Goal: Task Accomplishment & Management: Manage account settings

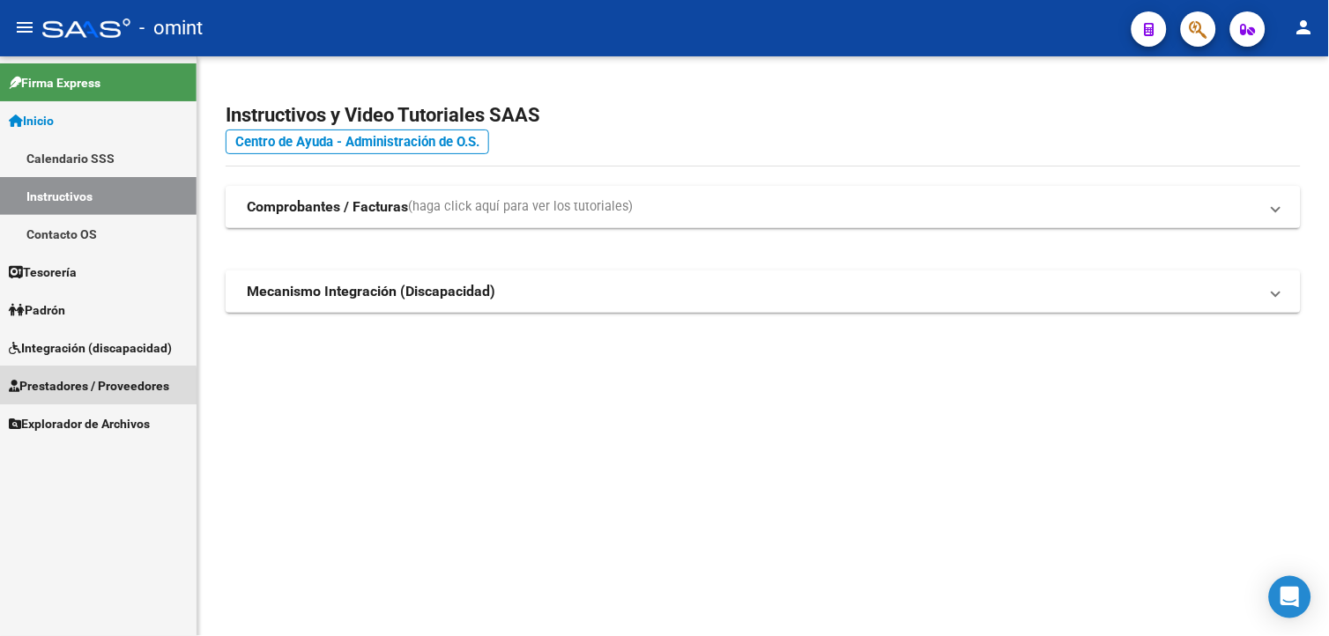
click at [73, 388] on span "Prestadores / Proveedores" at bounding box center [89, 385] width 160 height 19
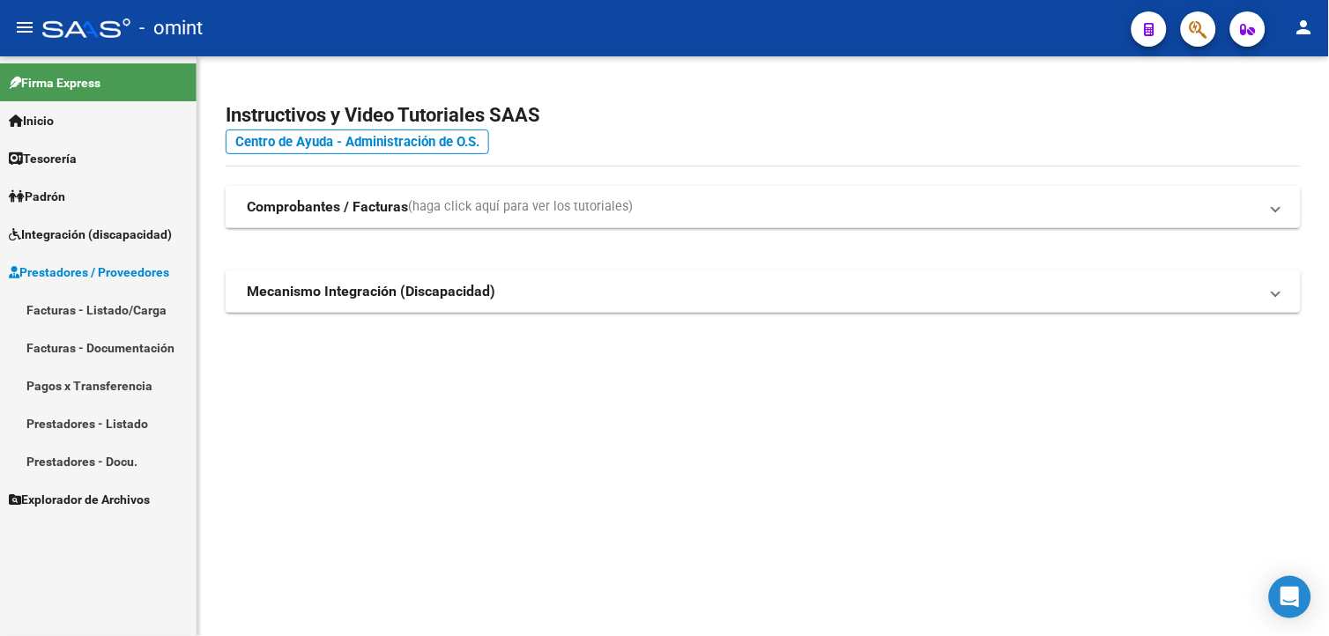
click at [56, 234] on span "Integración (discapacidad)" at bounding box center [90, 234] width 163 height 19
click at [59, 234] on span "Integración (discapacidad)" at bounding box center [90, 234] width 163 height 19
click at [63, 227] on span "Integración (discapacidad)" at bounding box center [90, 234] width 163 height 19
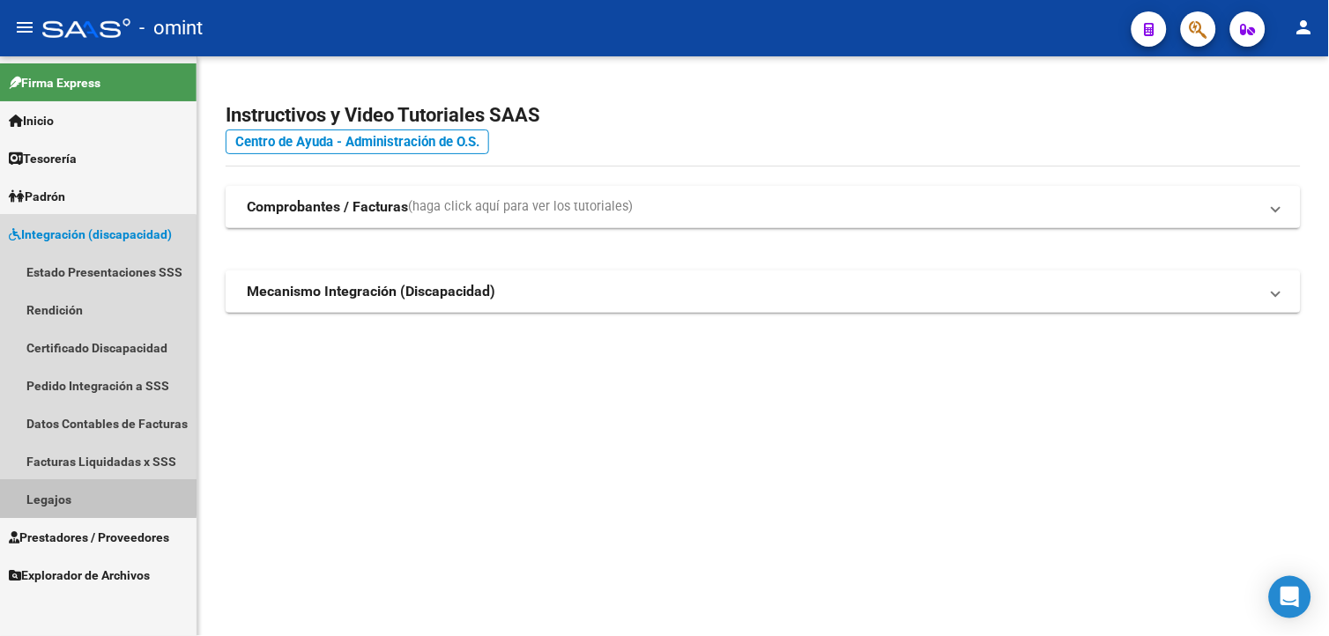
drag, startPoint x: 84, startPoint y: 497, endPoint x: 167, endPoint y: 472, distance: 87.5
click at [83, 498] on link "Legajos" at bounding box center [98, 499] width 197 height 38
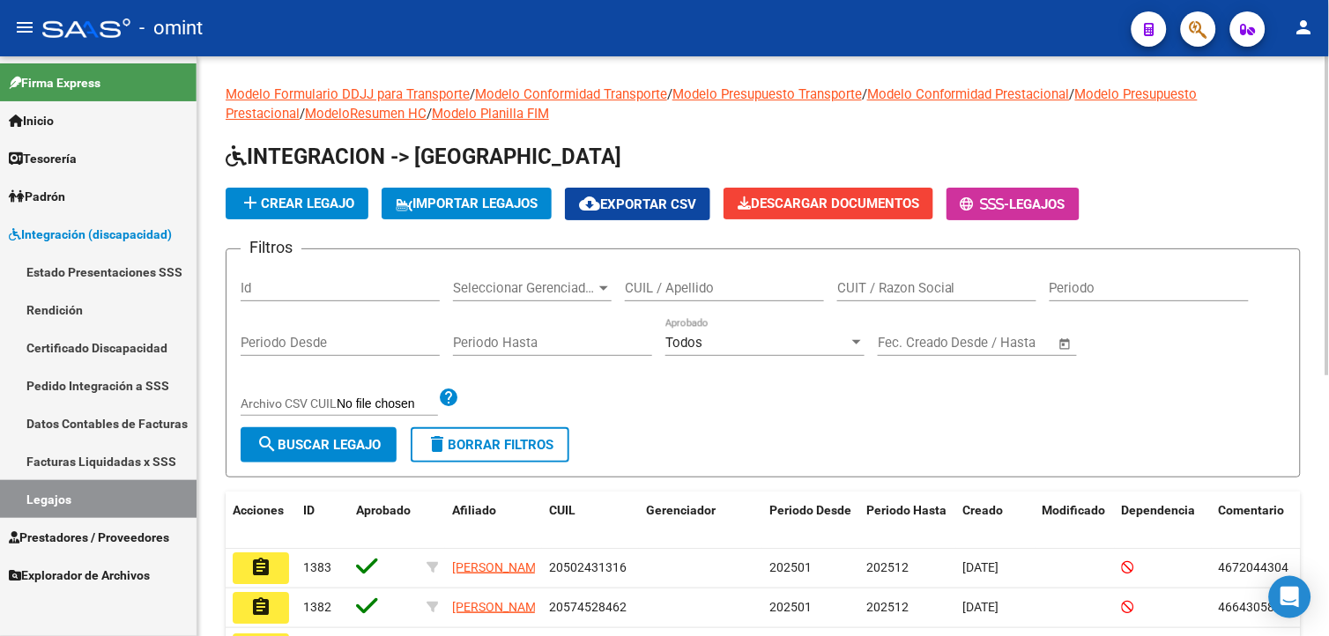
click at [714, 291] on input "CUIL / Apellido" at bounding box center [724, 288] width 199 height 16
type input "sanzzi"
click at [346, 437] on span "search Buscar Legajo" at bounding box center [318, 445] width 124 height 16
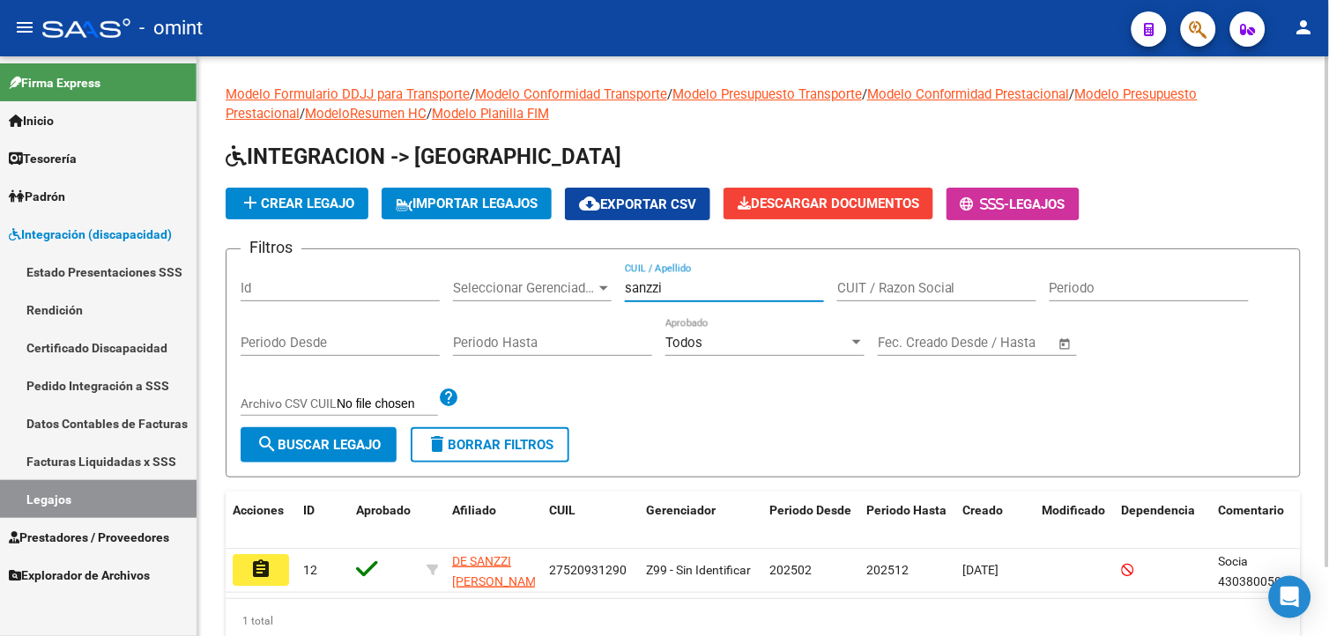
drag, startPoint x: 691, startPoint y: 285, endPoint x: 337, endPoint y: 260, distance: 355.1
click at [339, 260] on form "Filtros Id Seleccionar Gerenciador Seleccionar Gerenciador sanzzi CUIL / Apelli…" at bounding box center [763, 363] width 1075 height 229
type input "santa cruz"
click at [311, 432] on form "Filtros Id Seleccionar Gerenciador Seleccionar Gerenciador santa cruz CUIL / Ap…" at bounding box center [763, 363] width 1075 height 229
drag, startPoint x: 311, startPoint y: 432, endPoint x: 313, endPoint y: 450, distance: 18.6
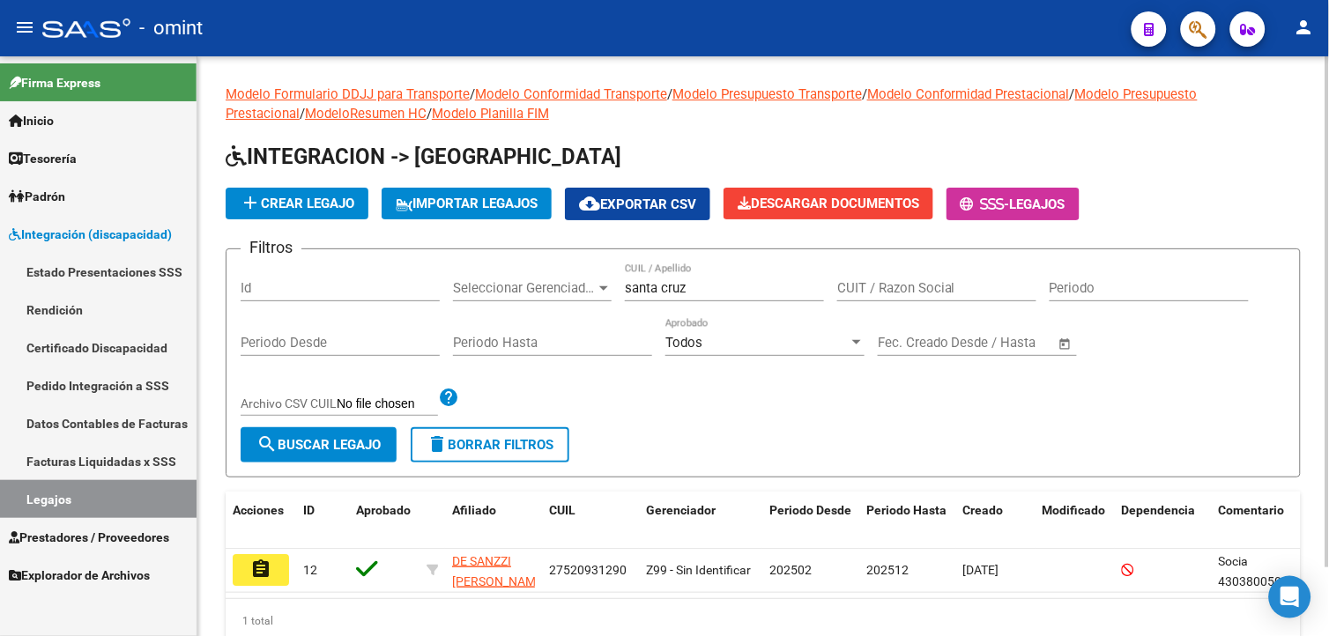
click at [311, 448] on span "search Buscar Legajo" at bounding box center [318, 445] width 124 height 16
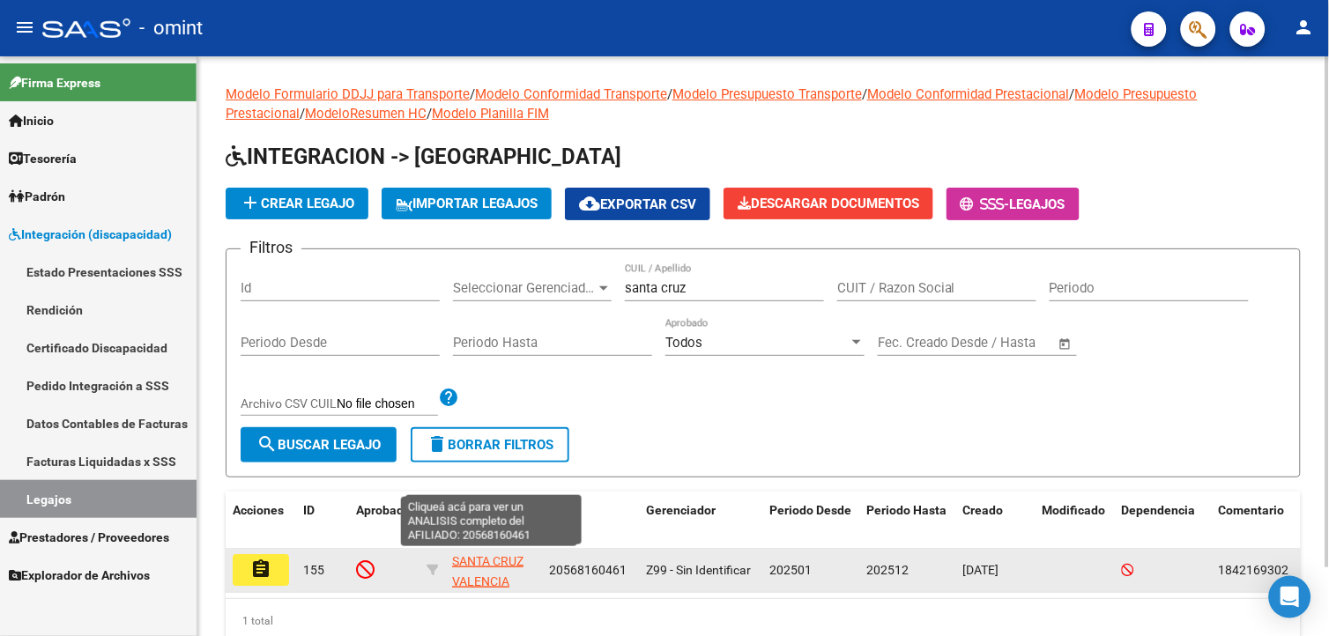
click at [501, 561] on span "SANTA CRUZ VALENCIA PABLO URIEL" at bounding box center [499, 581] width 94 height 55
copy form "help search Buscar Legajo delete Borrar Filtros"
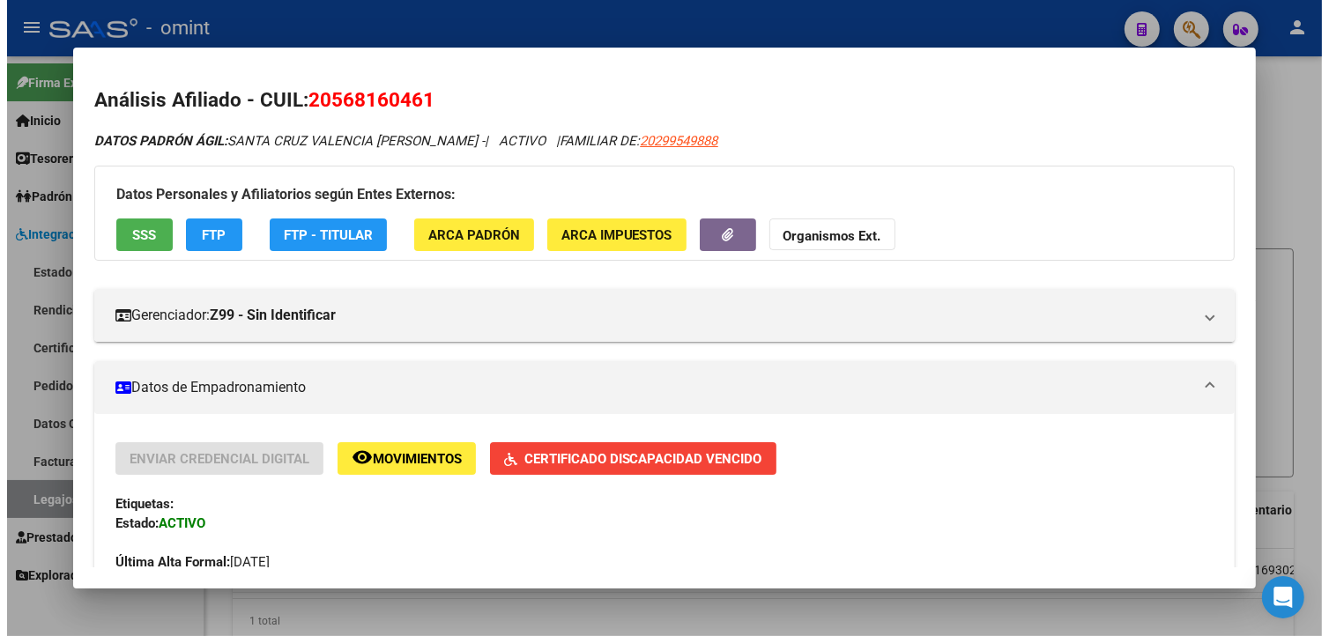
scroll to position [196, 0]
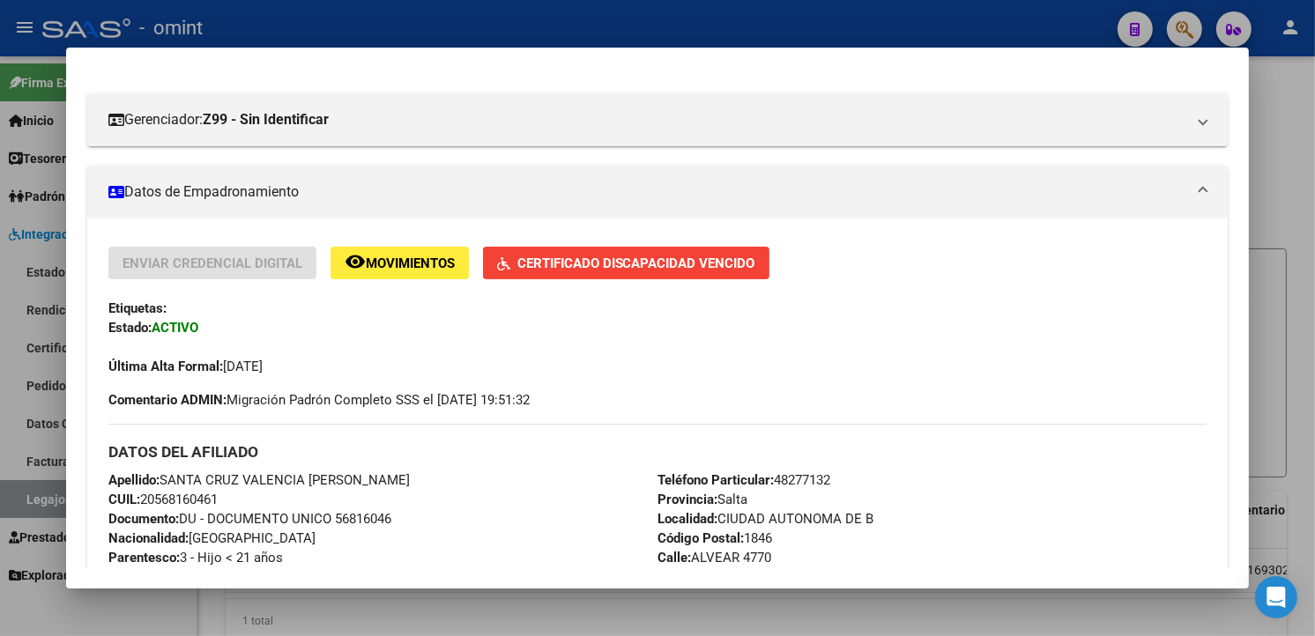
click at [399, 35] on div at bounding box center [657, 318] width 1315 height 636
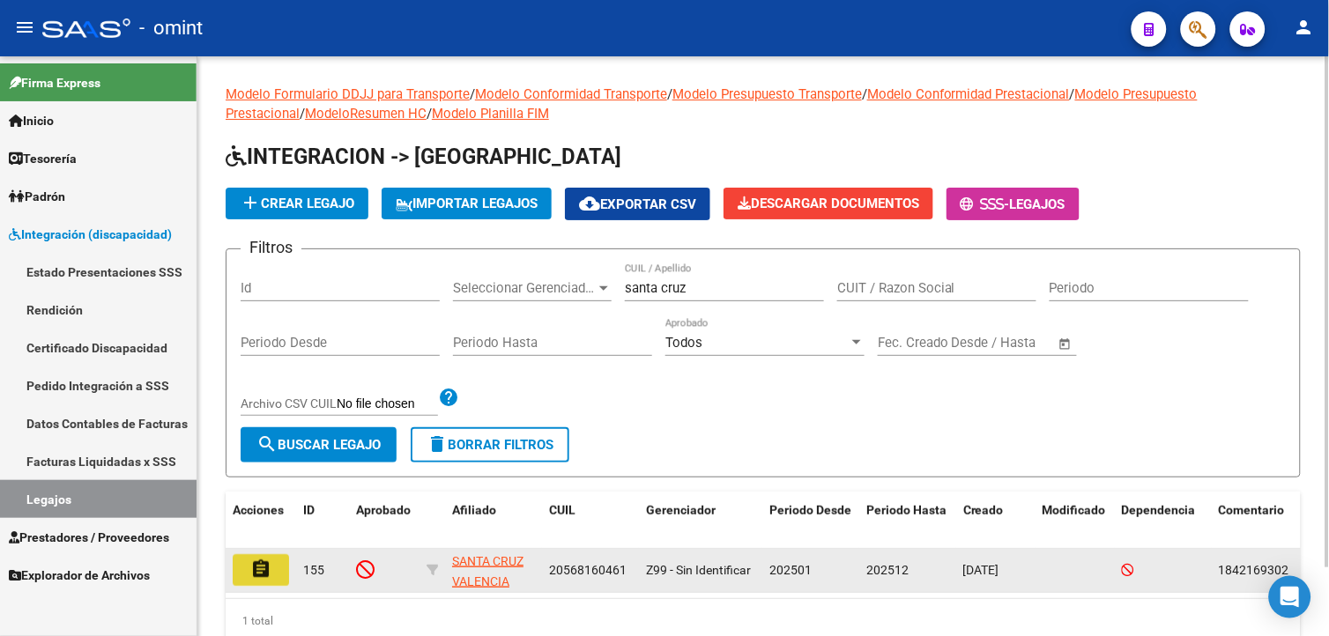
click at [277, 574] on button "assignment" at bounding box center [261, 570] width 56 height 32
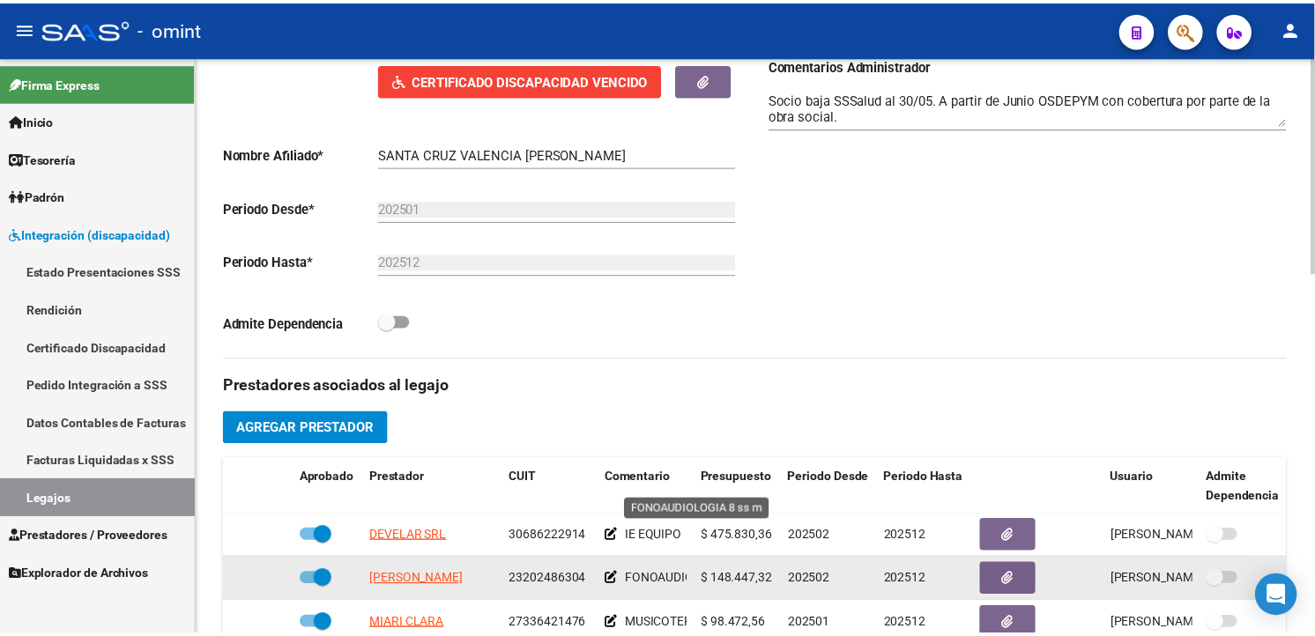
scroll to position [489, 0]
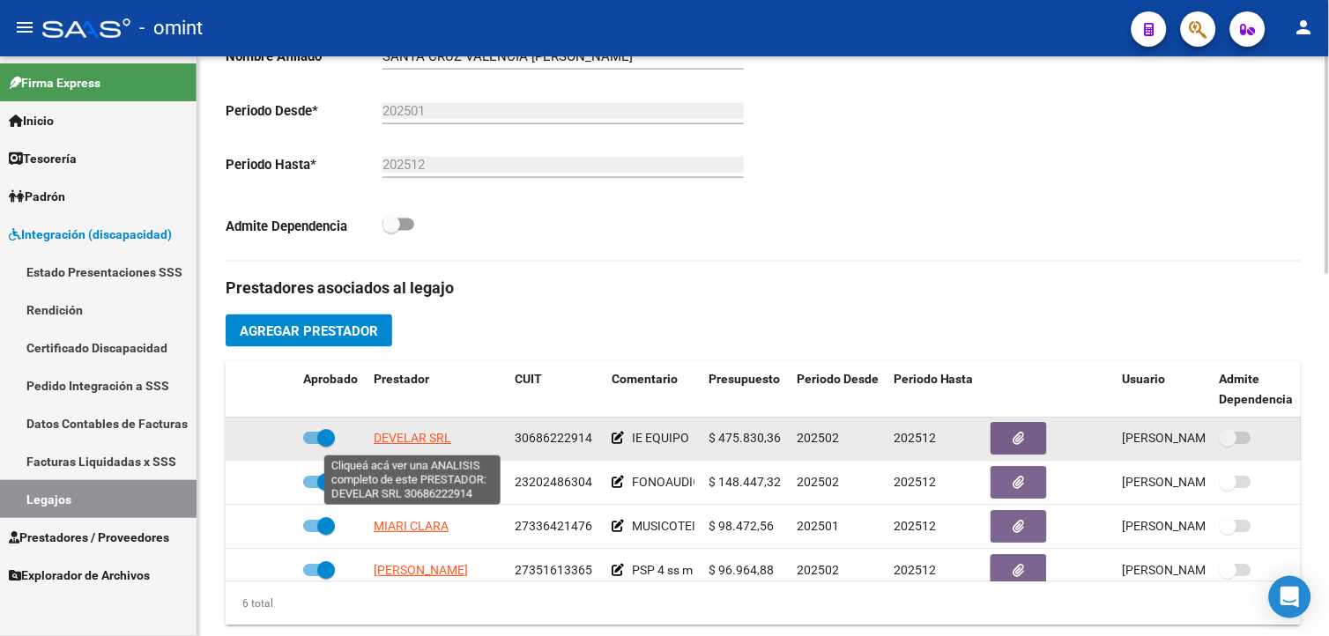
click at [429, 442] on span "DEVELAR SRL" at bounding box center [413, 439] width 78 height 14
type textarea "30686222914"
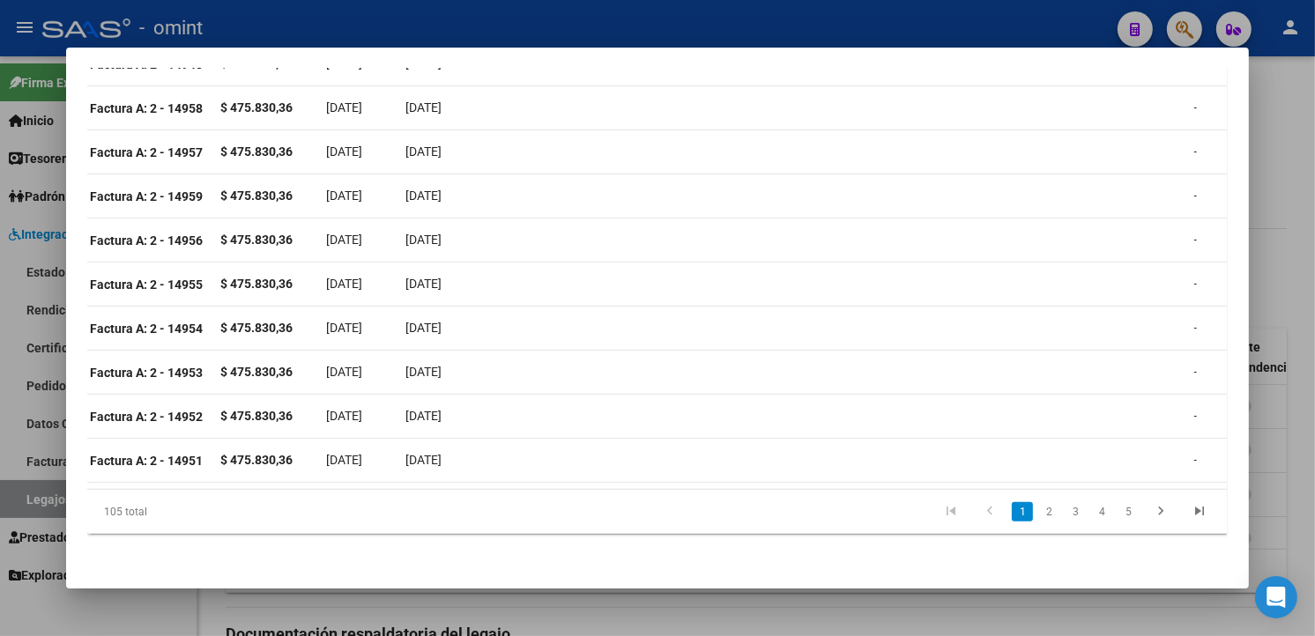
scroll to position [0, 0]
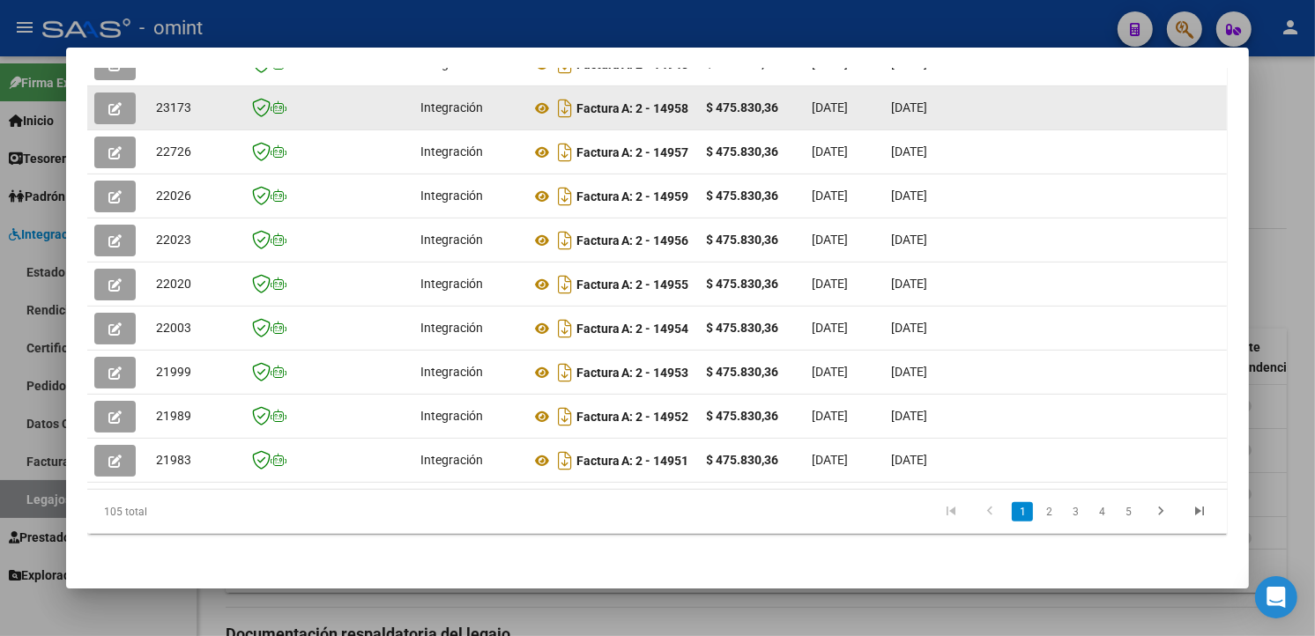
click at [115, 102] on icon "button" at bounding box center [114, 108] width 13 height 13
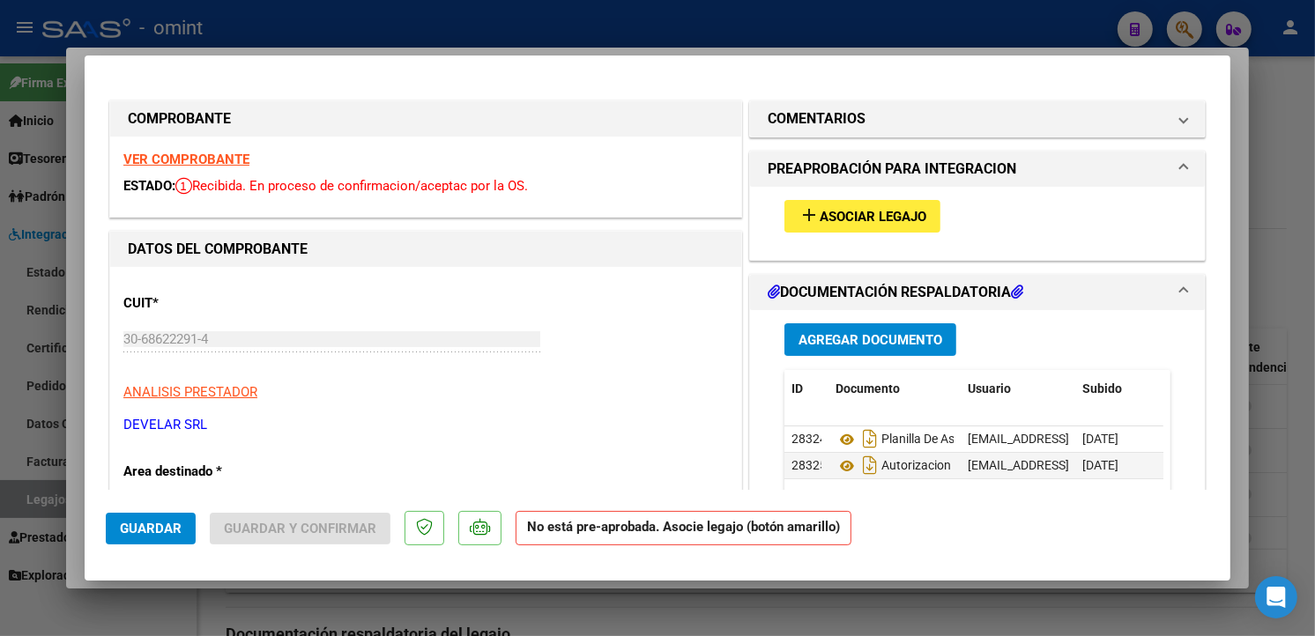
click at [873, 212] on span "Asociar Legajo" at bounding box center [873, 217] width 107 height 16
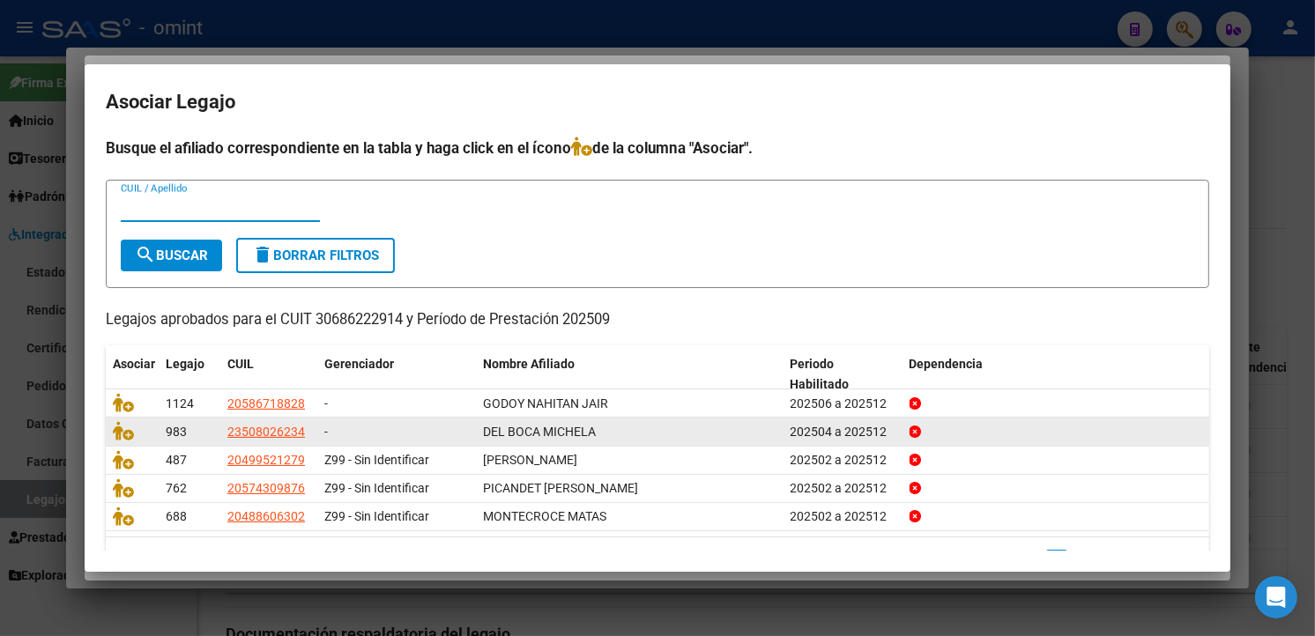
scroll to position [45, 0]
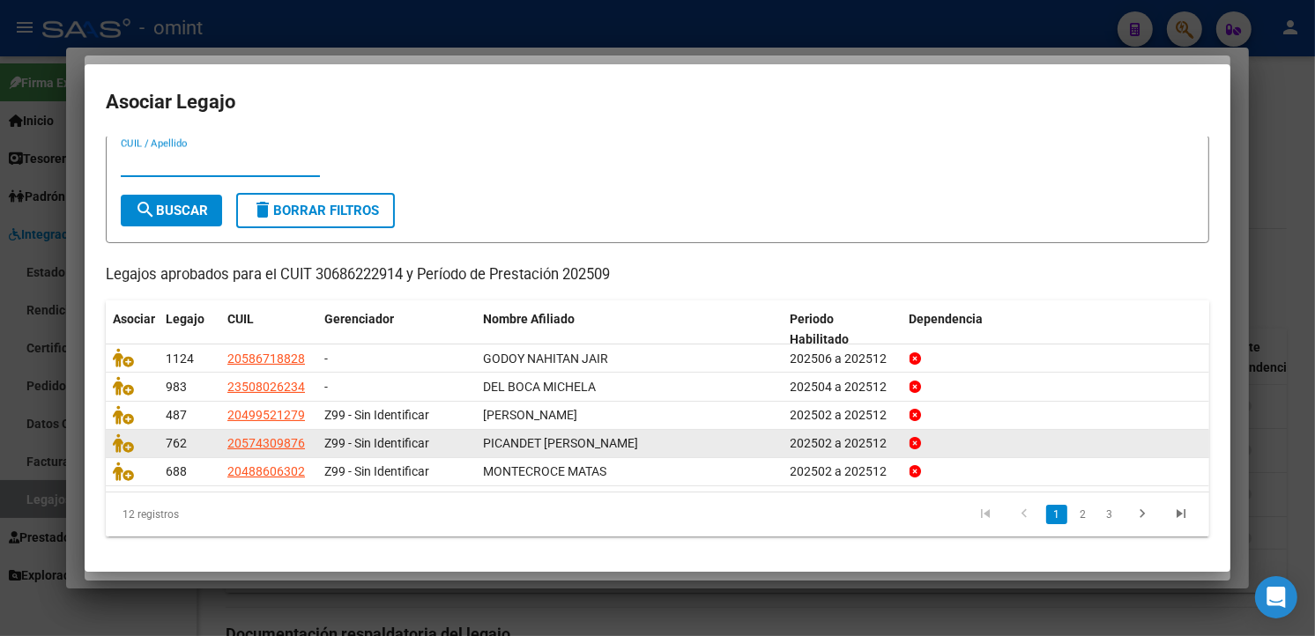
click at [1170, 509] on icon "go to last page" at bounding box center [1181, 516] width 23 height 21
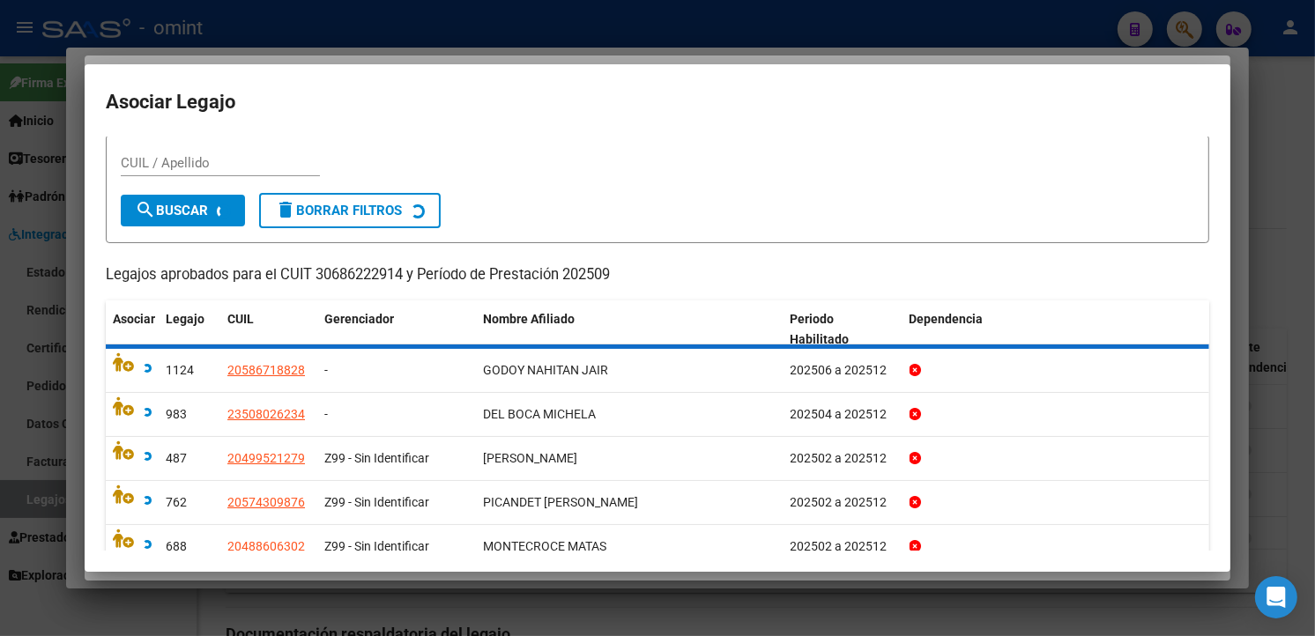
scroll to position [0, 0]
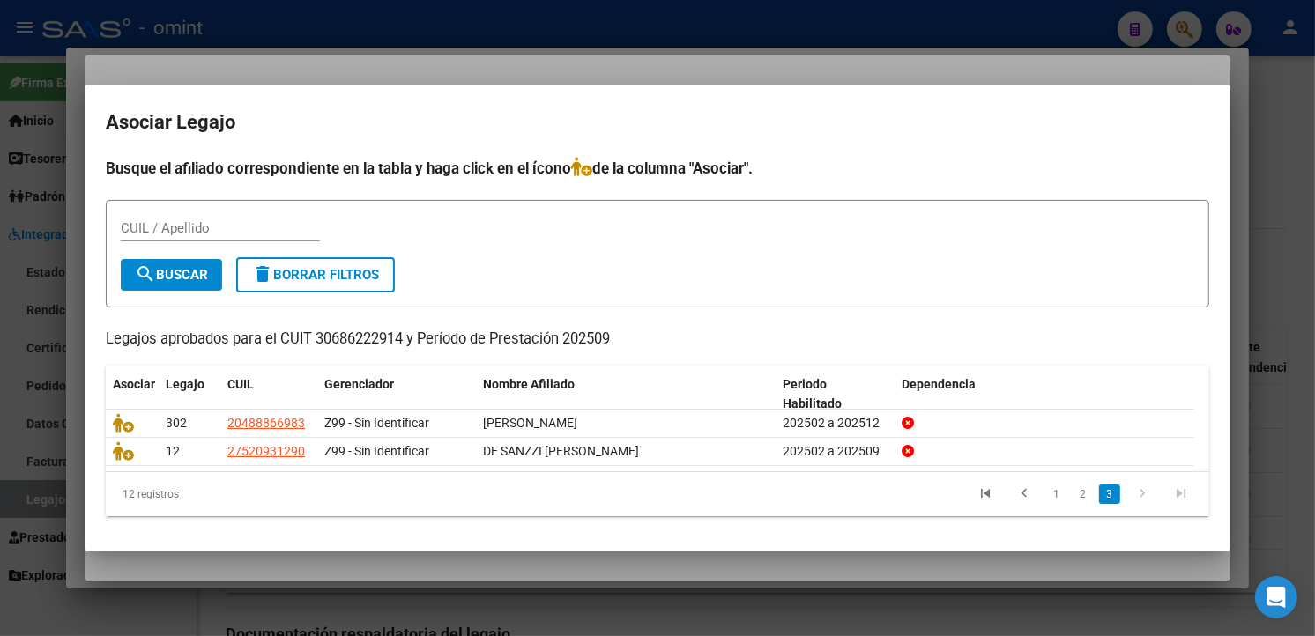
drag, startPoint x: 393, startPoint y: 27, endPoint x: 442, endPoint y: 44, distance: 52.1
click at [394, 27] on div at bounding box center [657, 318] width 1315 height 636
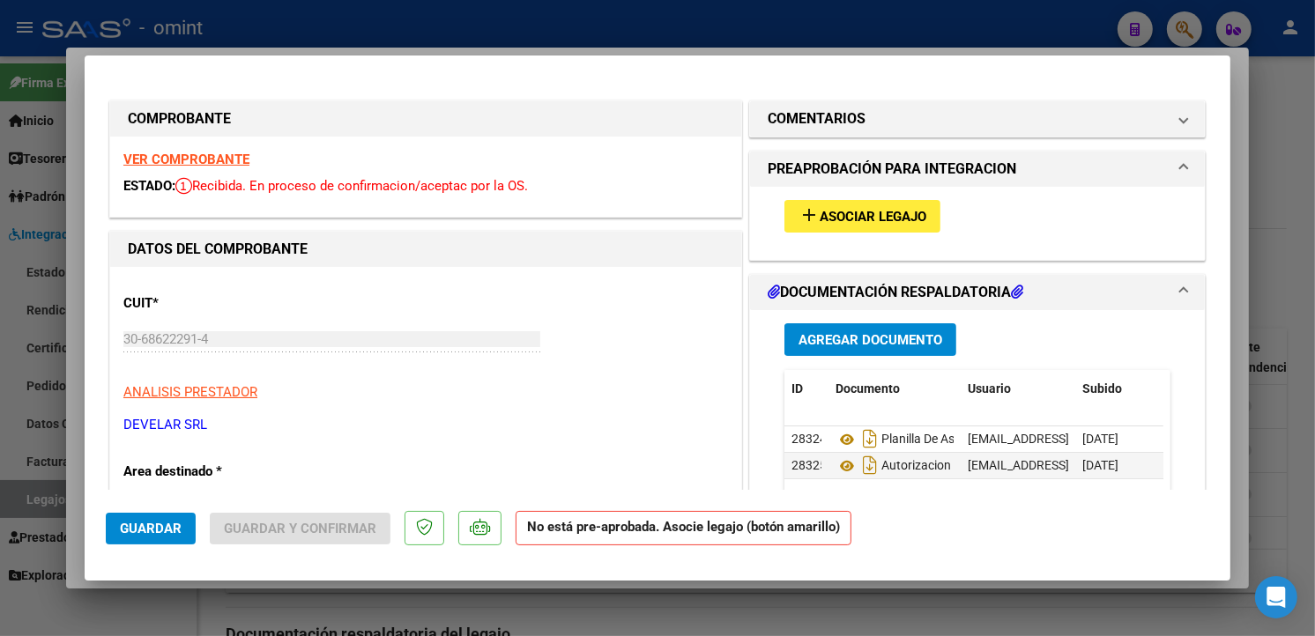
click at [847, 200] on button "add Asociar Legajo" at bounding box center [862, 216] width 156 height 33
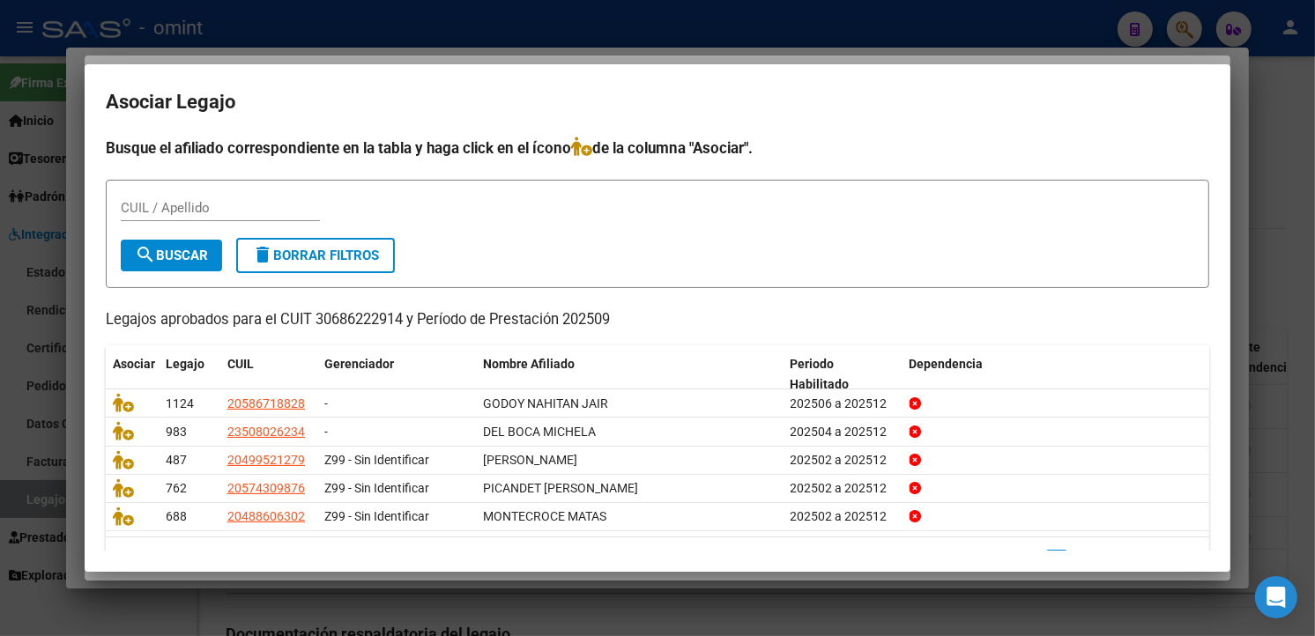
click at [411, 31] on div at bounding box center [657, 318] width 1315 height 636
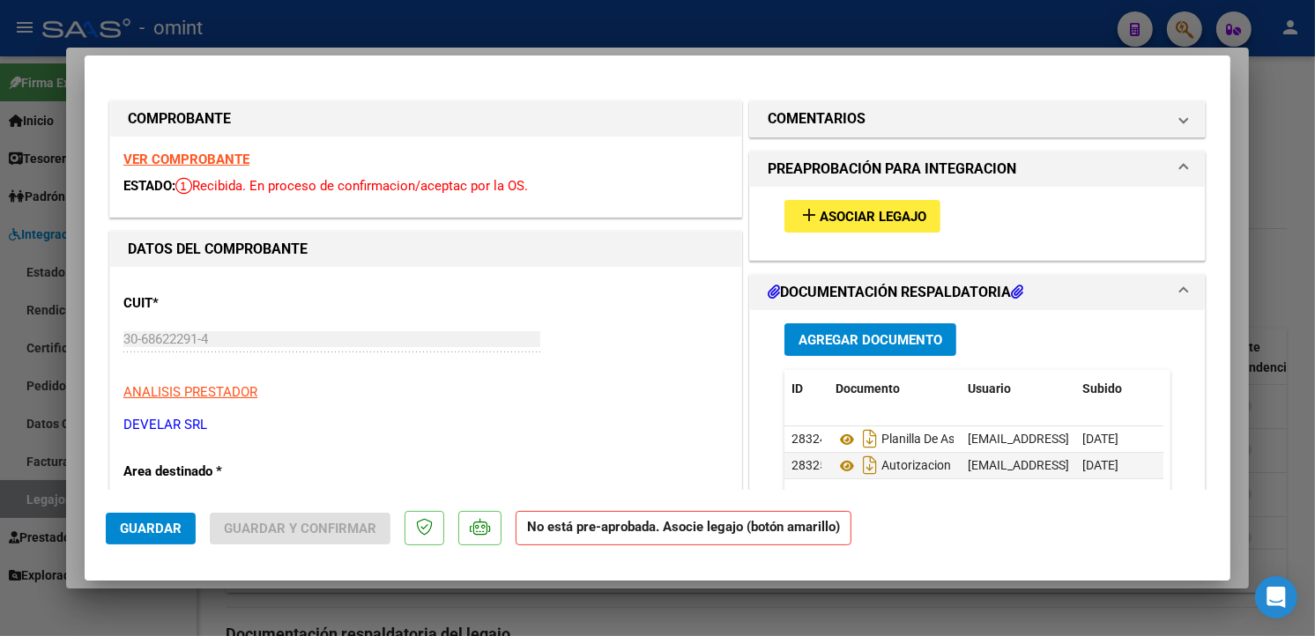
click at [209, 157] on strong "VER COMPROBANTE" at bounding box center [186, 160] width 126 height 16
click at [857, 217] on span "Asociar Legajo" at bounding box center [873, 217] width 107 height 16
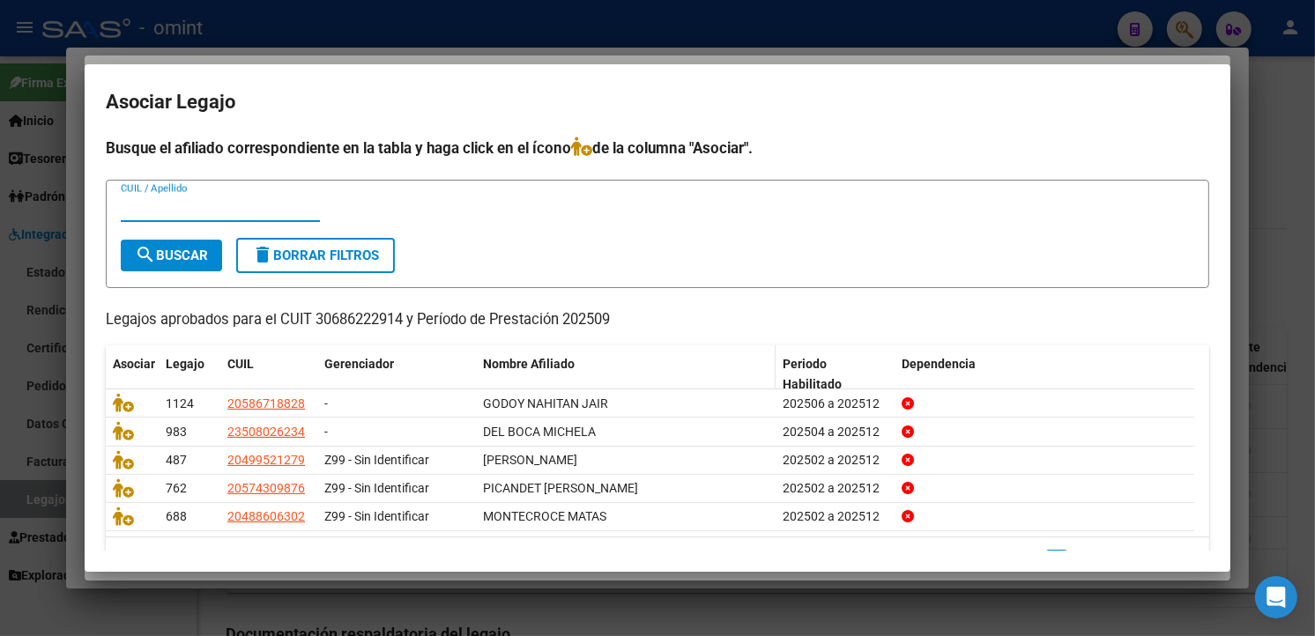
scroll to position [45, 0]
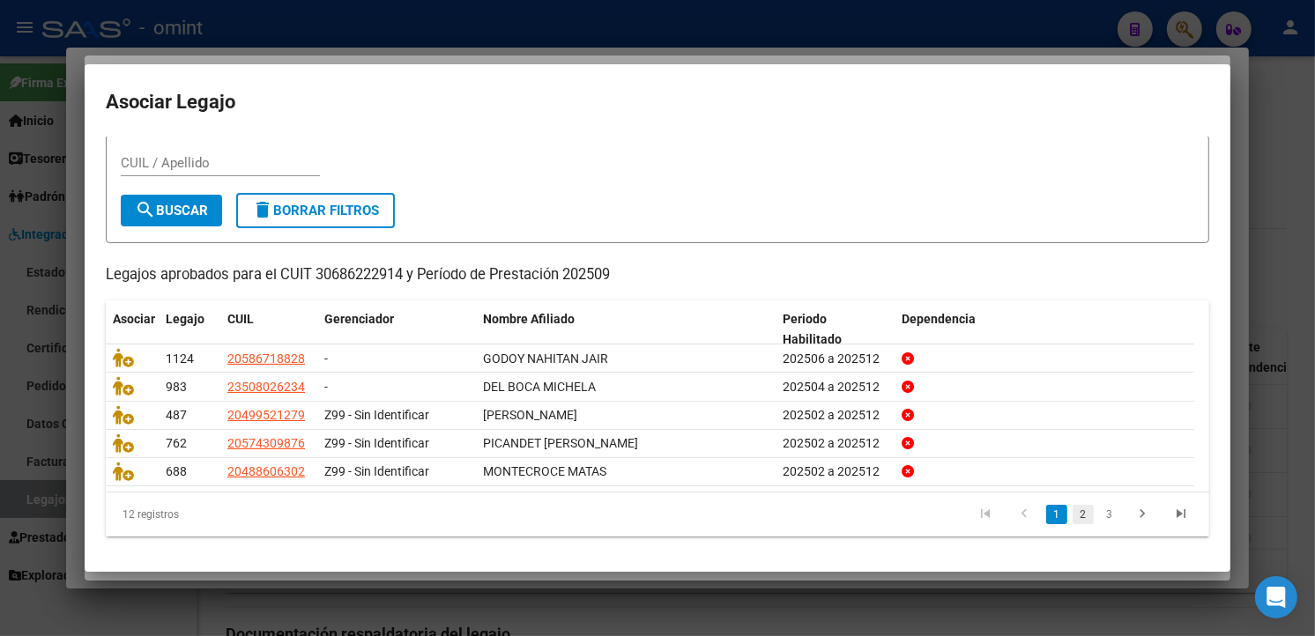
click at [1073, 509] on link "2" at bounding box center [1083, 514] width 21 height 19
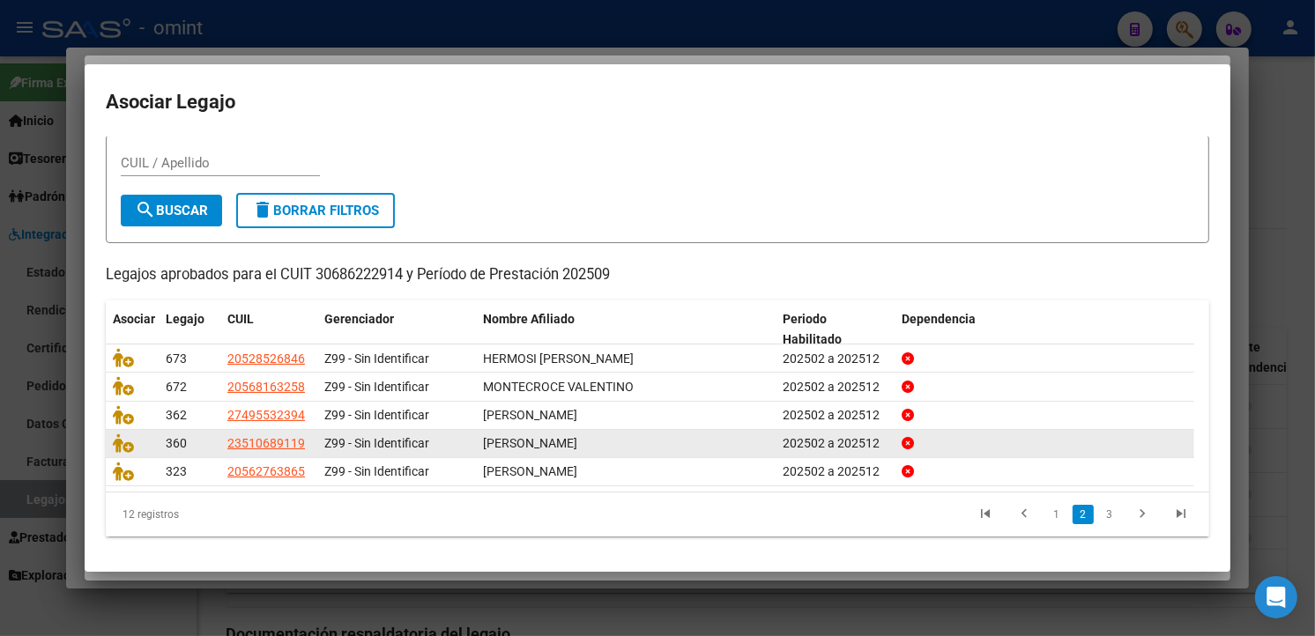
click at [1099, 513] on link "3" at bounding box center [1109, 514] width 21 height 19
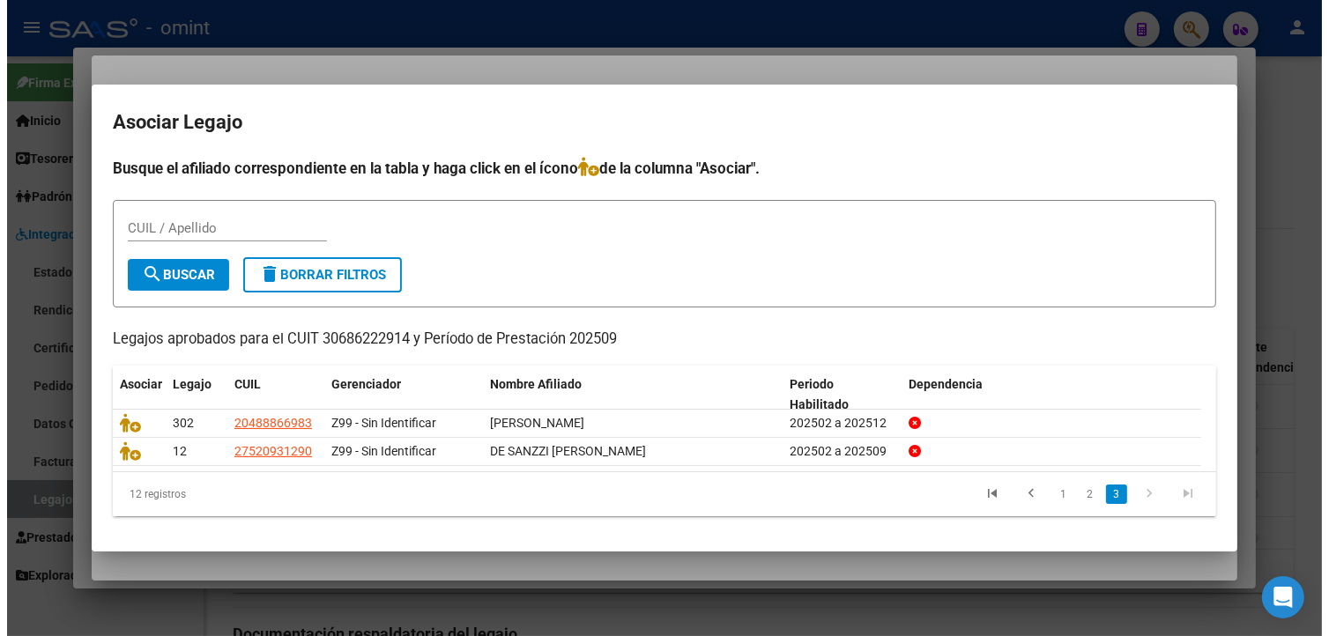
scroll to position [0, 0]
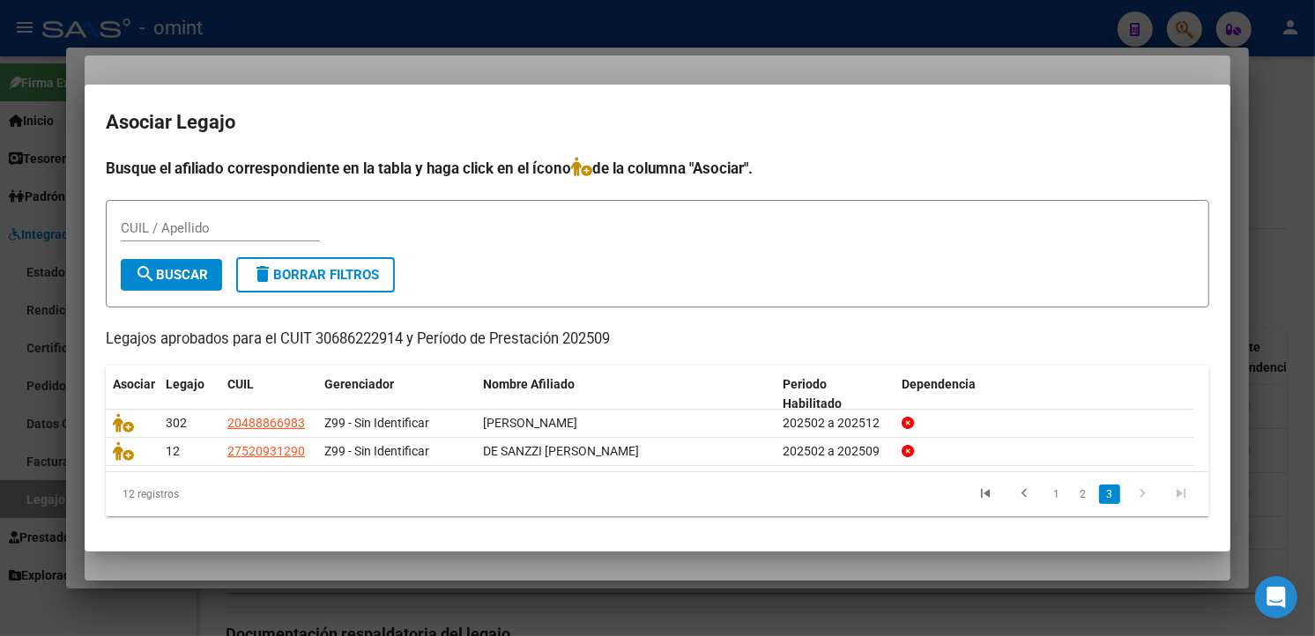
click at [450, 35] on div at bounding box center [657, 318] width 1315 height 636
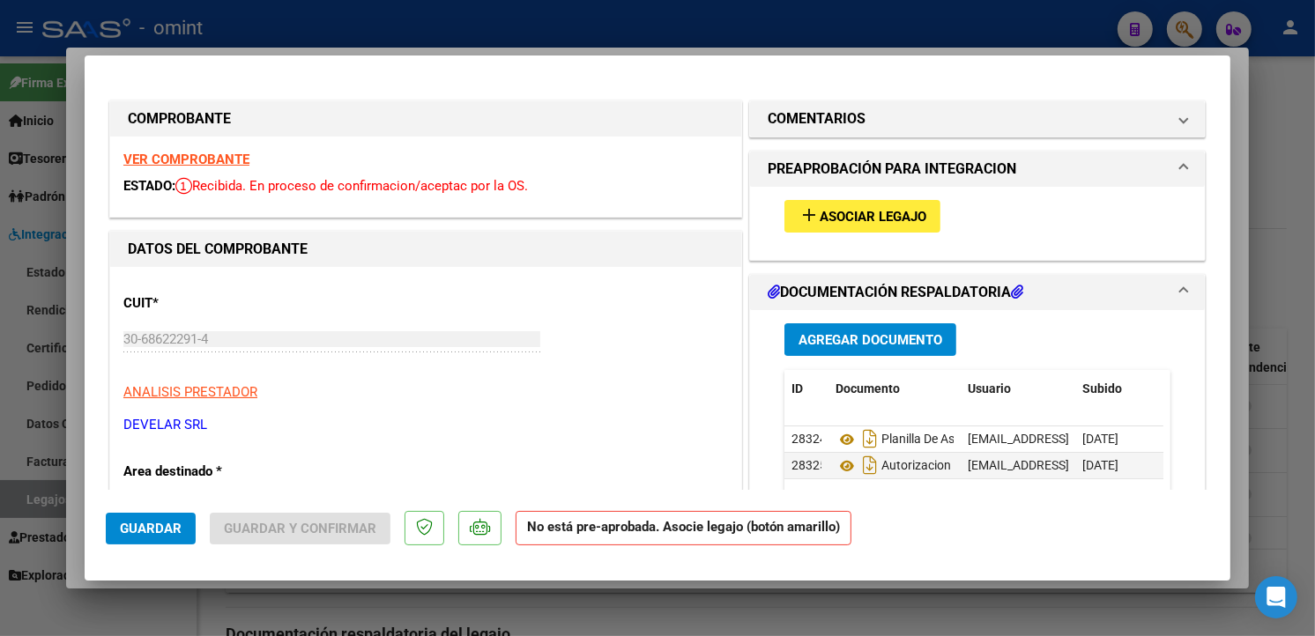
click at [532, 24] on div at bounding box center [657, 318] width 1315 height 636
type input "$ 0,00"
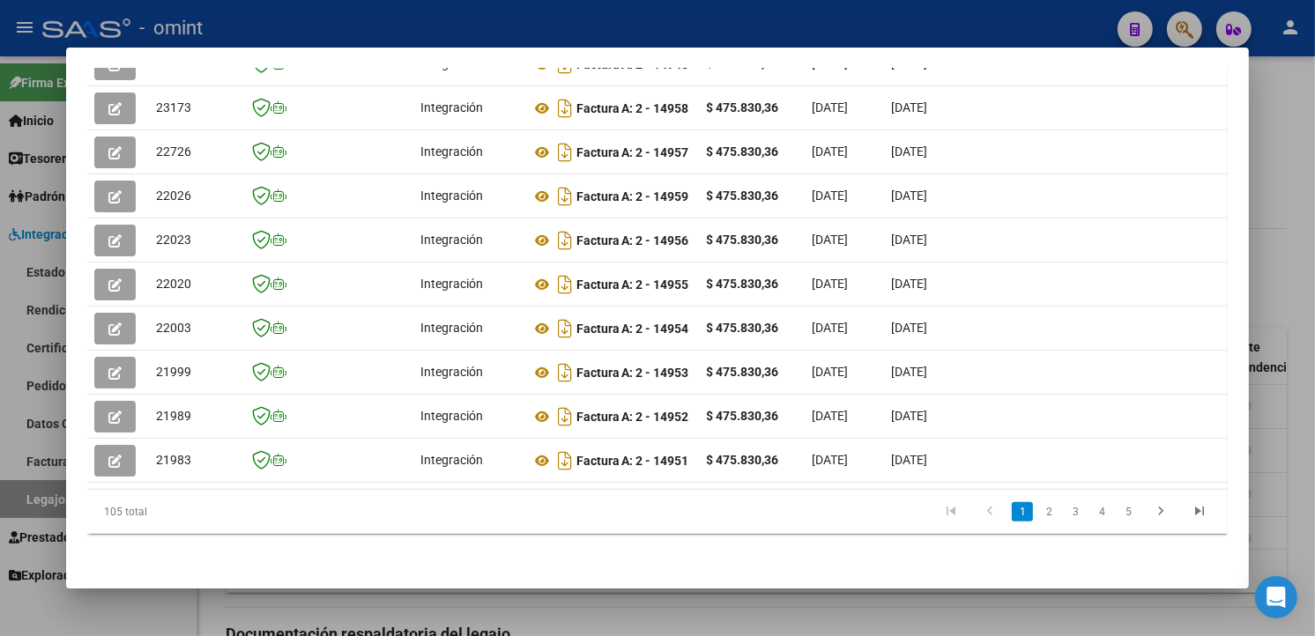
drag, startPoint x: 347, startPoint y: 4, endPoint x: 376, endPoint y: 3, distance: 29.1
click at [347, 6] on div at bounding box center [657, 318] width 1315 height 636
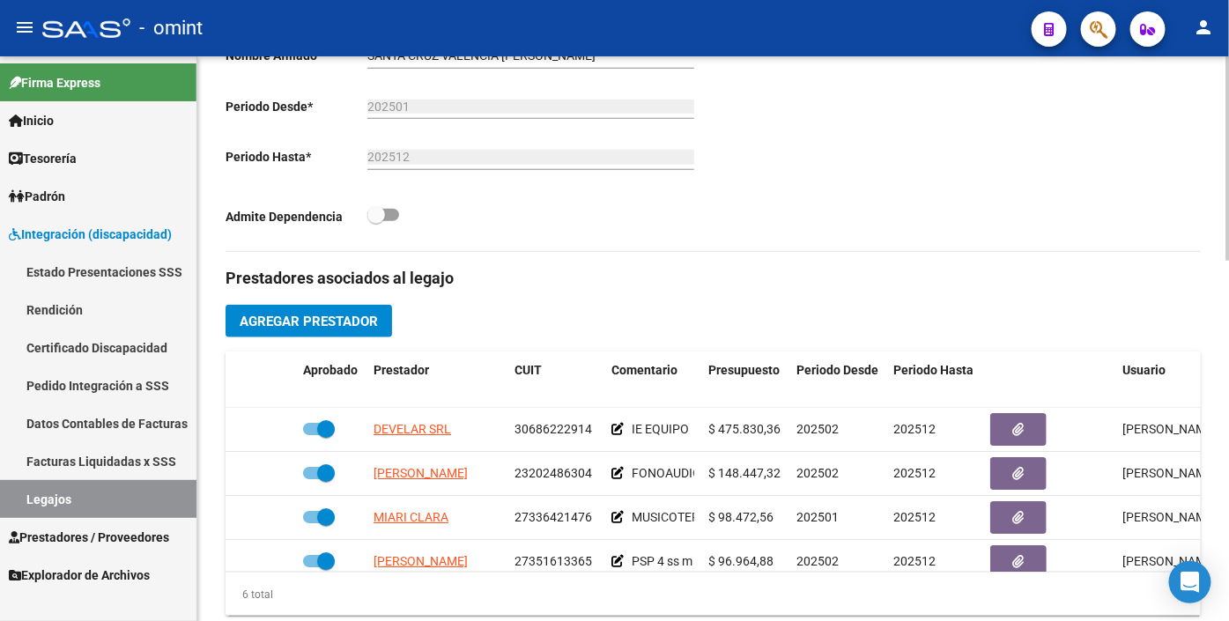
scroll to position [27, 0]
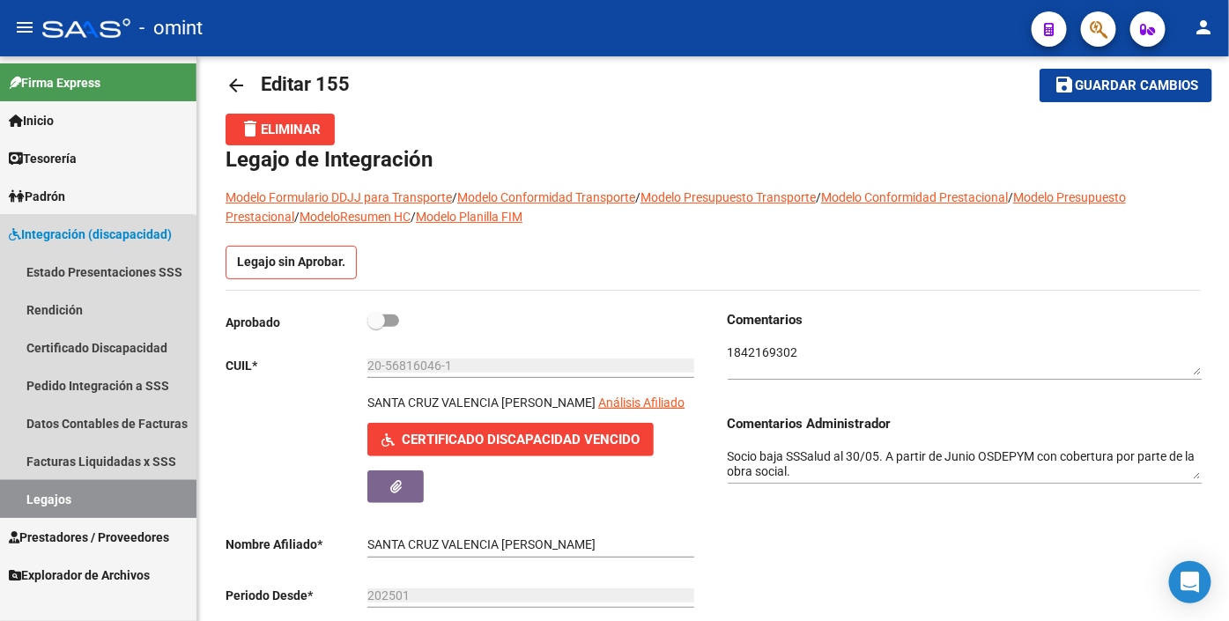
click at [73, 502] on link "Legajos" at bounding box center [98, 499] width 197 height 38
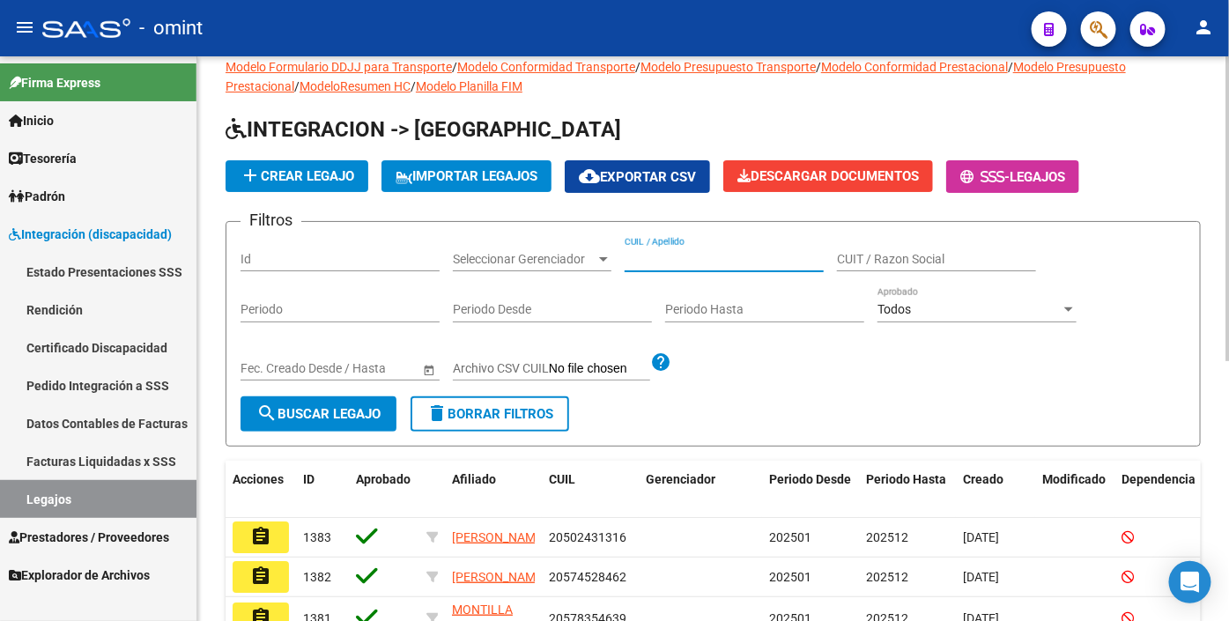
click at [679, 267] on input "CUIL / Apellido" at bounding box center [724, 259] width 199 height 15
type input "CATOLINO"
click at [329, 403] on button "search Buscar Legajo" at bounding box center [319, 414] width 156 height 35
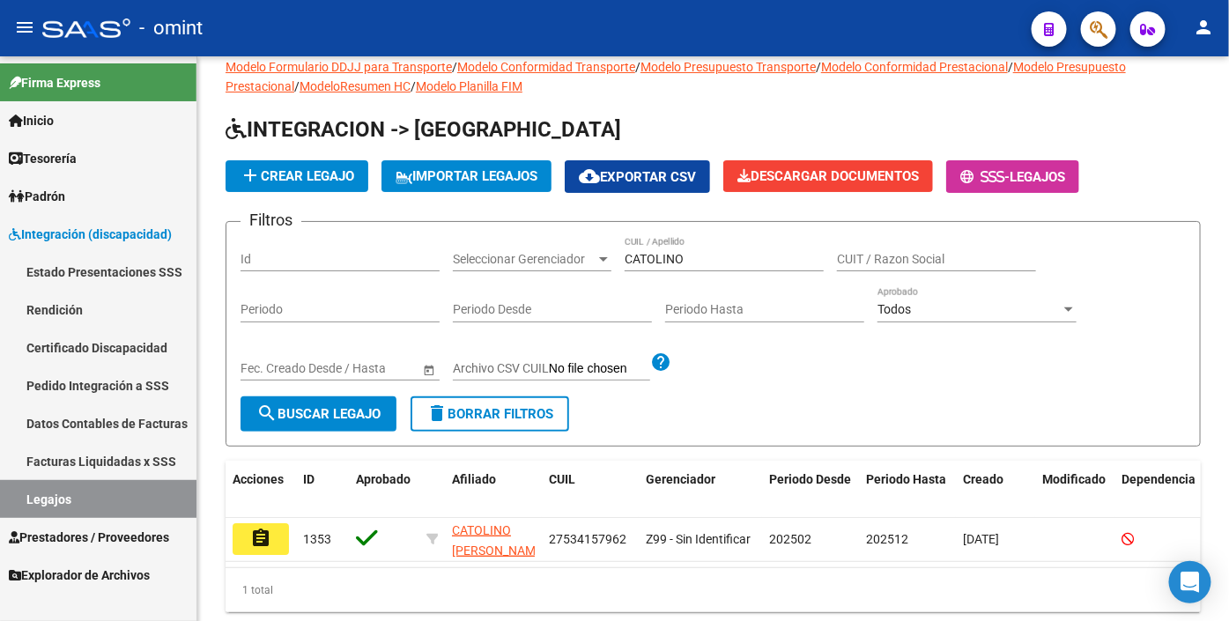
click at [277, 544] on button "assignment" at bounding box center [261, 540] width 56 height 32
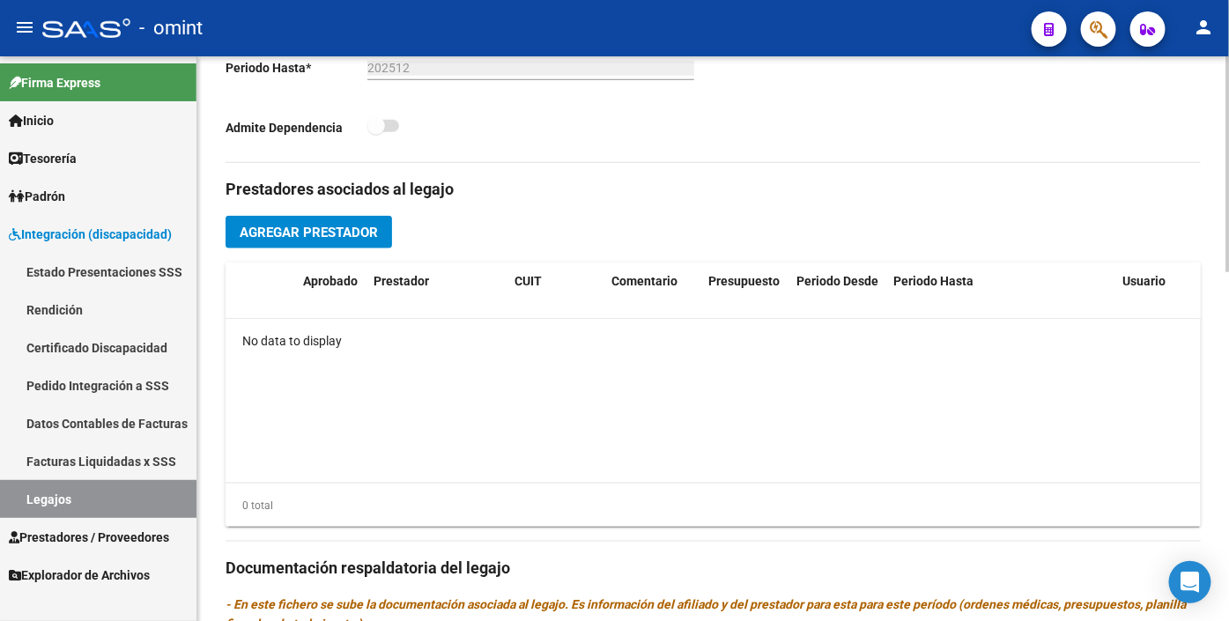
scroll to position [331, 0]
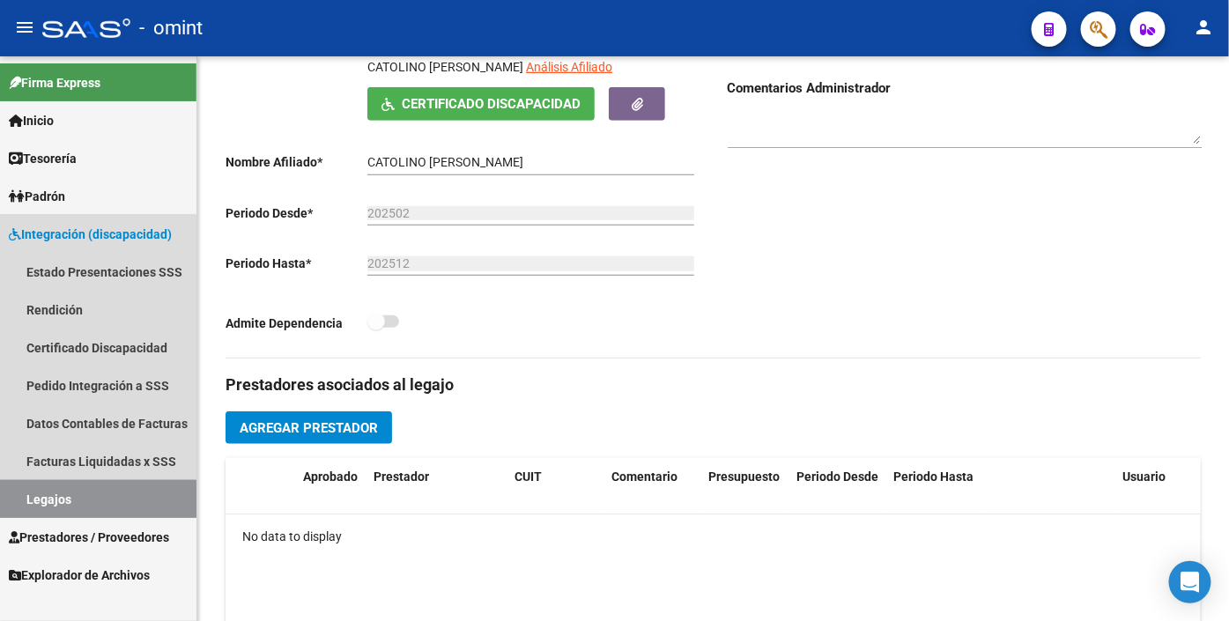
click at [60, 498] on link "Legajos" at bounding box center [98, 499] width 197 height 38
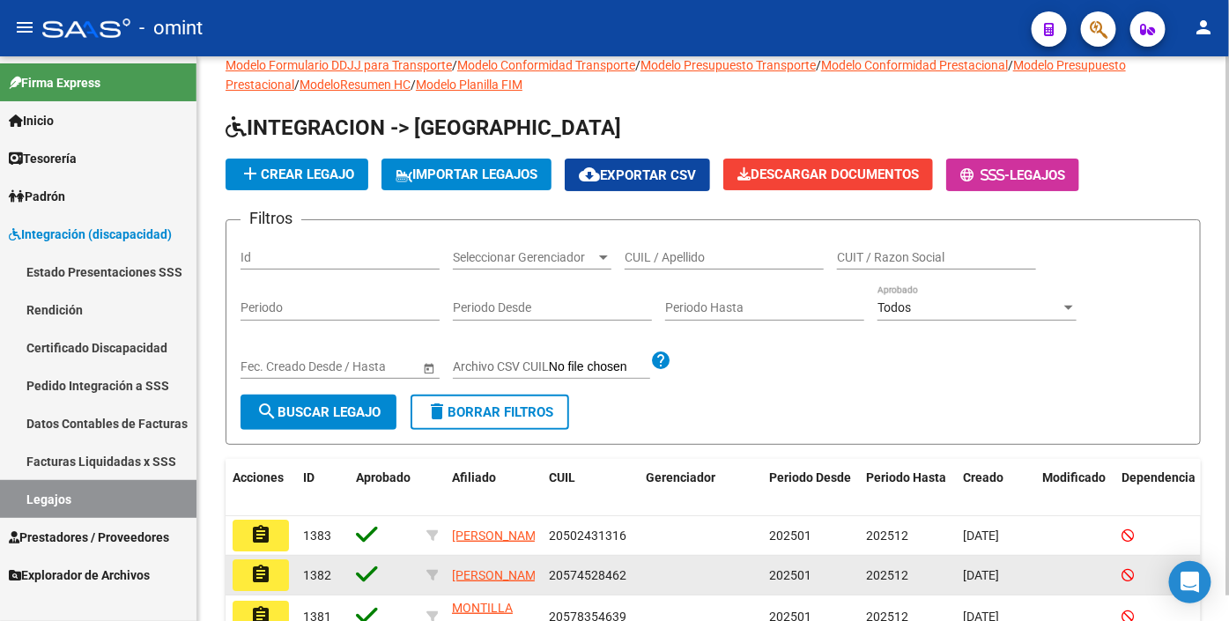
scroll to position [331, 0]
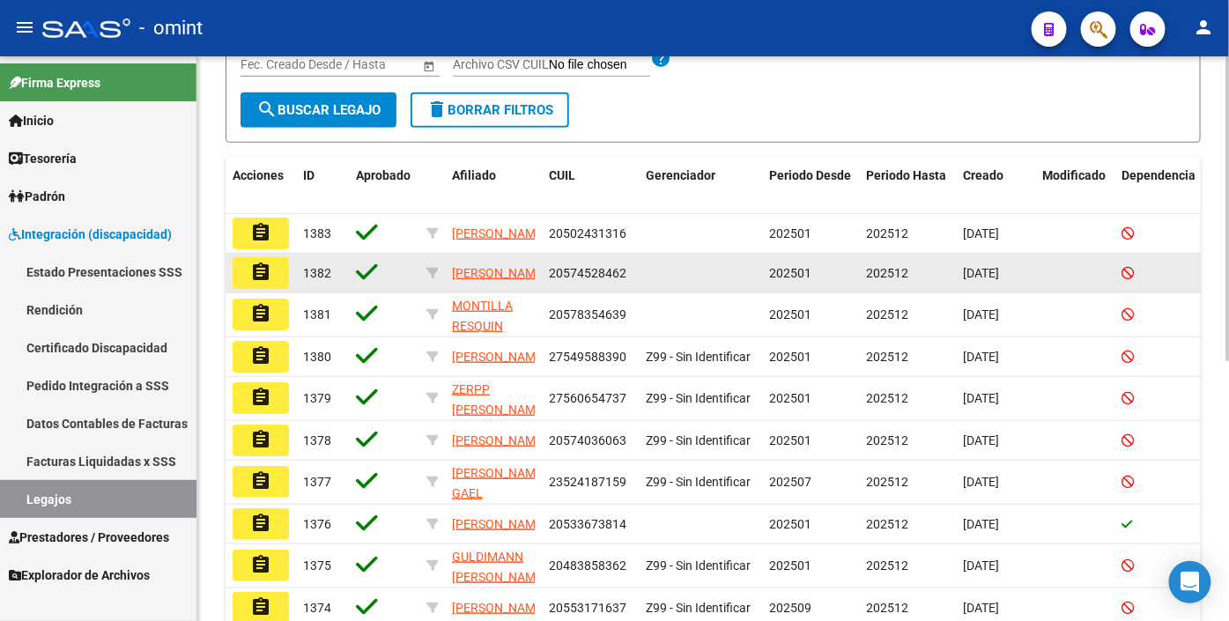
click at [698, 261] on datatable-body-cell at bounding box center [700, 273] width 123 height 39
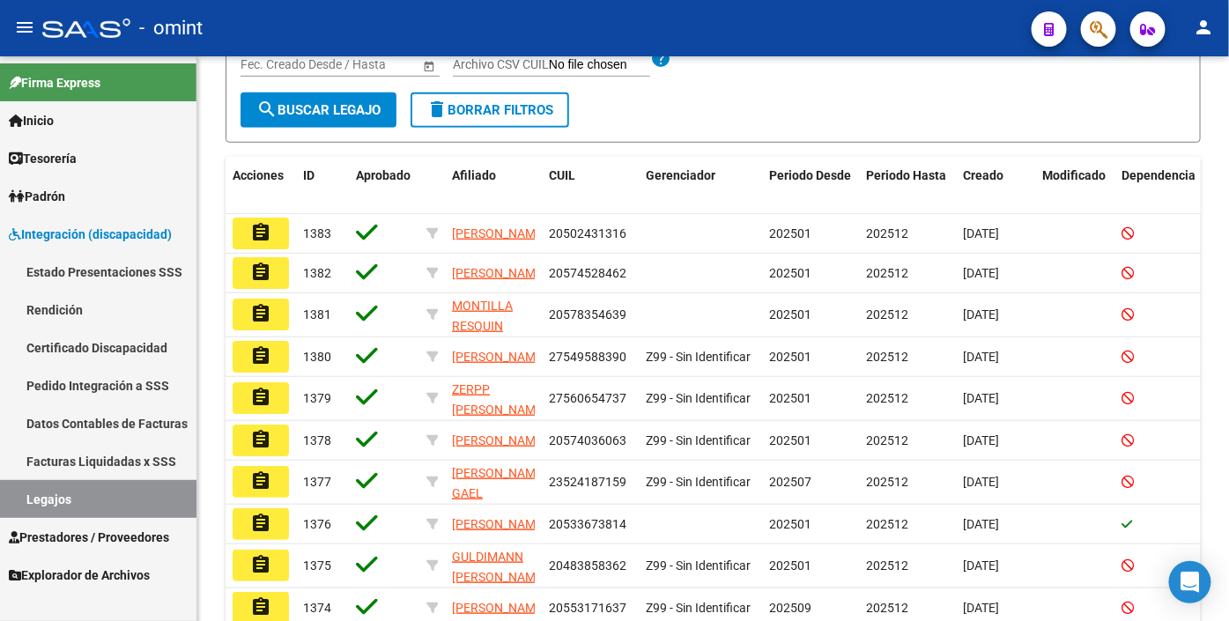
drag, startPoint x: 62, startPoint y: 503, endPoint x: 684, endPoint y: 470, distance: 623.1
click at [63, 505] on link "Legajos" at bounding box center [98, 499] width 197 height 38
click at [134, 503] on link "Legajos" at bounding box center [98, 499] width 197 height 38
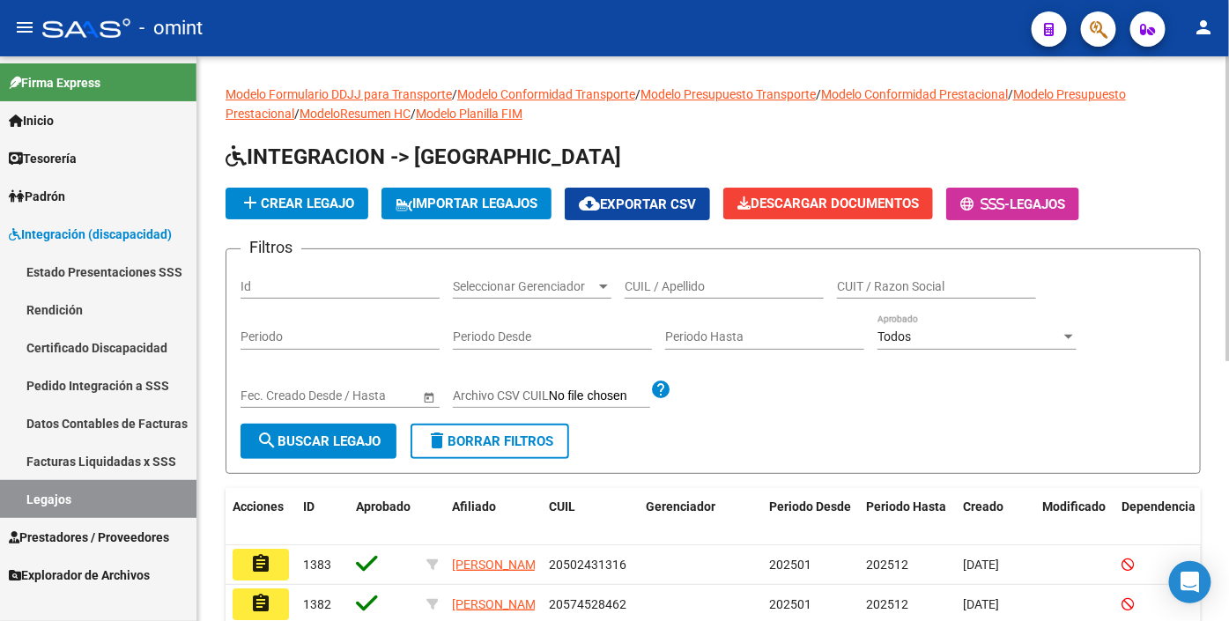
click at [709, 285] on input "CUIL / Apellido" at bounding box center [724, 286] width 199 height 15
click at [345, 428] on button "search Buscar Legajo" at bounding box center [319, 441] width 156 height 35
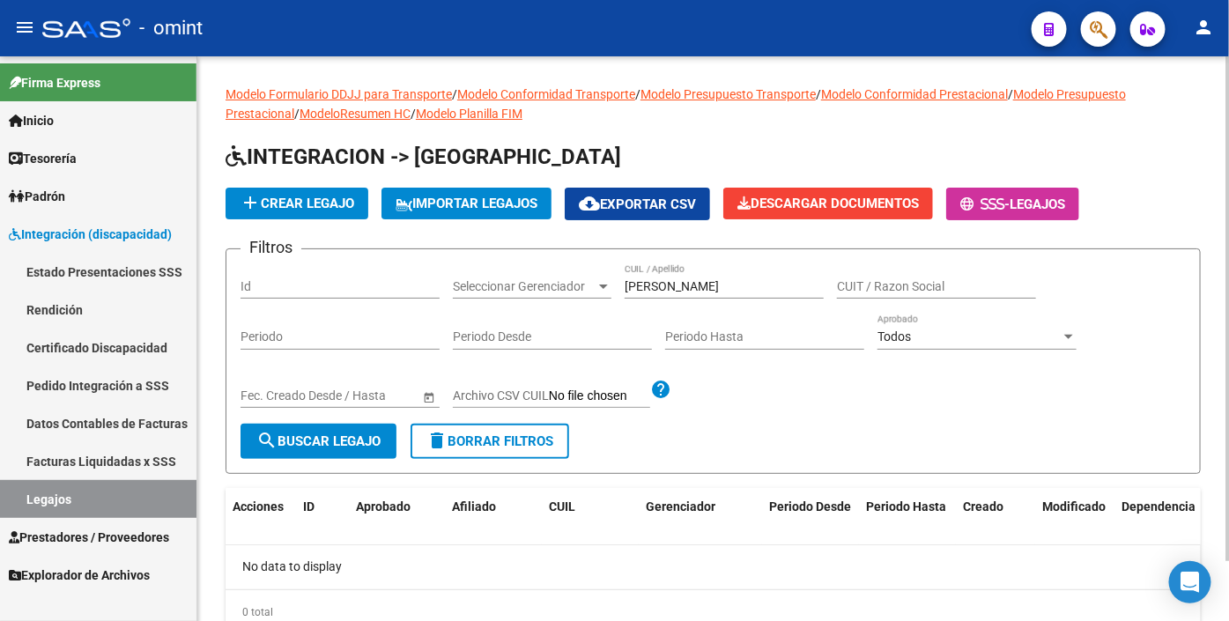
click at [737, 289] on input "MARTINEZ GODOY" at bounding box center [724, 286] width 199 height 15
drag, startPoint x: 758, startPoint y: 289, endPoint x: 97, endPoint y: 151, distance: 675.3
click at [108, 165] on mat-sidenav-container "Firma Express Inicio Calendario SSS Instructivos Contacto OS Tesorería Extracto…" at bounding box center [614, 338] width 1229 height 565
type input "MONOPOLI"
click at [320, 447] on span "search Buscar Legajo" at bounding box center [318, 442] width 124 height 16
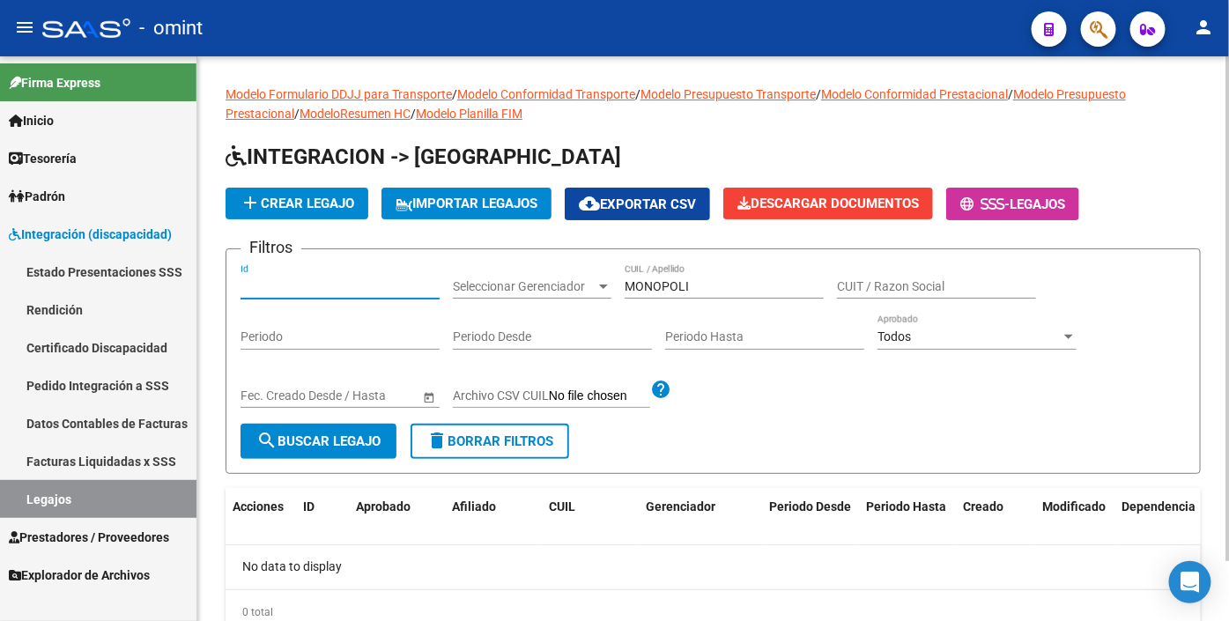
paste input "23173"
type input "23173"
click at [364, 445] on span "search Buscar Legajo" at bounding box center [318, 442] width 124 height 16
drag, startPoint x: 696, startPoint y: 285, endPoint x: 307, endPoint y: 226, distance: 393.9
click at [310, 233] on app-list-header "INTEGRACION -> Legajos add Crear Legajo IMPORTAR LEGAJOS cloud_download Exporta…" at bounding box center [714, 308] width 976 height 331
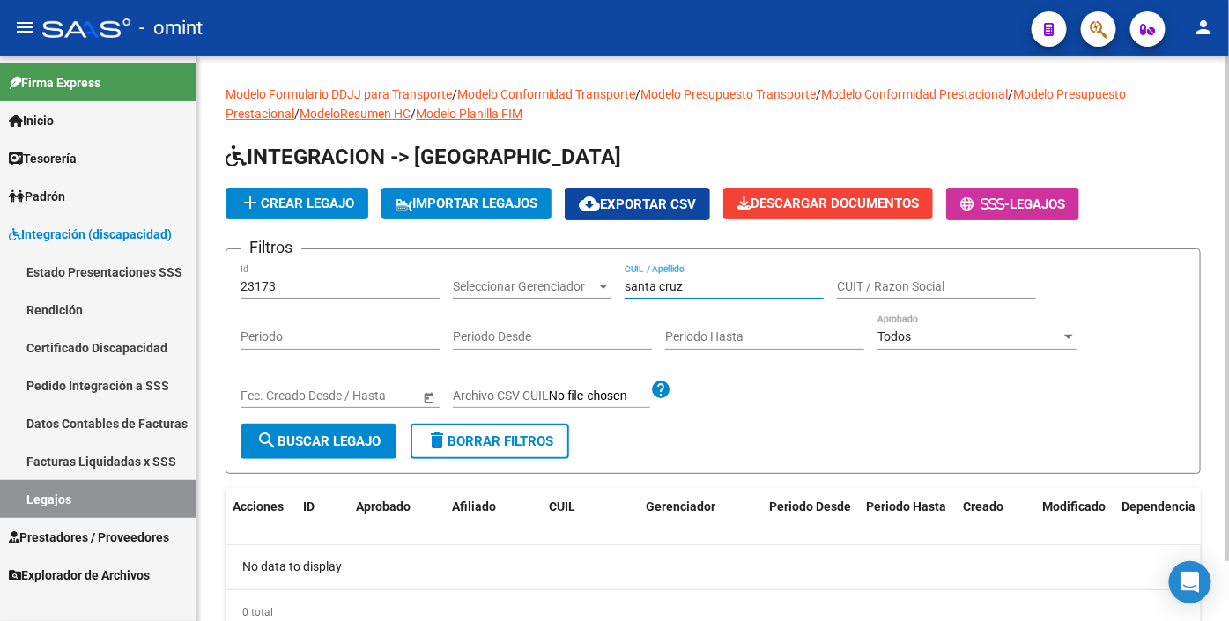
type input "santa cruz"
click at [381, 438] on span "search Buscar Legajo" at bounding box center [318, 442] width 124 height 16
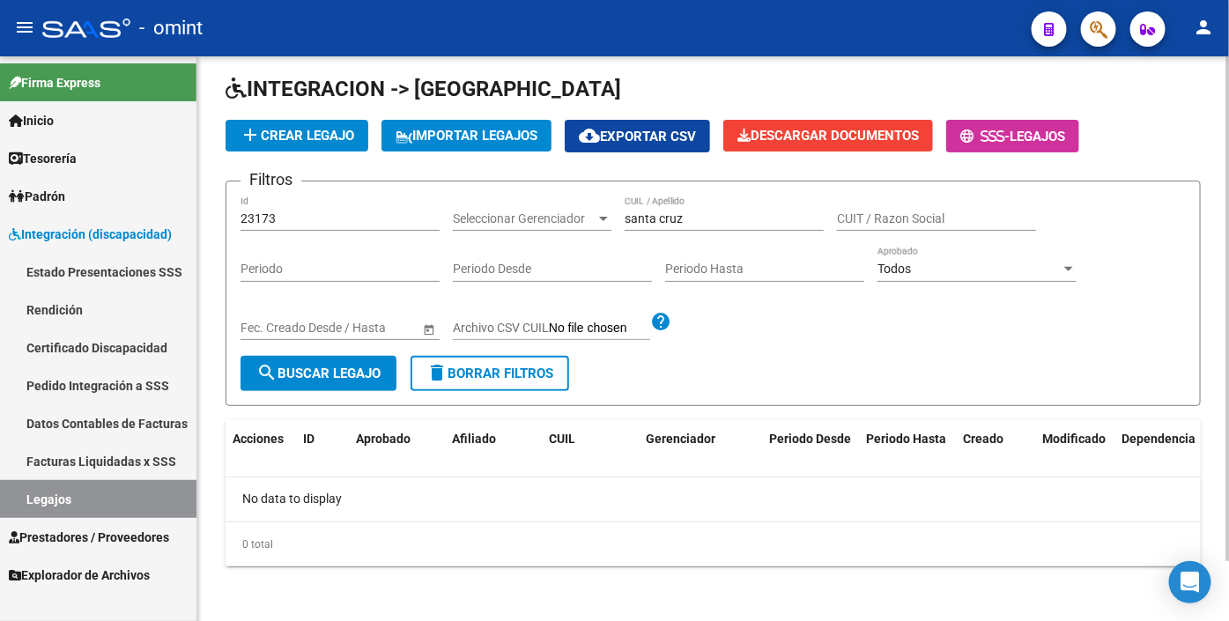
click at [317, 375] on span "search Buscar Legajo" at bounding box center [318, 374] width 124 height 16
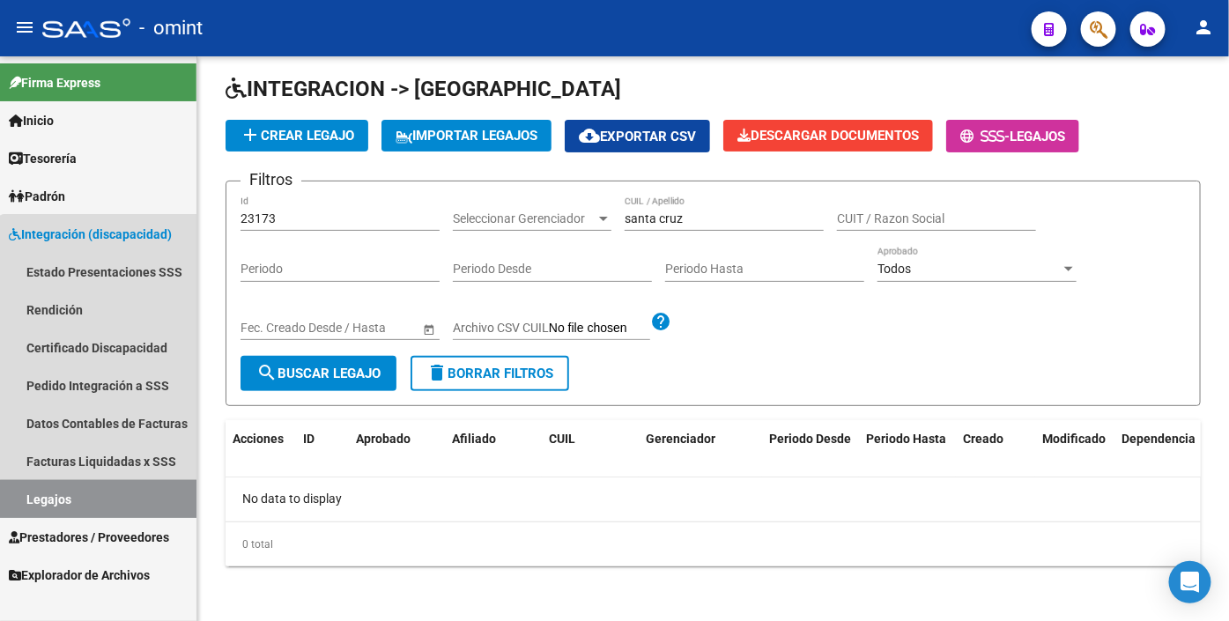
drag, startPoint x: 122, startPoint y: 498, endPoint x: 171, endPoint y: 476, distance: 54.0
click at [123, 497] on link "Legajos" at bounding box center [98, 499] width 197 height 38
click at [104, 500] on link "Legajos" at bounding box center [98, 499] width 197 height 38
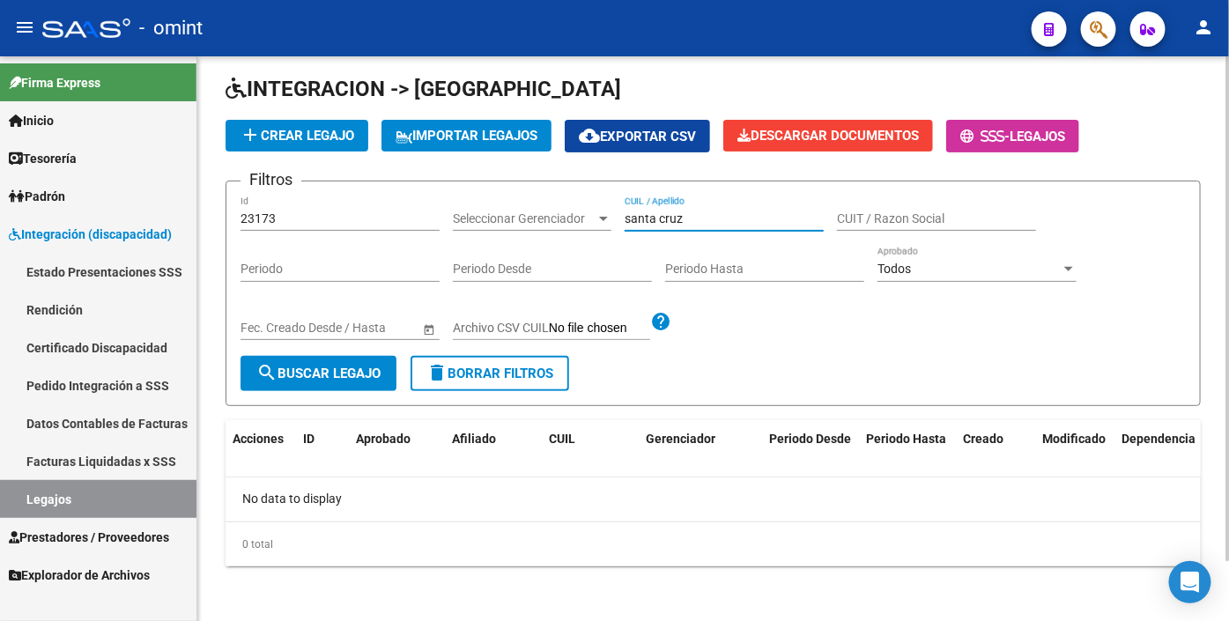
drag, startPoint x: 725, startPoint y: 218, endPoint x: 304, endPoint y: 181, distance: 422.9
click at [306, 181] on form "Filtros 23173 Id Seleccionar Gerenciador Seleccionar Gerenciador santa cruz CUI…" at bounding box center [714, 294] width 976 height 226
click at [58, 499] on link "Legajos" at bounding box center [98, 499] width 197 height 38
click at [675, 217] on input "CUIL / Apellido" at bounding box center [724, 219] width 199 height 15
type input "santa cruz"
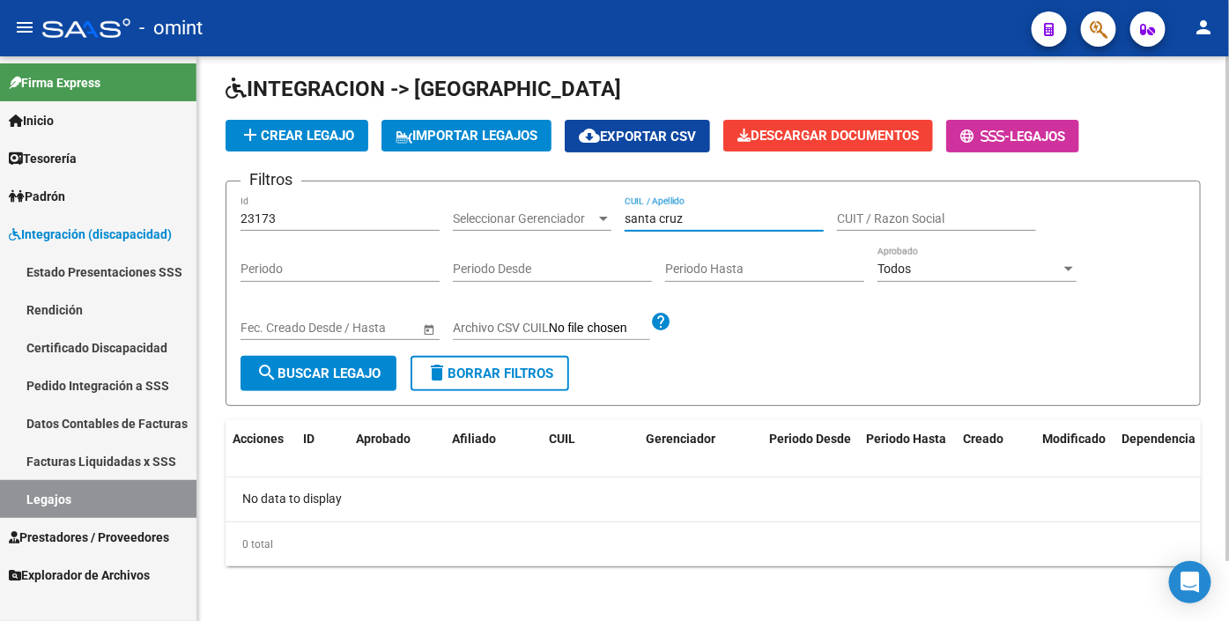
click at [355, 377] on span "search Buscar Legajo" at bounding box center [318, 374] width 124 height 16
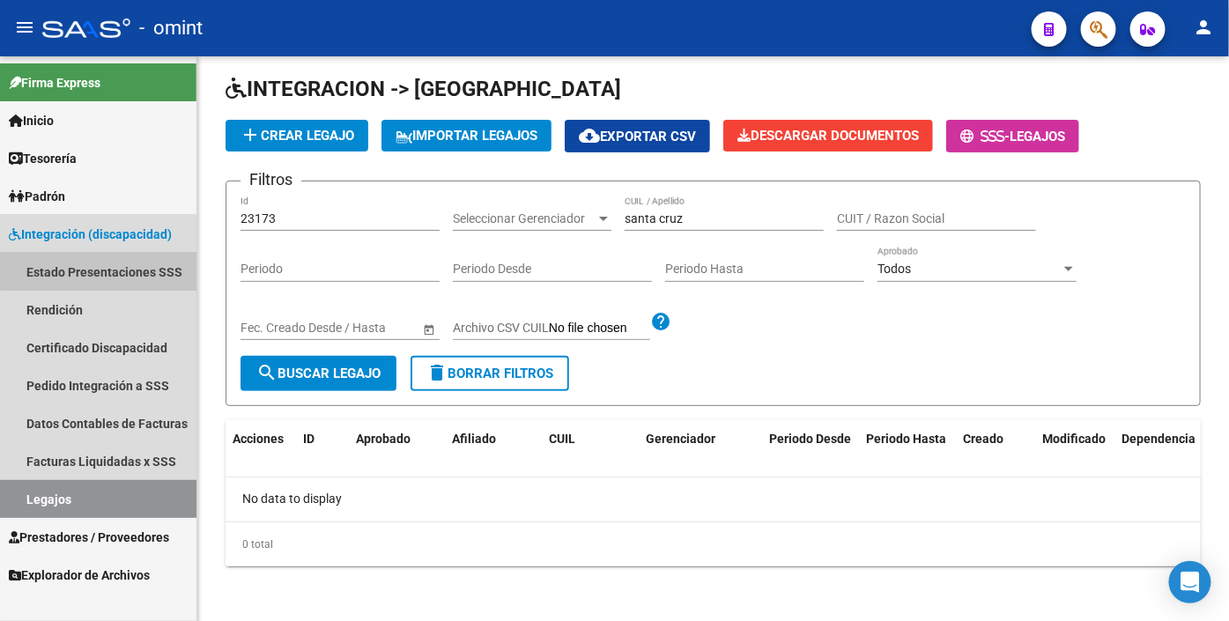
click at [100, 271] on link "Estado Presentaciones SSS" at bounding box center [98, 272] width 197 height 38
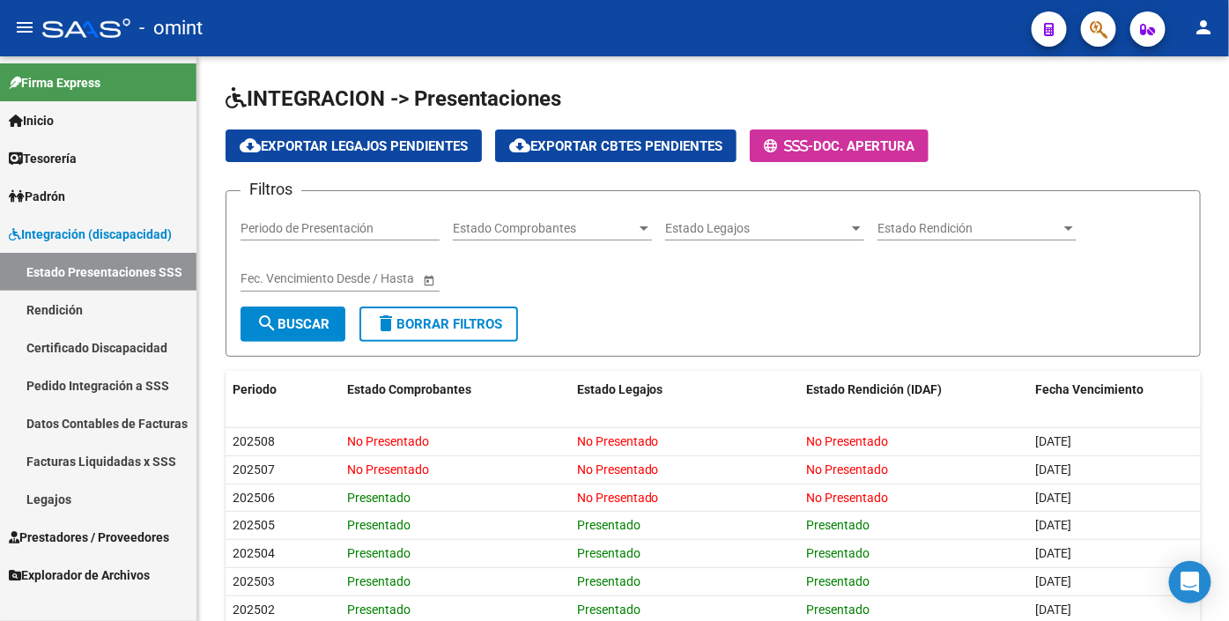
click at [71, 498] on link "Legajos" at bounding box center [98, 499] width 197 height 38
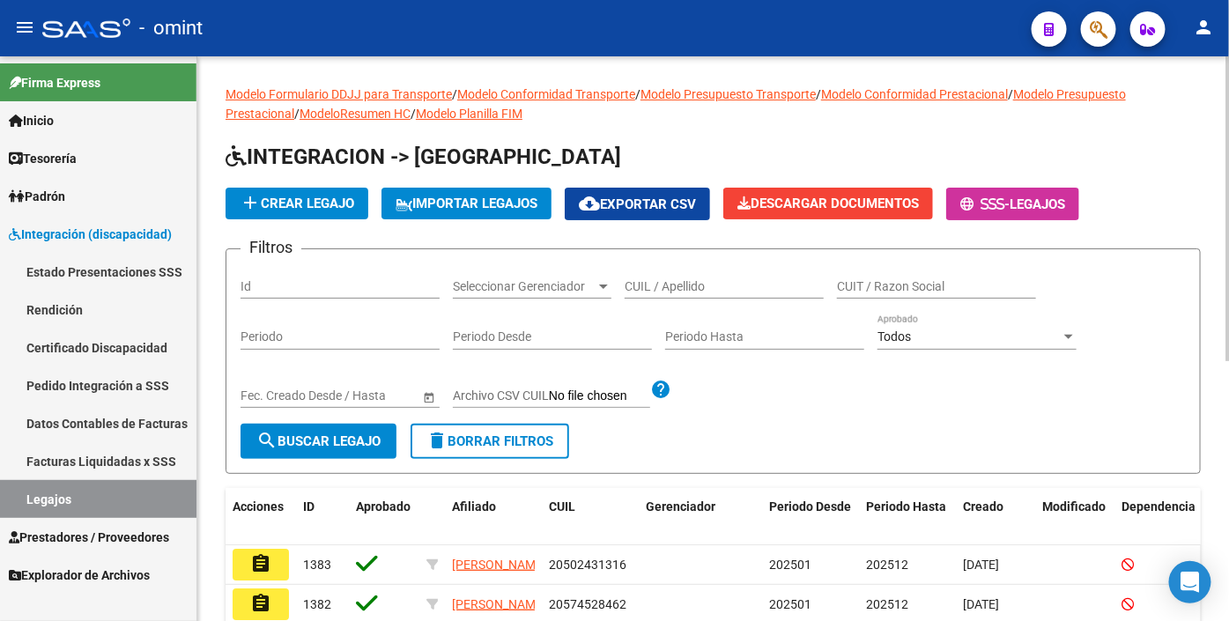
click at [662, 289] on input "CUIL / Apellido" at bounding box center [724, 286] width 199 height 15
type input "santa cruz"
click at [372, 447] on span "search Buscar Legajo" at bounding box center [318, 442] width 124 height 16
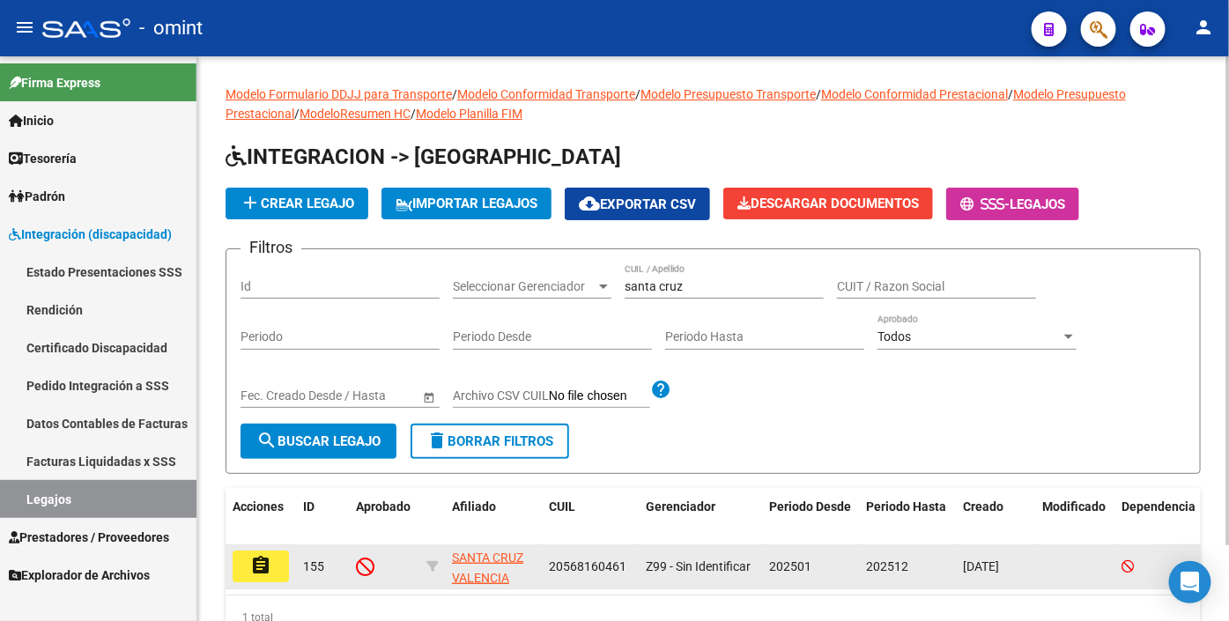
click at [259, 561] on mat-icon "assignment" at bounding box center [260, 565] width 21 height 21
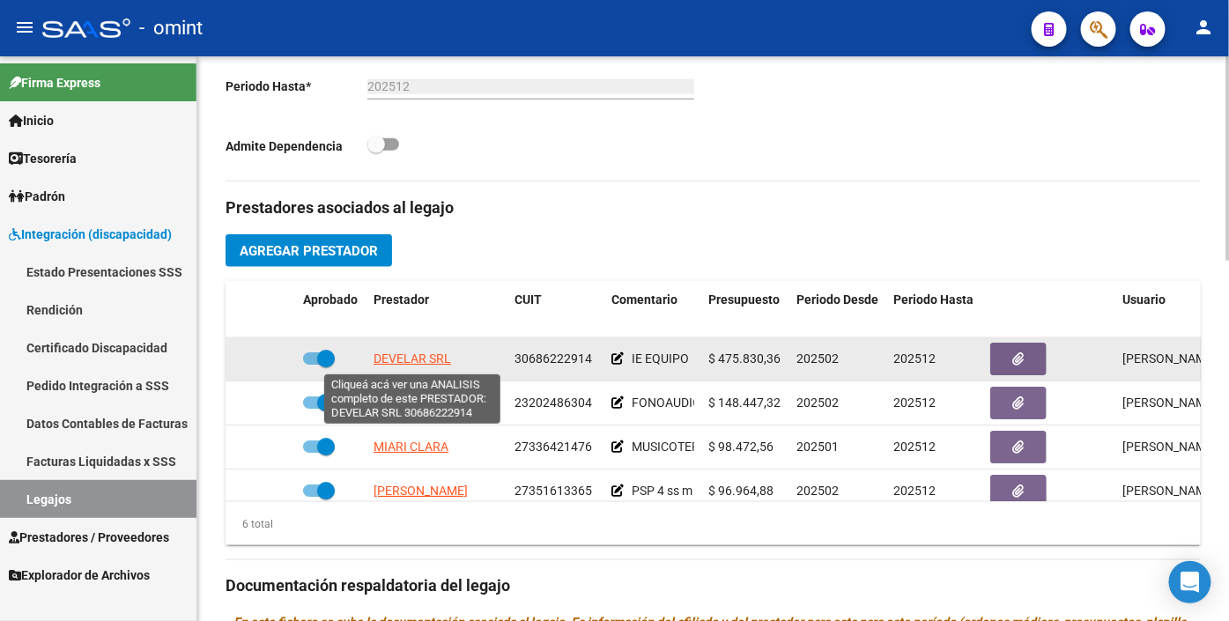
click at [391, 361] on span "DEVELAR SRL" at bounding box center [413, 359] width 78 height 14
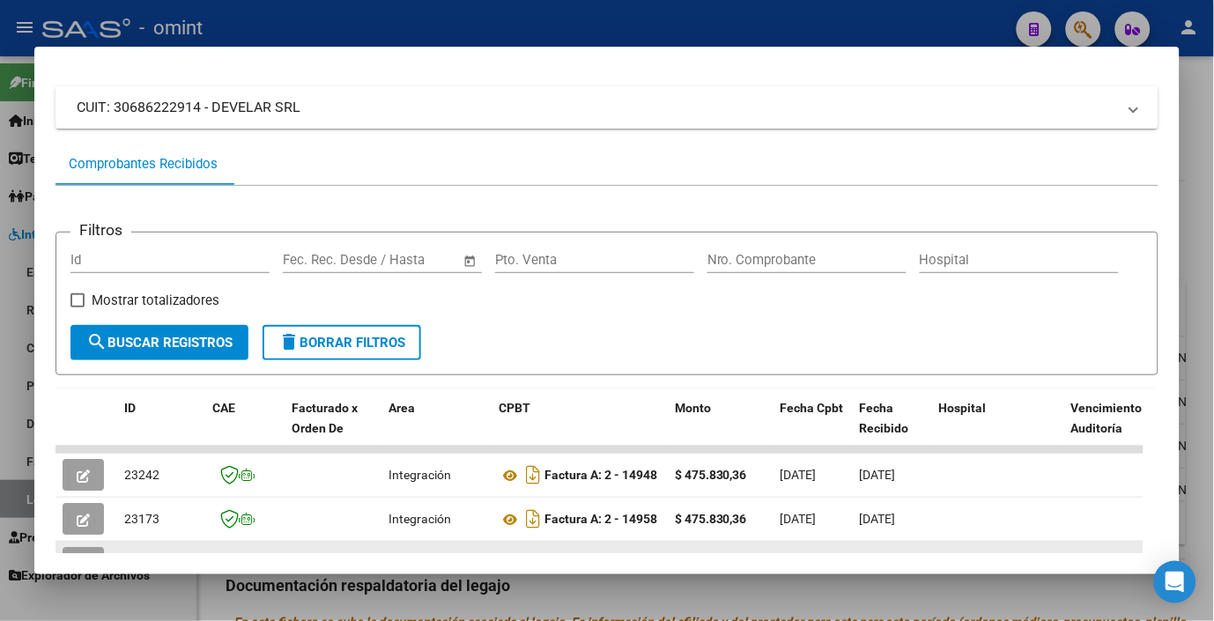
scroll to position [293, 0]
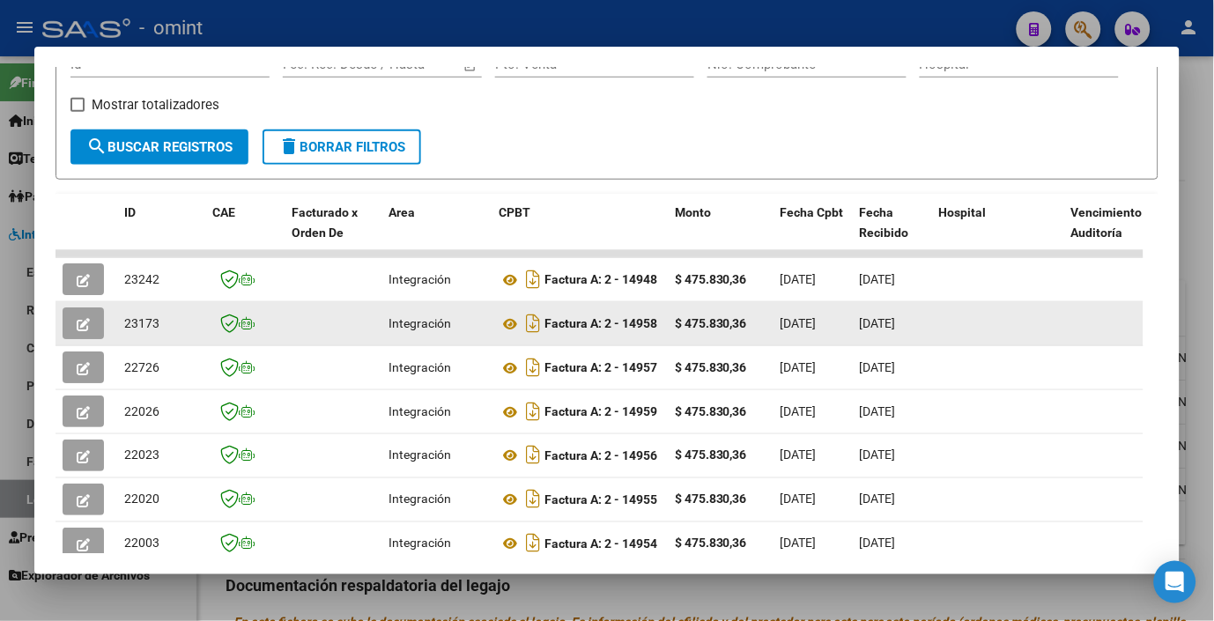
click at [86, 328] on icon "button" at bounding box center [83, 324] width 13 height 13
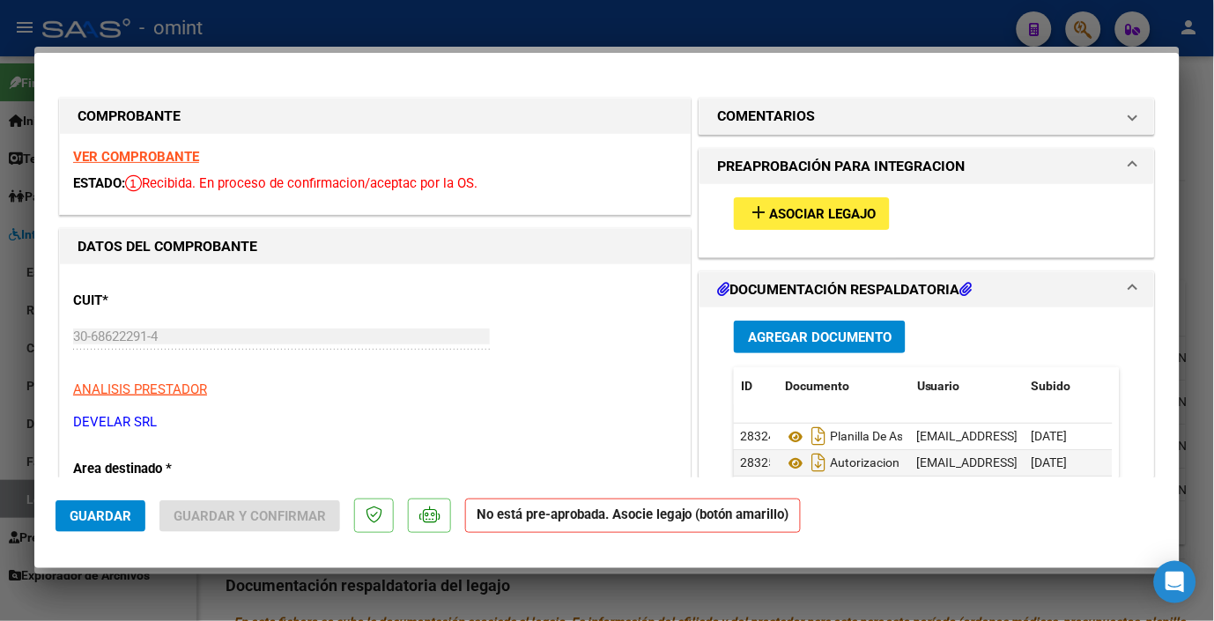
click at [119, 156] on strong "VER COMPROBANTE" at bounding box center [136, 157] width 126 height 16
drag, startPoint x: 795, startPoint y: 210, endPoint x: 804, endPoint y: 207, distance: 9.2
click at [804, 207] on span "Asociar Legajo" at bounding box center [822, 214] width 107 height 16
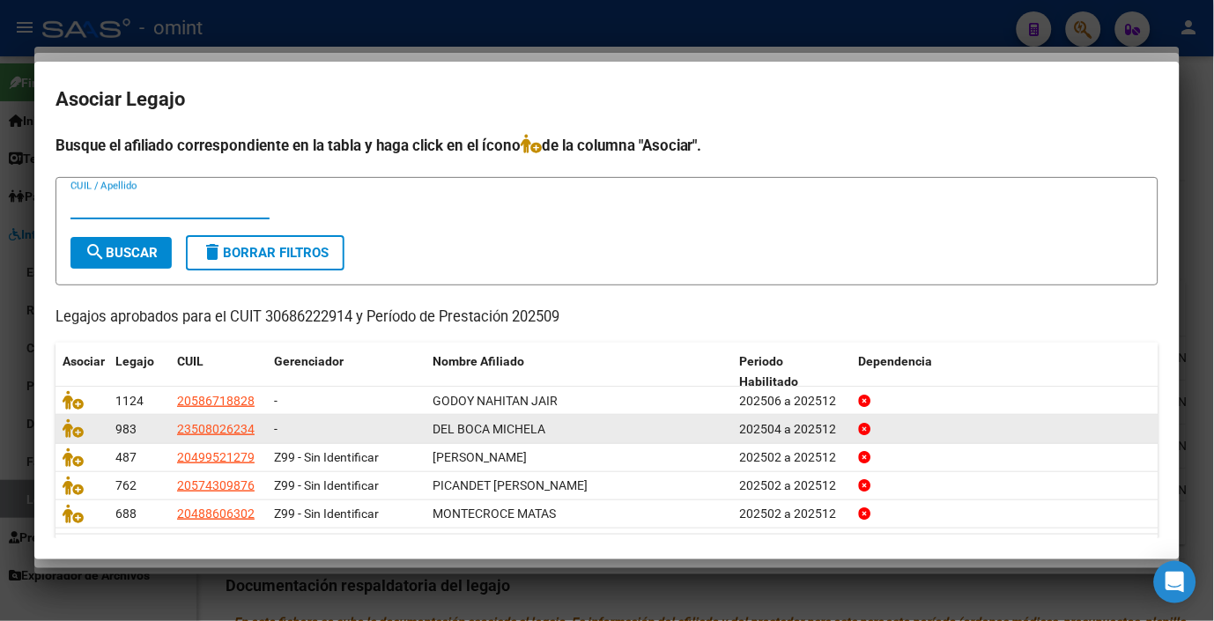
scroll to position [55, 0]
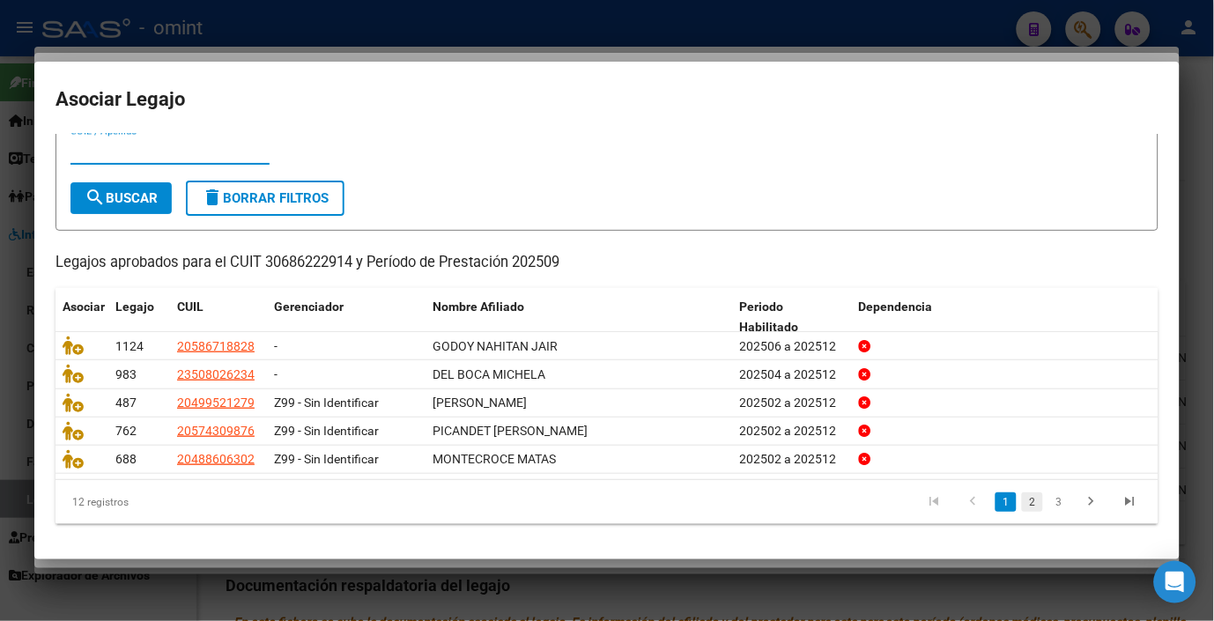
click at [1022, 505] on link "2" at bounding box center [1032, 502] width 21 height 19
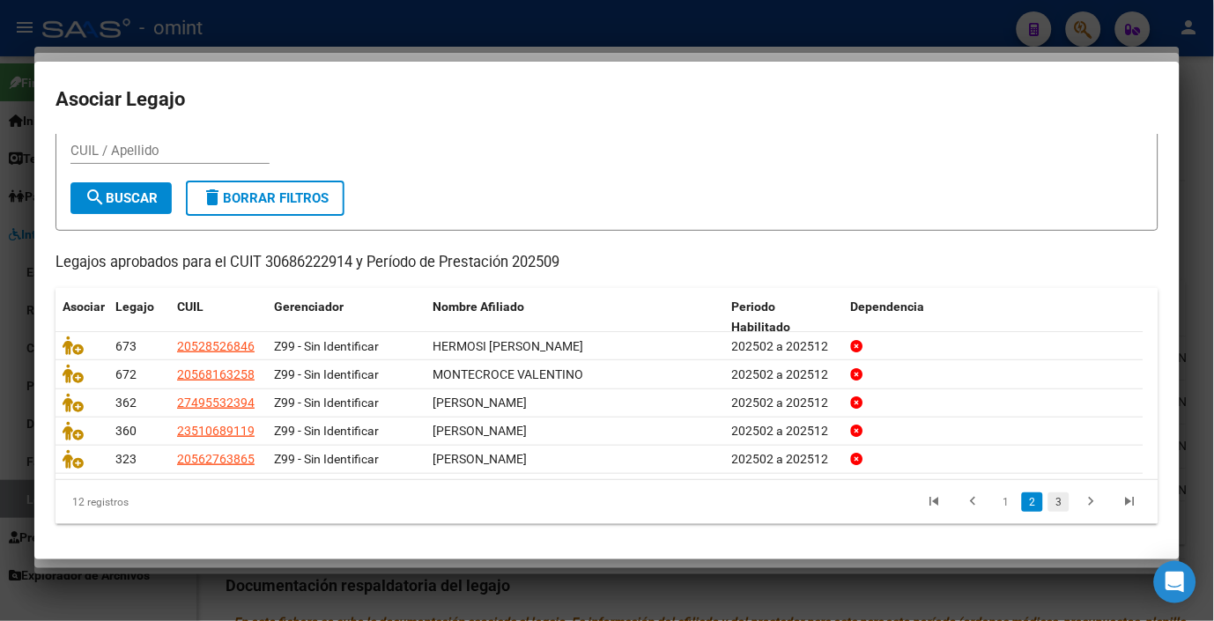
click at [1049, 500] on link "3" at bounding box center [1059, 502] width 21 height 19
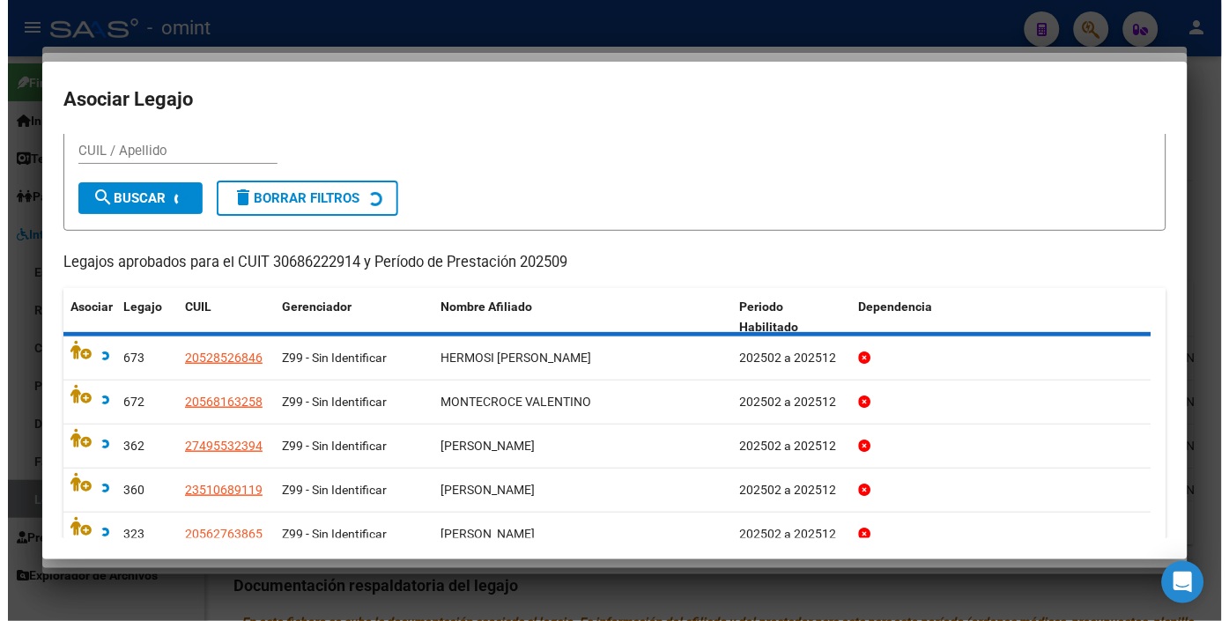
scroll to position [0, 0]
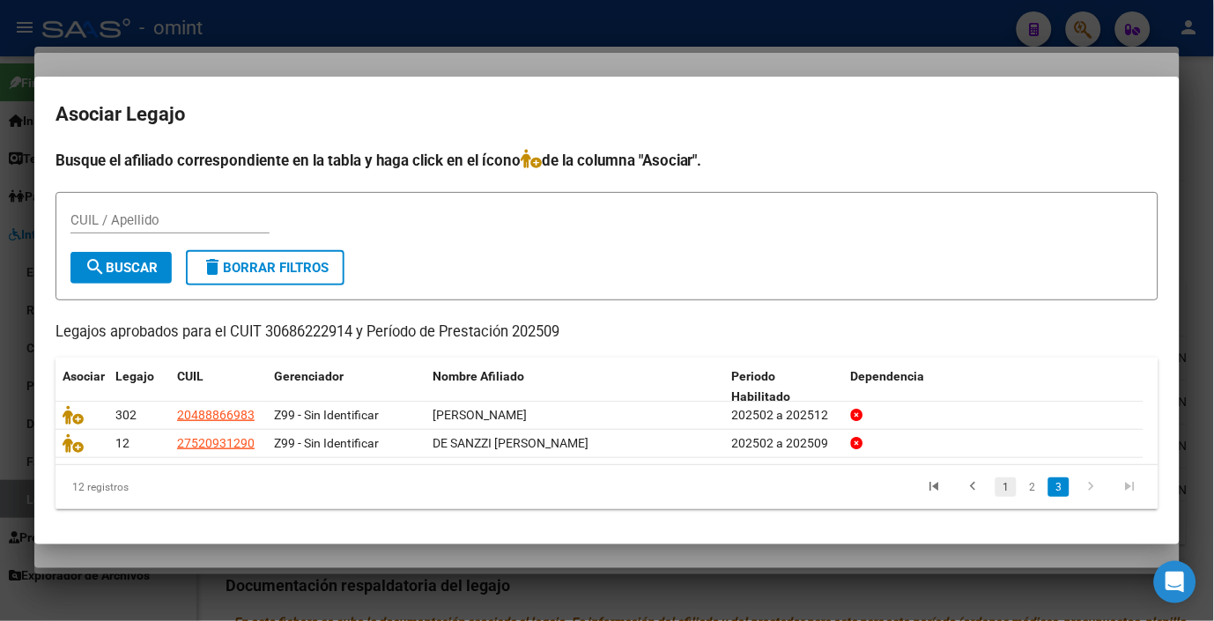
click at [1006, 483] on link "1" at bounding box center [1006, 487] width 21 height 19
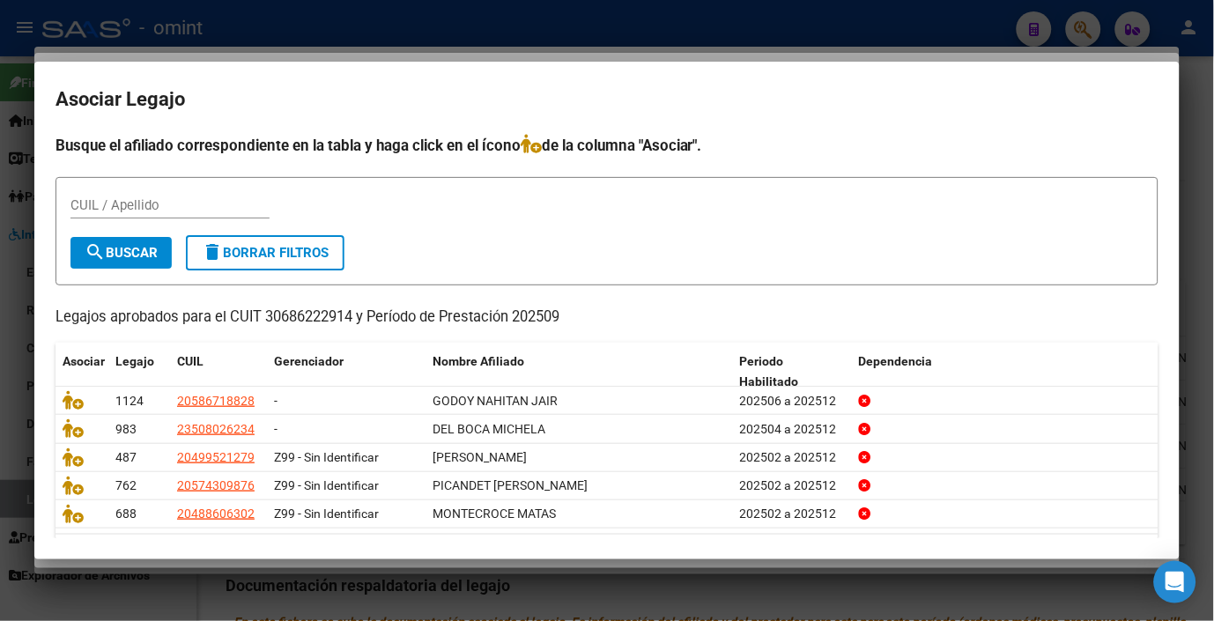
click at [561, 41] on div at bounding box center [607, 310] width 1214 height 621
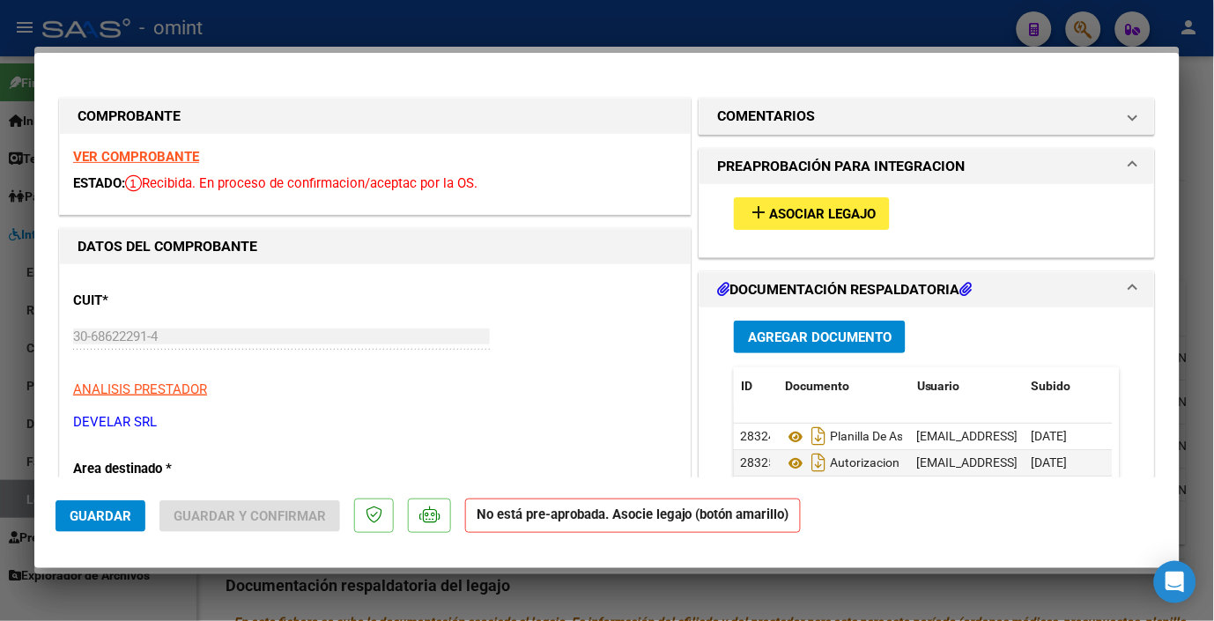
click at [397, 15] on div at bounding box center [607, 310] width 1214 height 621
type input "$ 0,00"
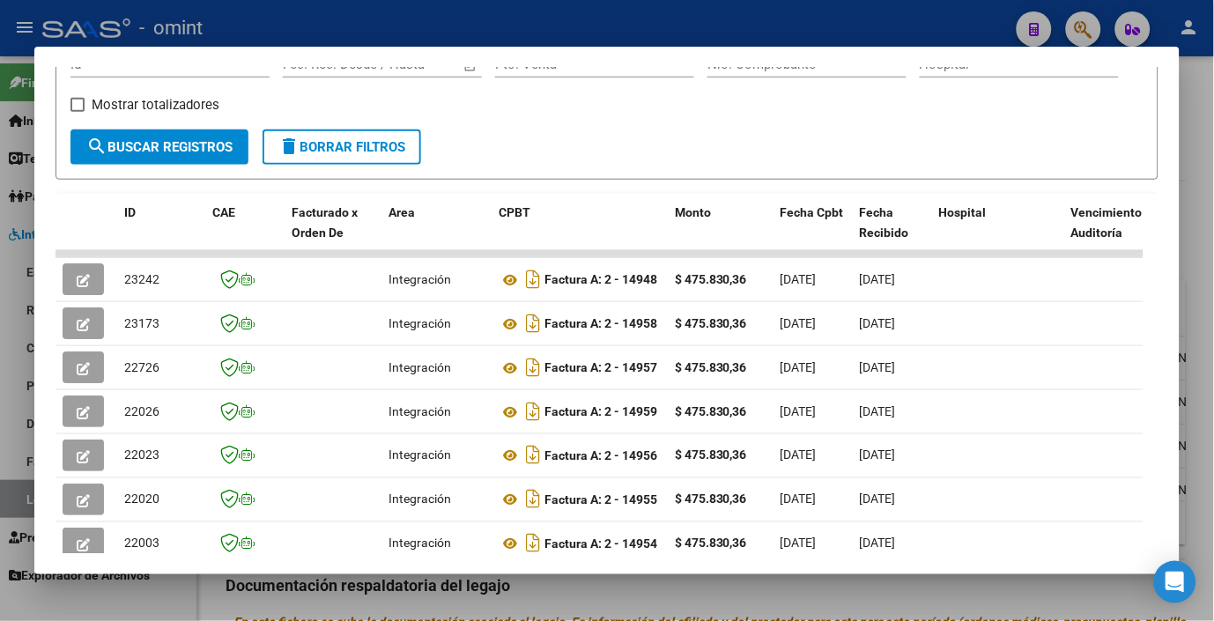
click at [392, 29] on div at bounding box center [607, 310] width 1214 height 621
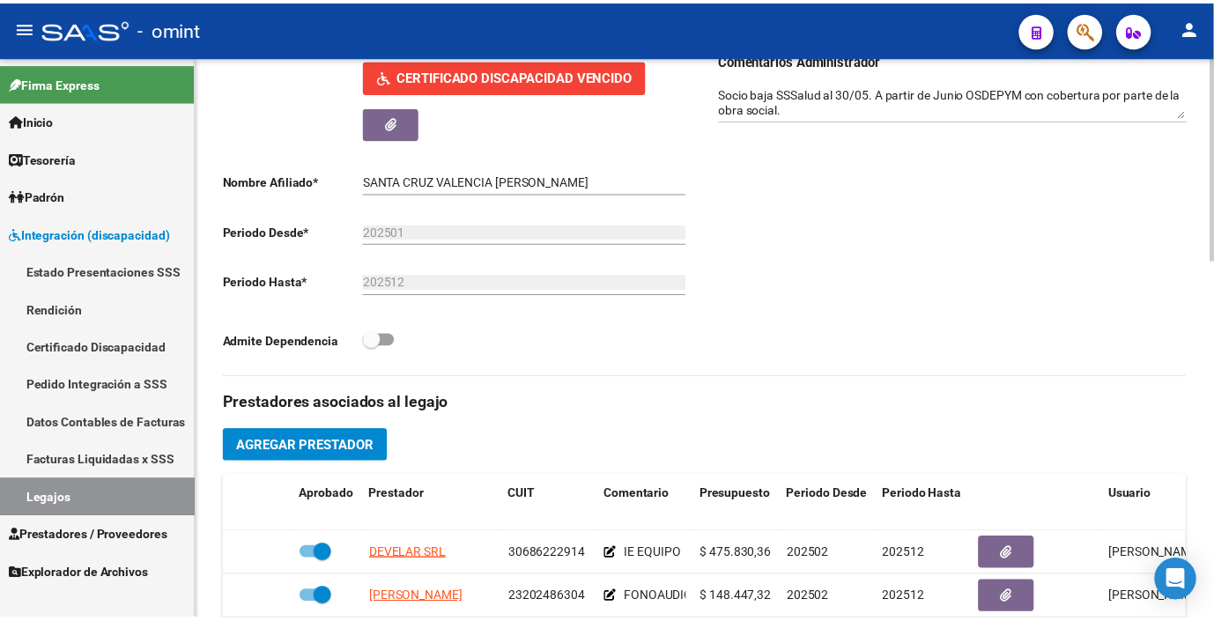
scroll to position [587, 0]
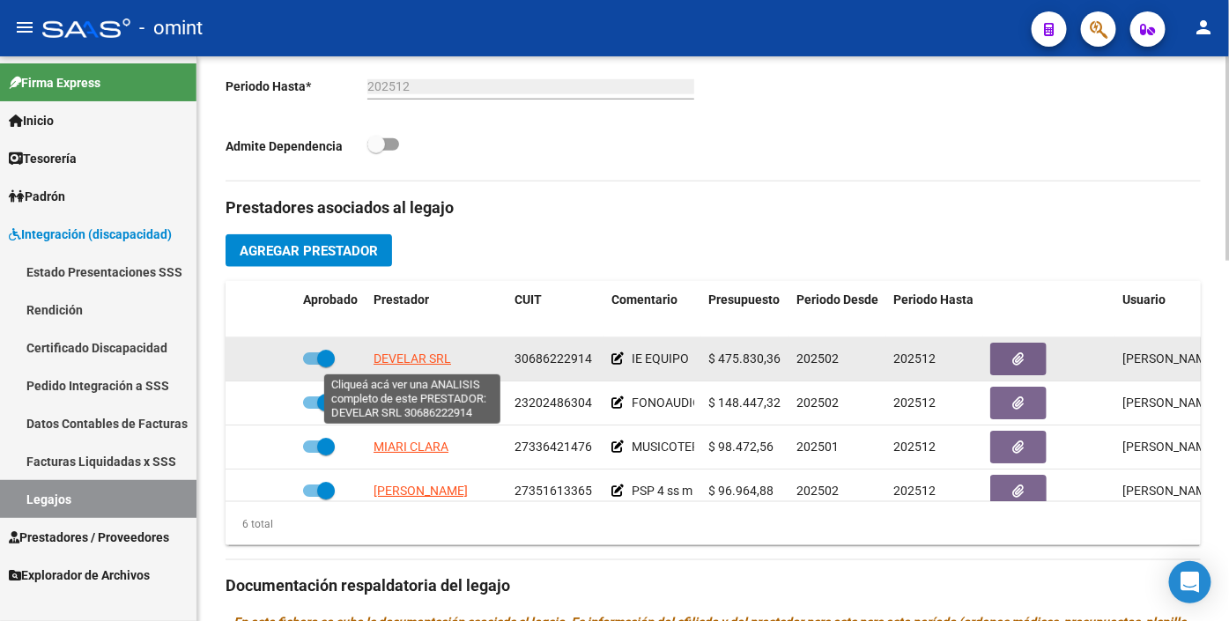
click at [416, 358] on span "DEVELAR SRL" at bounding box center [413, 359] width 78 height 14
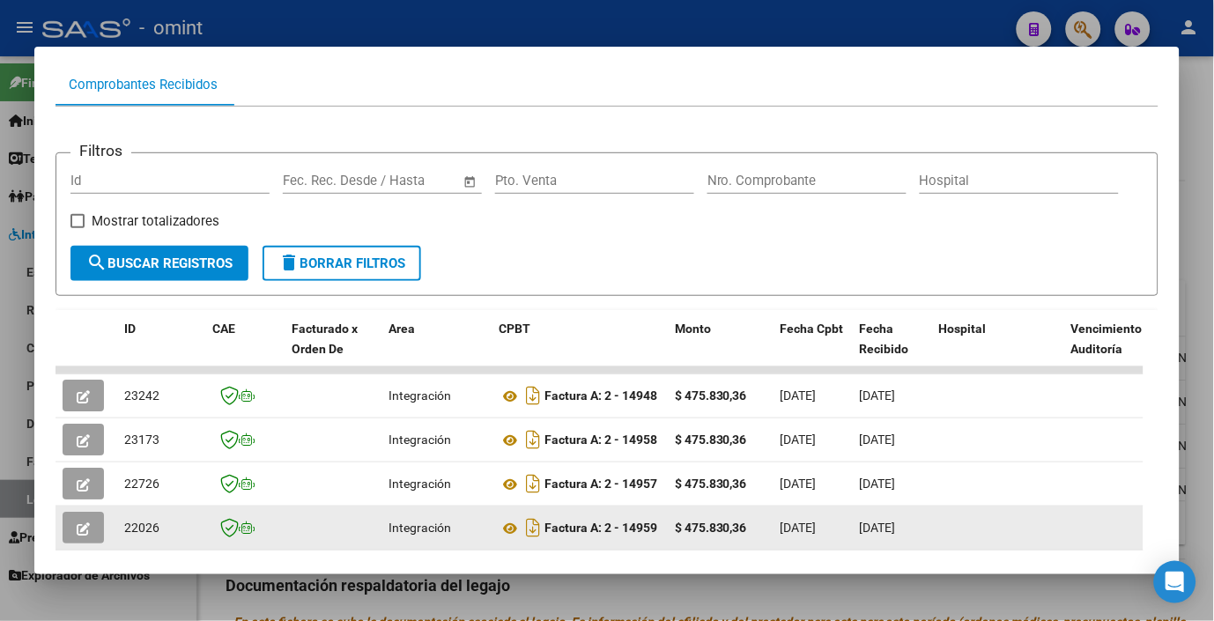
scroll to position [275, 0]
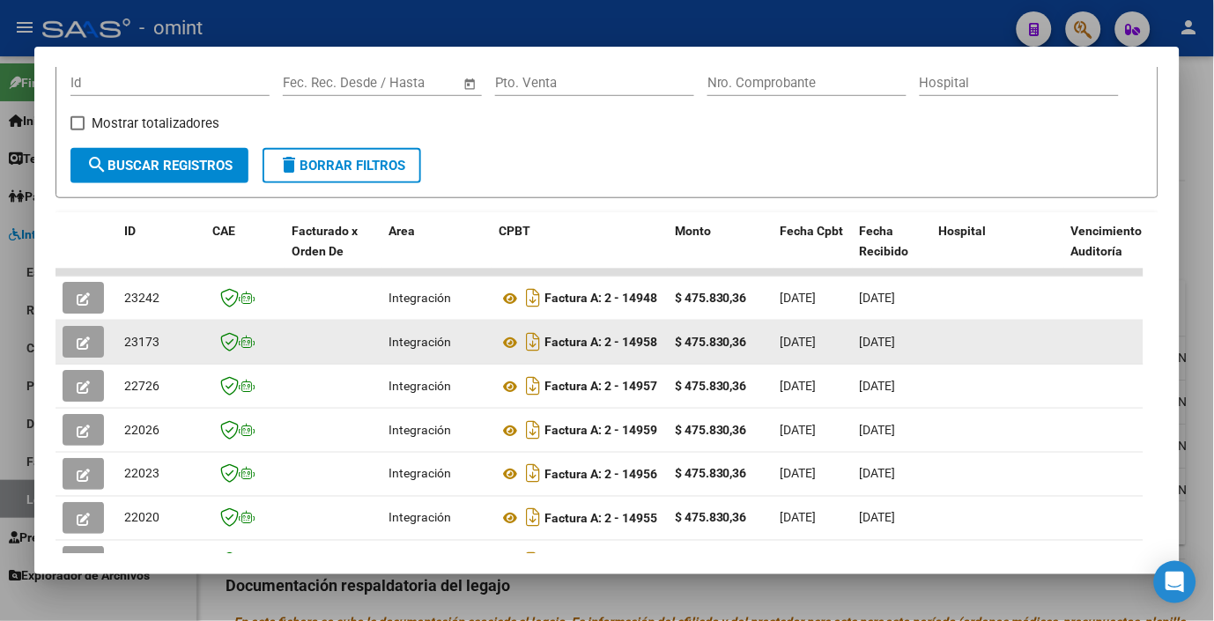
click at [88, 346] on icon "button" at bounding box center [83, 343] width 13 height 13
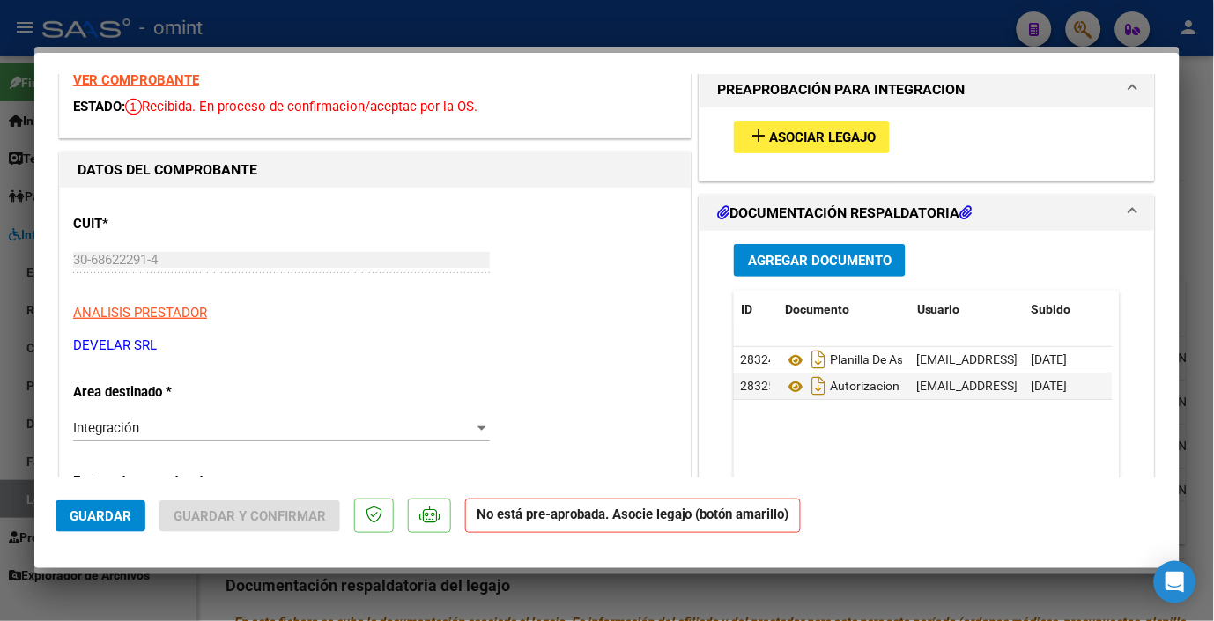
scroll to position [0, 0]
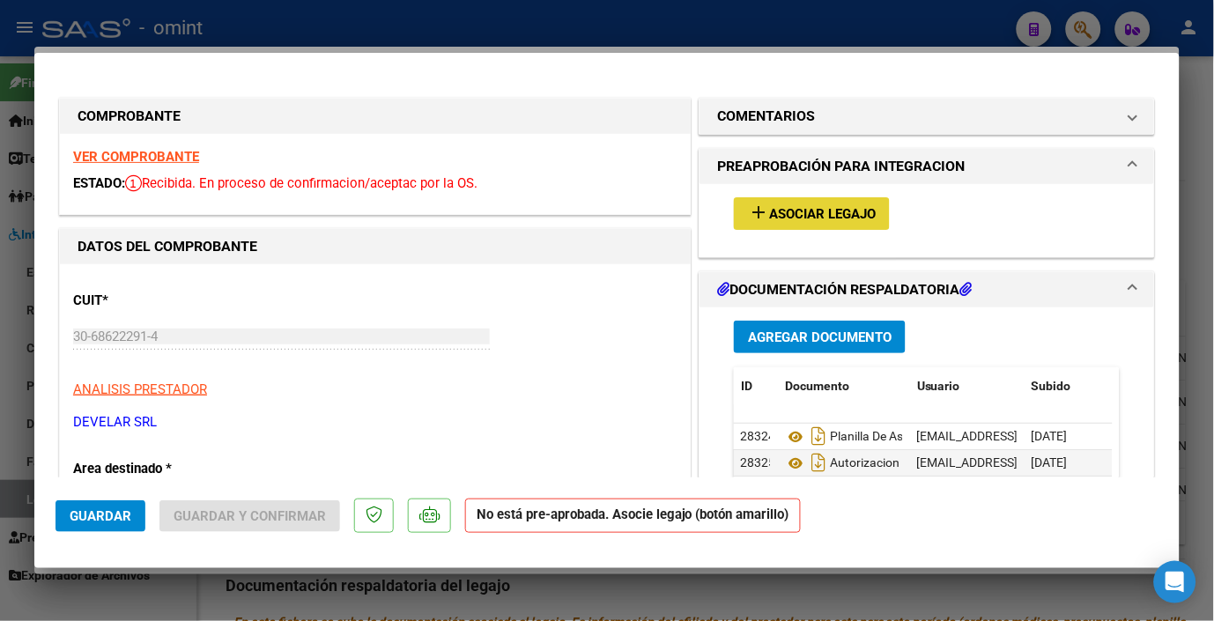
click at [825, 219] on span "Asociar Legajo" at bounding box center [822, 214] width 107 height 16
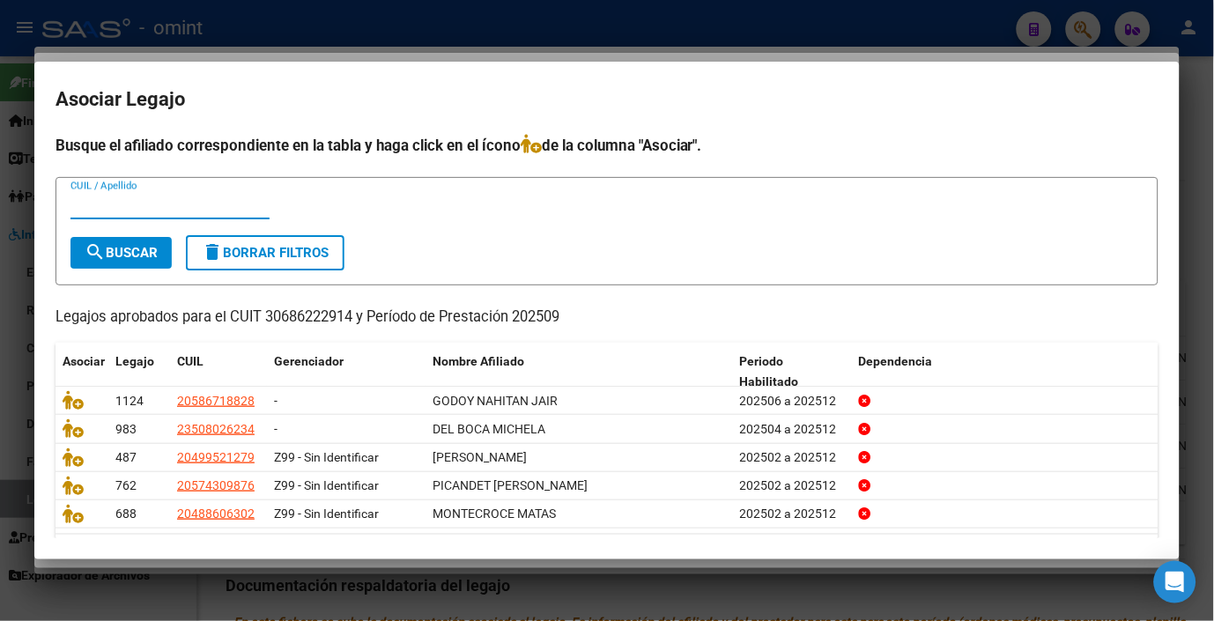
click at [426, 29] on div at bounding box center [607, 310] width 1214 height 621
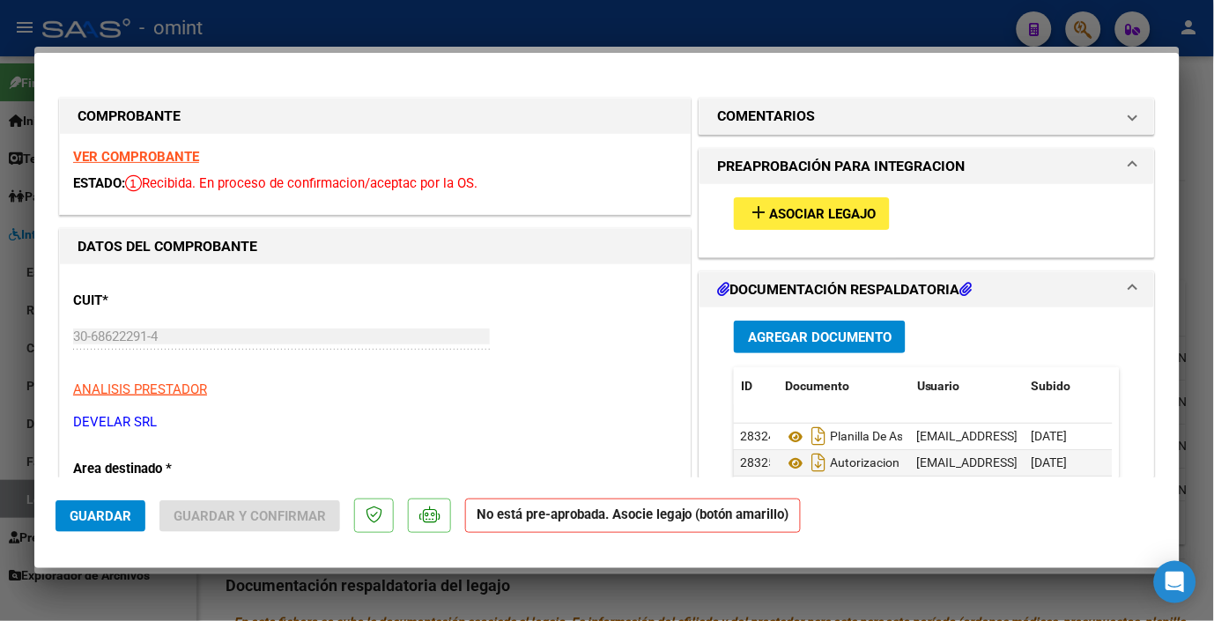
click at [317, 21] on div at bounding box center [607, 310] width 1214 height 621
type input "$ 0,00"
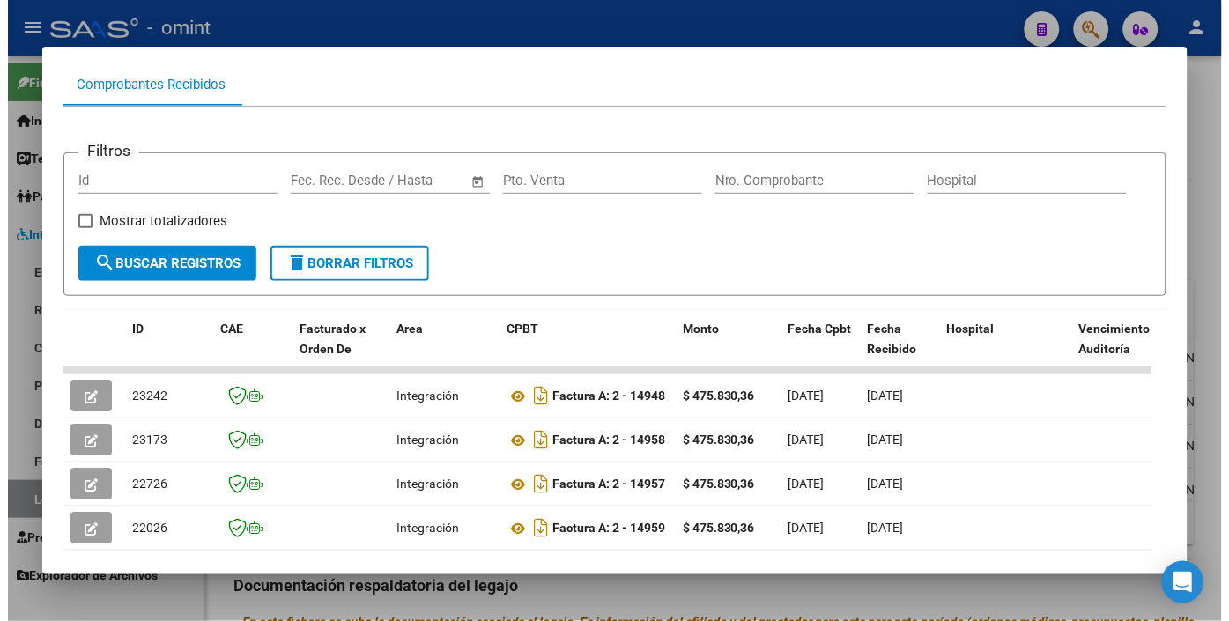
scroll to position [79, 0]
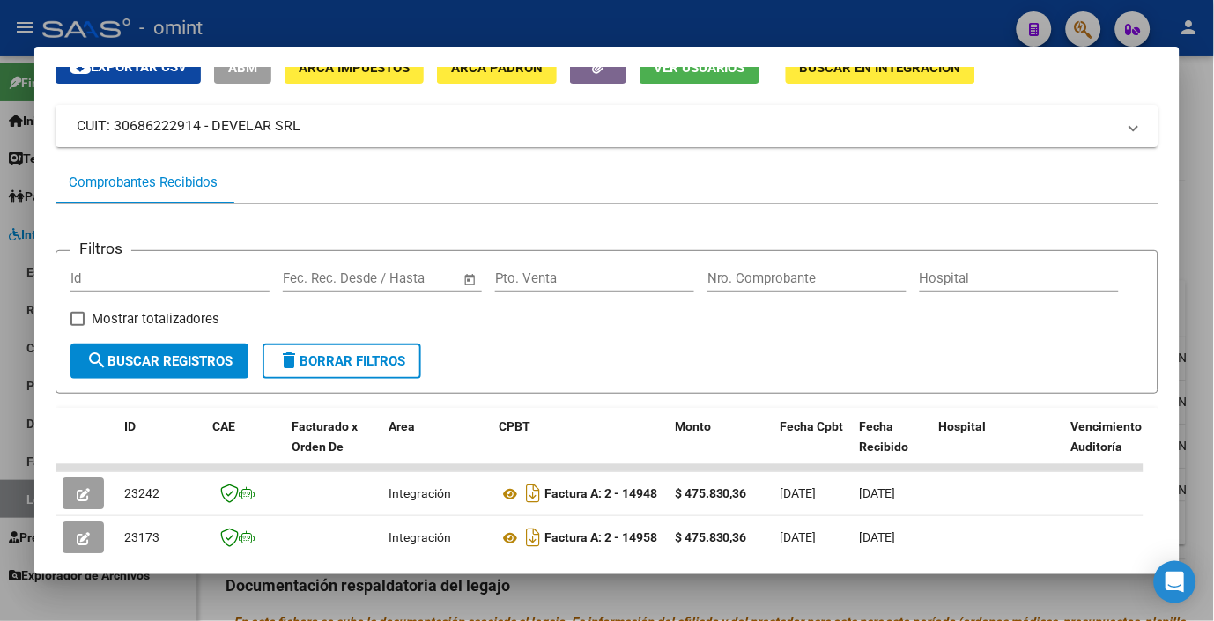
click at [412, 30] on div at bounding box center [607, 310] width 1214 height 621
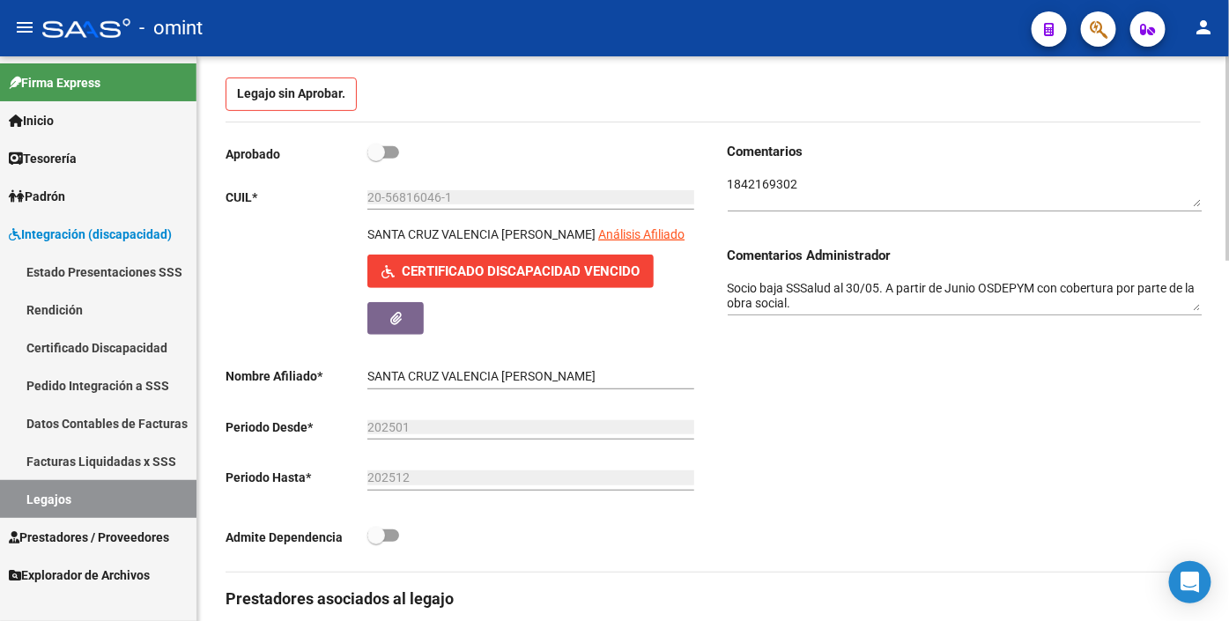
scroll to position [0, 0]
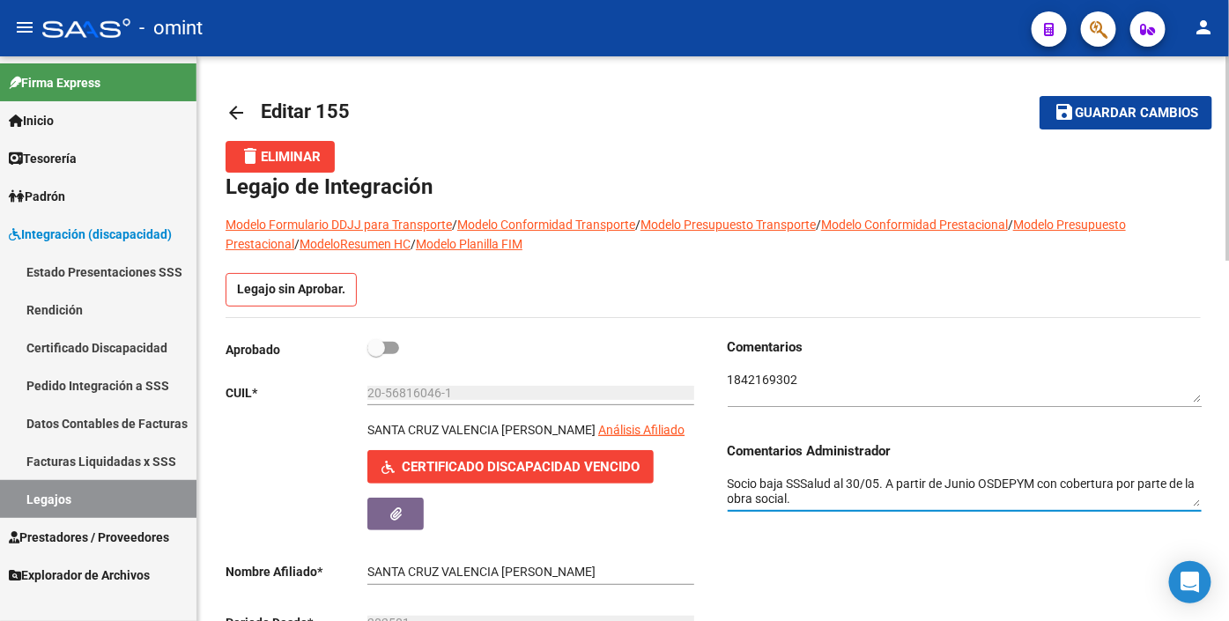
drag, startPoint x: 793, startPoint y: 502, endPoint x: 728, endPoint y: 472, distance: 72.1
click at [728, 472] on div "Socio baja SSSalud al 30/05. A partir de Junio OSDEPYM con cobertura por parte …" at bounding box center [965, 486] width 474 height 50
drag, startPoint x: 790, startPoint y: 502, endPoint x: 725, endPoint y: 483, distance: 67.2
click at [725, 483] on div "Comentarios Comentarios Administrador Socio baja SSSalud al 30/05. A partir de …" at bounding box center [958, 553] width 488 height 430
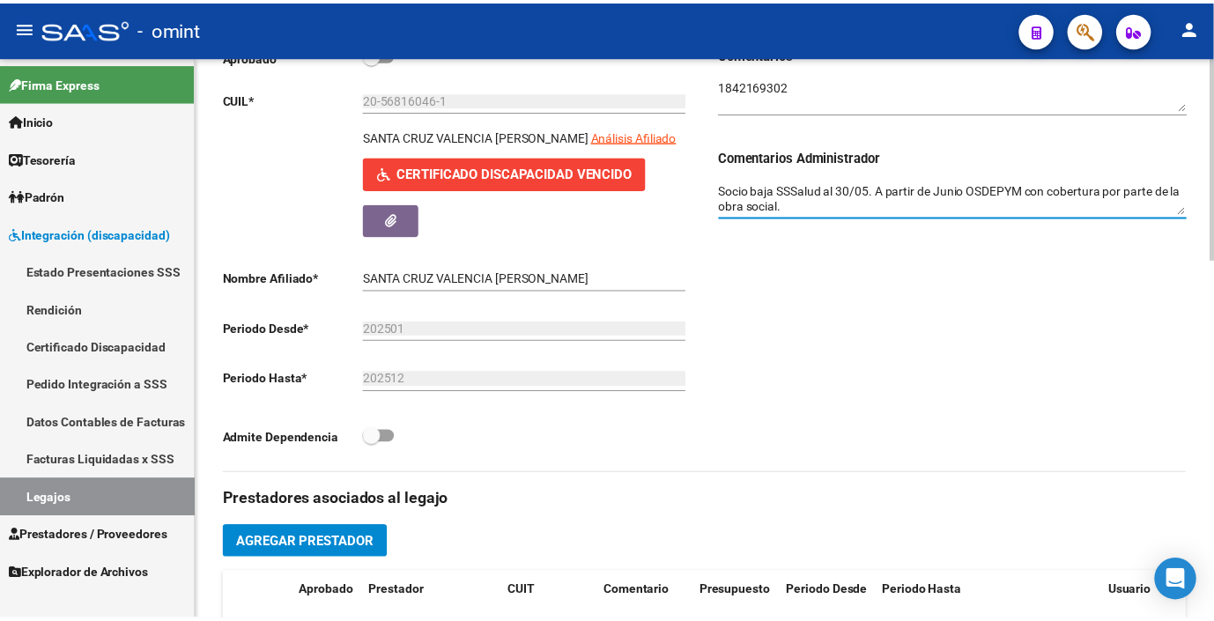
scroll to position [587, 0]
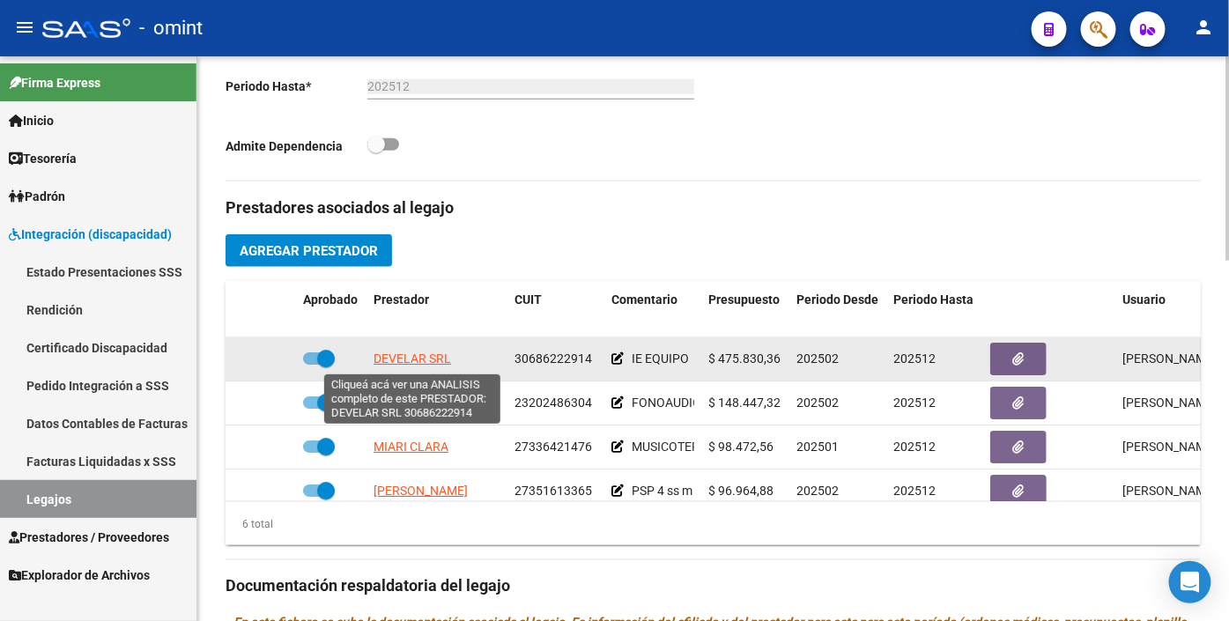
click at [412, 366] on span "DEVELAR SRL" at bounding box center [413, 359] width 78 height 14
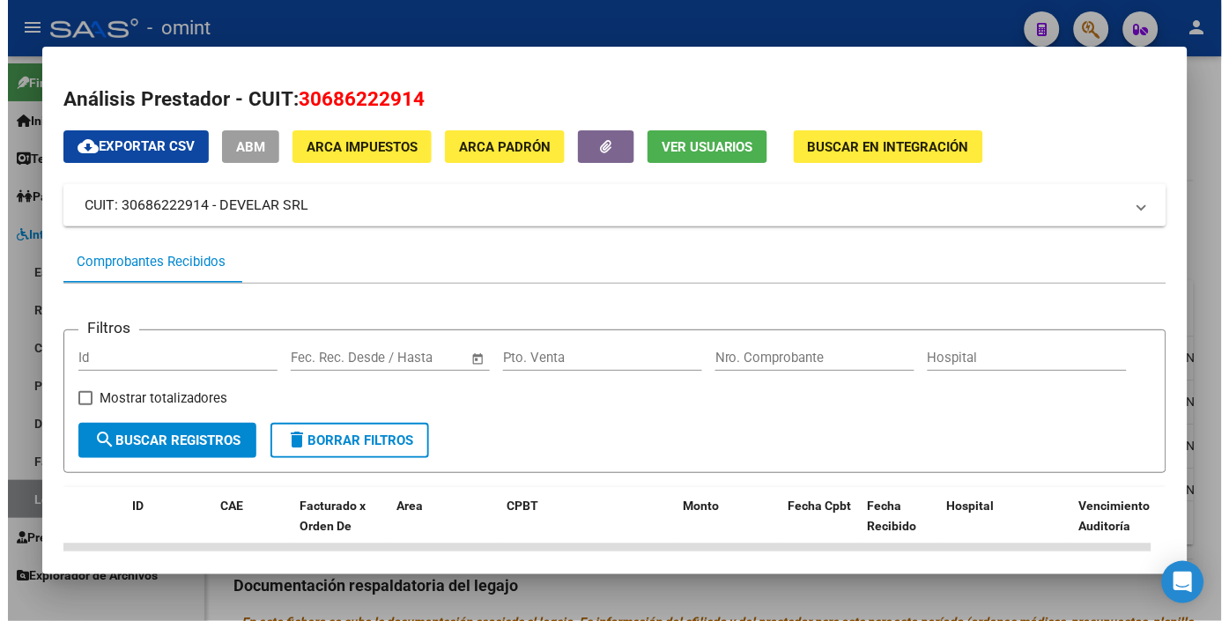
scroll to position [293, 0]
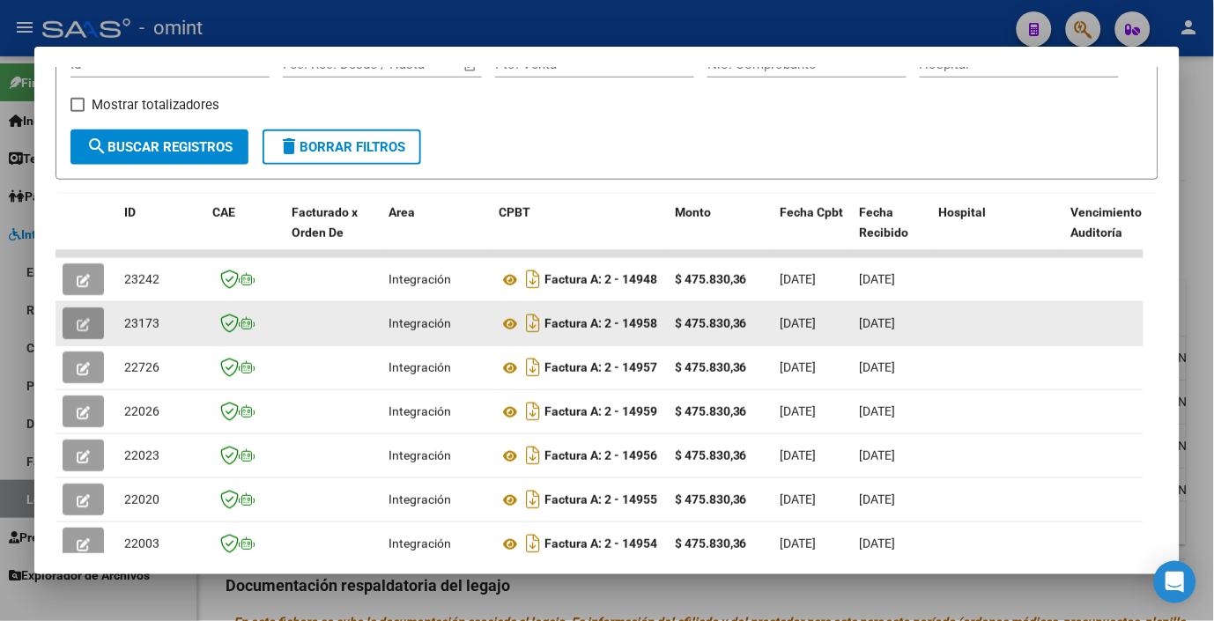
click at [99, 323] on button "button" at bounding box center [83, 324] width 41 height 32
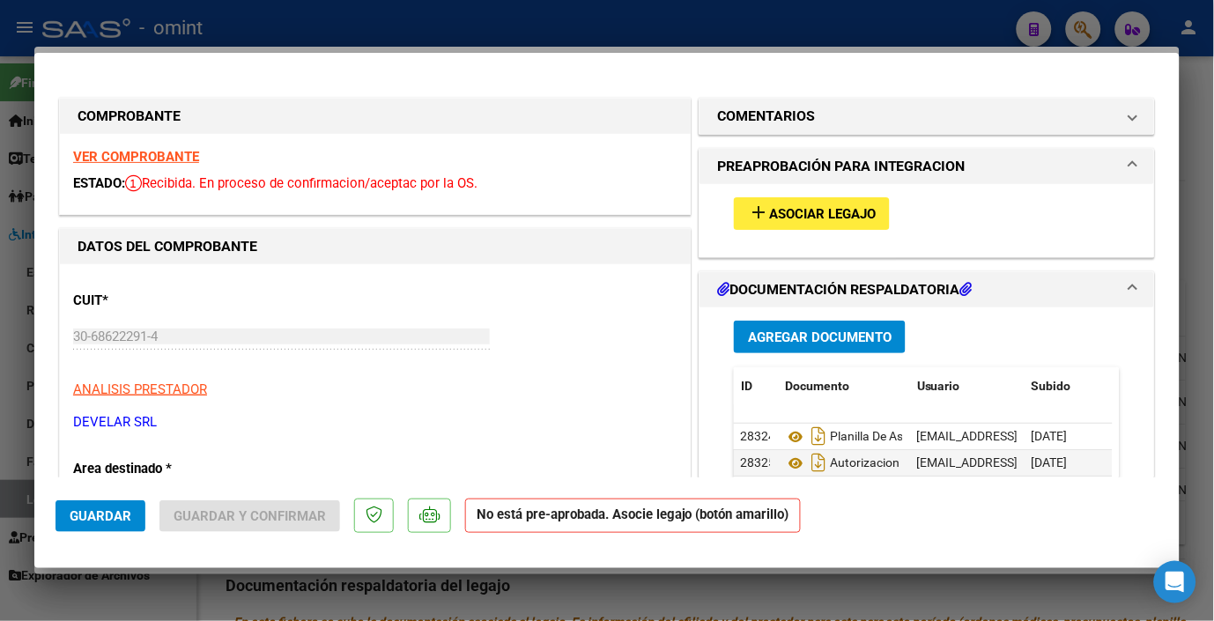
click at [450, 28] on div at bounding box center [607, 310] width 1214 height 621
type input "$ 0,00"
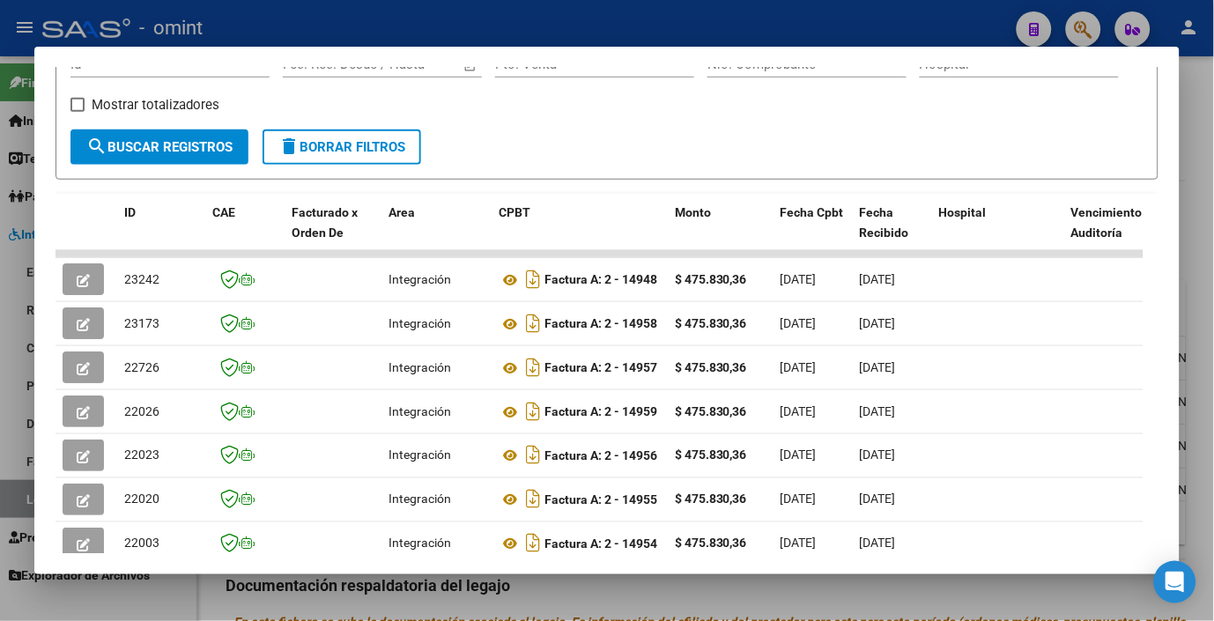
click at [390, 24] on div at bounding box center [607, 310] width 1214 height 621
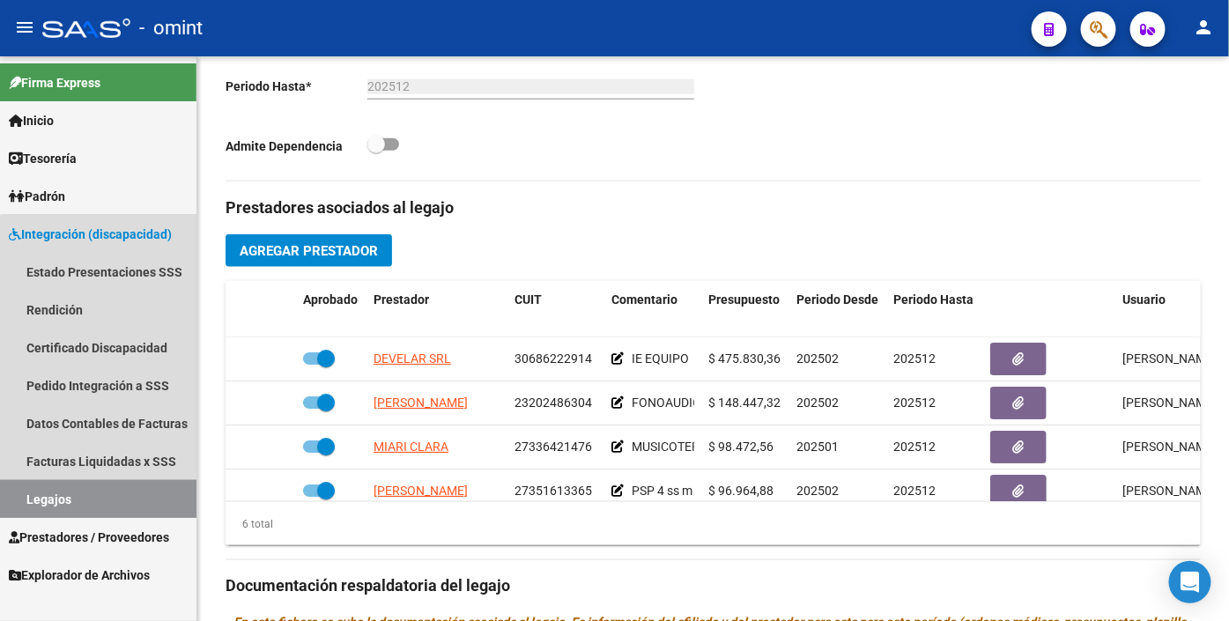
click at [133, 495] on link "Legajos" at bounding box center [98, 499] width 197 height 38
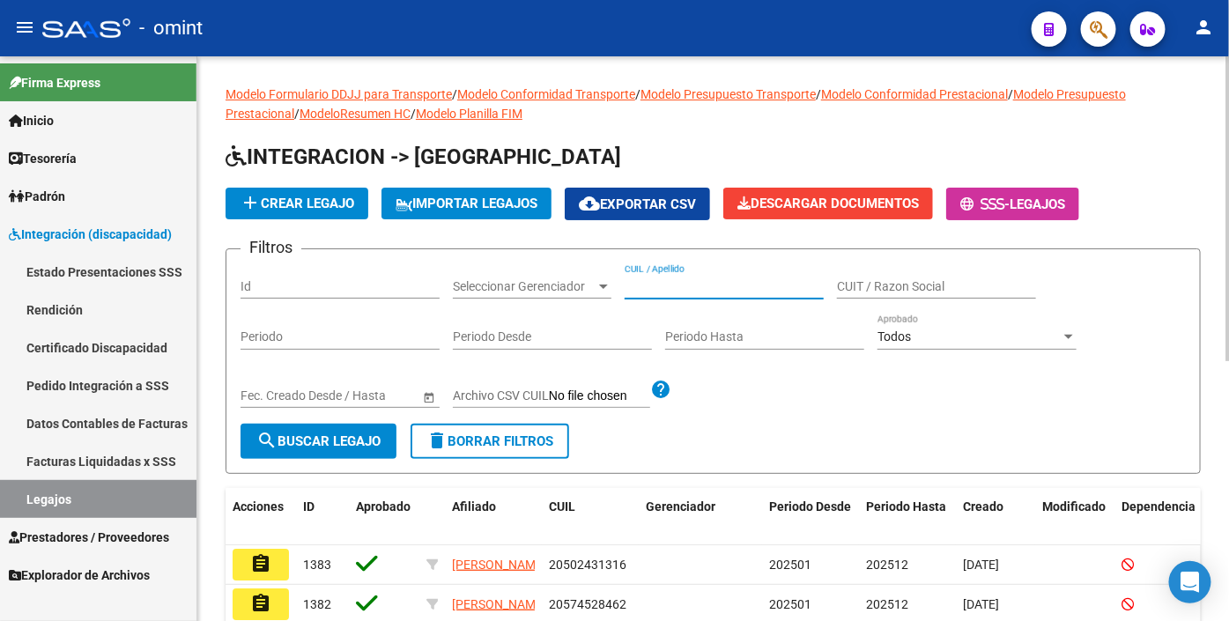
drag, startPoint x: 680, startPoint y: 278, endPoint x: 662, endPoint y: 289, distance: 21.3
paste input "20579416298"
type input "20579416298"
click at [342, 448] on span "search Buscar Legajo" at bounding box center [318, 442] width 124 height 16
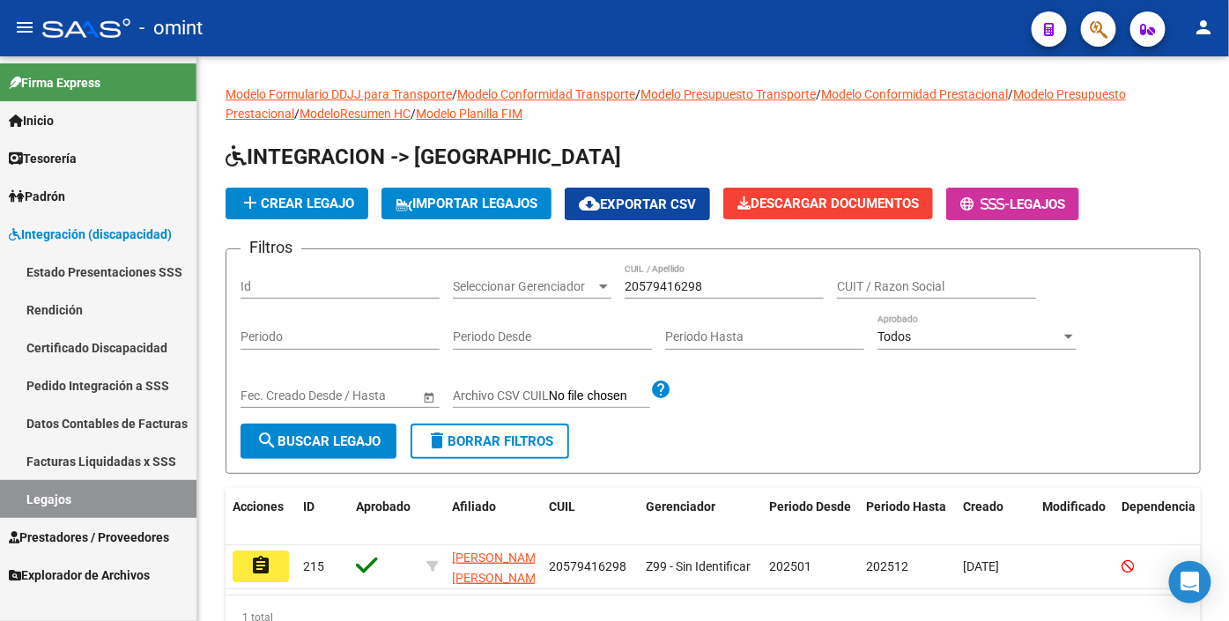
click at [273, 571] on button "assignment" at bounding box center [261, 567] width 56 height 32
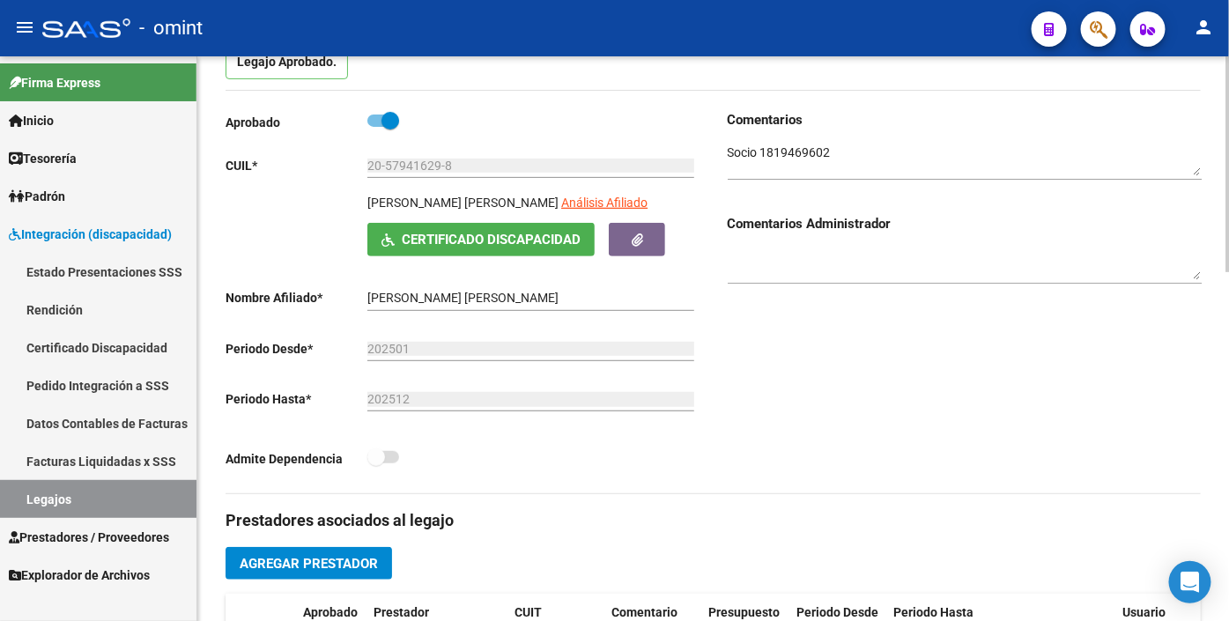
scroll to position [98, 0]
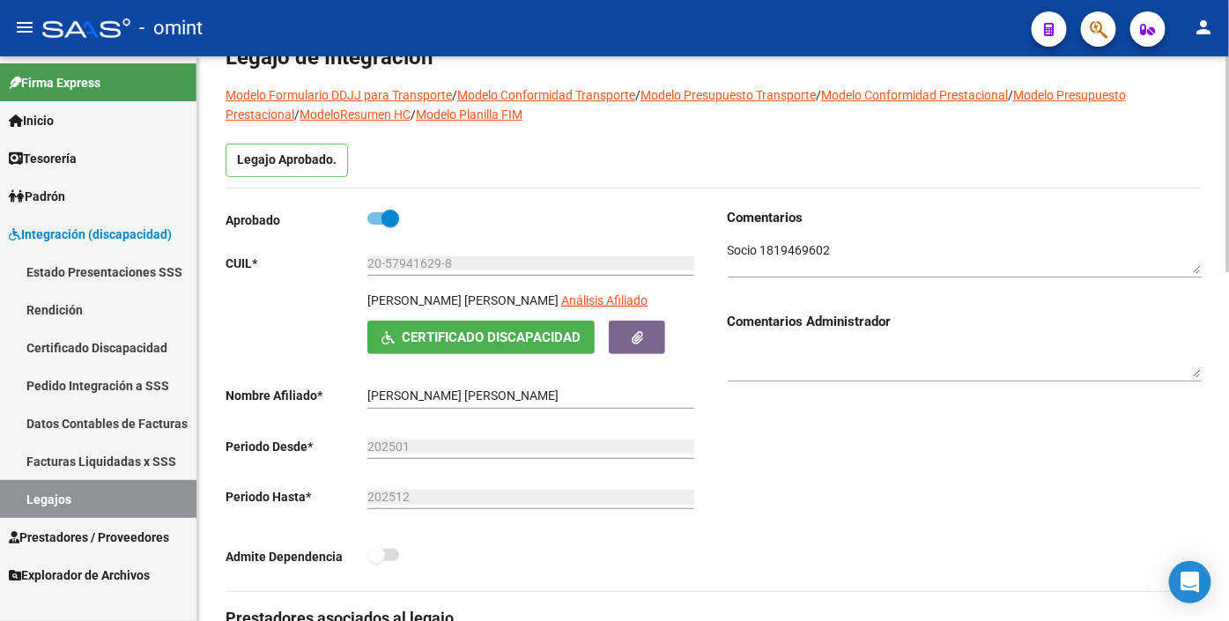
click at [798, 257] on textarea at bounding box center [965, 257] width 474 height 33
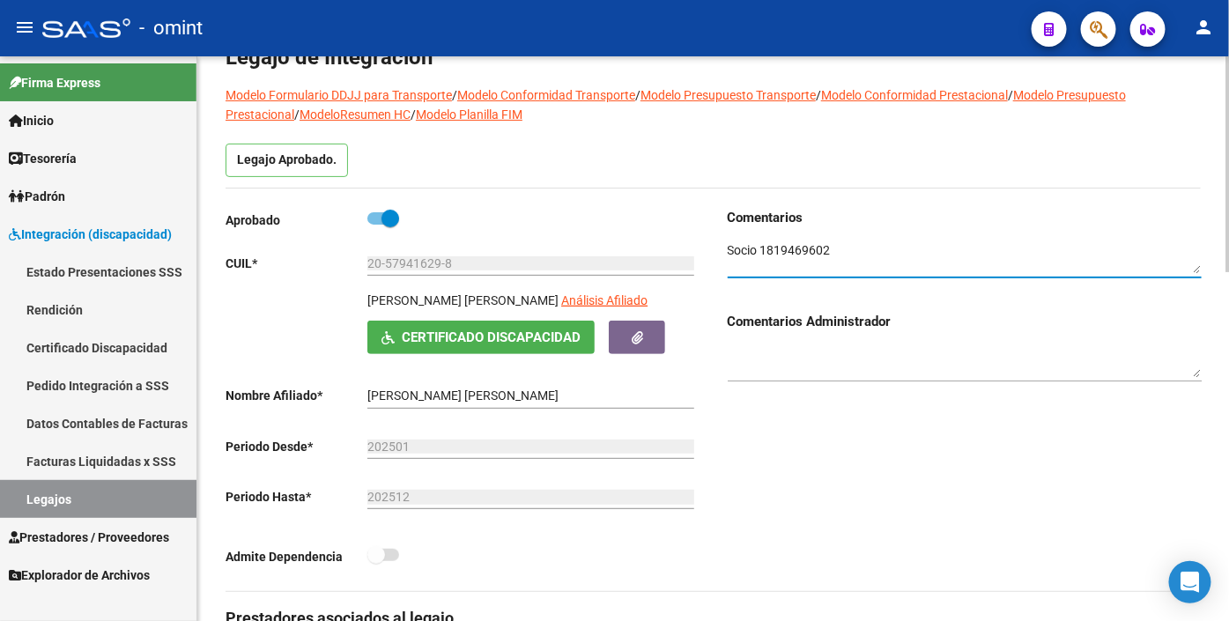
click at [798, 257] on textarea at bounding box center [965, 257] width 474 height 33
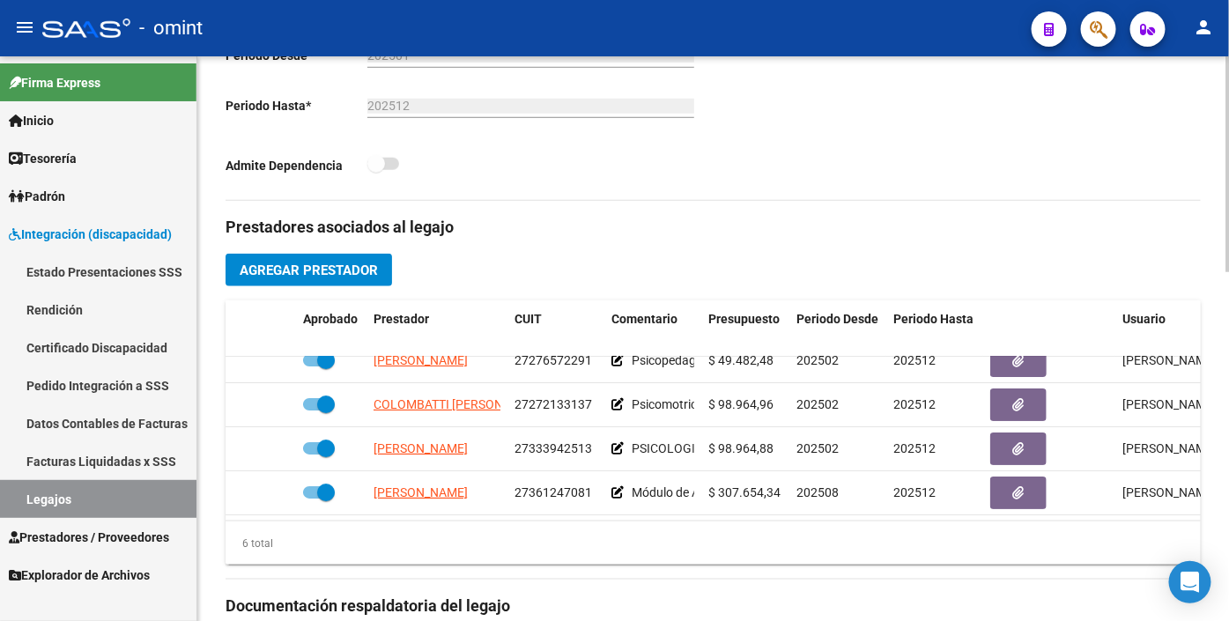
scroll to position [121, 0]
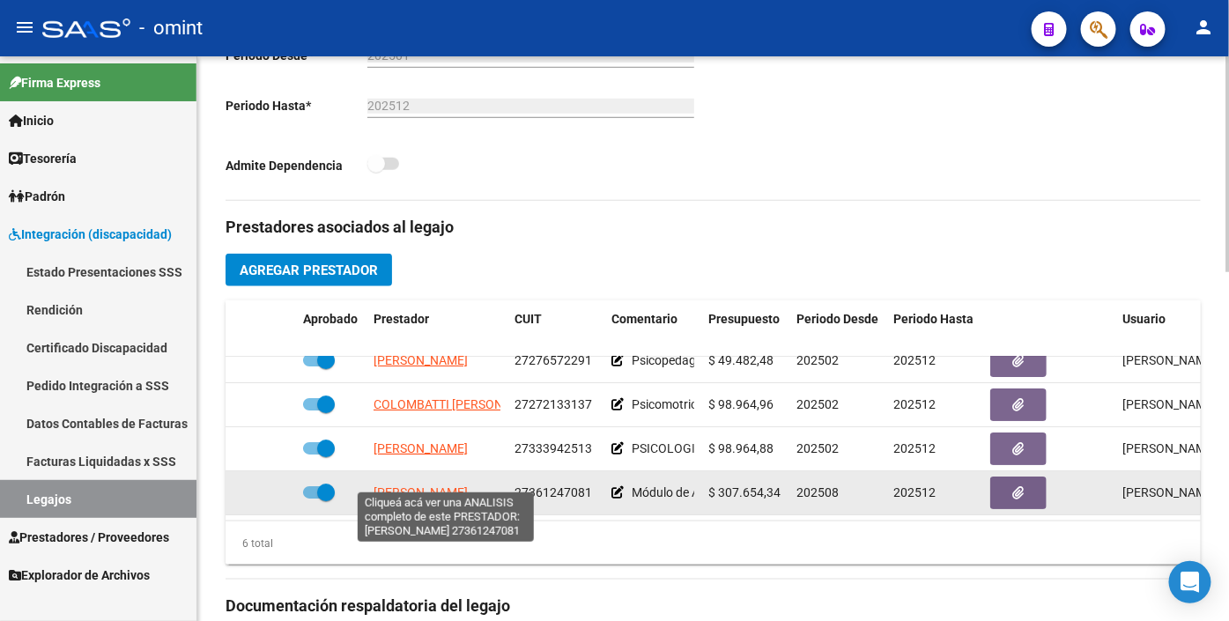
click at [405, 486] on span "[PERSON_NAME] [PERSON_NAME]" at bounding box center [421, 493] width 94 height 14
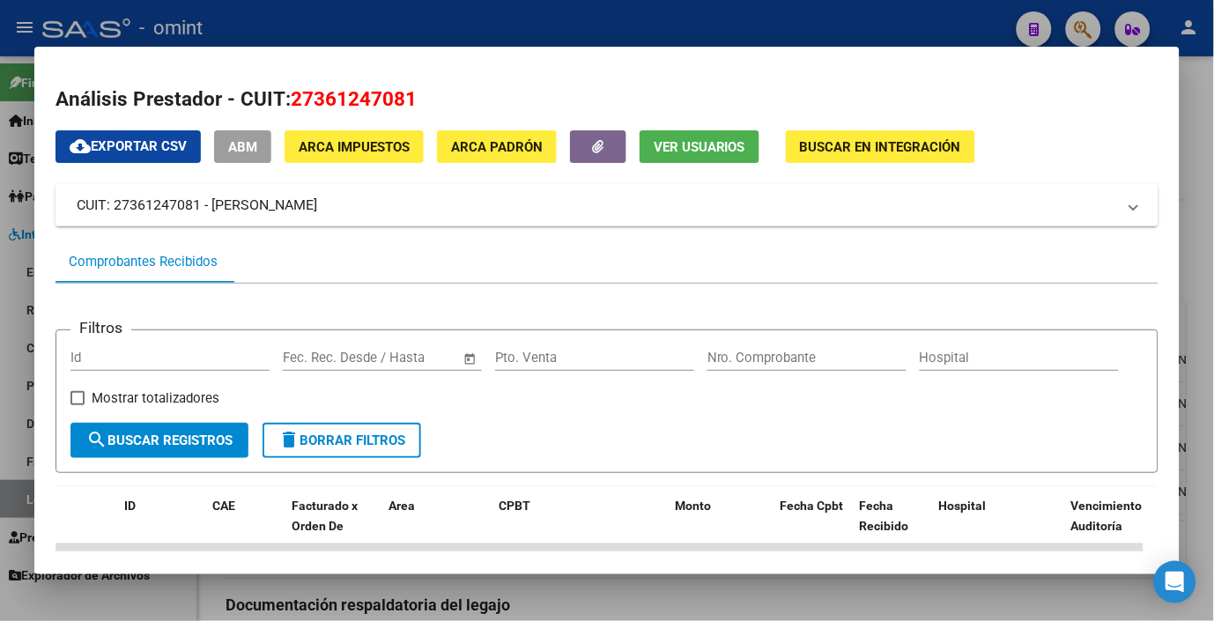
click at [508, 7] on div at bounding box center [607, 310] width 1214 height 621
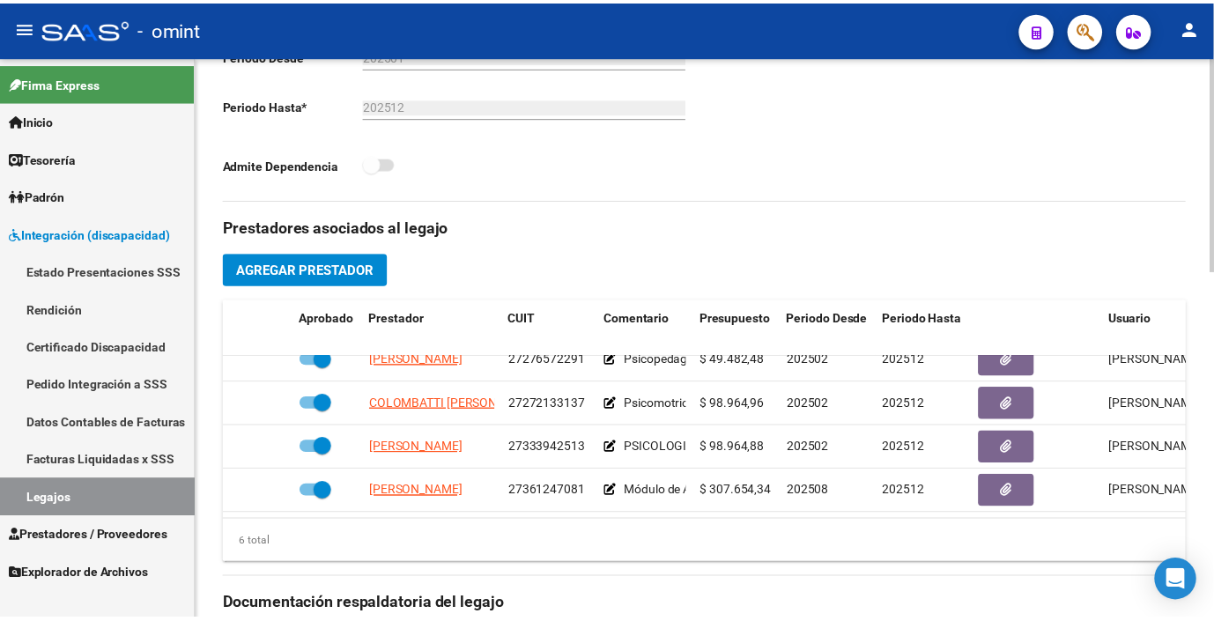
scroll to position [0, 0]
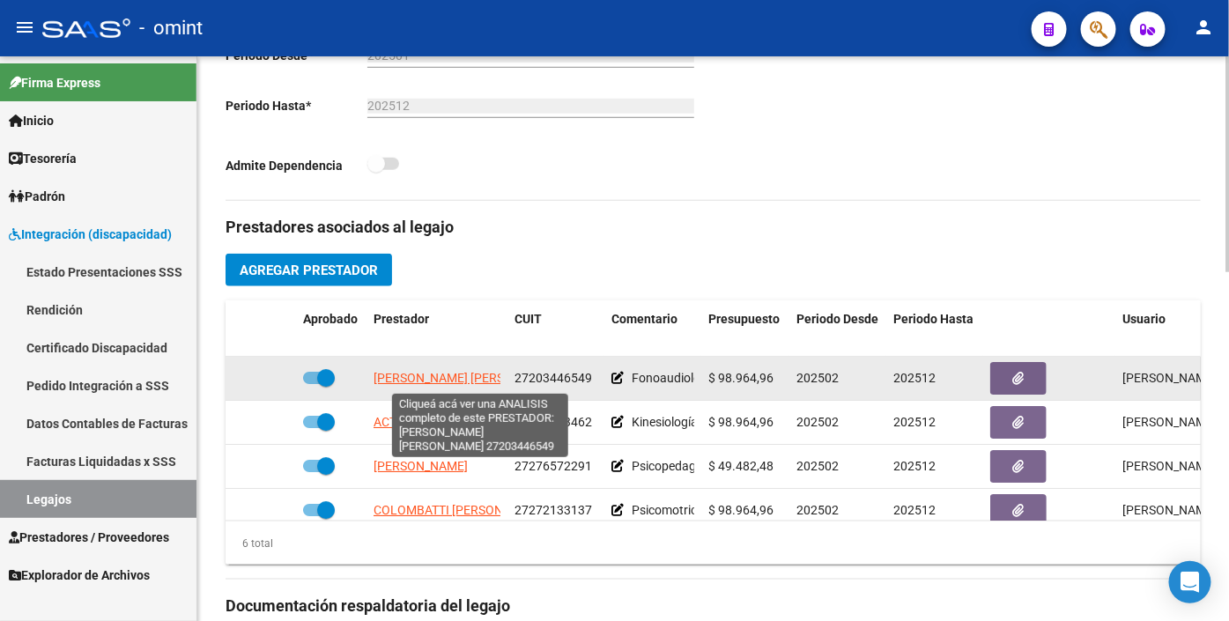
click at [410, 375] on span "[PERSON_NAME] [PERSON_NAME]" at bounding box center [469, 378] width 191 height 14
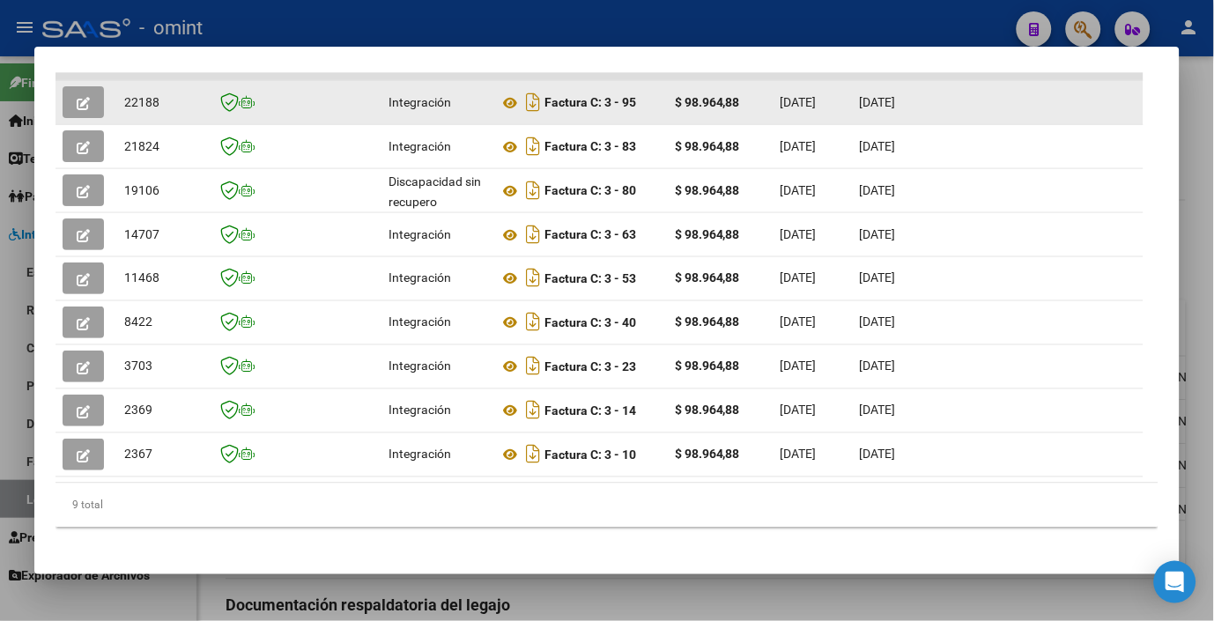
click at [85, 97] on button "button" at bounding box center [83, 102] width 41 height 32
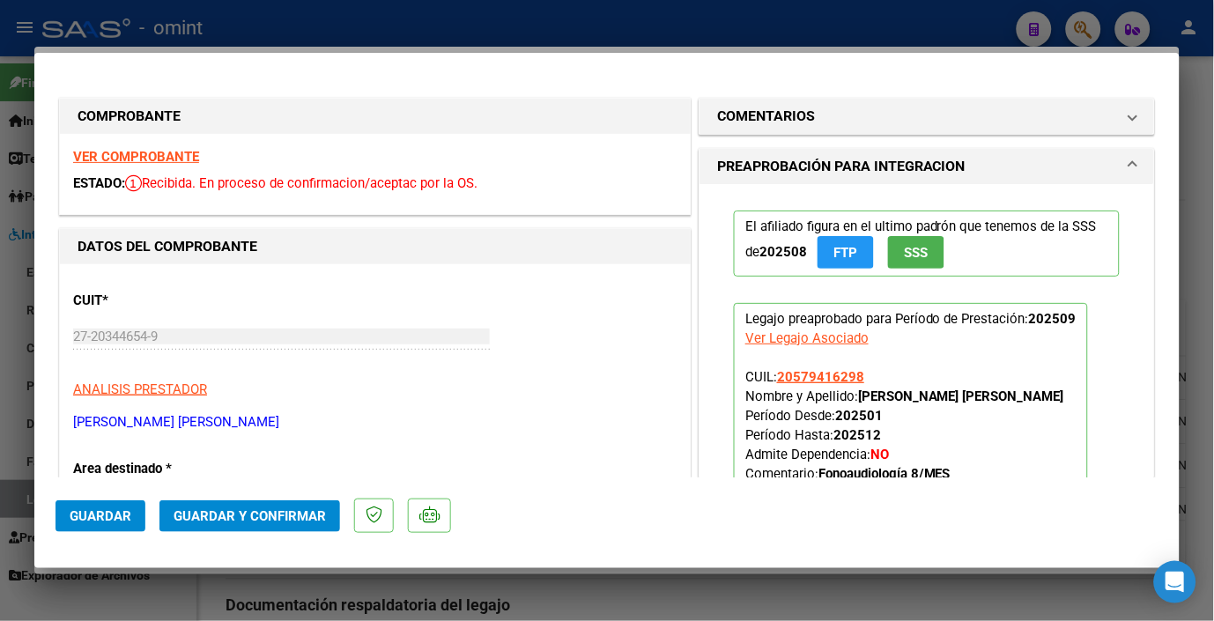
click at [144, 164] on strong "VER COMPROBANTE" at bounding box center [136, 157] width 126 height 16
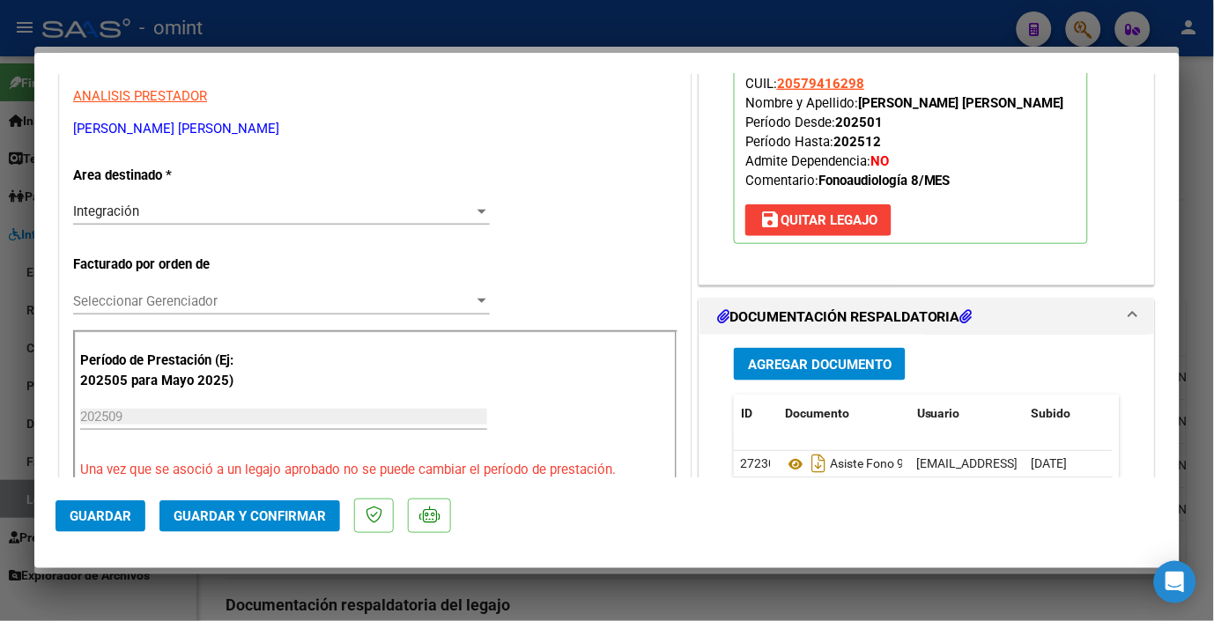
scroll to position [489, 0]
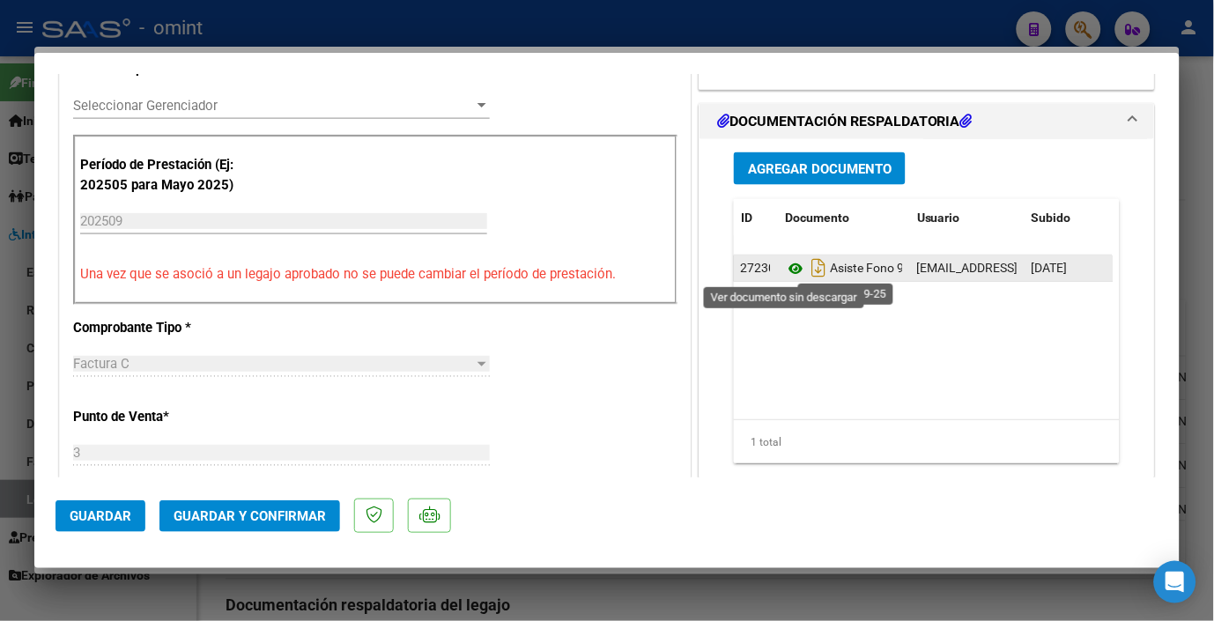
click at [786, 271] on icon at bounding box center [796, 268] width 23 height 21
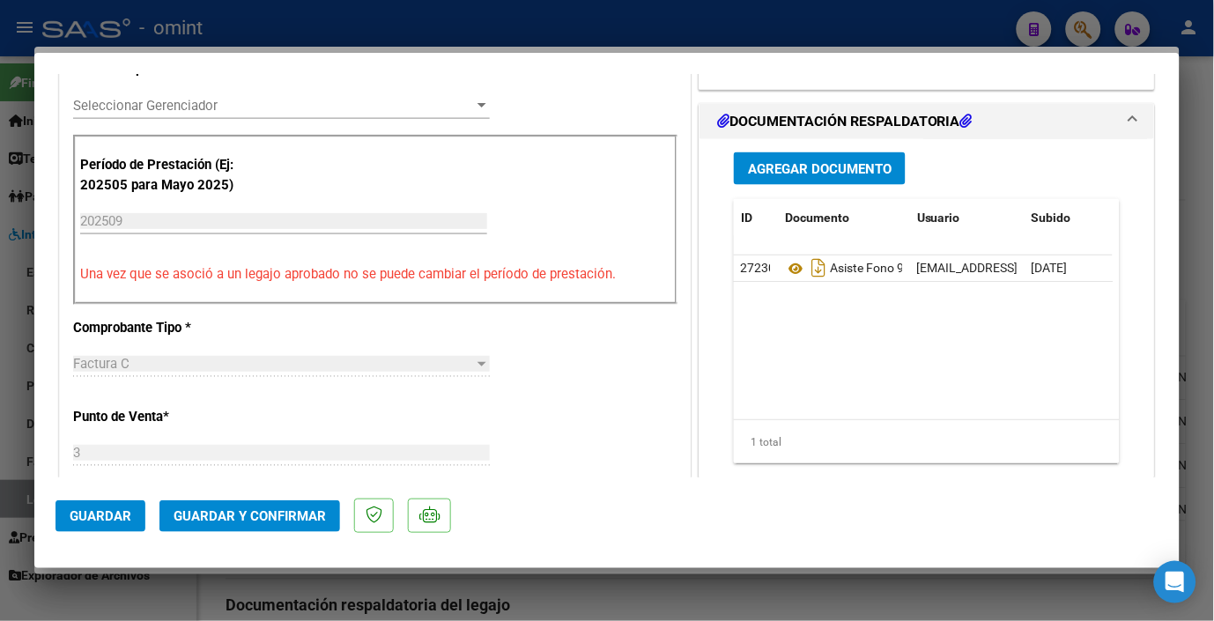
click at [238, 514] on span "Guardar y Confirmar" at bounding box center [250, 517] width 152 height 16
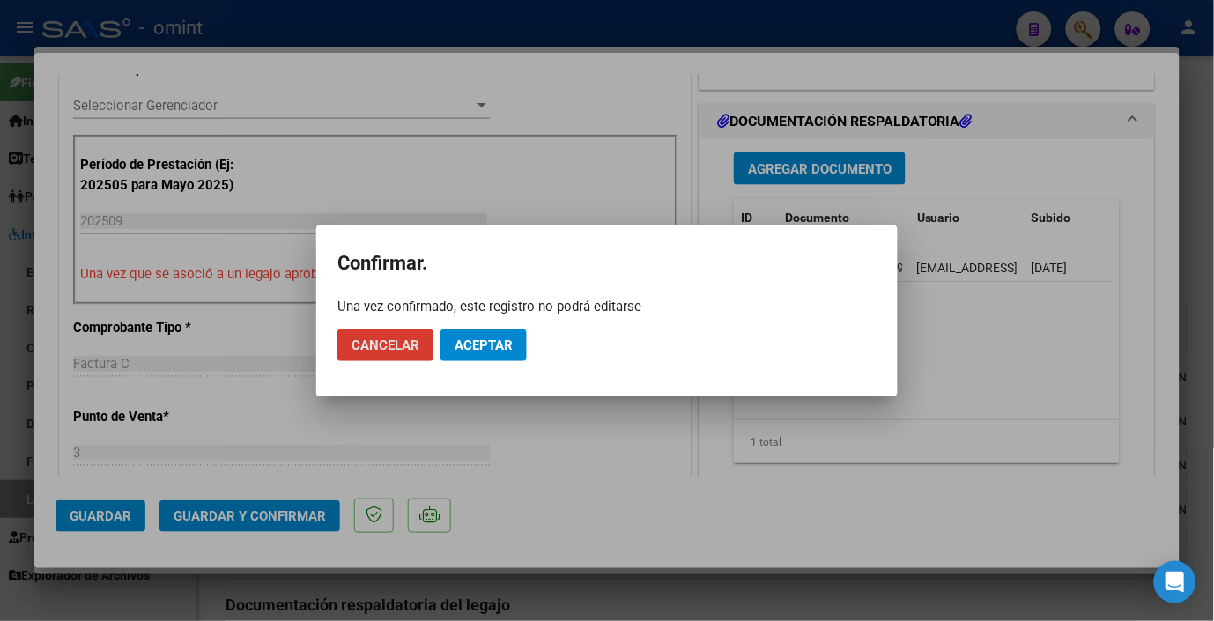
drag, startPoint x: 505, startPoint y: 347, endPoint x: 524, endPoint y: 330, distance: 25.0
click at [504, 348] on span "Aceptar" at bounding box center [484, 346] width 58 height 16
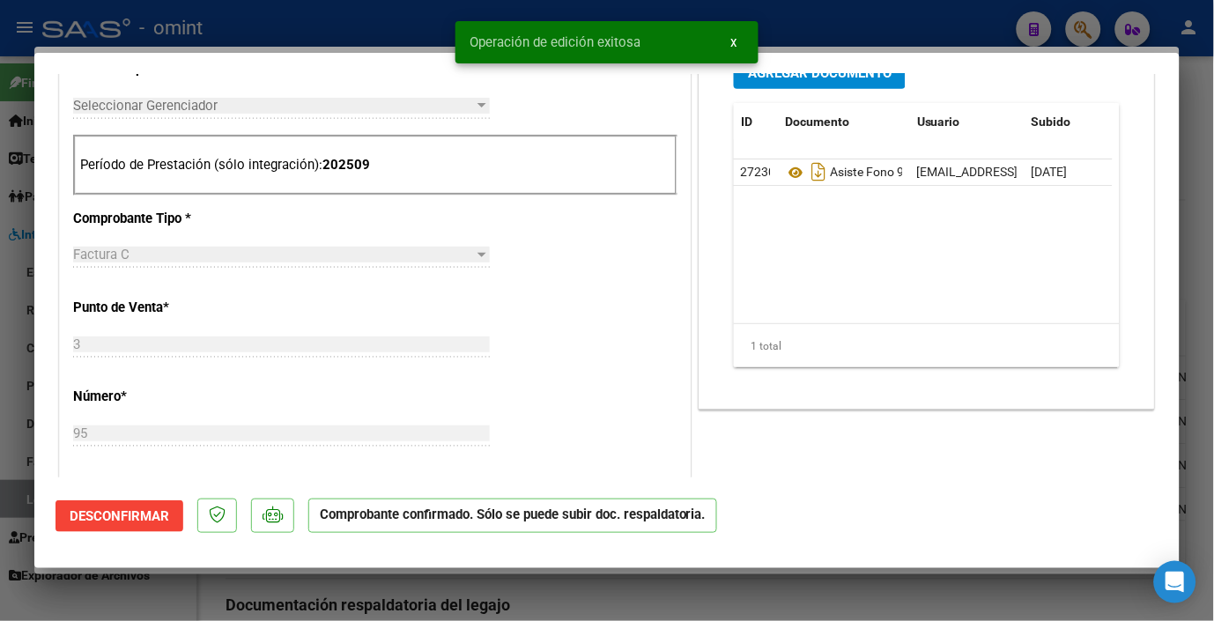
drag, startPoint x: 264, startPoint y: 11, endPoint x: 276, endPoint y: 12, distance: 11.6
click at [265, 11] on div at bounding box center [607, 310] width 1214 height 621
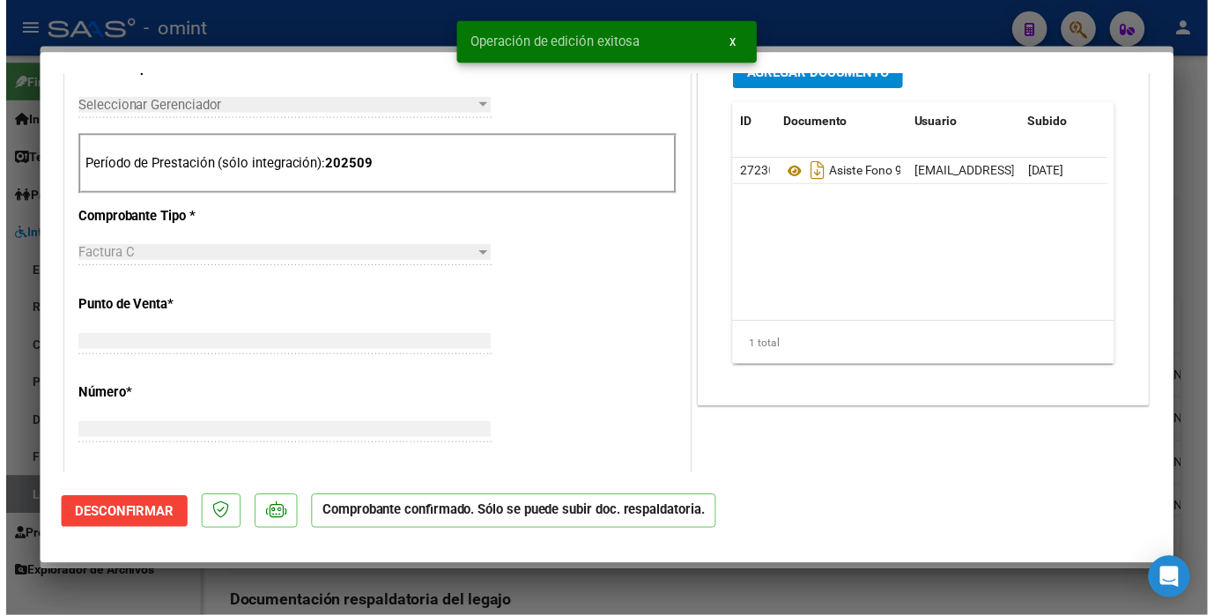
scroll to position [0, 0]
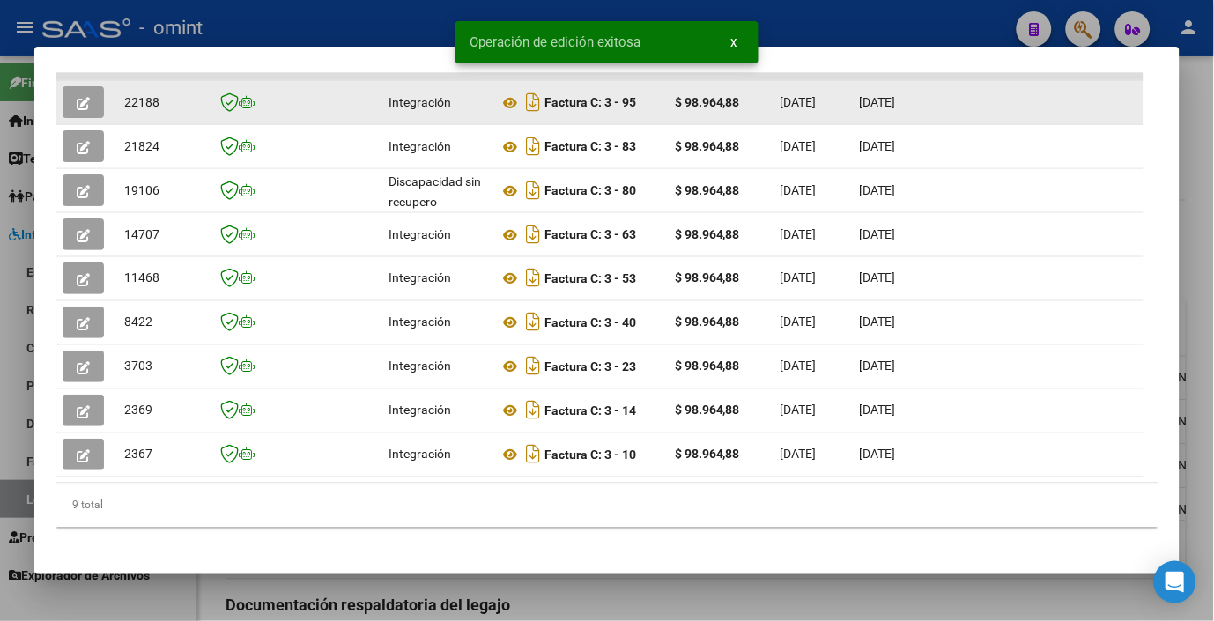
click at [142, 108] on span "22188" at bounding box center [141, 102] width 35 height 14
drag, startPoint x: 142, startPoint y: 108, endPoint x: 130, endPoint y: 108, distance: 12.3
click at [130, 108] on span "22188" at bounding box center [141, 102] width 35 height 14
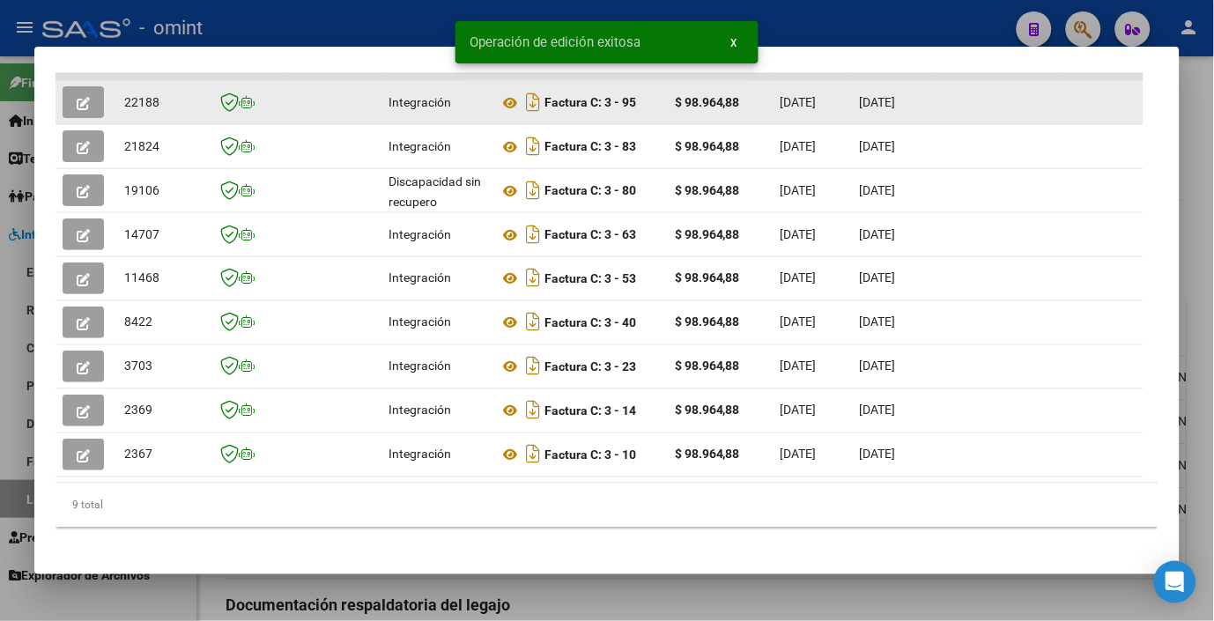
copy span "22188"
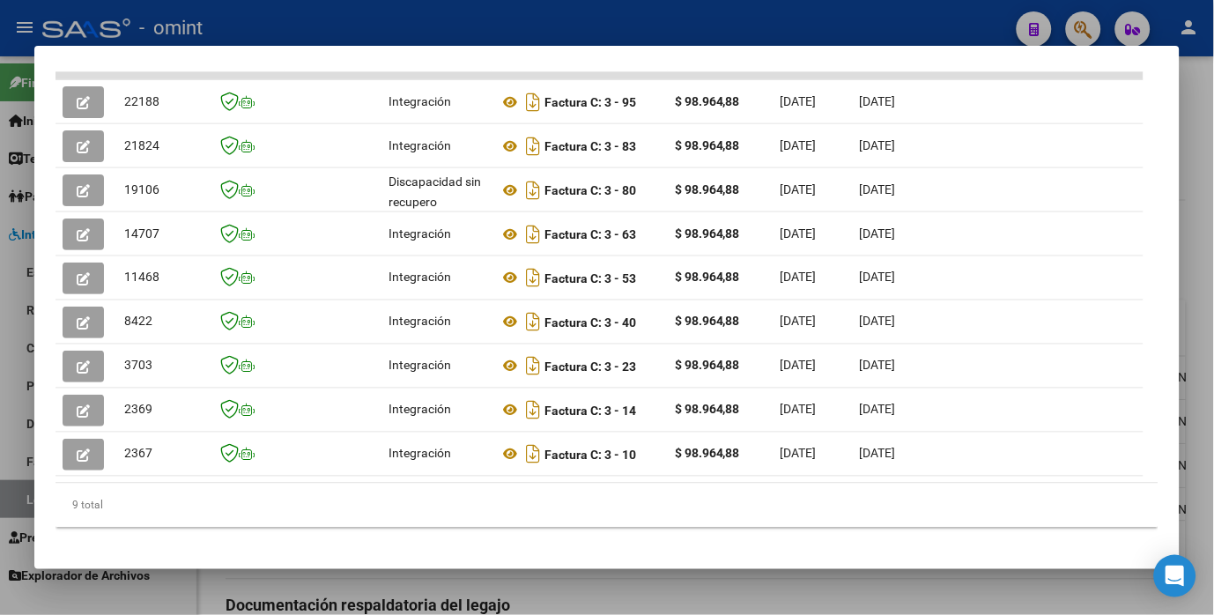
click at [374, 23] on div at bounding box center [607, 307] width 1214 height 615
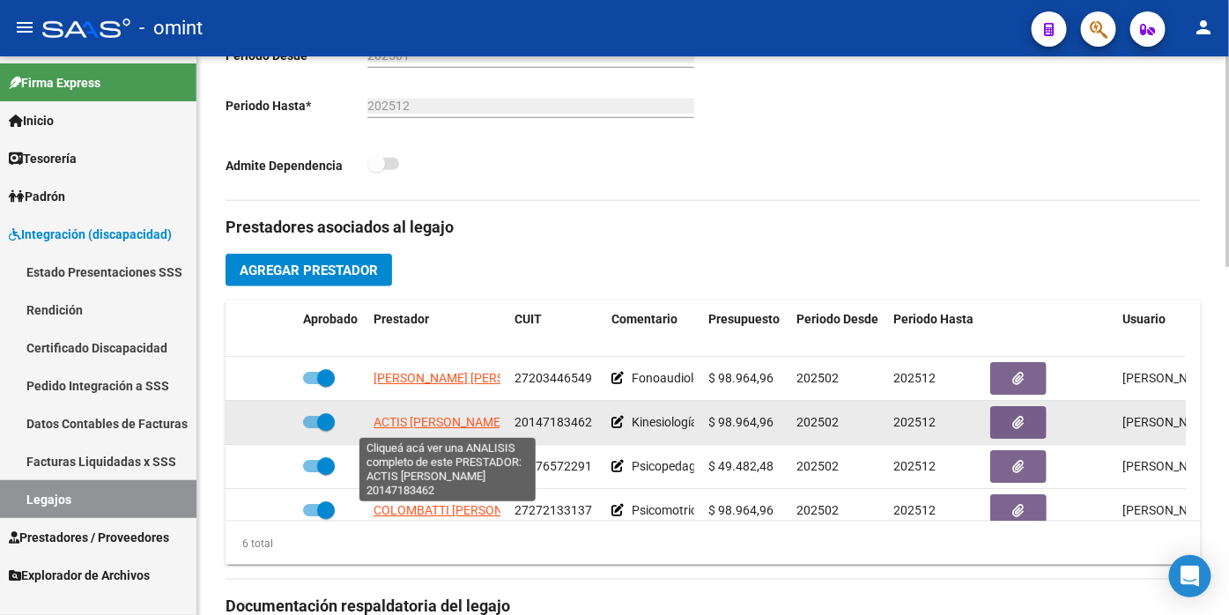
click at [427, 420] on span "[PERSON_NAME]" at bounding box center [439, 422] width 130 height 14
type textarea "20147183462"
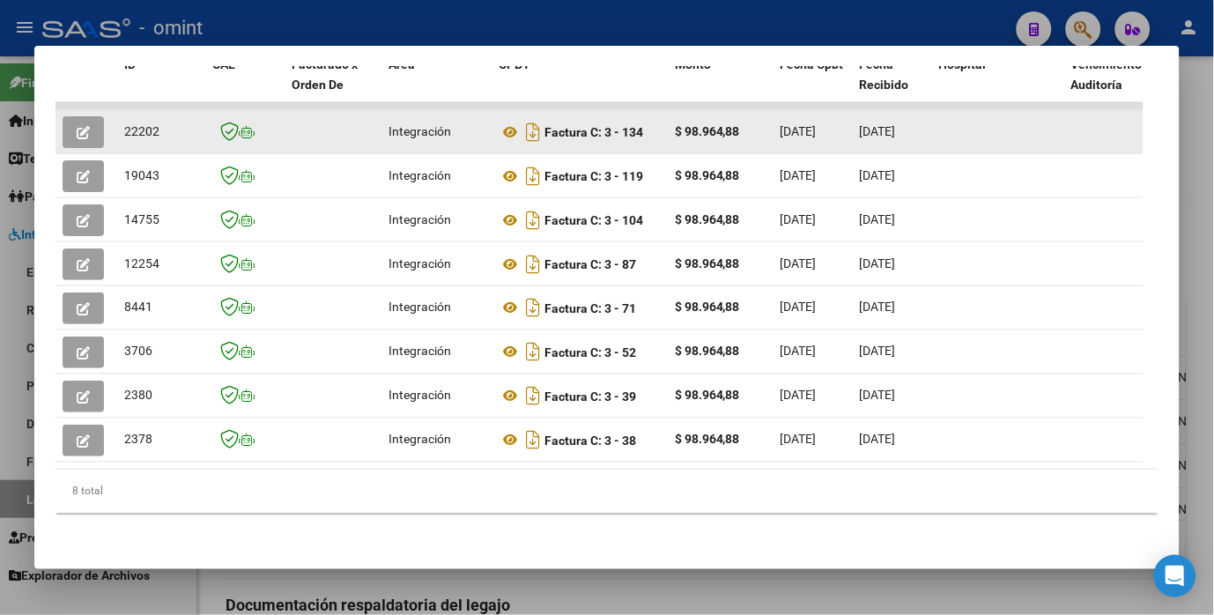
click at [88, 126] on icon "button" at bounding box center [83, 132] width 13 height 13
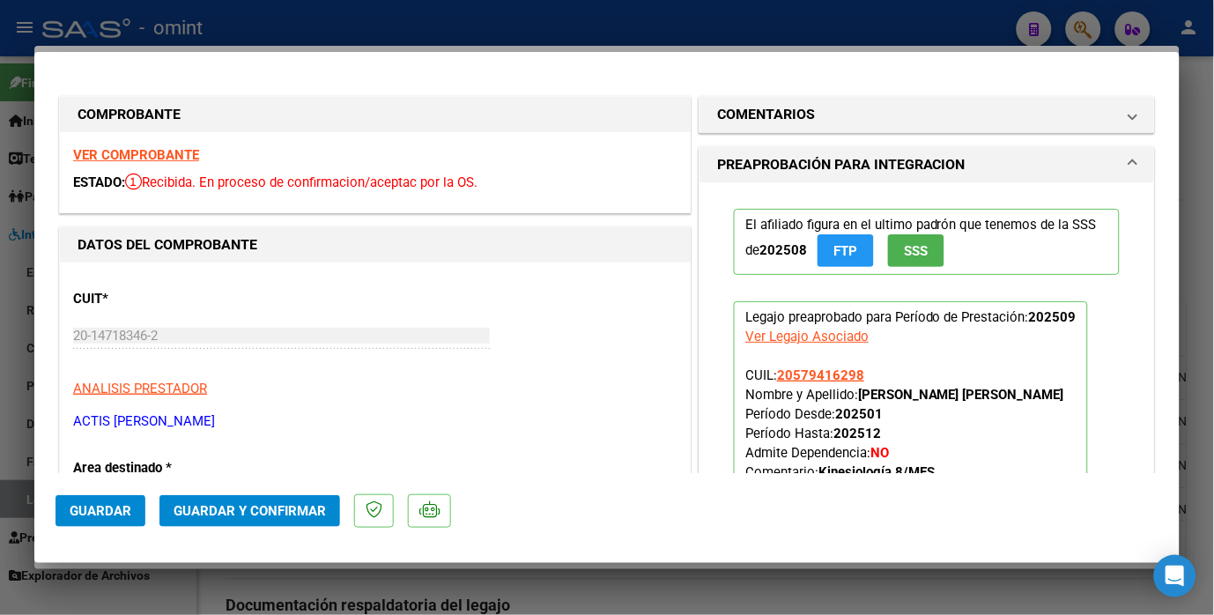
click at [95, 153] on strong "VER COMPROBANTE" at bounding box center [136, 155] width 126 height 16
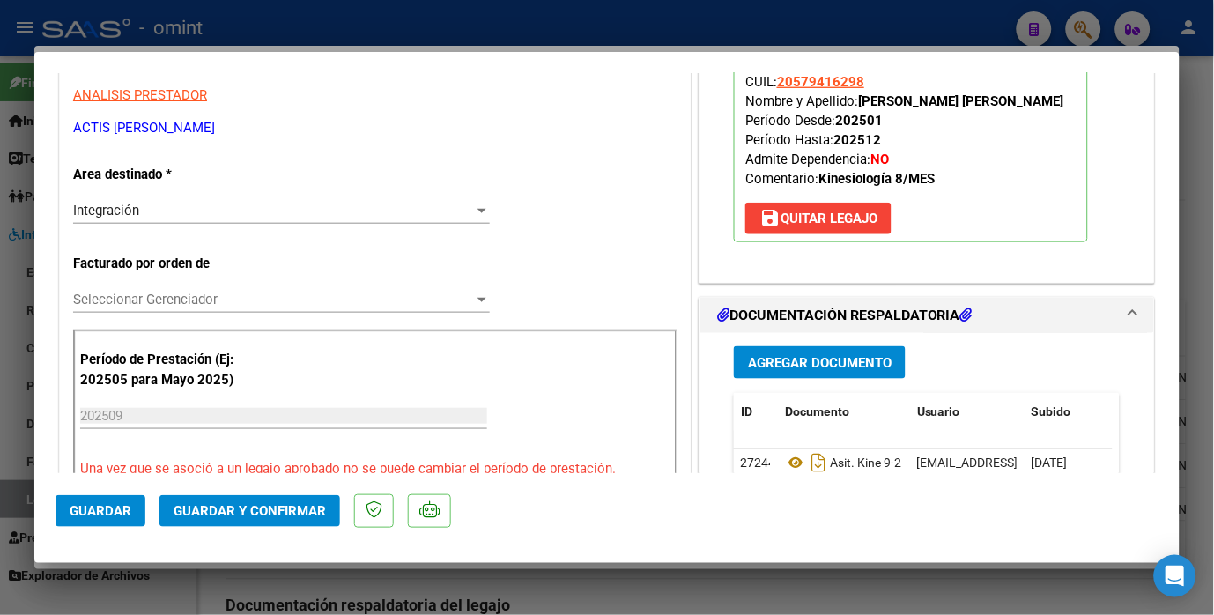
scroll to position [391, 0]
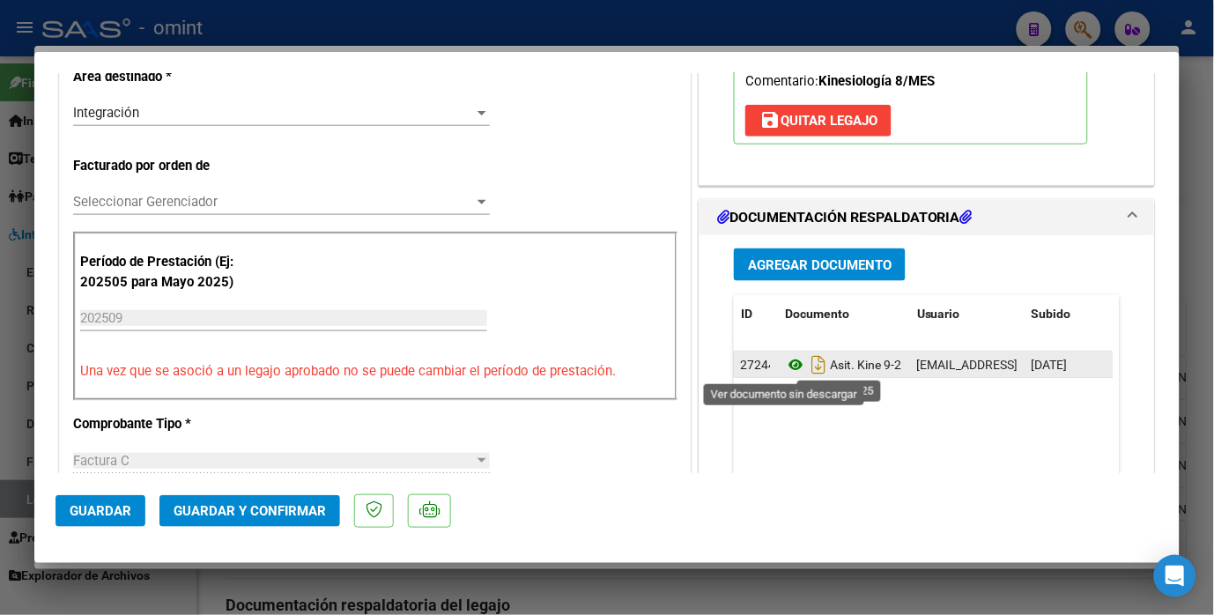
click at [793, 361] on icon at bounding box center [796, 364] width 23 height 21
click at [793, 362] on icon at bounding box center [796, 364] width 23 height 21
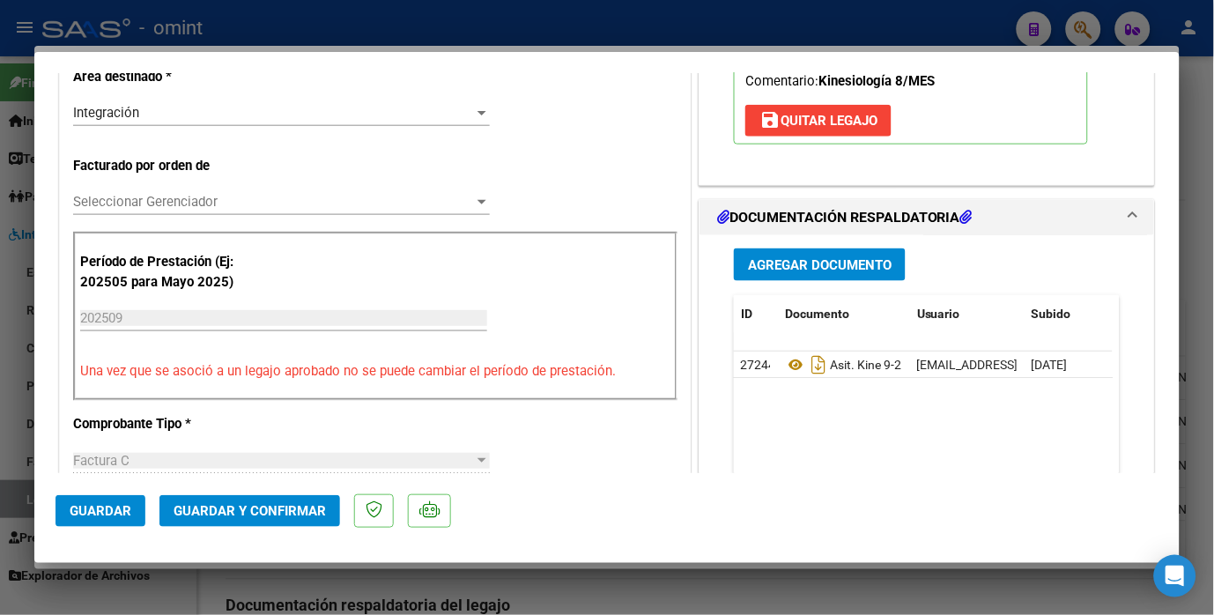
click at [216, 540] on mat-dialog-actions "Guardar Guardar y Confirmar" at bounding box center [607, 508] width 1103 height 70
click at [229, 518] on span "Guardar y Confirmar" at bounding box center [250, 511] width 152 height 16
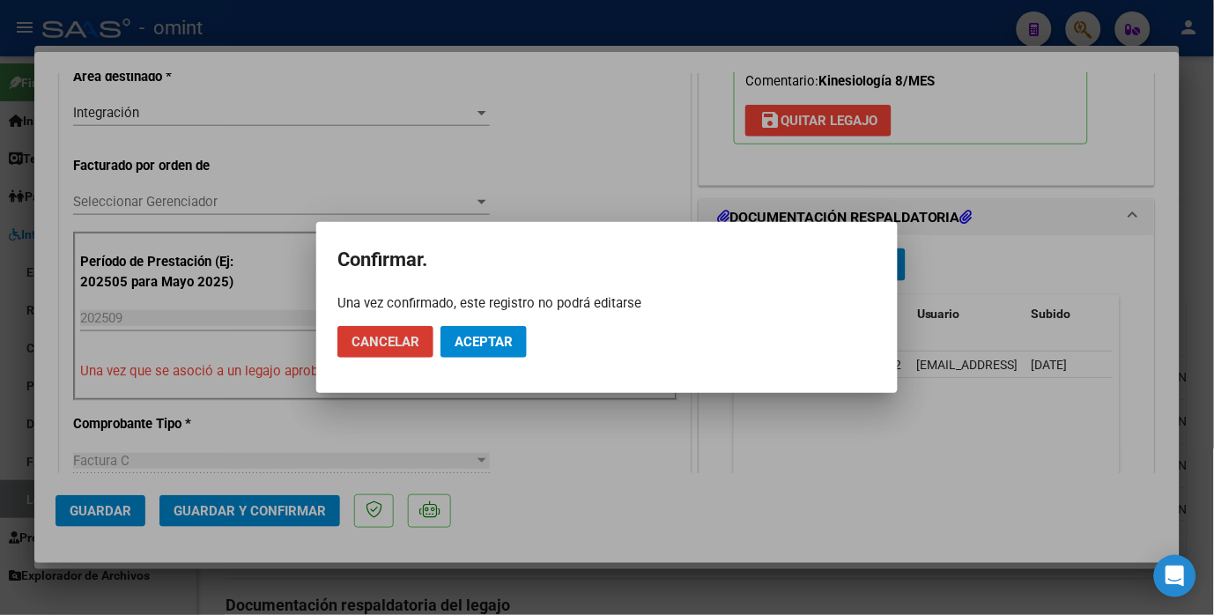
click at [495, 345] on span "Aceptar" at bounding box center [484, 342] width 58 height 16
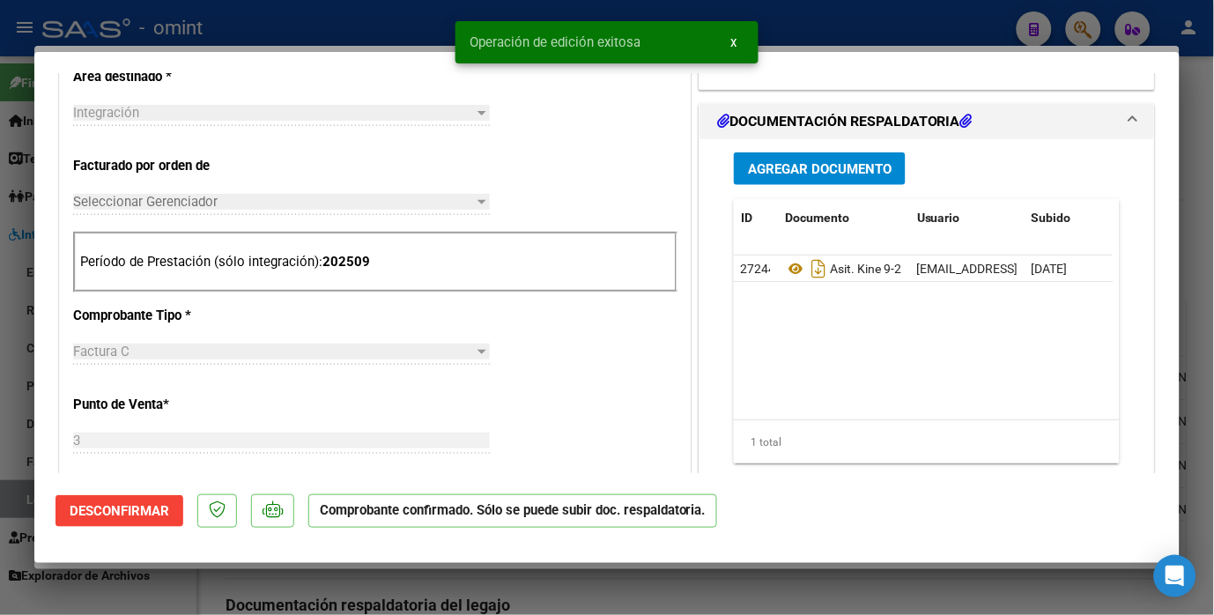
click at [323, 18] on div at bounding box center [607, 307] width 1214 height 615
type input "$ 0,00"
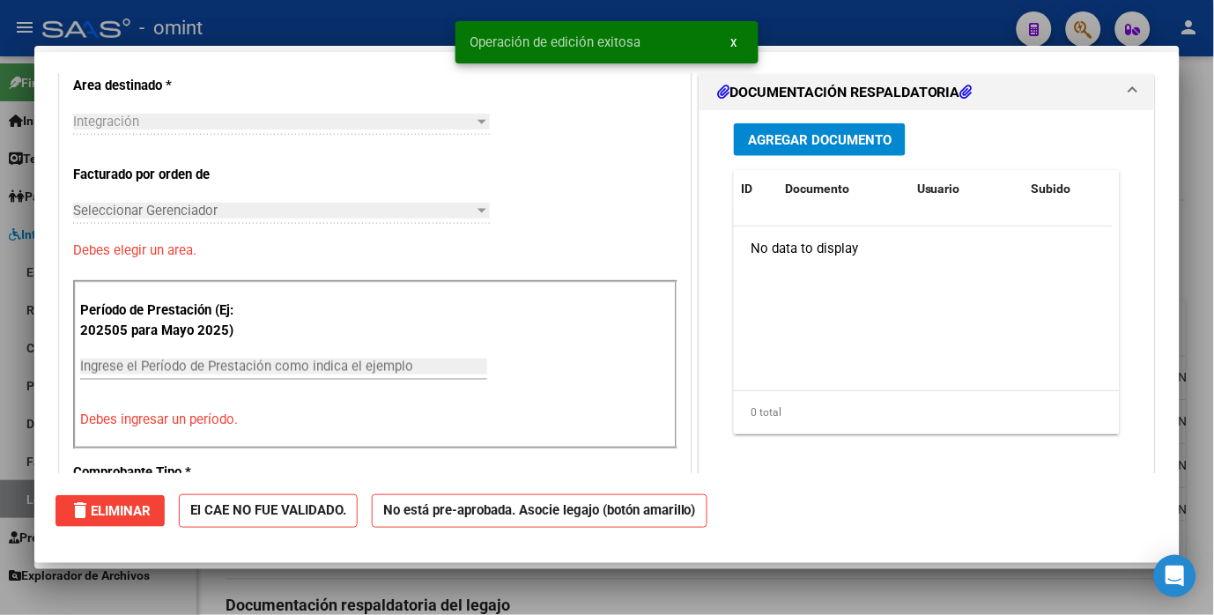
scroll to position [423, 0]
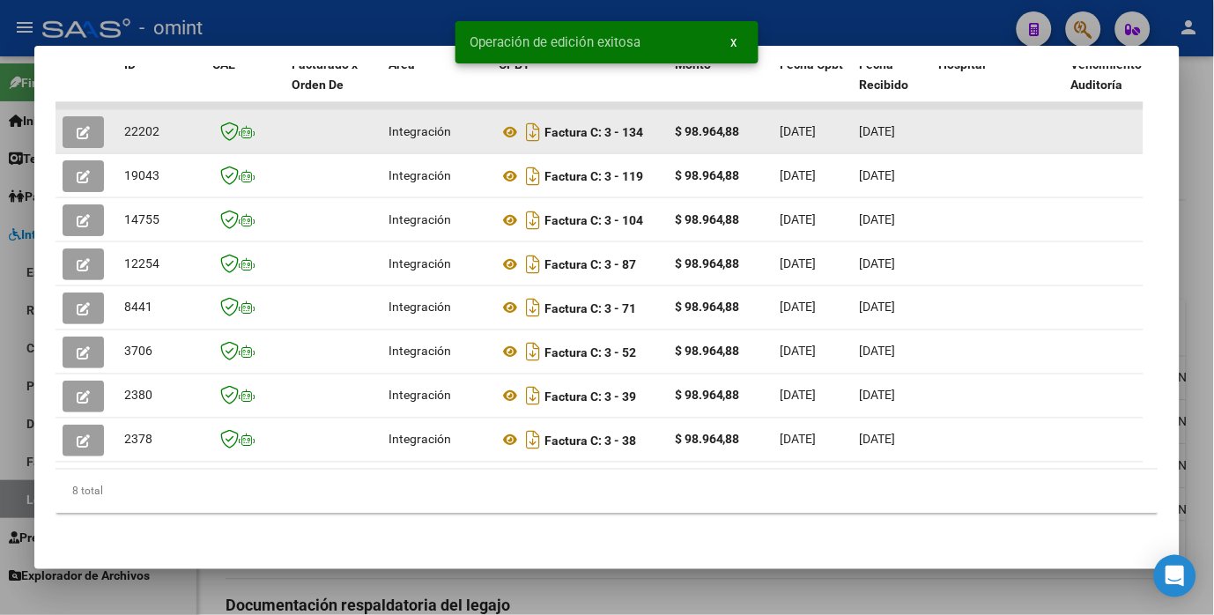
click at [143, 124] on span "22202" at bounding box center [141, 131] width 35 height 14
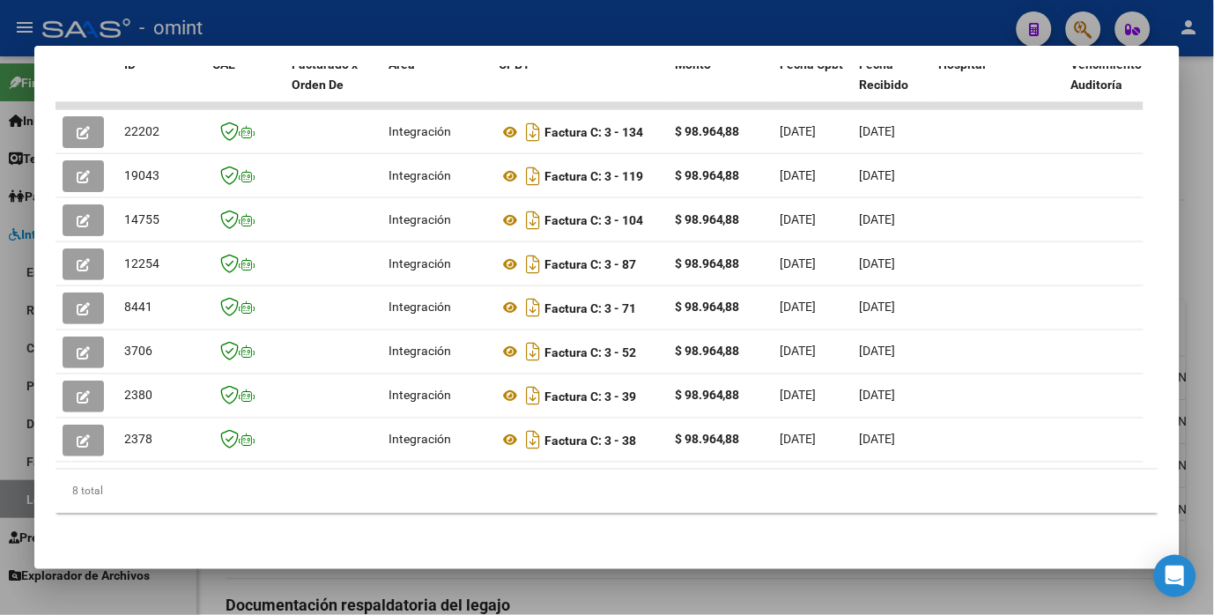
scroll to position [69, 0]
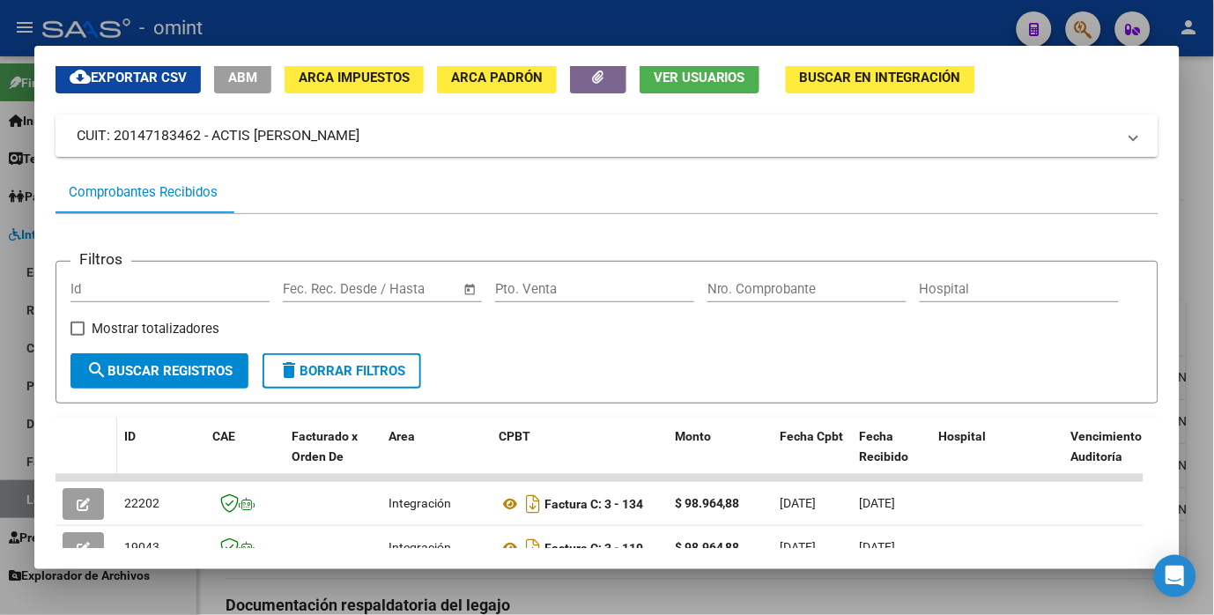
drag, startPoint x: 251, startPoint y: 293, endPoint x: 104, endPoint y: 456, distance: 219.0
click at [108, 460] on datatable-header-cell at bounding box center [87, 457] width 62 height 78
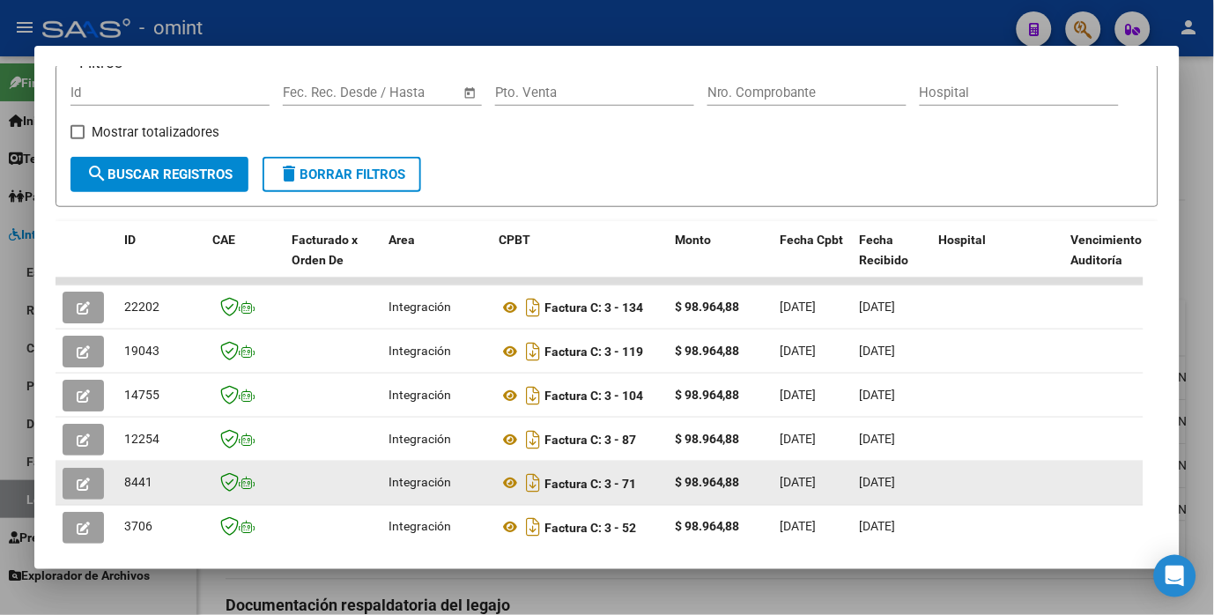
scroll to position [363, 0]
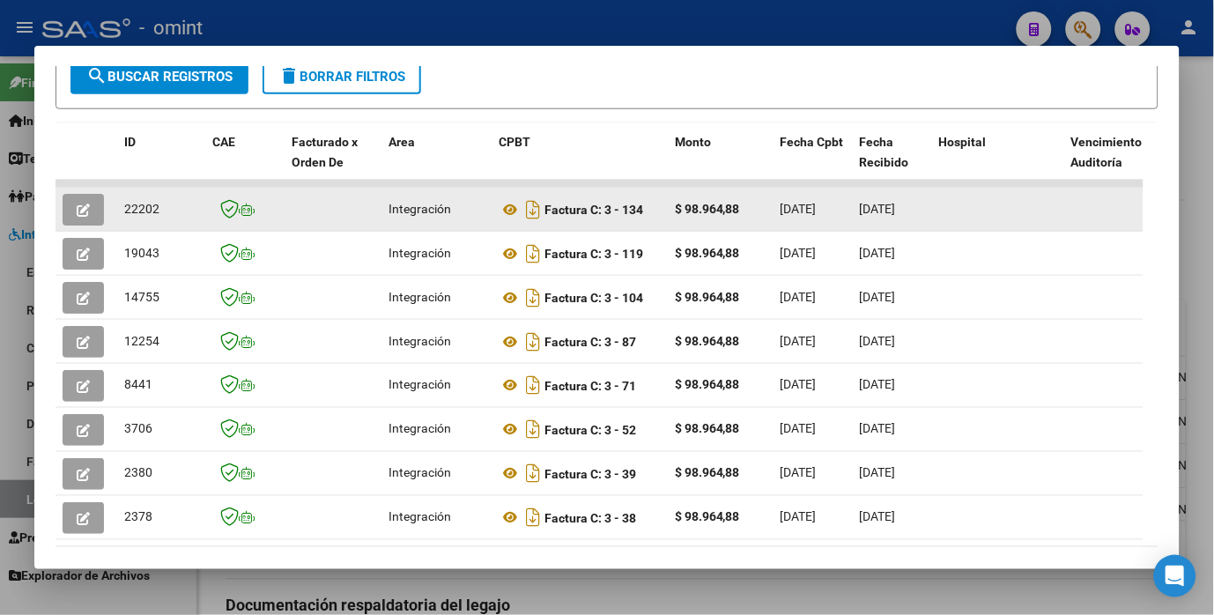
click at [138, 213] on span "22202" at bounding box center [141, 209] width 35 height 14
copy span "22202"
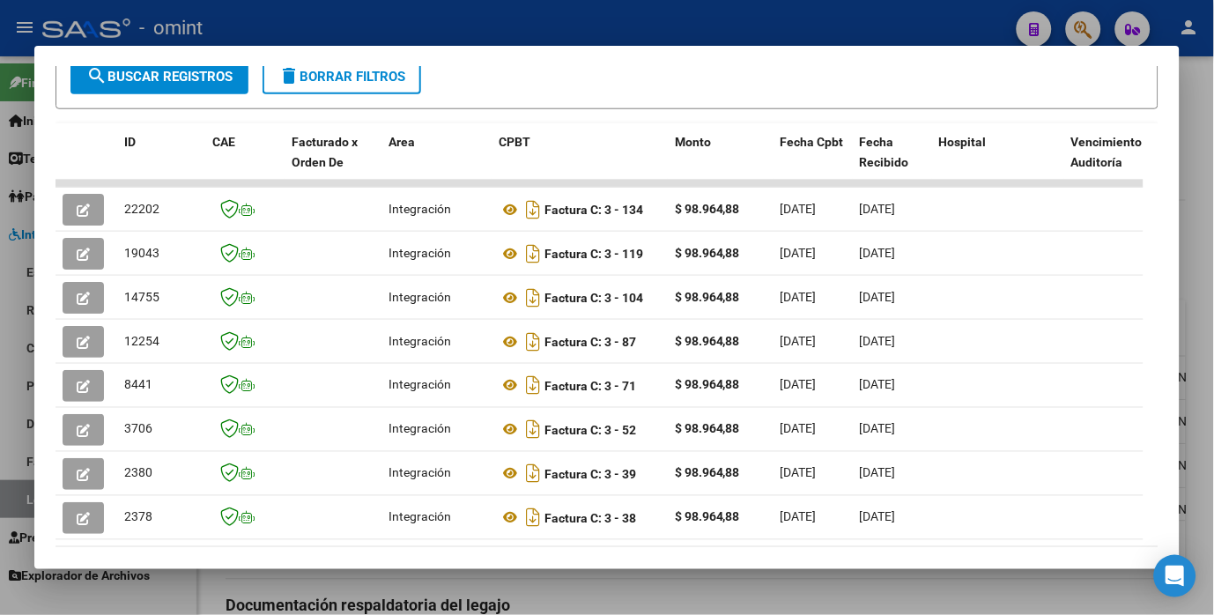
click at [430, 4] on div at bounding box center [607, 307] width 1214 height 615
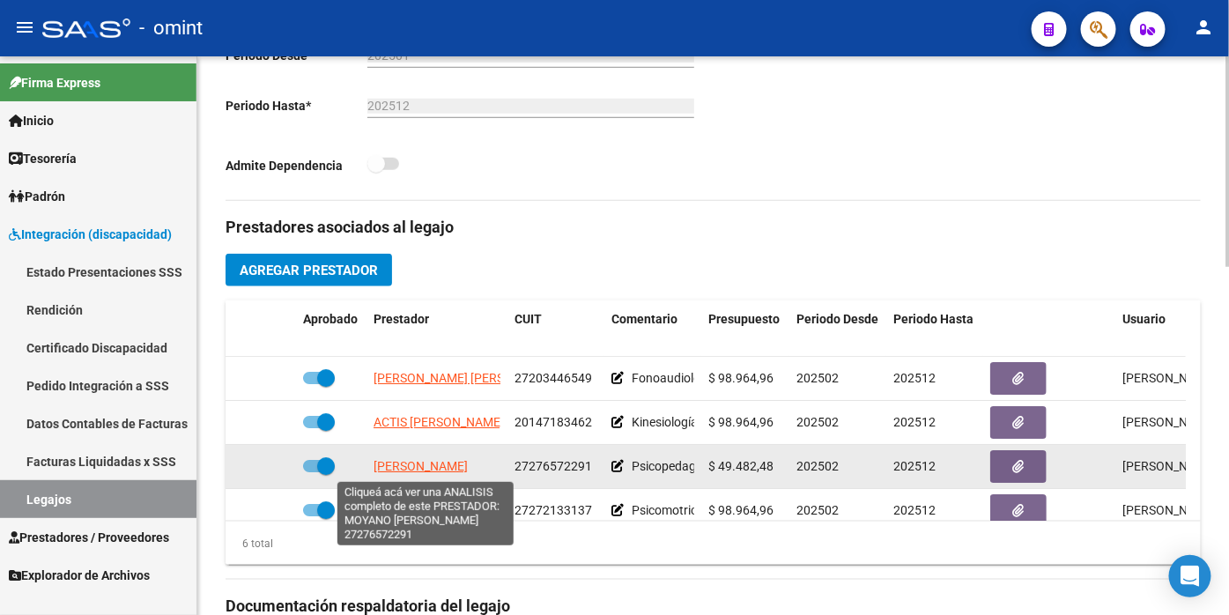
click at [436, 463] on span "[PERSON_NAME]" at bounding box center [421, 466] width 94 height 14
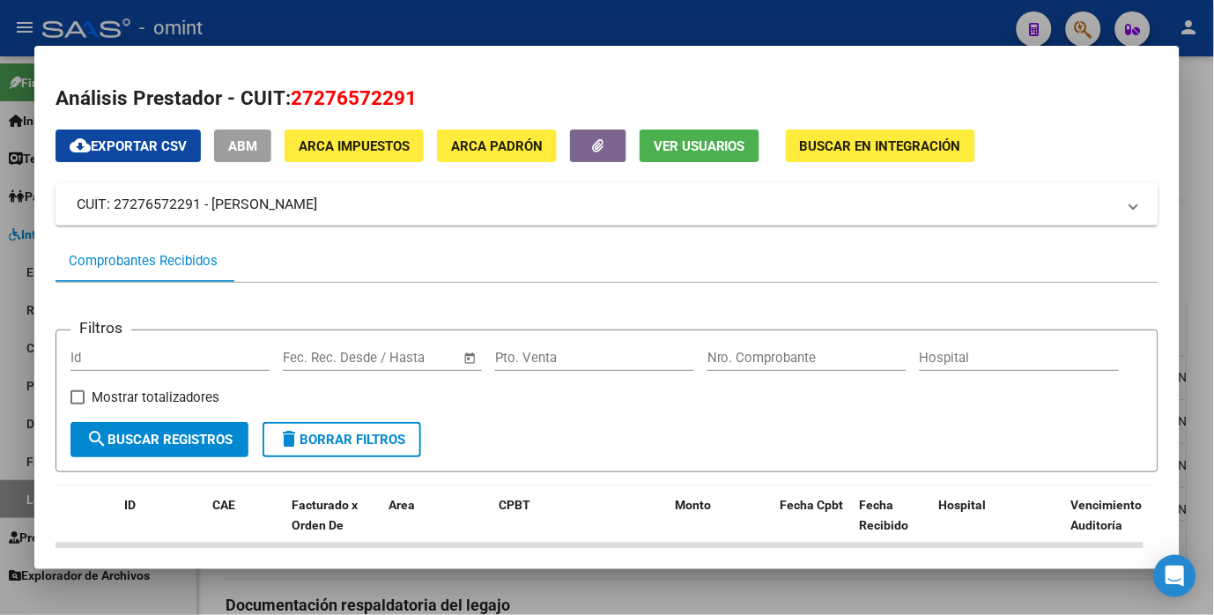
click at [333, 24] on div at bounding box center [607, 307] width 1214 height 615
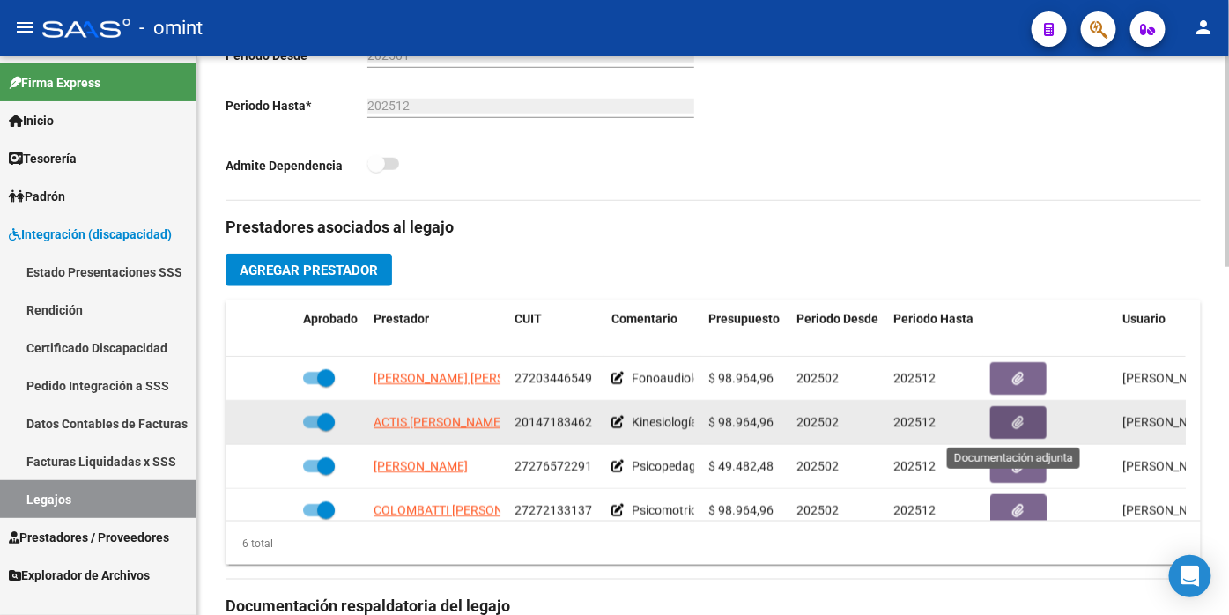
click at [1028, 428] on button "button" at bounding box center [1019, 422] width 56 height 33
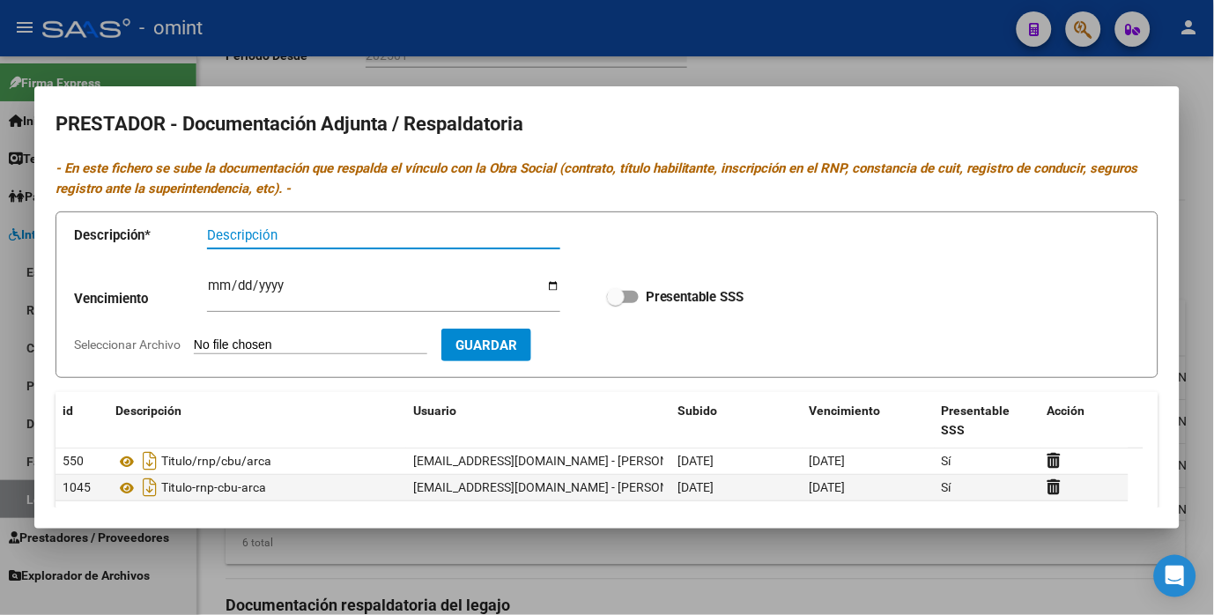
scroll to position [163, 0]
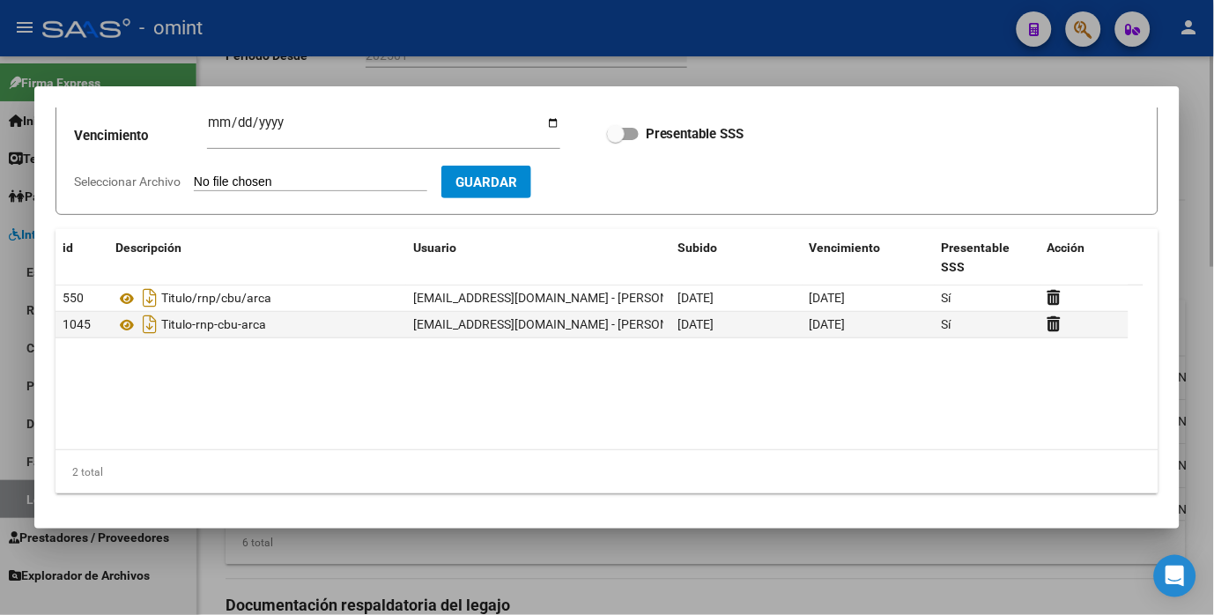
click at [615, 57] on div at bounding box center [607, 307] width 1214 height 615
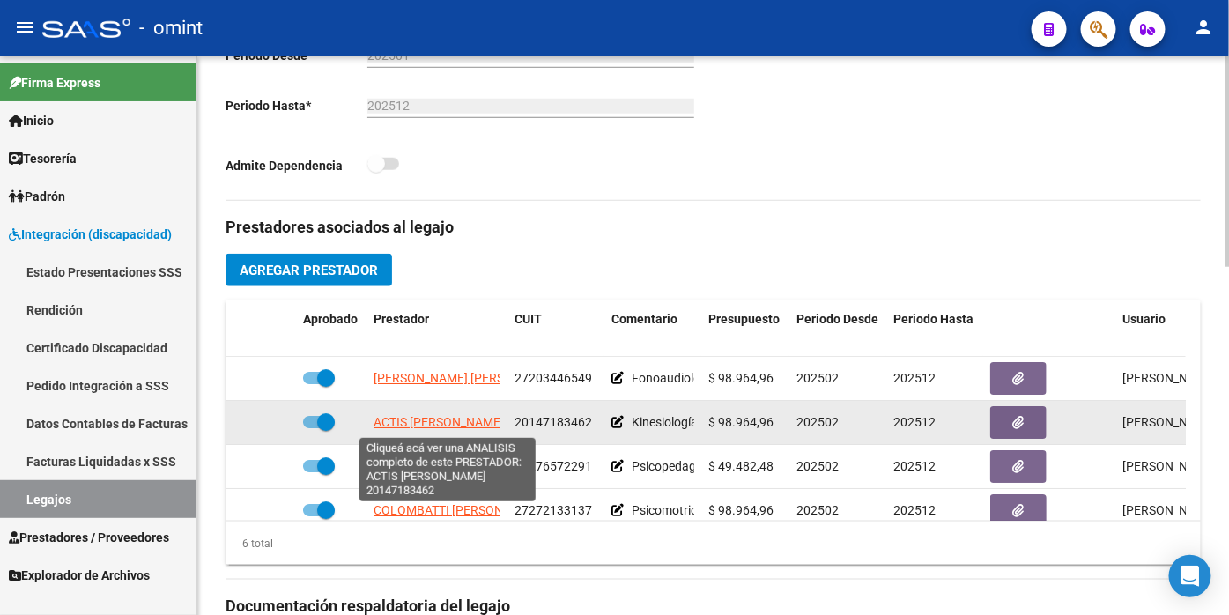
click at [441, 427] on span "[PERSON_NAME]" at bounding box center [439, 422] width 130 height 14
type textarea "20147183462"
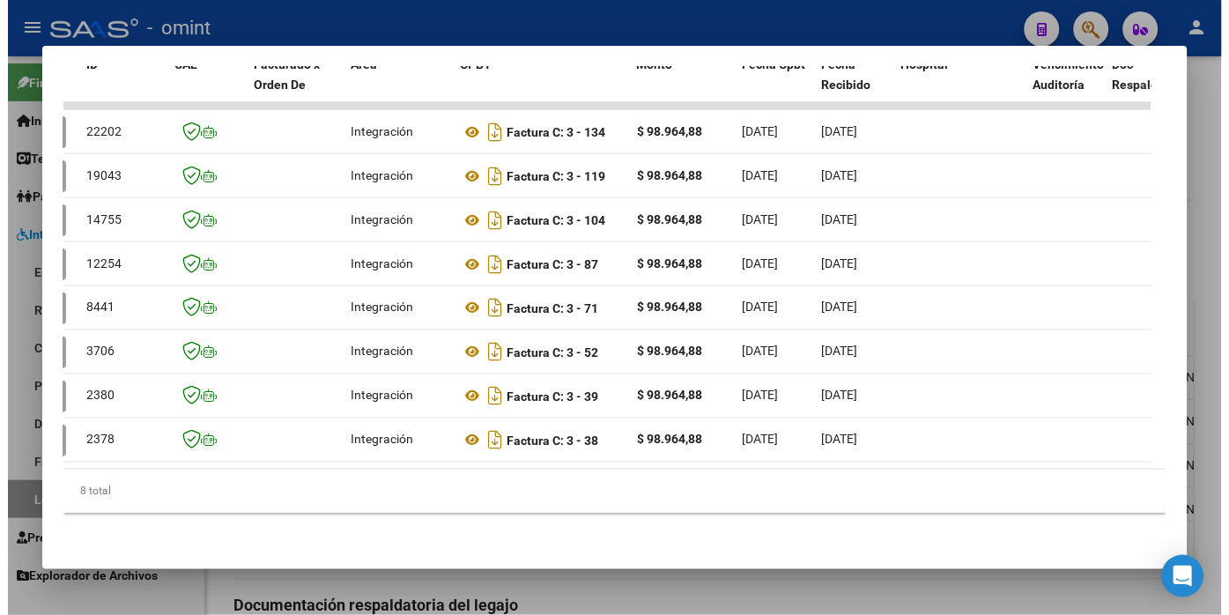
scroll to position [0, 0]
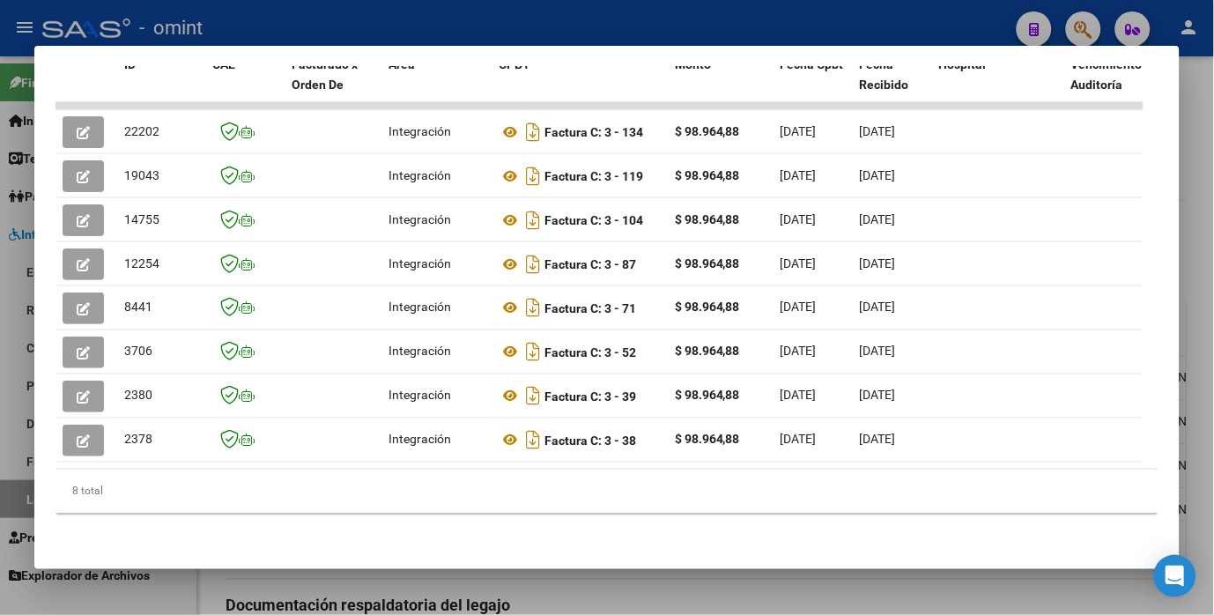
click at [351, 20] on div at bounding box center [607, 307] width 1214 height 615
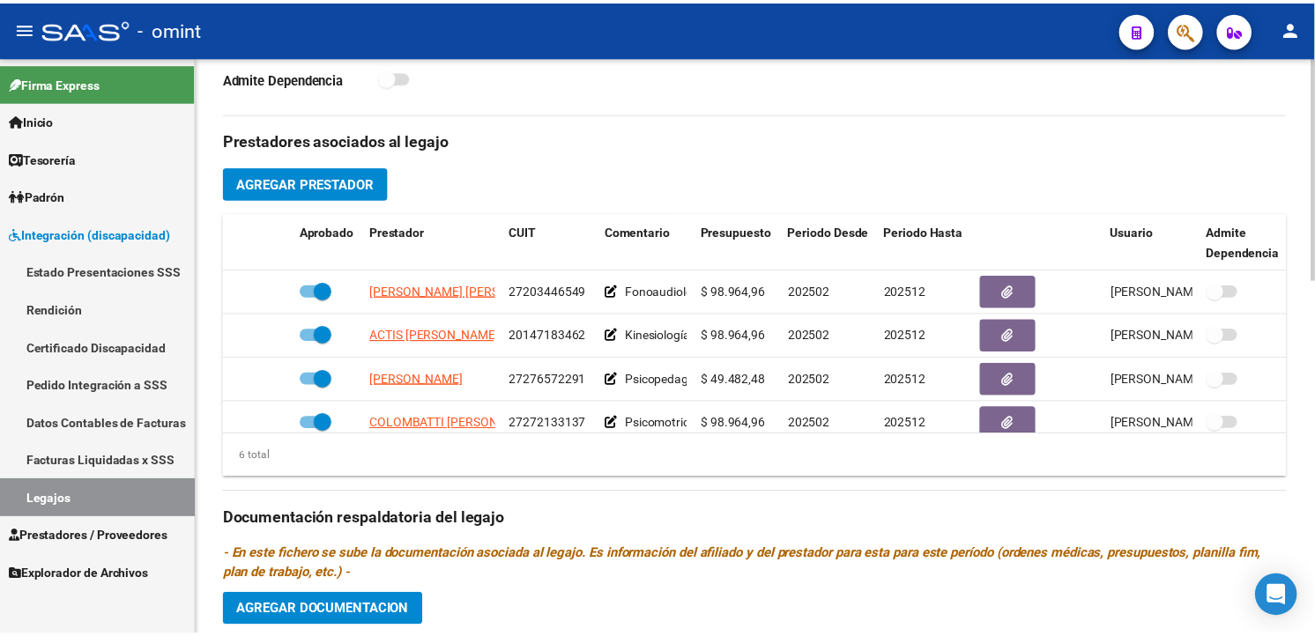
scroll to position [494, 0]
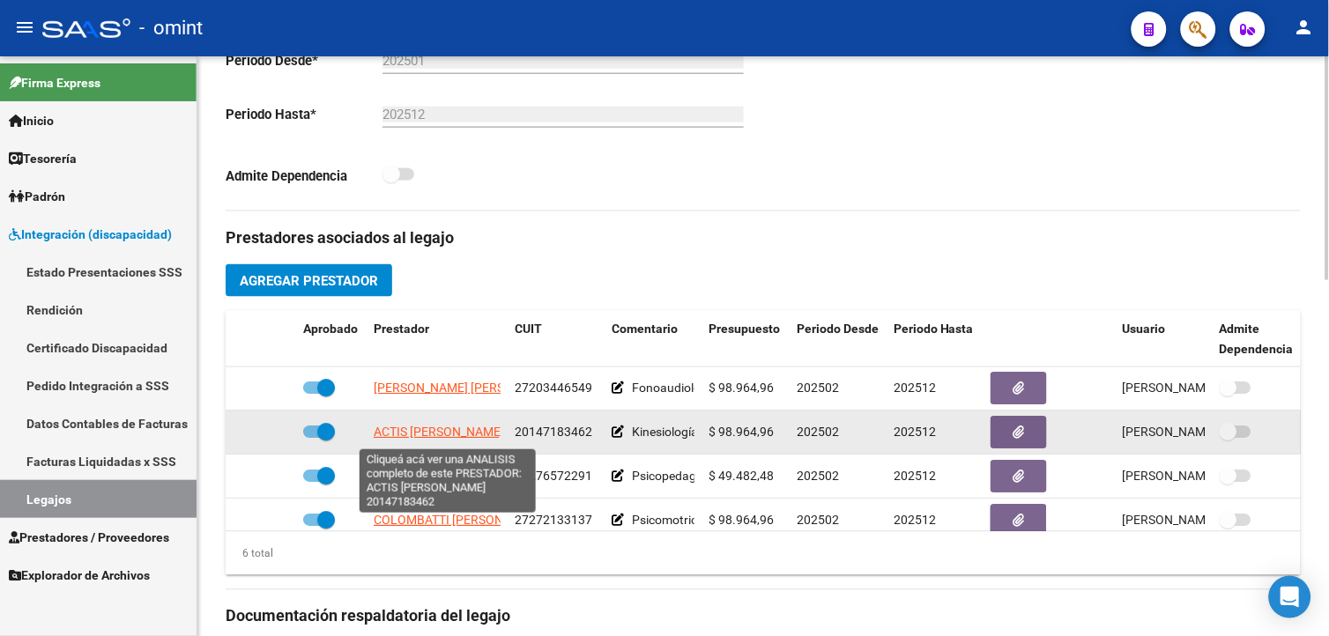
click at [454, 439] on span "[PERSON_NAME]" at bounding box center [439, 433] width 130 height 14
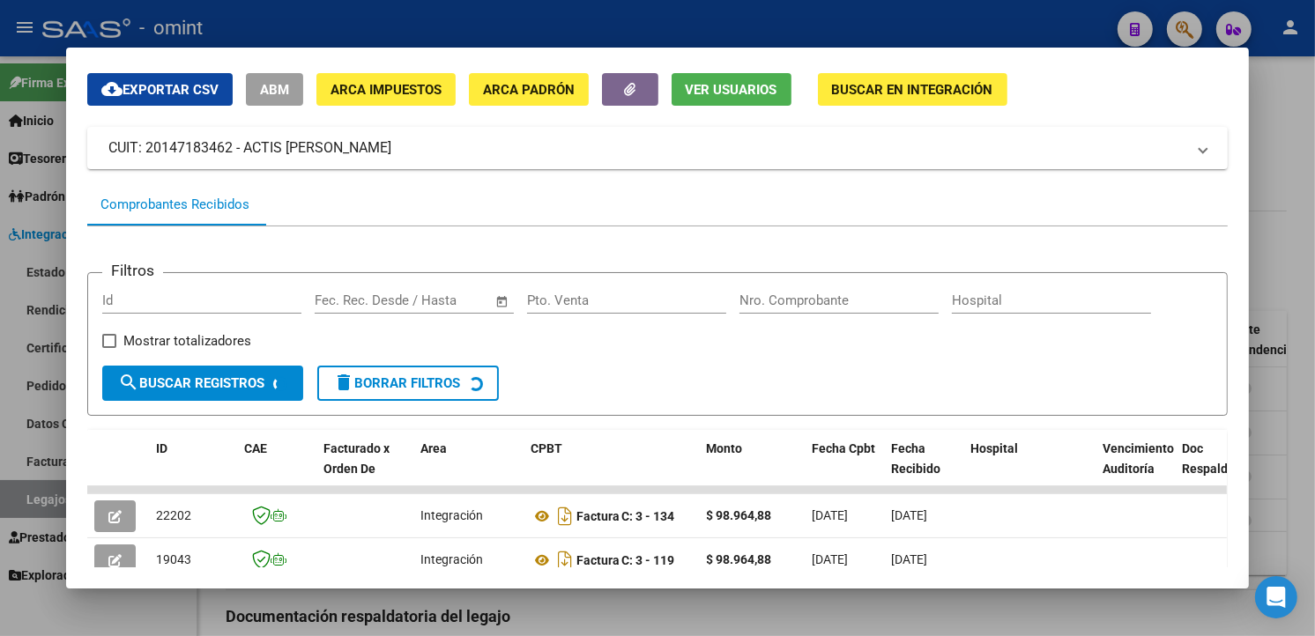
scroll to position [353, 0]
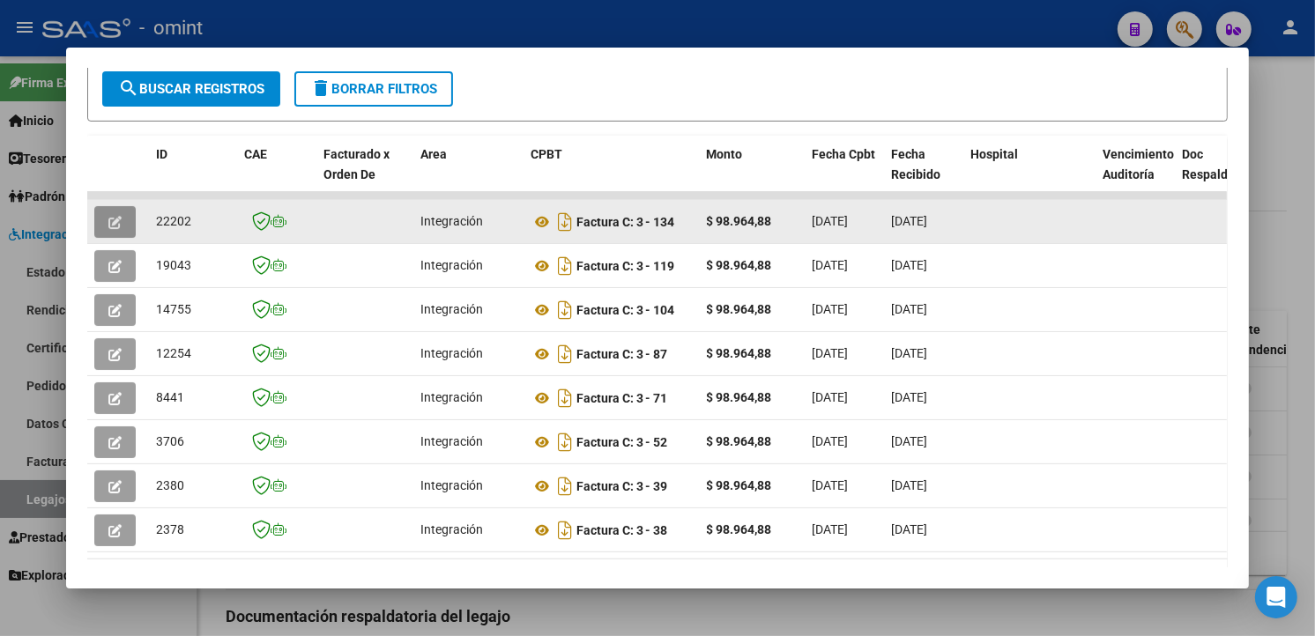
click at [112, 216] on icon "button" at bounding box center [114, 222] width 13 height 13
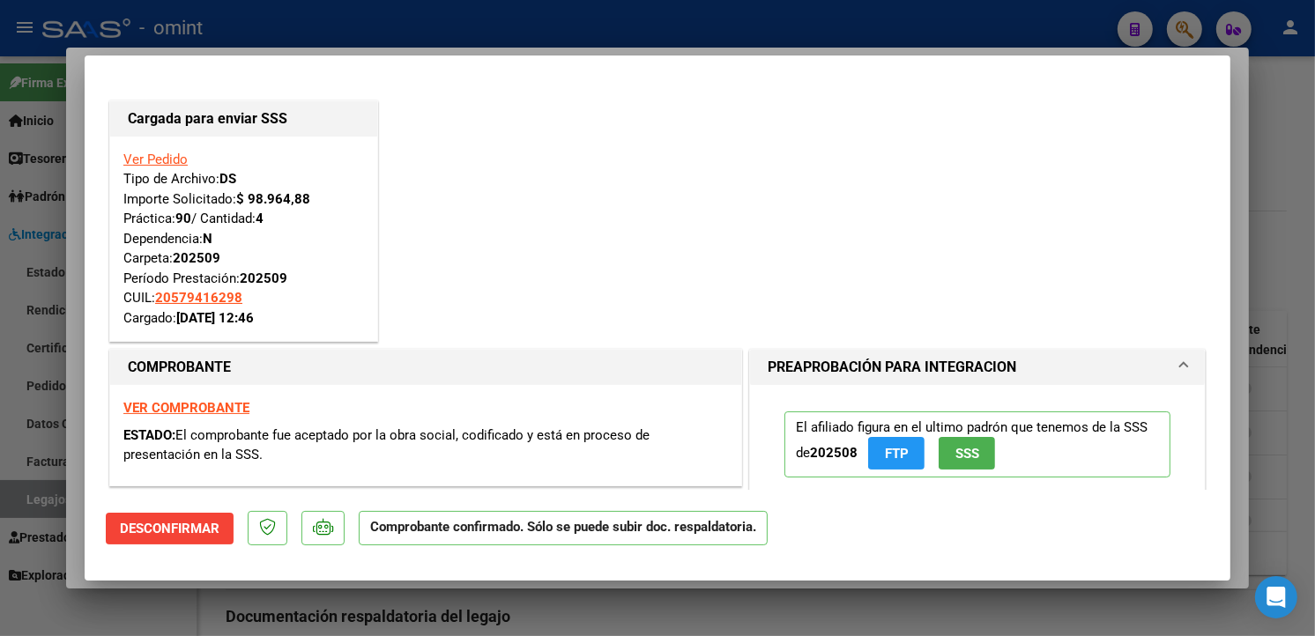
click at [434, 18] on div at bounding box center [657, 318] width 1315 height 636
type input "$ 0,00"
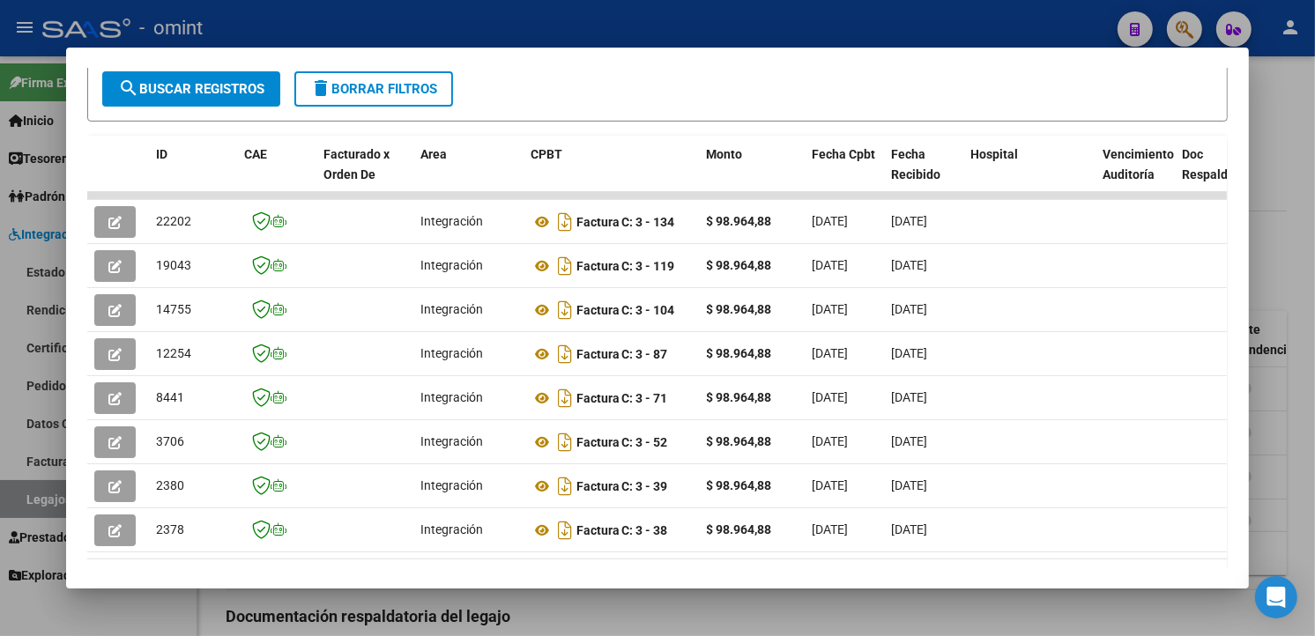
click at [331, 20] on div at bounding box center [657, 318] width 1315 height 636
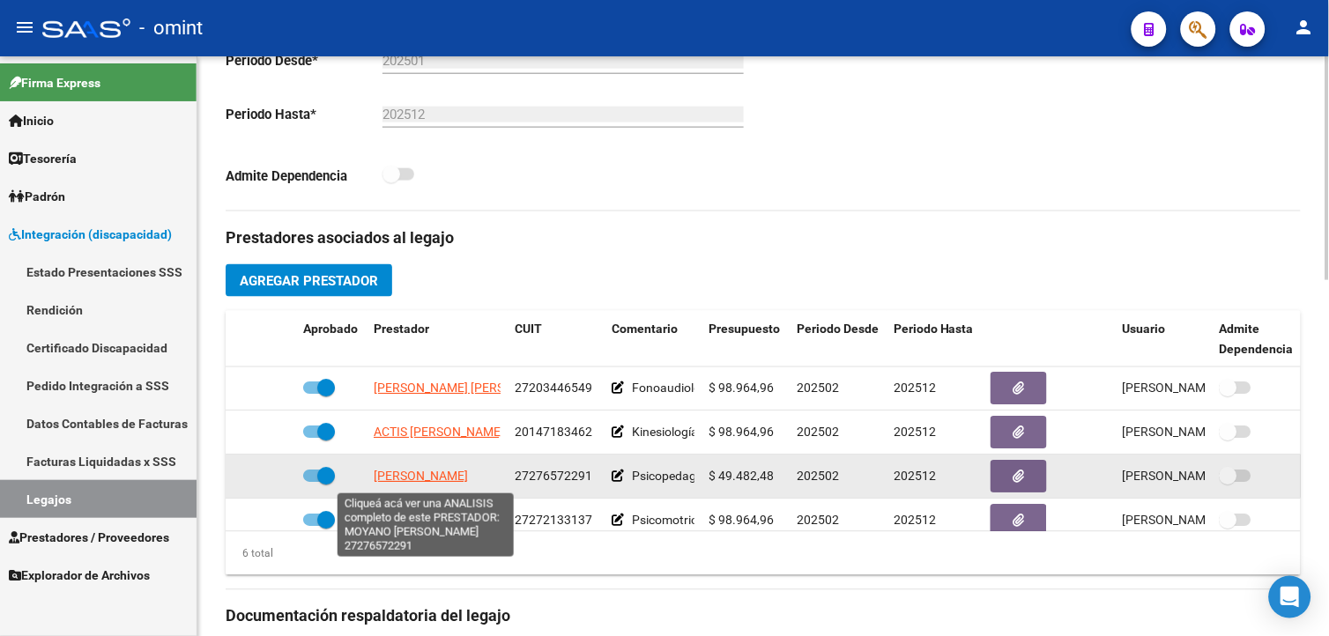
click at [423, 477] on span "[PERSON_NAME]" at bounding box center [421, 477] width 94 height 14
type textarea "27276572291"
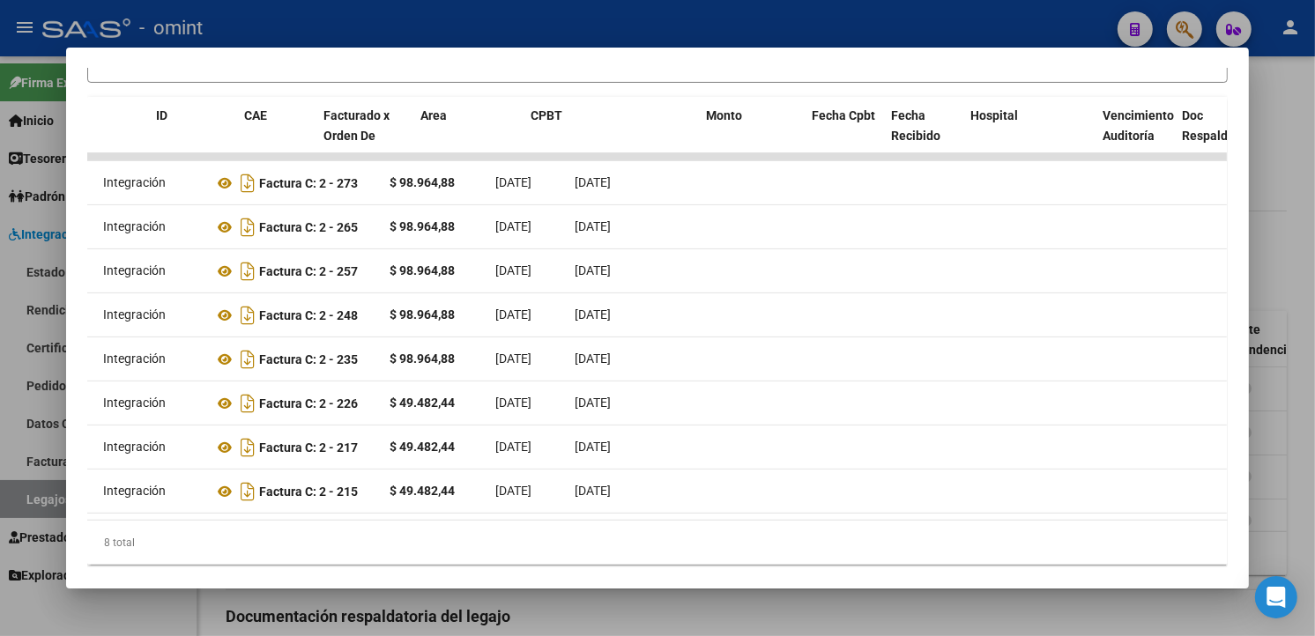
scroll to position [0, 0]
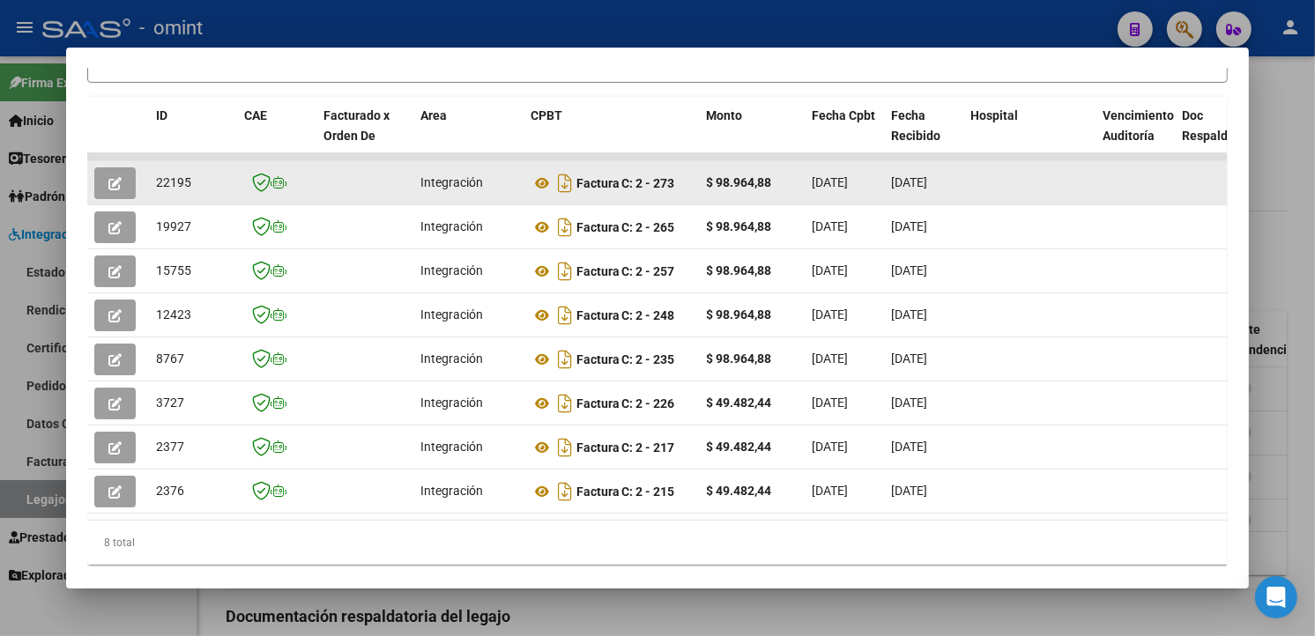
click at [108, 178] on icon "button" at bounding box center [114, 183] width 13 height 13
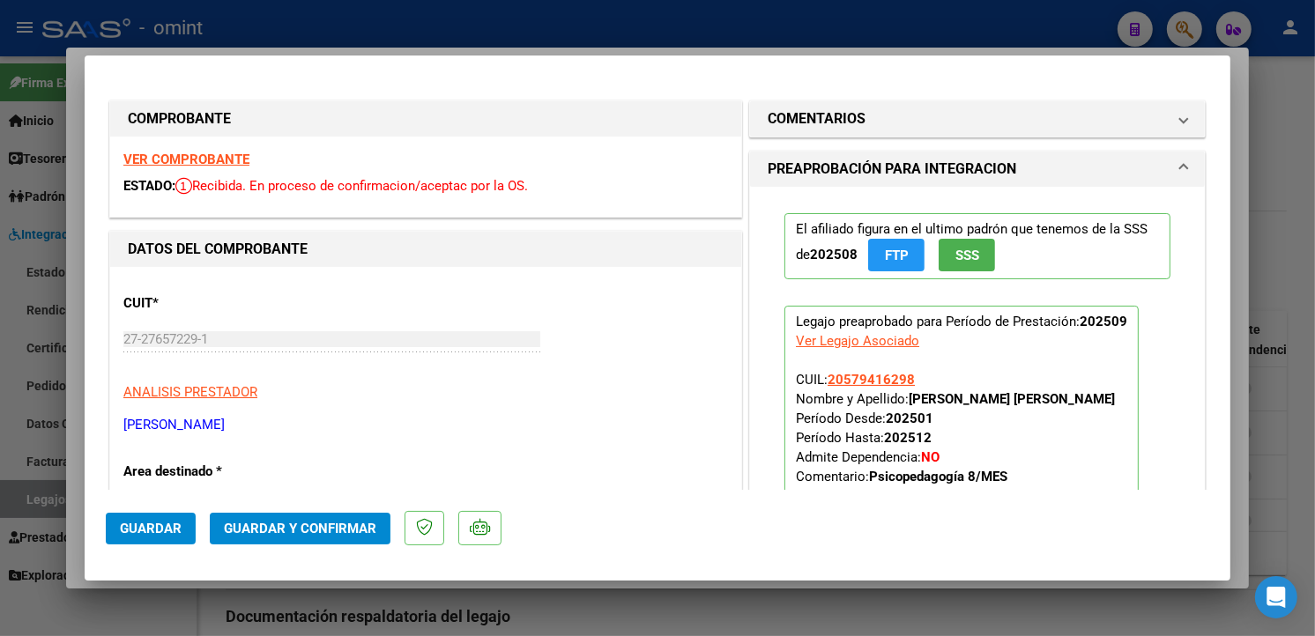
click at [130, 157] on strong "VER COMPROBANTE" at bounding box center [186, 160] width 126 height 16
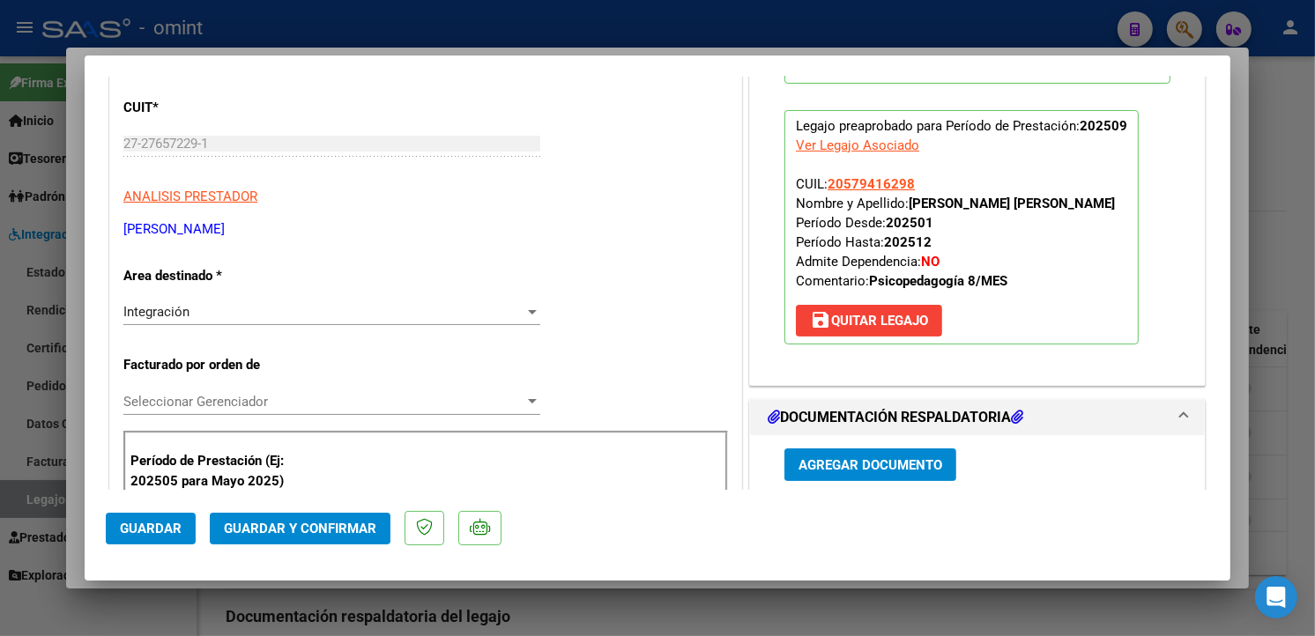
scroll to position [293, 0]
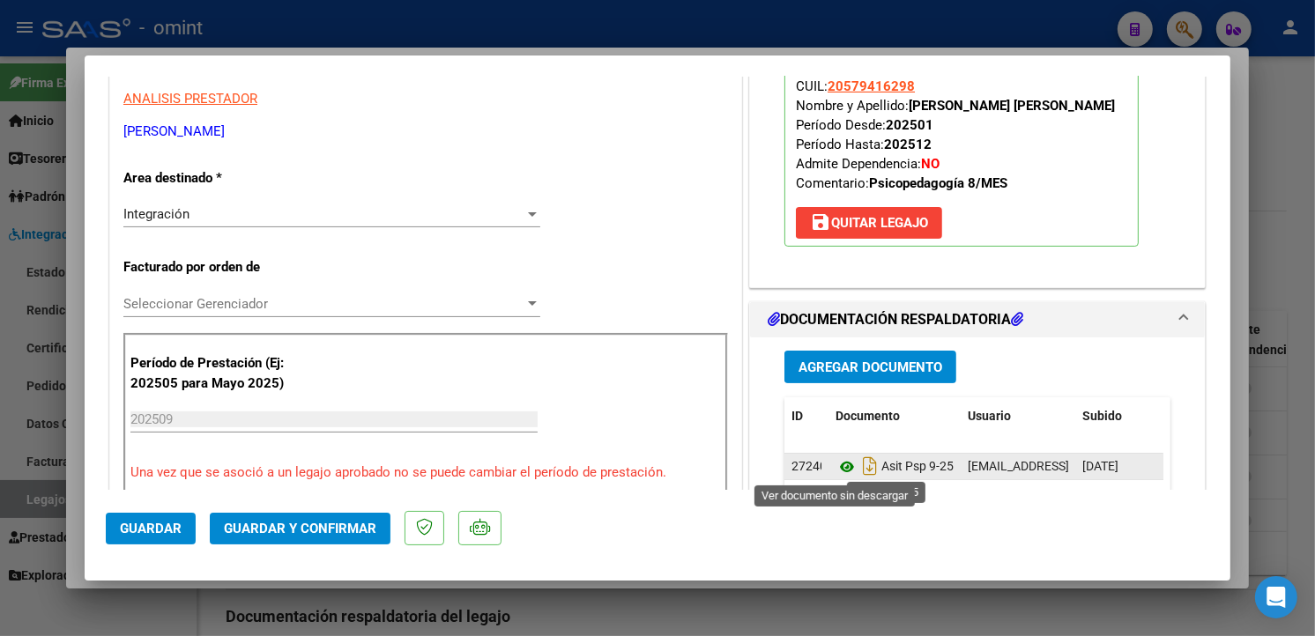
click at [835, 465] on icon at bounding box center [846, 467] width 23 height 21
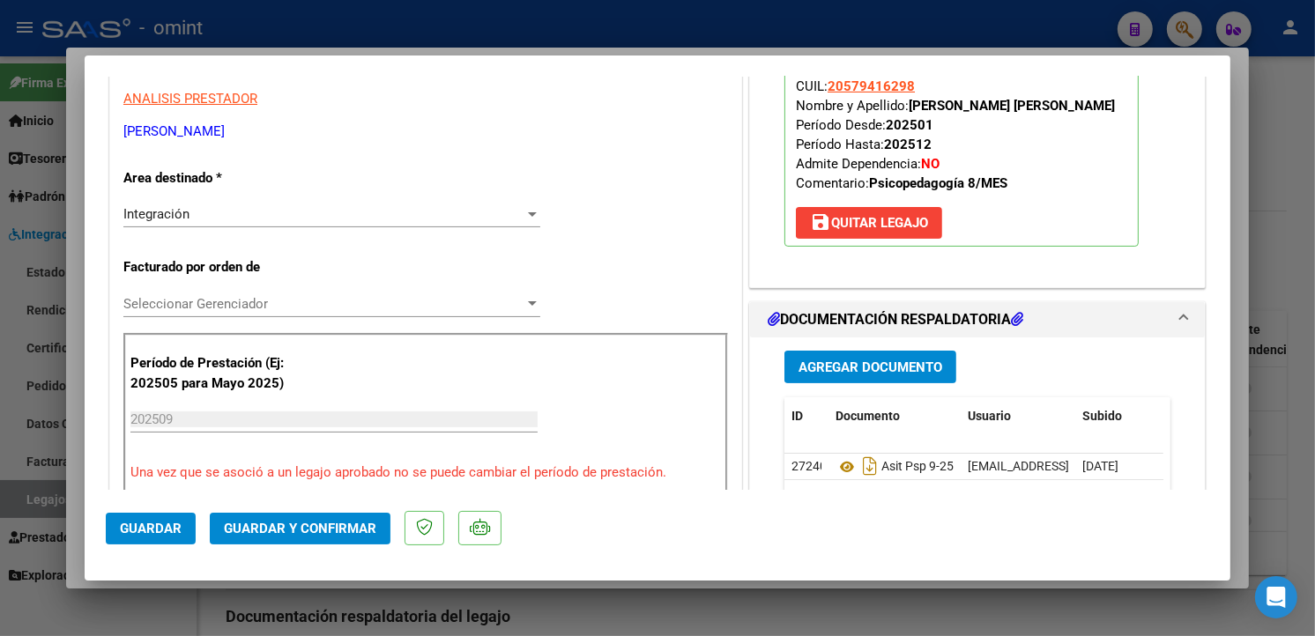
click at [270, 533] on span "Guardar y Confirmar" at bounding box center [300, 529] width 152 height 16
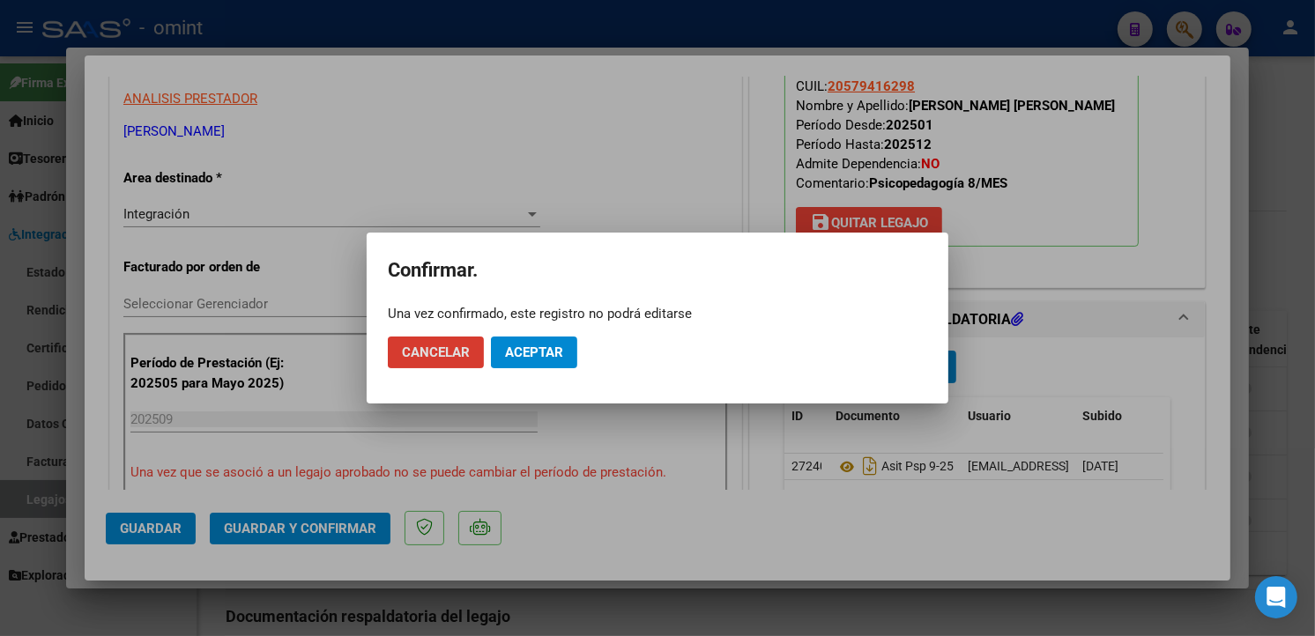
click at [533, 353] on span "Aceptar" at bounding box center [534, 353] width 58 height 16
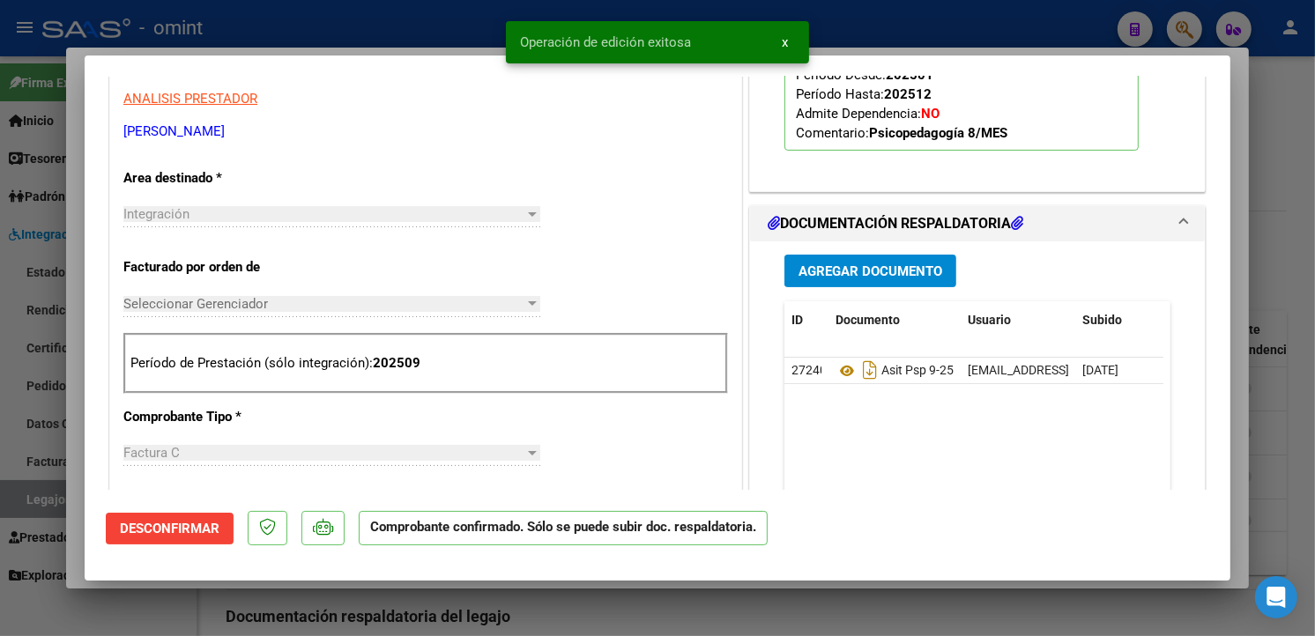
click at [271, 21] on div at bounding box center [657, 318] width 1315 height 636
type input "$ 0,00"
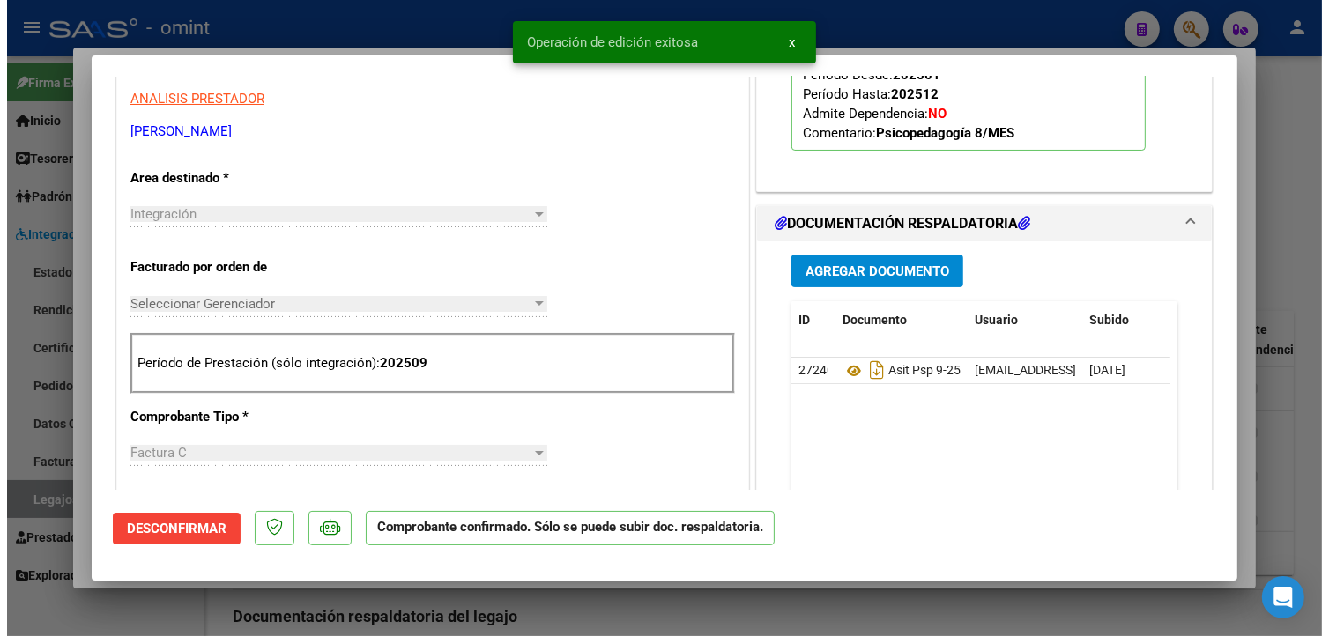
scroll to position [303, 0]
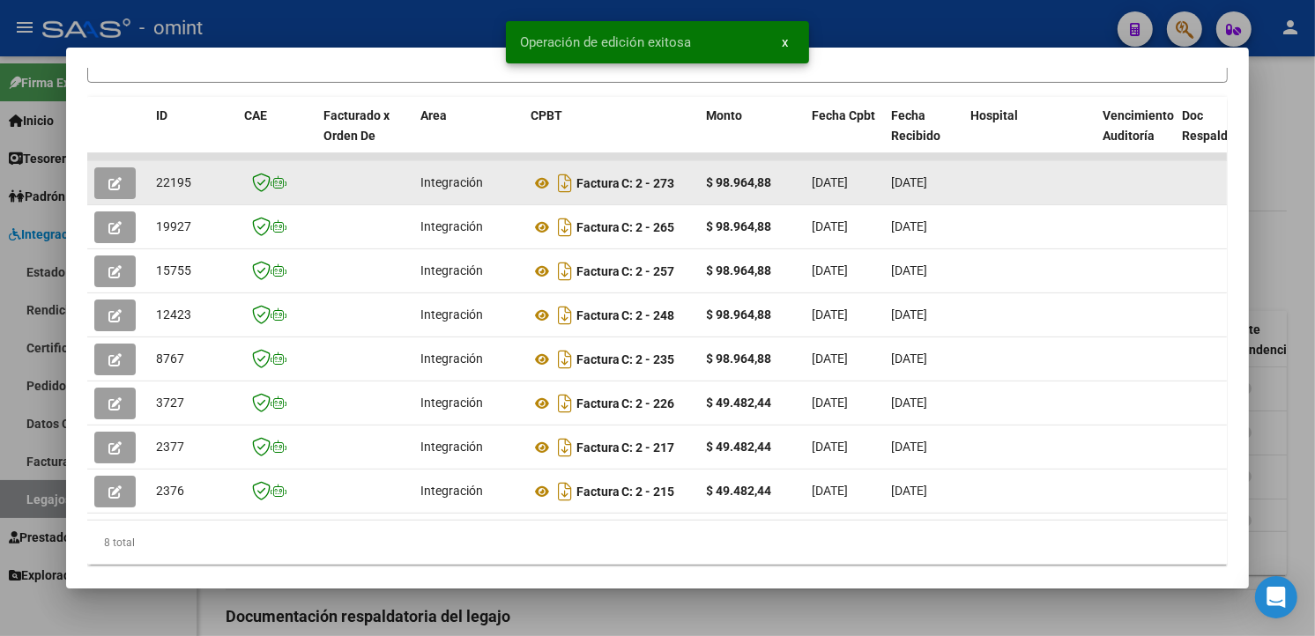
click at [149, 179] on datatable-body-cell "22195" at bounding box center [193, 182] width 88 height 43
click at [156, 180] on span "22195" at bounding box center [173, 182] width 35 height 14
copy span "22195"
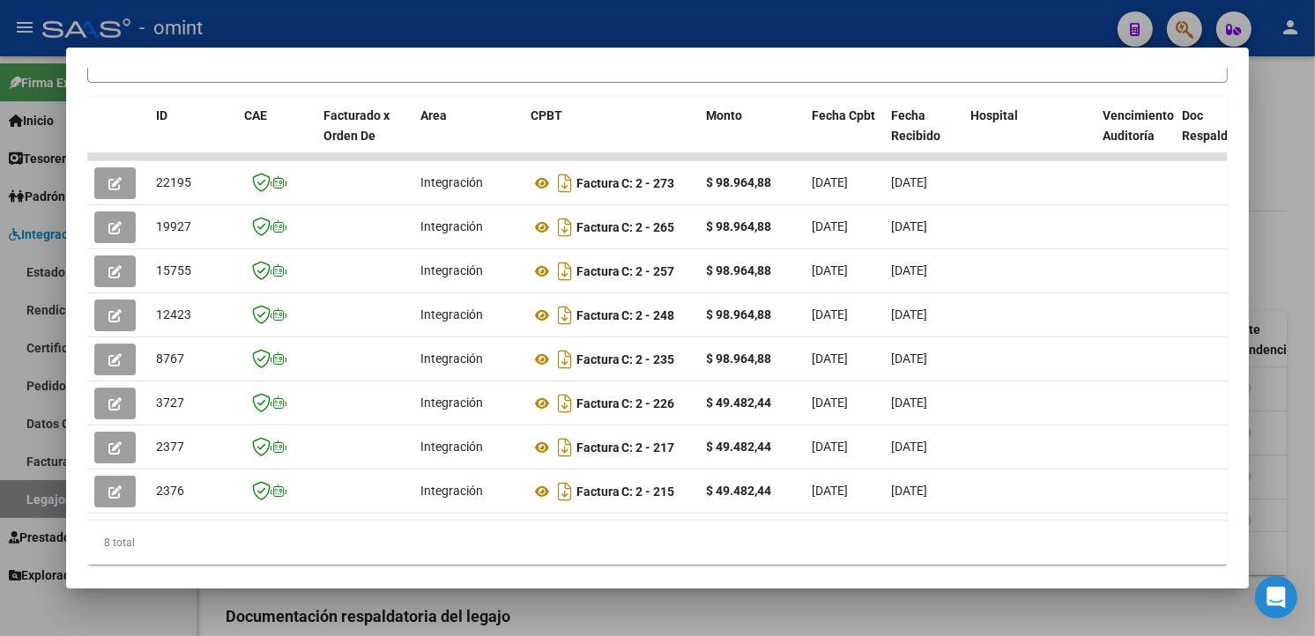
click at [363, 24] on div at bounding box center [657, 318] width 1315 height 636
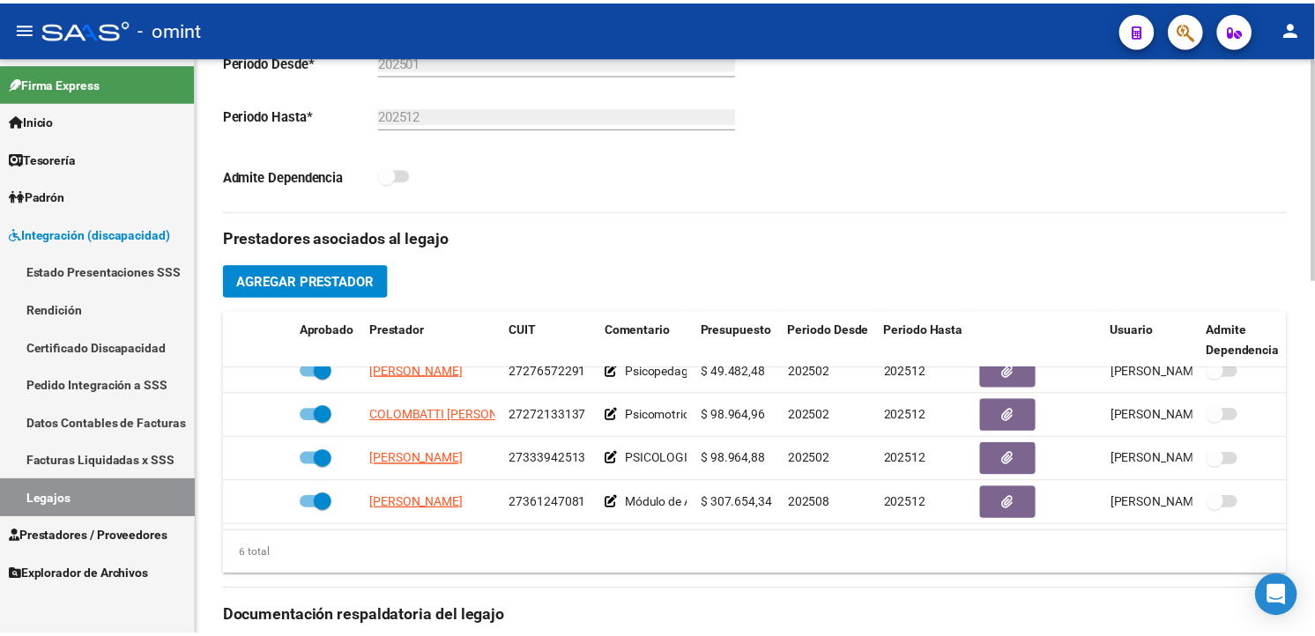
scroll to position [120, 0]
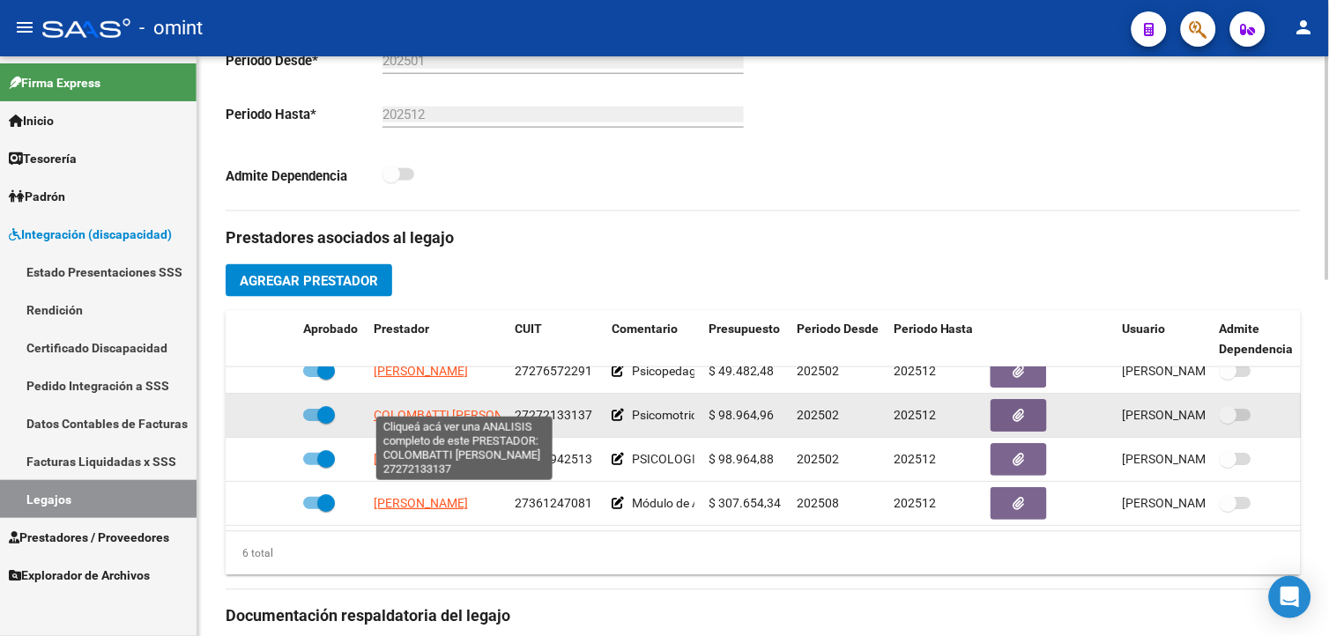
click at [425, 408] on span "[PERSON_NAME] [PERSON_NAME]" at bounding box center [460, 415] width 173 height 14
type textarea "27272133137"
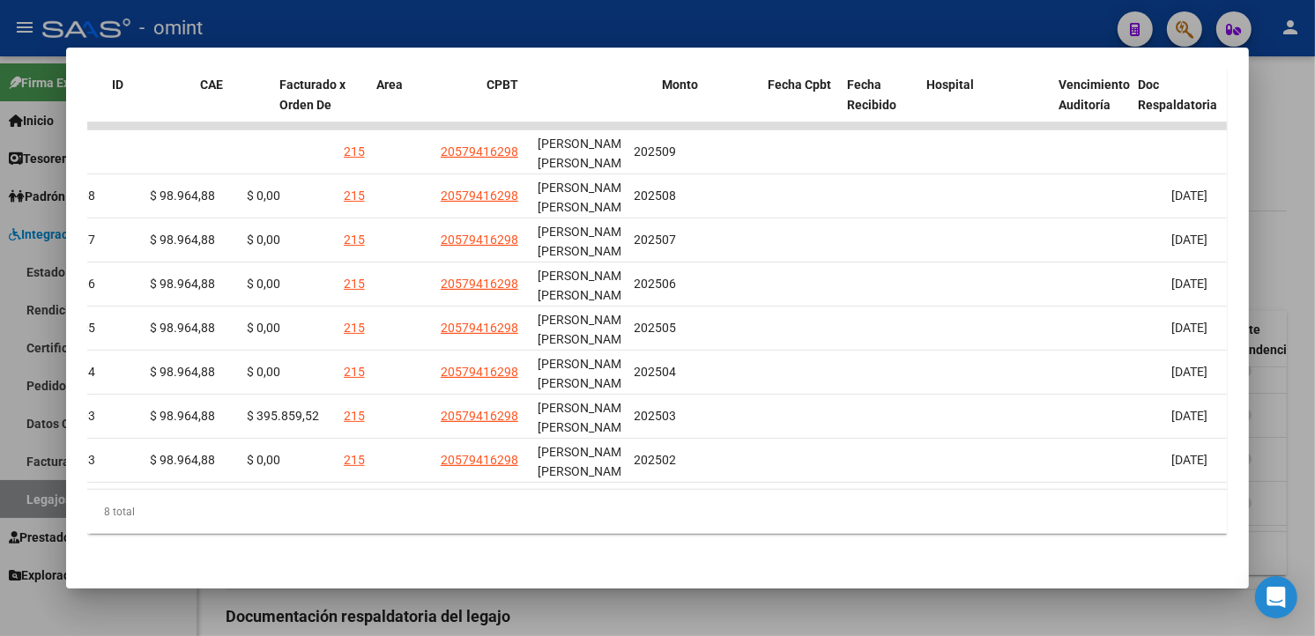
scroll to position [0, 0]
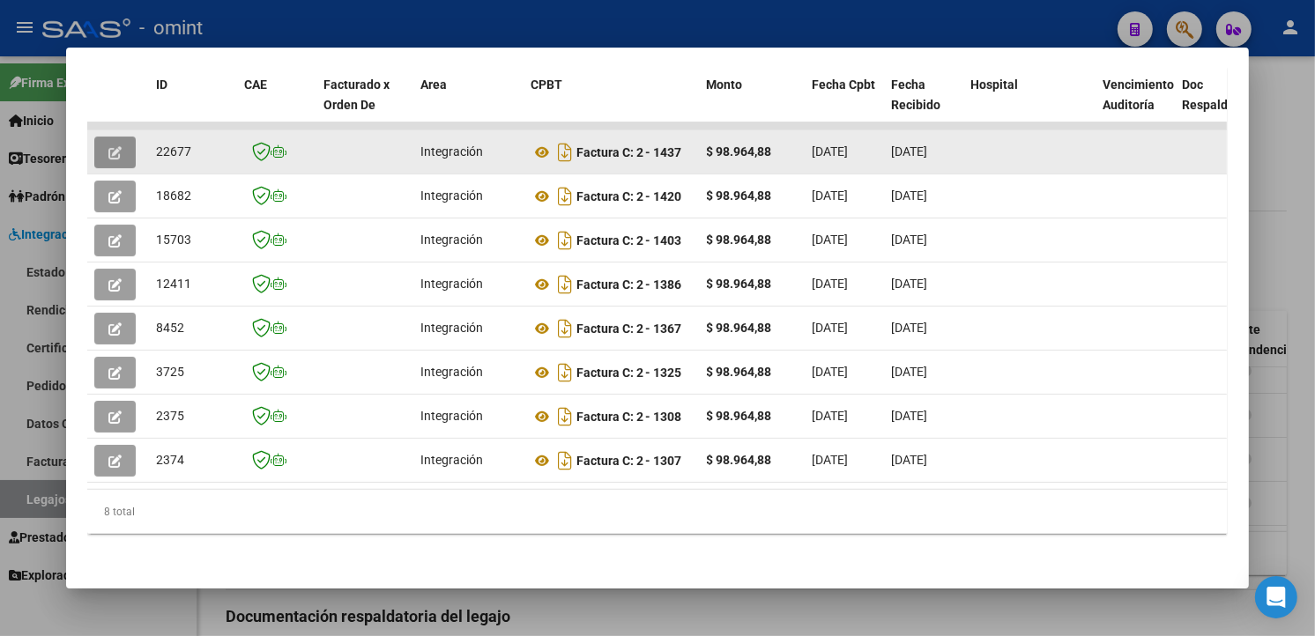
click at [124, 137] on button "button" at bounding box center [114, 153] width 41 height 32
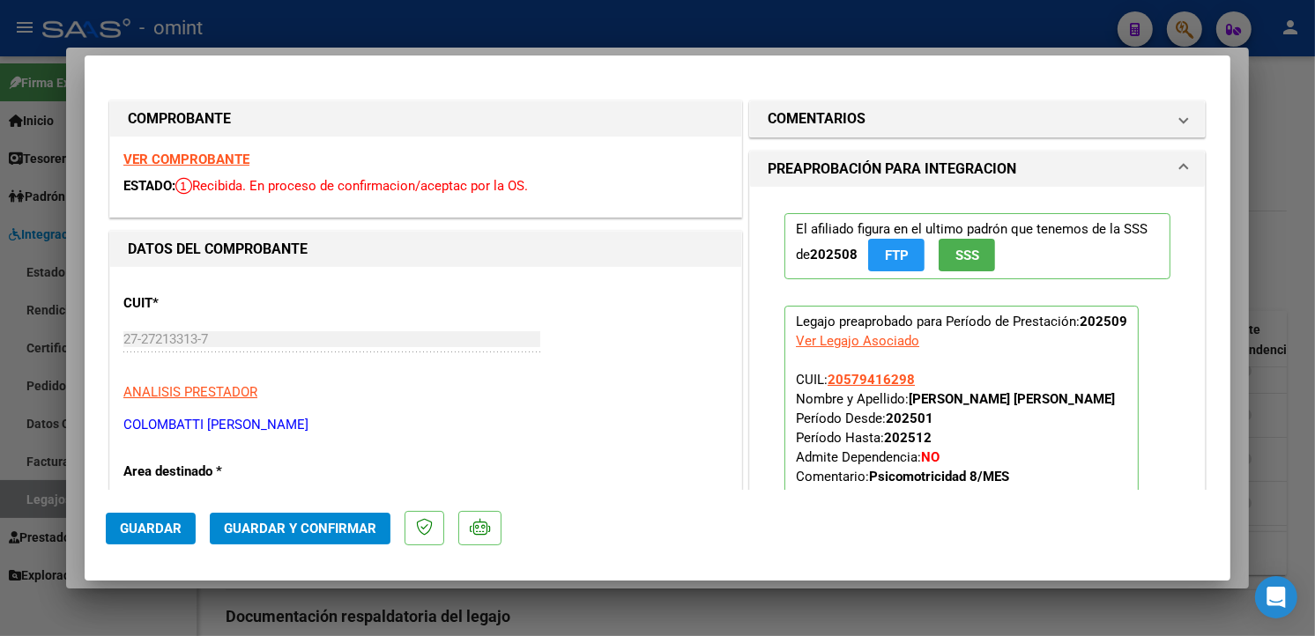
click at [231, 152] on strong "VER COMPROBANTE" at bounding box center [186, 160] width 126 height 16
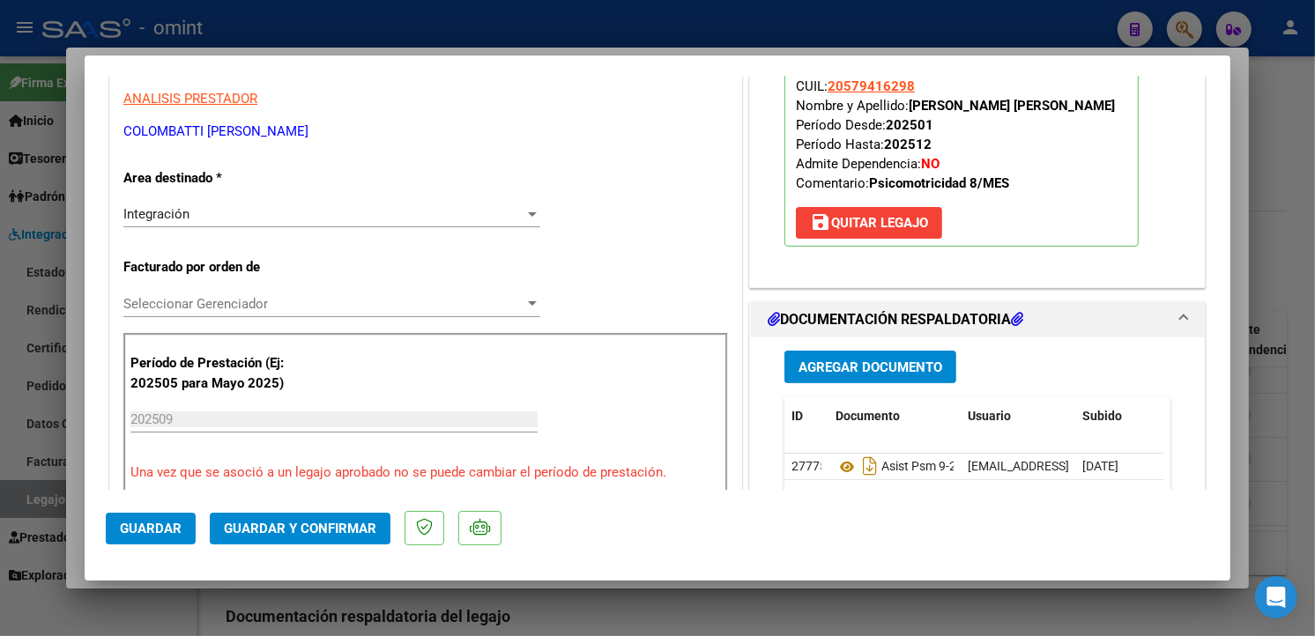
scroll to position [489, 0]
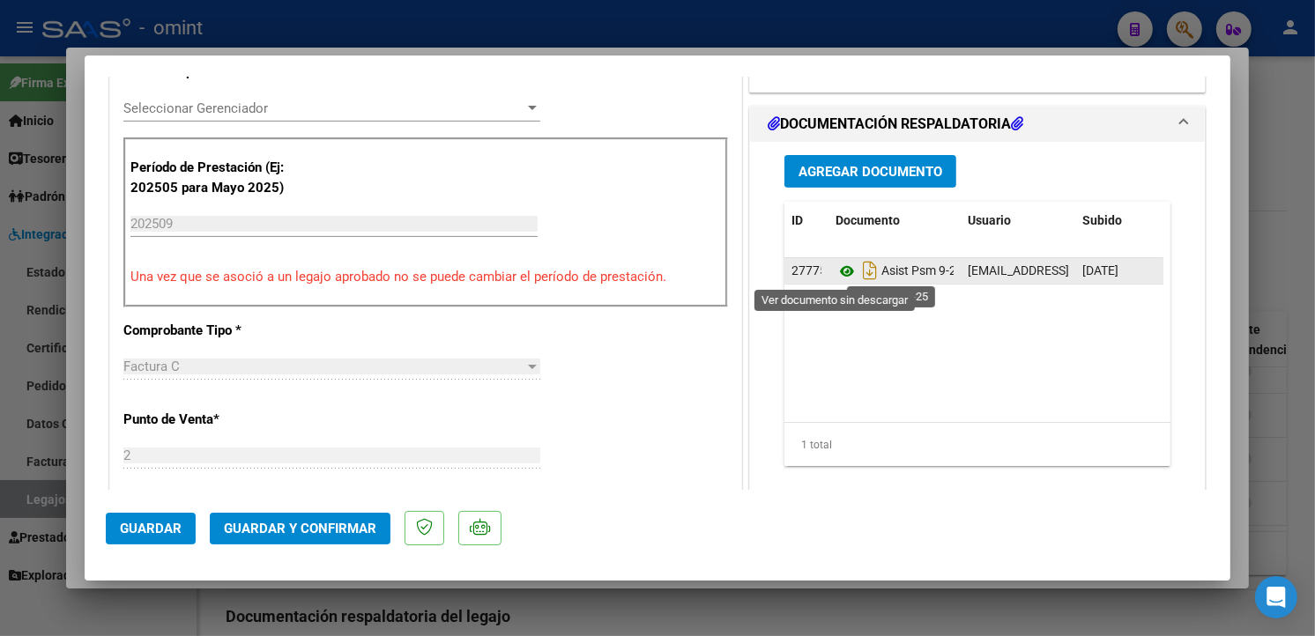
click at [843, 274] on icon at bounding box center [846, 271] width 23 height 21
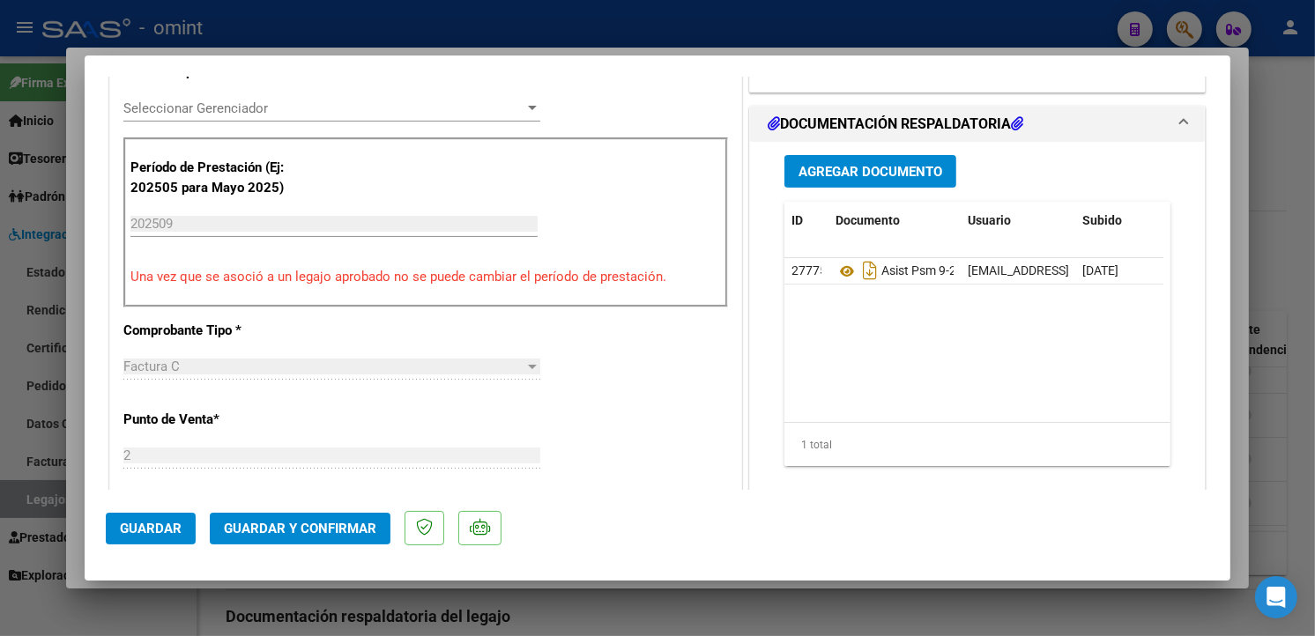
click at [269, 527] on span "Guardar y Confirmar" at bounding box center [300, 529] width 152 height 16
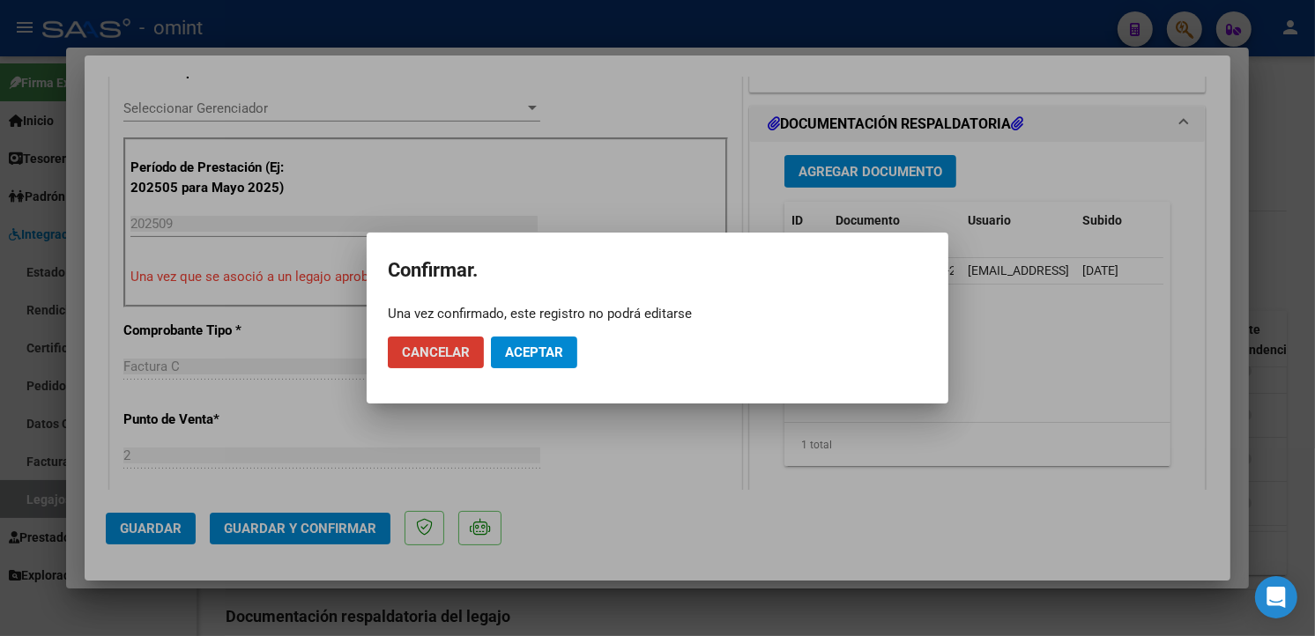
click at [561, 337] on button "Aceptar" at bounding box center [534, 353] width 86 height 32
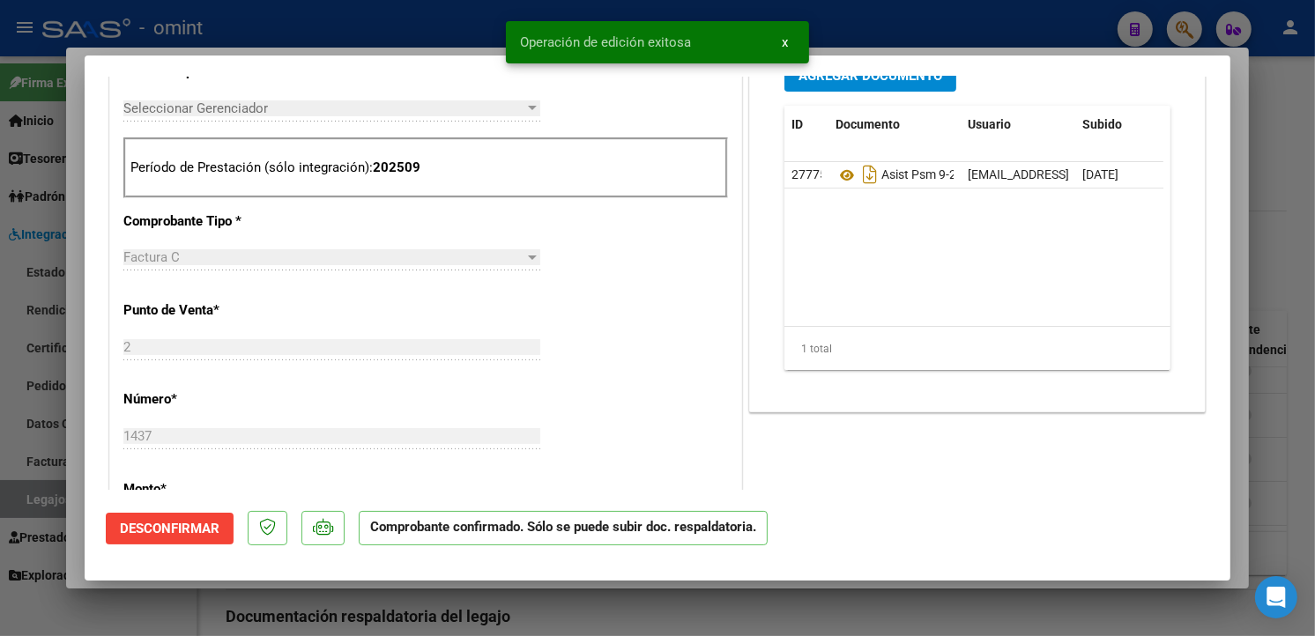
click at [427, 22] on div at bounding box center [657, 318] width 1315 height 636
type input "$ 0,00"
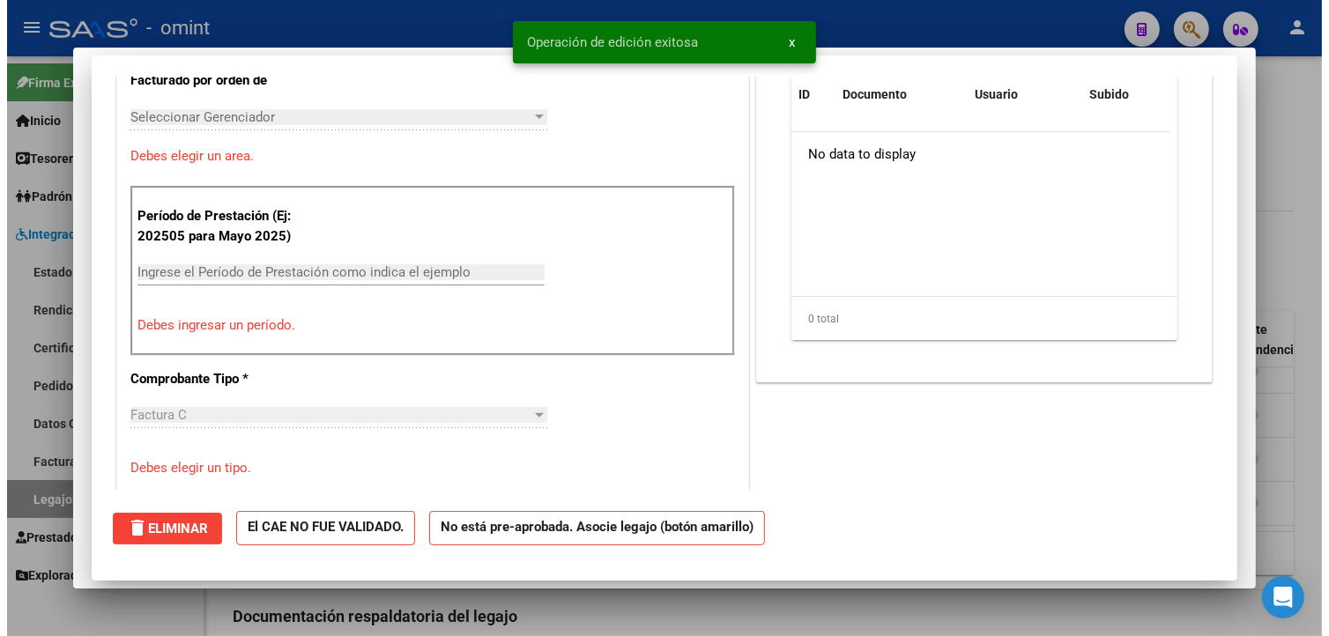
scroll to position [0, 0]
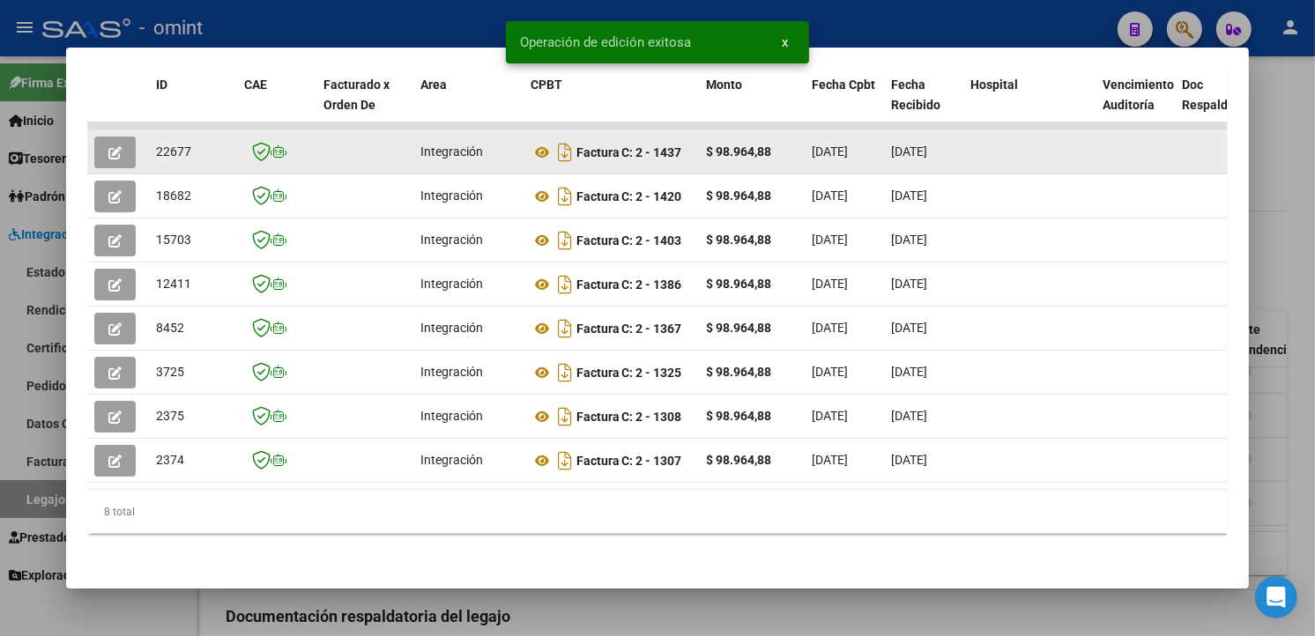
click at [175, 145] on span "22677" at bounding box center [173, 152] width 35 height 14
copy span "22677"
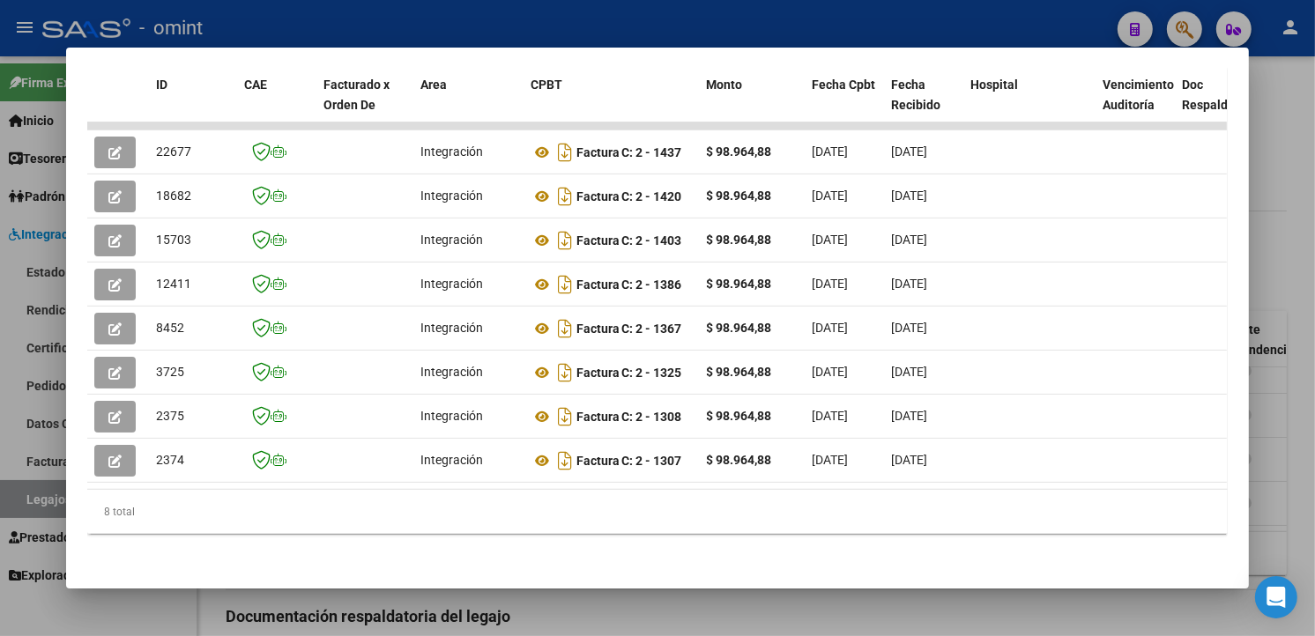
drag, startPoint x: 262, startPoint y: 19, endPoint x: 313, endPoint y: 25, distance: 51.4
click at [264, 19] on div at bounding box center [657, 318] width 1315 height 636
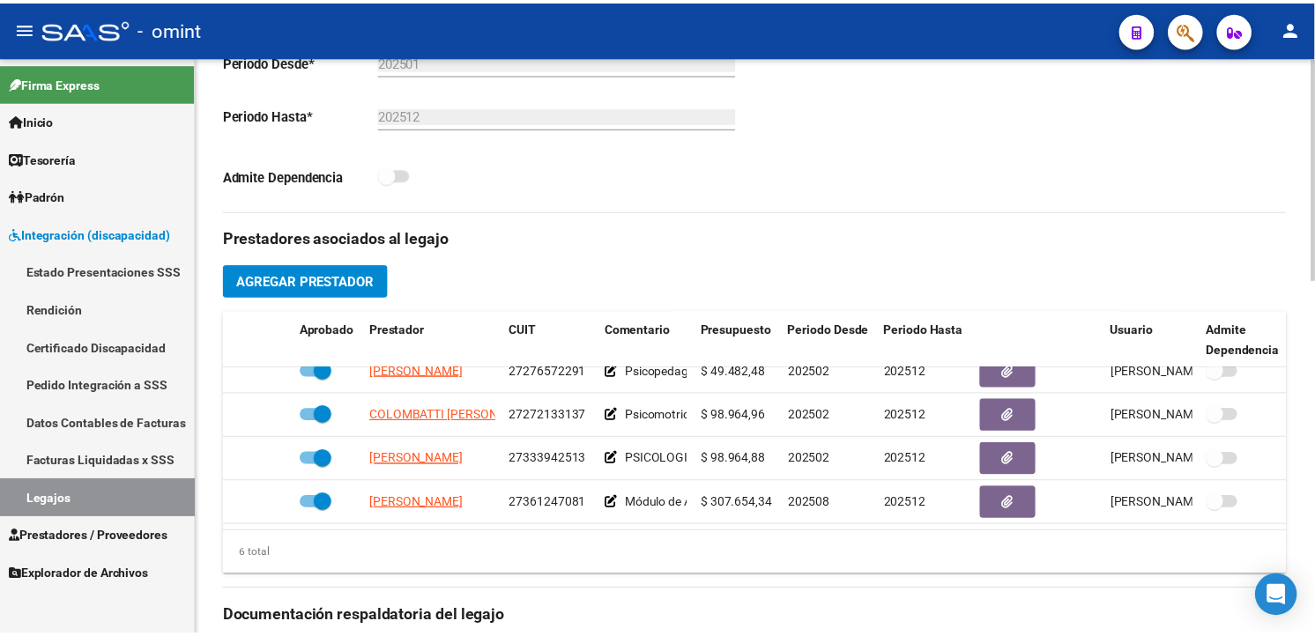
scroll to position [120, 0]
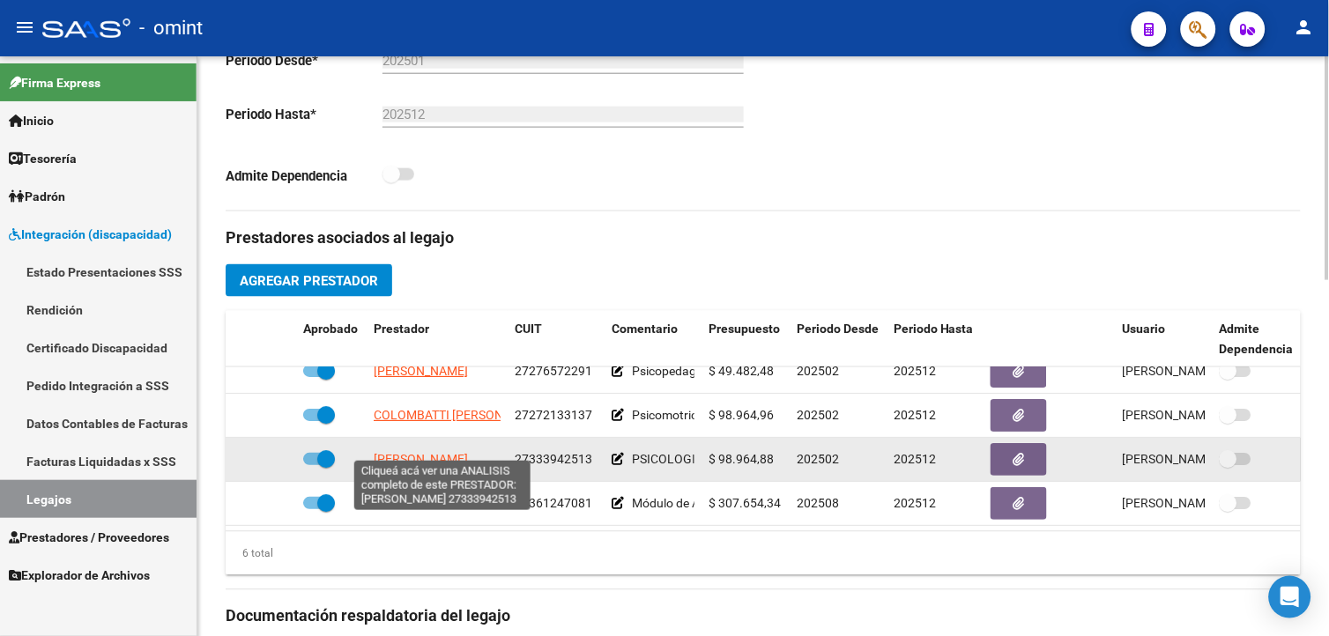
click at [435, 452] on span "[PERSON_NAME] [PERSON_NAME]" at bounding box center [421, 459] width 94 height 14
type textarea "27333942513"
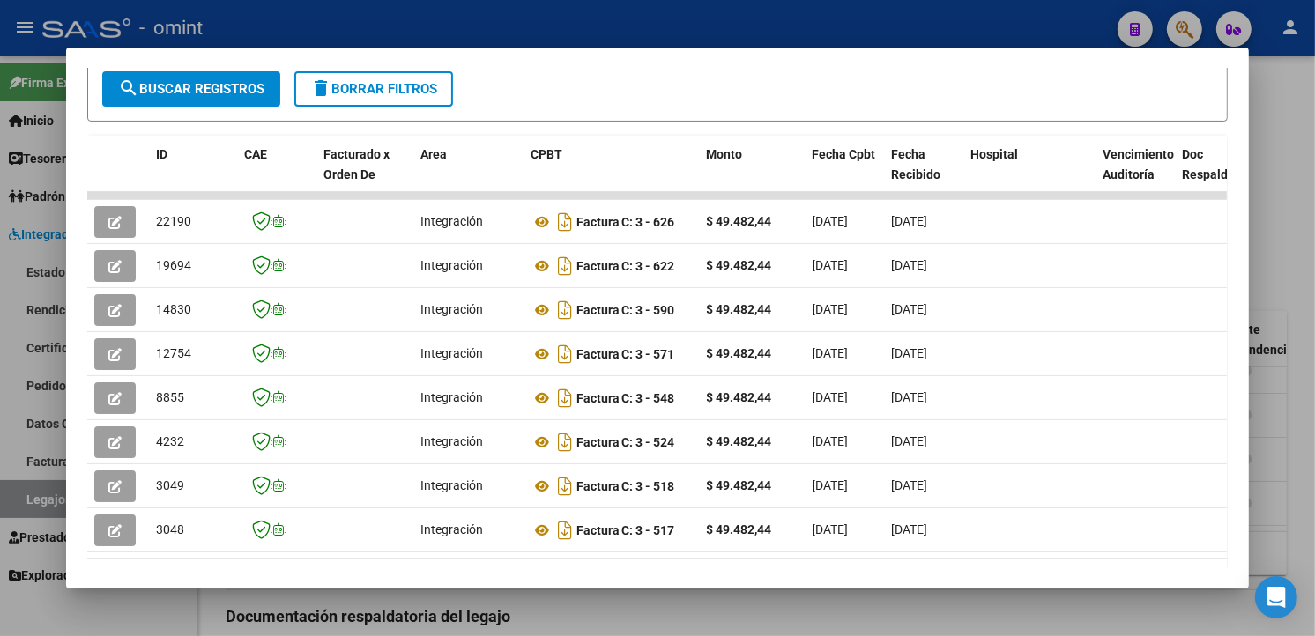
scroll to position [434, 0]
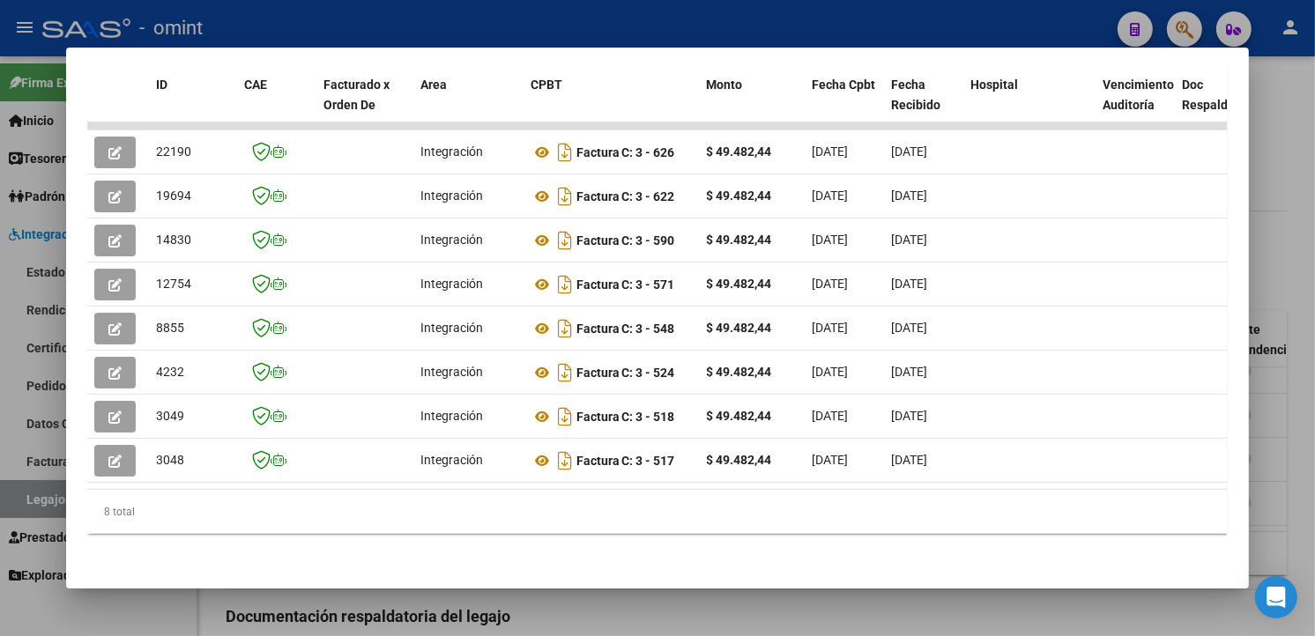
drag, startPoint x: 376, startPoint y: 472, endPoint x: 393, endPoint y: 479, distance: 18.2
click at [391, 479] on datatable-body "22190 Integración Factura C: 3 - 626 $ 49.482,44 01/10/2025 01/10/2025 - 01/10/…" at bounding box center [657, 306] width 1140 height 367
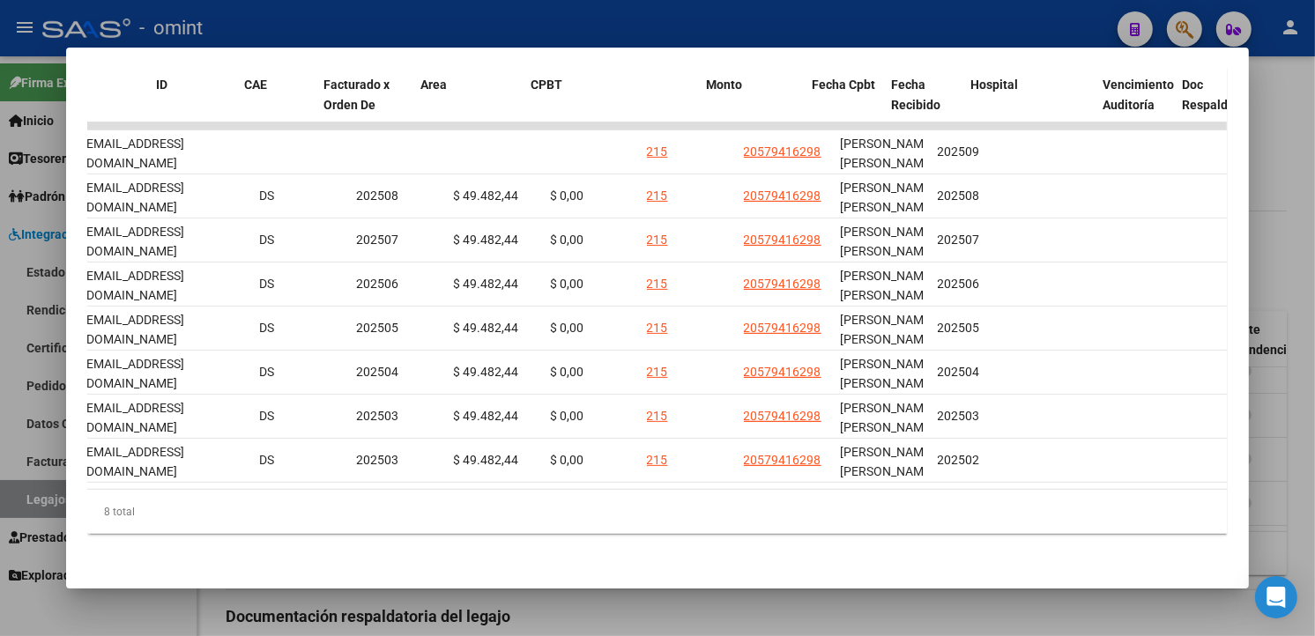
scroll to position [0, 0]
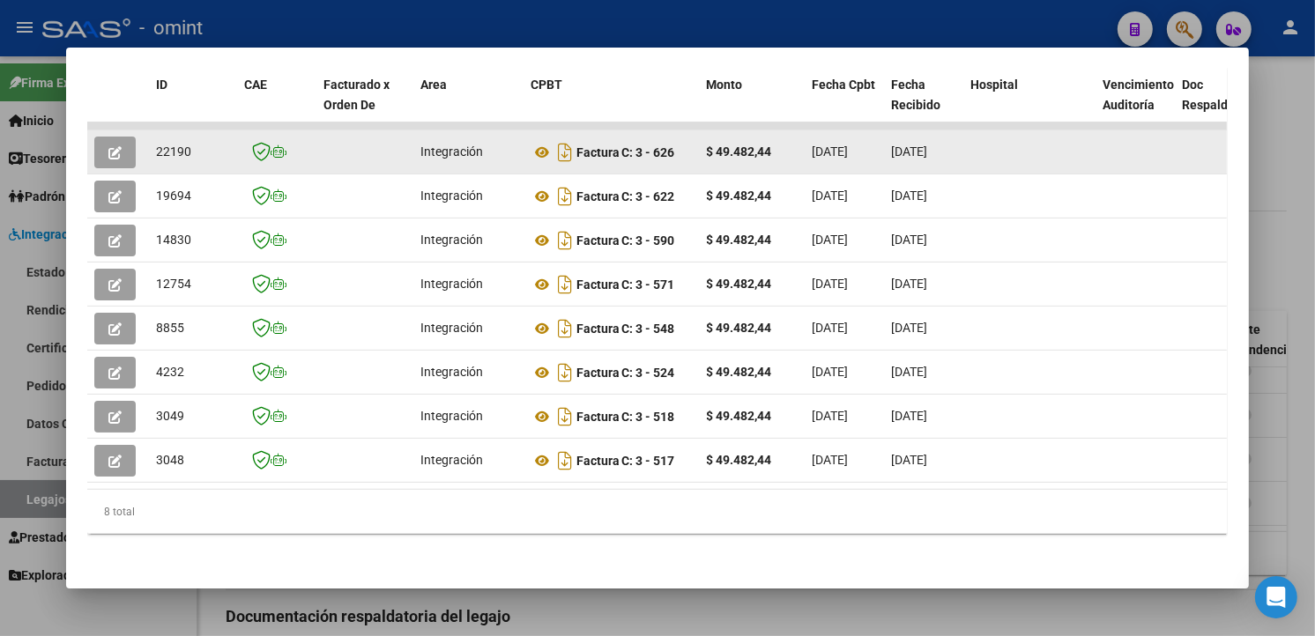
click at [108, 146] on icon "button" at bounding box center [114, 152] width 13 height 13
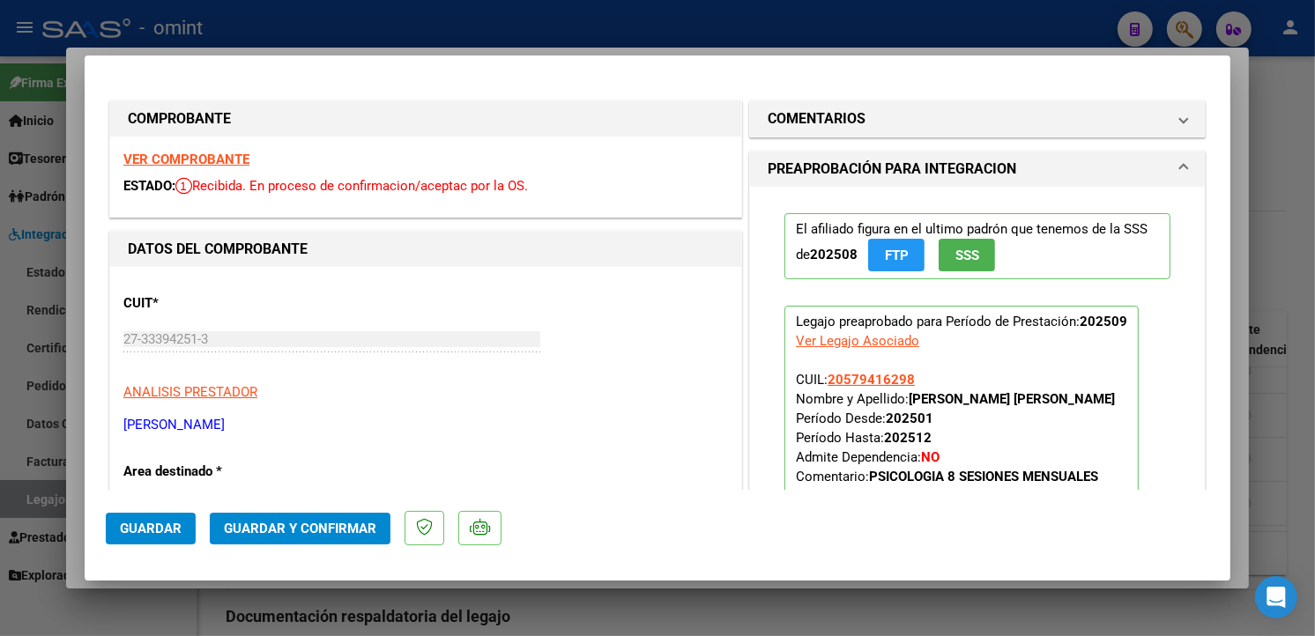
click at [236, 157] on strong "VER COMPROBANTE" at bounding box center [186, 160] width 126 height 16
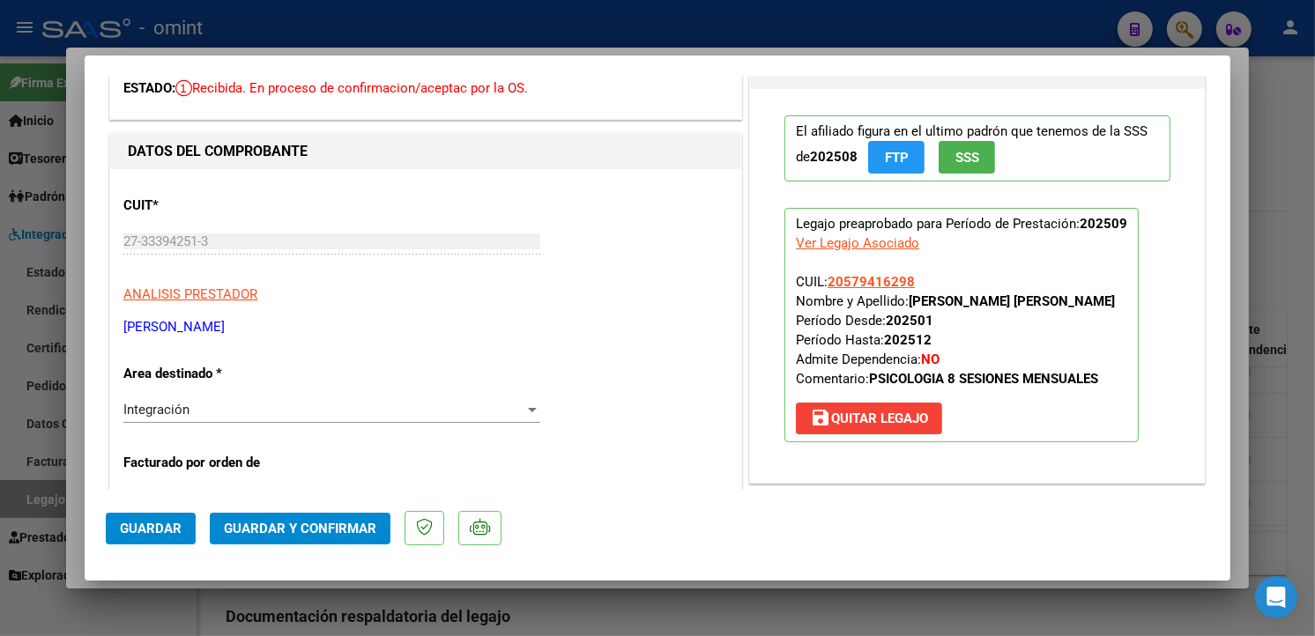
scroll to position [293, 0]
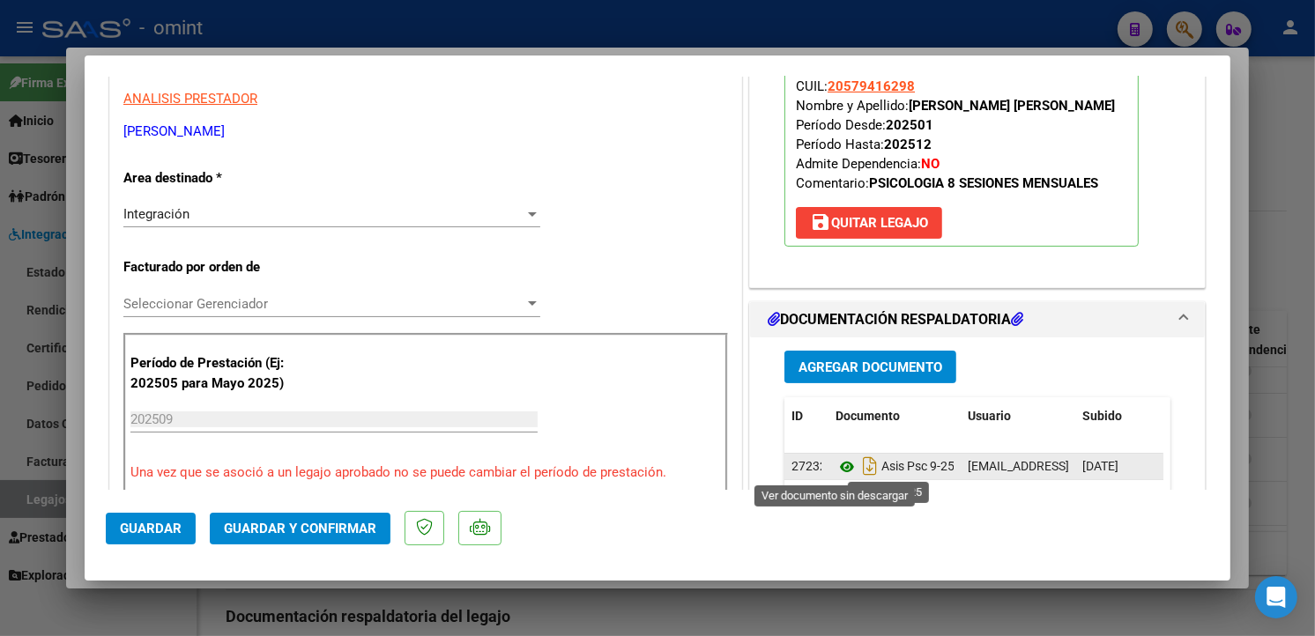
click at [840, 463] on icon at bounding box center [846, 467] width 23 height 21
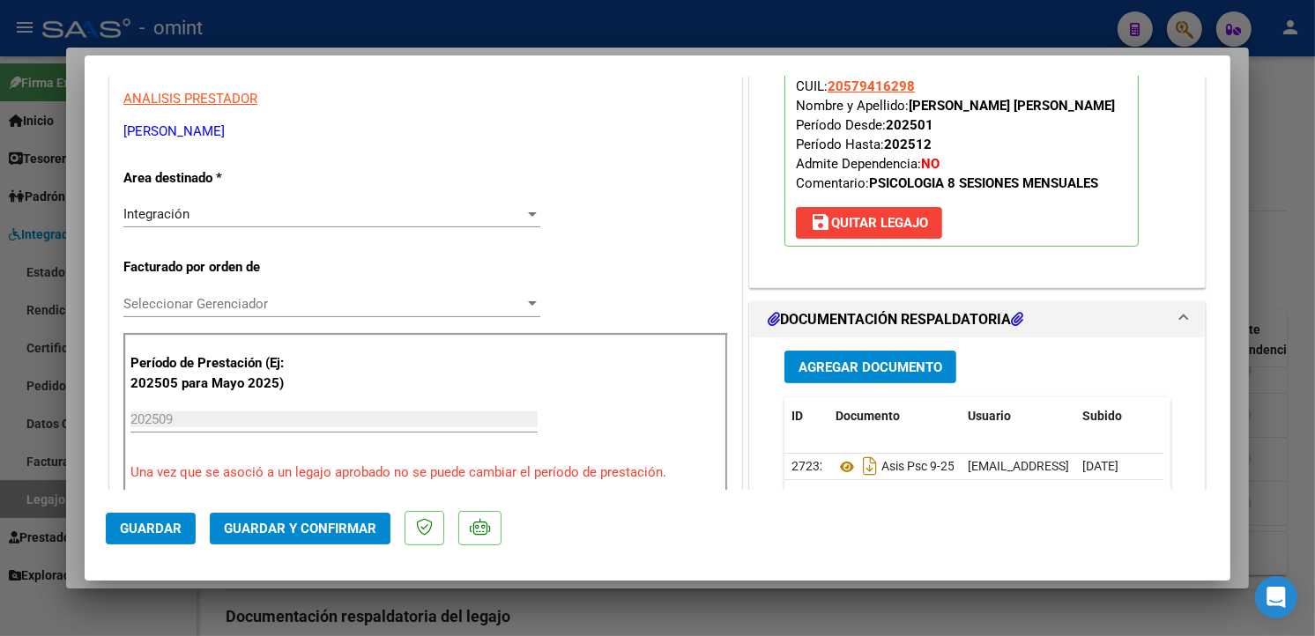
click at [274, 526] on span "Guardar y Confirmar" at bounding box center [300, 529] width 152 height 16
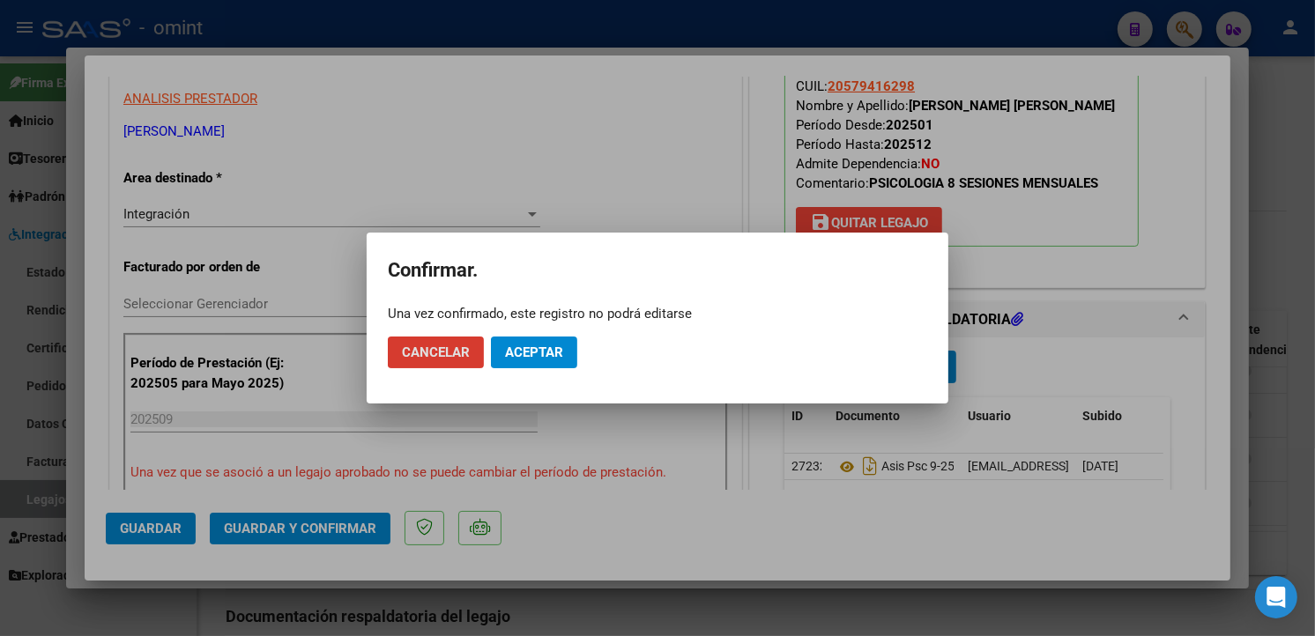
click at [552, 365] on button "Aceptar" at bounding box center [534, 353] width 86 height 32
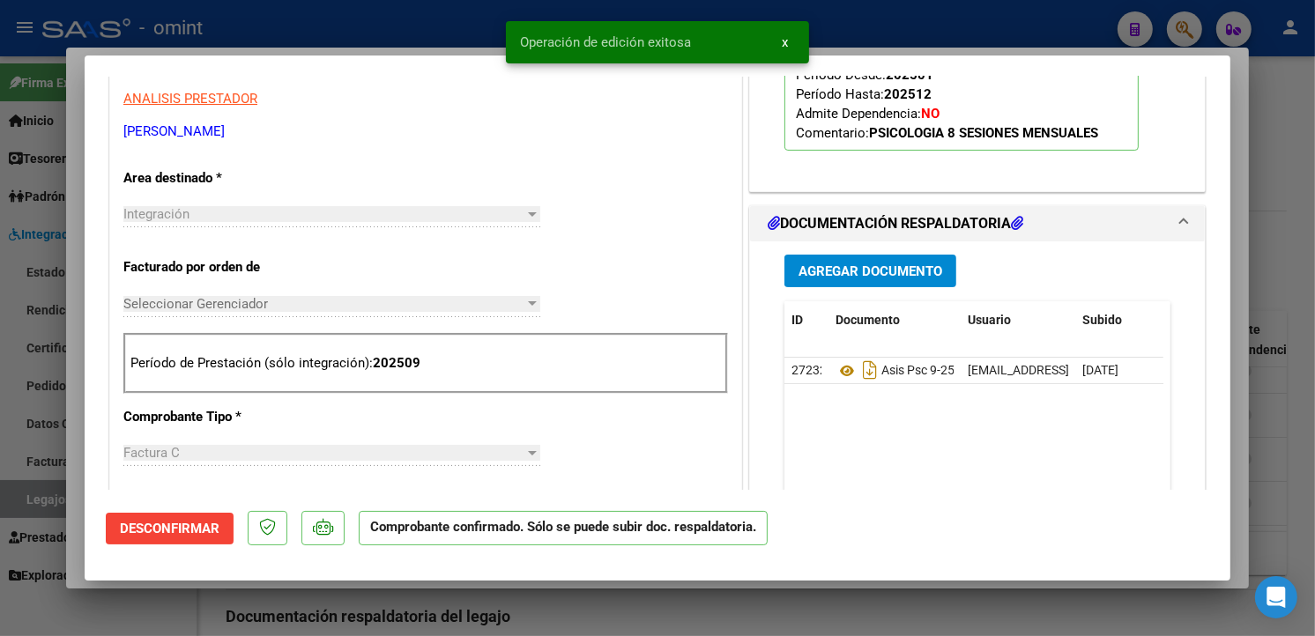
click at [372, 10] on div at bounding box center [657, 318] width 1315 height 636
type input "$ 0,00"
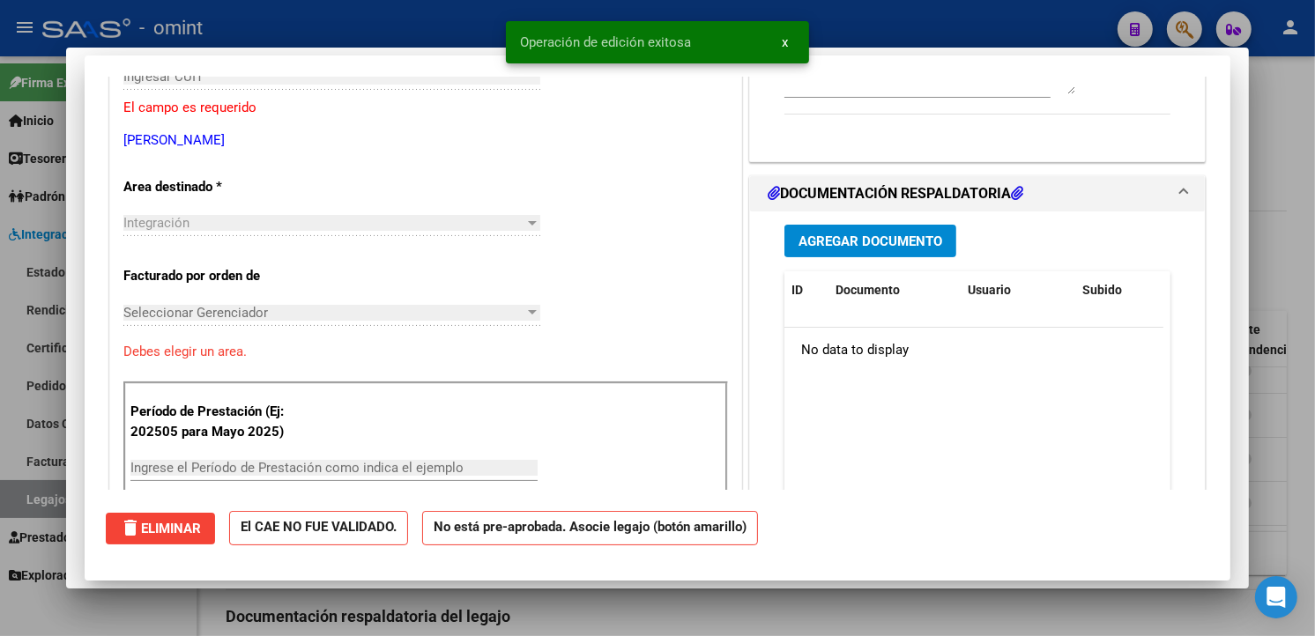
scroll to position [0, 0]
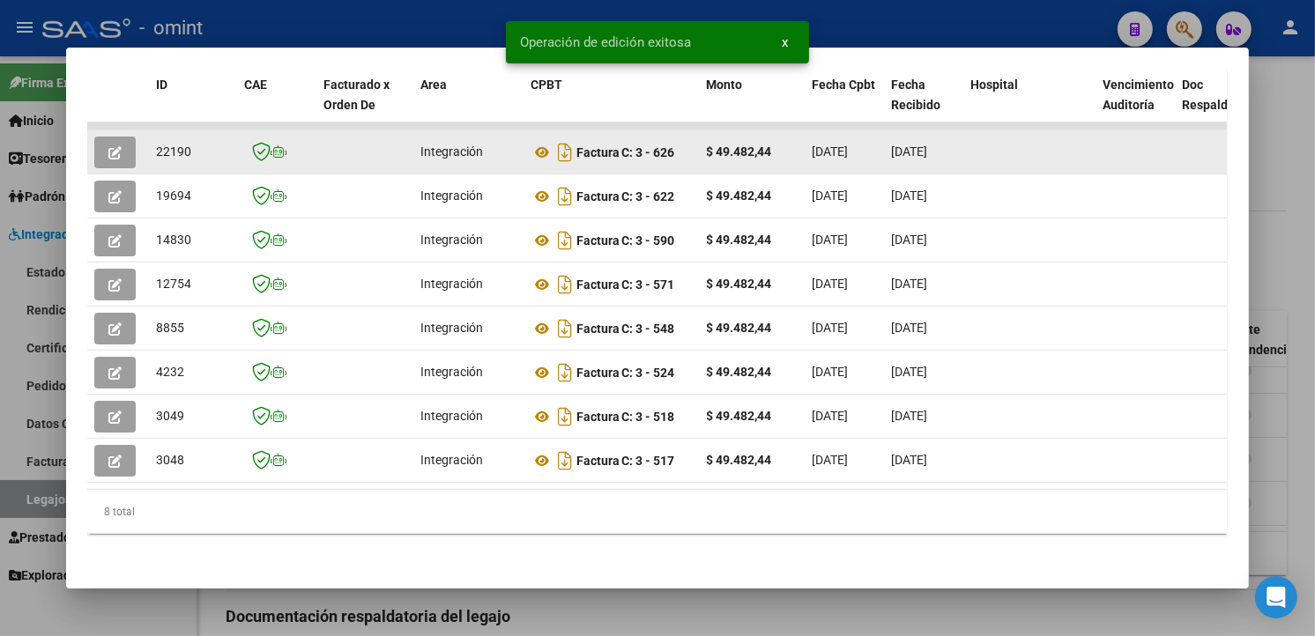
click at [203, 147] on datatable-body-cell "22190" at bounding box center [193, 151] width 88 height 43
click at [203, 147] on div "22190" at bounding box center [193, 152] width 74 height 20
click at [172, 145] on span "22190" at bounding box center [173, 152] width 35 height 14
click at [171, 145] on span "22190" at bounding box center [173, 152] width 35 height 14
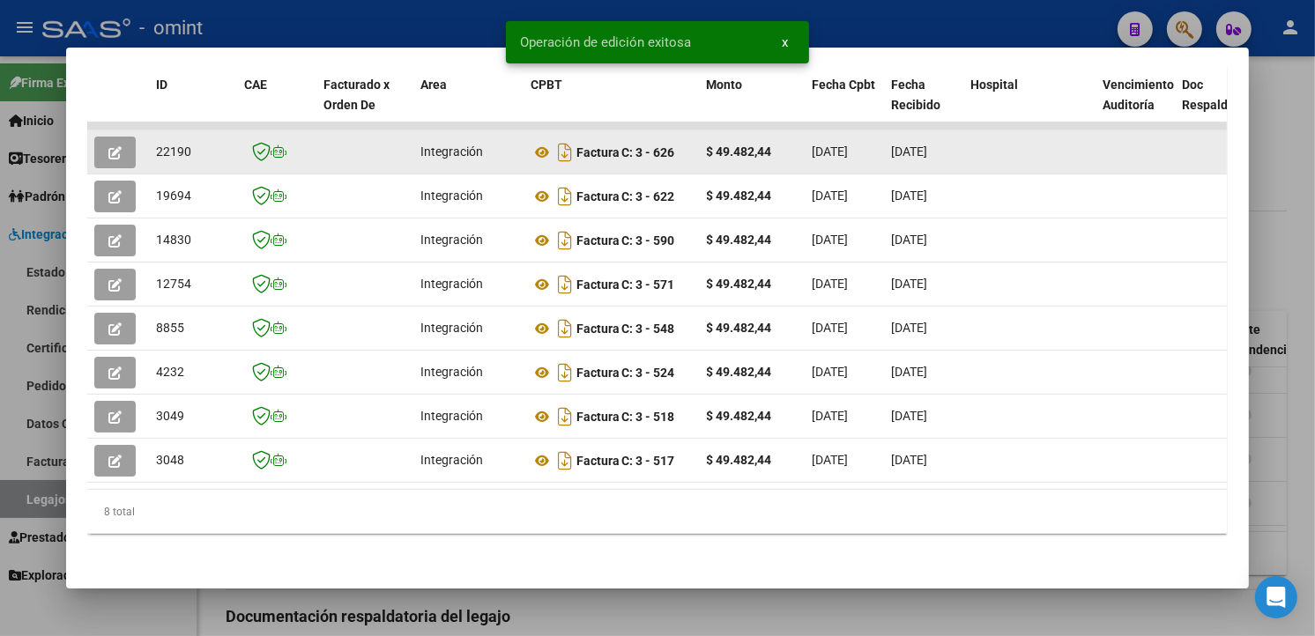
click at [171, 145] on span "22190" at bounding box center [173, 152] width 35 height 14
copy span "22190"
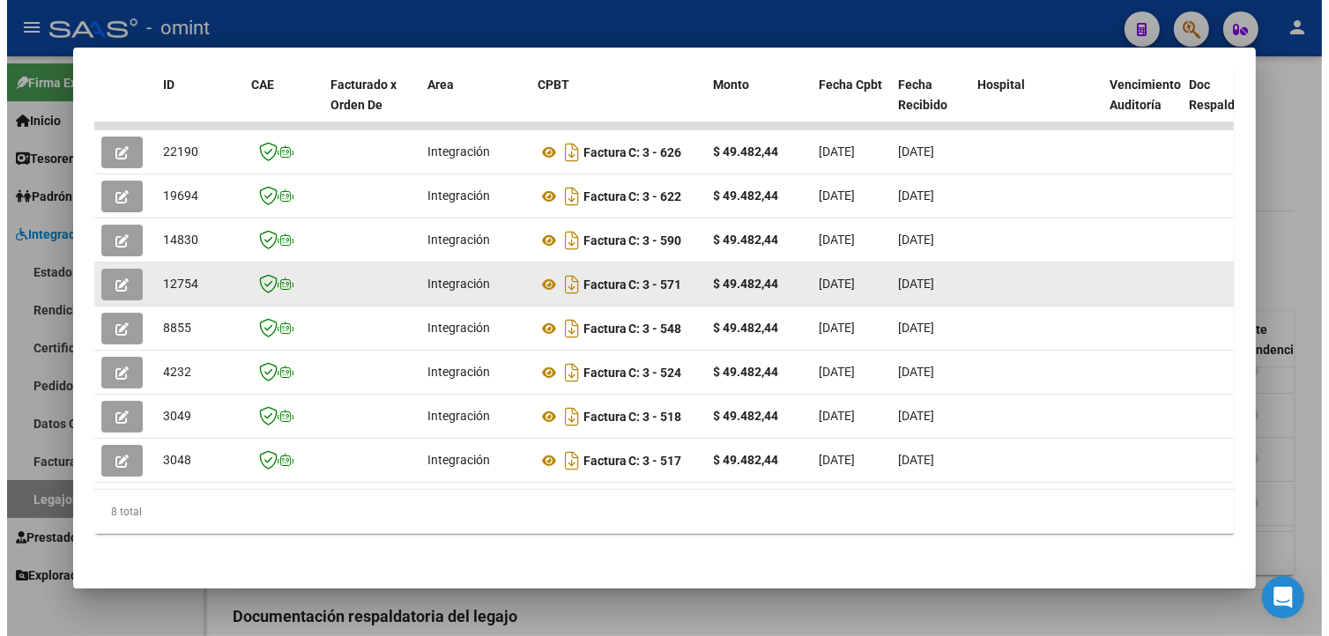
scroll to position [141, 0]
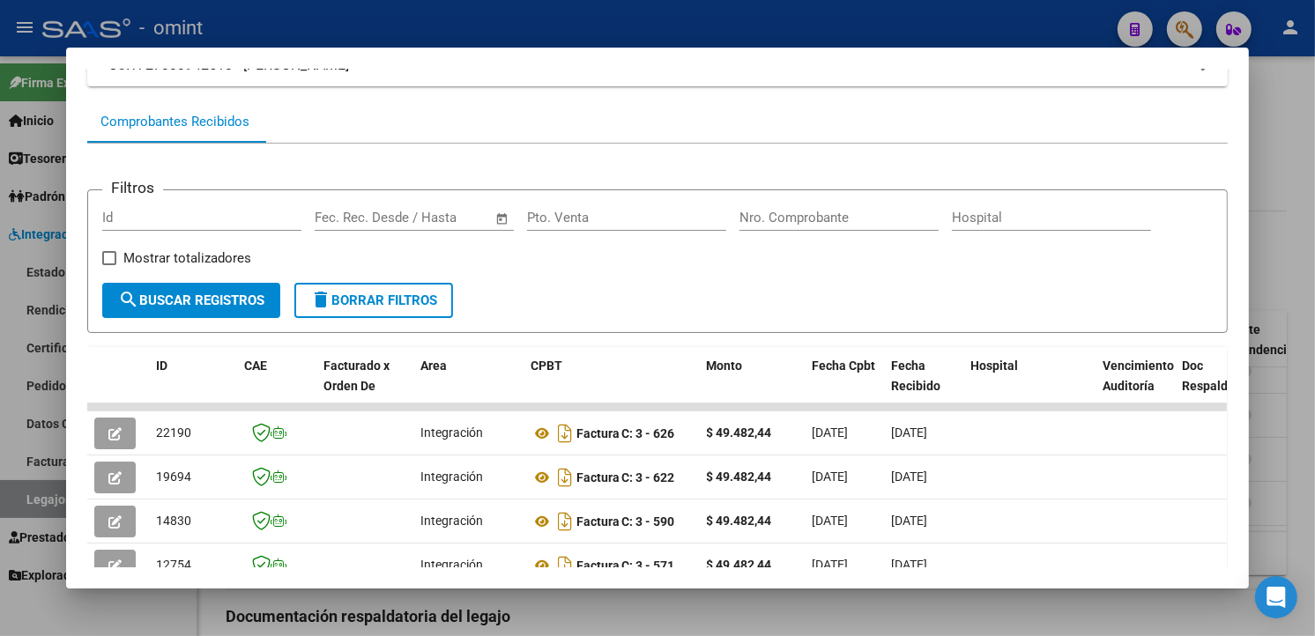
drag, startPoint x: 478, startPoint y: 26, endPoint x: 721, endPoint y: 125, distance: 262.5
click at [480, 25] on div at bounding box center [657, 318] width 1315 height 636
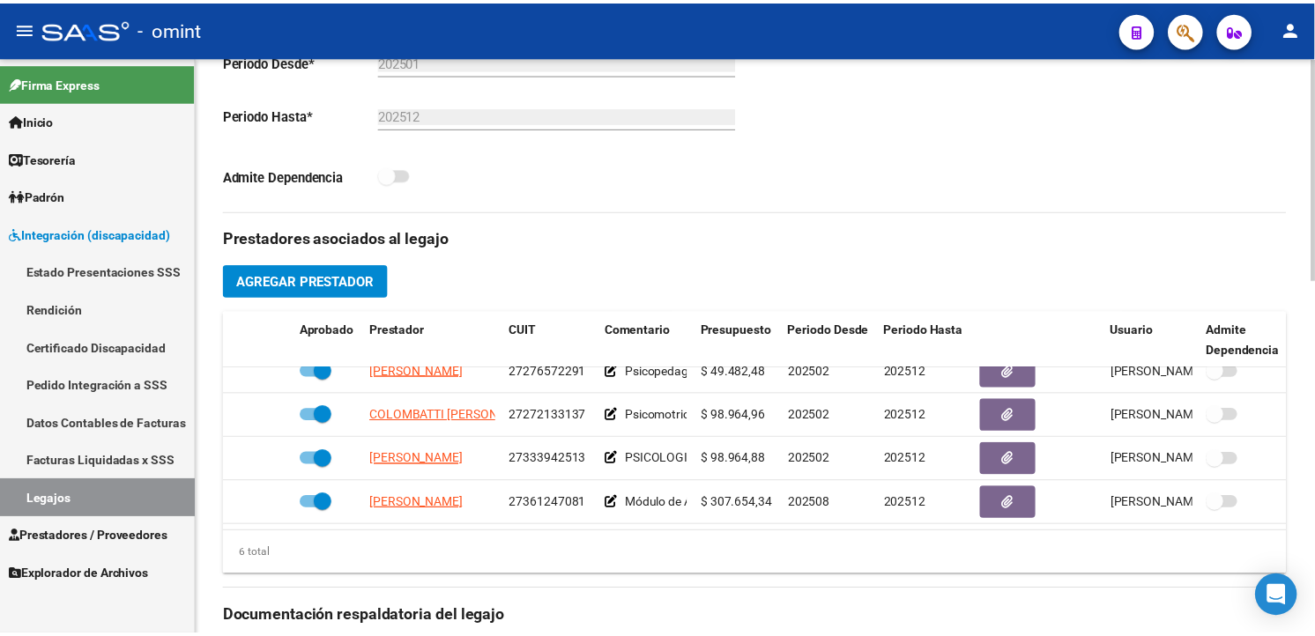
scroll to position [120, 0]
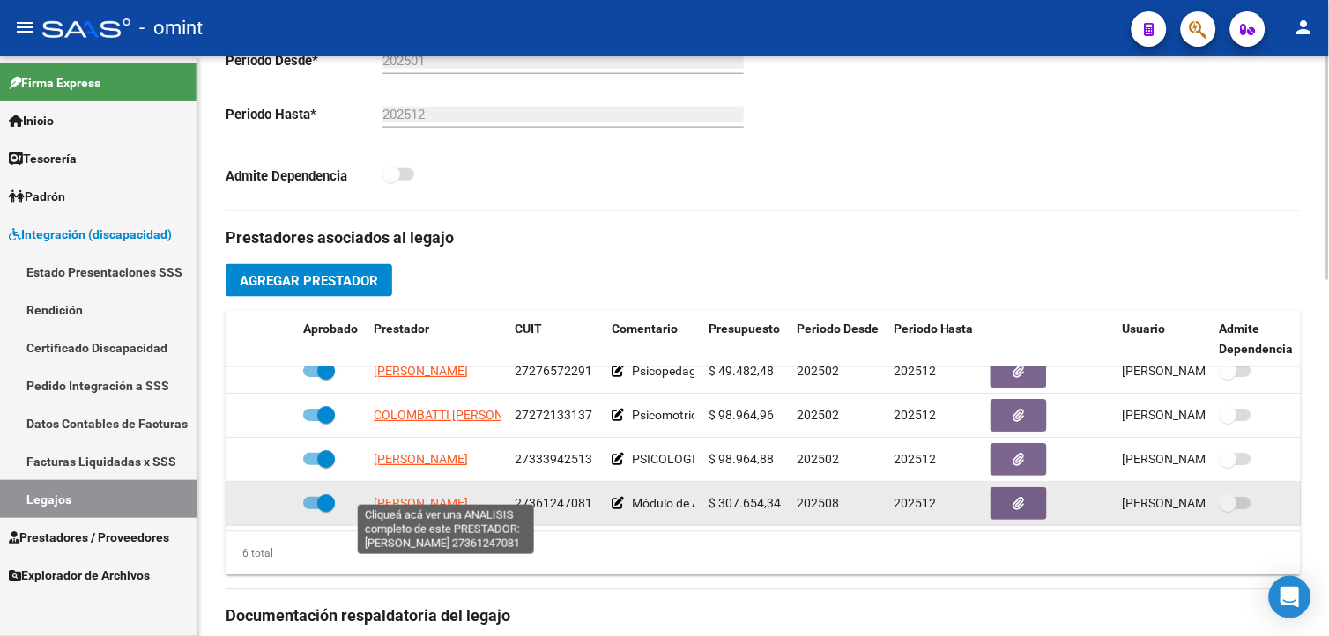
click at [430, 496] on span "[PERSON_NAME] [PERSON_NAME]" at bounding box center [421, 503] width 94 height 14
type textarea "27361247081"
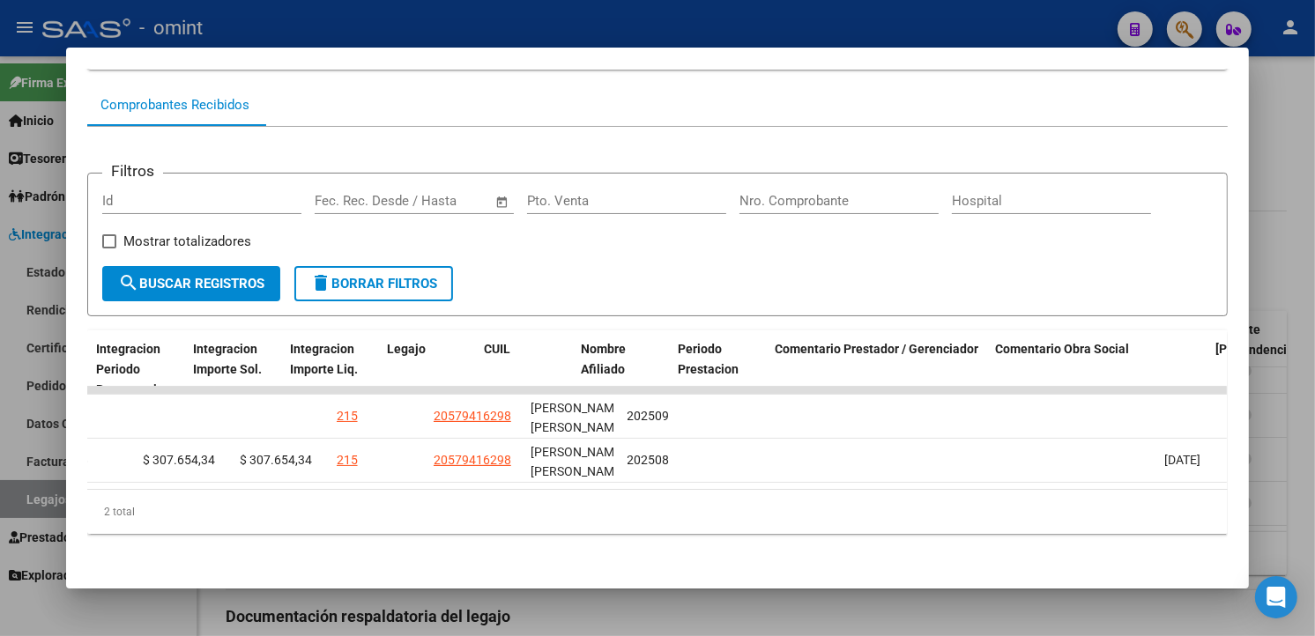
scroll to position [0, 0]
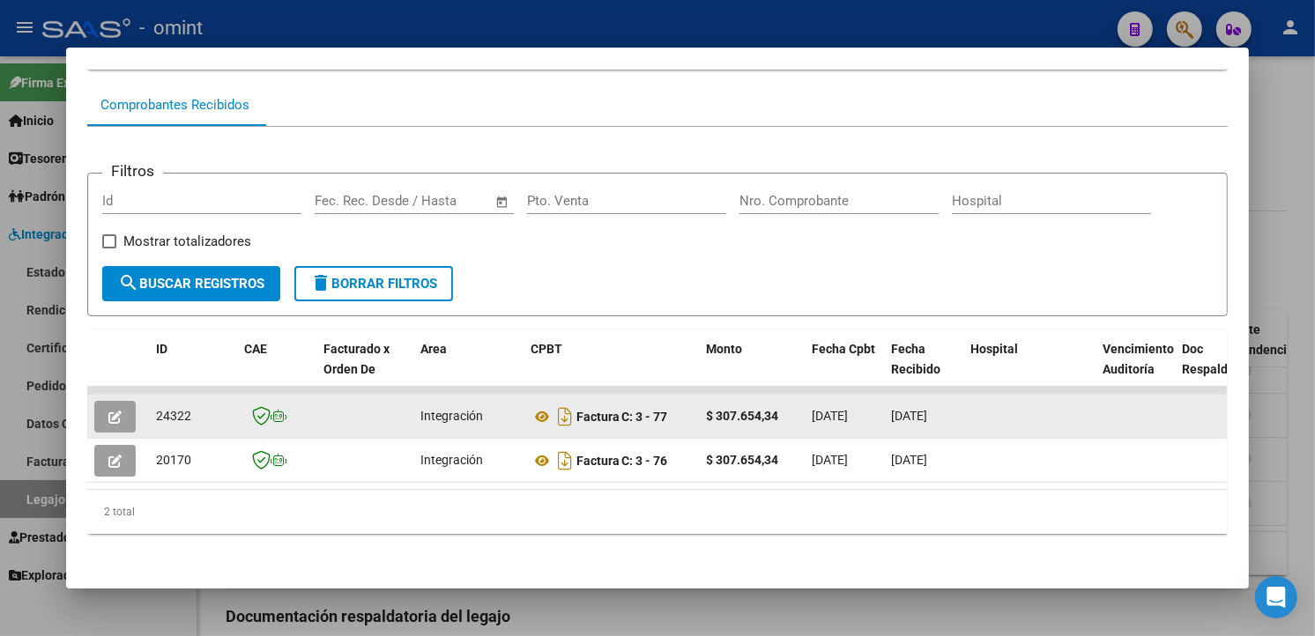
click at [124, 401] on button "button" at bounding box center [114, 417] width 41 height 32
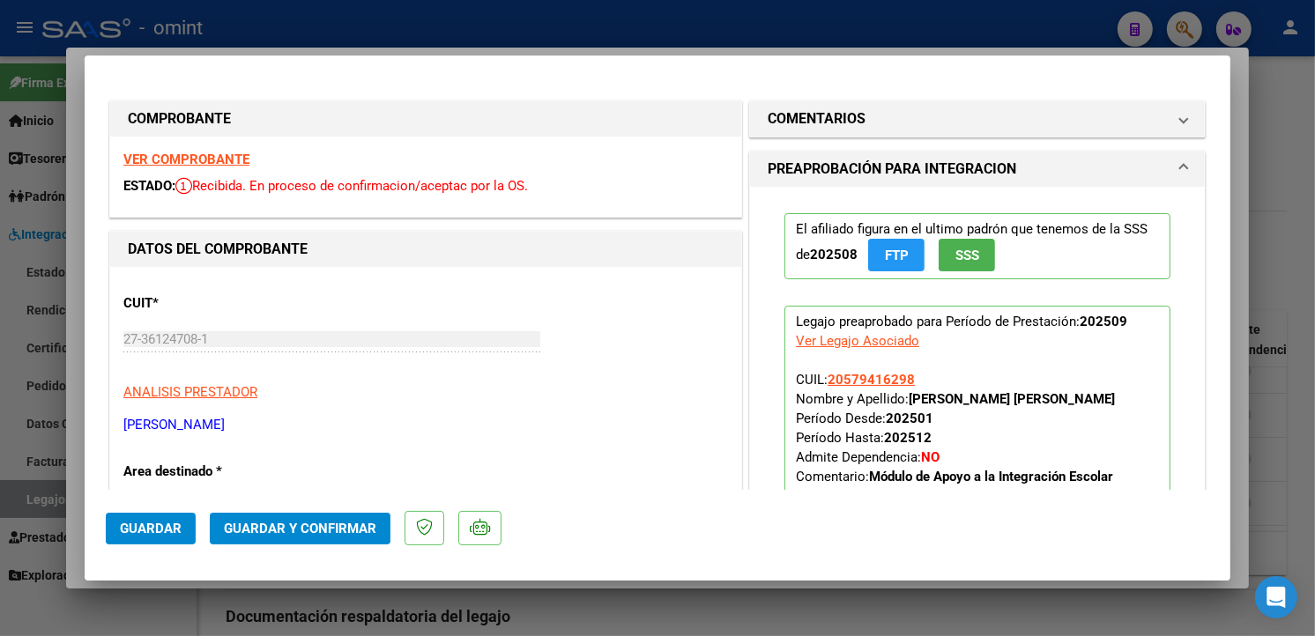
click at [192, 161] on strong "VER COMPROBANTE" at bounding box center [186, 160] width 126 height 16
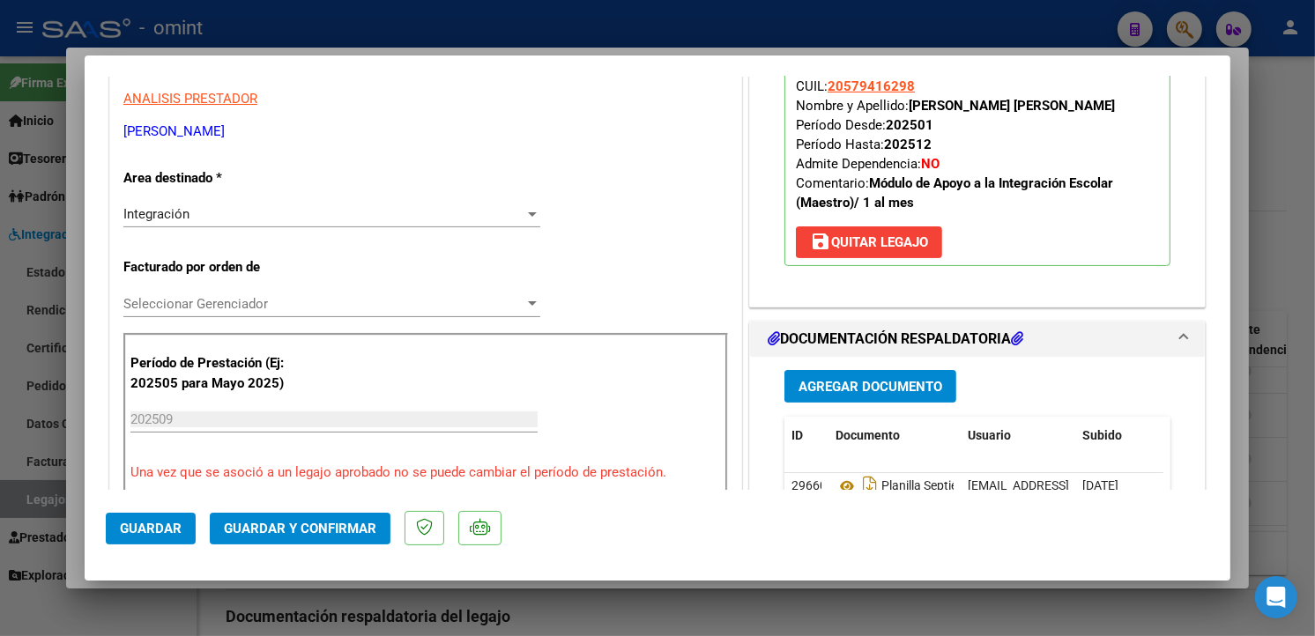
scroll to position [391, 0]
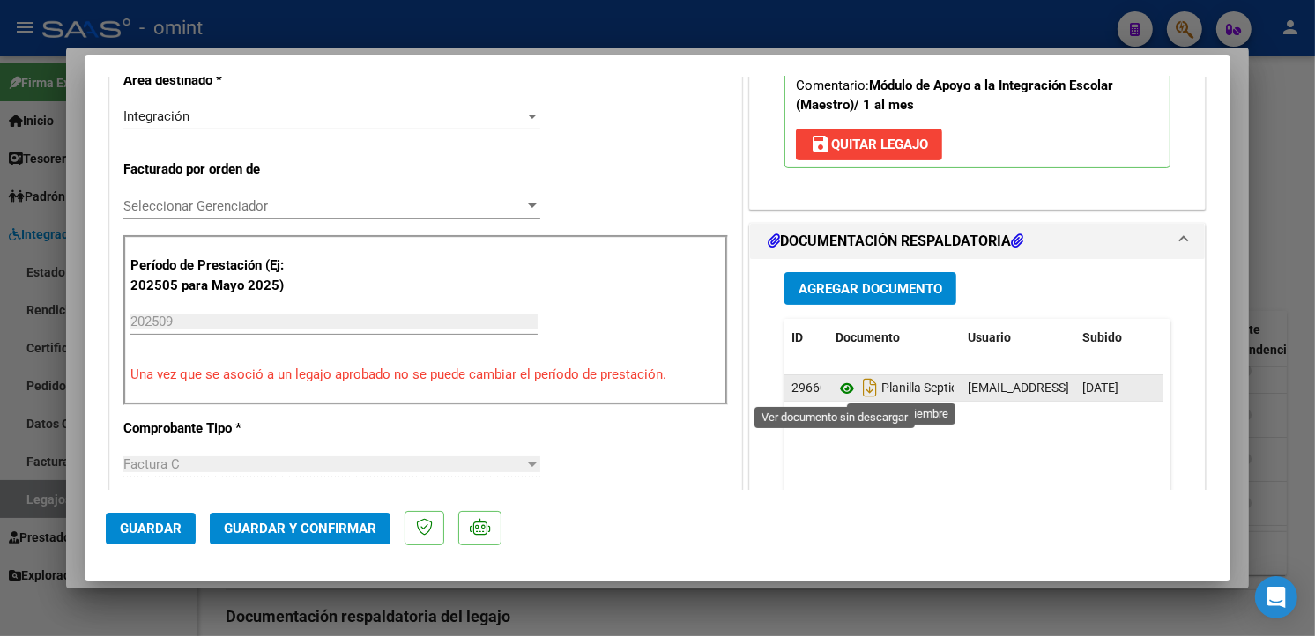
click at [835, 389] on icon at bounding box center [846, 388] width 23 height 21
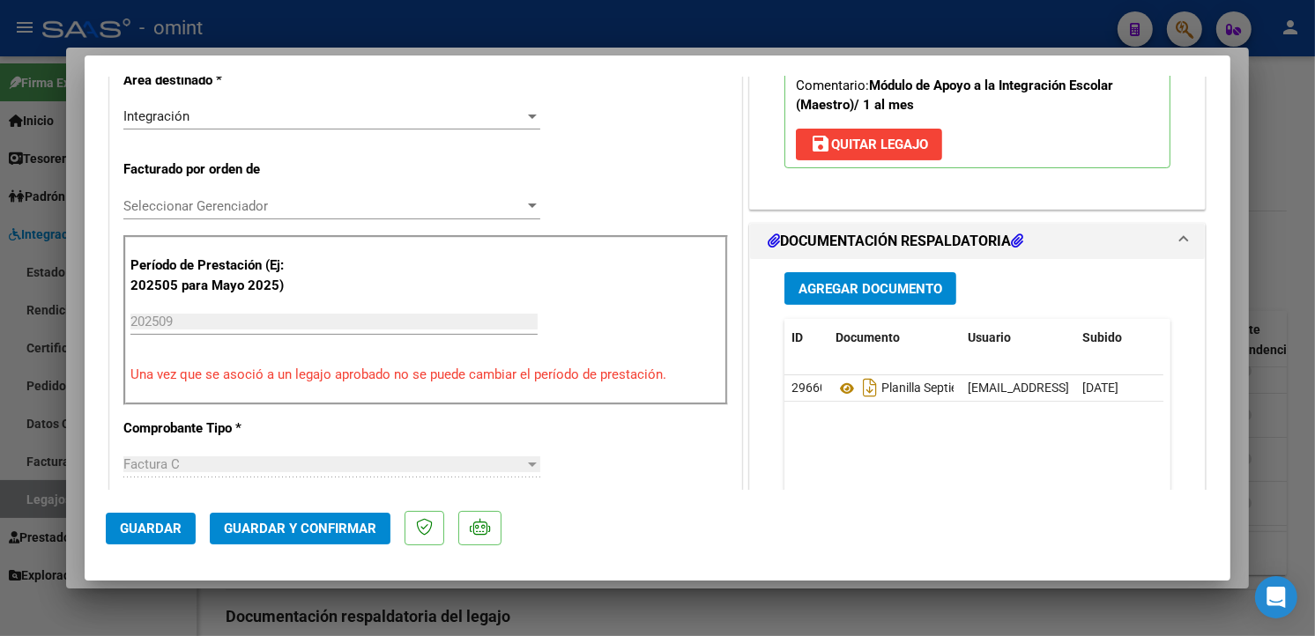
click at [323, 530] on span "Guardar y Confirmar" at bounding box center [300, 529] width 152 height 16
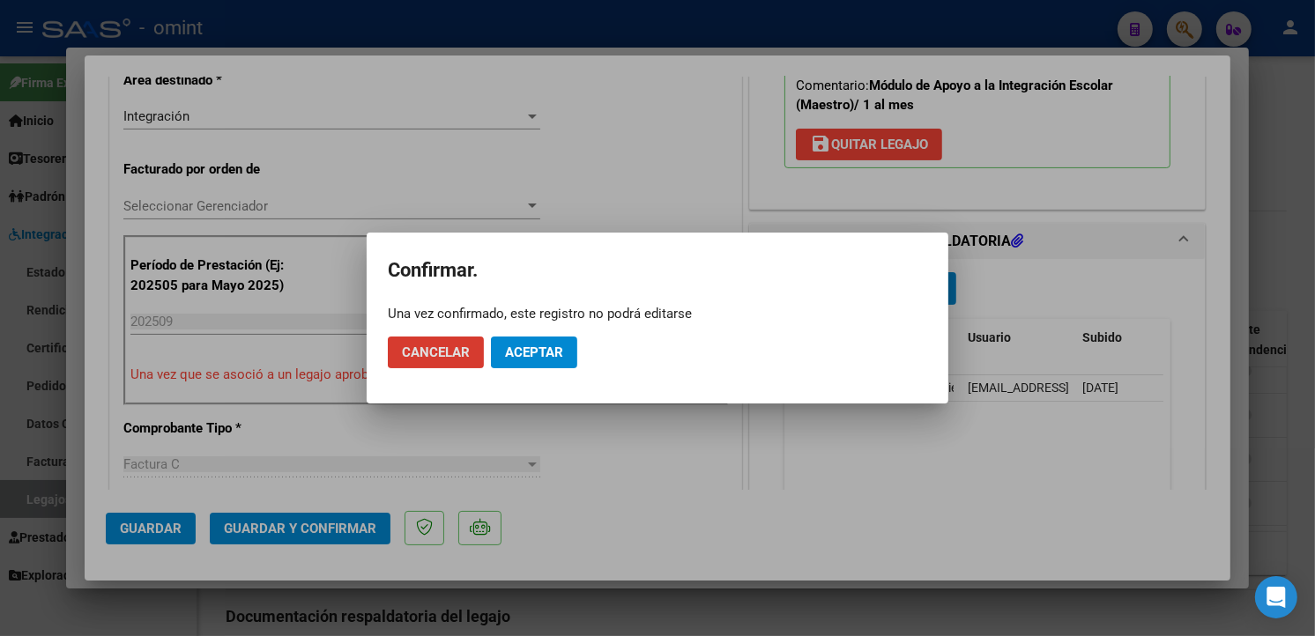
click at [544, 351] on span "Aceptar" at bounding box center [534, 353] width 58 height 16
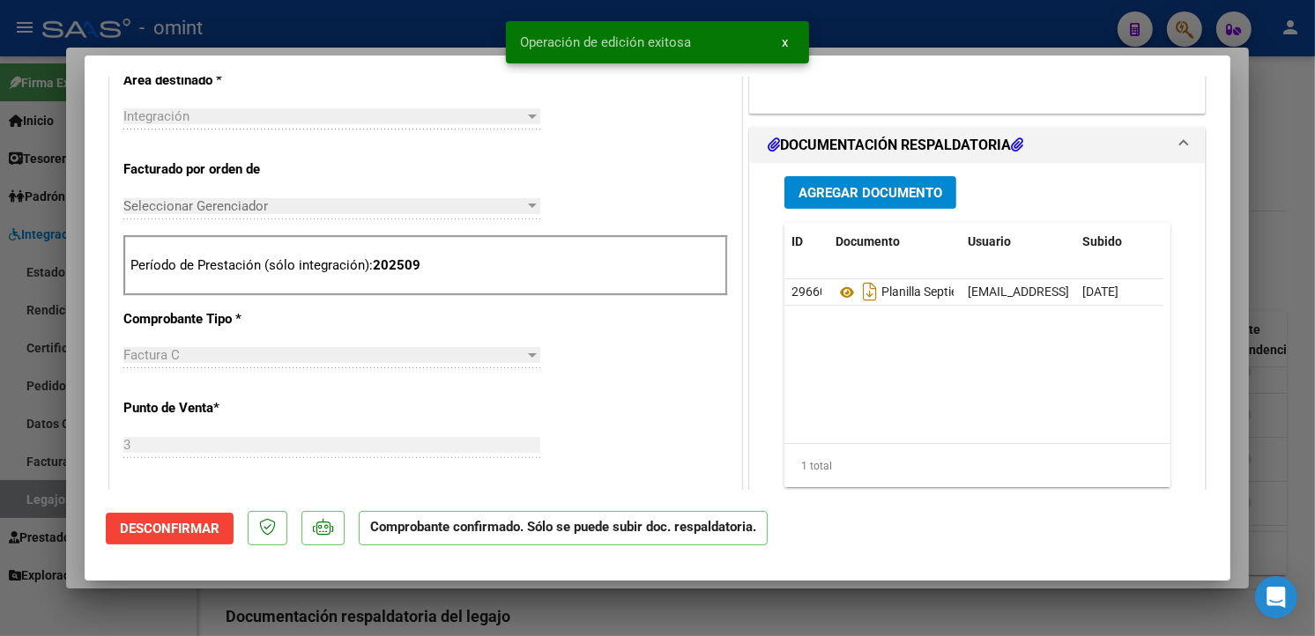
click at [380, 18] on div at bounding box center [657, 318] width 1315 height 636
type input "$ 0,00"
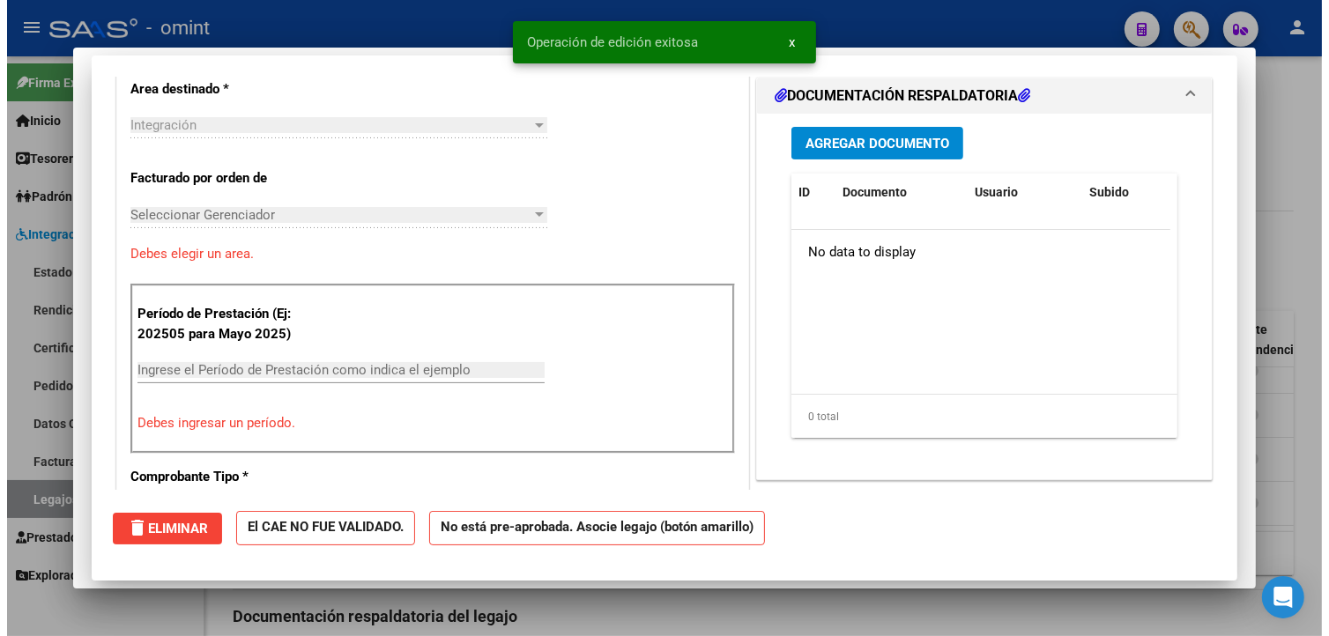
scroll to position [423, 0]
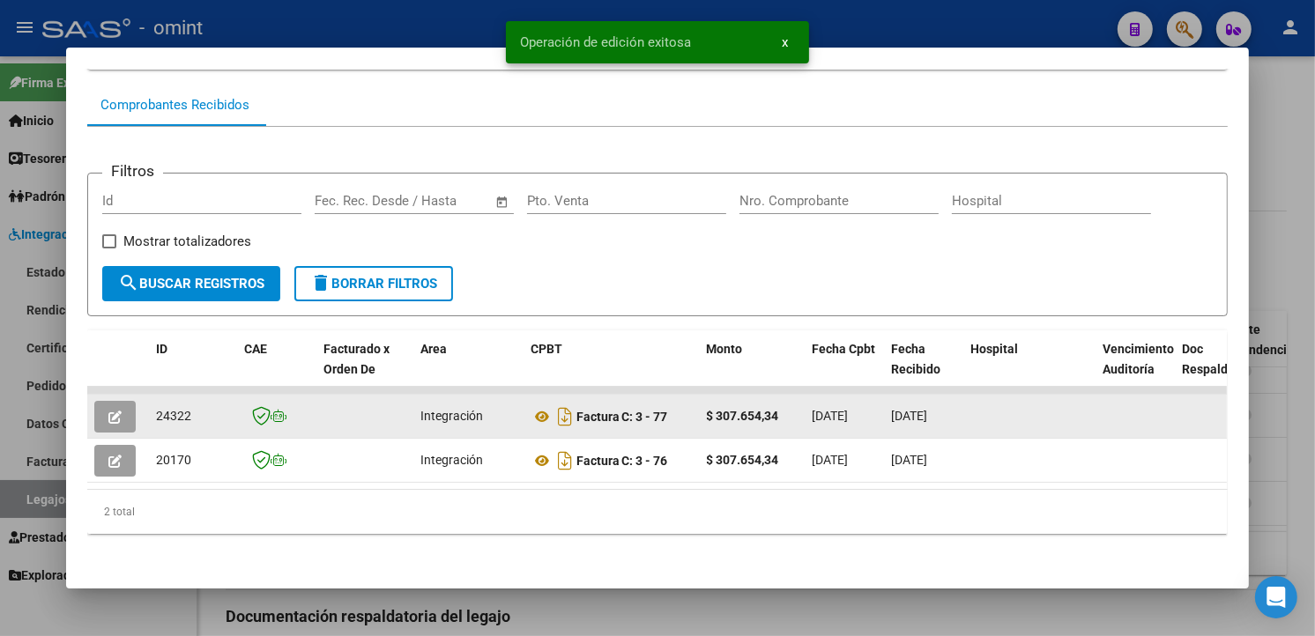
click at [167, 409] on span "24322" at bounding box center [173, 416] width 35 height 14
drag, startPoint x: 165, startPoint y: 401, endPoint x: 155, endPoint y: 403, distance: 9.9
click at [156, 409] on span "24322" at bounding box center [173, 416] width 35 height 14
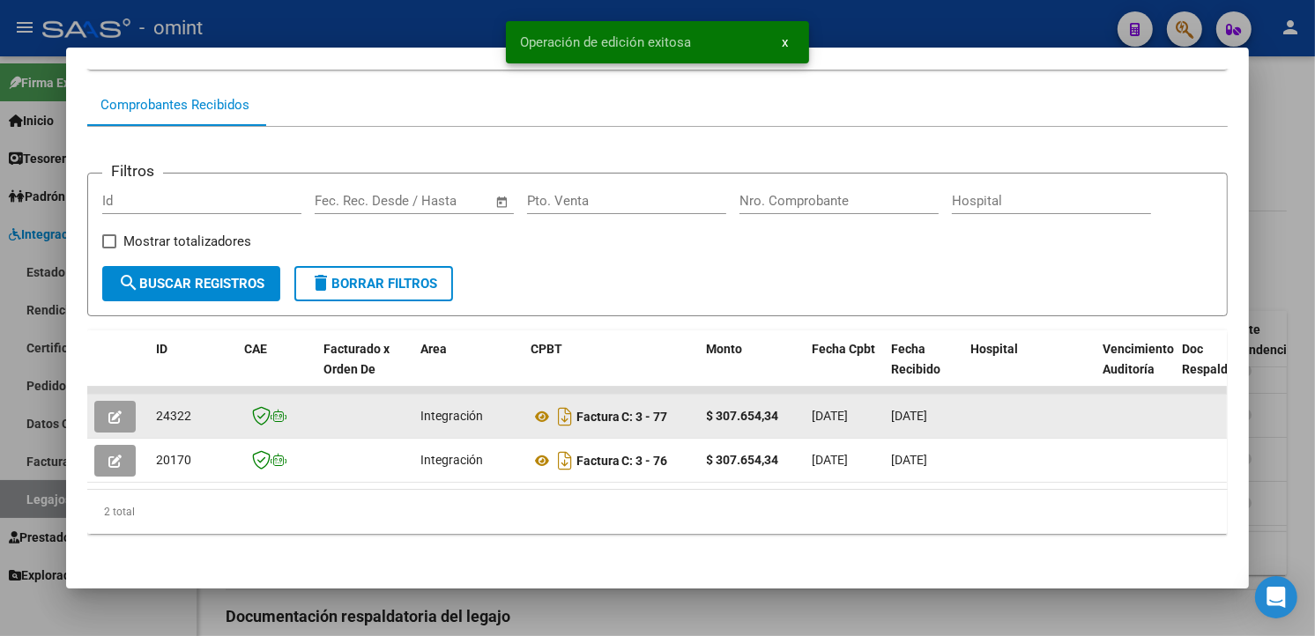
copy span "24322"
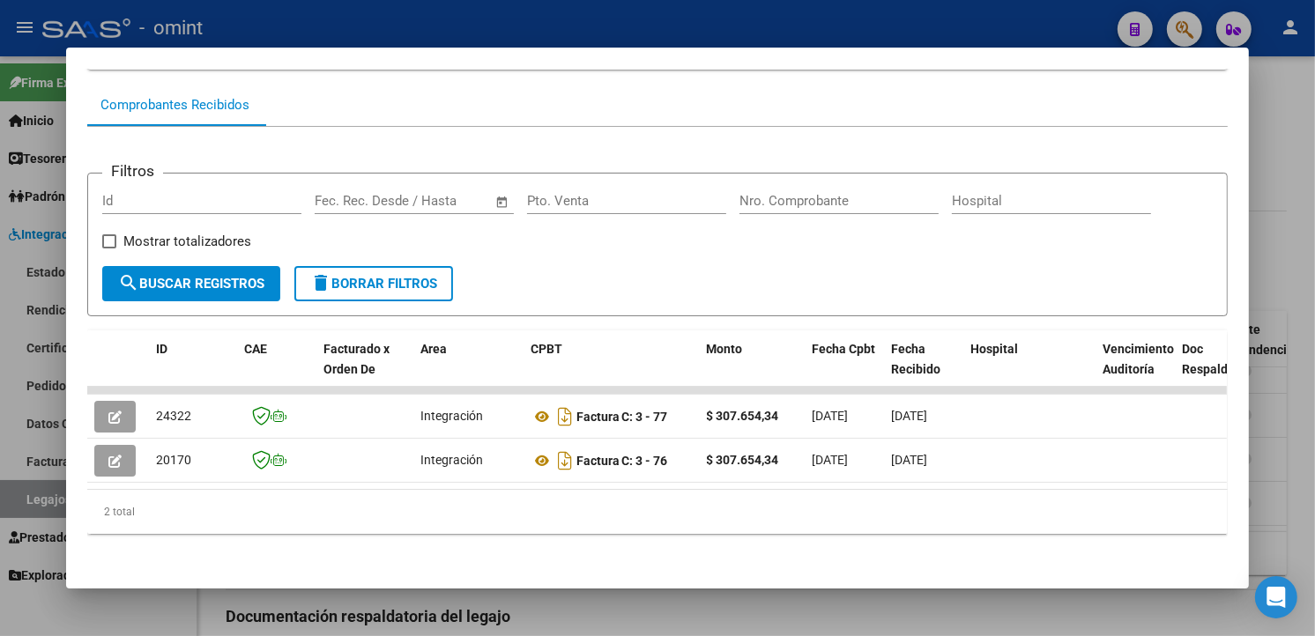
drag, startPoint x: 435, startPoint y: 11, endPoint x: 464, endPoint y: 21, distance: 29.8
click at [436, 12] on div at bounding box center [657, 318] width 1315 height 636
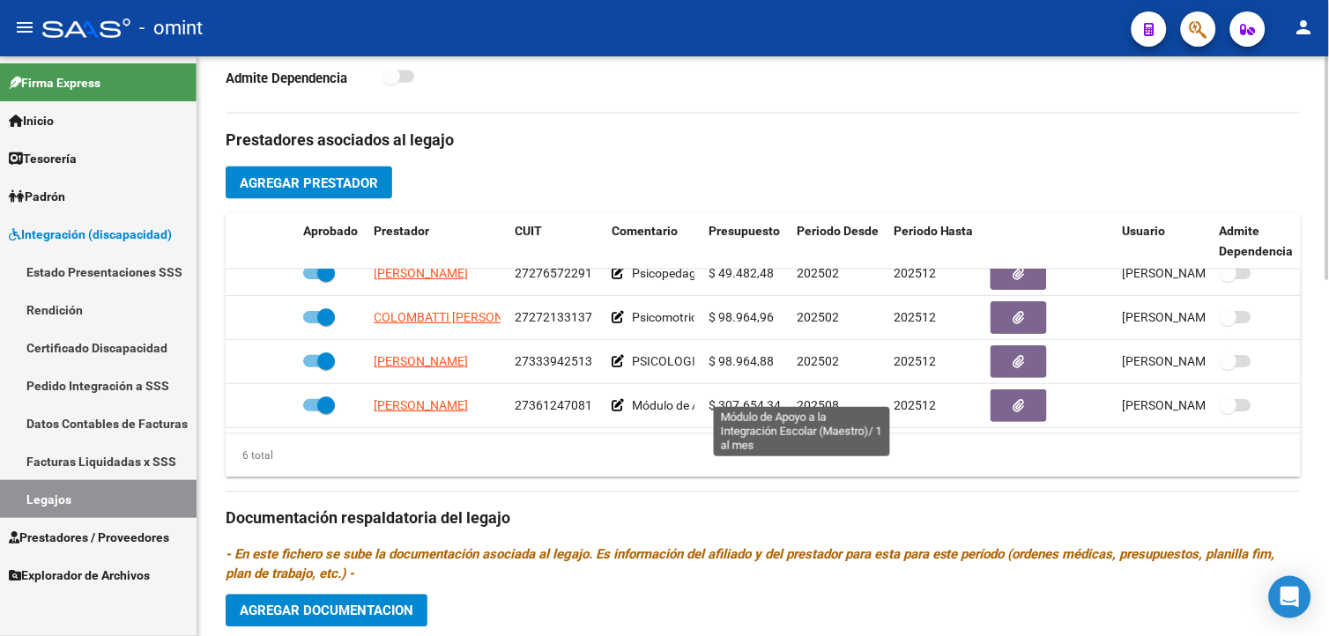
scroll to position [787, 0]
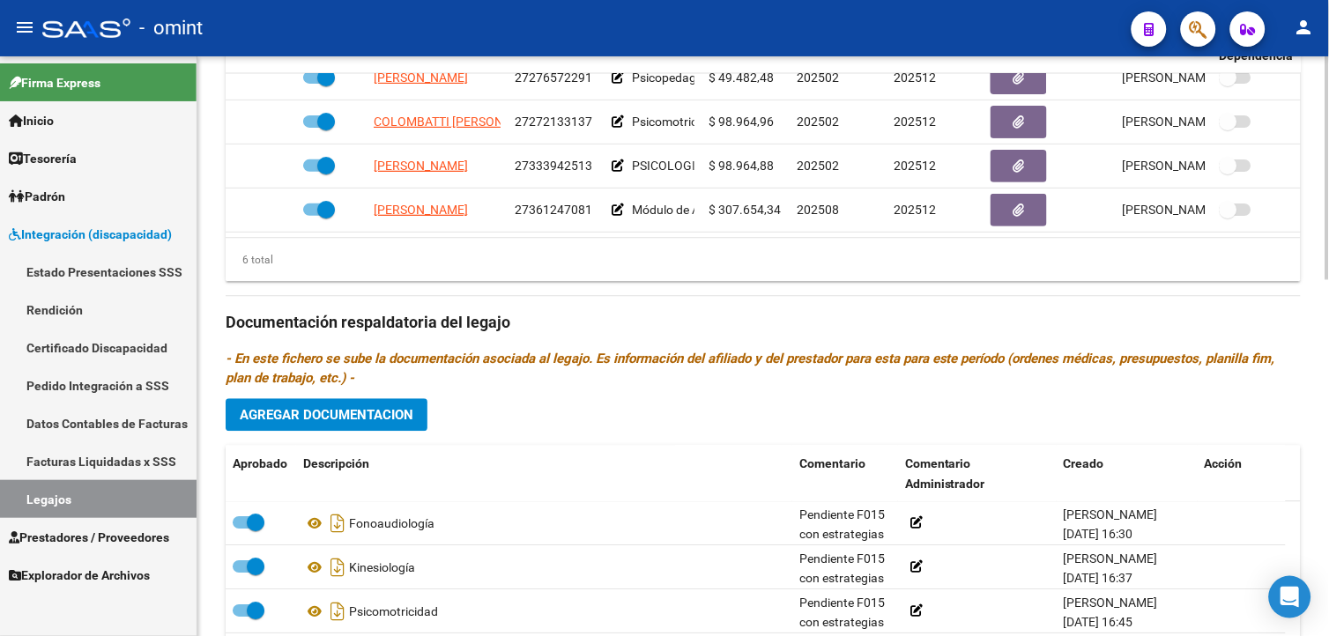
click at [71, 490] on link "Legajos" at bounding box center [98, 499] width 197 height 38
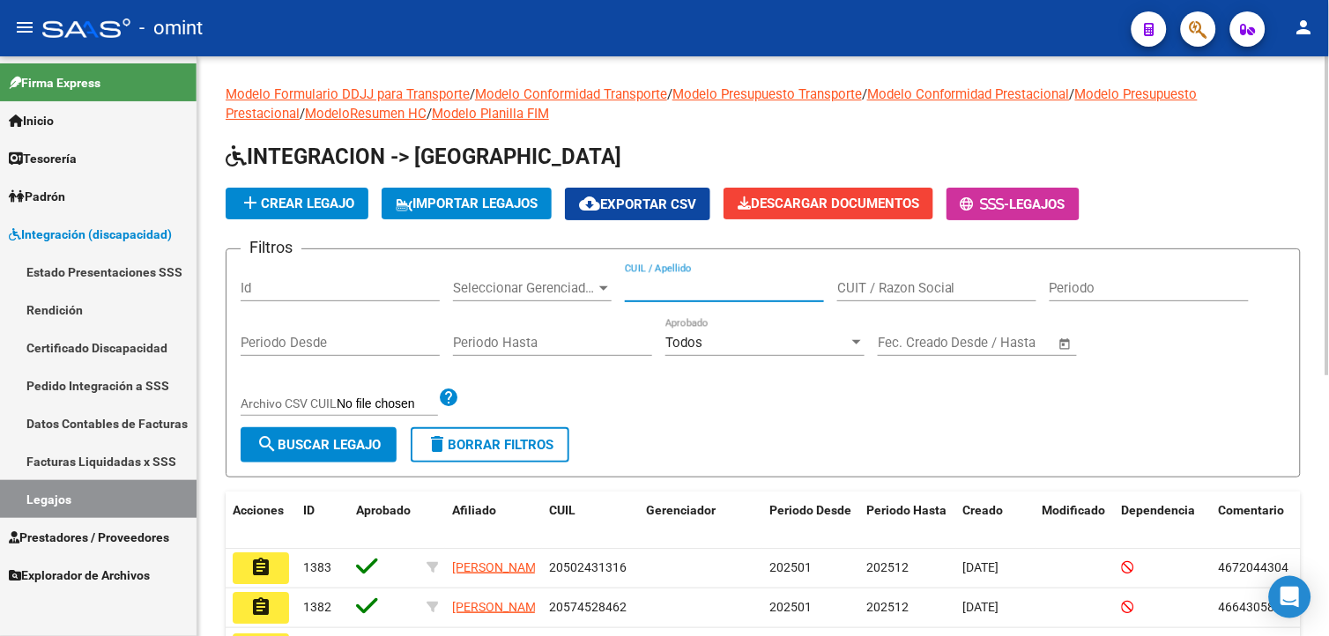
paste input "20590121194"
type input "20590121194"
click at [328, 447] on span "search Buscar Legajo" at bounding box center [318, 445] width 124 height 16
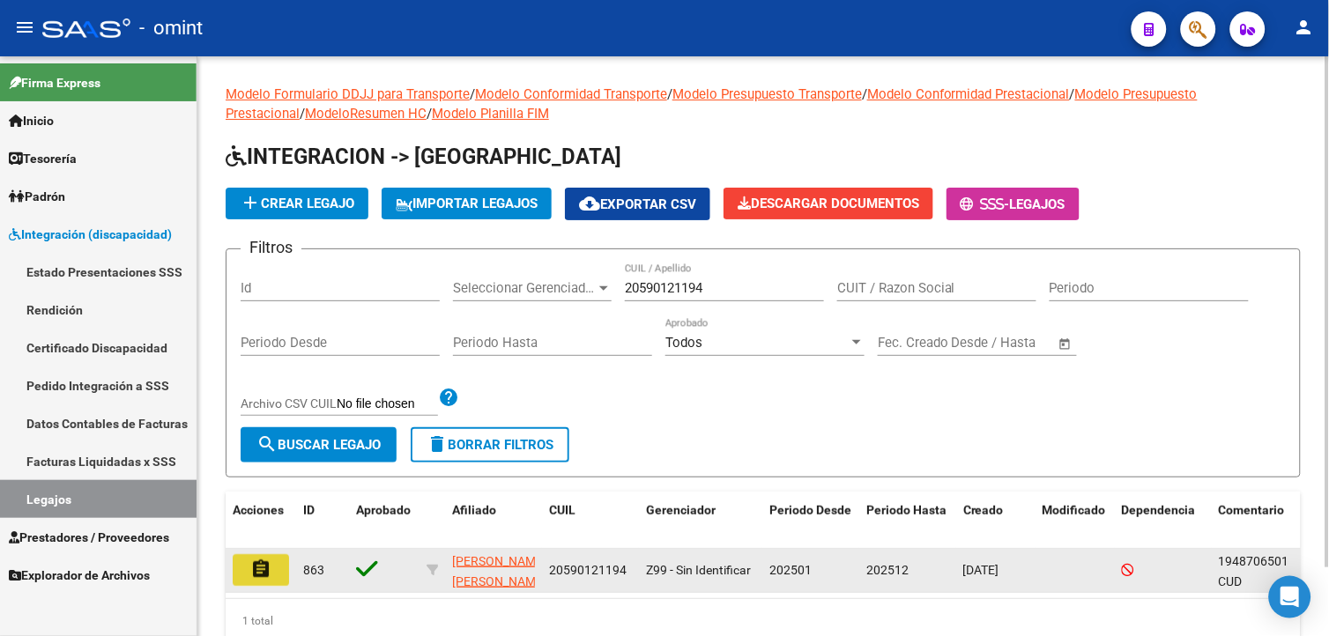
click at [240, 583] on button "assignment" at bounding box center [261, 570] width 56 height 32
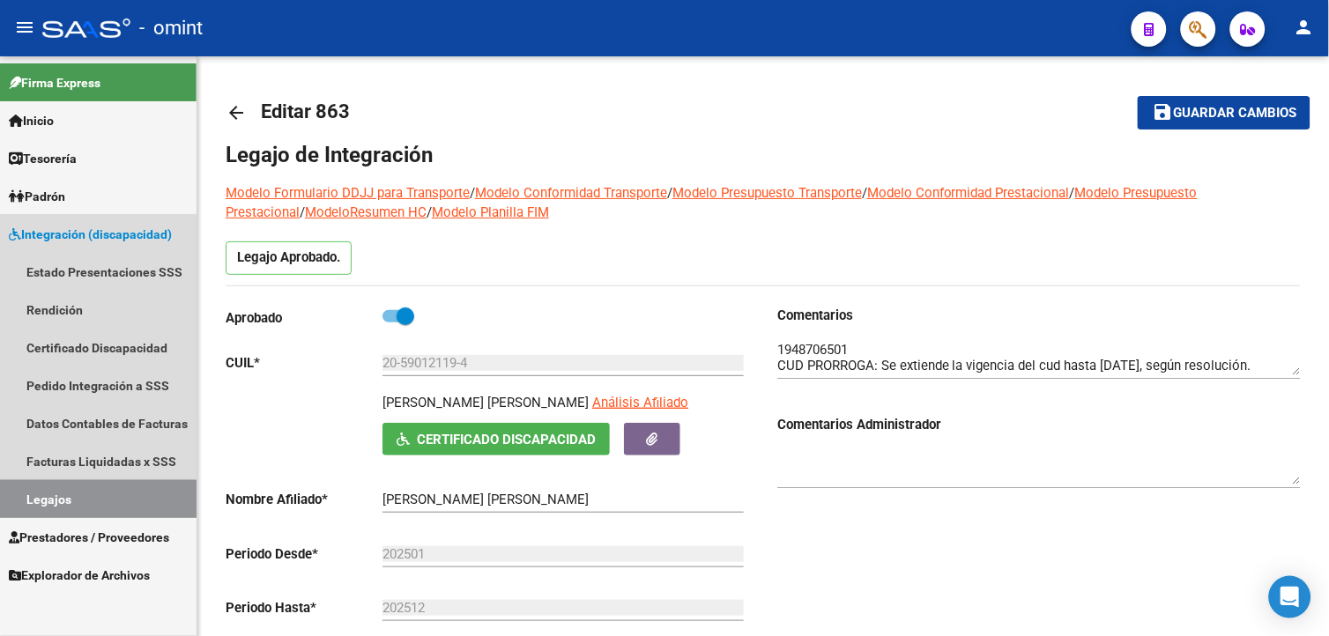
drag, startPoint x: 72, startPoint y: 508, endPoint x: 143, endPoint y: 494, distance: 71.7
click at [74, 507] on link "Legajos" at bounding box center [98, 499] width 197 height 38
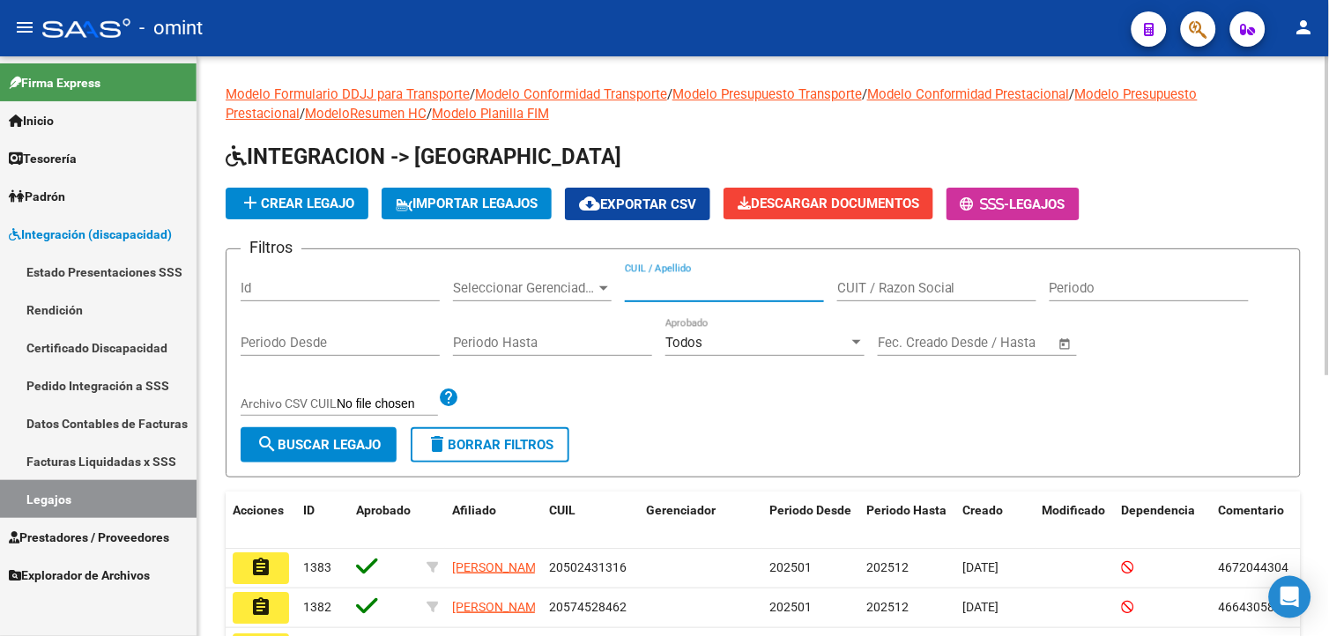
paste input "20590121194"
type input "20590121194"
click at [368, 436] on button "search Buscar Legajo" at bounding box center [319, 444] width 156 height 35
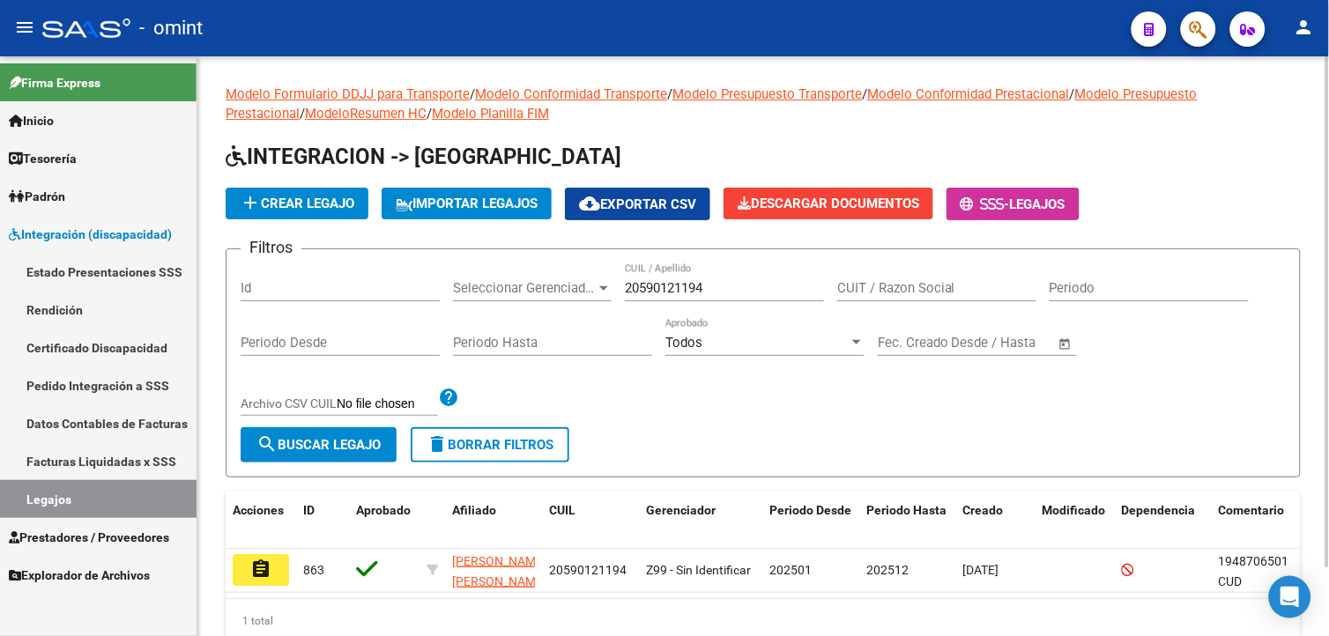
scroll to position [78, 0]
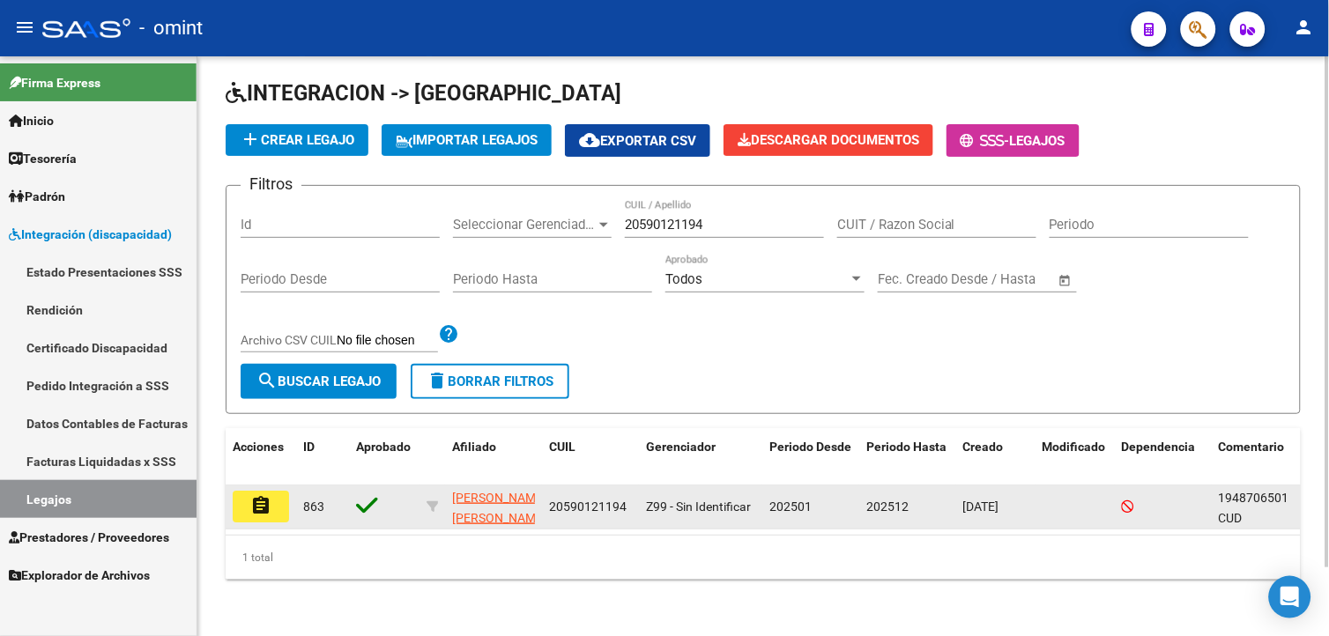
drag, startPoint x: 256, startPoint y: 490, endPoint x: 266, endPoint y: 490, distance: 9.7
click at [256, 495] on mat-icon "assignment" at bounding box center [260, 505] width 21 height 21
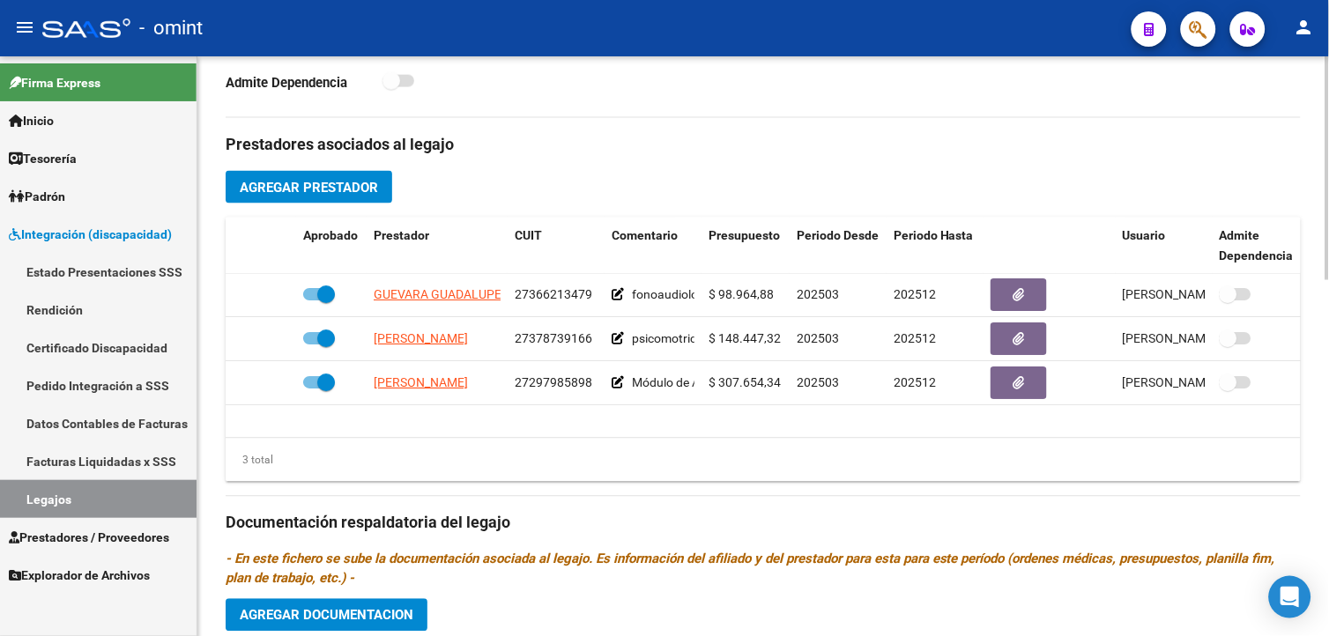
scroll to position [196, 0]
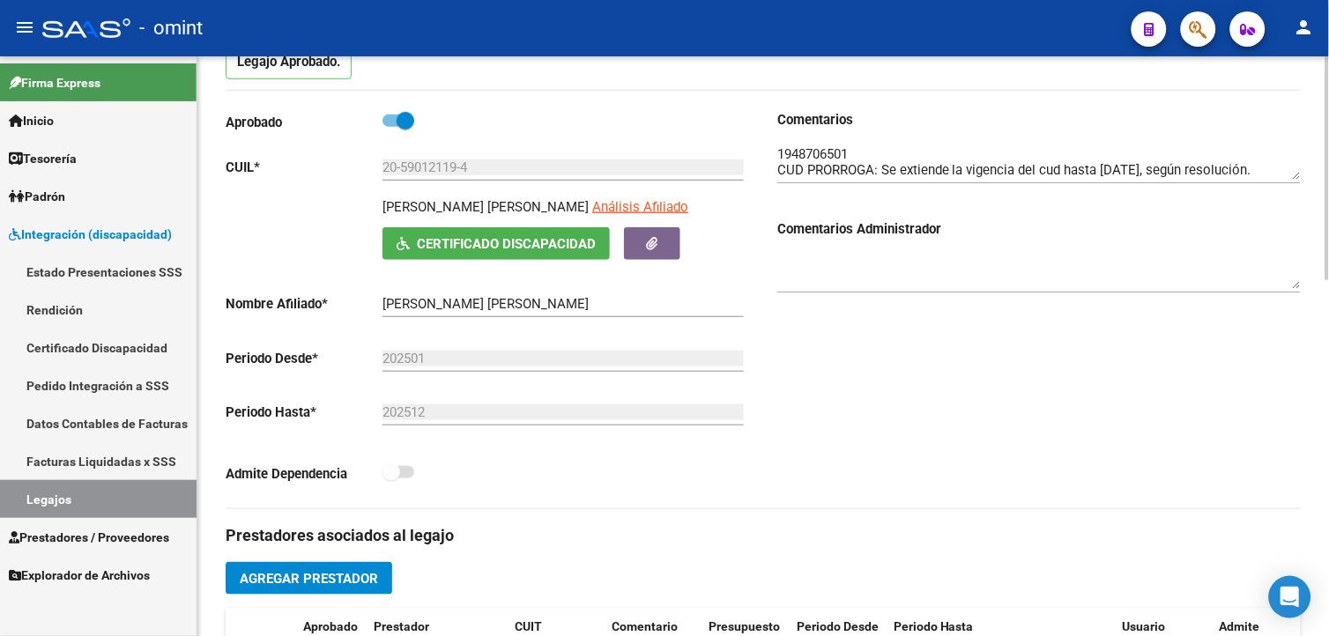
click at [840, 153] on textarea at bounding box center [1039, 162] width 524 height 35
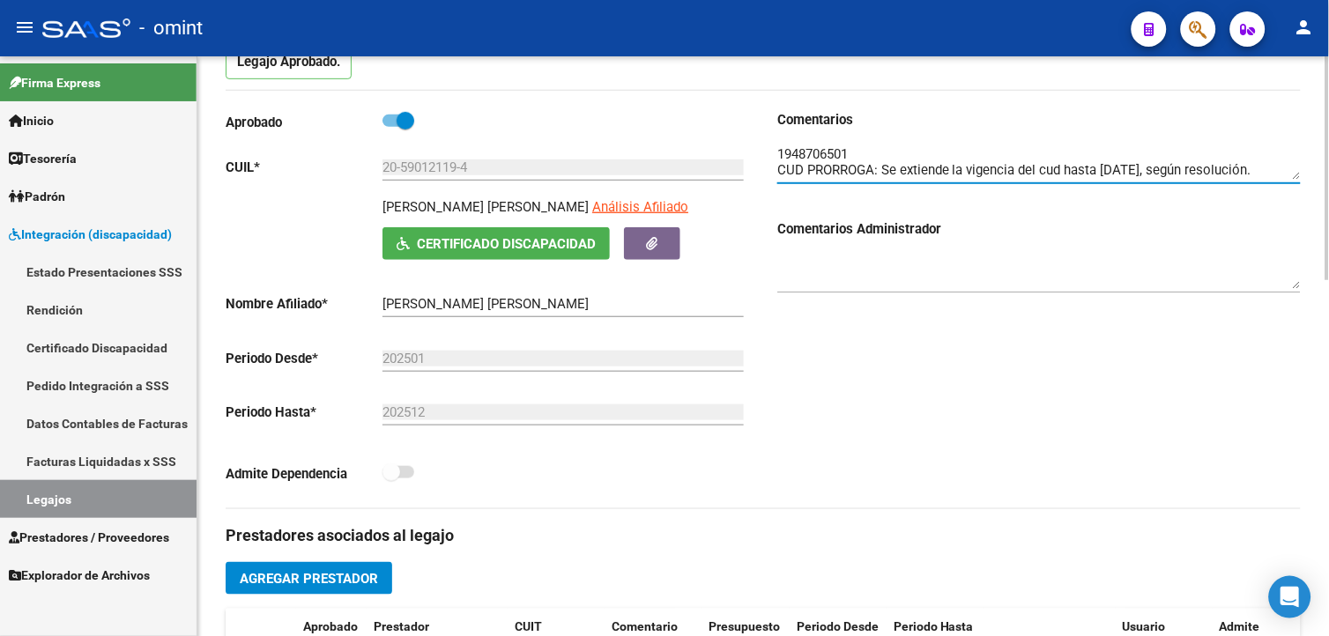
click at [840, 153] on textarea at bounding box center [1039, 162] width 524 height 35
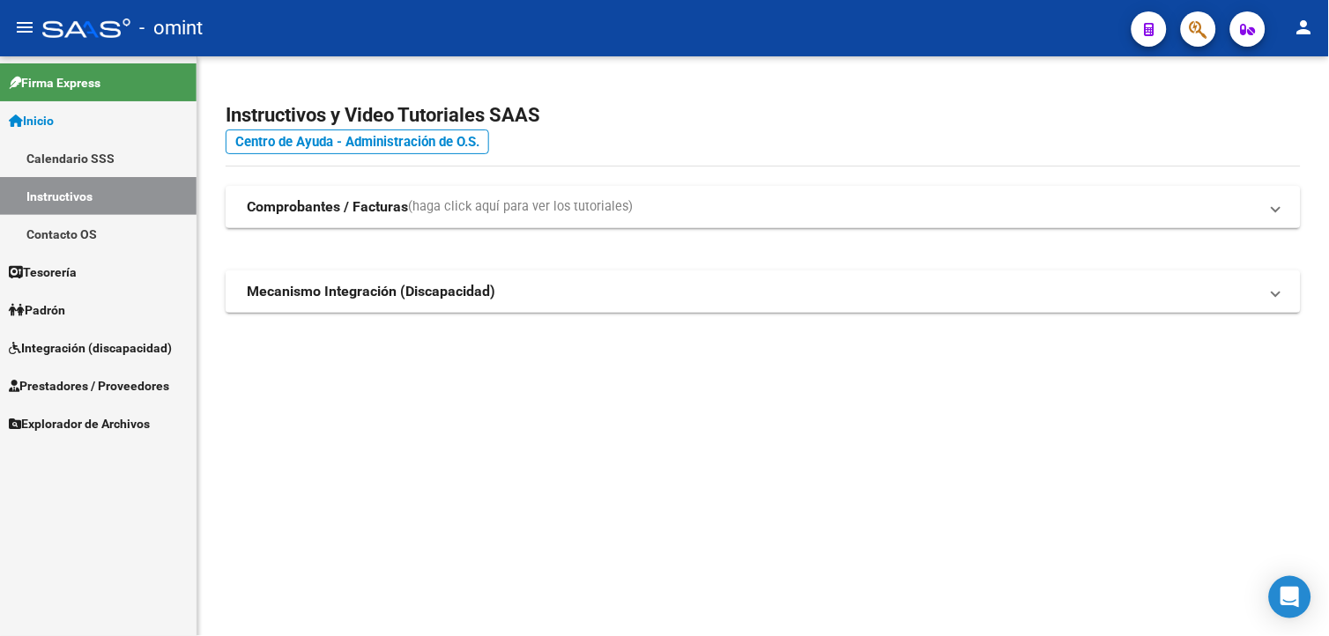
click at [79, 379] on span "Prestadores / Proveedores" at bounding box center [89, 385] width 160 height 19
click at [59, 382] on span "Prestadores / Proveedores" at bounding box center [89, 385] width 160 height 19
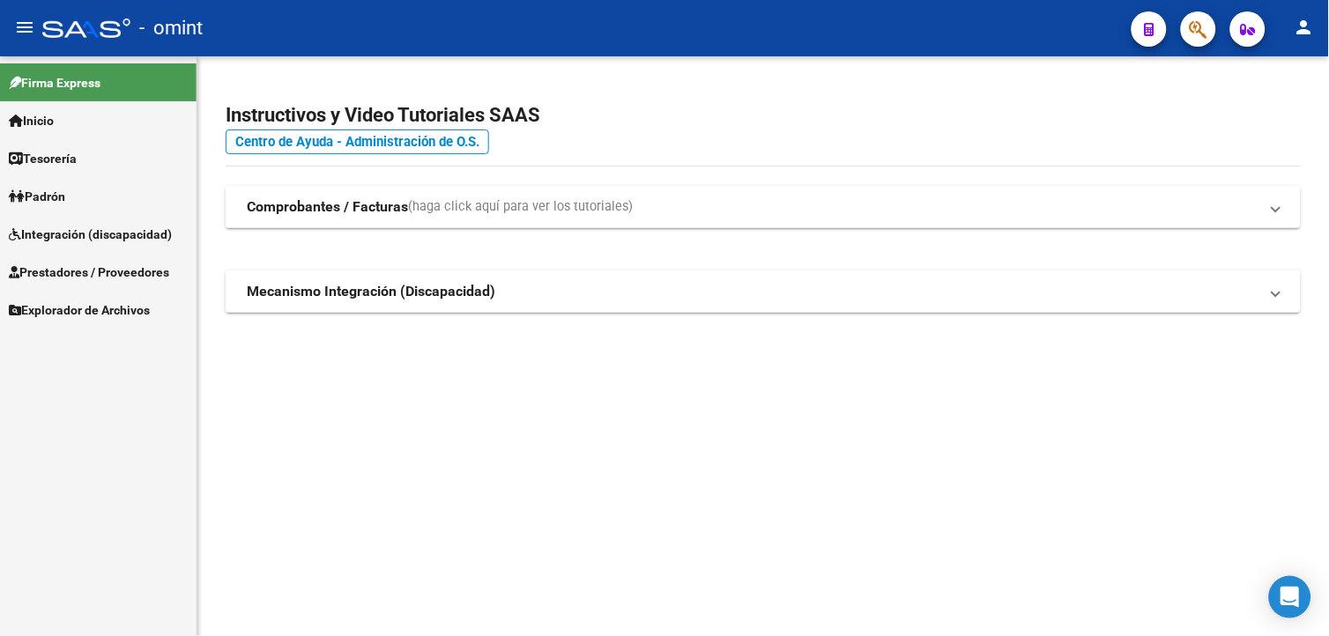
click at [89, 264] on span "Prestadores / Proveedores" at bounding box center [89, 272] width 160 height 19
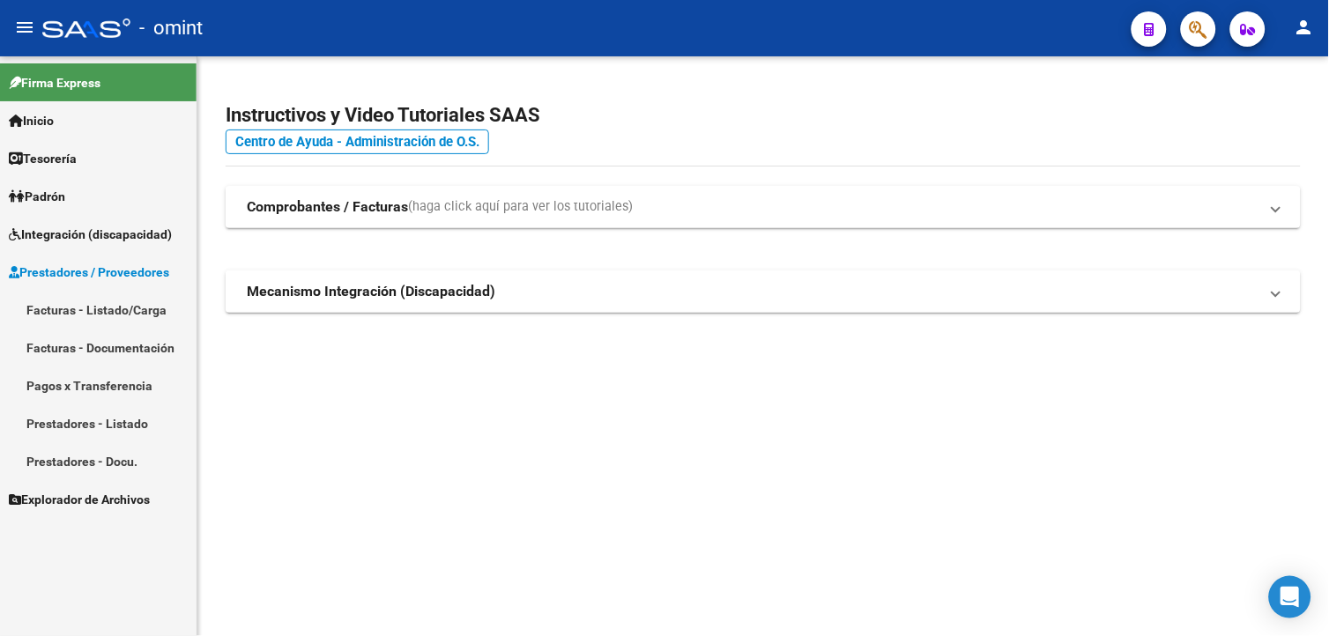
click at [79, 308] on link "Facturas - Listado/Carga" at bounding box center [98, 310] width 197 height 38
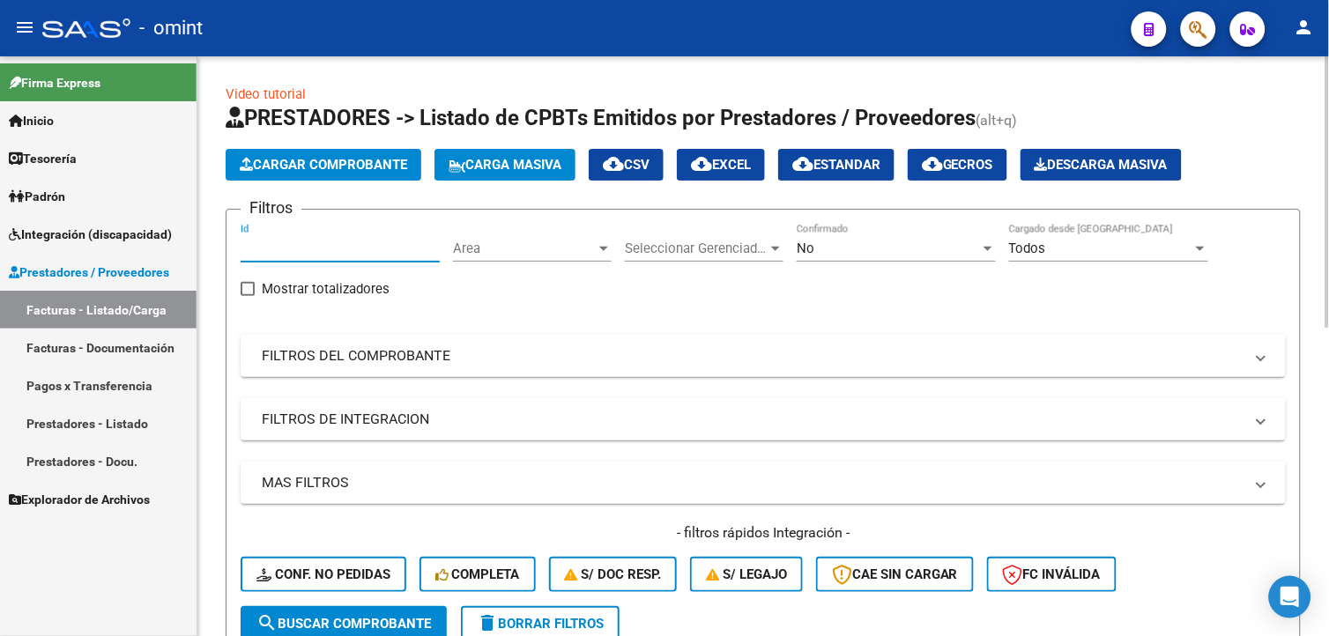
paste input "23333"
type input "23333"
click at [335, 620] on span "search Buscar Comprobante" at bounding box center [343, 624] width 175 height 16
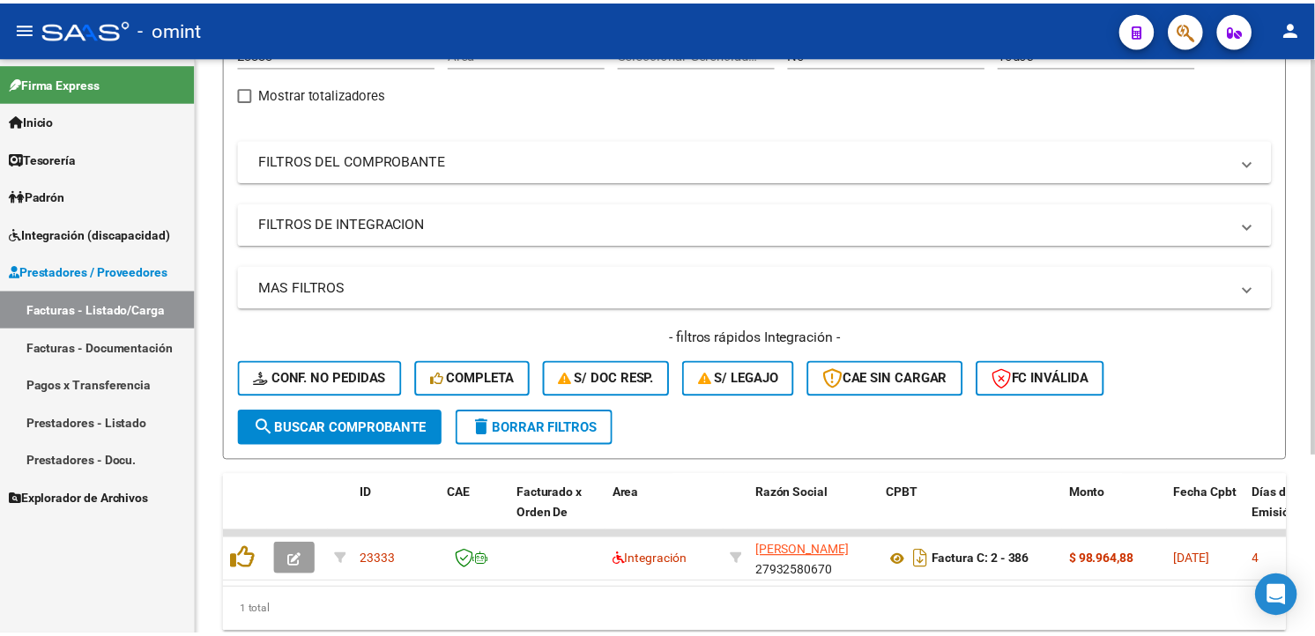
scroll to position [261, 0]
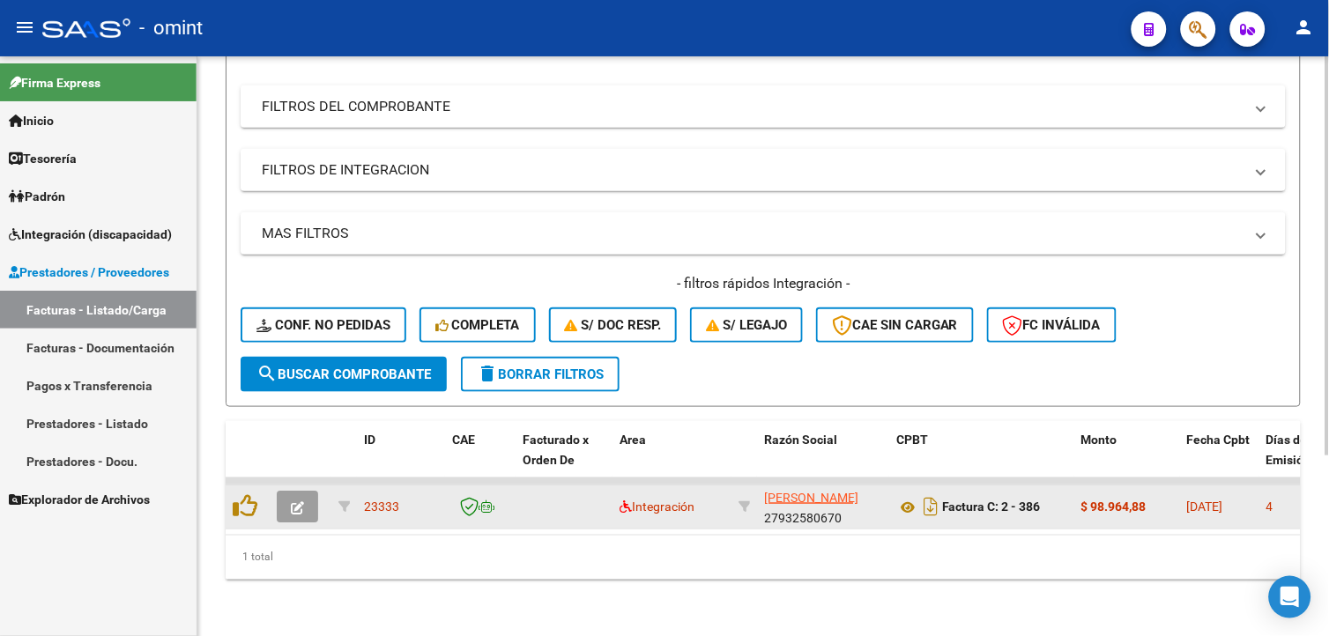
click at [297, 501] on icon "button" at bounding box center [297, 507] width 13 height 13
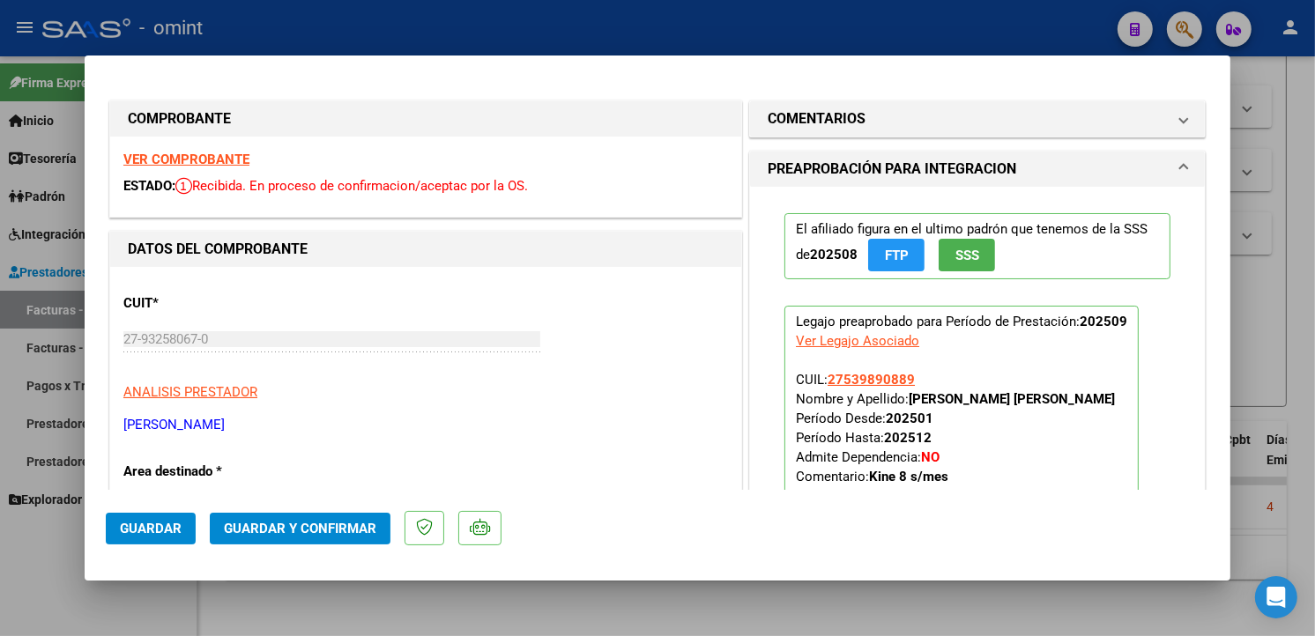
click at [155, 160] on strong "VER COMPROBANTE" at bounding box center [186, 160] width 126 height 16
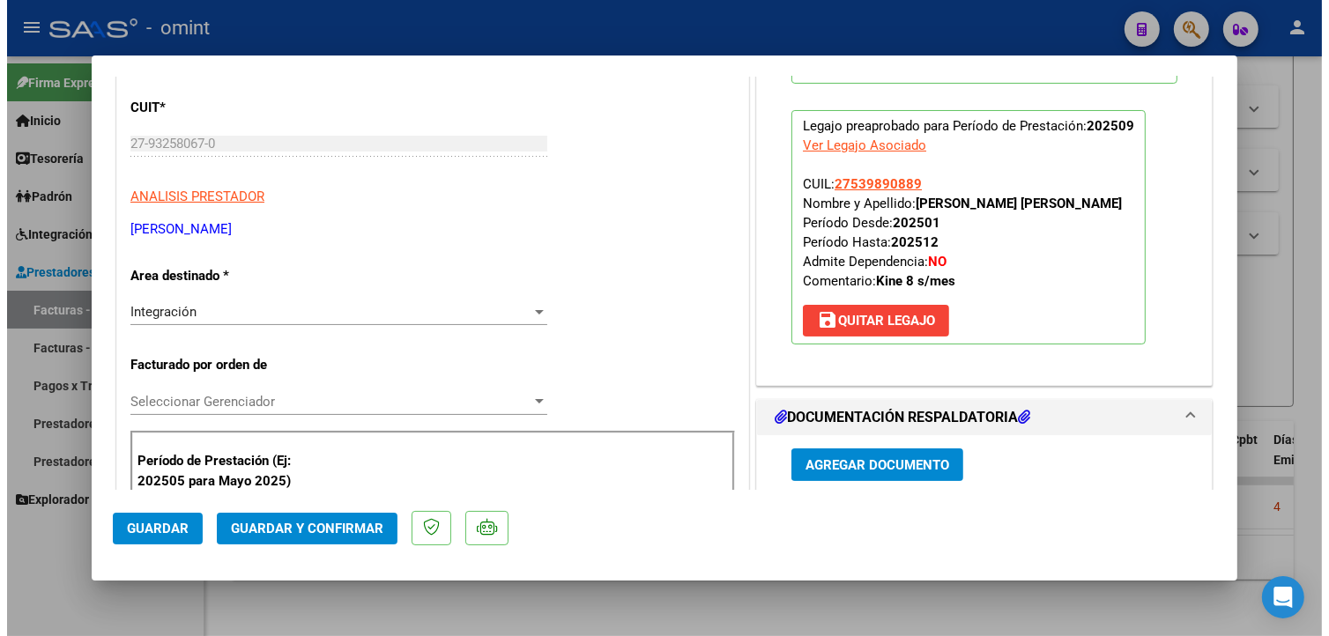
scroll to position [0, 0]
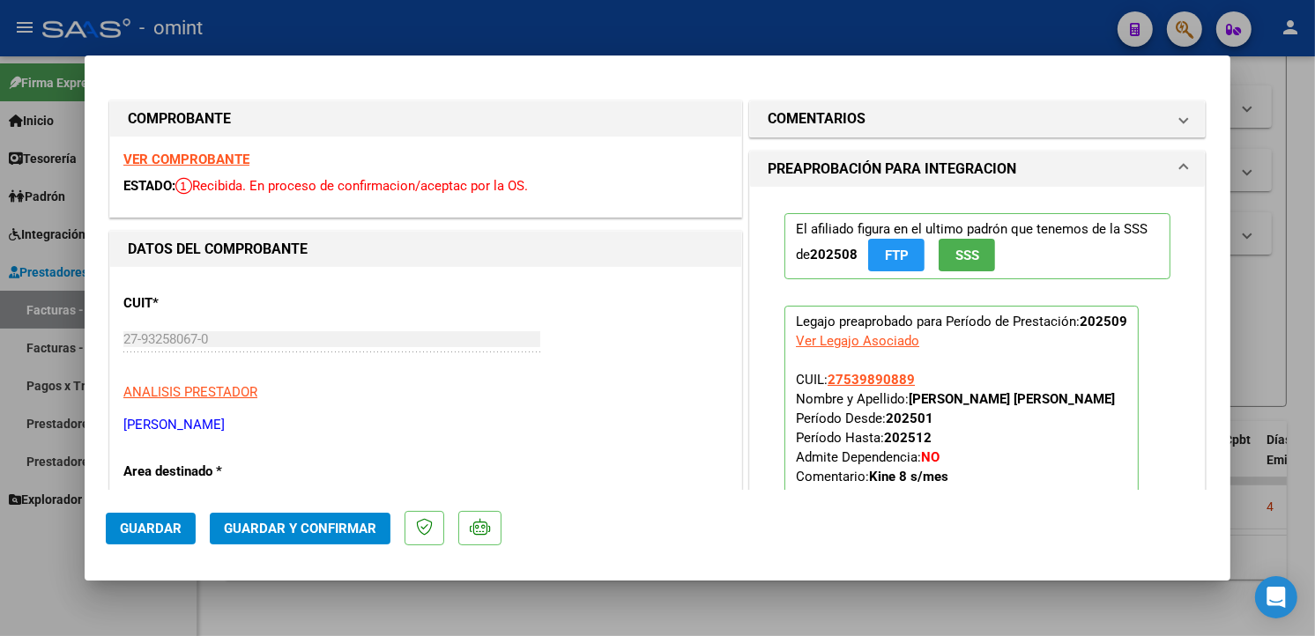
drag, startPoint x: 138, startPoint y: 531, endPoint x: 157, endPoint y: 526, distance: 19.2
click at [139, 531] on span "Guardar" at bounding box center [151, 529] width 62 height 16
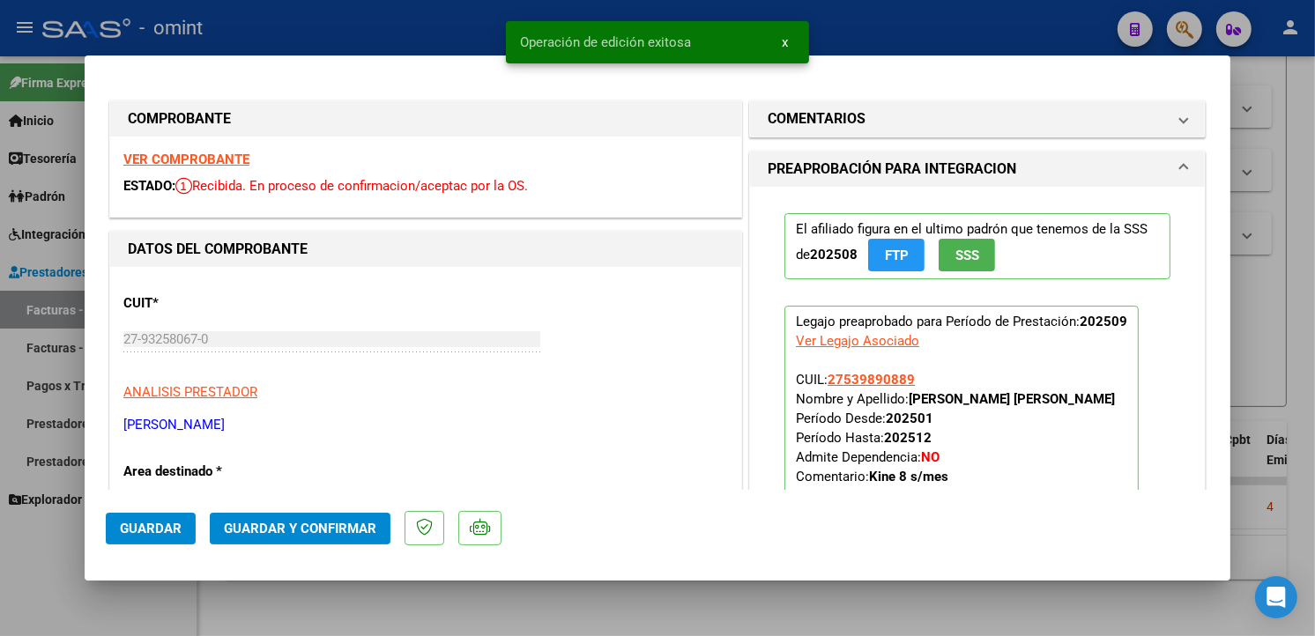
drag, startPoint x: 271, startPoint y: 41, endPoint x: 794, endPoint y: 6, distance: 523.7
click at [271, 41] on div at bounding box center [657, 318] width 1315 height 636
type input "$ 0,00"
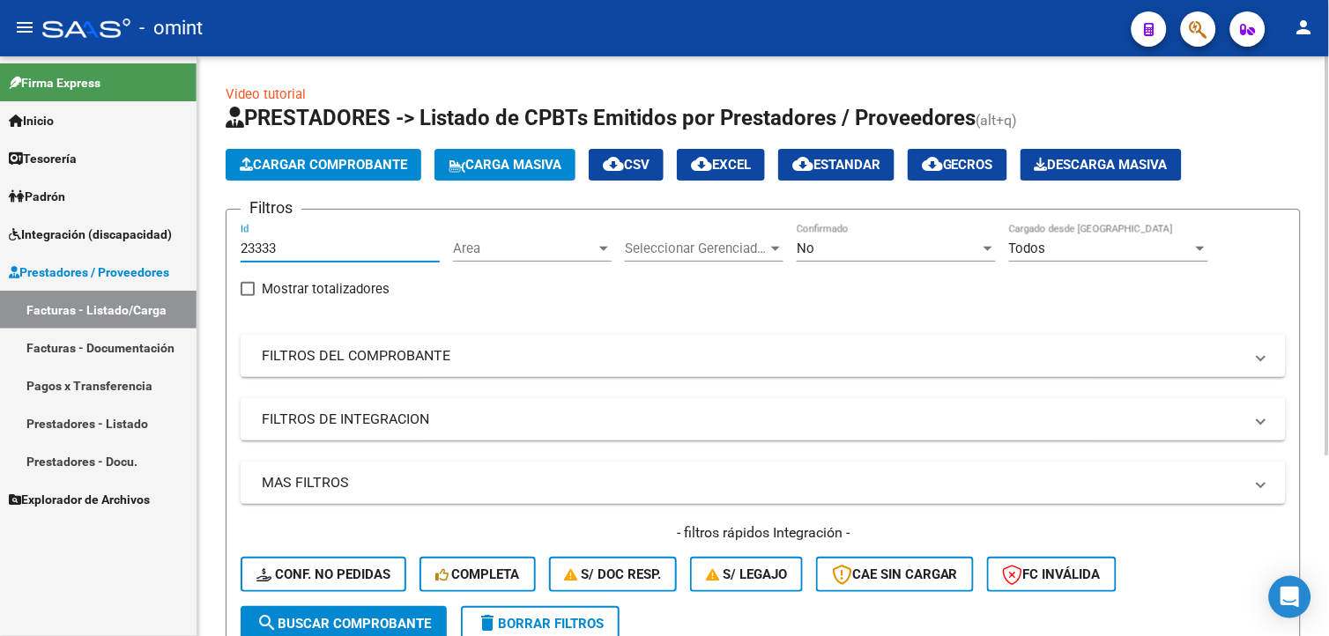
click at [49, 196] on mat-sidenav-container "Firma Express Inicio Calendario SSS Instructivos Contacto OS Tesorería Extracto…" at bounding box center [664, 346] width 1329 height 580
paste input "23331"
type input "23331"
click at [389, 620] on span "search Buscar Comprobante" at bounding box center [343, 624] width 175 height 16
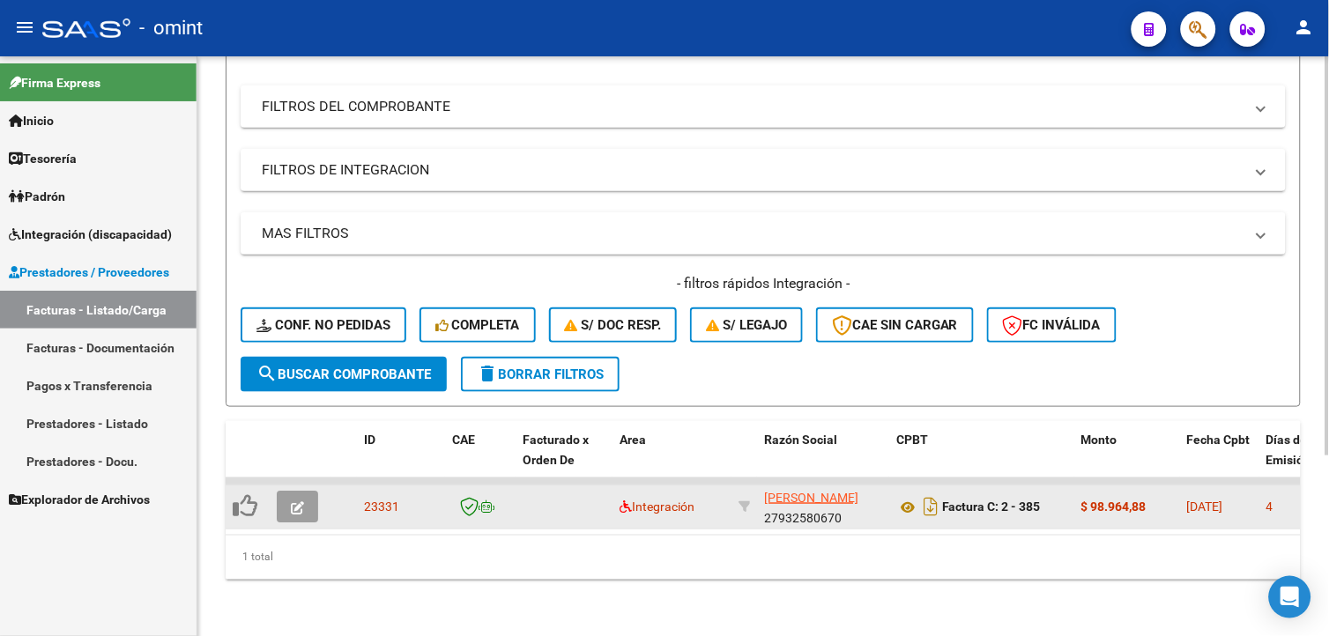
click at [300, 501] on icon "button" at bounding box center [297, 507] width 13 height 13
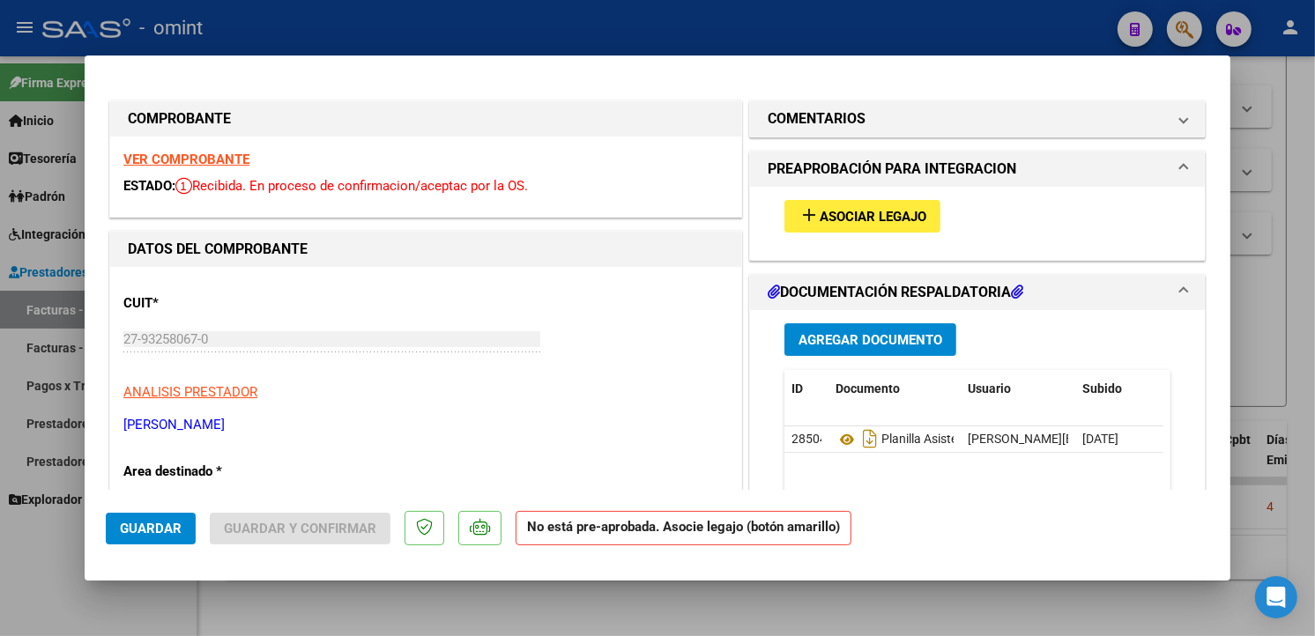
click at [170, 157] on strong "VER COMPROBANTE" at bounding box center [186, 160] width 126 height 16
click at [880, 226] on button "add Asociar Legajo" at bounding box center [862, 216] width 156 height 33
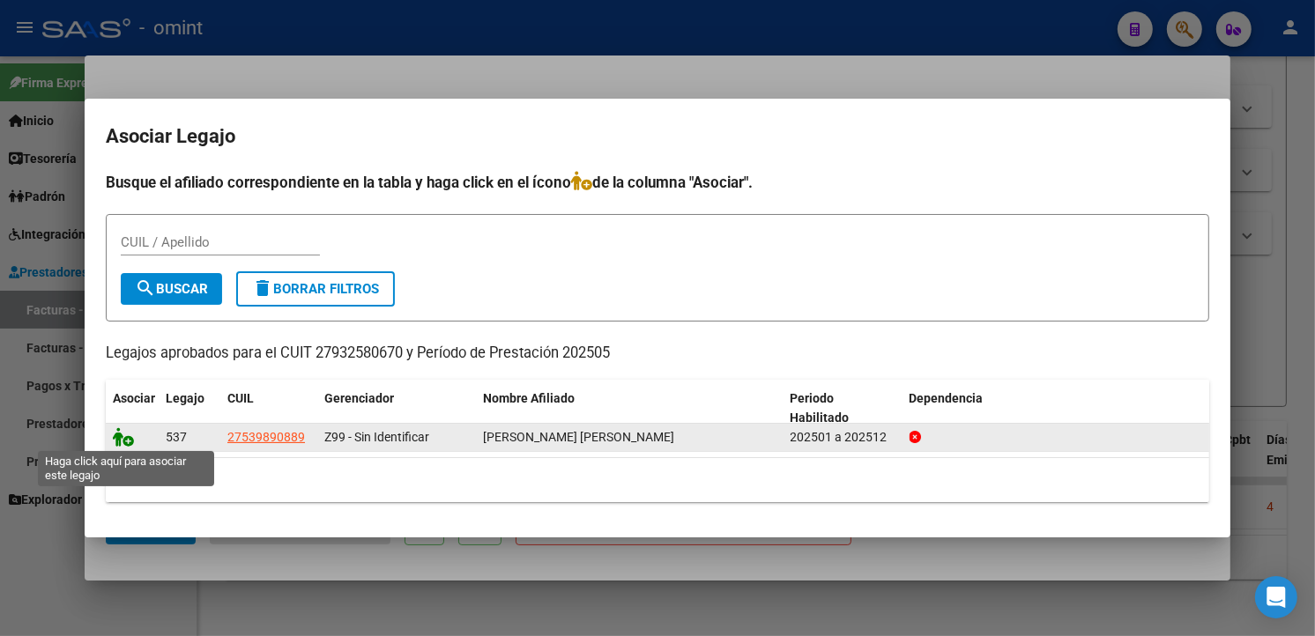
click at [122, 435] on icon at bounding box center [123, 436] width 21 height 19
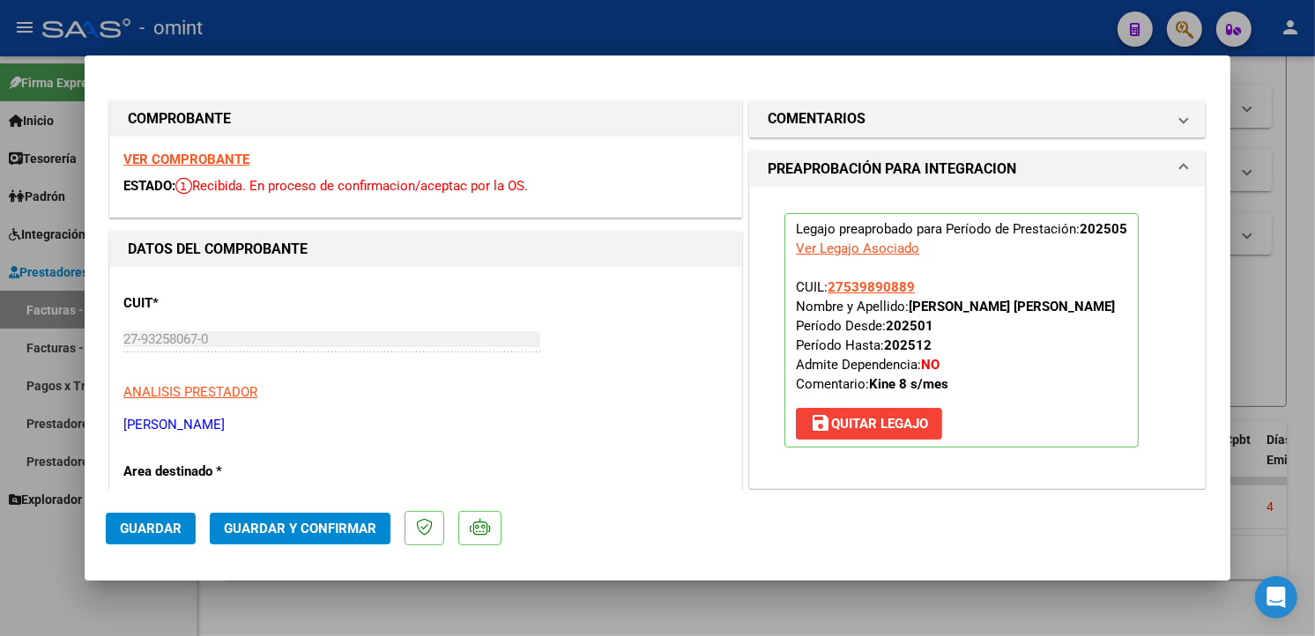
click at [153, 530] on span "Guardar" at bounding box center [151, 529] width 62 height 16
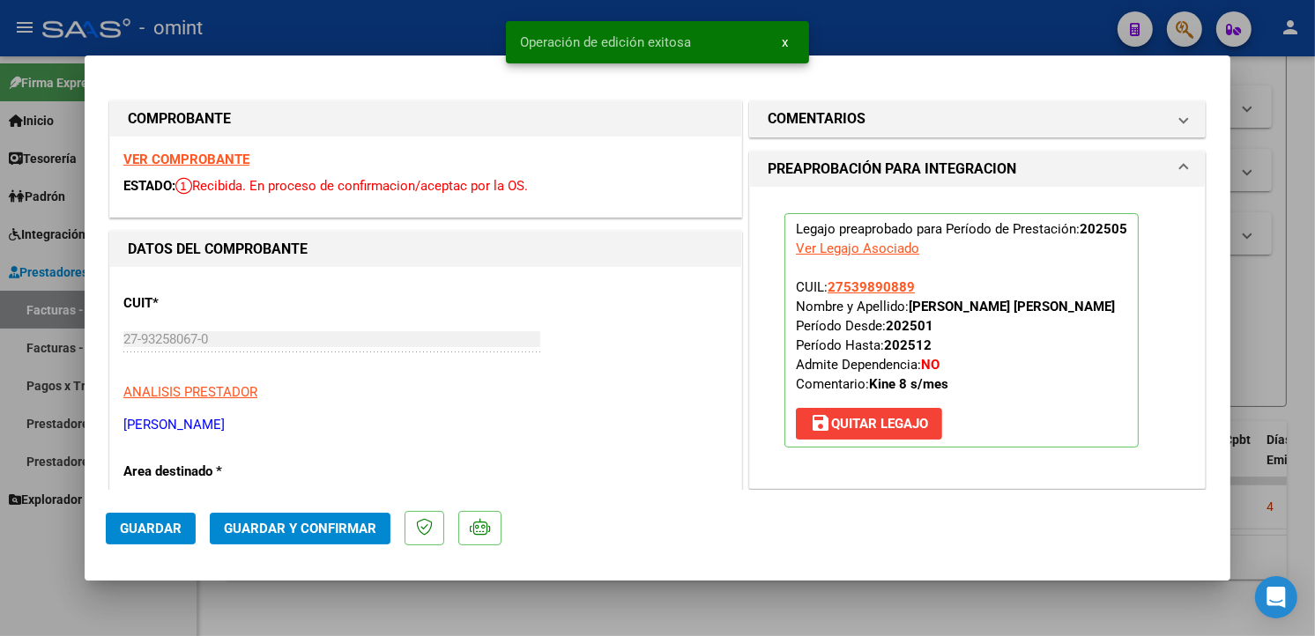
click at [329, 40] on div at bounding box center [657, 318] width 1315 height 636
type input "$ 0,00"
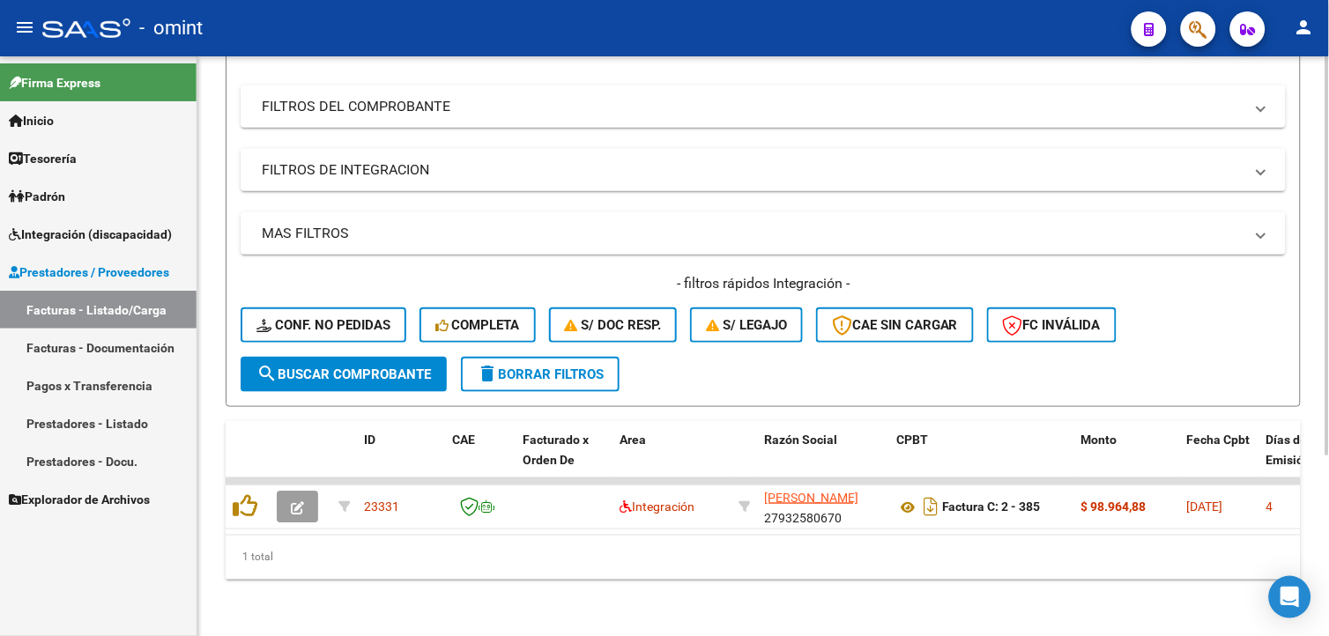
scroll to position [65, 0]
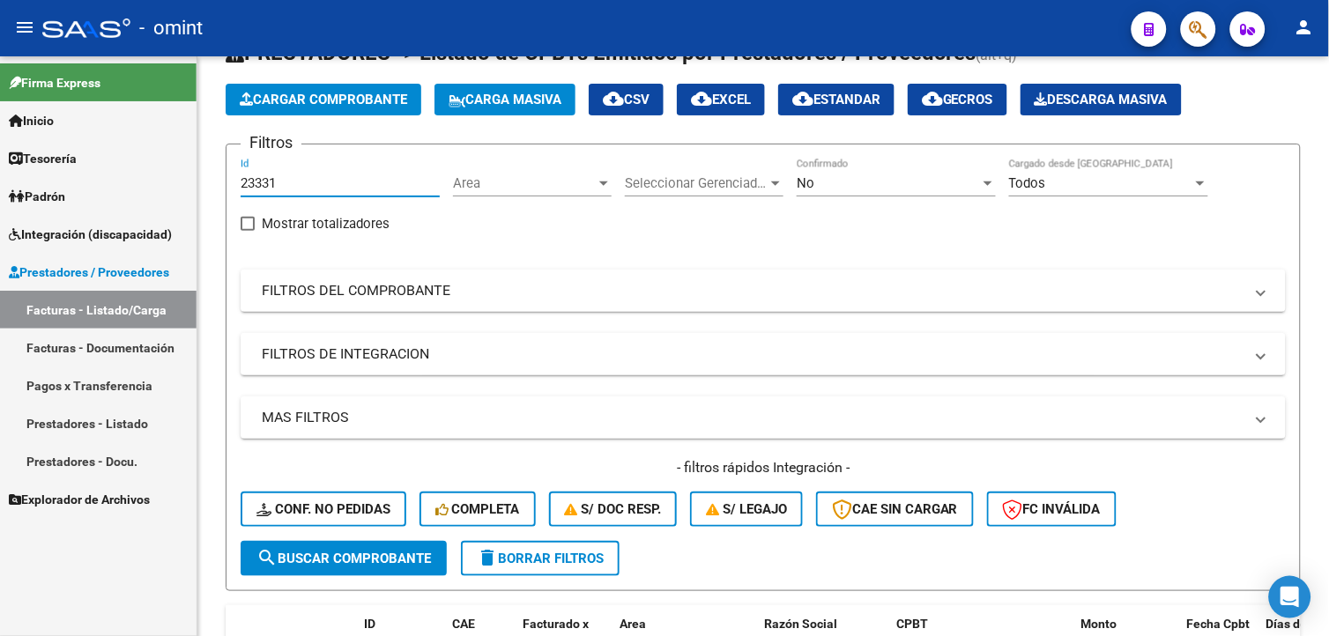
drag, startPoint x: 323, startPoint y: 182, endPoint x: 1, endPoint y: 172, distance: 322.7
click at [1, 172] on mat-sidenav-container "Firma Express Inicio Calendario SSS Instructivos Contacto OS Tesorería Extracto…" at bounding box center [664, 346] width 1329 height 580
paste input "24034"
type input "24034"
click at [397, 559] on span "search Buscar Comprobante" at bounding box center [343, 559] width 175 height 16
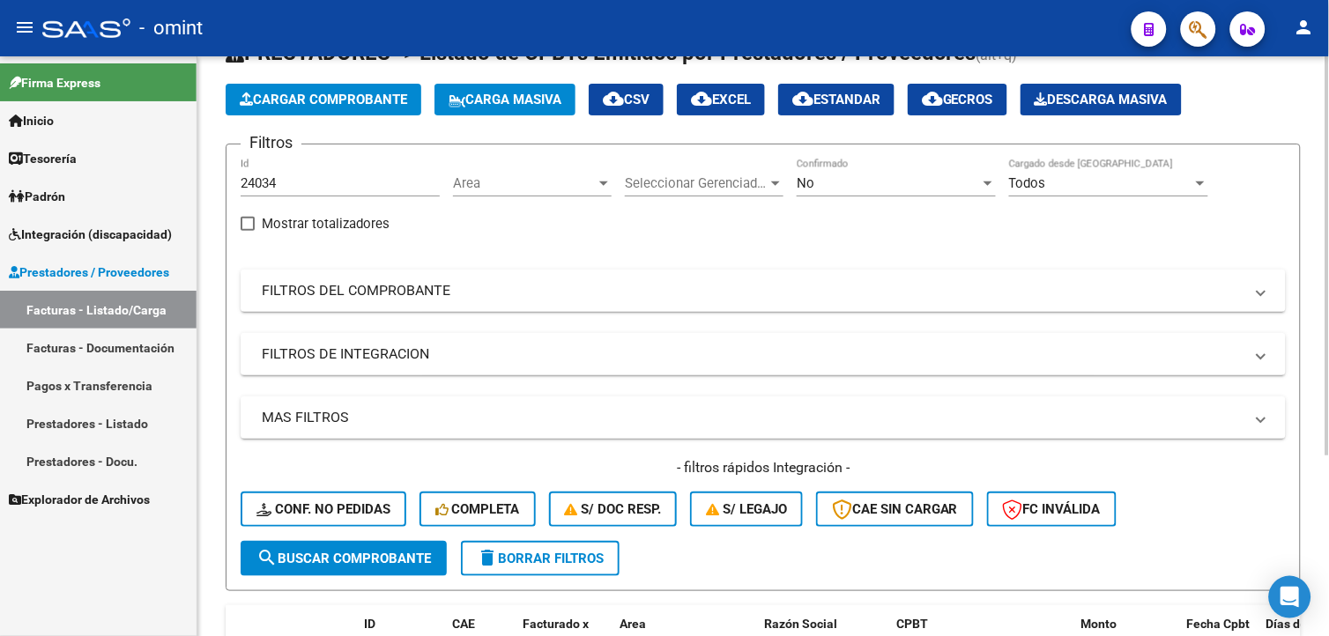
scroll to position [261, 0]
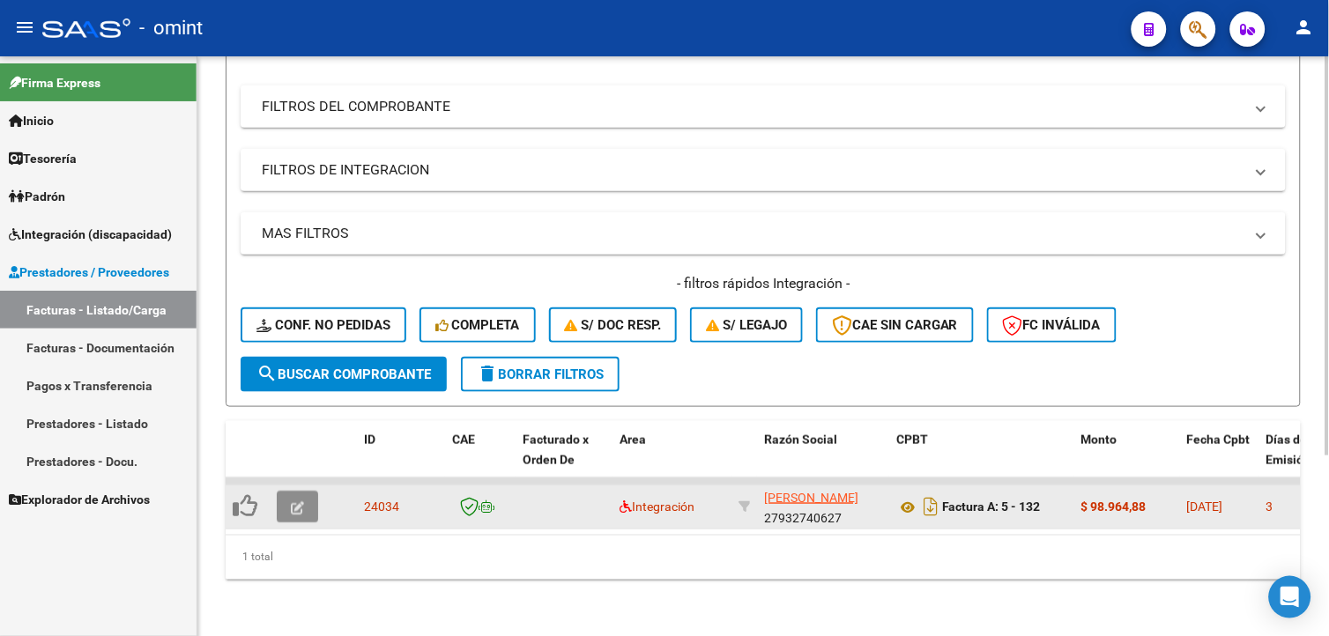
click at [304, 491] on button "button" at bounding box center [297, 507] width 41 height 32
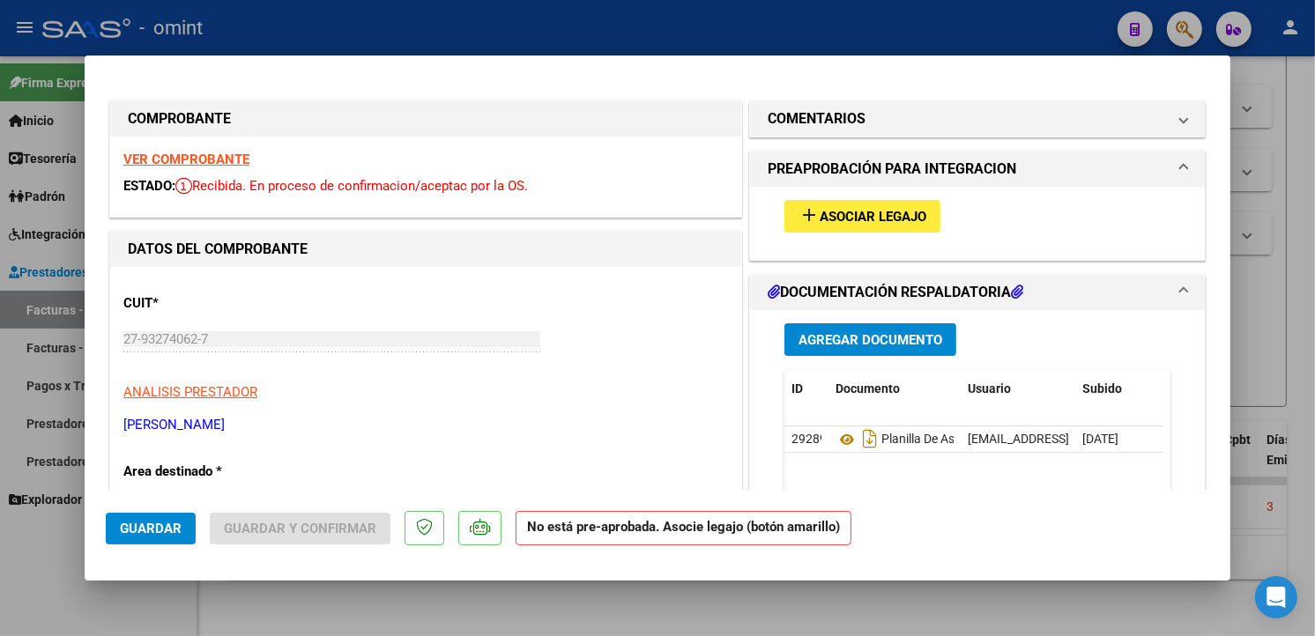
click at [213, 154] on strong "VER COMPROBANTE" at bounding box center [186, 160] width 126 height 16
click at [882, 209] on span "Asociar Legajo" at bounding box center [873, 217] width 107 height 16
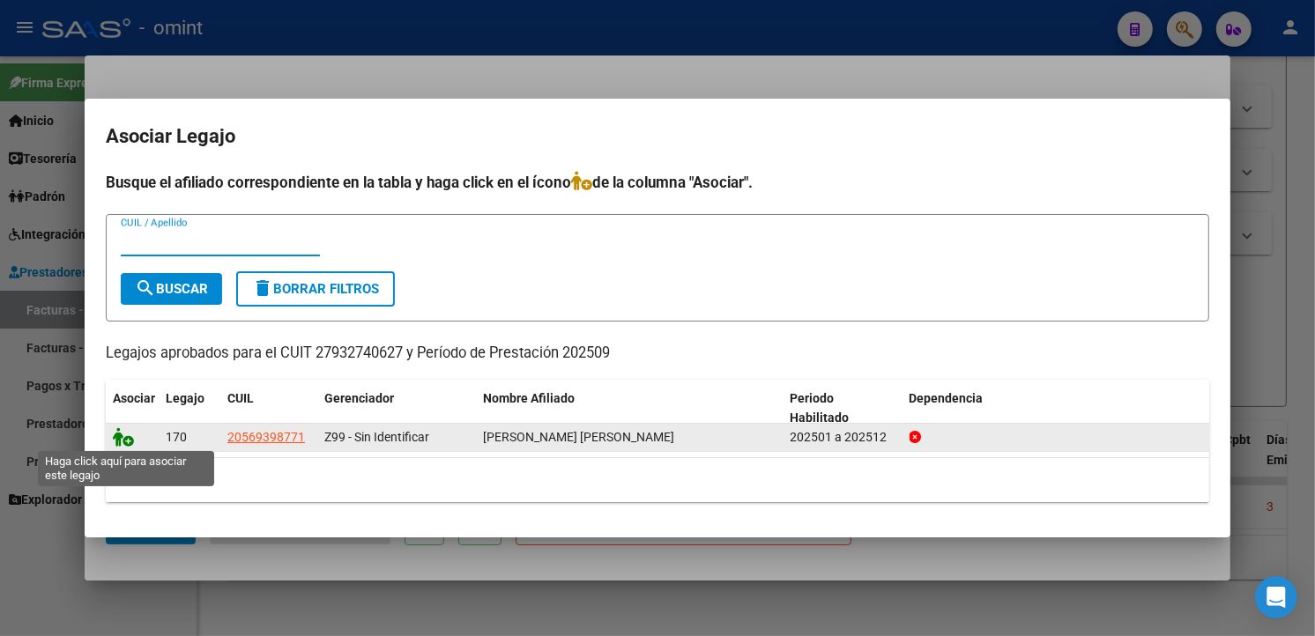
click at [123, 437] on icon at bounding box center [123, 436] width 21 height 19
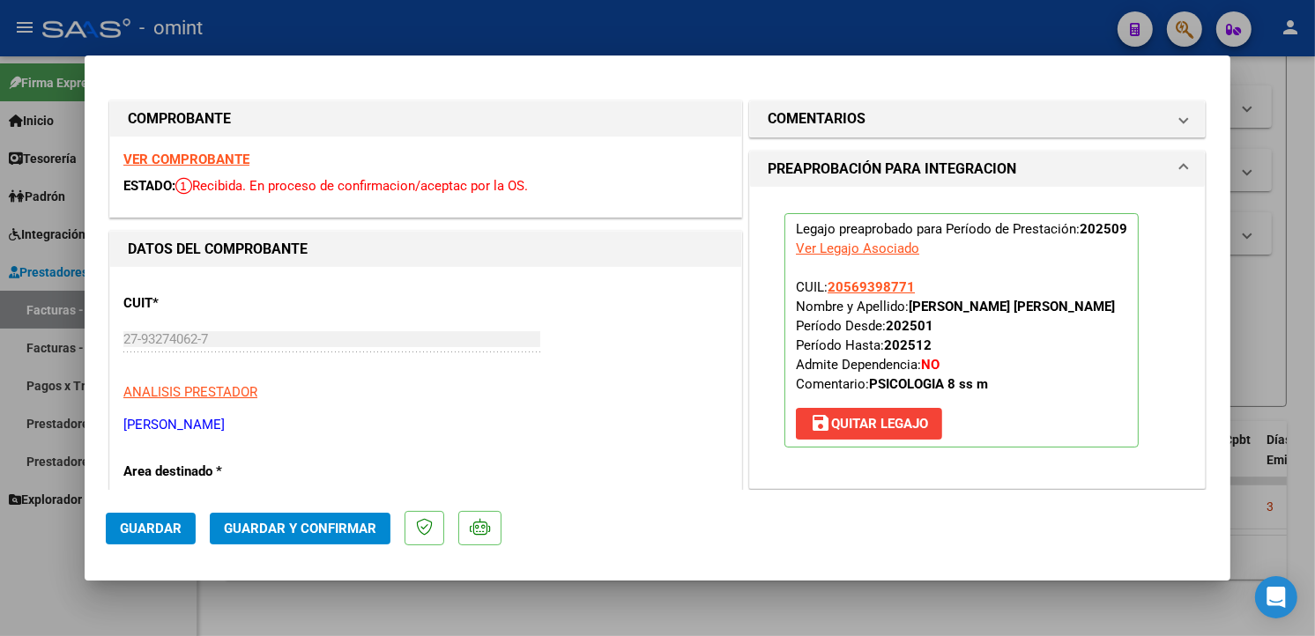
click at [271, 529] on span "Guardar y Confirmar" at bounding box center [300, 529] width 152 height 16
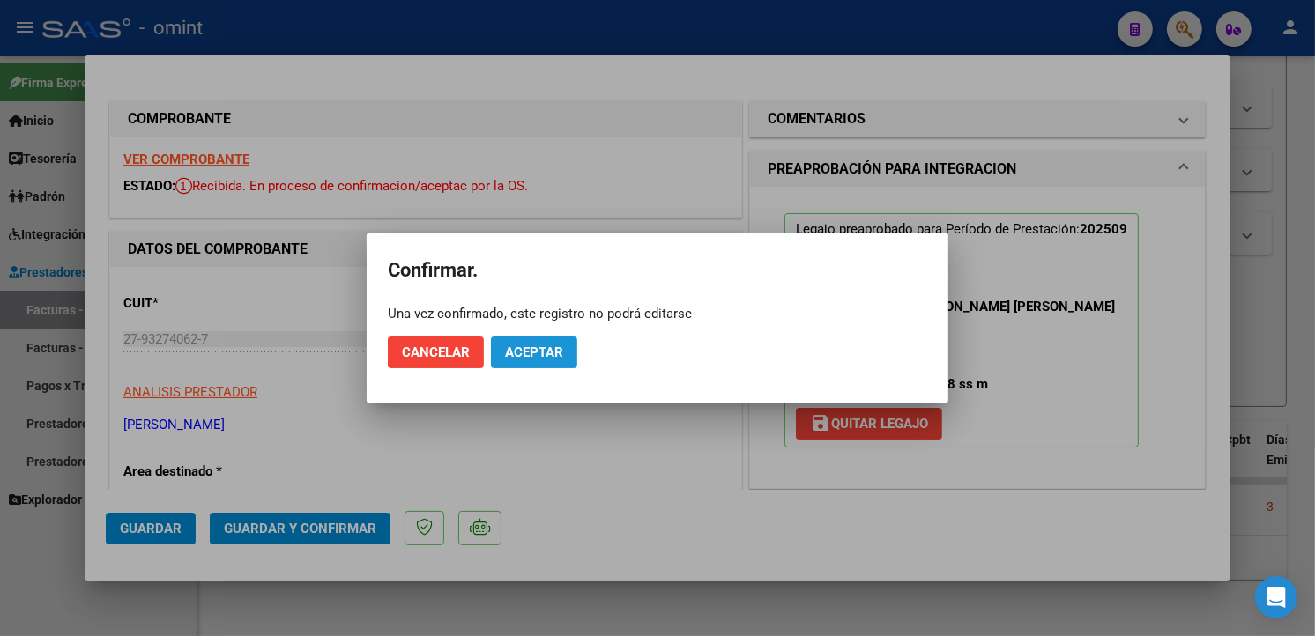
click at [549, 341] on button "Aceptar" at bounding box center [534, 353] width 86 height 32
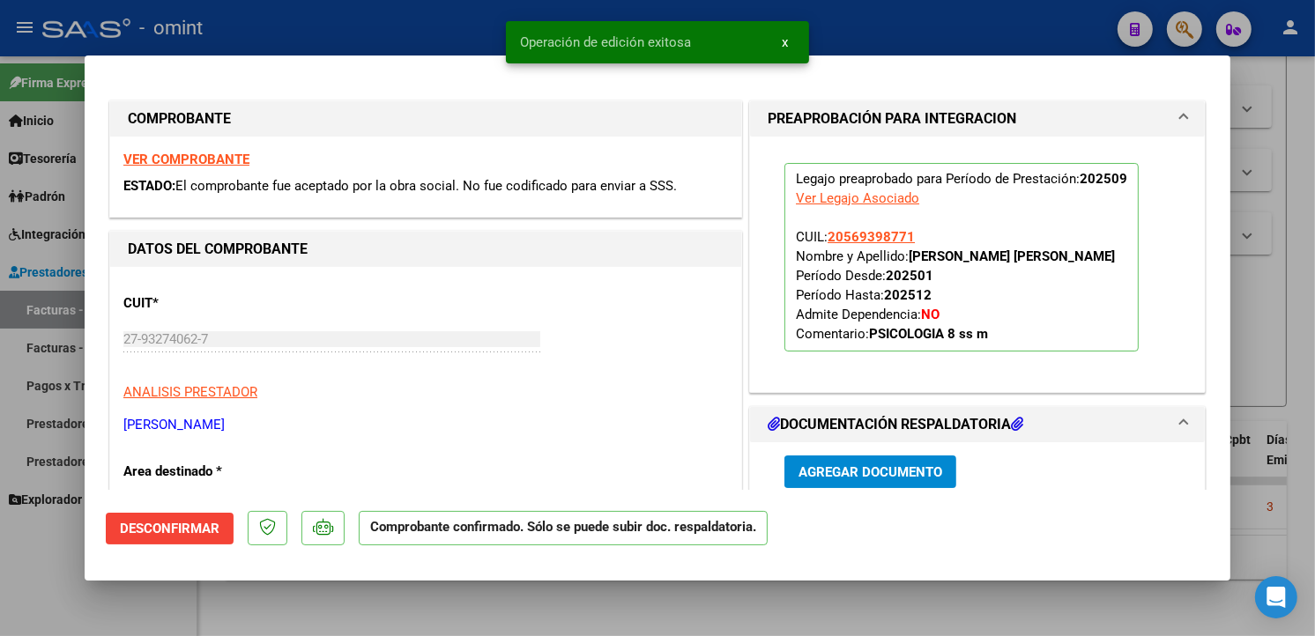
click at [192, 533] on span "Desconfirmar" at bounding box center [170, 529] width 100 height 16
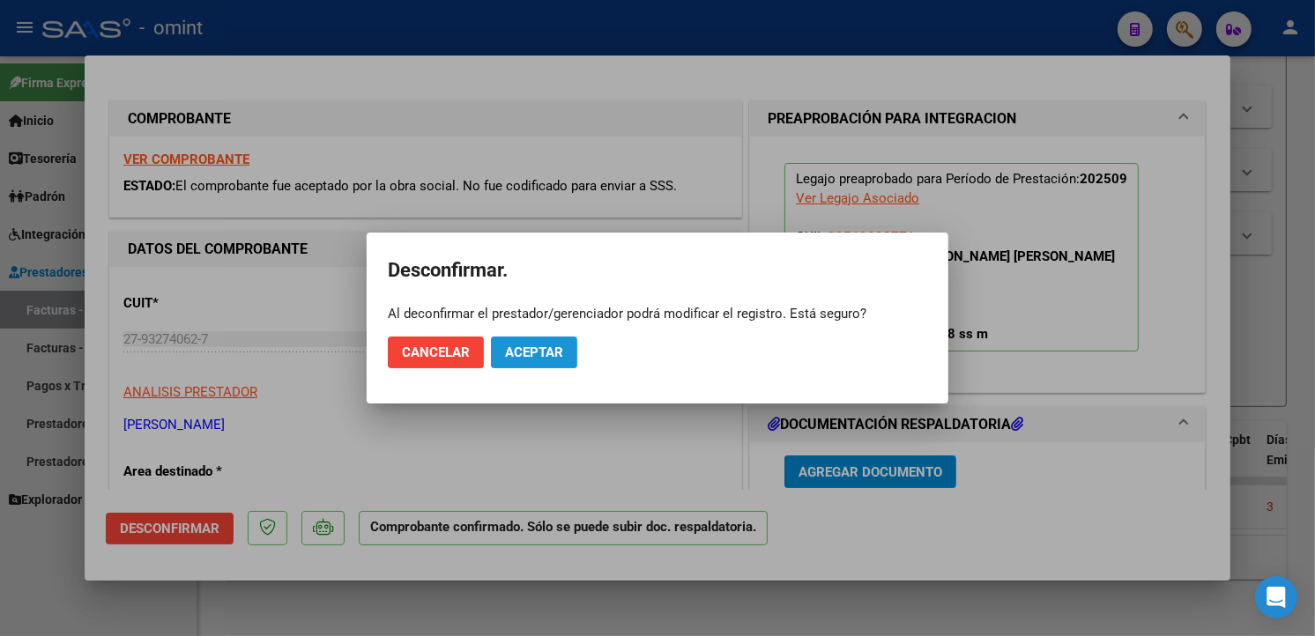
click at [540, 349] on span "Aceptar" at bounding box center [534, 353] width 58 height 16
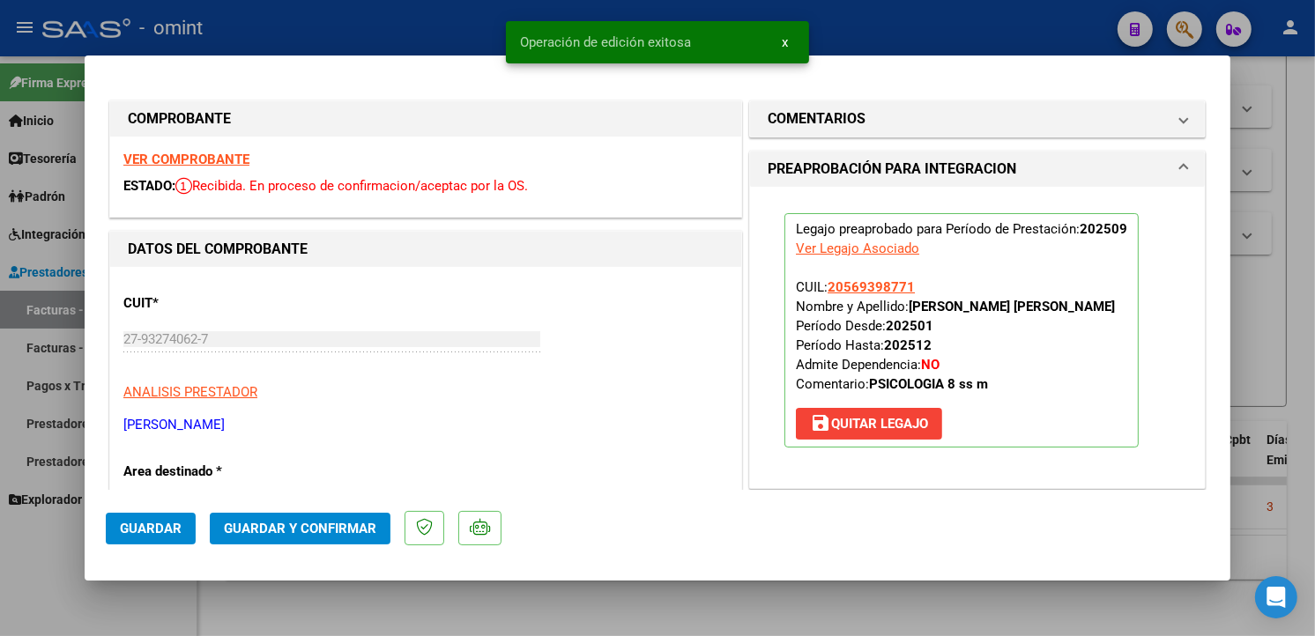
click at [165, 545] on mat-dialog-actions "Guardar Guardar y Confirmar" at bounding box center [657, 525] width 1103 height 70
click at [157, 533] on span "Guardar" at bounding box center [151, 529] width 62 height 16
click at [353, 30] on div at bounding box center [657, 318] width 1315 height 636
type input "$ 0,00"
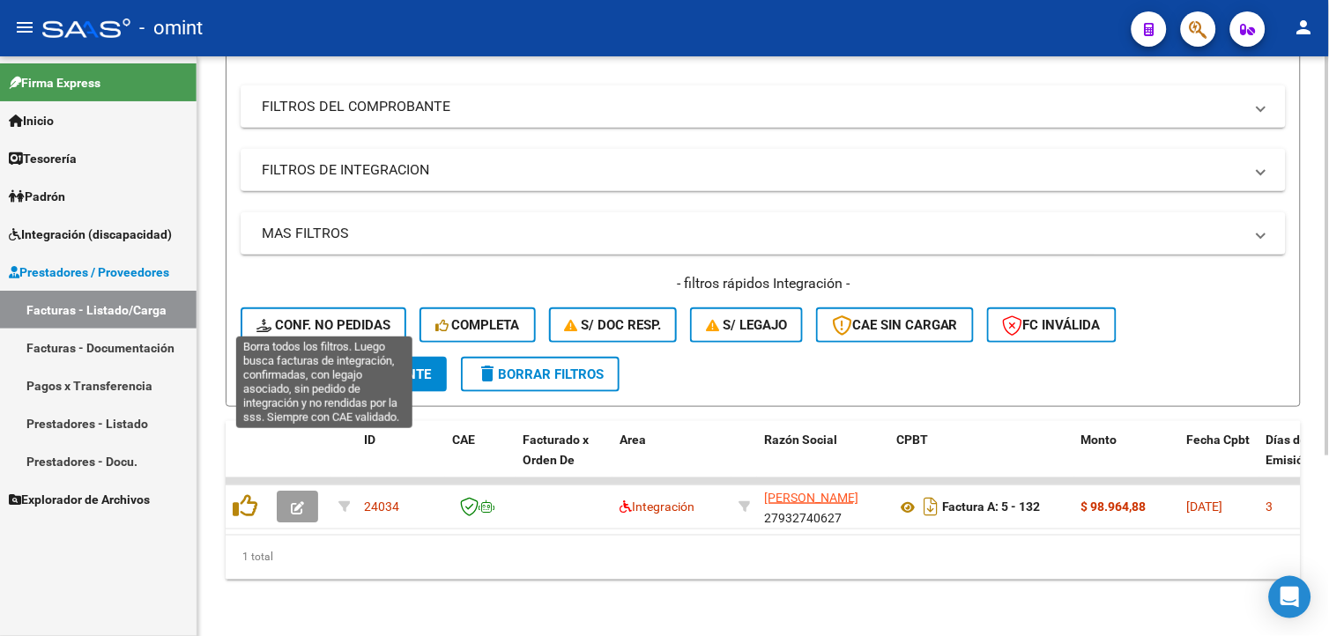
scroll to position [65, 0]
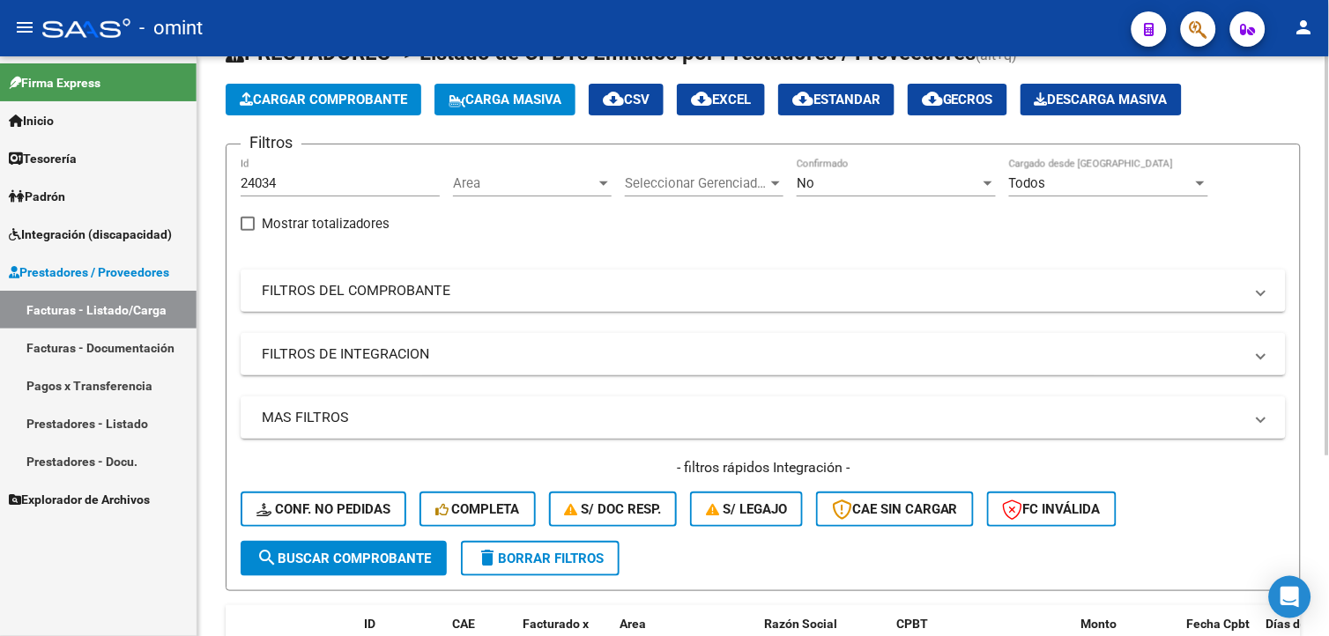
click at [371, 552] on span "search Buscar Comprobante" at bounding box center [343, 559] width 175 height 16
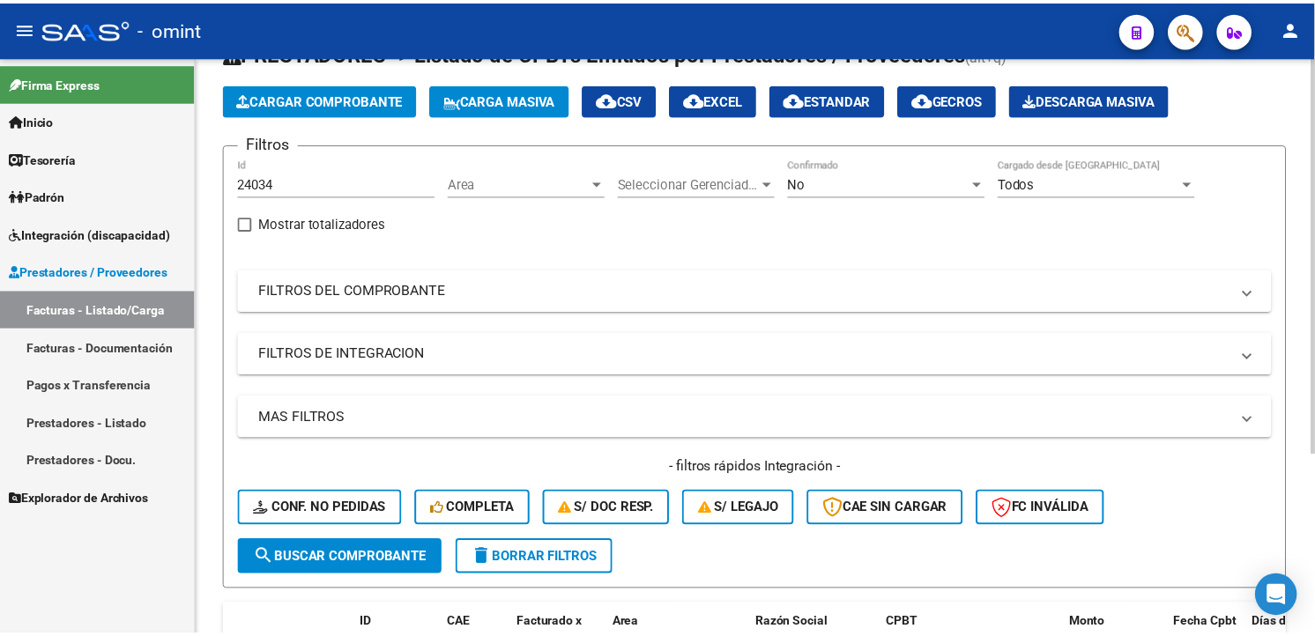
scroll to position [261, 0]
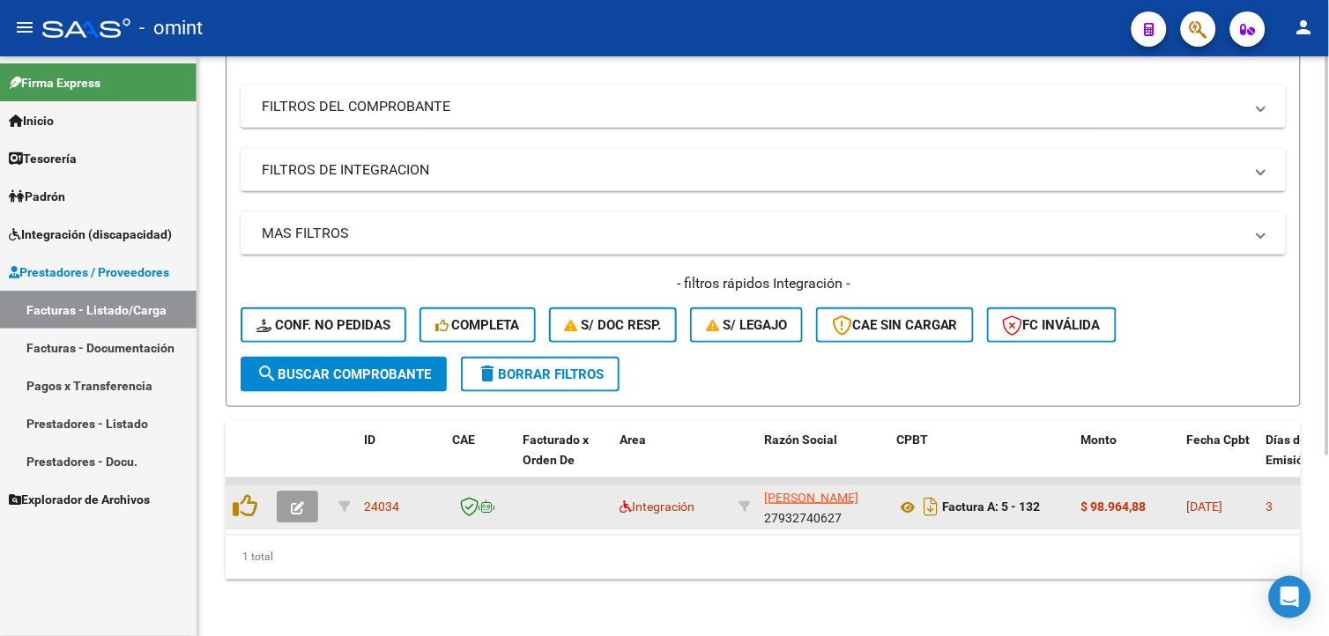
click at [303, 496] on button "button" at bounding box center [297, 507] width 41 height 32
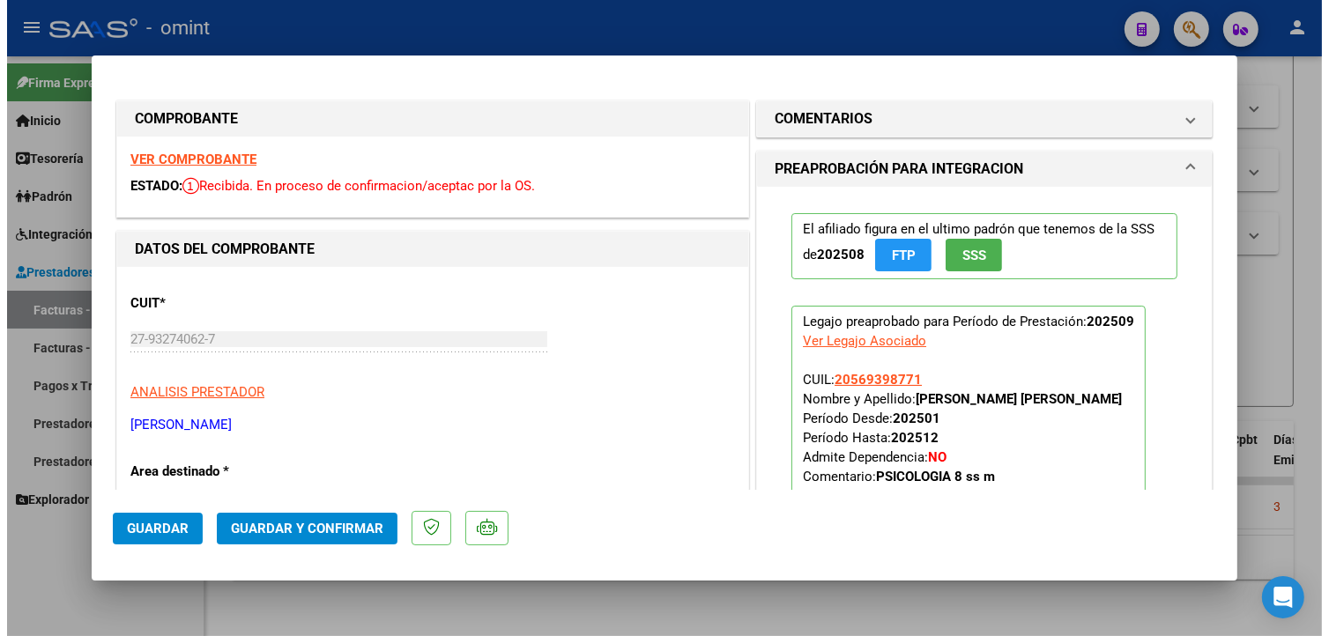
scroll to position [391, 0]
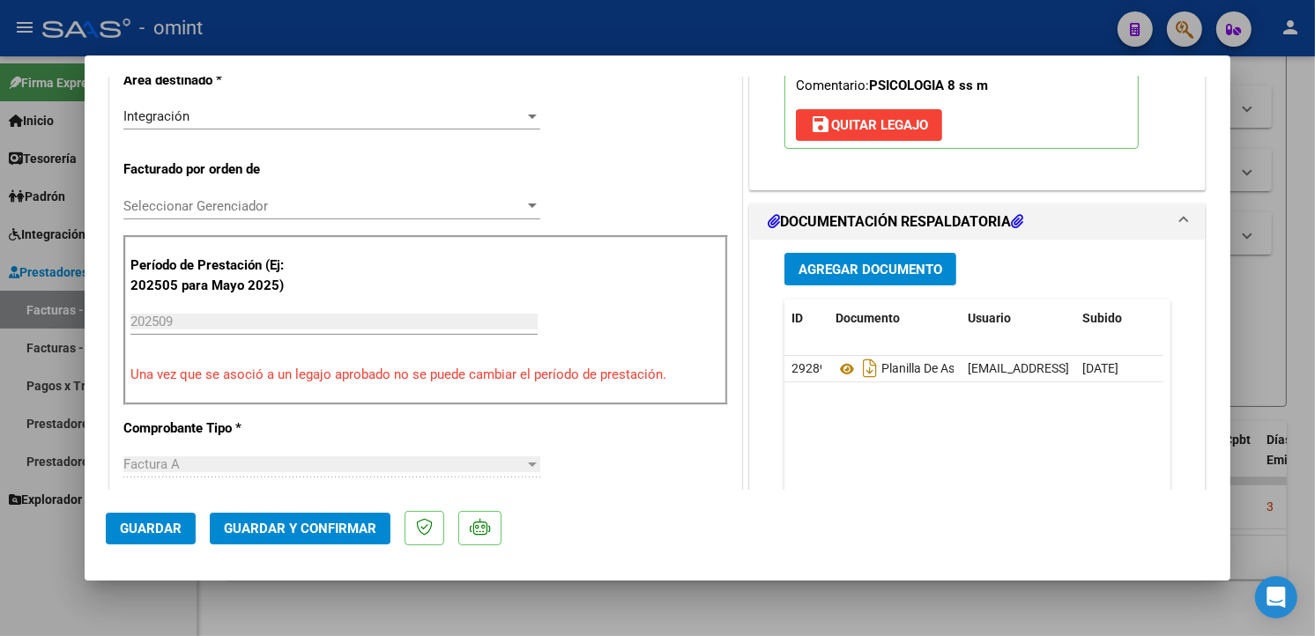
click at [452, 35] on div at bounding box center [657, 318] width 1315 height 636
type input "$ 0,00"
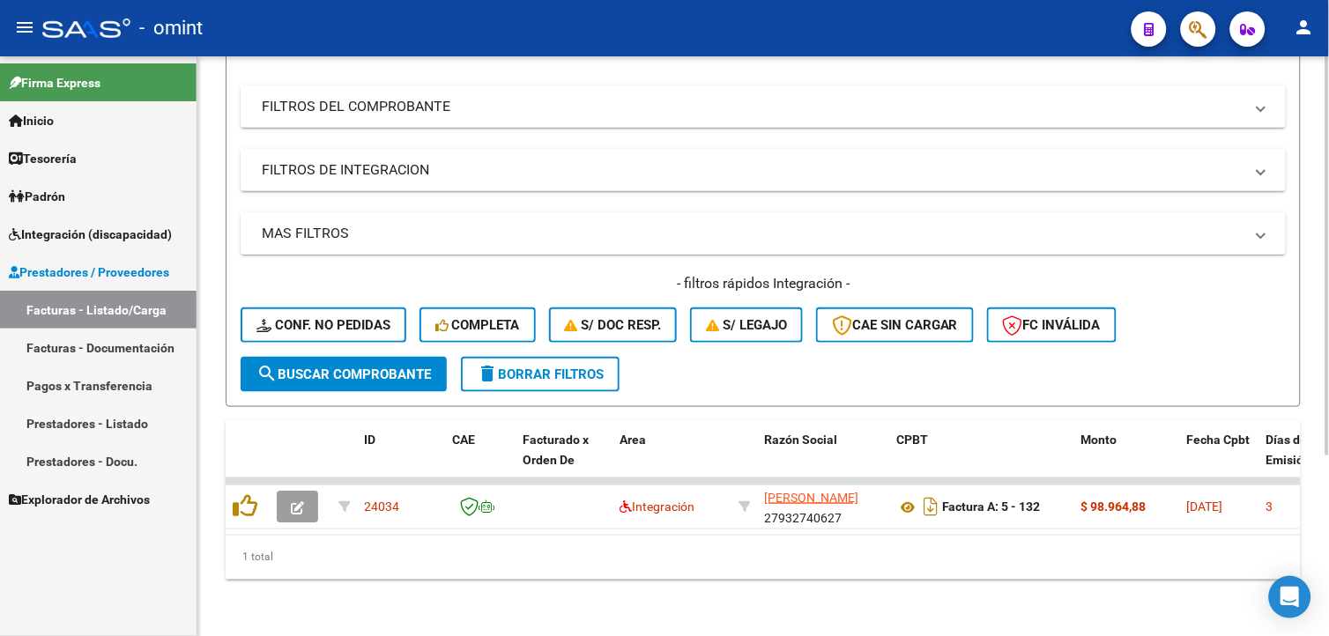
scroll to position [0, 0]
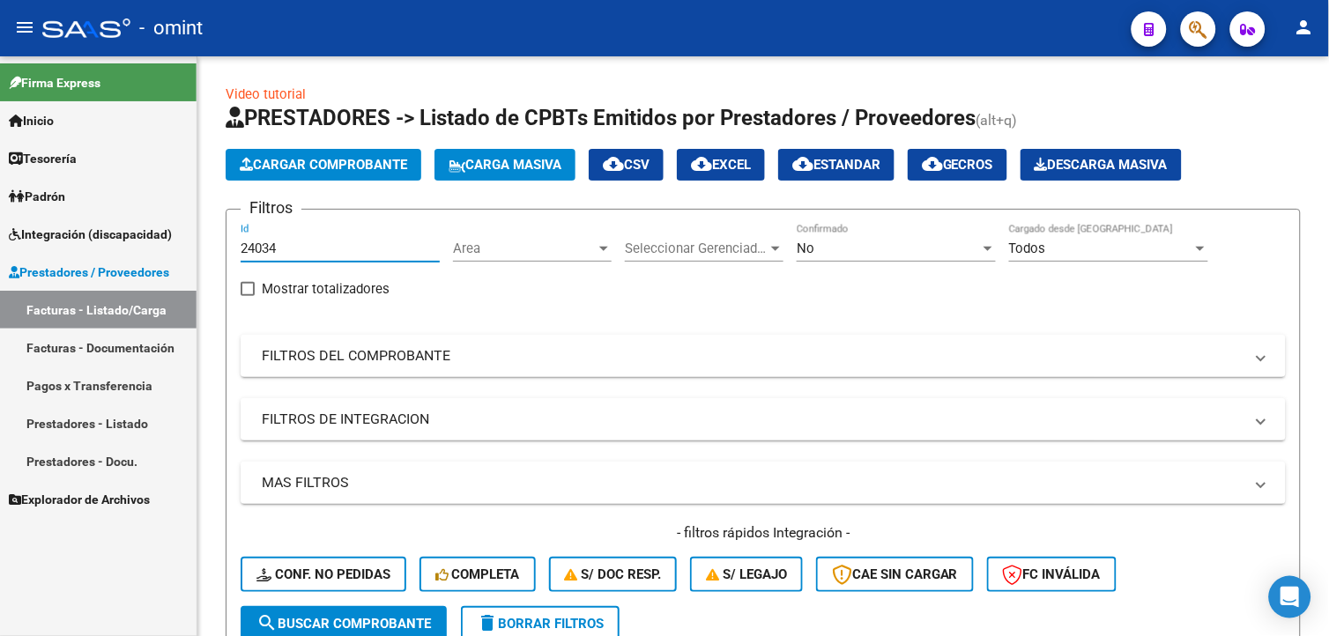
drag, startPoint x: 295, startPoint y: 242, endPoint x: 63, endPoint y: 223, distance: 232.6
click at [65, 226] on mat-sidenav-container "Firma Express Inicio Calendario SSS Instructivos Contacto OS Tesorería Extracto…" at bounding box center [664, 346] width 1329 height 580
paste input "23274"
type input "23274"
click at [330, 620] on span "search Buscar Comprobante" at bounding box center [343, 624] width 175 height 16
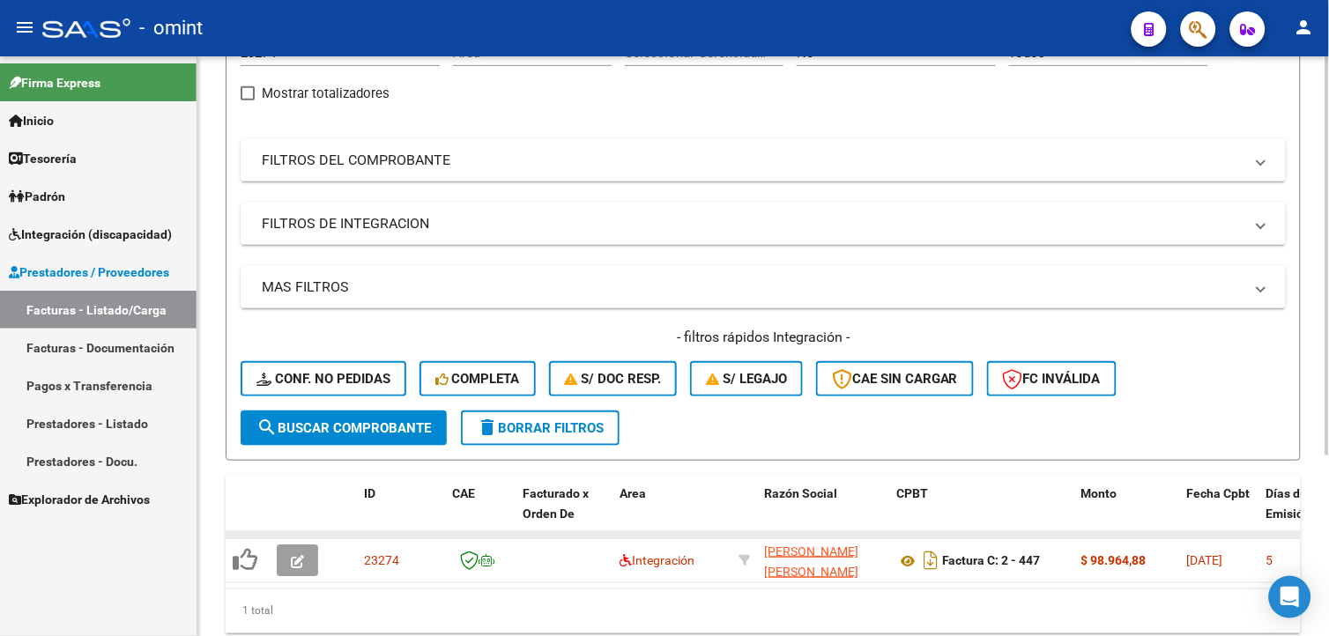
scroll to position [261, 0]
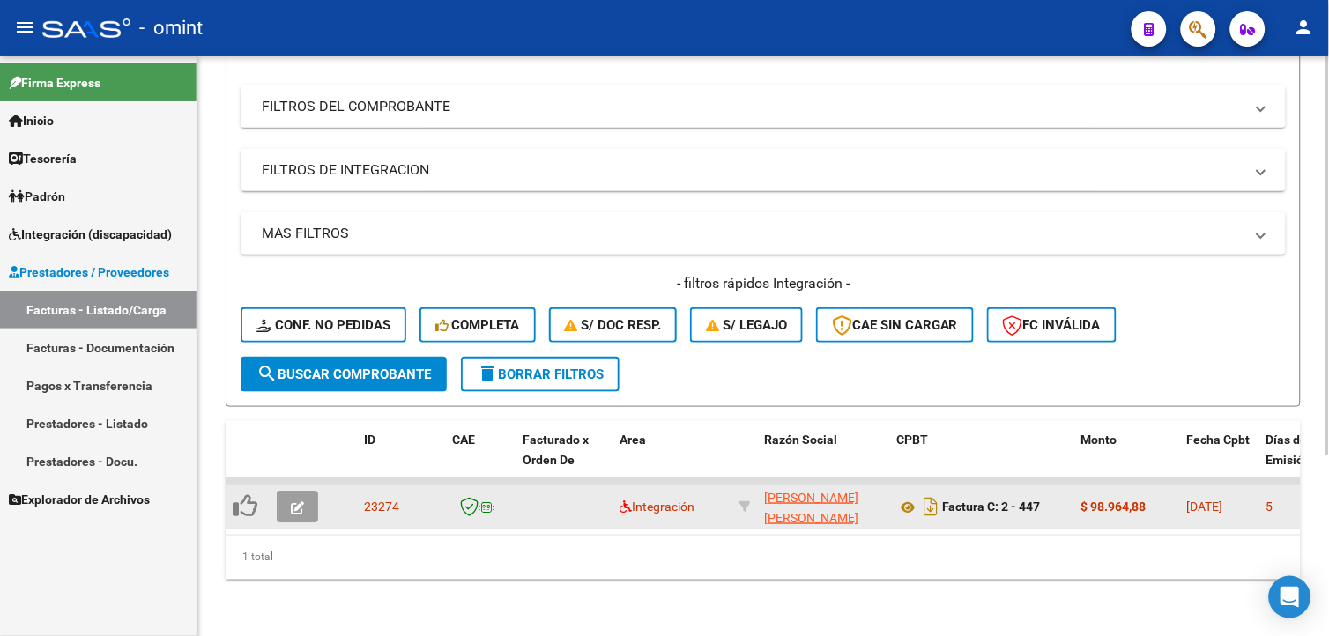
click at [307, 494] on button "button" at bounding box center [297, 507] width 41 height 32
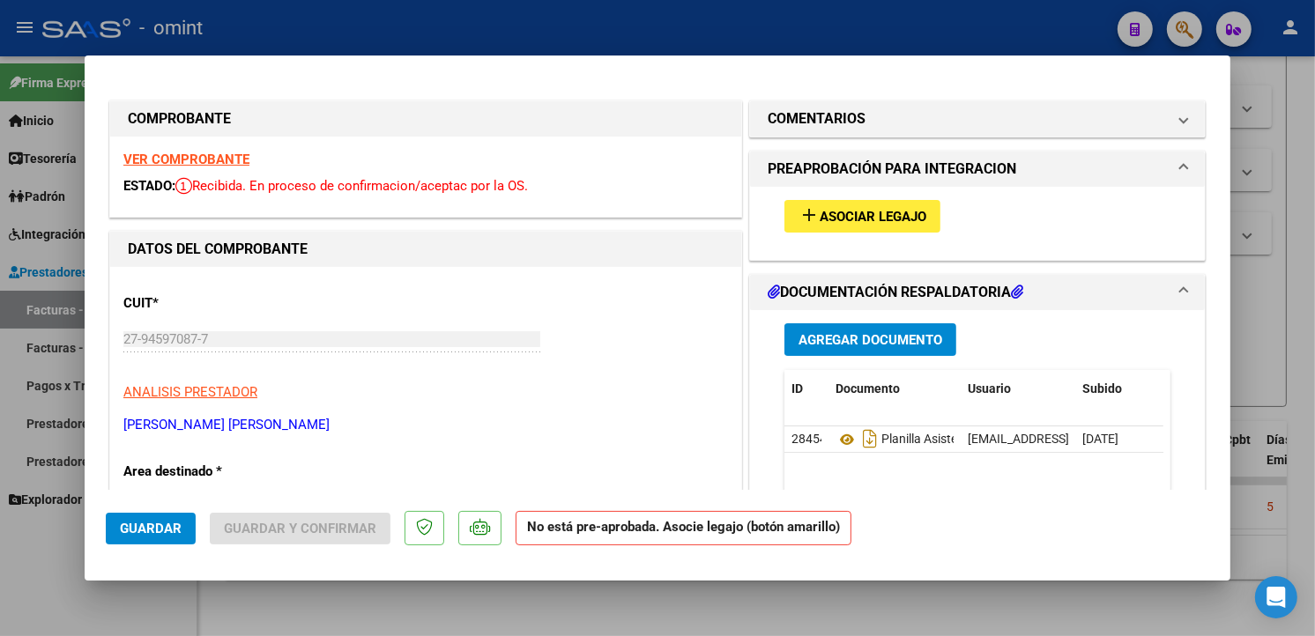
click at [241, 161] on strong "VER COMPROBANTE" at bounding box center [186, 160] width 126 height 16
click at [859, 208] on span "add Asociar Legajo" at bounding box center [862, 216] width 128 height 16
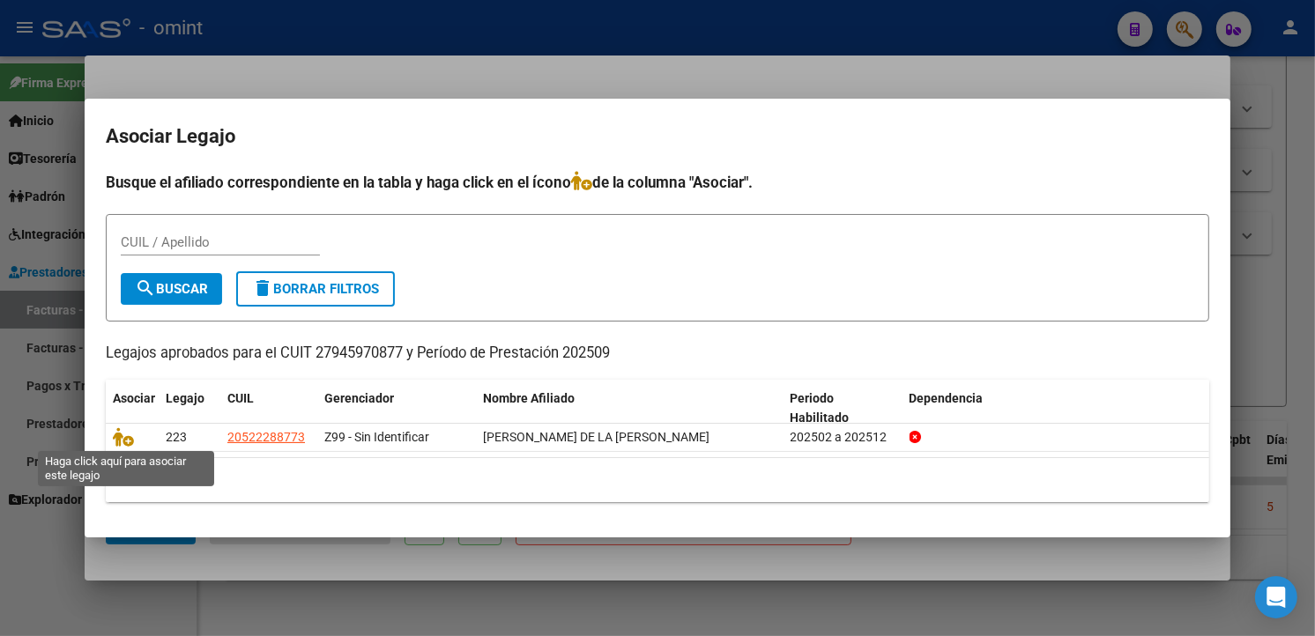
drag, startPoint x: 117, startPoint y: 428, endPoint x: 164, endPoint y: 417, distance: 48.1
click at [118, 429] on icon at bounding box center [123, 436] width 21 height 19
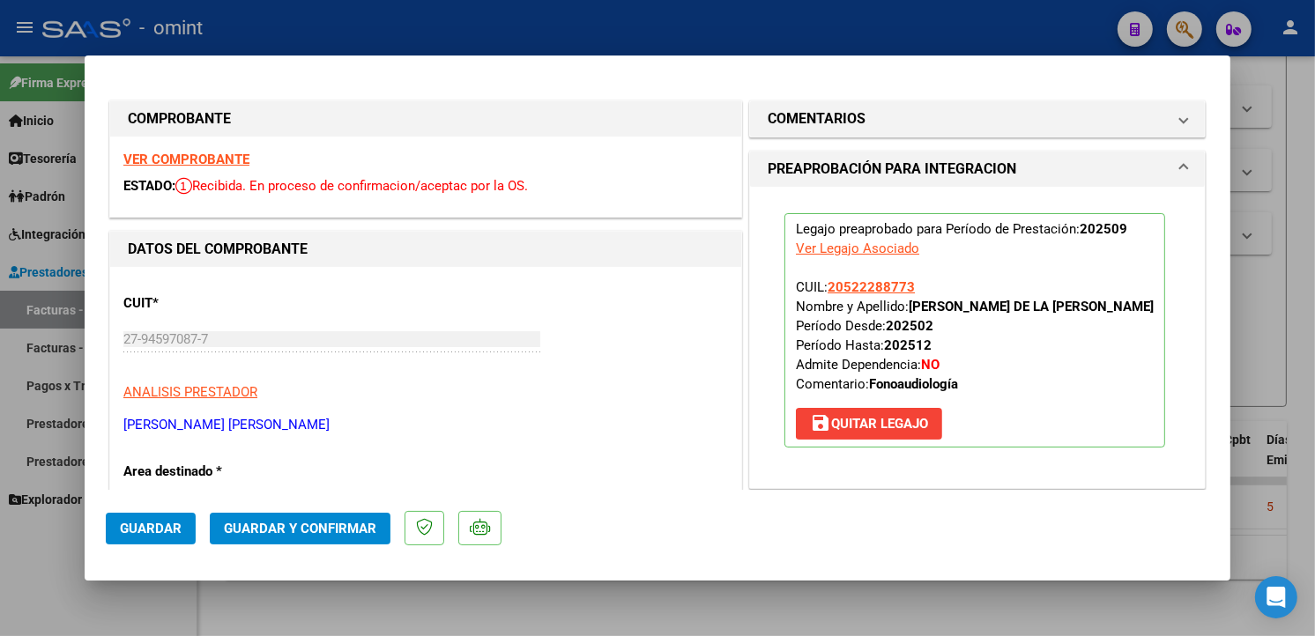
click at [130, 529] on span "Guardar" at bounding box center [151, 529] width 62 height 16
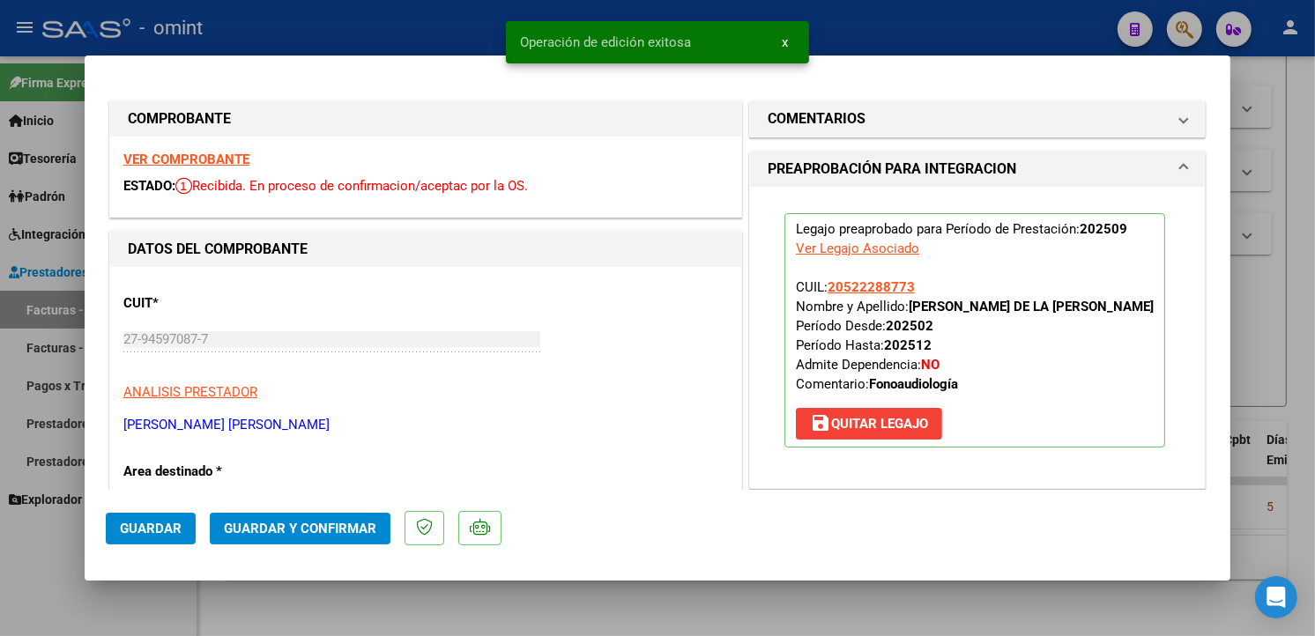
click at [277, 32] on div at bounding box center [657, 318] width 1315 height 636
type input "$ 0,00"
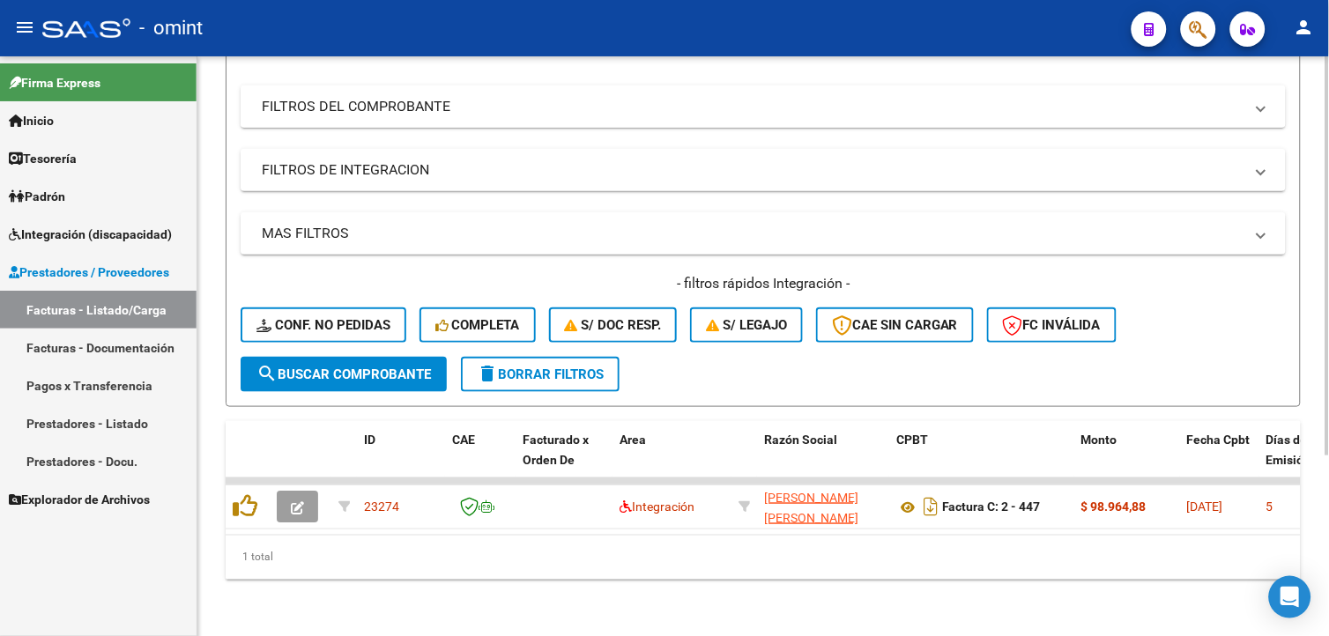
scroll to position [65, 0]
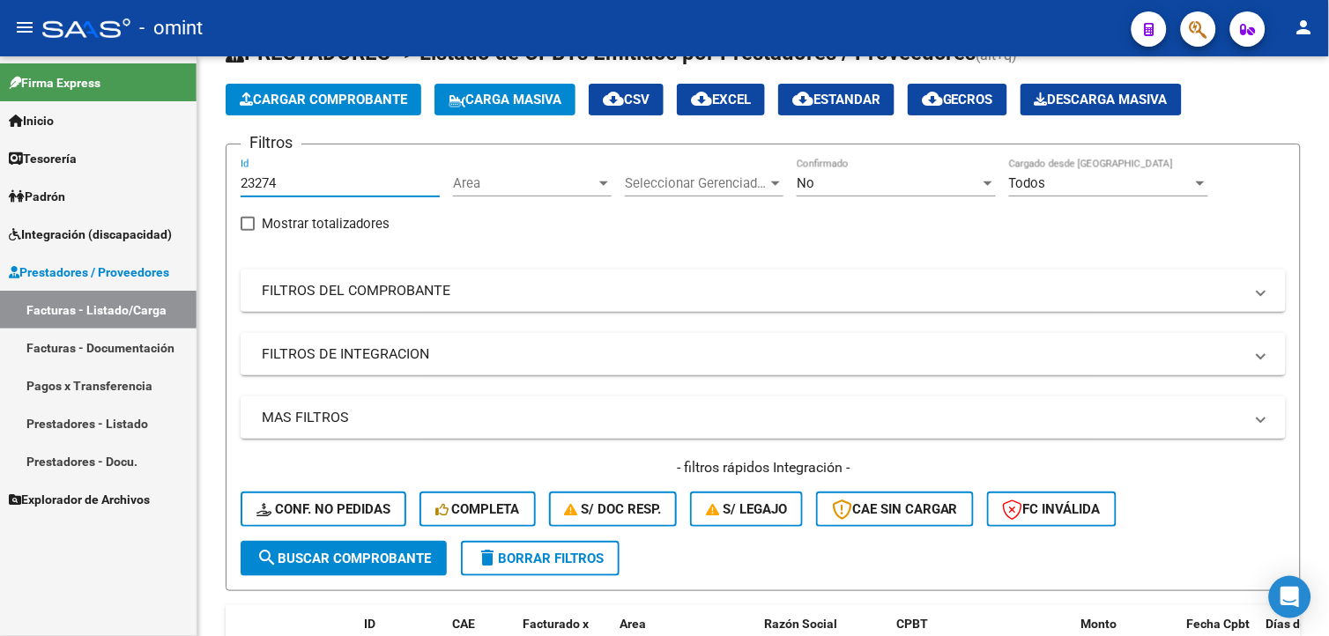
drag, startPoint x: 284, startPoint y: 176, endPoint x: 175, endPoint y: 169, distance: 109.5
click at [175, 169] on mat-sidenav-container "Firma Express Inicio Calendario SSS Instructivos Contacto OS Tesorería Extracto…" at bounding box center [664, 346] width 1329 height 580
paste input "23876"
type input "23876"
click at [353, 544] on button "search Buscar Comprobante" at bounding box center [344, 558] width 206 height 35
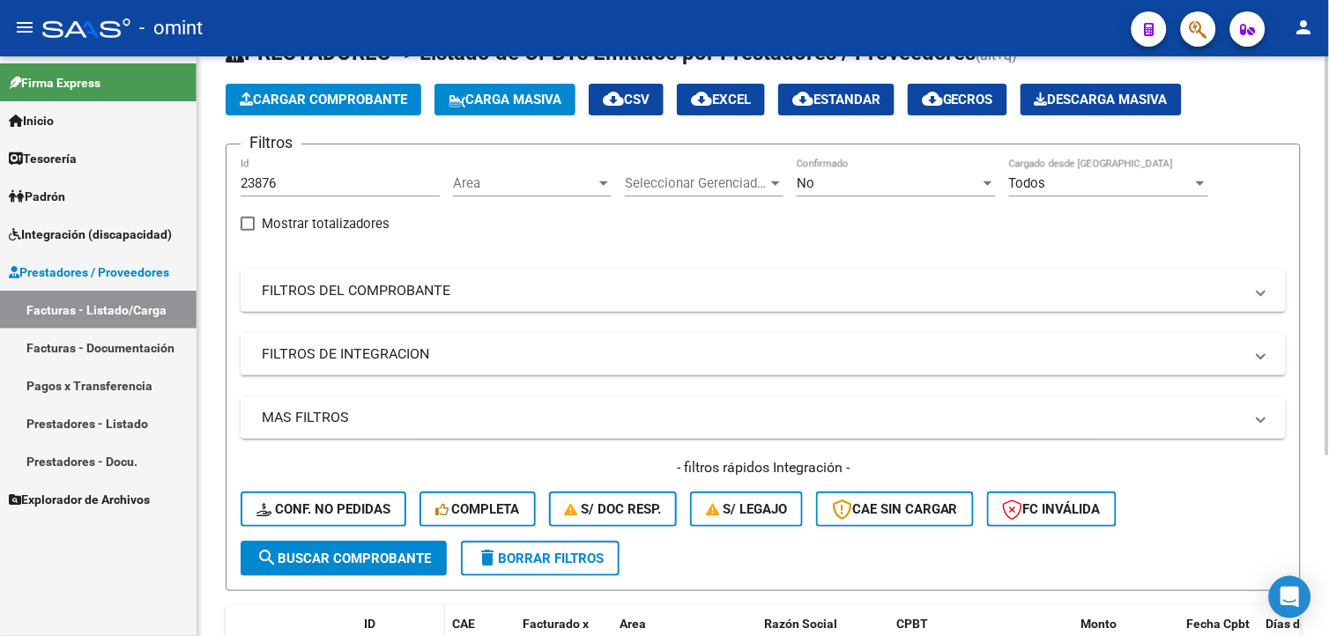
scroll to position [261, 0]
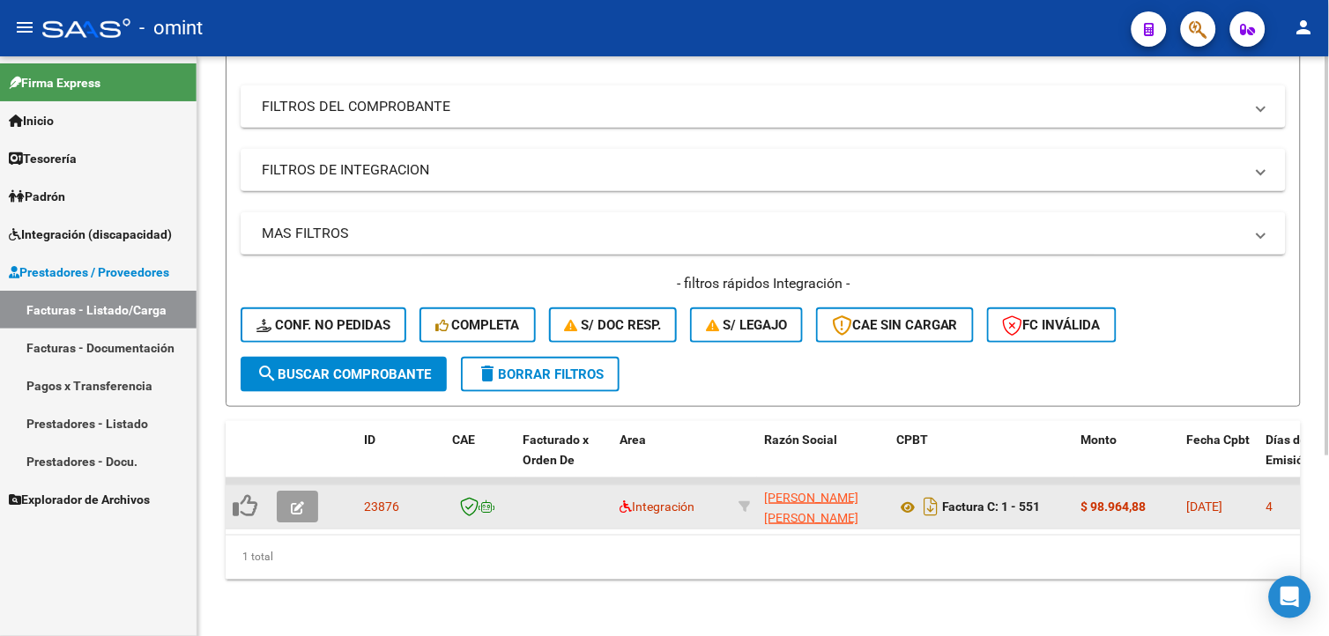
click at [298, 501] on icon "button" at bounding box center [297, 507] width 13 height 13
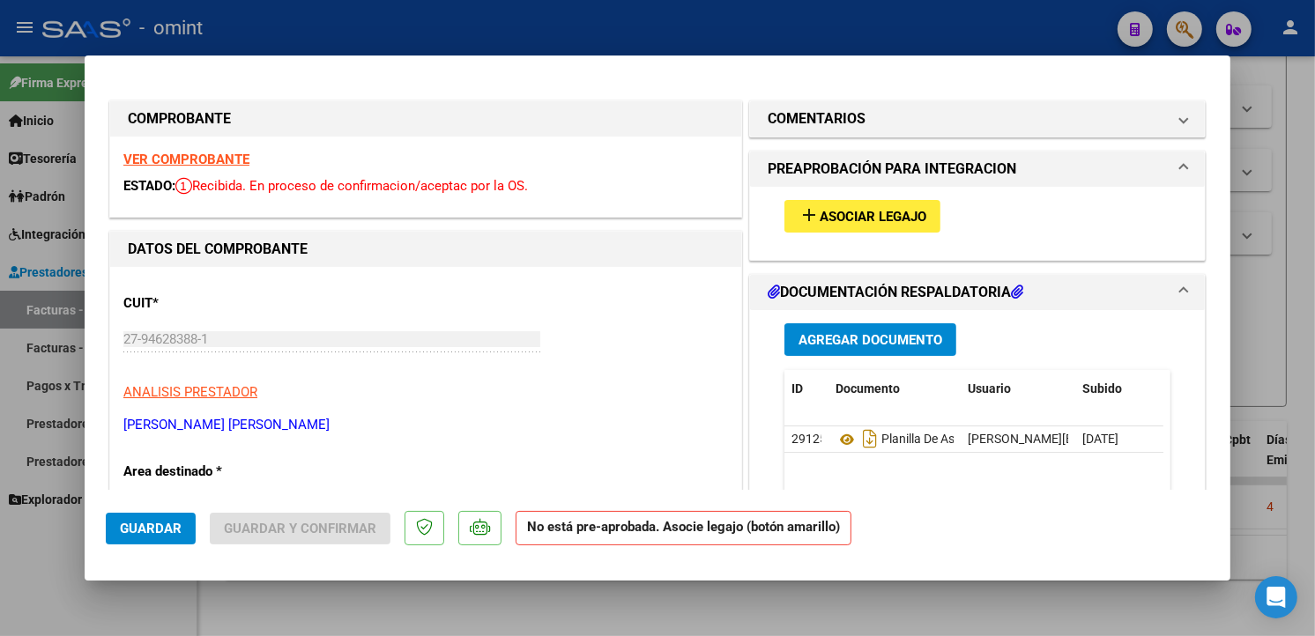
click at [197, 147] on div "VER COMPROBANTE ESTADO: Recibida. En proceso de confirmacion/aceptac por la OS." at bounding box center [425, 177] width 631 height 80
click at [212, 154] on strong "VER COMPROBANTE" at bounding box center [186, 160] width 126 height 16
click at [879, 218] on span "Asociar Legajo" at bounding box center [873, 217] width 107 height 16
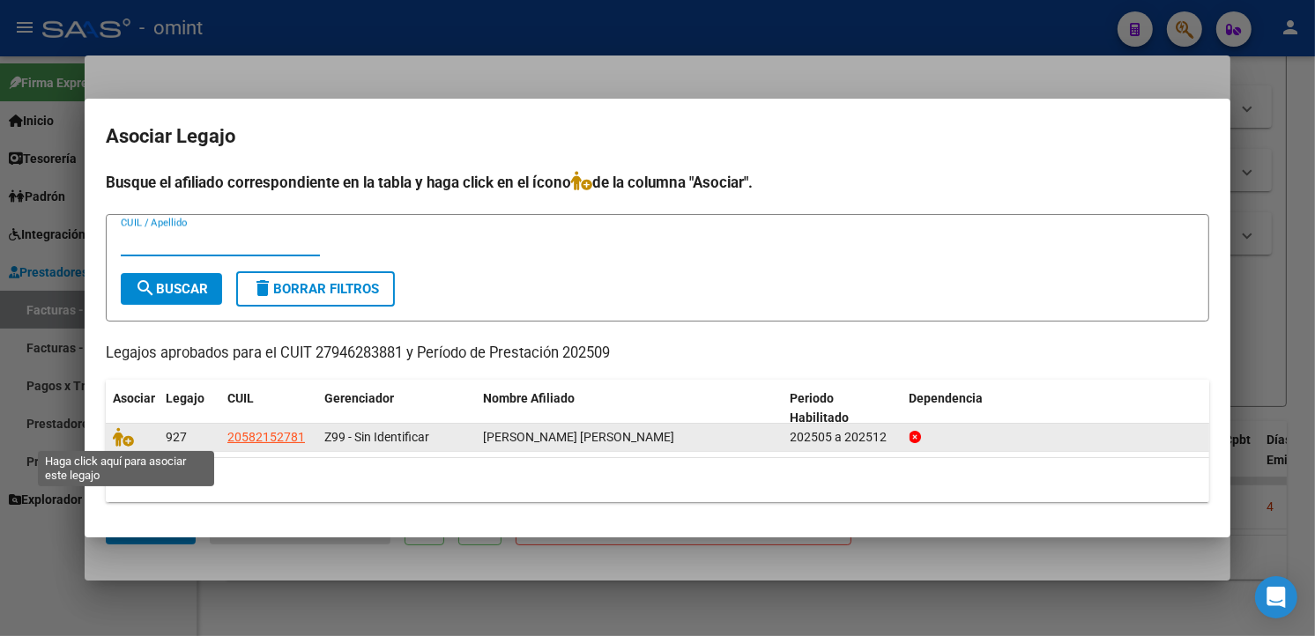
click at [141, 430] on div at bounding box center [132, 437] width 39 height 20
click at [130, 441] on icon at bounding box center [123, 436] width 21 height 19
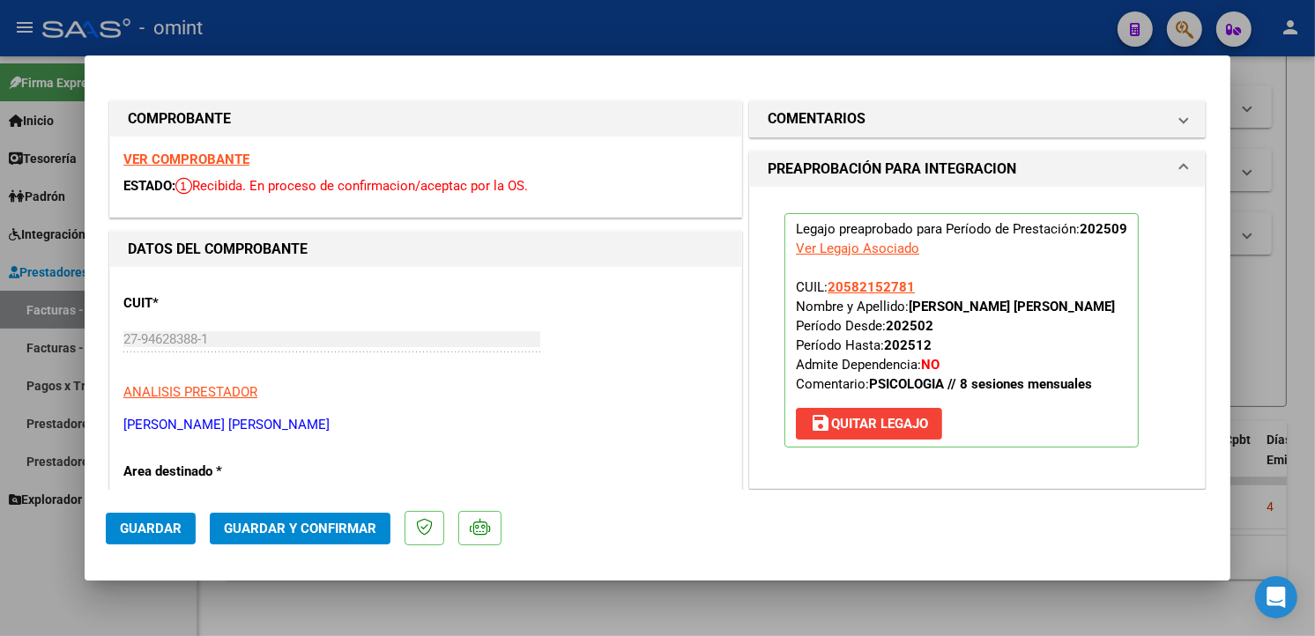
click at [159, 529] on span "Guardar" at bounding box center [151, 529] width 62 height 16
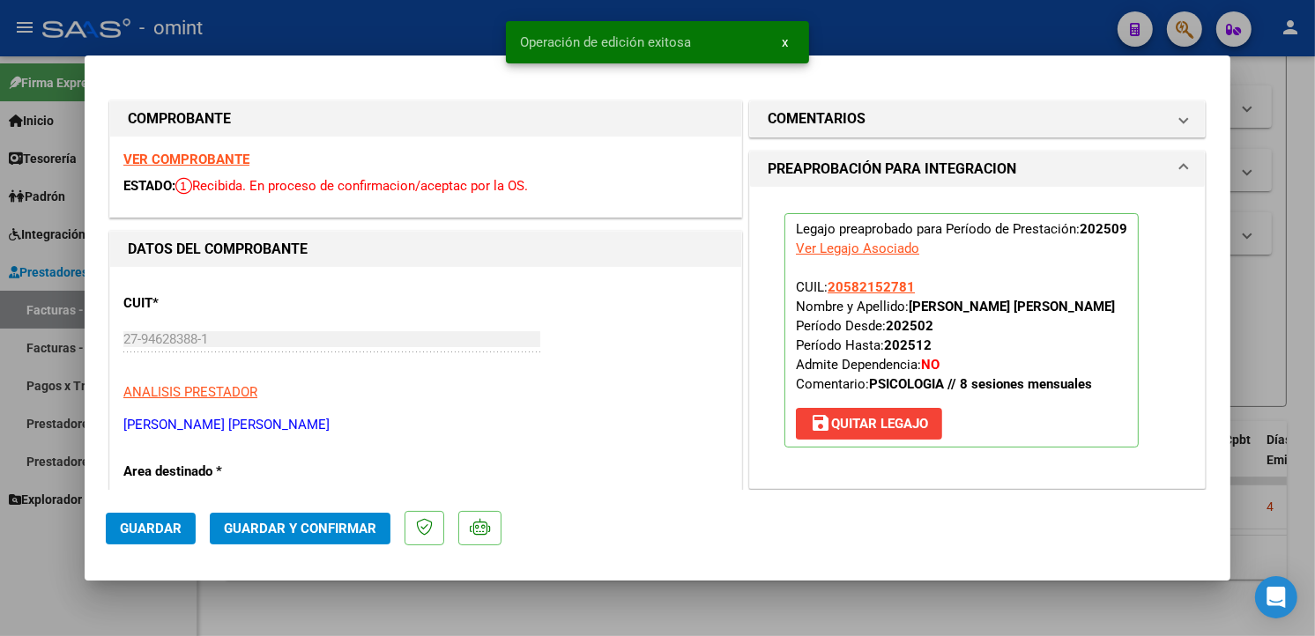
click at [268, 23] on div at bounding box center [657, 318] width 1315 height 636
type input "$ 0,00"
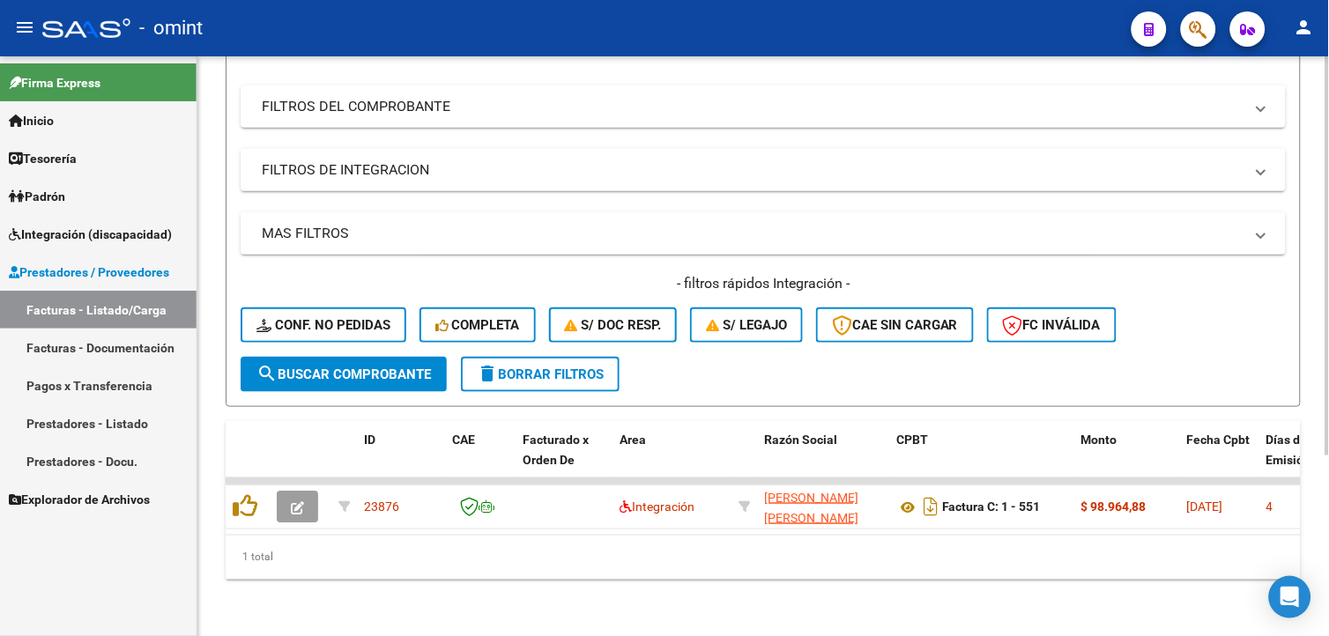
scroll to position [0, 0]
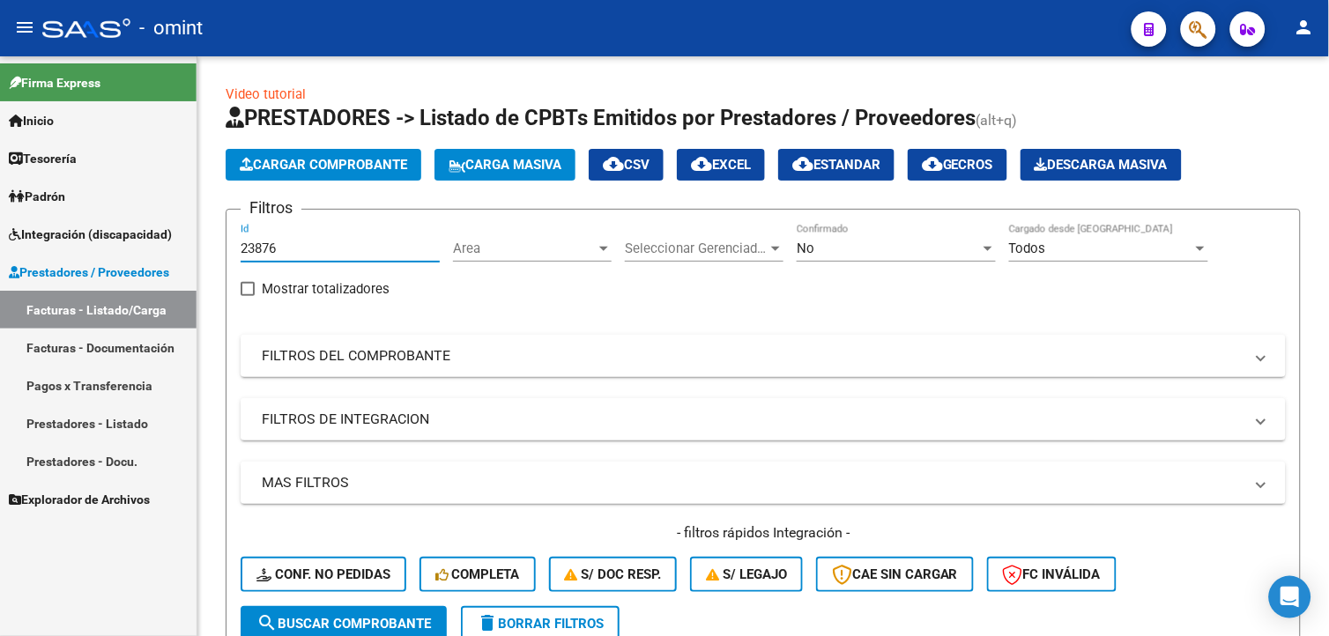
drag, startPoint x: 288, startPoint y: 249, endPoint x: 26, endPoint y: 209, distance: 264.7
click at [0, 189] on html "menu - omint person Firma Express Inicio Calendario SSS Instructivos Contacto O…" at bounding box center [664, 318] width 1329 height 636
click at [19, 201] on mat-sidenav-container "Firma Express Inicio Calendario SSS Instructivos Contacto OS Tesorería Extracto…" at bounding box center [664, 346] width 1329 height 580
paste input "23461"
type input "23461"
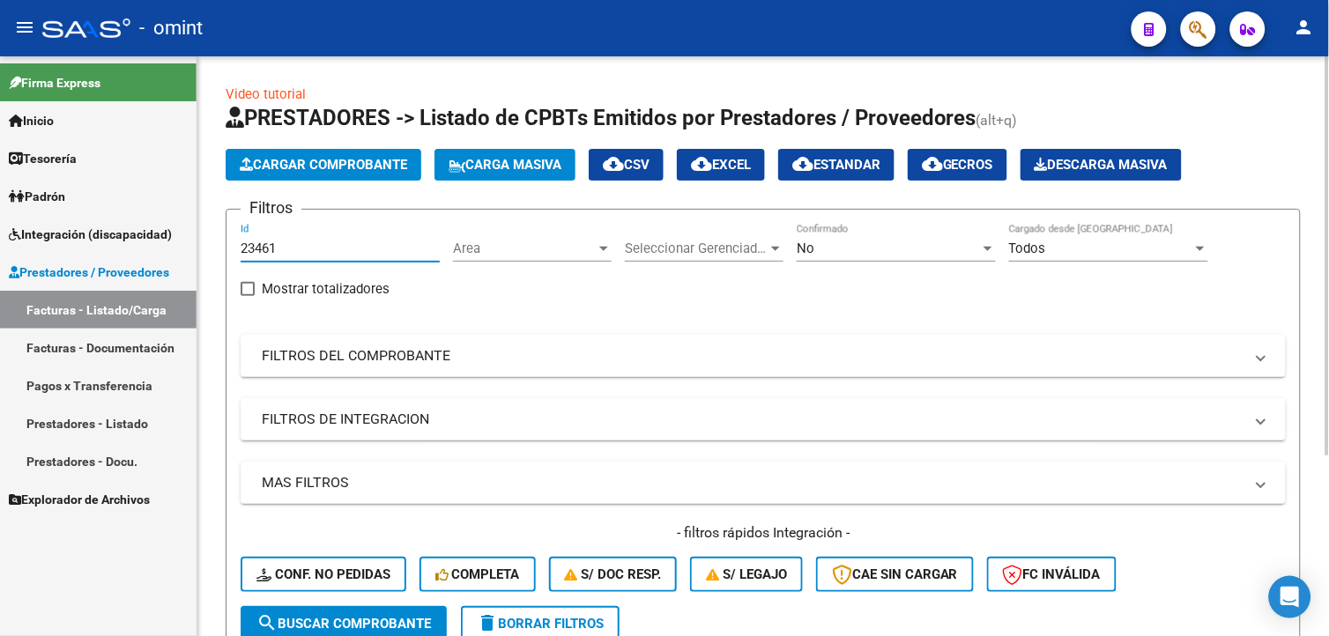
click at [328, 620] on span "search Buscar Comprobante" at bounding box center [343, 624] width 175 height 16
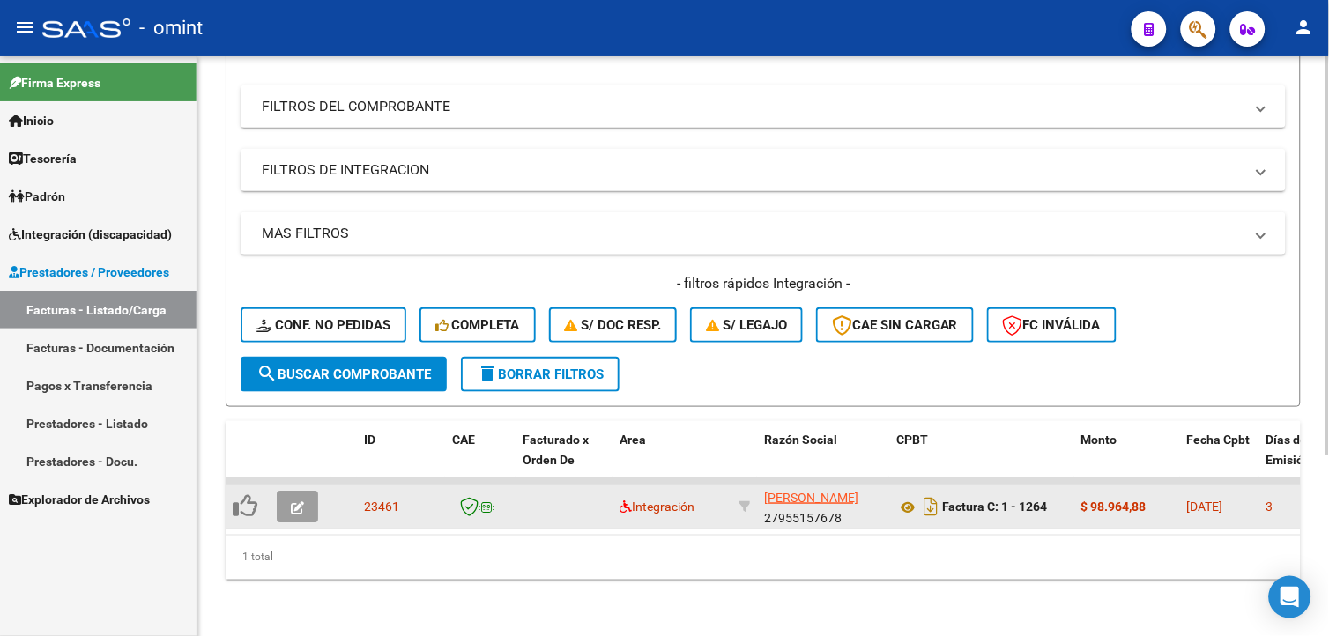
click at [303, 501] on icon "button" at bounding box center [297, 507] width 13 height 13
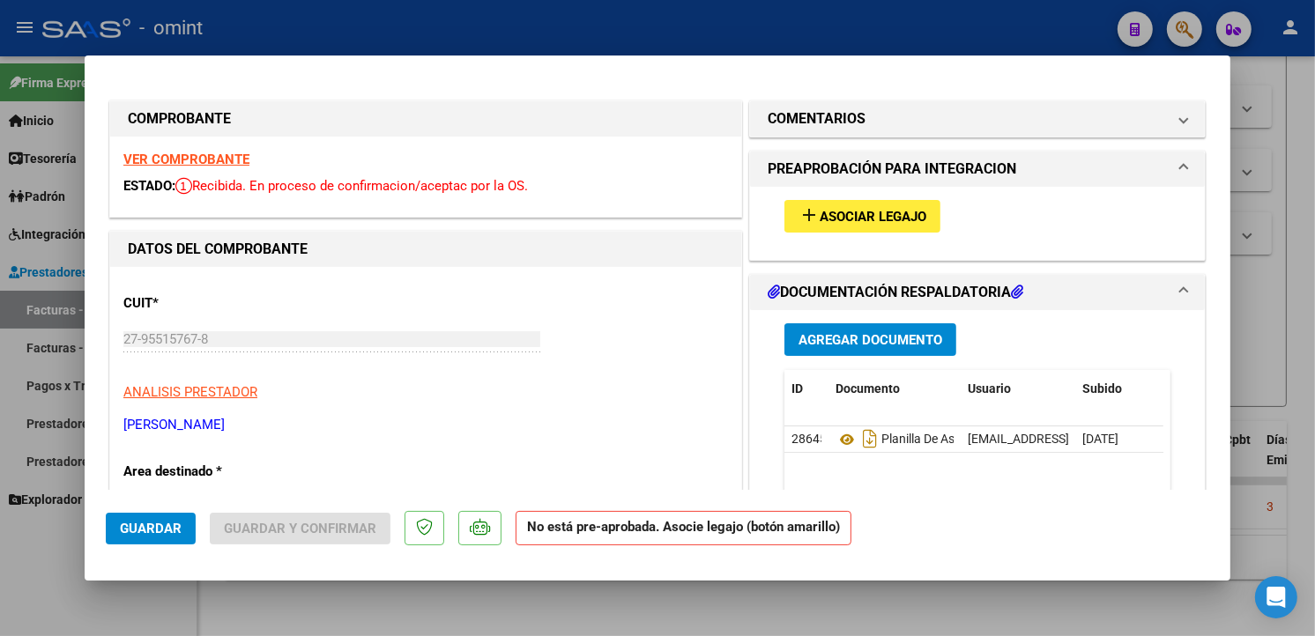
click at [175, 153] on strong "VER COMPROBANTE" at bounding box center [186, 160] width 126 height 16
click at [882, 210] on span "Asociar Legajo" at bounding box center [873, 217] width 107 height 16
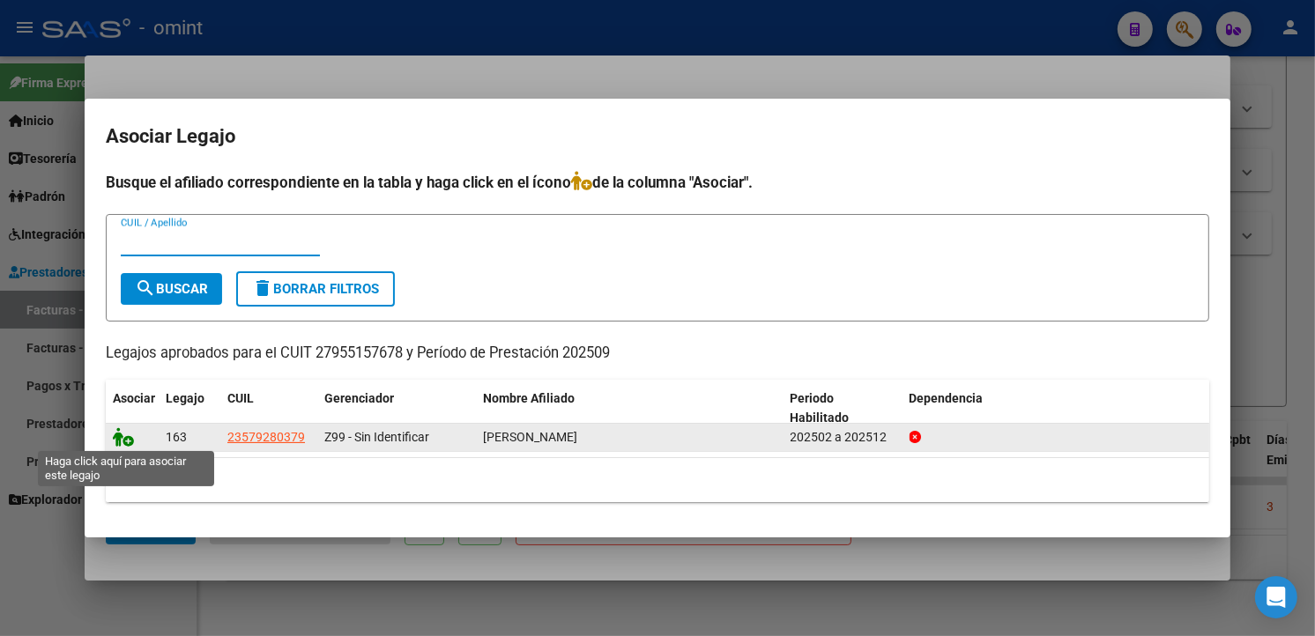
click at [122, 434] on icon at bounding box center [123, 436] width 21 height 19
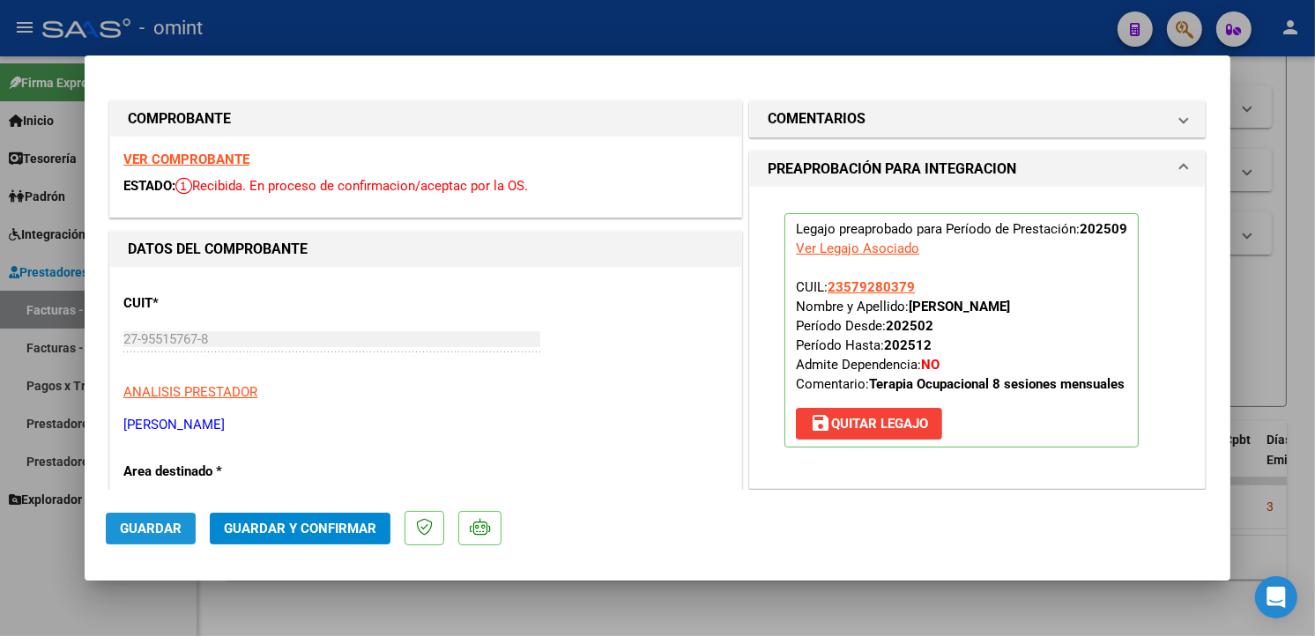
click at [160, 524] on span "Guardar" at bounding box center [151, 529] width 62 height 16
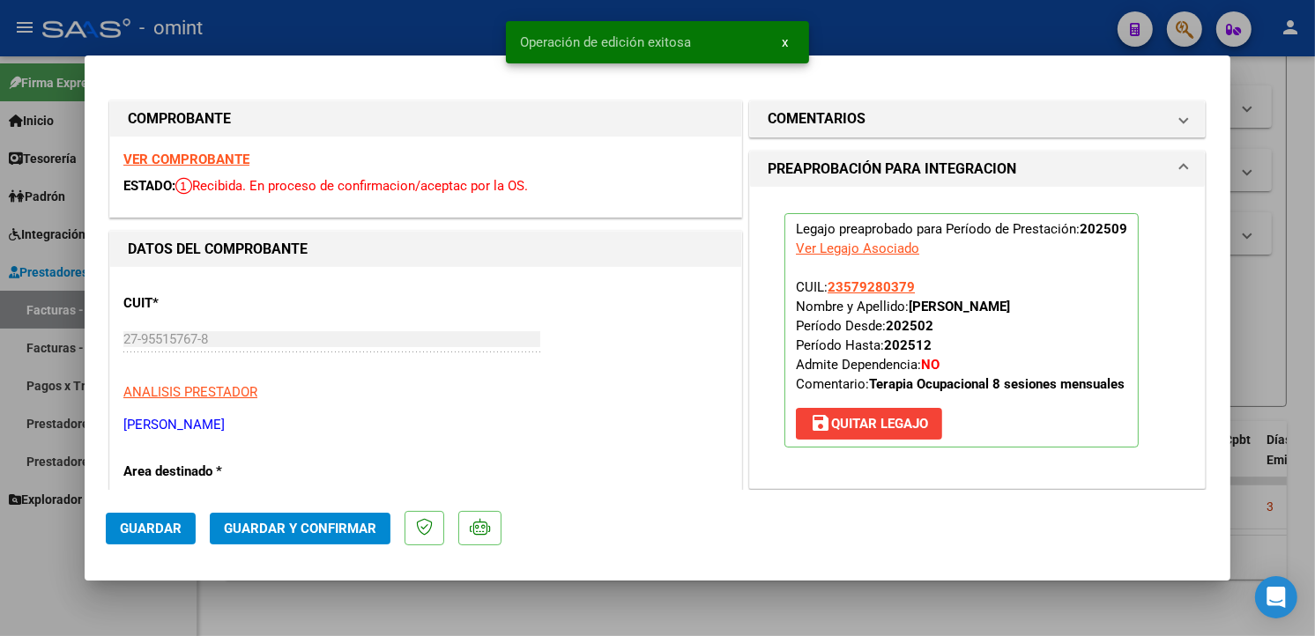
drag, startPoint x: 438, startPoint y: 13, endPoint x: 455, endPoint y: 24, distance: 19.8
click at [438, 14] on div at bounding box center [657, 318] width 1315 height 636
type input "$ 0,00"
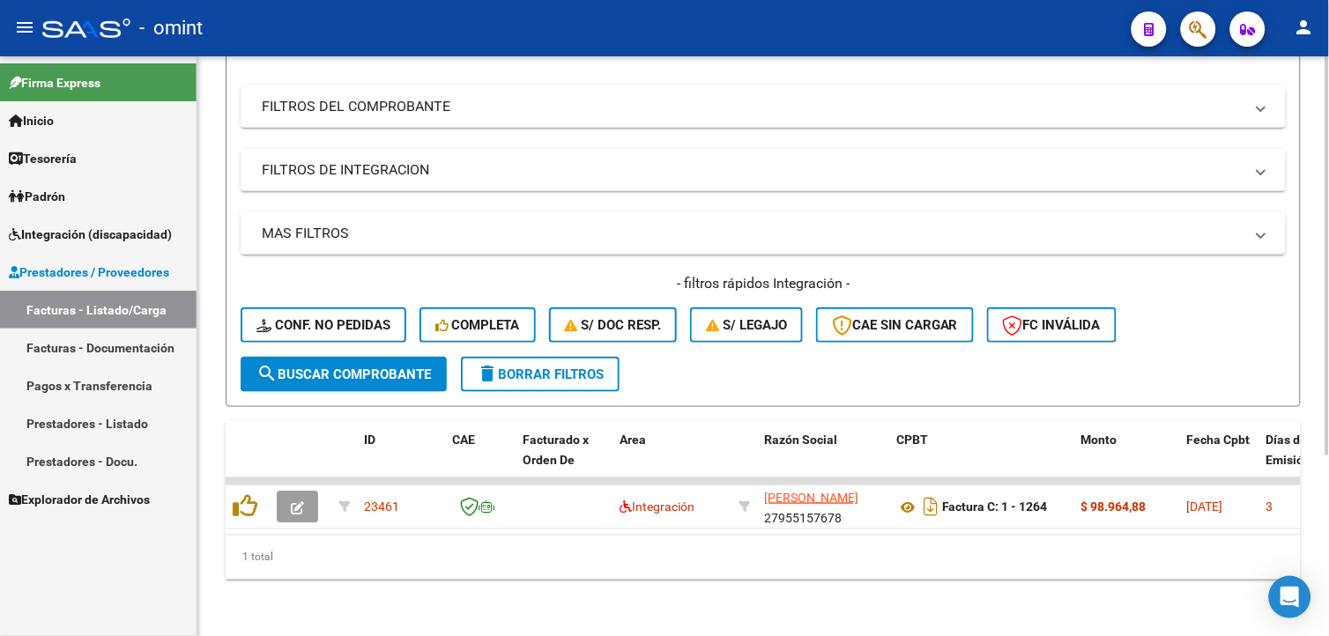
scroll to position [0, 0]
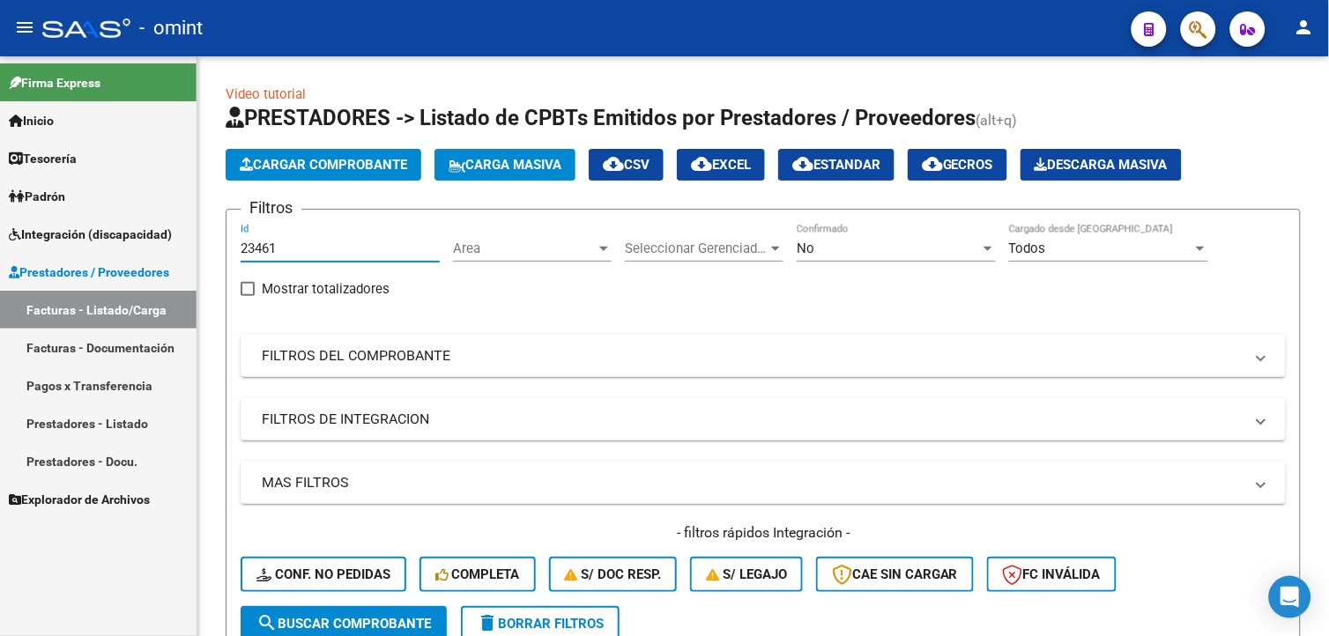
drag, startPoint x: 286, startPoint y: 245, endPoint x: 85, endPoint y: 229, distance: 201.6
click at [72, 224] on mat-sidenav-container "Firma Express Inicio Calendario SSS Instructivos Contacto OS Tesorería Extracto…" at bounding box center [664, 346] width 1329 height 580
paste input "22758"
type input "22758"
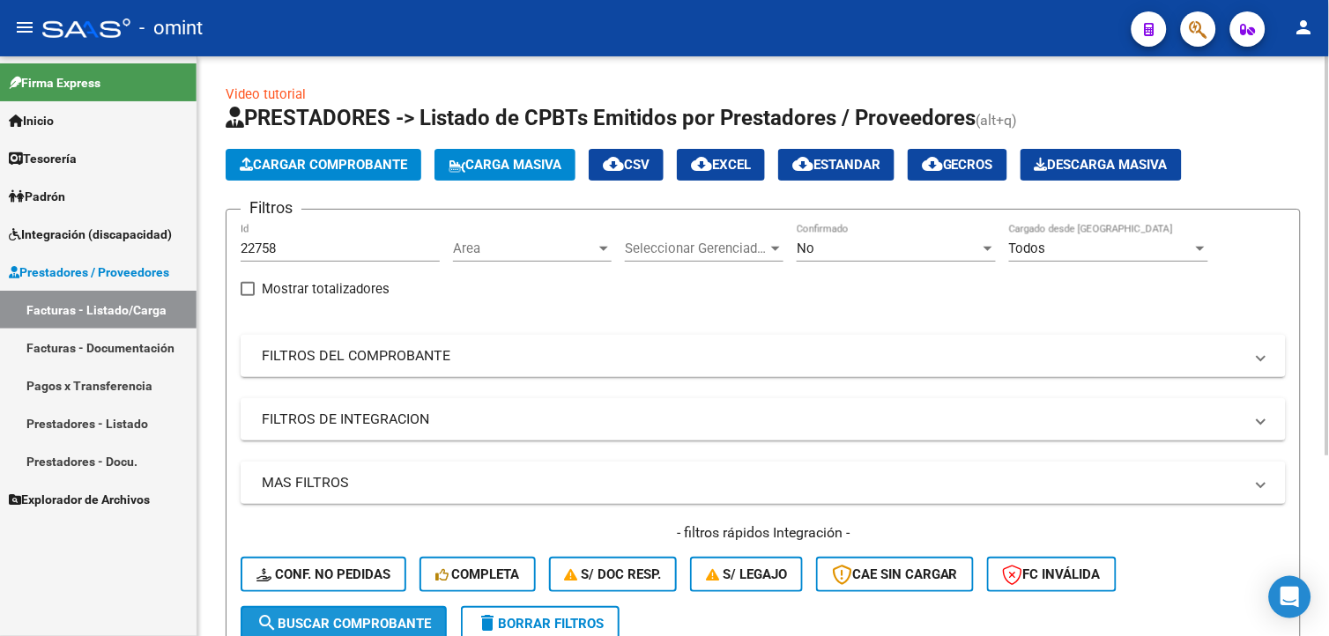
click at [399, 608] on button "search Buscar Comprobante" at bounding box center [344, 623] width 206 height 35
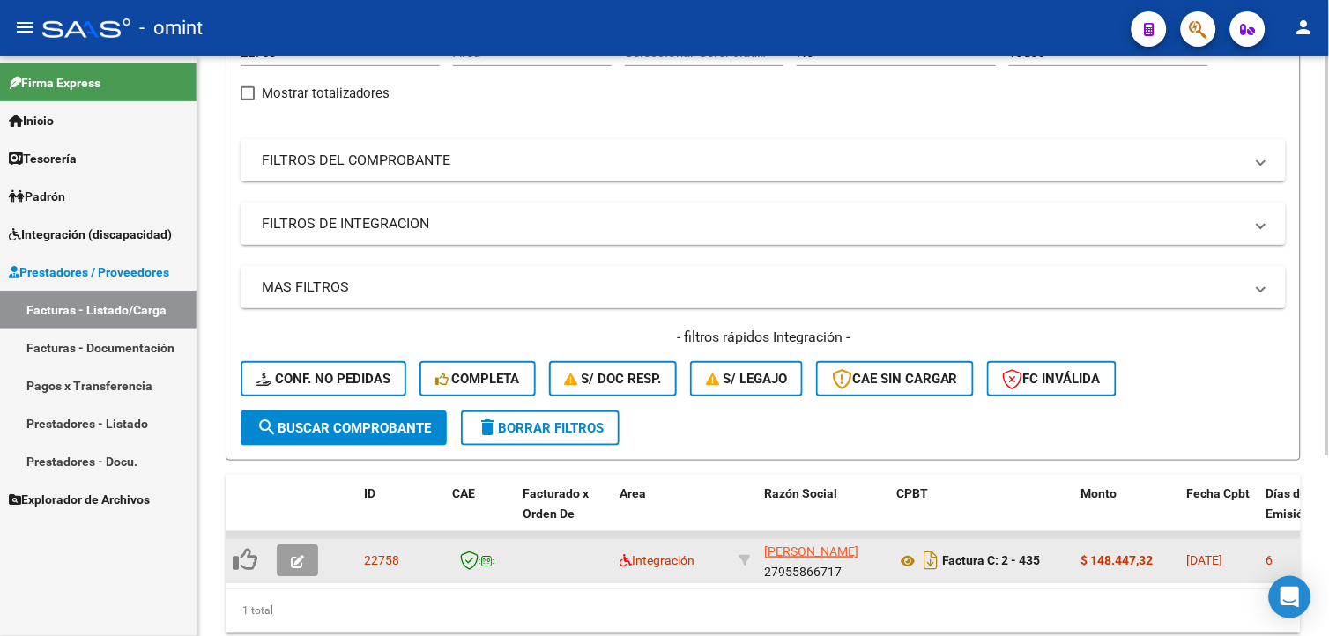
click at [301, 559] on icon "button" at bounding box center [297, 561] width 13 height 13
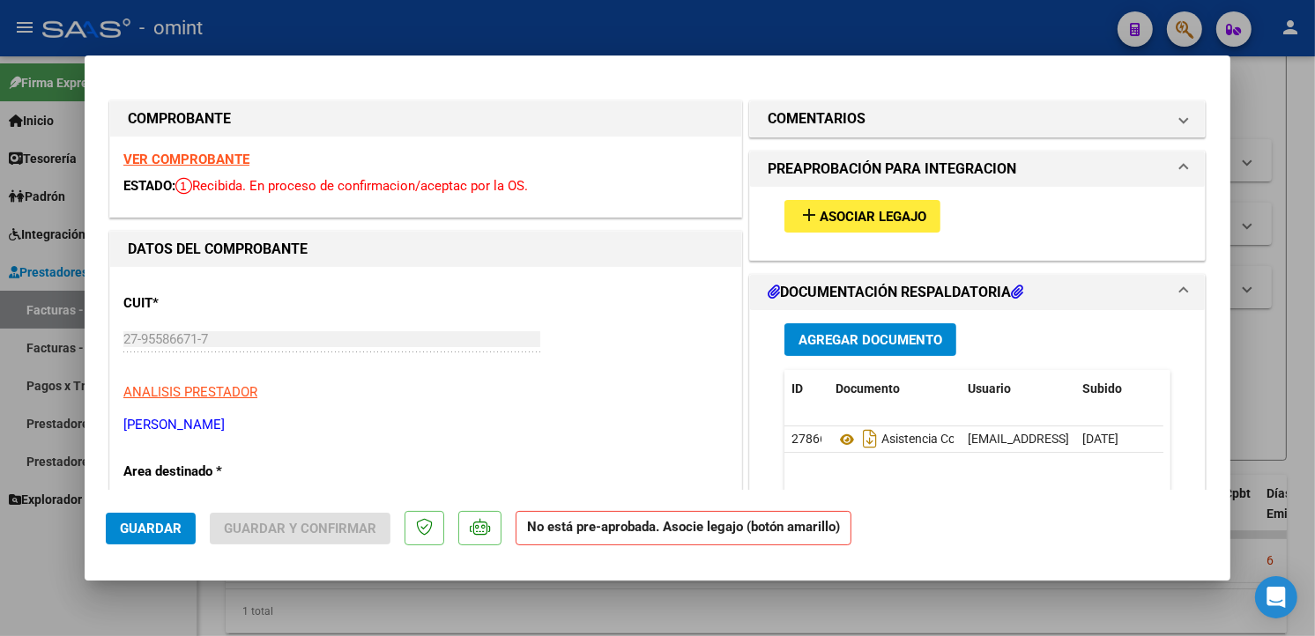
click at [234, 152] on strong "VER COMPROBANTE" at bounding box center [186, 160] width 126 height 16
click at [858, 204] on button "add Asociar Legajo" at bounding box center [862, 216] width 156 height 33
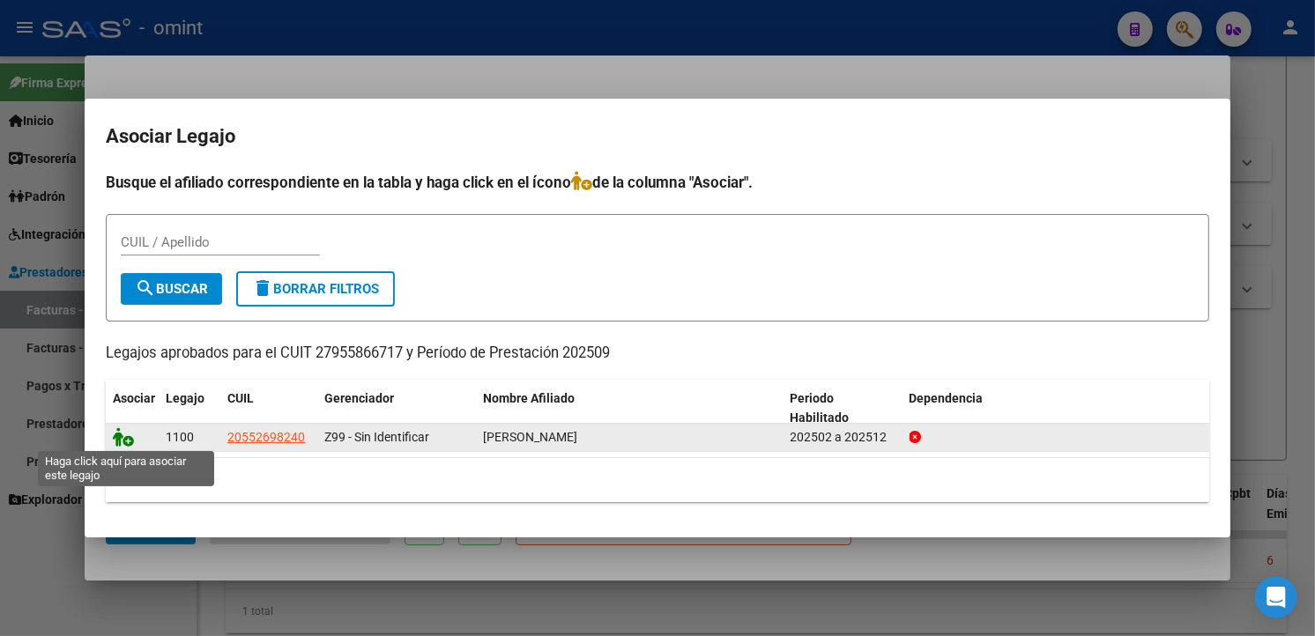
click at [124, 438] on icon at bounding box center [123, 436] width 21 height 19
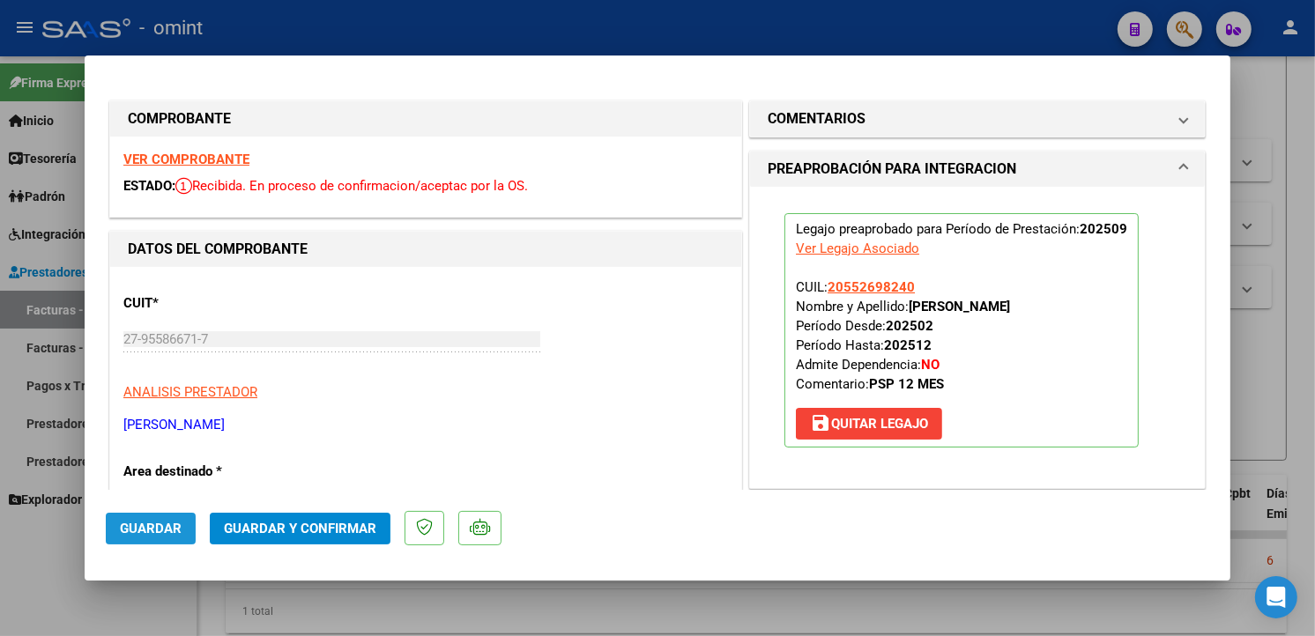
click at [137, 529] on span "Guardar" at bounding box center [151, 529] width 62 height 16
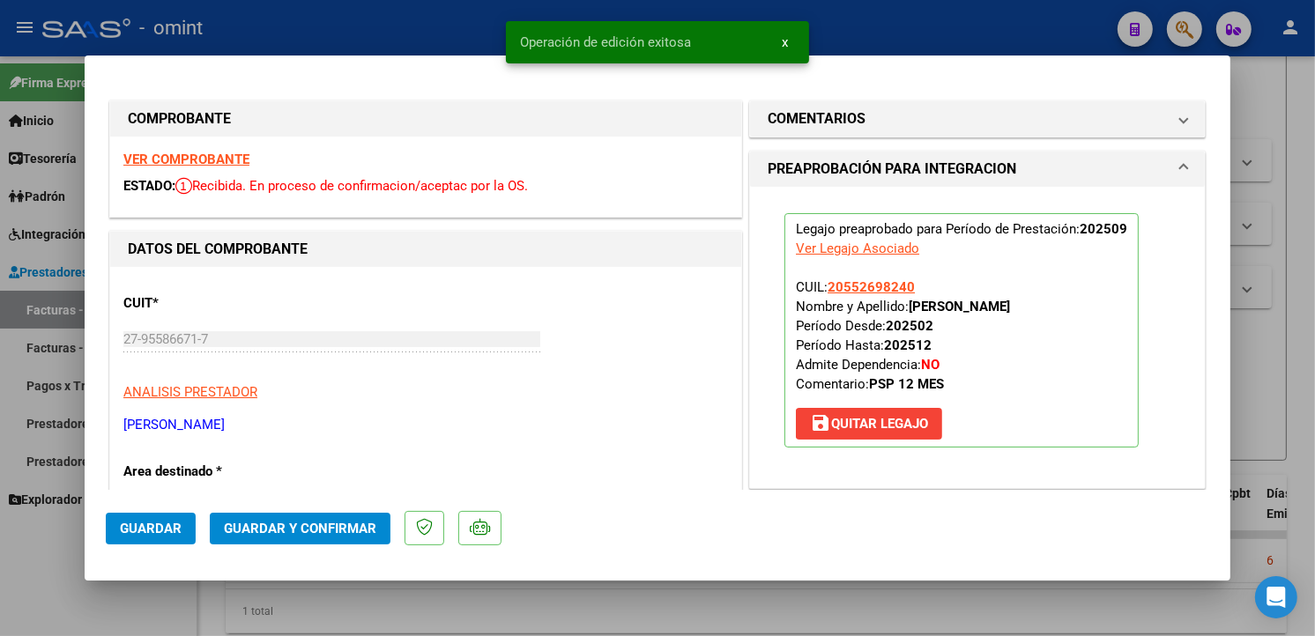
click at [382, 27] on div at bounding box center [657, 318] width 1315 height 636
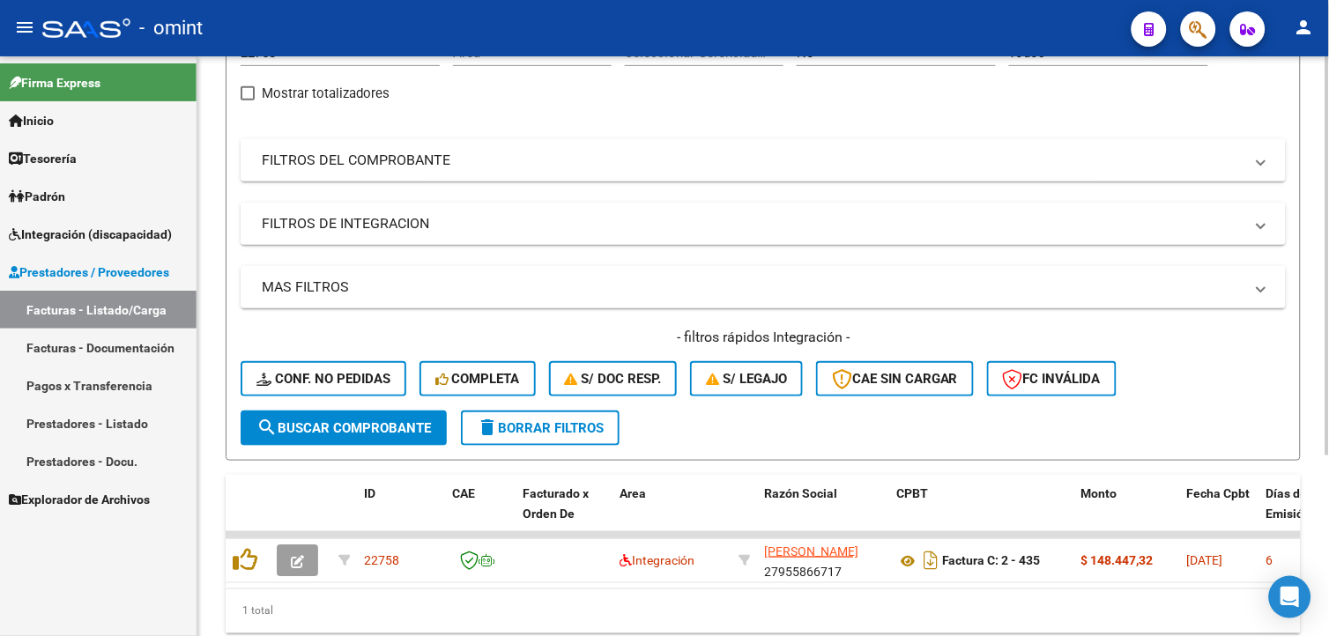
scroll to position [0, 0]
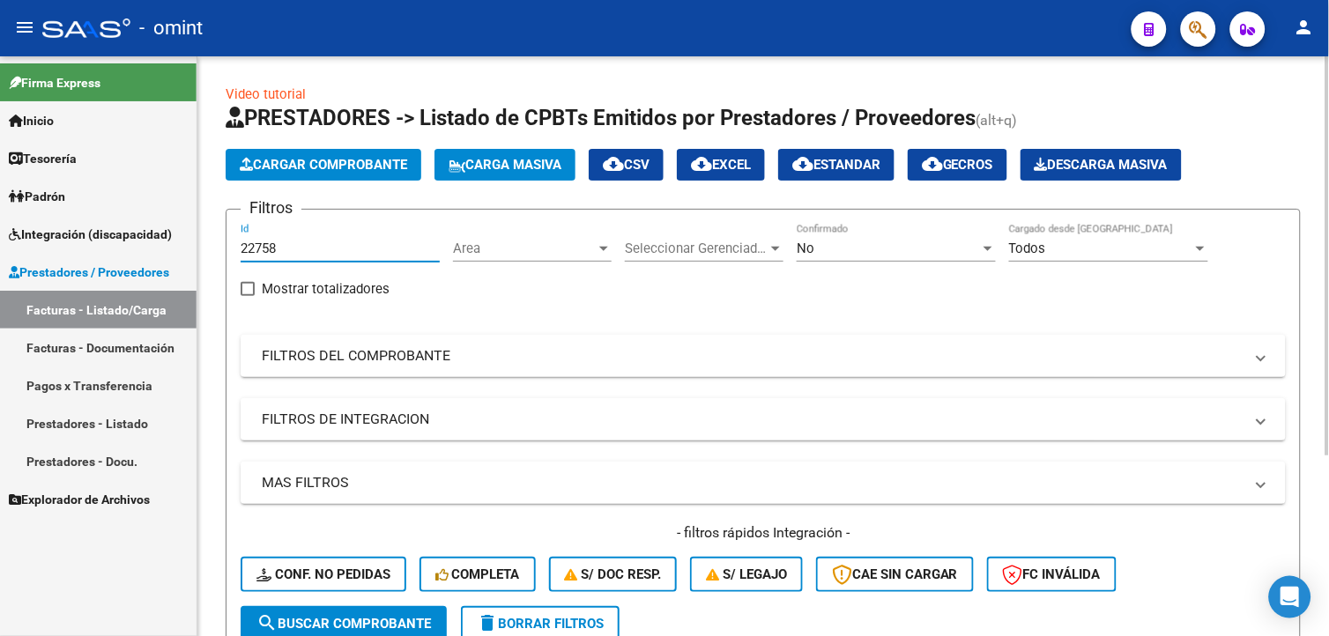
click at [156, 219] on mat-sidenav-container "Firma Express Inicio Calendario SSS Instructivos Contacto OS Tesorería Extracto…" at bounding box center [664, 346] width 1329 height 580
drag, startPoint x: 284, startPoint y: 239, endPoint x: 263, endPoint y: 253, distance: 25.4
paste input "23122"
type input "23122"
click at [390, 617] on span "search Buscar Comprobante" at bounding box center [343, 624] width 175 height 16
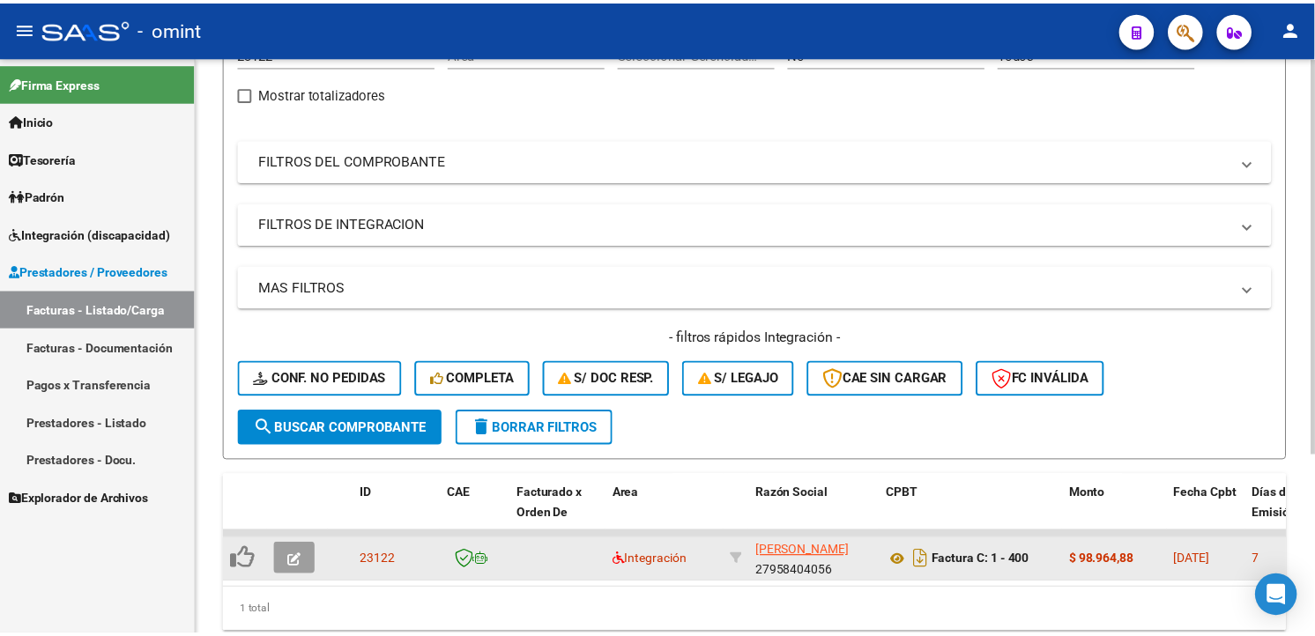
scroll to position [261, 0]
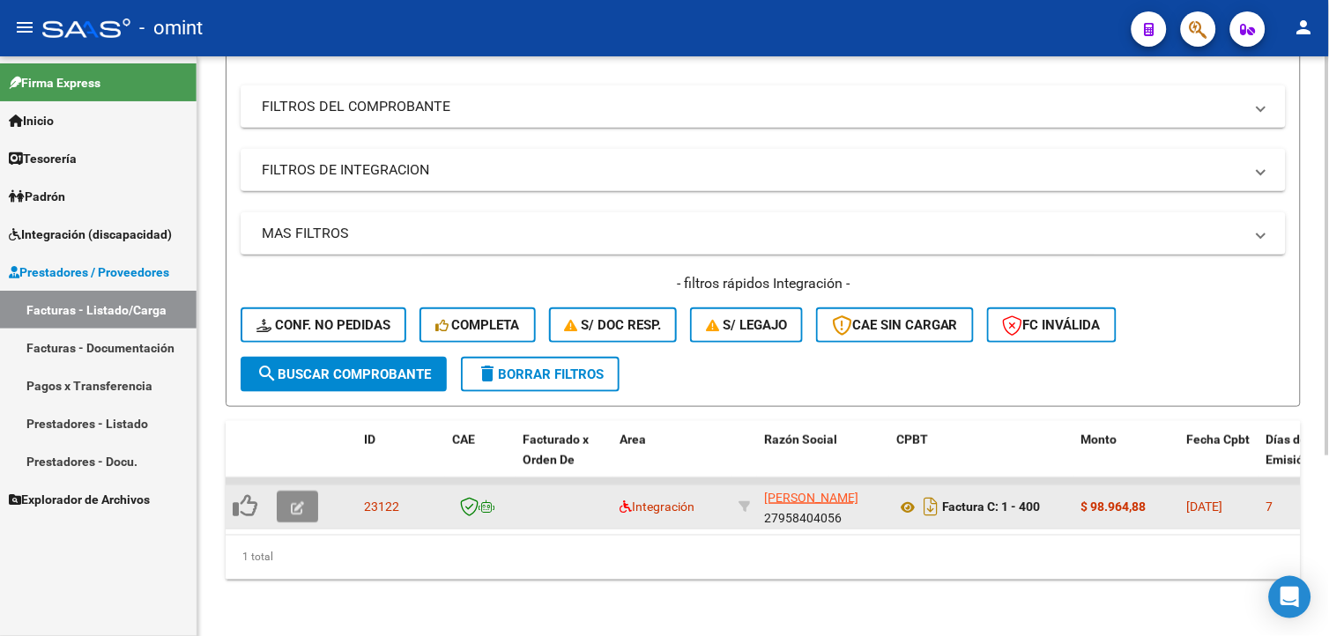
click at [291, 501] on icon "button" at bounding box center [297, 507] width 13 height 13
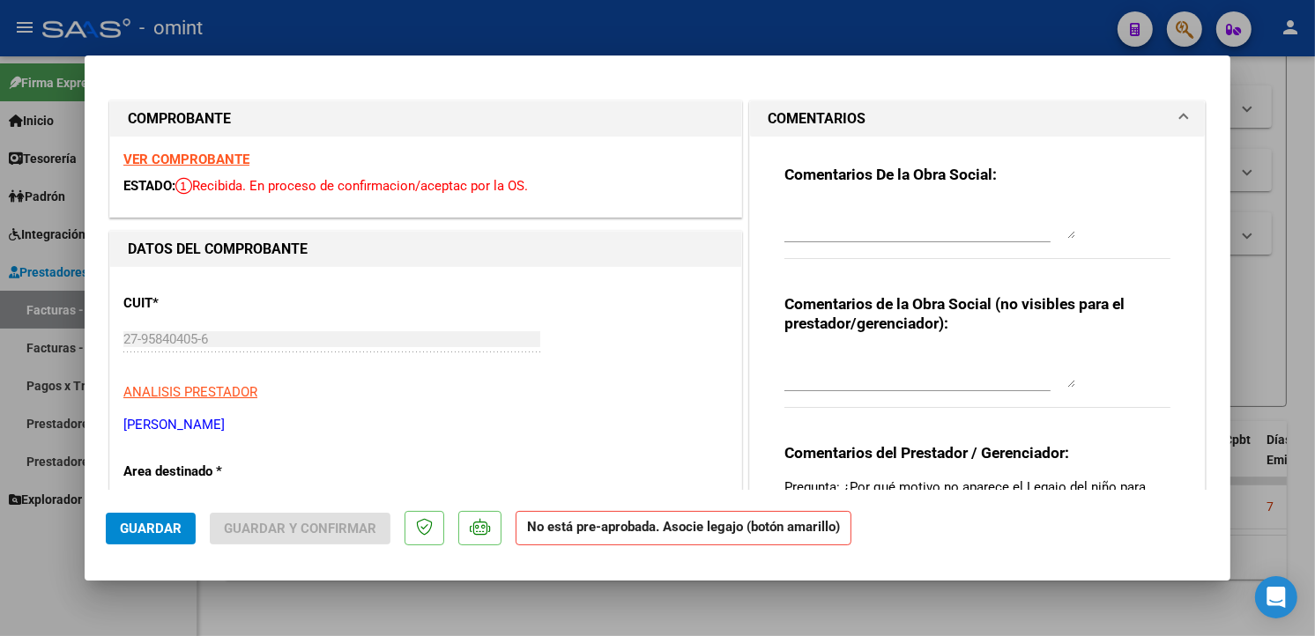
click at [220, 161] on strong "VER COMPROBANTE" at bounding box center [186, 160] width 126 height 16
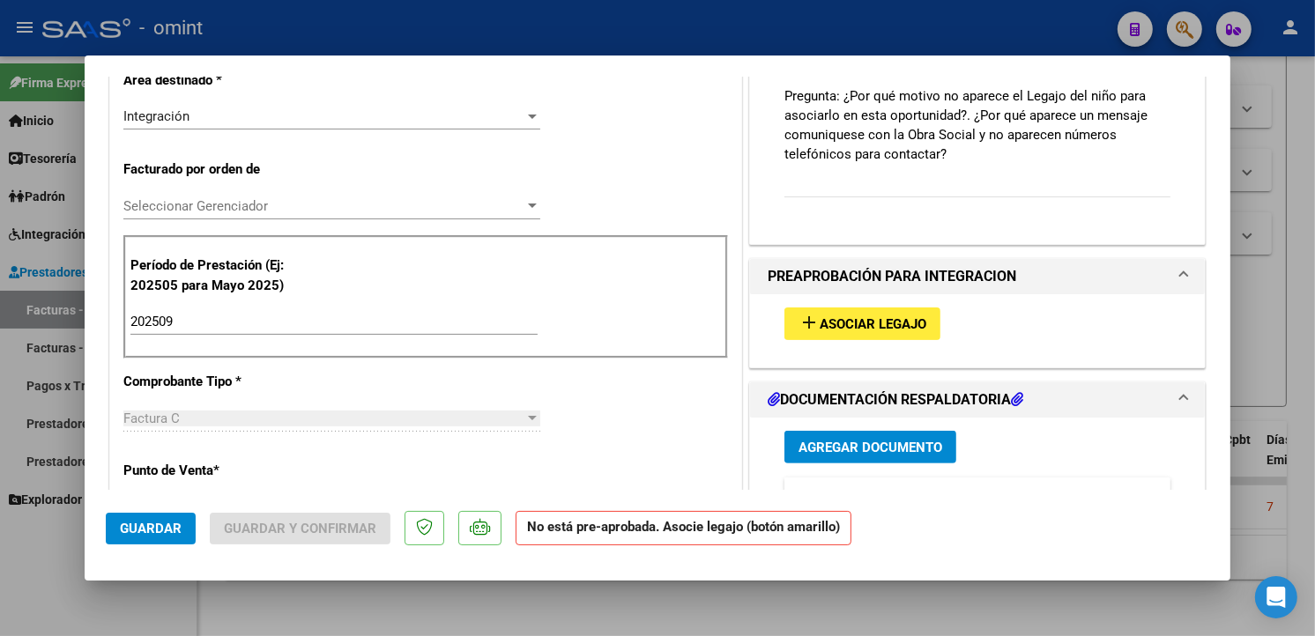
scroll to position [489, 0]
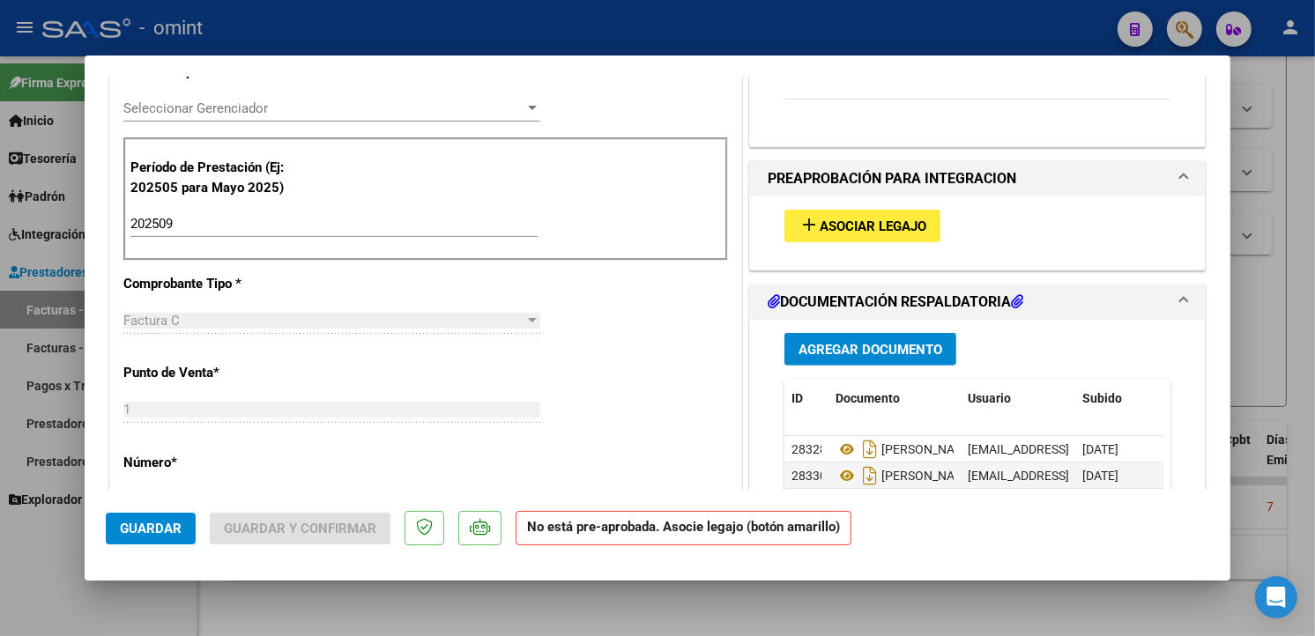
click at [890, 225] on span "Asociar Legajo" at bounding box center [873, 227] width 107 height 16
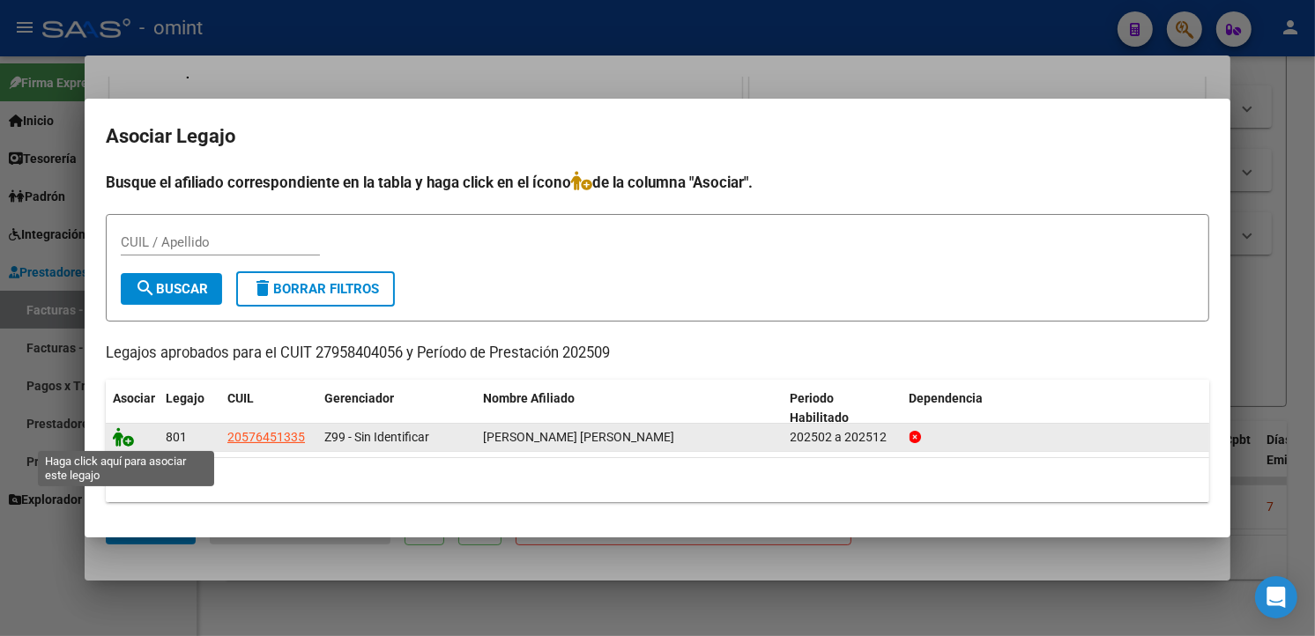
click at [126, 435] on icon at bounding box center [123, 436] width 21 height 19
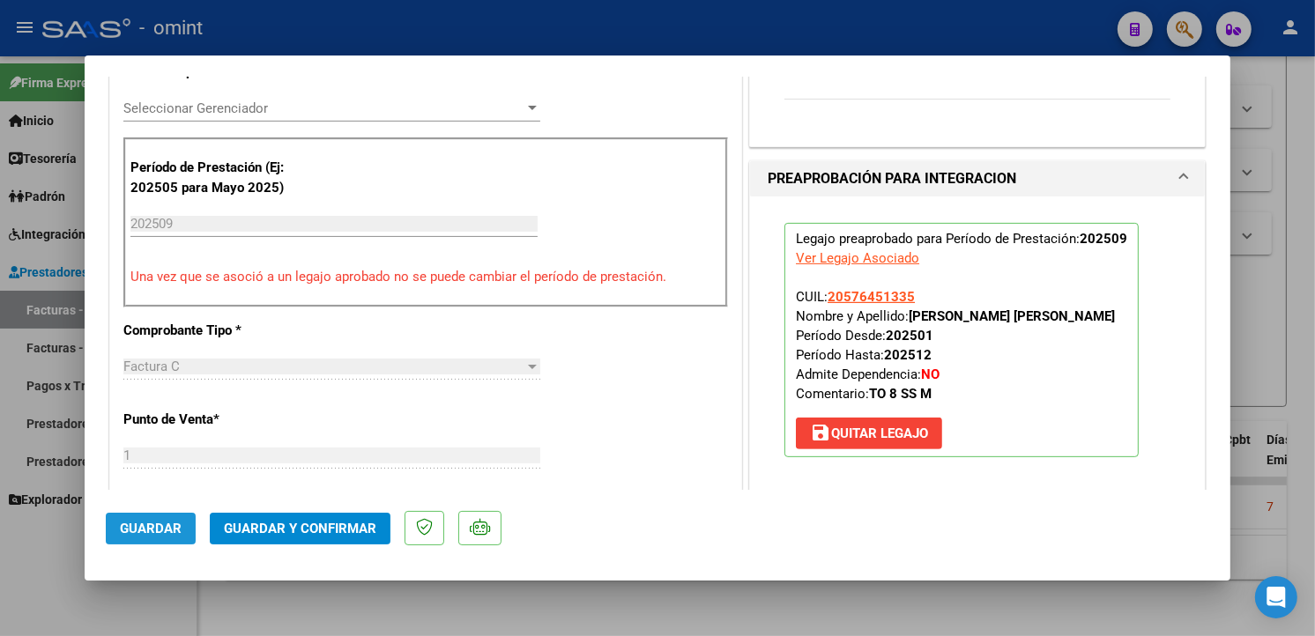
click at [160, 521] on span "Guardar" at bounding box center [151, 529] width 62 height 16
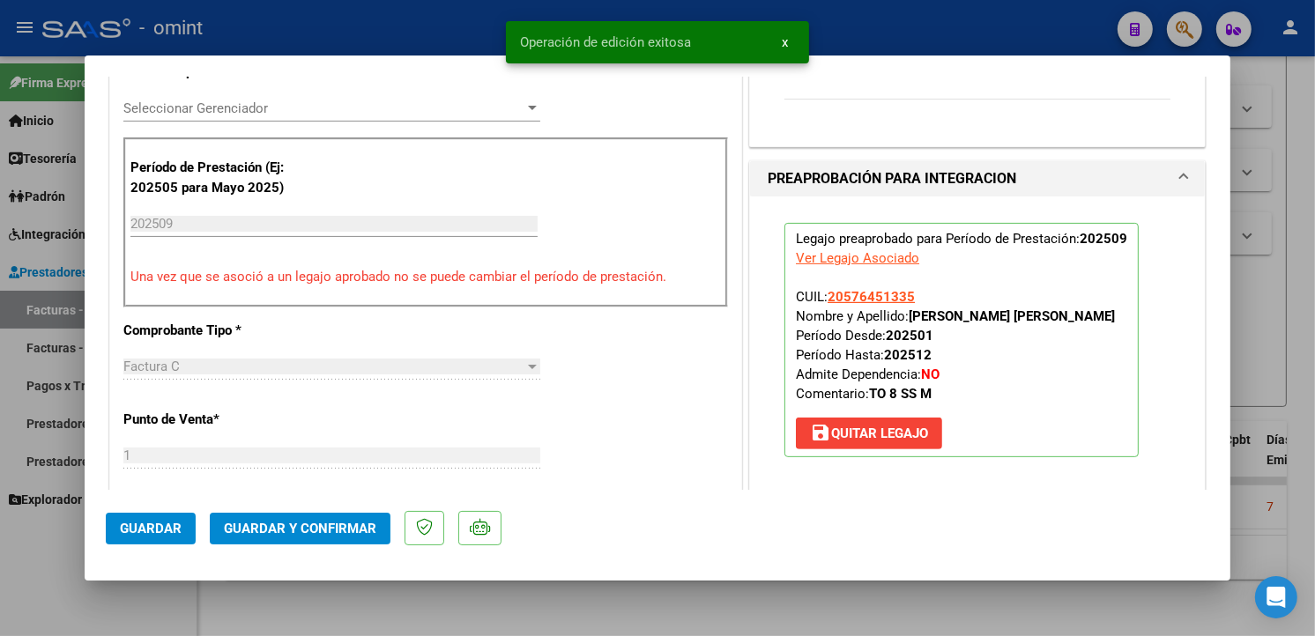
click at [368, 39] on div at bounding box center [657, 318] width 1315 height 636
type input "$ 0,00"
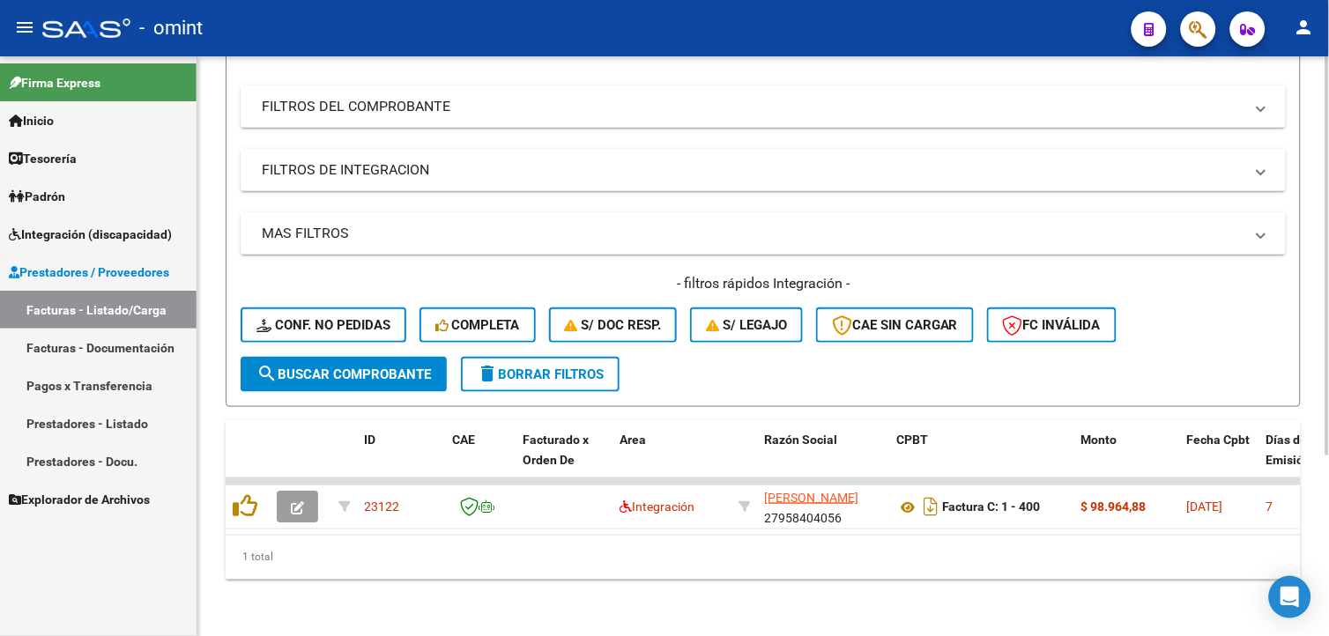
scroll to position [0, 0]
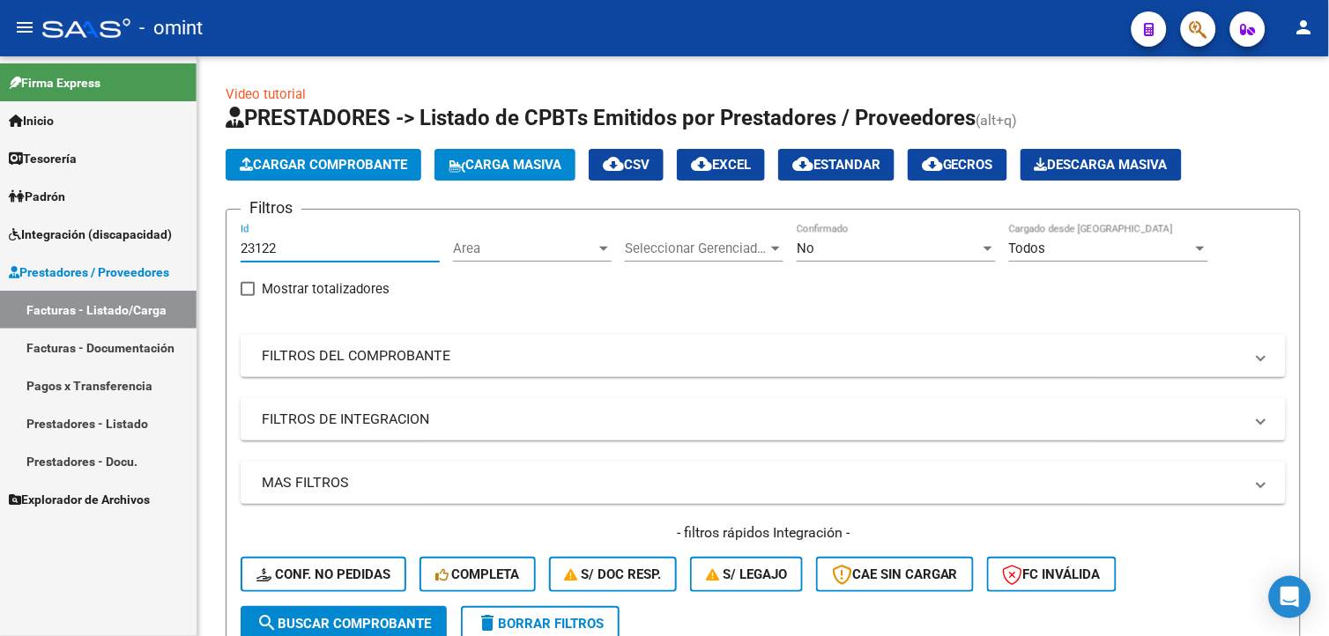
drag, startPoint x: 284, startPoint y: 242, endPoint x: 0, endPoint y: 209, distance: 285.8
click at [0, 209] on html "menu - omint person Firma Express Inicio Calendario SSS Instructivos Contacto O…" at bounding box center [664, 318] width 1329 height 636
paste input "23075"
type input "23075"
click at [376, 620] on span "search Buscar Comprobante" at bounding box center [343, 624] width 175 height 16
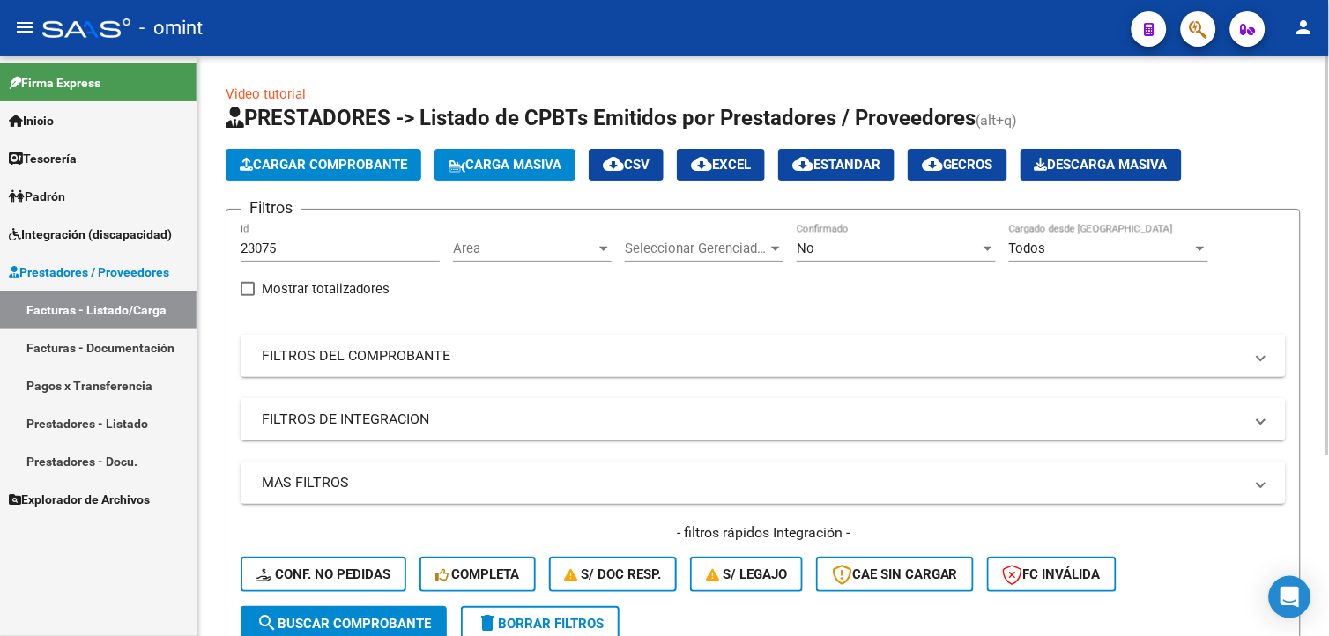
scroll to position [261, 0]
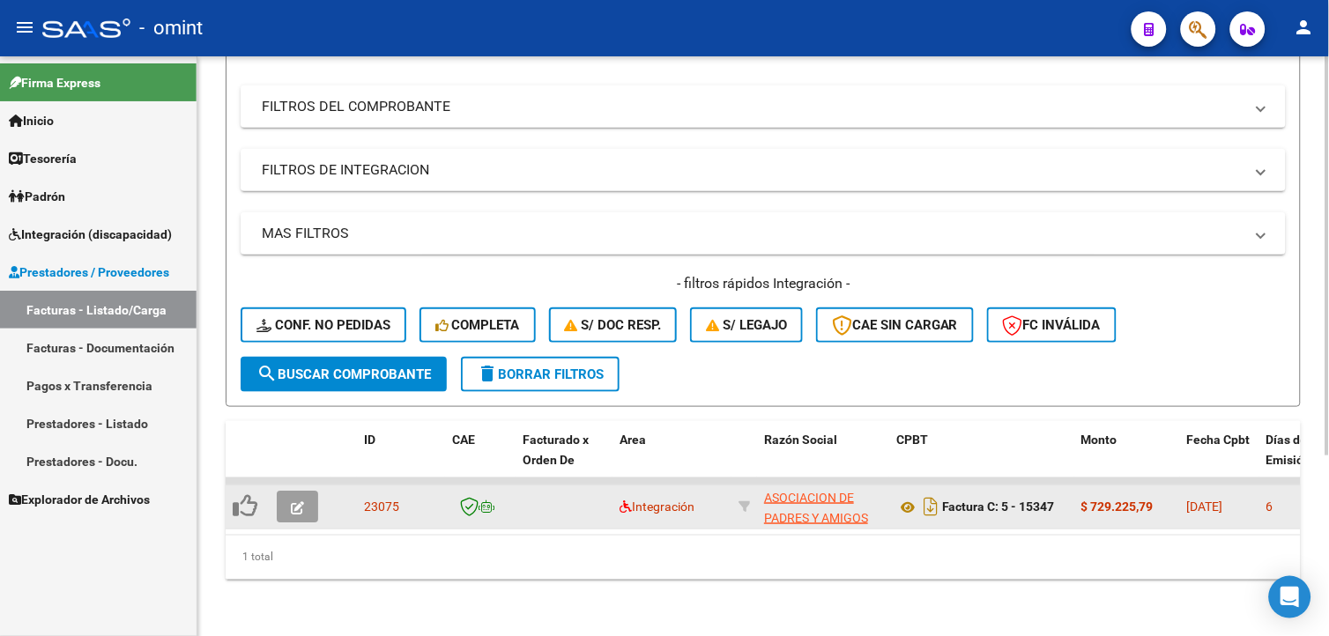
click at [315, 501] on button "button" at bounding box center [297, 507] width 41 height 32
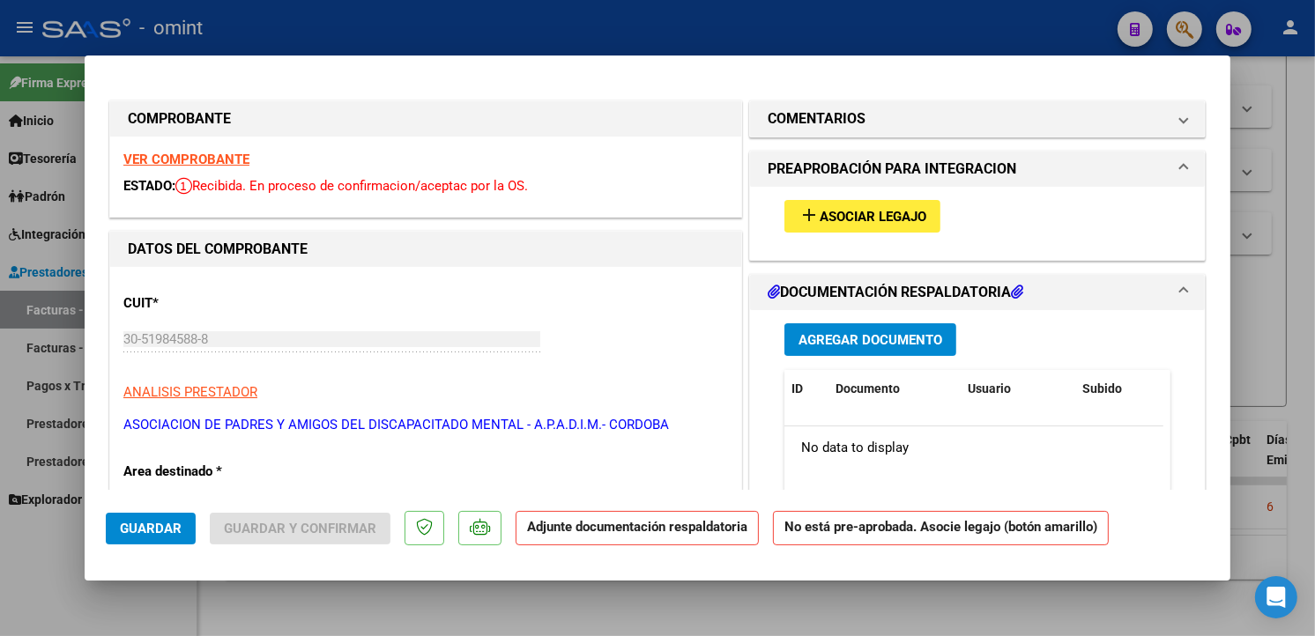
click at [173, 152] on strong "VER COMPROBANTE" at bounding box center [186, 160] width 126 height 16
click at [867, 213] on span "Asociar Legajo" at bounding box center [873, 217] width 107 height 16
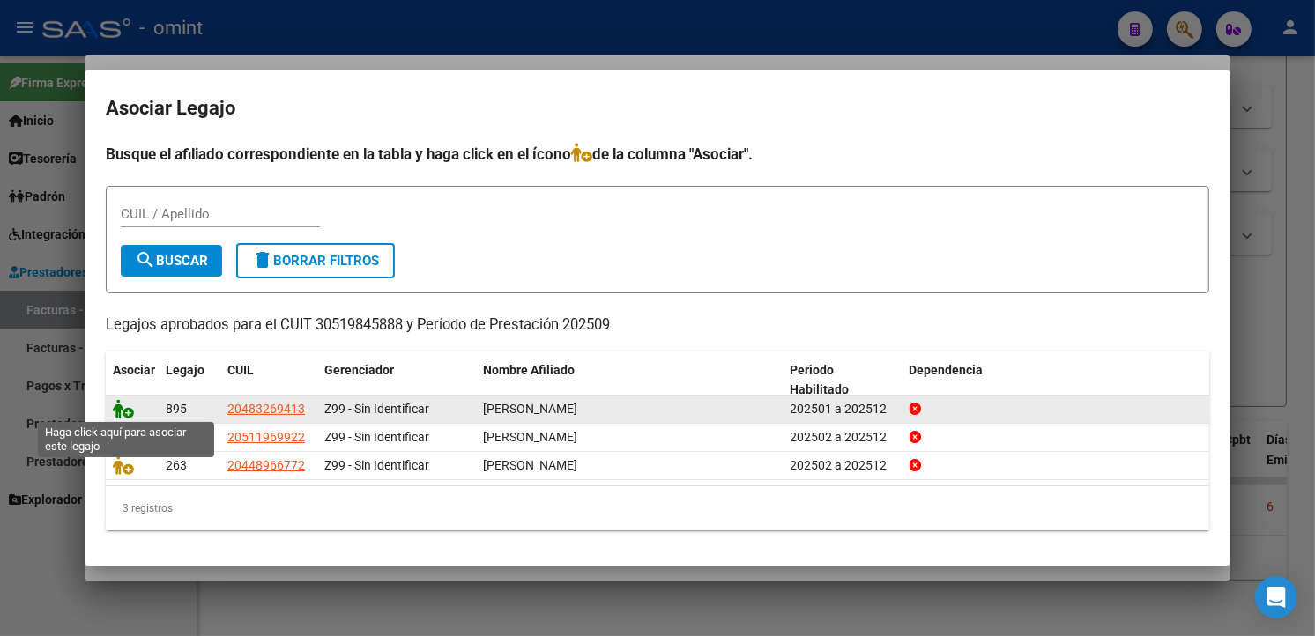
click at [119, 410] on icon at bounding box center [123, 408] width 21 height 19
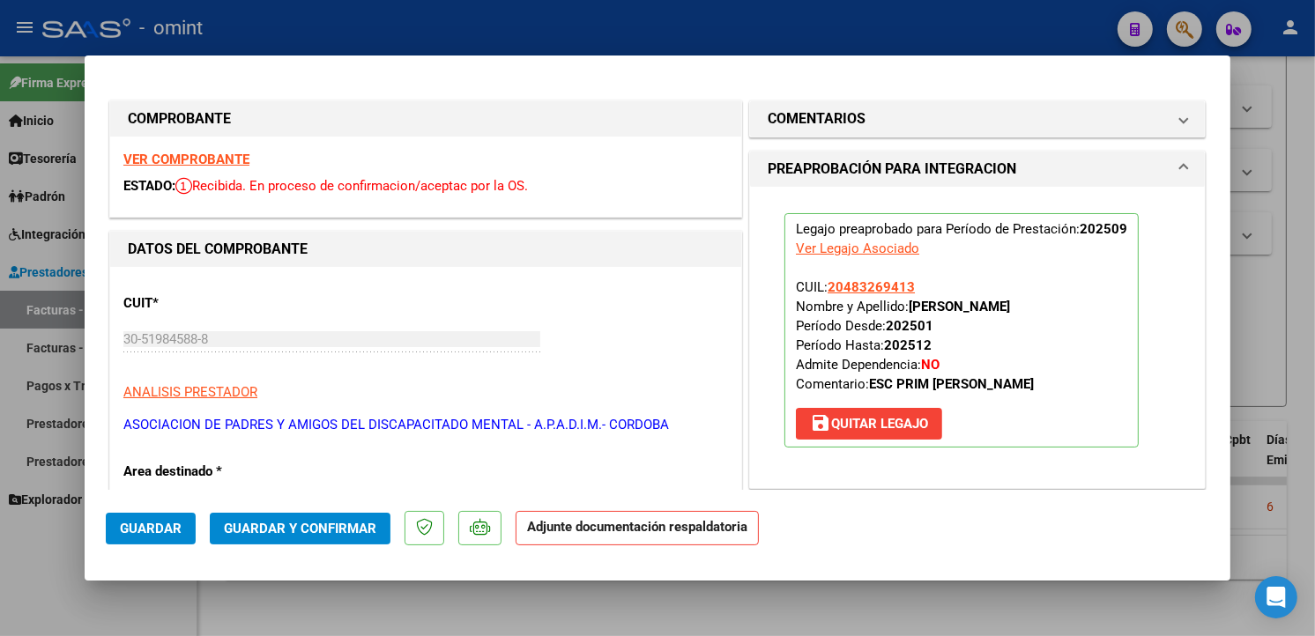
click at [151, 524] on span "Guardar" at bounding box center [151, 529] width 62 height 16
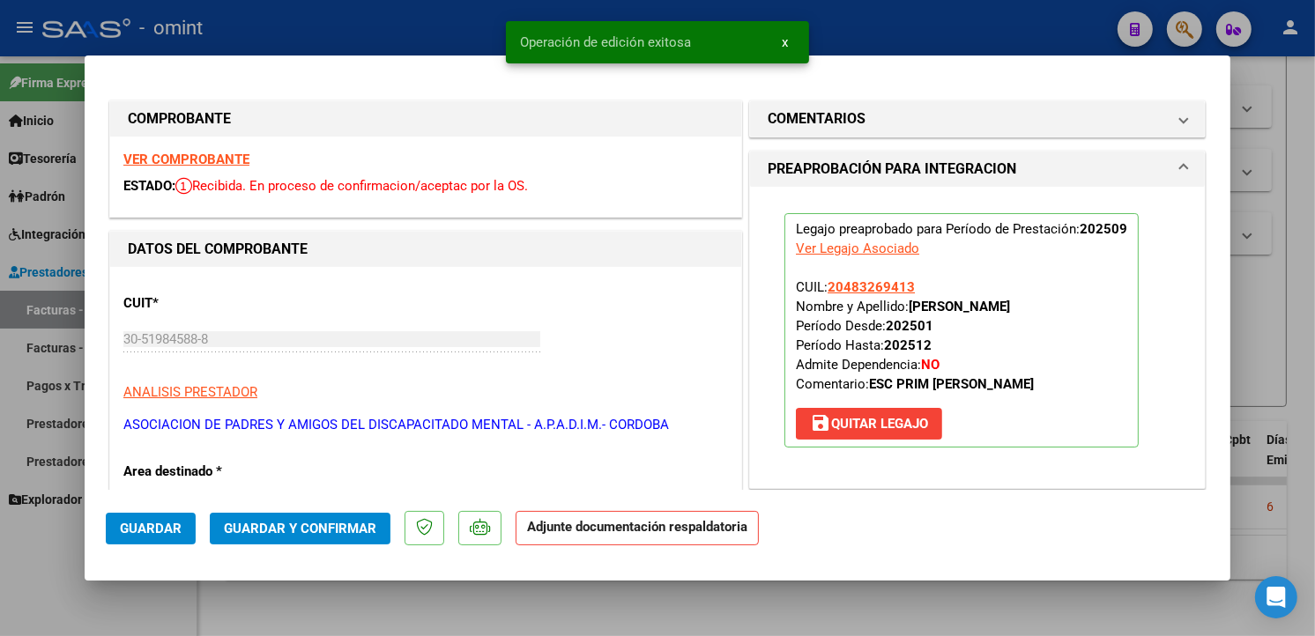
drag, startPoint x: 375, startPoint y: 45, endPoint x: 412, endPoint y: 50, distance: 37.4
click at [375, 45] on div at bounding box center [657, 318] width 1315 height 636
type input "$ 0,00"
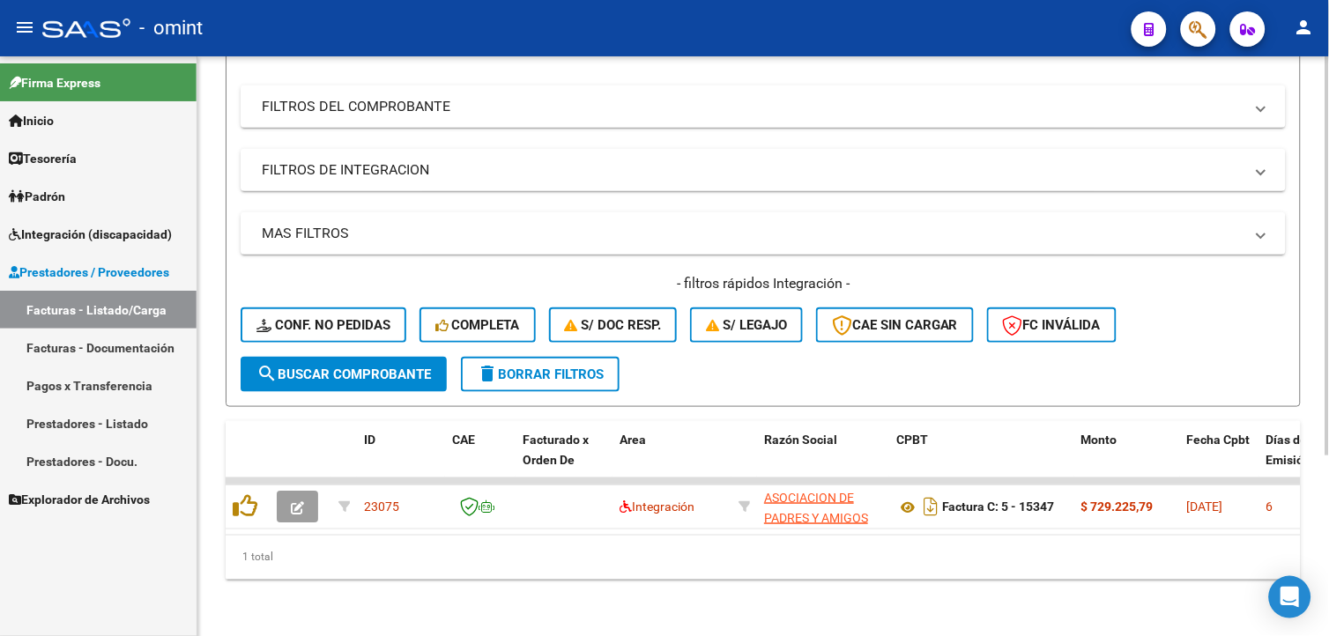
scroll to position [0, 0]
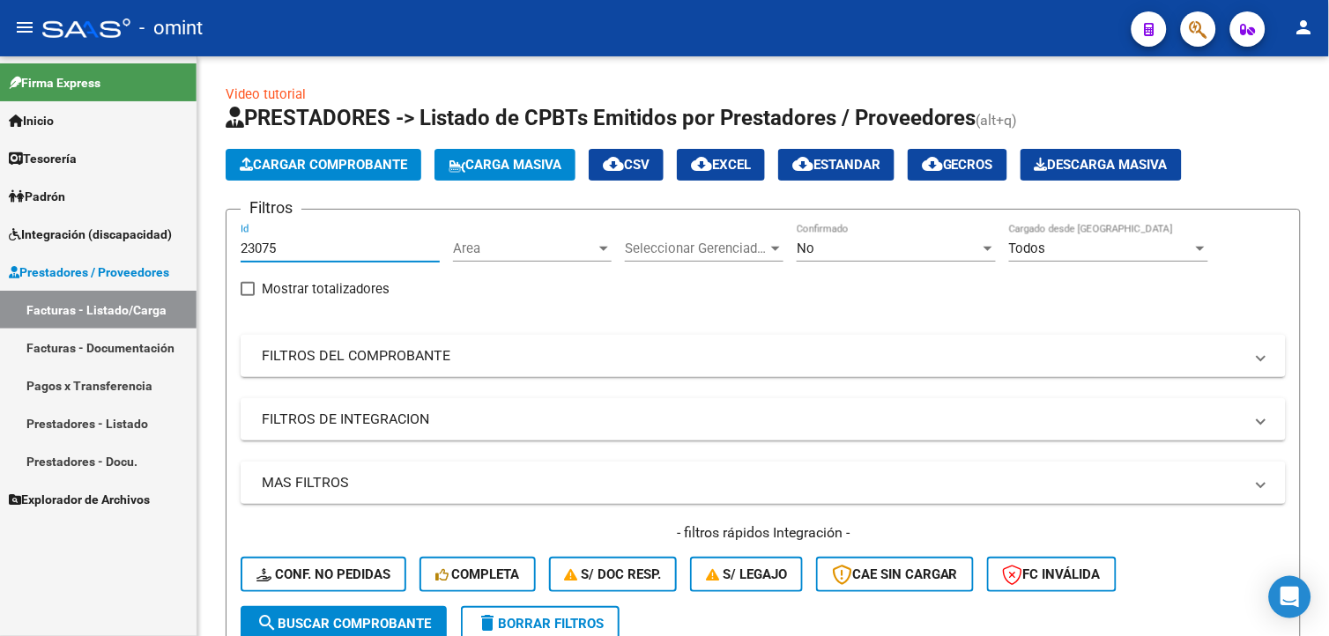
drag, startPoint x: 291, startPoint y: 253, endPoint x: 155, endPoint y: 203, distance: 144.7
click at [157, 205] on mat-sidenav-container "Firma Express Inicio Calendario SSS Instructivos Contacto OS Tesorería Extracto…" at bounding box center [664, 346] width 1329 height 580
drag, startPoint x: 280, startPoint y: 259, endPoint x: 276, endPoint y: 249, distance: 11.5
paste input "24291"
type input "24291"
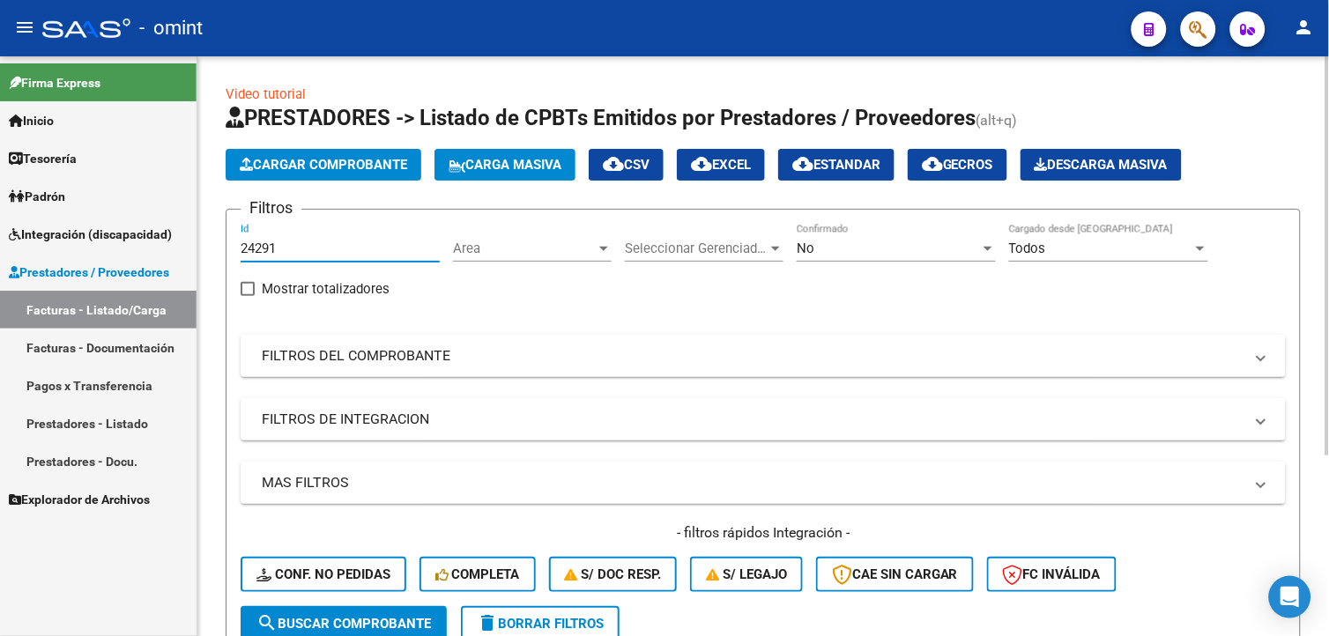
click at [339, 618] on span "search Buscar Comprobante" at bounding box center [343, 624] width 175 height 16
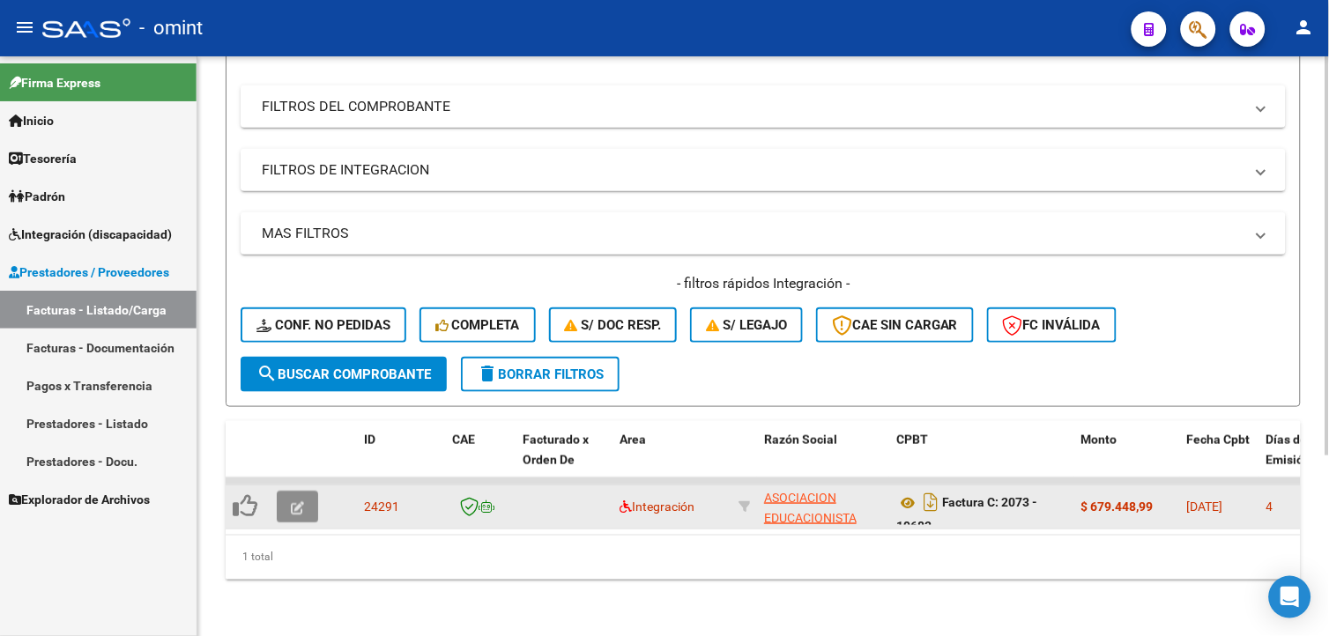
click at [309, 491] on button "button" at bounding box center [297, 507] width 41 height 32
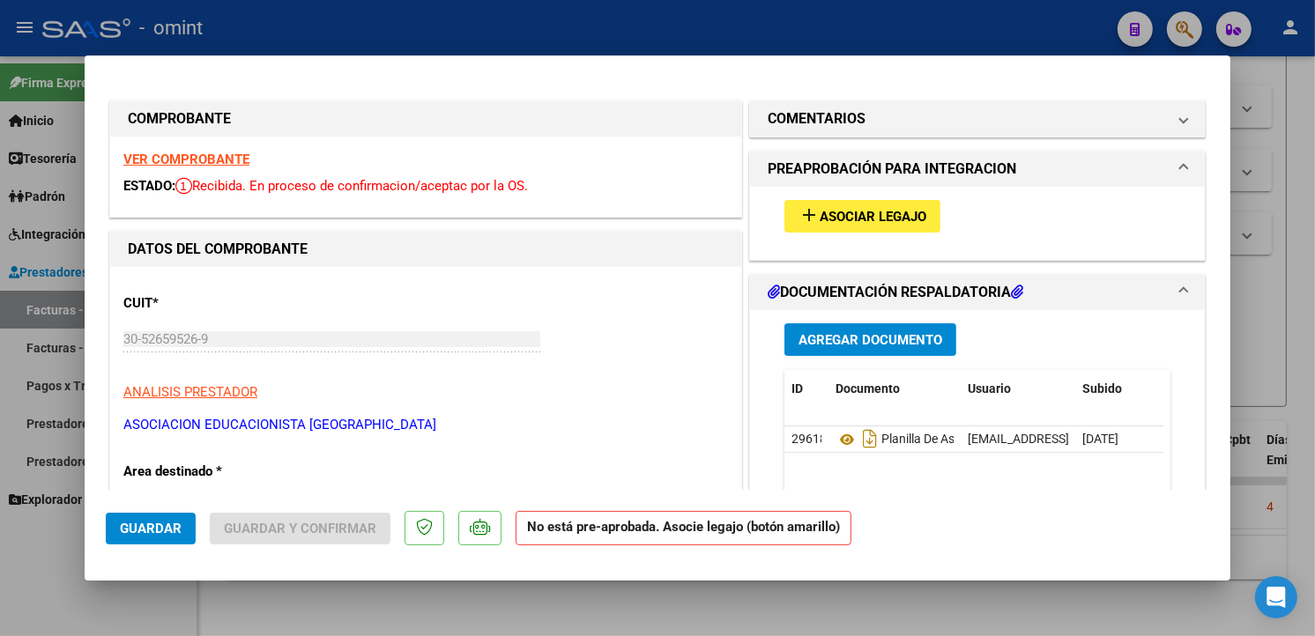
click at [204, 156] on strong "VER COMPROBANTE" at bounding box center [186, 160] width 126 height 16
click at [870, 204] on button "add Asociar Legajo" at bounding box center [862, 216] width 156 height 33
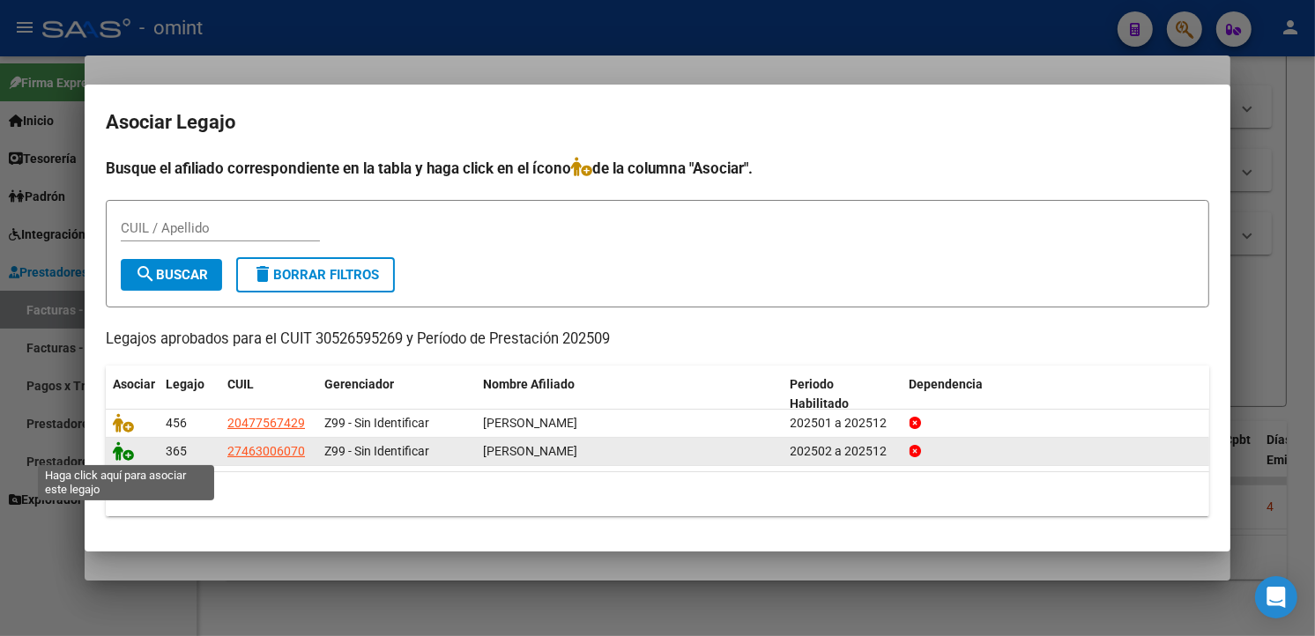
click at [125, 449] on icon at bounding box center [123, 451] width 21 height 19
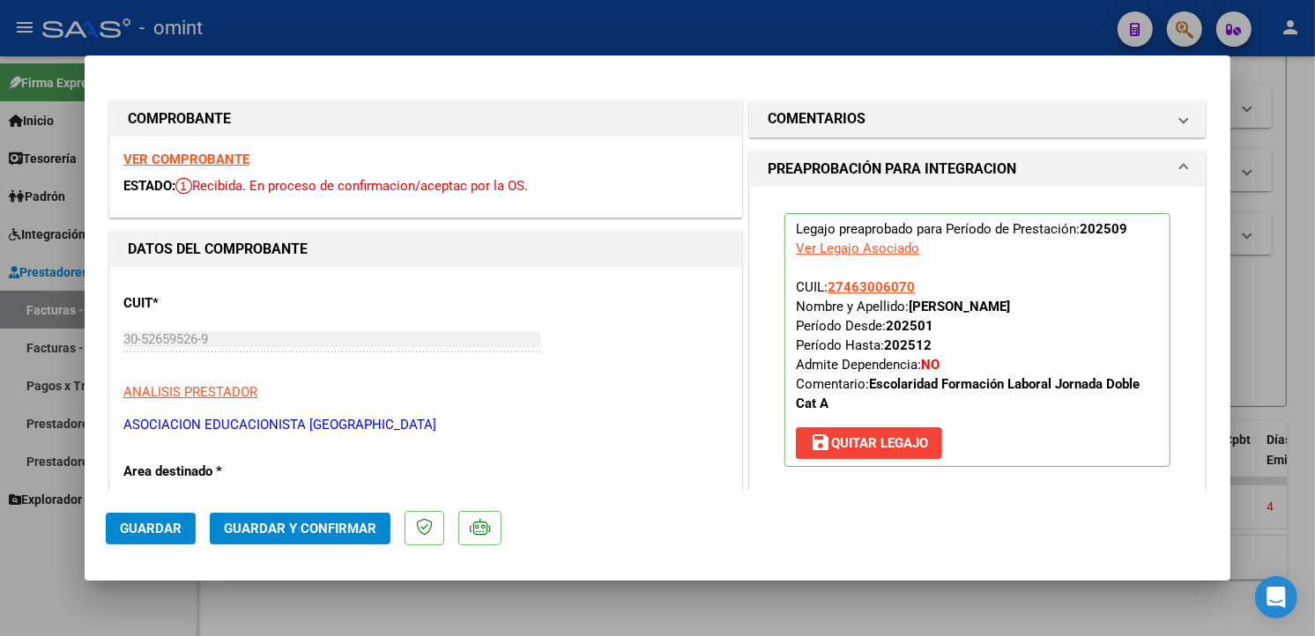
drag, startPoint x: 147, startPoint y: 530, endPoint x: 235, endPoint y: 507, distance: 91.1
click at [148, 530] on span "Guardar" at bounding box center [151, 529] width 62 height 16
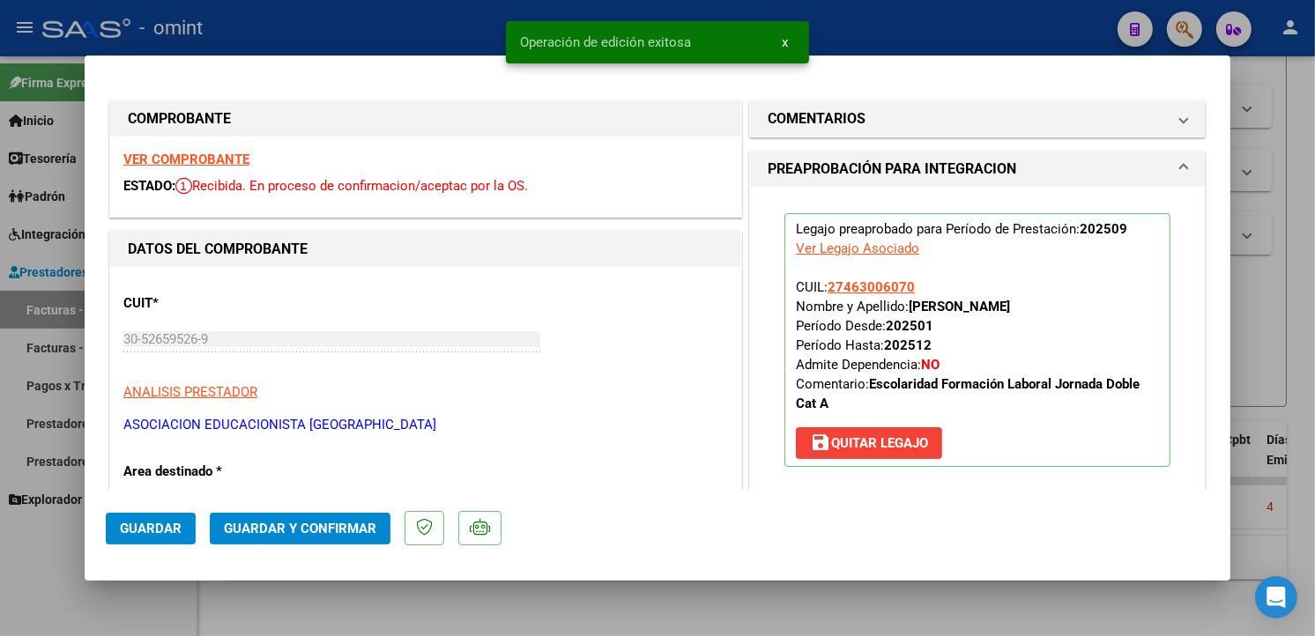
click at [380, 11] on div at bounding box center [657, 318] width 1315 height 636
type input "$ 0,00"
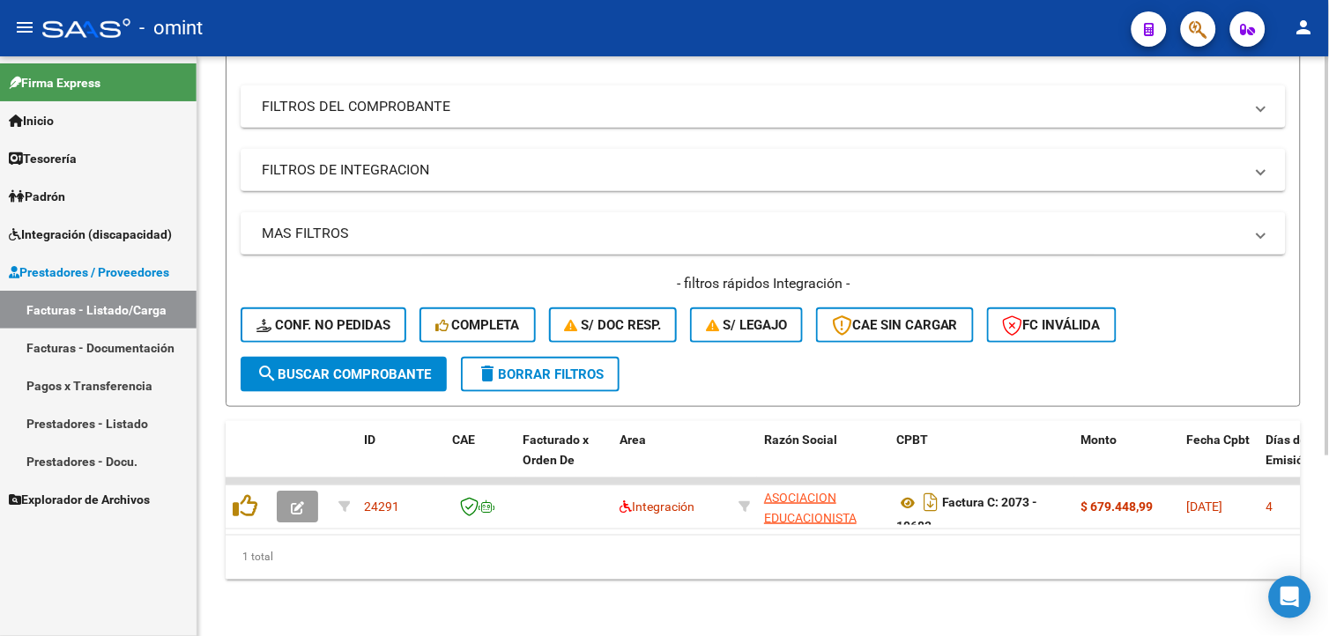
scroll to position [65, 0]
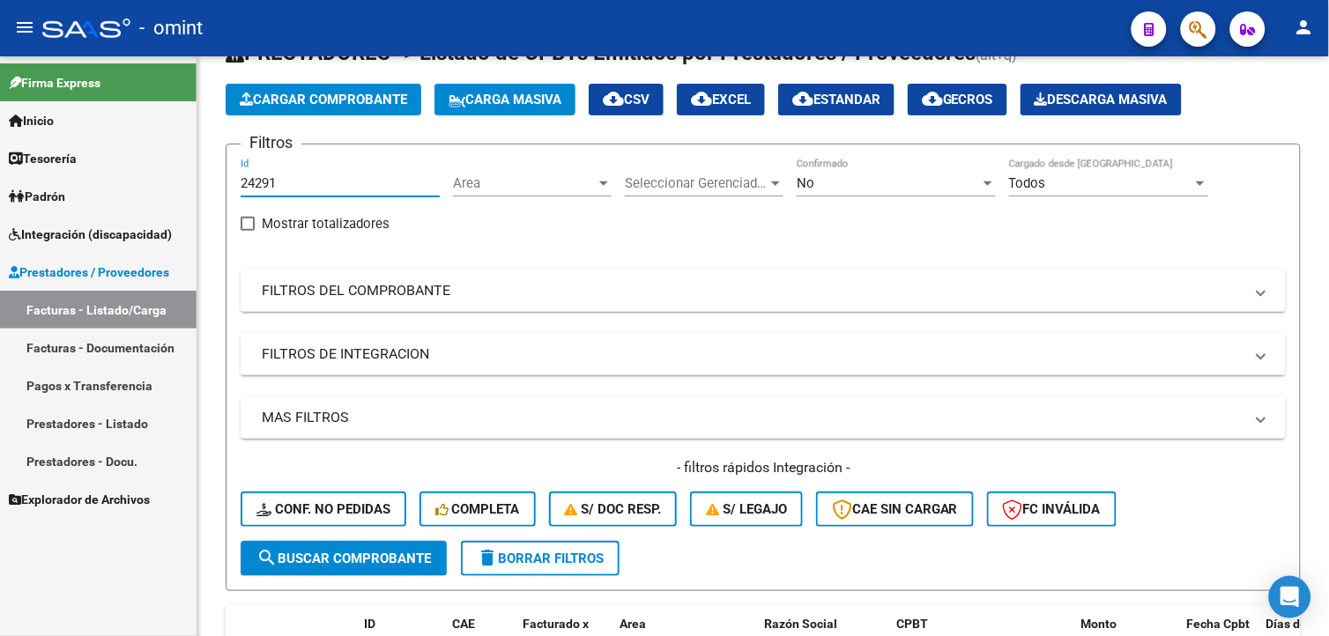
drag, startPoint x: 297, startPoint y: 186, endPoint x: 167, endPoint y: 166, distance: 131.1
click at [167, 166] on mat-sidenav-container "Firma Express Inicio Calendario SSS Instructivos Contacto OS Tesorería Extracto…" at bounding box center [664, 346] width 1329 height 580
paste input "24160"
type input "24160"
click at [336, 560] on span "search Buscar Comprobante" at bounding box center [343, 559] width 175 height 16
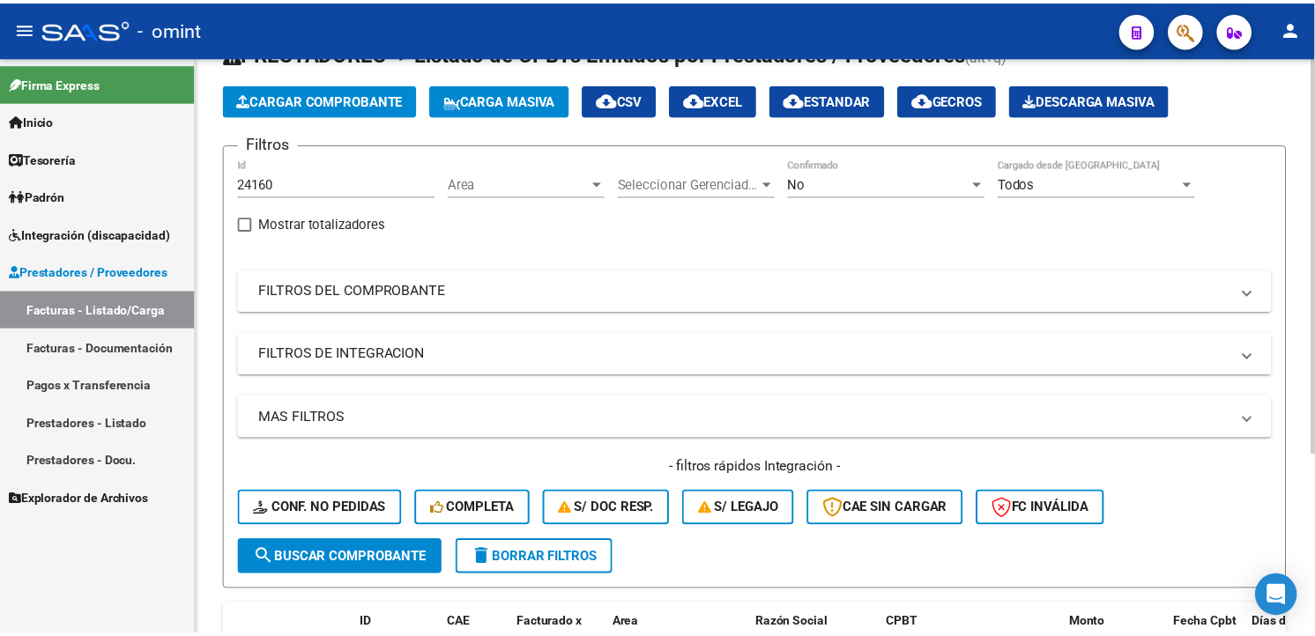
scroll to position [261, 0]
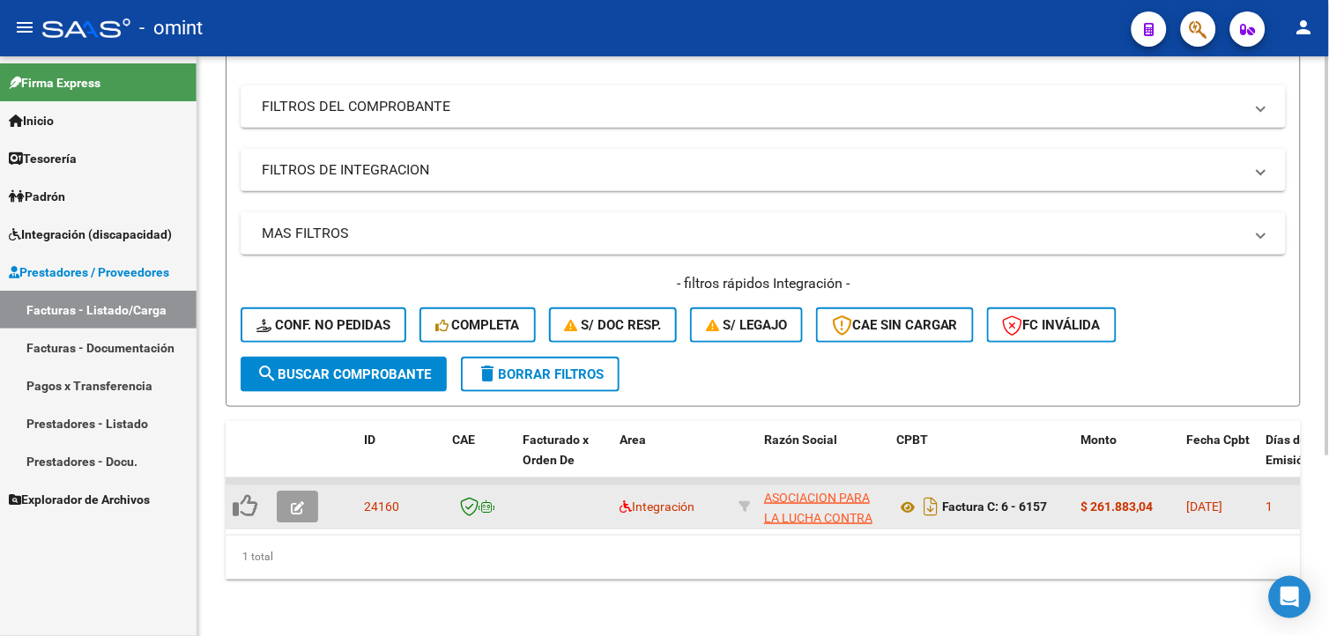
click at [308, 491] on button "button" at bounding box center [297, 507] width 41 height 32
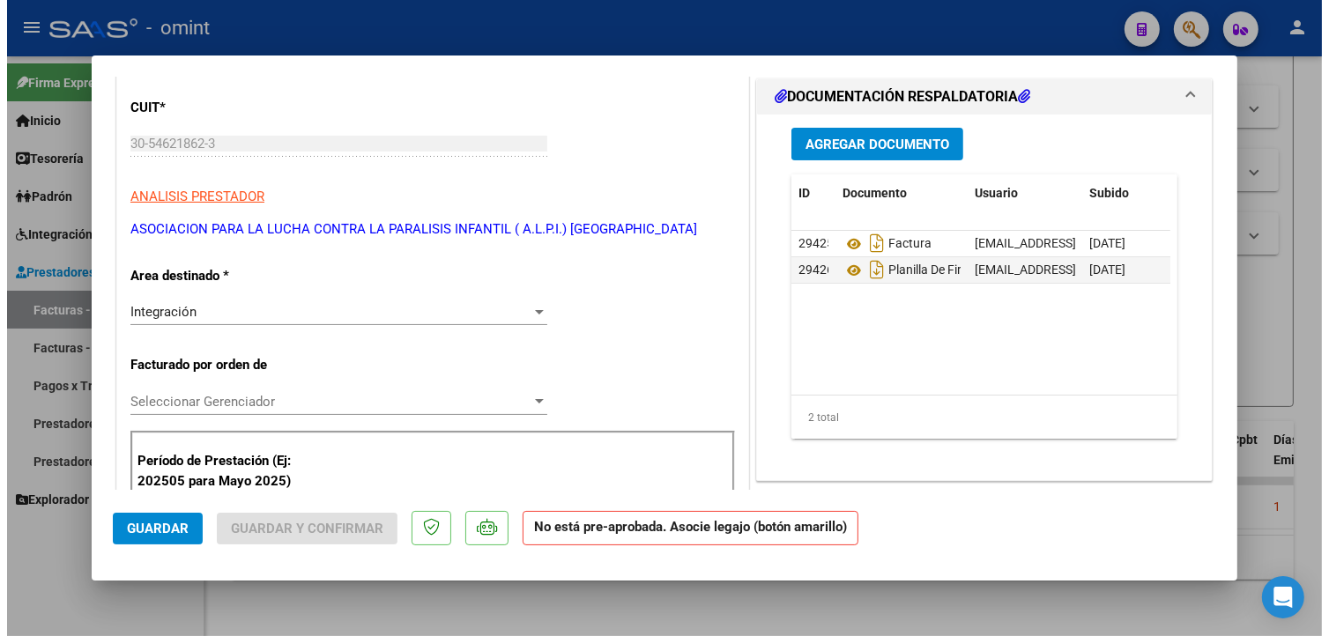
scroll to position [0, 0]
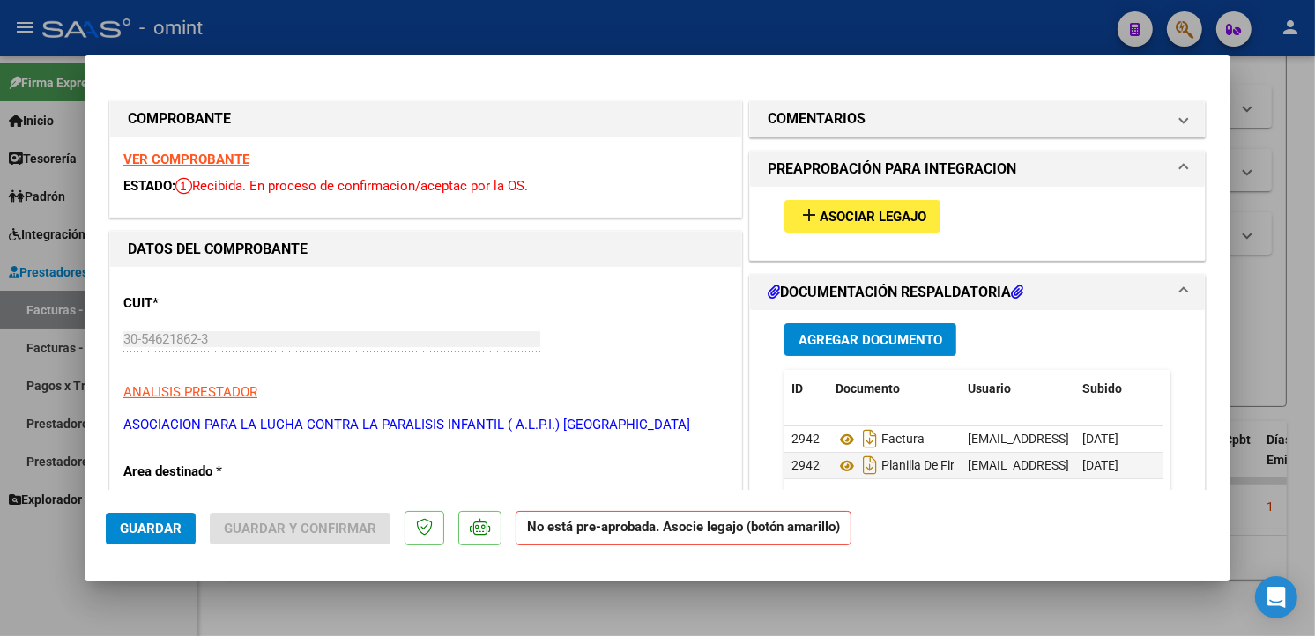
click at [216, 156] on strong "VER COMPROBANTE" at bounding box center [186, 160] width 126 height 16
click at [886, 212] on span "Asociar Legajo" at bounding box center [873, 217] width 107 height 16
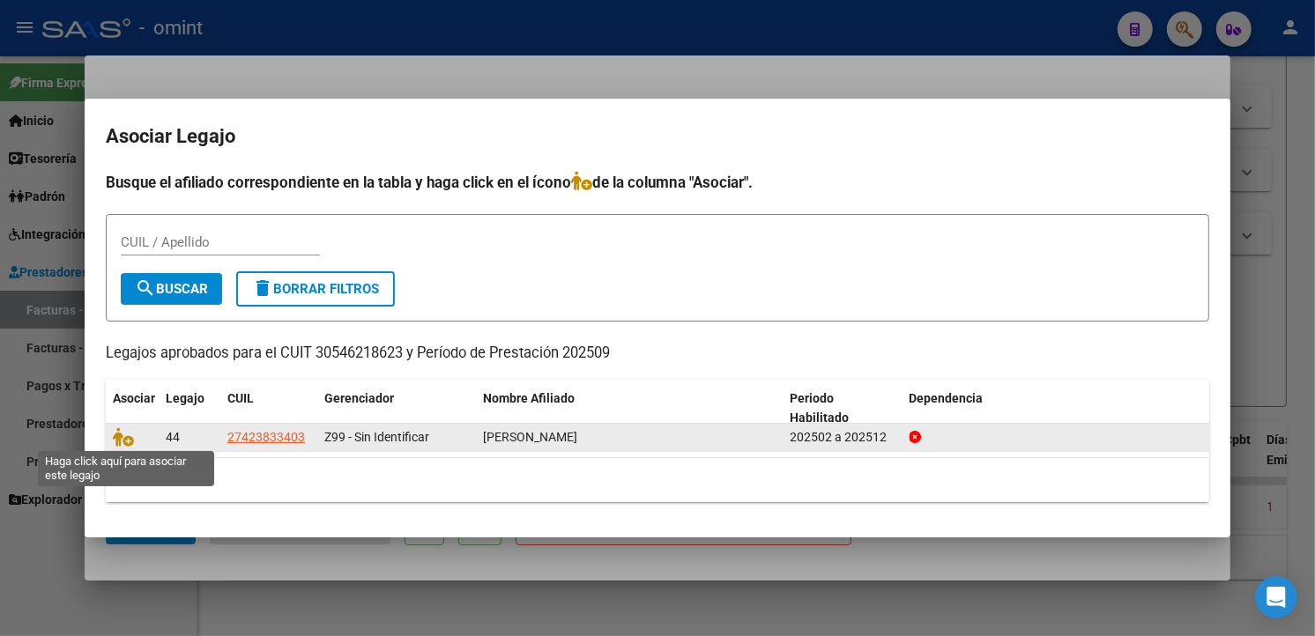
click at [134, 433] on span at bounding box center [126, 437] width 26 height 14
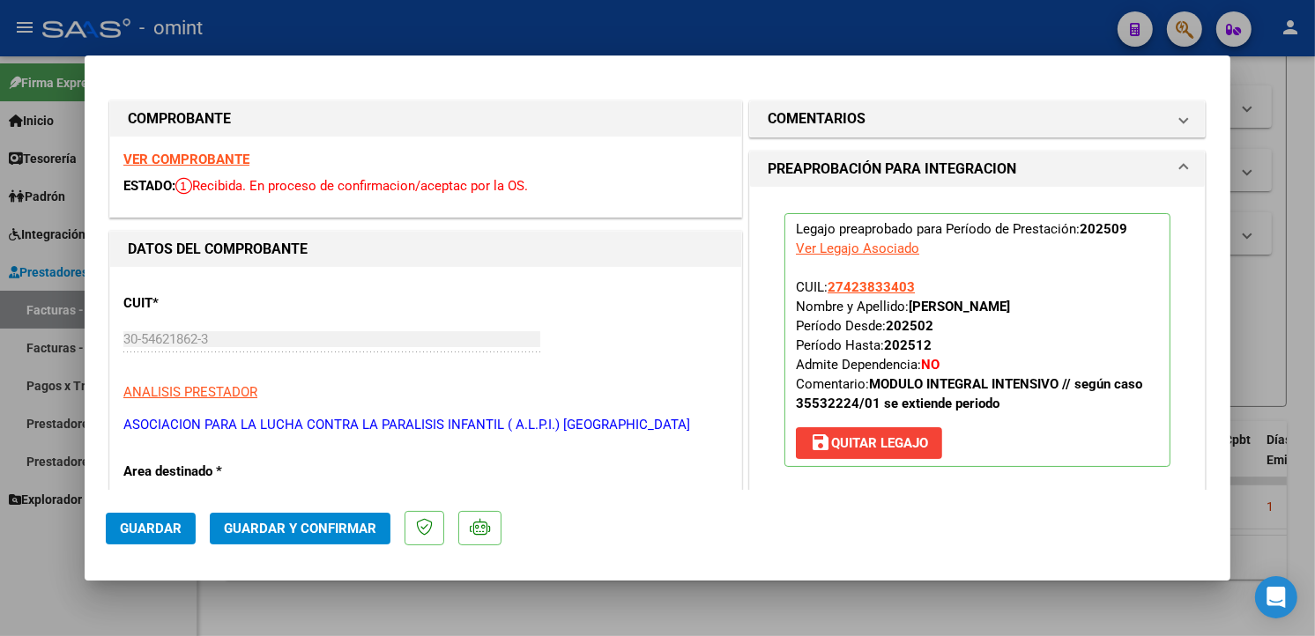
drag, startPoint x: 171, startPoint y: 535, endPoint x: 234, endPoint y: 517, distance: 65.9
click at [171, 534] on span "Guardar" at bounding box center [151, 529] width 62 height 16
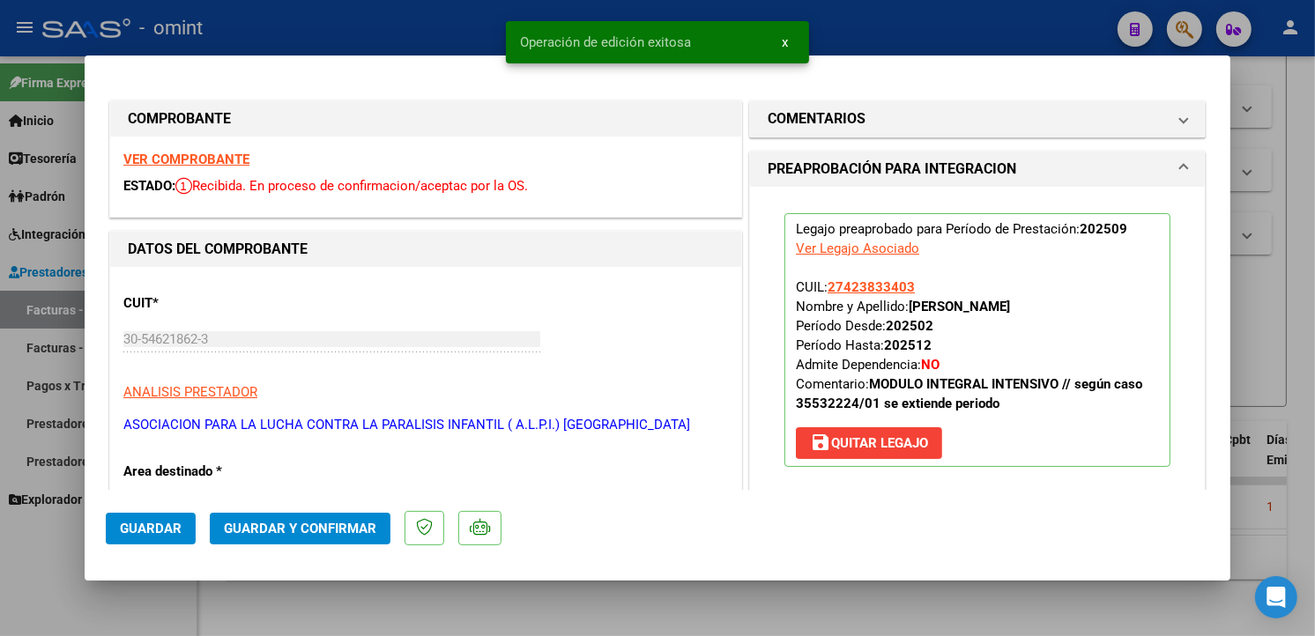
click at [323, 39] on div at bounding box center [657, 318] width 1315 height 636
type input "$ 0,00"
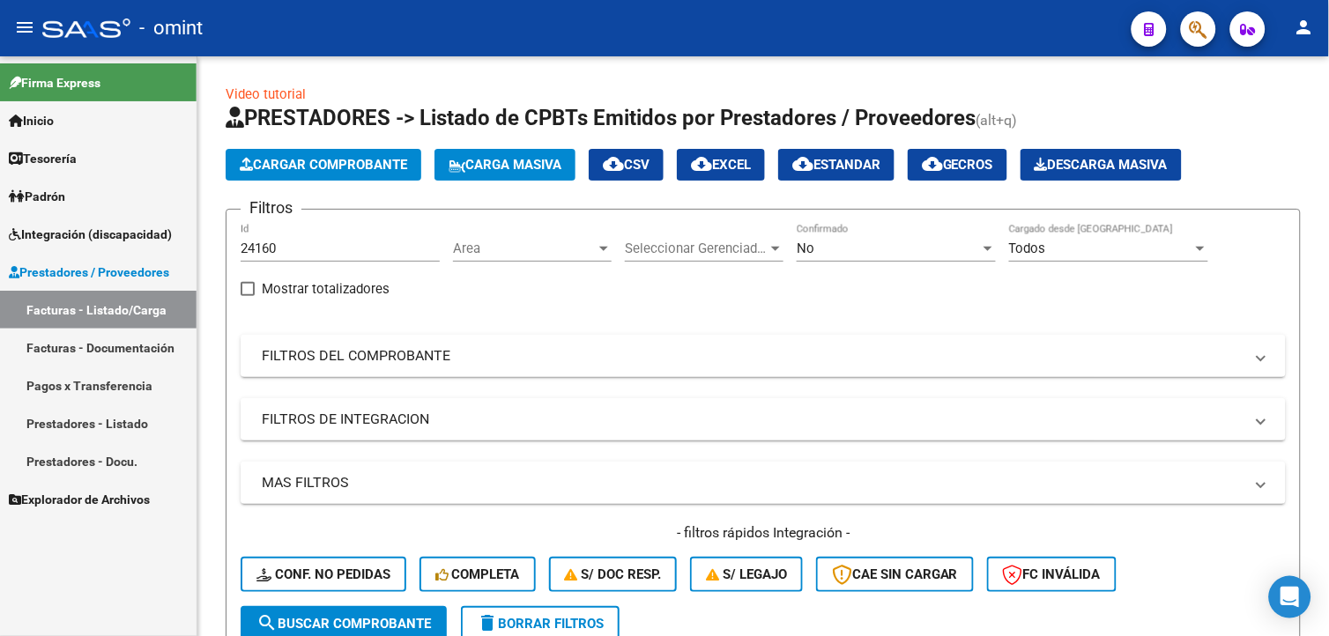
drag, startPoint x: 296, startPoint y: 242, endPoint x: 182, endPoint y: 218, distance: 116.3
click at [182, 218] on mat-sidenav-container "Firma Express Inicio Calendario SSS Instructivos Contacto OS Tesorería Extracto…" at bounding box center [664, 346] width 1329 height 580
paste input "22728"
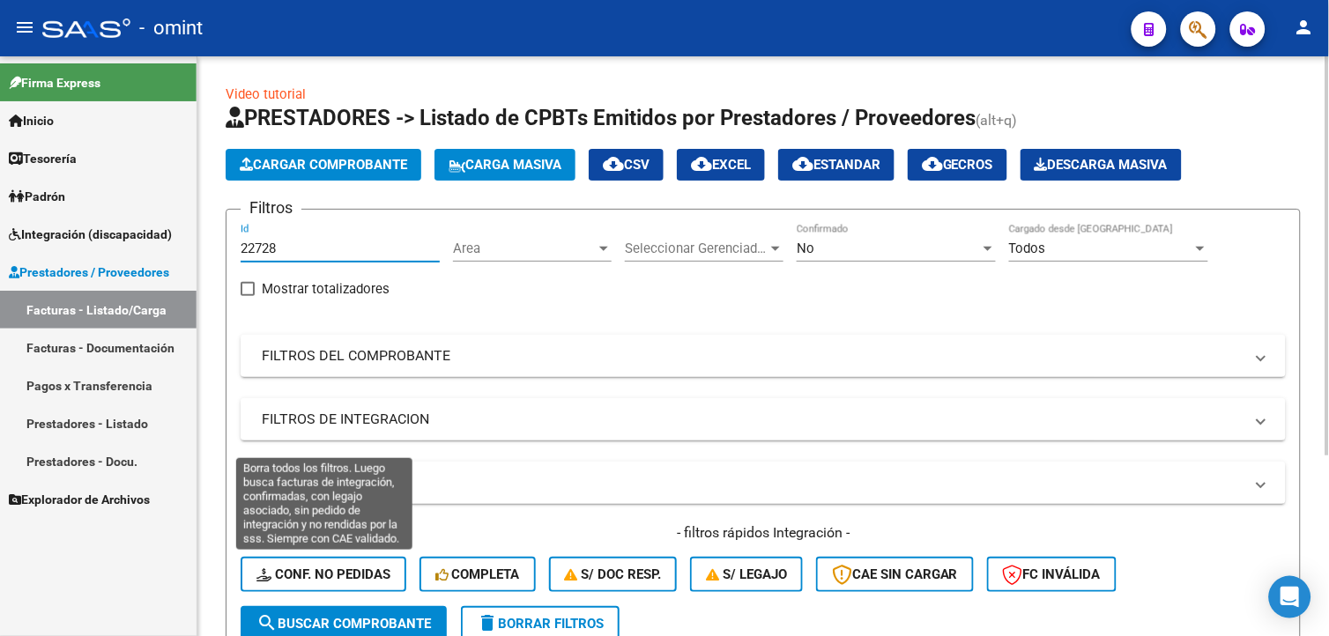
type input "22728"
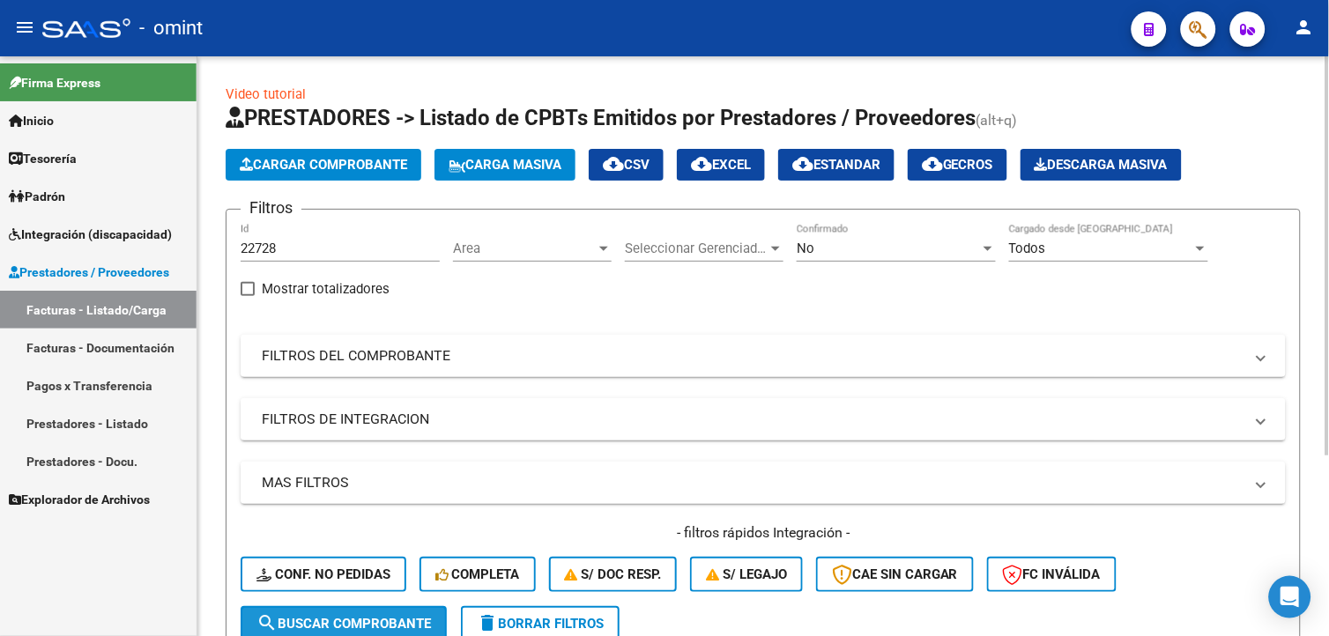
click at [375, 623] on span "search Buscar Comprobante" at bounding box center [343, 624] width 175 height 16
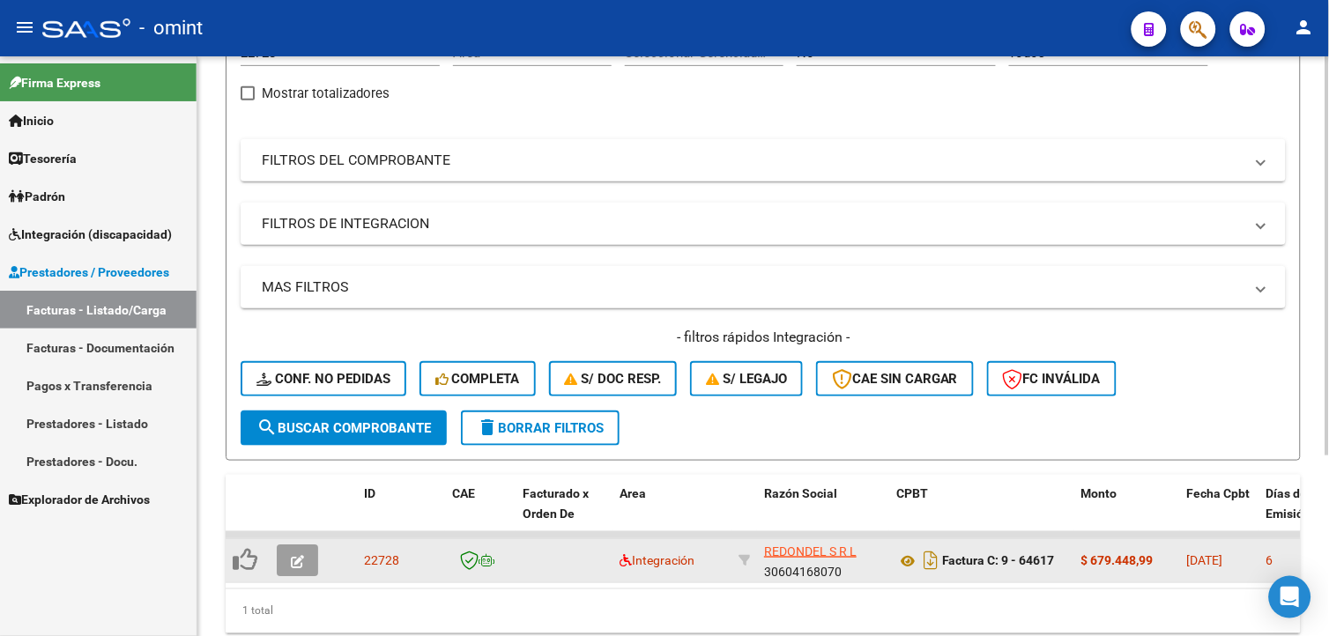
click at [322, 556] on div at bounding box center [301, 561] width 48 height 32
click at [305, 565] on button "button" at bounding box center [297, 561] width 41 height 32
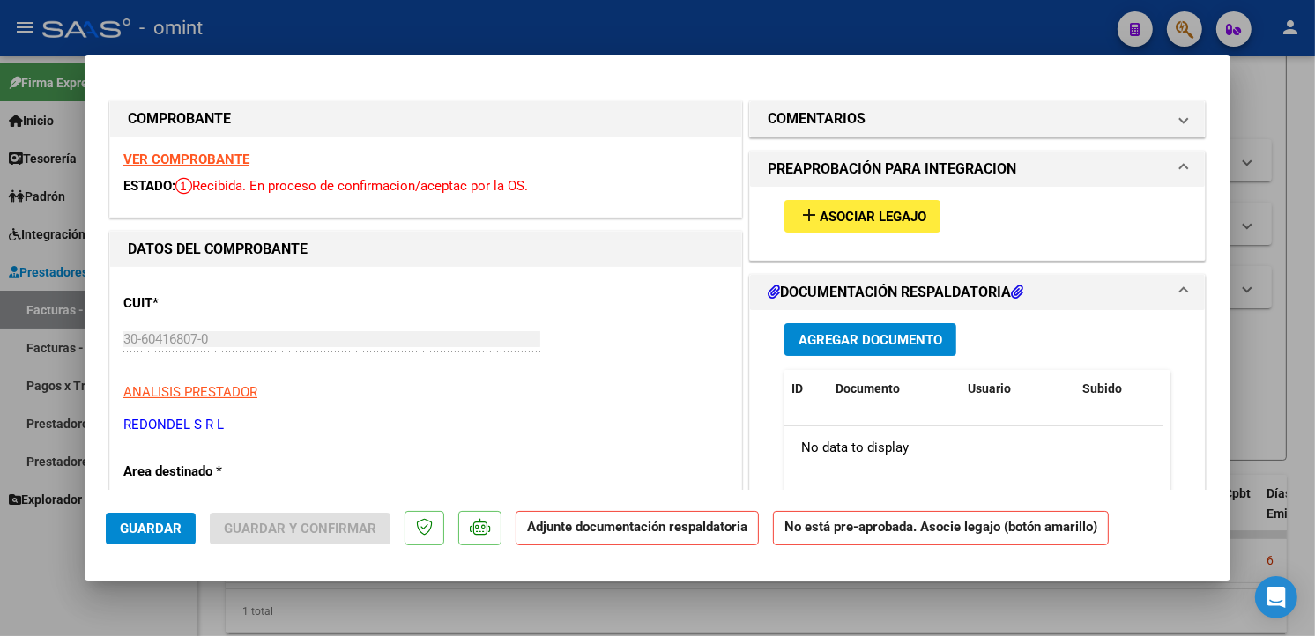
click at [183, 160] on strong "VER COMPROBANTE" at bounding box center [186, 160] width 126 height 16
click at [842, 213] on span "Asociar Legajo" at bounding box center [873, 217] width 107 height 16
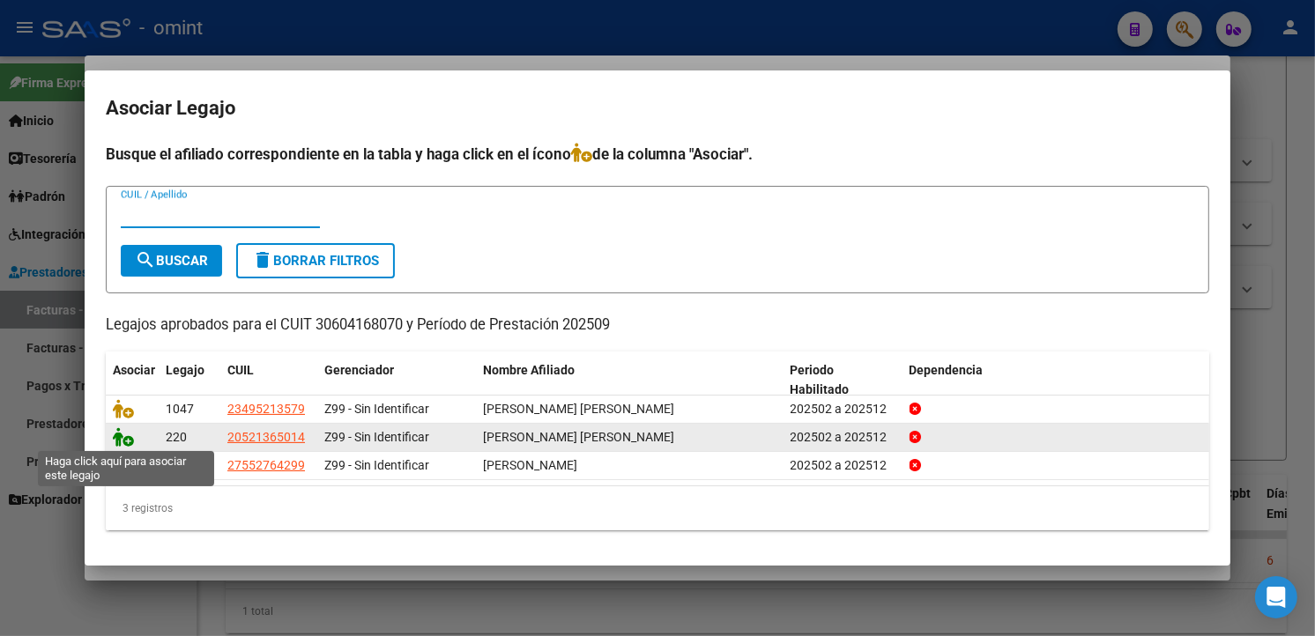
click at [123, 434] on icon at bounding box center [123, 436] width 21 height 19
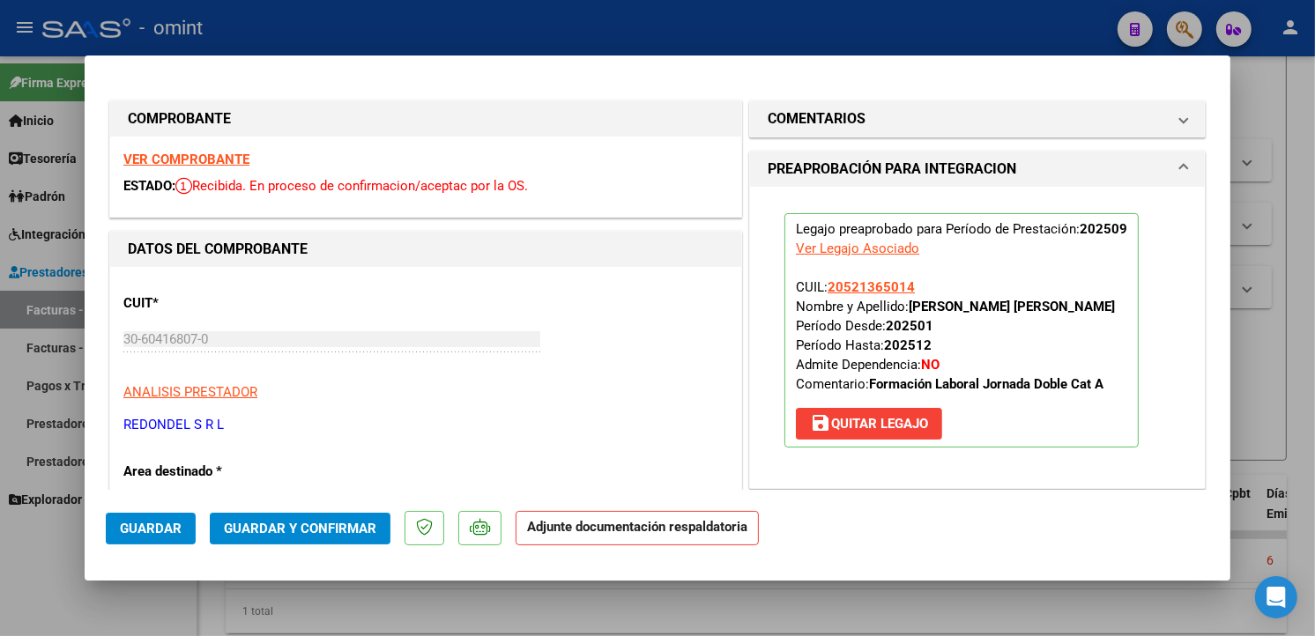
click at [156, 518] on button "Guardar" at bounding box center [151, 529] width 90 height 32
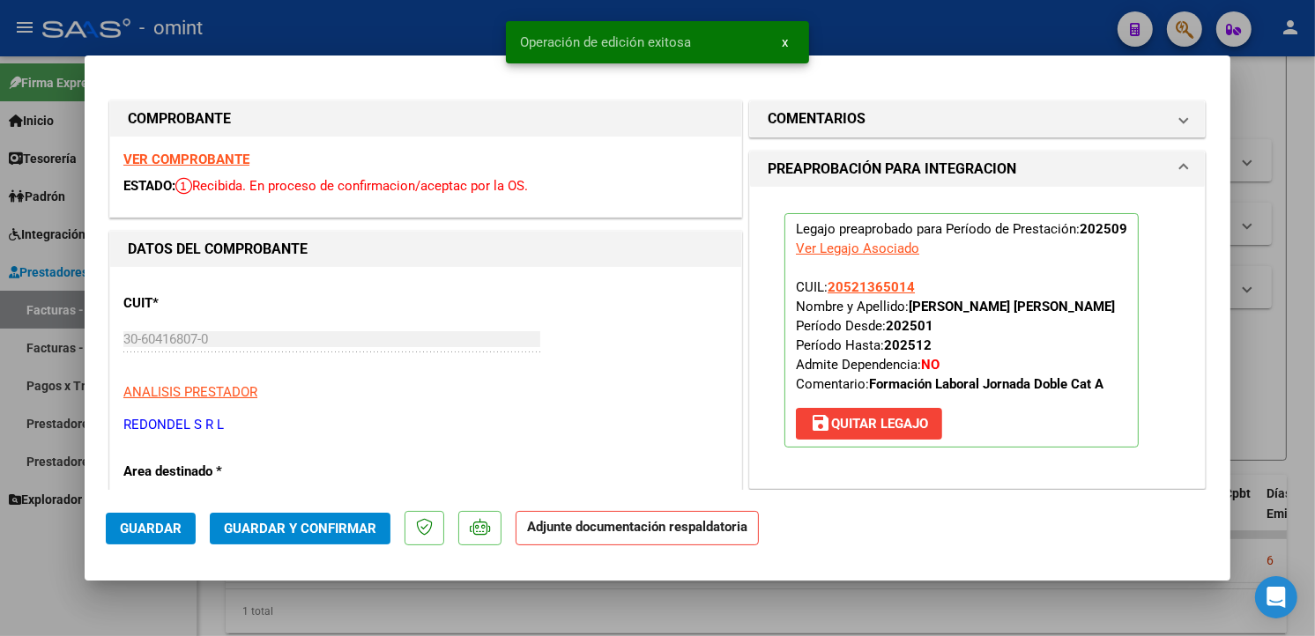
click at [326, 20] on div at bounding box center [657, 318] width 1315 height 636
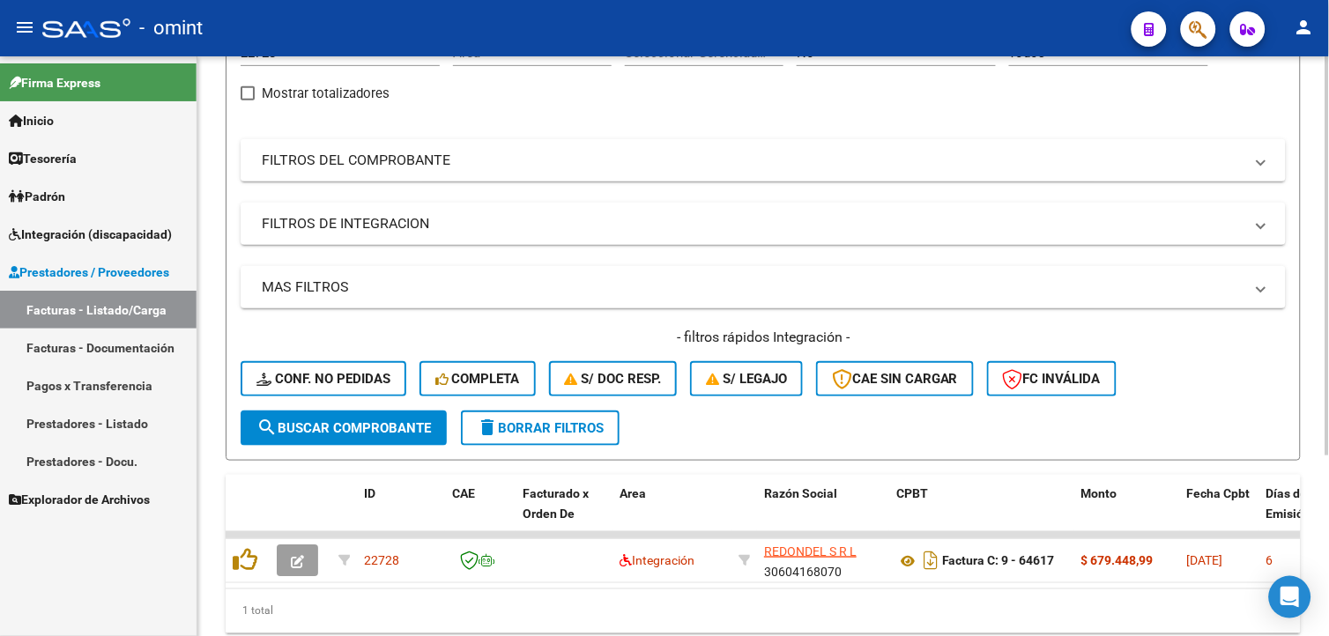
scroll to position [0, 0]
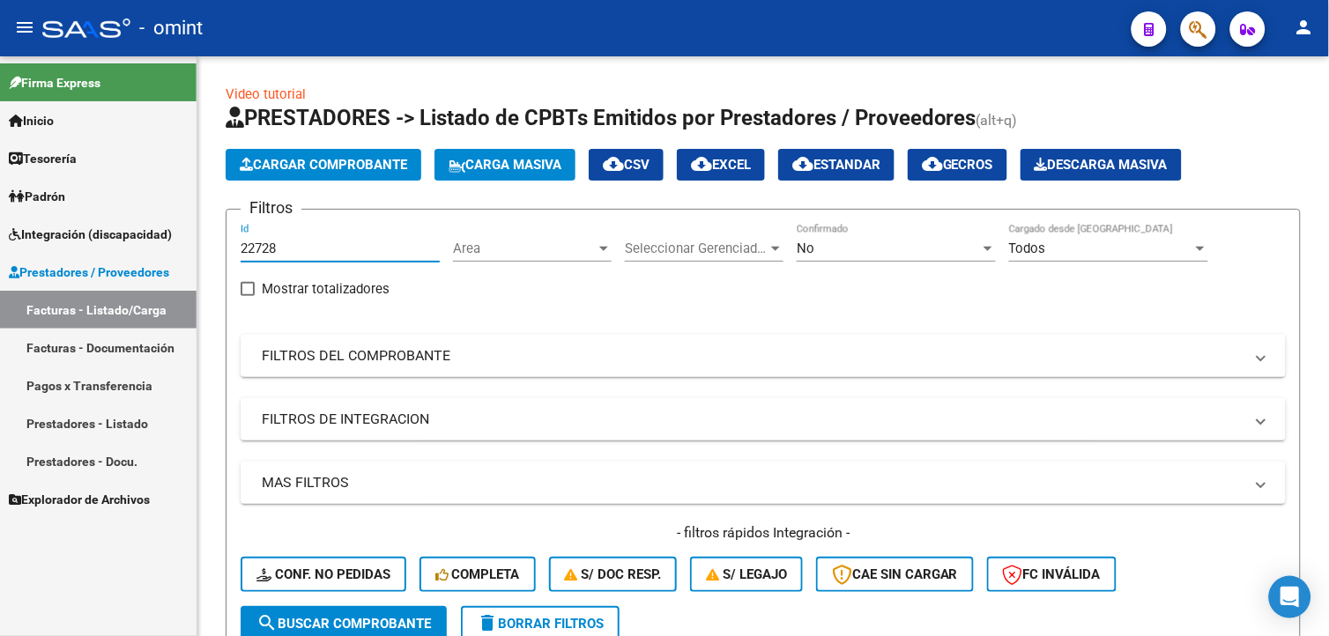
drag, startPoint x: 293, startPoint y: 247, endPoint x: 188, endPoint y: 236, distance: 106.3
click at [188, 236] on mat-sidenav-container "Firma Express Inicio Calendario SSS Instructivos Contacto OS Tesorería Extracto…" at bounding box center [664, 346] width 1329 height 580
paste input "22124"
type input "22124"
click at [398, 619] on span "search Buscar Comprobante" at bounding box center [343, 624] width 175 height 16
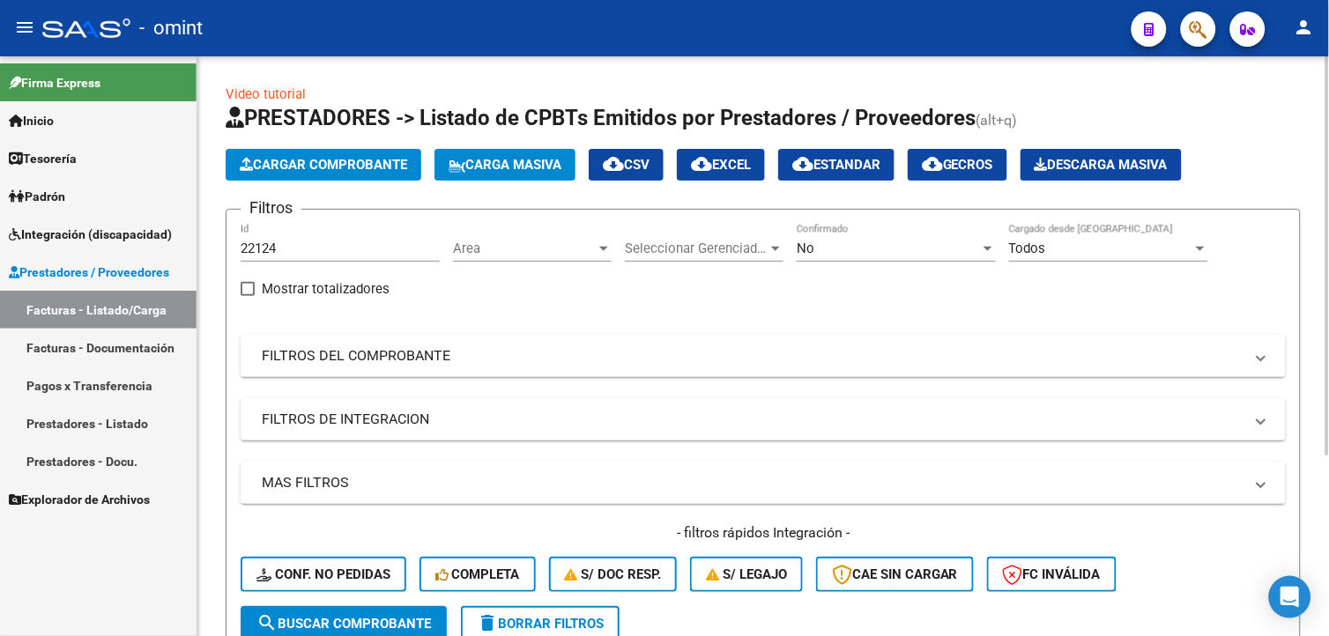
scroll to position [261, 0]
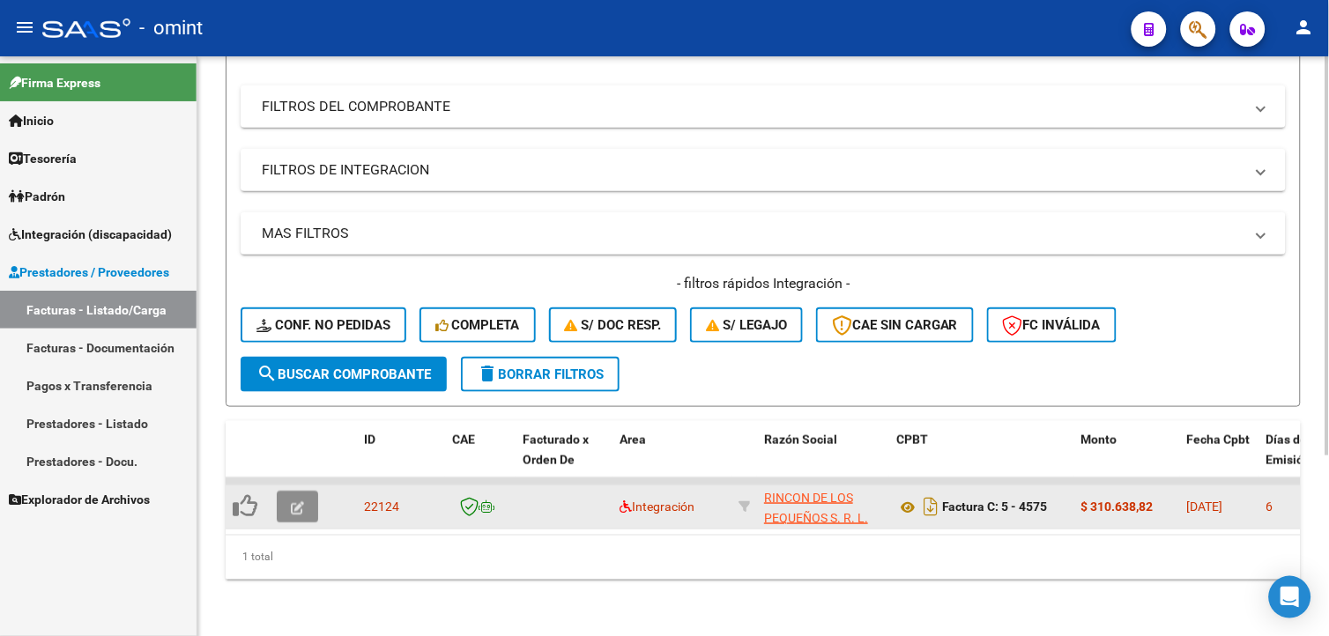
click at [315, 492] on button "button" at bounding box center [297, 507] width 41 height 32
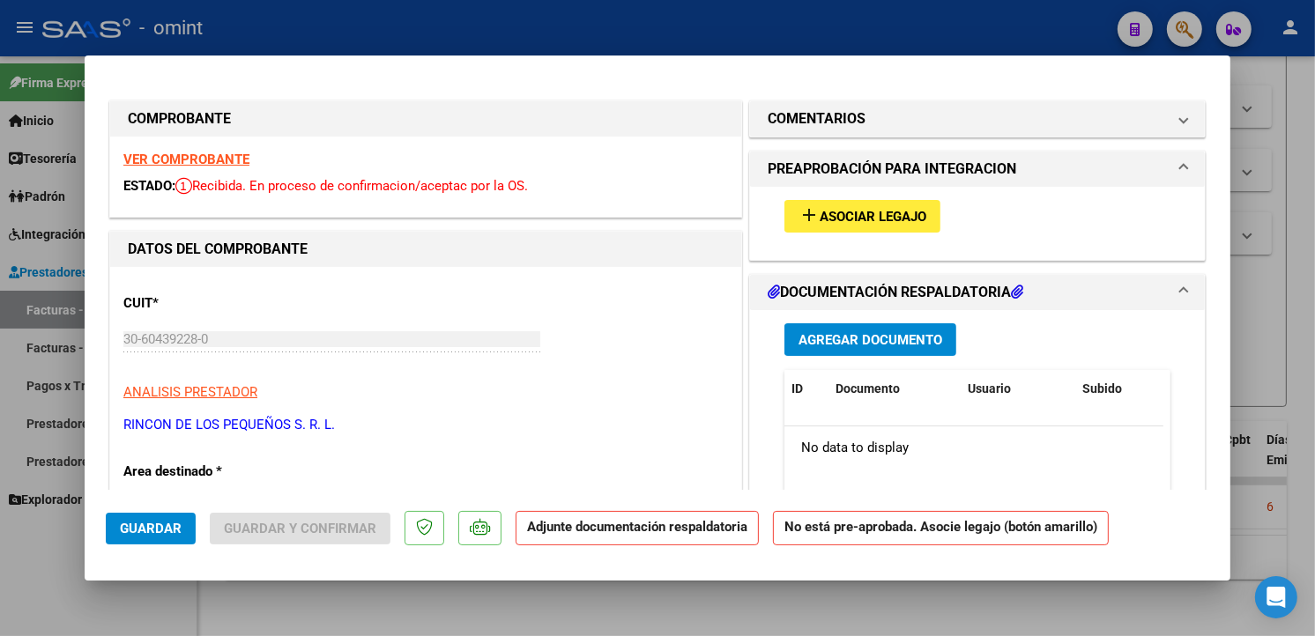
click at [208, 160] on strong "VER COMPROBANTE" at bounding box center [186, 160] width 126 height 16
click at [877, 213] on span "Asociar Legajo" at bounding box center [873, 217] width 107 height 16
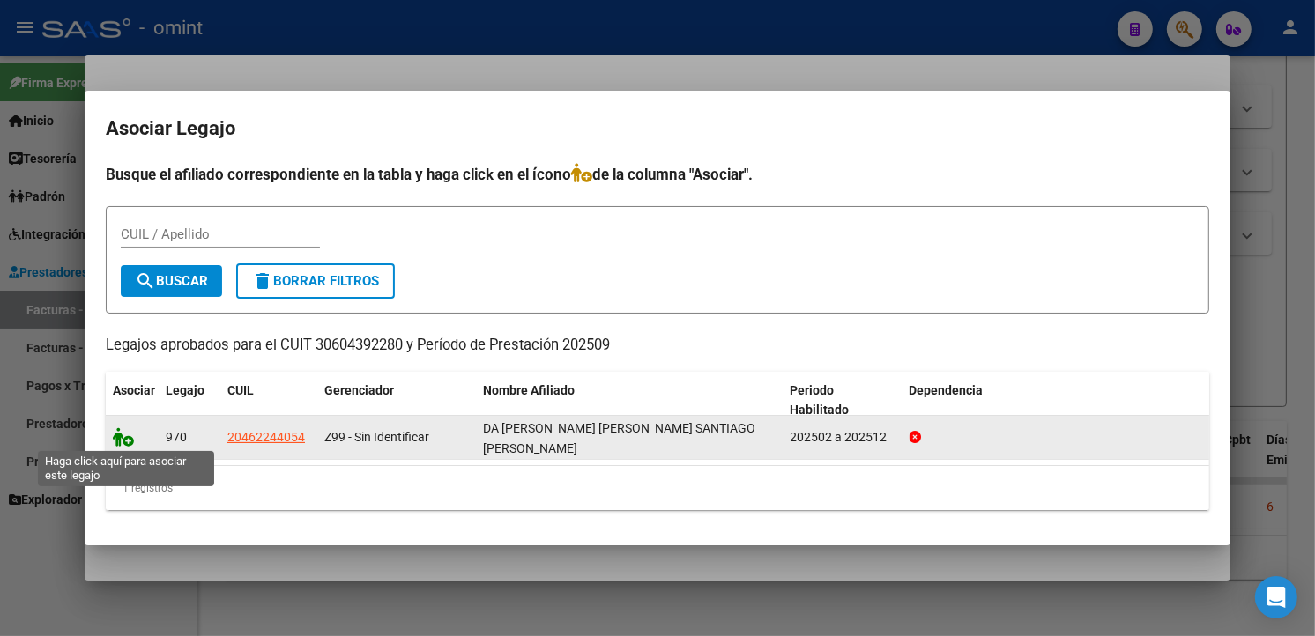
click at [117, 442] on icon at bounding box center [123, 436] width 21 height 19
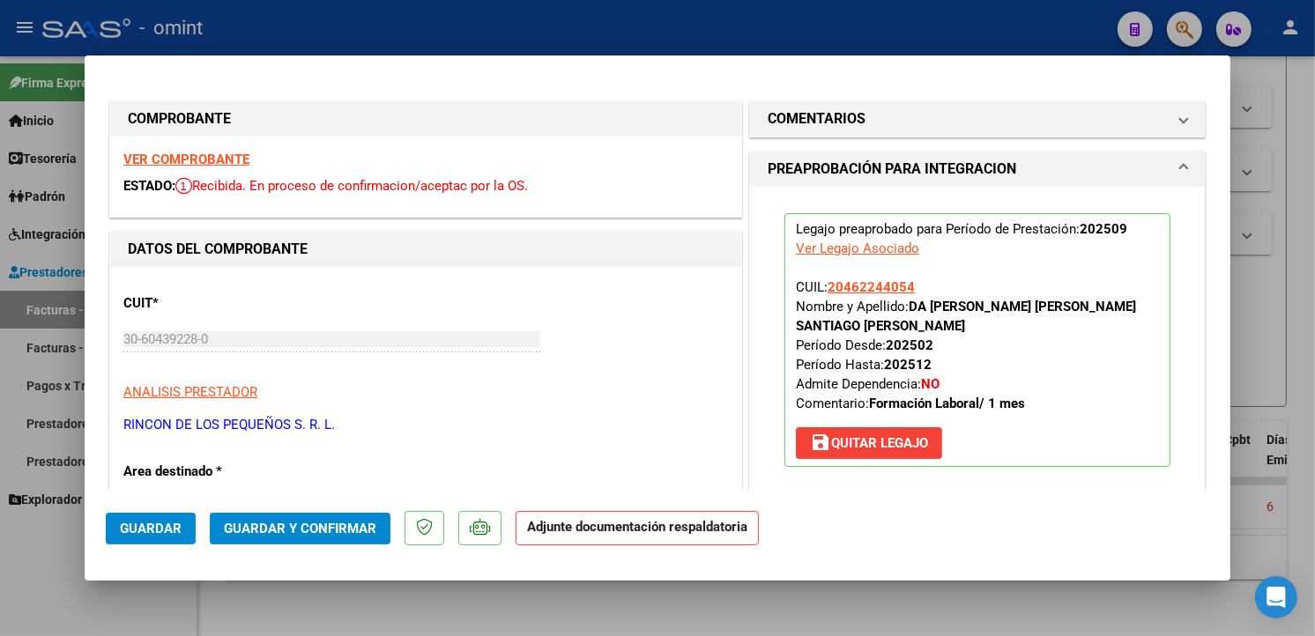
click at [132, 526] on span "Guardar" at bounding box center [151, 529] width 62 height 16
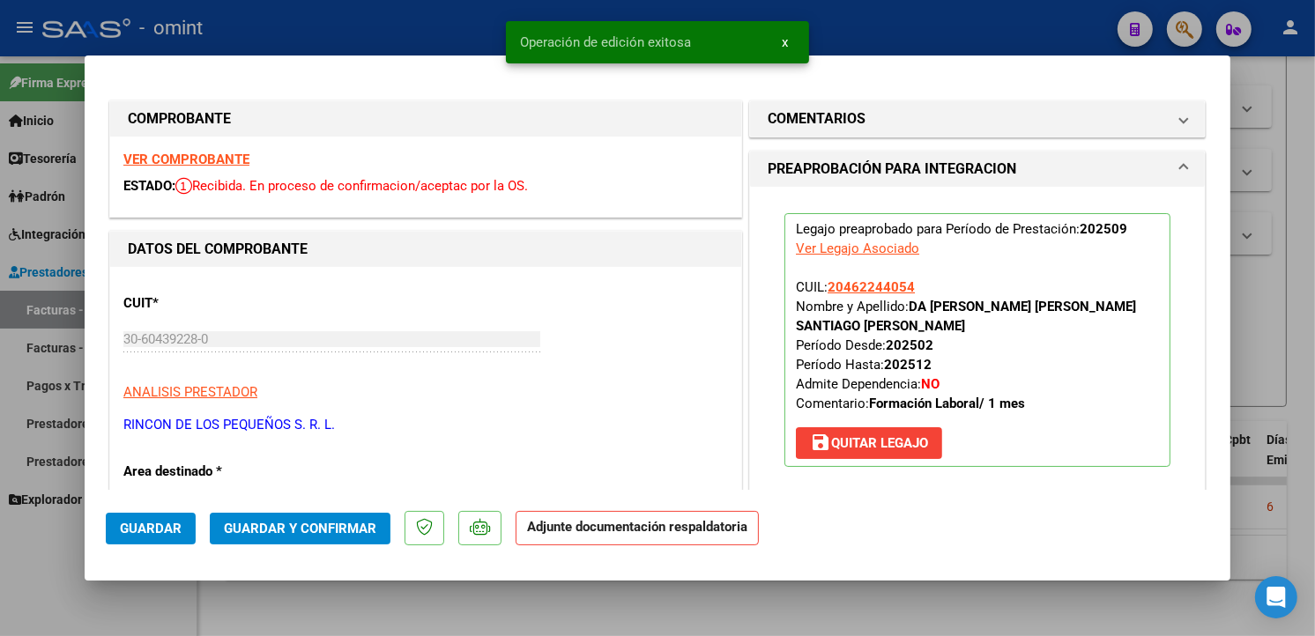
click at [345, 22] on div at bounding box center [657, 318] width 1315 height 636
type input "$ 0,00"
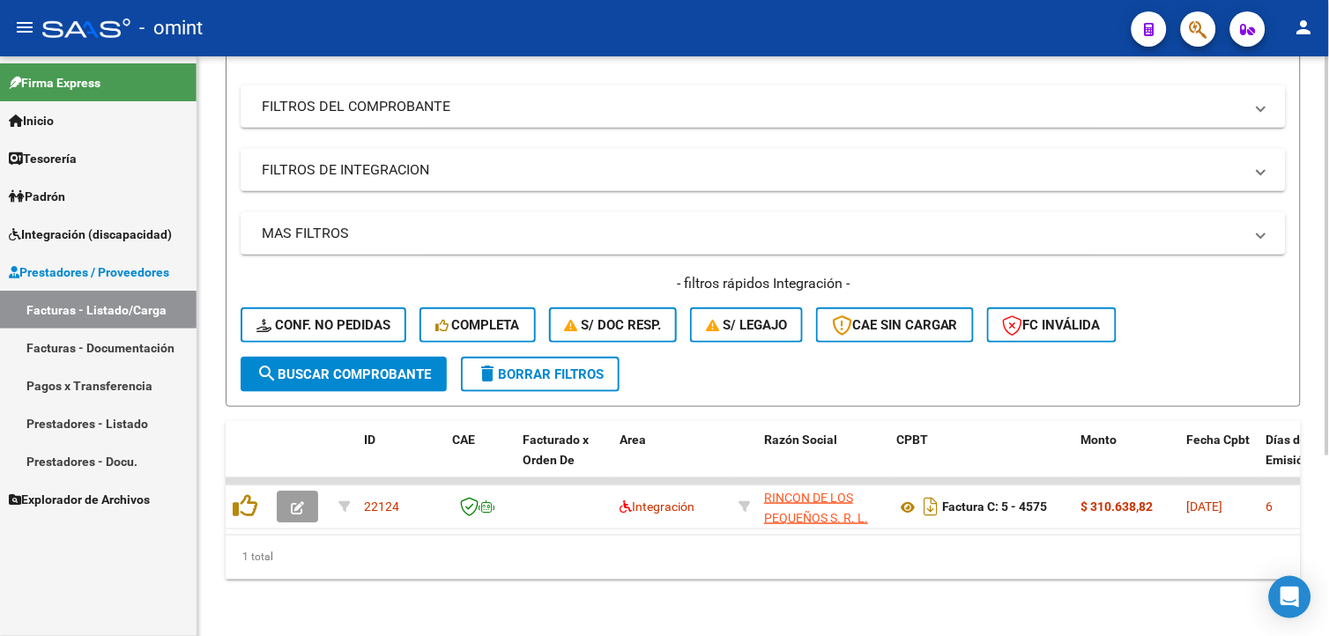
scroll to position [0, 0]
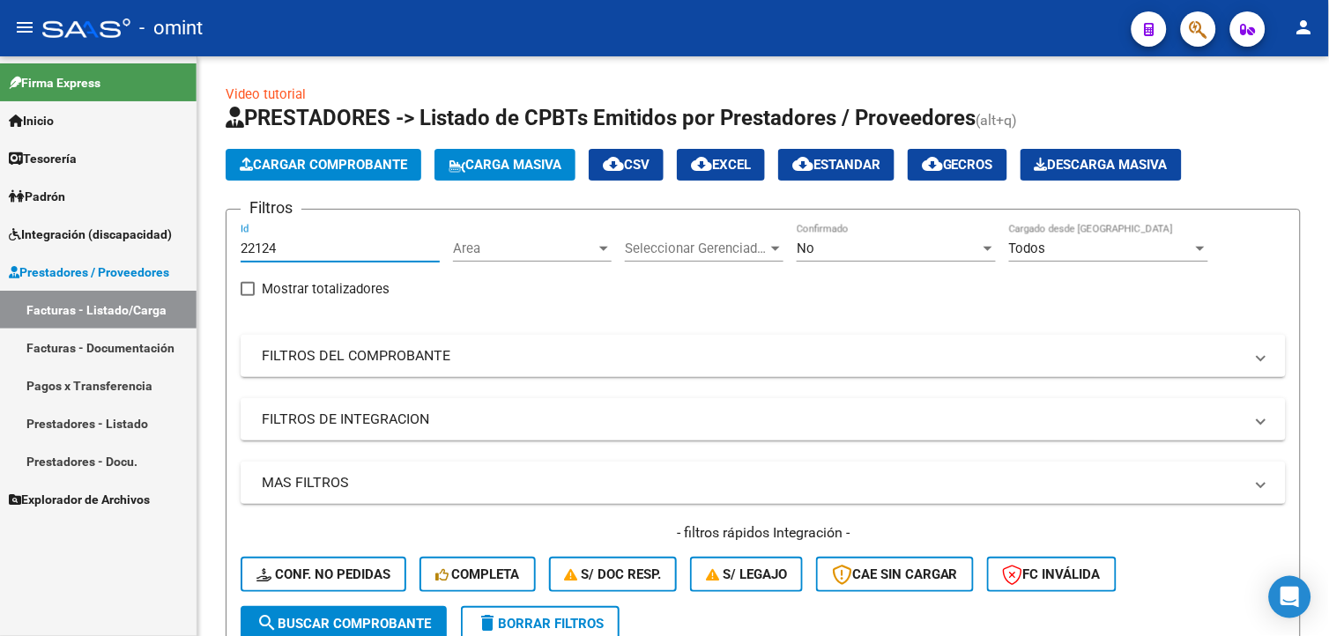
drag, startPoint x: 307, startPoint y: 249, endPoint x: 124, endPoint y: 212, distance: 186.1
click at [124, 212] on mat-sidenav-container "Firma Express Inicio Calendario SSS Instructivos Contacto OS Tesorería Extracto…" at bounding box center [664, 346] width 1329 height 580
drag, startPoint x: 258, startPoint y: 240, endPoint x: 238, endPoint y: 256, distance: 25.7
drag, startPoint x: 238, startPoint y: 256, endPoint x: 253, endPoint y: 241, distance: 21.2
paste input "22891"
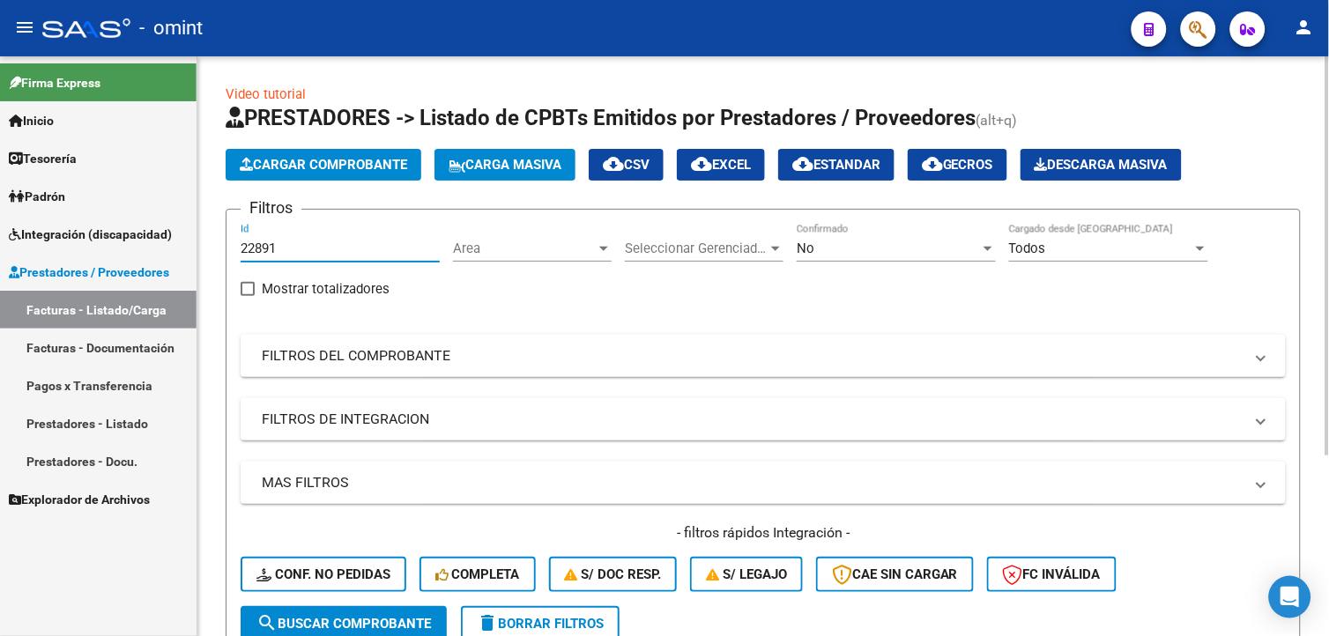
type input "22891"
click at [311, 616] on span "search Buscar Comprobante" at bounding box center [343, 624] width 175 height 16
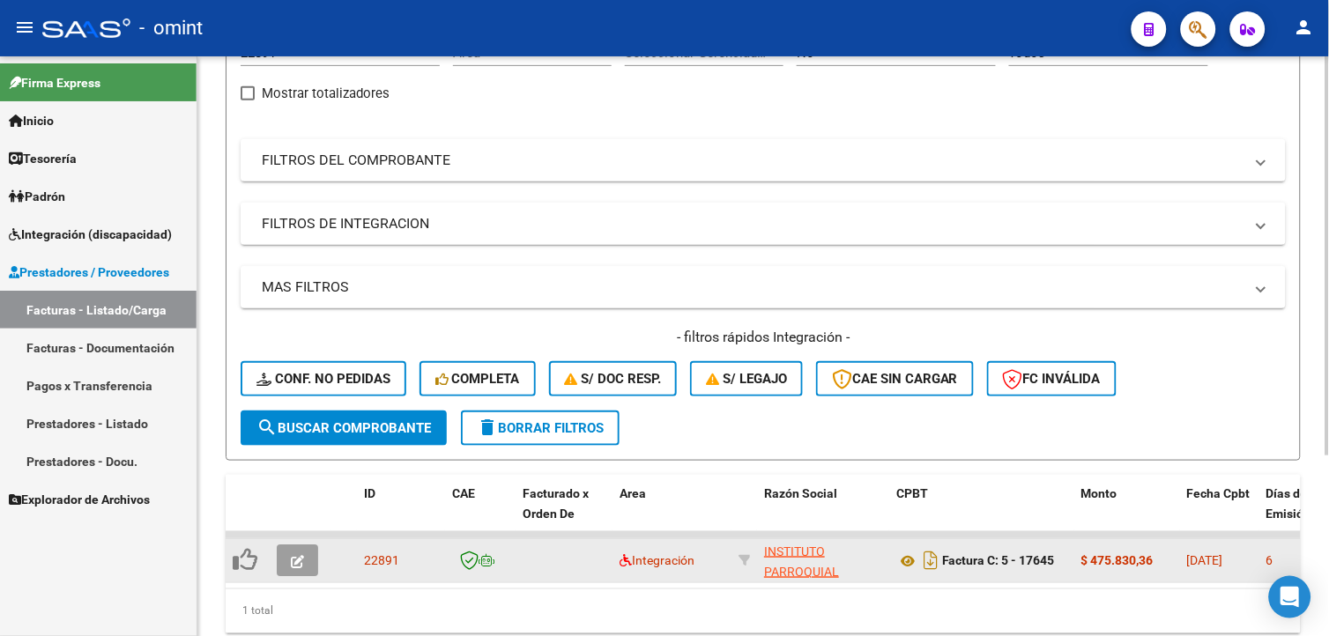
scroll to position [261, 0]
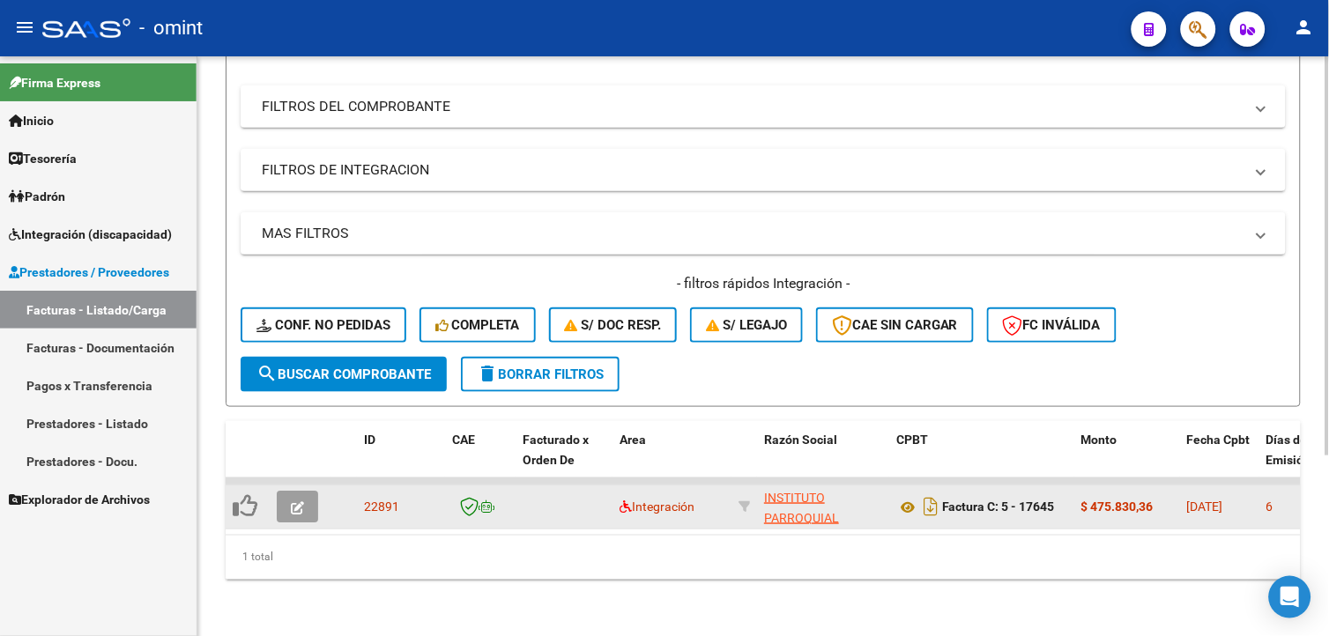
click at [301, 501] on icon "button" at bounding box center [297, 507] width 13 height 13
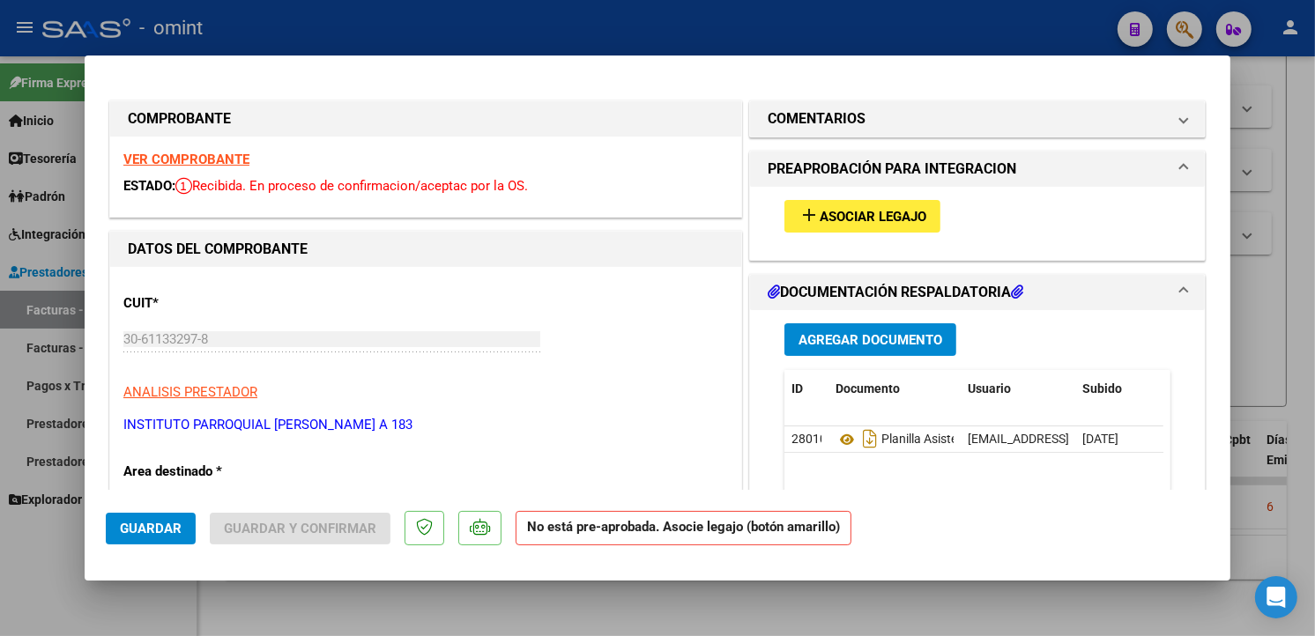
click at [204, 164] on strong "VER COMPROBANTE" at bounding box center [186, 160] width 126 height 16
click at [867, 209] on span "Asociar Legajo" at bounding box center [873, 217] width 107 height 16
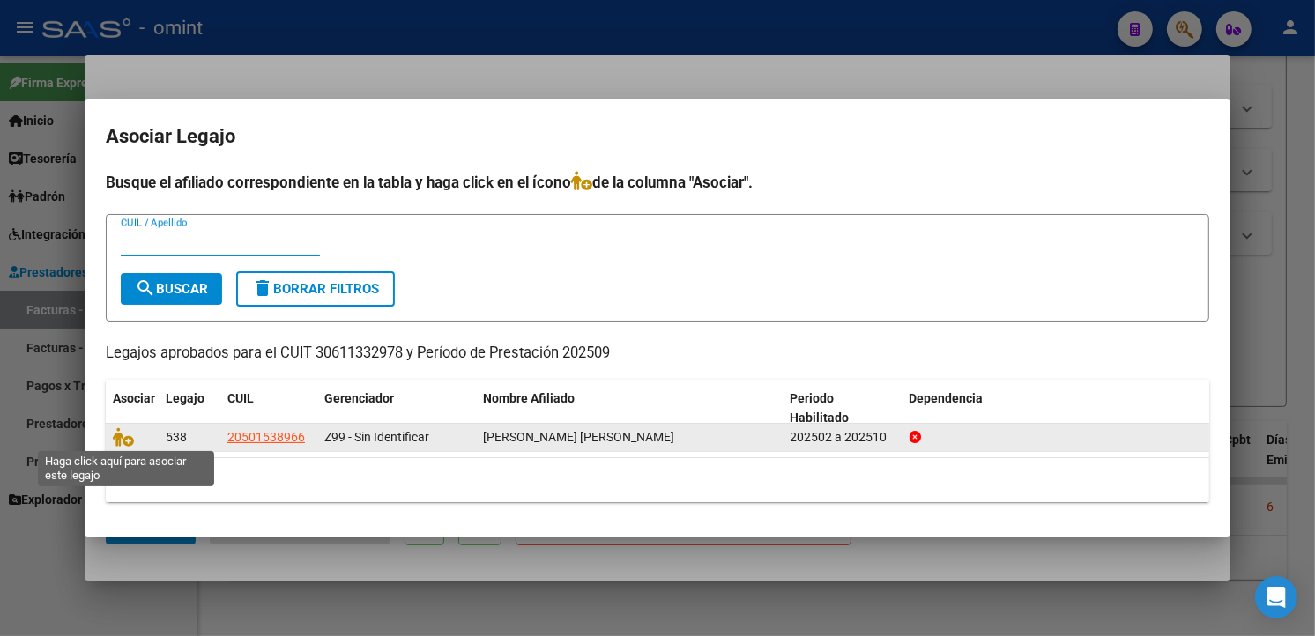
click at [111, 443] on datatable-body-cell at bounding box center [132, 437] width 53 height 27
click at [122, 445] on icon at bounding box center [123, 436] width 21 height 19
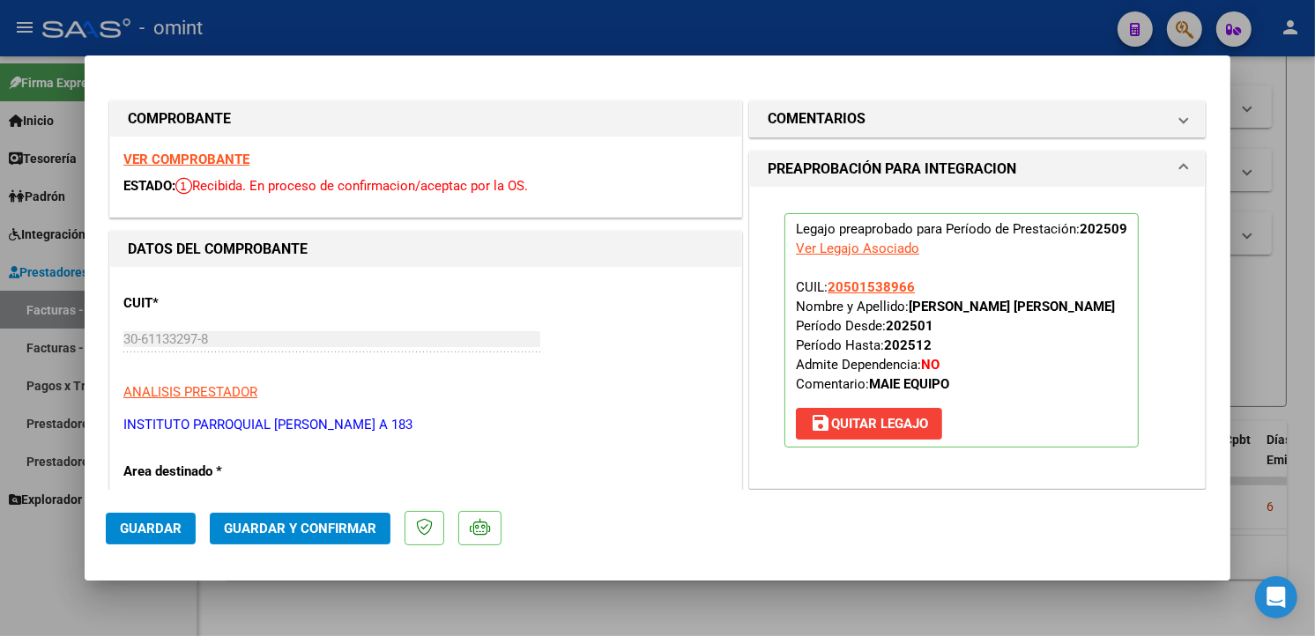
click at [174, 522] on button "Guardar" at bounding box center [151, 529] width 90 height 32
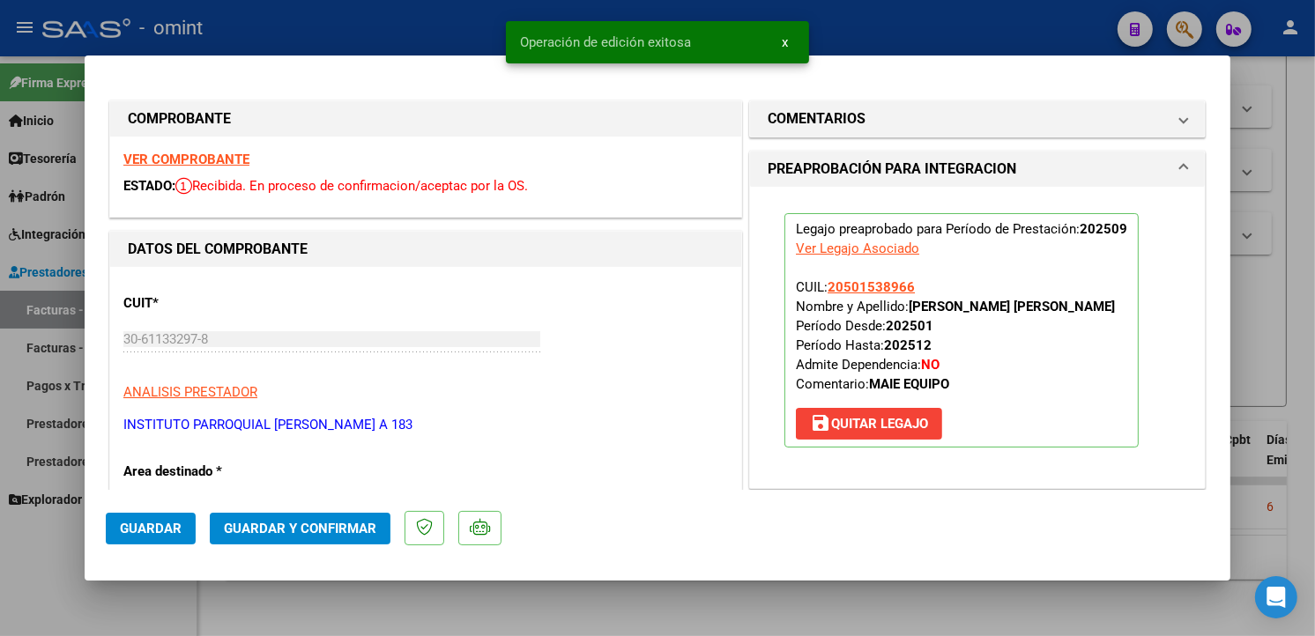
click at [288, 27] on div at bounding box center [657, 318] width 1315 height 636
type input "$ 0,00"
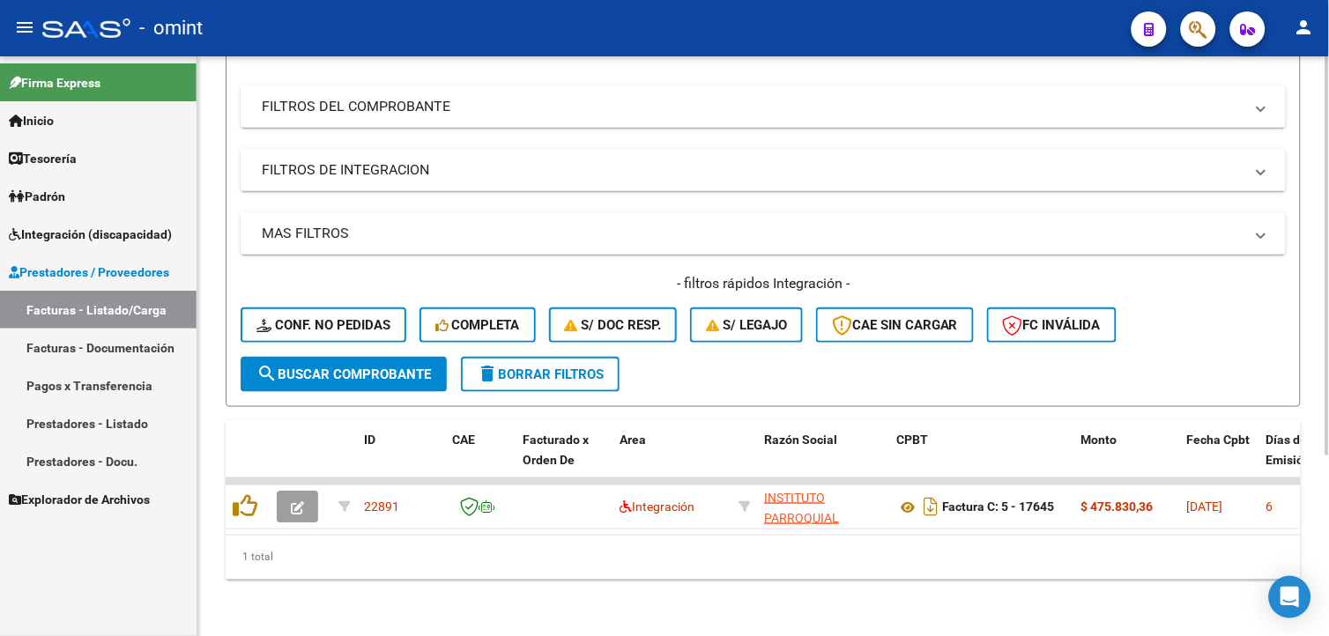
scroll to position [65, 0]
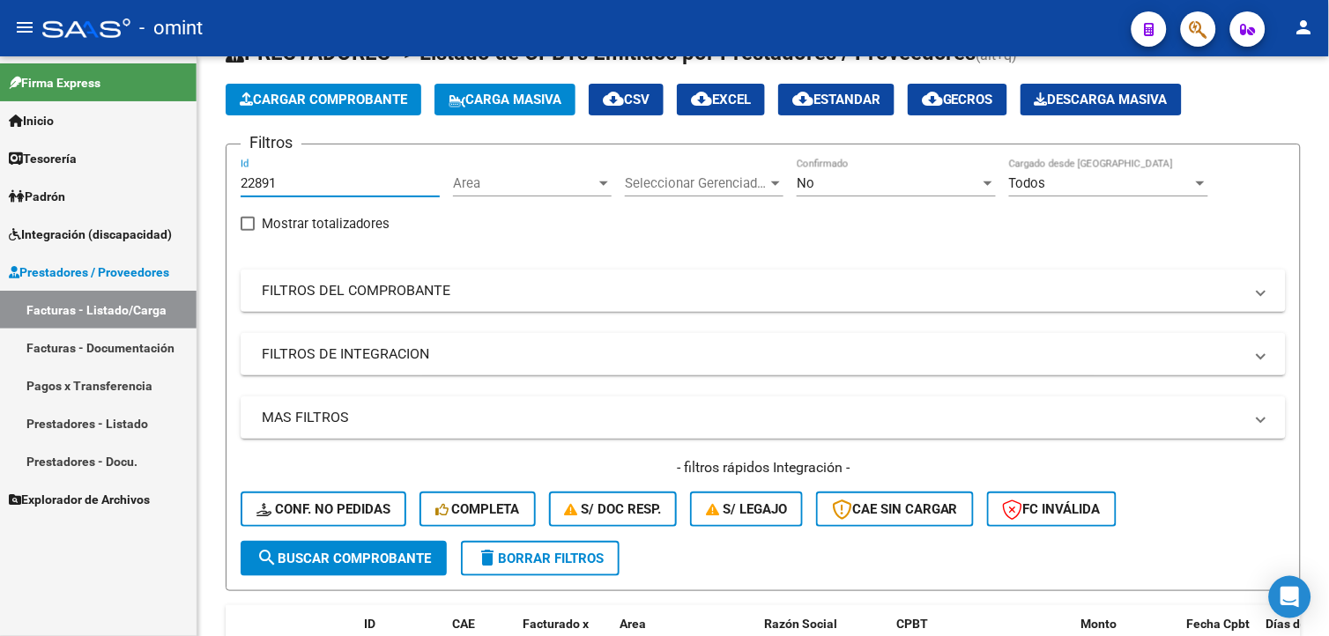
drag, startPoint x: 319, startPoint y: 175, endPoint x: 145, endPoint y: 152, distance: 176.0
click at [145, 152] on mat-sidenav-container "Firma Express Inicio Calendario SSS Instructivos Contacto OS Tesorería Extracto…" at bounding box center [664, 346] width 1329 height 580
paste input "22692"
type input "22692"
click at [300, 555] on span "search Buscar Comprobante" at bounding box center [343, 559] width 175 height 16
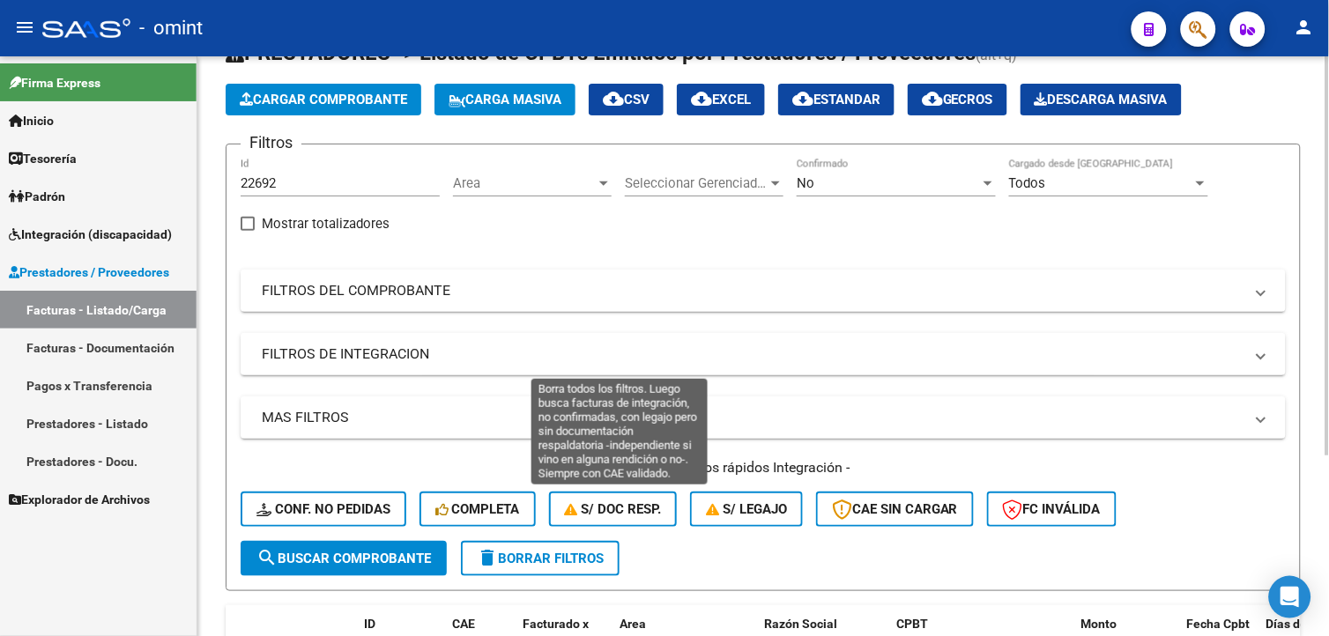
scroll to position [261, 0]
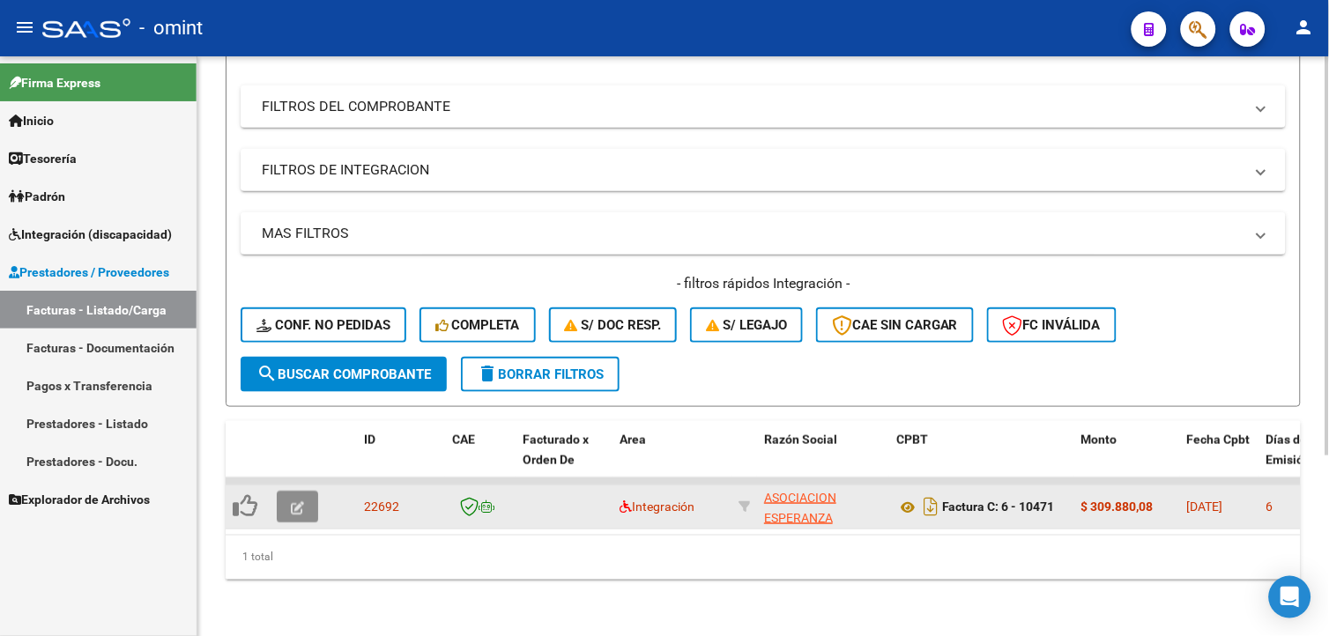
click at [296, 501] on icon "button" at bounding box center [297, 507] width 13 height 13
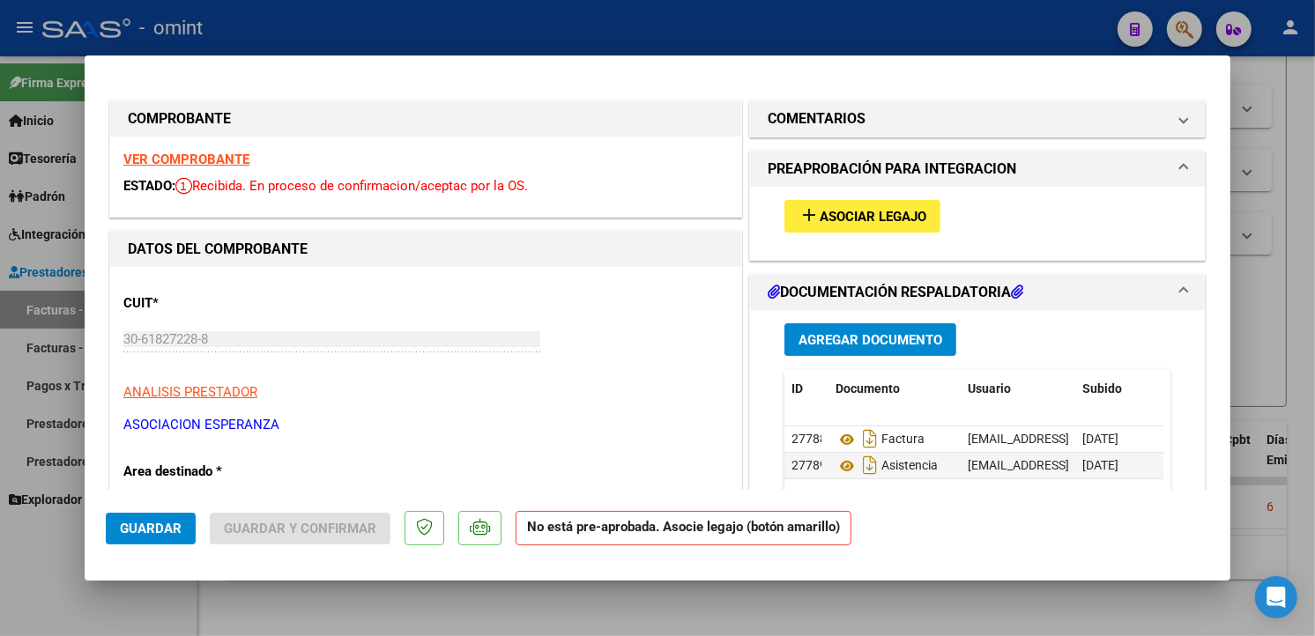
click at [207, 156] on strong "VER COMPROBANTE" at bounding box center [186, 160] width 126 height 16
click at [856, 220] on span "Asociar Legajo" at bounding box center [873, 217] width 107 height 16
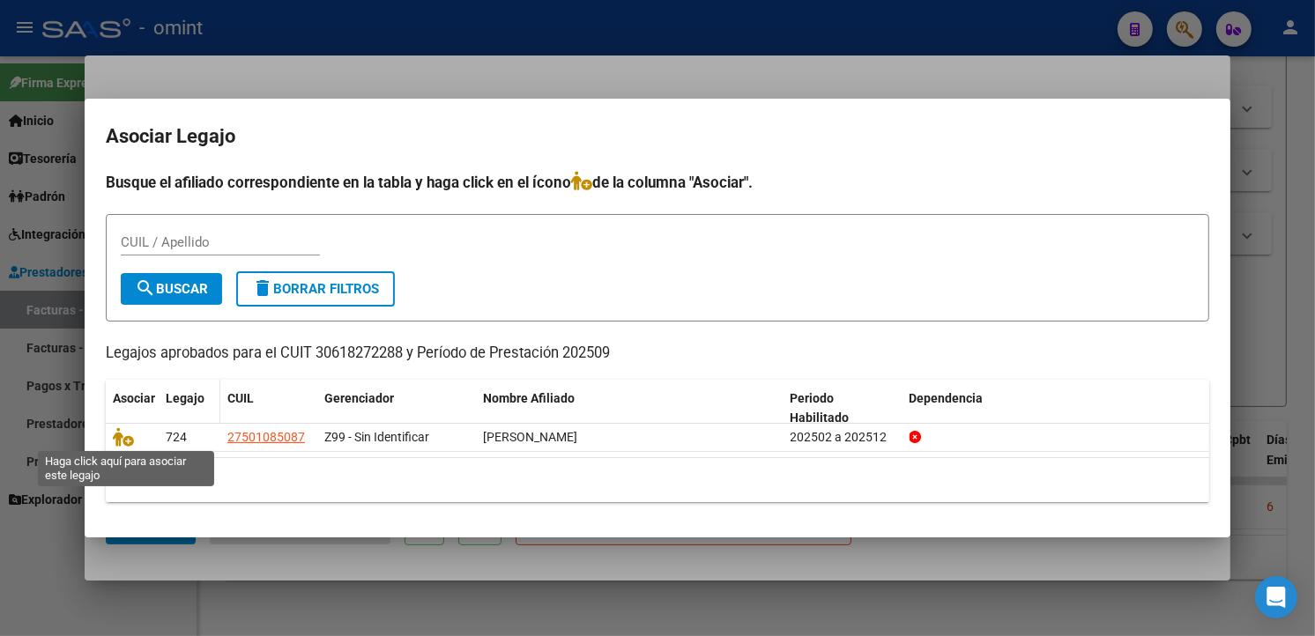
drag, startPoint x: 117, startPoint y: 435, endPoint x: 183, endPoint y: 407, distance: 71.9
click at [119, 434] on icon at bounding box center [123, 436] width 21 height 19
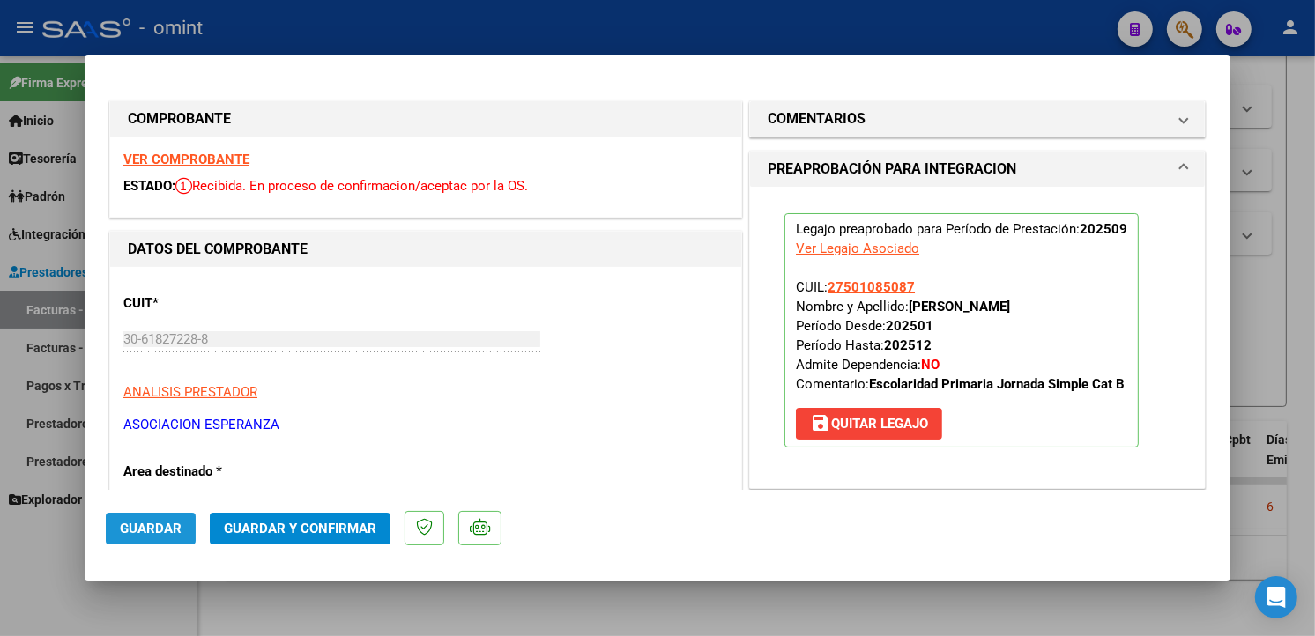
click at [156, 529] on span "Guardar" at bounding box center [151, 529] width 62 height 16
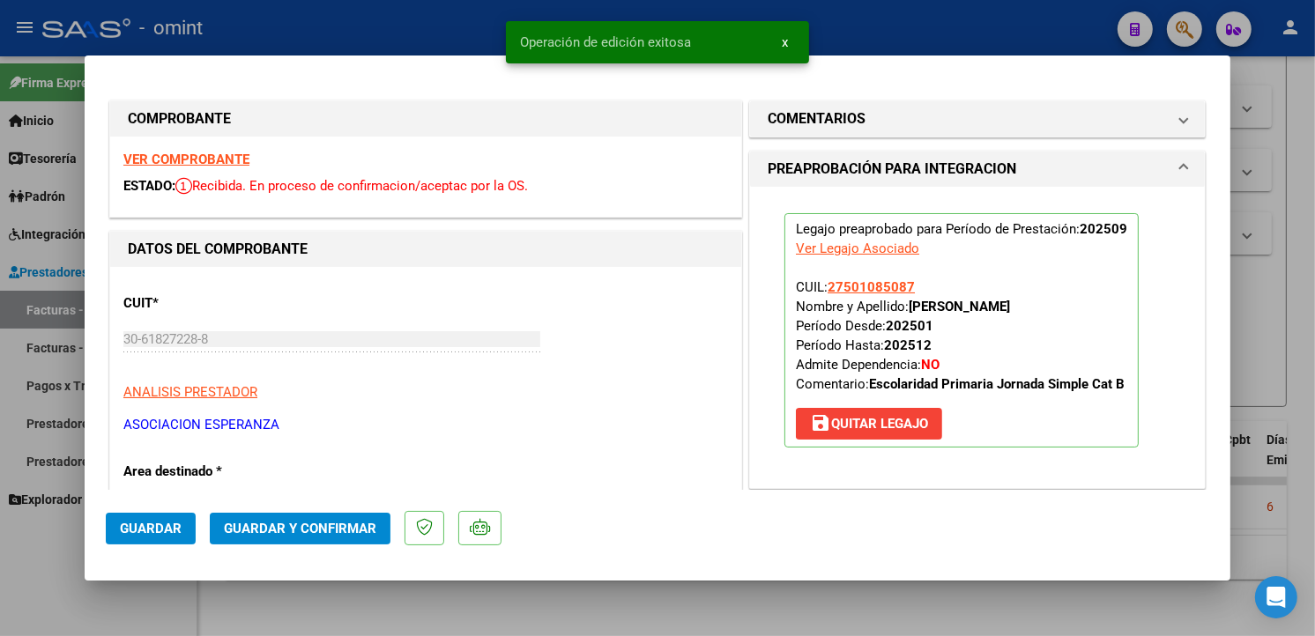
click at [423, 28] on div at bounding box center [657, 318] width 1315 height 636
type input "$ 0,00"
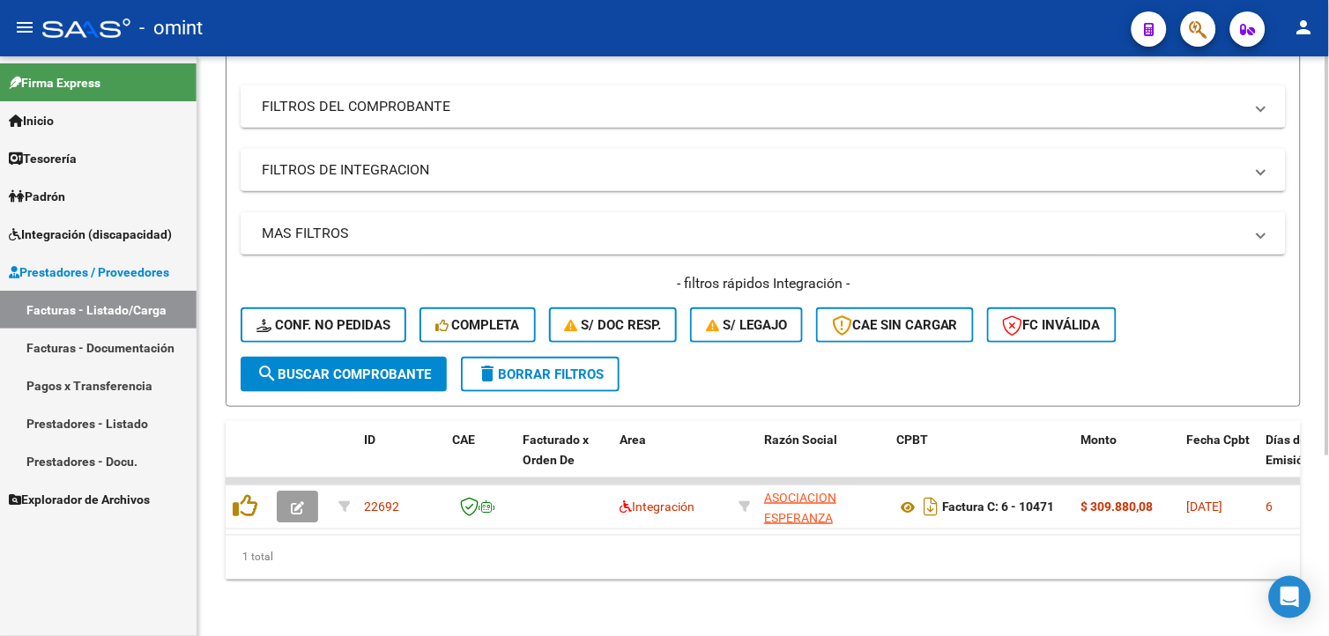
scroll to position [0, 0]
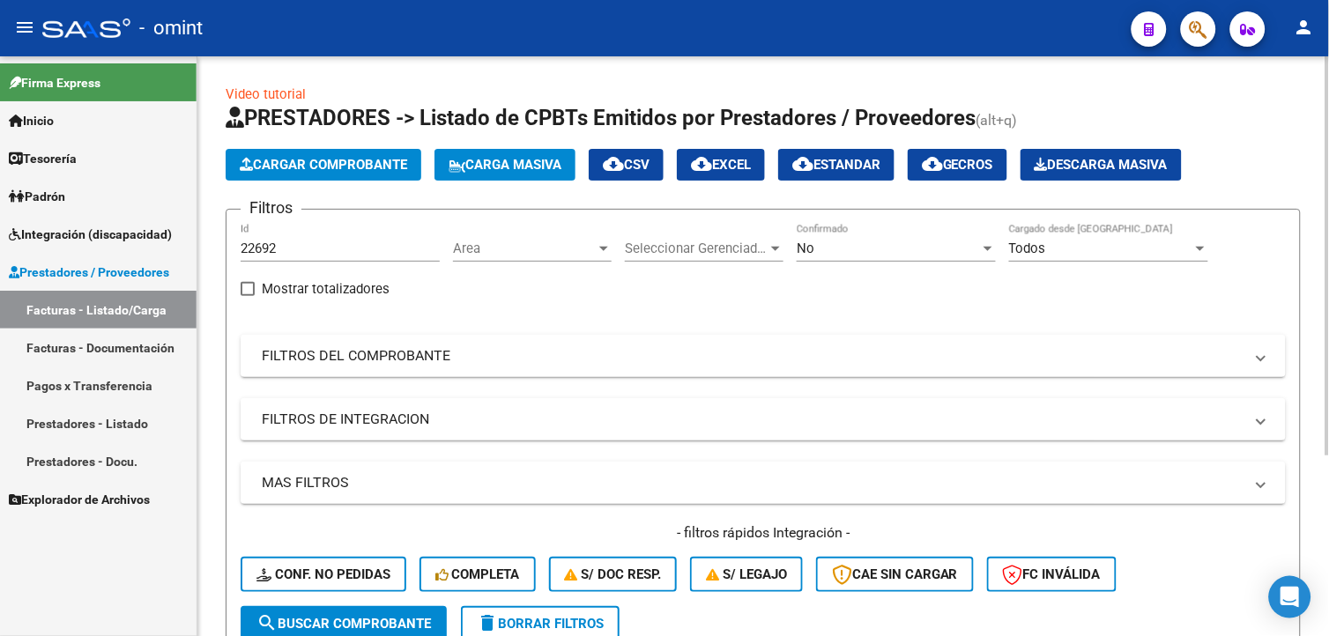
click at [277, 236] on div "22692 Id" at bounding box center [340, 243] width 199 height 38
drag, startPoint x: 291, startPoint y: 247, endPoint x: 185, endPoint y: 242, distance: 105.8
click at [185, 242] on mat-sidenav-container "Firma Express Inicio Calendario SSS Instructivos Contacto OS Tesorería Extracto…" at bounding box center [664, 346] width 1329 height 580
drag, startPoint x: 330, startPoint y: 257, endPoint x: 294, endPoint y: 252, distance: 35.6
paste input "21903"
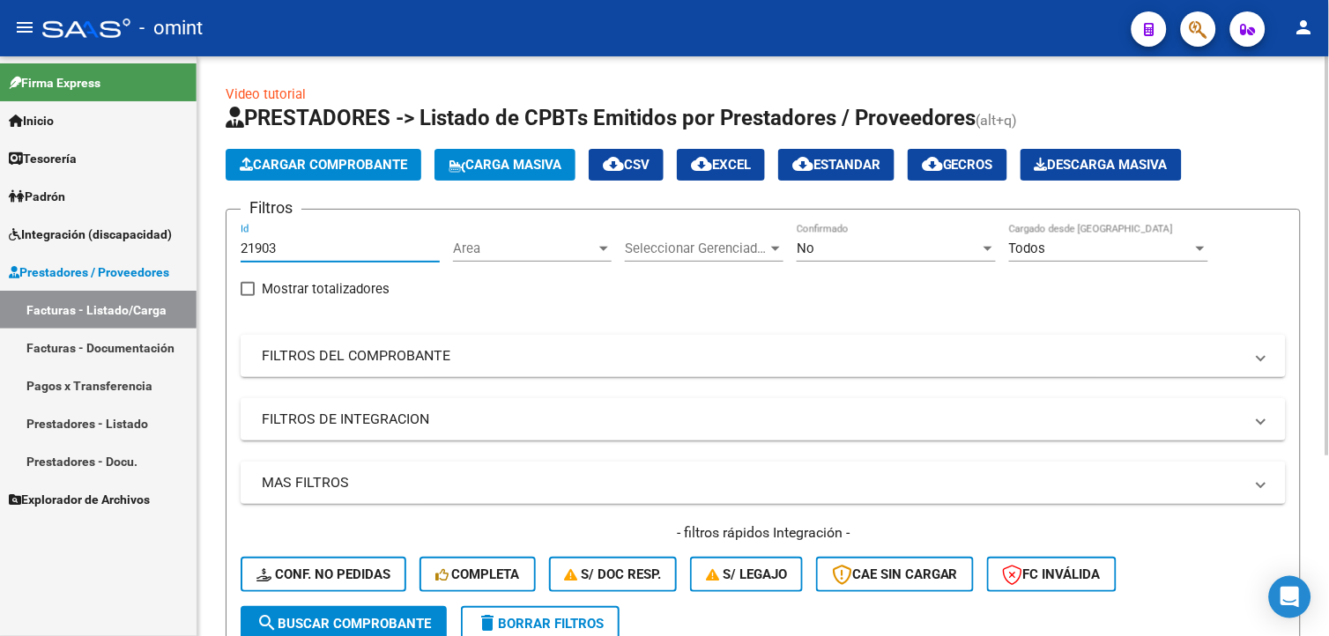
type input "21903"
click at [375, 620] on span "search Buscar Comprobante" at bounding box center [343, 624] width 175 height 16
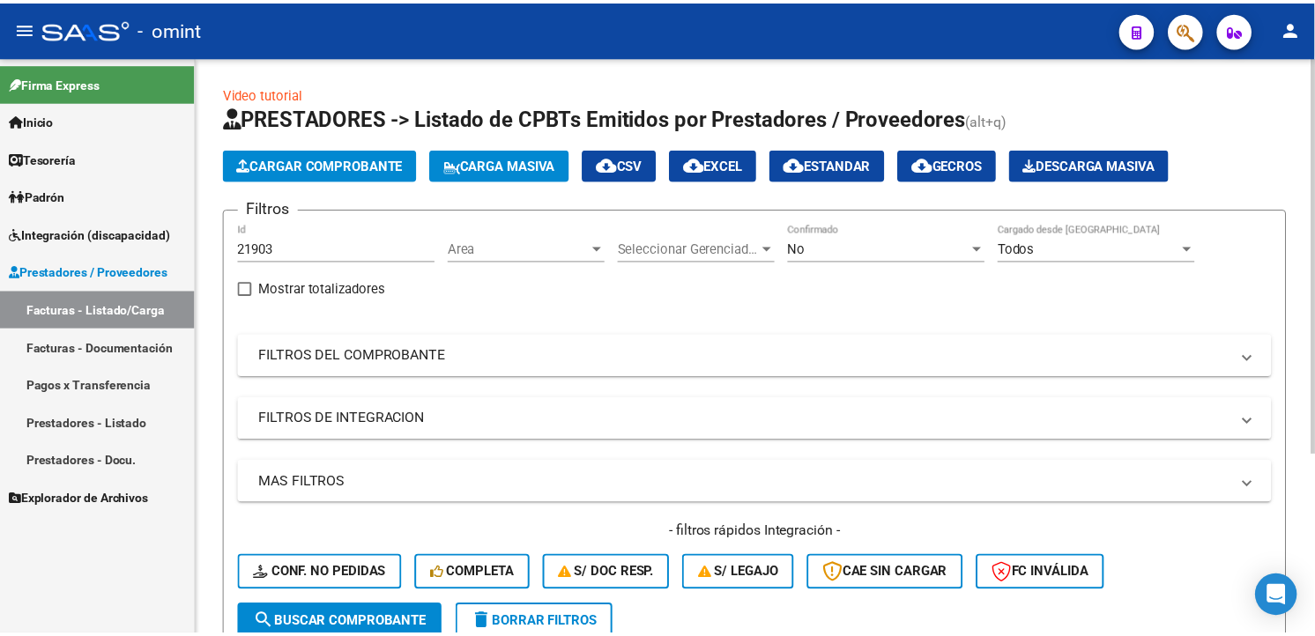
scroll to position [261, 0]
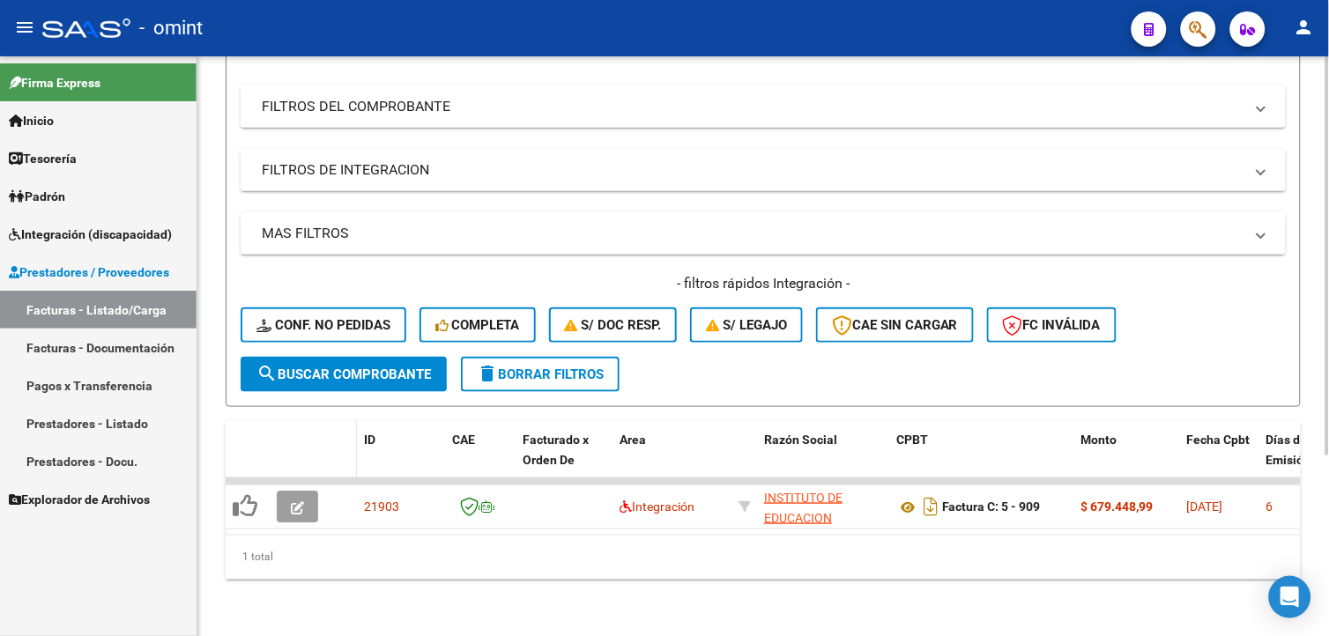
click at [338, 430] on div at bounding box center [343, 440] width 11 height 20
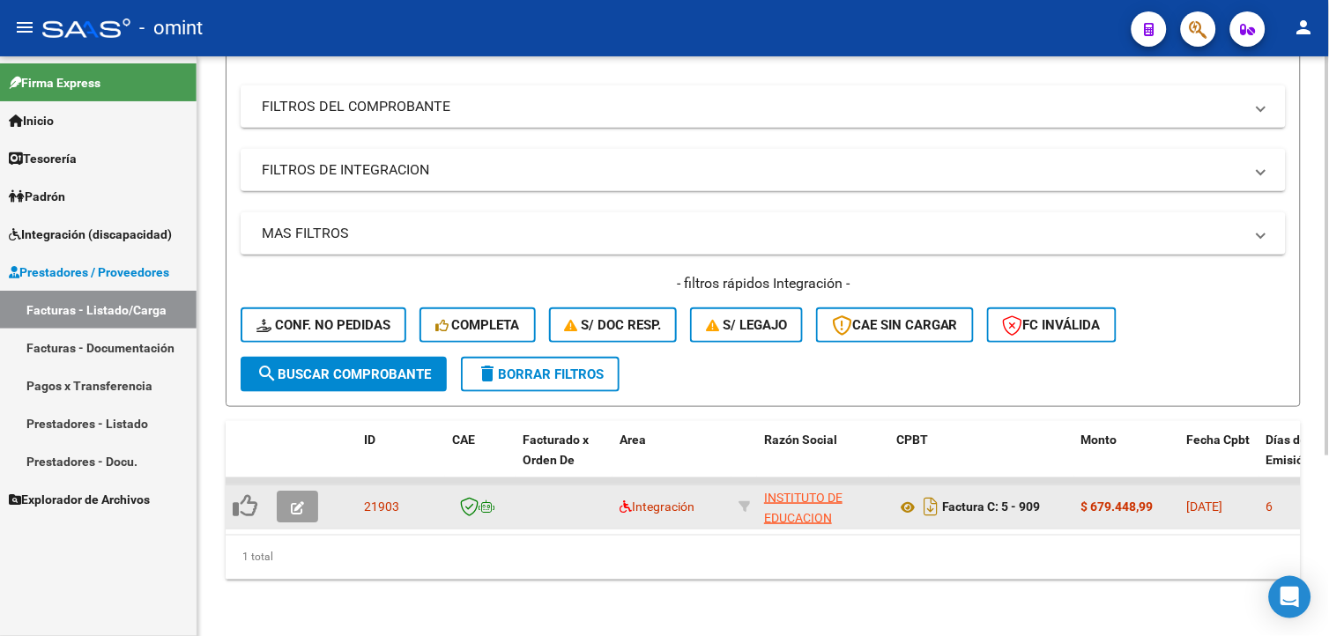
click at [300, 501] on icon "button" at bounding box center [297, 507] width 13 height 13
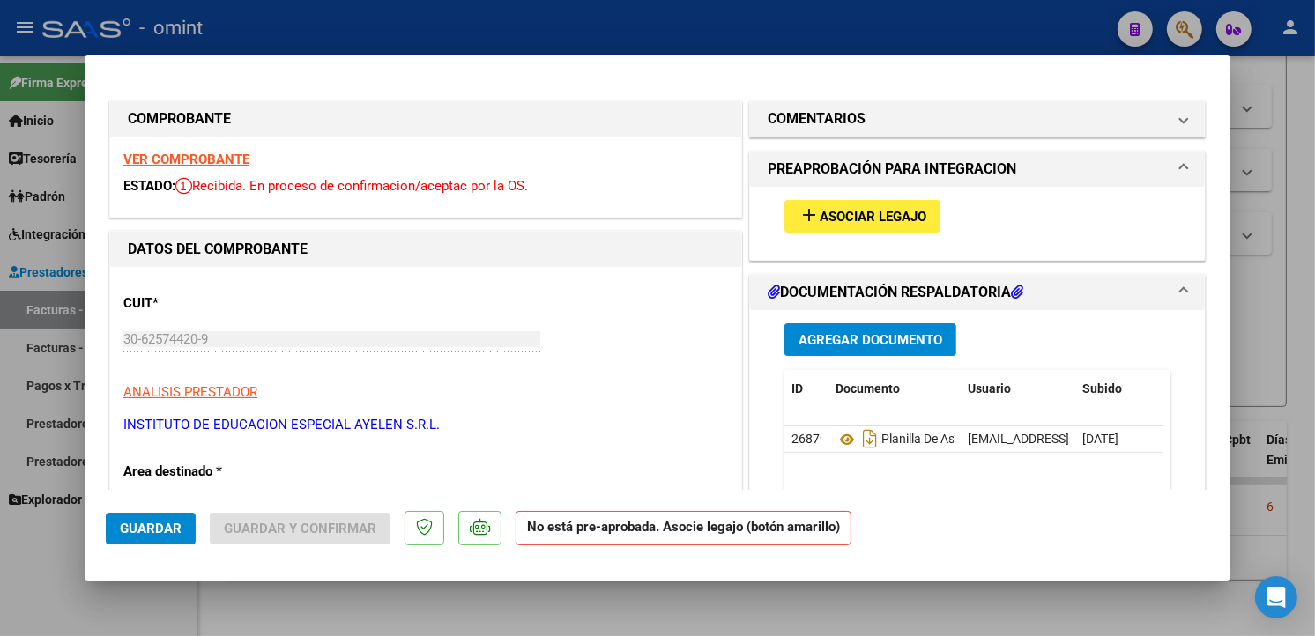
click at [208, 152] on strong "VER COMPROBANTE" at bounding box center [186, 160] width 126 height 16
click at [893, 206] on button "add Asociar Legajo" at bounding box center [862, 216] width 156 height 33
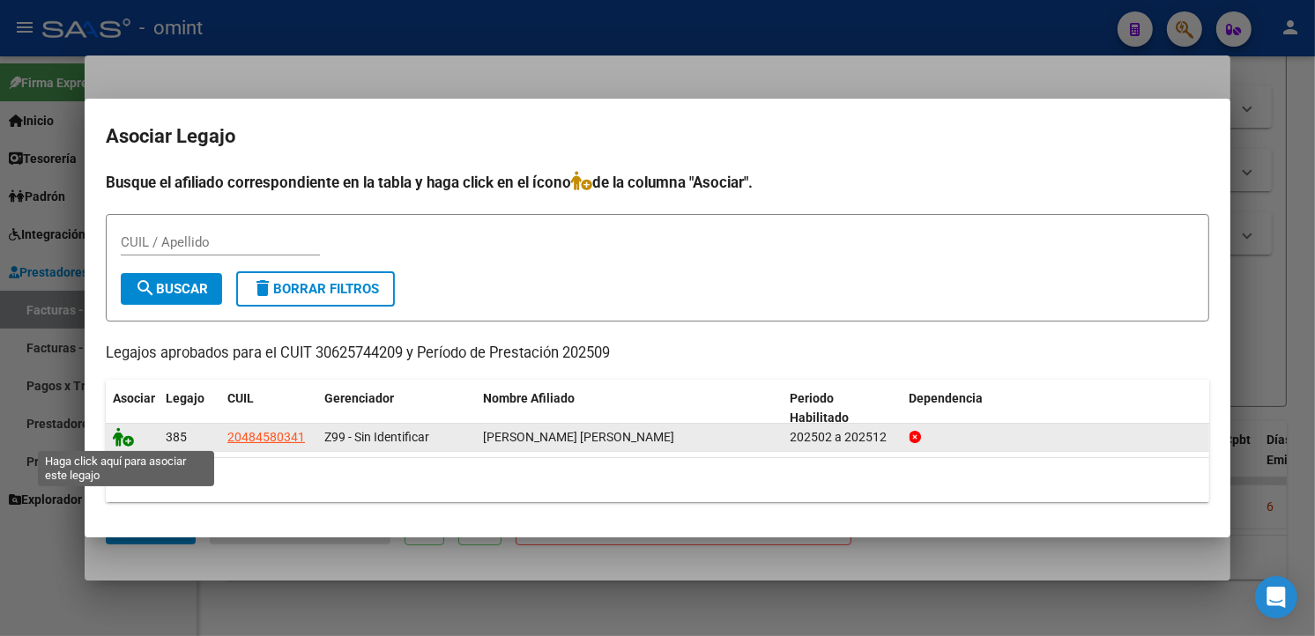
click at [127, 438] on icon at bounding box center [123, 436] width 21 height 19
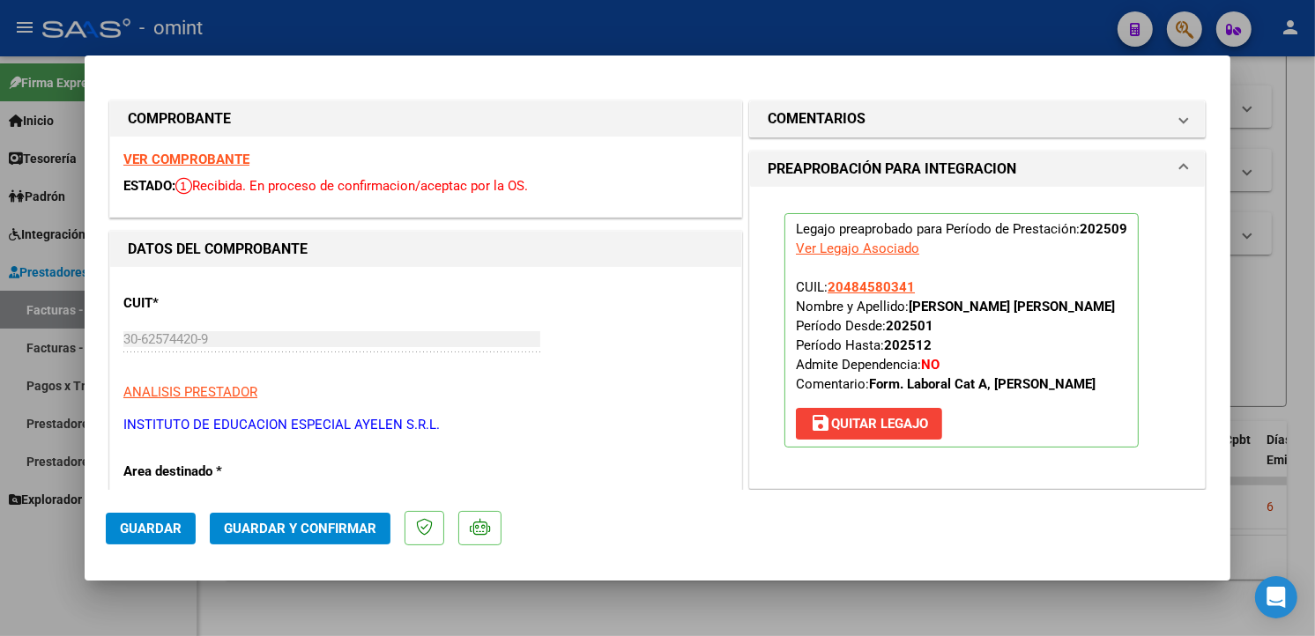
click at [168, 526] on span "Guardar" at bounding box center [151, 529] width 62 height 16
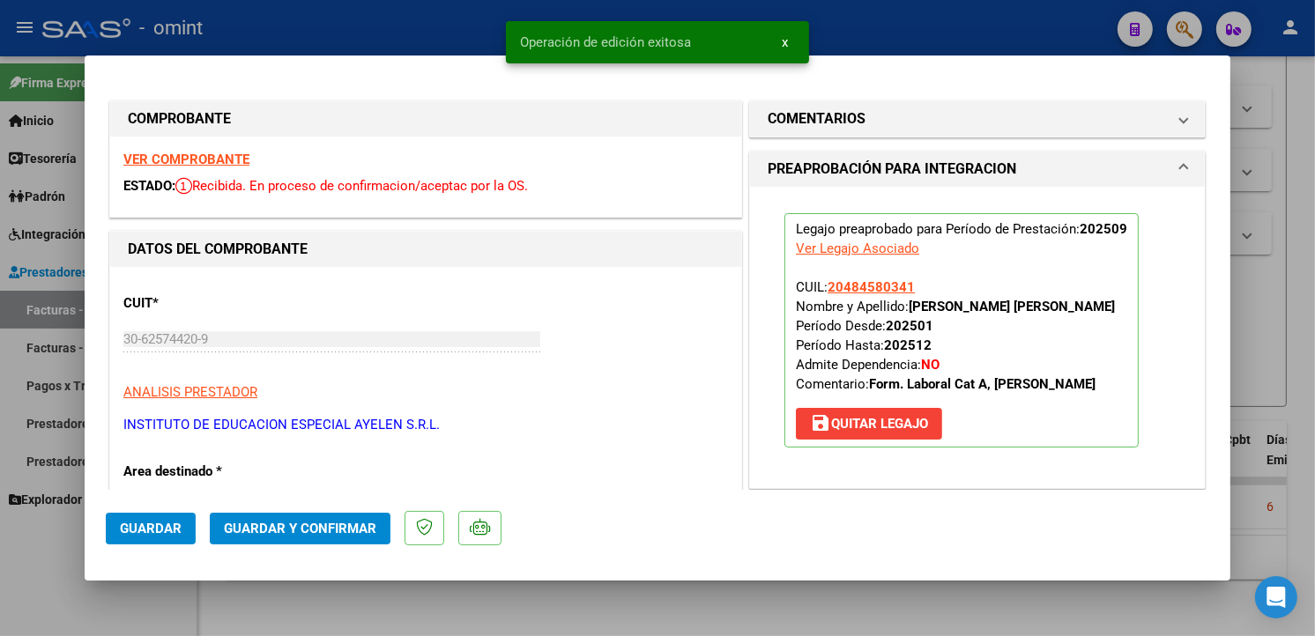
click at [347, 23] on div at bounding box center [657, 318] width 1315 height 636
type input "$ 0,00"
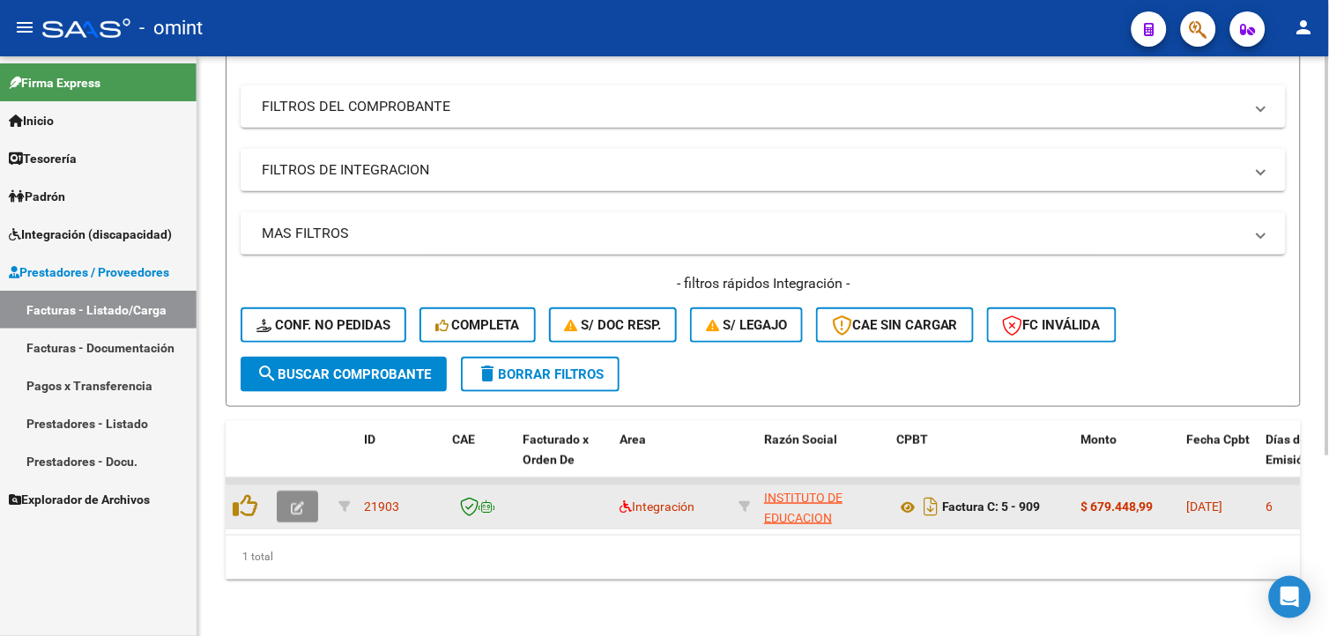
click at [309, 492] on button "button" at bounding box center [297, 507] width 41 height 32
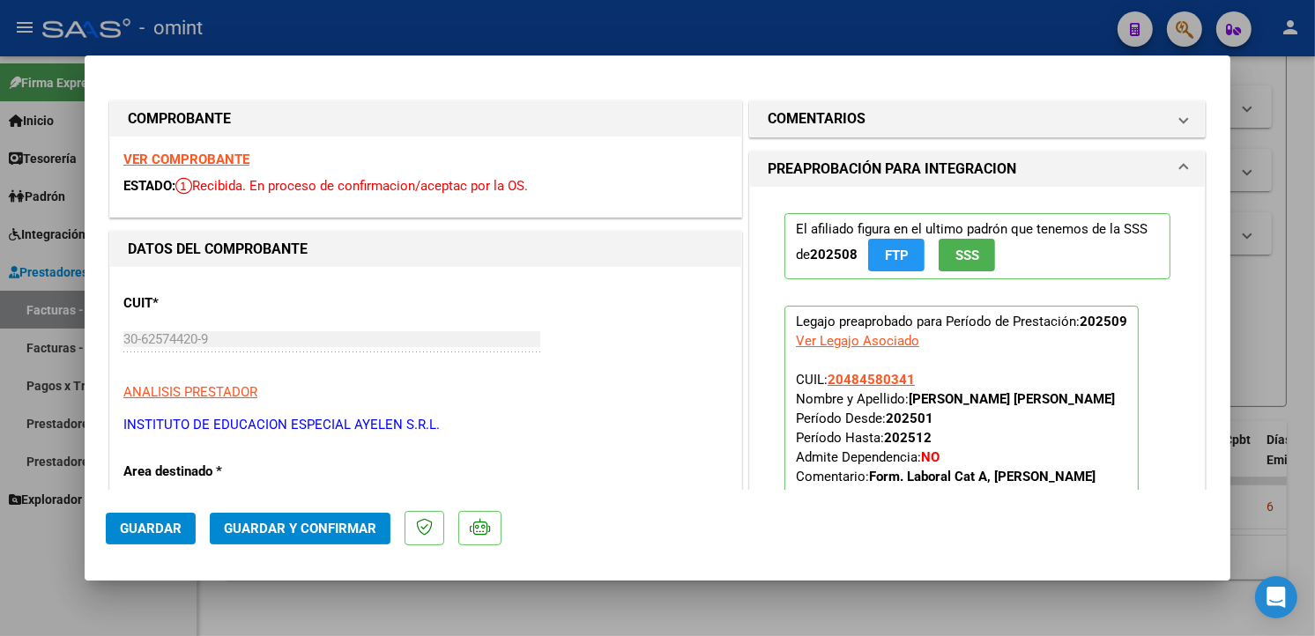
click at [161, 161] on strong "VER COMPROBANTE" at bounding box center [186, 160] width 126 height 16
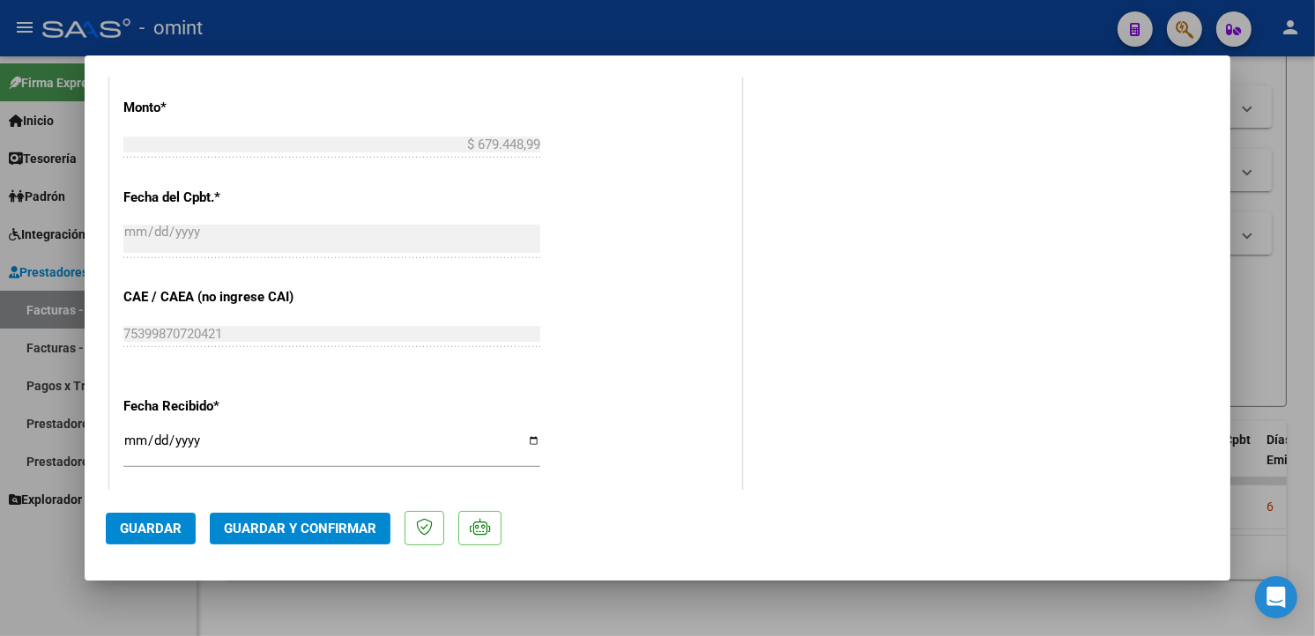
click at [464, 13] on div at bounding box center [657, 318] width 1315 height 636
type input "$ 0,00"
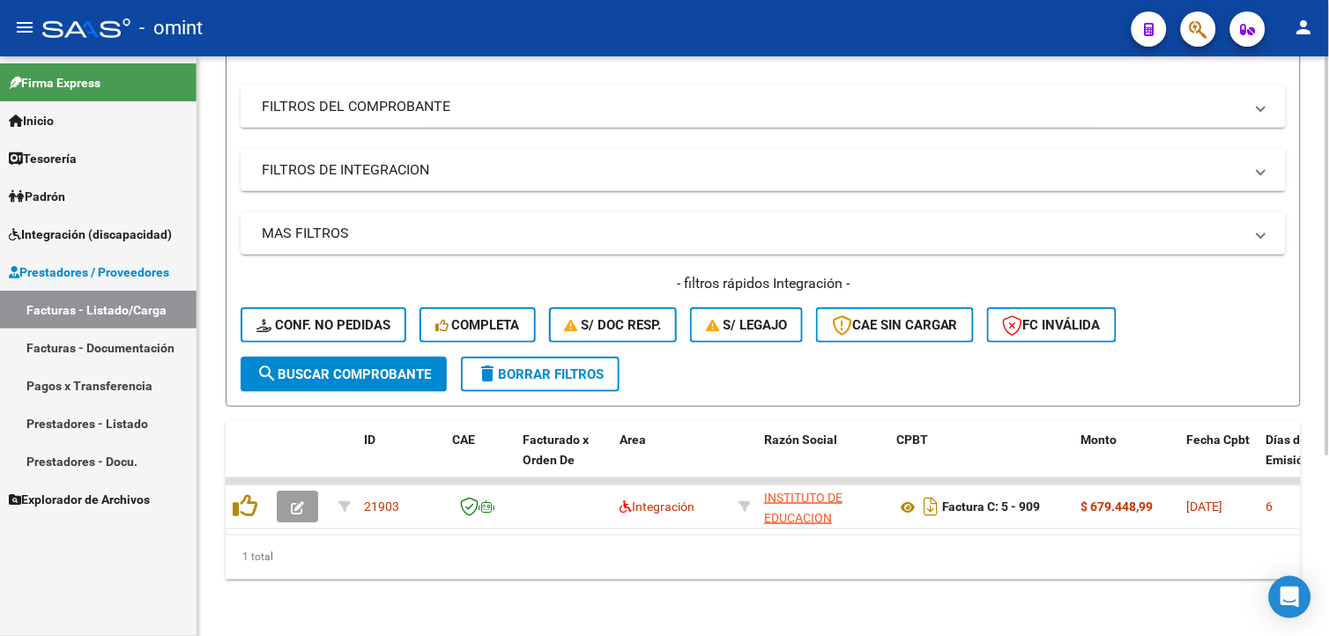
scroll to position [0, 0]
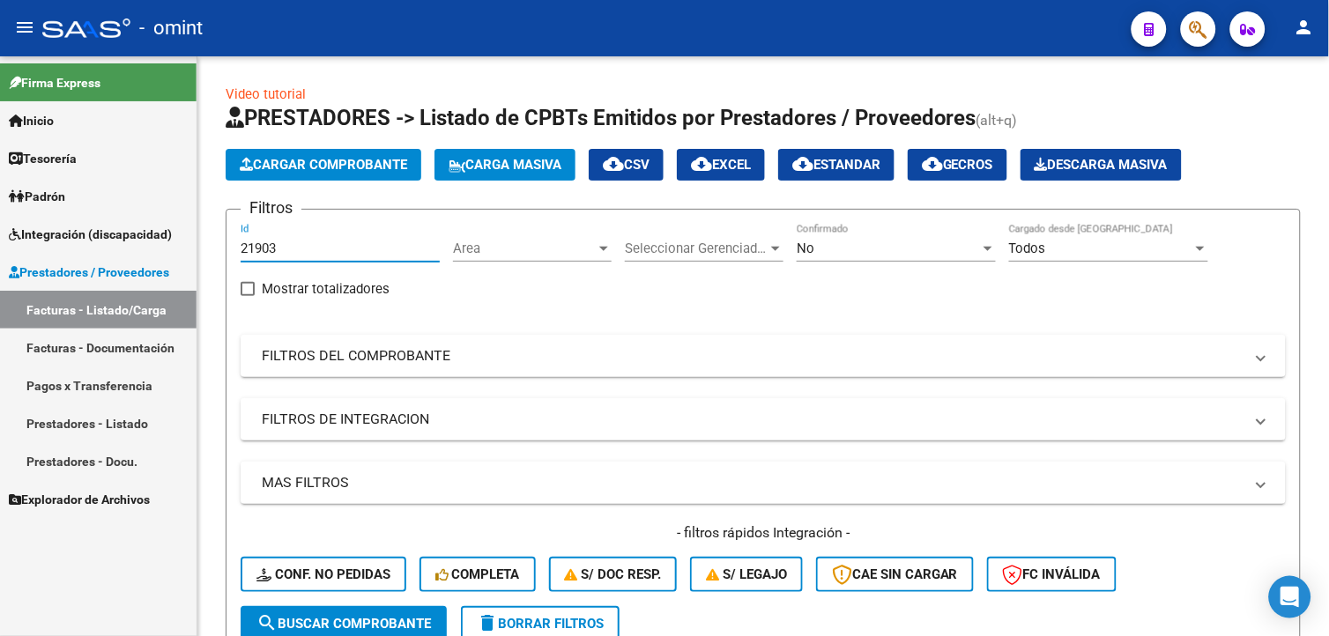
drag, startPoint x: 247, startPoint y: 248, endPoint x: 77, endPoint y: 219, distance: 172.6
click at [77, 219] on mat-sidenav-container "Firma Express Inicio Calendario SSS Instructivos Contacto OS Tesorería Extracto…" at bounding box center [664, 346] width 1329 height 580
paste input "23014"
type input "23014"
click at [393, 618] on span "search Buscar Comprobante" at bounding box center [343, 624] width 175 height 16
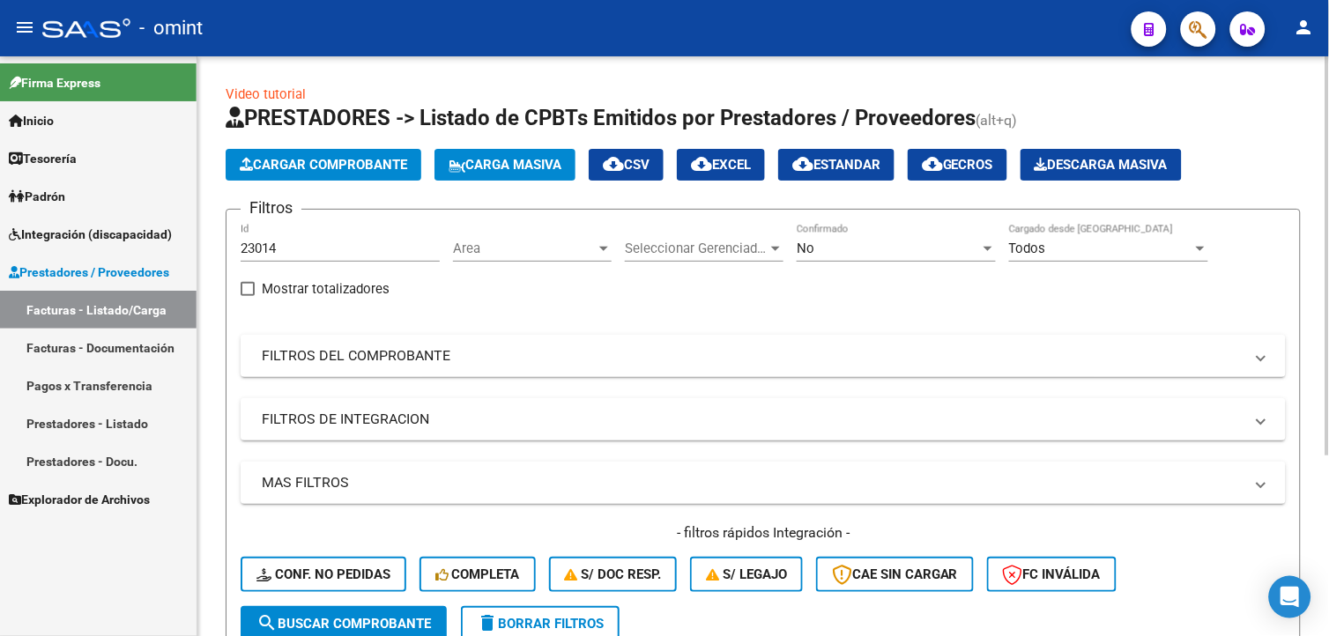
scroll to position [261, 0]
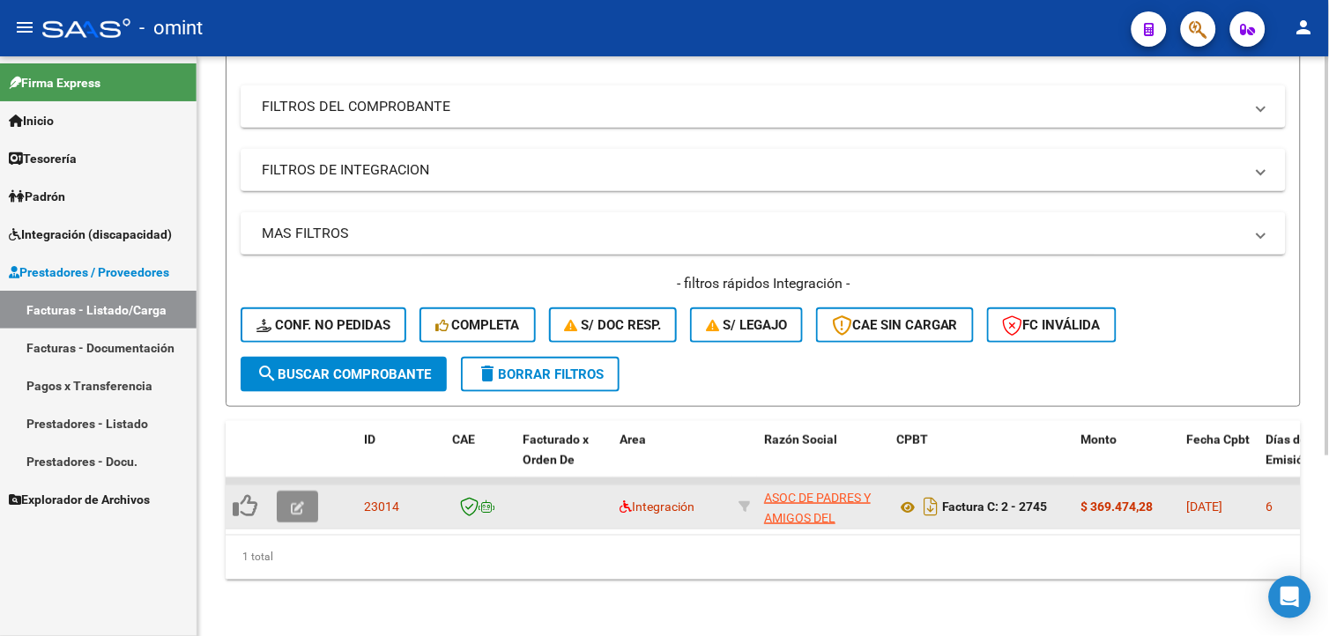
click at [301, 505] on button "button" at bounding box center [297, 507] width 41 height 32
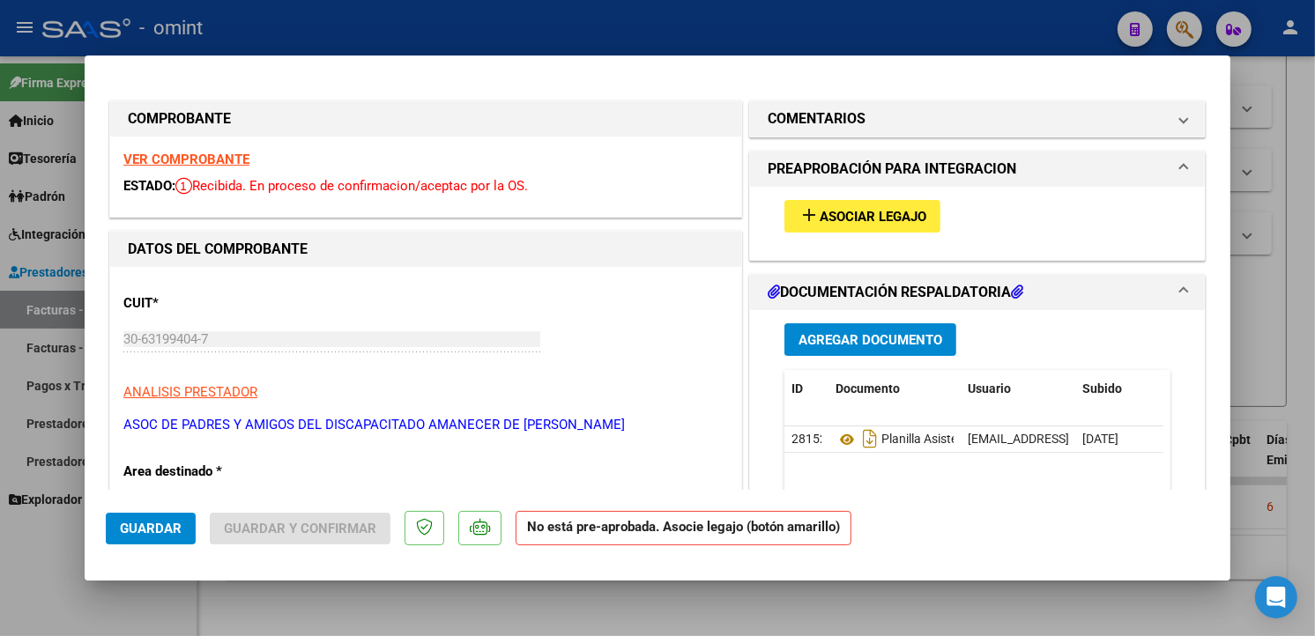
click at [186, 152] on strong "VER COMPROBANTE" at bounding box center [186, 160] width 126 height 16
click at [858, 215] on span "Asociar Legajo" at bounding box center [873, 217] width 107 height 16
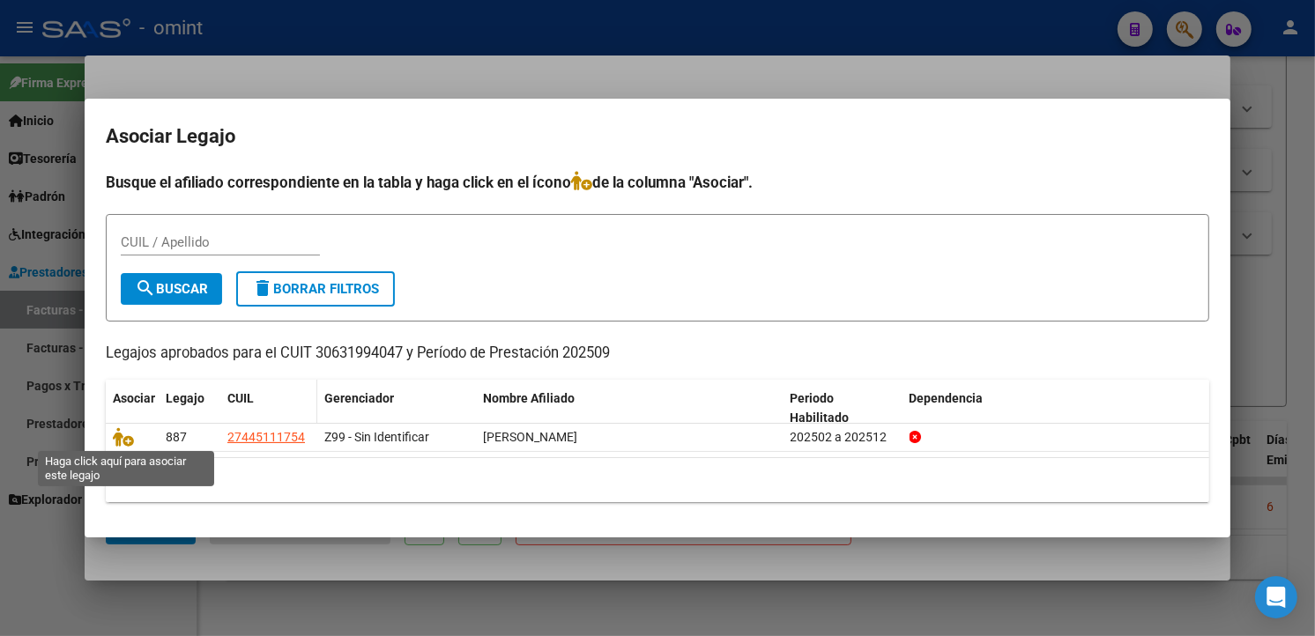
drag, startPoint x: 123, startPoint y: 432, endPoint x: 220, endPoint y: 385, distance: 107.6
click at [124, 430] on icon at bounding box center [123, 436] width 21 height 19
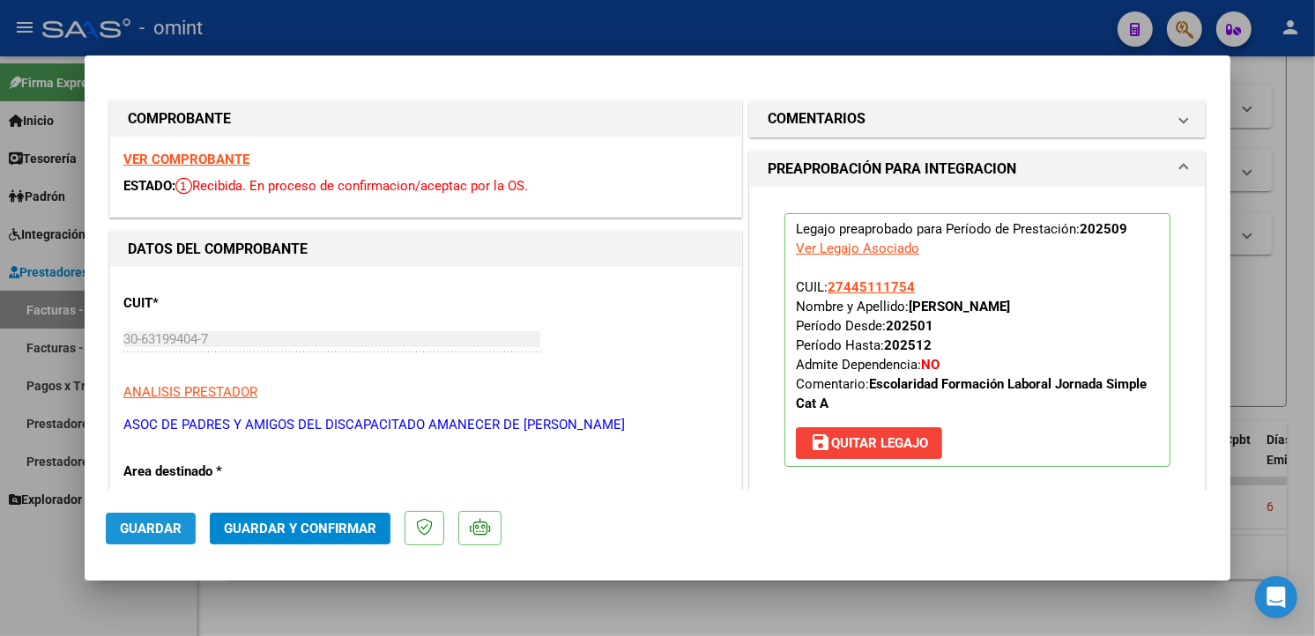
drag, startPoint x: 141, startPoint y: 526, endPoint x: 309, endPoint y: 480, distance: 174.5
click at [143, 526] on span "Guardar" at bounding box center [151, 529] width 62 height 16
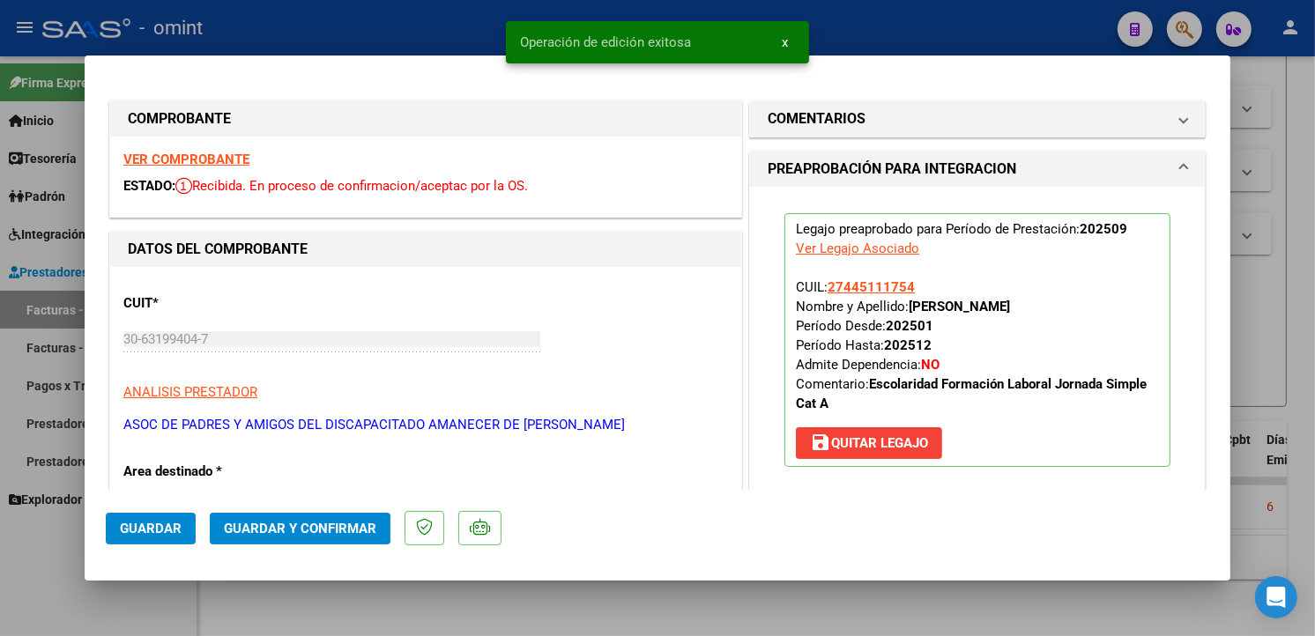
click at [305, 33] on div at bounding box center [657, 318] width 1315 height 636
type input "$ 0,00"
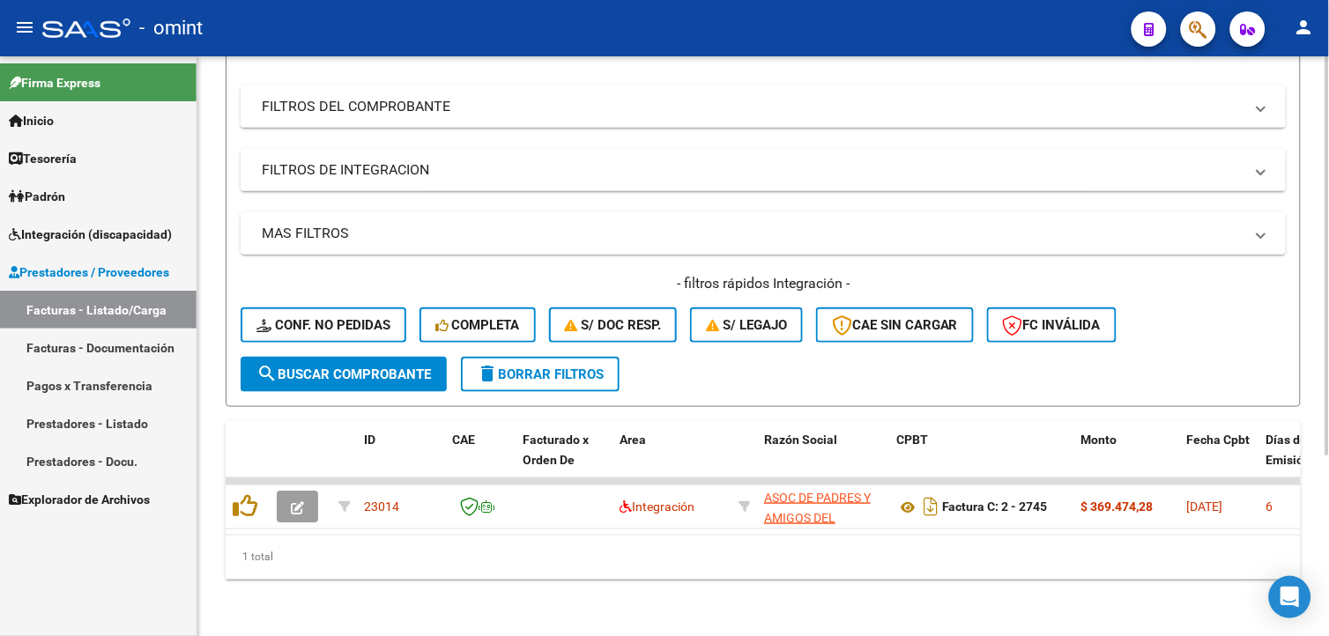
scroll to position [0, 0]
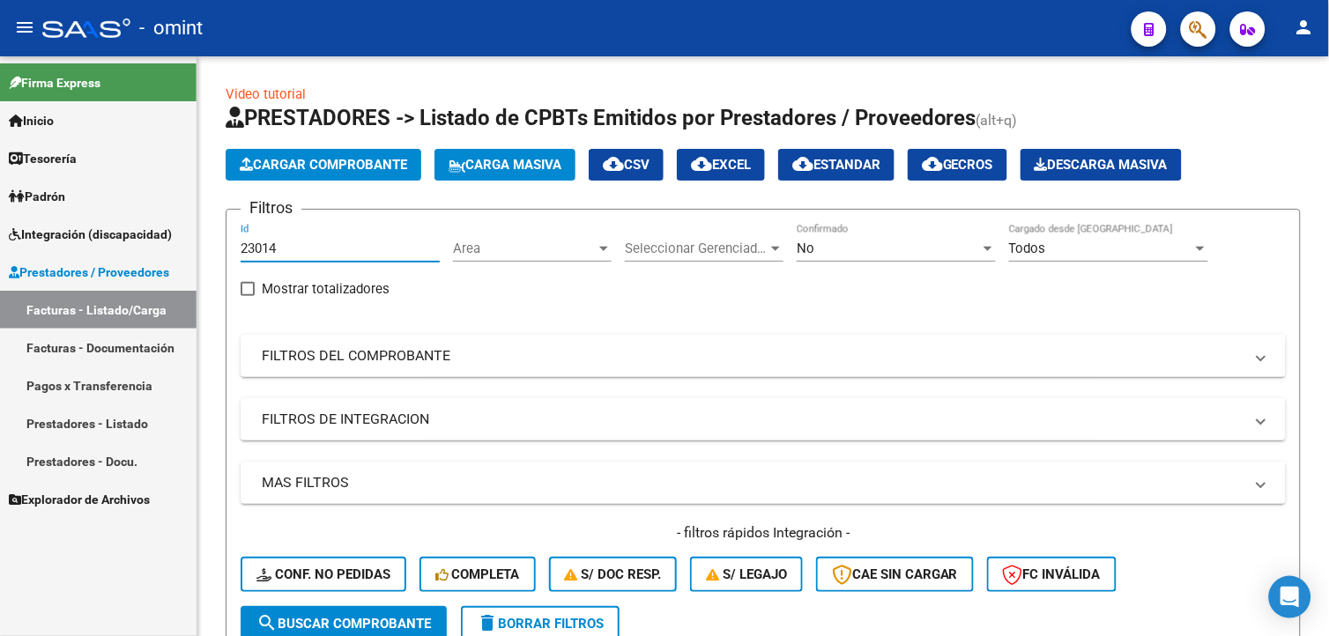
drag, startPoint x: 292, startPoint y: 253, endPoint x: 5, endPoint y: 138, distance: 308.5
click at [104, 208] on mat-sidenav-container "Firma Express Inicio Calendario SSS Instructivos Contacto OS Tesorería Extracto…" at bounding box center [664, 346] width 1329 height 580
paste input "24207"
type input "24207"
click at [363, 616] on span "search Buscar Comprobante" at bounding box center [343, 624] width 175 height 16
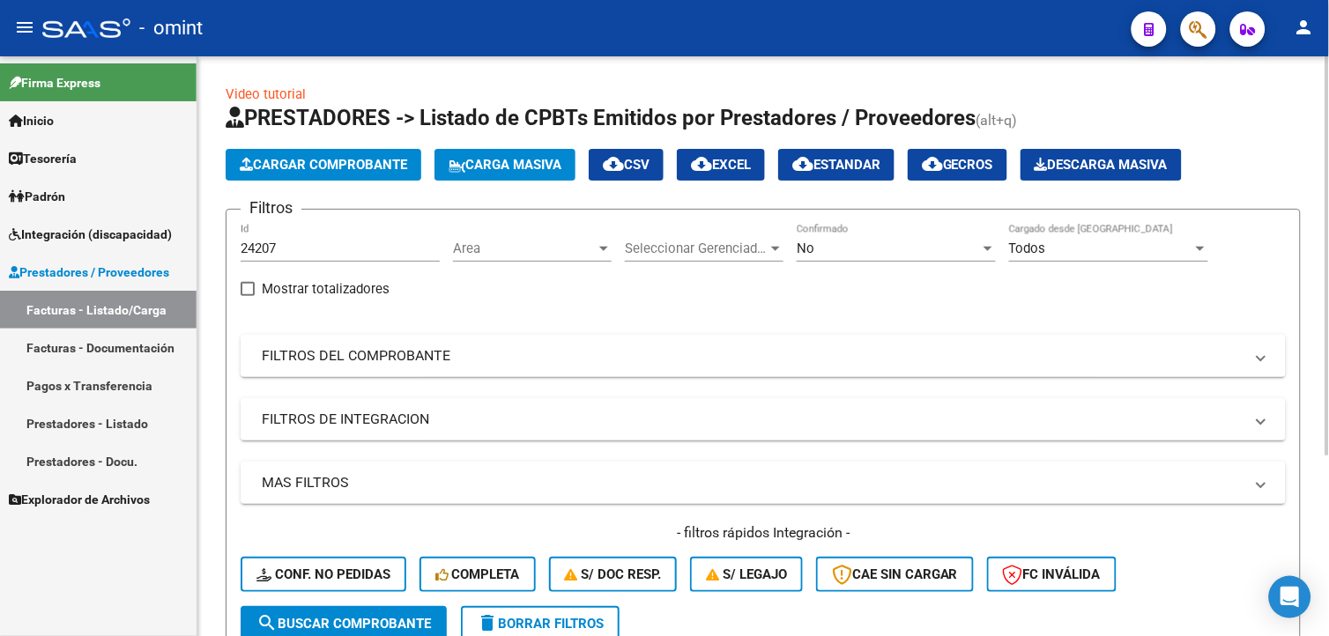
scroll to position [196, 0]
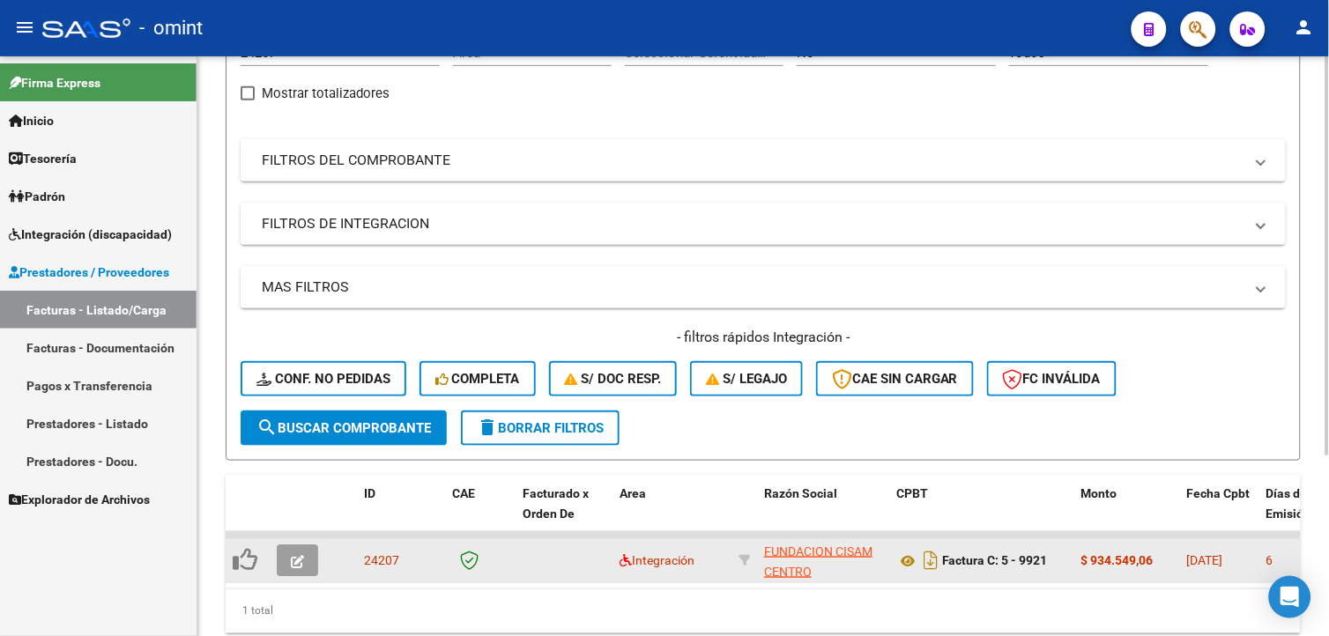
click at [291, 565] on icon "button" at bounding box center [297, 561] width 13 height 13
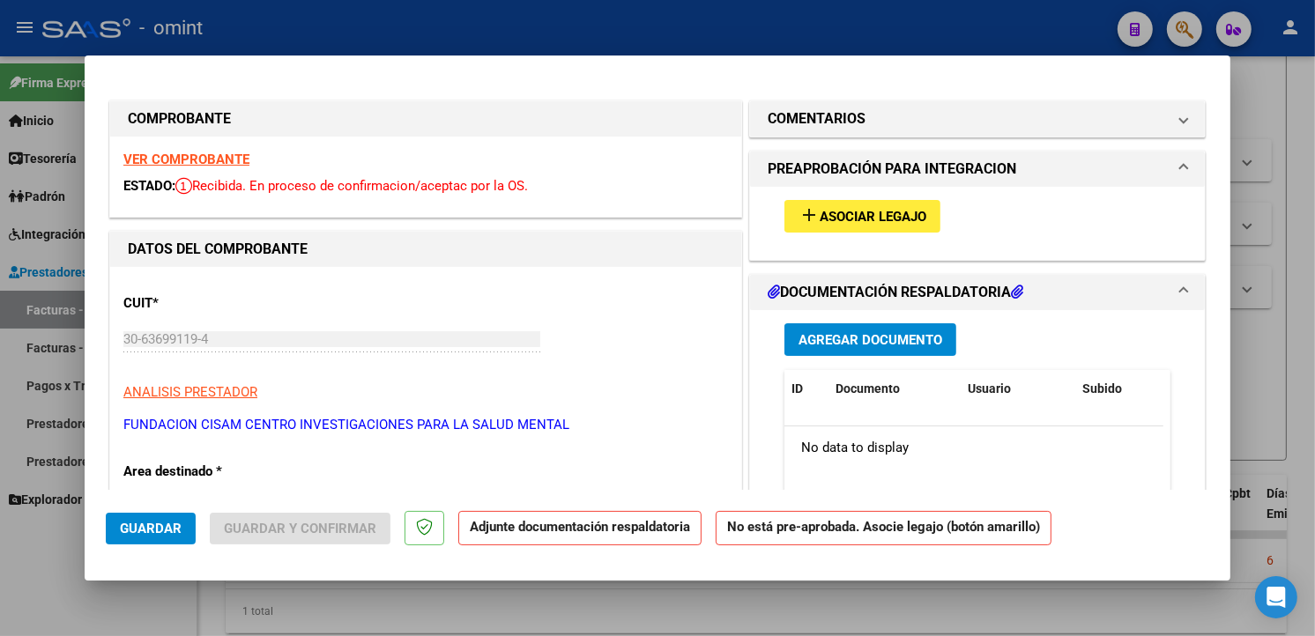
click at [240, 154] on strong "VER COMPROBANTE" at bounding box center [186, 160] width 126 height 16
click at [861, 212] on span "Asociar Legajo" at bounding box center [873, 217] width 107 height 16
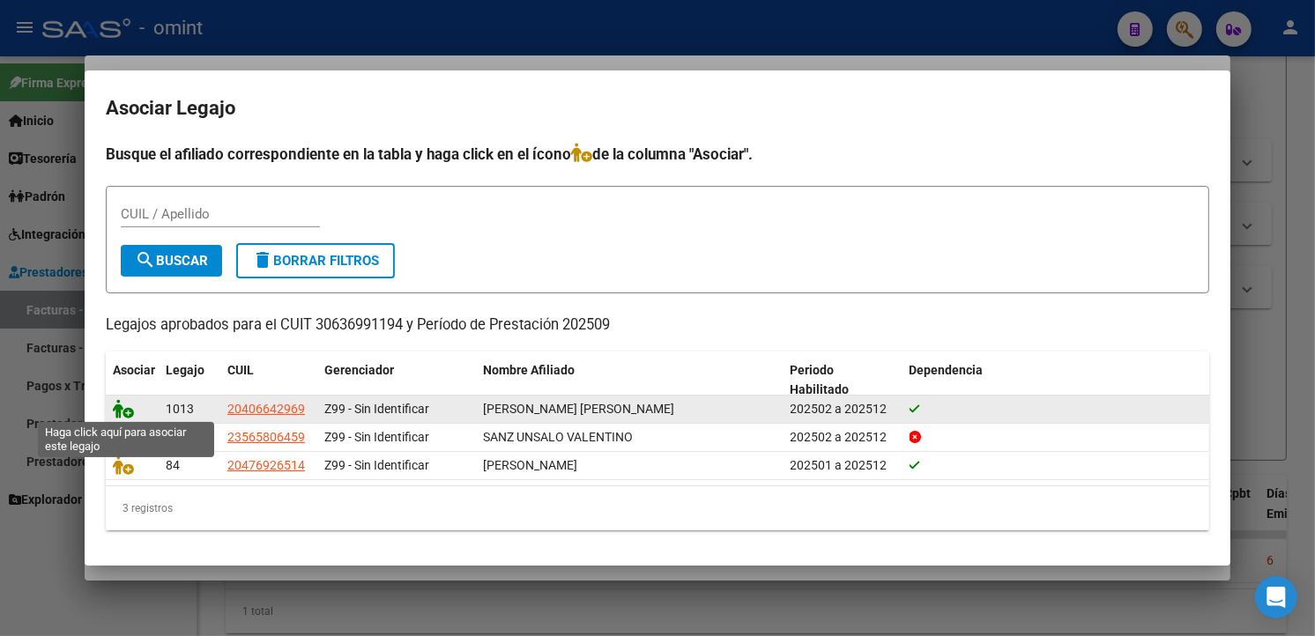
click at [120, 408] on icon at bounding box center [123, 408] width 21 height 19
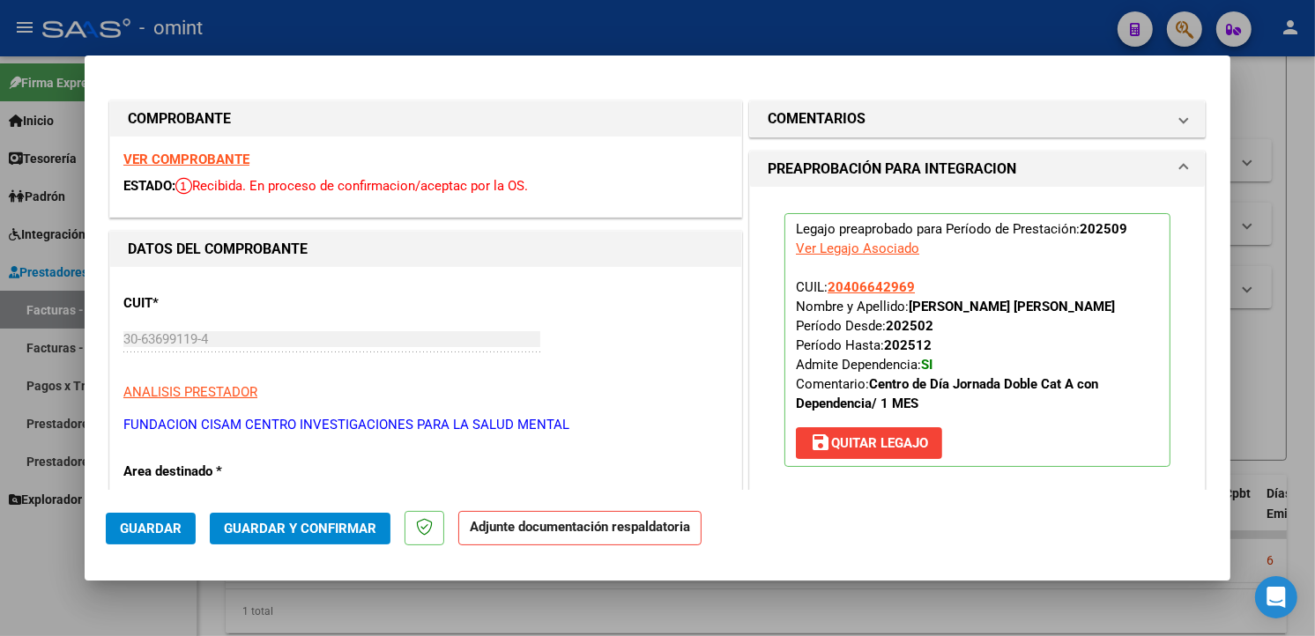
click at [160, 531] on span "Guardar" at bounding box center [151, 529] width 62 height 16
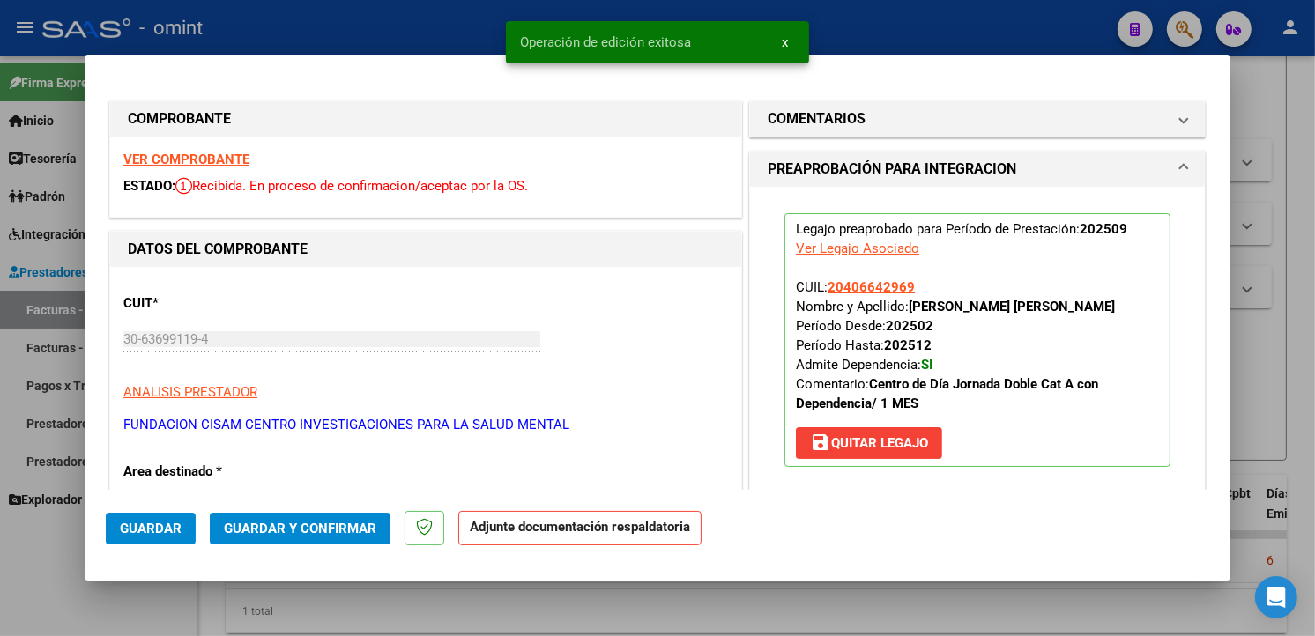
click at [333, 33] on div at bounding box center [657, 318] width 1315 height 636
type input "$ 0,00"
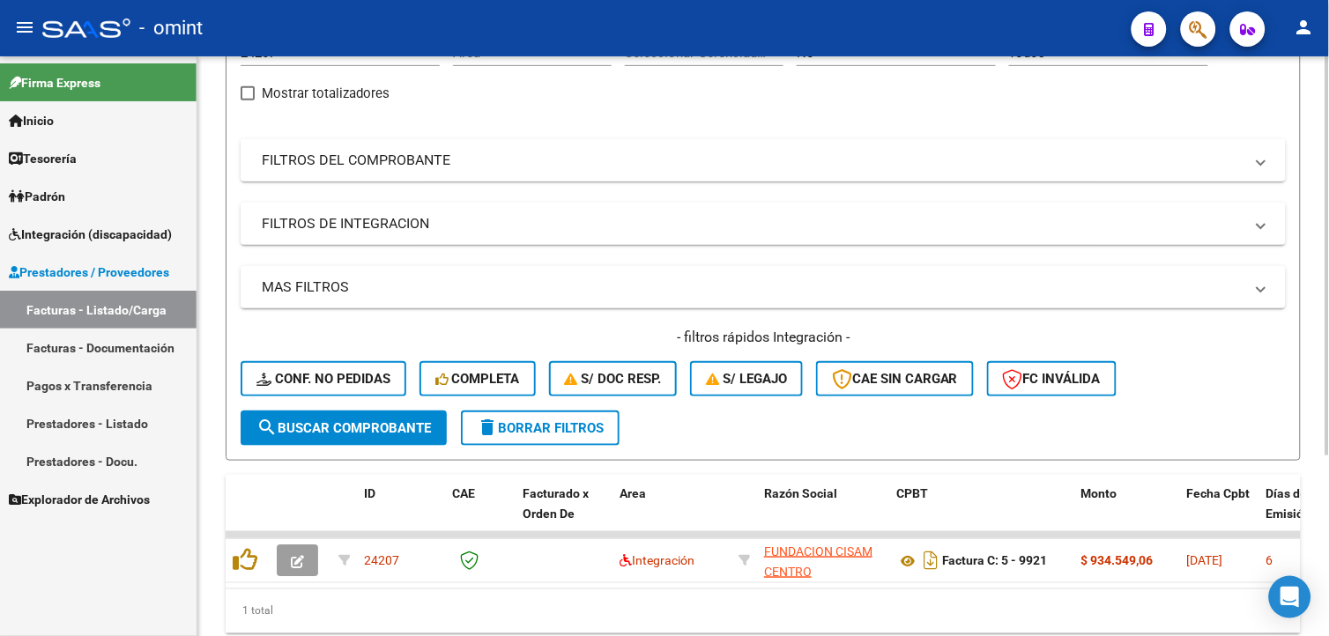
scroll to position [0, 0]
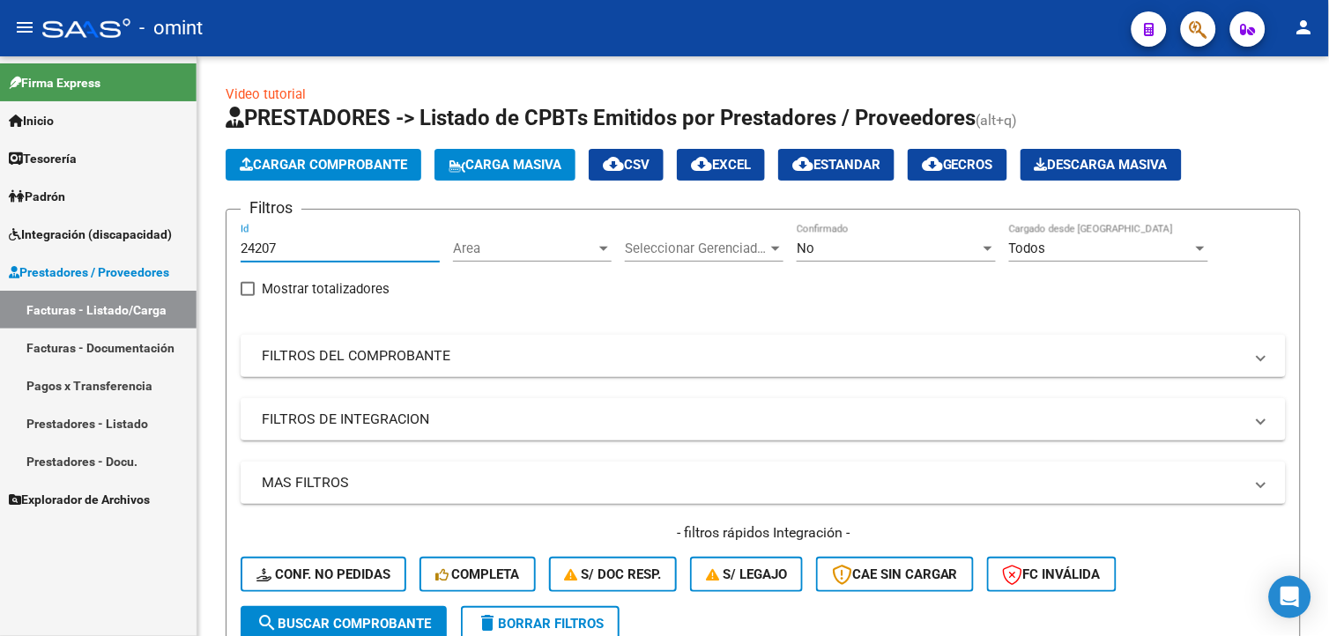
drag, startPoint x: 293, startPoint y: 251, endPoint x: 154, endPoint y: 230, distance: 140.8
click at [155, 230] on mat-sidenav-container "Firma Express Inicio Calendario SSS Instructivos Contacto OS Tesorería Extracto…" at bounding box center [664, 346] width 1329 height 580
paste input "23489"
type input "23489"
click at [374, 622] on span "search Buscar Comprobante" at bounding box center [343, 624] width 175 height 16
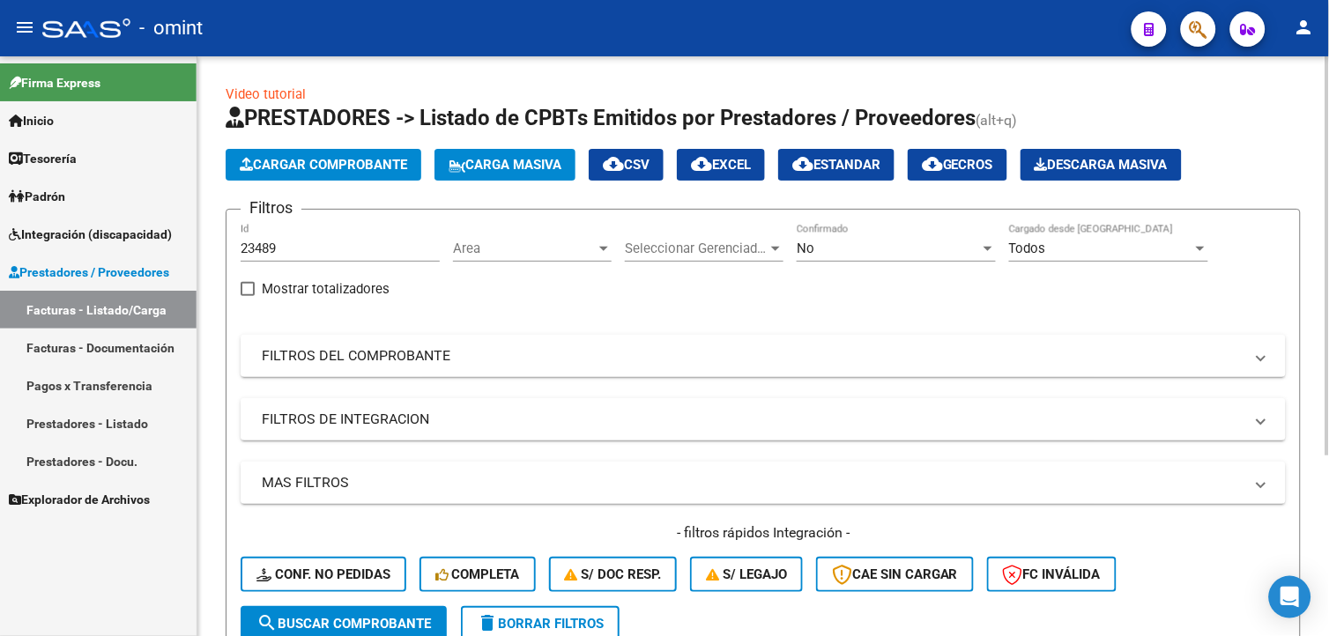
scroll to position [261, 0]
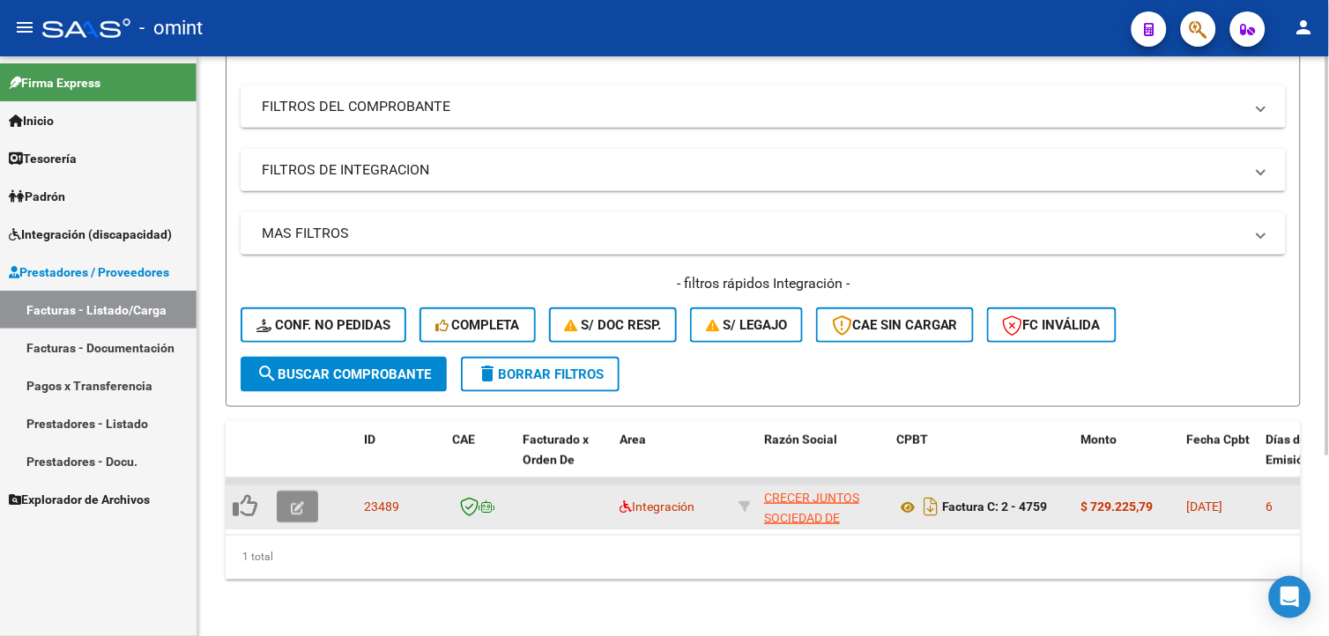
click at [301, 501] on icon "button" at bounding box center [297, 507] width 13 height 13
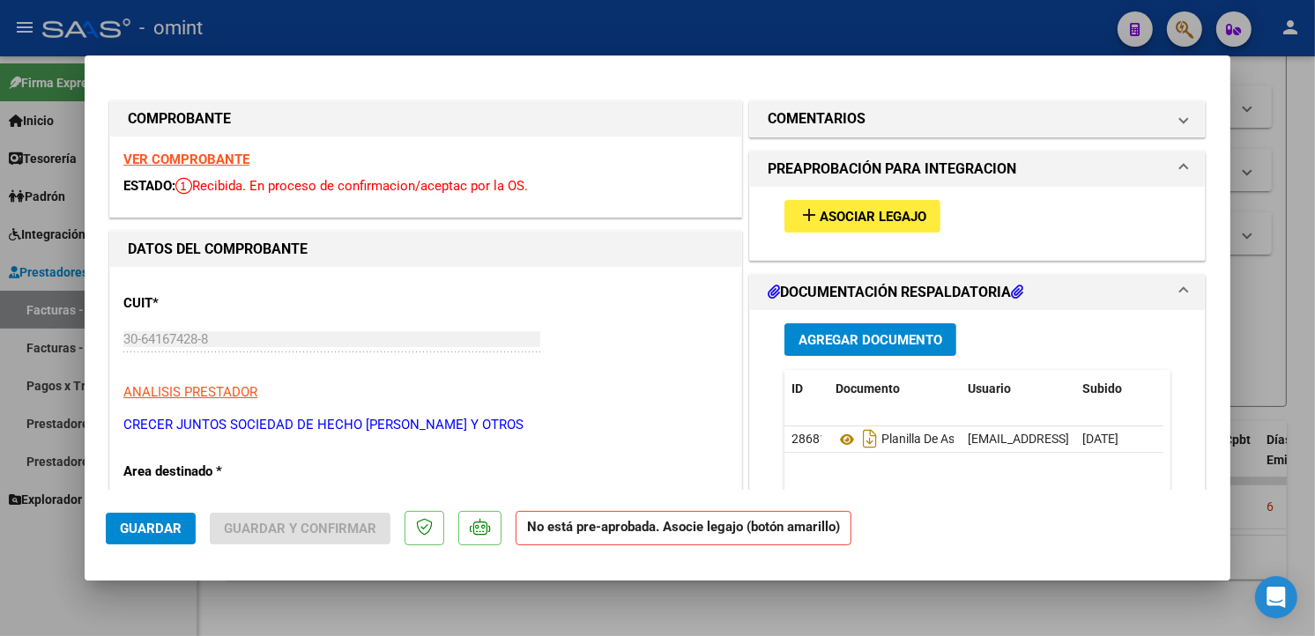
click at [220, 159] on strong "VER COMPROBANTE" at bounding box center [186, 160] width 126 height 16
click at [842, 209] on span "Asociar Legajo" at bounding box center [873, 217] width 107 height 16
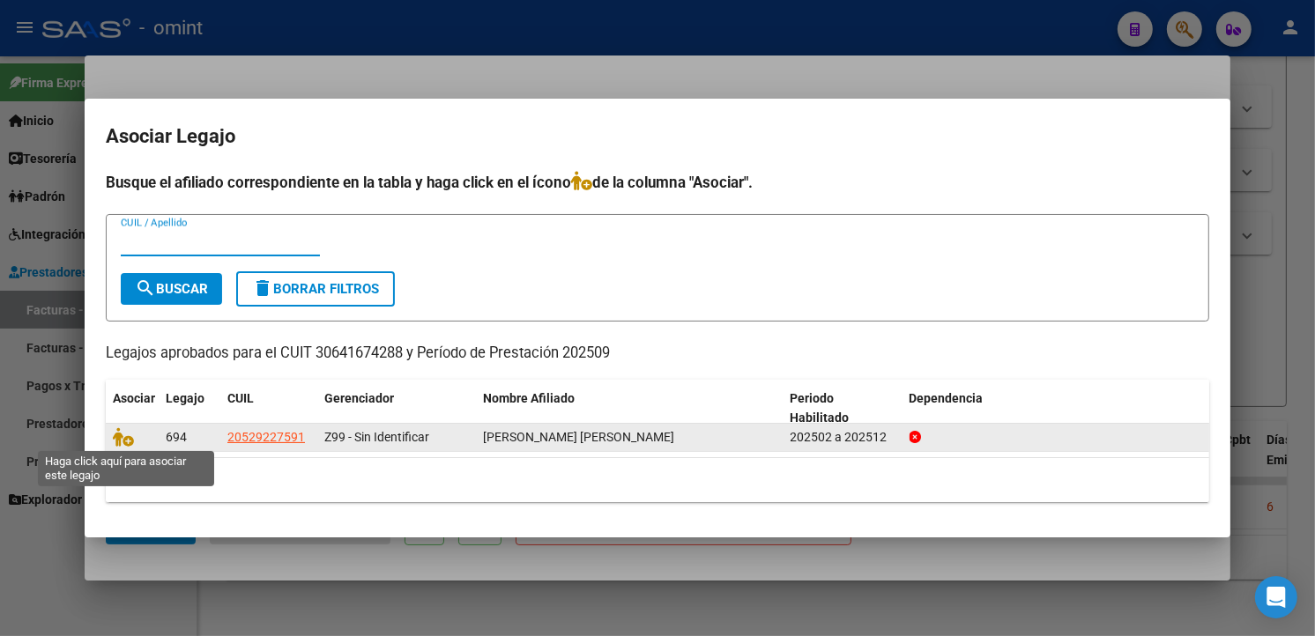
click at [119, 442] on icon at bounding box center [123, 436] width 21 height 19
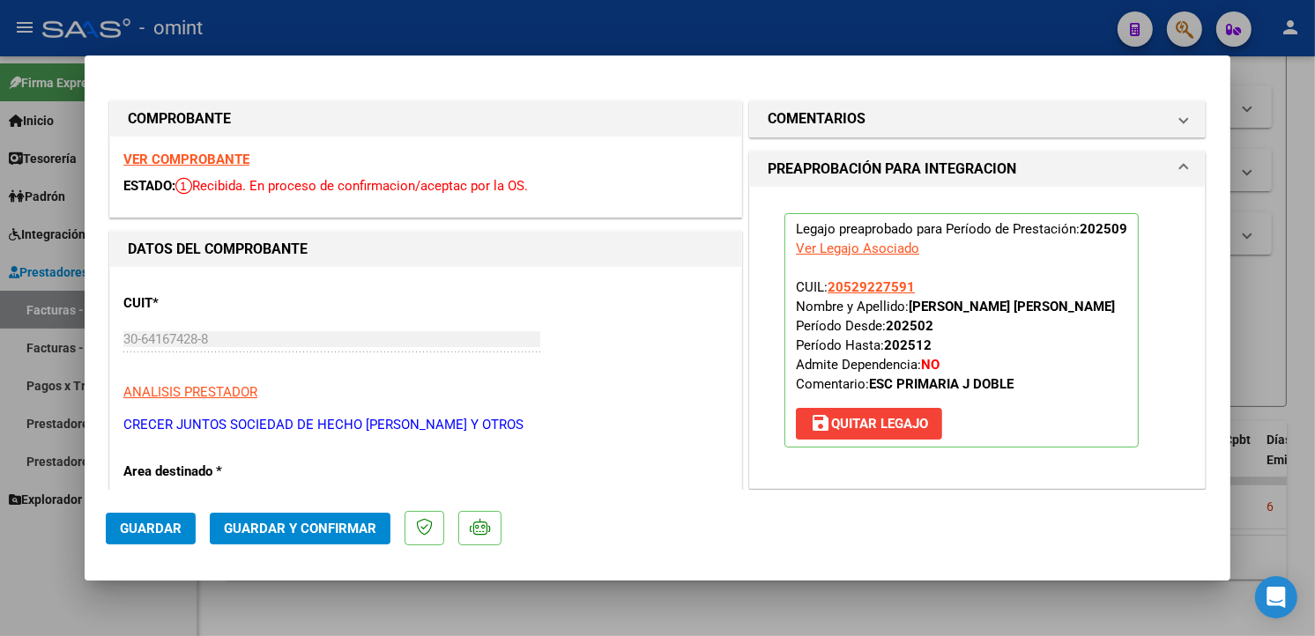
click at [160, 526] on span "Guardar" at bounding box center [151, 529] width 62 height 16
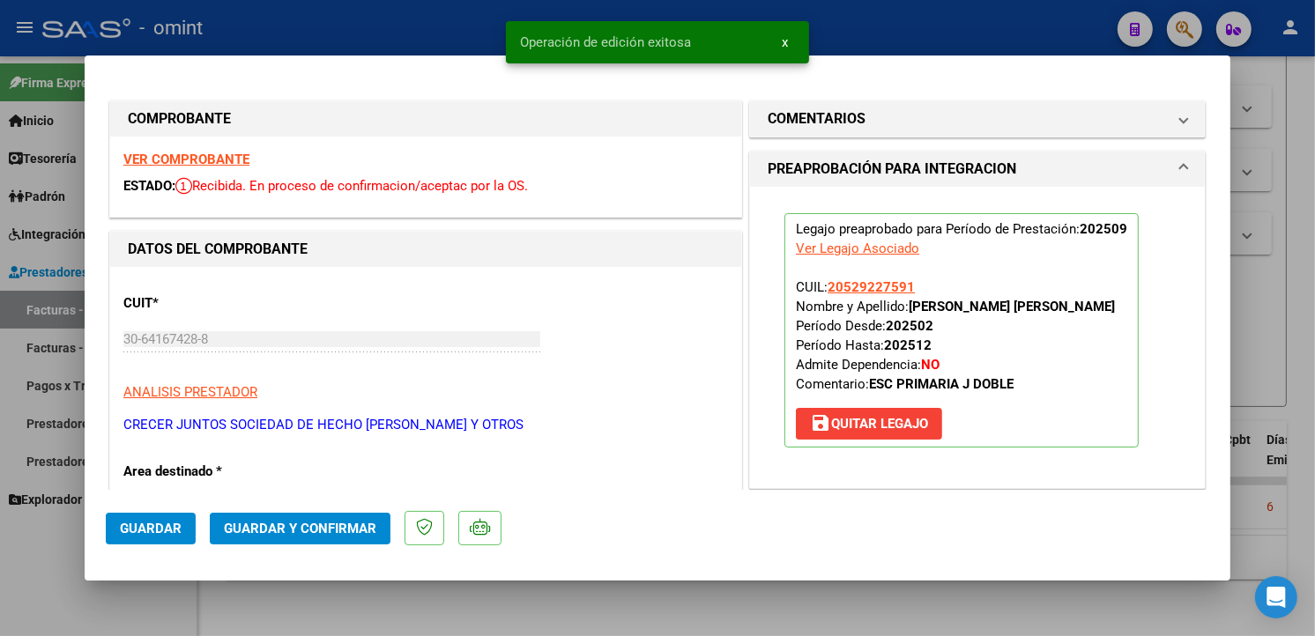
click at [430, 33] on div at bounding box center [657, 318] width 1315 height 636
type input "$ 0,00"
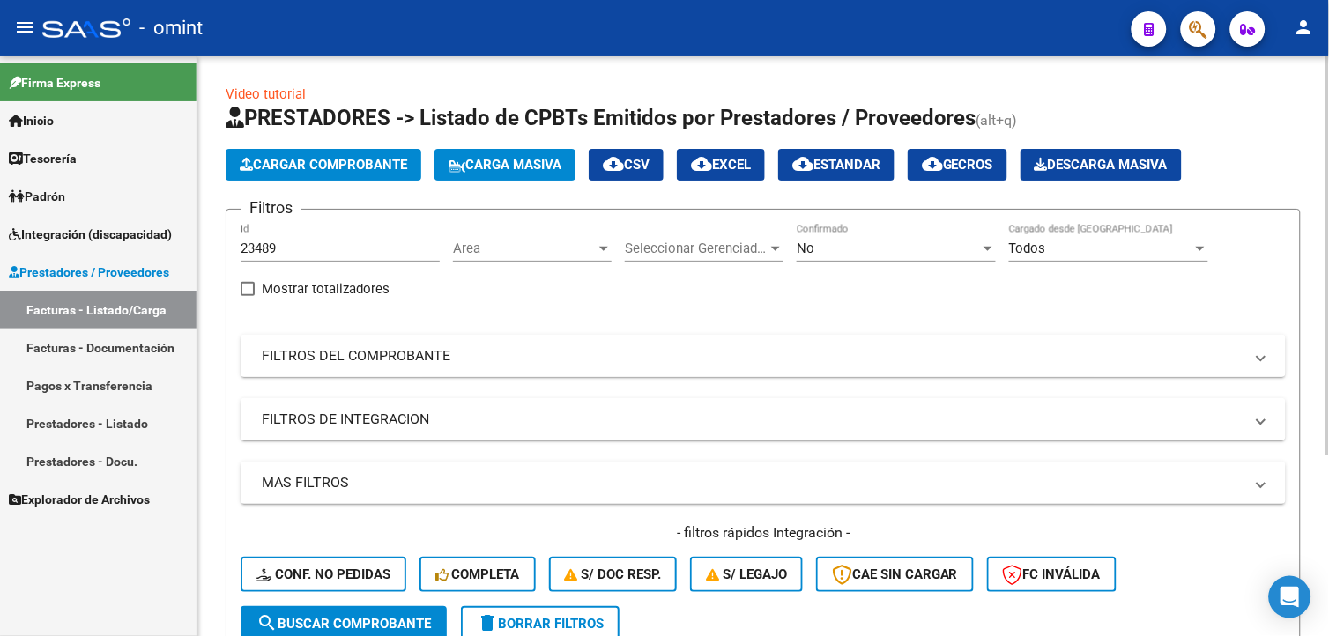
scroll to position [98, 0]
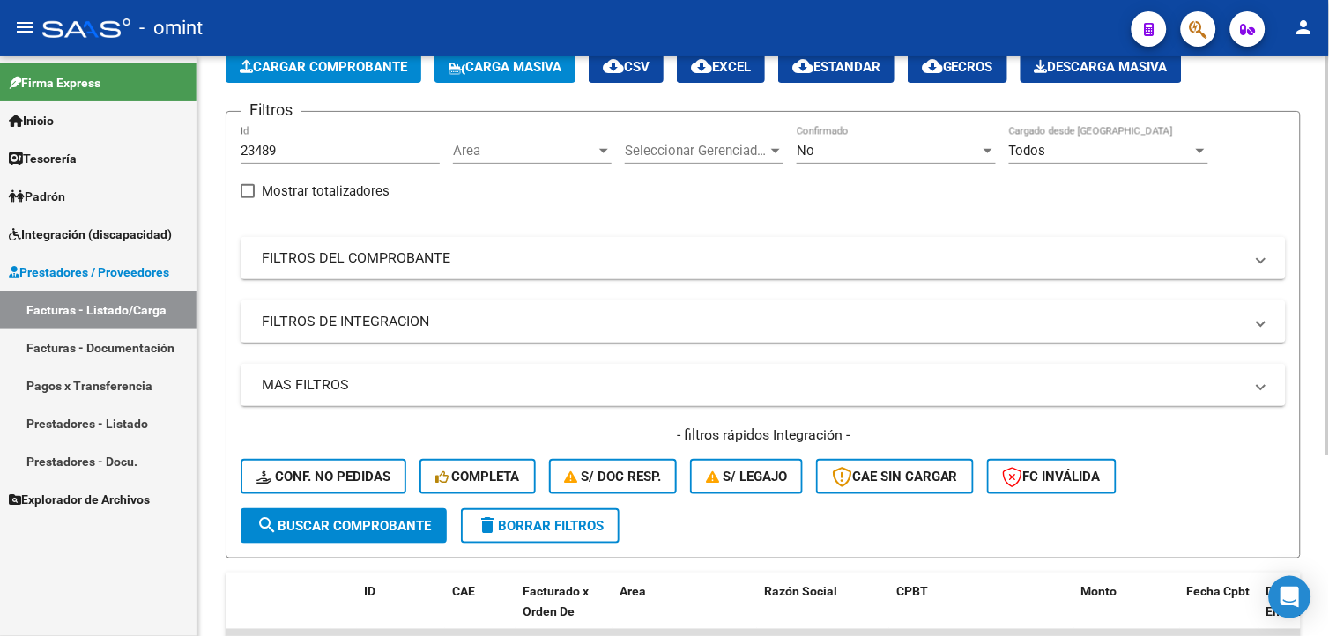
click at [321, 525] on span "search Buscar Comprobante" at bounding box center [343, 526] width 175 height 16
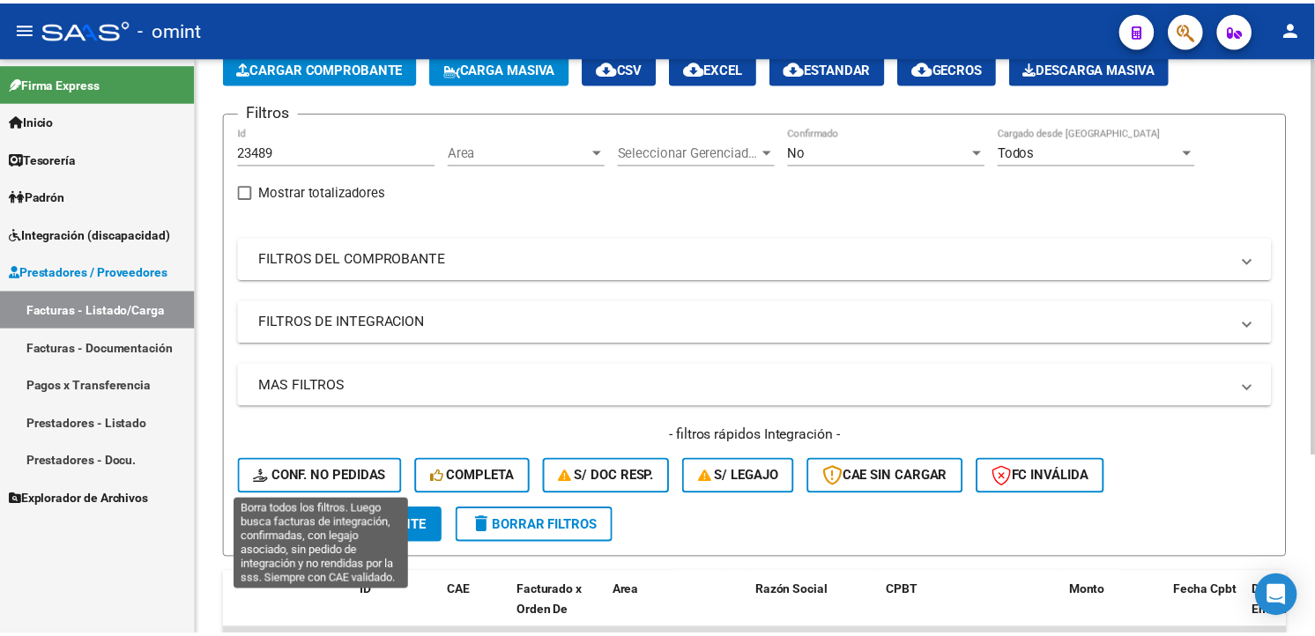
scroll to position [261, 0]
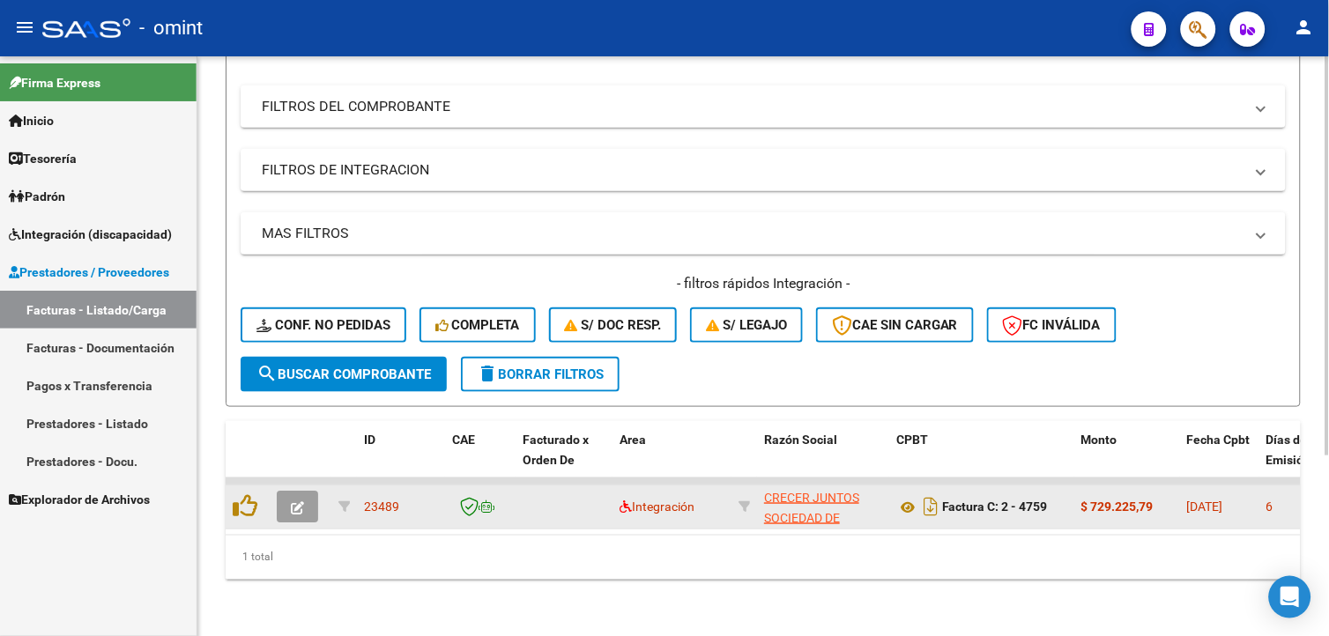
click at [310, 492] on button "button" at bounding box center [297, 507] width 41 height 32
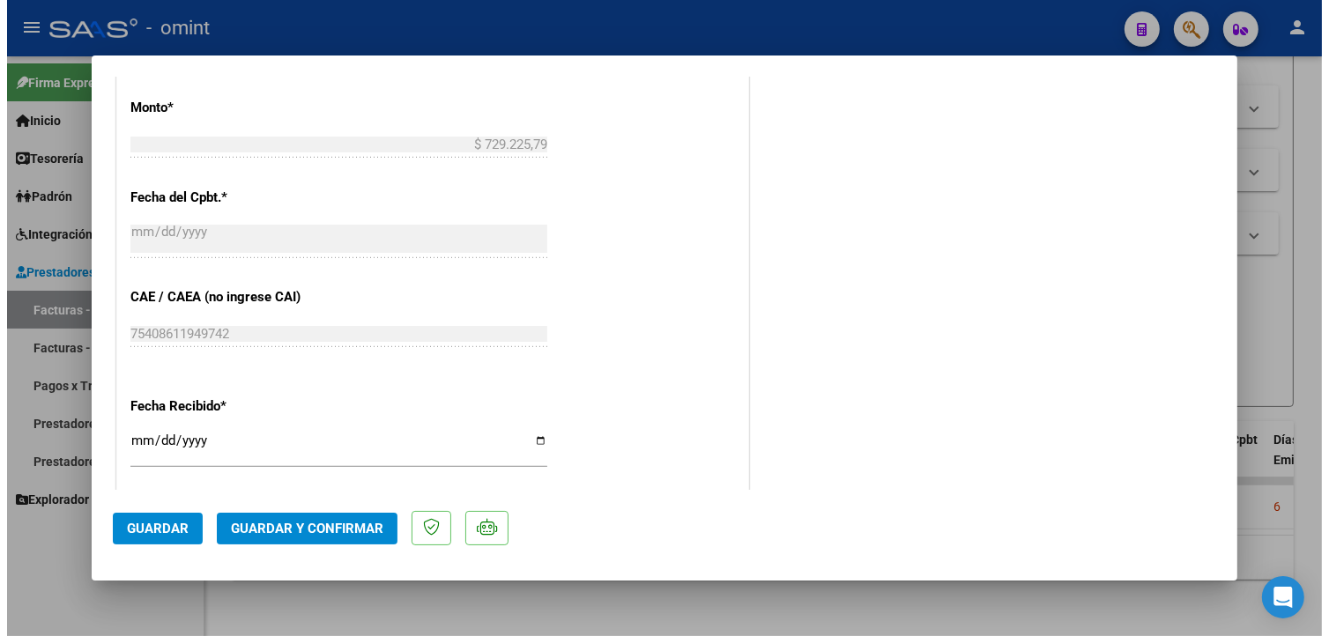
scroll to position [1288, 0]
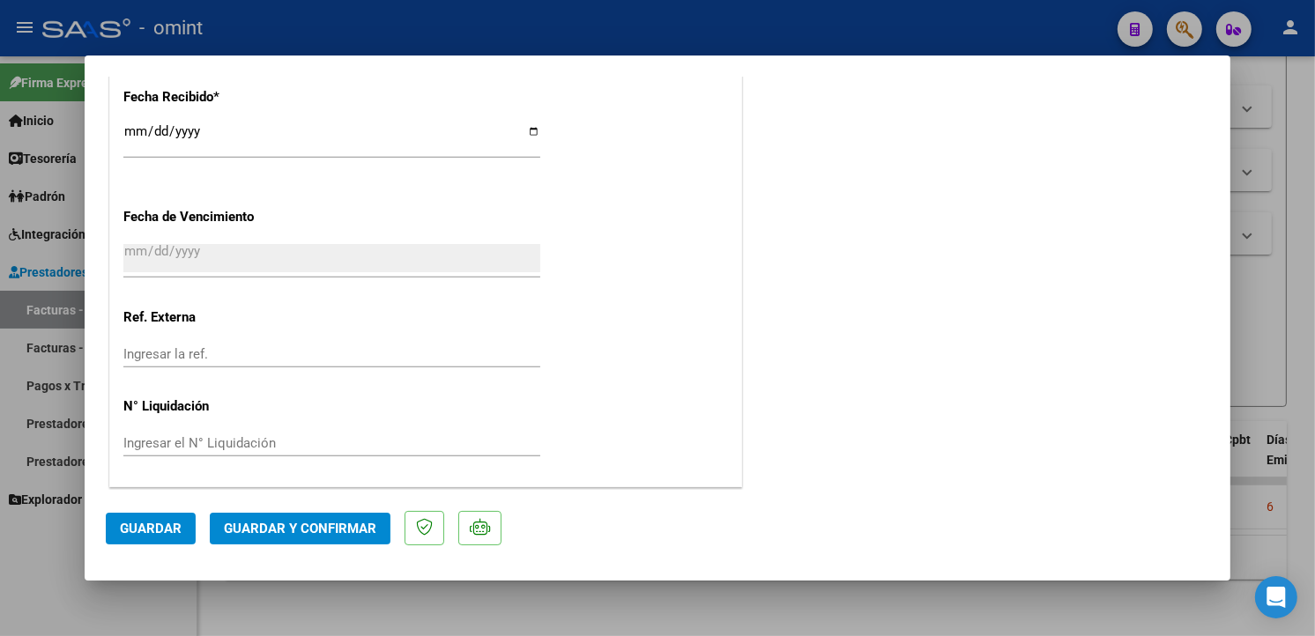
click at [356, 14] on div at bounding box center [657, 318] width 1315 height 636
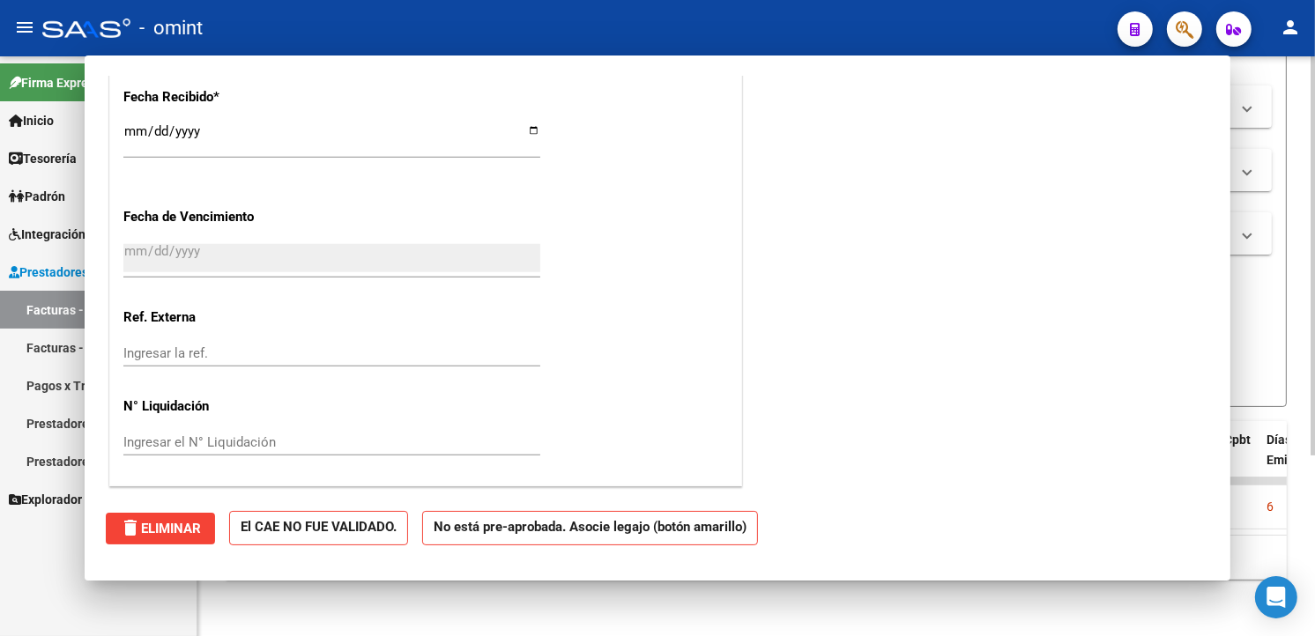
scroll to position [0, 0]
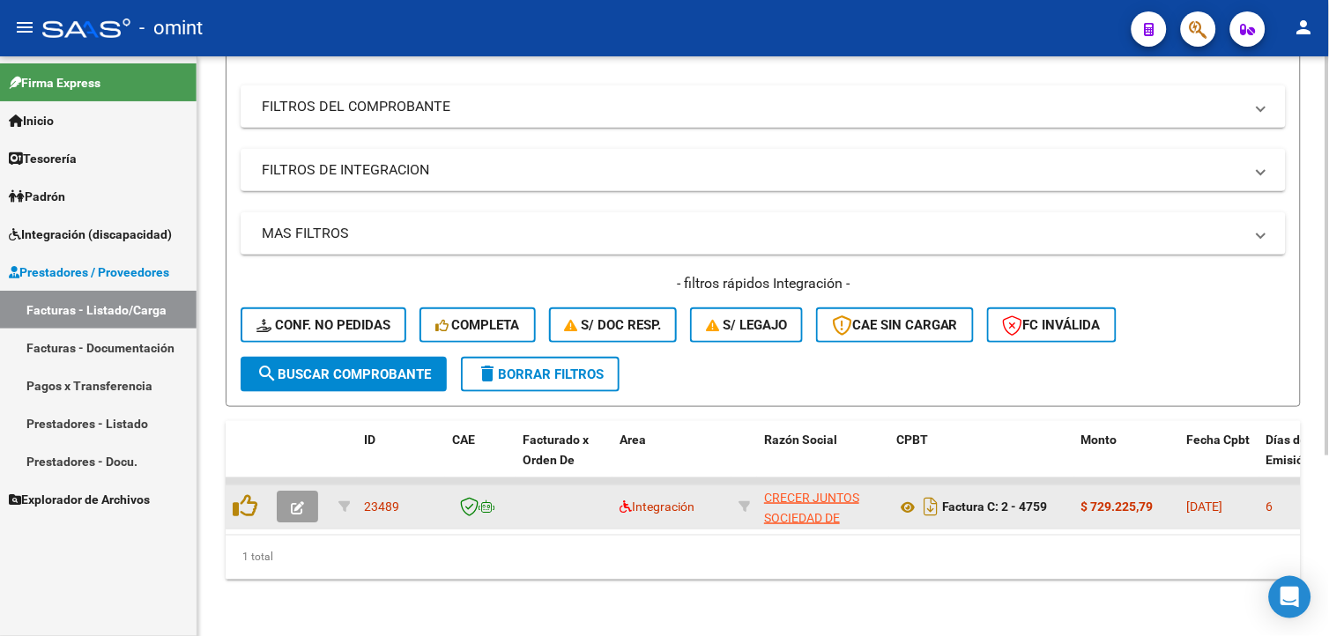
click at [296, 501] on icon "button" at bounding box center [297, 507] width 13 height 13
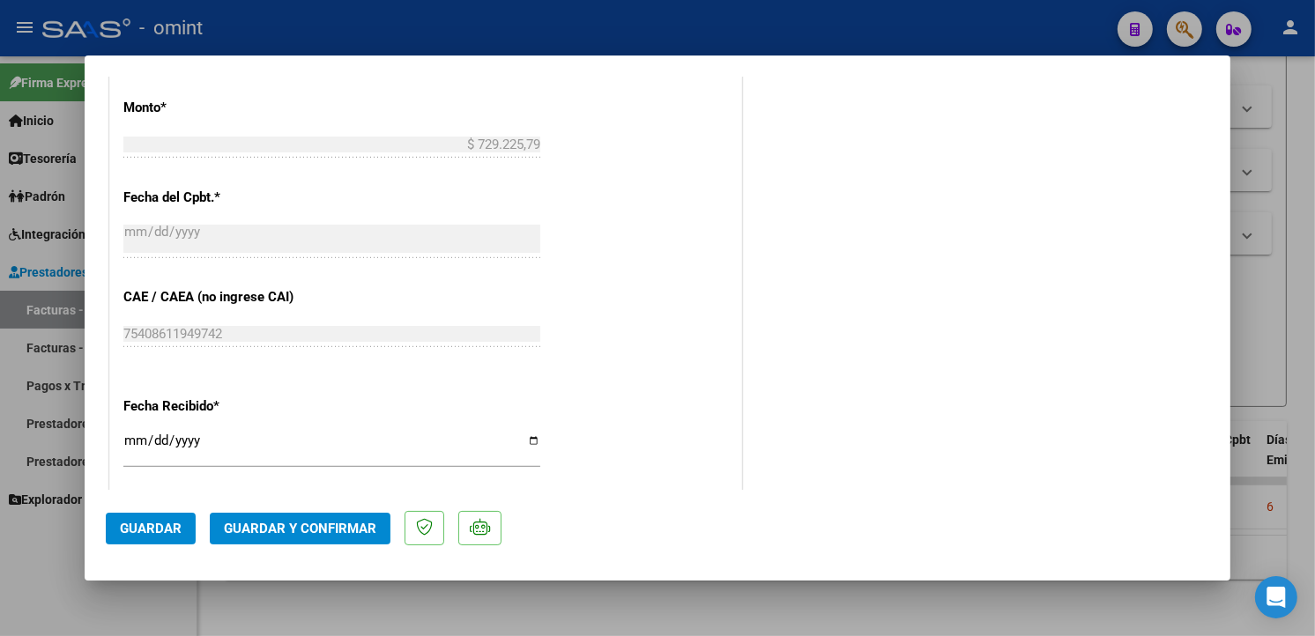
scroll to position [1288, 0]
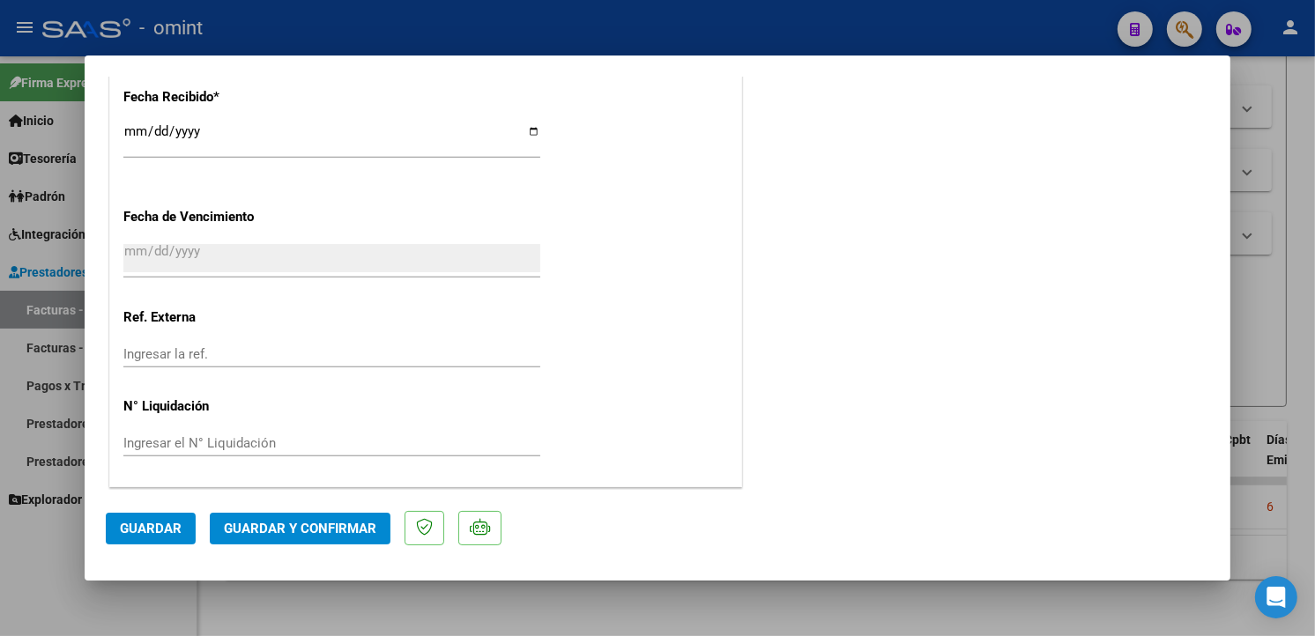
click at [138, 525] on span "Guardar" at bounding box center [151, 529] width 62 height 16
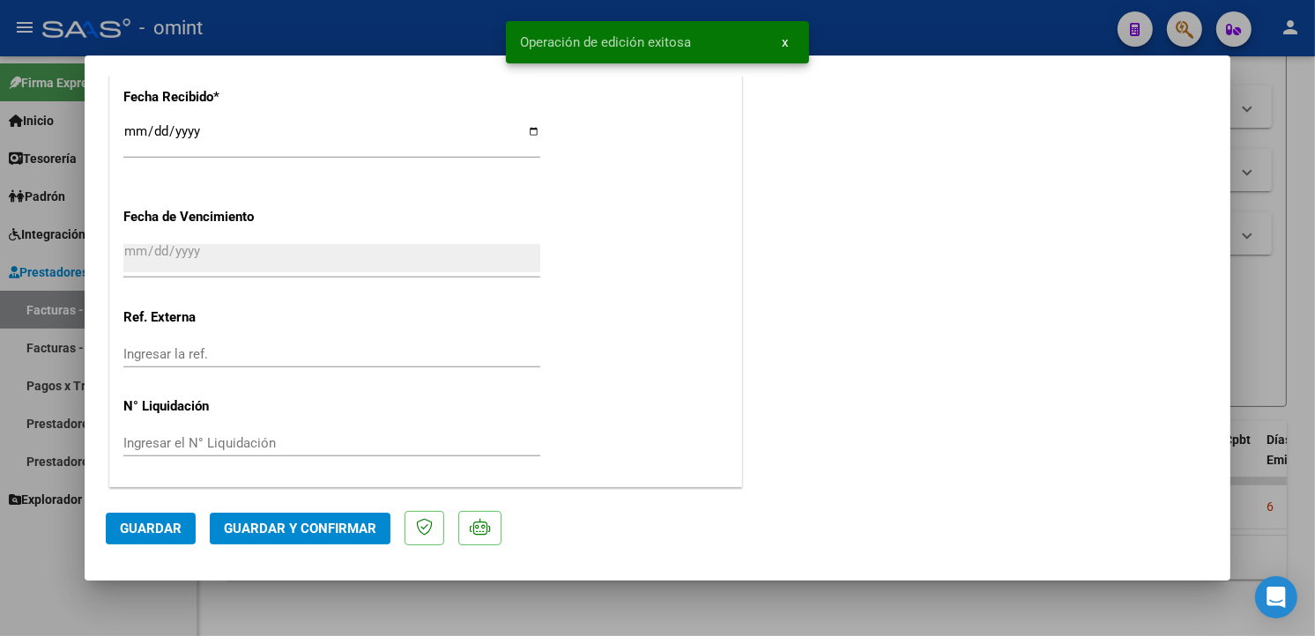
click at [342, 15] on div at bounding box center [657, 318] width 1315 height 636
type input "$ 0,00"
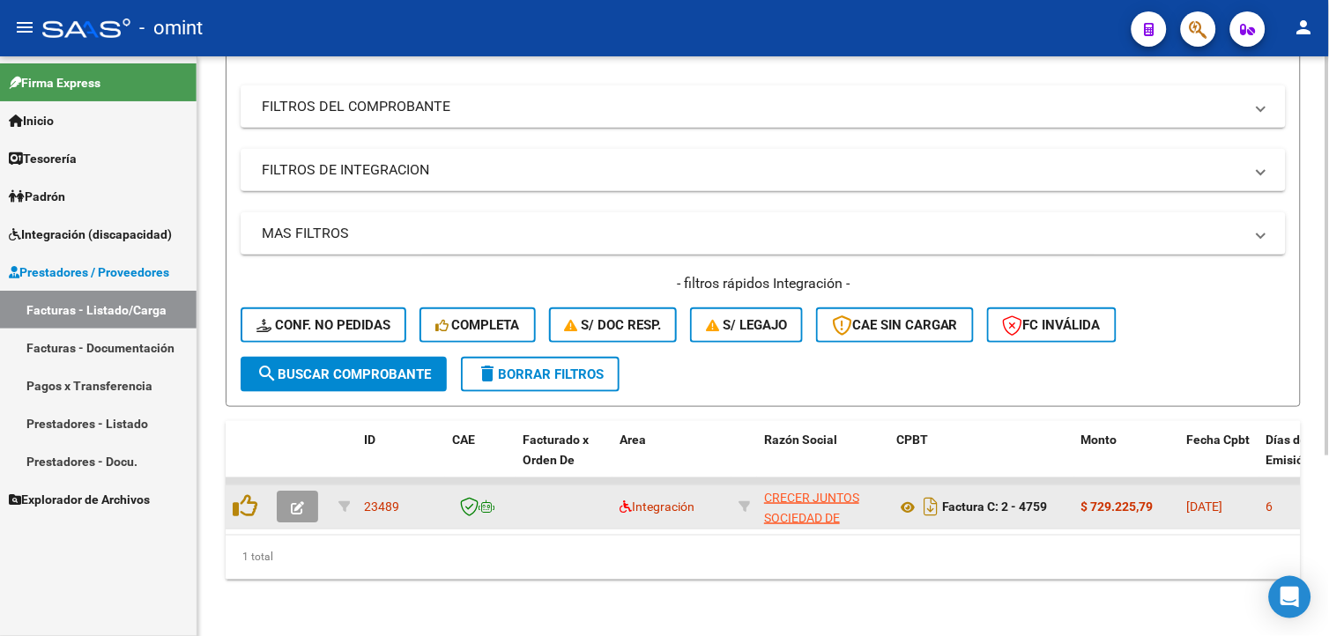
scroll to position [163, 0]
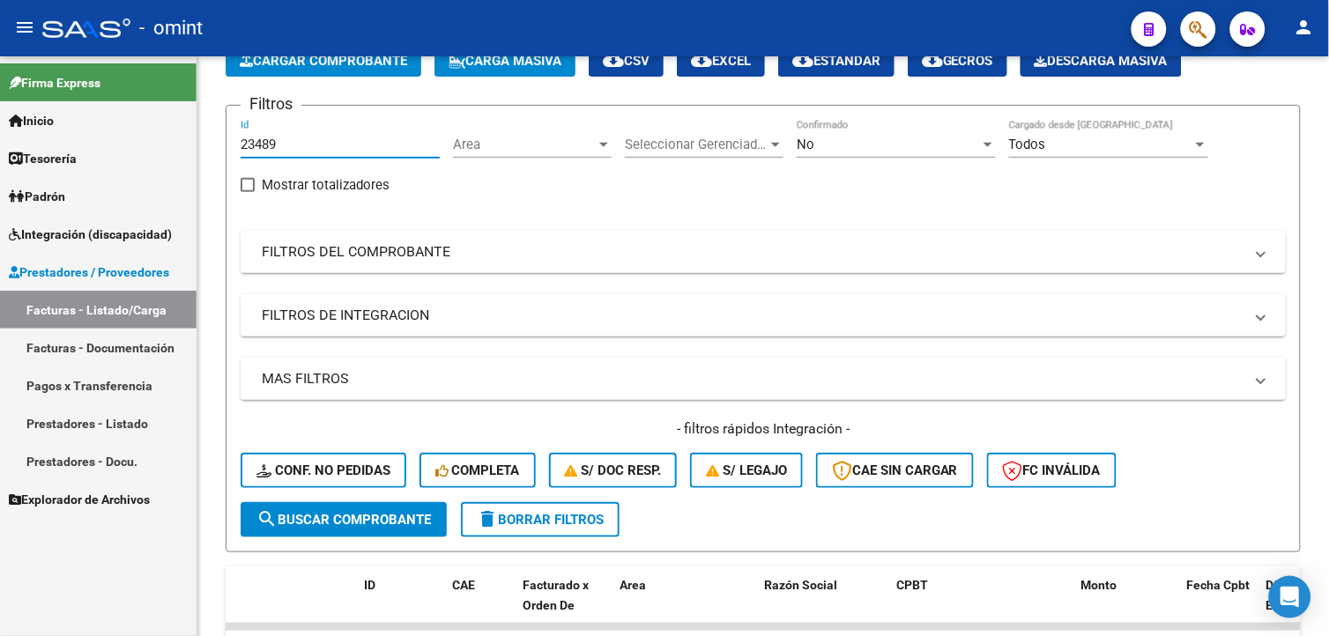
drag, startPoint x: 283, startPoint y: 82, endPoint x: 130, endPoint y: 57, distance: 154.5
click at [128, 55] on div "menu - omint person Firma Express Inicio Calendario SSS Instructivos Contacto O…" at bounding box center [664, 318] width 1329 height 636
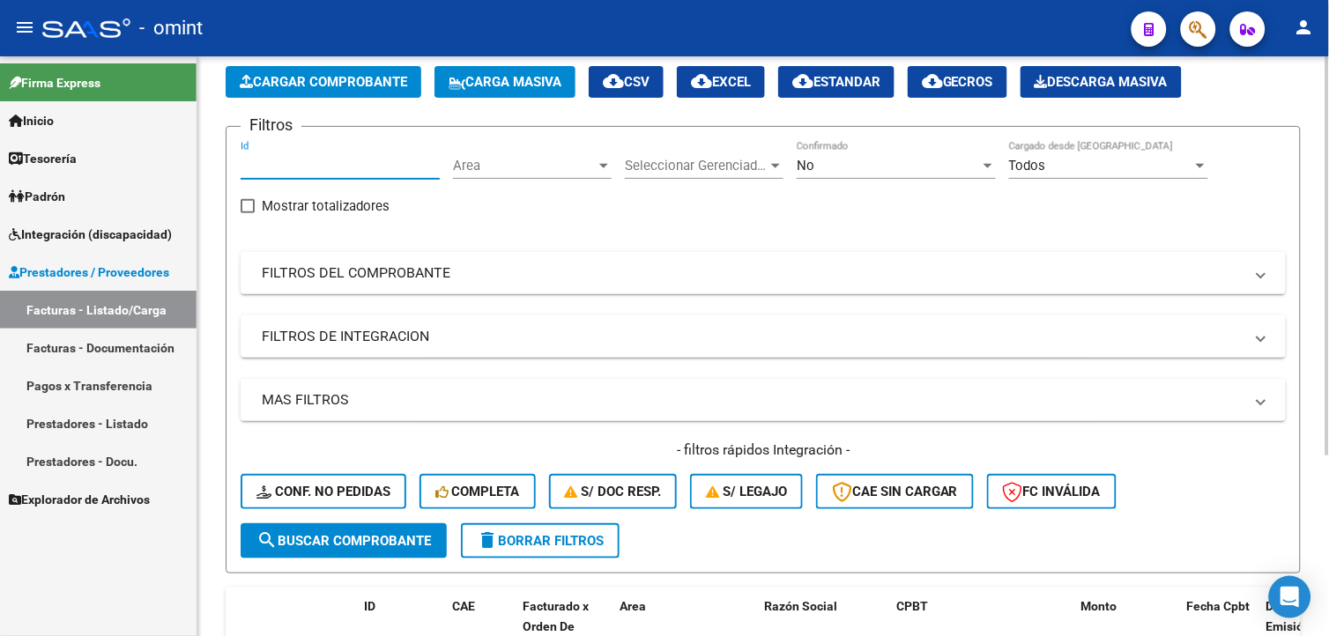
paste input "24223"
type input "24223"
click at [375, 540] on span "search Buscar Comprobante" at bounding box center [343, 541] width 175 height 16
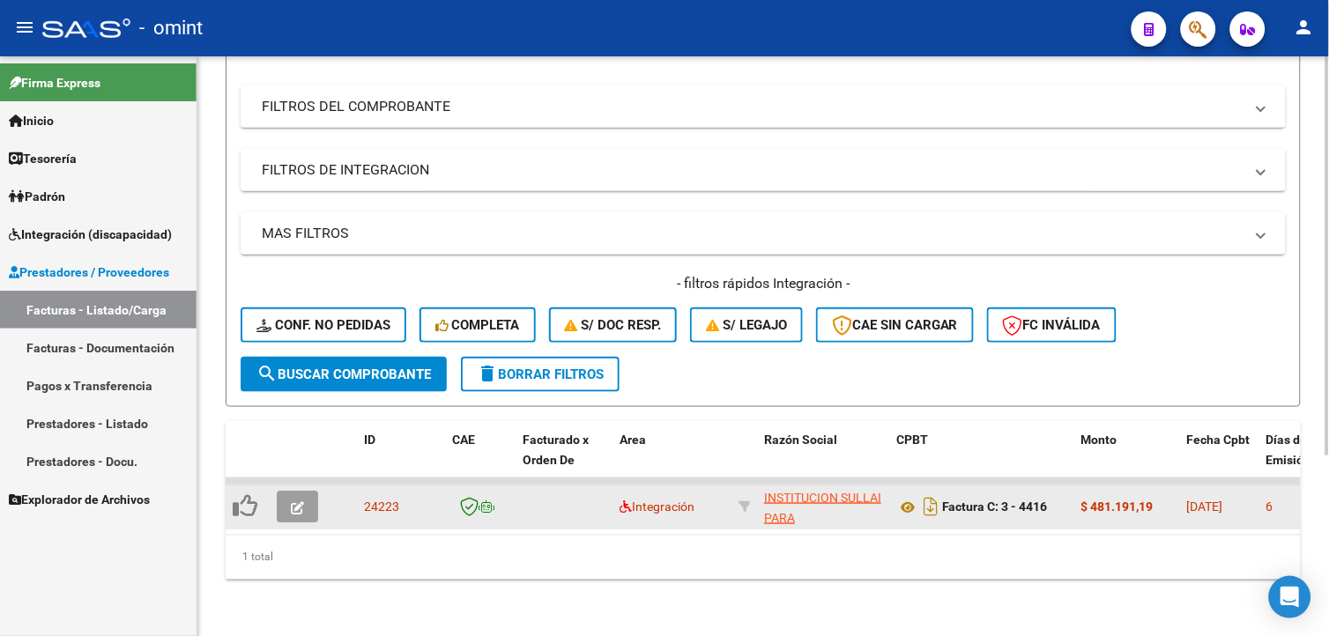
click at [291, 501] on icon "button" at bounding box center [297, 507] width 13 height 13
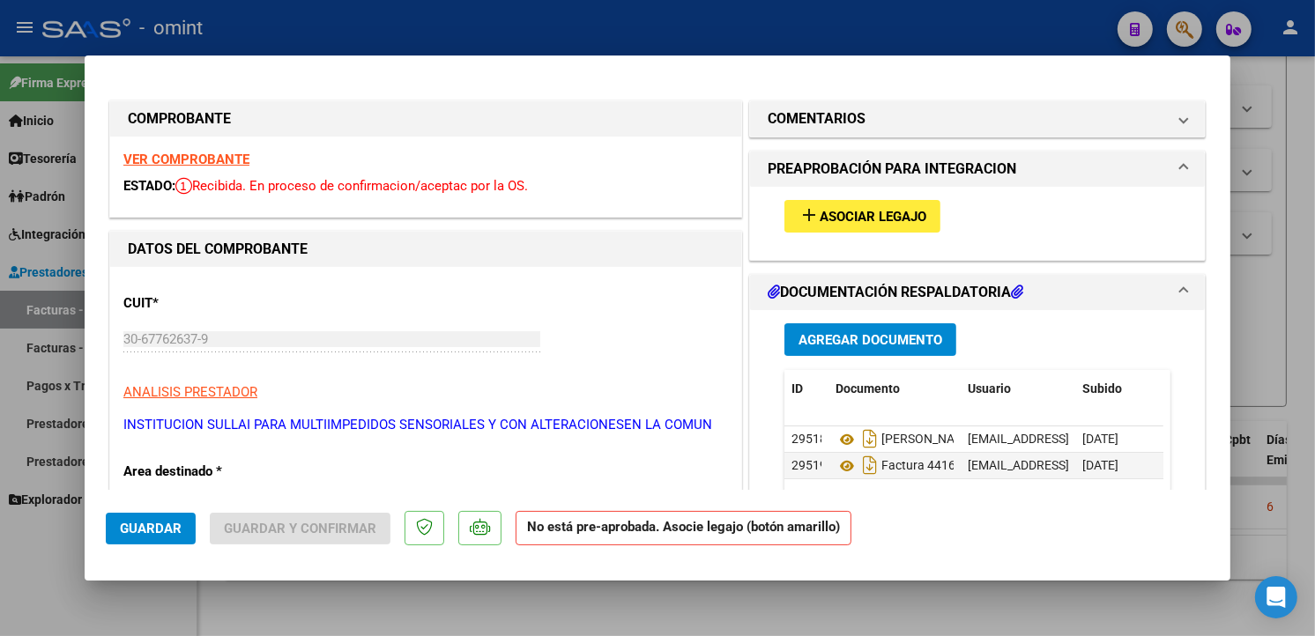
click at [172, 160] on strong "VER COMPROBANTE" at bounding box center [186, 160] width 126 height 16
click at [849, 220] on span "Asociar Legajo" at bounding box center [873, 217] width 107 height 16
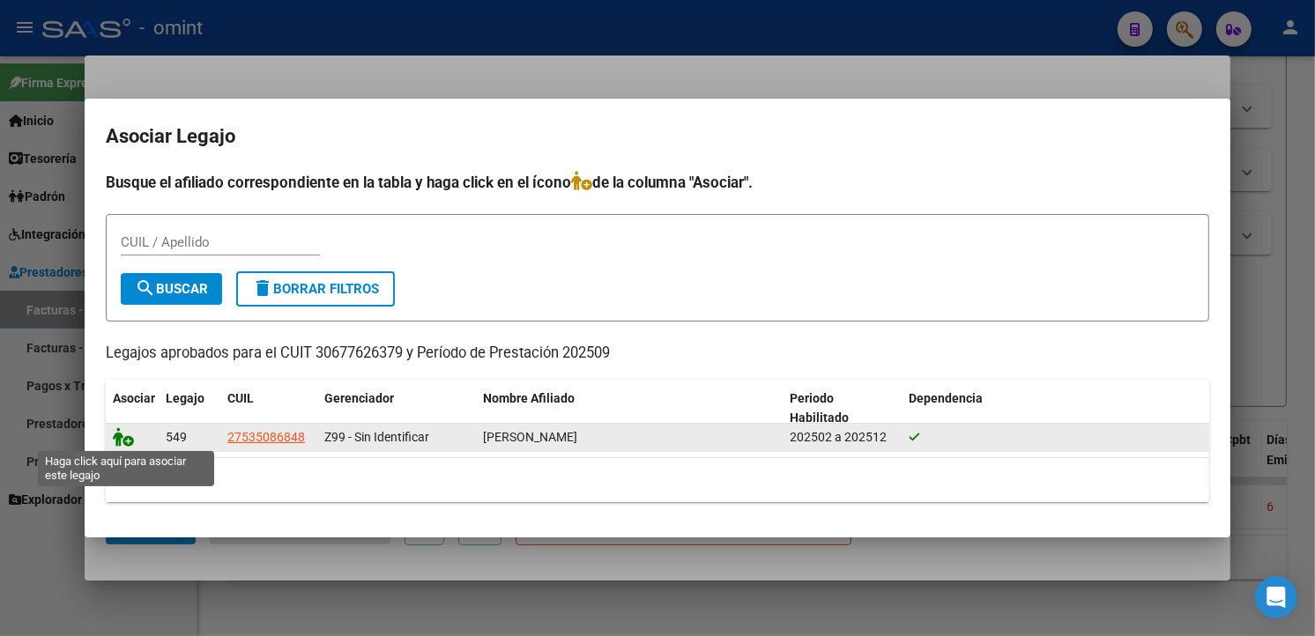
click at [125, 439] on icon at bounding box center [123, 436] width 21 height 19
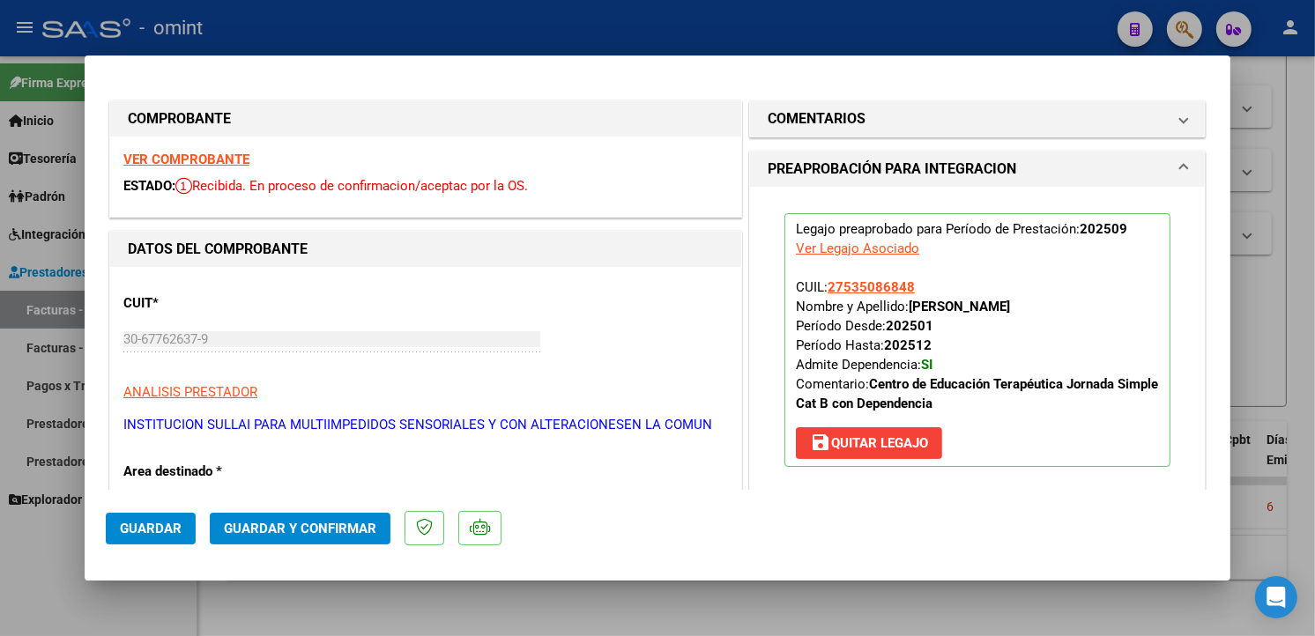
click at [167, 527] on span "Guardar" at bounding box center [151, 529] width 62 height 16
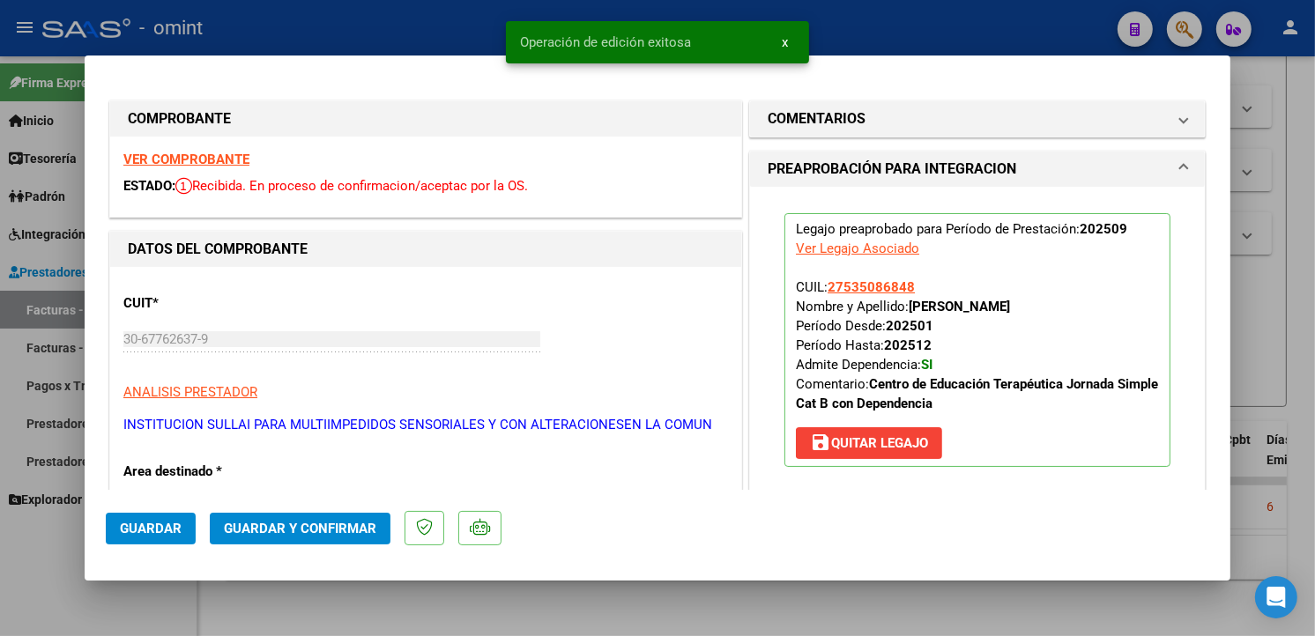
click at [300, 19] on div at bounding box center [657, 318] width 1315 height 636
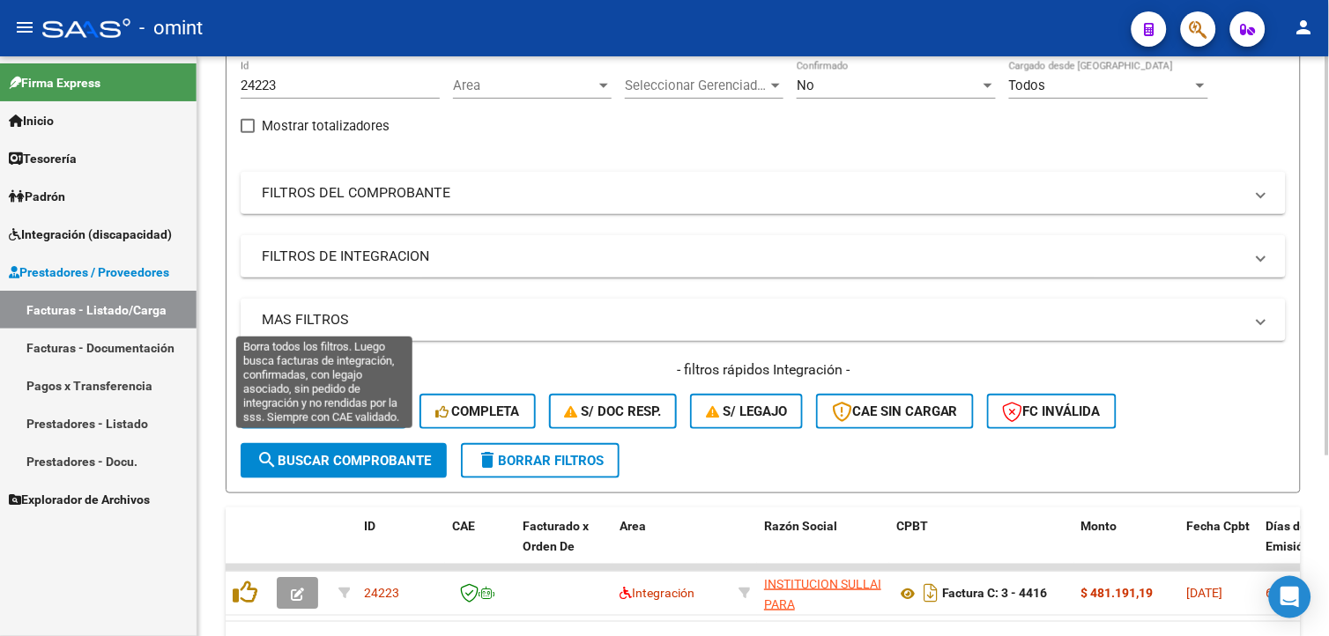
scroll to position [0, 0]
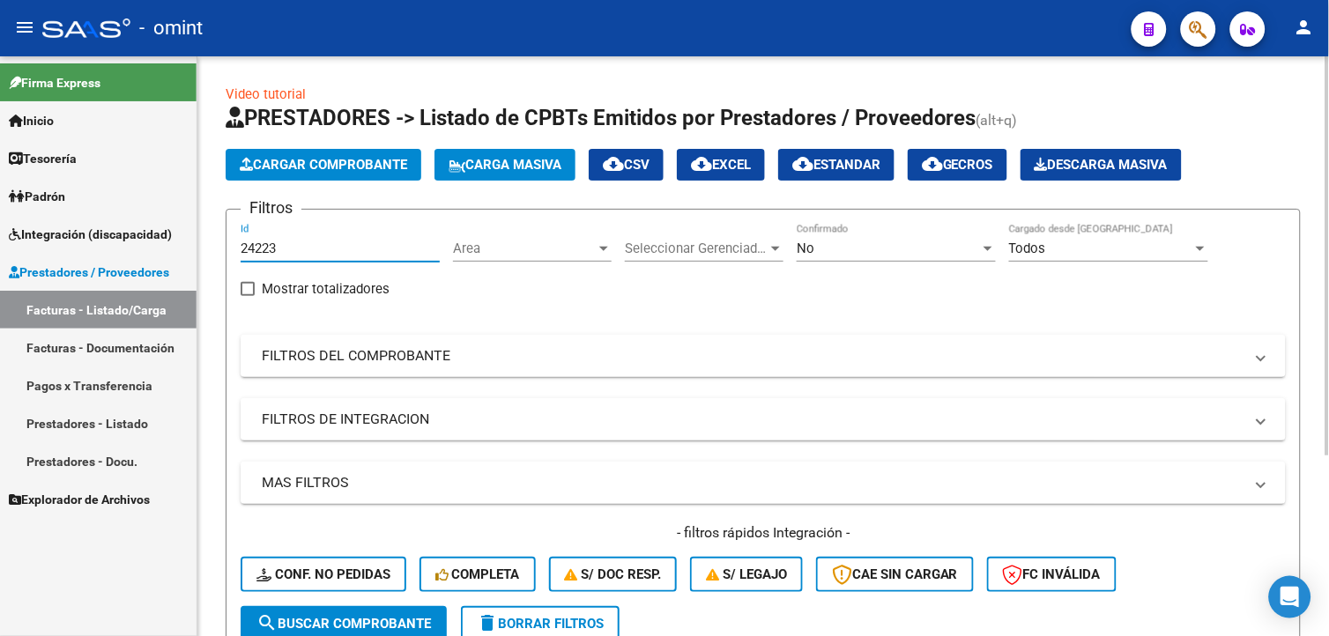
drag, startPoint x: 278, startPoint y: 253, endPoint x: 214, endPoint y: 239, distance: 65.9
click at [215, 240] on div "Video tutorial PRESTADORES -> Listado de CPBTs Emitidos por Prestadores / Prove…" at bounding box center [763, 470] width 1132 height 829
paste input "22197"
drag, startPoint x: 313, startPoint y: 627, endPoint x: 338, endPoint y: 618, distance: 26.5
click at [313, 627] on span "search Buscar Comprobante" at bounding box center [343, 624] width 175 height 16
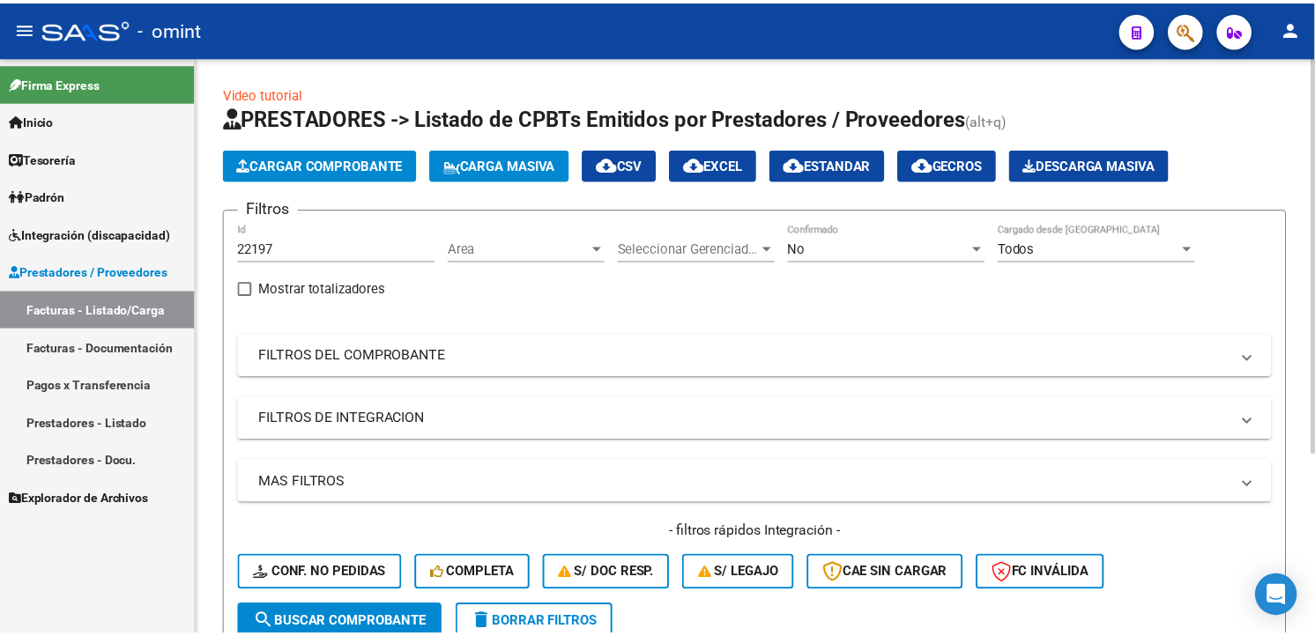
scroll to position [196, 0]
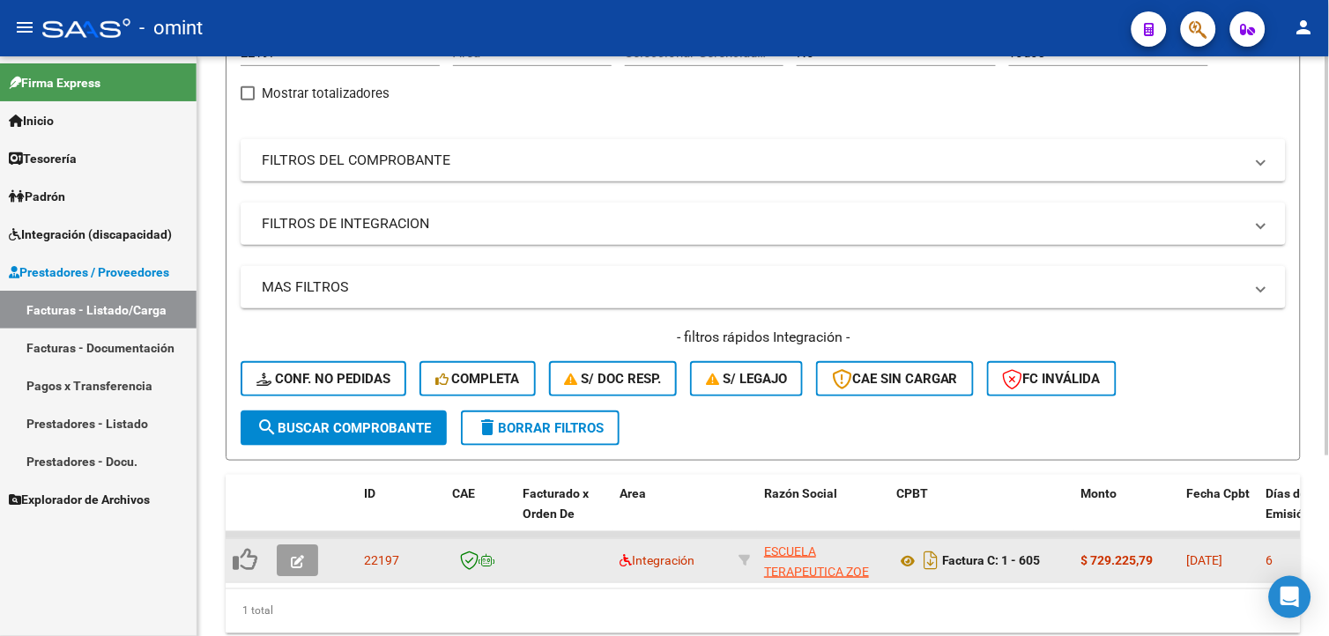
click at [302, 557] on icon "button" at bounding box center [297, 561] width 13 height 13
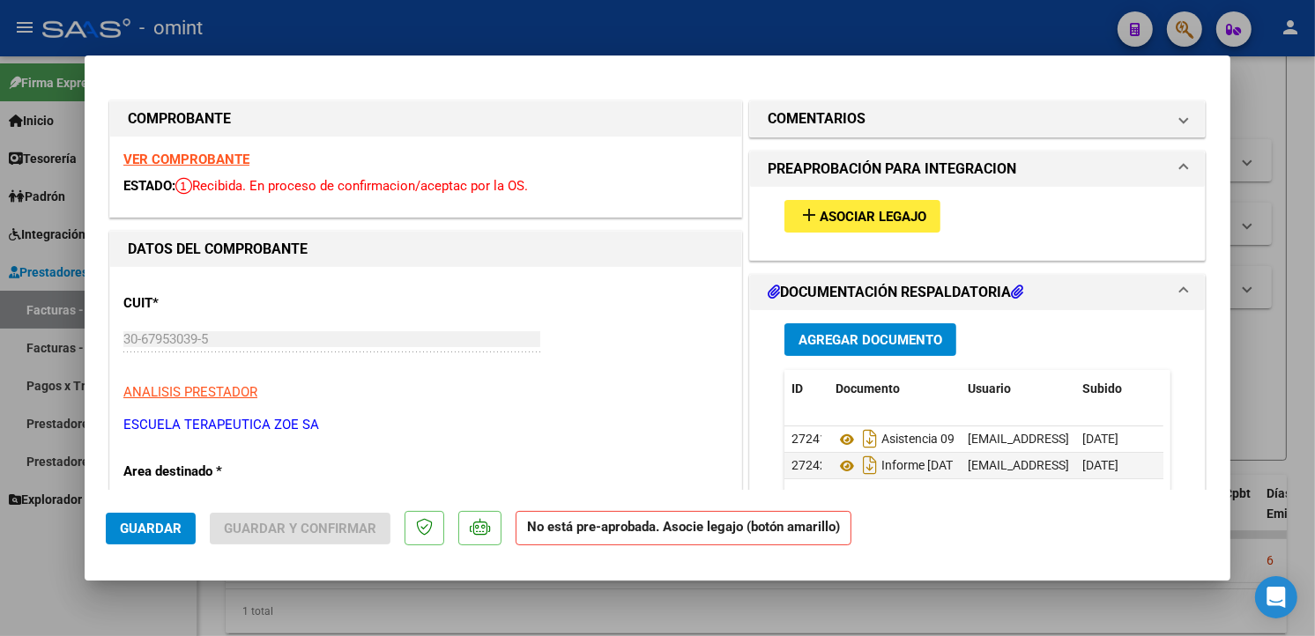
click at [204, 159] on strong "VER COMPROBANTE" at bounding box center [186, 160] width 126 height 16
click at [876, 225] on button "add Asociar Legajo" at bounding box center [862, 216] width 156 height 33
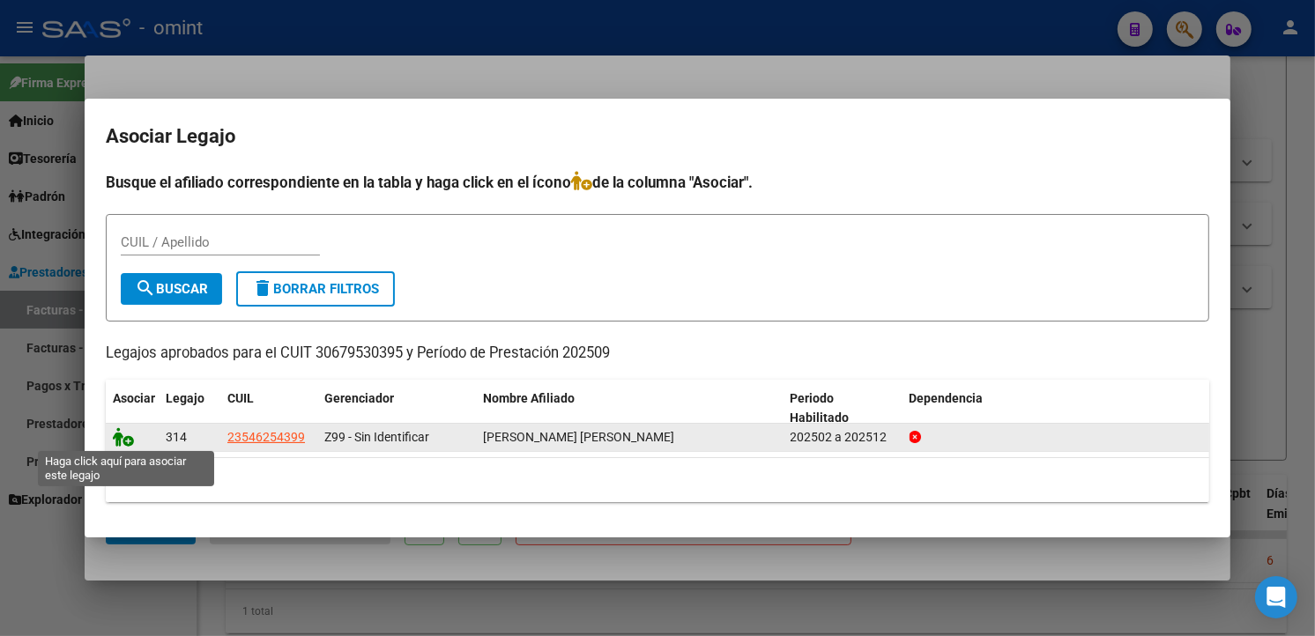
drag, startPoint x: 116, startPoint y: 442, endPoint x: 130, endPoint y: 443, distance: 13.2
click at [117, 443] on icon at bounding box center [123, 436] width 21 height 19
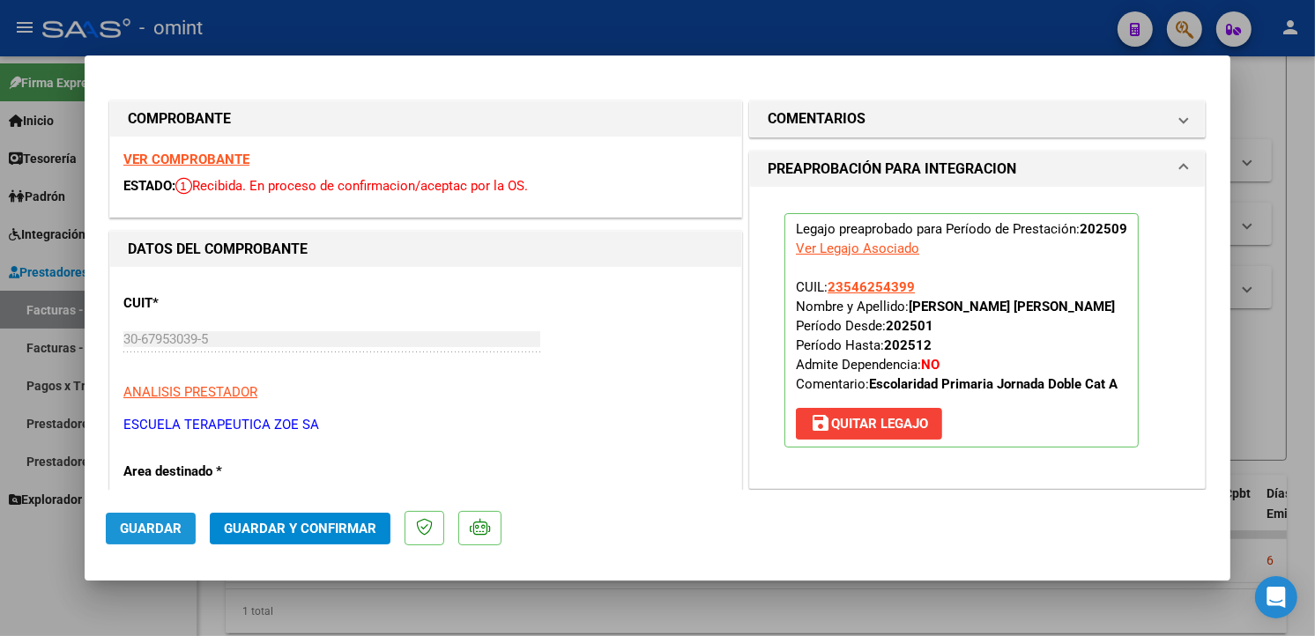
drag, startPoint x: 163, startPoint y: 531, endPoint x: 173, endPoint y: 531, distance: 9.7
click at [163, 532] on span "Guardar" at bounding box center [151, 529] width 62 height 16
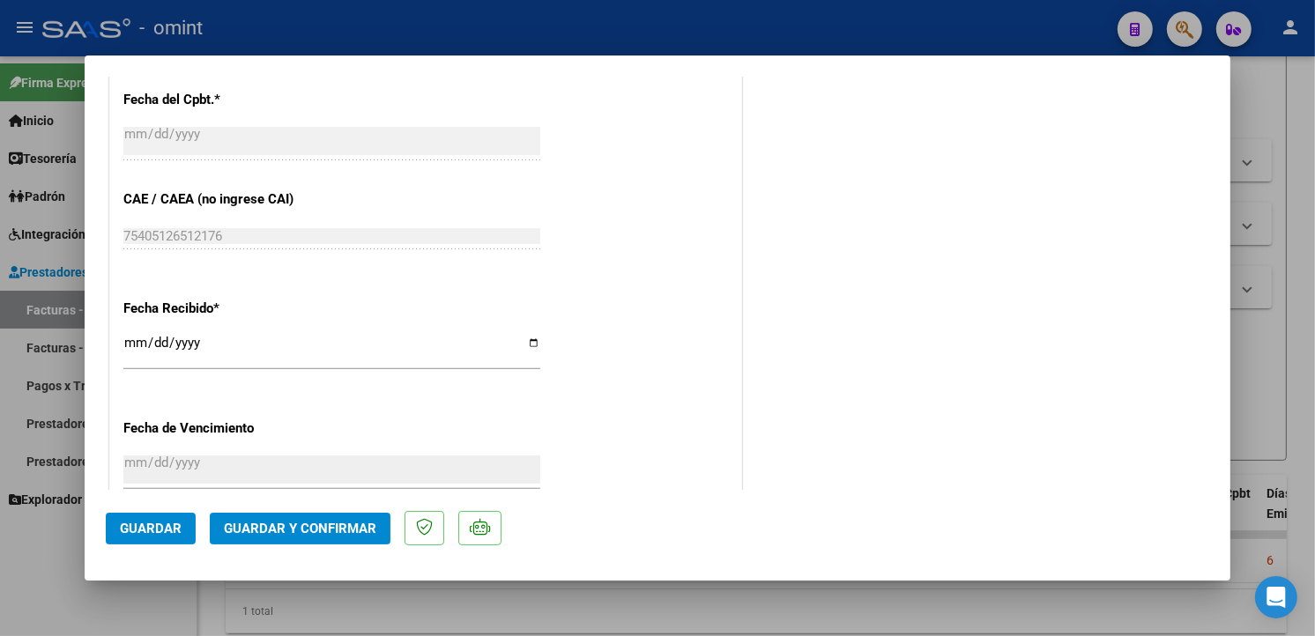
scroll to position [1288, 0]
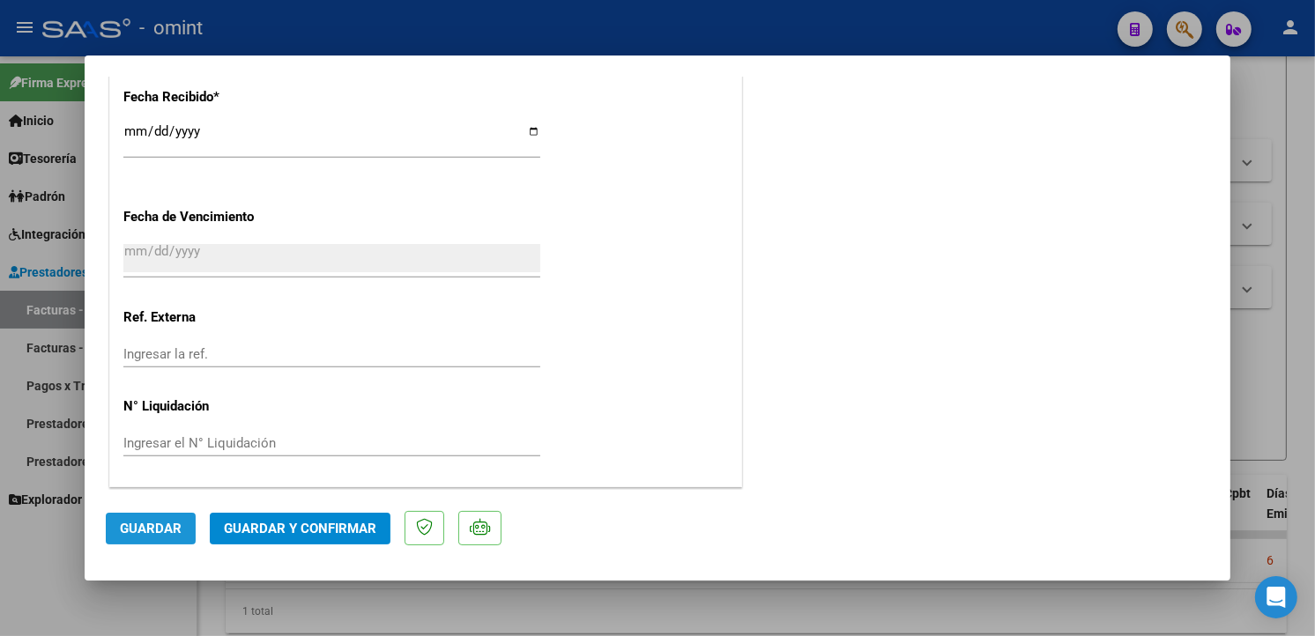
click at [126, 536] on button "Guardar" at bounding box center [151, 529] width 90 height 32
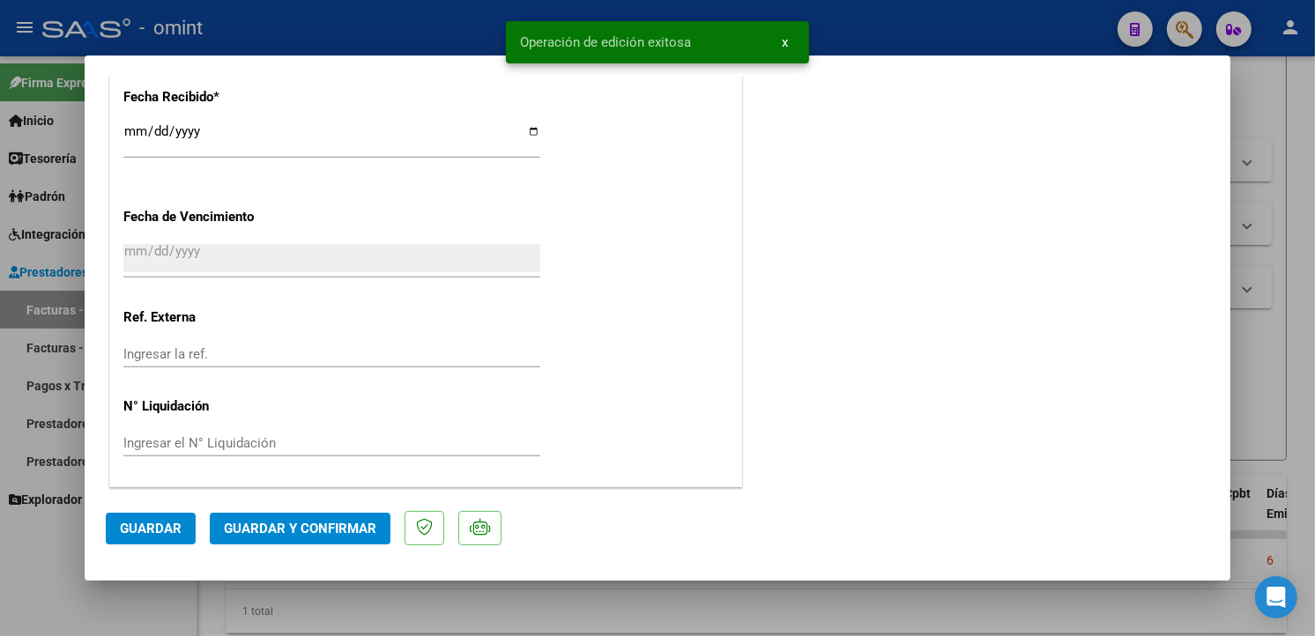
click at [258, 4] on div at bounding box center [657, 318] width 1315 height 636
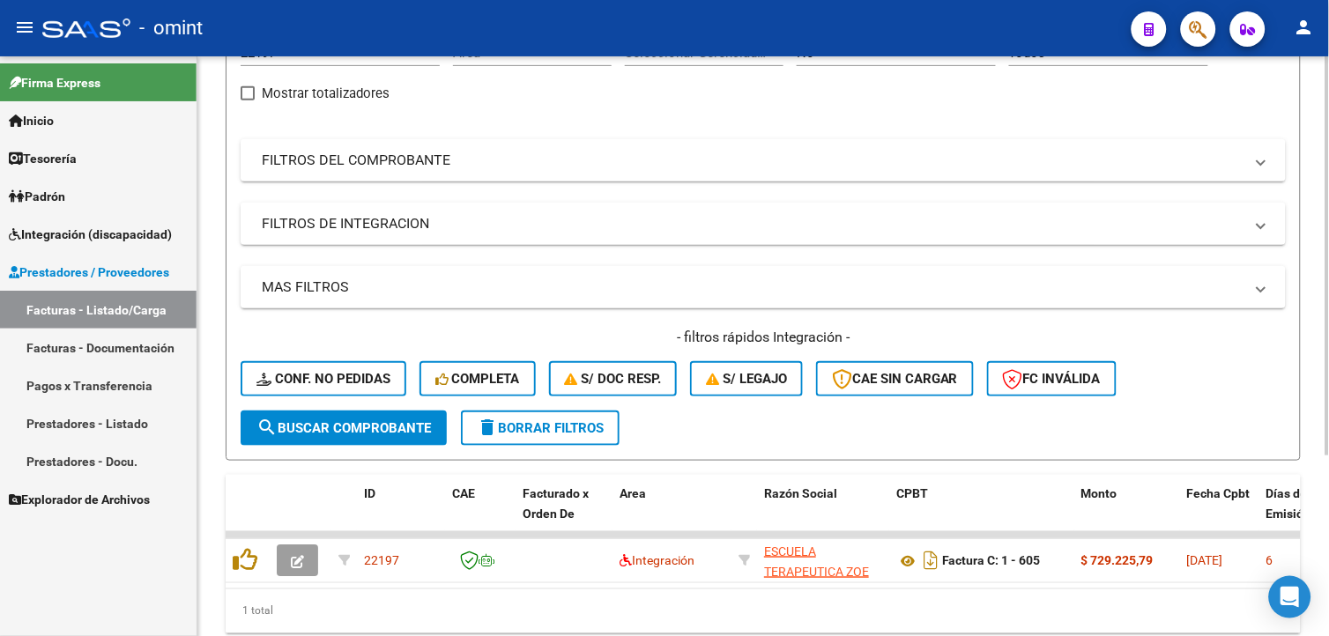
scroll to position [0, 0]
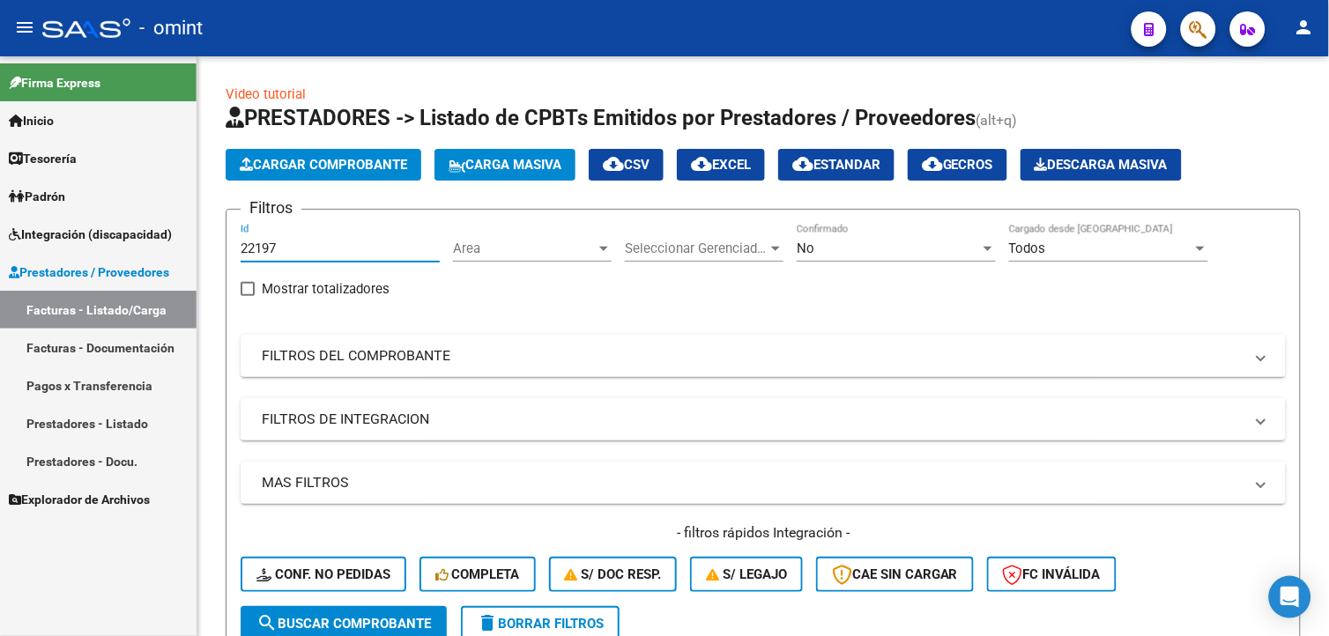
drag, startPoint x: 285, startPoint y: 251, endPoint x: 71, endPoint y: 205, distance: 218.1
click at [71, 212] on mat-sidenav-container "Firma Express Inicio Calendario SSS Instructivos Contacto OS Tesorería Extracto…" at bounding box center [664, 346] width 1329 height 580
paste input "23242"
click at [411, 608] on button "search Buscar Comprobante" at bounding box center [344, 623] width 206 height 35
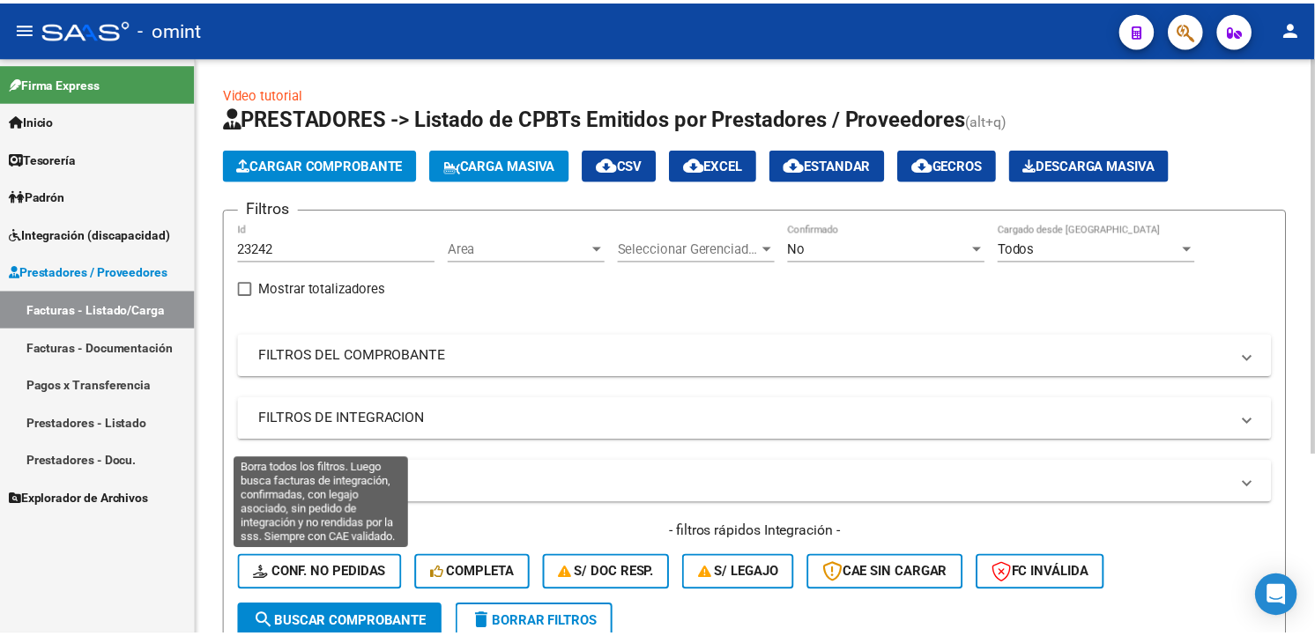
scroll to position [261, 0]
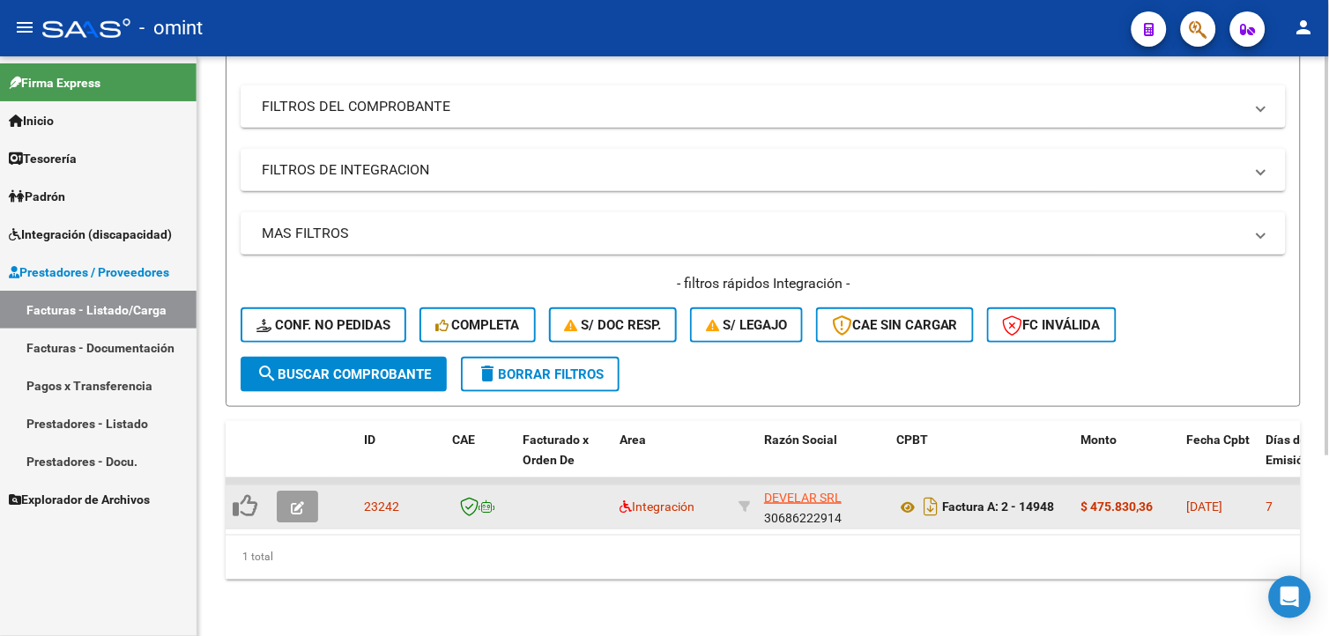
click at [303, 501] on icon "button" at bounding box center [297, 507] width 13 height 13
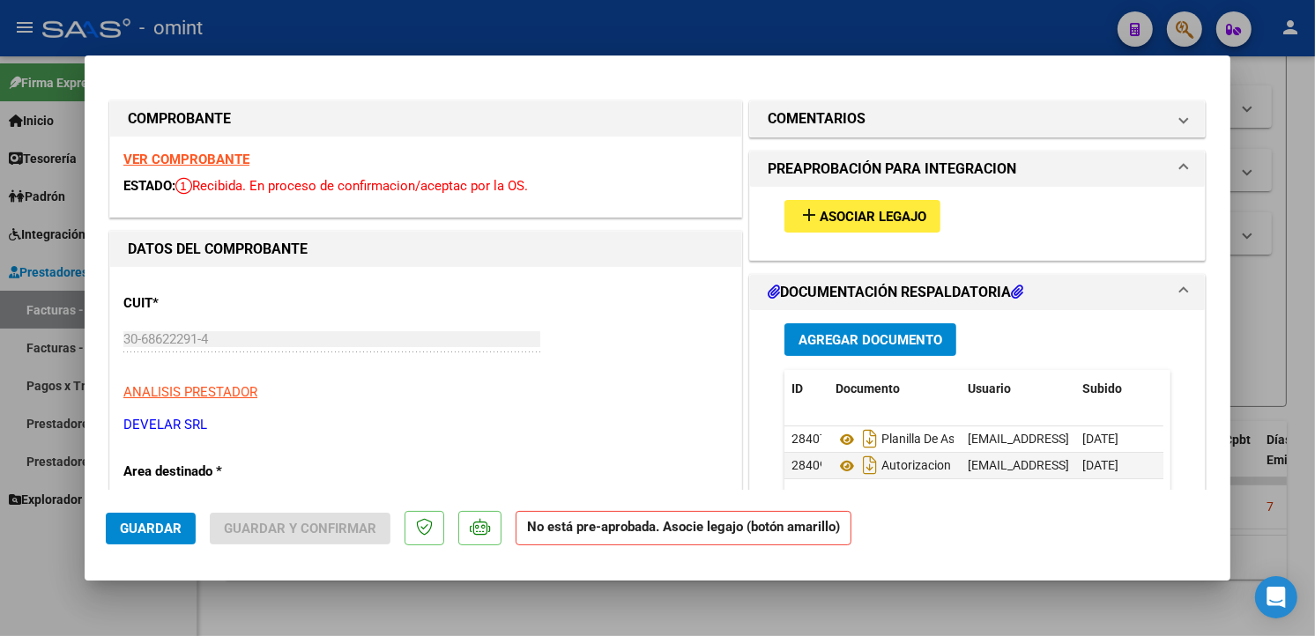
click at [217, 164] on strong "VER COMPROBANTE" at bounding box center [186, 160] width 126 height 16
click at [182, 159] on strong "VER COMPROBANTE" at bounding box center [186, 160] width 126 height 16
click at [887, 212] on span "Asociar Legajo" at bounding box center [873, 217] width 107 height 16
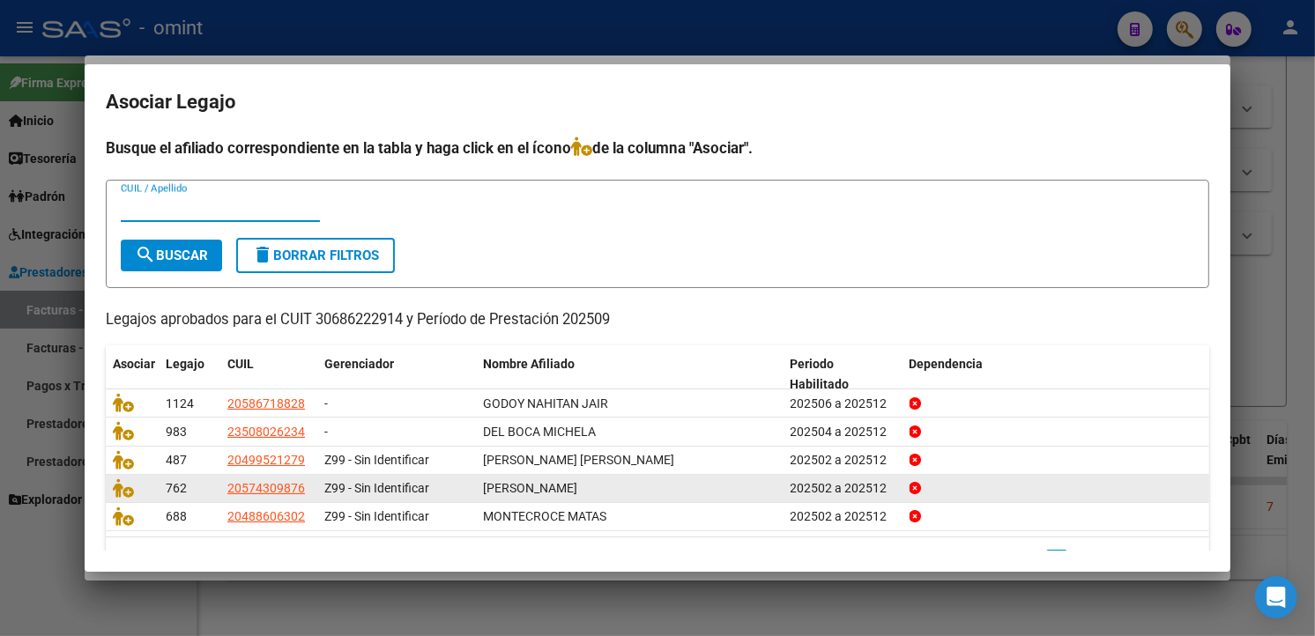
scroll to position [45, 0]
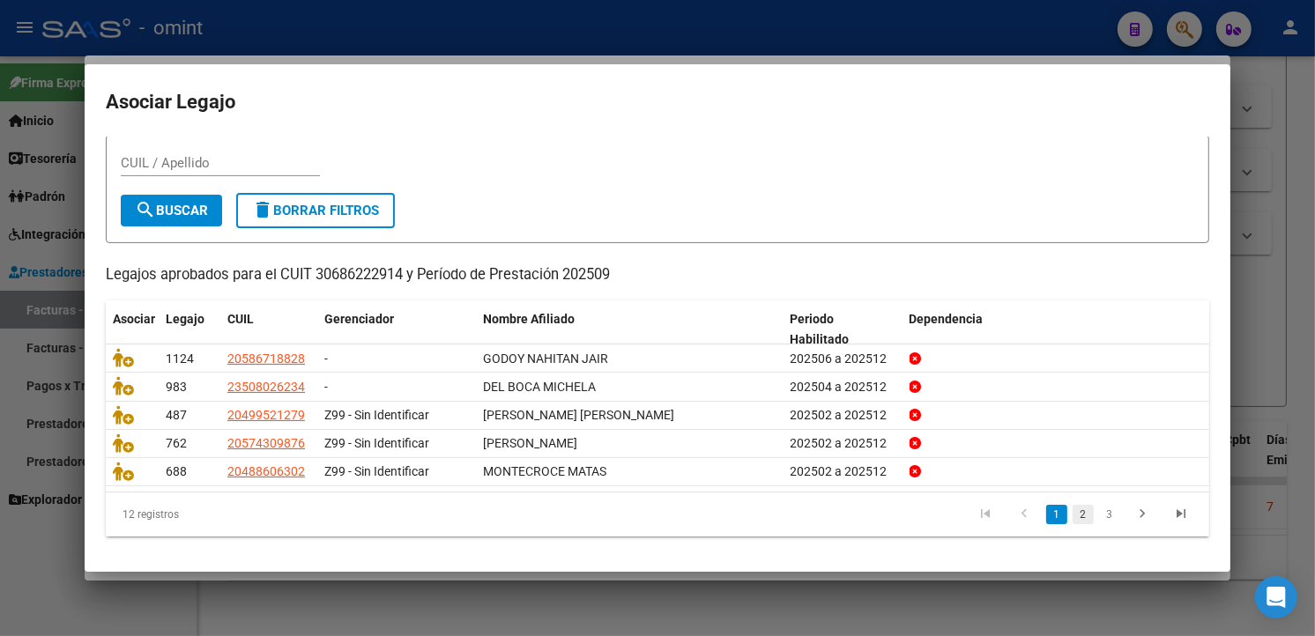
click at [1073, 509] on link "2" at bounding box center [1083, 514] width 21 height 19
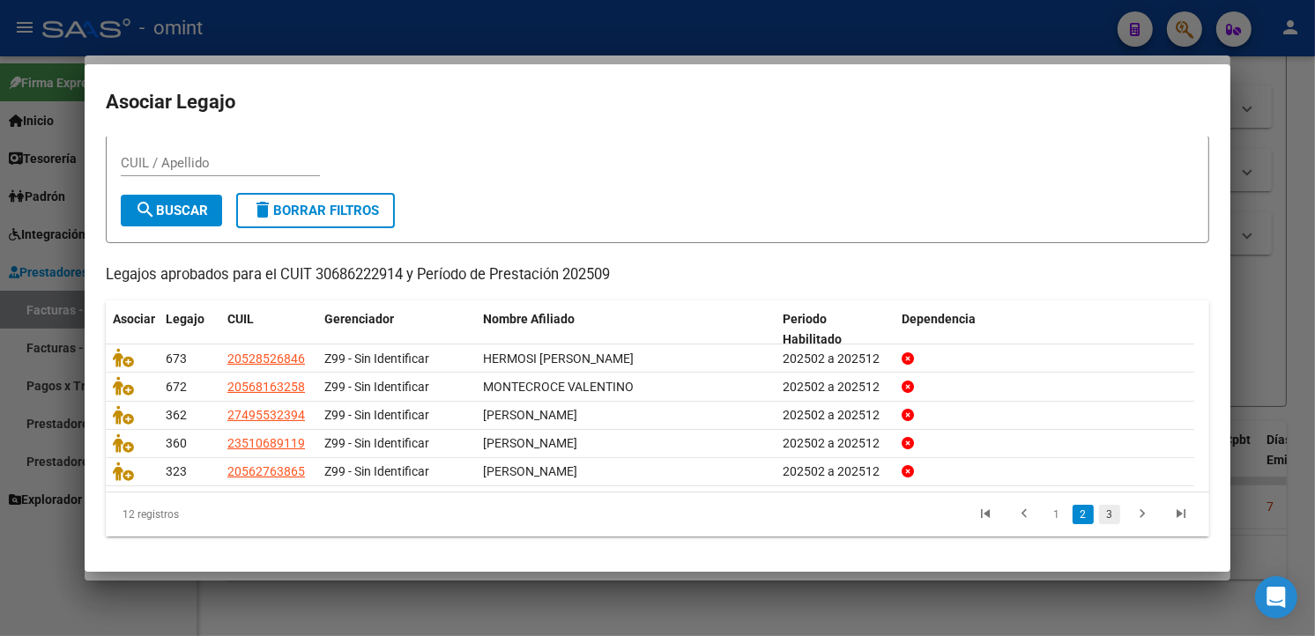
click at [1099, 515] on link "3" at bounding box center [1109, 514] width 21 height 19
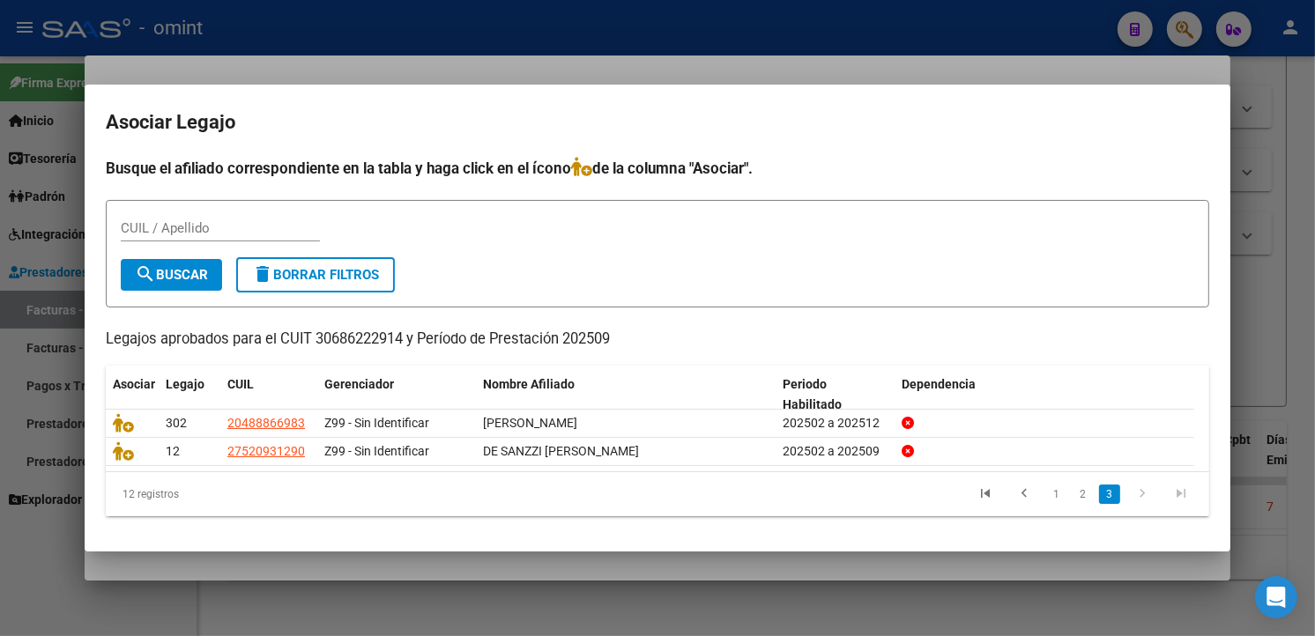
scroll to position [0, 0]
click at [472, 62] on div at bounding box center [657, 318] width 1315 height 636
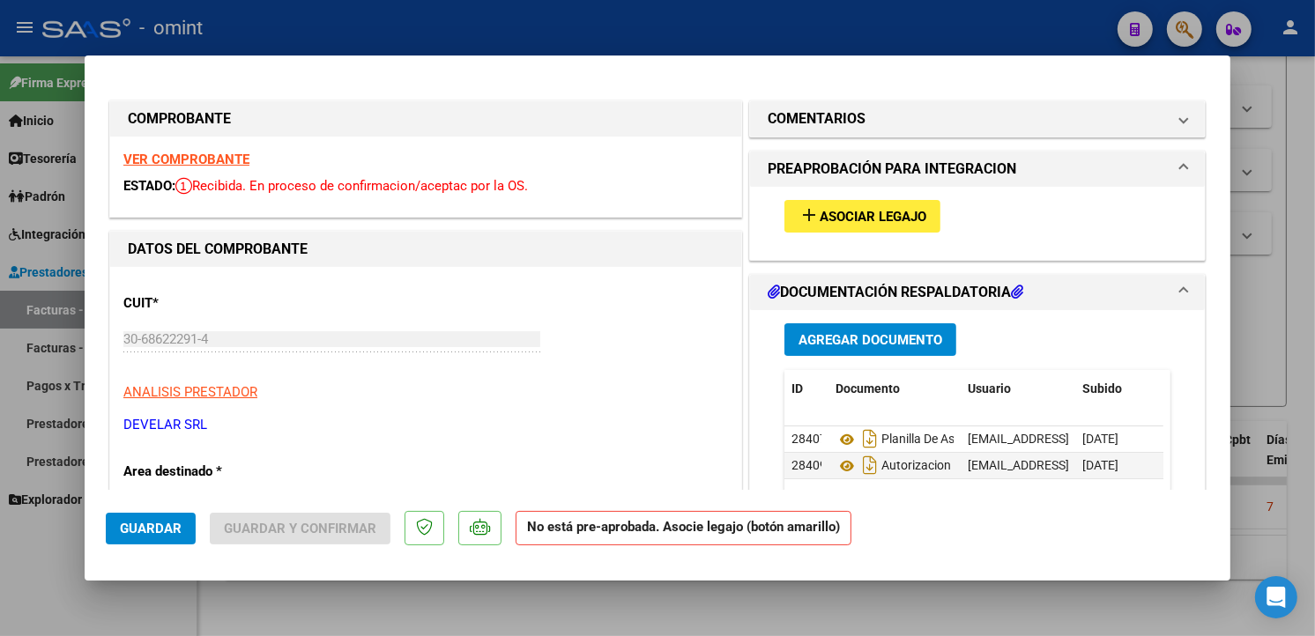
click at [209, 157] on strong "VER COMPROBANTE" at bounding box center [186, 160] width 126 height 16
click at [873, 214] on span "Asociar Legajo" at bounding box center [873, 217] width 107 height 16
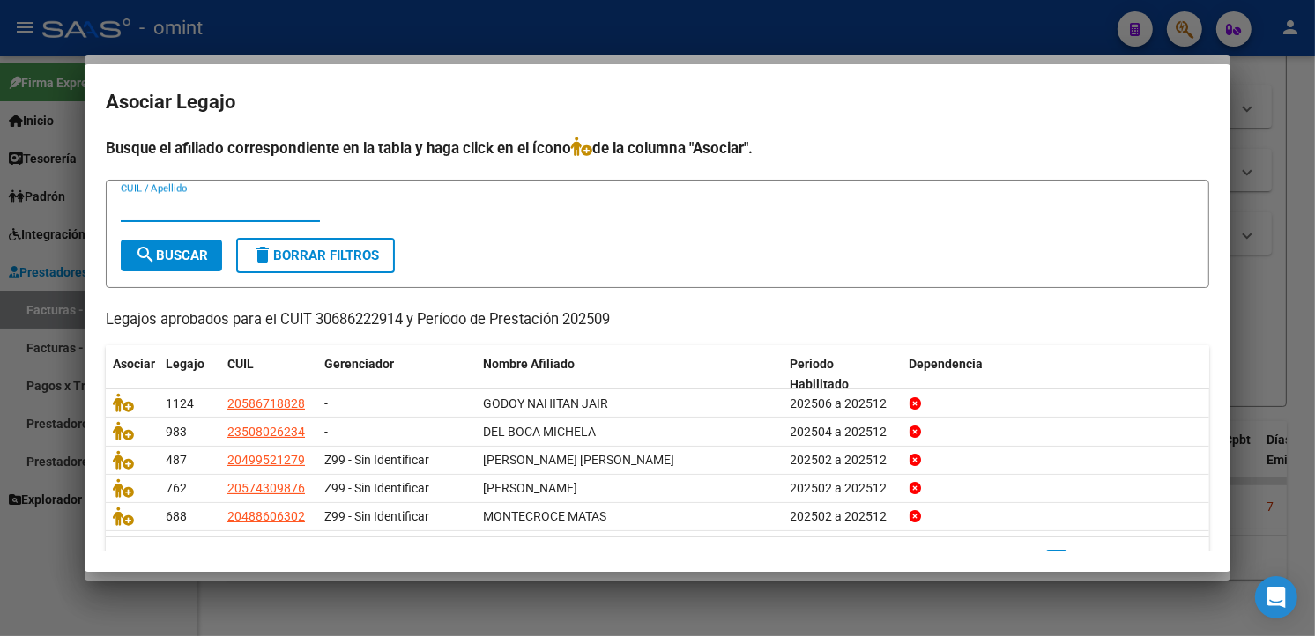
scroll to position [45, 0]
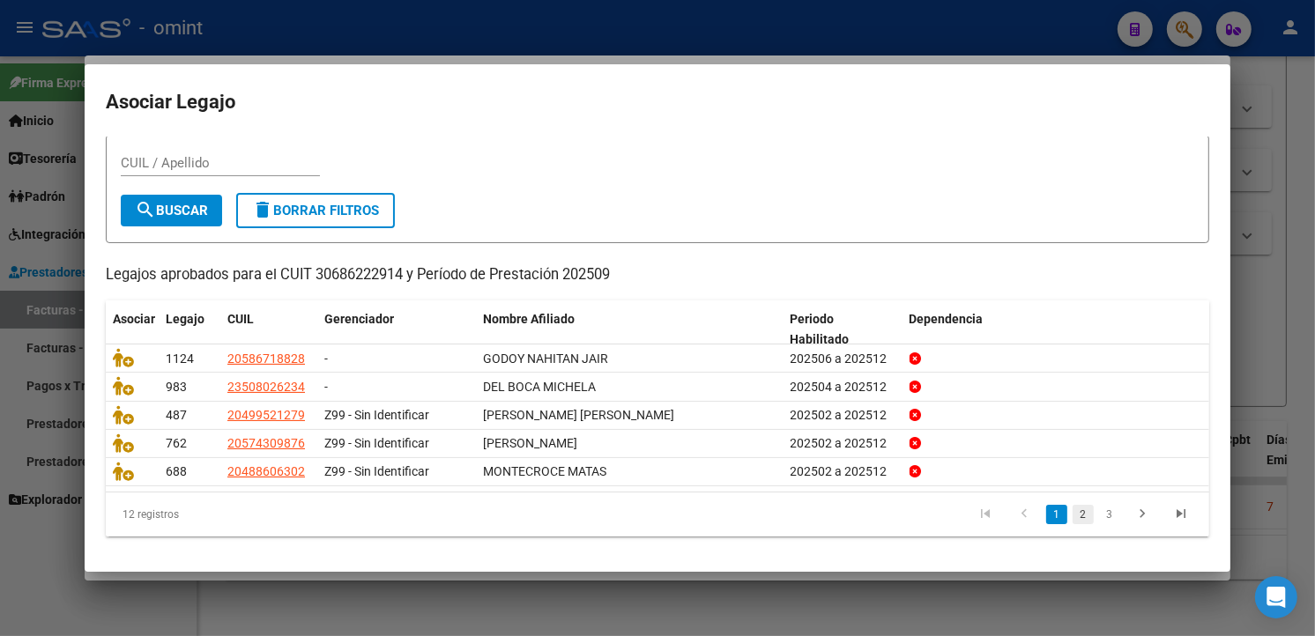
click at [1073, 509] on link "2" at bounding box center [1083, 514] width 21 height 19
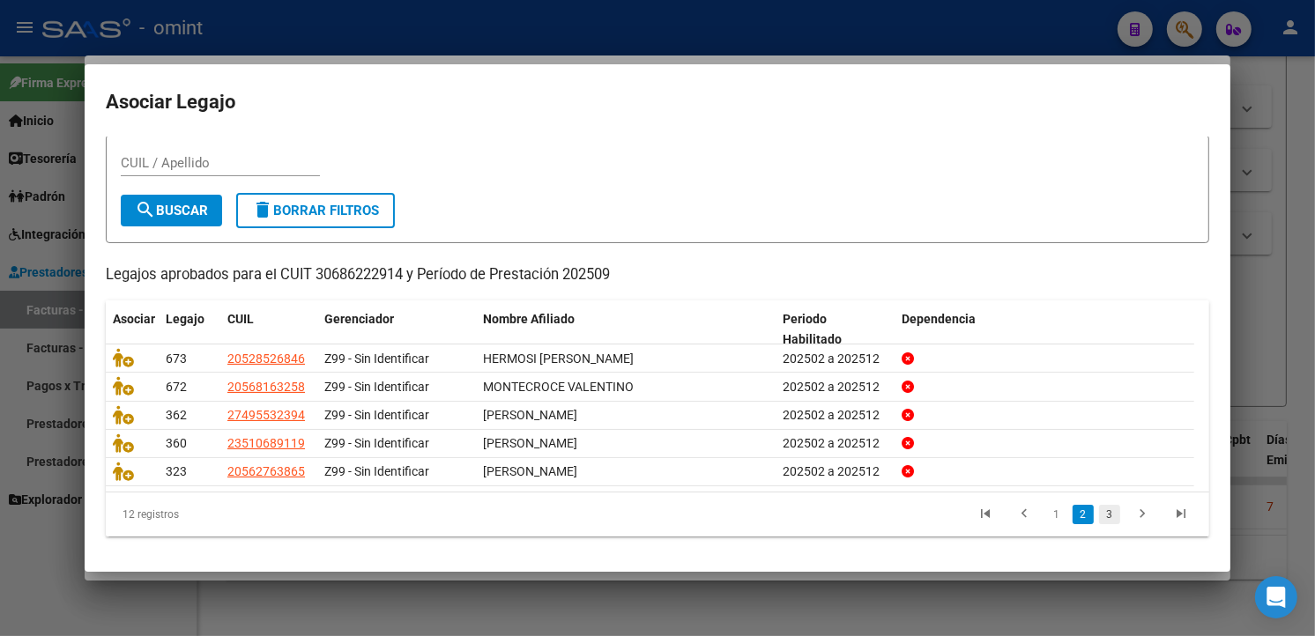
click at [1099, 515] on link "3" at bounding box center [1109, 514] width 21 height 19
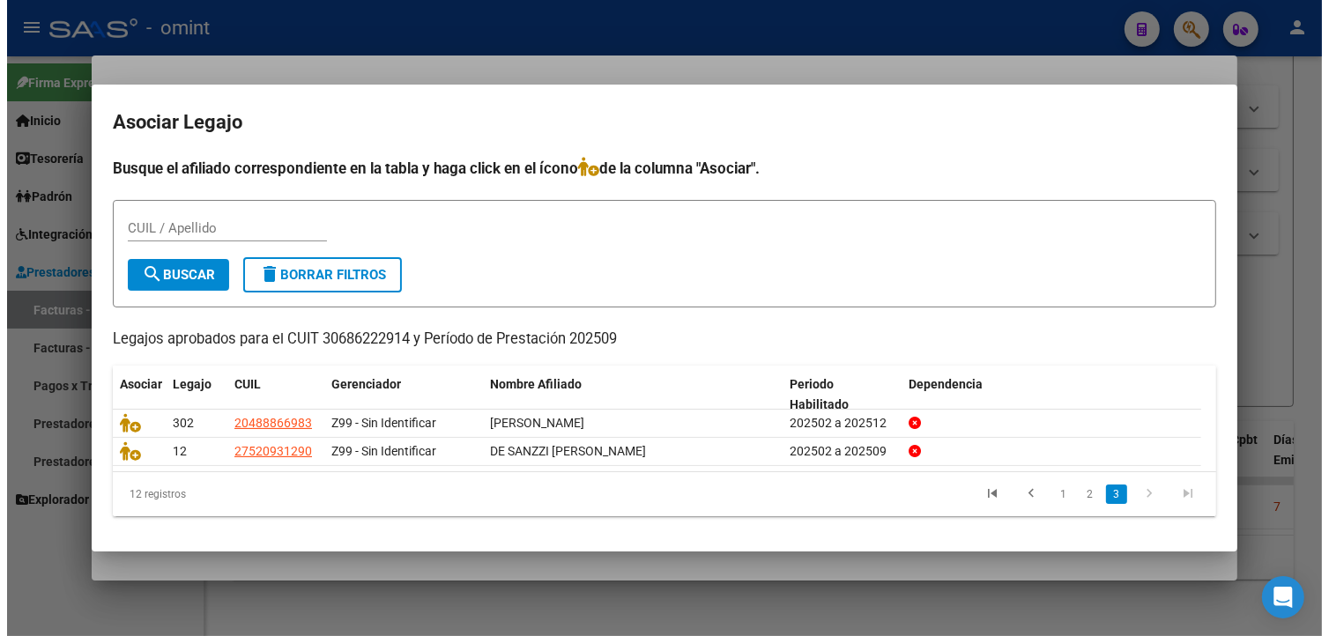
scroll to position [0, 0]
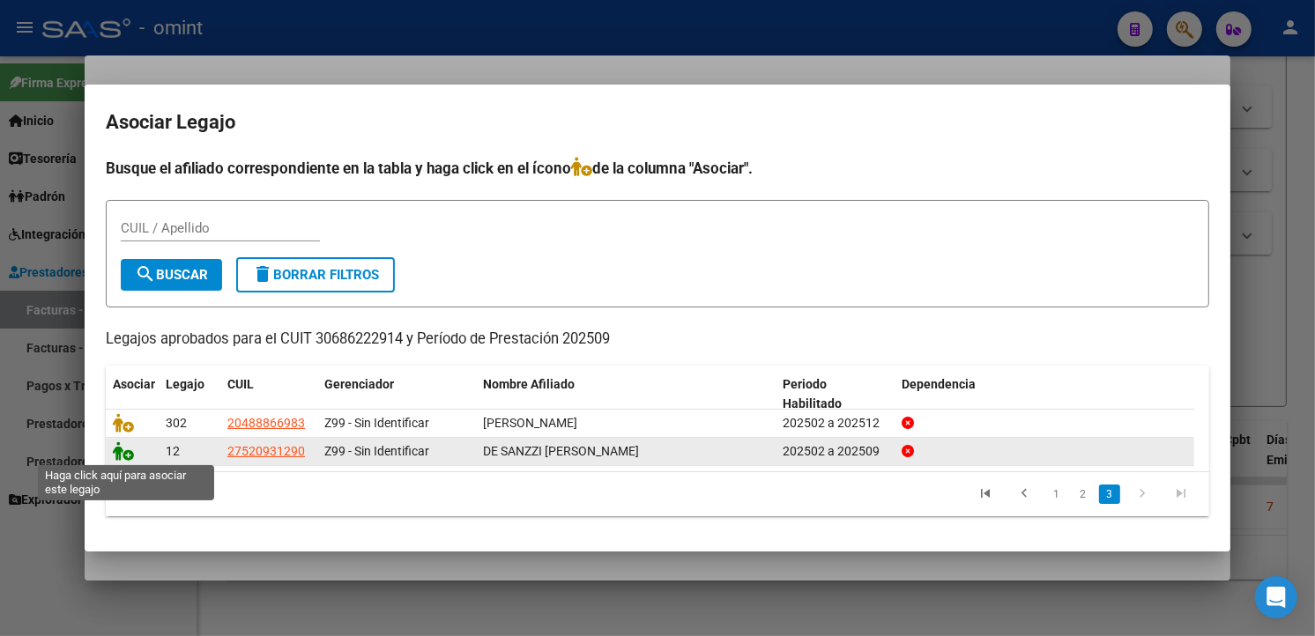
click at [115, 458] on icon at bounding box center [123, 451] width 21 height 19
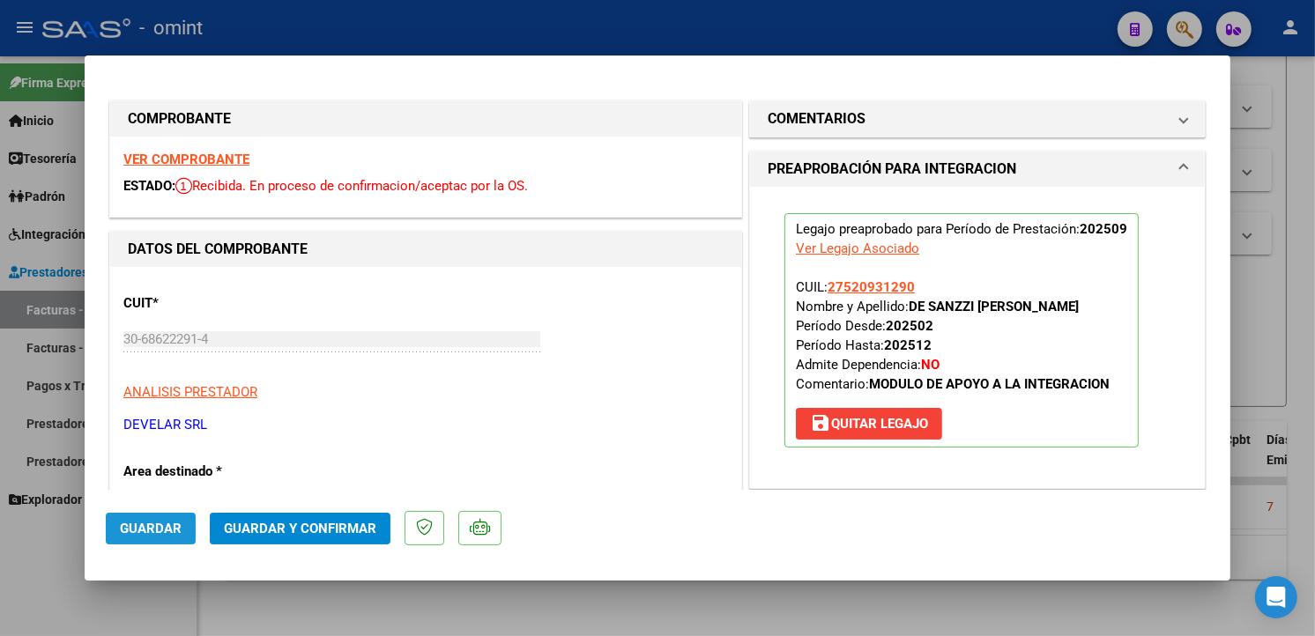
click at [159, 530] on span "Guardar" at bounding box center [151, 529] width 62 height 16
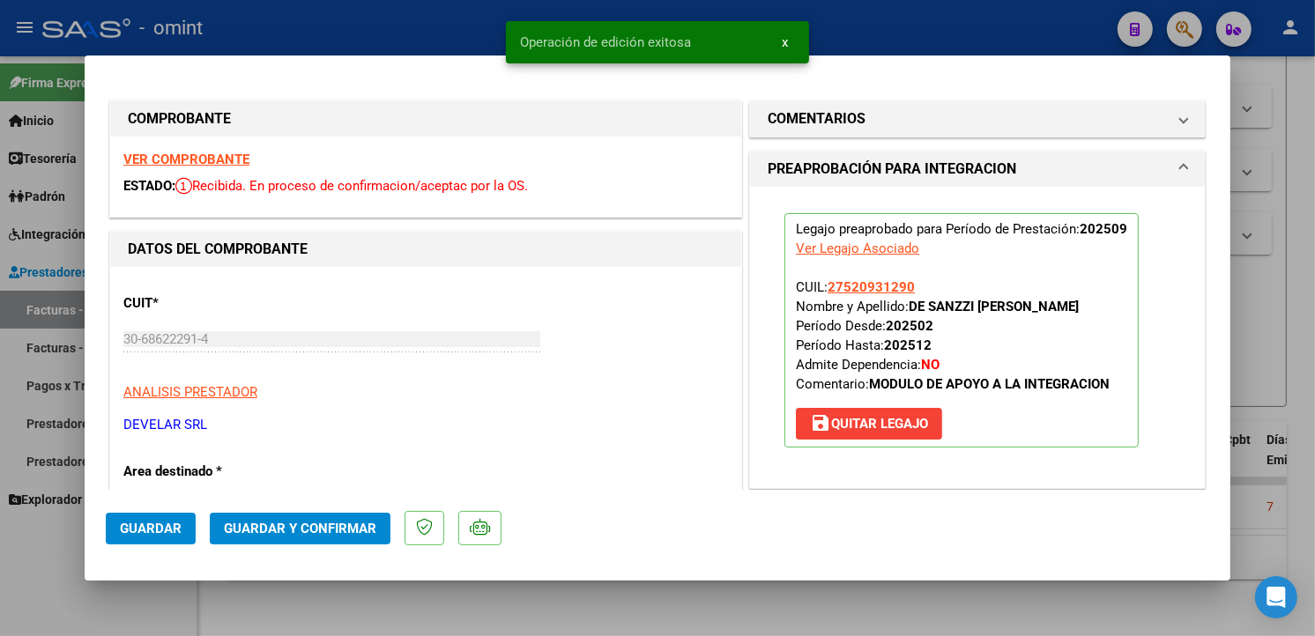
click at [463, 14] on div at bounding box center [657, 318] width 1315 height 636
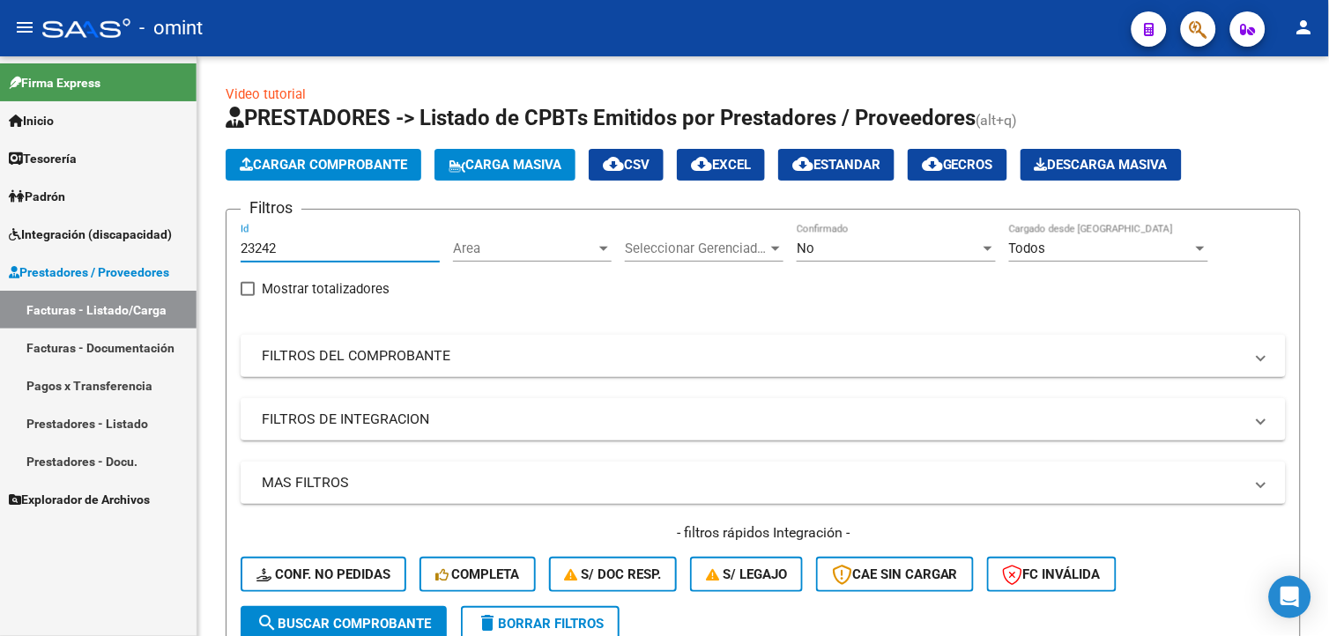
drag, startPoint x: 307, startPoint y: 256, endPoint x: 77, endPoint y: 209, distance: 234.7
click at [76, 209] on mat-sidenav-container "Firma Express Inicio Calendario SSS Instructivos Contacto OS Tesorería Extracto…" at bounding box center [664, 346] width 1329 height 580
paste input "23173"
click at [372, 624] on span "search Buscar Comprobante" at bounding box center [343, 624] width 175 height 16
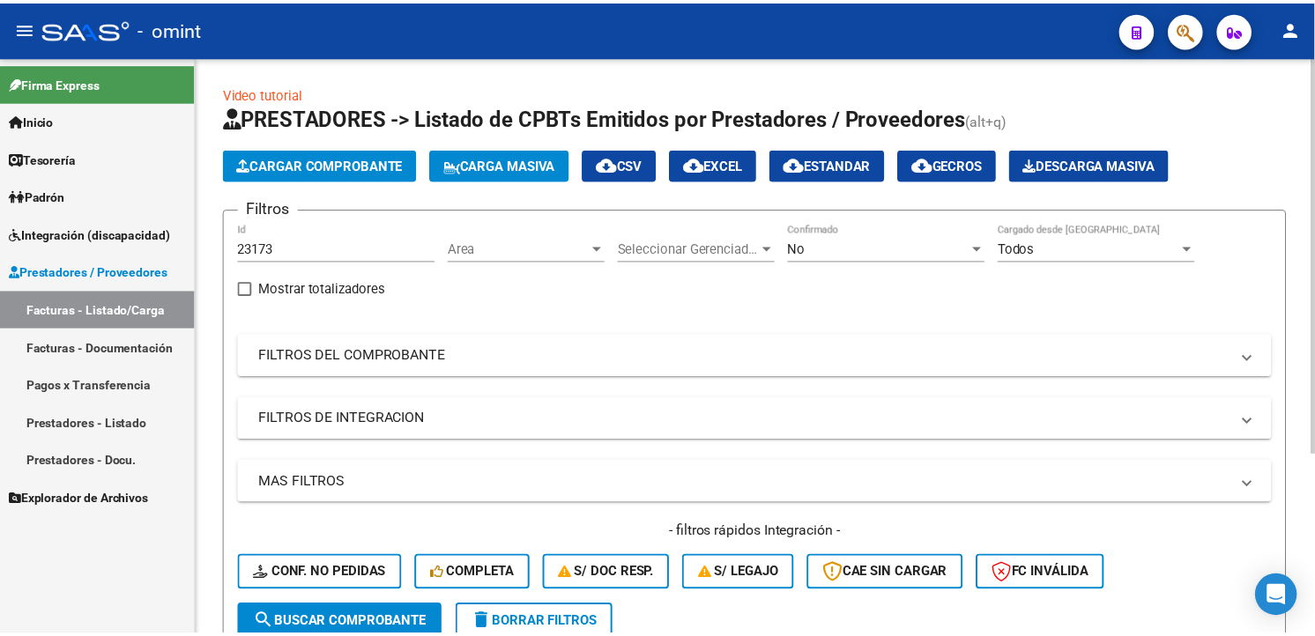
scroll to position [261, 0]
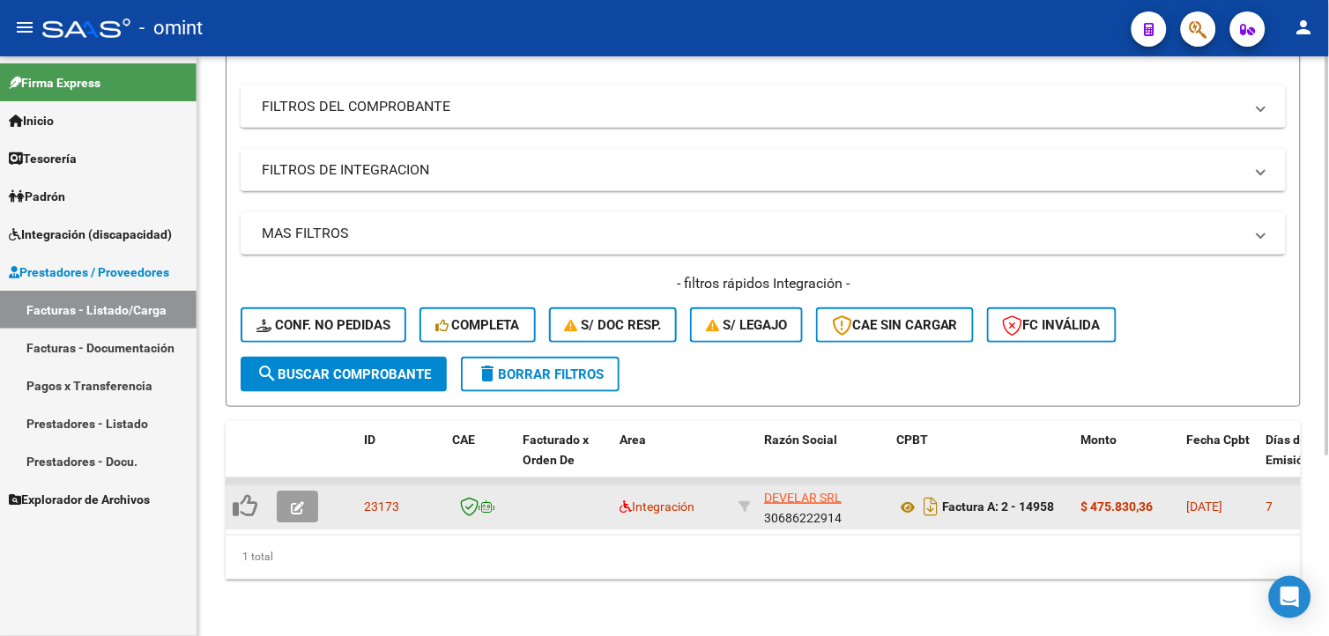
click at [305, 496] on button "button" at bounding box center [297, 507] width 41 height 32
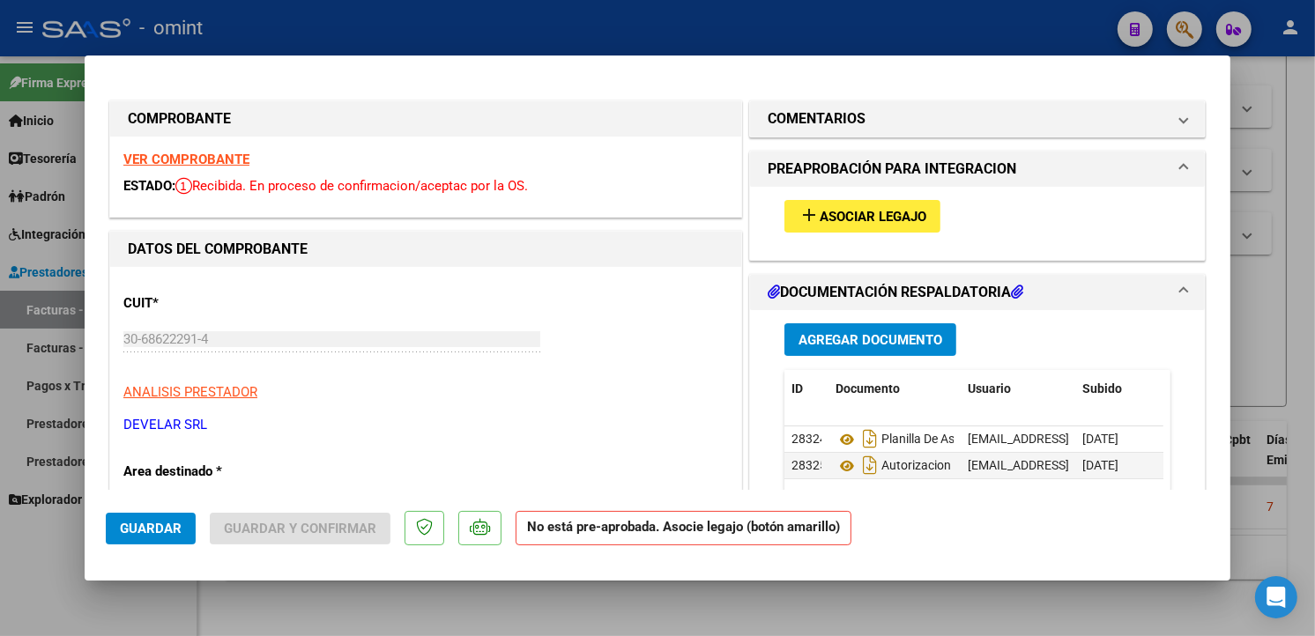
click at [208, 157] on strong "VER COMPROBANTE" at bounding box center [186, 160] width 126 height 16
click at [936, 208] on button "add Asociar Legajo" at bounding box center [862, 216] width 156 height 33
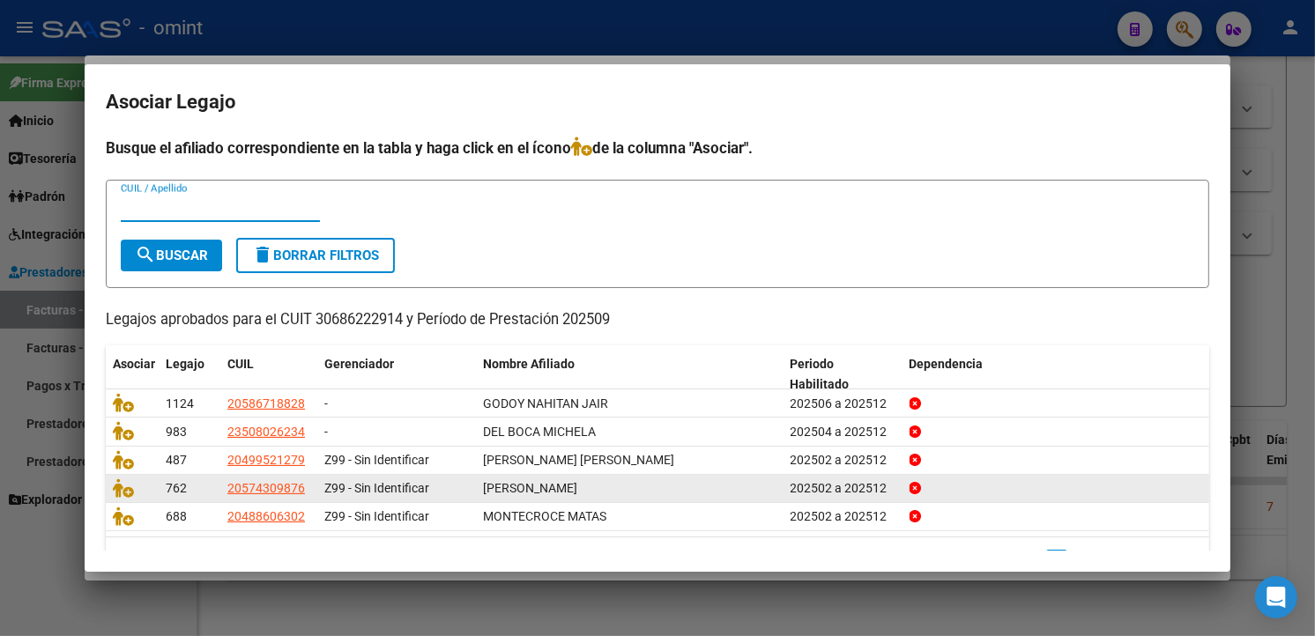
scroll to position [45, 0]
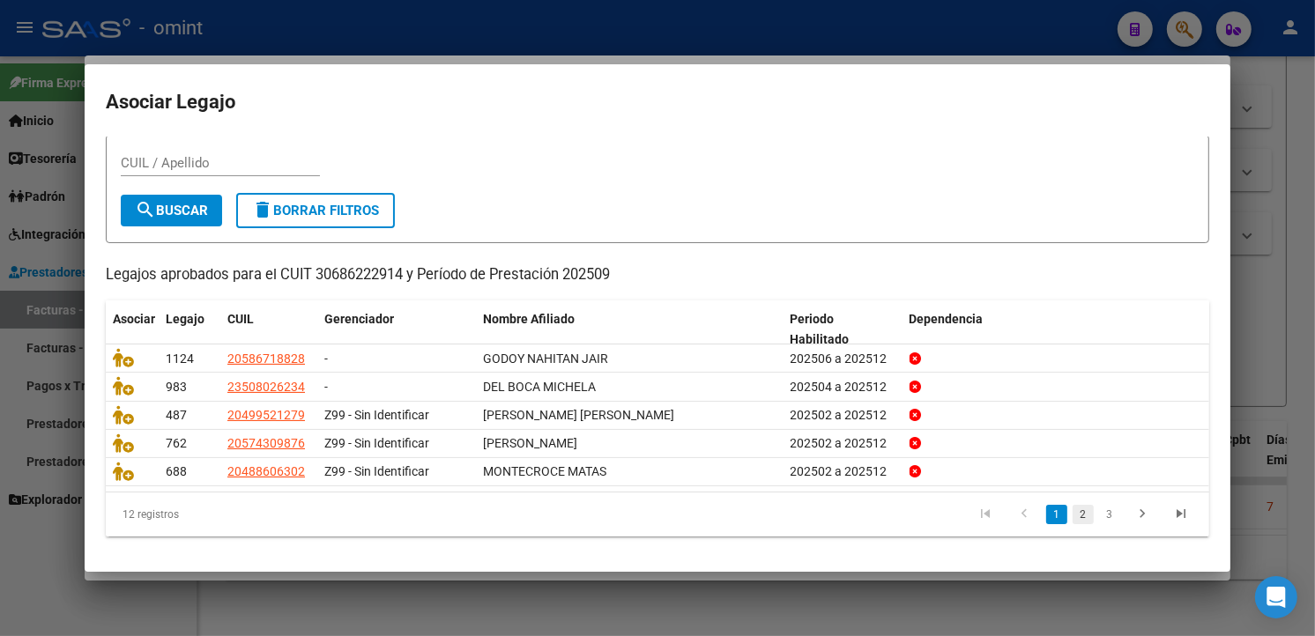
click at [1073, 516] on link "2" at bounding box center [1083, 514] width 21 height 19
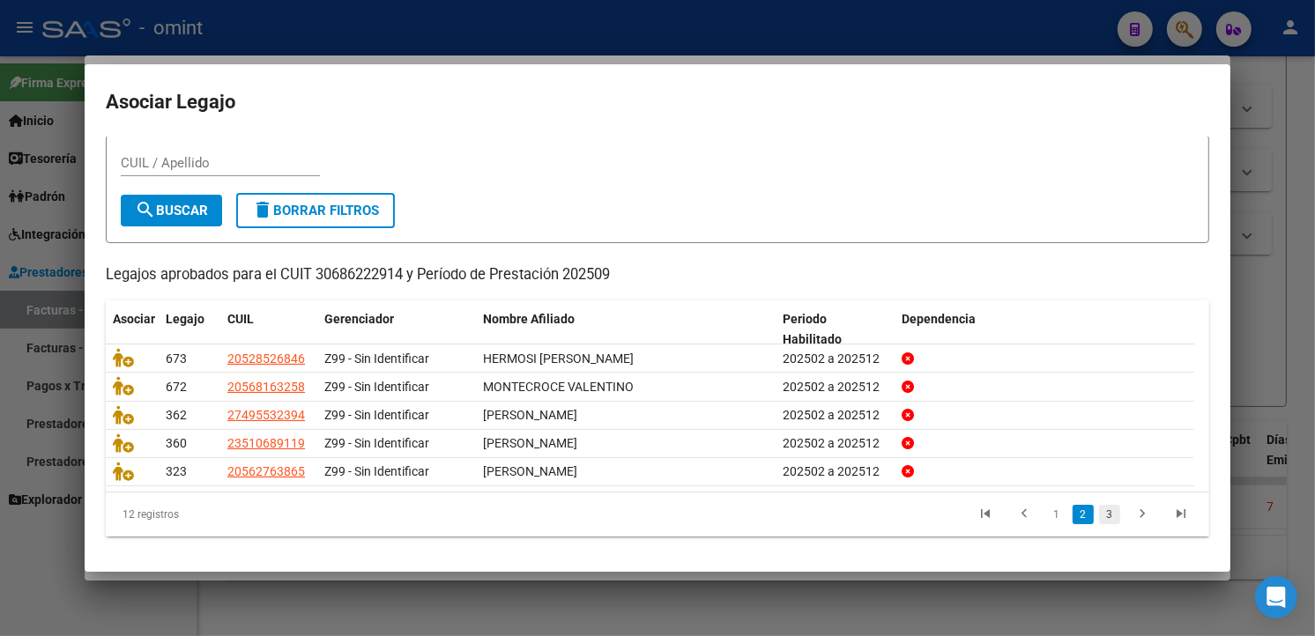
click at [1099, 511] on link "3" at bounding box center [1109, 514] width 21 height 19
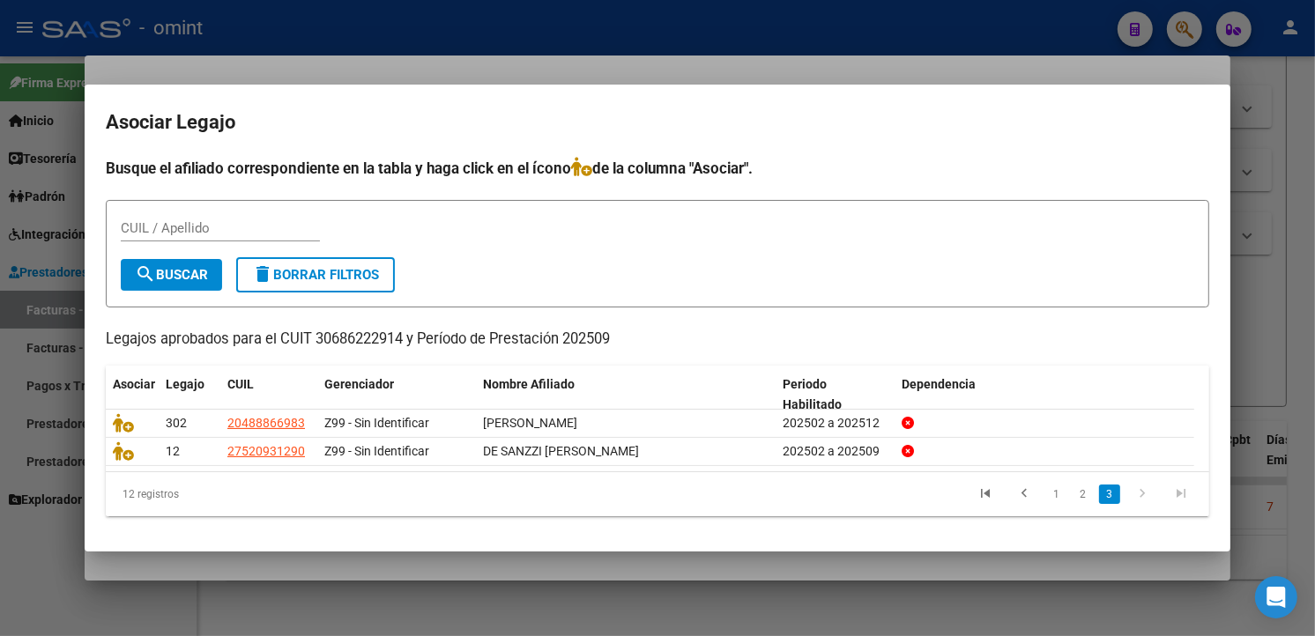
scroll to position [0, 0]
click at [486, 41] on div at bounding box center [657, 318] width 1315 height 636
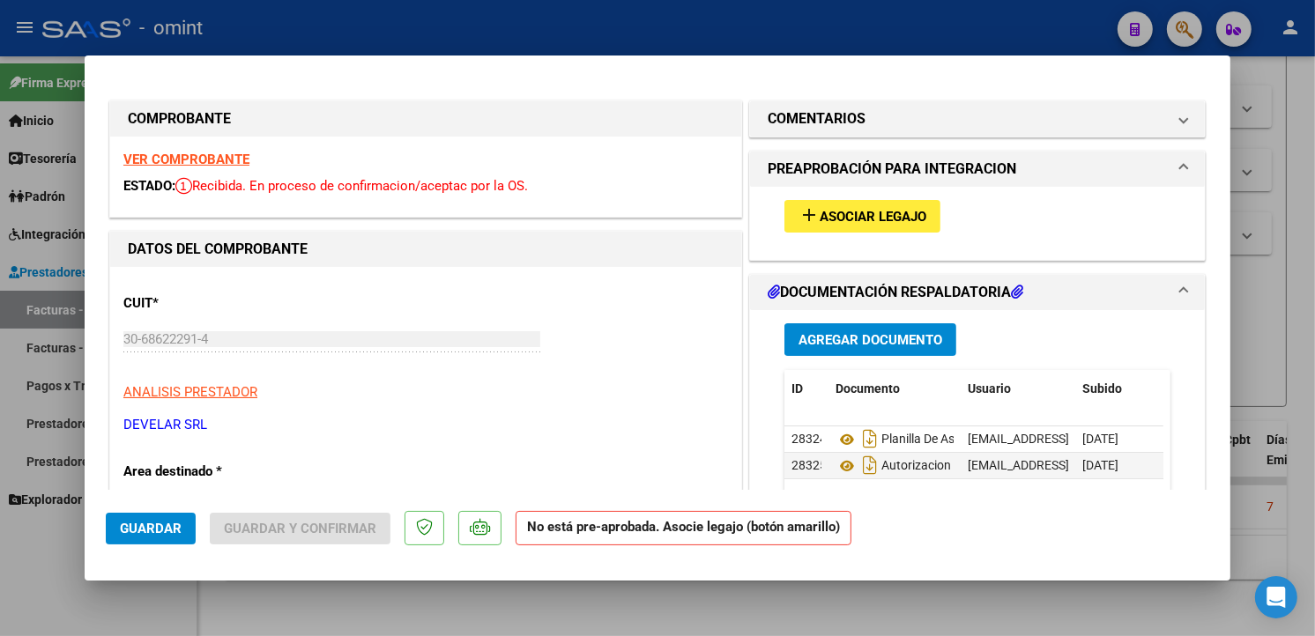
click at [167, 160] on strong "VER COMPROBANTE" at bounding box center [186, 160] width 126 height 16
click at [870, 219] on span "Asociar Legajo" at bounding box center [873, 217] width 107 height 16
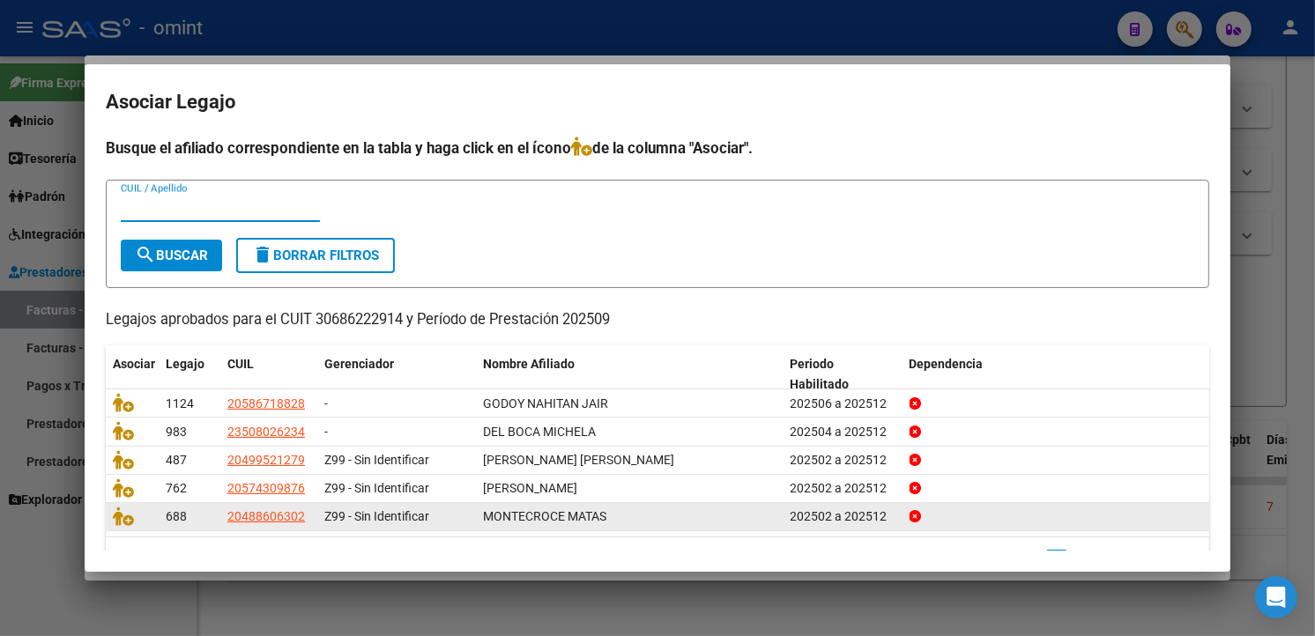
scroll to position [45, 0]
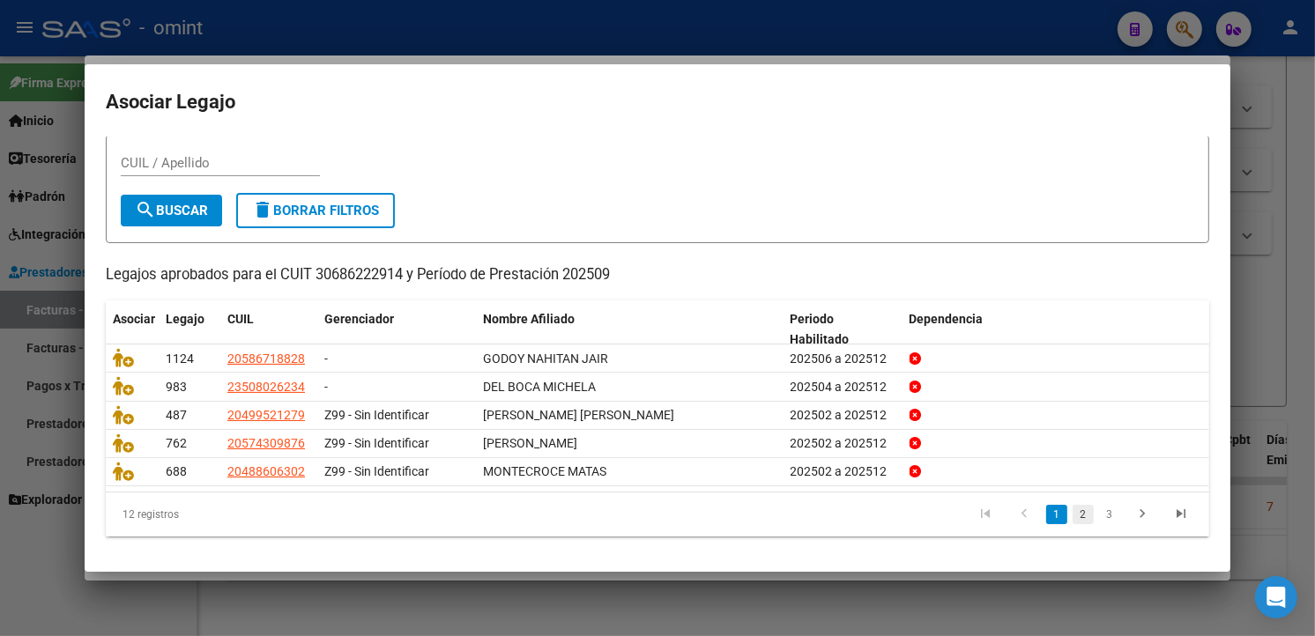
click at [1073, 516] on link "2" at bounding box center [1083, 514] width 21 height 19
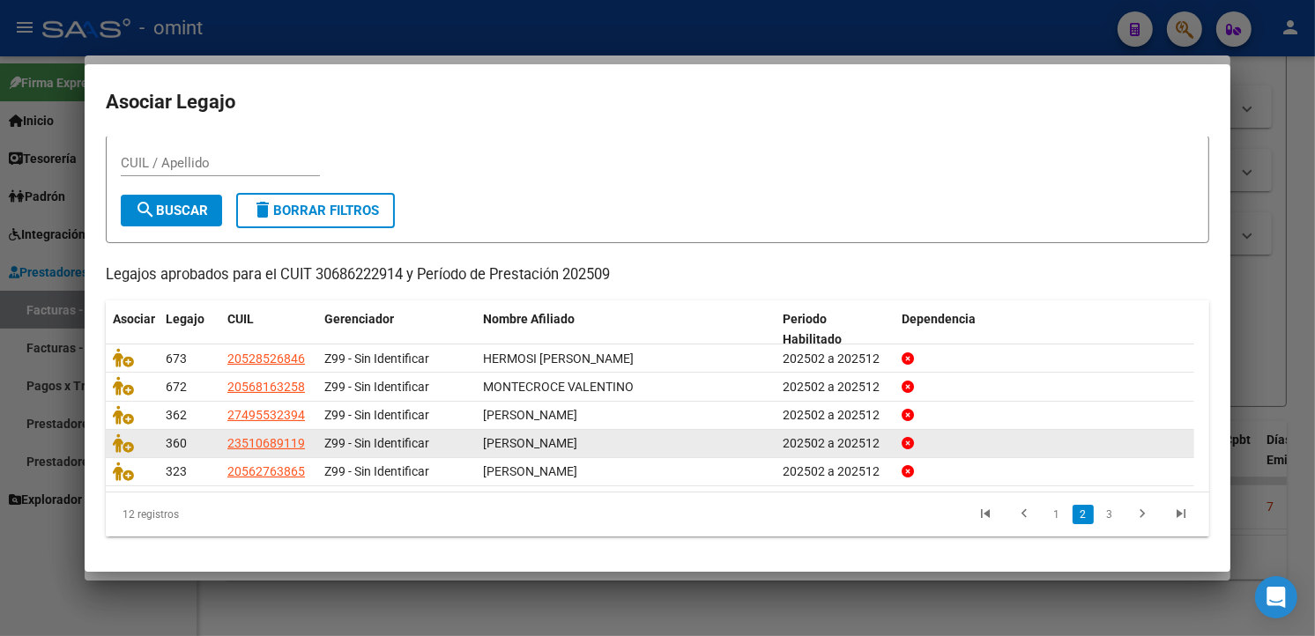
click at [1099, 516] on link "3" at bounding box center [1109, 514] width 21 height 19
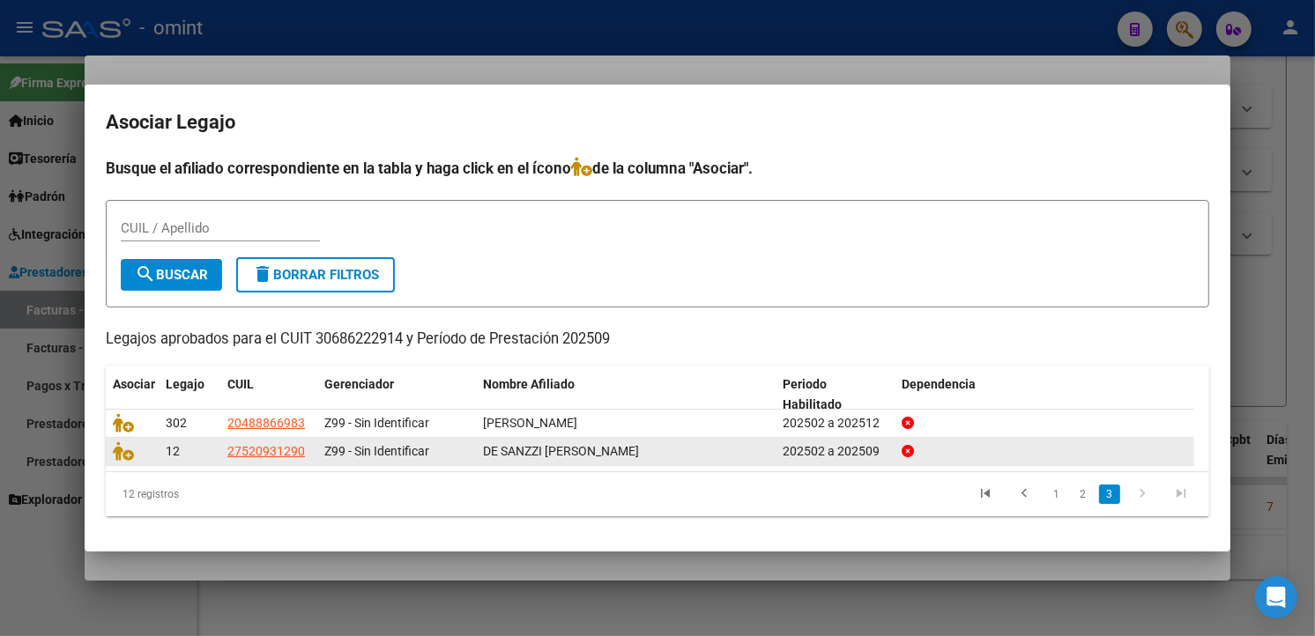
scroll to position [0, 0]
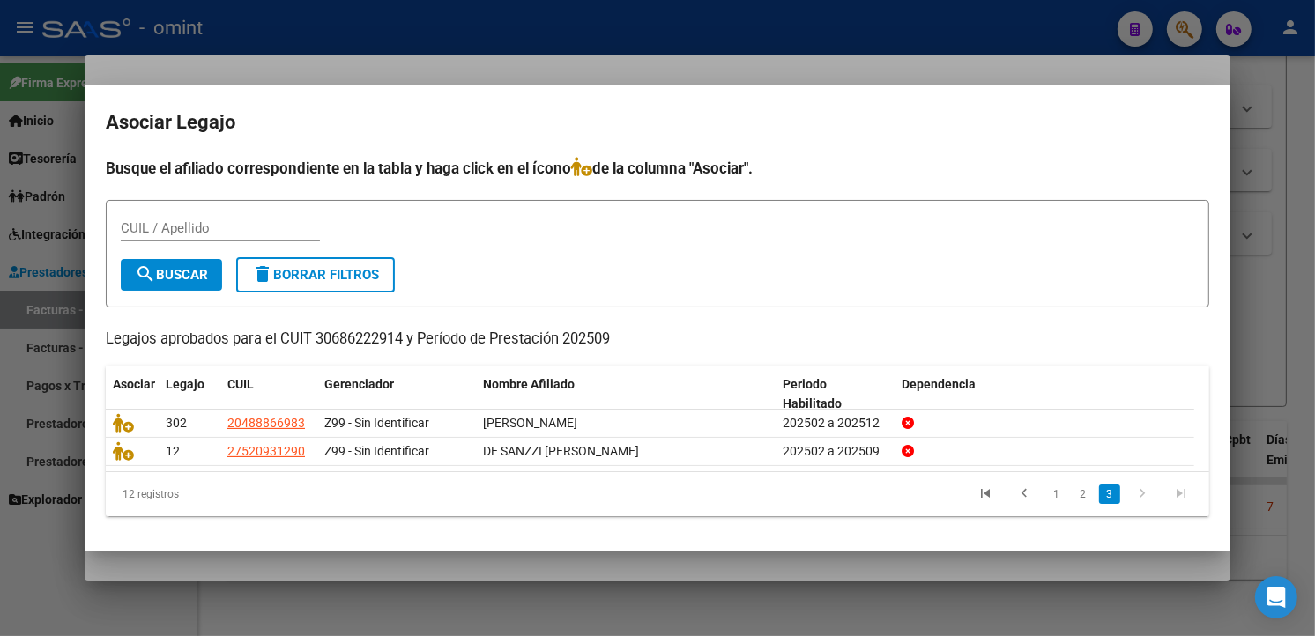
click at [1144, 499] on icon "go to next page" at bounding box center [1142, 496] width 23 height 21
click at [1077, 495] on link "2" at bounding box center [1083, 494] width 21 height 19
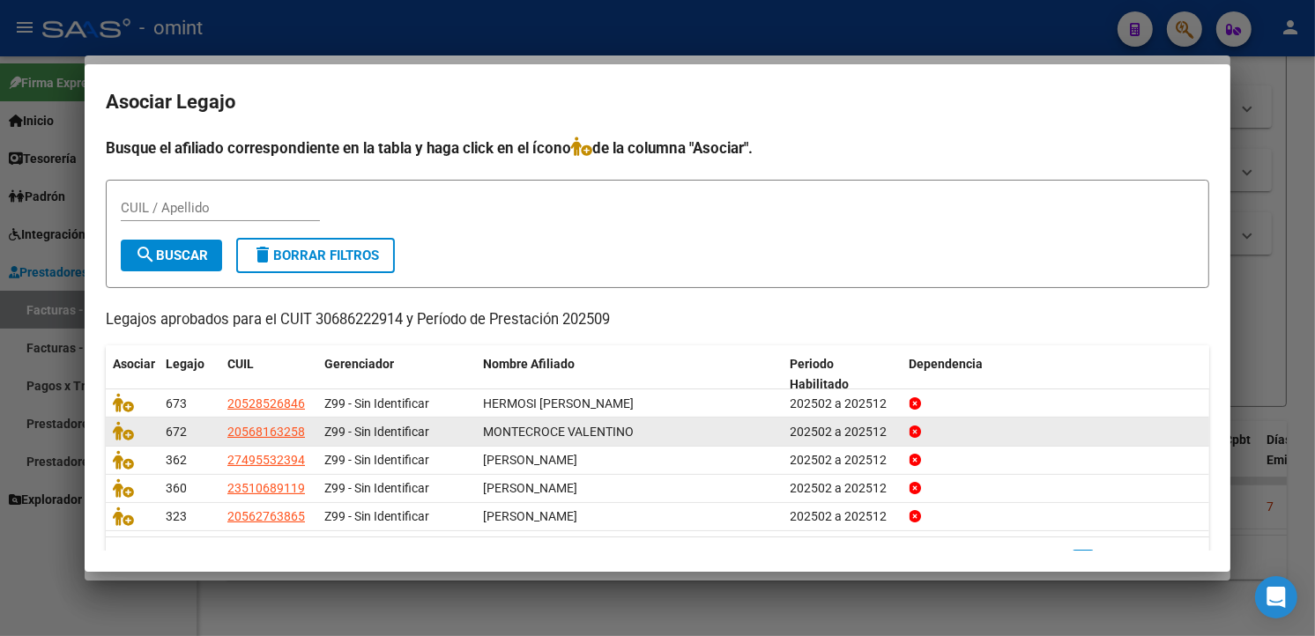
scroll to position [45, 0]
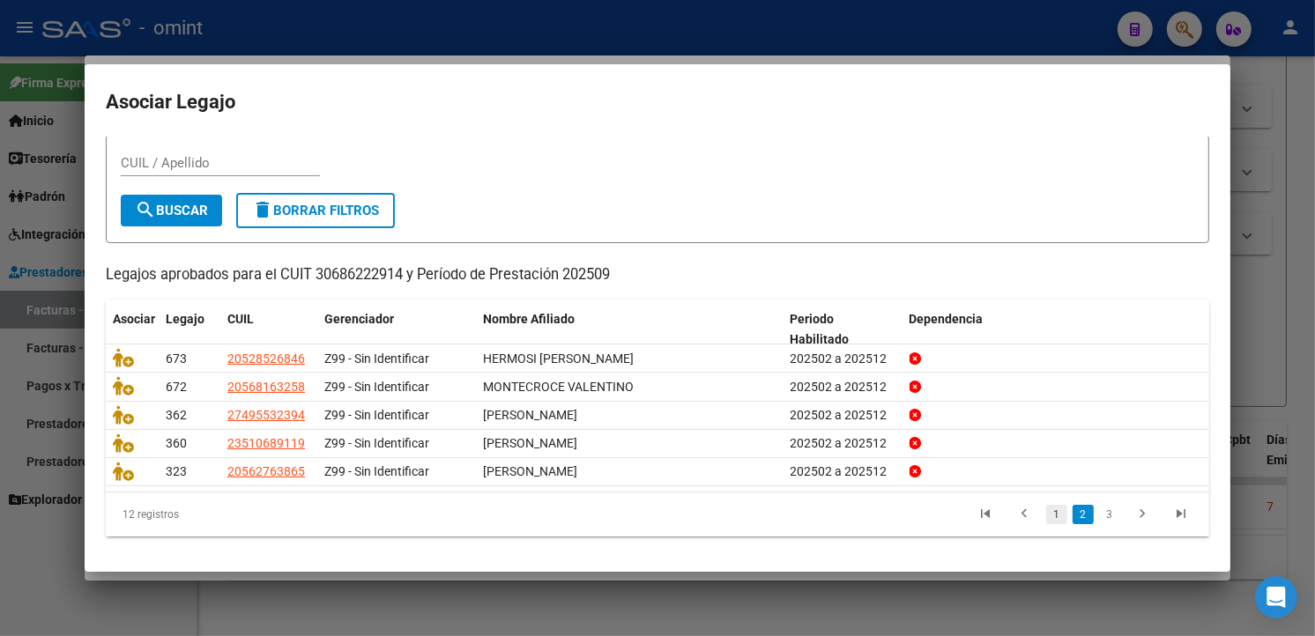
click at [1046, 509] on link "1" at bounding box center [1056, 514] width 21 height 19
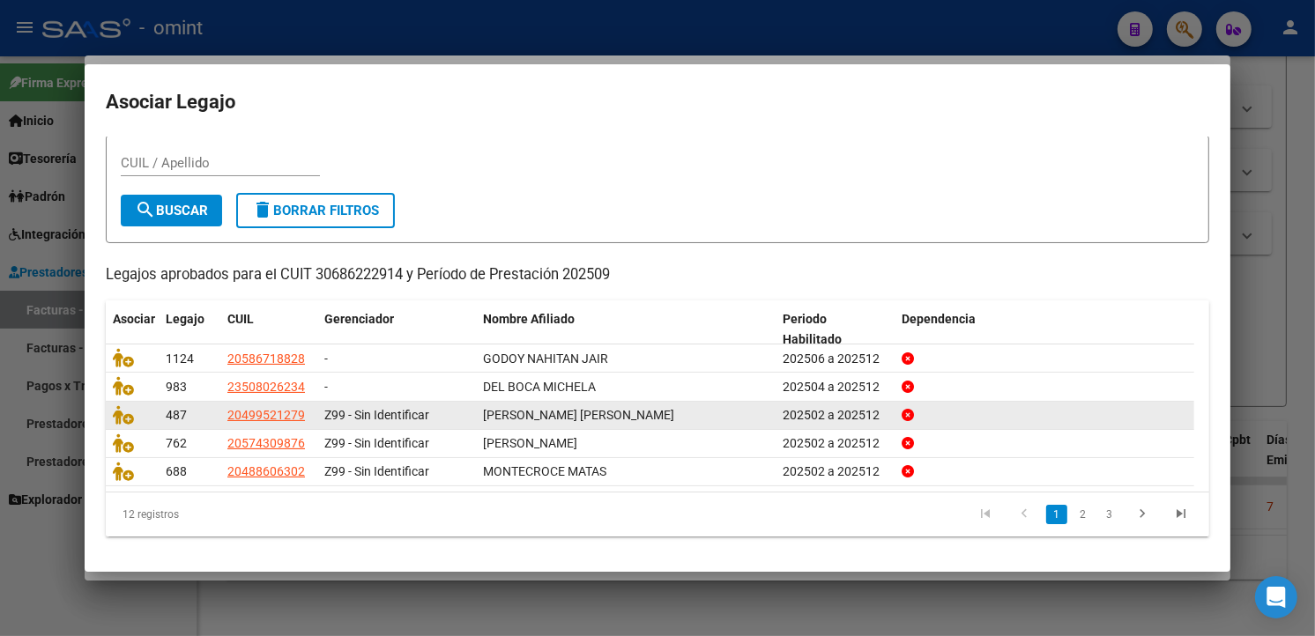
scroll to position [0, 0]
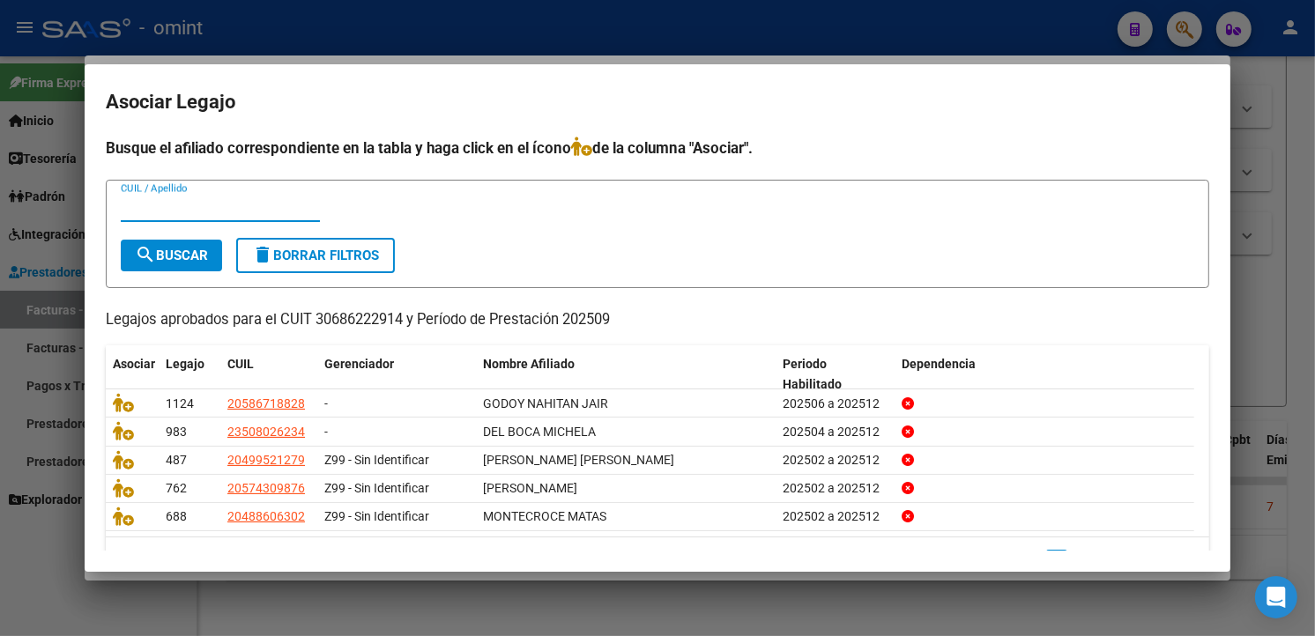
click at [210, 210] on input "CUIL / Apellido" at bounding box center [220, 208] width 199 height 16
click at [197, 253] on span "search Buscar" at bounding box center [171, 256] width 73 height 16
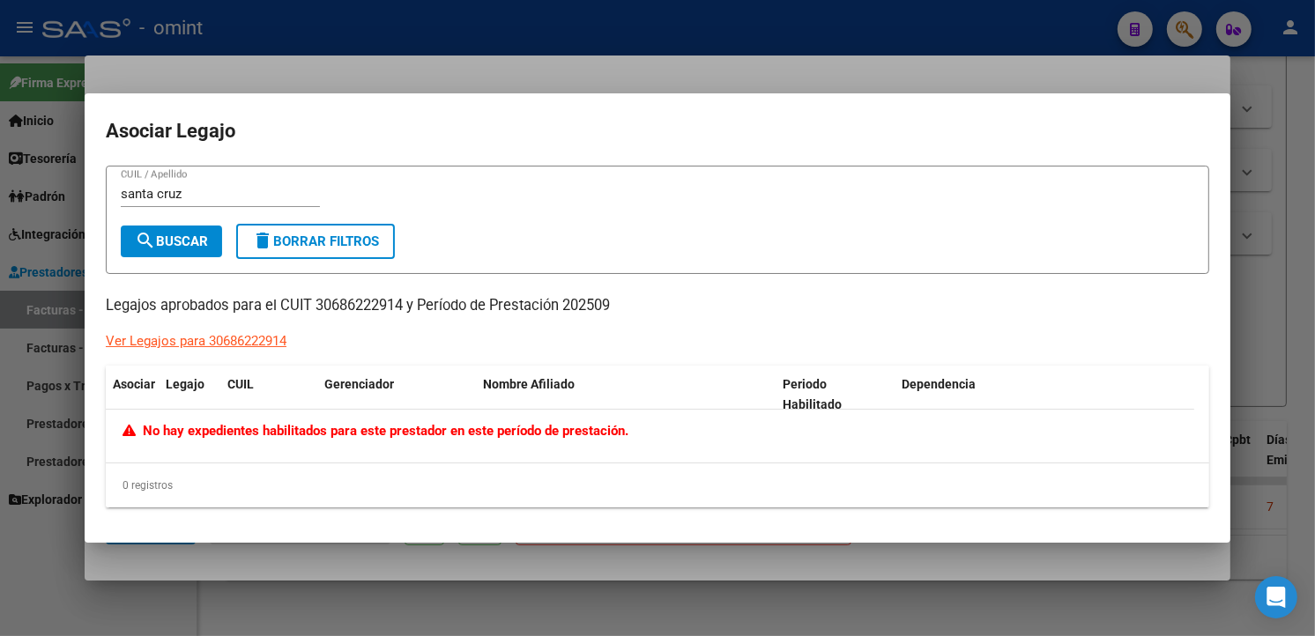
click at [376, 38] on div at bounding box center [657, 318] width 1315 height 636
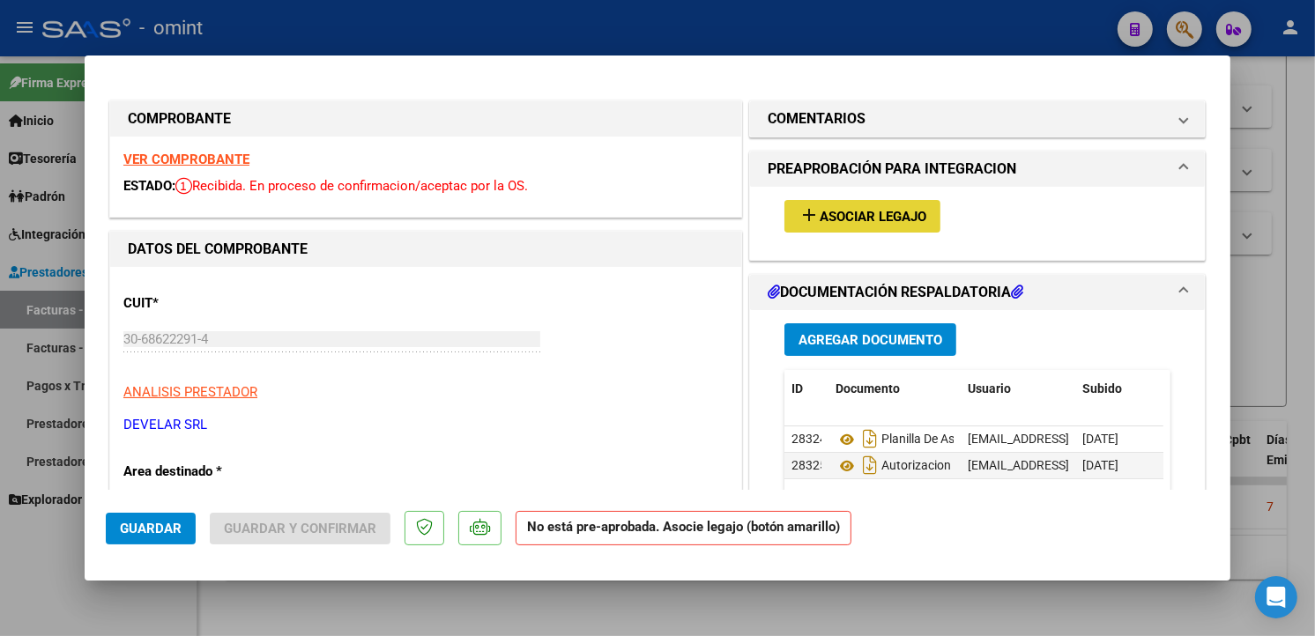
click at [850, 217] on span "Asociar Legajo" at bounding box center [873, 217] width 107 height 16
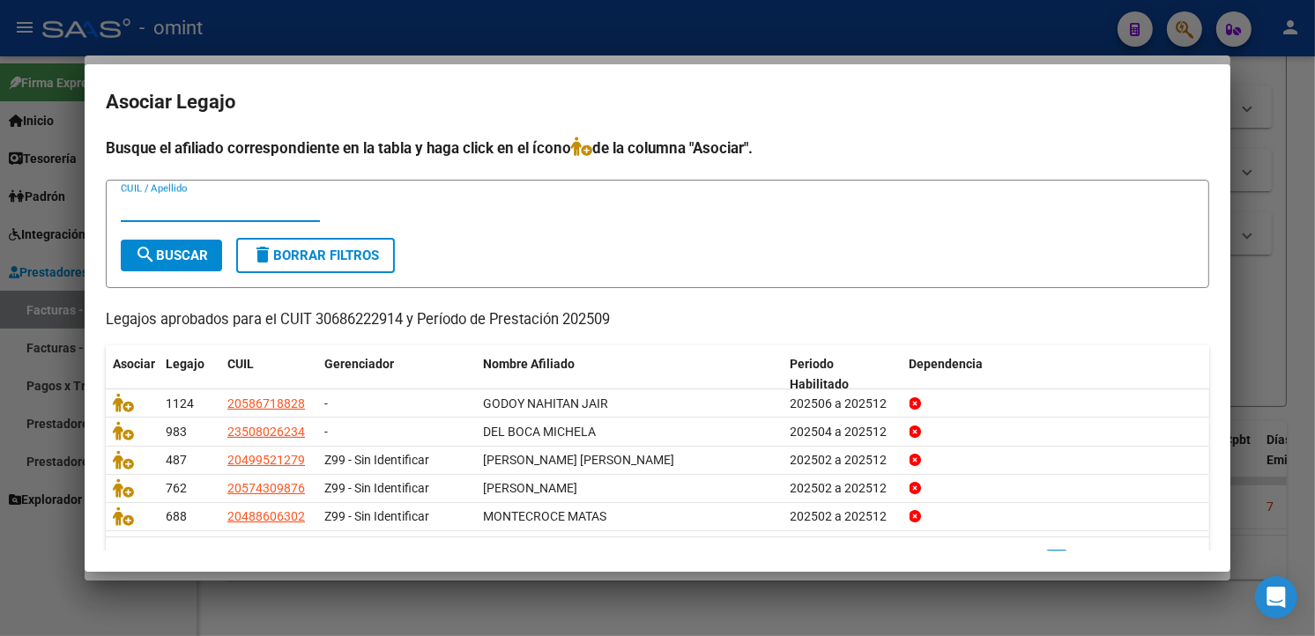
scroll to position [45, 0]
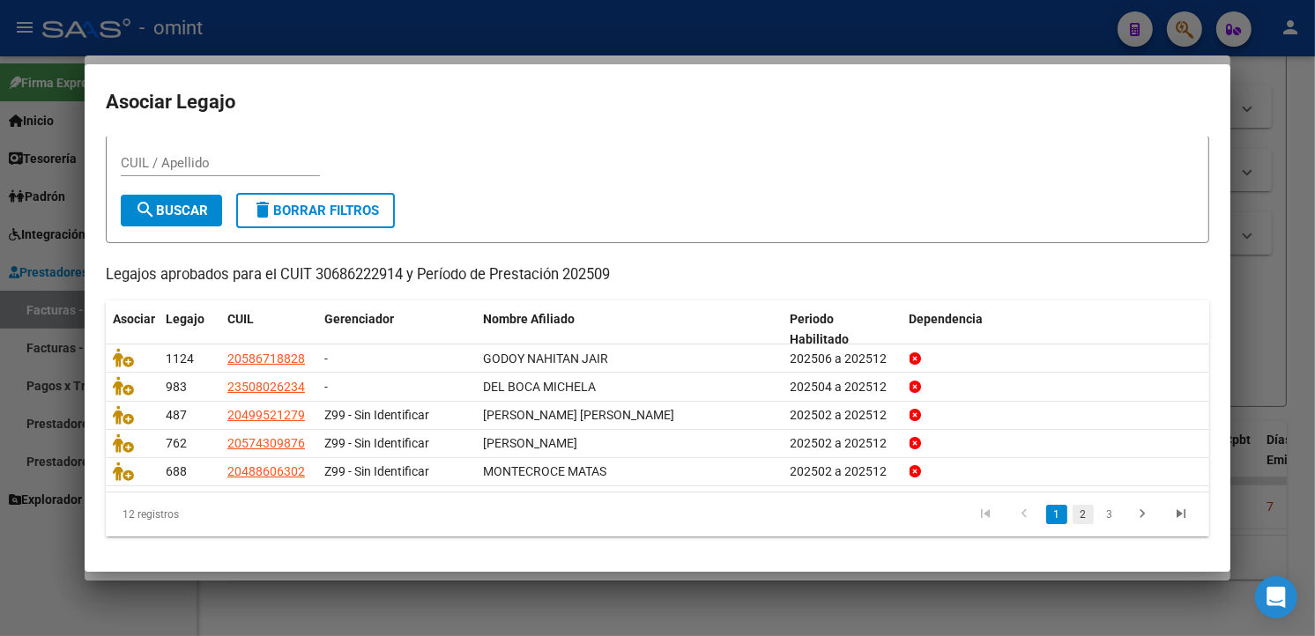
click at [1073, 509] on link "2" at bounding box center [1083, 514] width 21 height 19
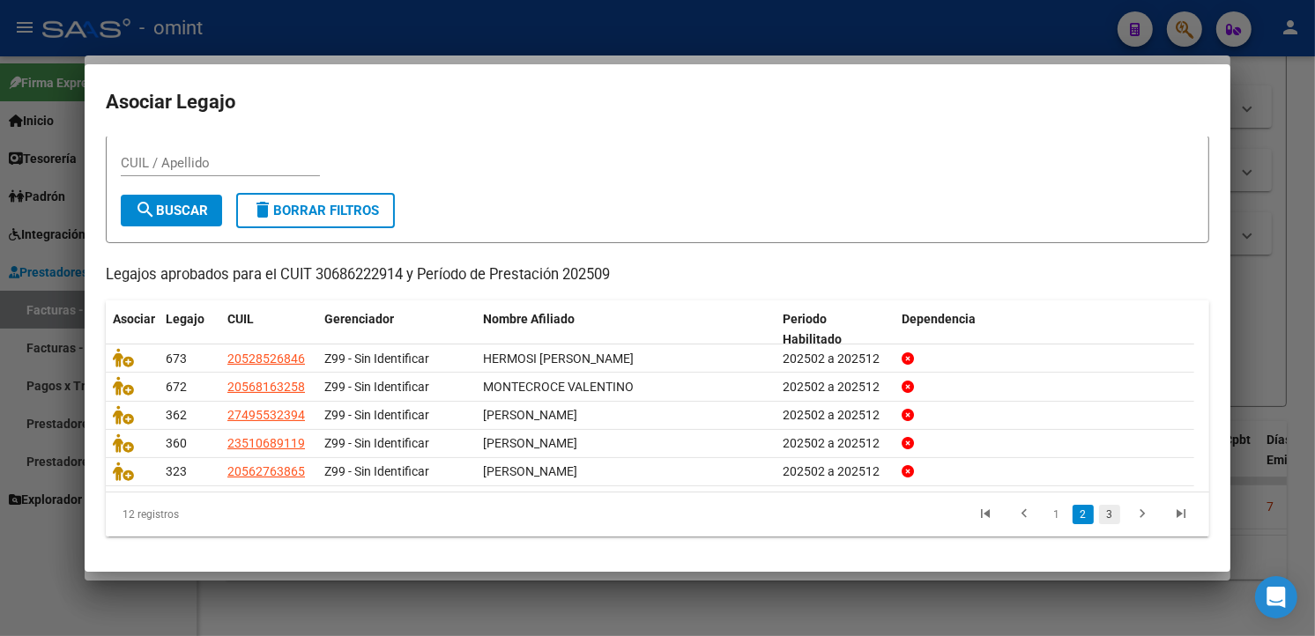
click at [1099, 516] on link "3" at bounding box center [1109, 514] width 21 height 19
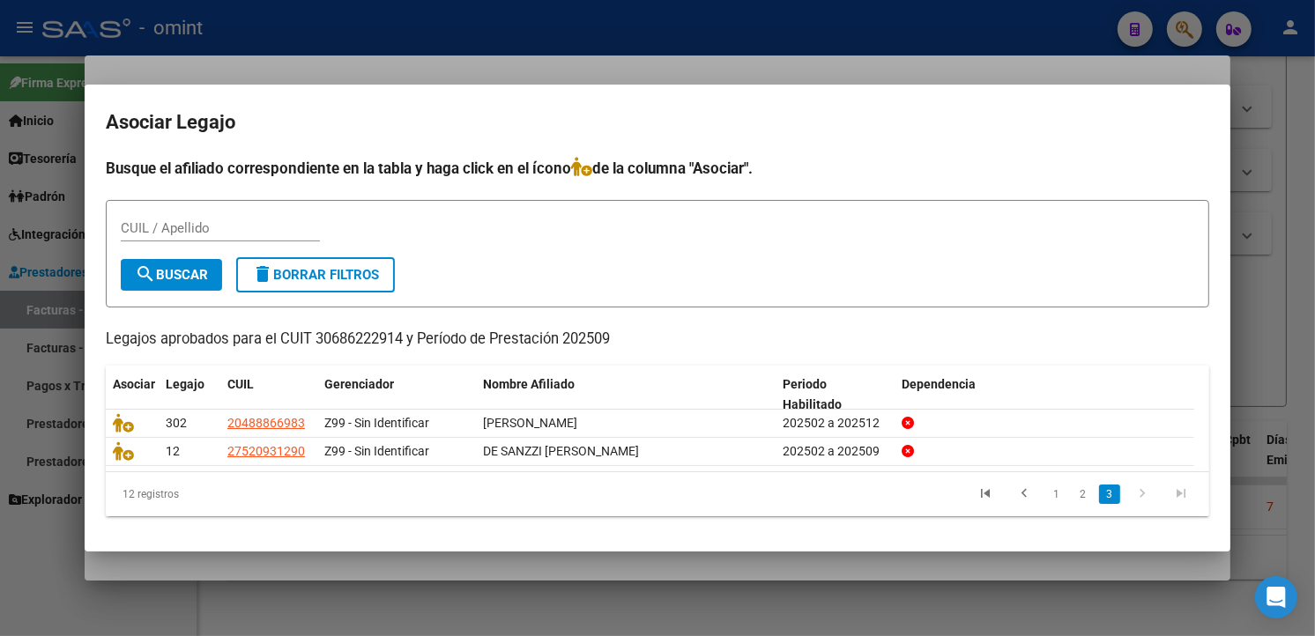
scroll to position [0, 0]
click at [376, 69] on div at bounding box center [657, 318] width 1315 height 636
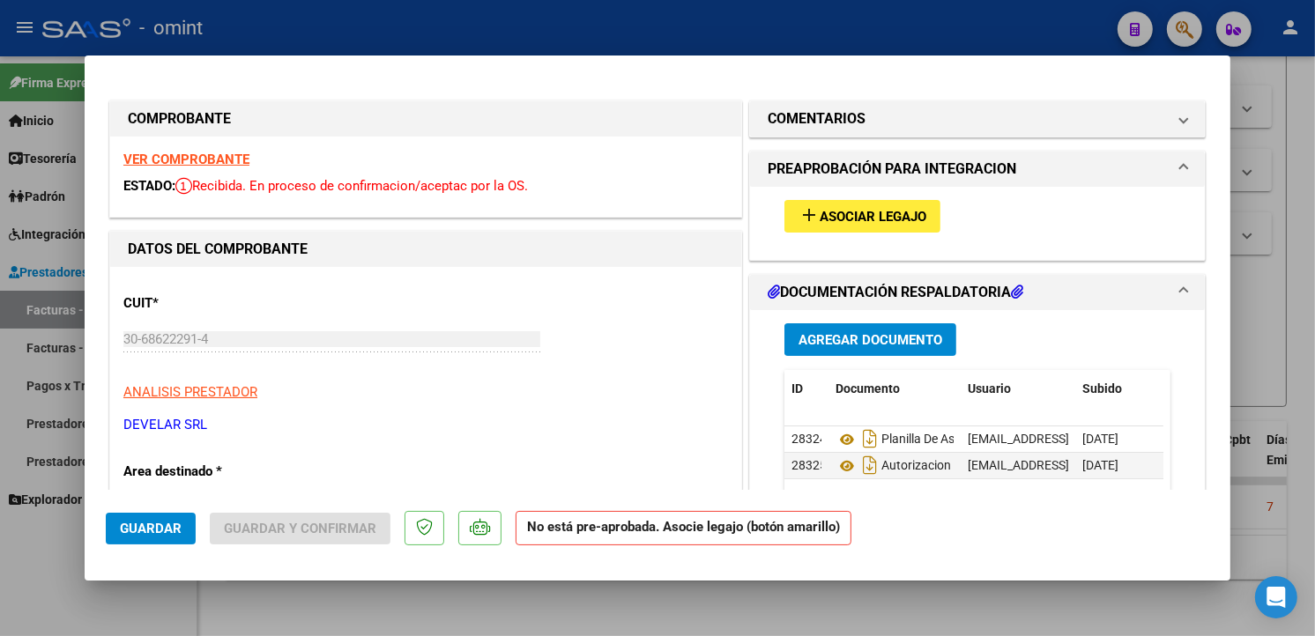
click at [160, 156] on strong "VER COMPROBANTE" at bounding box center [186, 160] width 126 height 16
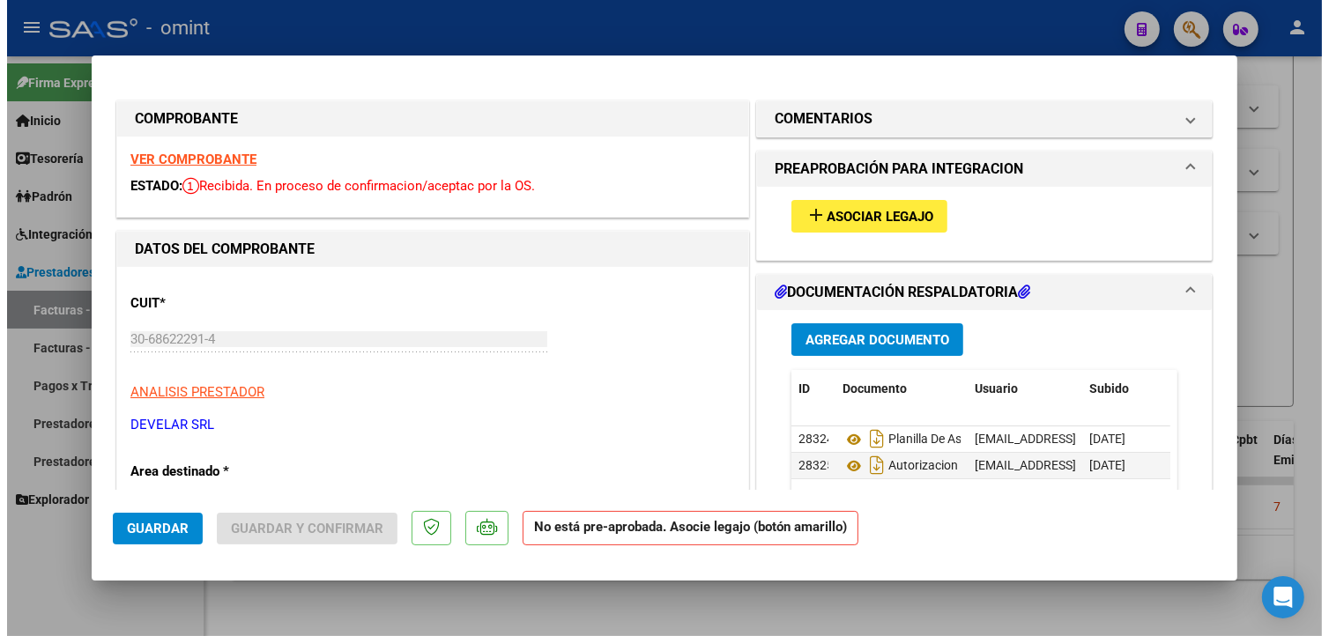
scroll to position [98, 0]
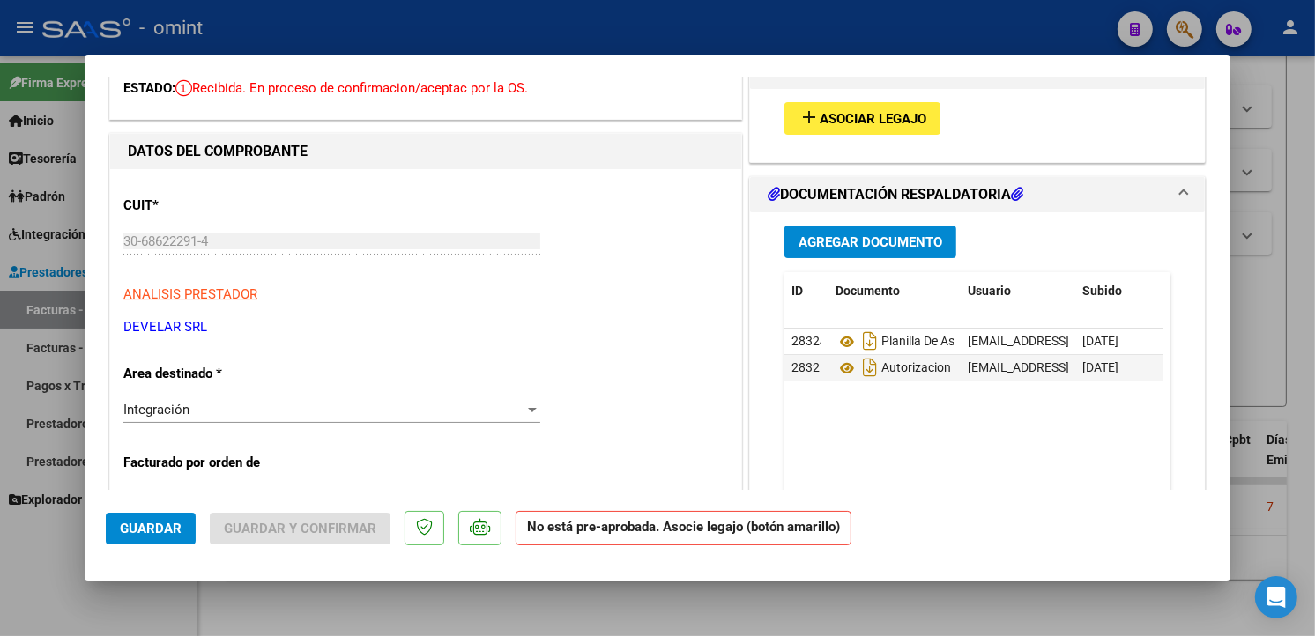
click at [463, 41] on div at bounding box center [657, 318] width 1315 height 636
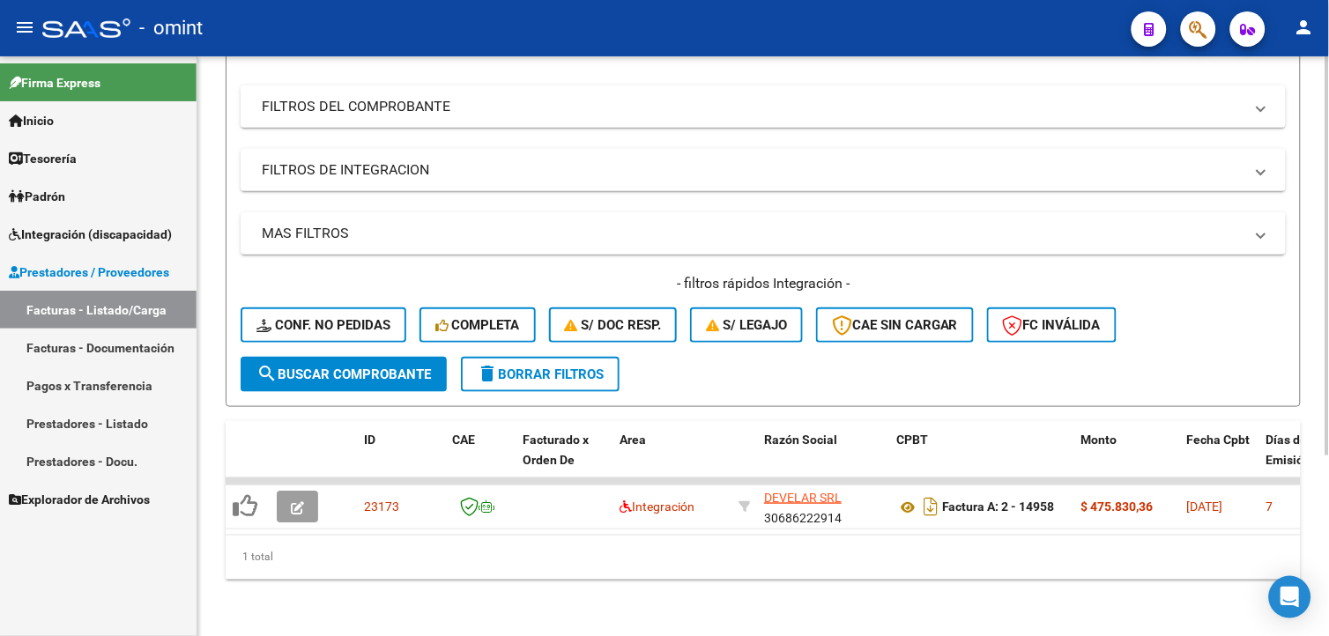
scroll to position [0, 0]
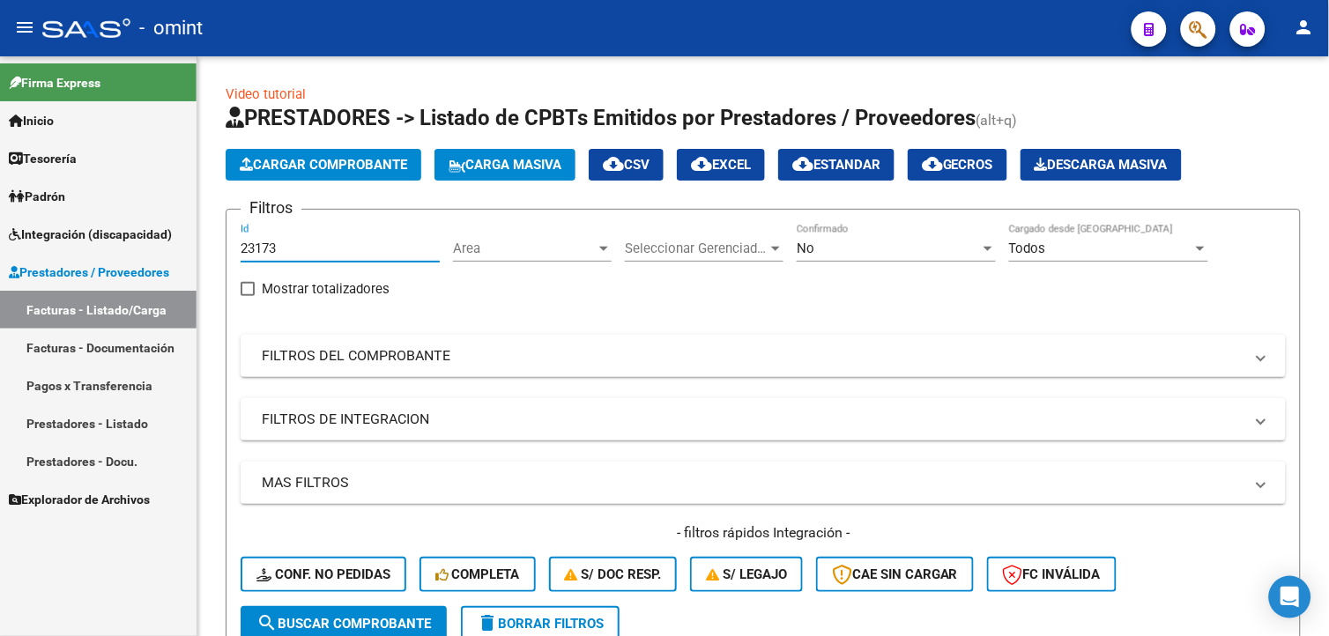
drag, startPoint x: 305, startPoint y: 250, endPoint x: 48, endPoint y: 226, distance: 258.5
click at [49, 226] on mat-sidenav-container "Firma Express Inicio Calendario SSS Instructivos Contacto OS Tesorería Extracto…" at bounding box center [664, 346] width 1329 height 580
paste input "22726"
click at [331, 613] on button "search Buscar Comprobante" at bounding box center [344, 623] width 206 height 35
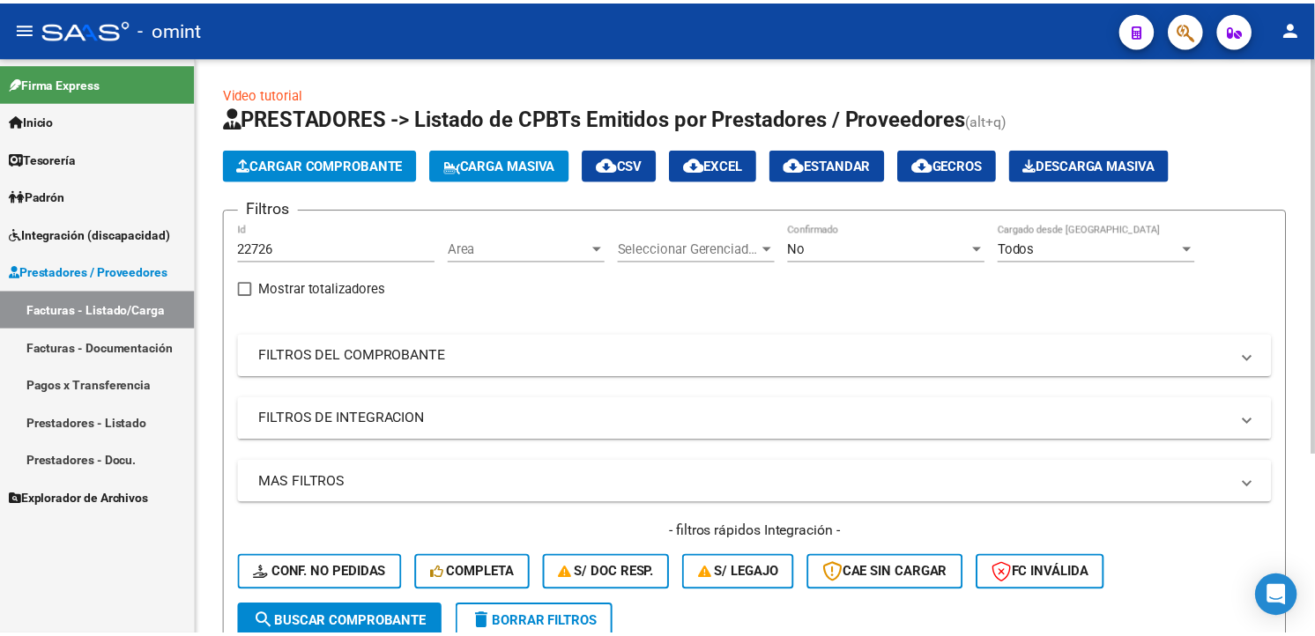
scroll to position [261, 0]
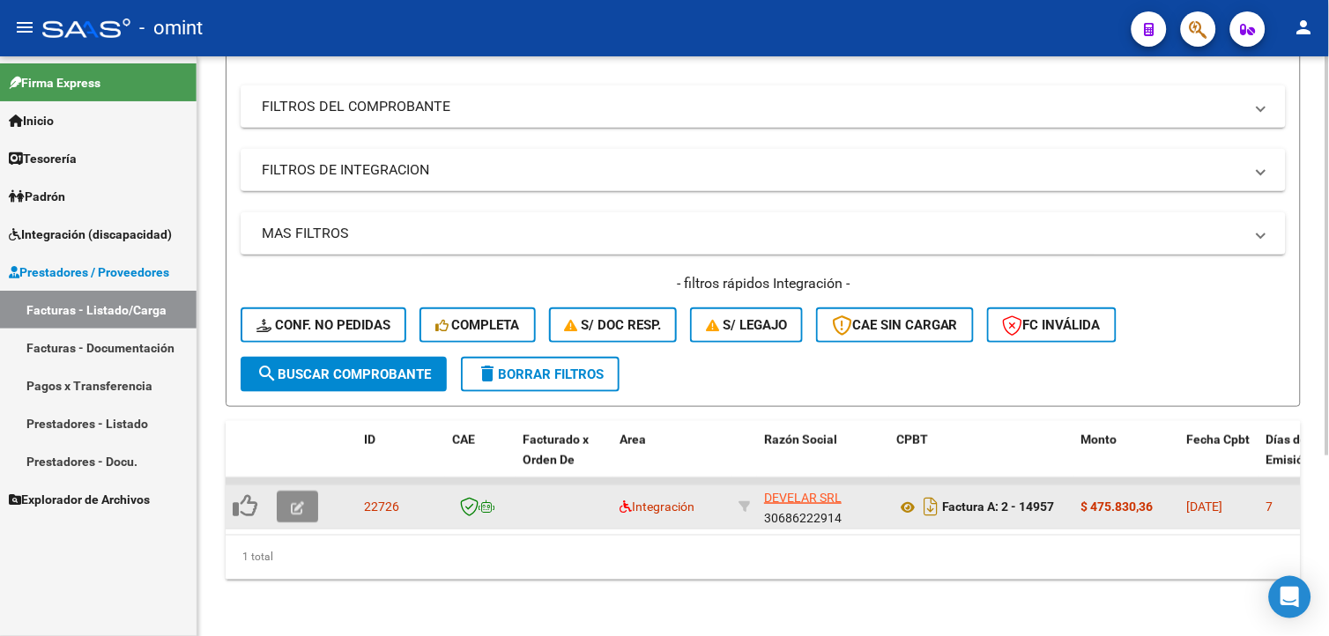
click at [308, 498] on button "button" at bounding box center [297, 507] width 41 height 32
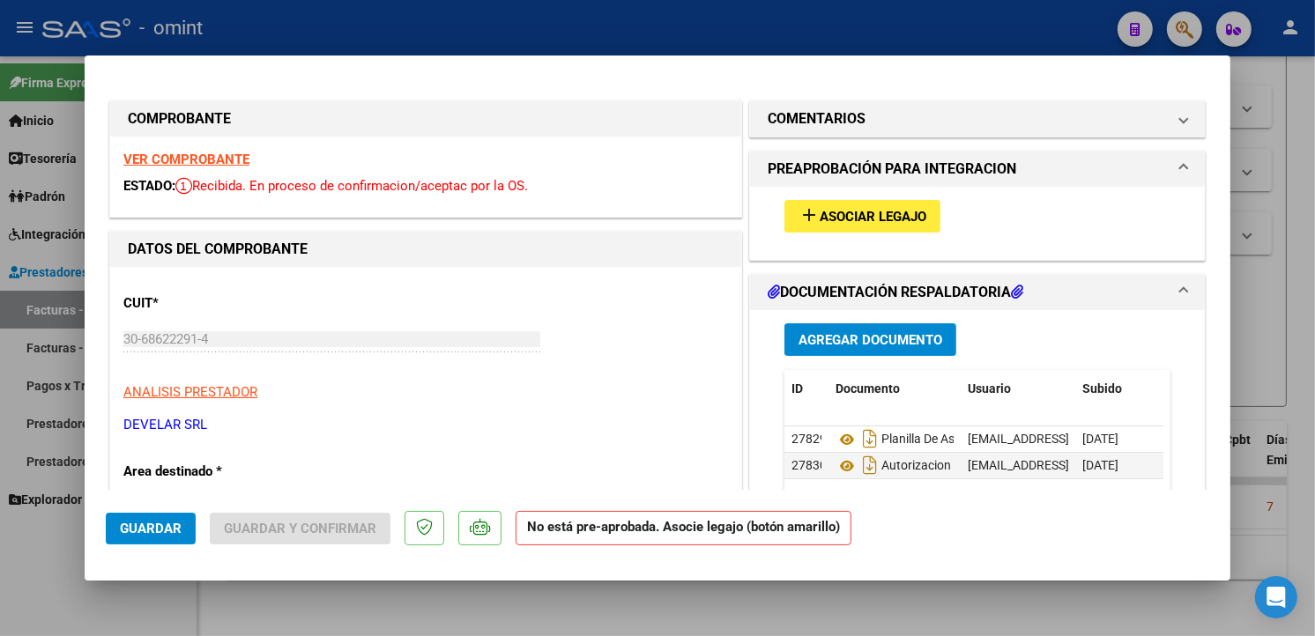
click at [217, 163] on strong "VER COMPROBANTE" at bounding box center [186, 160] width 126 height 16
click at [887, 207] on button "add Asociar Legajo" at bounding box center [862, 216] width 156 height 33
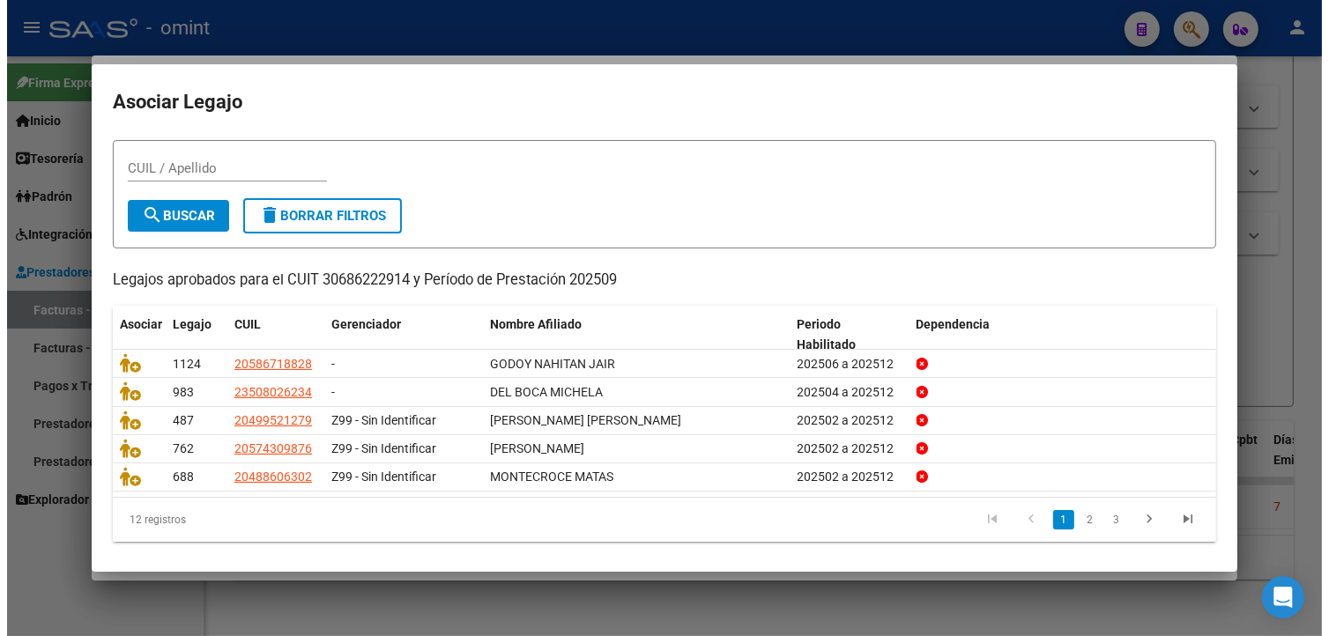
scroll to position [45, 0]
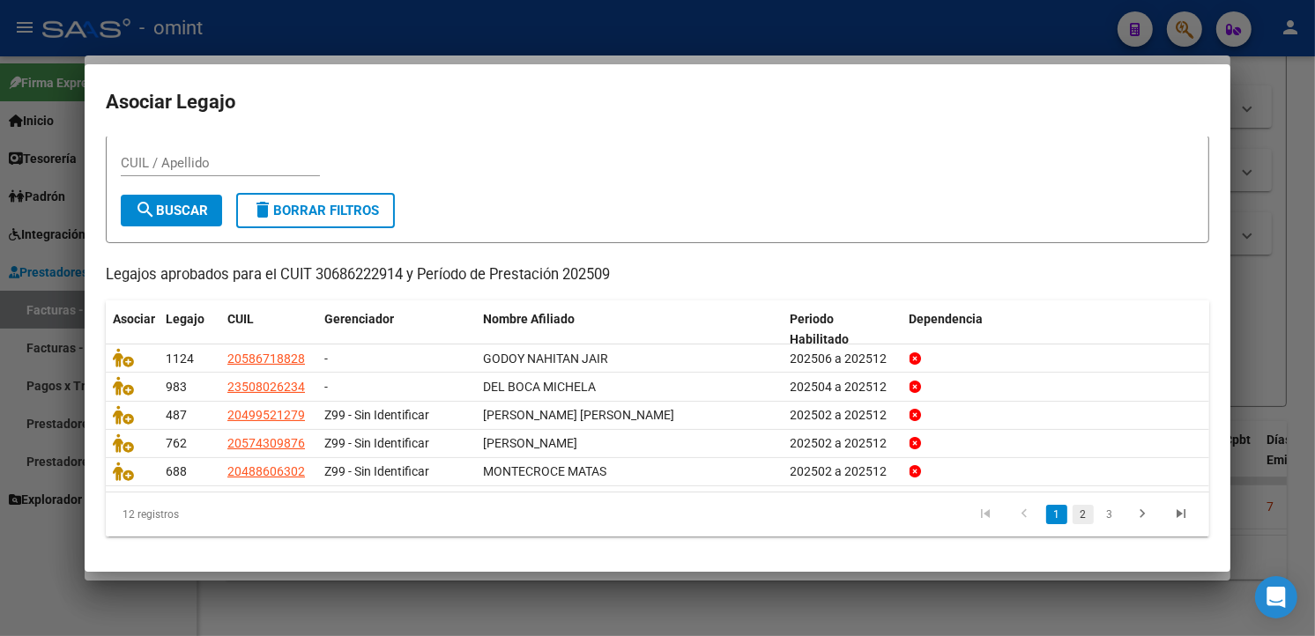
click at [1073, 514] on link "2" at bounding box center [1083, 514] width 21 height 19
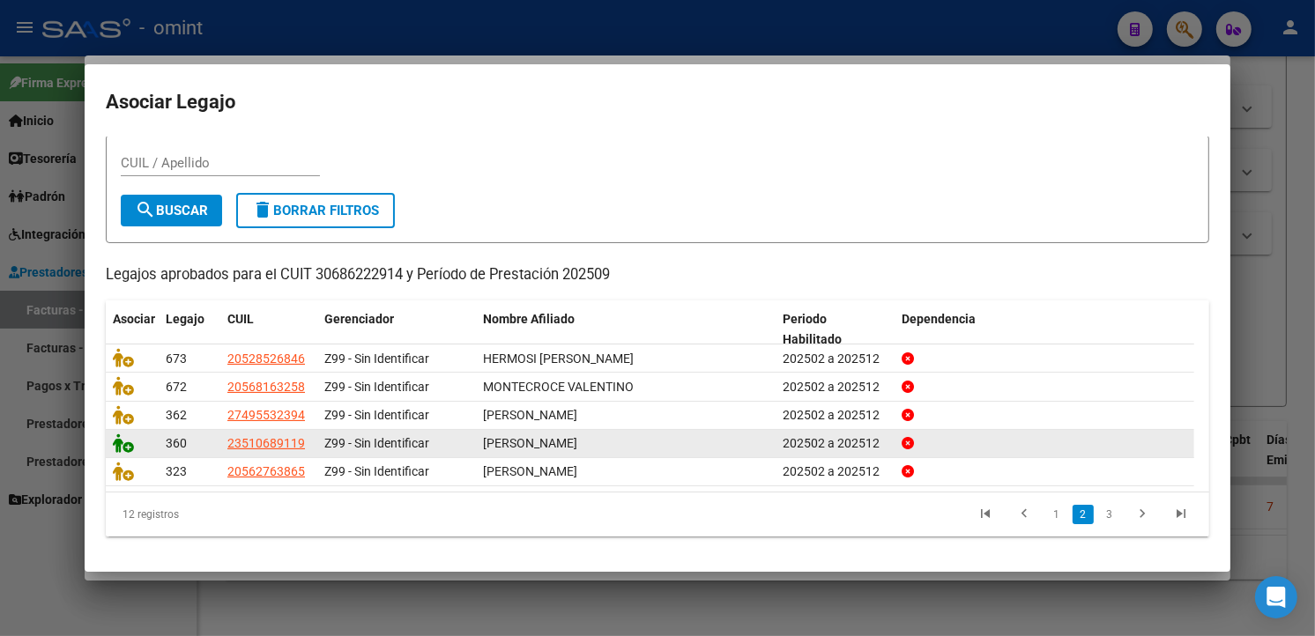
drag, startPoint x: 125, startPoint y: 453, endPoint x: 130, endPoint y: 444, distance: 10.3
click at [124, 453] on div at bounding box center [132, 444] width 39 height 20
click at [122, 446] on icon at bounding box center [123, 443] width 21 height 19
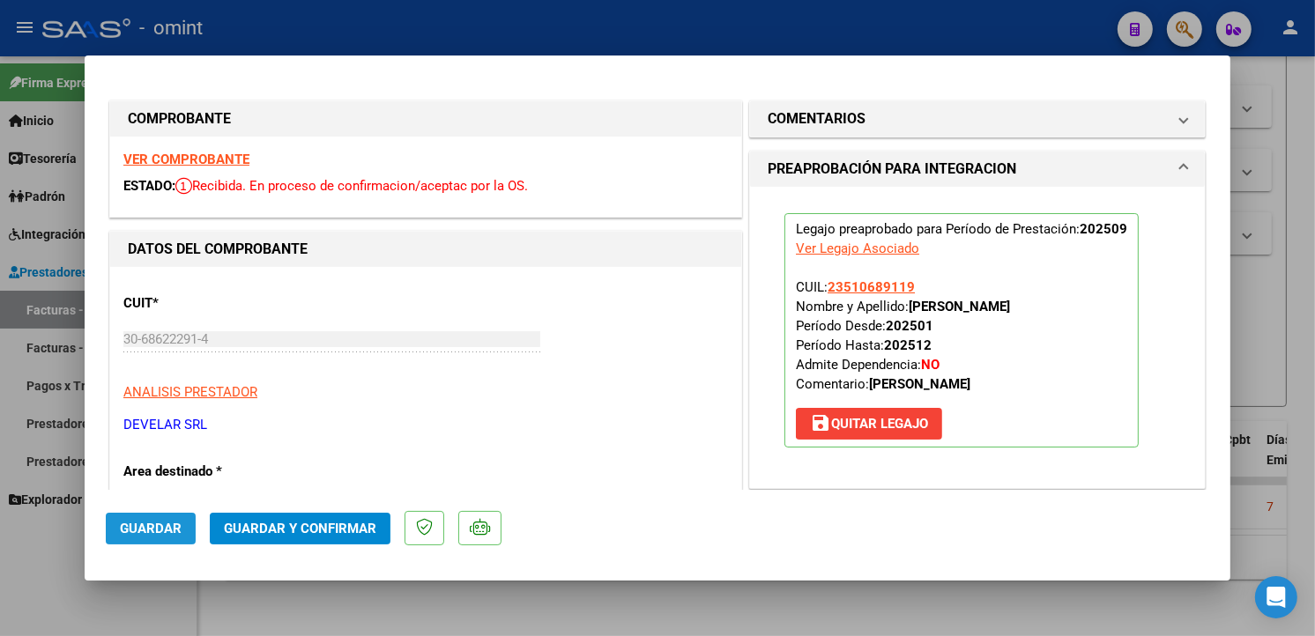
click at [173, 526] on span "Guardar" at bounding box center [151, 529] width 62 height 16
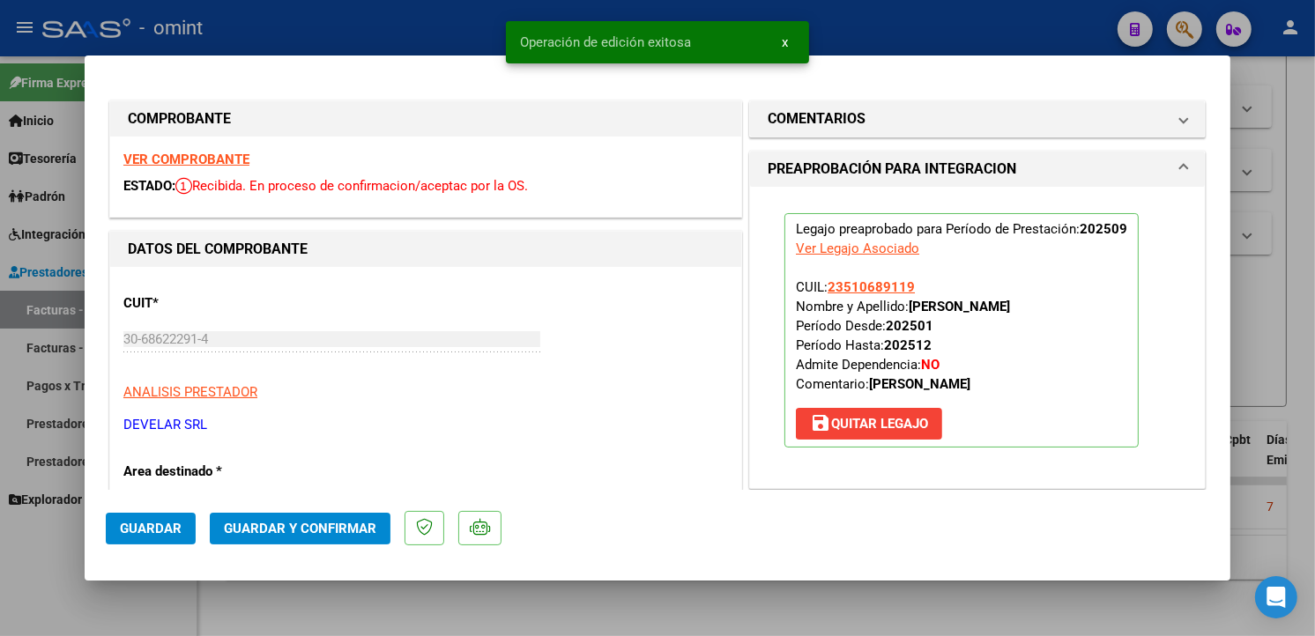
click at [309, 37] on div at bounding box center [657, 318] width 1315 height 636
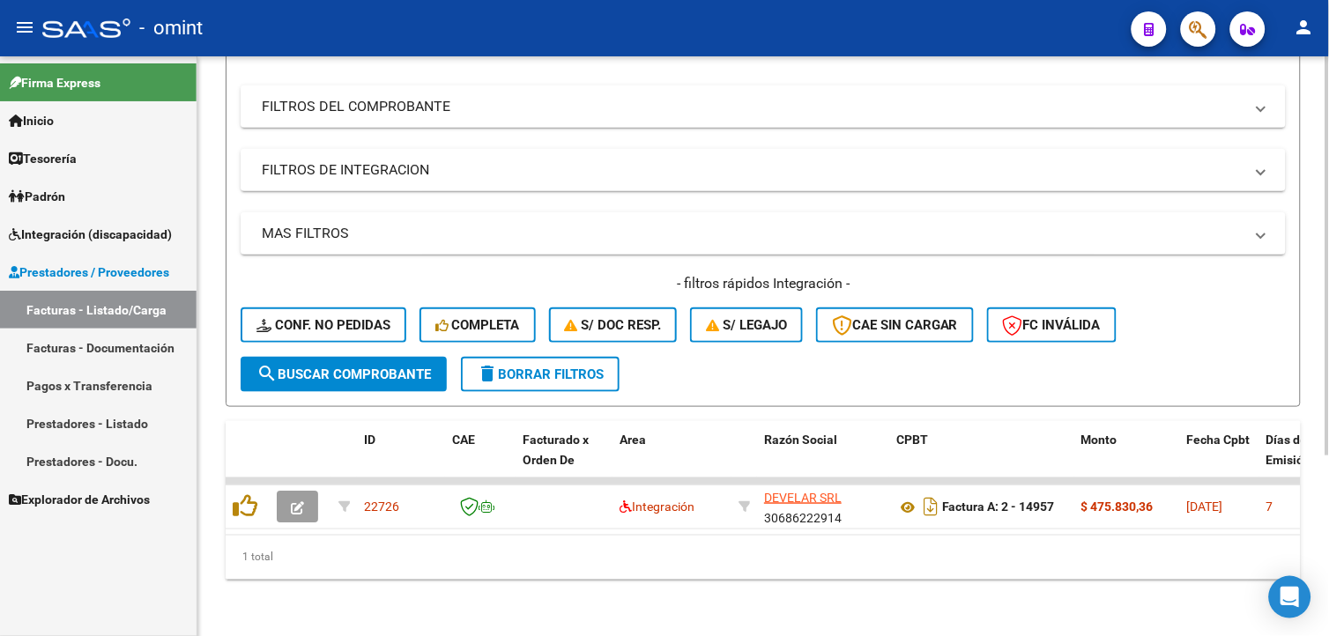
scroll to position [0, 0]
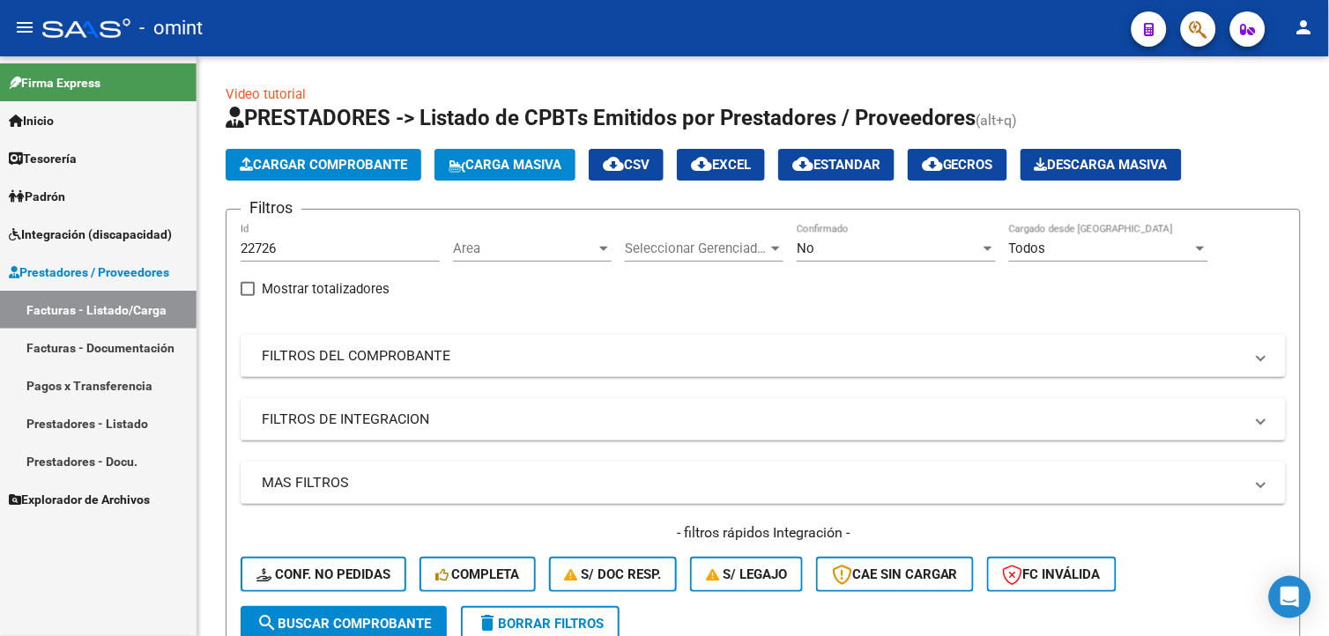
drag, startPoint x: 339, startPoint y: 240, endPoint x: 152, endPoint y: 212, distance: 189.0
click at [153, 212] on mat-sidenav-container "Firma Express Inicio Calendario SSS Instructivos Contacto OS Tesorería Extracto…" at bounding box center [664, 346] width 1329 height 580
drag, startPoint x: 152, startPoint y: 212, endPoint x: 320, endPoint y: 251, distance: 172.1
click at [320, 251] on input "22726" at bounding box center [340, 249] width 199 height 16
drag, startPoint x: 275, startPoint y: 248, endPoint x: 212, endPoint y: 242, distance: 62.8
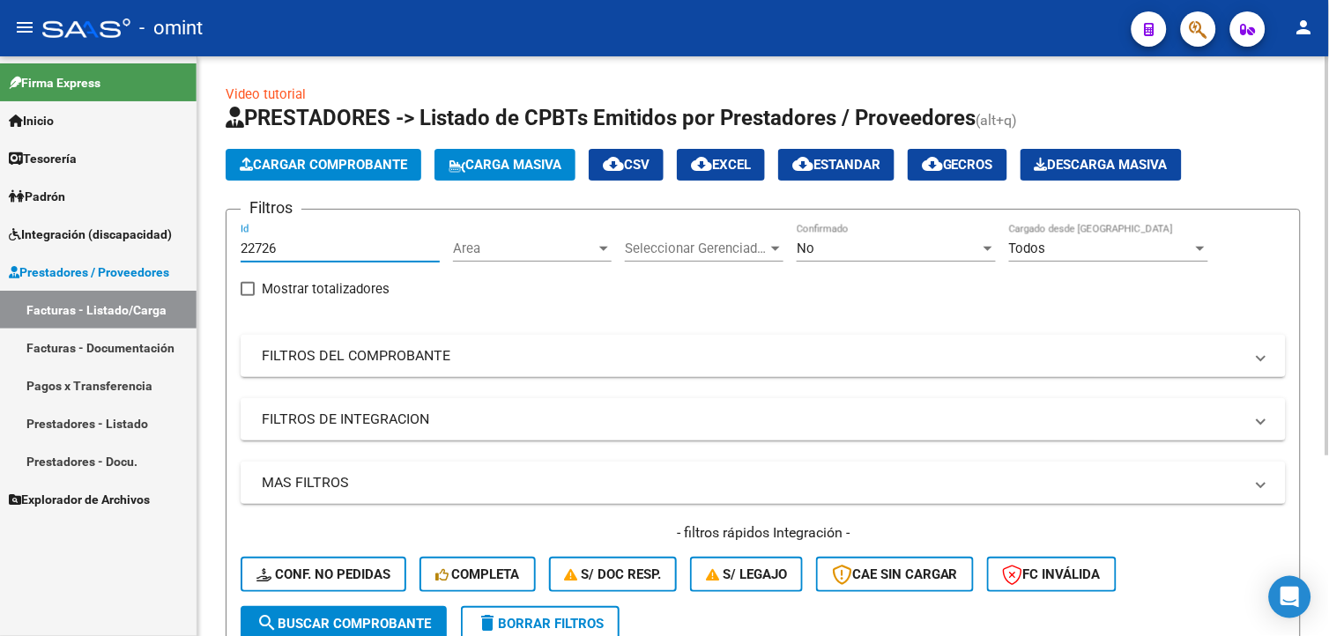
click at [212, 242] on div "Video tutorial PRESTADORES -> Listado de CPBTs Emitidos por Prestadores / Prove…" at bounding box center [763, 470] width 1132 height 829
paste input "22031"
click at [360, 621] on span "search Buscar Comprobante" at bounding box center [343, 624] width 175 height 16
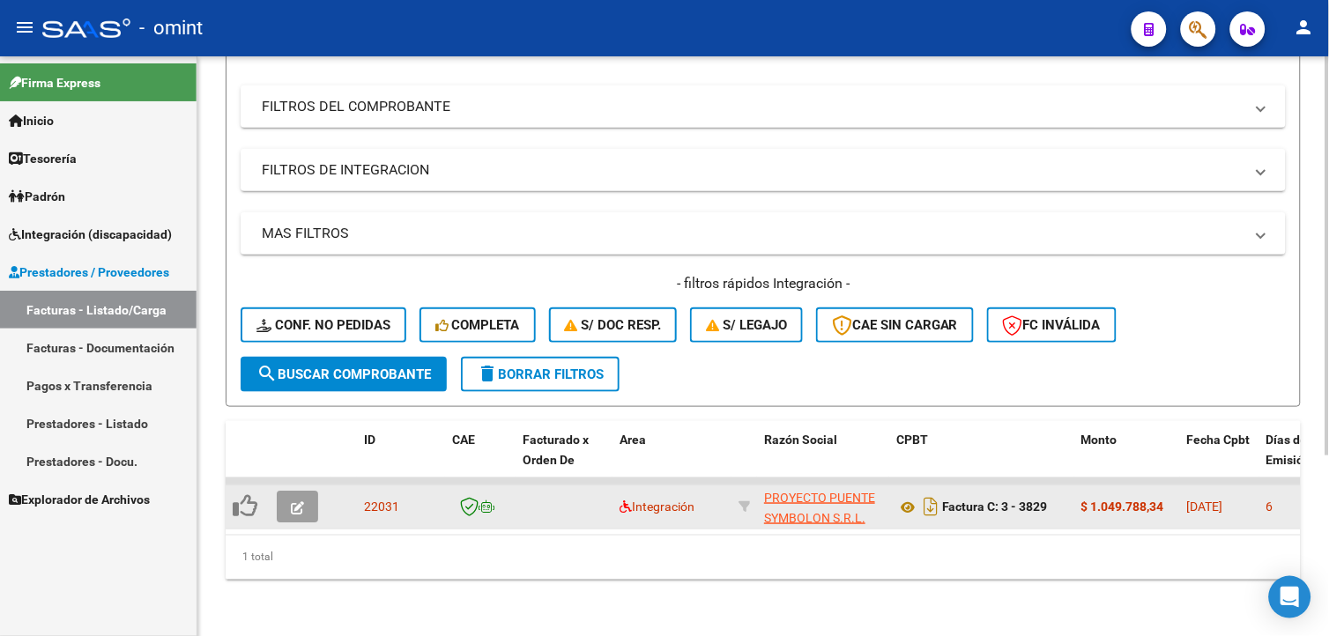
click at [294, 501] on icon "button" at bounding box center [297, 507] width 13 height 13
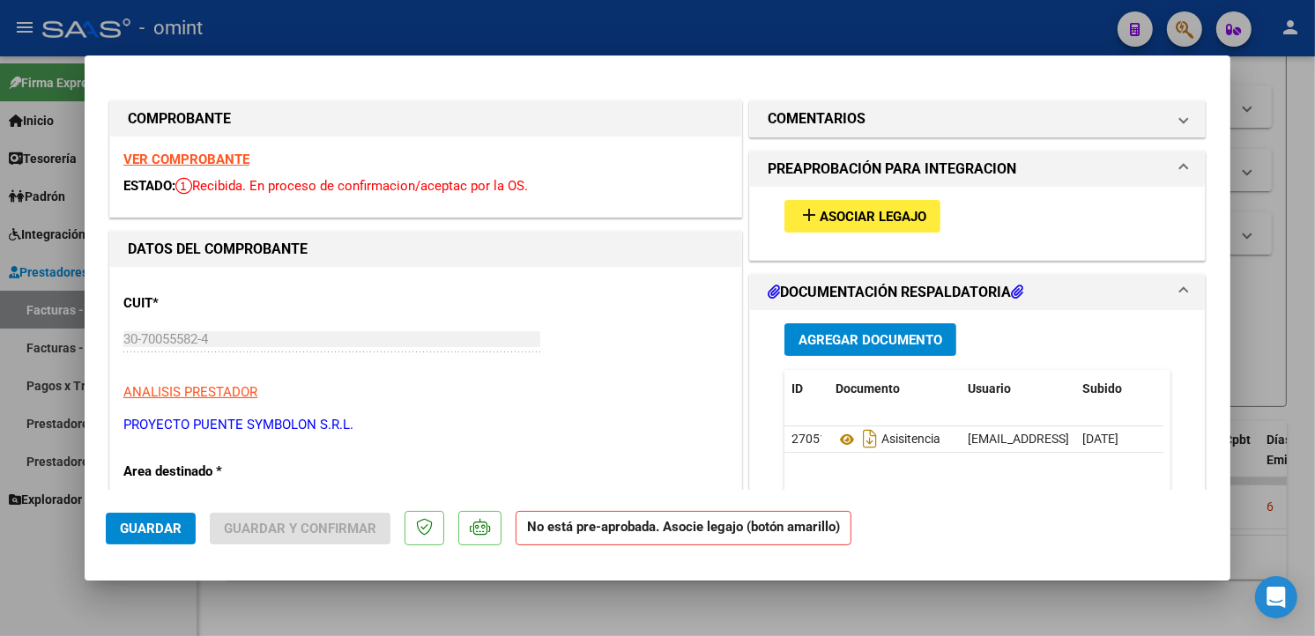
click at [200, 162] on strong "VER COMPROBANTE" at bounding box center [186, 160] width 126 height 16
click at [847, 214] on span "Asociar Legajo" at bounding box center [873, 217] width 107 height 16
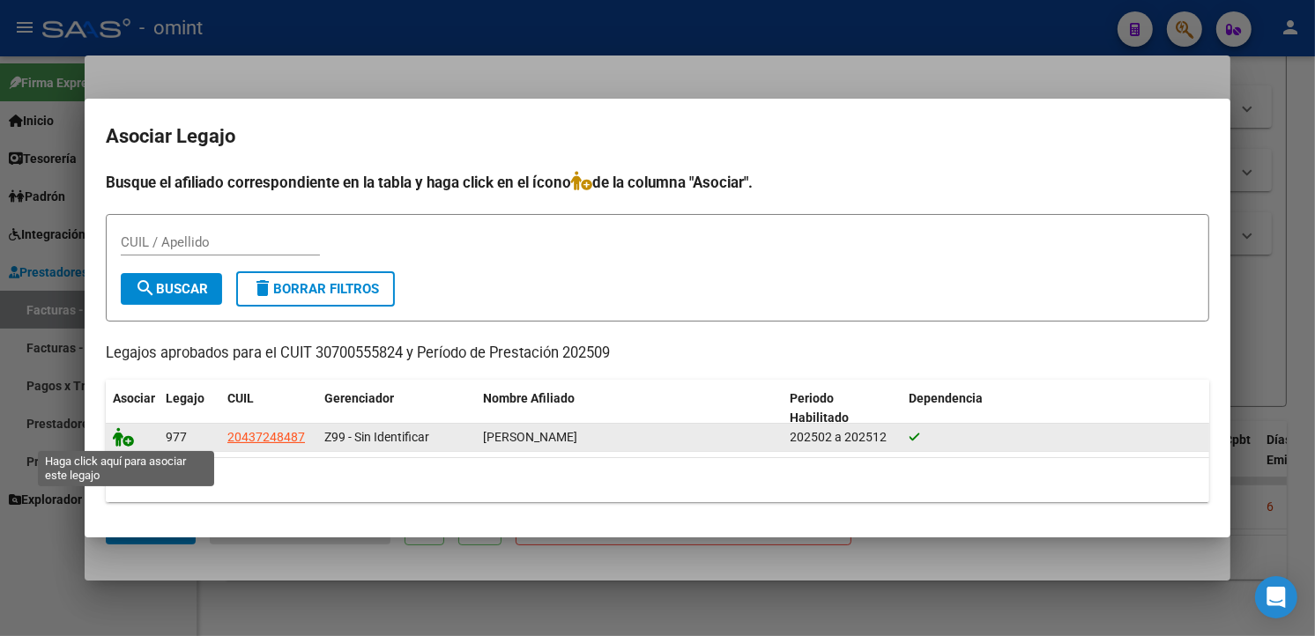
click at [118, 443] on icon at bounding box center [123, 436] width 21 height 19
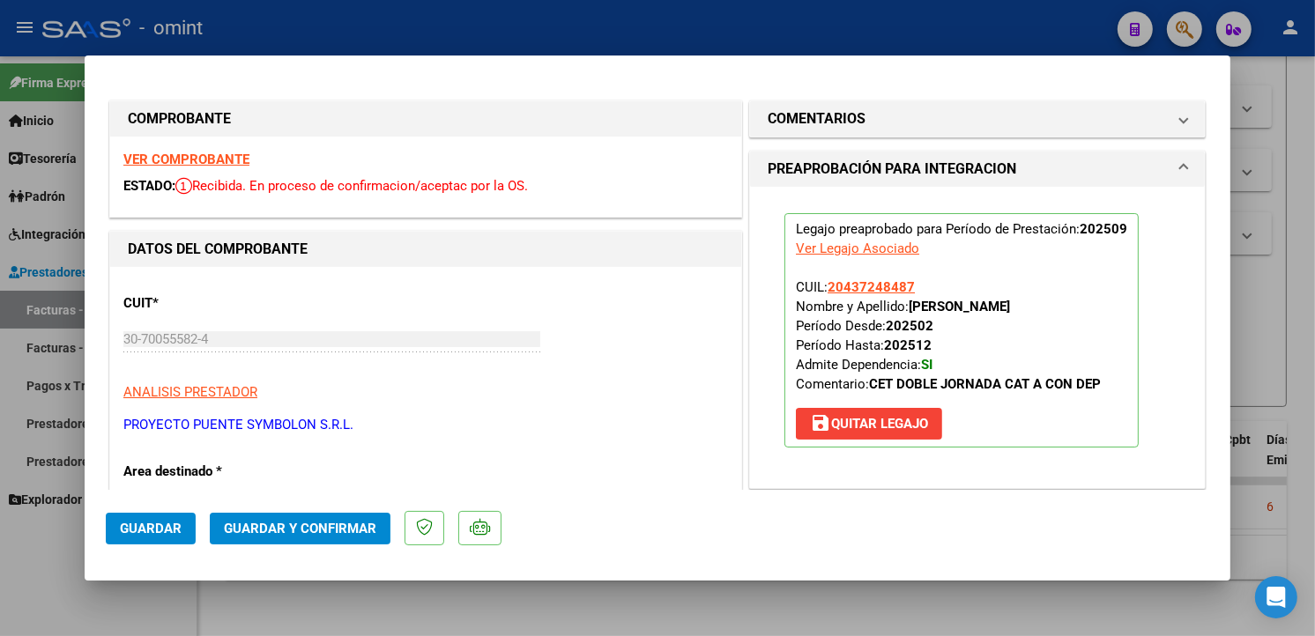
click at [157, 533] on span "Guardar" at bounding box center [151, 529] width 62 height 16
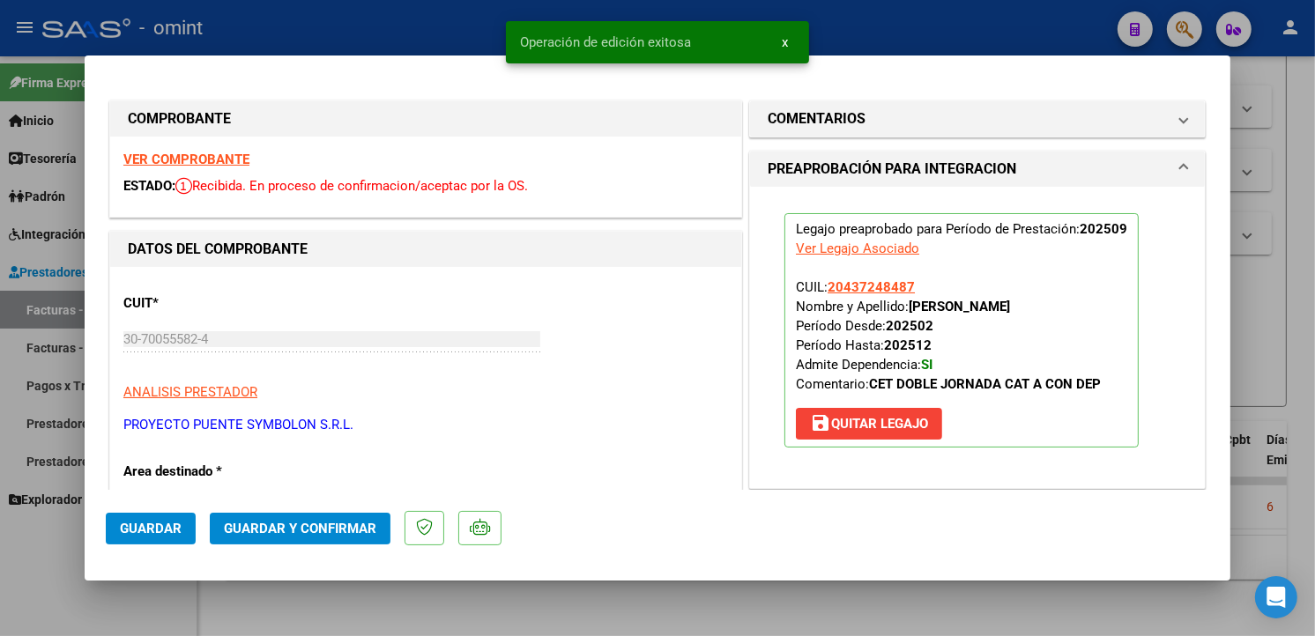
click at [390, 46] on div at bounding box center [657, 318] width 1315 height 636
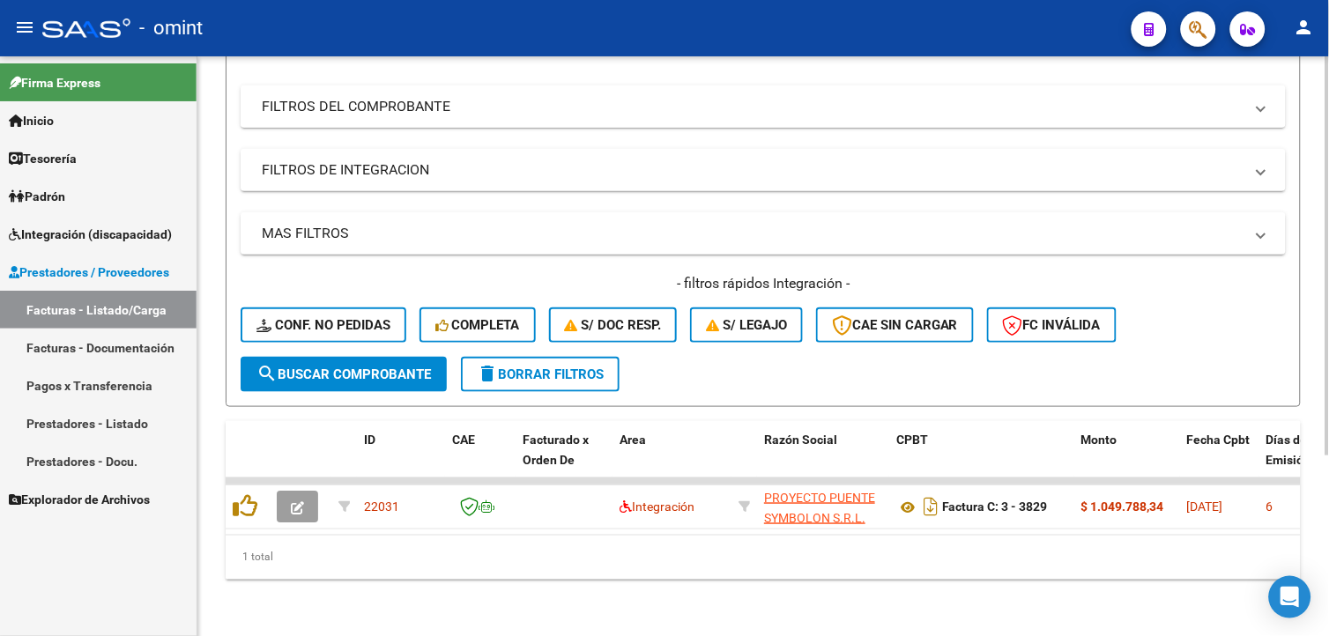
scroll to position [0, 0]
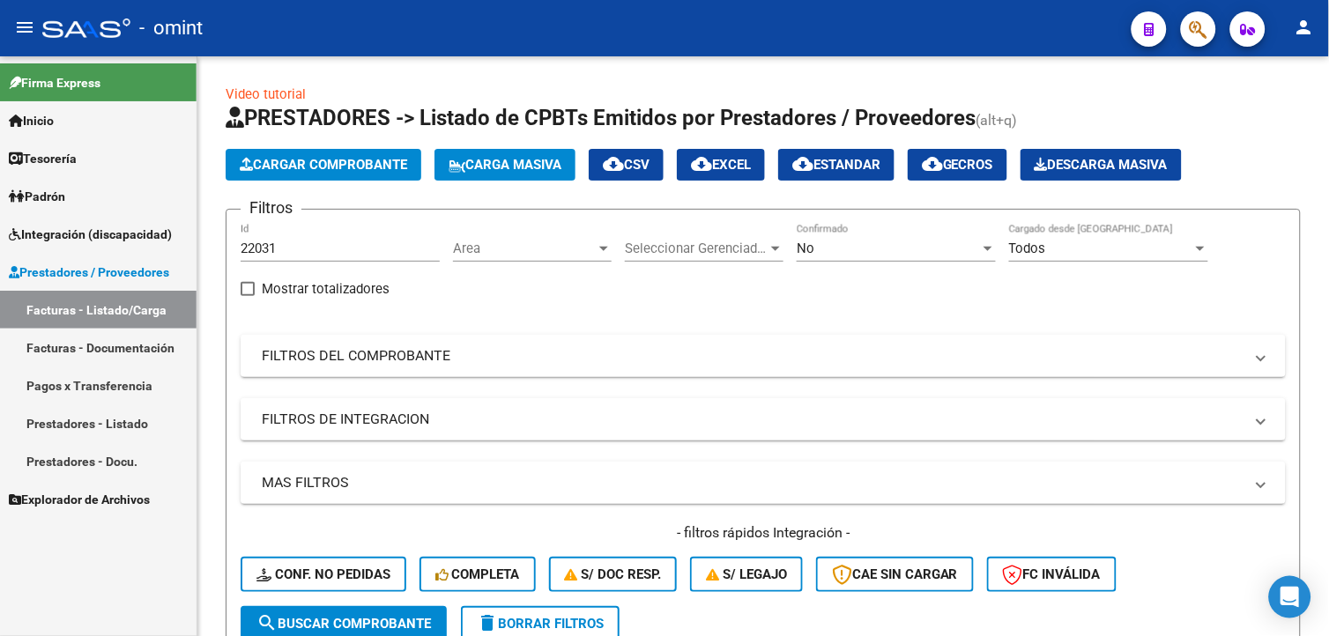
drag, startPoint x: 305, startPoint y: 249, endPoint x: 129, endPoint y: 216, distance: 179.4
click at [129, 216] on mat-sidenav-container "Firma Express Inicio Calendario SSS Instructivos Contacto OS Tesorería Extracto…" at bounding box center [664, 346] width 1329 height 580
click at [283, 249] on input "Id" at bounding box center [340, 249] width 199 height 16
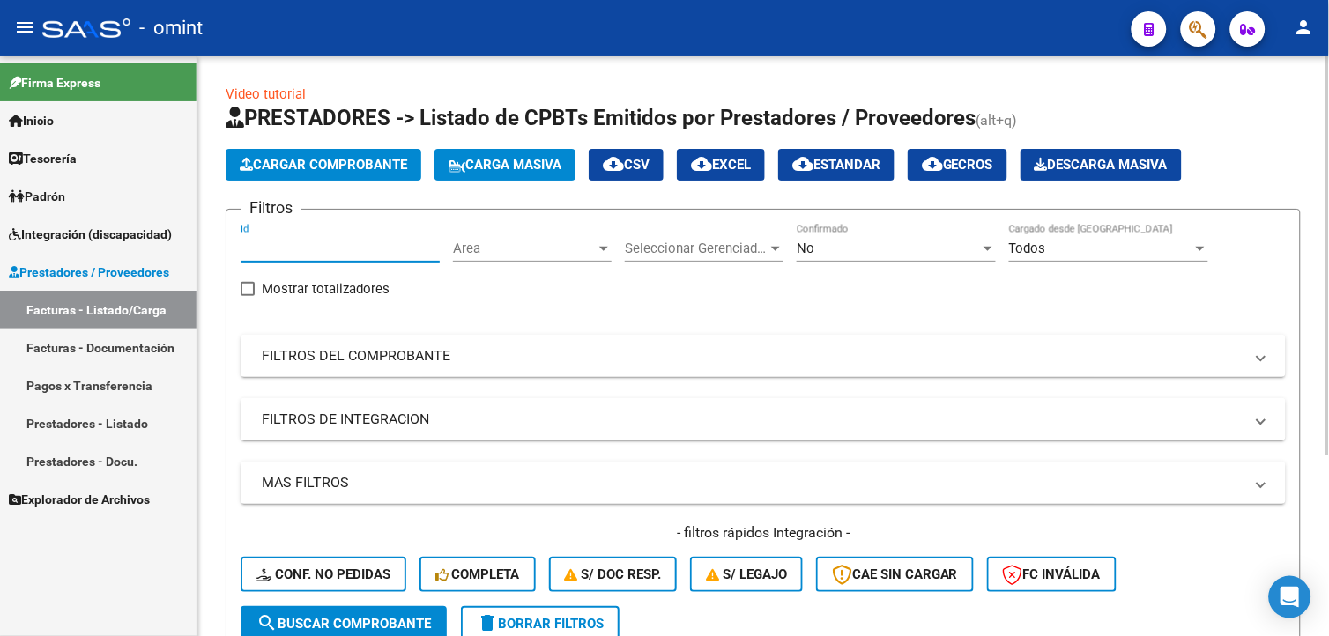
click at [283, 249] on input "Id" at bounding box center [340, 249] width 199 height 16
paste input "22608"
click at [373, 613] on button "search Buscar Comprobante" at bounding box center [344, 623] width 206 height 35
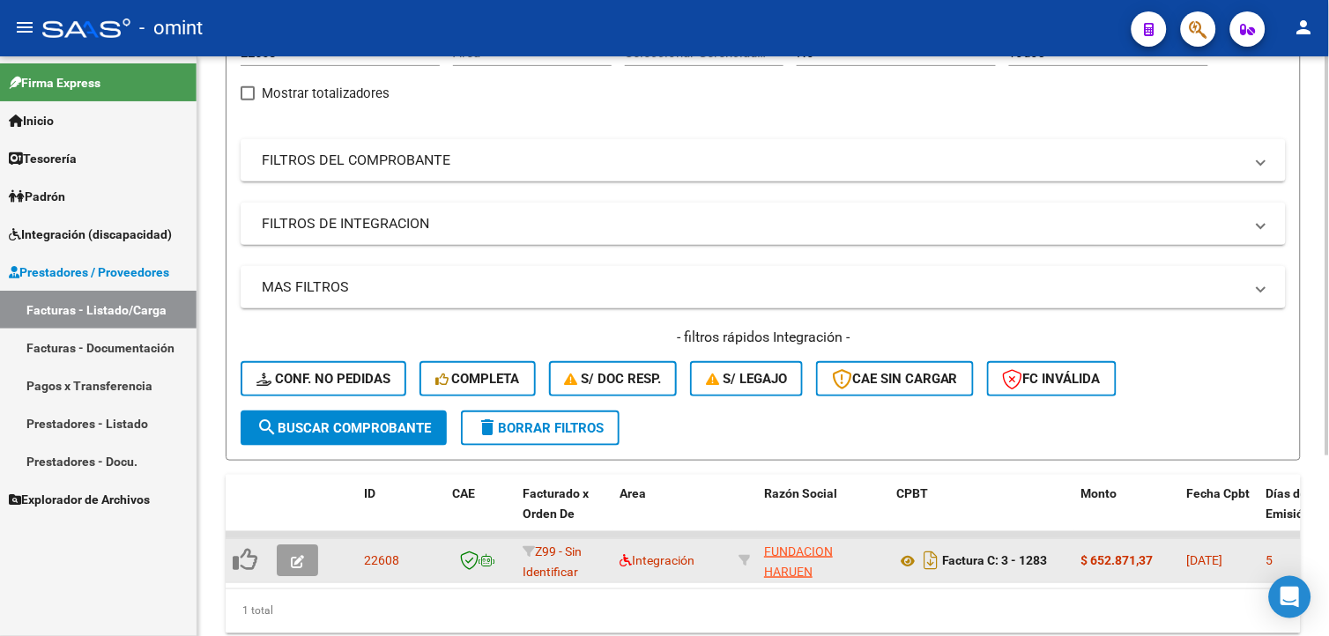
scroll to position [261, 0]
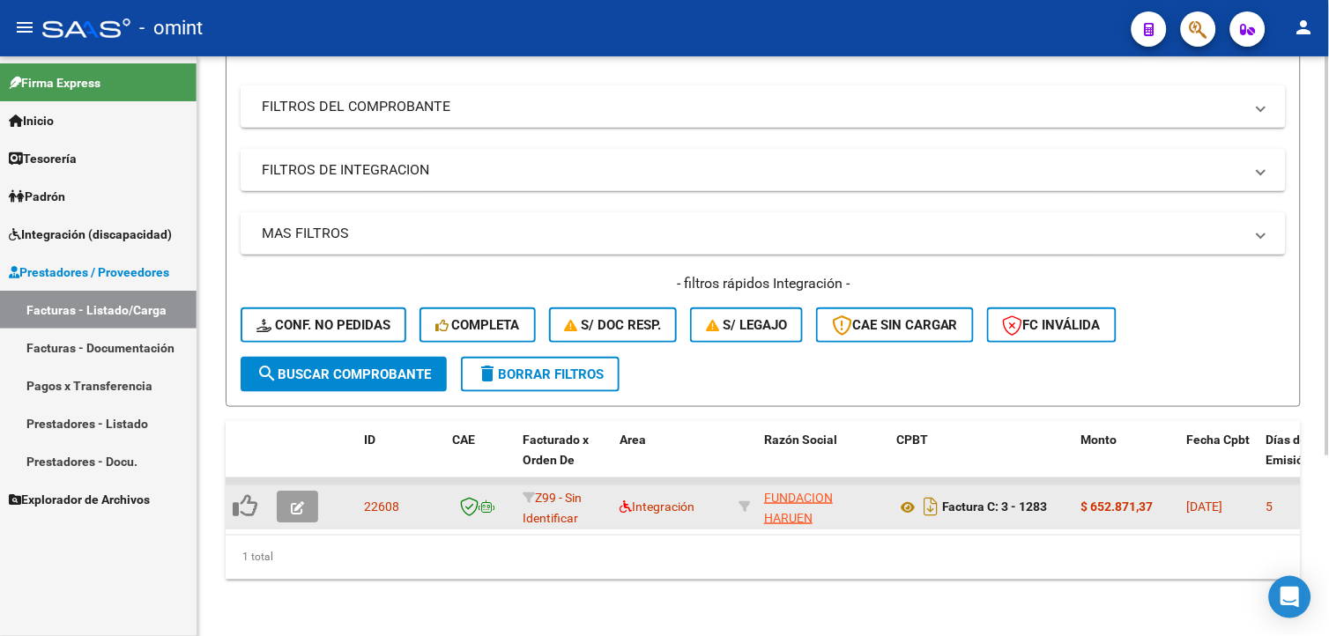
click at [297, 501] on icon "button" at bounding box center [297, 507] width 13 height 13
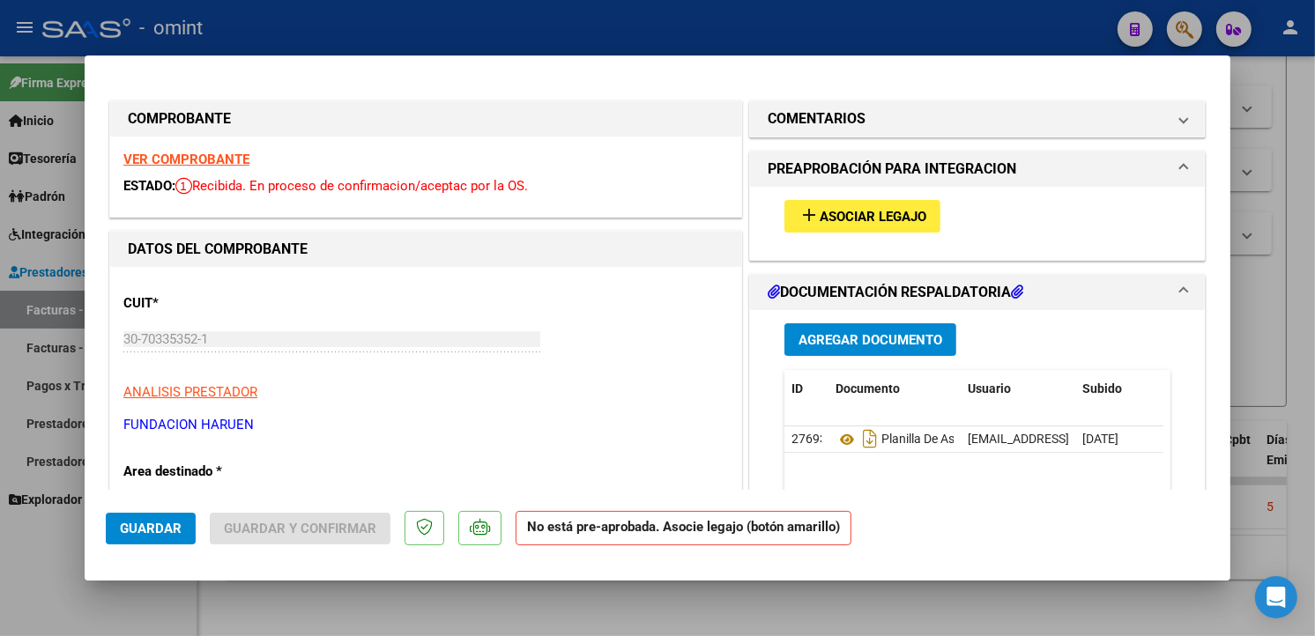
click at [208, 161] on strong "VER COMPROBANTE" at bounding box center [186, 160] width 126 height 16
click at [902, 229] on button "add Asociar Legajo" at bounding box center [862, 216] width 156 height 33
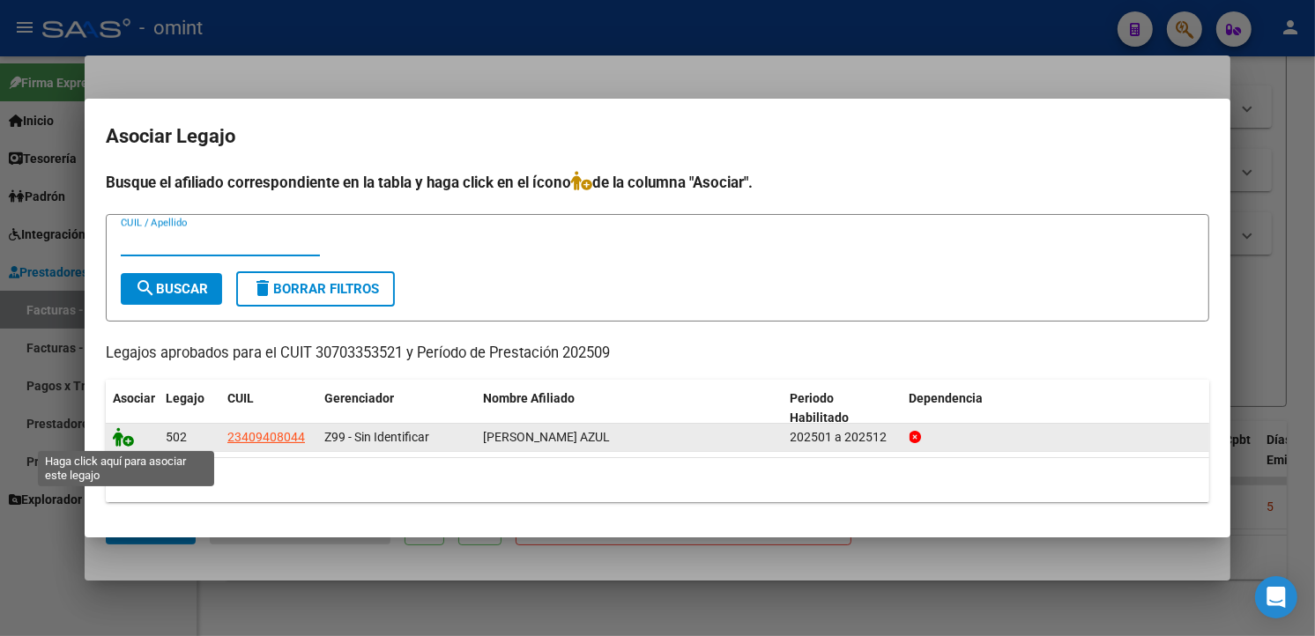
click at [126, 439] on icon at bounding box center [123, 436] width 21 height 19
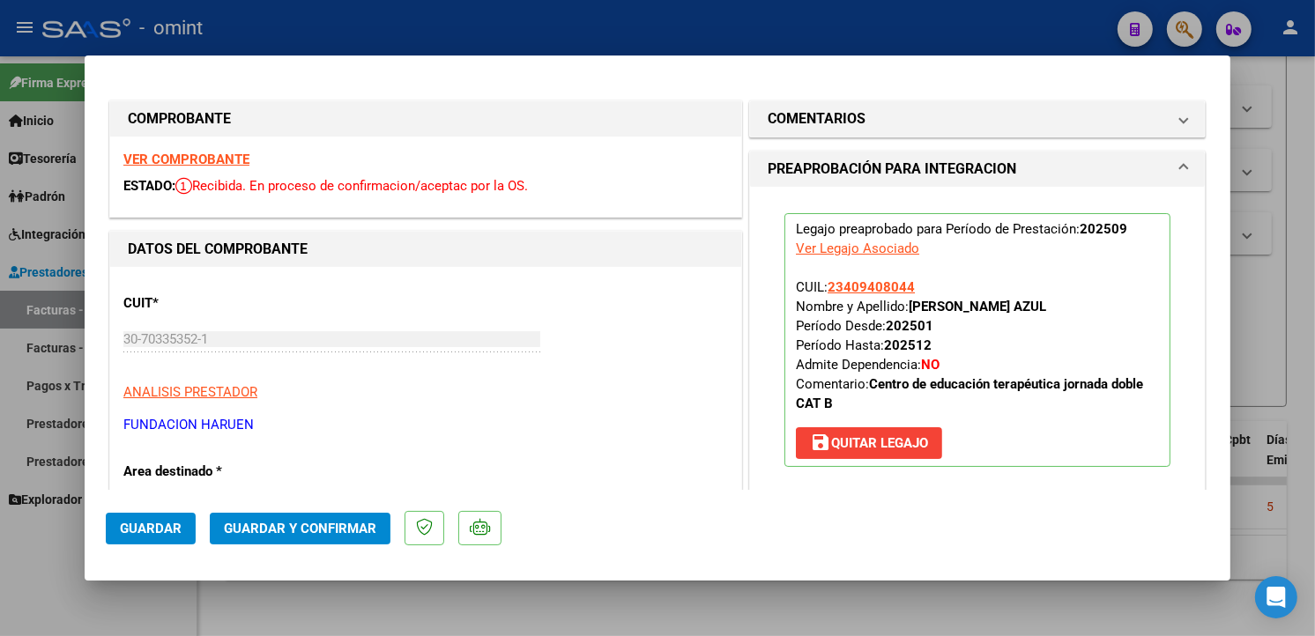
click at [154, 526] on span "Guardar" at bounding box center [151, 529] width 62 height 16
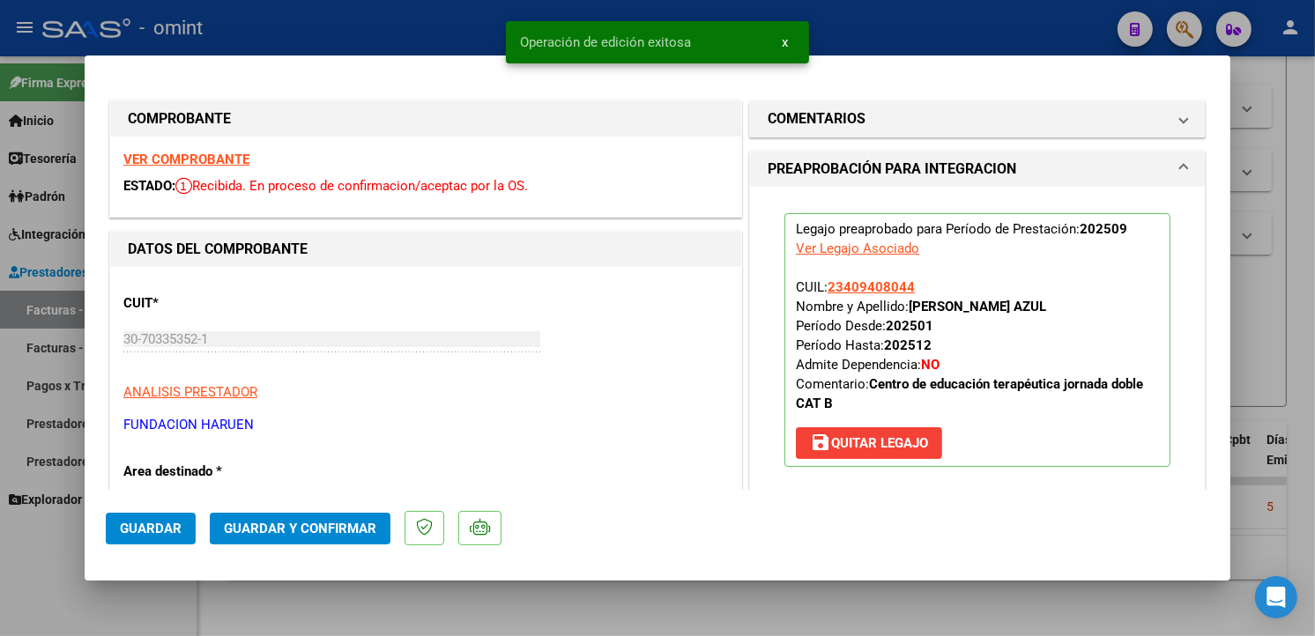
drag, startPoint x: 240, startPoint y: 23, endPoint x: 301, endPoint y: 38, distance: 63.5
click at [241, 25] on div at bounding box center [657, 318] width 1315 height 636
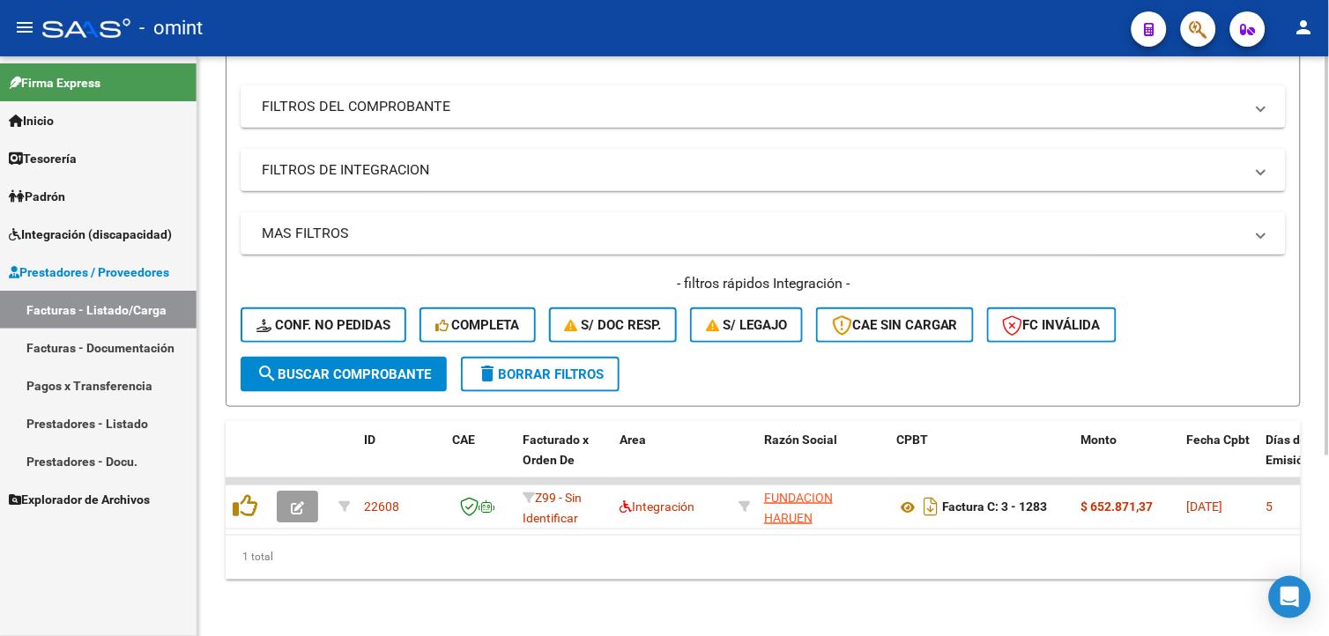
scroll to position [65, 0]
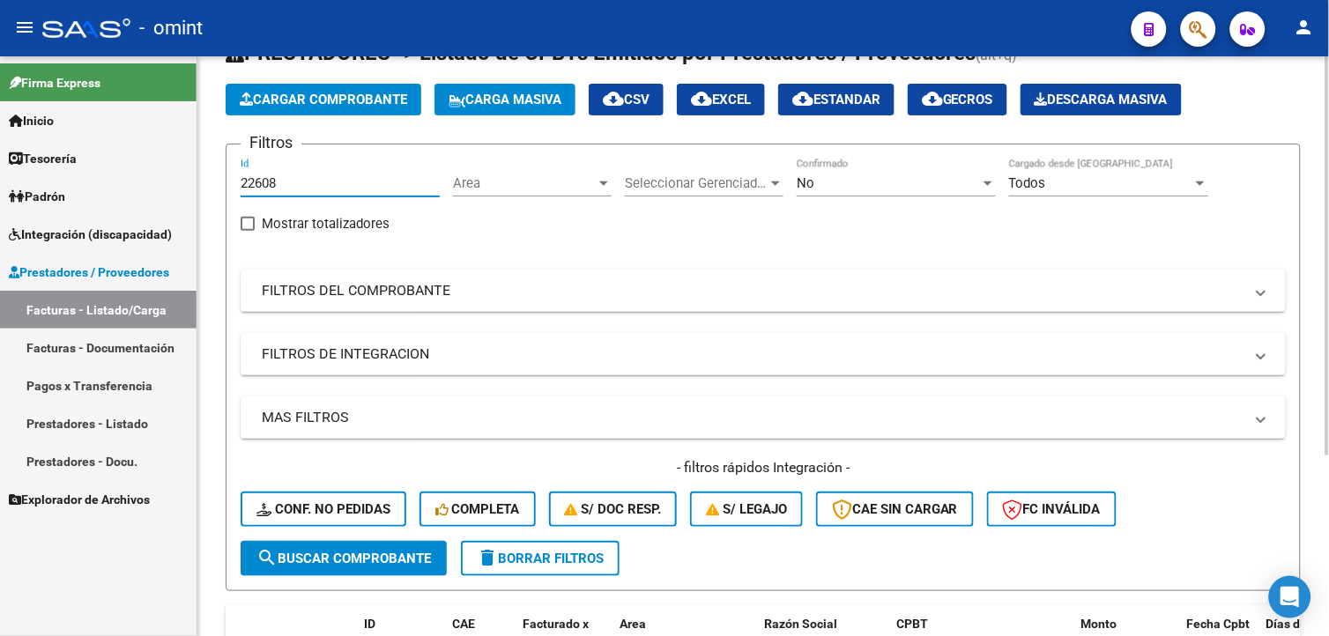
drag, startPoint x: 301, startPoint y: 176, endPoint x: 198, endPoint y: 180, distance: 102.3
click at [198, 180] on div "Video tutorial PRESTADORES -> Listado de CPBTs Emitidos por Prestadores / Prove…" at bounding box center [763, 405] width 1132 height 829
paste input "22674"
click at [415, 561] on span "search Buscar Comprobante" at bounding box center [343, 559] width 175 height 16
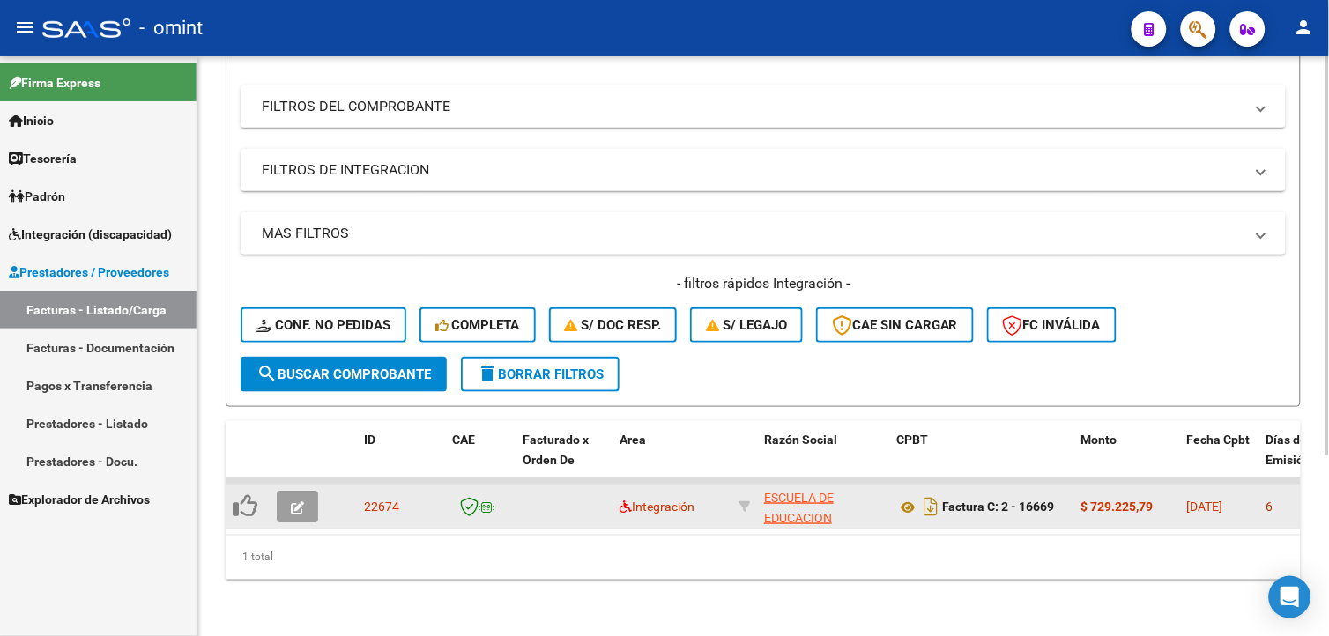
click at [301, 501] on icon "button" at bounding box center [297, 507] width 13 height 13
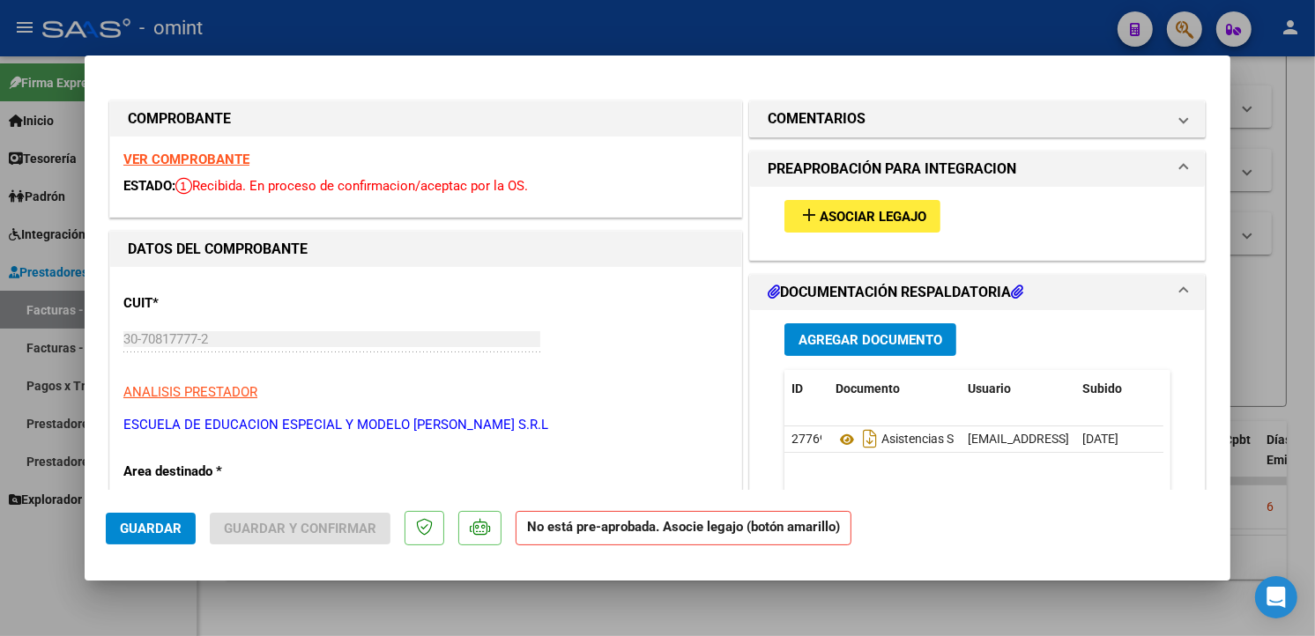
click at [177, 153] on strong "VER COMPROBANTE" at bounding box center [186, 160] width 126 height 16
click at [865, 222] on span "Asociar Legajo" at bounding box center [873, 217] width 107 height 16
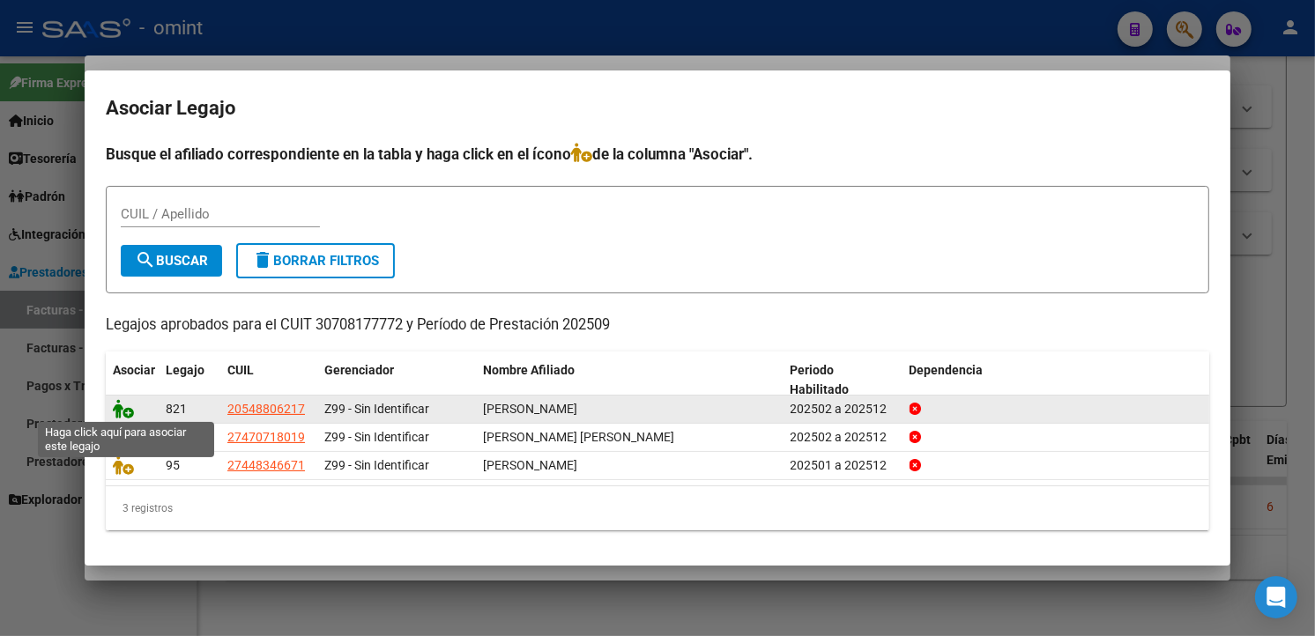
click at [130, 409] on icon at bounding box center [123, 408] width 21 height 19
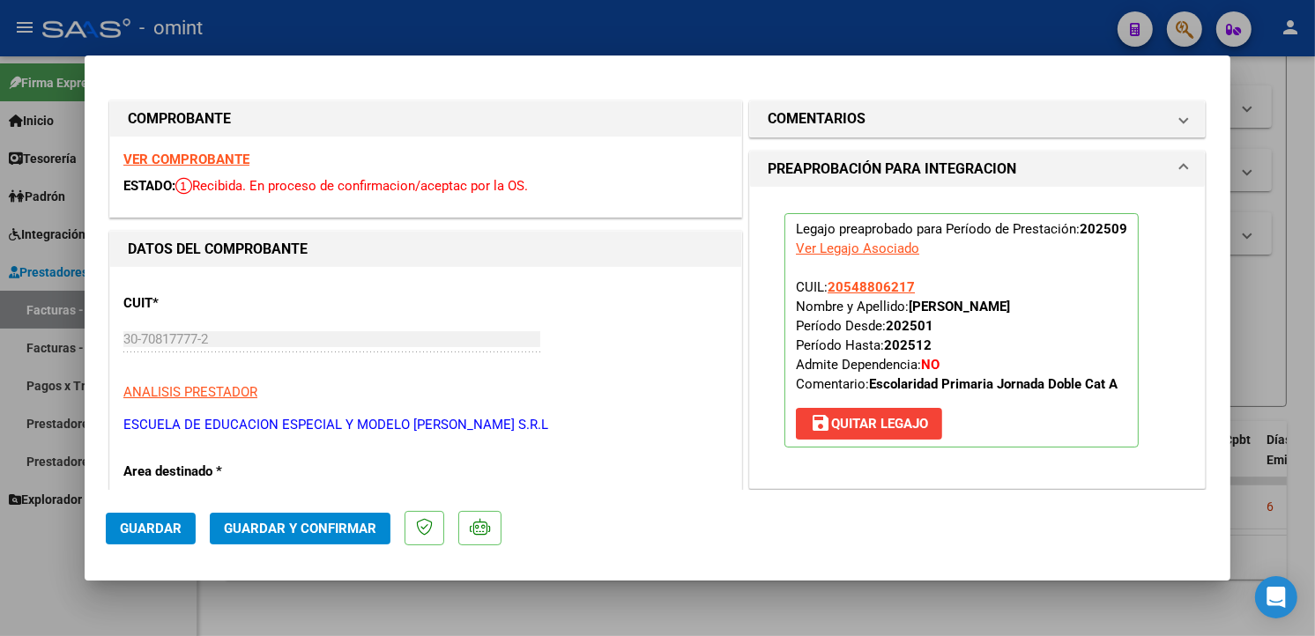
drag, startPoint x: 171, startPoint y: 522, endPoint x: 197, endPoint y: 518, distance: 26.7
click at [170, 522] on span "Guardar" at bounding box center [151, 529] width 62 height 16
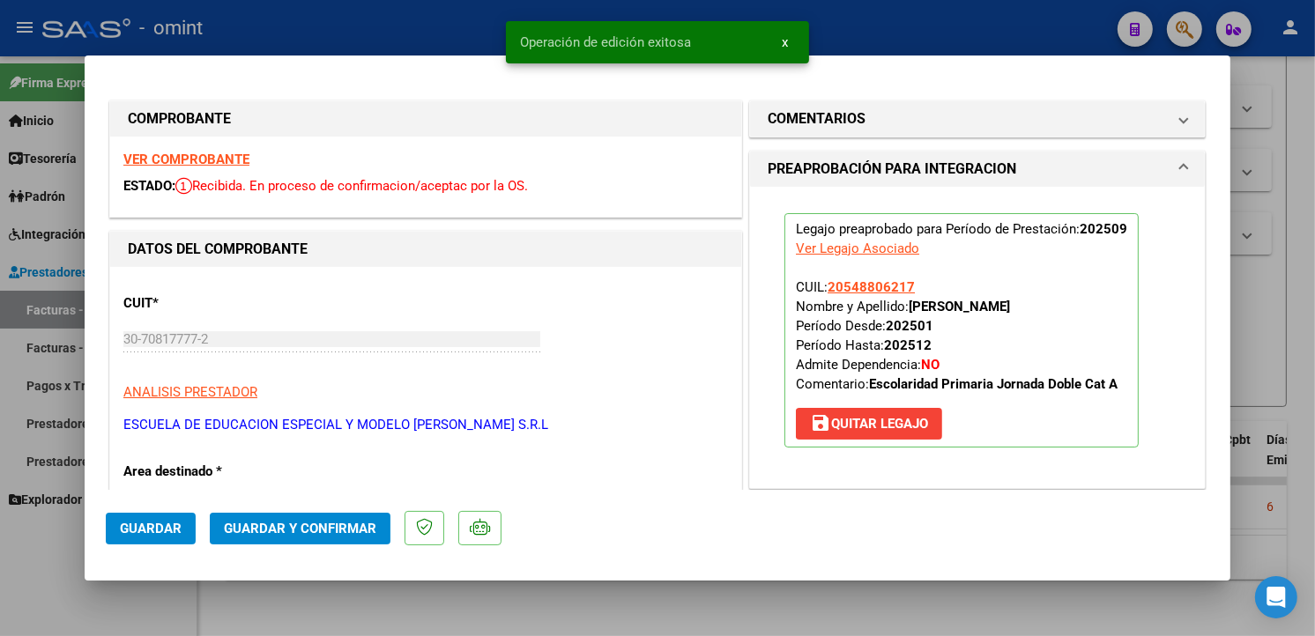
click at [405, 25] on div at bounding box center [657, 318] width 1315 height 636
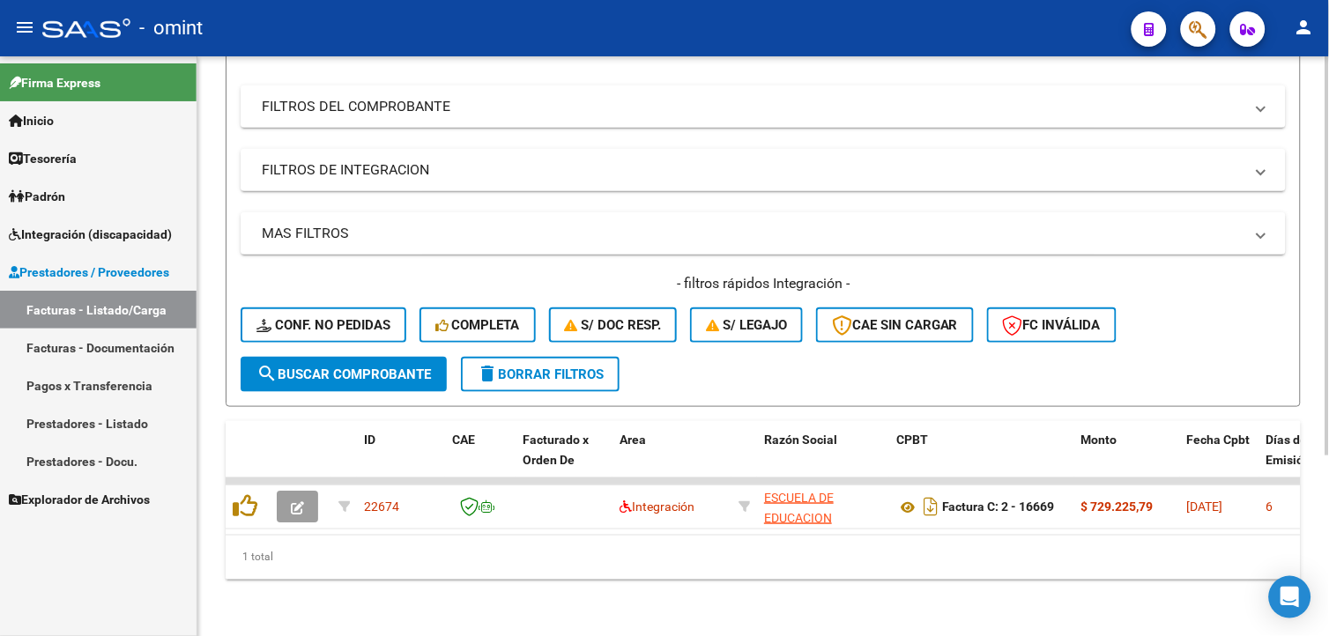
scroll to position [0, 0]
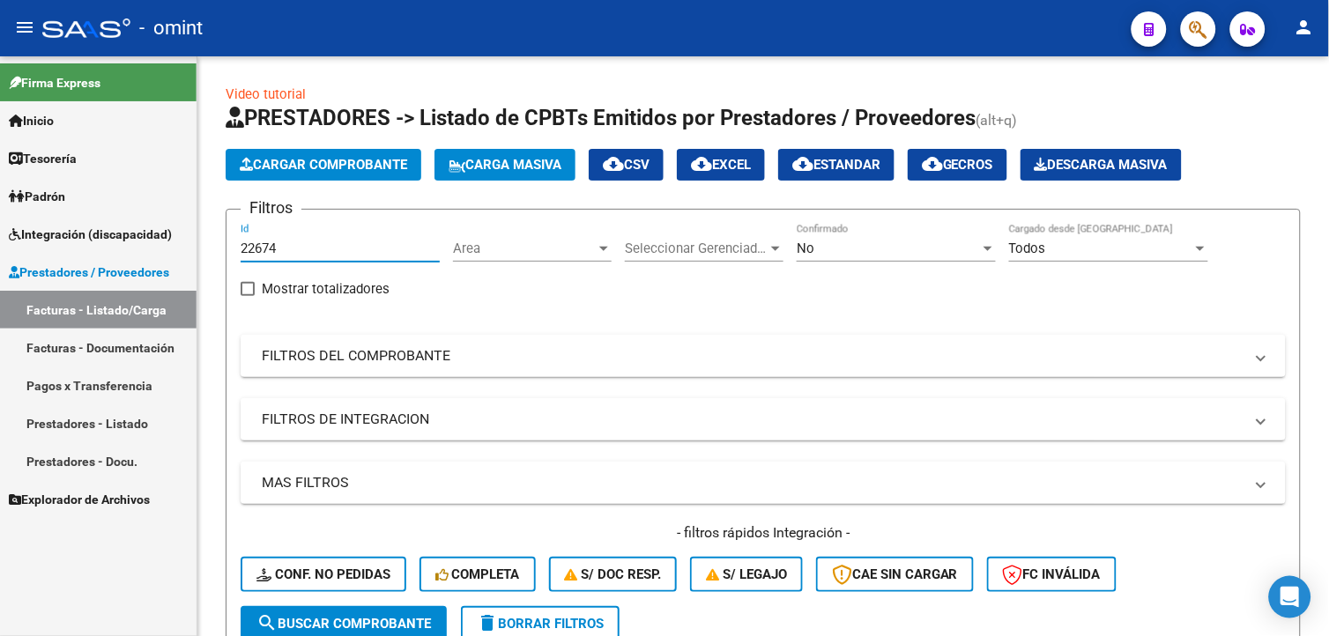
drag, startPoint x: 307, startPoint y: 245, endPoint x: 302, endPoint y: 236, distance: 9.9
click at [148, 232] on mat-sidenav-container "Firma Express Inicio Calendario SSS Instructivos Contacto OS Tesorería Extracto…" at bounding box center [664, 346] width 1329 height 580
paste input "22669"
click at [400, 617] on span "search Buscar Comprobante" at bounding box center [343, 624] width 175 height 16
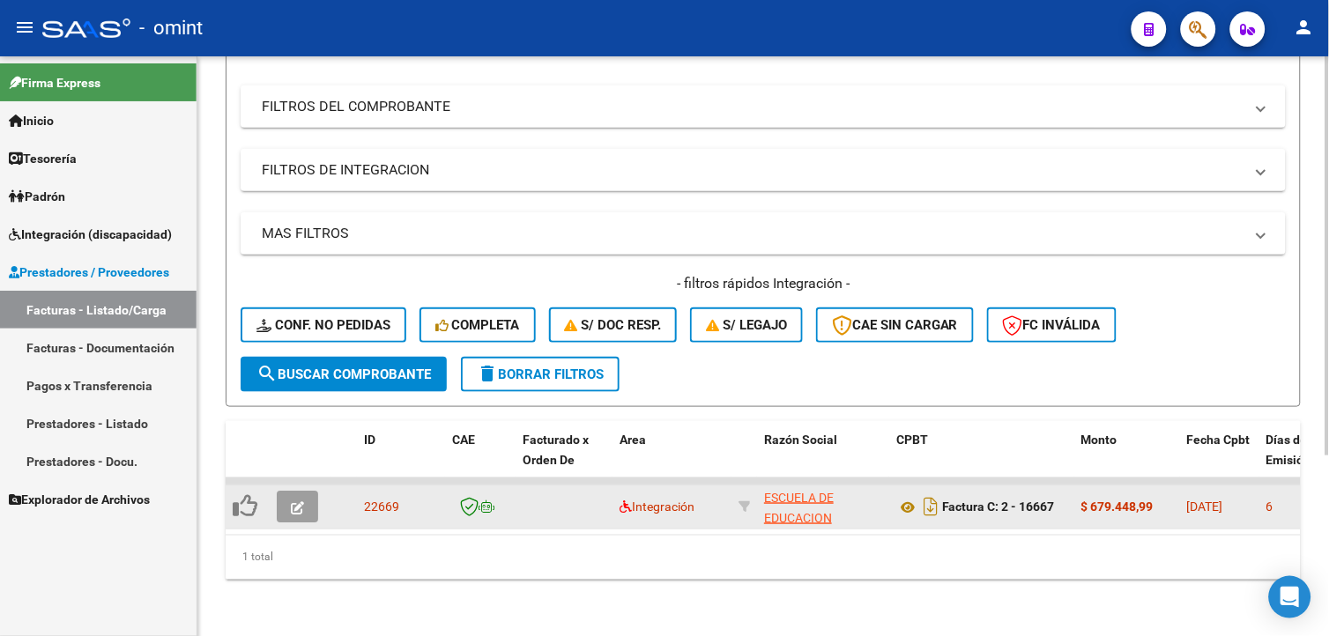
click at [291, 496] on button "button" at bounding box center [297, 507] width 41 height 32
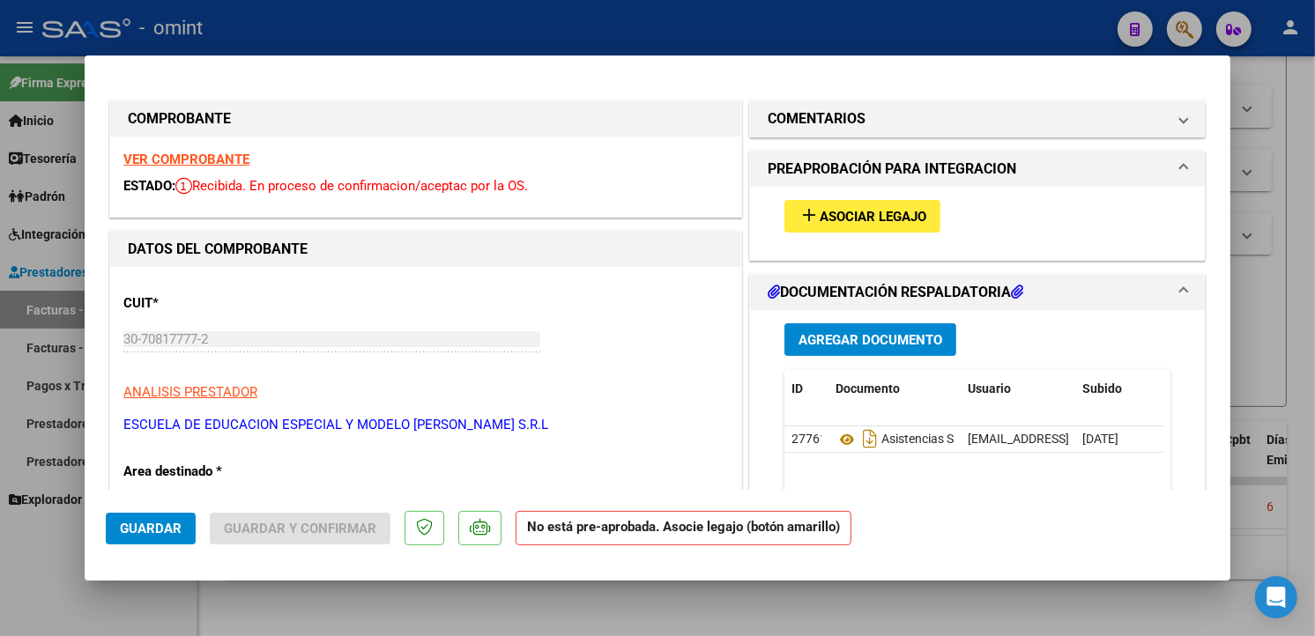
click at [167, 156] on strong "VER COMPROBANTE" at bounding box center [186, 160] width 126 height 16
click at [850, 212] on span "Asociar Legajo" at bounding box center [873, 217] width 107 height 16
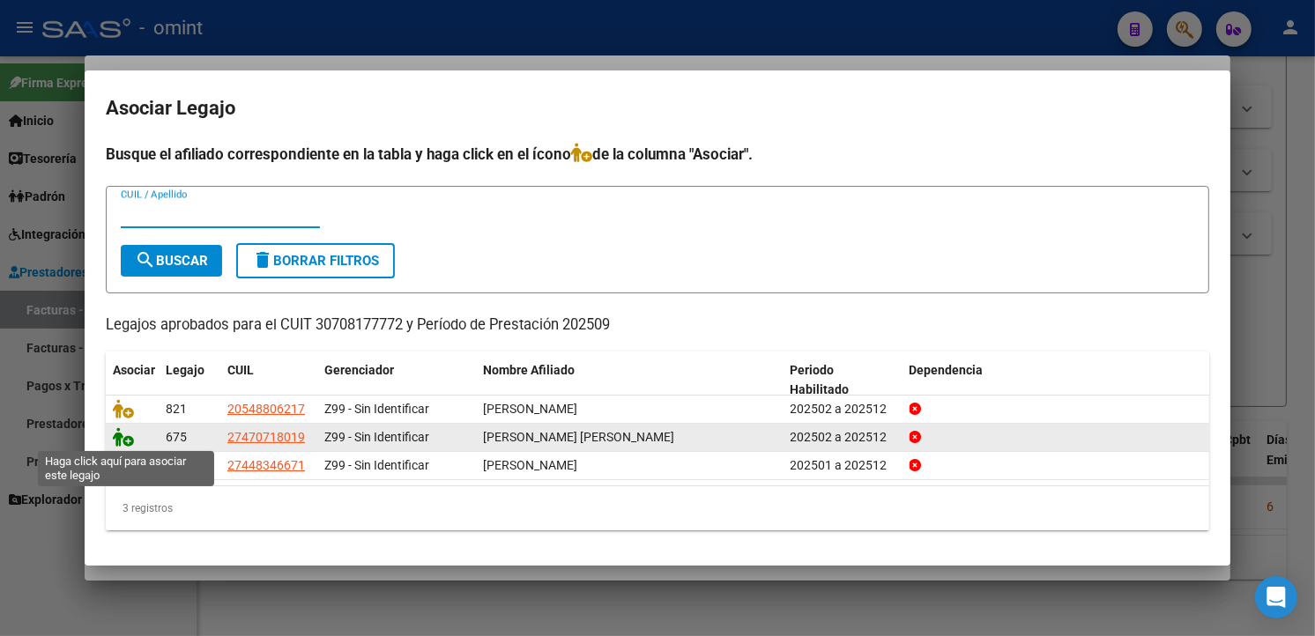
click at [124, 434] on icon at bounding box center [123, 436] width 21 height 19
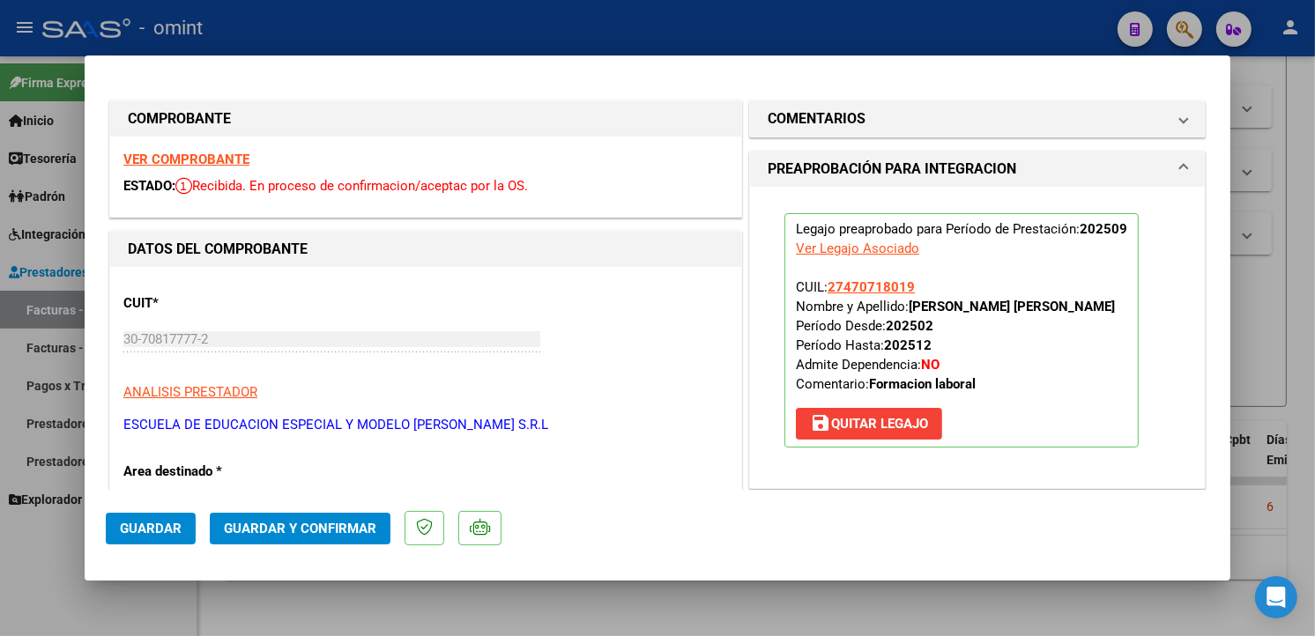
click at [128, 529] on span "Guardar" at bounding box center [151, 529] width 62 height 16
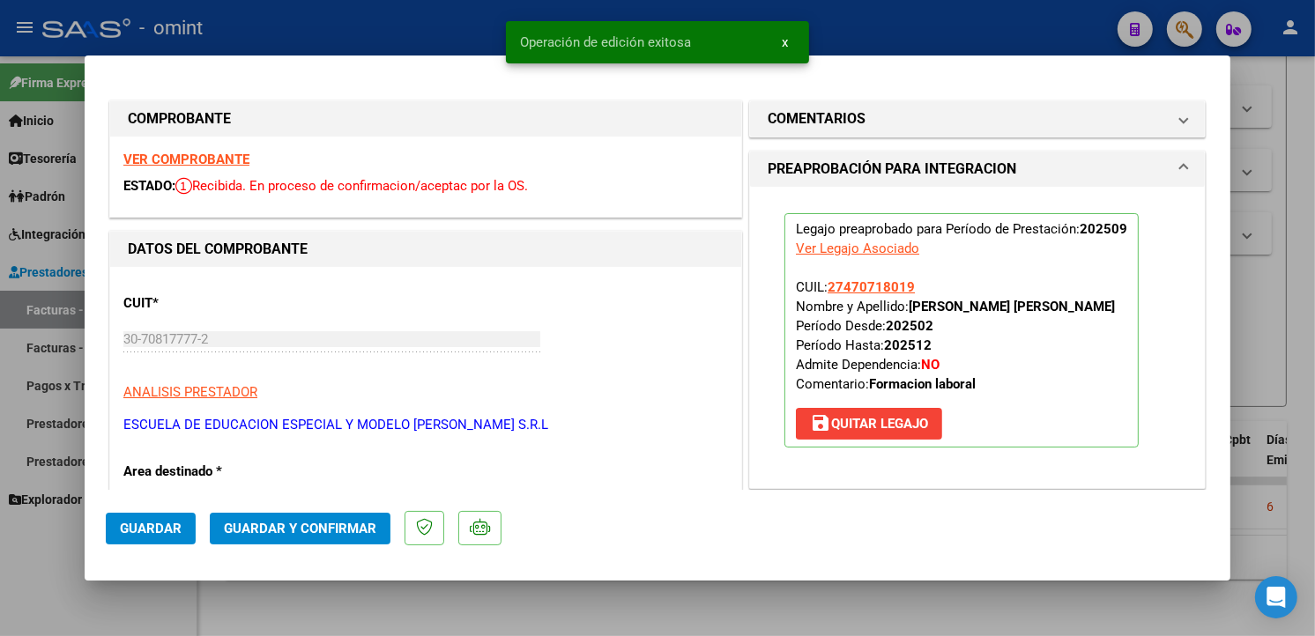
click at [364, 11] on div at bounding box center [657, 318] width 1315 height 636
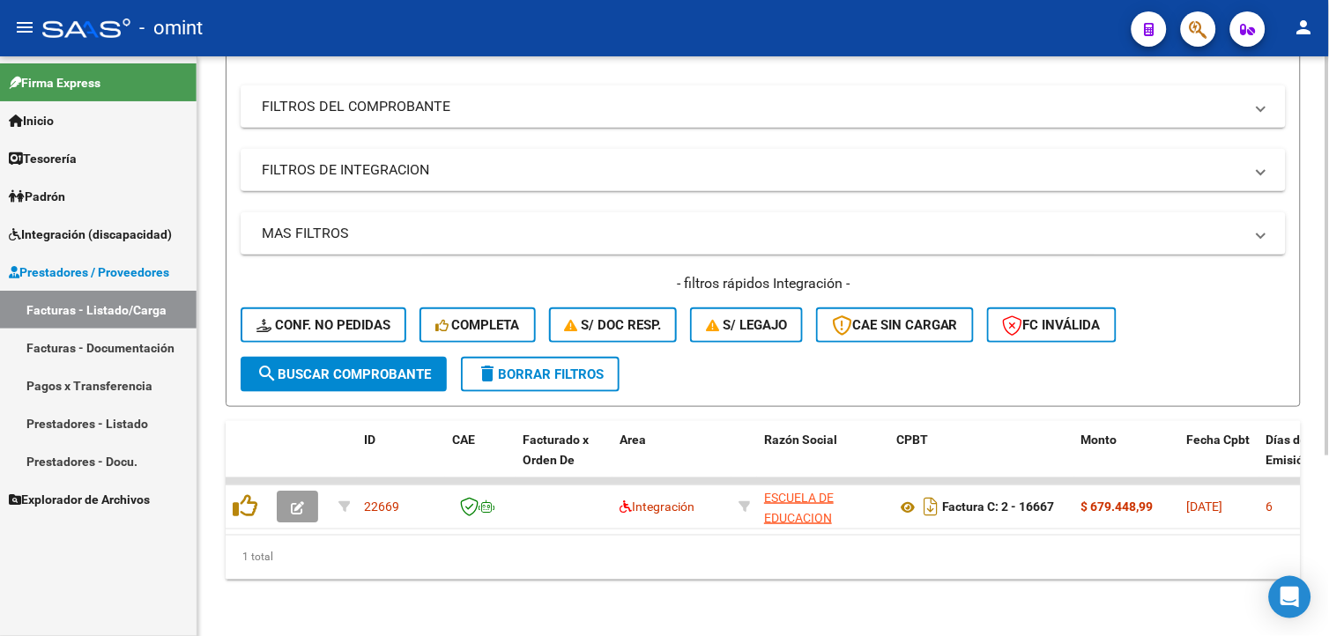
scroll to position [0, 0]
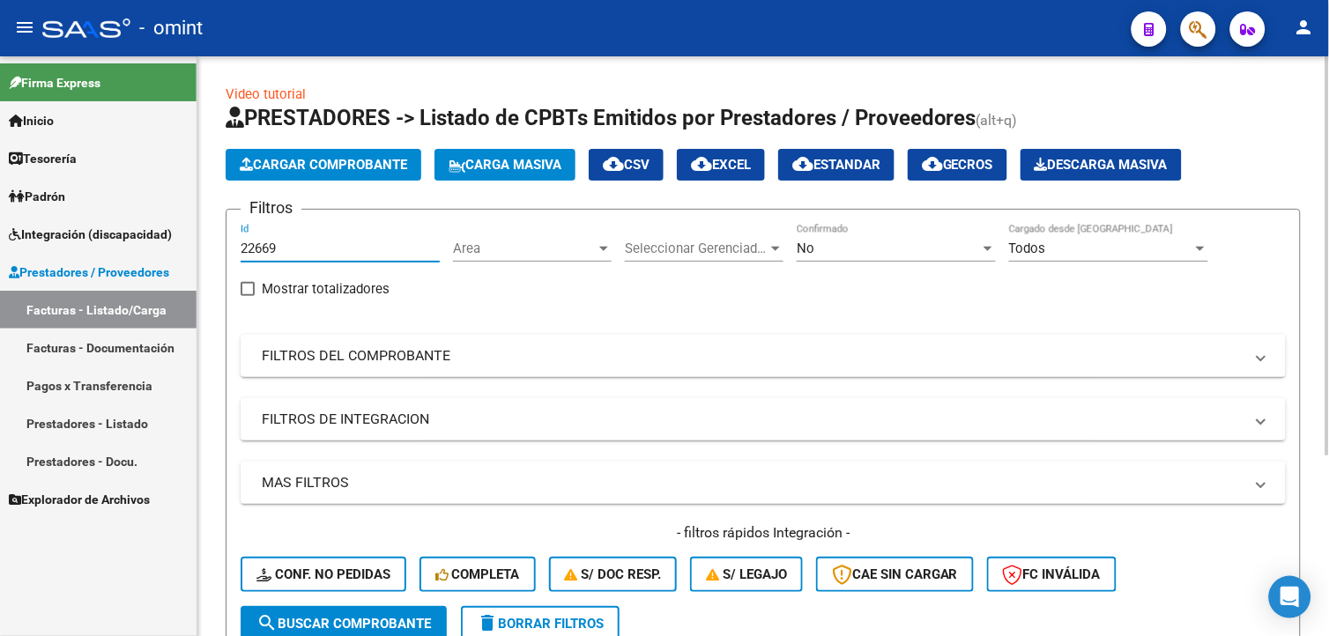
drag, startPoint x: 288, startPoint y: 253, endPoint x: 214, endPoint y: 234, distance: 76.3
click at [214, 234] on div "Video tutorial PRESTADORES -> Listado de CPBTs Emitidos por Prestadores / Prove…" at bounding box center [763, 470] width 1132 height 829
paste input "22626"
click at [401, 616] on span "search Buscar Comprobante" at bounding box center [343, 624] width 175 height 16
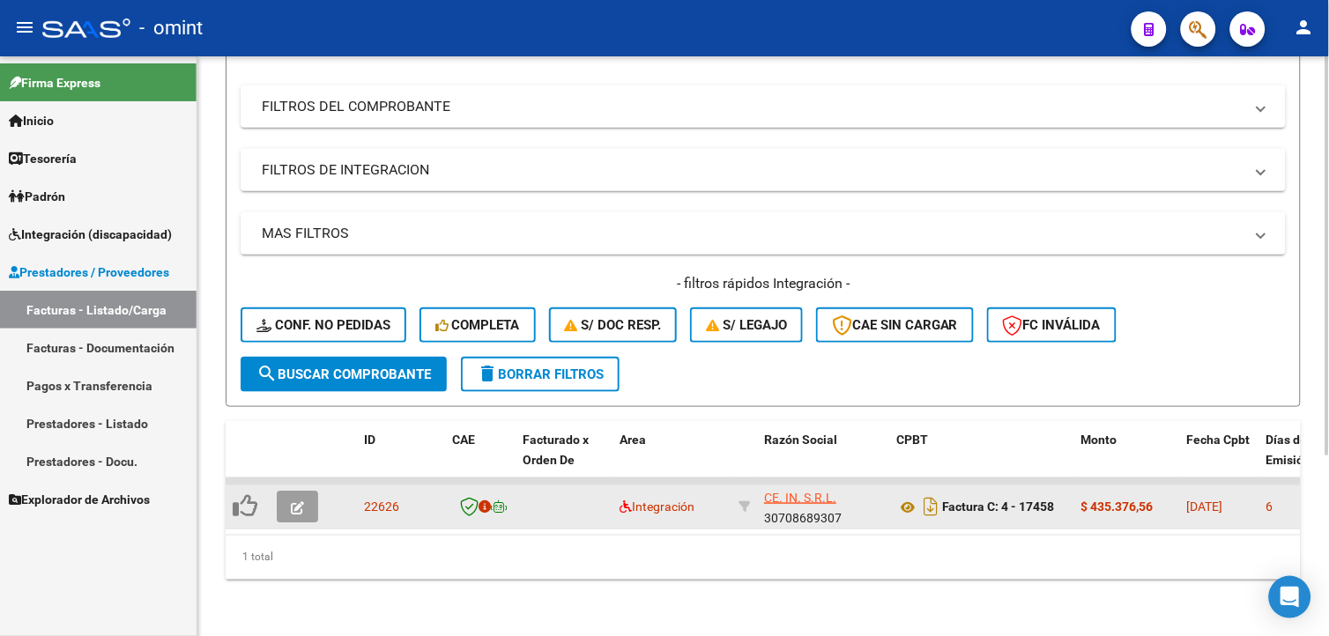
click at [301, 499] on span "button" at bounding box center [297, 507] width 13 height 16
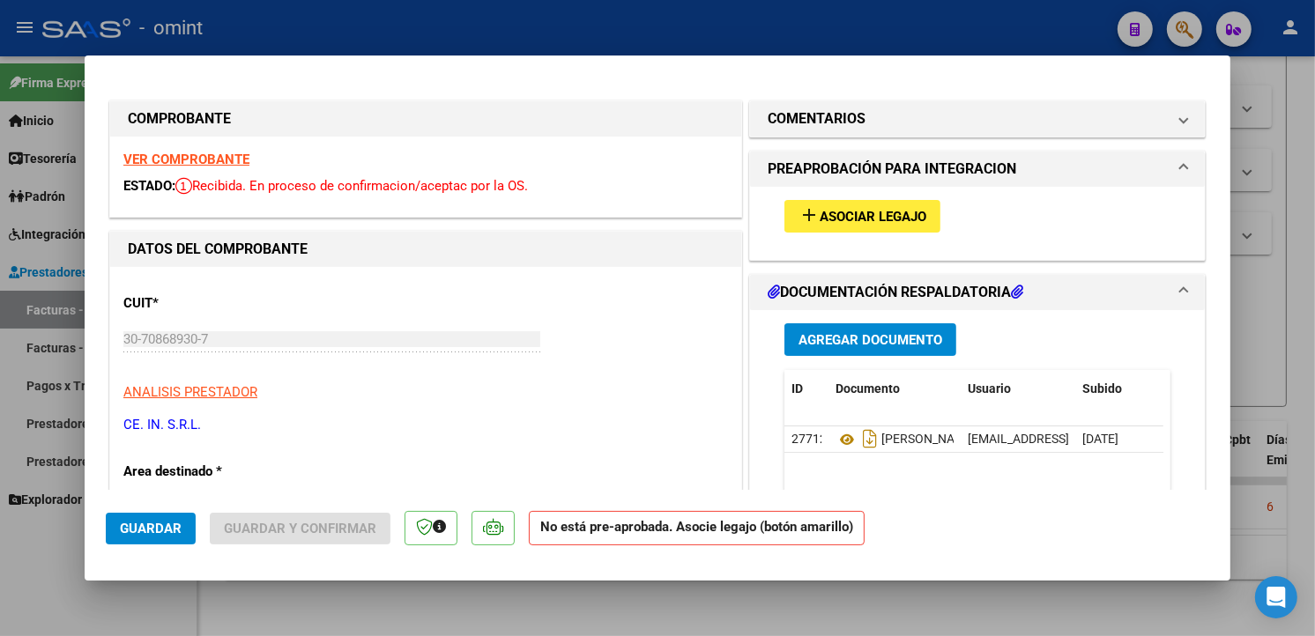
click at [206, 159] on strong "VER COMPROBANTE" at bounding box center [186, 160] width 126 height 16
click at [883, 197] on div "add Asociar Legajo" at bounding box center [977, 216] width 412 height 59
click at [883, 203] on button "add Asociar Legajo" at bounding box center [862, 216] width 156 height 33
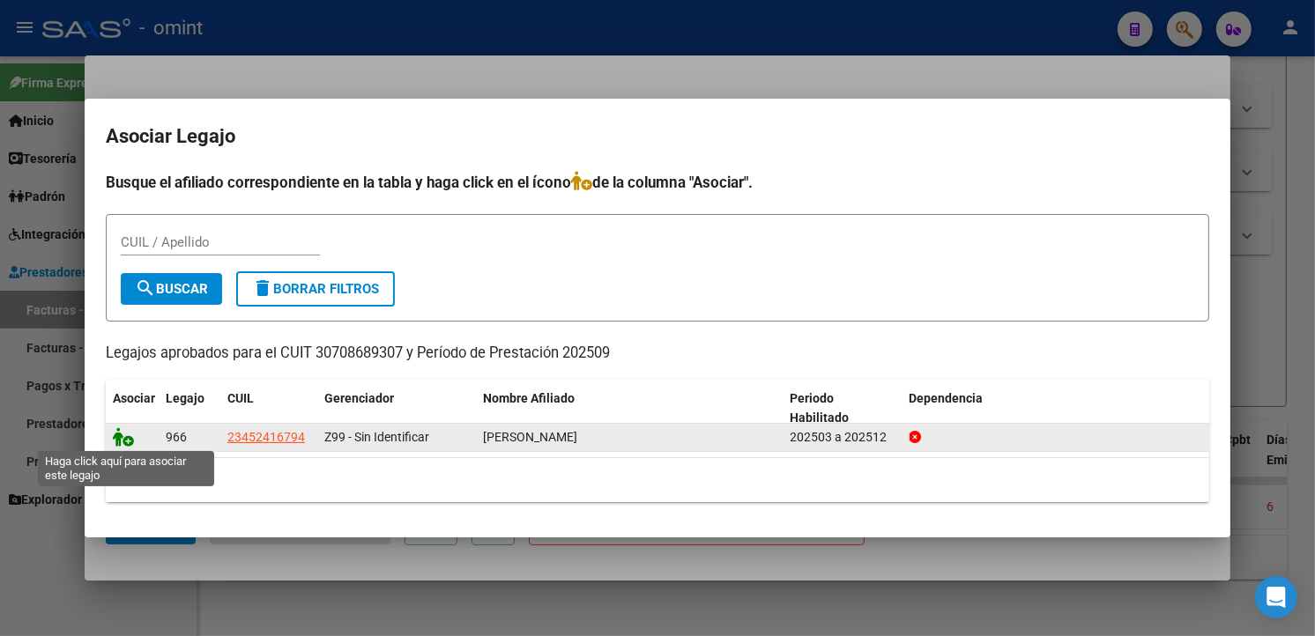
click at [123, 434] on icon at bounding box center [123, 436] width 21 height 19
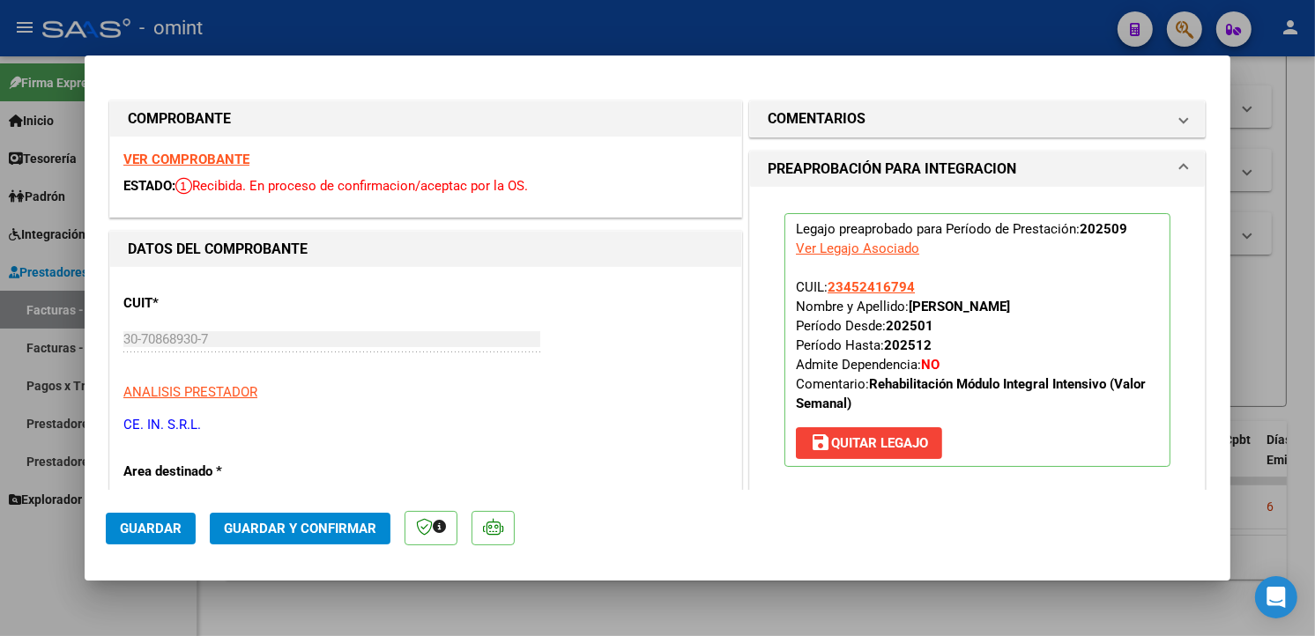
click at [170, 531] on span "Guardar" at bounding box center [151, 529] width 62 height 16
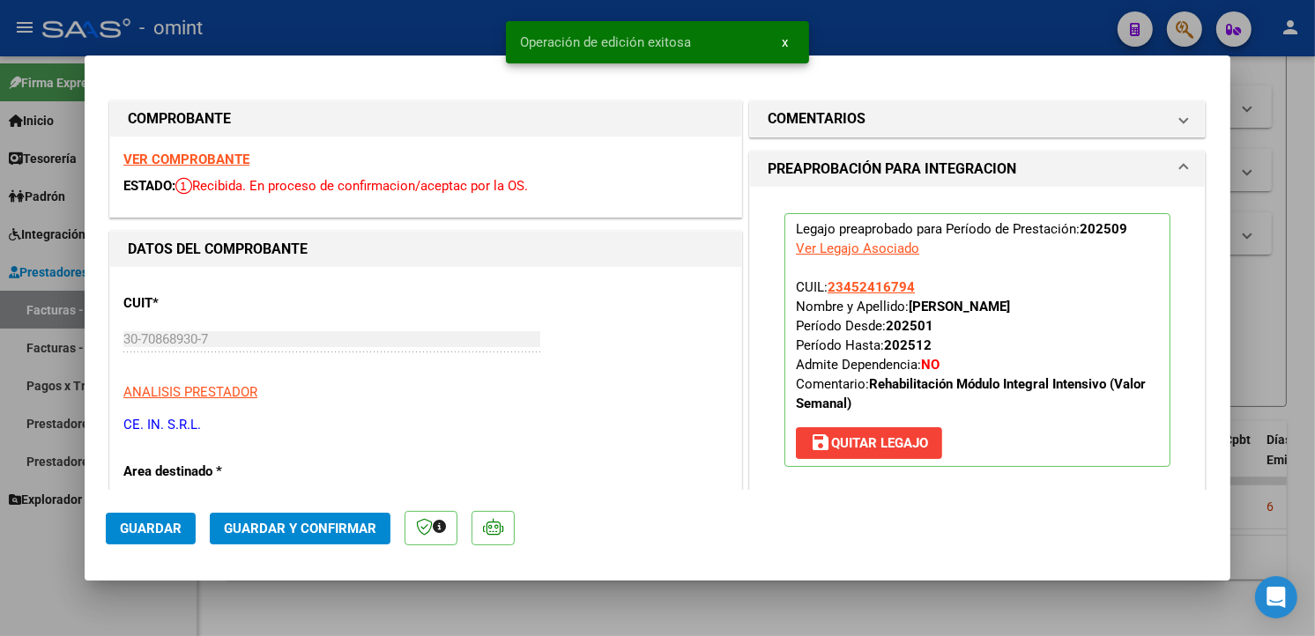
click at [338, 19] on div at bounding box center [657, 318] width 1315 height 636
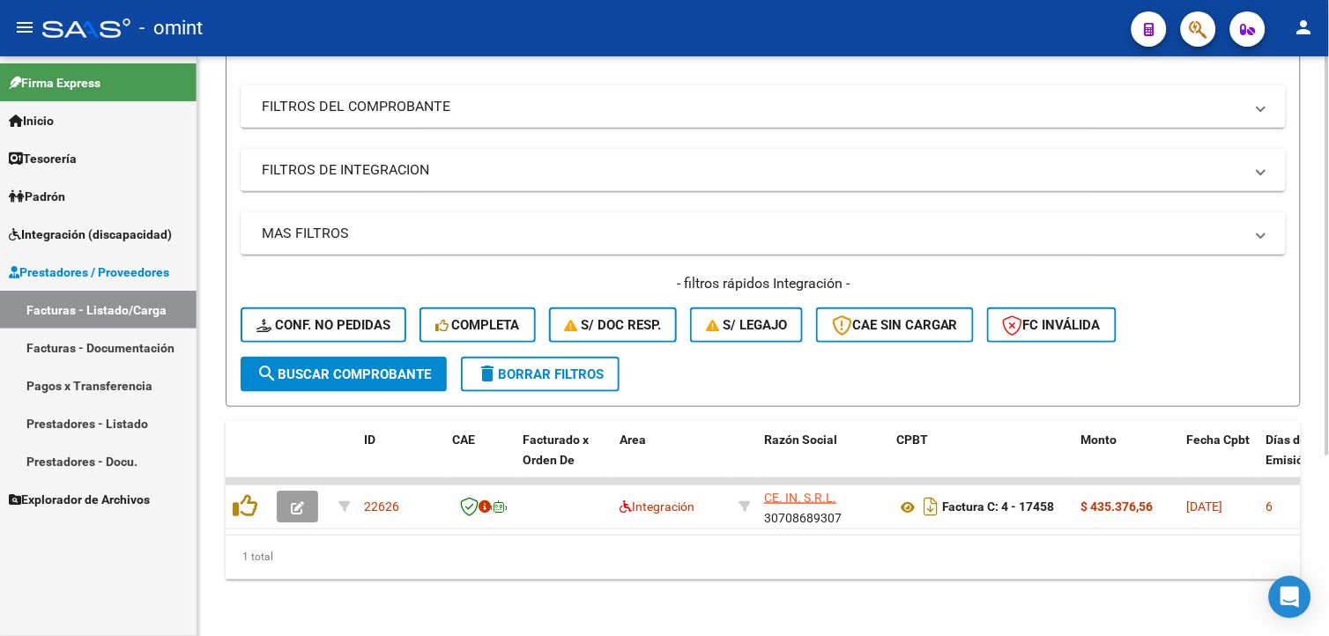
scroll to position [65, 0]
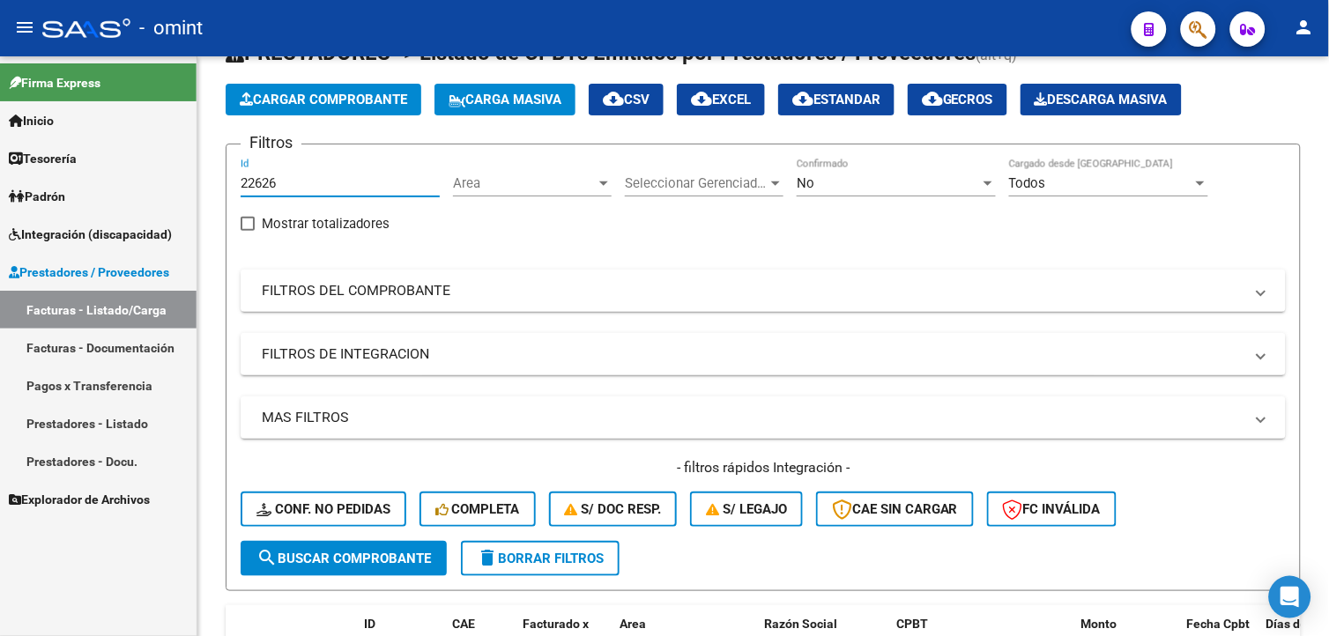
drag, startPoint x: 288, startPoint y: 181, endPoint x: 3, endPoint y: 143, distance: 288.1
click at [3, 146] on mat-sidenav-container "Firma Express Inicio Calendario SSS Instructivos Contacto OS Tesorería Extracto…" at bounding box center [664, 346] width 1329 height 580
paste input "22164"
click at [421, 555] on span "search Buscar Comprobante" at bounding box center [343, 559] width 175 height 16
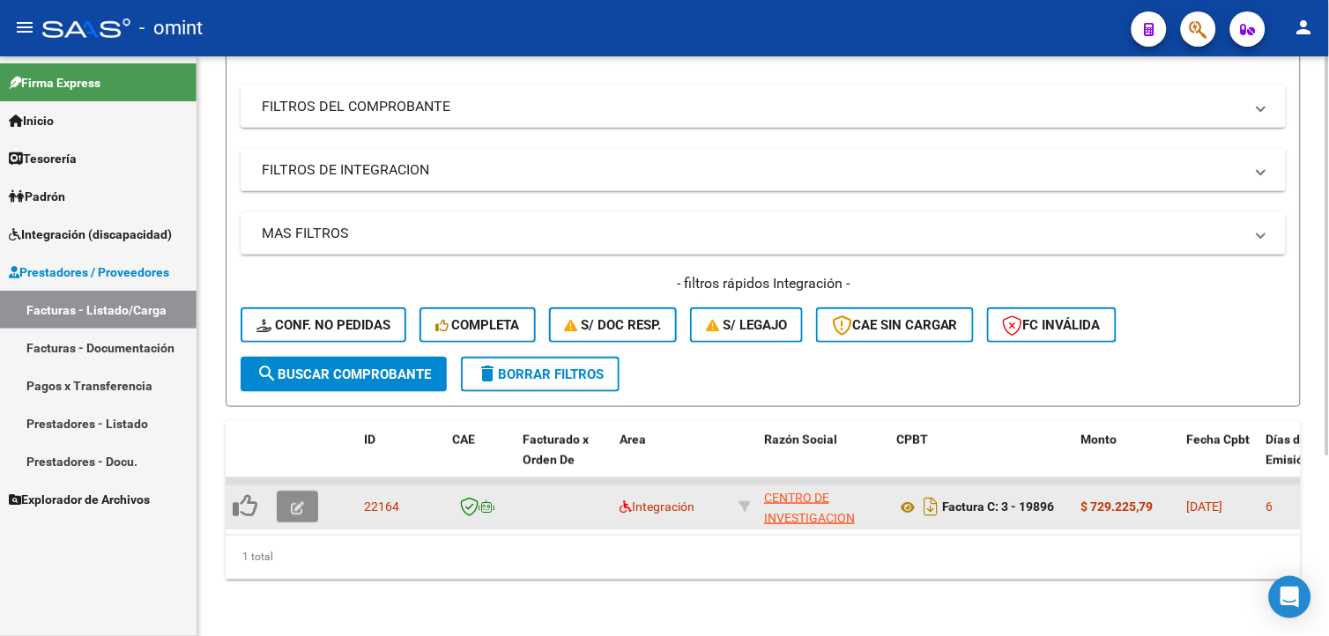
click at [293, 501] on icon "button" at bounding box center [297, 507] width 13 height 13
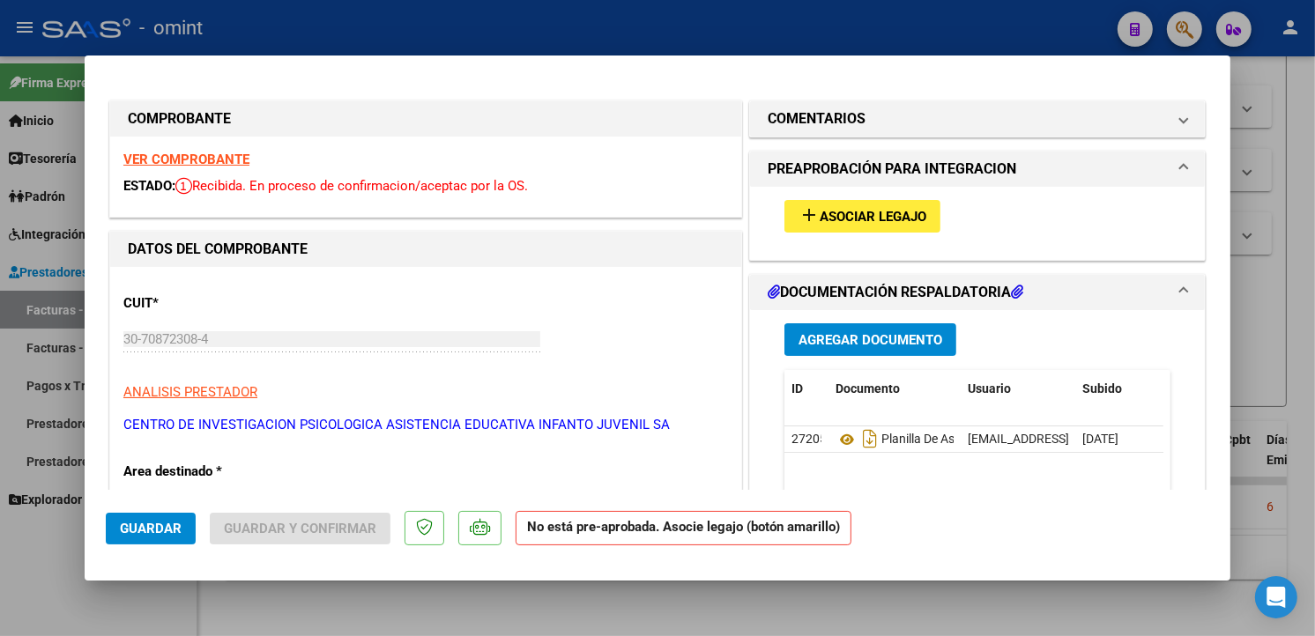
click at [200, 159] on strong "VER COMPROBANTE" at bounding box center [186, 160] width 126 height 16
click at [878, 213] on span "Asociar Legajo" at bounding box center [873, 217] width 107 height 16
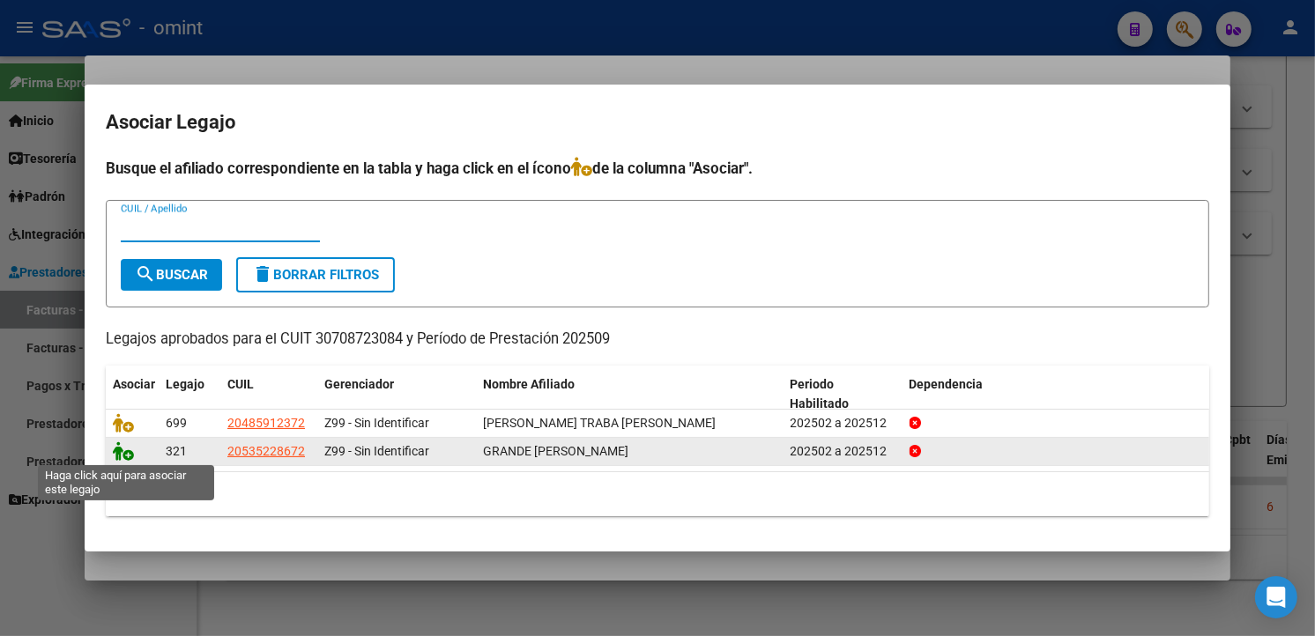
drag, startPoint x: 115, startPoint y: 453, endPoint x: 125, endPoint y: 454, distance: 9.7
click at [115, 454] on icon at bounding box center [123, 451] width 21 height 19
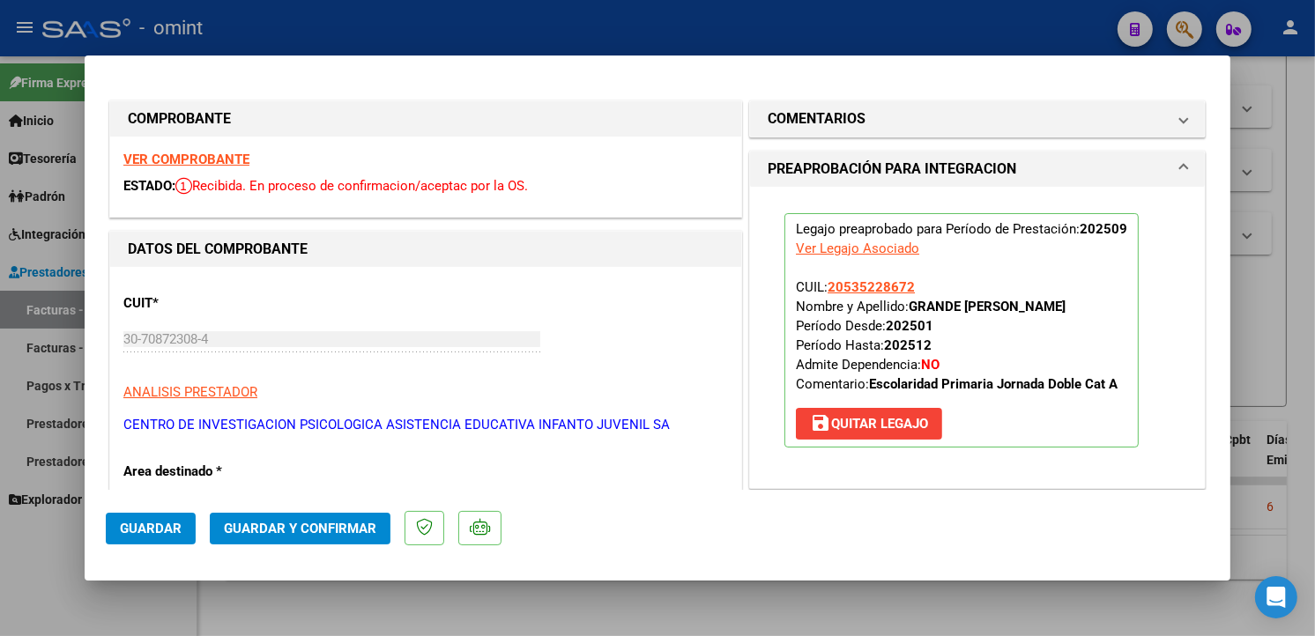
drag, startPoint x: 145, startPoint y: 526, endPoint x: 161, endPoint y: 516, distance: 19.8
click at [134, 526] on span "Guardar" at bounding box center [151, 529] width 62 height 16
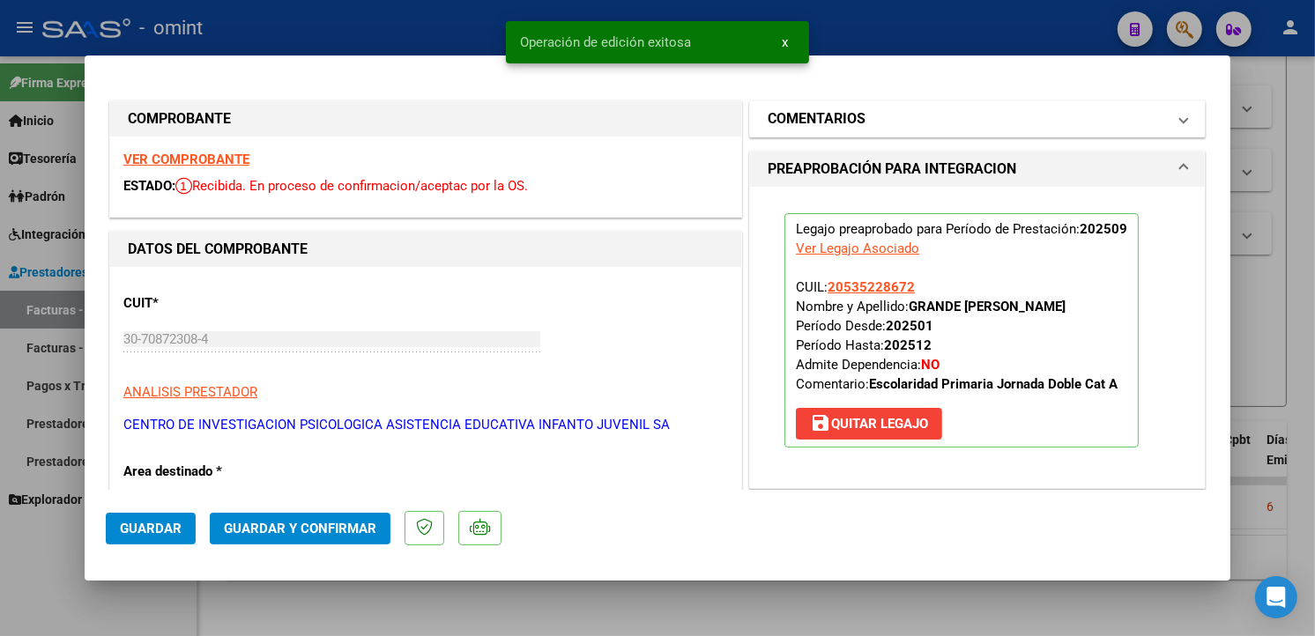
click at [353, 35] on div at bounding box center [657, 318] width 1315 height 636
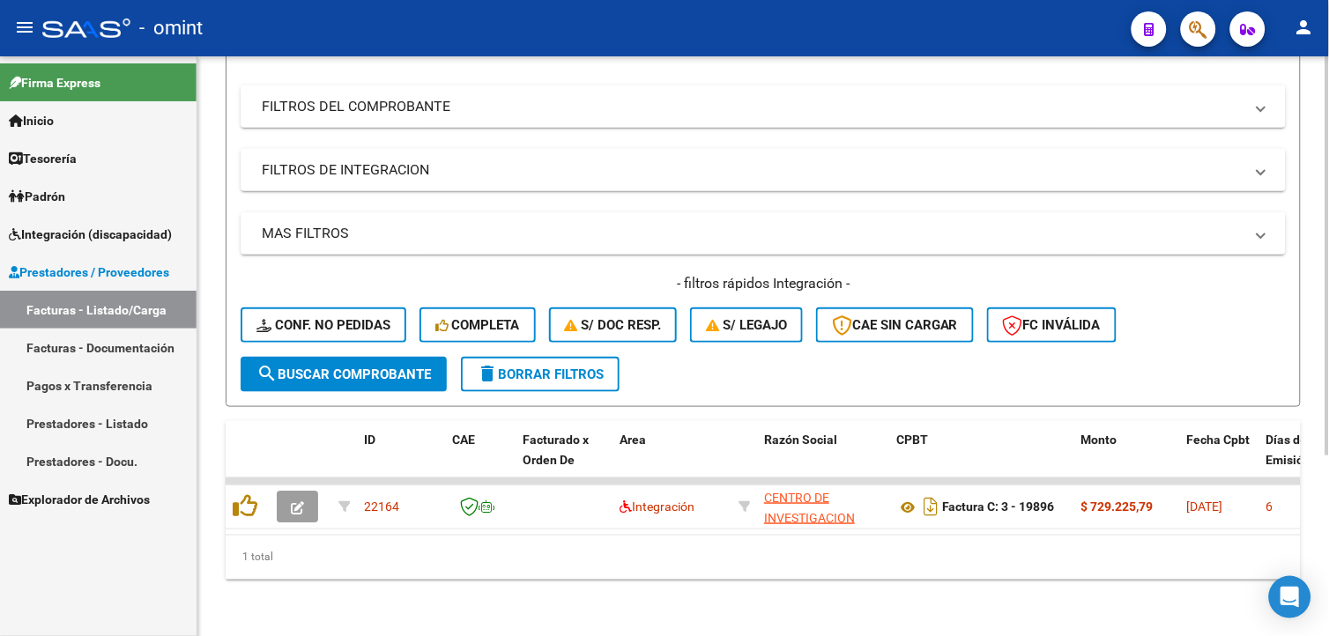
scroll to position [0, 0]
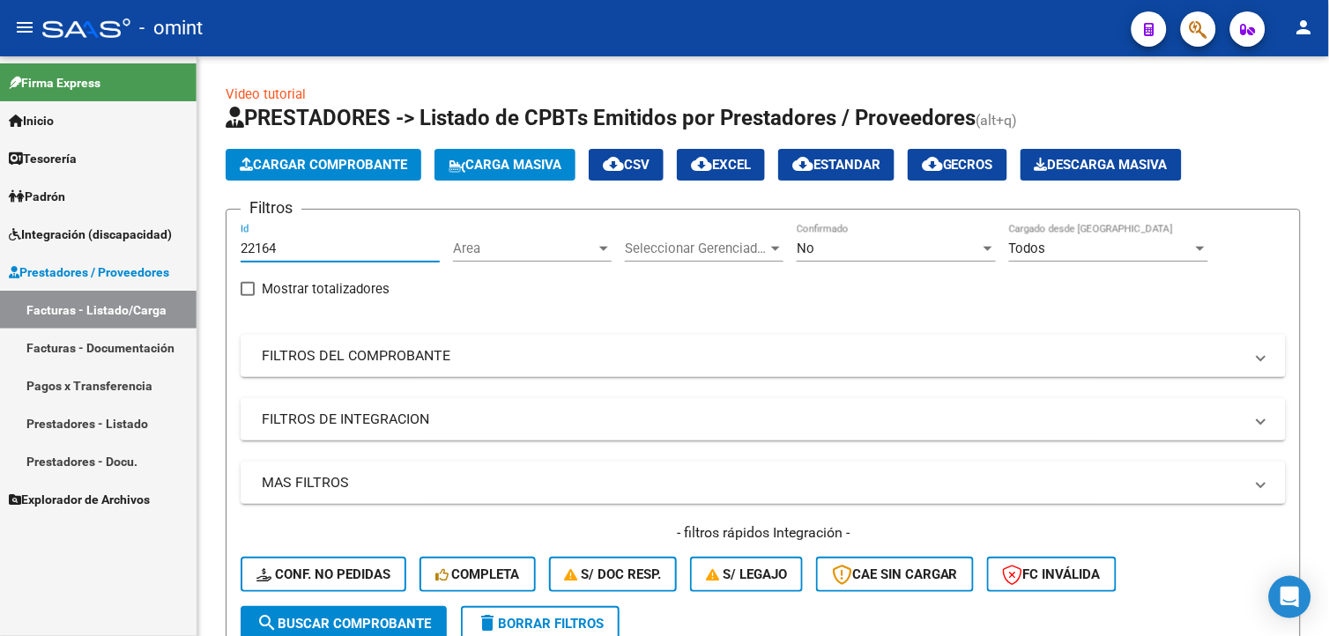
drag, startPoint x: 288, startPoint y: 245, endPoint x: 30, endPoint y: 229, distance: 258.7
click at [20, 229] on mat-sidenav-container "Firma Express Inicio Calendario SSS Instructivos Contacto OS Tesorería Extracto…" at bounding box center [664, 346] width 1329 height 580
paste input "22629"
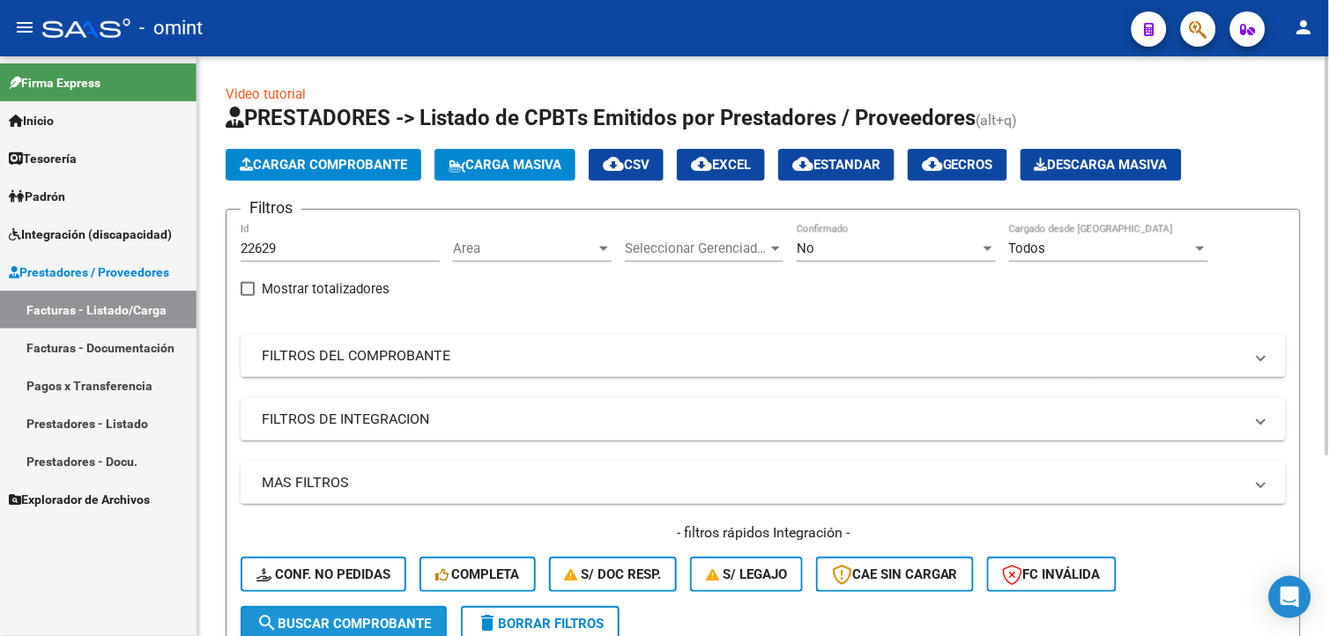
click at [414, 613] on button "search Buscar Comprobante" at bounding box center [344, 623] width 206 height 35
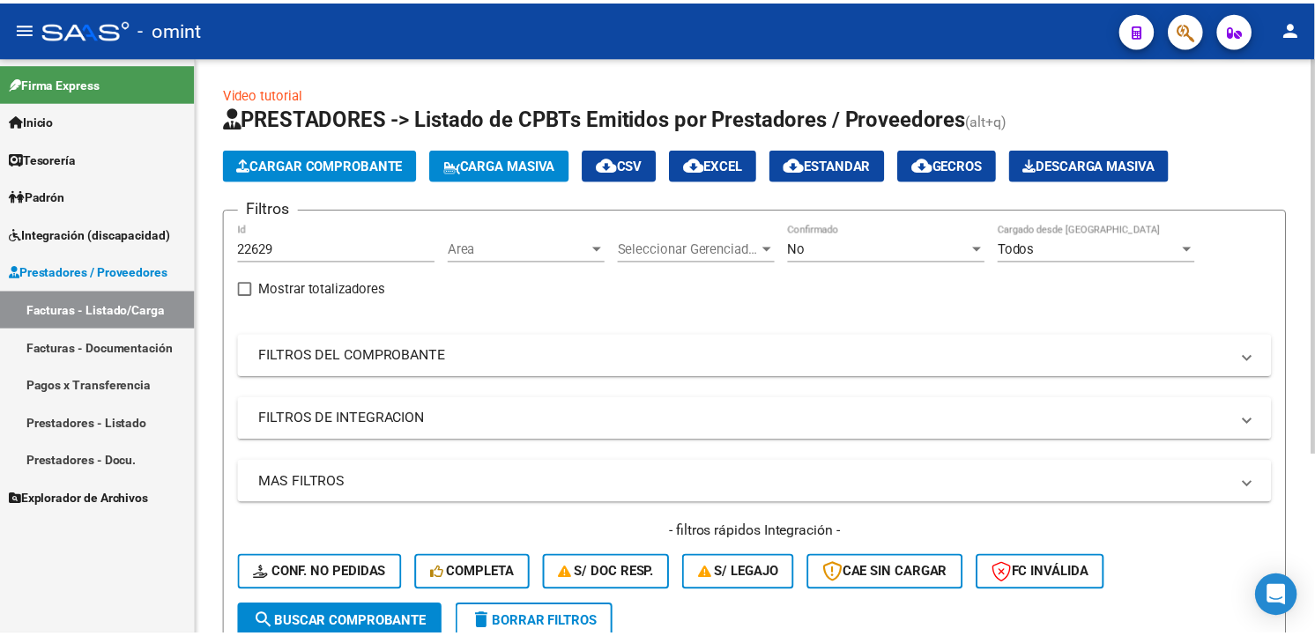
scroll to position [261, 0]
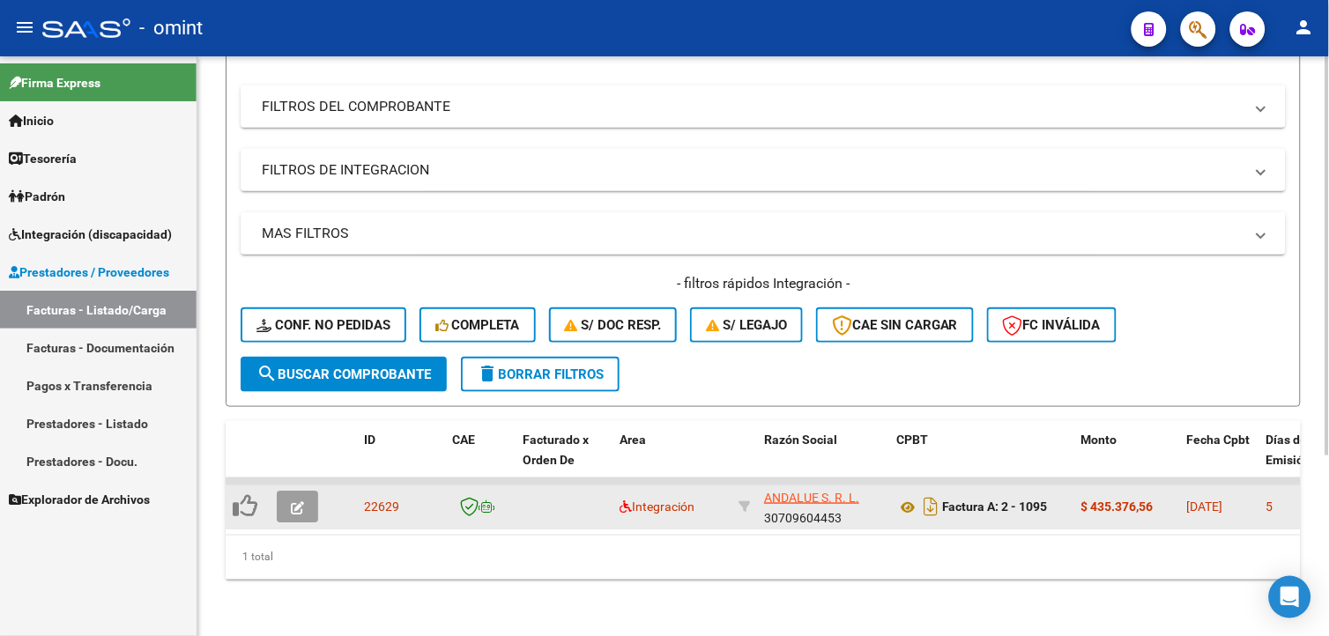
click at [295, 499] on span "button" at bounding box center [297, 507] width 13 height 16
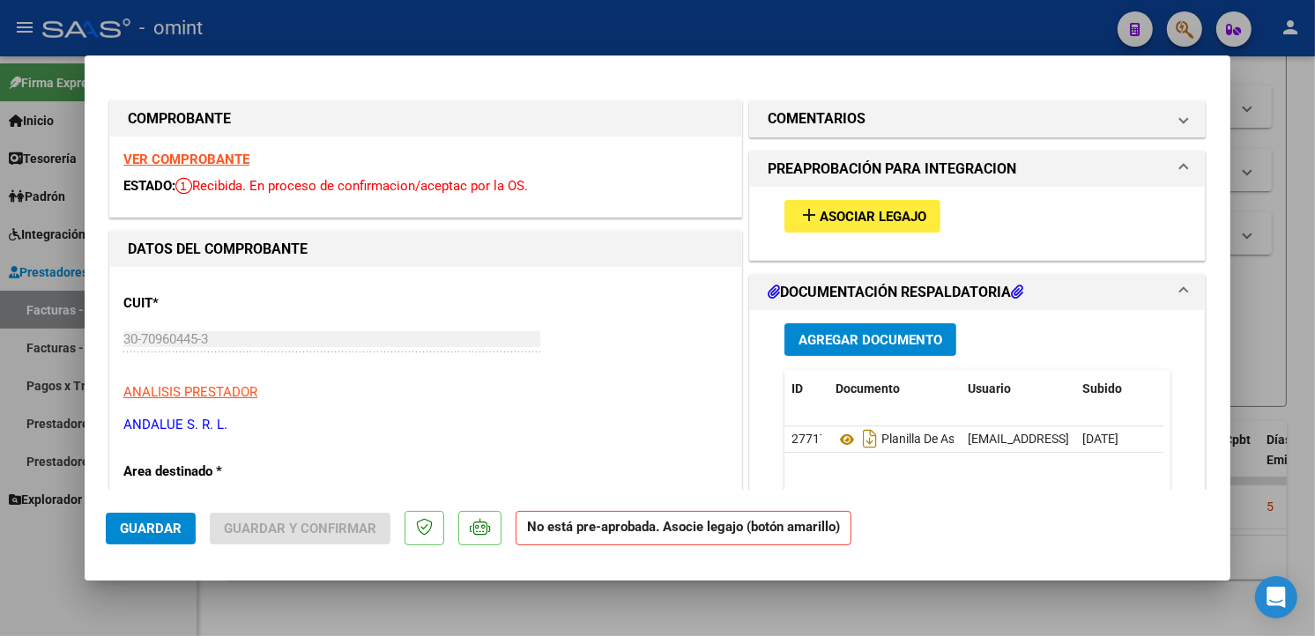
click at [235, 157] on strong "VER COMPROBANTE" at bounding box center [186, 160] width 126 height 16
click at [848, 210] on span "Asociar Legajo" at bounding box center [873, 217] width 107 height 16
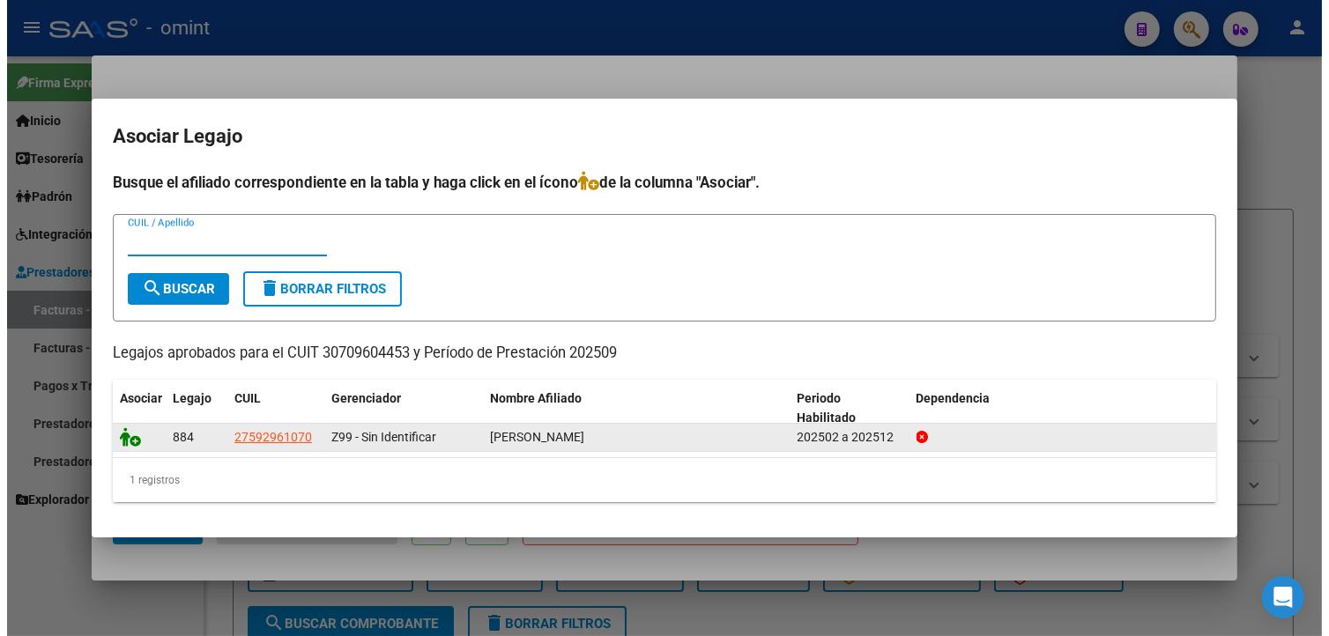
scroll to position [261, 0]
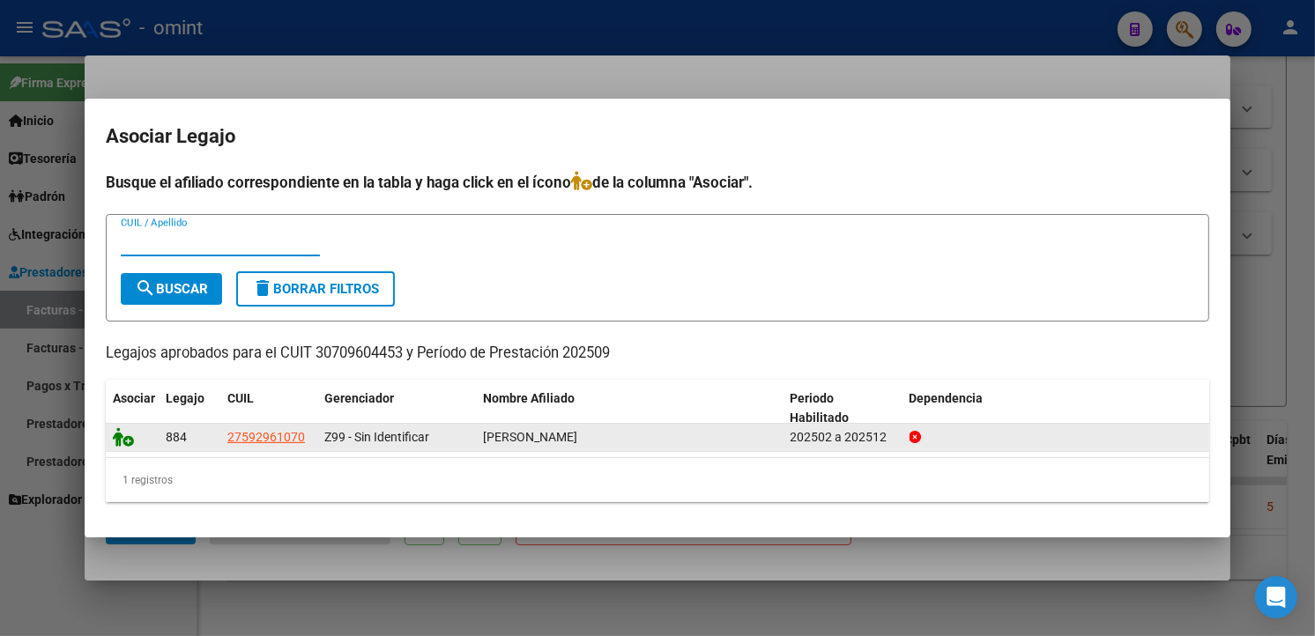
drag, startPoint x: 117, startPoint y: 434, endPoint x: 300, endPoint y: 428, distance: 182.5
click at [117, 434] on icon at bounding box center [123, 436] width 21 height 19
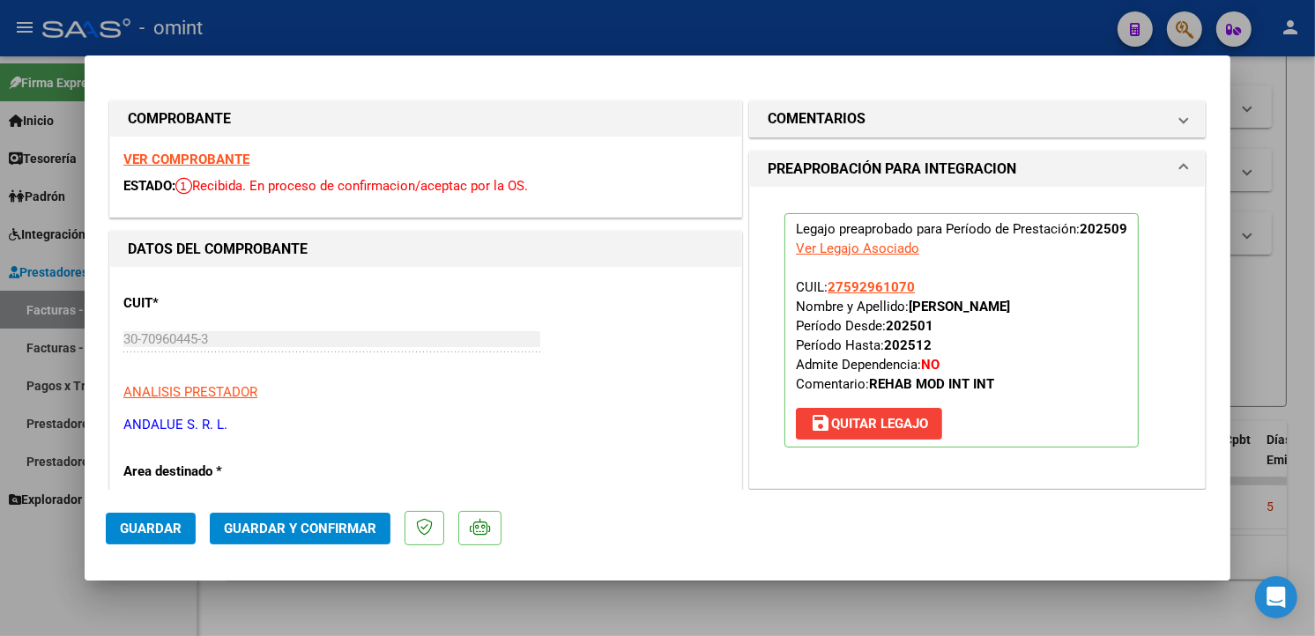
drag, startPoint x: 111, startPoint y: 536, endPoint x: 148, endPoint y: 529, distance: 37.7
click at [118, 536] on button "Guardar" at bounding box center [151, 529] width 90 height 32
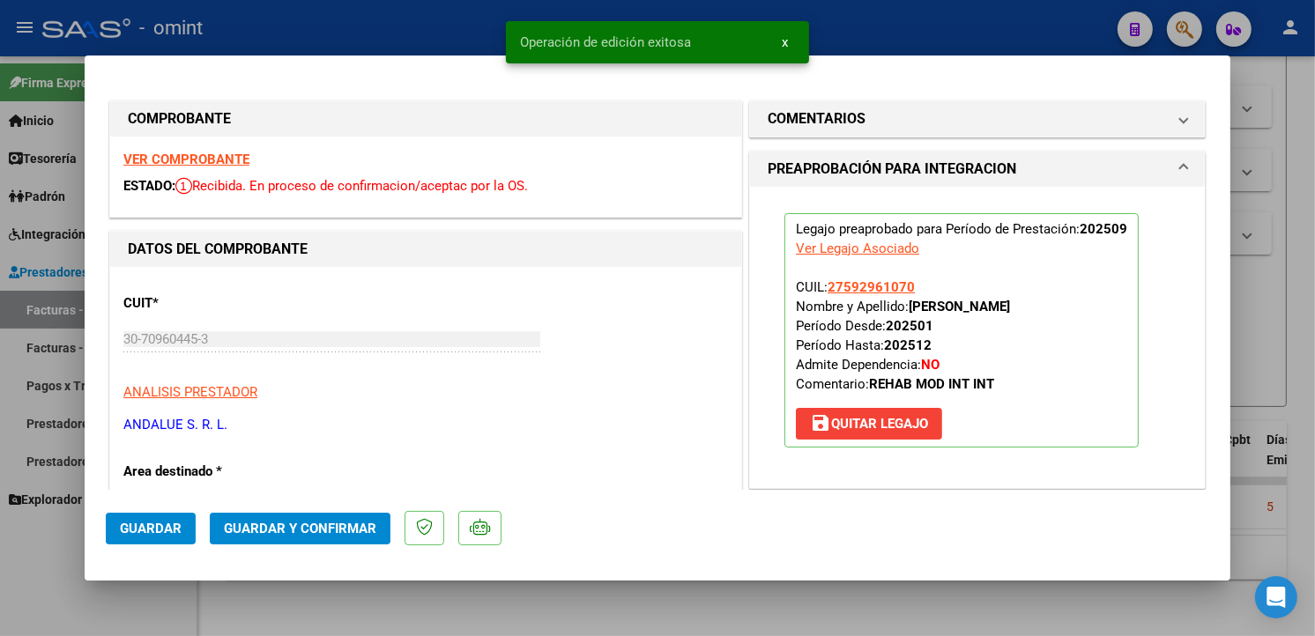
drag, startPoint x: 336, startPoint y: 36, endPoint x: 527, endPoint y: 38, distance: 191.3
click at [339, 33] on div at bounding box center [657, 318] width 1315 height 636
type input "$ 0,00"
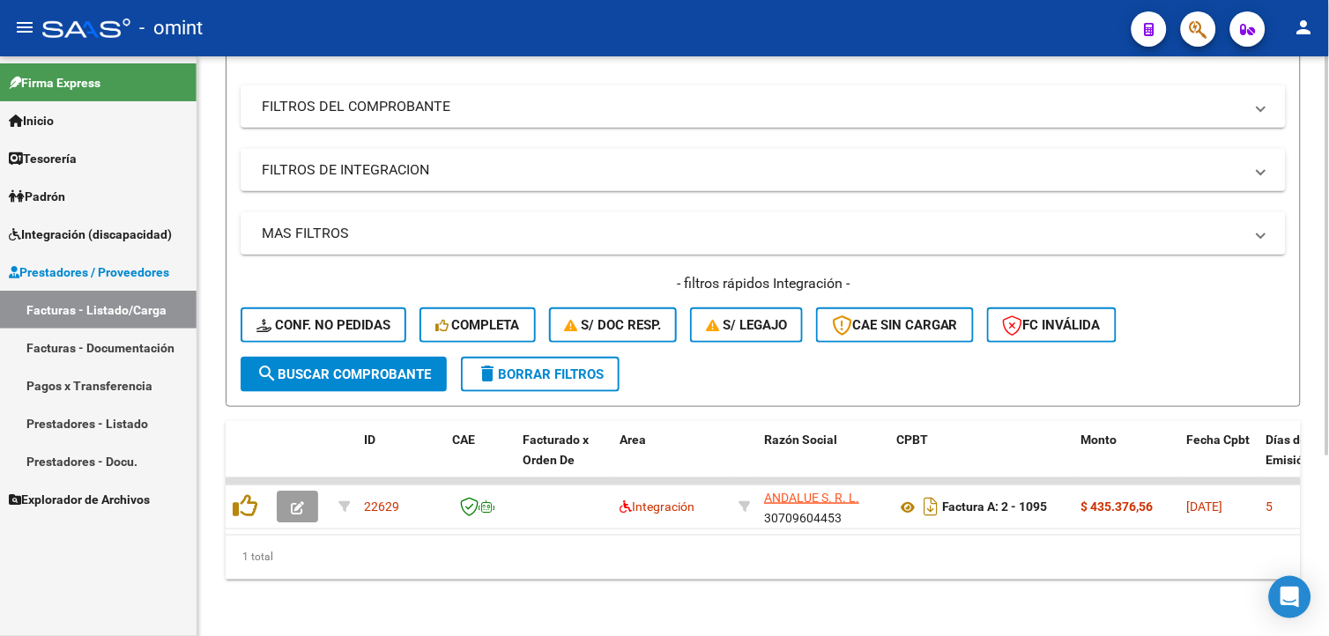
scroll to position [0, 0]
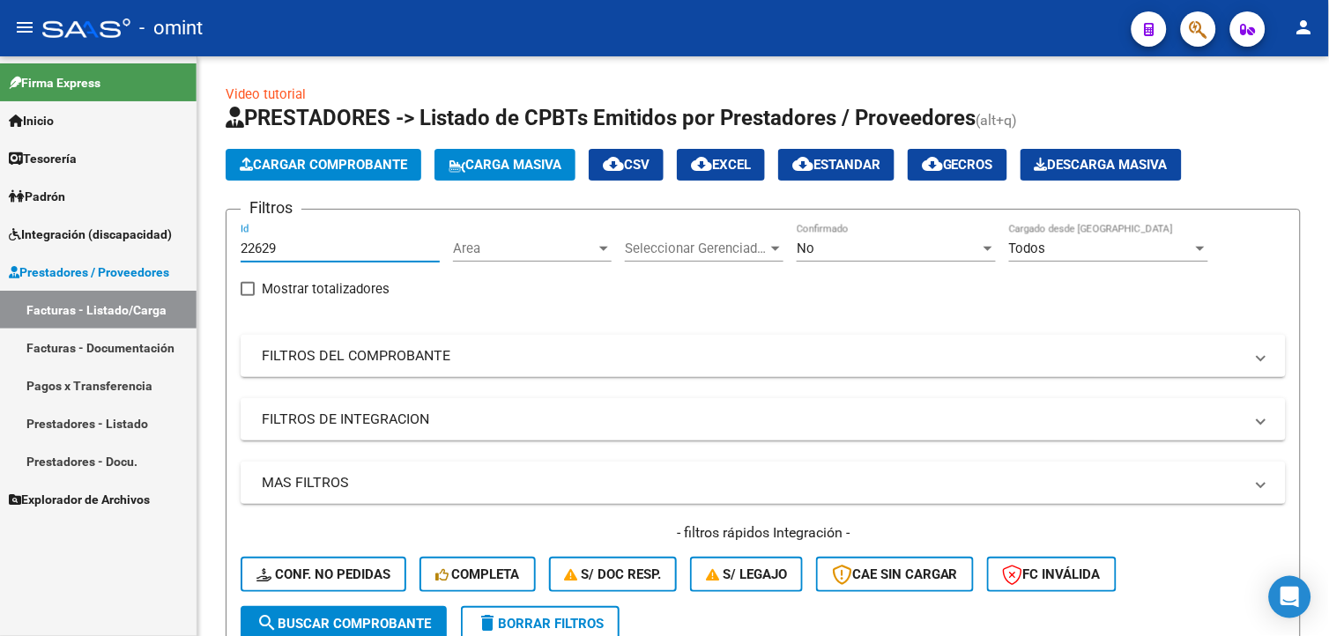
drag, startPoint x: 268, startPoint y: 249, endPoint x: 91, endPoint y: 230, distance: 178.1
click at [91, 230] on mat-sidenav-container "Firma Express Inicio Calendario SSS Instructivos Contacto OS Tesorería Extracto…" at bounding box center [664, 346] width 1329 height 580
paste input "22127"
type input "22127"
click at [344, 630] on button "search Buscar Comprobante" at bounding box center [344, 623] width 206 height 35
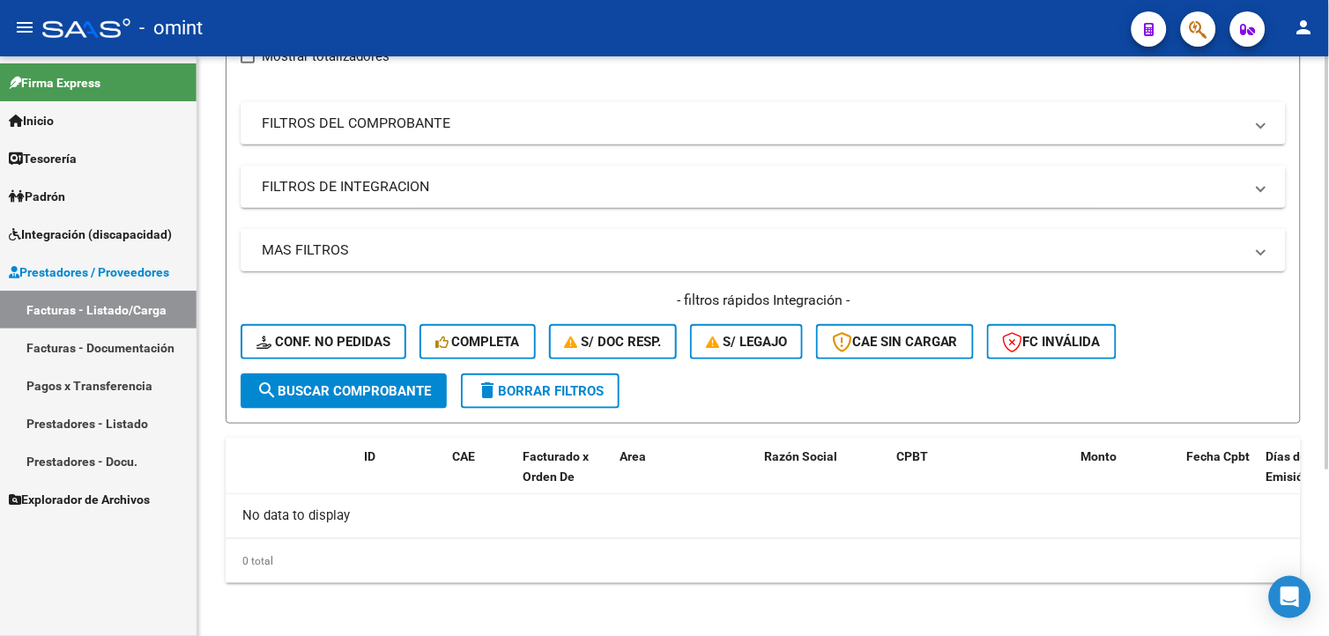
scroll to position [37, 0]
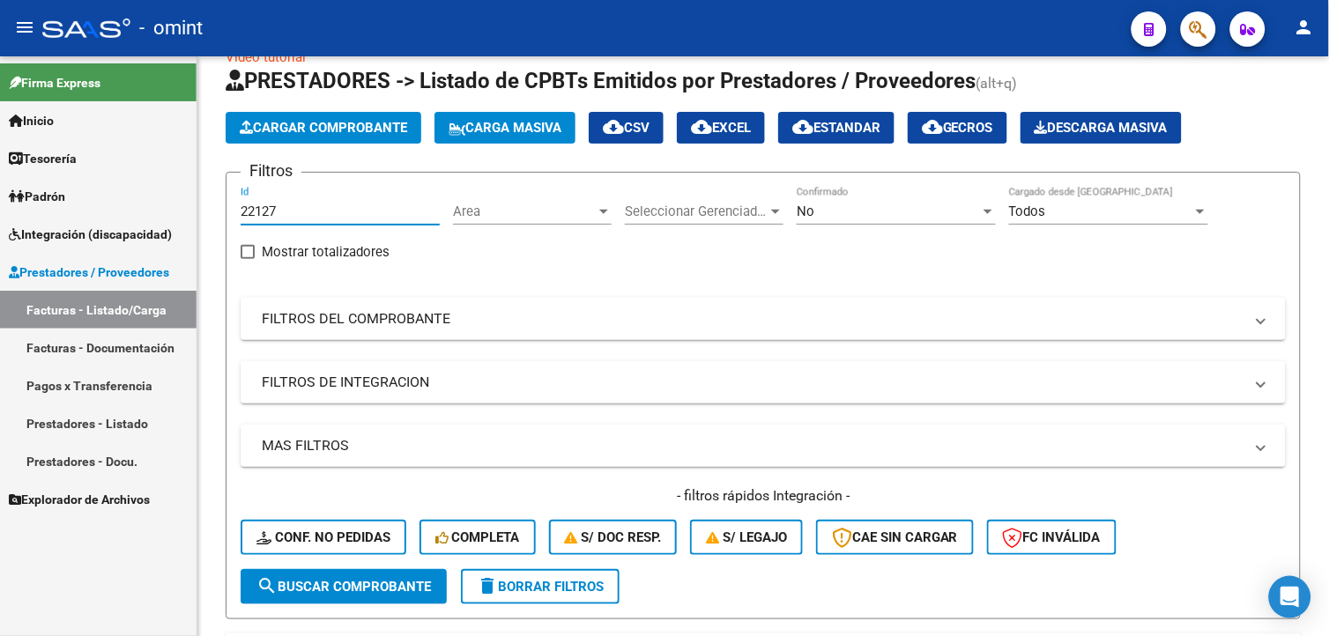
drag, startPoint x: 286, startPoint y: 209, endPoint x: 162, endPoint y: 200, distance: 124.6
click at [162, 200] on mat-sidenav-container "Firma Express Inicio Calendario SSS Instructivos Contacto OS Tesorería Extracto…" at bounding box center [664, 346] width 1329 height 580
paste input "22127"
type input "22127"
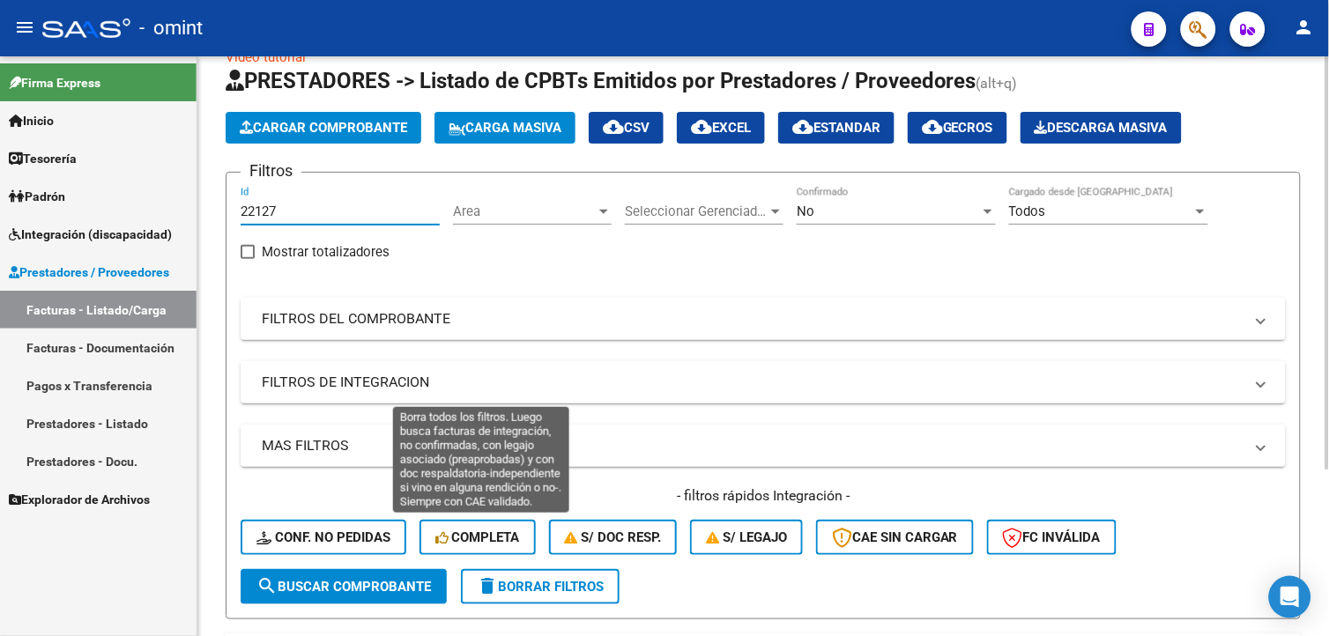
click at [388, 583] on span "search Buscar Comprobante" at bounding box center [343, 587] width 175 height 16
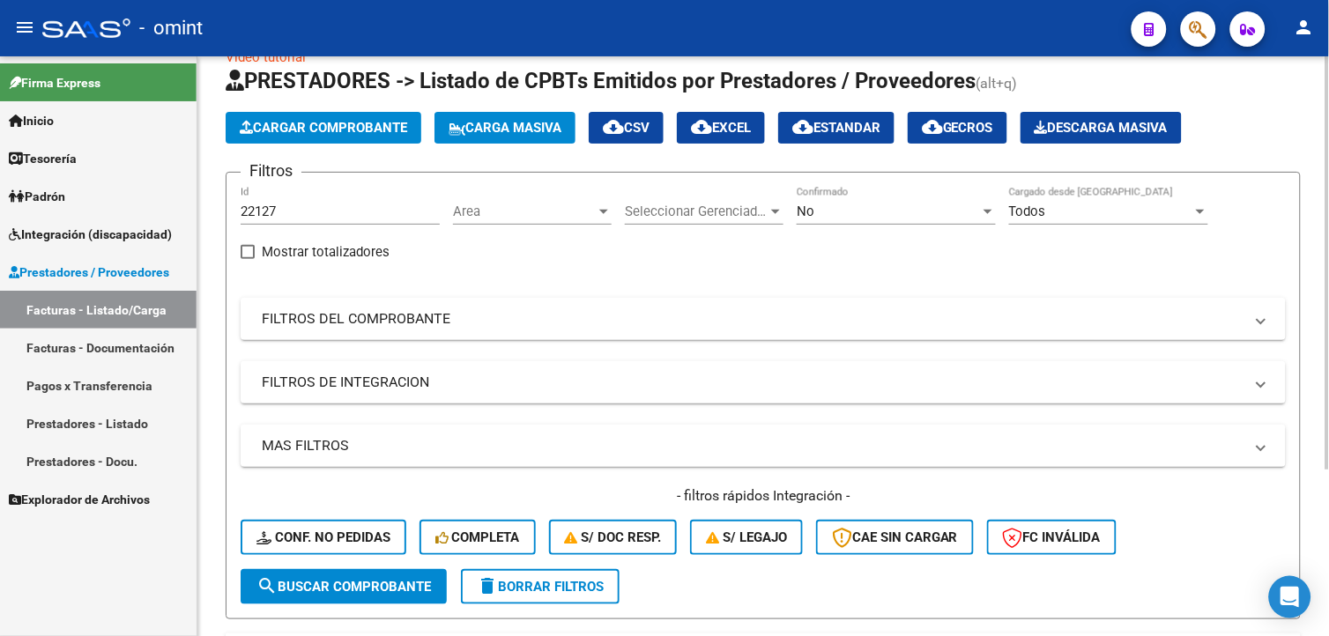
scroll to position [233, 0]
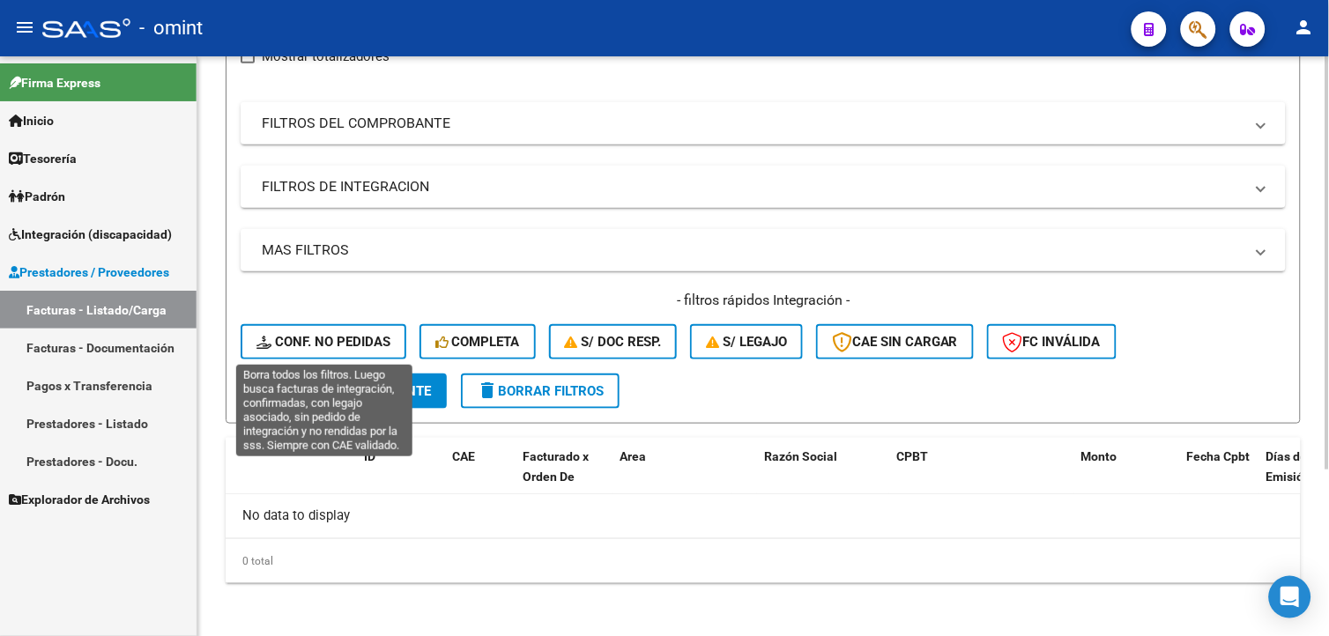
drag, startPoint x: 315, startPoint y: 344, endPoint x: 336, endPoint y: 358, distance: 25.4
click at [315, 345] on span "Conf. no pedidas" at bounding box center [323, 342] width 134 height 16
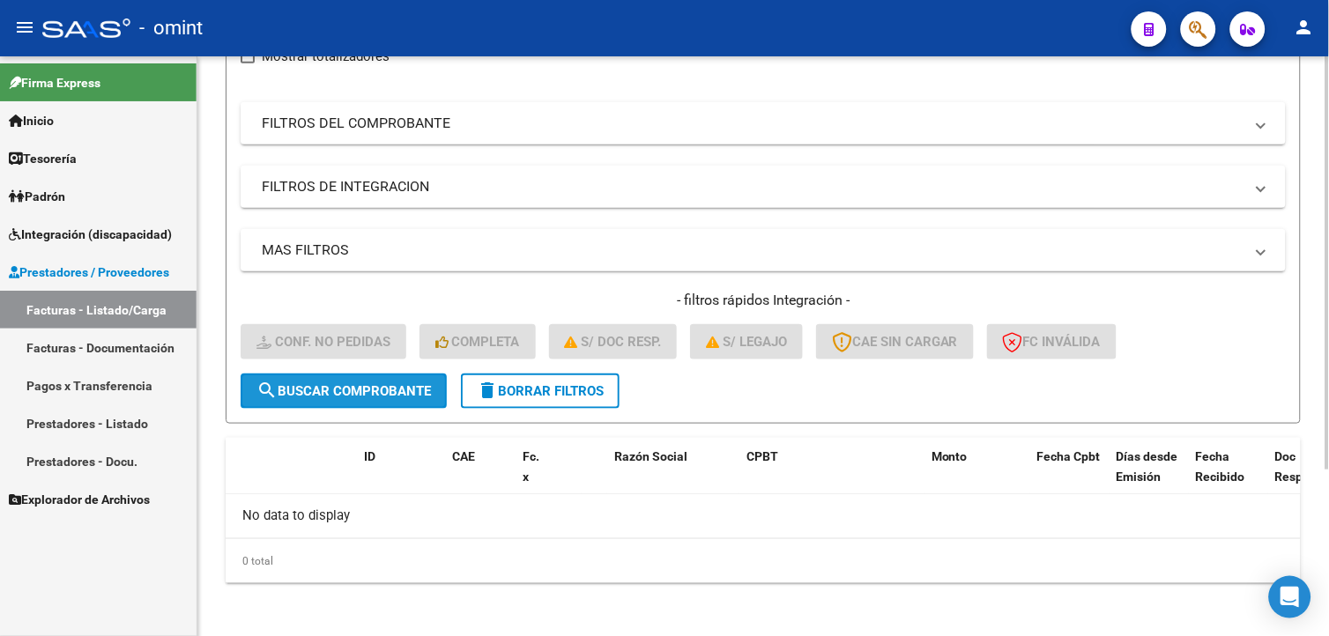
click at [311, 393] on span "search Buscar Comprobante" at bounding box center [343, 391] width 175 height 16
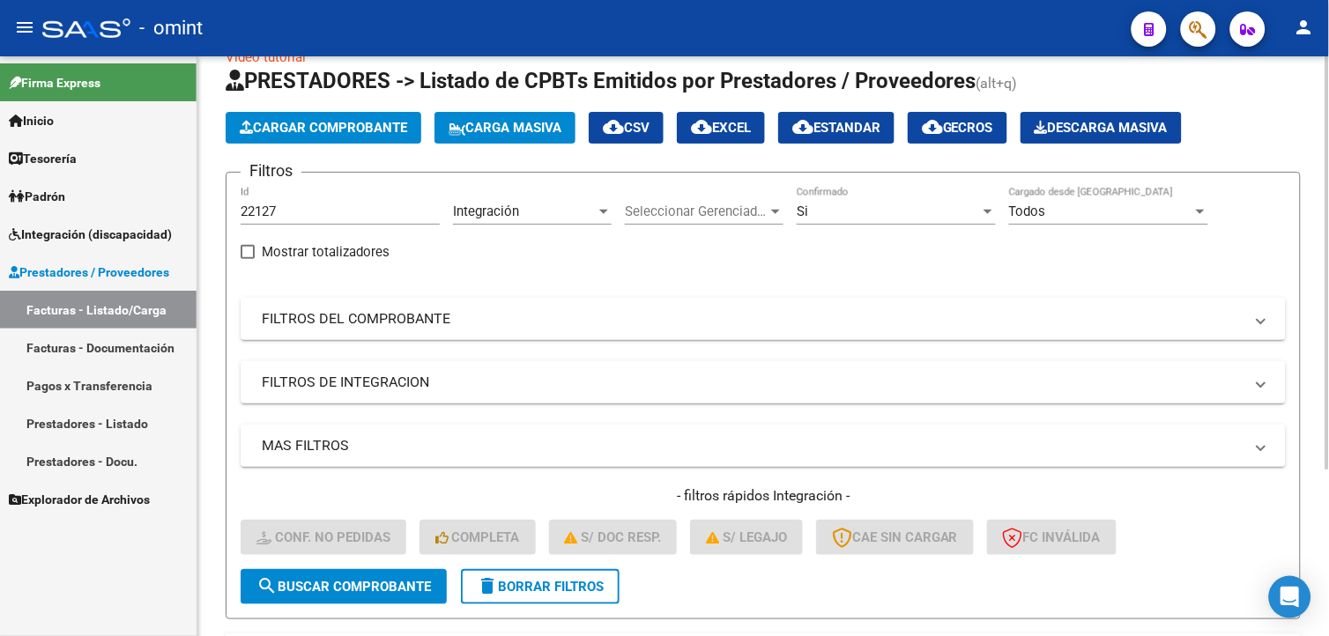
drag, startPoint x: 524, startPoint y: 589, endPoint x: 526, endPoint y: 564, distance: 24.7
click at [525, 589] on span "delete Borrar Filtros" at bounding box center [540, 587] width 127 height 16
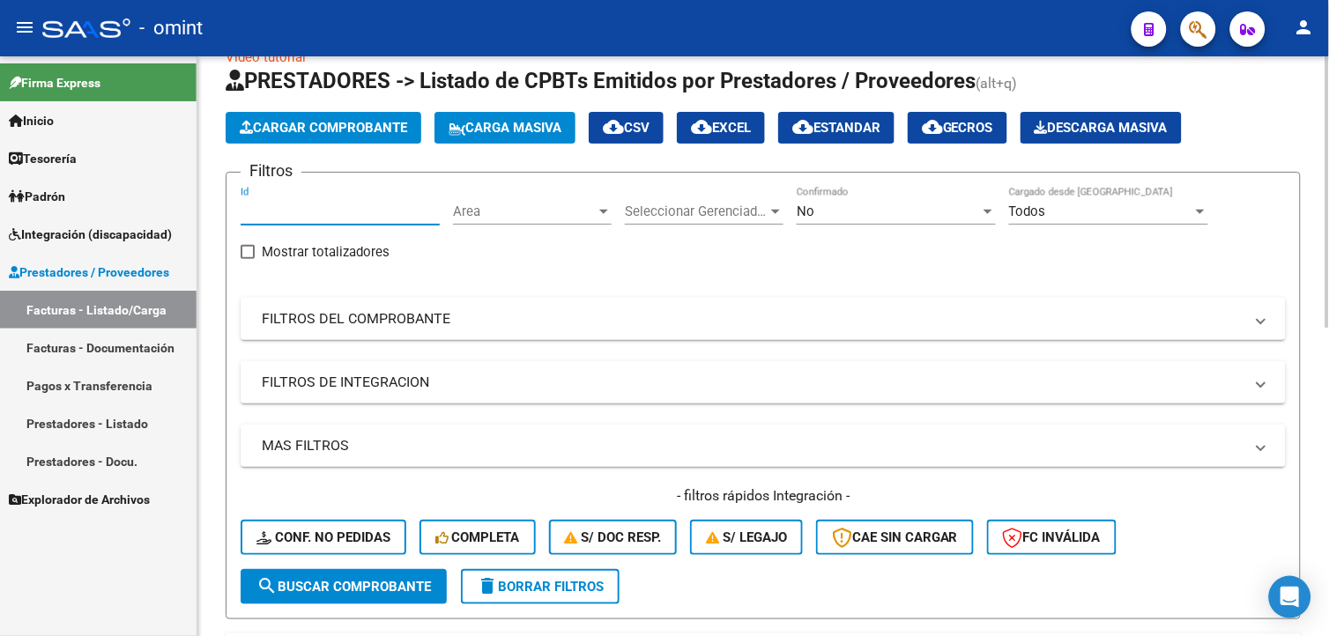
drag, startPoint x: 271, startPoint y: 203, endPoint x: 244, endPoint y: 217, distance: 30.0
paste input "22127"
type input "22127"
click at [340, 579] on span "search Buscar Comprobante" at bounding box center [343, 587] width 175 height 16
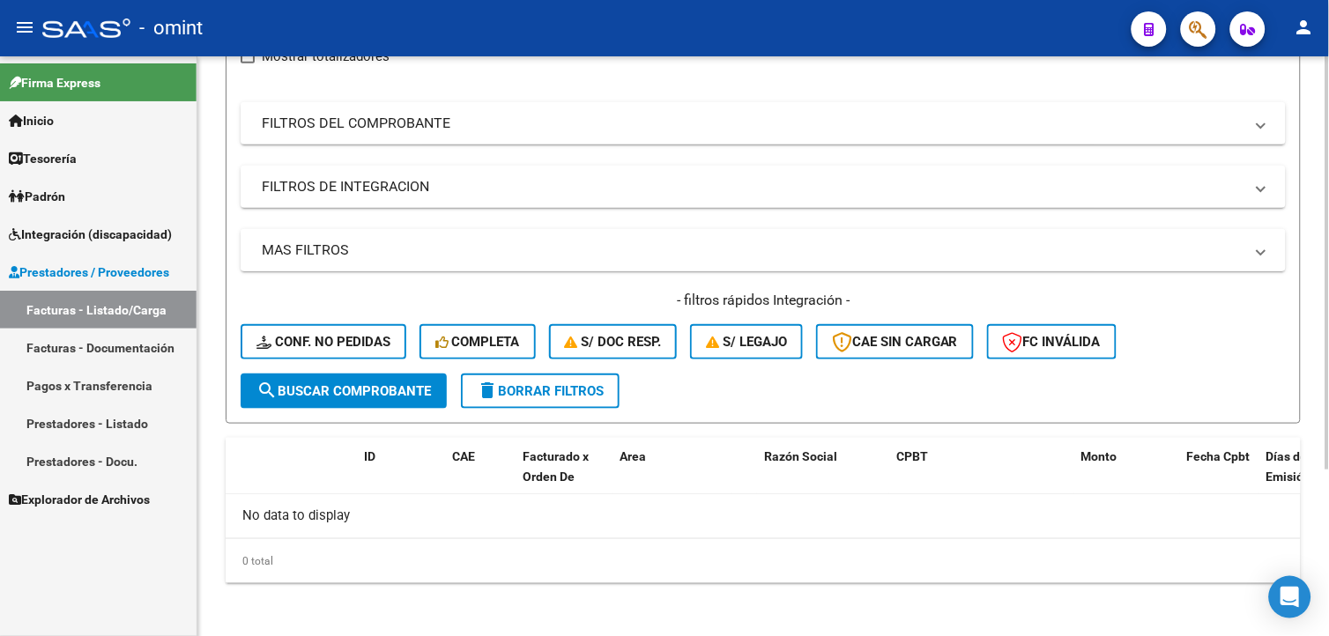
scroll to position [0, 0]
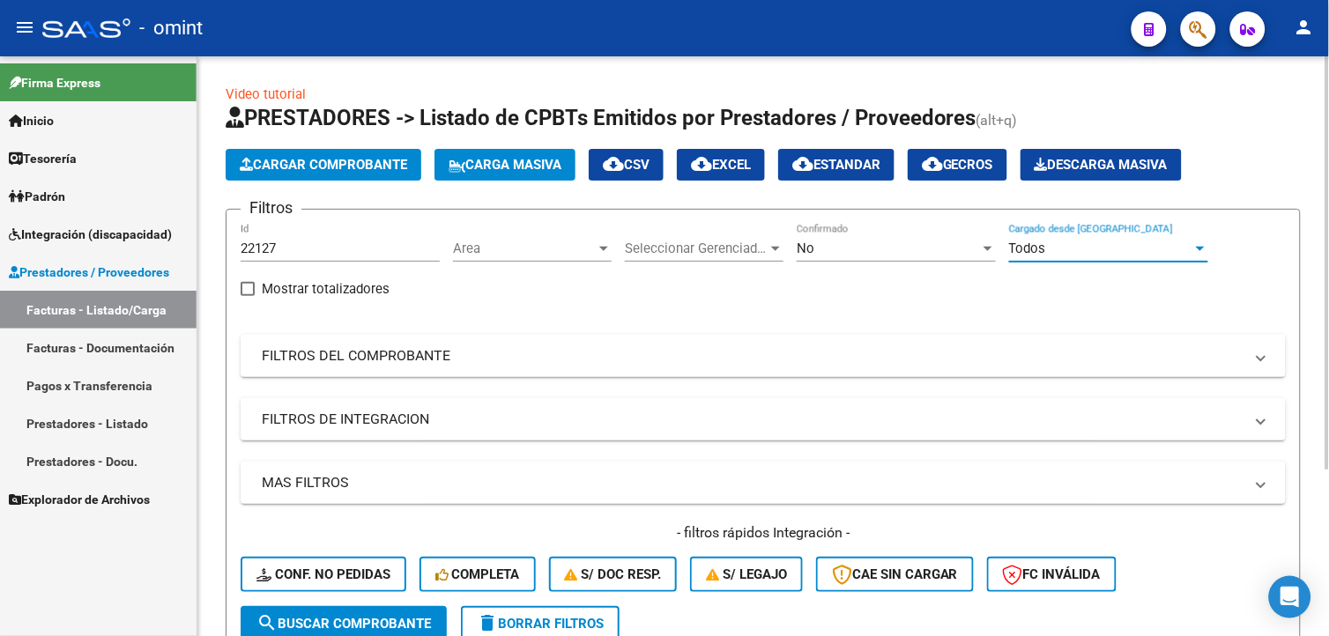
click at [1184, 248] on div "Todos" at bounding box center [1100, 249] width 183 height 16
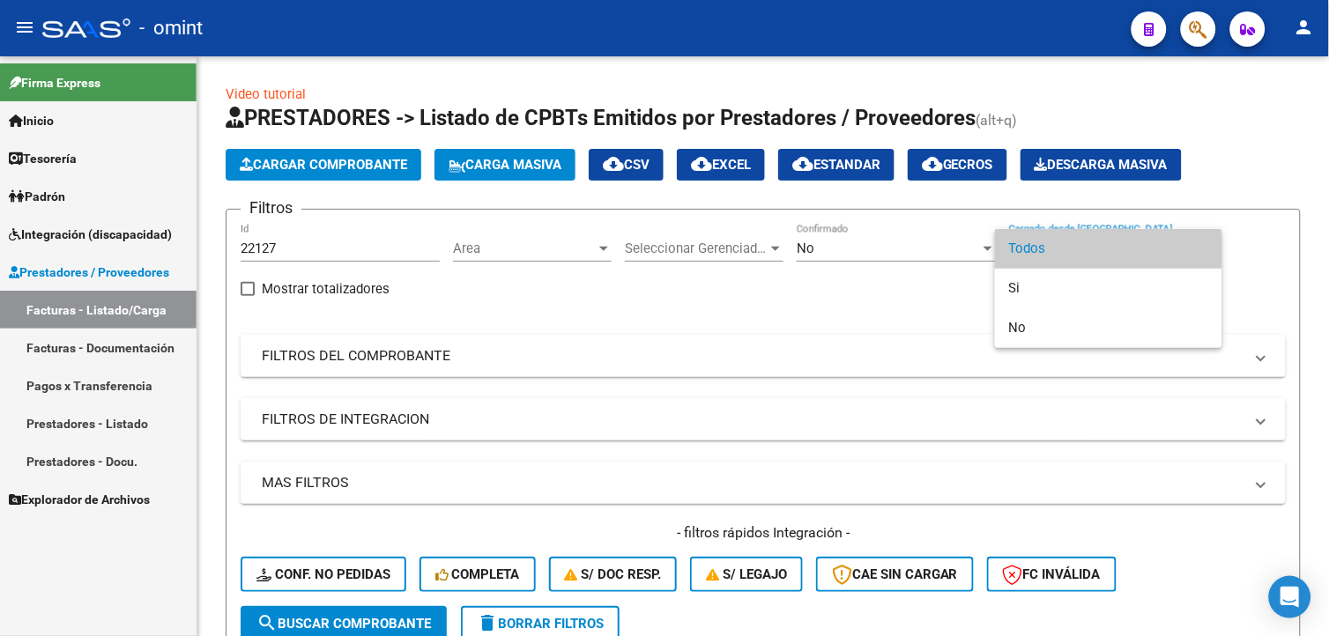
click at [881, 252] on div at bounding box center [664, 318] width 1329 height 636
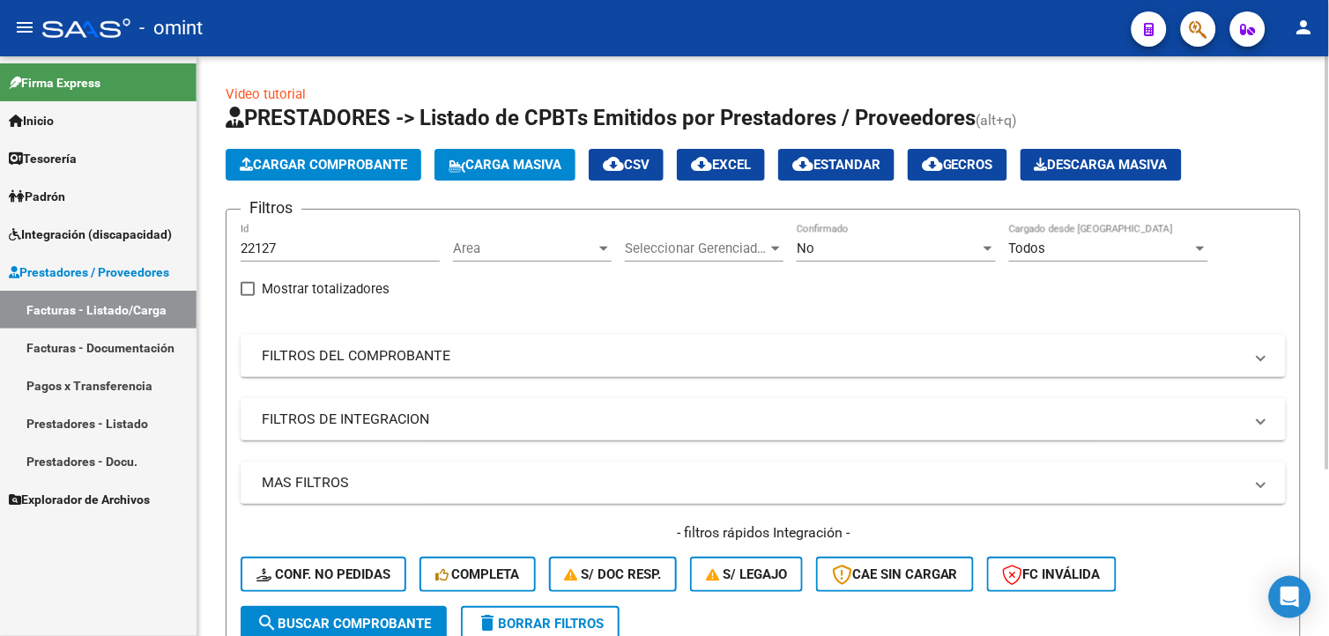
click at [985, 248] on div at bounding box center [988, 249] width 9 height 4
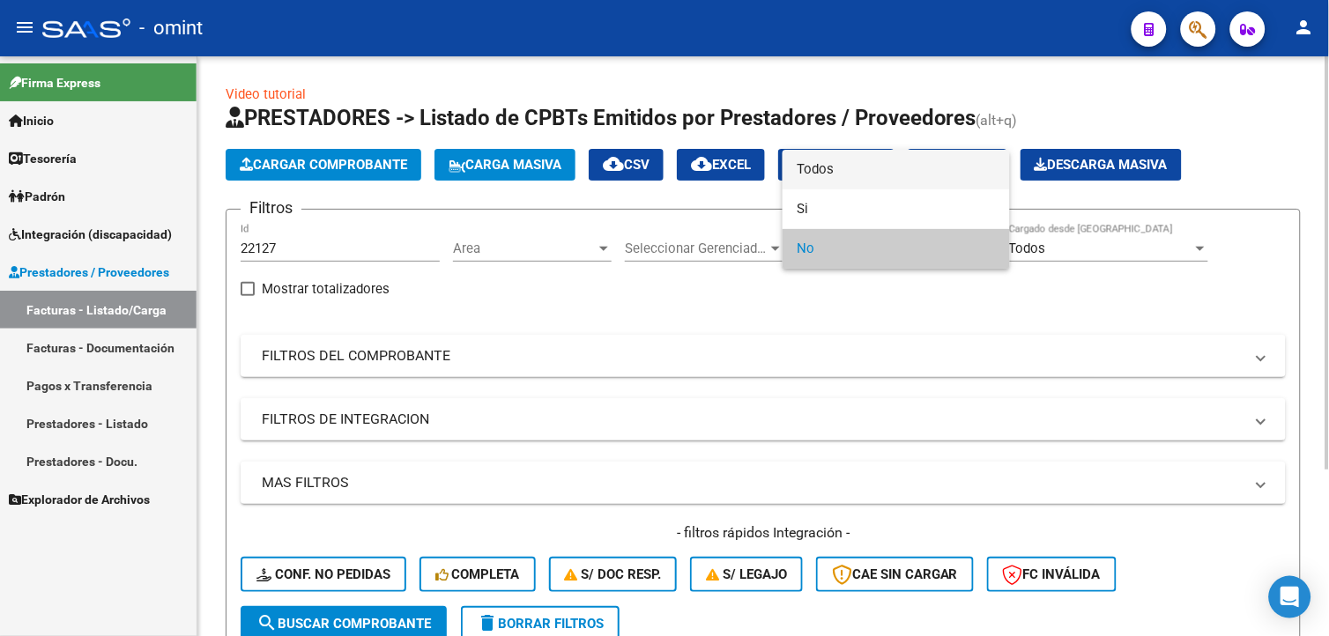
click at [844, 177] on span "Todos" at bounding box center [896, 170] width 199 height 40
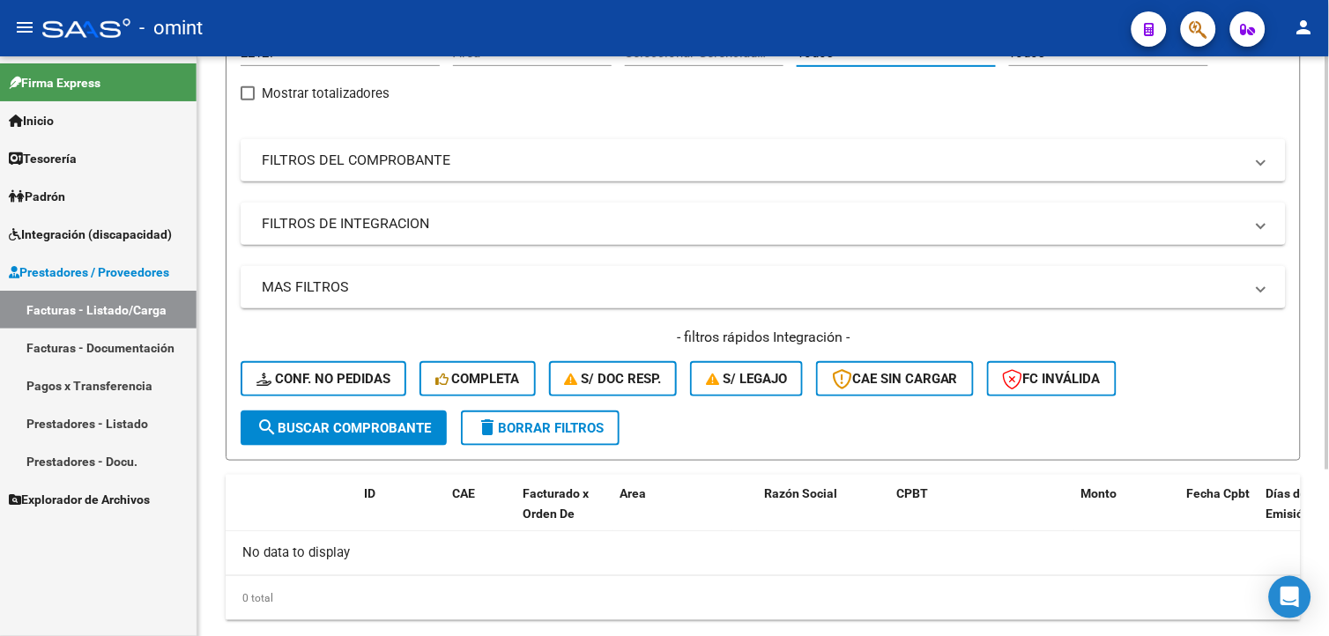
click at [304, 420] on span "search Buscar Comprobante" at bounding box center [343, 428] width 175 height 16
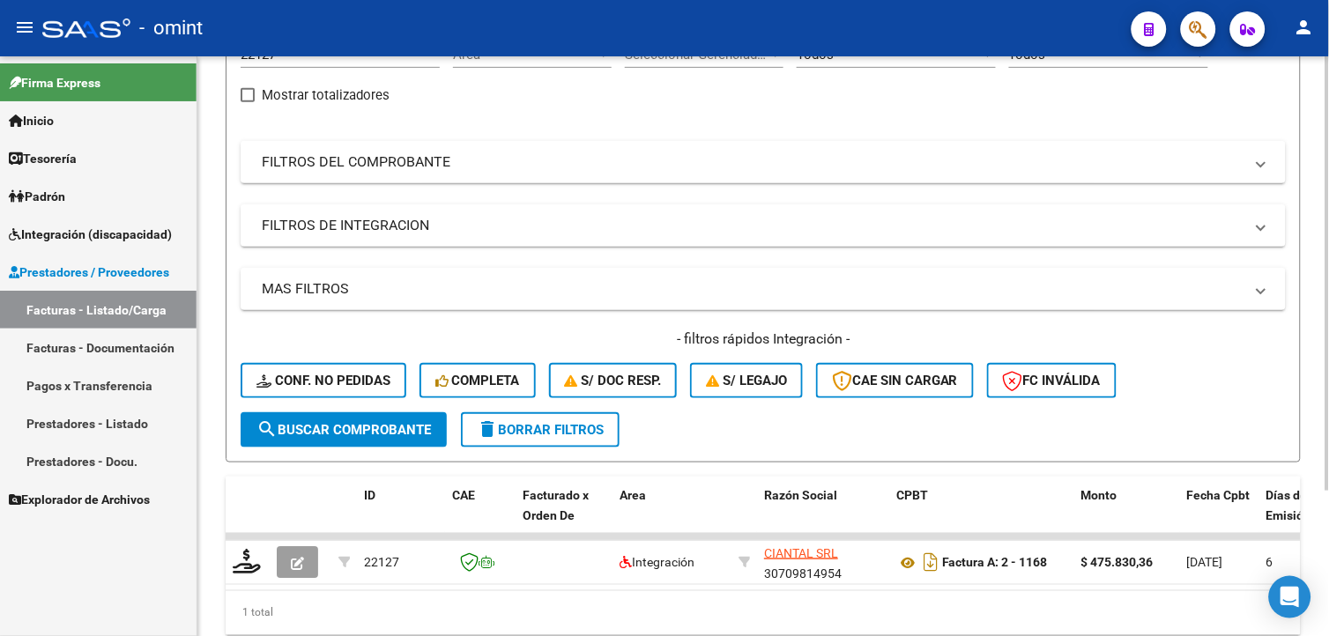
scroll to position [196, 0]
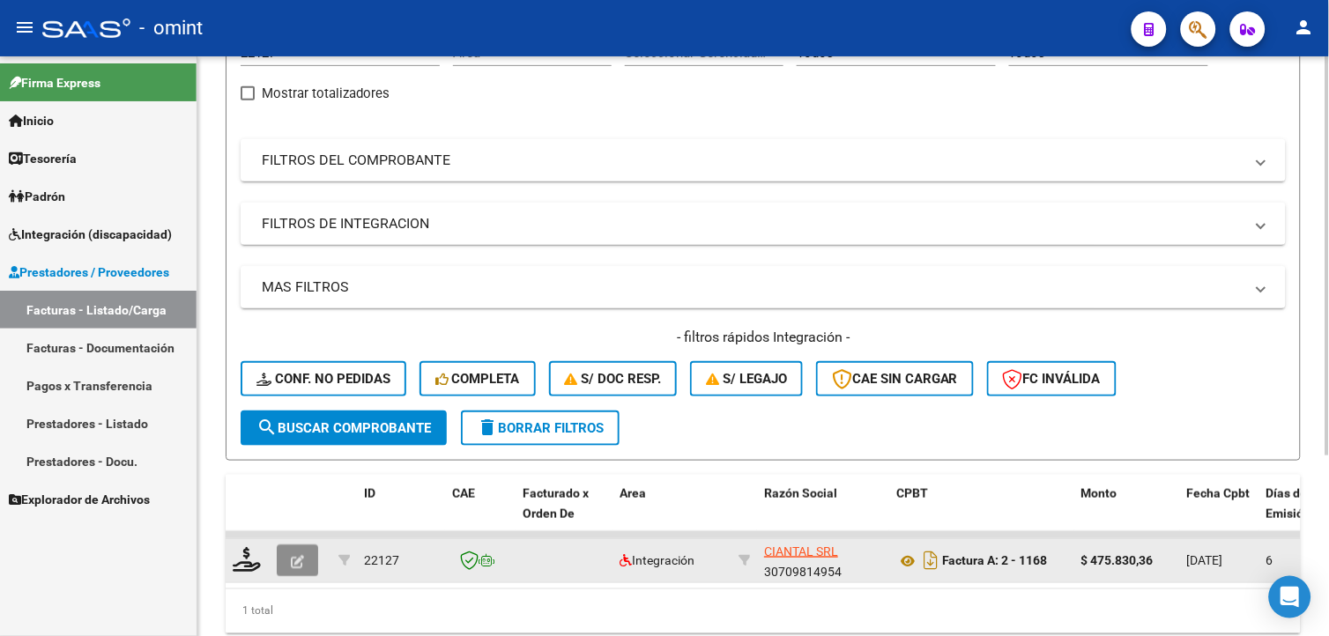
click at [301, 556] on icon "button" at bounding box center [297, 561] width 13 height 13
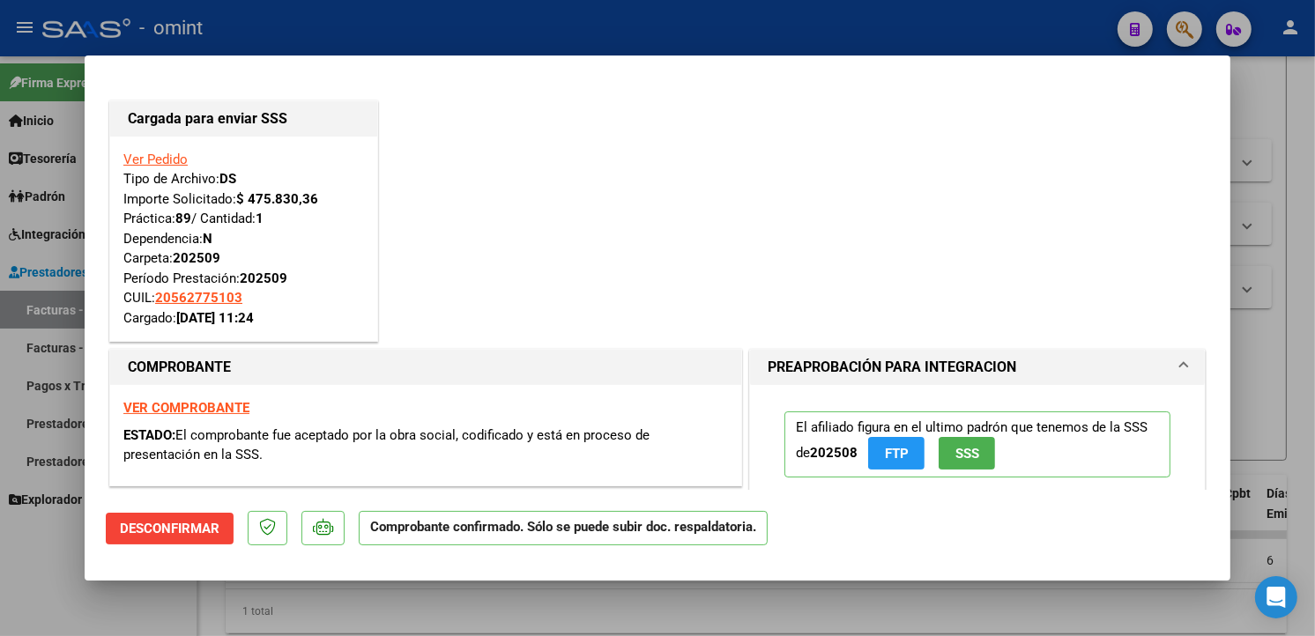
click at [345, 20] on div at bounding box center [657, 318] width 1315 height 636
type input "$ 0,00"
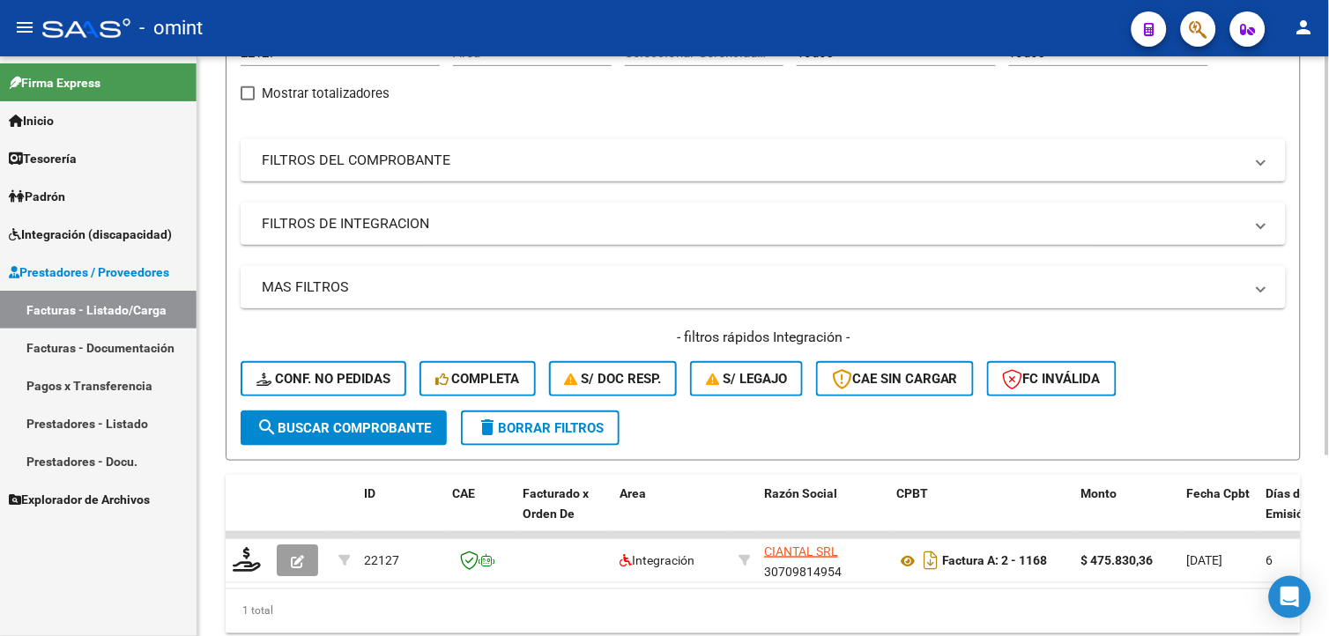
scroll to position [0, 0]
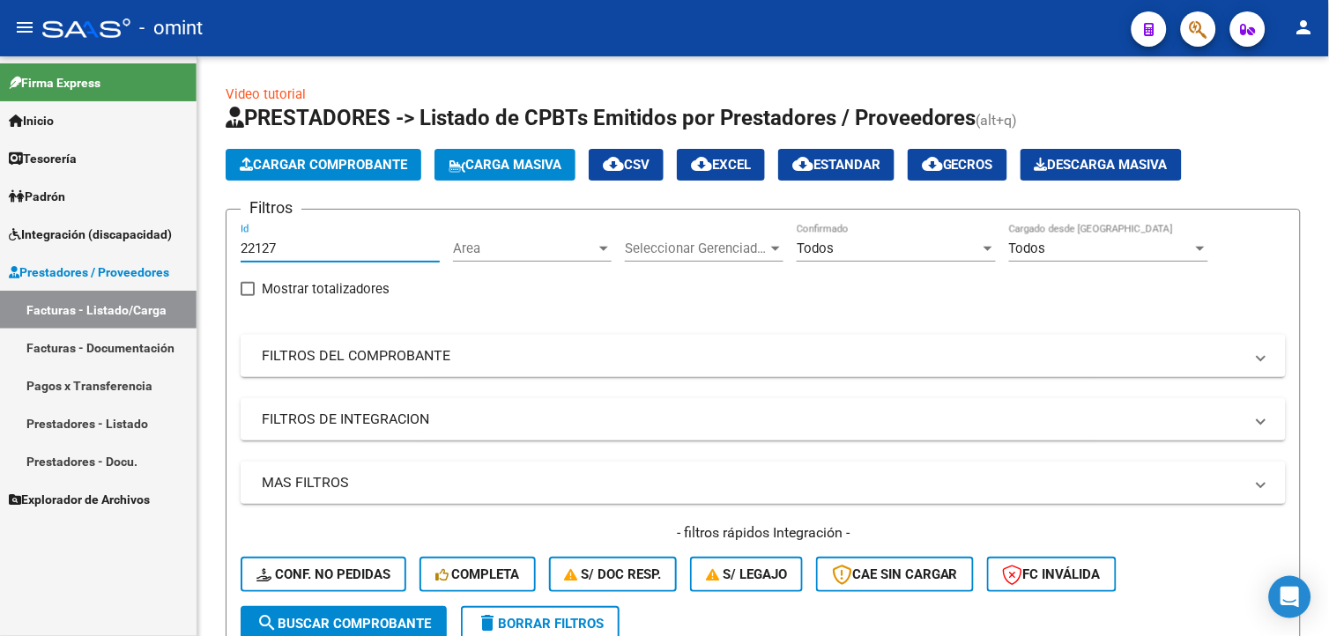
drag, startPoint x: 196, startPoint y: 232, endPoint x: 156, endPoint y: 223, distance: 40.6
click at [157, 224] on mat-sidenav-container "Firma Express Inicio Calendario SSS Instructivos Contacto OS Tesorería Extracto…" at bounding box center [664, 346] width 1329 height 580
paste input "23238"
type input "23238"
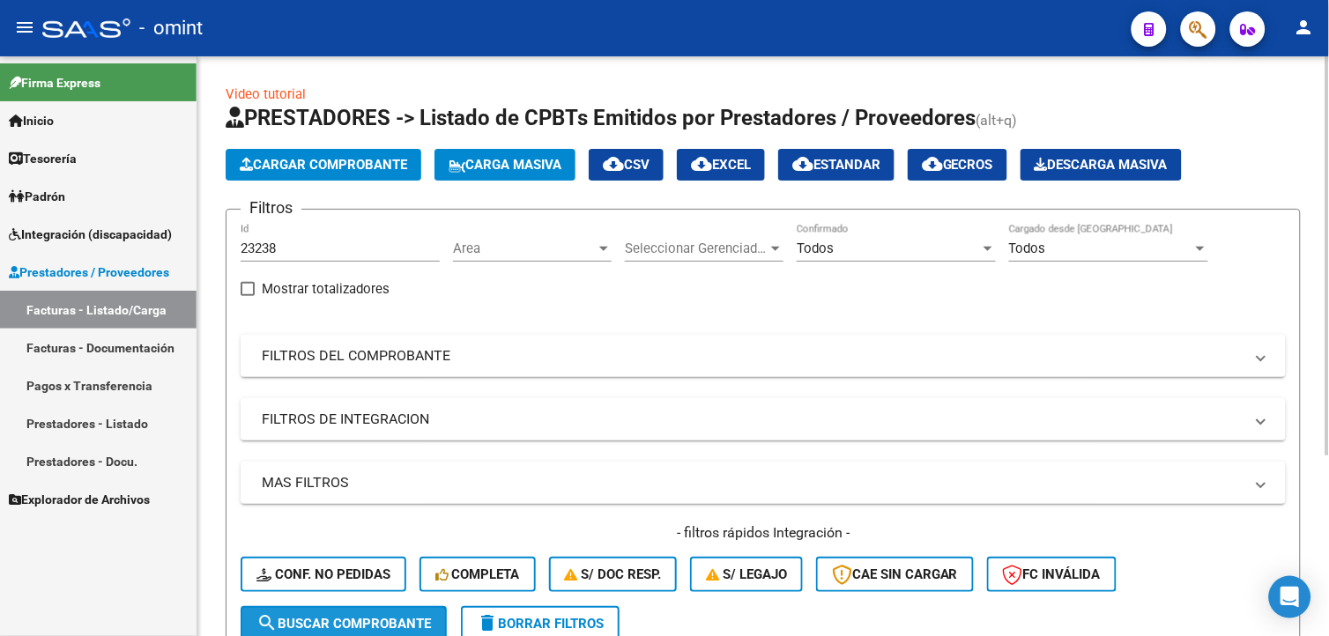
click at [416, 620] on span "search Buscar Comprobante" at bounding box center [343, 624] width 175 height 16
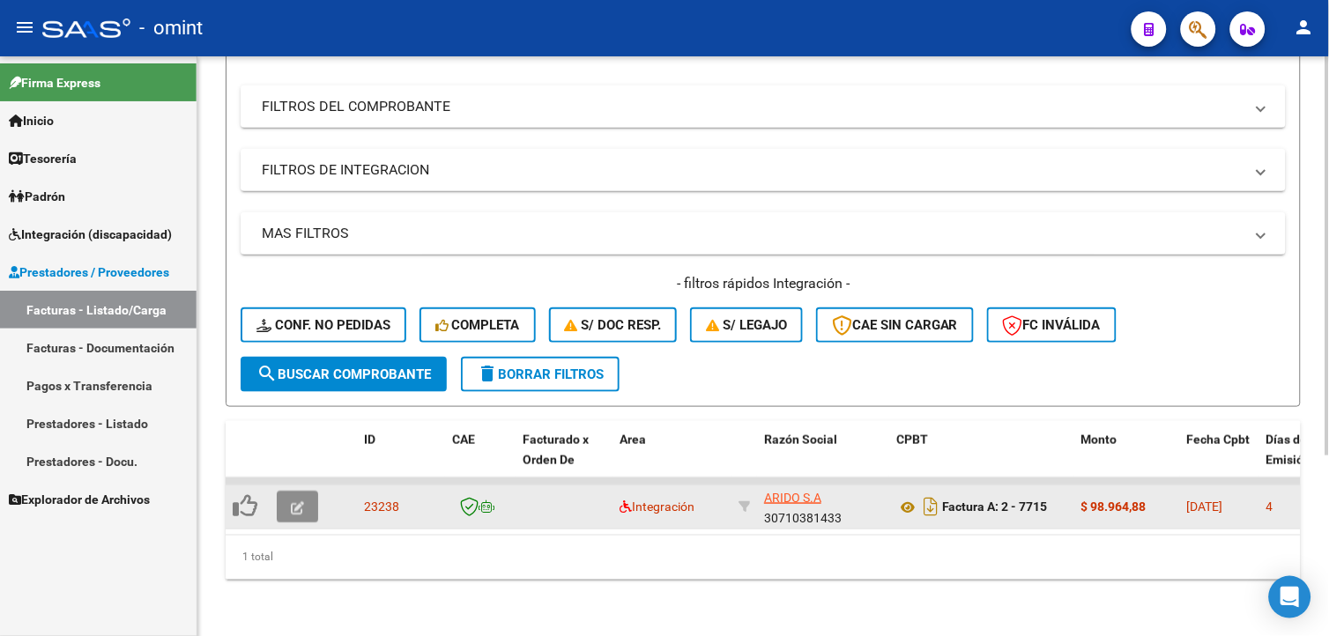
click at [289, 491] on button "button" at bounding box center [297, 507] width 41 height 32
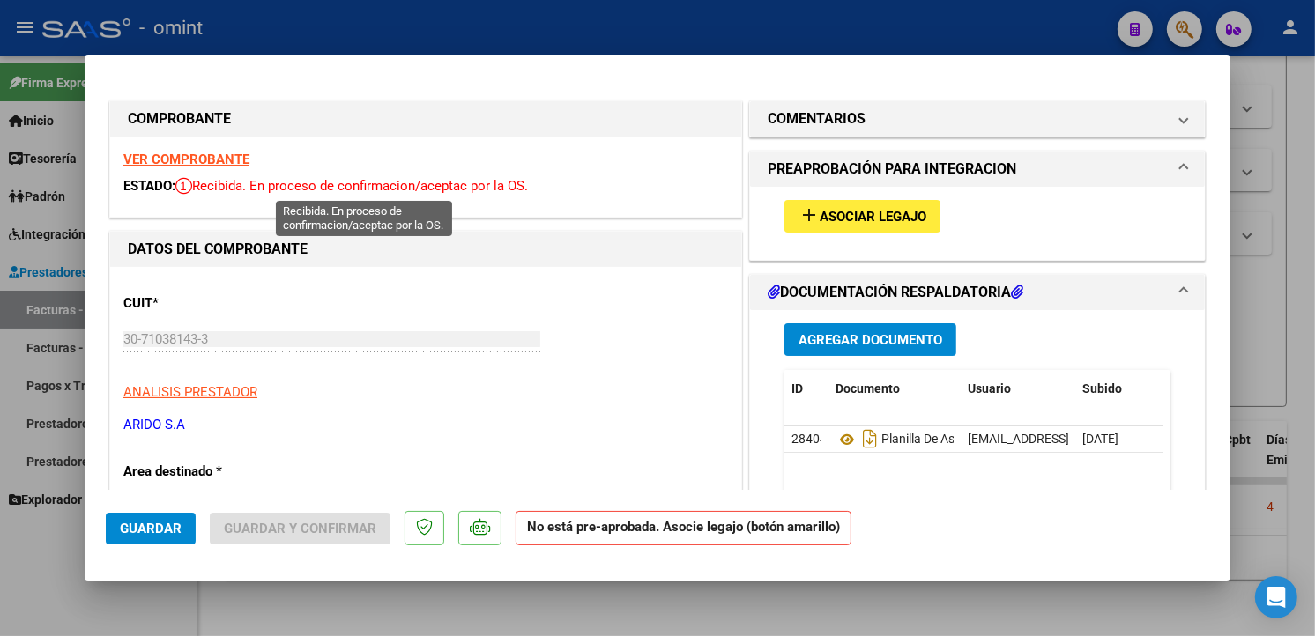
click at [259, 187] on span "Recibida. En proceso de confirmacion/aceptac por la OS." at bounding box center [351, 186] width 353 height 16
drag, startPoint x: 259, startPoint y: 187, endPoint x: 219, endPoint y: 157, distance: 50.4
click at [219, 157] on strong "VER COMPROBANTE" at bounding box center [186, 160] width 126 height 16
click at [913, 216] on span "Asociar Legajo" at bounding box center [873, 217] width 107 height 16
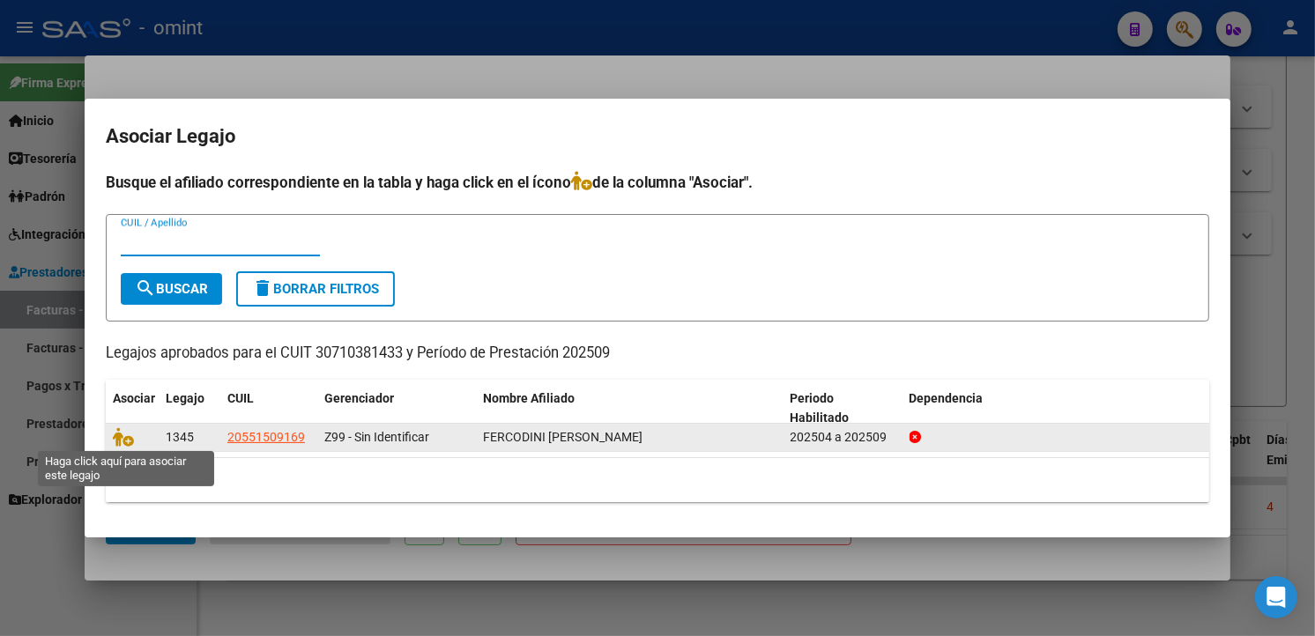
click at [133, 435] on span at bounding box center [126, 437] width 26 height 14
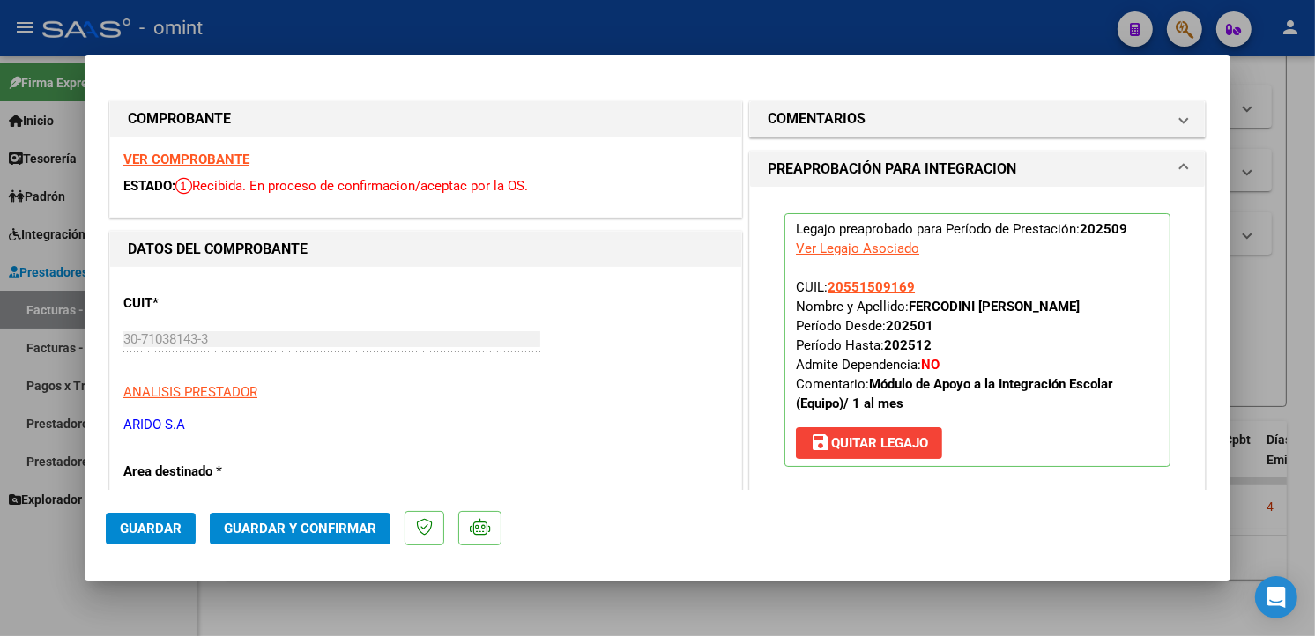
click at [144, 516] on button "Guardar" at bounding box center [151, 529] width 90 height 32
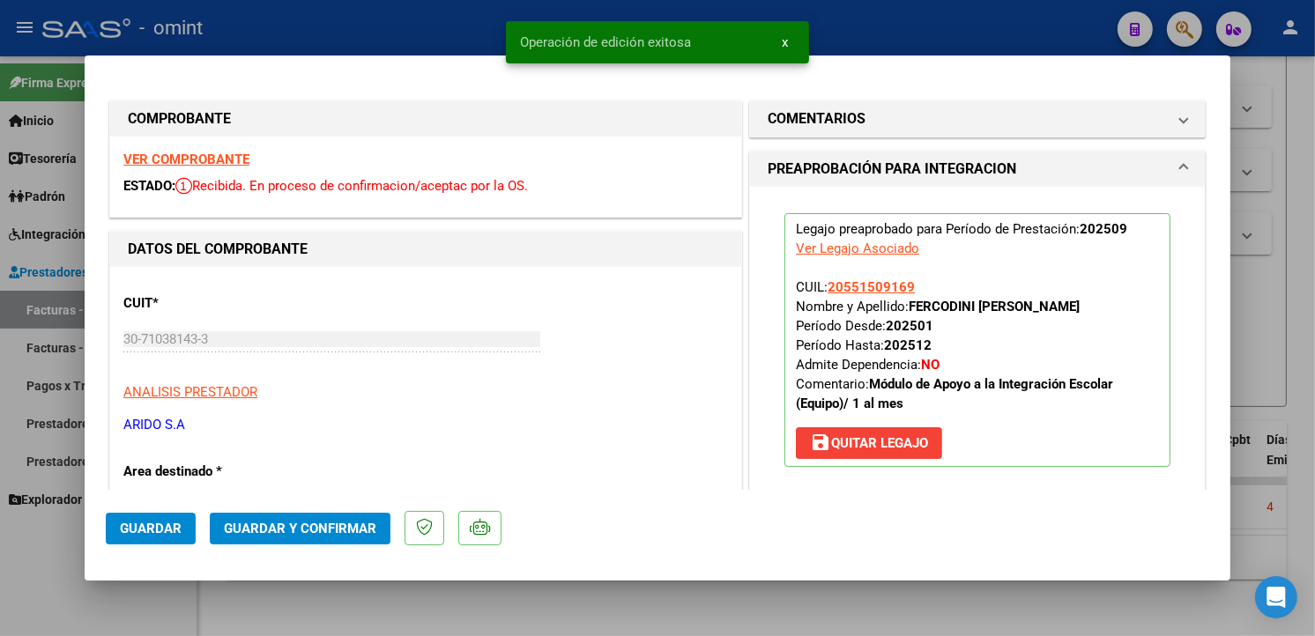
click at [298, 54] on div at bounding box center [657, 318] width 1315 height 636
type input "$ 0,00"
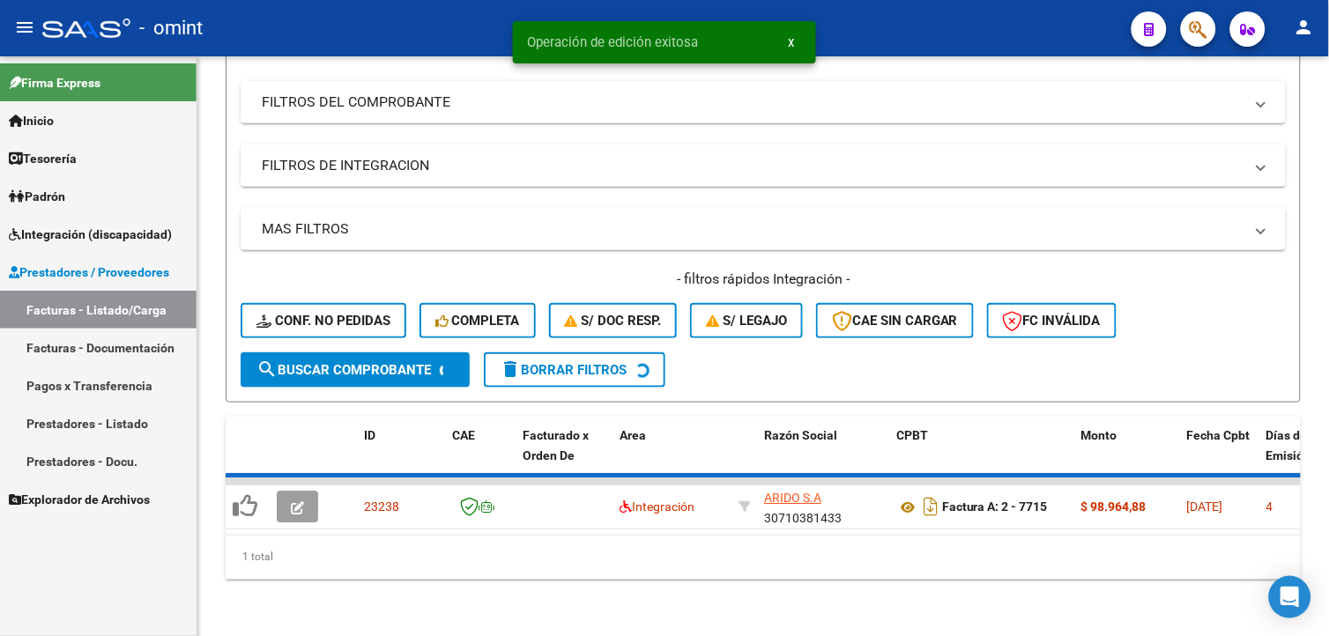
click at [304, 31] on div "- omint" at bounding box center [579, 28] width 1075 height 39
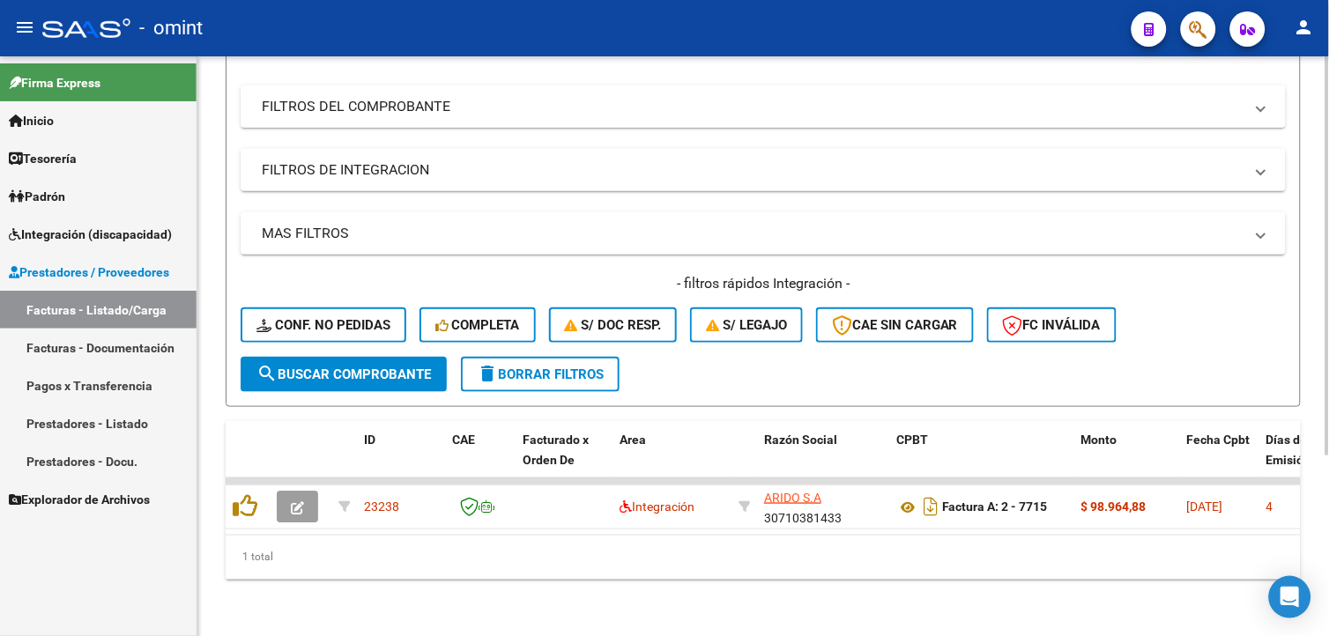
scroll to position [0, 0]
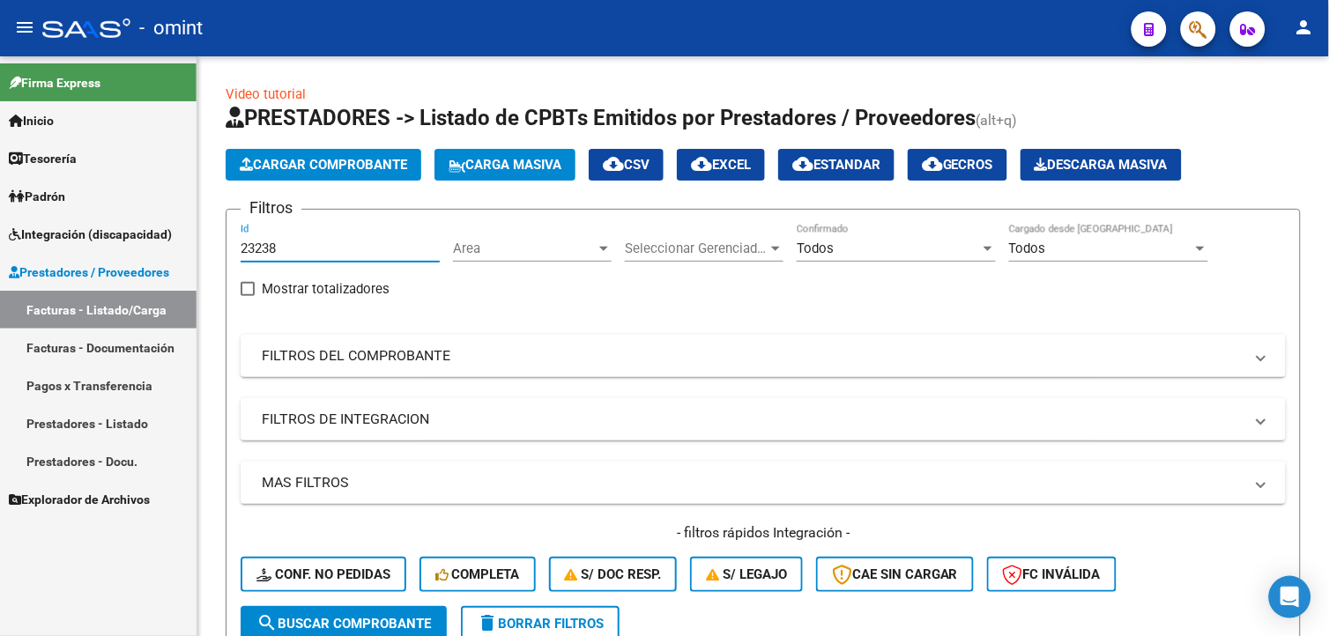
drag, startPoint x: 308, startPoint y: 252, endPoint x: 0, endPoint y: 186, distance: 315.5
click at [0, 188] on html "menu - omint person Firma Express Inicio Calendario SSS Instructivos Contacto O…" at bounding box center [664, 318] width 1329 height 636
paste input "22504"
type input "22504"
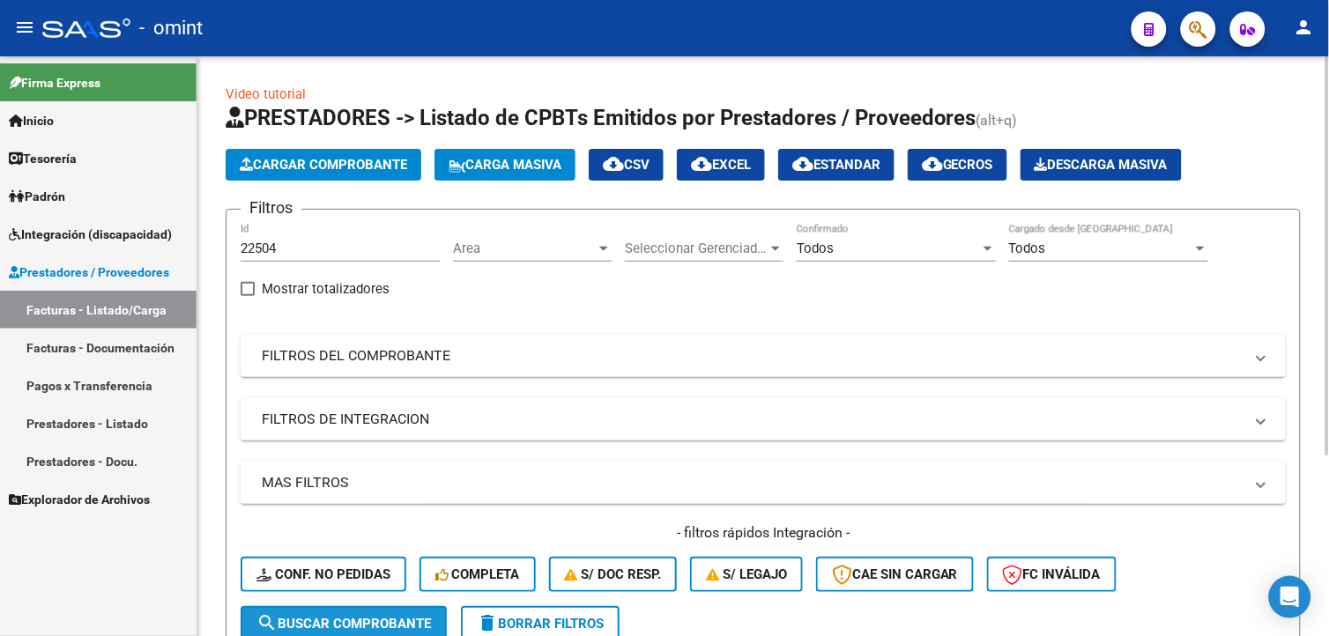
click at [390, 616] on span "search Buscar Comprobante" at bounding box center [343, 624] width 175 height 16
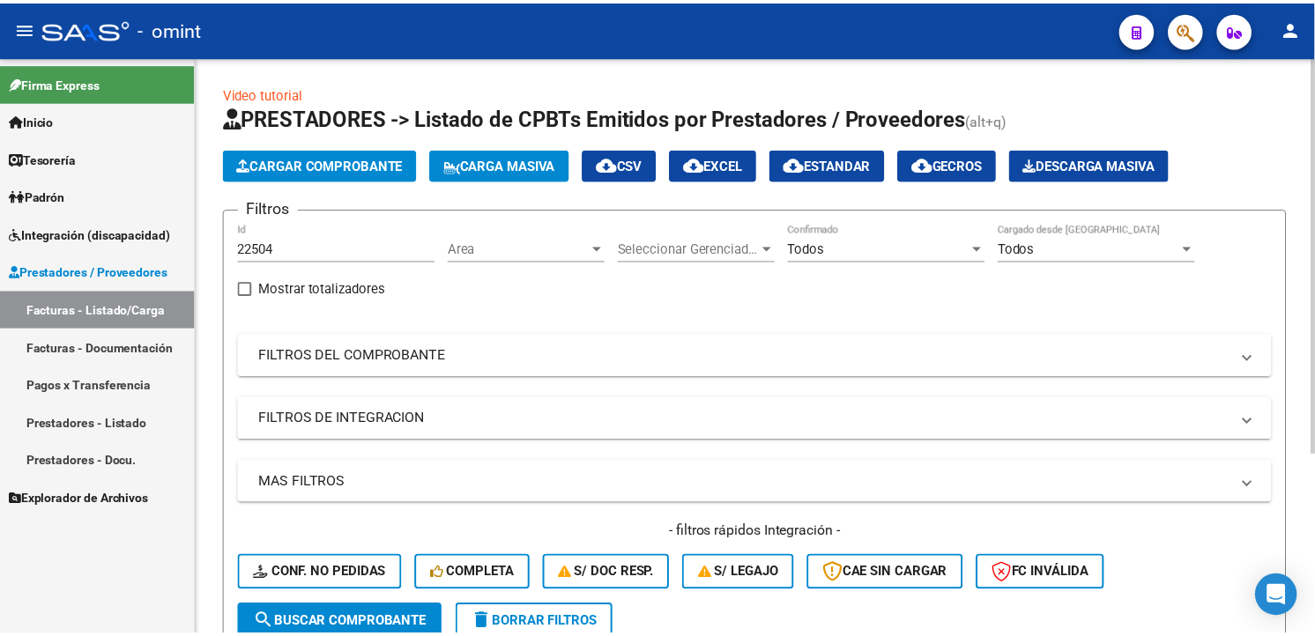
scroll to position [261, 0]
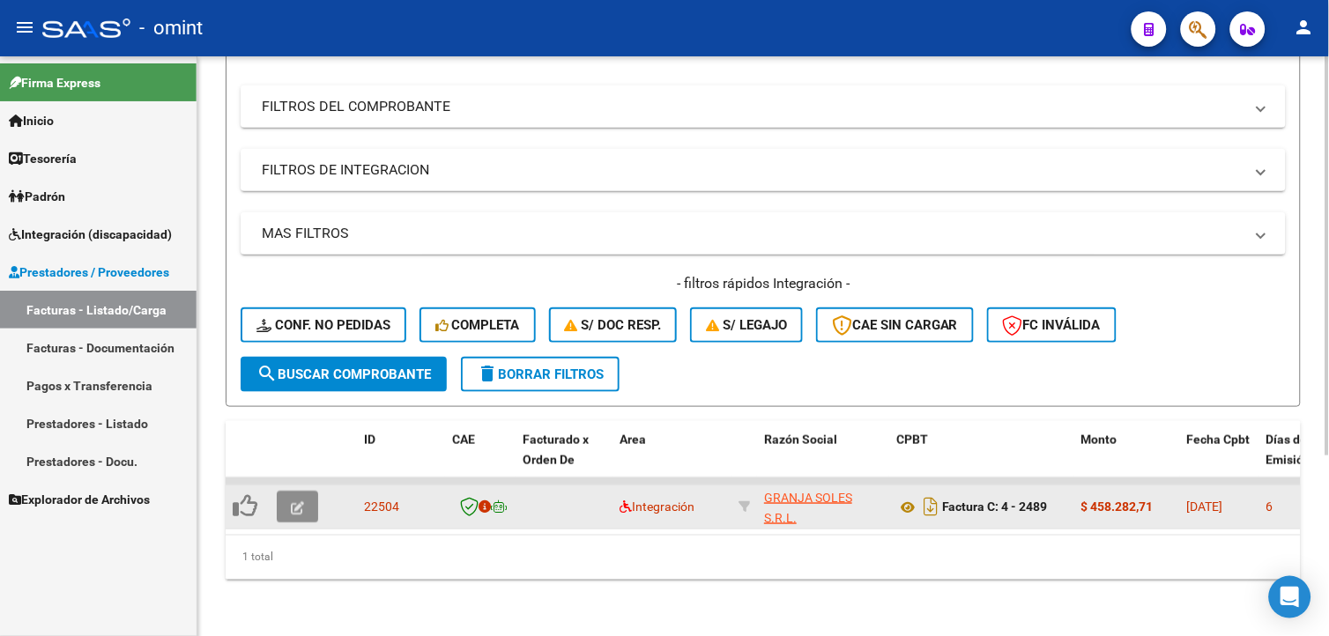
click at [302, 501] on icon "button" at bounding box center [297, 507] width 13 height 13
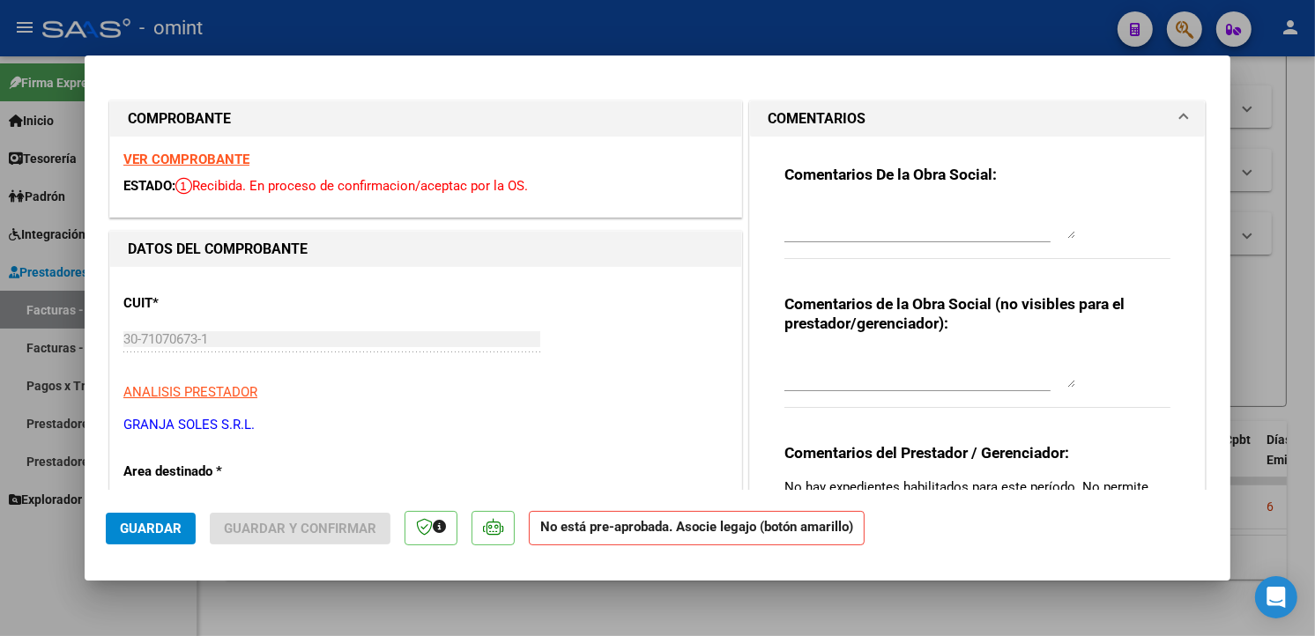
click at [212, 157] on strong "VER COMPROBANTE" at bounding box center [186, 160] width 126 height 16
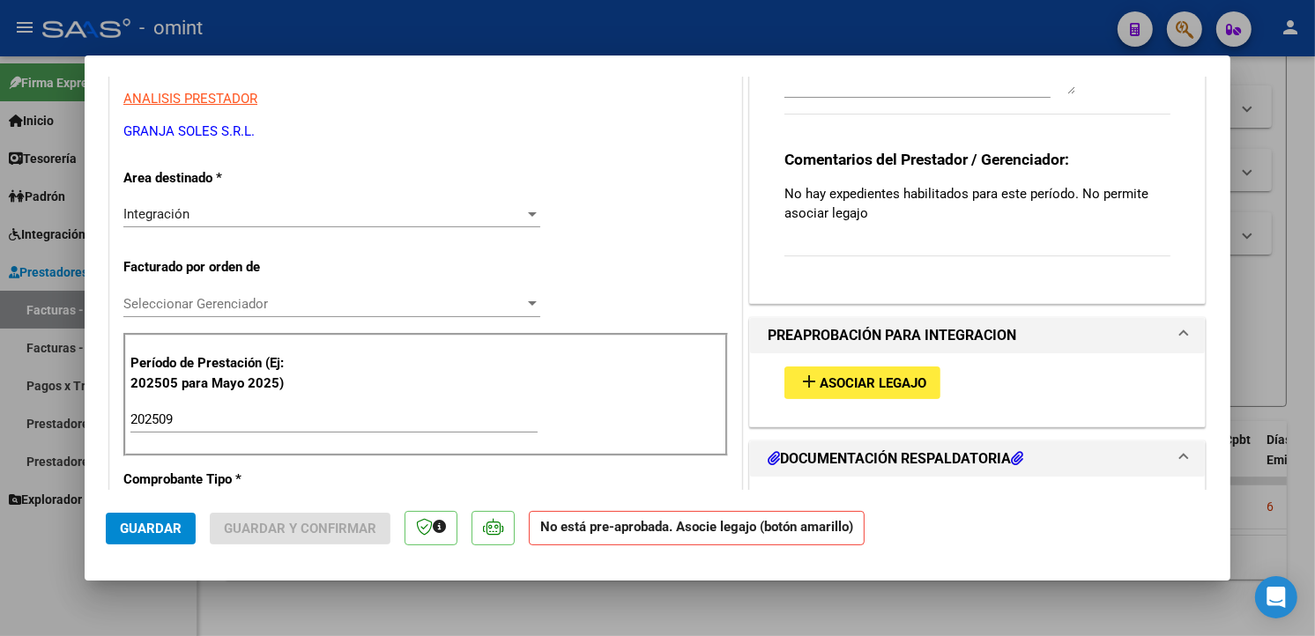
scroll to position [489, 0]
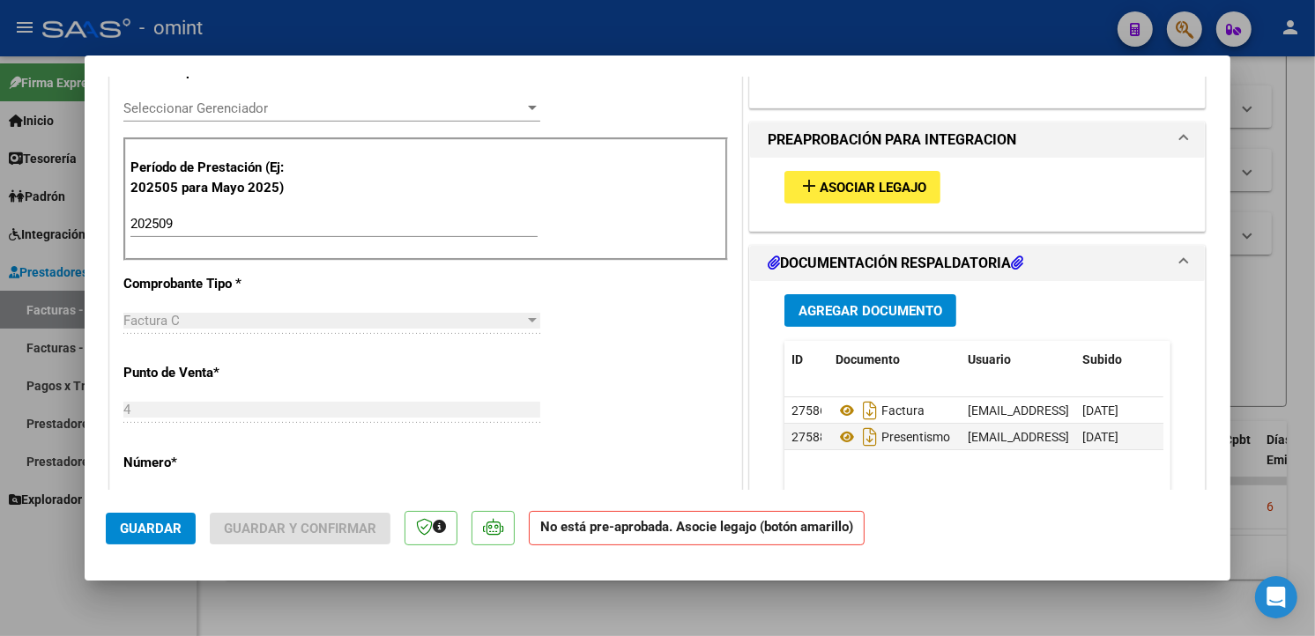
click at [837, 179] on span "add Asociar Legajo" at bounding box center [862, 187] width 128 height 16
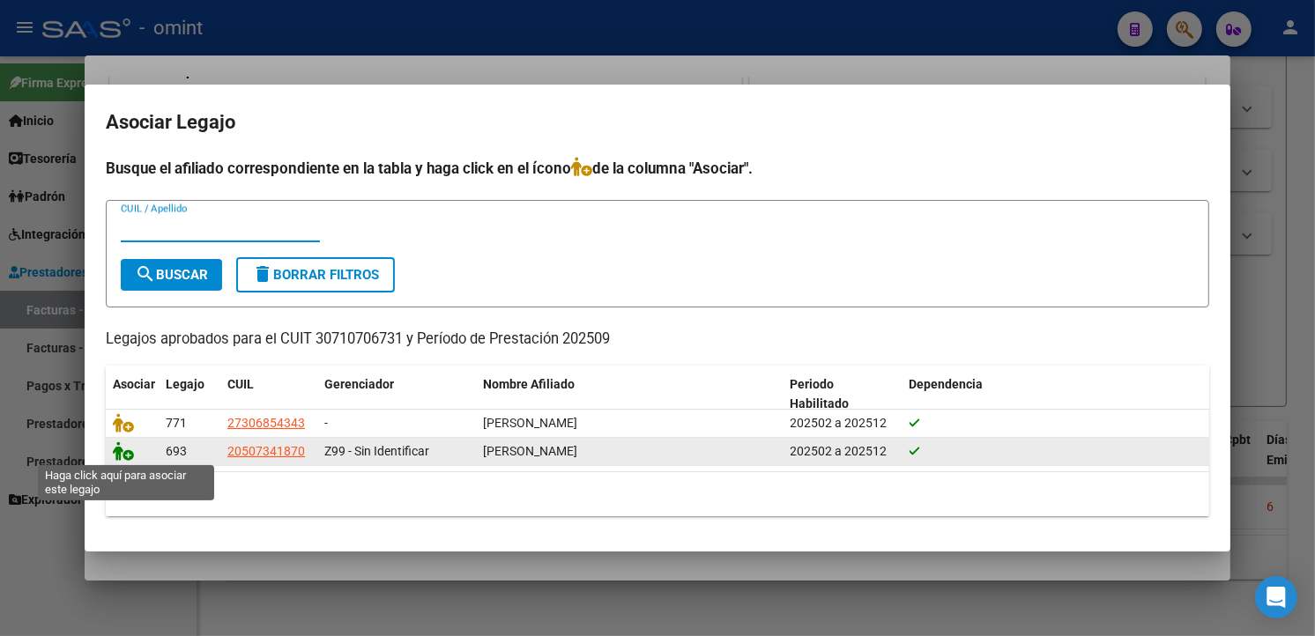
click at [127, 456] on icon at bounding box center [123, 451] width 21 height 19
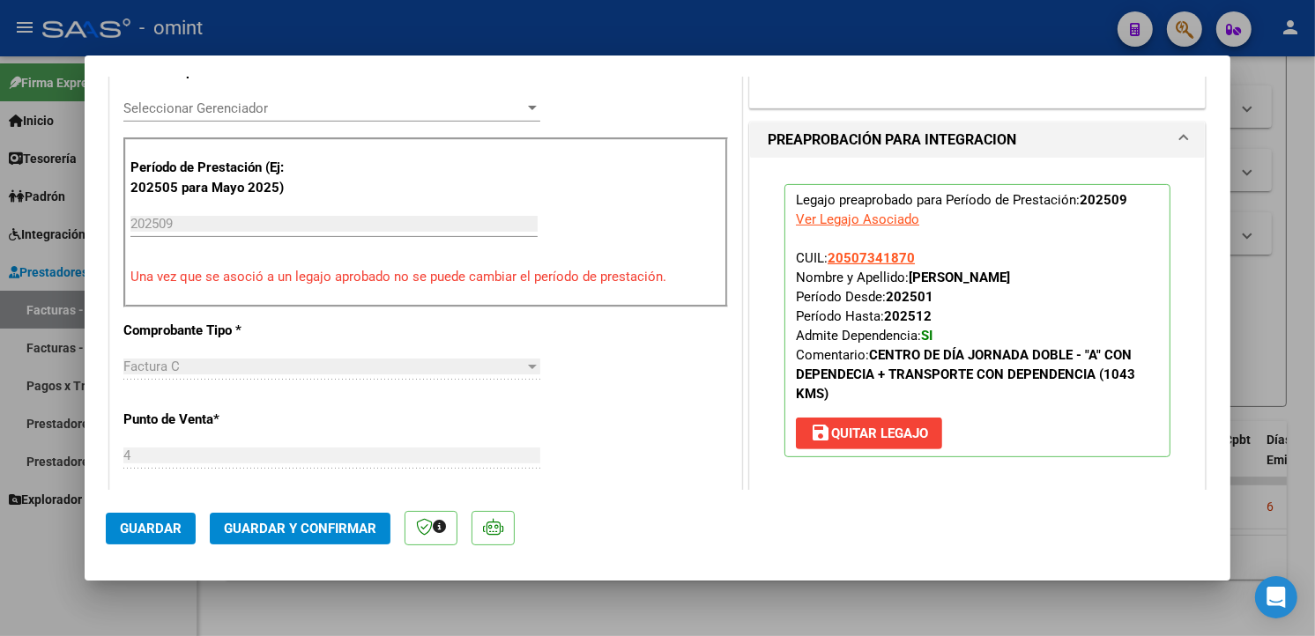
click at [146, 526] on span "Guardar" at bounding box center [151, 529] width 62 height 16
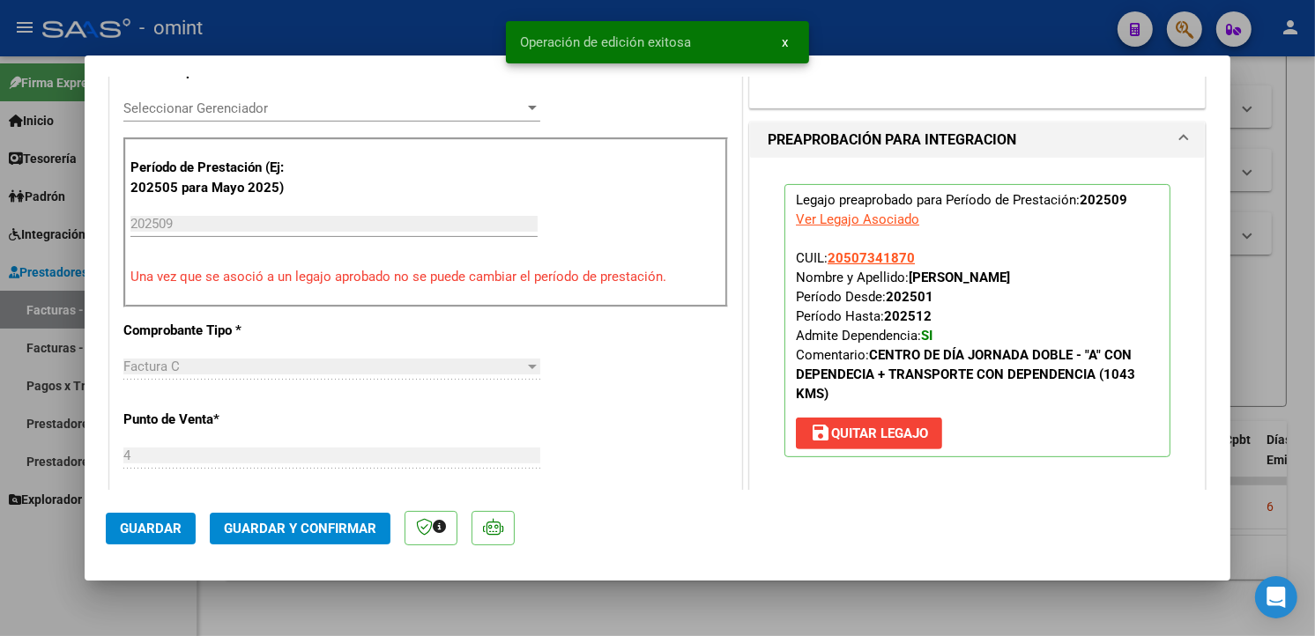
click at [353, 13] on div at bounding box center [657, 318] width 1315 height 636
type input "$ 0,00"
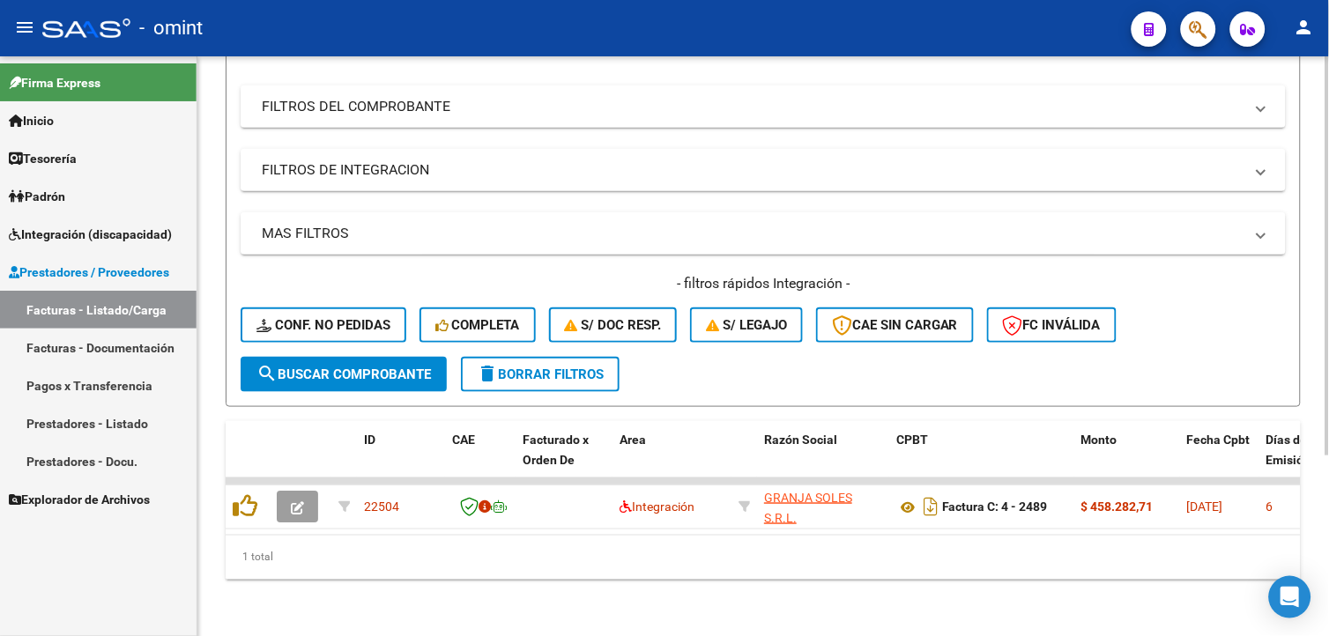
scroll to position [0, 0]
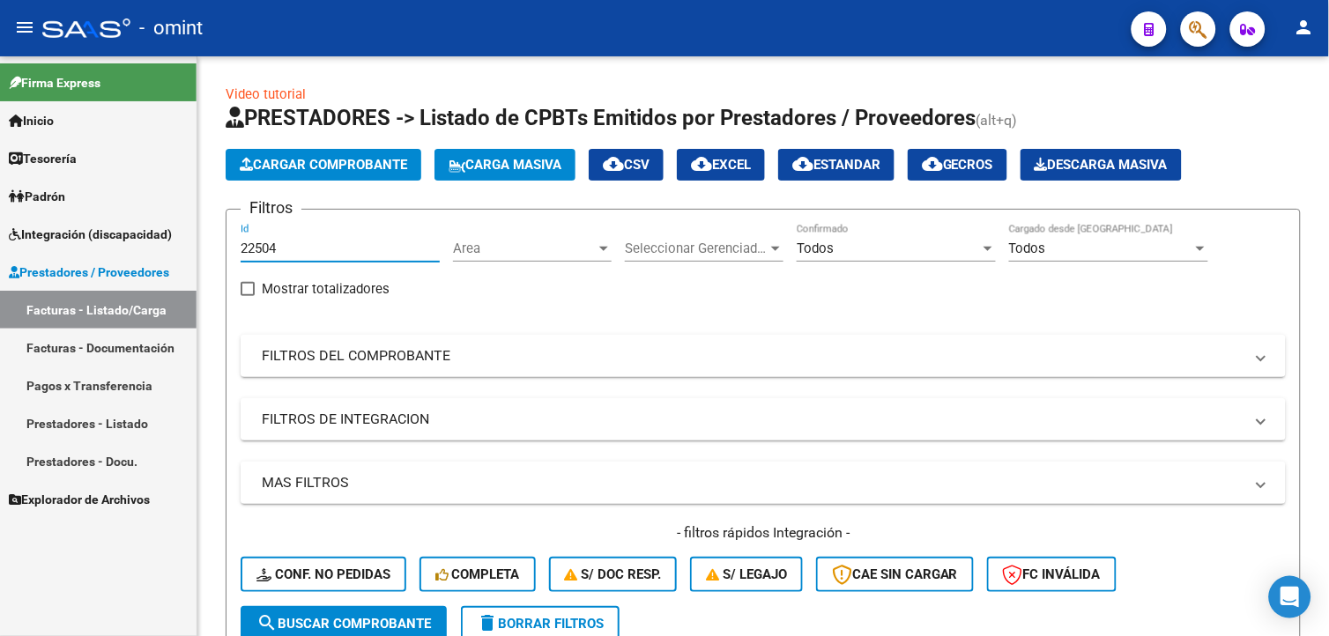
drag, startPoint x: 285, startPoint y: 243, endPoint x: 1, endPoint y: 188, distance: 289.2
click at [0, 189] on html "menu - omint person Firma Express Inicio Calendario SSS Instructivos Contacto O…" at bounding box center [664, 318] width 1329 height 636
paste input "22503"
type input "22503"
click at [309, 613] on button "search Buscar Comprobante" at bounding box center [344, 623] width 206 height 35
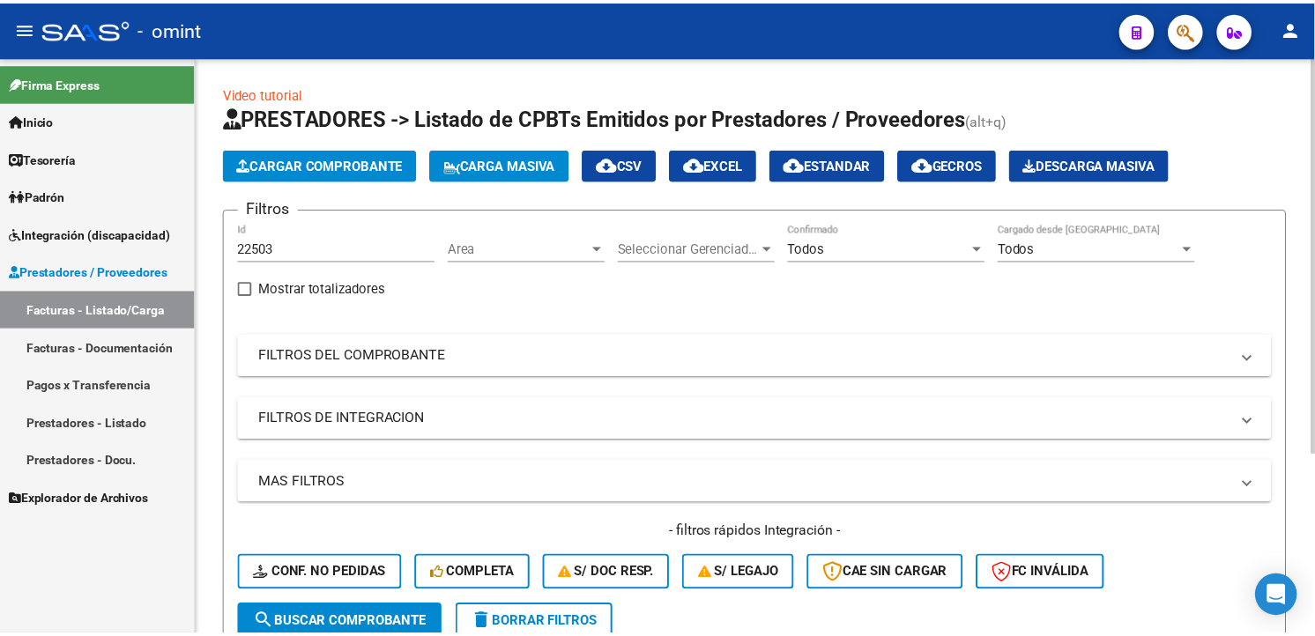
scroll to position [261, 0]
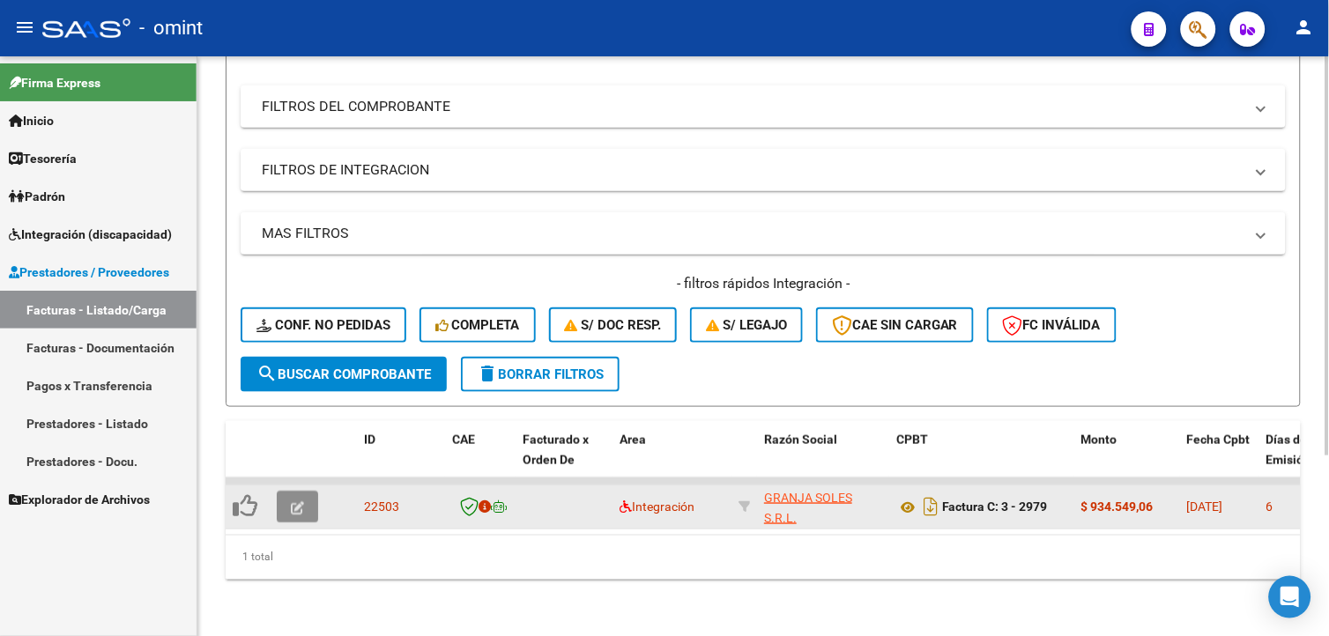
click at [291, 501] on icon "button" at bounding box center [297, 507] width 13 height 13
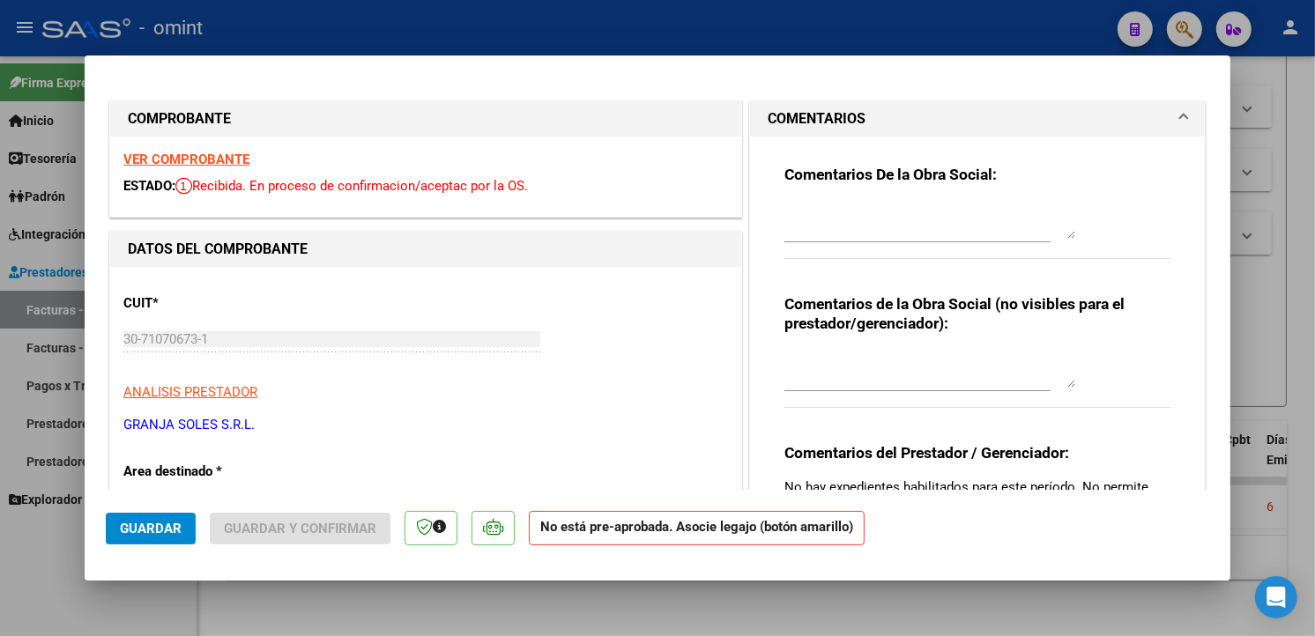
click at [160, 154] on strong "VER COMPROBANTE" at bounding box center [186, 160] width 126 height 16
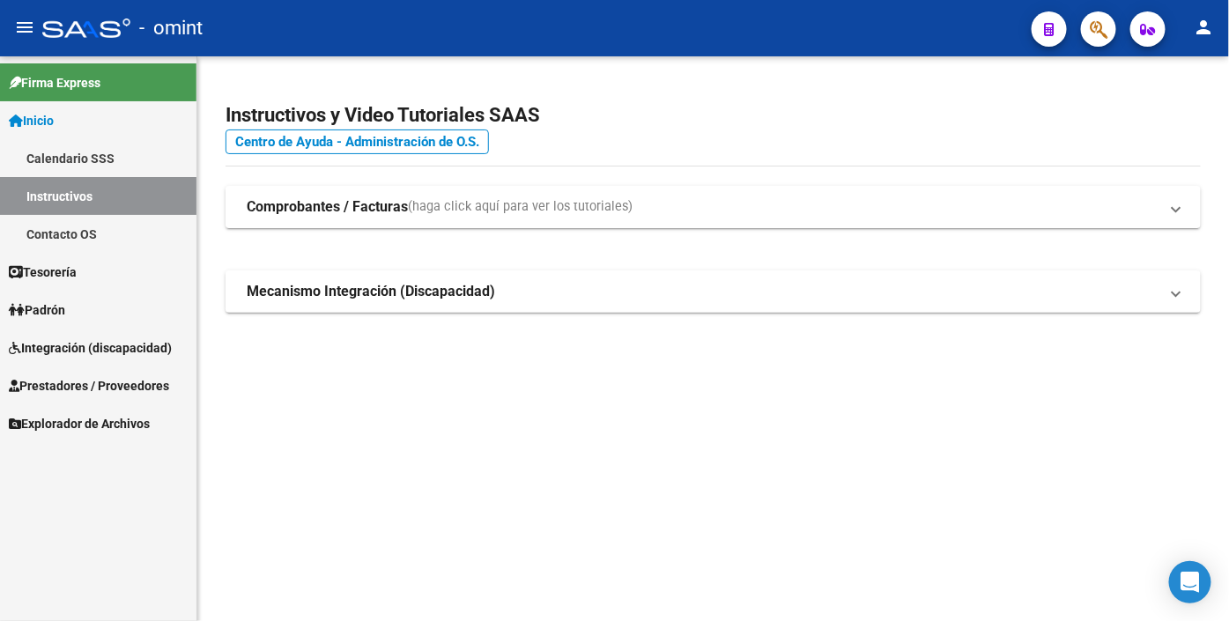
drag, startPoint x: 50, startPoint y: 389, endPoint x: 60, endPoint y: 383, distance: 11.0
click at [51, 390] on span "Prestadores / Proveedores" at bounding box center [89, 385] width 160 height 19
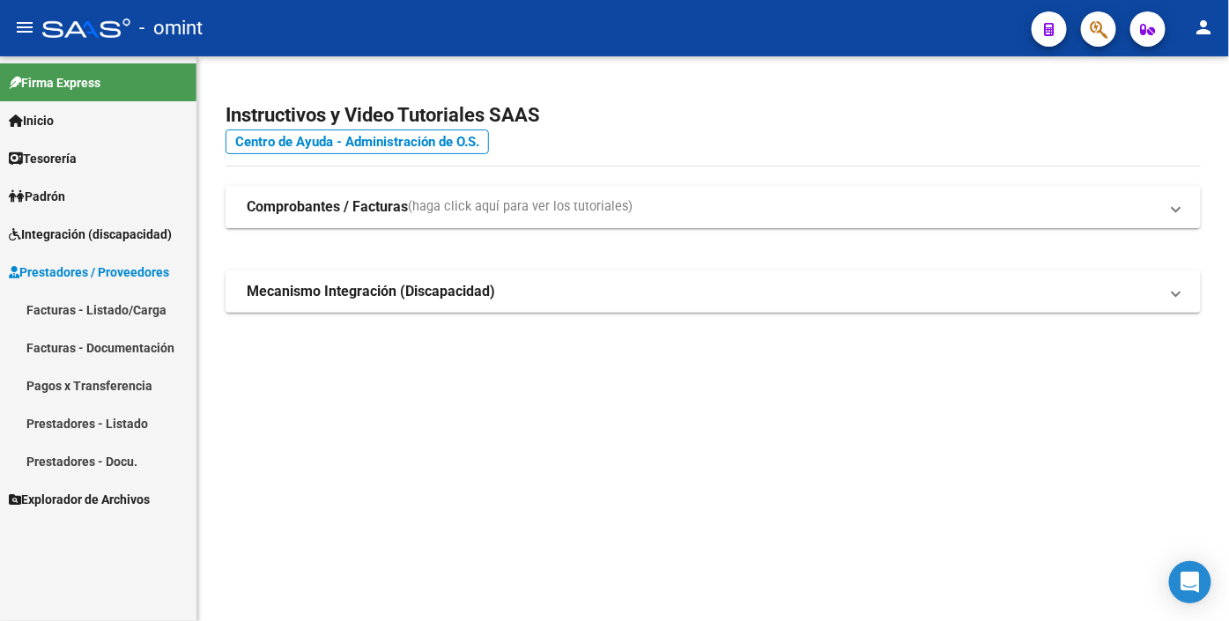
click at [93, 307] on link "Facturas - Listado/Carga" at bounding box center [98, 310] width 197 height 38
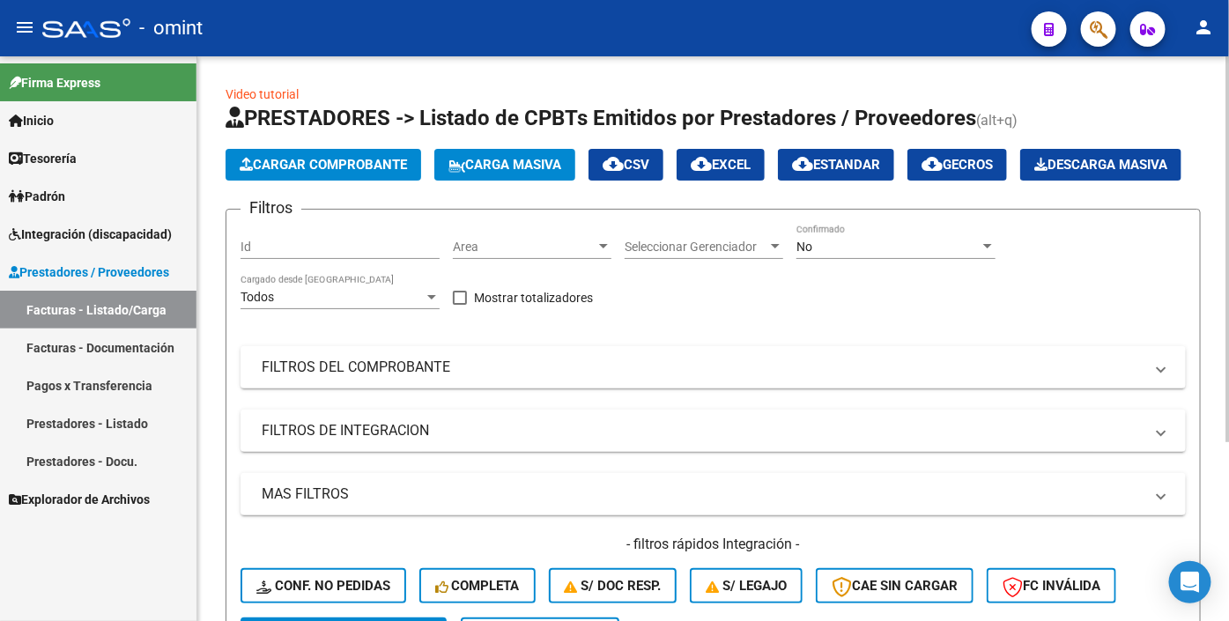
click at [279, 255] on input "Id" at bounding box center [340, 247] width 199 height 15
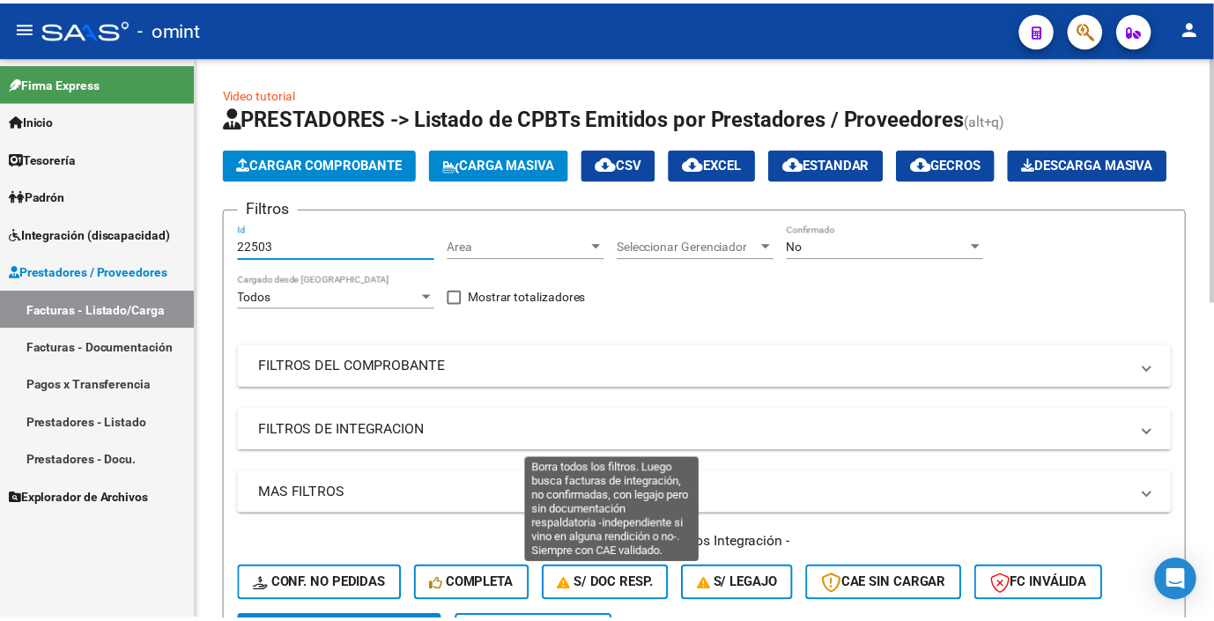
scroll to position [293, 0]
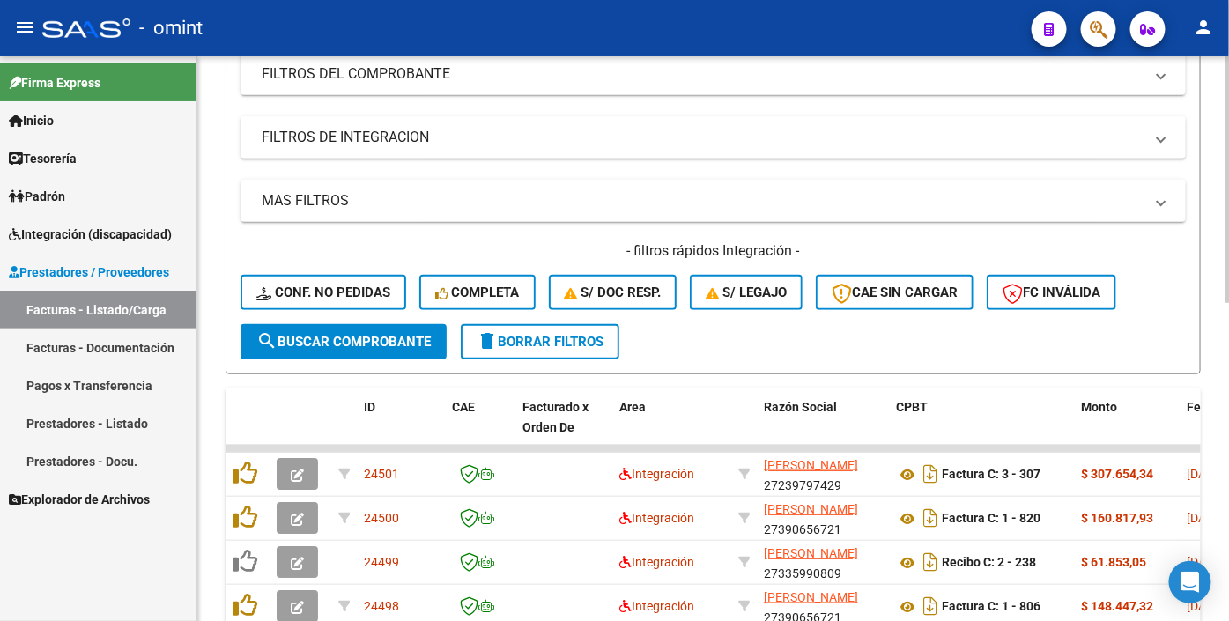
type input "22503"
click at [423, 350] on span "search Buscar Comprobante" at bounding box center [343, 342] width 175 height 16
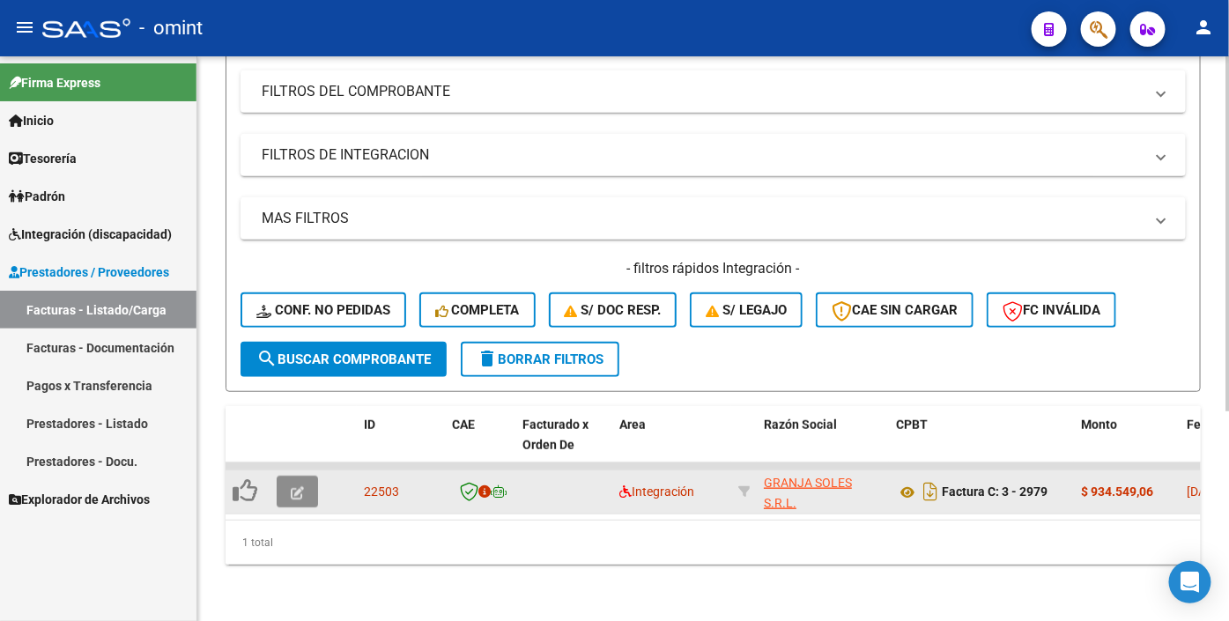
click at [303, 500] on icon "button" at bounding box center [297, 492] width 13 height 13
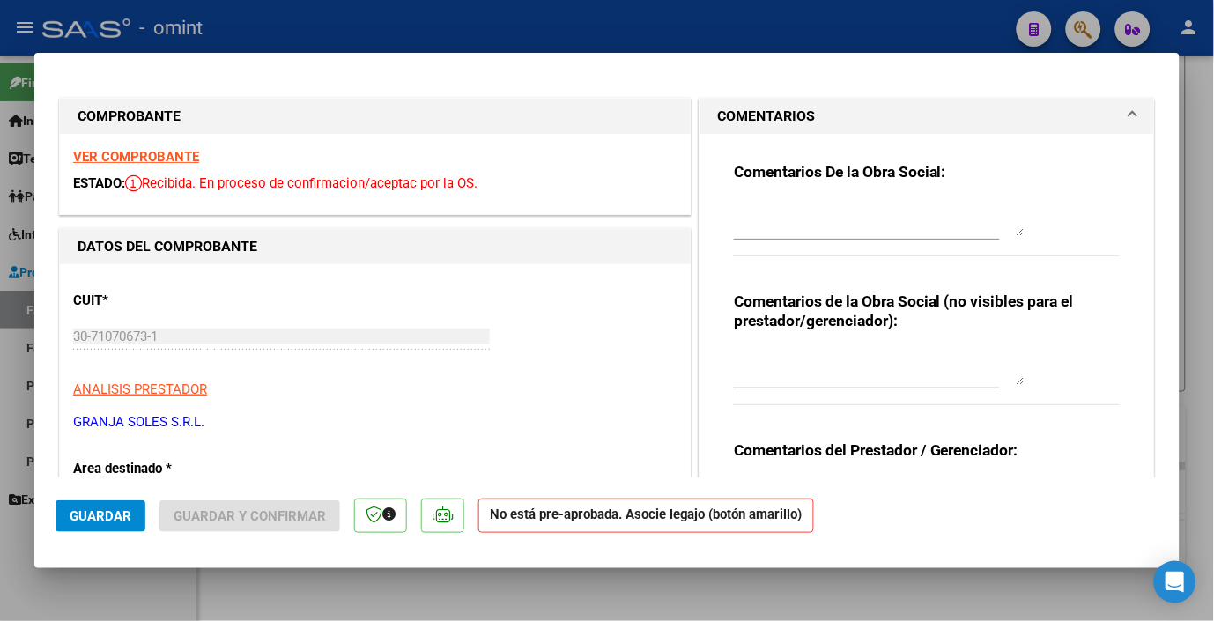
click at [153, 150] on strong "VER COMPROBANTE" at bounding box center [136, 157] width 126 height 16
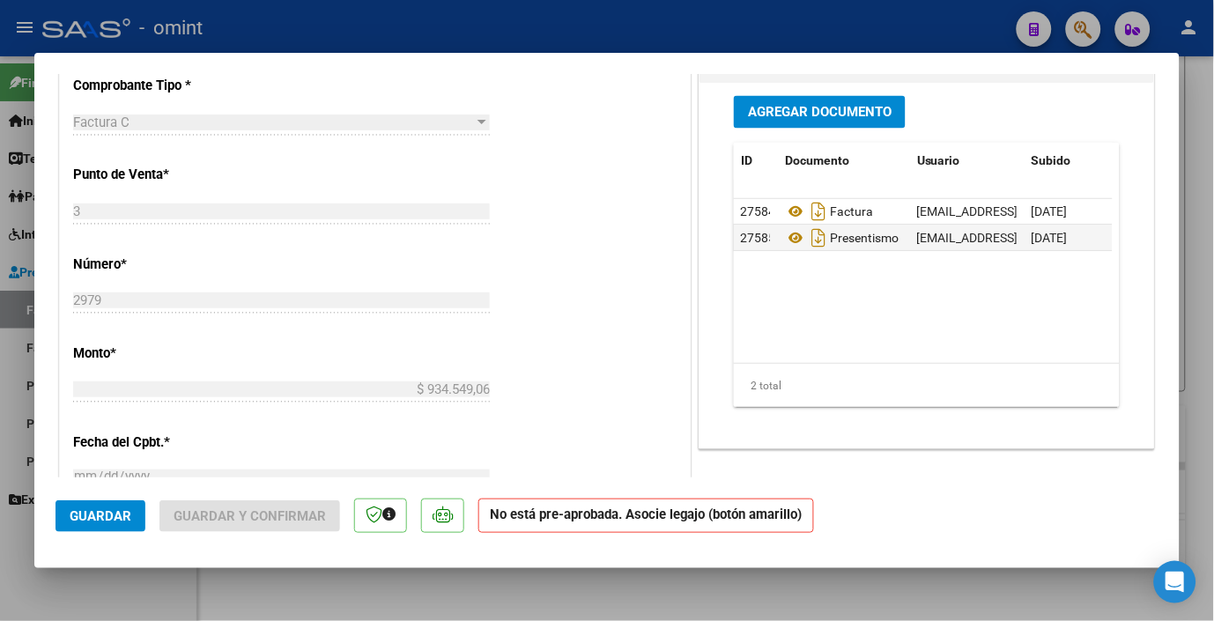
scroll to position [391, 0]
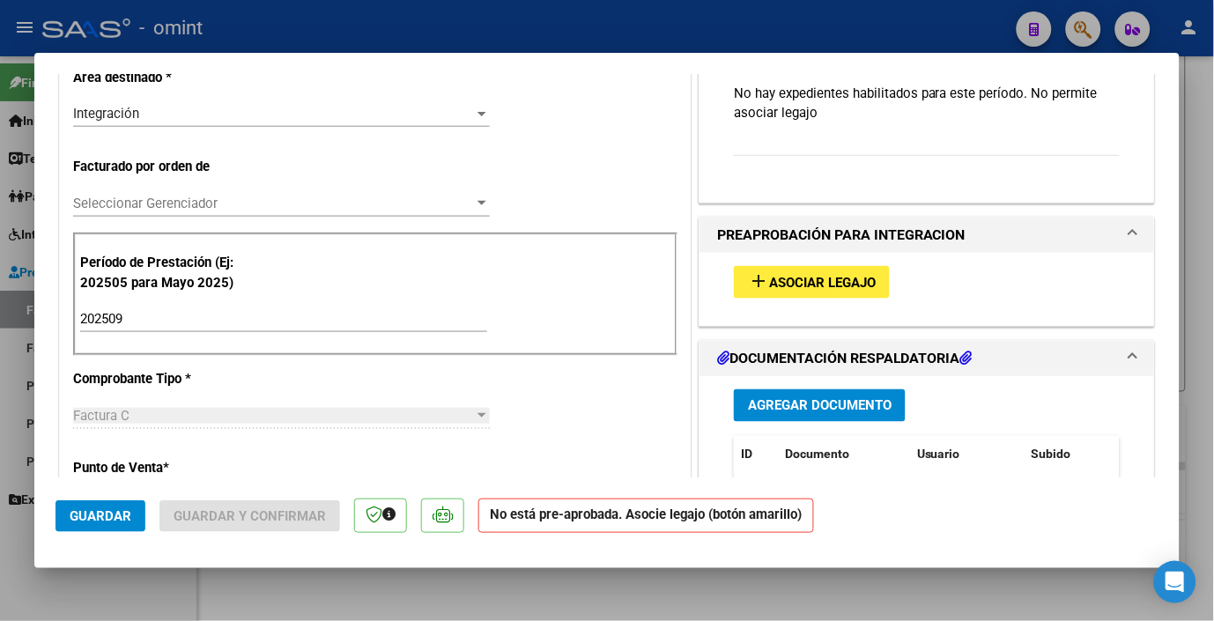
click at [861, 286] on span "Asociar Legajo" at bounding box center [822, 283] width 107 height 16
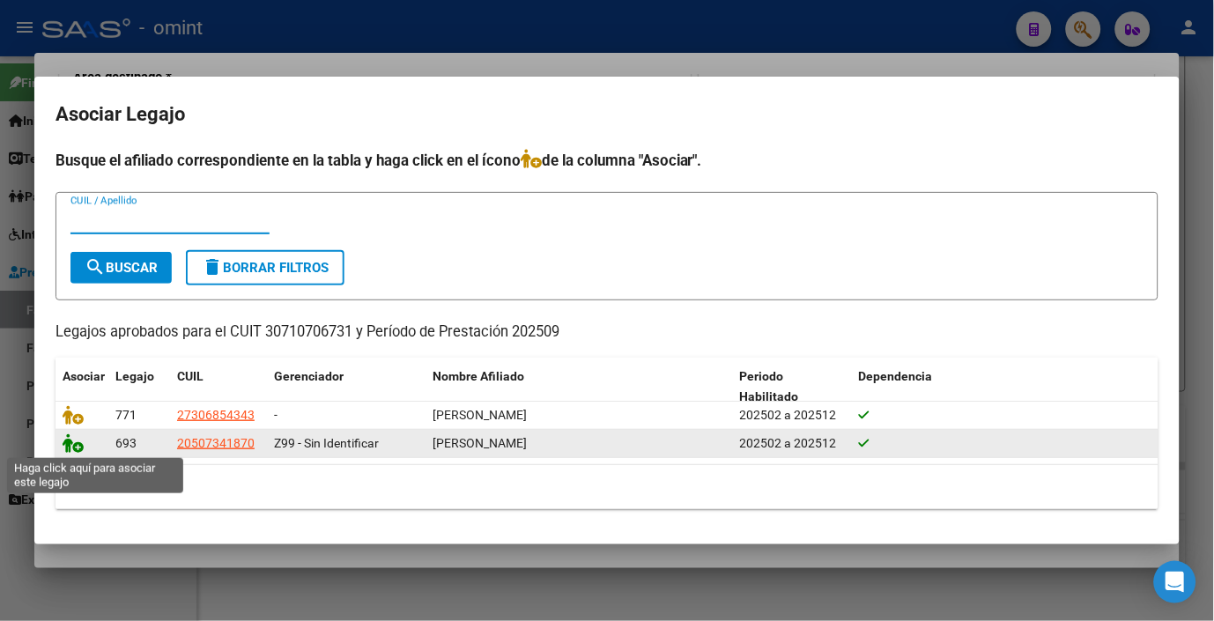
click at [69, 446] on icon at bounding box center [73, 443] width 21 height 19
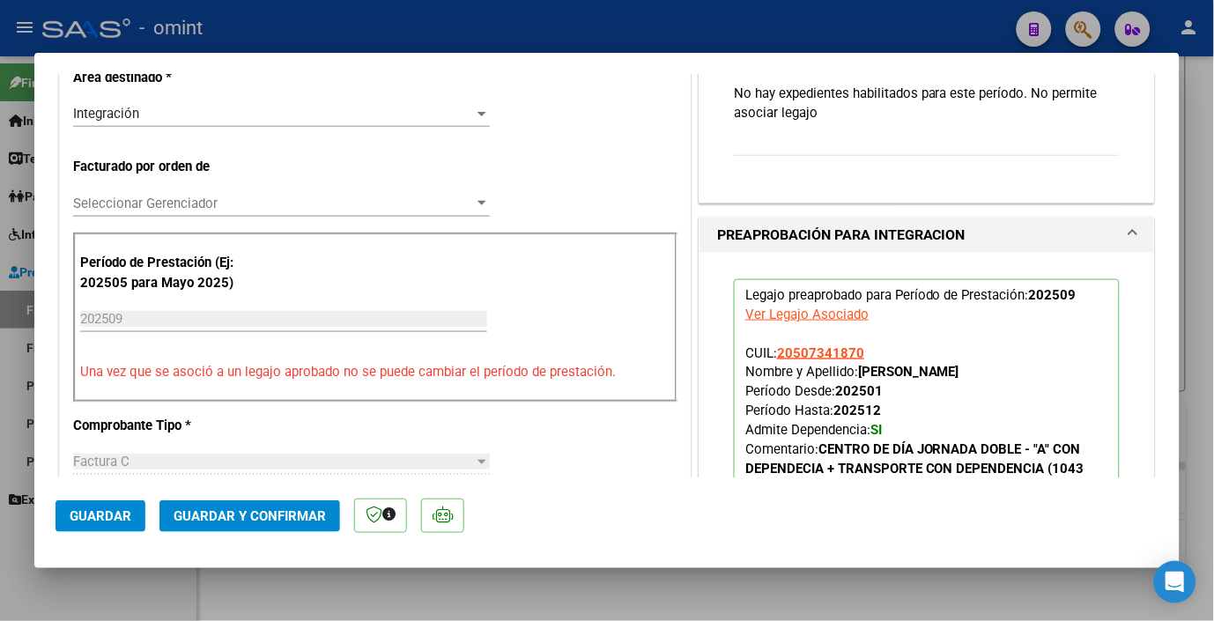
click at [115, 495] on mat-dialog-actions "Guardar Guardar y Confirmar" at bounding box center [607, 513] width 1103 height 70
click at [116, 515] on span "Guardar" at bounding box center [101, 517] width 62 height 16
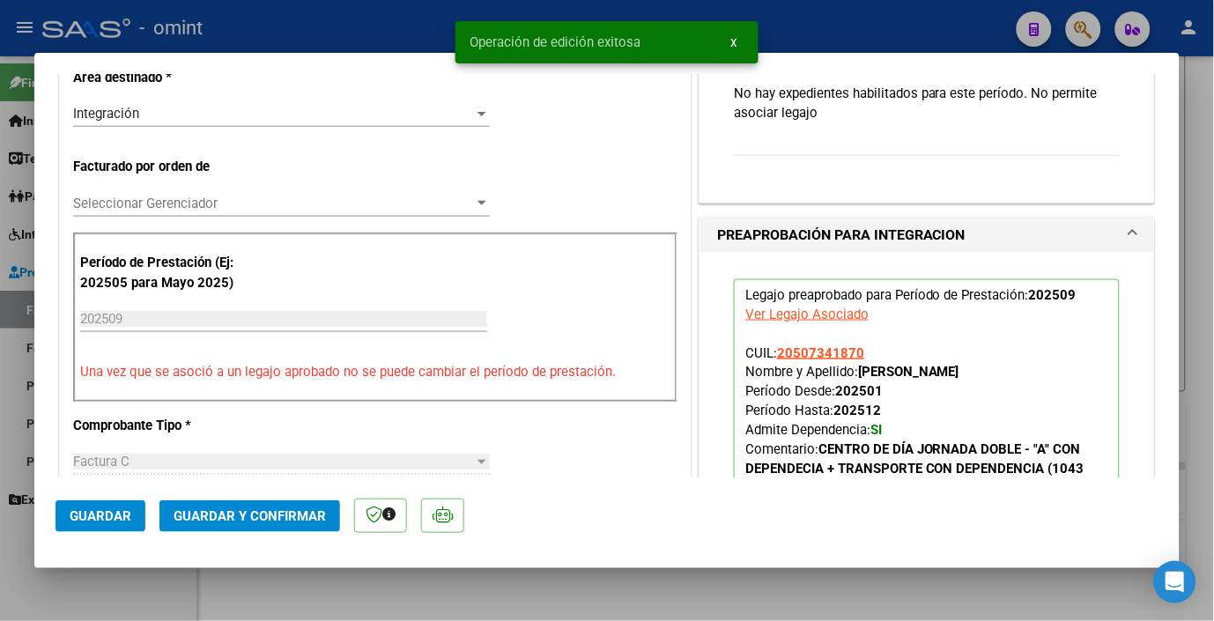
drag, startPoint x: 277, startPoint y: 28, endPoint x: 880, endPoint y: 166, distance: 618.3
click at [277, 29] on div at bounding box center [607, 310] width 1214 height 621
type input "$ 0,00"
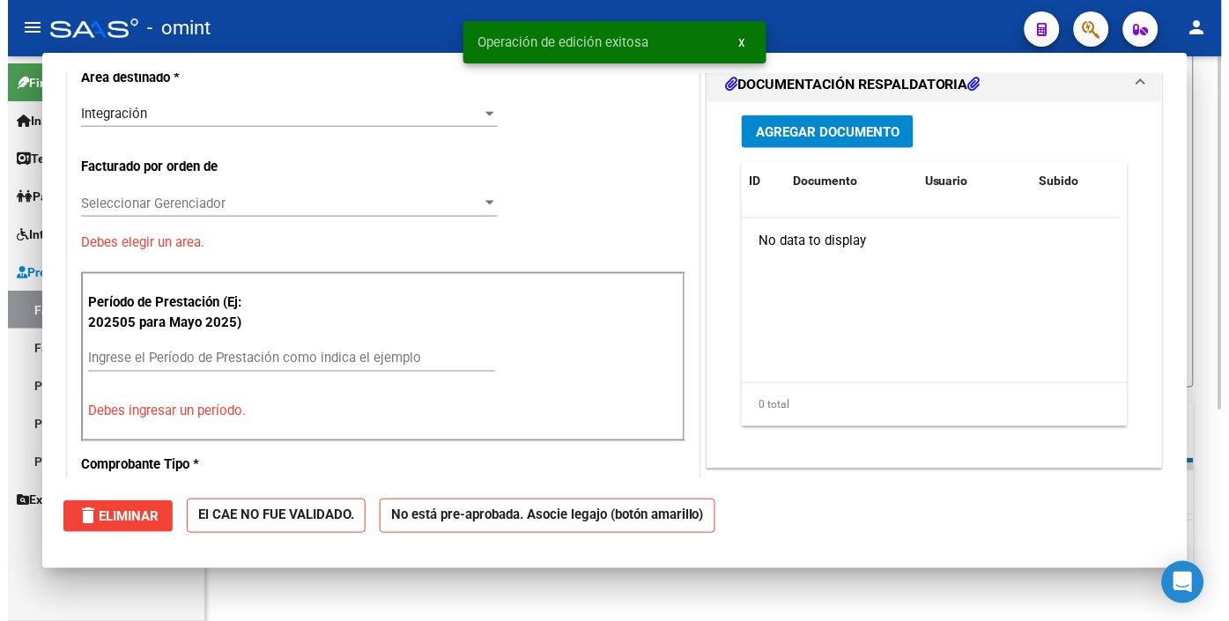
scroll to position [293, 0]
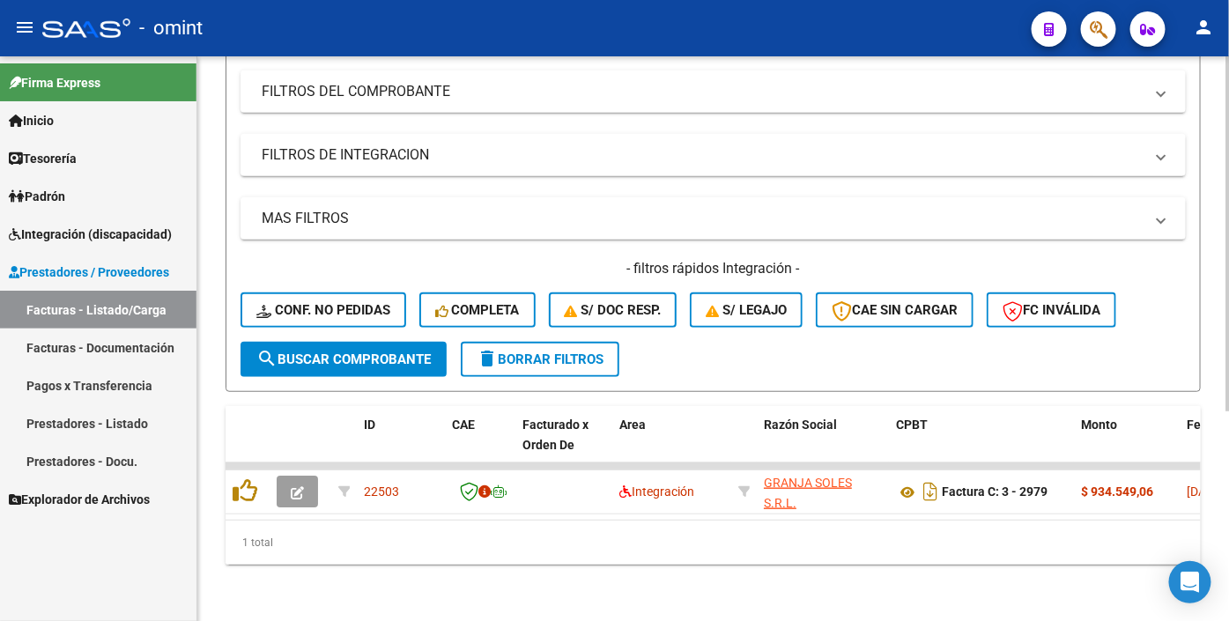
drag, startPoint x: 263, startPoint y: 72, endPoint x: 254, endPoint y: 65, distance: 11.3
click at [263, 48] on div "Todos Cargado desde Masivo" at bounding box center [340, 23] width 199 height 50
click at [253, 48] on div "Todos Cargado desde Masivo" at bounding box center [340, 23] width 199 height 50
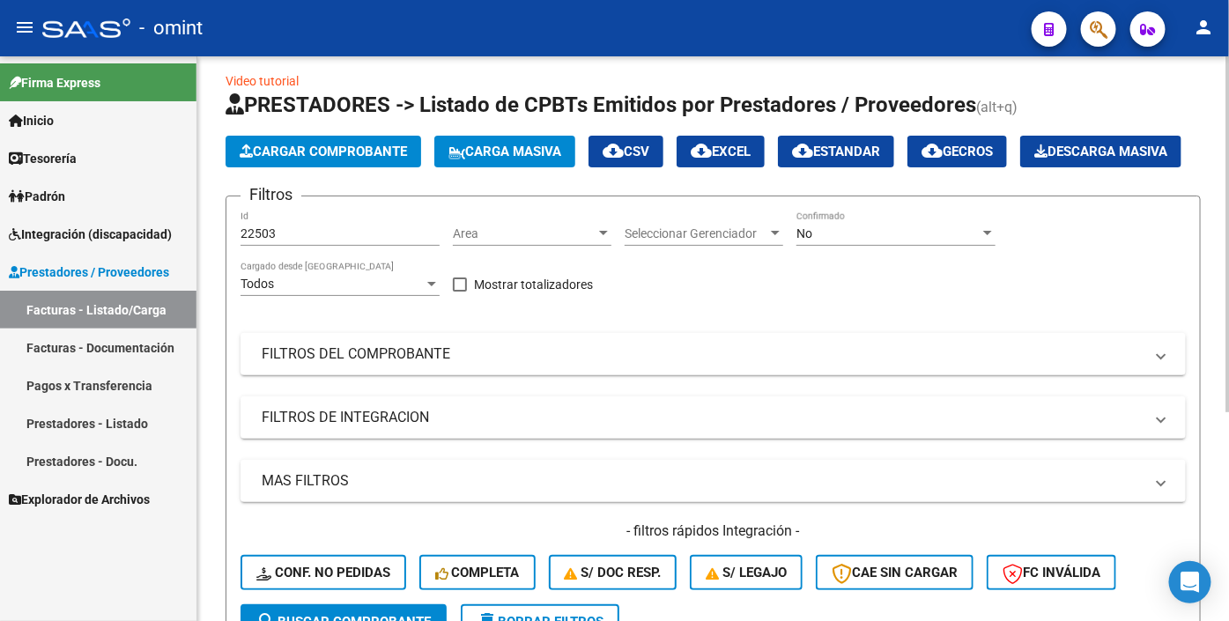
scroll to position [0, 0]
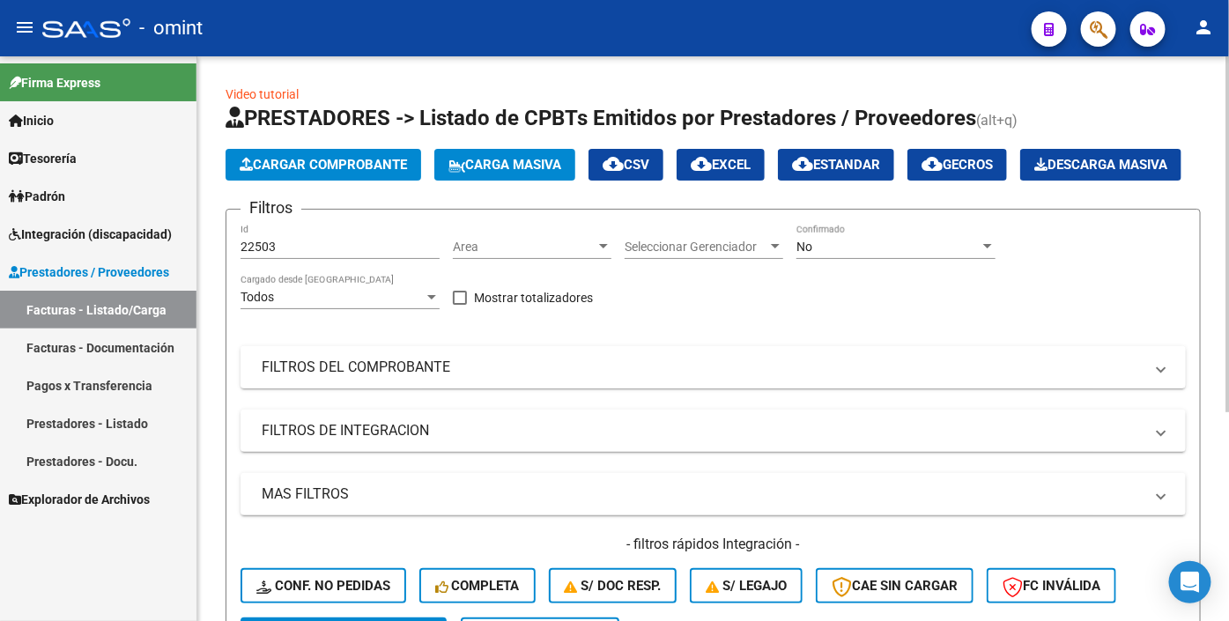
drag, startPoint x: 254, startPoint y: 65, endPoint x: 796, endPoint y: 419, distance: 647.0
click at [798, 377] on mat-panel-title "FILTROS DEL COMPROBANTE" at bounding box center [703, 367] width 882 height 19
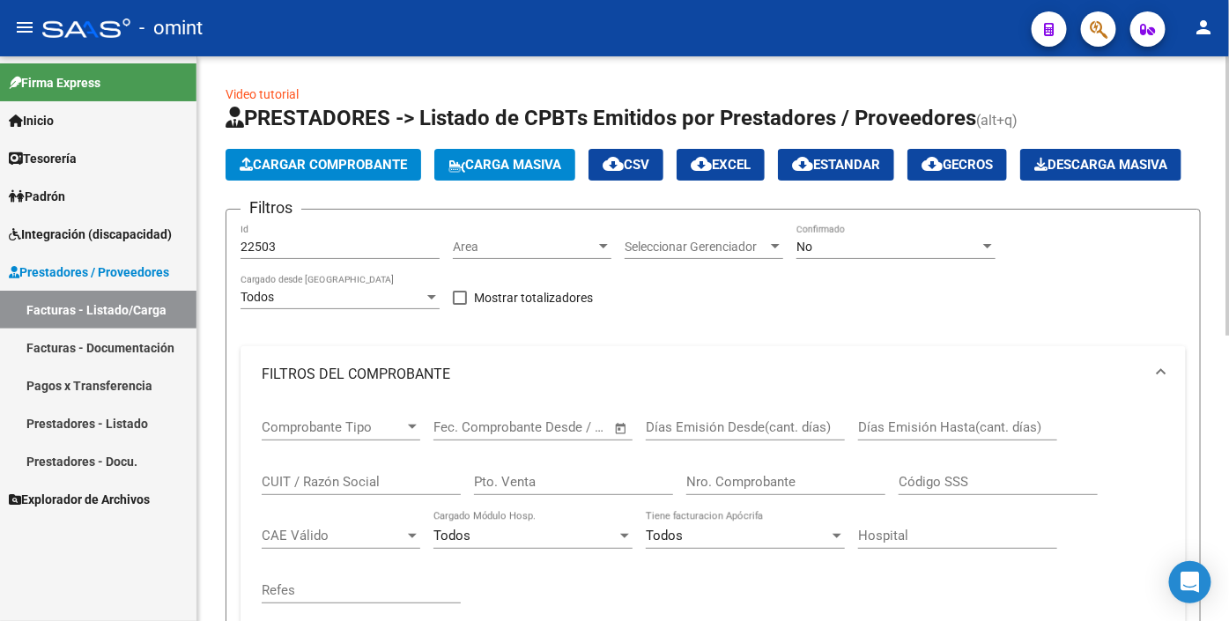
click at [291, 259] on div "22503 Id" at bounding box center [340, 241] width 199 height 35
drag, startPoint x: 284, startPoint y: 293, endPoint x: 78, endPoint y: 252, distance: 210.3
click at [78, 252] on mat-sidenav-container "Firma Express Inicio Calendario SSS Instructivos Contacto OS Tesorería Extracto…" at bounding box center [614, 338] width 1229 height 565
paste input "22502"
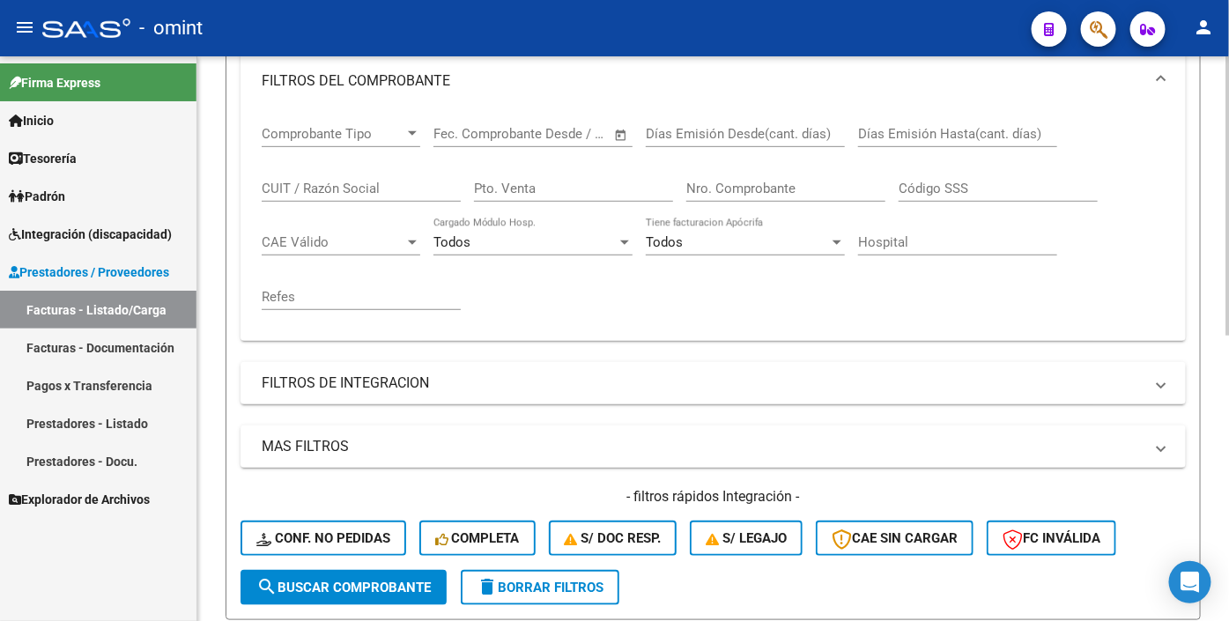
scroll to position [391, 0]
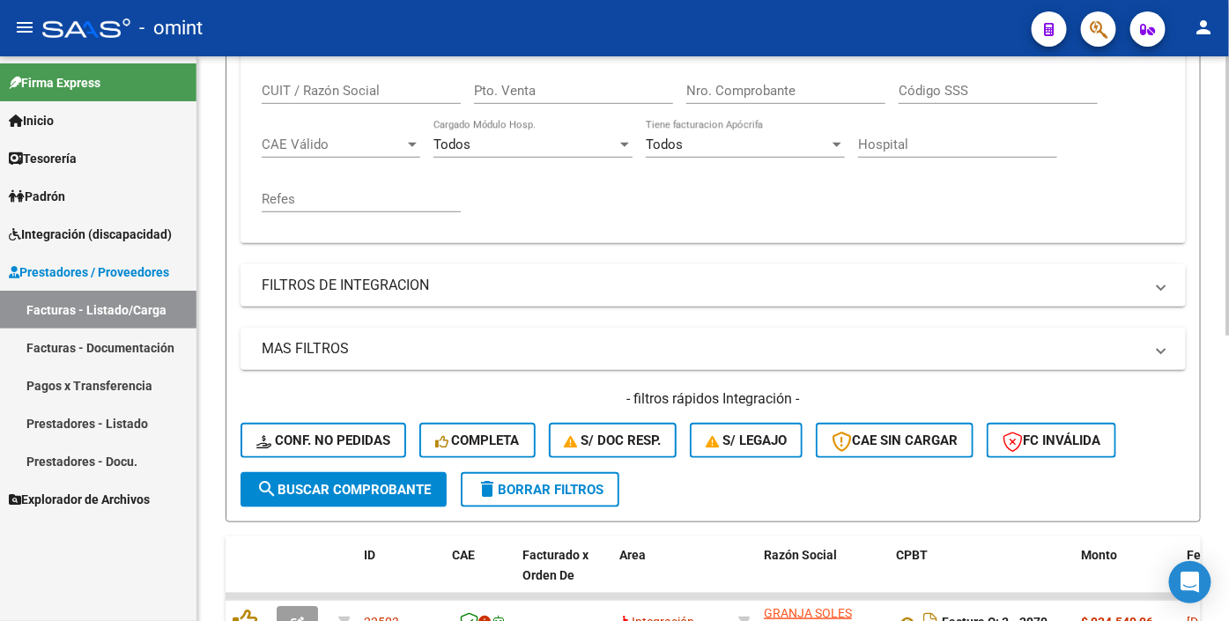
type input "22502"
click at [328, 498] on span "search Buscar Comprobante" at bounding box center [343, 490] width 175 height 16
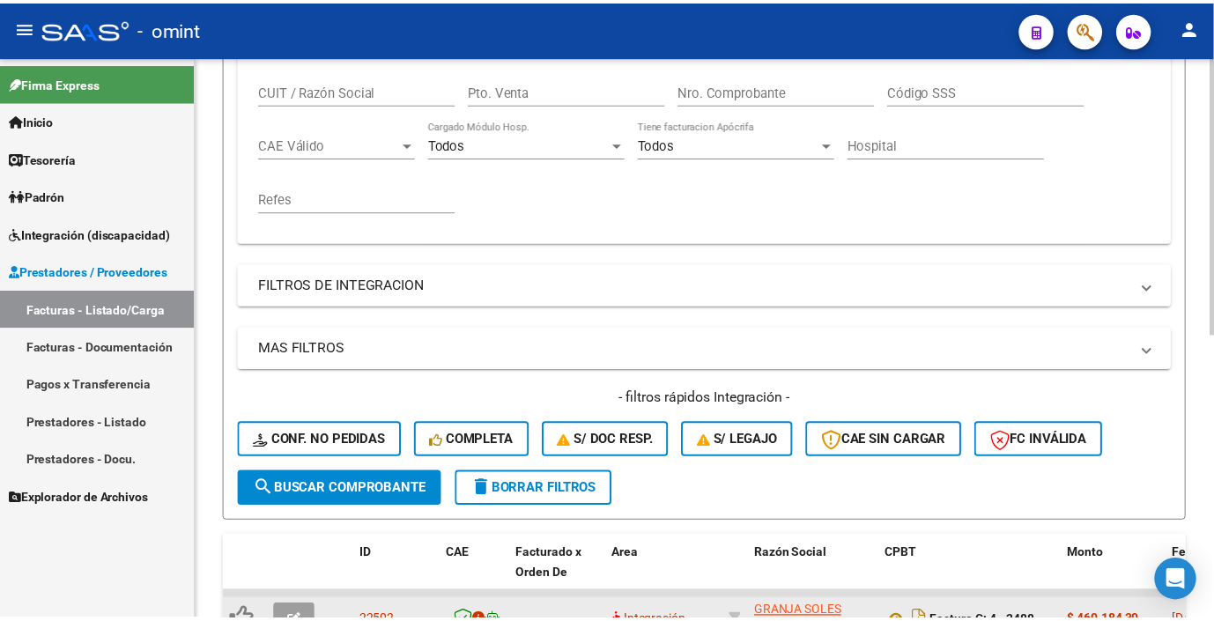
scroll to position [579, 0]
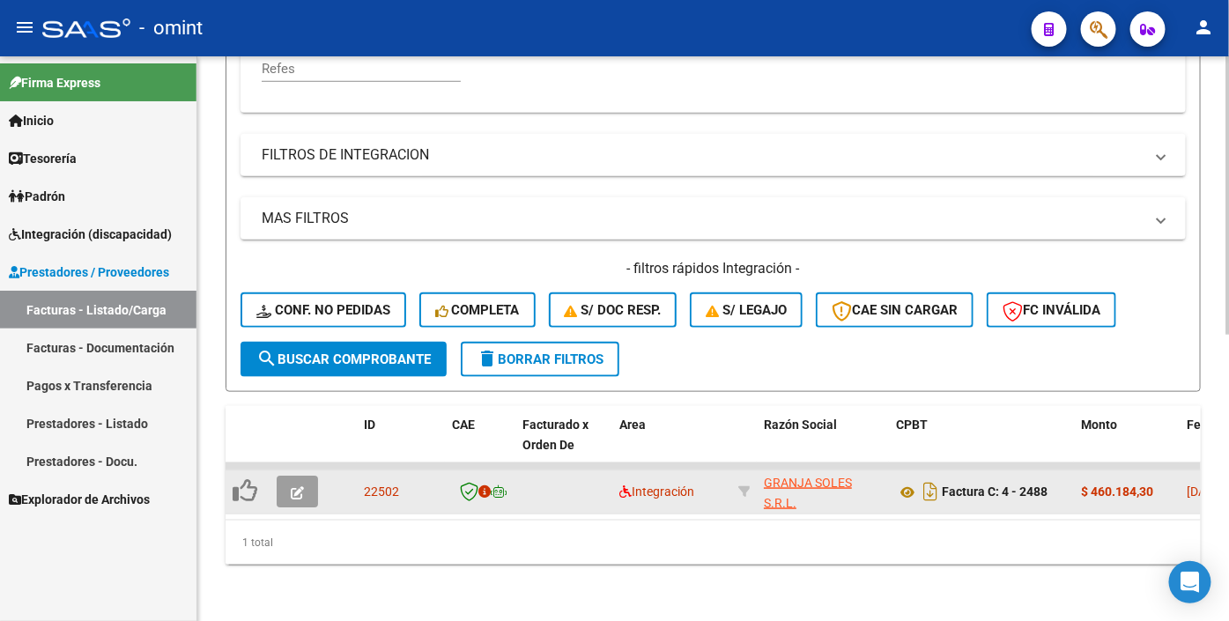
click at [319, 480] on div at bounding box center [301, 492] width 48 height 32
click at [302, 486] on icon "button" at bounding box center [297, 492] width 13 height 13
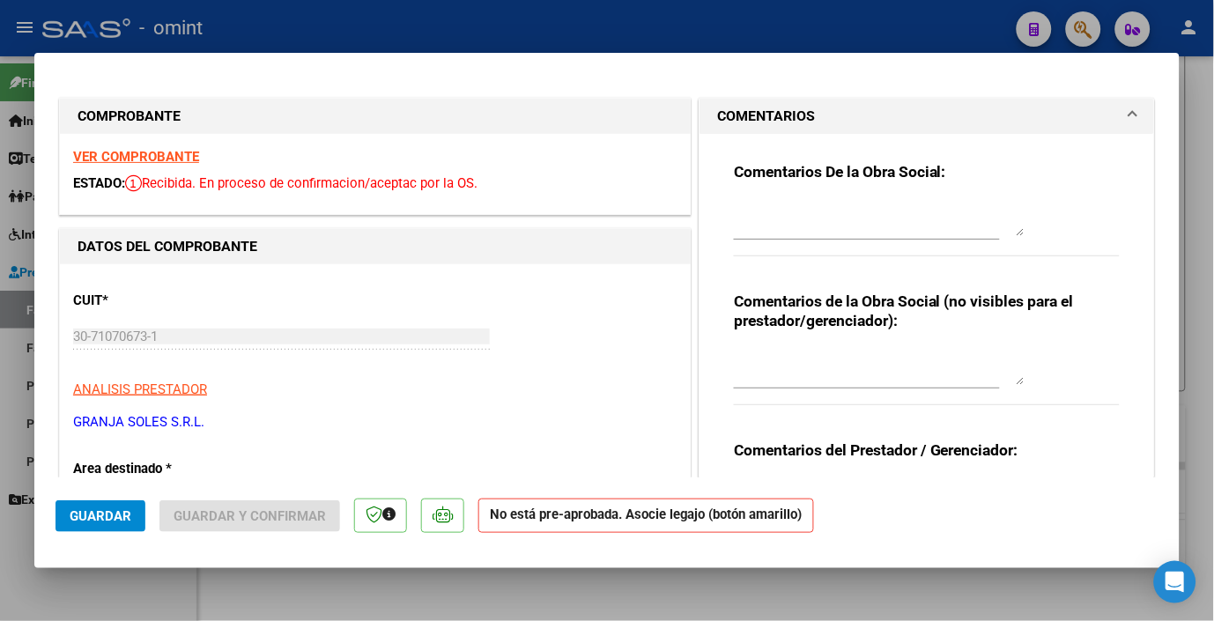
click at [167, 152] on strong "VER COMPROBANTE" at bounding box center [136, 157] width 126 height 16
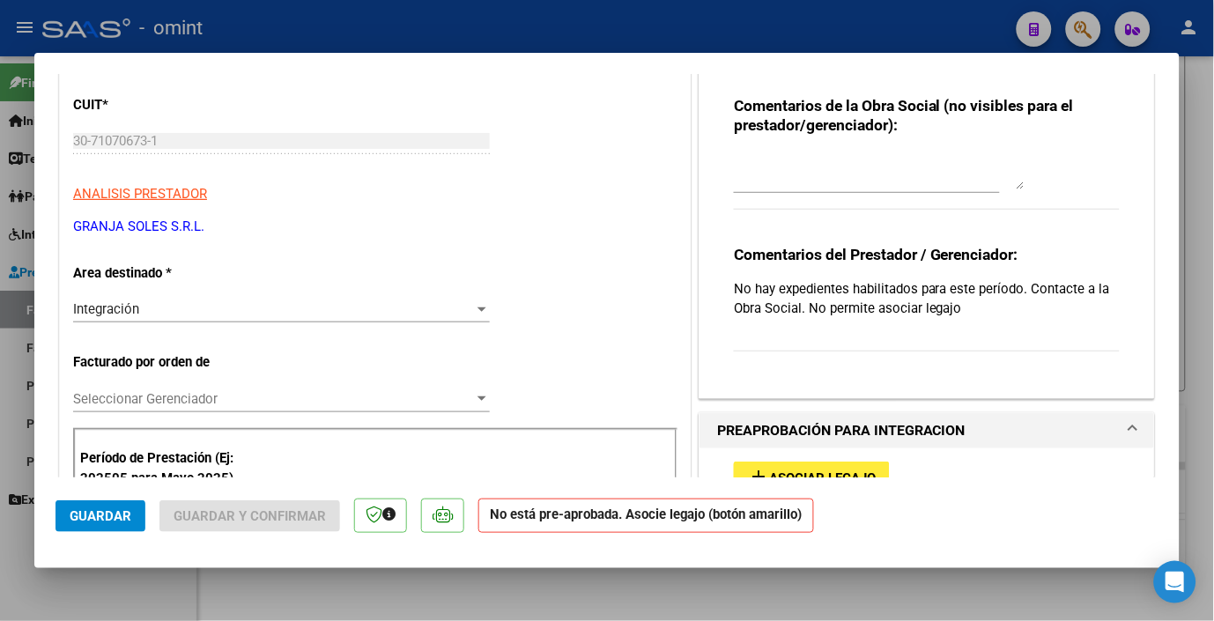
scroll to position [391, 0]
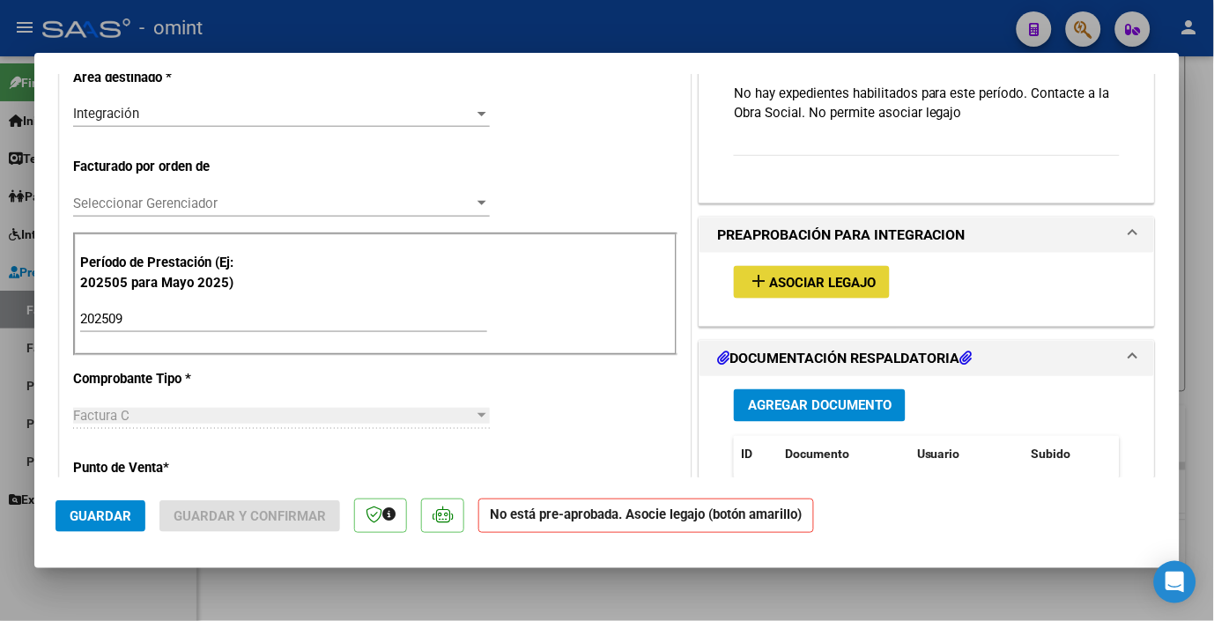
click at [791, 275] on span "Asociar Legajo" at bounding box center [822, 283] width 107 height 16
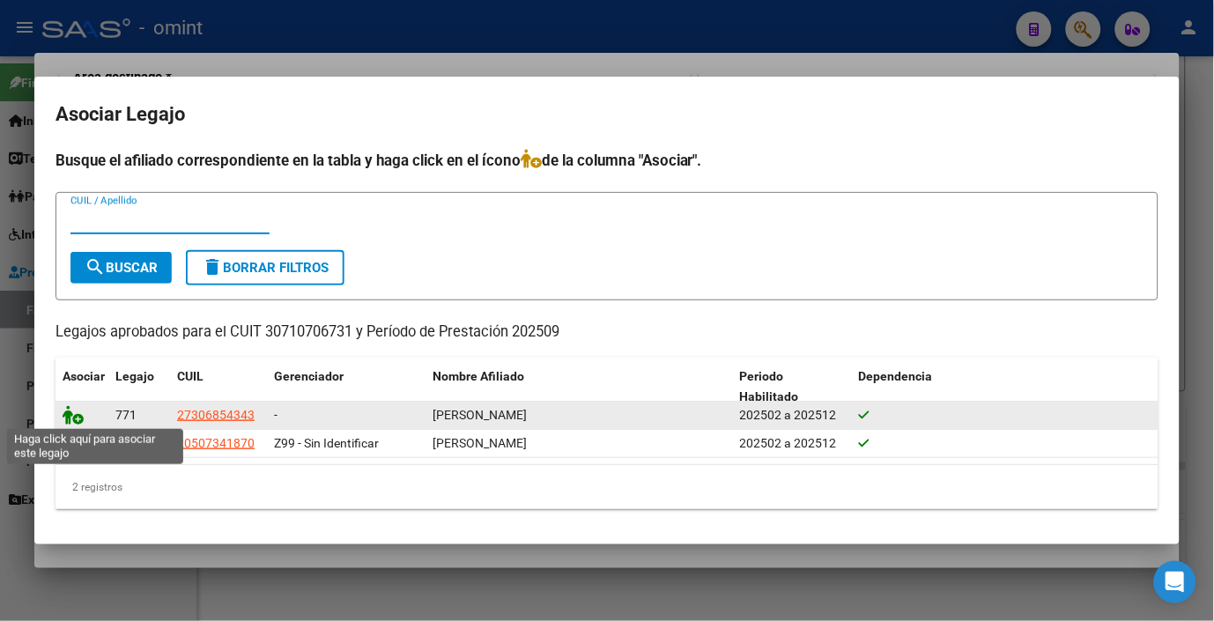
click at [74, 420] on icon at bounding box center [73, 414] width 21 height 19
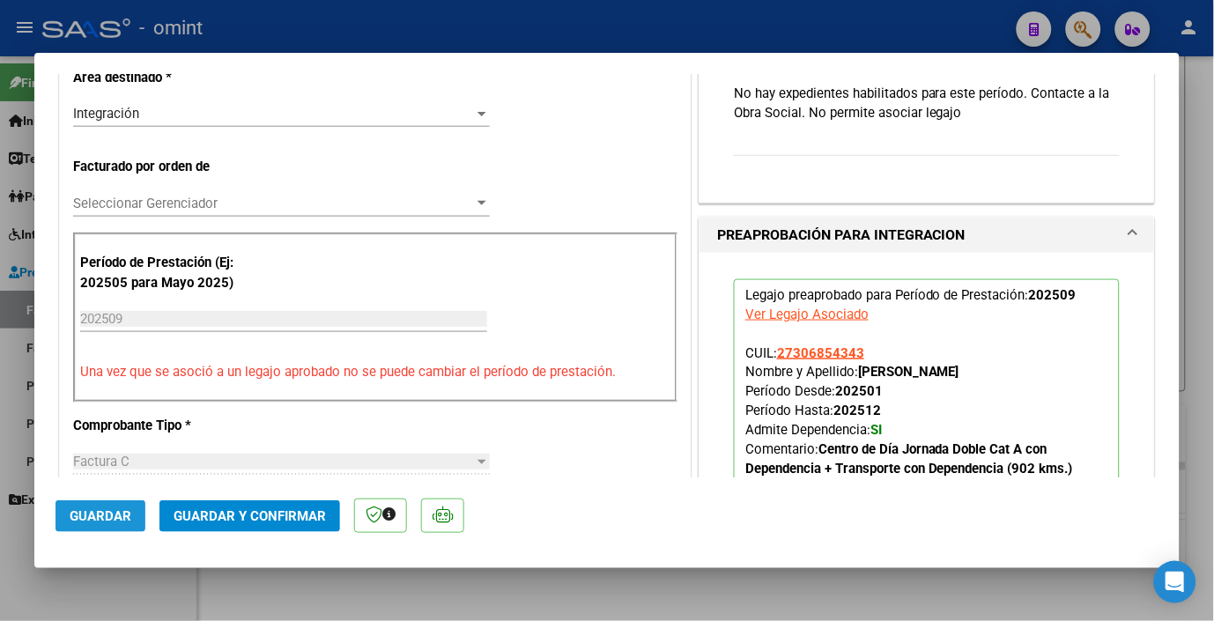
drag, startPoint x: 86, startPoint y: 514, endPoint x: 254, endPoint y: 472, distance: 172.5
click at [86, 515] on span "Guardar" at bounding box center [101, 517] width 62 height 16
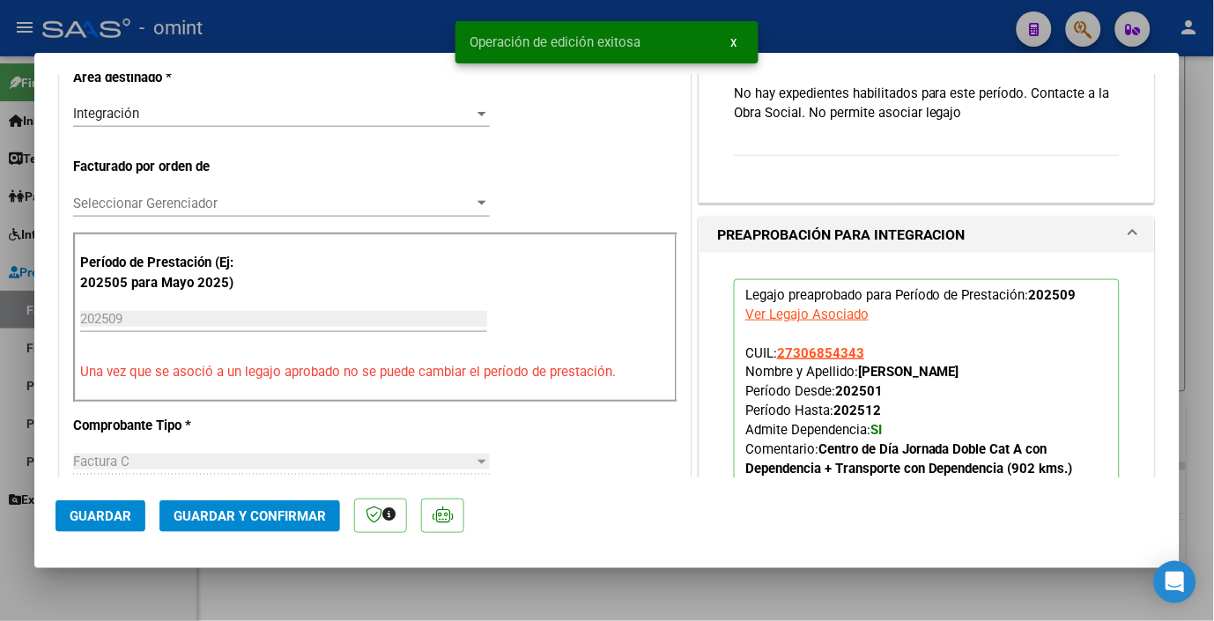
drag, startPoint x: 361, startPoint y: 21, endPoint x: 672, endPoint y: 106, distance: 321.6
click at [360, 20] on div at bounding box center [607, 310] width 1214 height 621
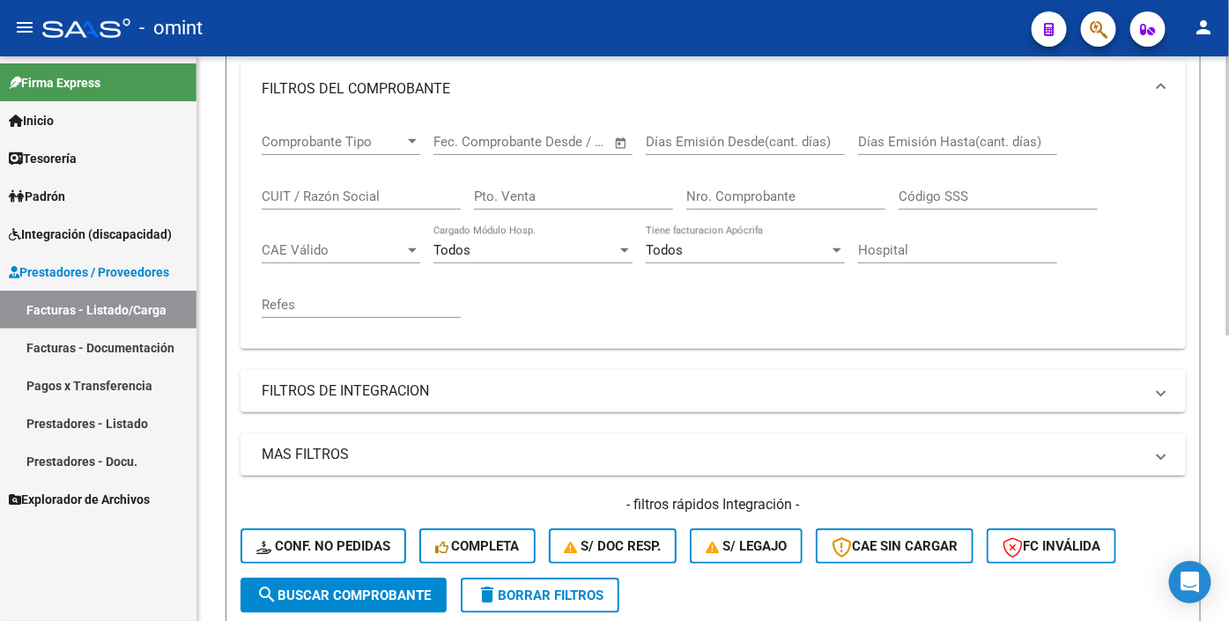
scroll to position [0, 0]
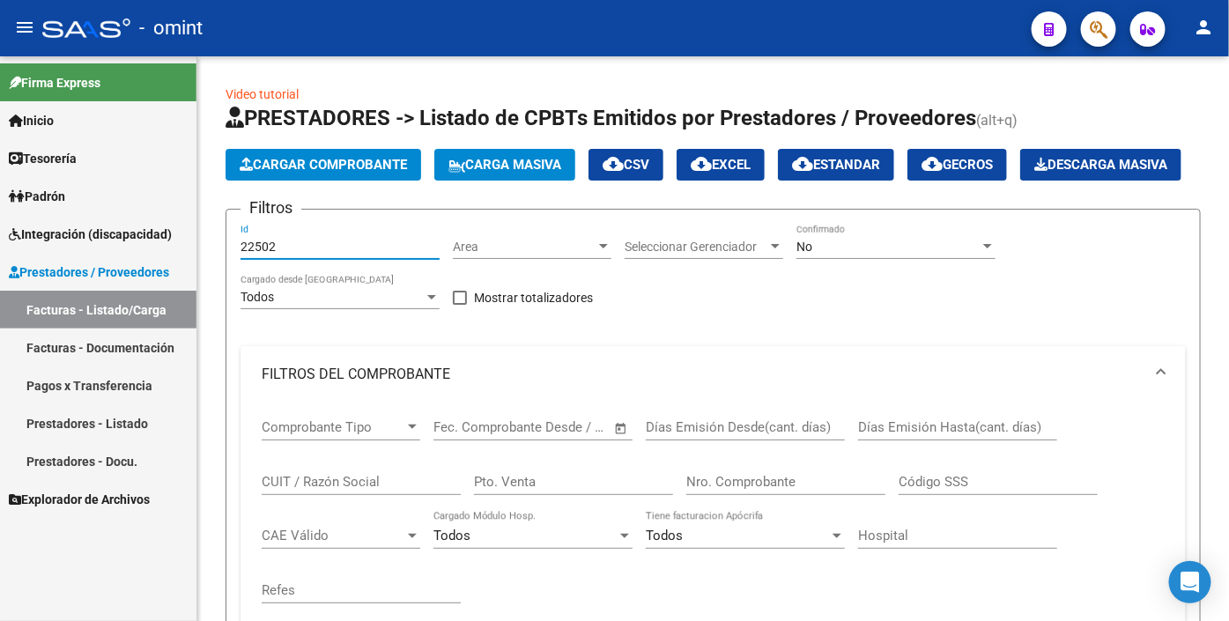
drag, startPoint x: 301, startPoint y: 286, endPoint x: 44, endPoint y: 263, distance: 258.4
click at [40, 263] on mat-sidenav-container "Firma Express Inicio Calendario SSS Instructivos Contacto OS Tesorería Extracto…" at bounding box center [614, 338] width 1229 height 565
paste input "22145"
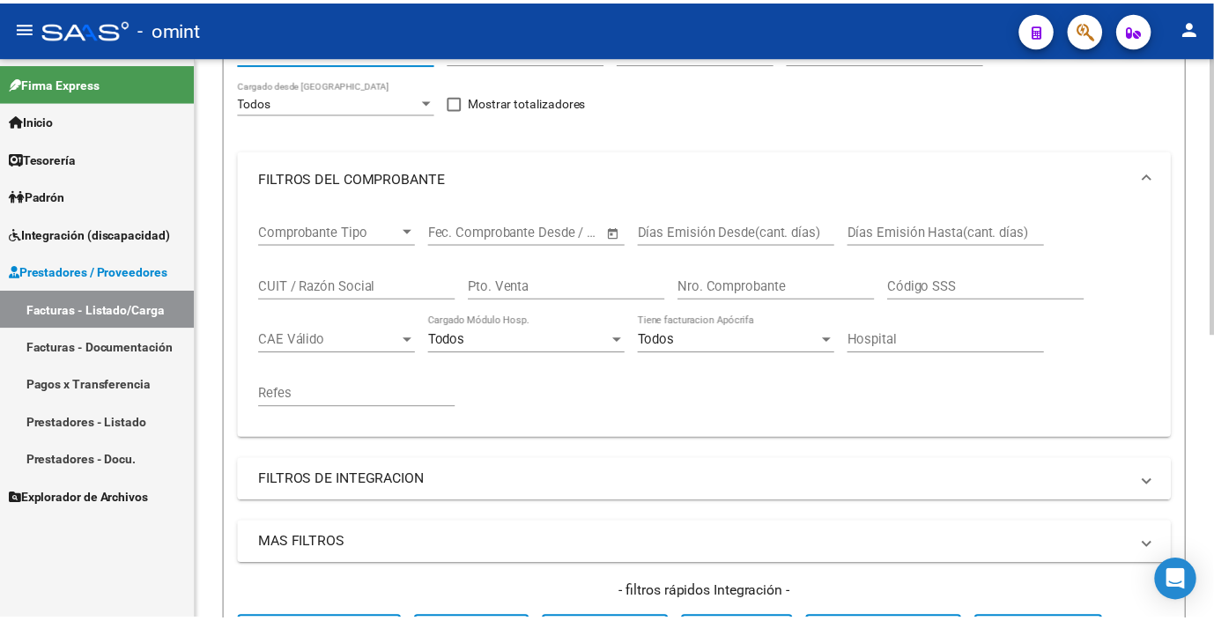
scroll to position [489, 0]
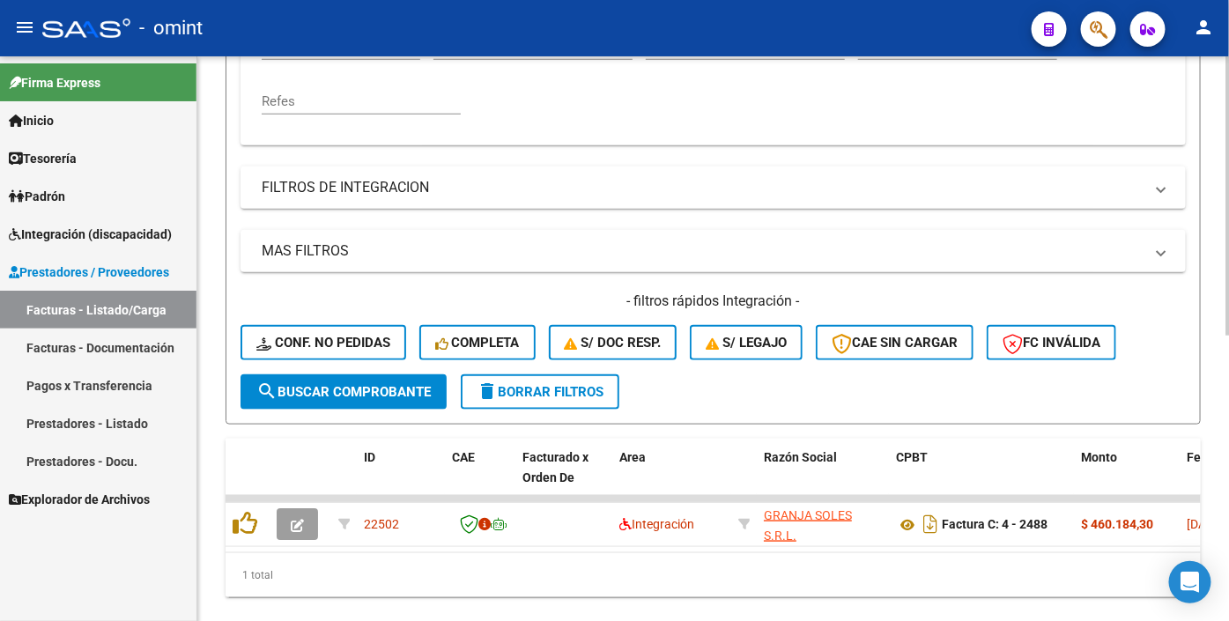
type input "22145"
click at [313, 400] on span "search Buscar Comprobante" at bounding box center [343, 392] width 175 height 16
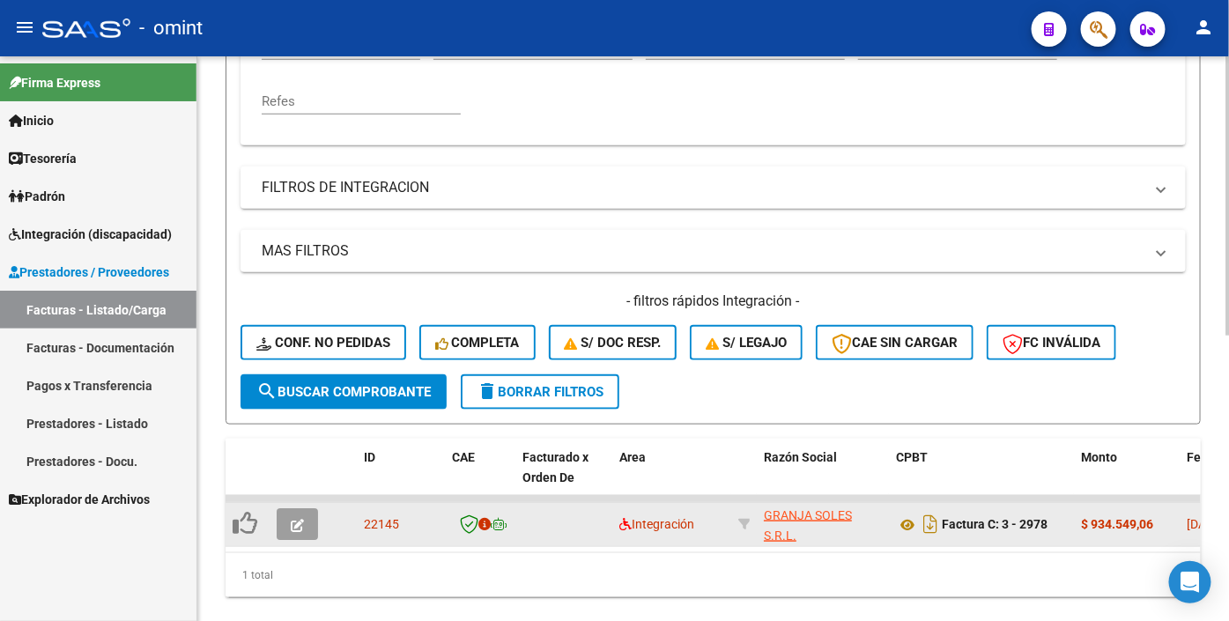
click at [295, 532] on icon "button" at bounding box center [297, 525] width 13 height 13
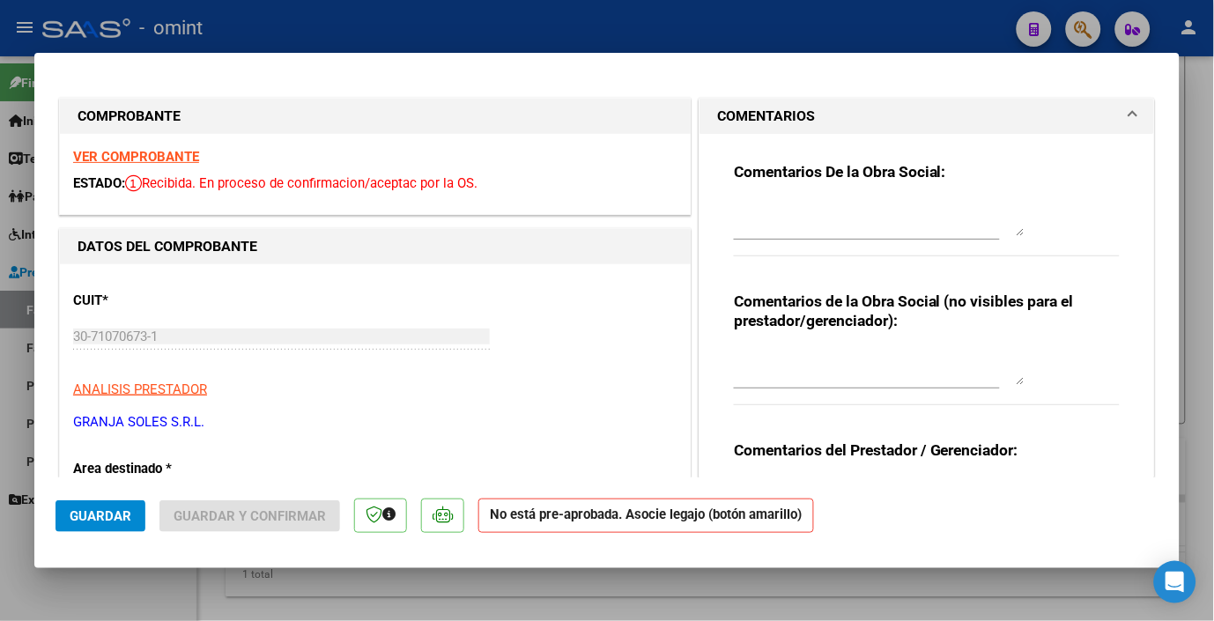
click at [132, 154] on strong "VER COMPROBANTE" at bounding box center [136, 157] width 126 height 16
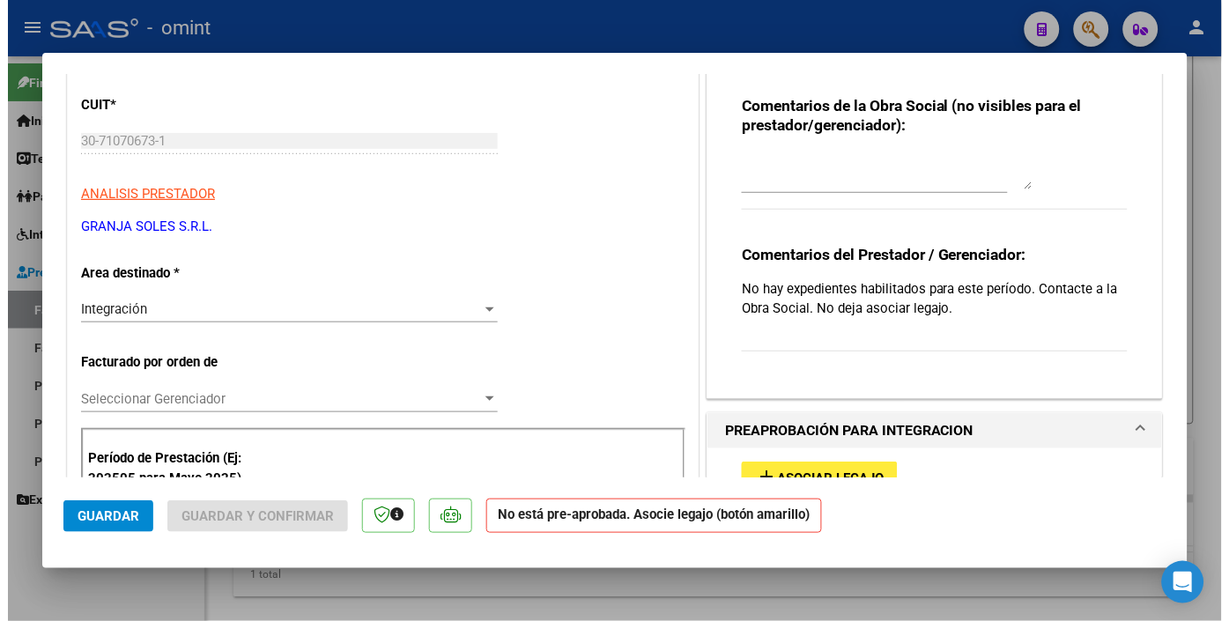
scroll to position [391, 0]
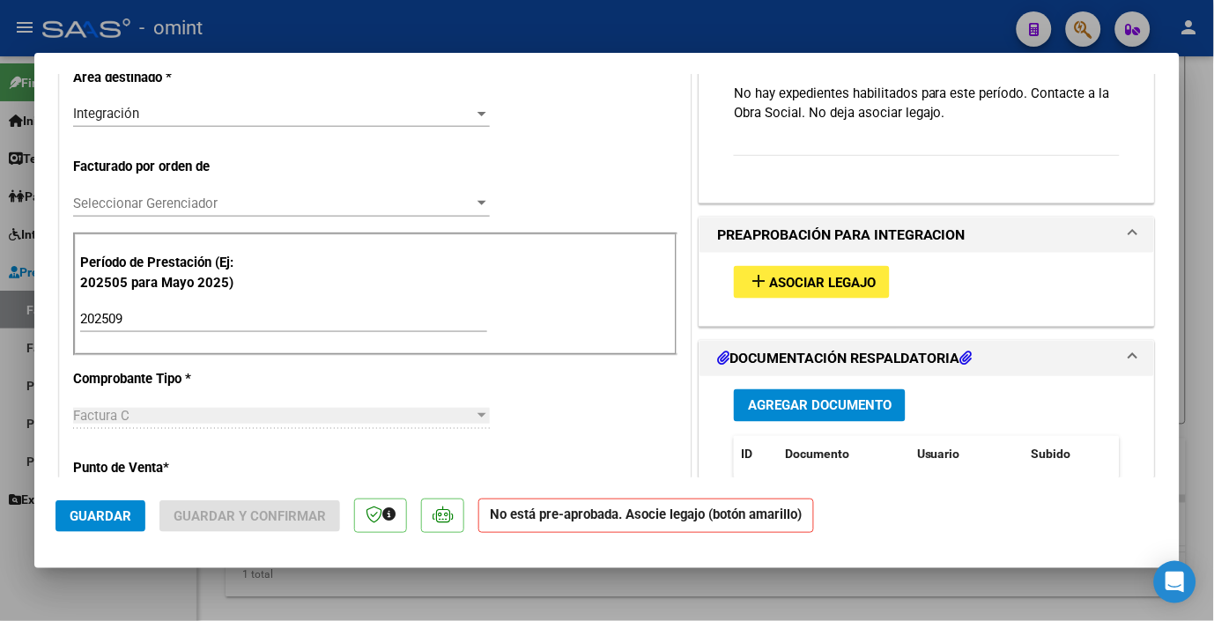
click at [796, 271] on button "add Asociar Legajo" at bounding box center [812, 282] width 156 height 33
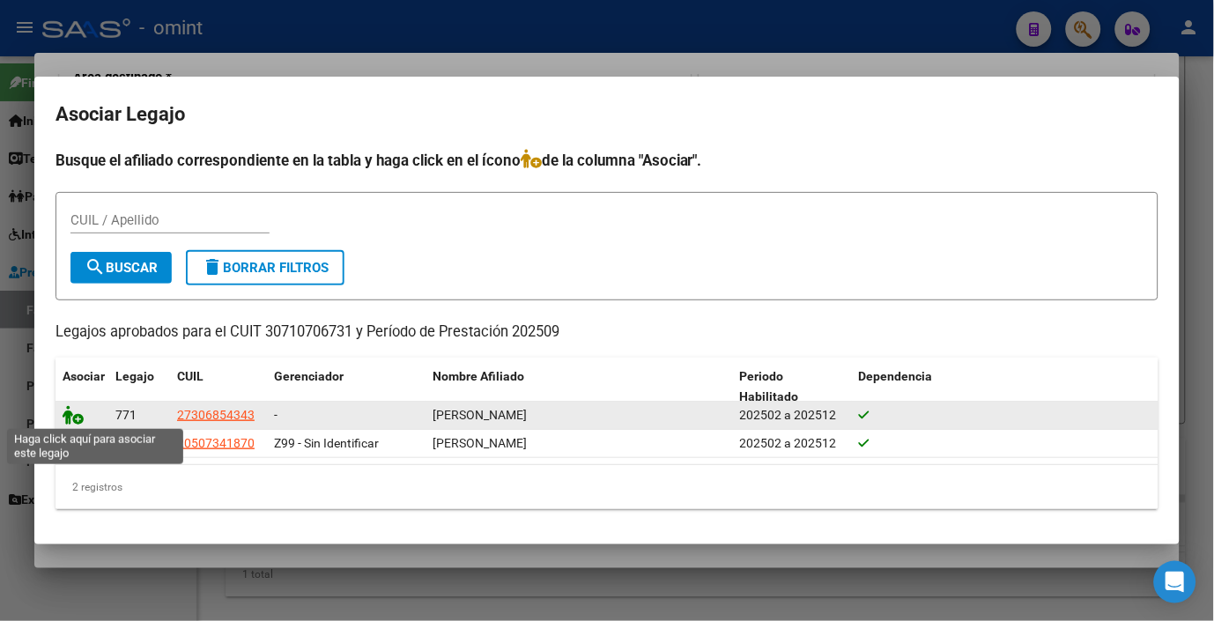
click at [74, 421] on icon at bounding box center [73, 414] width 21 height 19
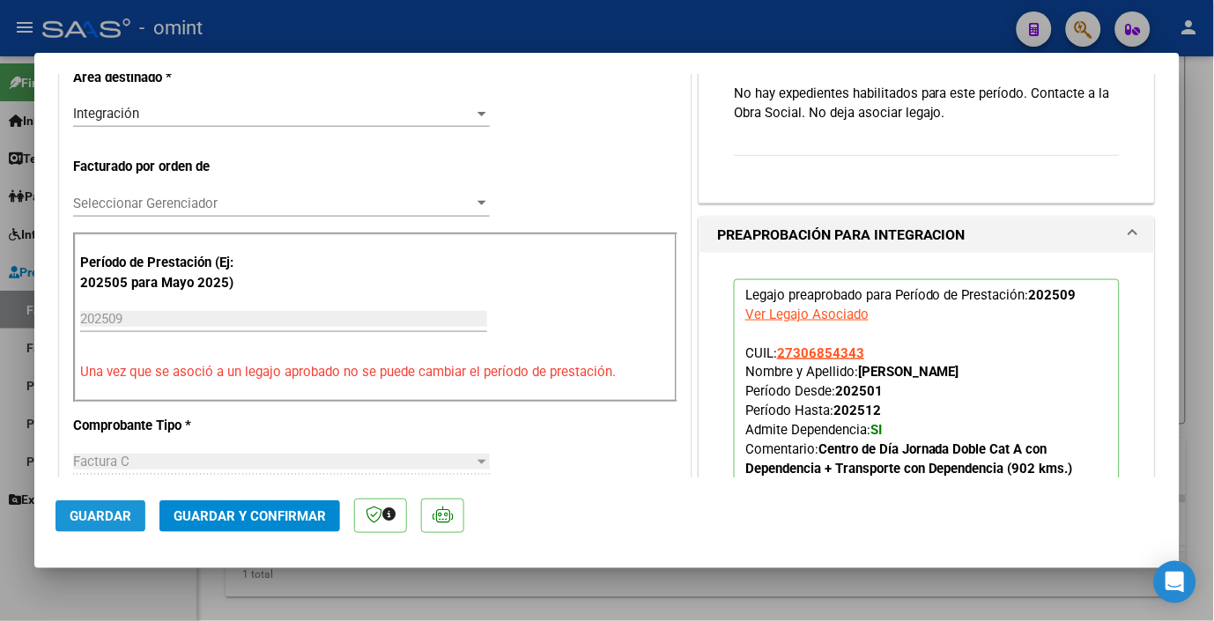
click at [115, 511] on span "Guardar" at bounding box center [101, 517] width 62 height 16
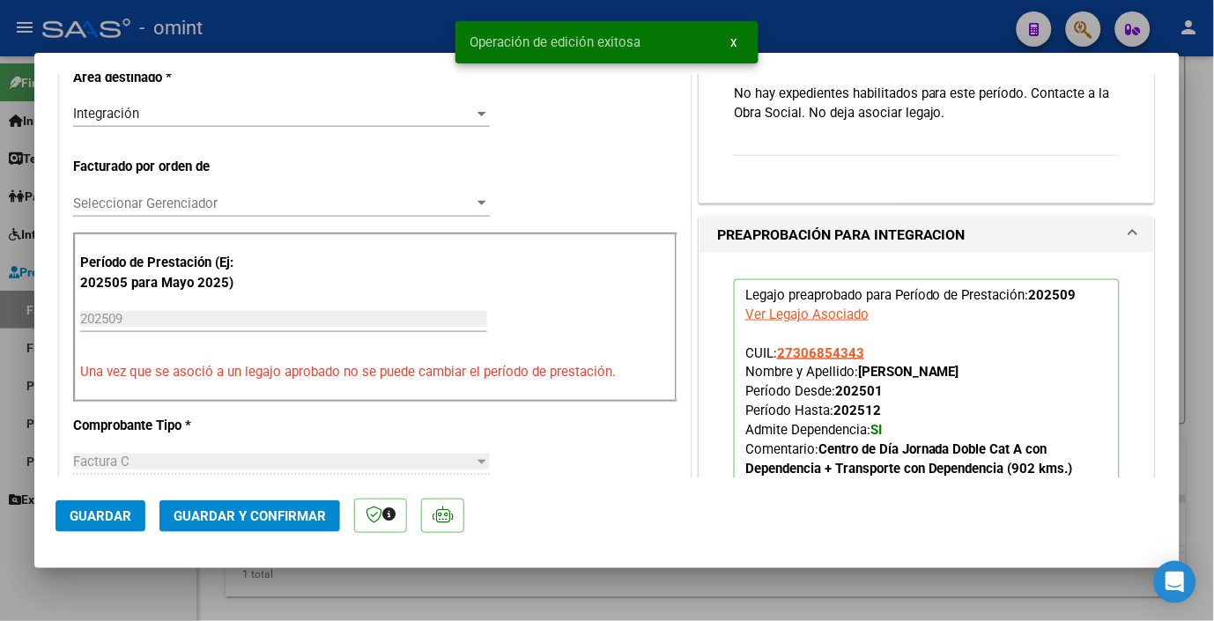
click at [320, 29] on div at bounding box center [607, 310] width 1214 height 621
type input "$ 0,00"
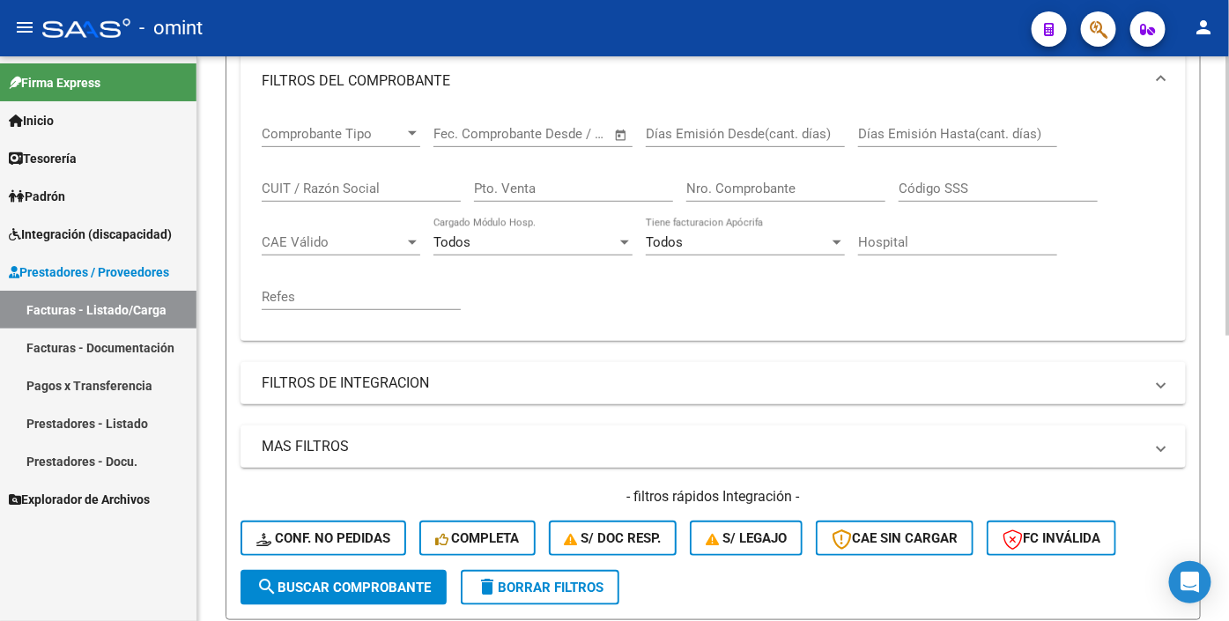
scroll to position [0, 0]
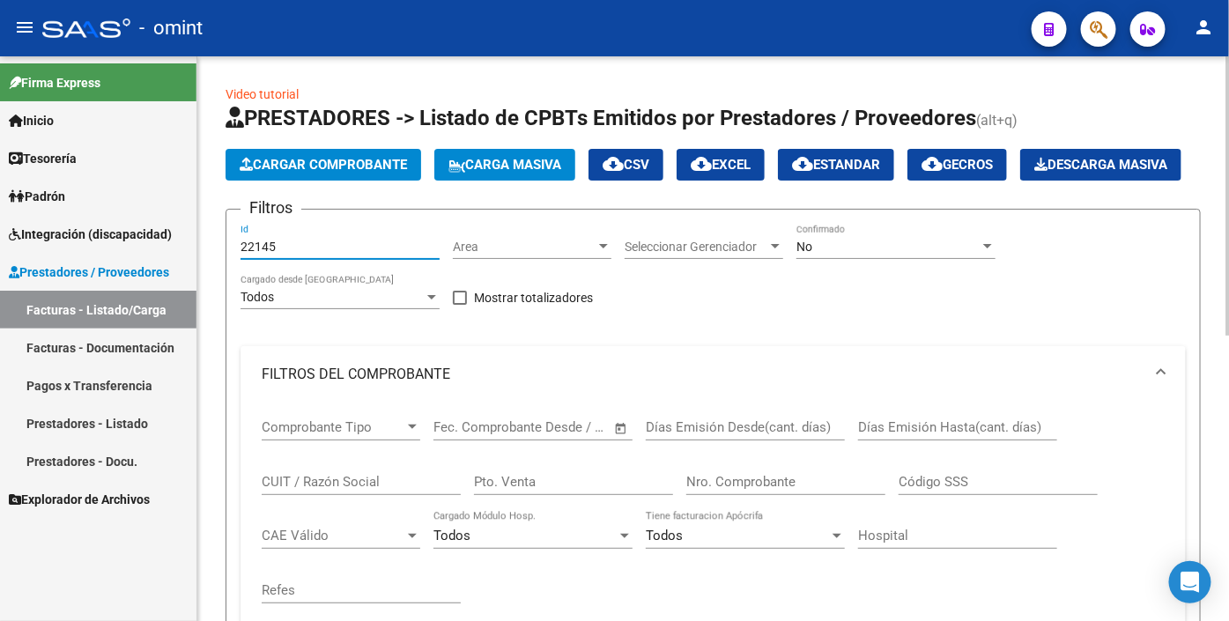
drag, startPoint x: 288, startPoint y: 289, endPoint x: 212, endPoint y: 277, distance: 77.7
click at [203, 278] on div "Video tutorial PRESTADORES -> Listado de CPBTs Emitidos por Prestadores / Prove…" at bounding box center [713, 599] width 1032 height 1087
paste input "22574"
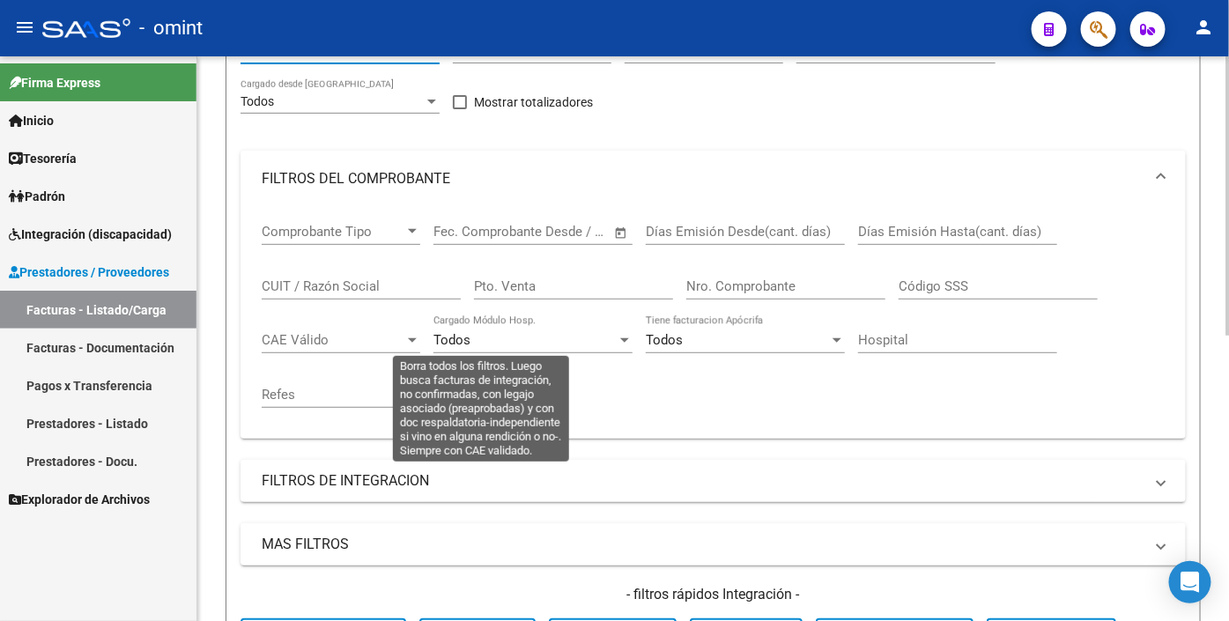
scroll to position [391, 0]
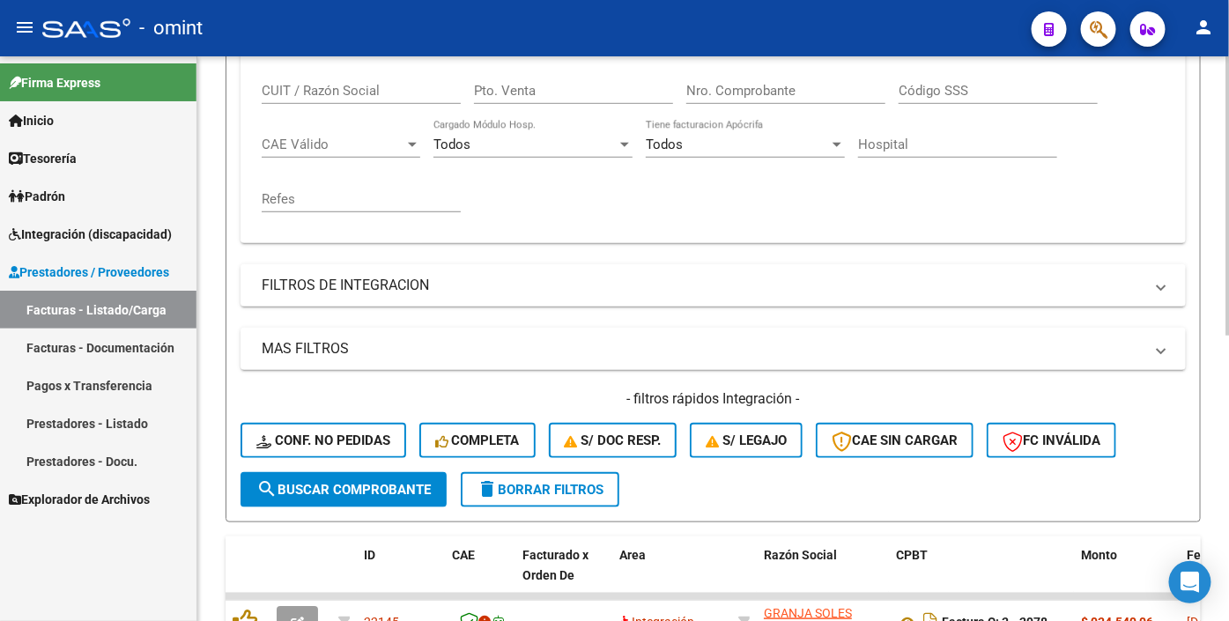
type input "22574"
click at [331, 498] on span "search Buscar Comprobante" at bounding box center [343, 490] width 175 height 16
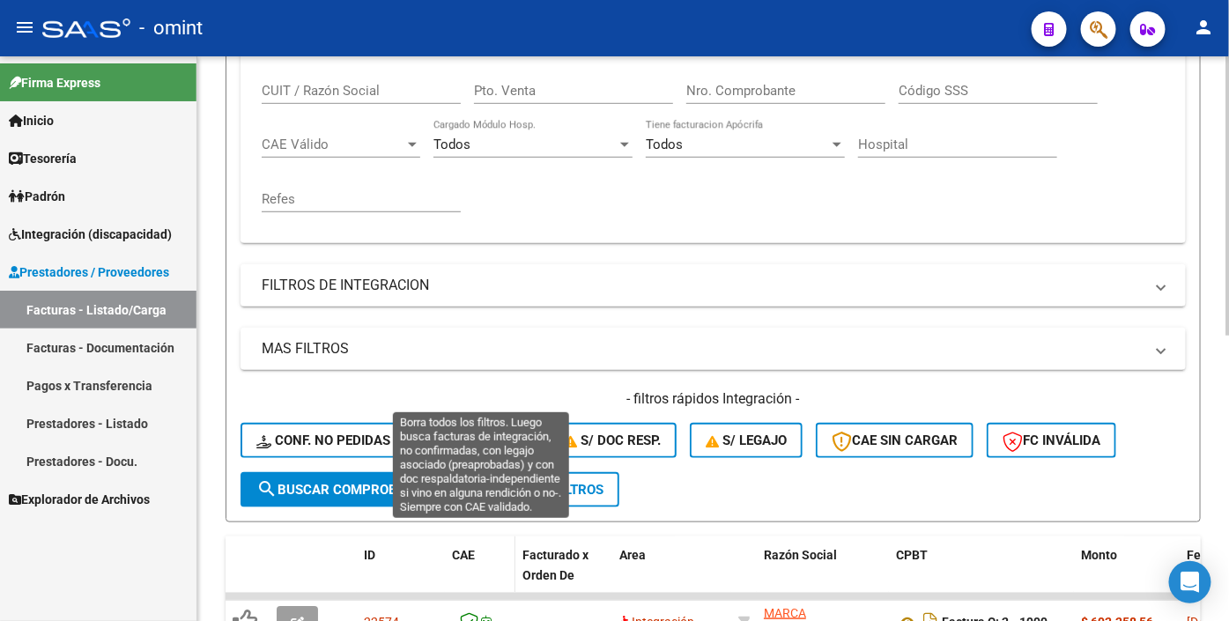
scroll to position [579, 0]
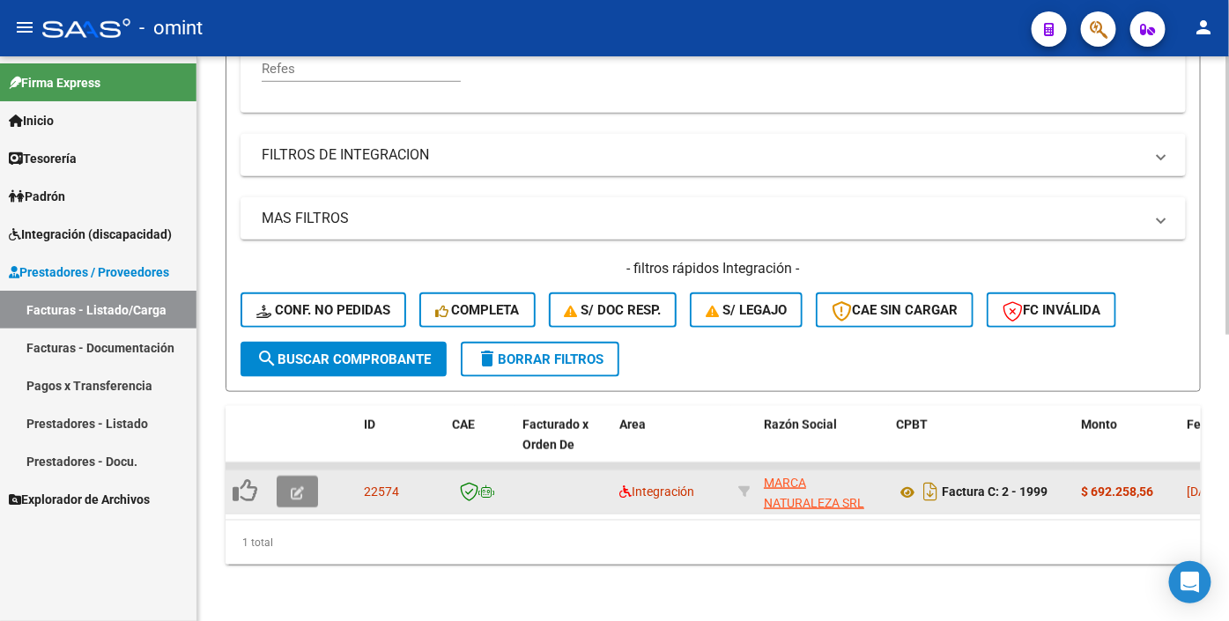
click at [293, 486] on icon "button" at bounding box center [297, 492] width 13 height 13
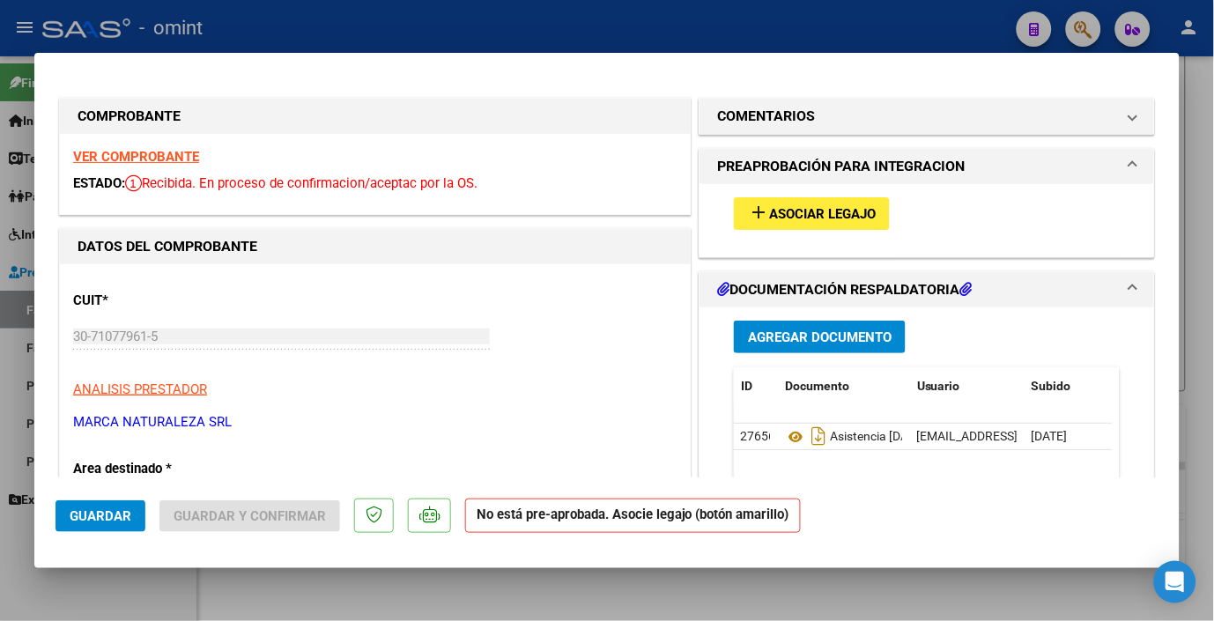
click at [166, 152] on strong "VER COMPROBANTE" at bounding box center [136, 157] width 126 height 16
click at [786, 199] on button "add Asociar Legajo" at bounding box center [812, 213] width 156 height 33
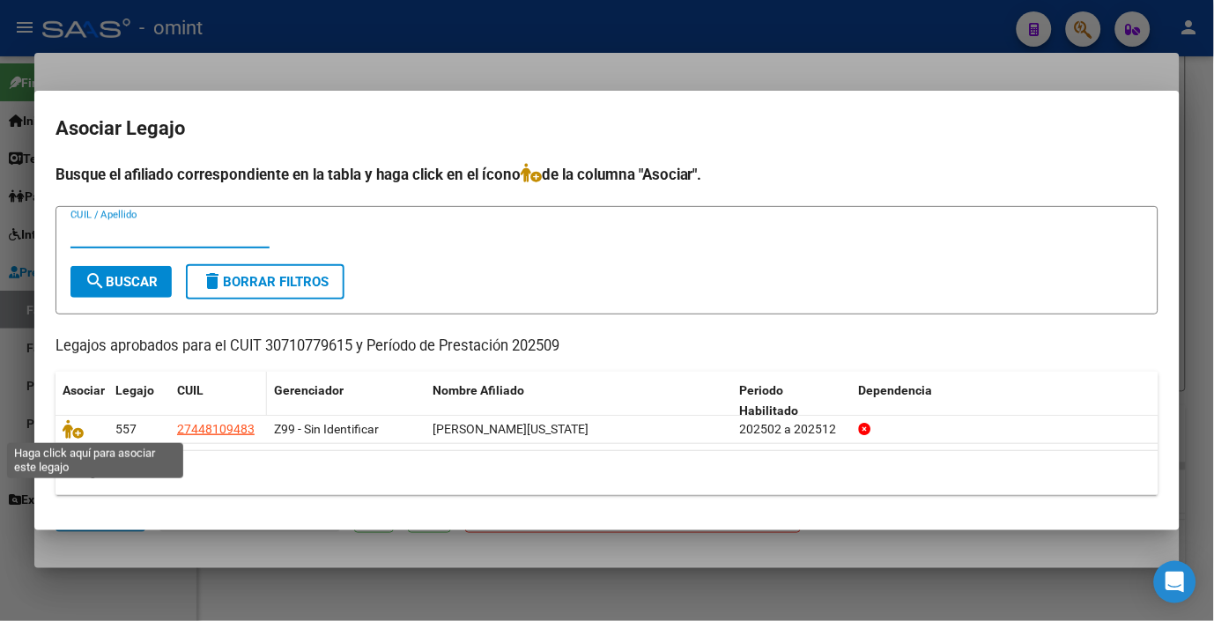
drag, startPoint x: 75, startPoint y: 433, endPoint x: 191, endPoint y: 405, distance: 119.5
click at [77, 432] on icon at bounding box center [73, 429] width 21 height 19
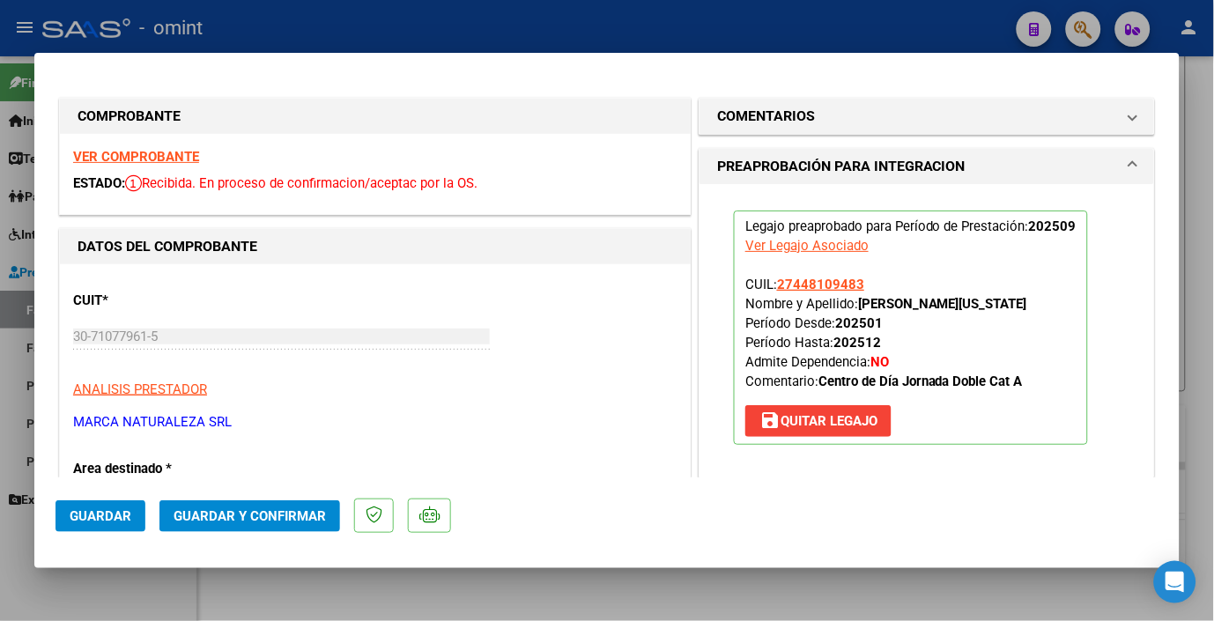
click at [100, 504] on button "Guardar" at bounding box center [101, 517] width 90 height 32
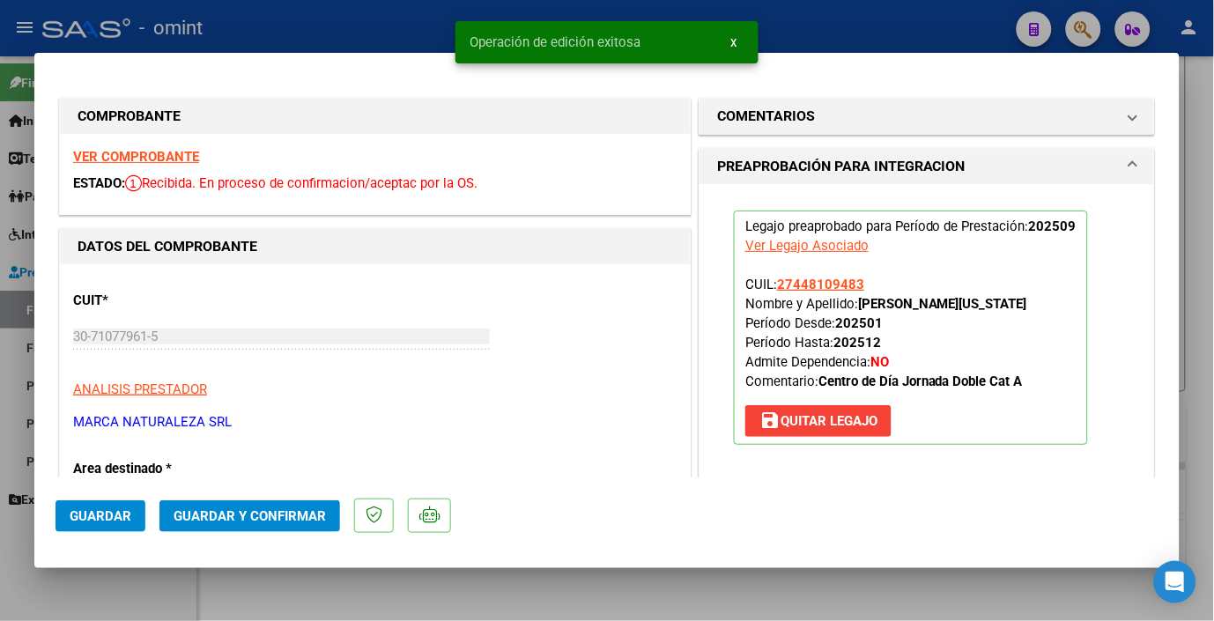
click at [341, 22] on div at bounding box center [607, 310] width 1214 height 621
type input "$ 0,00"
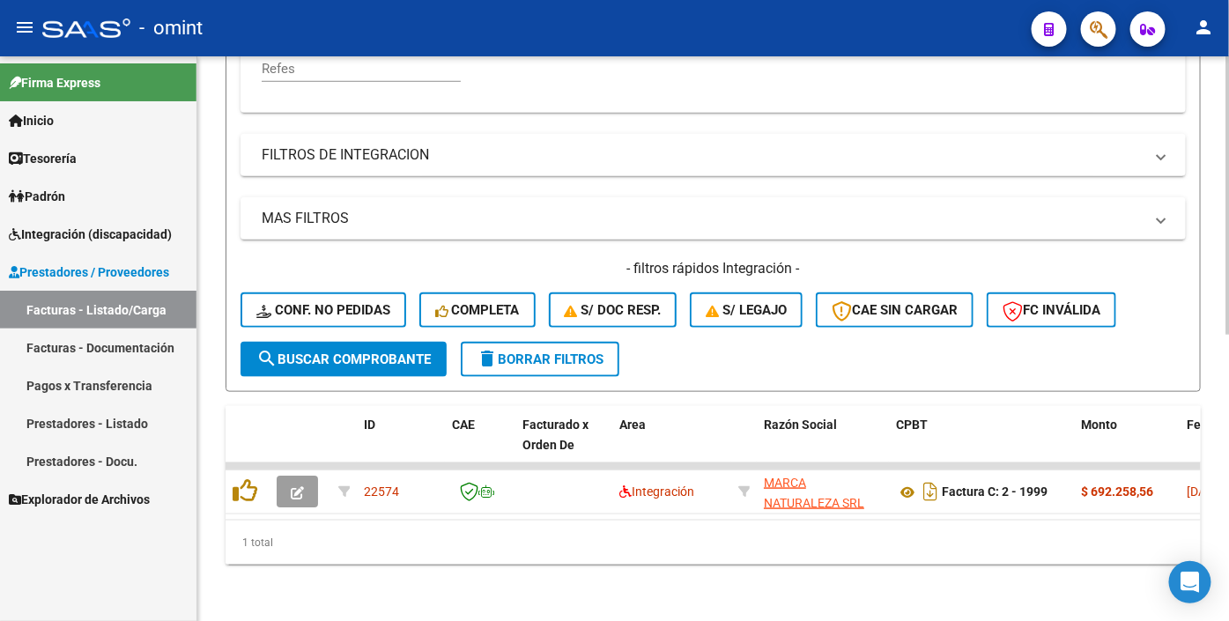
scroll to position [90, 0]
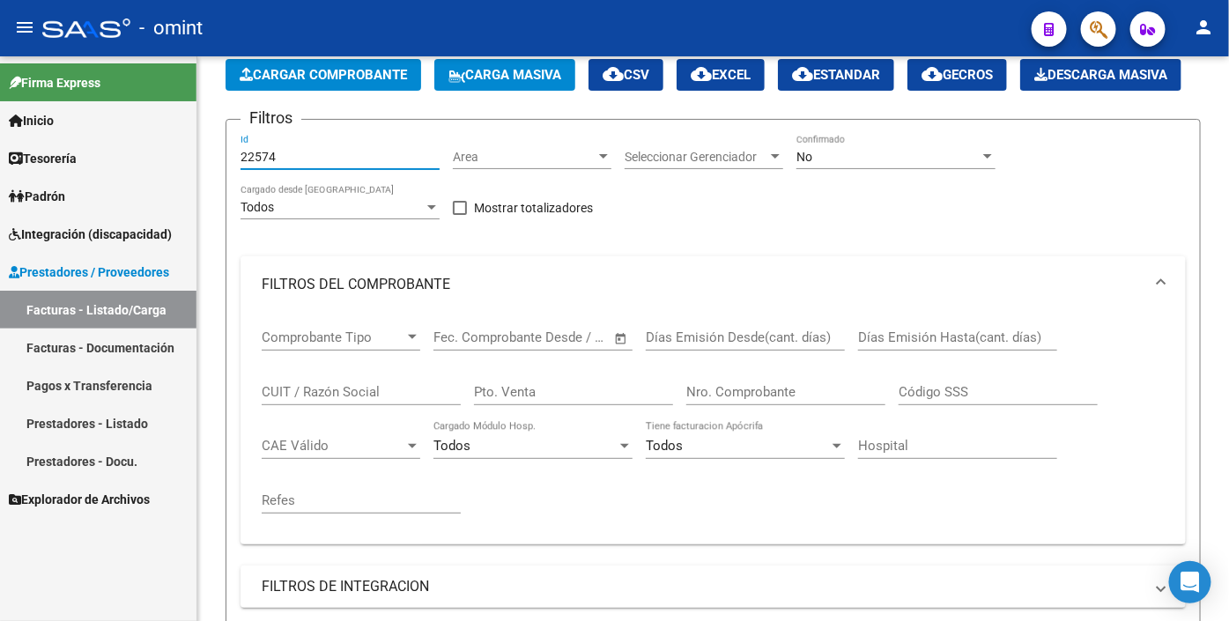
drag, startPoint x: 279, startPoint y: 200, endPoint x: 143, endPoint y: 183, distance: 137.6
click at [144, 185] on mat-sidenav-container "Firma Express Inicio Calendario SSS Instructivos Contacto OS Tesorería Extracto…" at bounding box center [614, 338] width 1229 height 565
paste input "24302"
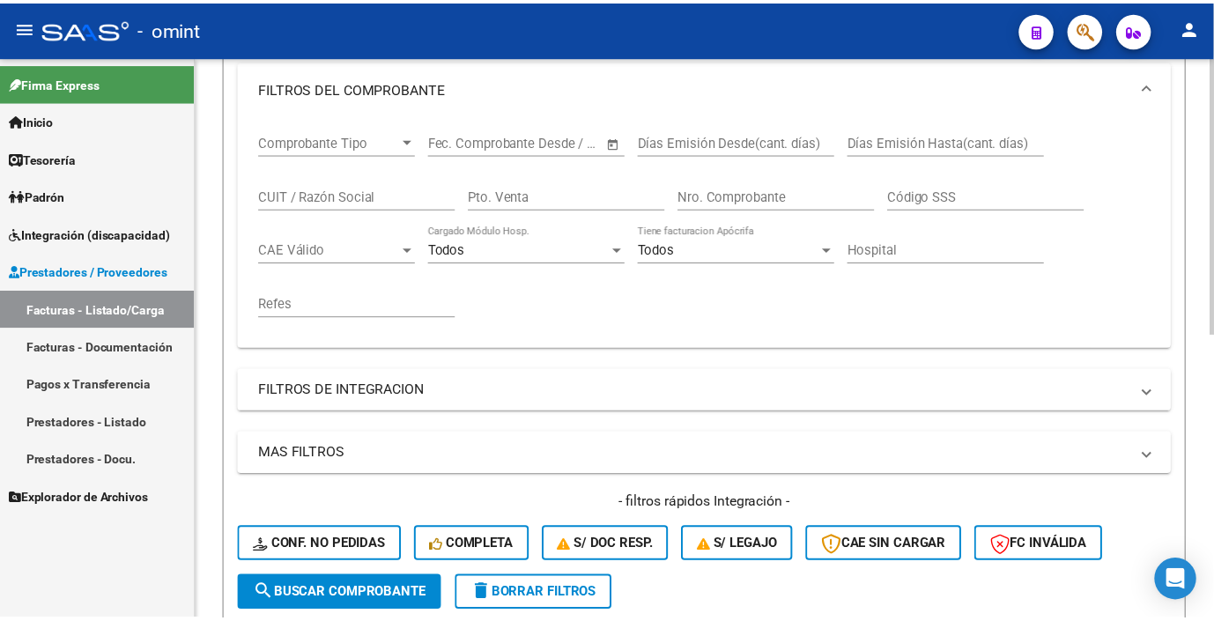
scroll to position [579, 0]
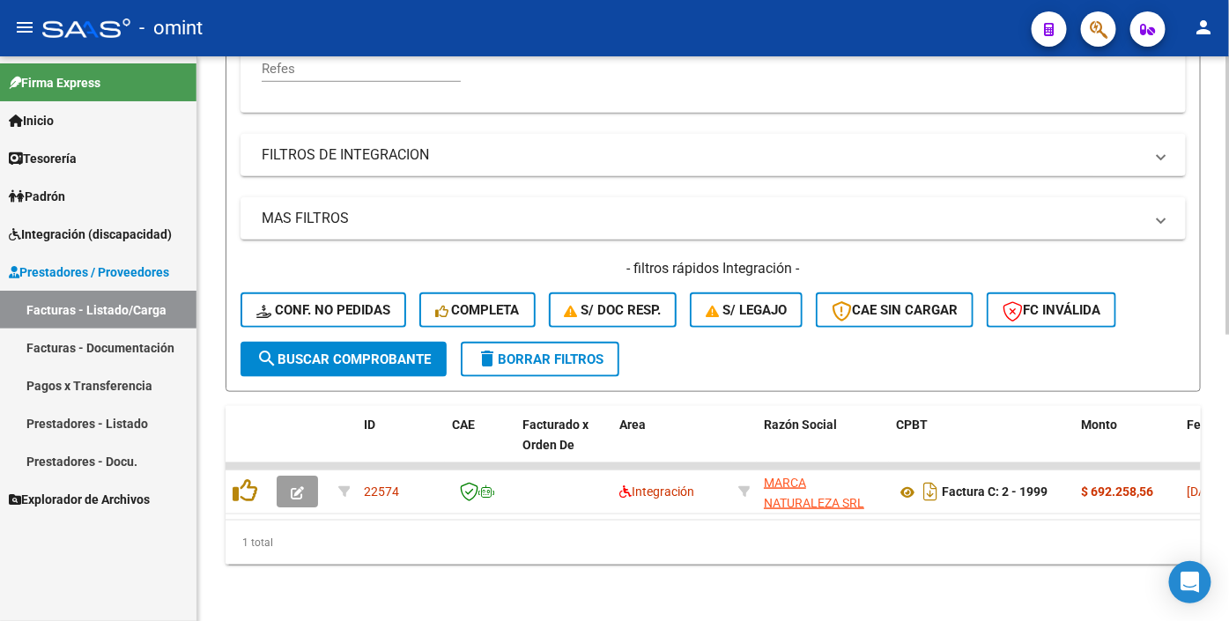
type input "24302"
click at [375, 352] on span "search Buscar Comprobante" at bounding box center [343, 360] width 175 height 16
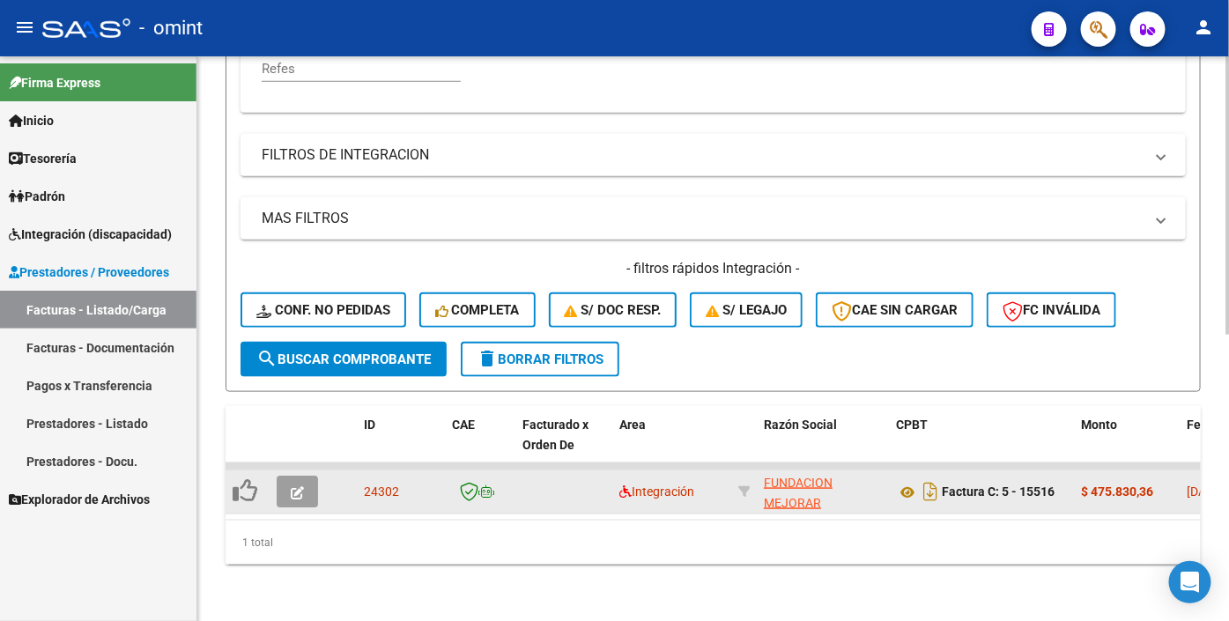
click at [315, 476] on button "button" at bounding box center [297, 492] width 41 height 32
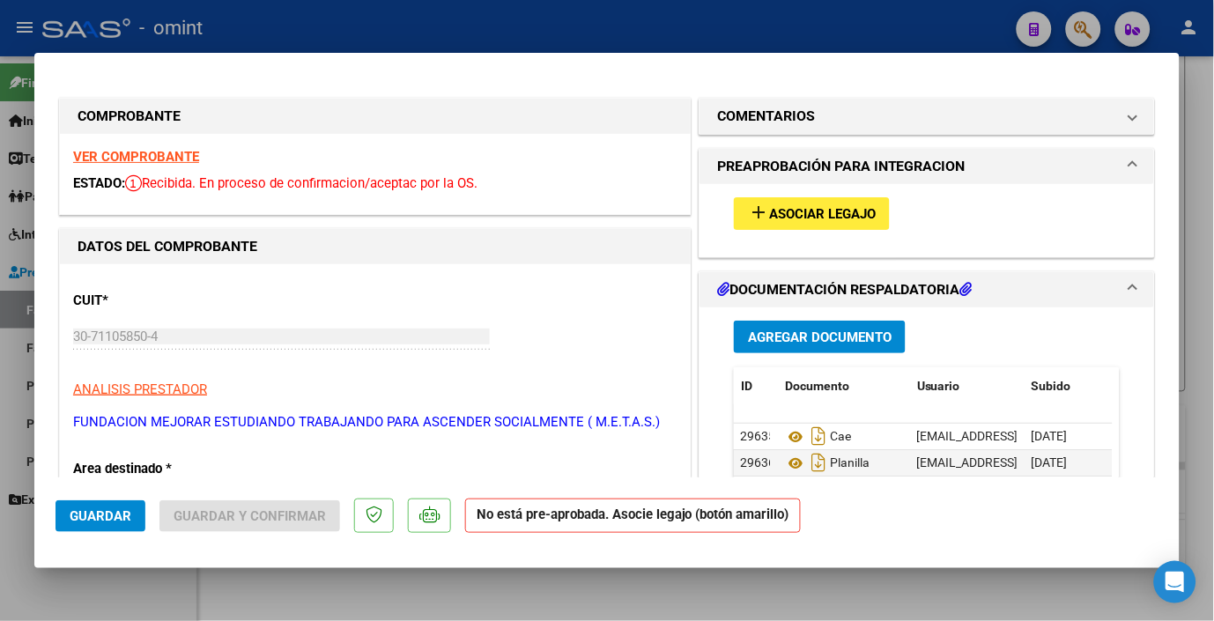
click at [146, 154] on strong "VER COMPROBANTE" at bounding box center [136, 157] width 126 height 16
click at [781, 215] on span "Asociar Legajo" at bounding box center [822, 214] width 107 height 16
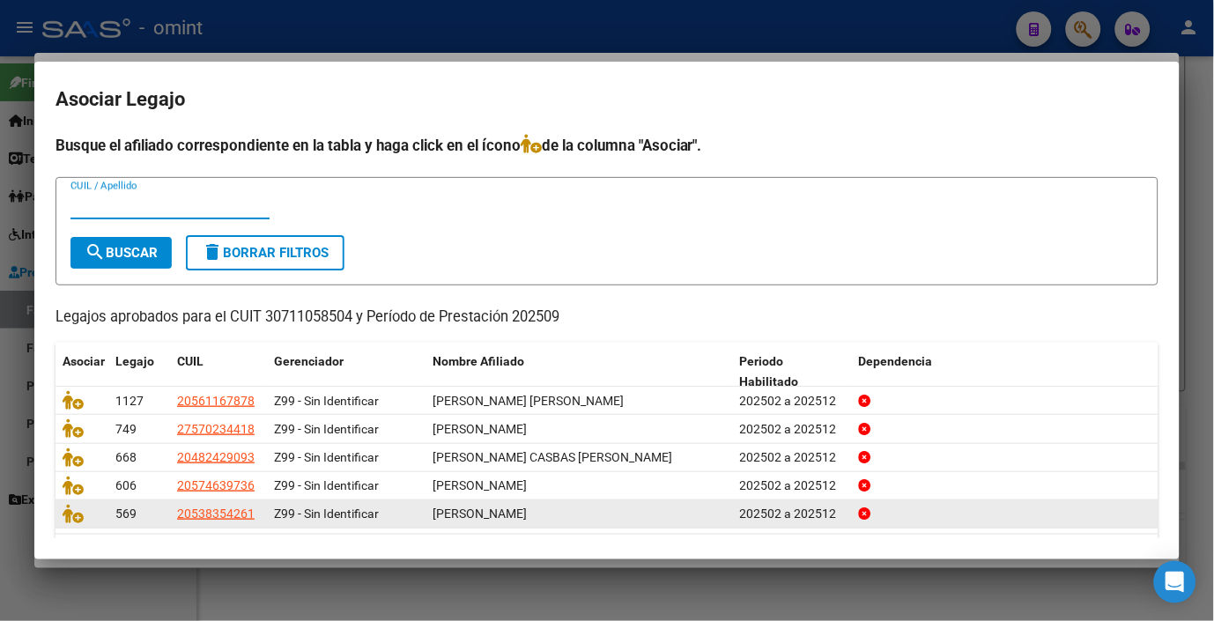
scroll to position [55, 0]
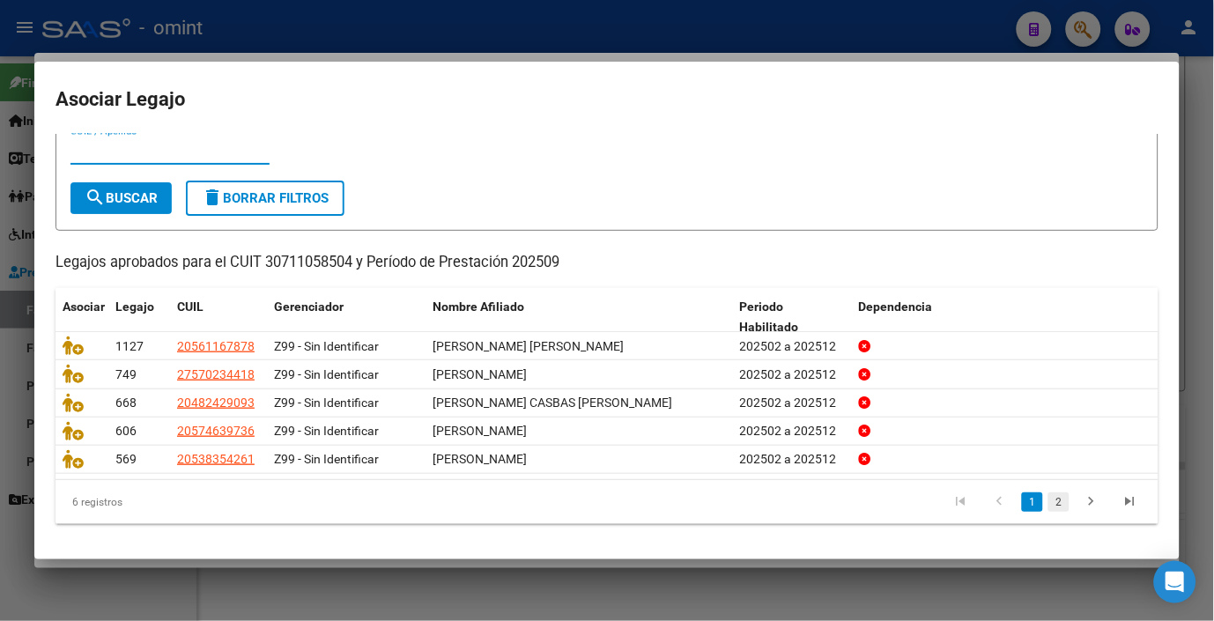
click at [1049, 506] on link "2" at bounding box center [1059, 502] width 21 height 19
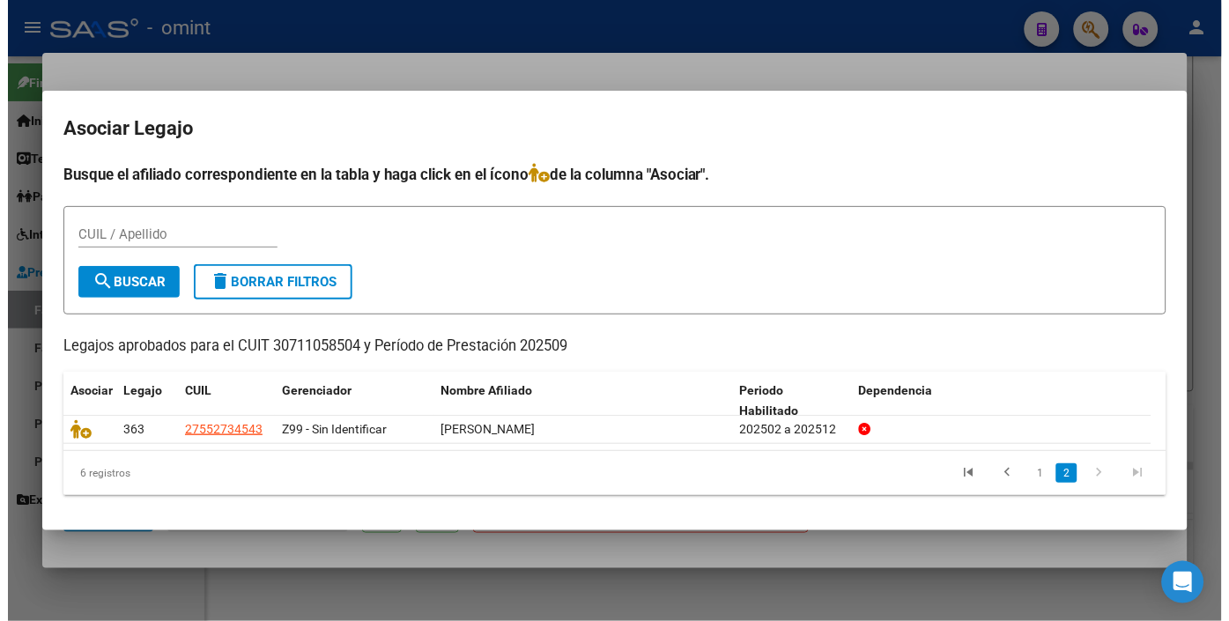
scroll to position [0, 0]
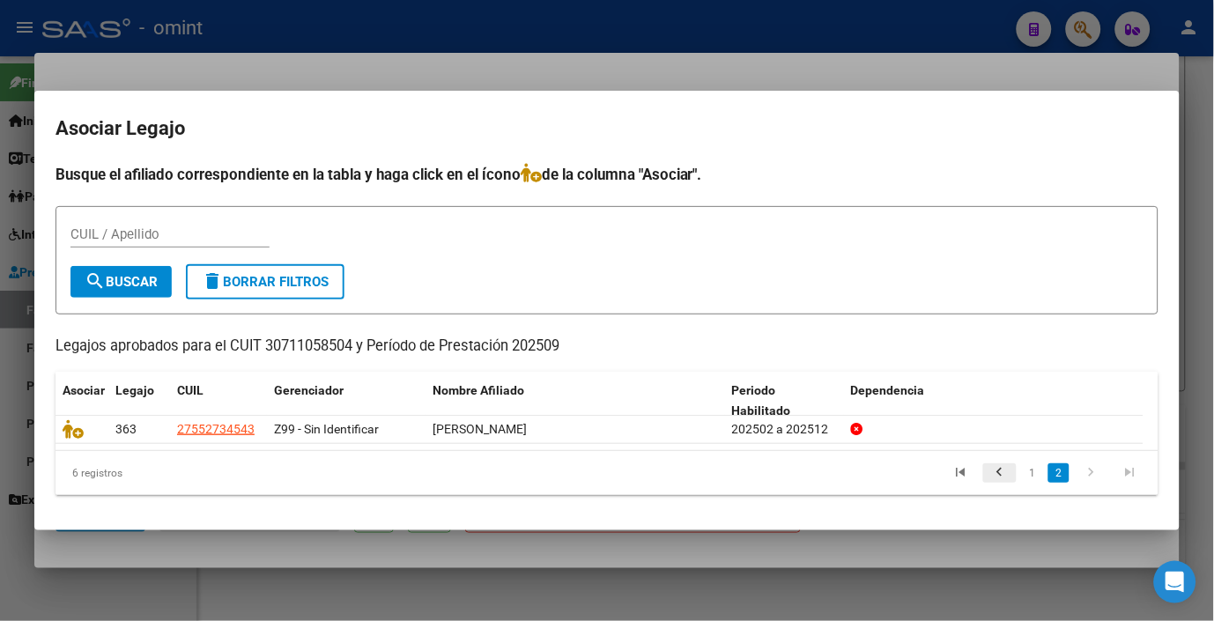
click at [998, 468] on icon "go to previous page" at bounding box center [1000, 474] width 23 height 21
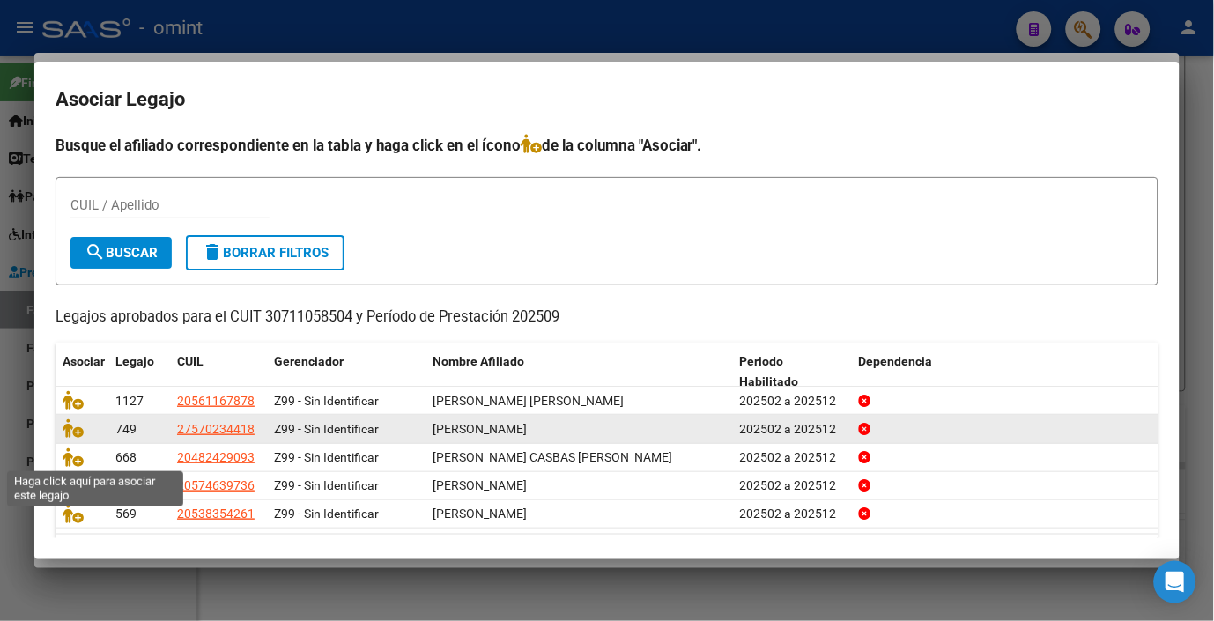
drag, startPoint x: 68, startPoint y: 454, endPoint x: 115, endPoint y: 445, distance: 48.4
click at [69, 454] on icon at bounding box center [73, 457] width 21 height 19
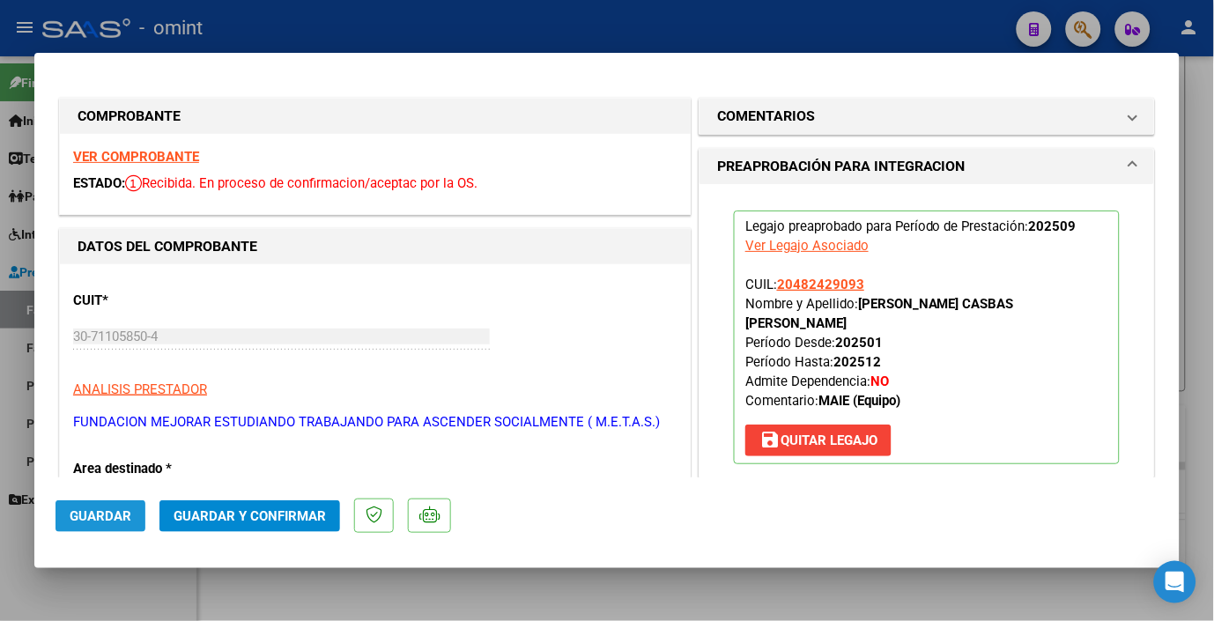
click at [116, 517] on span "Guardar" at bounding box center [101, 517] width 62 height 16
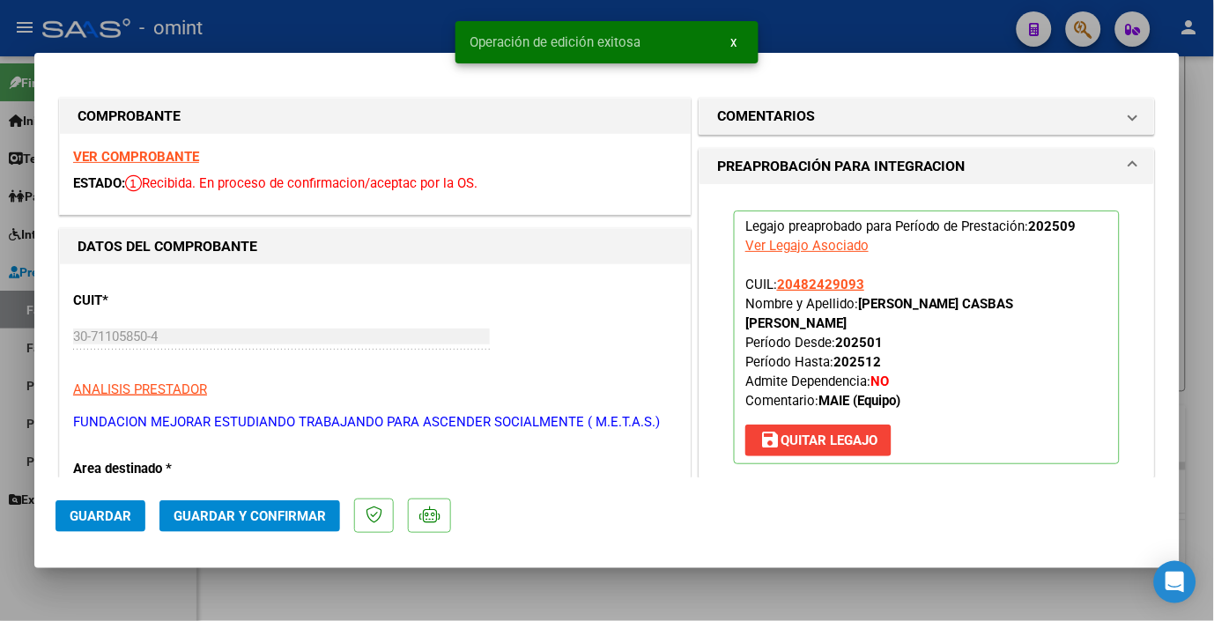
click at [311, 24] on div at bounding box center [607, 310] width 1214 height 621
type input "$ 0,00"
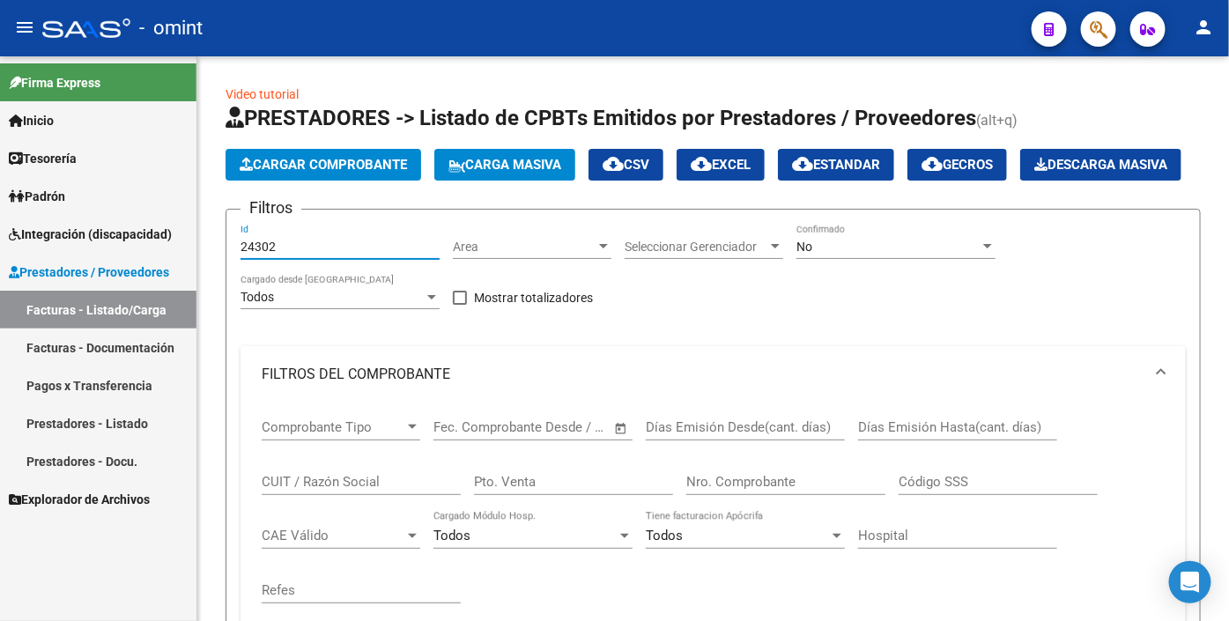
drag, startPoint x: 291, startPoint y: 297, endPoint x: 22, endPoint y: 240, distance: 274.8
click at [22, 240] on mat-sidenav-container "Firma Express Inicio Calendario SSS Instructivos Contacto OS Tesorería Extracto…" at bounding box center [614, 338] width 1229 height 565
paste input "24227"
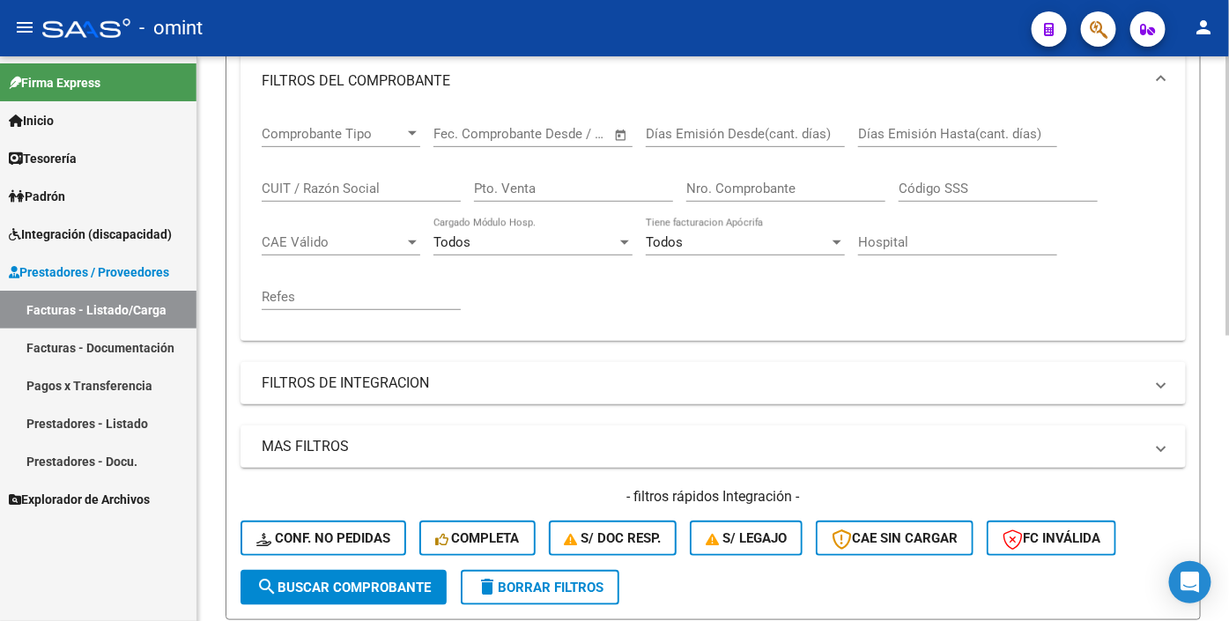
scroll to position [391, 0]
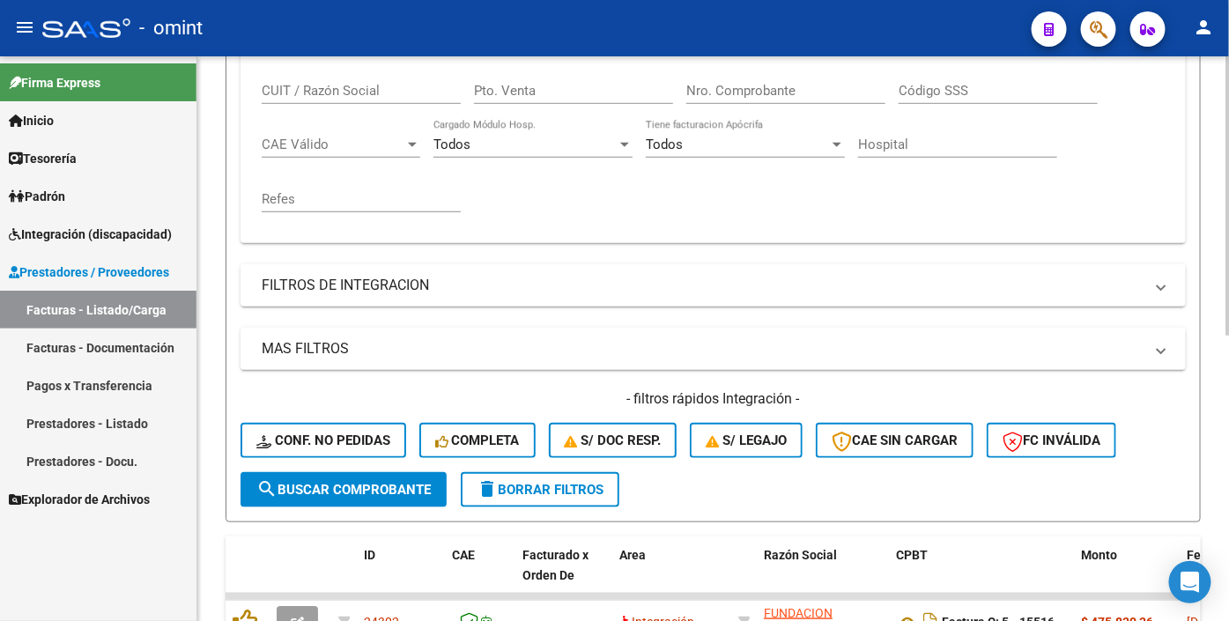
type input "24227"
click at [297, 508] on button "search Buscar Comprobante" at bounding box center [344, 489] width 206 height 35
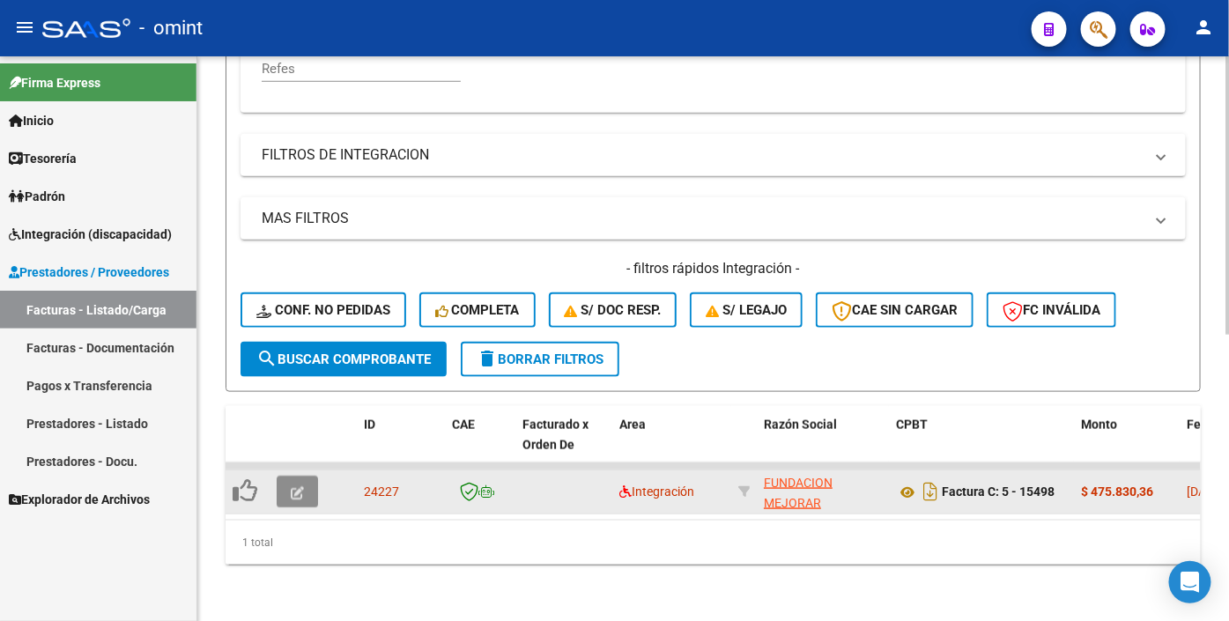
click at [311, 479] on button "button" at bounding box center [297, 492] width 41 height 32
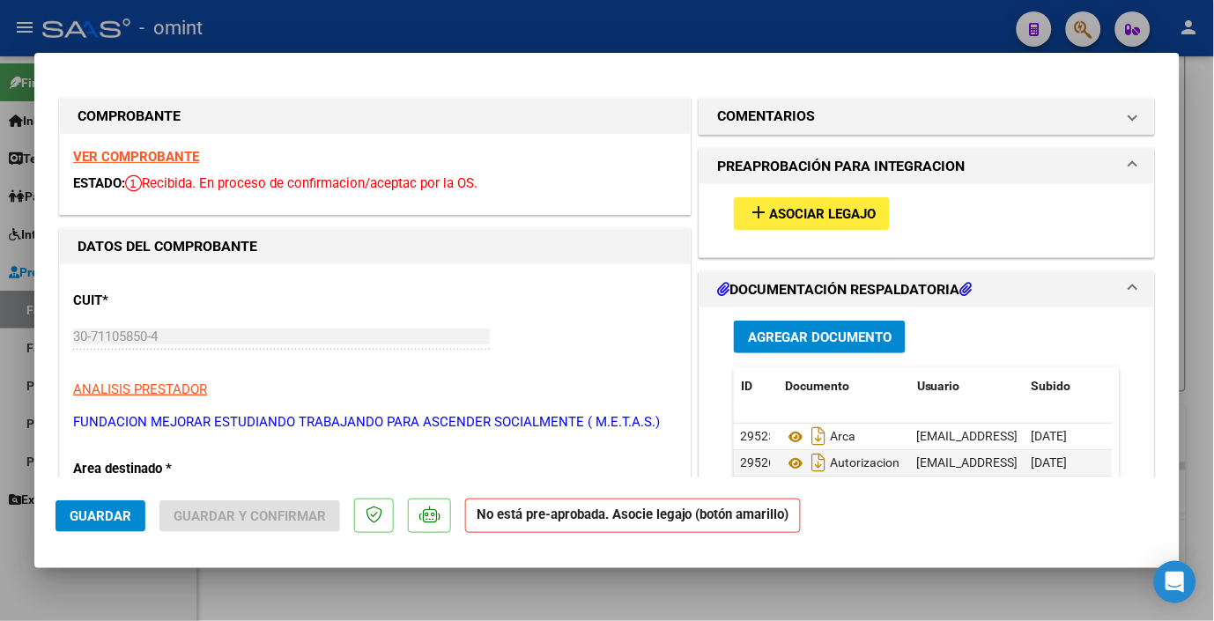
click at [160, 150] on strong "VER COMPROBANTE" at bounding box center [136, 157] width 126 height 16
click at [802, 213] on span "Asociar Legajo" at bounding box center [822, 214] width 107 height 16
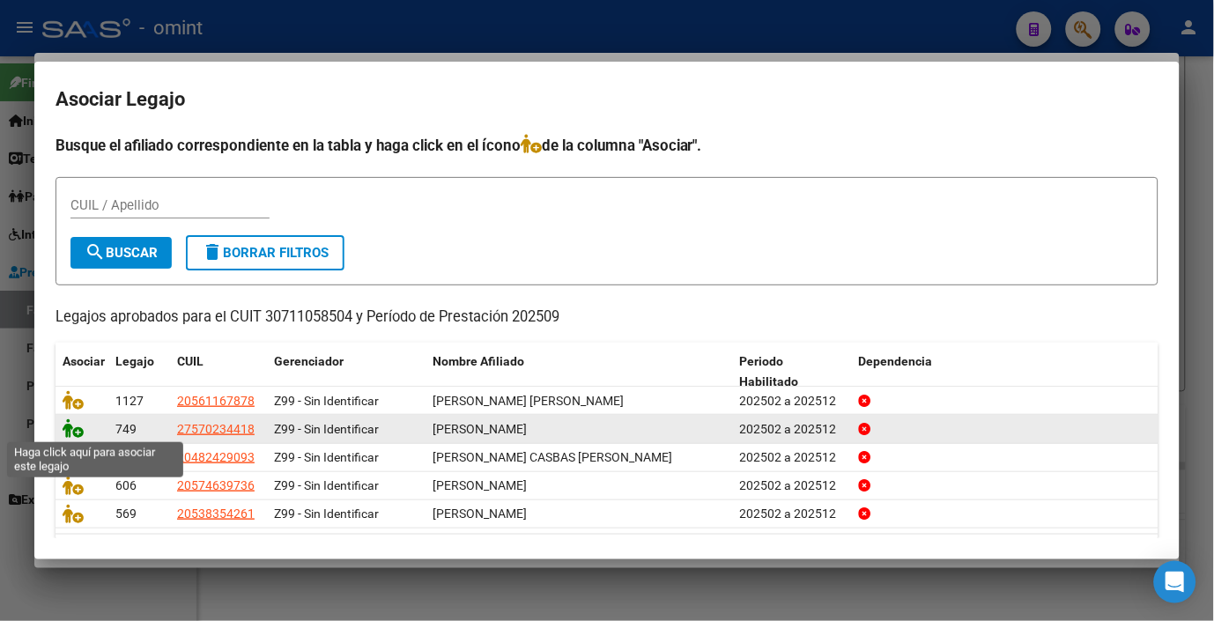
drag, startPoint x: 74, startPoint y: 429, endPoint x: 86, endPoint y: 429, distance: 12.3
click at [73, 429] on icon at bounding box center [73, 428] width 21 height 19
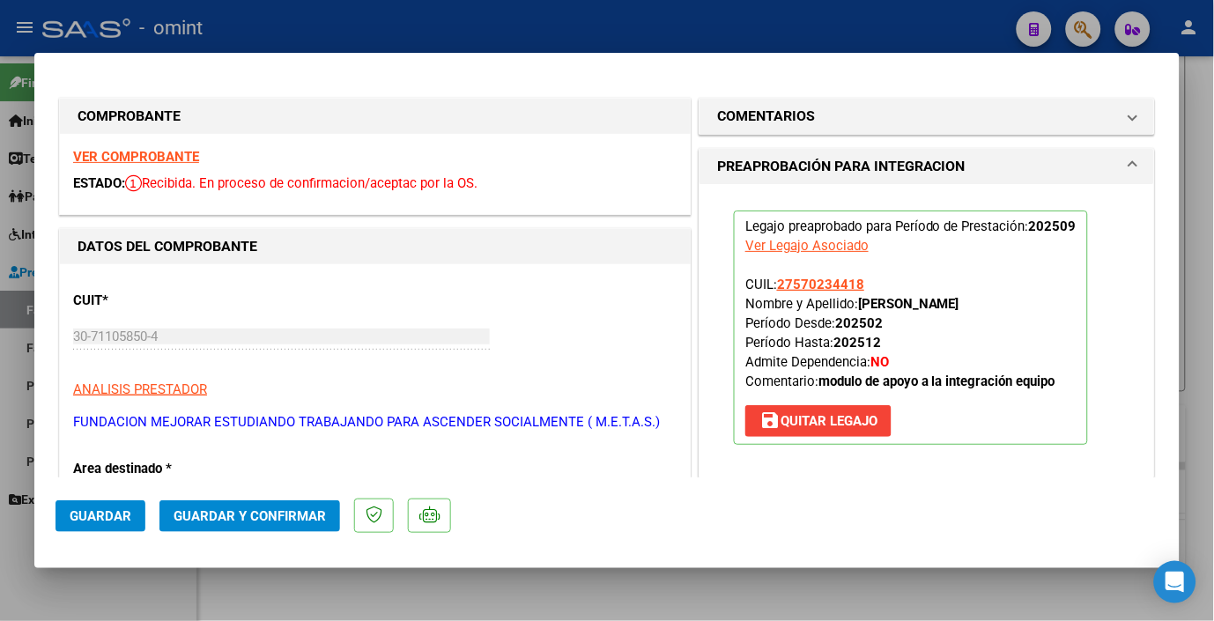
click at [120, 512] on span "Guardar" at bounding box center [101, 517] width 62 height 16
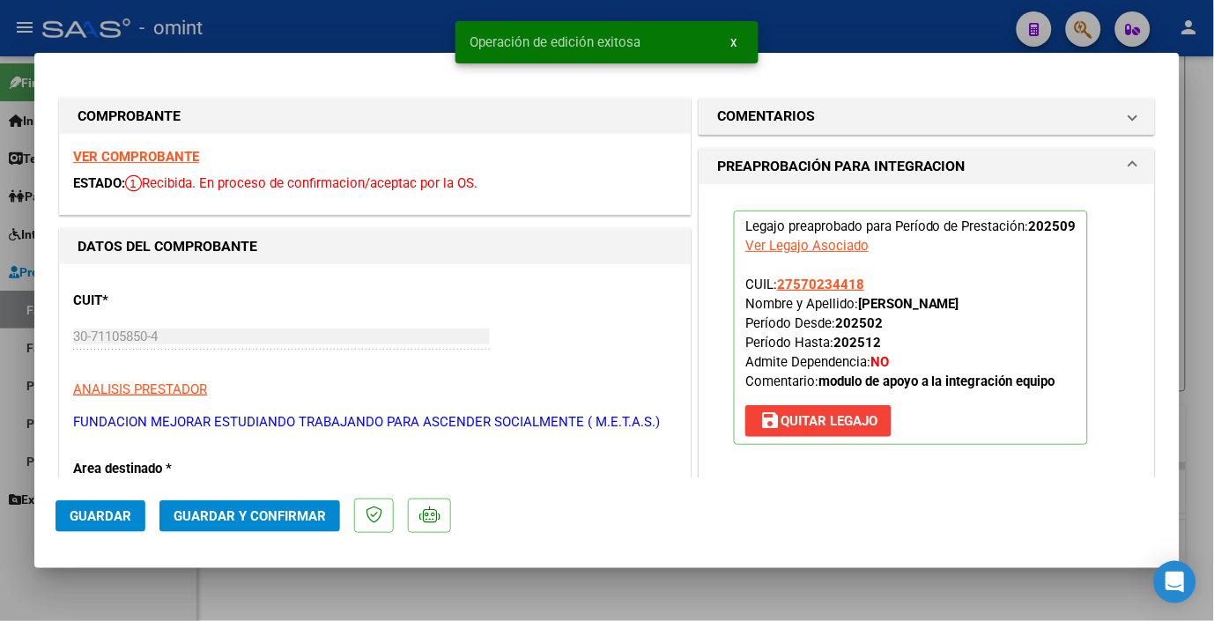
click at [397, 24] on div at bounding box center [607, 310] width 1214 height 621
type input "$ 0,00"
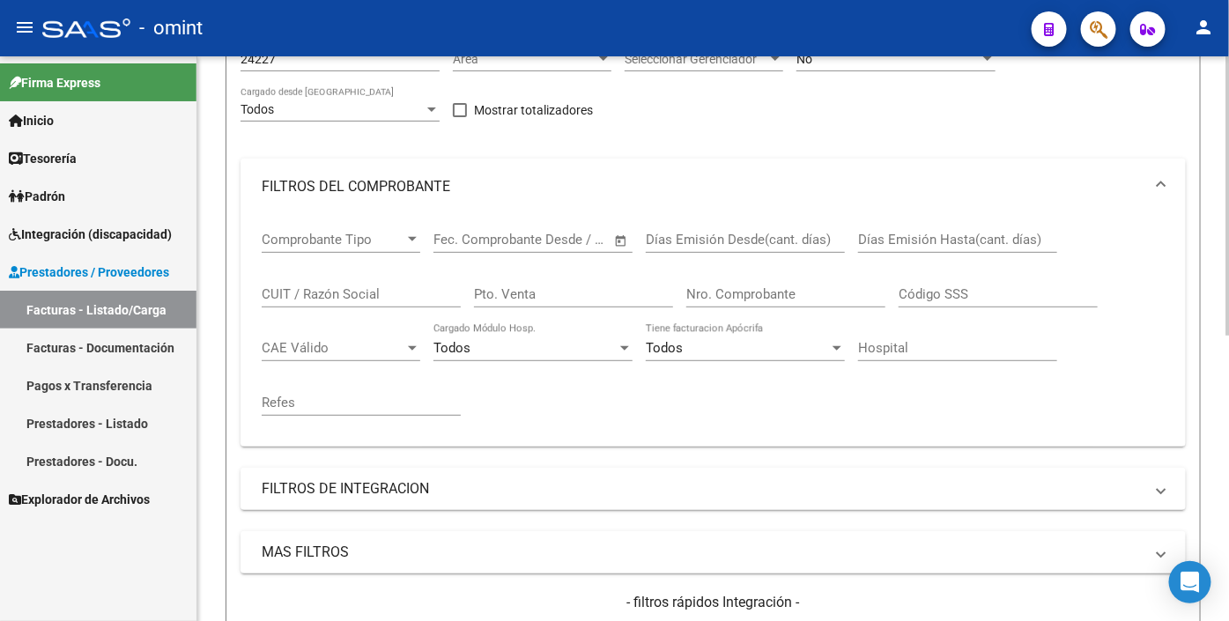
scroll to position [90, 0]
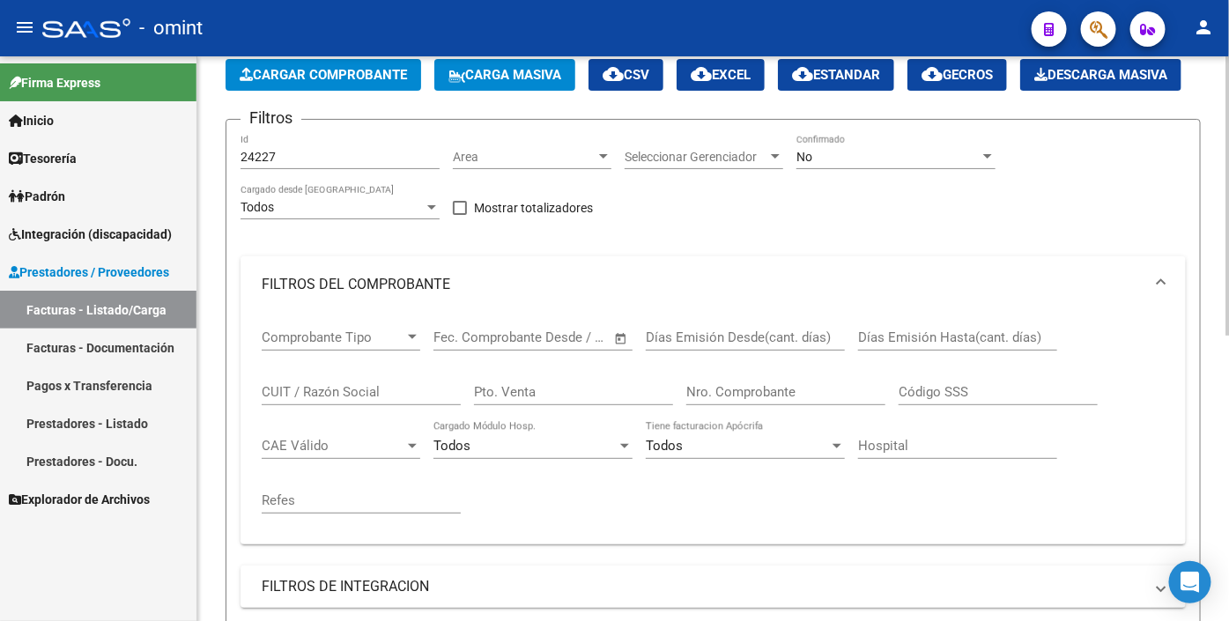
click at [284, 169] on div "24227 Id" at bounding box center [340, 151] width 199 height 35
click at [283, 165] on input "24227" at bounding box center [340, 157] width 199 height 15
click at [282, 165] on input "24227" at bounding box center [340, 157] width 199 height 15
paste input "22084"
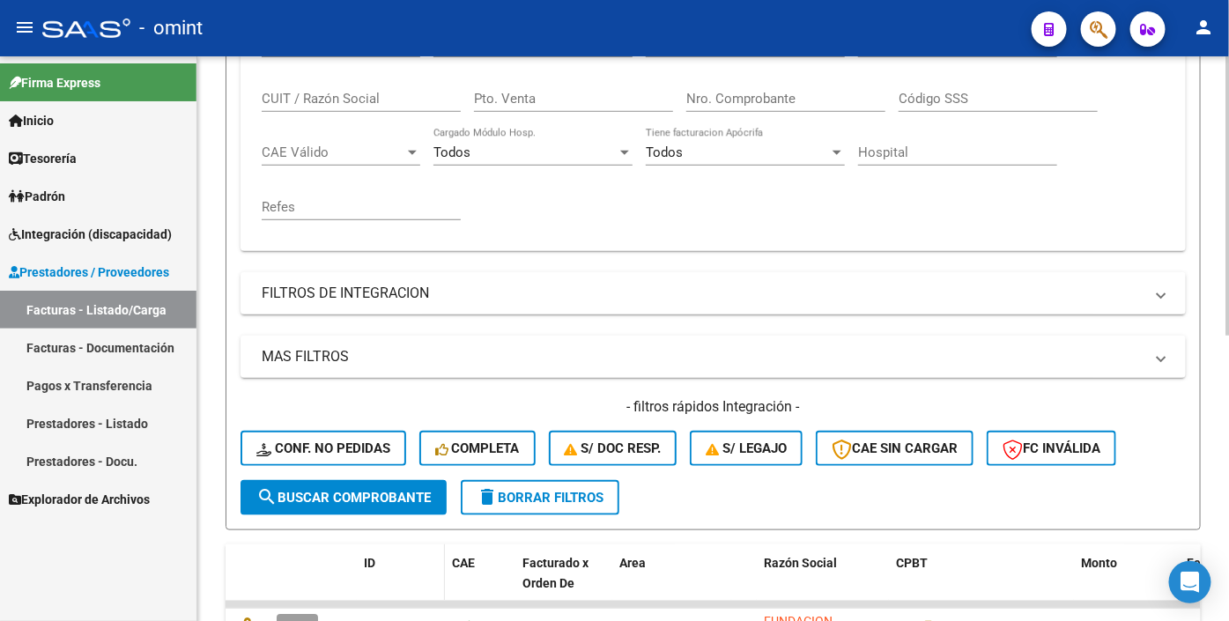
scroll to position [481, 0]
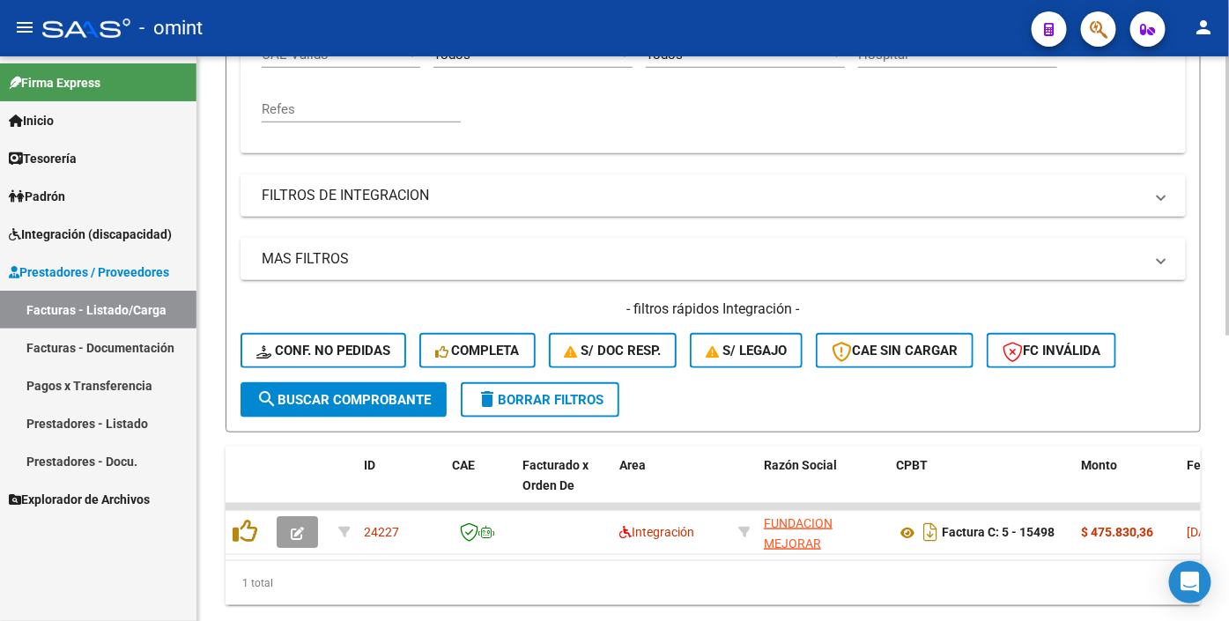
type input "22084"
click at [331, 408] on span "search Buscar Comprobante" at bounding box center [343, 400] width 175 height 16
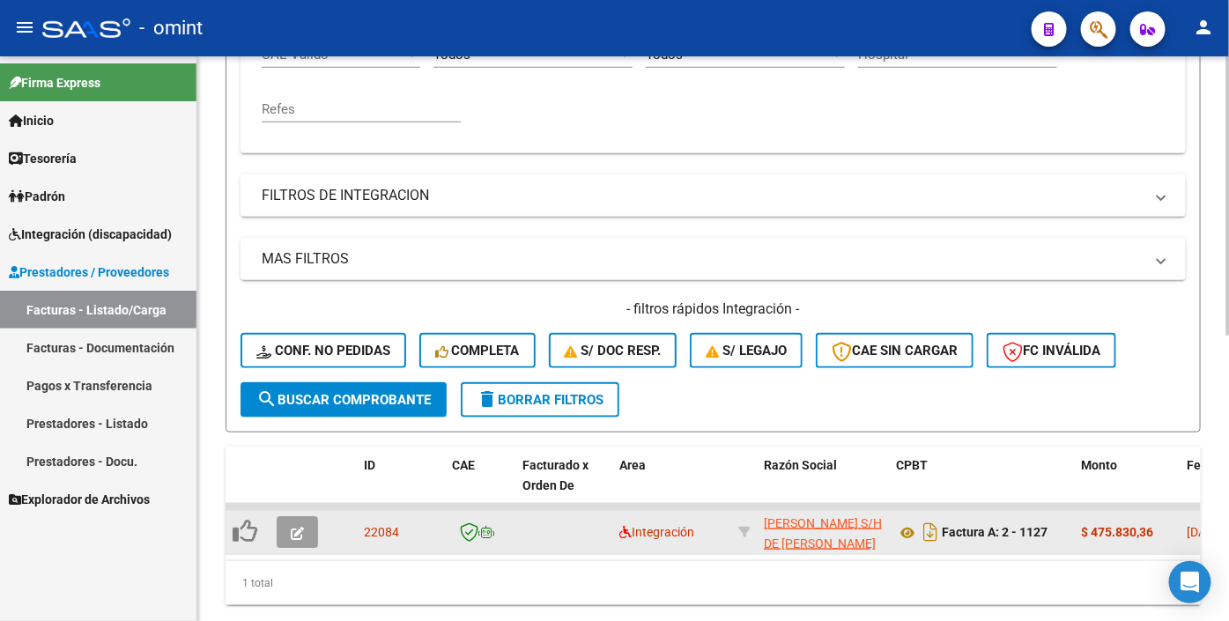
click at [300, 540] on icon "button" at bounding box center [297, 533] width 13 height 13
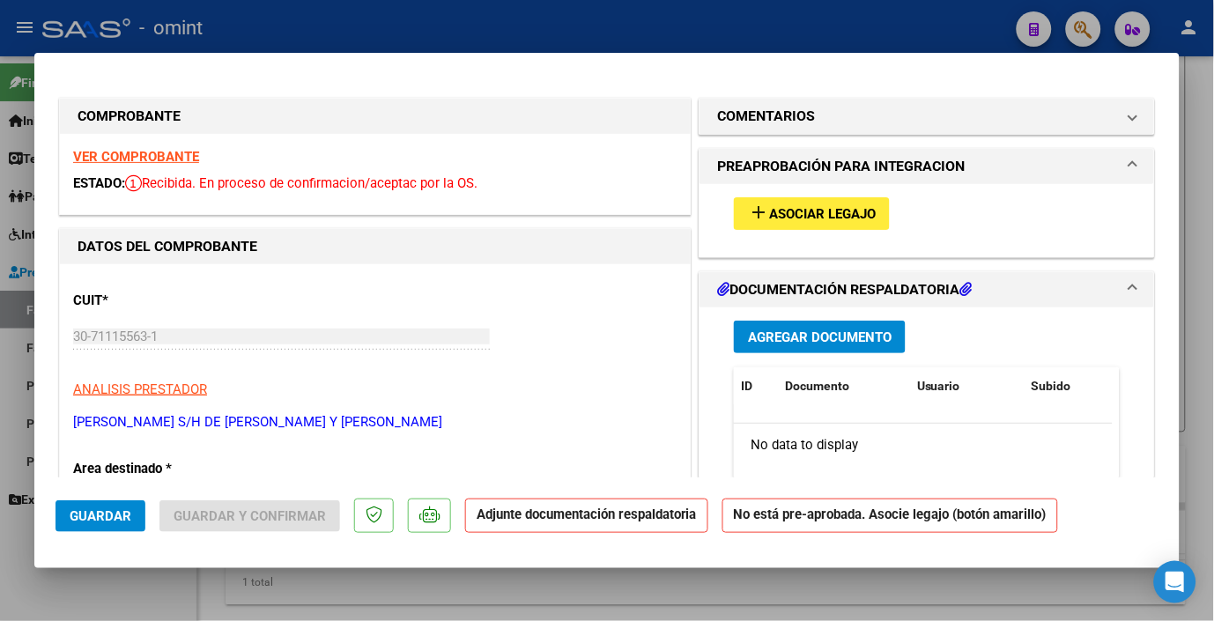
click at [179, 152] on strong "VER COMPROBANTE" at bounding box center [136, 157] width 126 height 16
click at [790, 205] on button "add Asociar Legajo" at bounding box center [812, 213] width 156 height 33
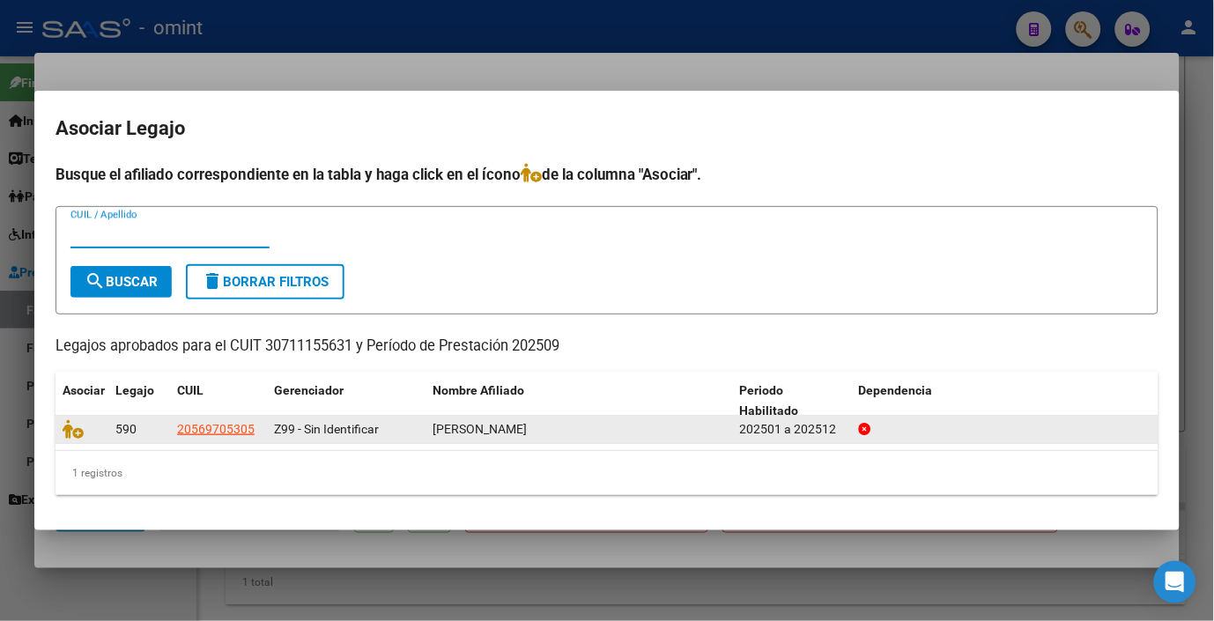
click at [84, 435] on span at bounding box center [76, 430] width 26 height 14
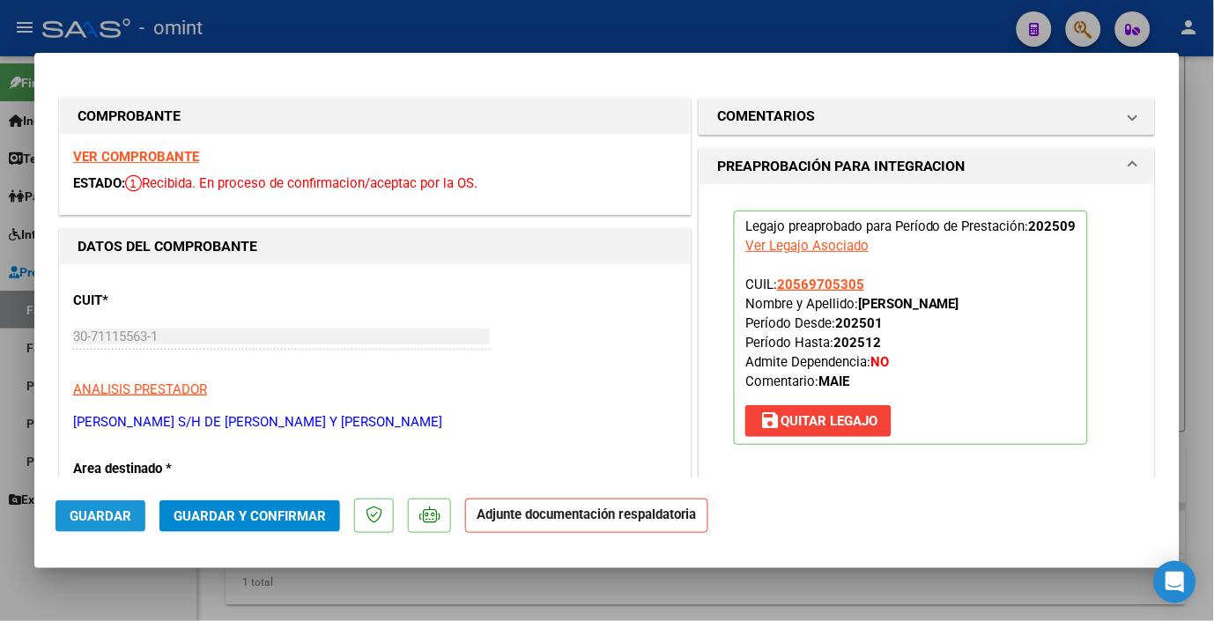
click at [75, 517] on span "Guardar" at bounding box center [101, 517] width 62 height 16
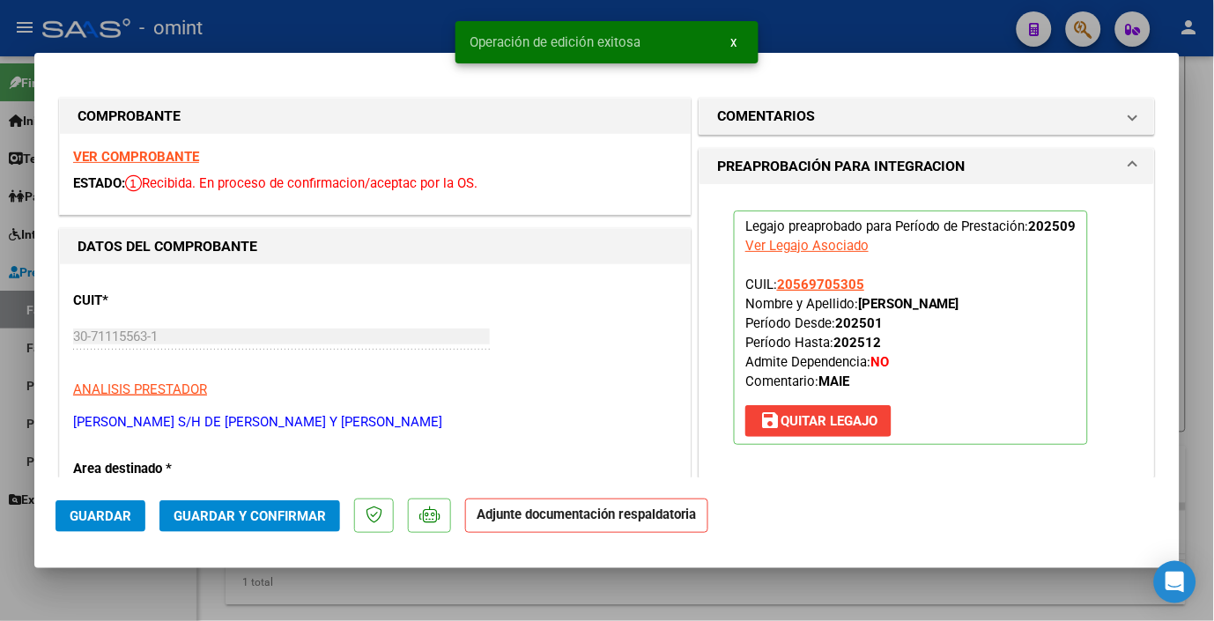
click at [814, 30] on div at bounding box center [607, 310] width 1214 height 621
type input "$ 0,00"
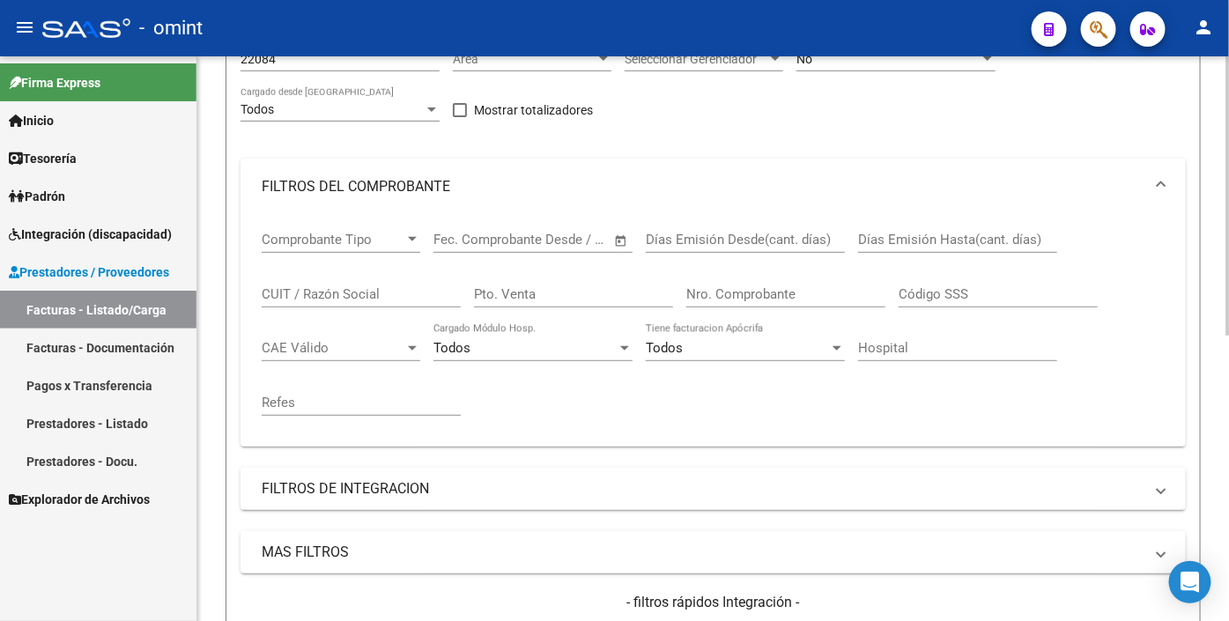
scroll to position [0, 0]
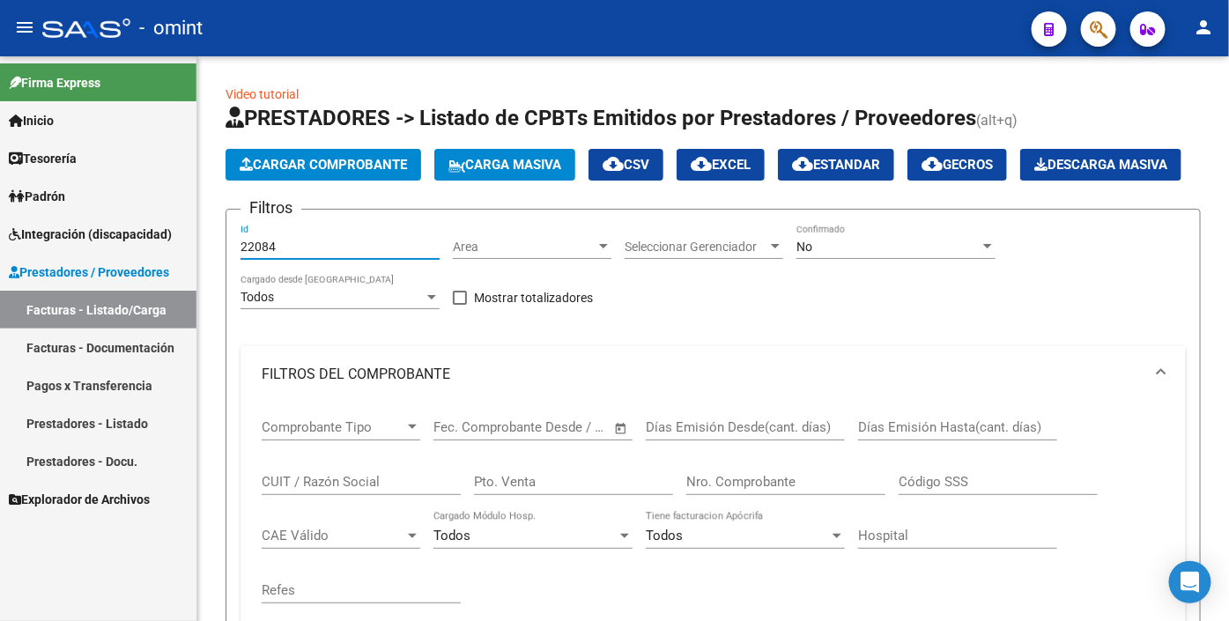
drag, startPoint x: 273, startPoint y: 286, endPoint x: 182, endPoint y: 275, distance: 92.4
click at [182, 277] on mat-sidenav-container "Firma Express Inicio Calendario SSS Instructivos Contacto OS Tesorería Extracto…" at bounding box center [614, 338] width 1229 height 565
paste input "22678"
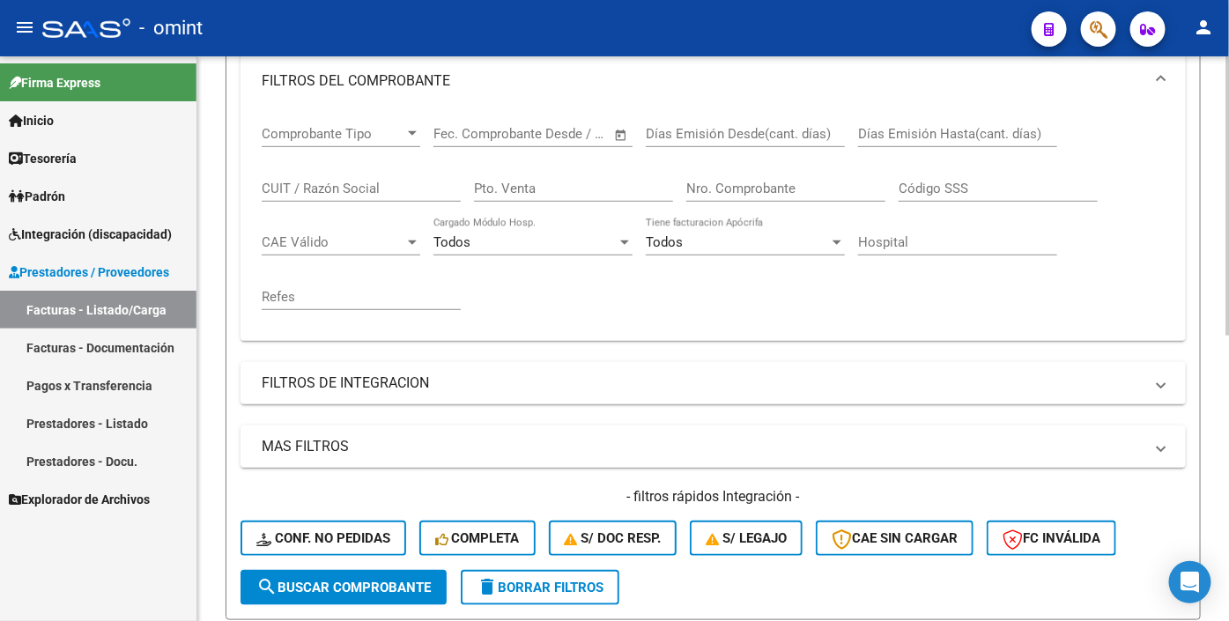
scroll to position [489, 0]
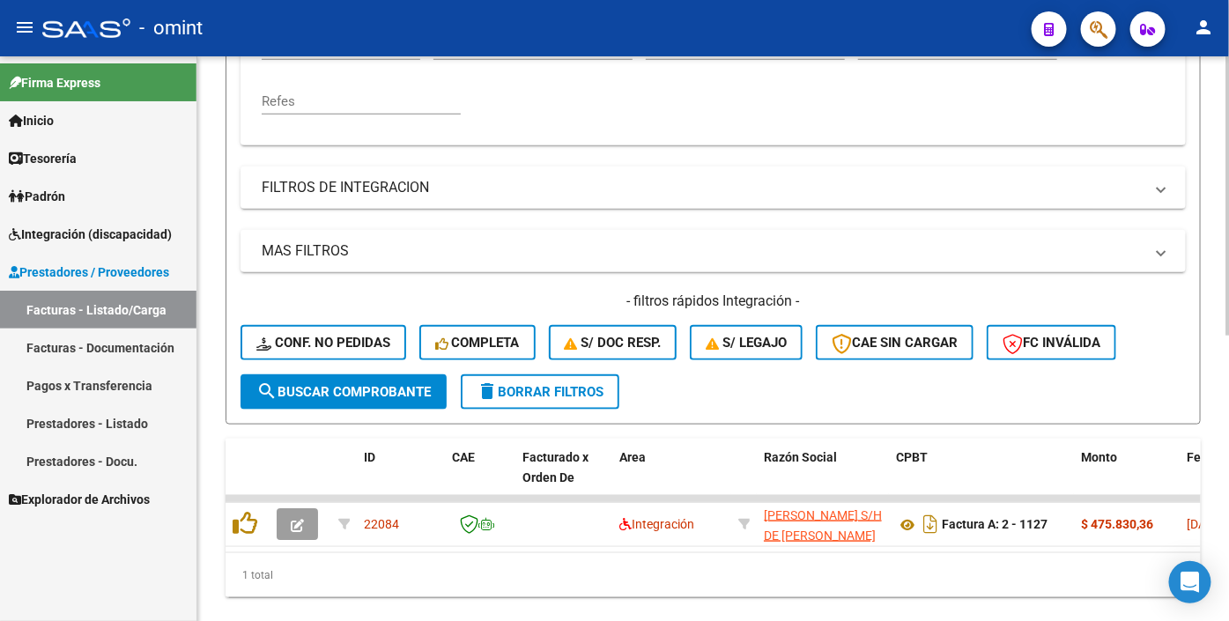
type input "22678"
click at [317, 400] on span "search Buscar Comprobante" at bounding box center [343, 392] width 175 height 16
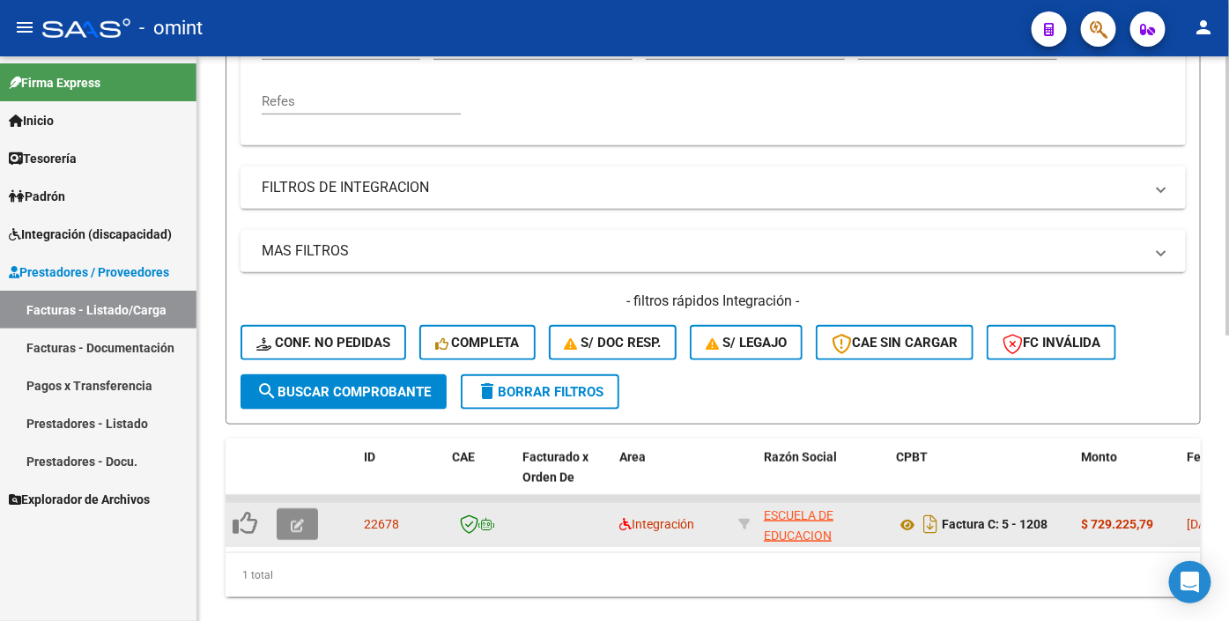
click at [293, 532] on icon "button" at bounding box center [297, 525] width 13 height 13
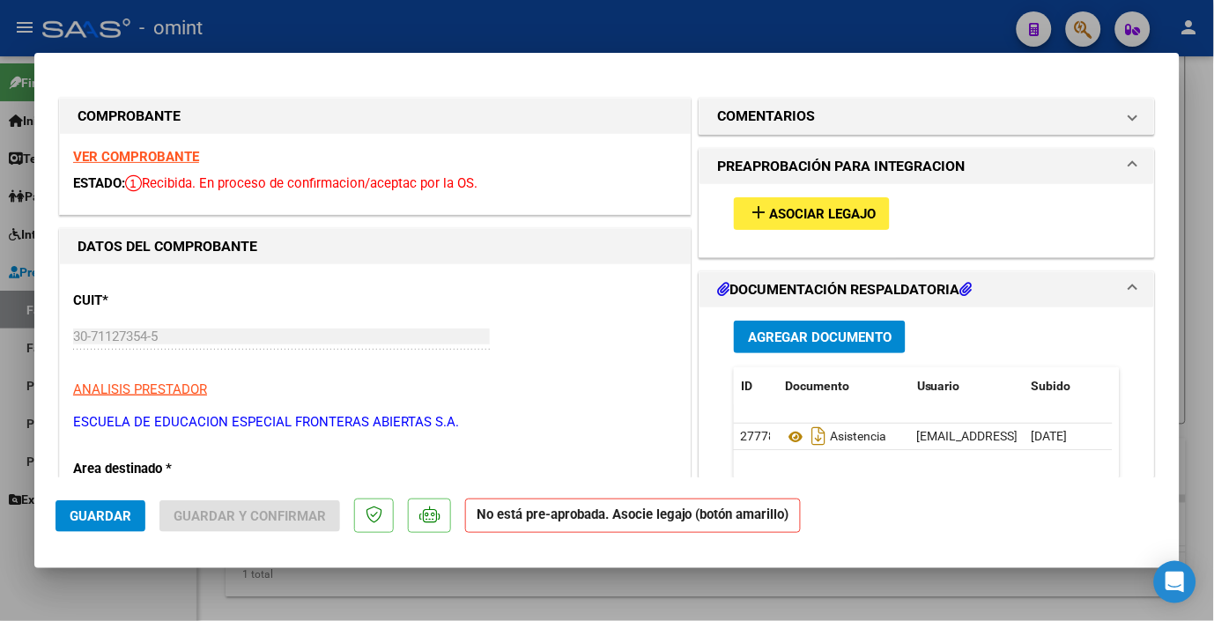
click at [189, 160] on strong "VER COMPROBANTE" at bounding box center [136, 157] width 126 height 16
click at [785, 205] on span "add Asociar Legajo" at bounding box center [812, 213] width 128 height 16
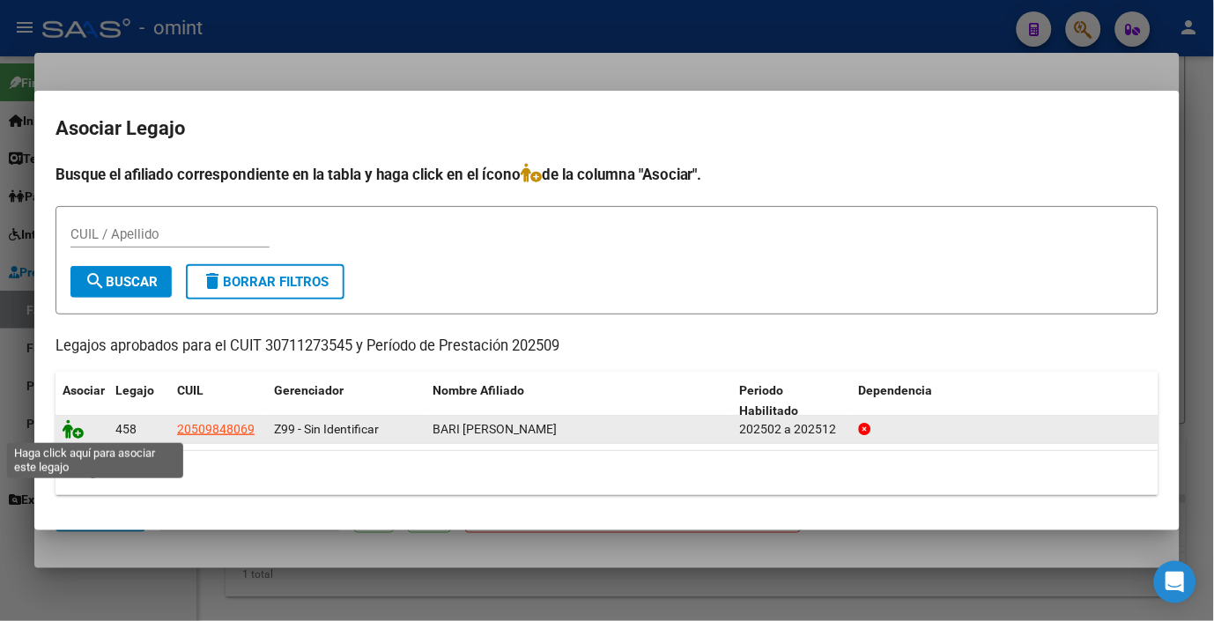
click at [72, 429] on icon at bounding box center [73, 429] width 21 height 19
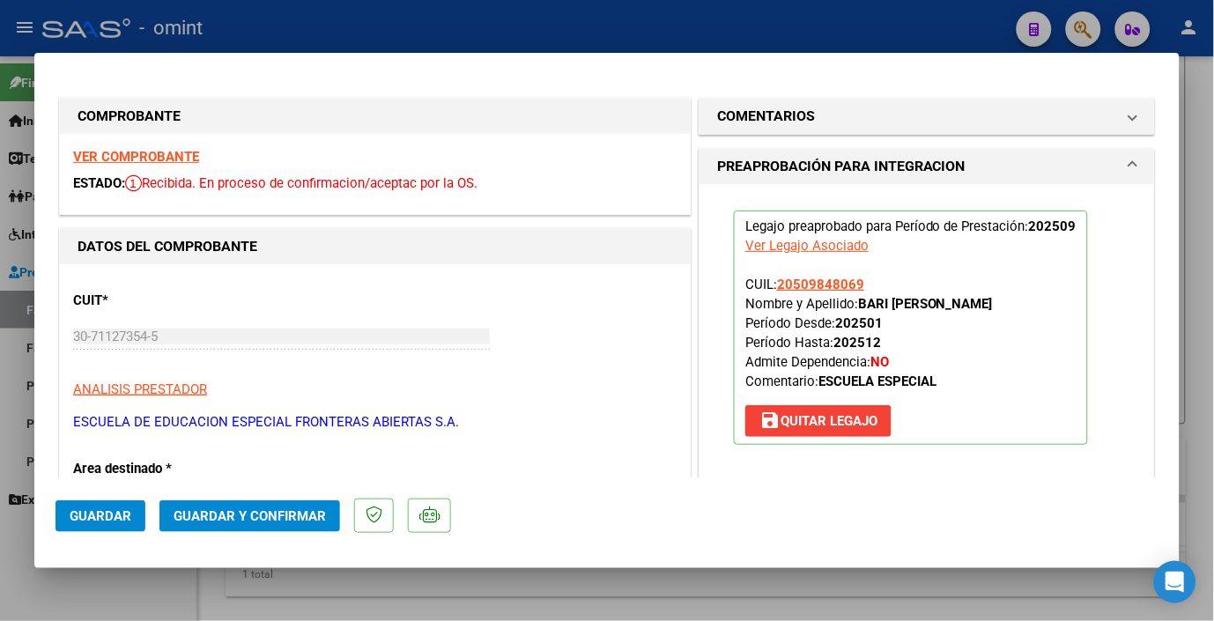
click at [110, 514] on span "Guardar" at bounding box center [101, 517] width 62 height 16
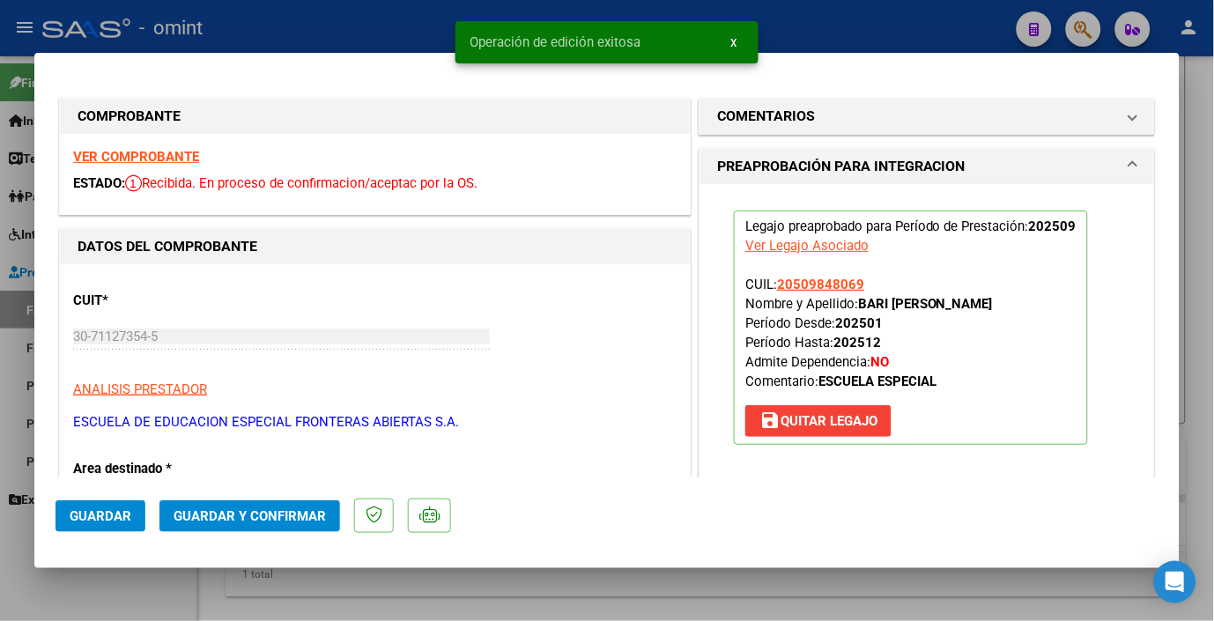
click at [307, 33] on div at bounding box center [607, 310] width 1214 height 621
type input "$ 0,00"
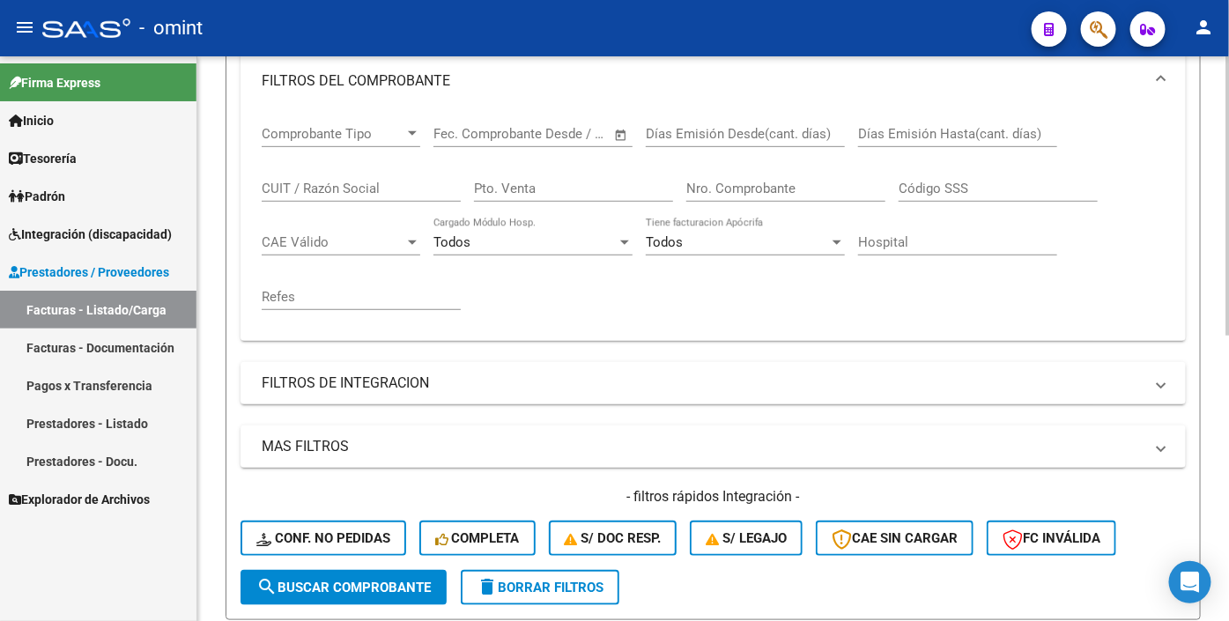
scroll to position [0, 0]
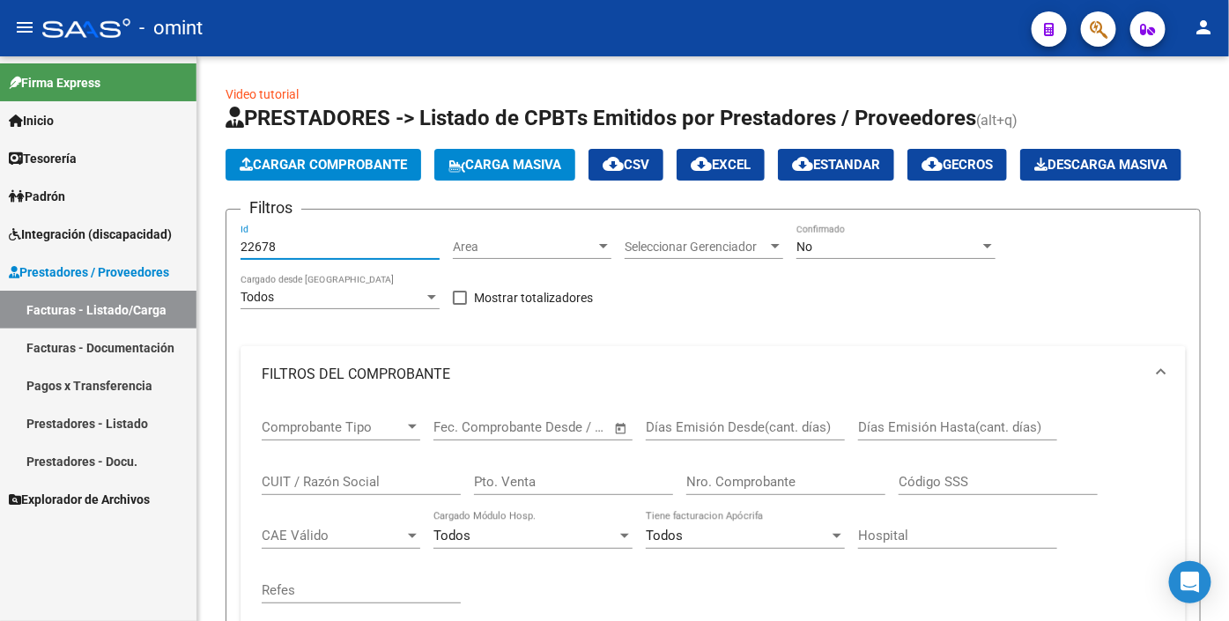
drag, startPoint x: 280, startPoint y: 293, endPoint x: 160, endPoint y: 278, distance: 121.8
click at [160, 278] on mat-sidenav-container "Firma Express Inicio Calendario SSS Instructivos Contacto OS Tesorería Extracto…" at bounding box center [614, 338] width 1229 height 565
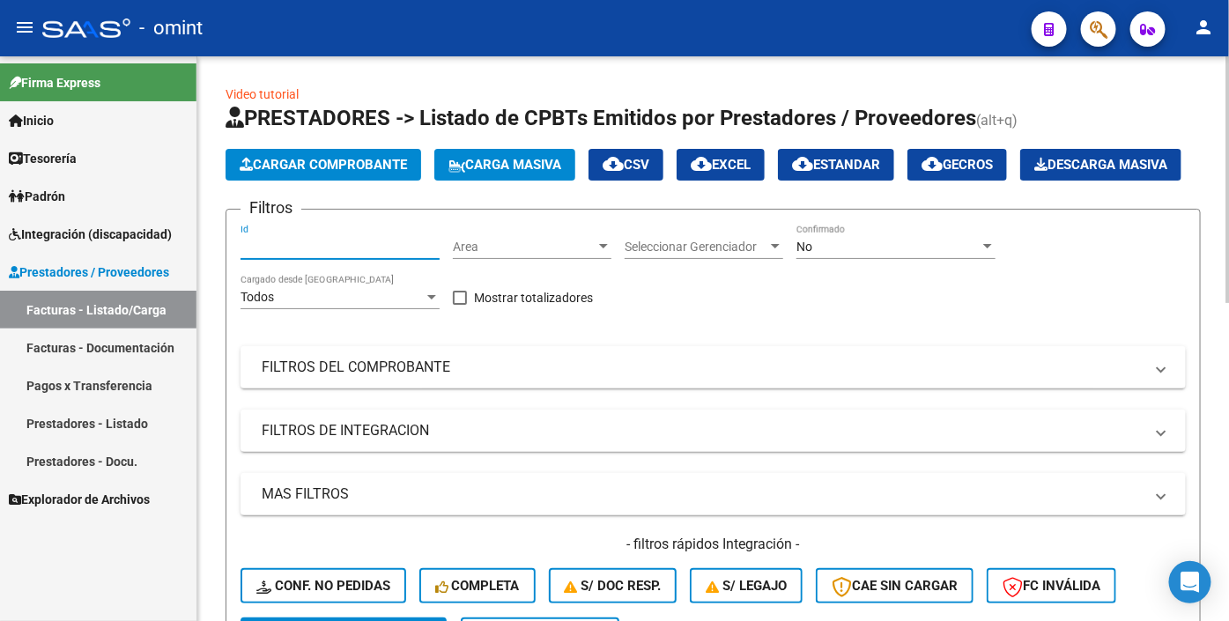
paste input "22011"
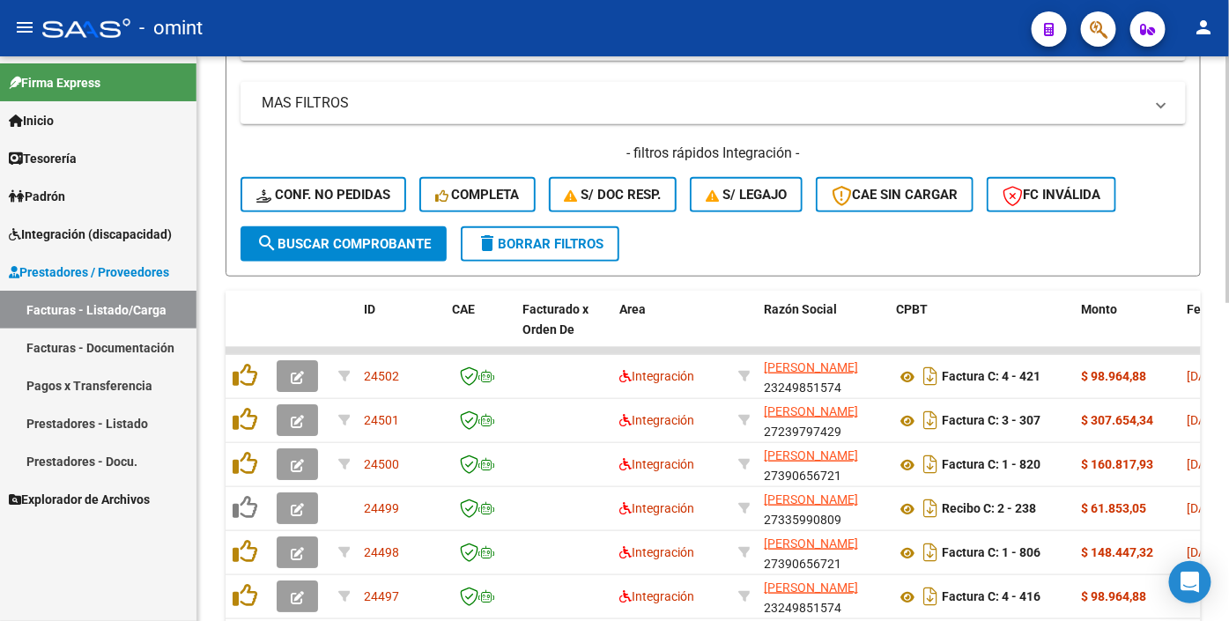
type input "22011"
click at [330, 252] on span "search Buscar Comprobante" at bounding box center [343, 244] width 175 height 16
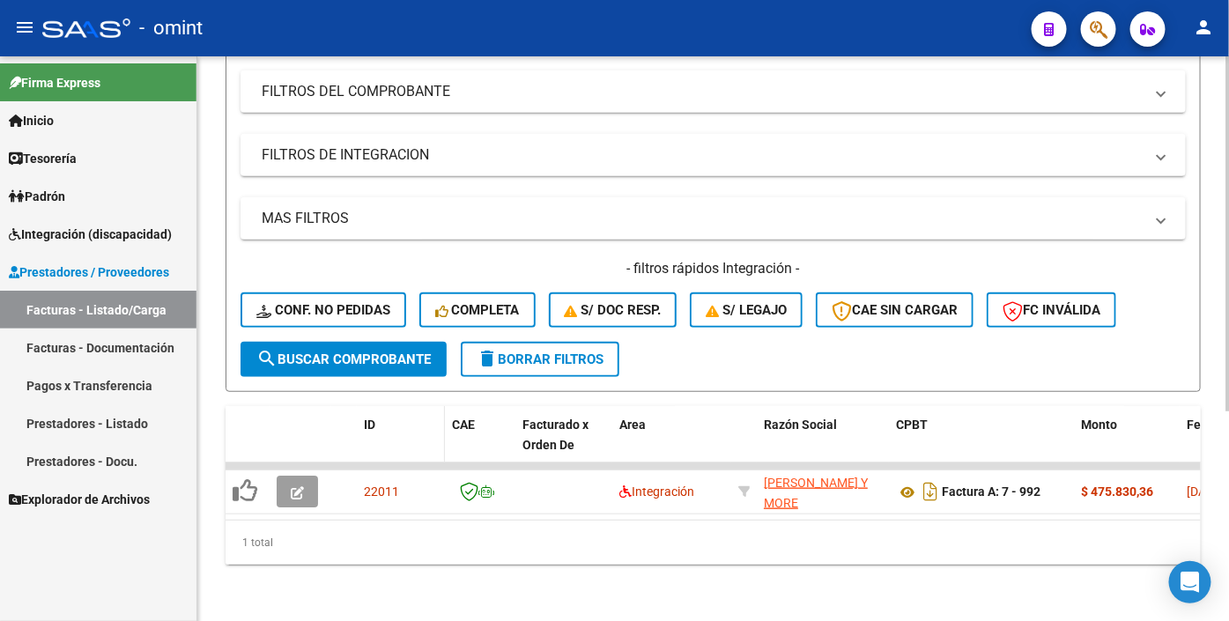
scroll to position [333, 0]
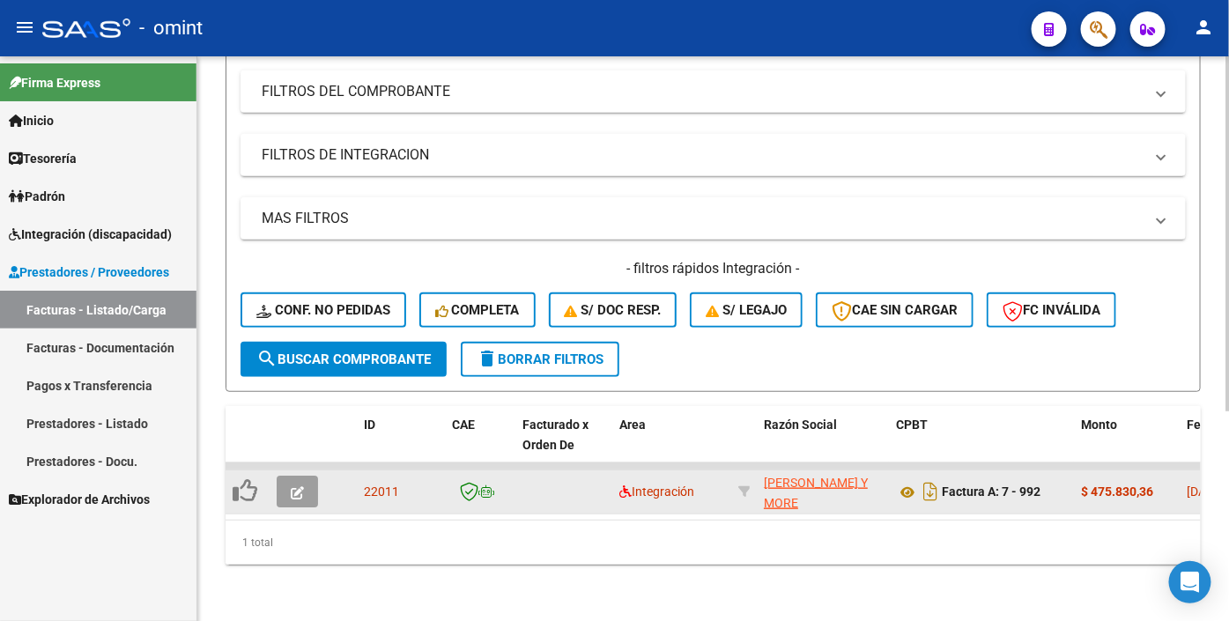
click at [295, 486] on icon "button" at bounding box center [297, 492] width 13 height 13
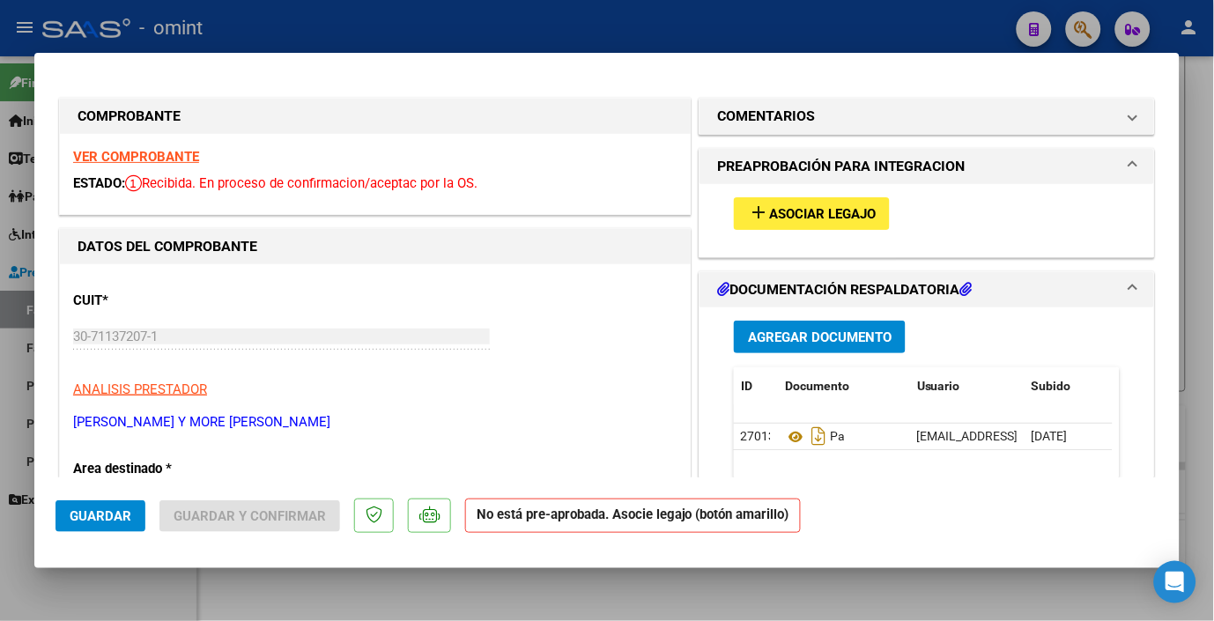
click at [152, 156] on strong "VER COMPROBANTE" at bounding box center [136, 157] width 126 height 16
click at [820, 209] on span "Asociar Legajo" at bounding box center [822, 214] width 107 height 16
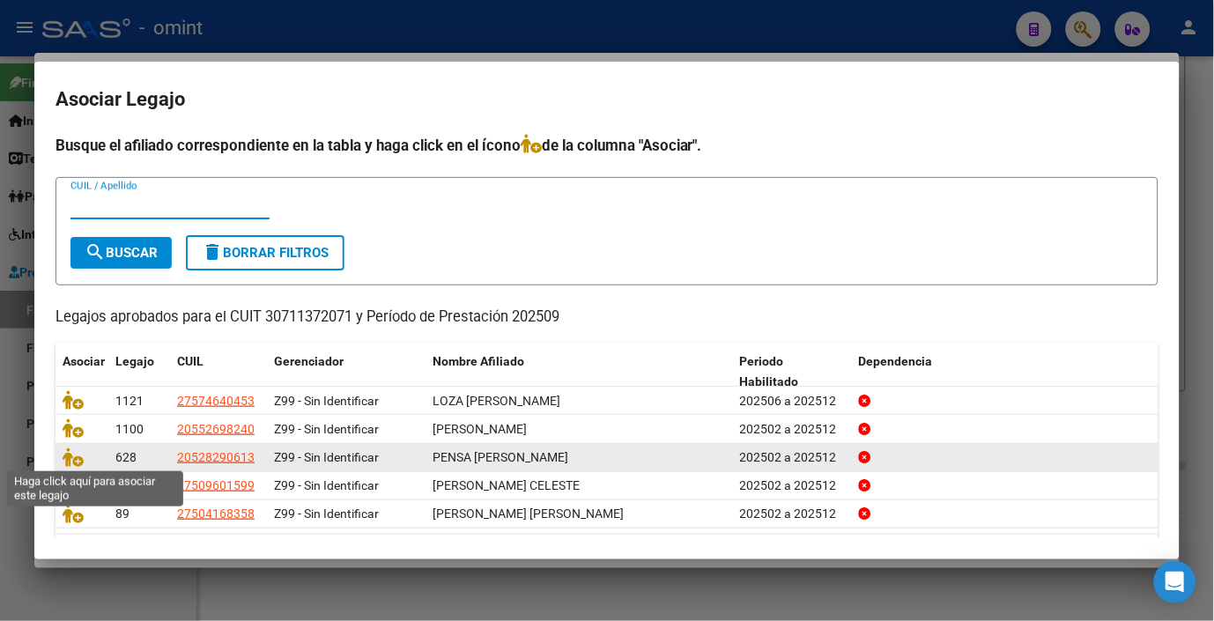
drag, startPoint x: 78, startPoint y: 459, endPoint x: 118, endPoint y: 459, distance: 40.5
click at [79, 459] on icon at bounding box center [73, 457] width 21 height 19
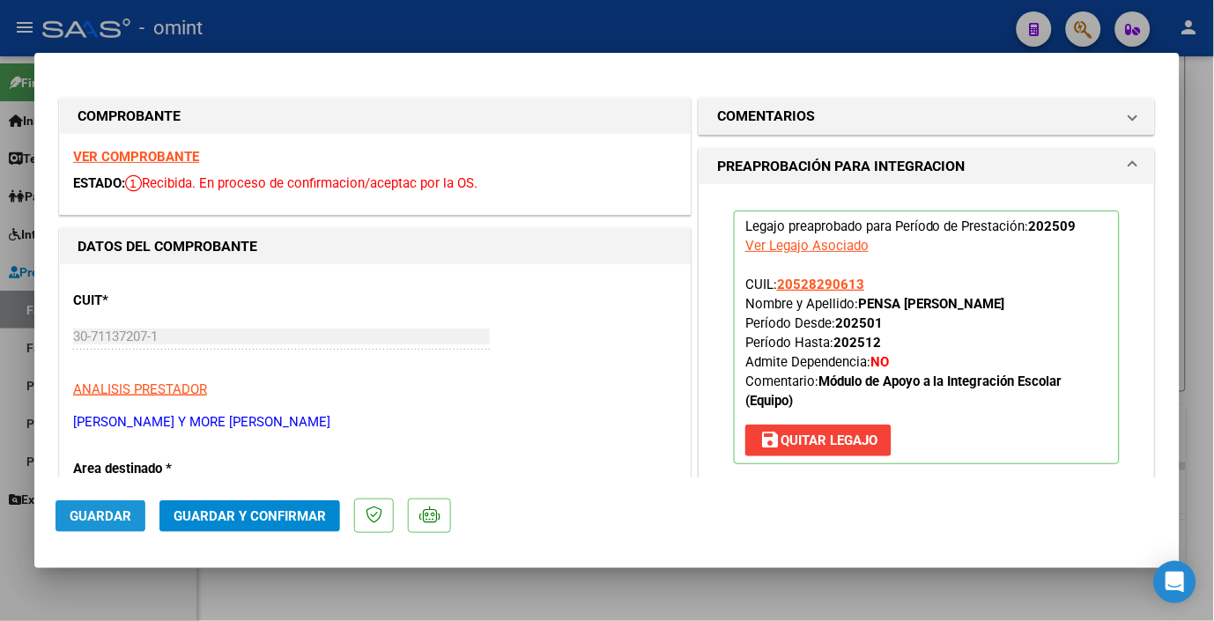
click at [126, 513] on span "Guardar" at bounding box center [101, 517] width 62 height 16
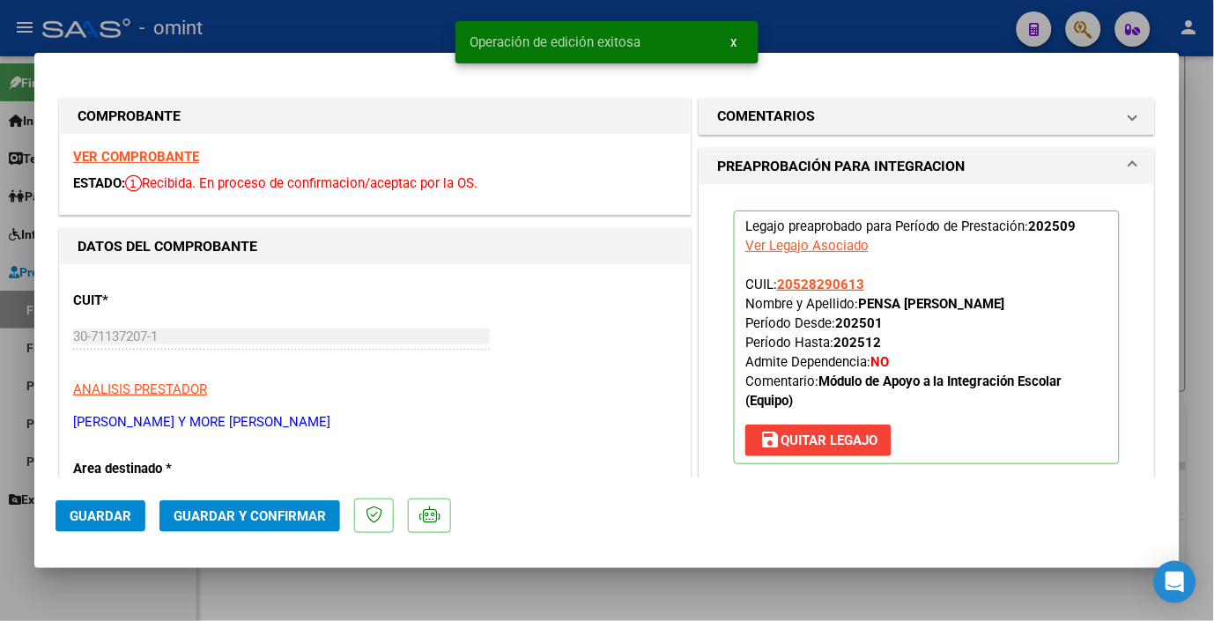
click at [326, 31] on div at bounding box center [607, 310] width 1214 height 621
type input "$ 0,00"
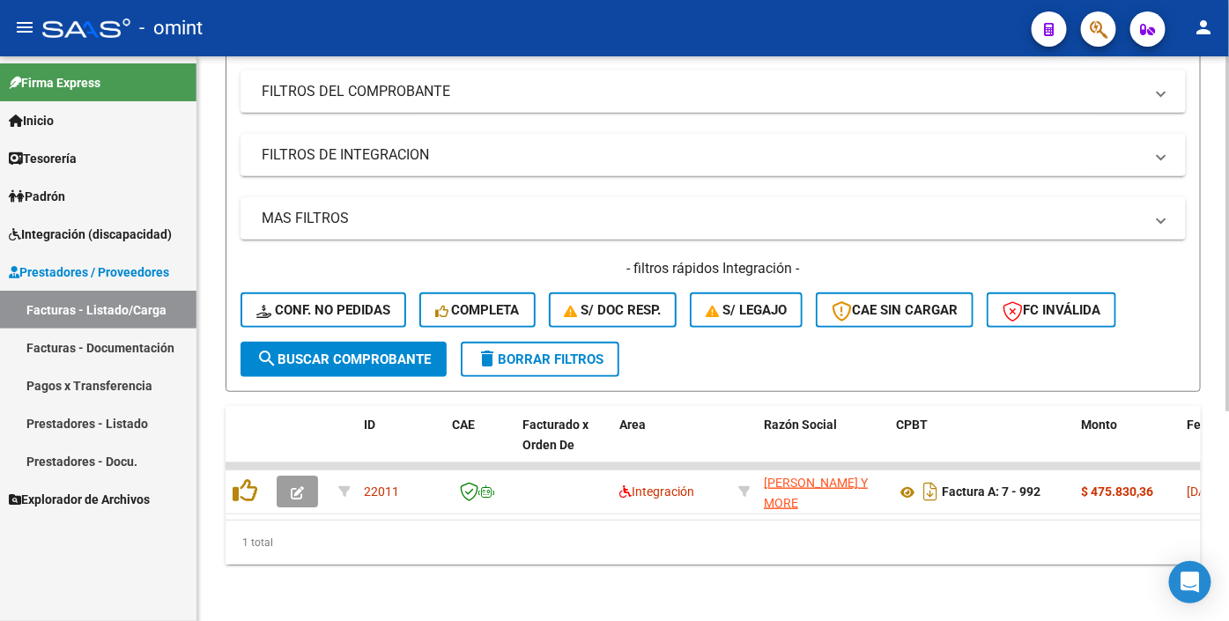
scroll to position [40, 0]
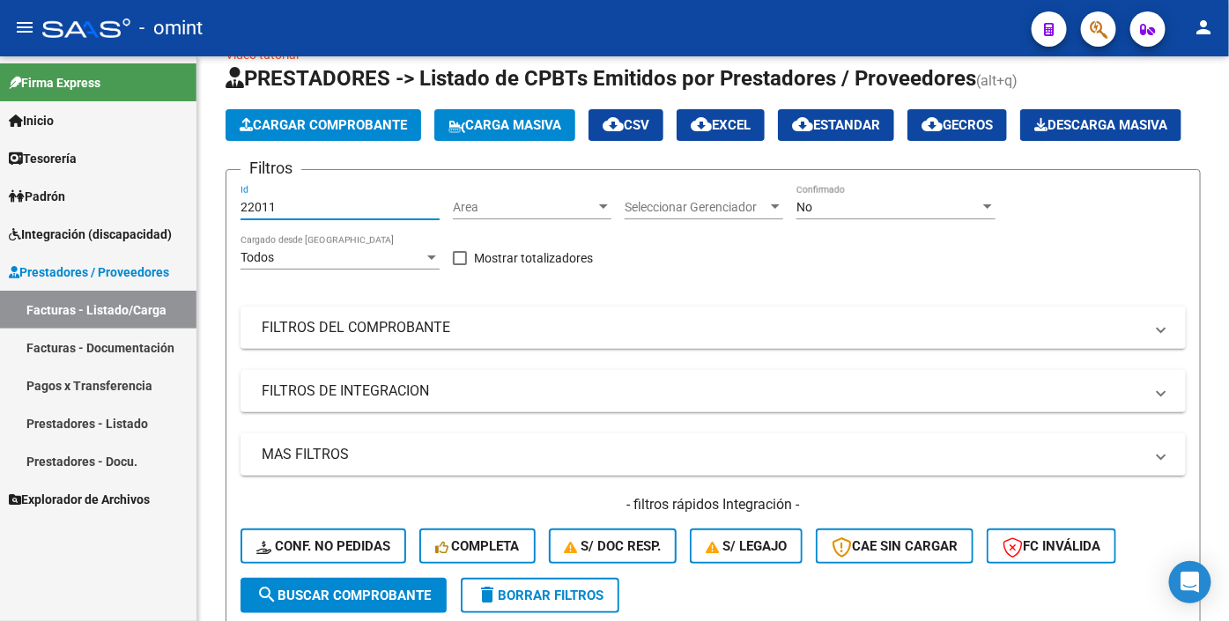
drag, startPoint x: 288, startPoint y: 249, endPoint x: 108, endPoint y: 212, distance: 184.2
click at [100, 204] on mat-sidenav-container "Firma Express Inicio Calendario SSS Instructivos Contacto OS Tesorería Extracto…" at bounding box center [614, 338] width 1229 height 565
paste input "23904"
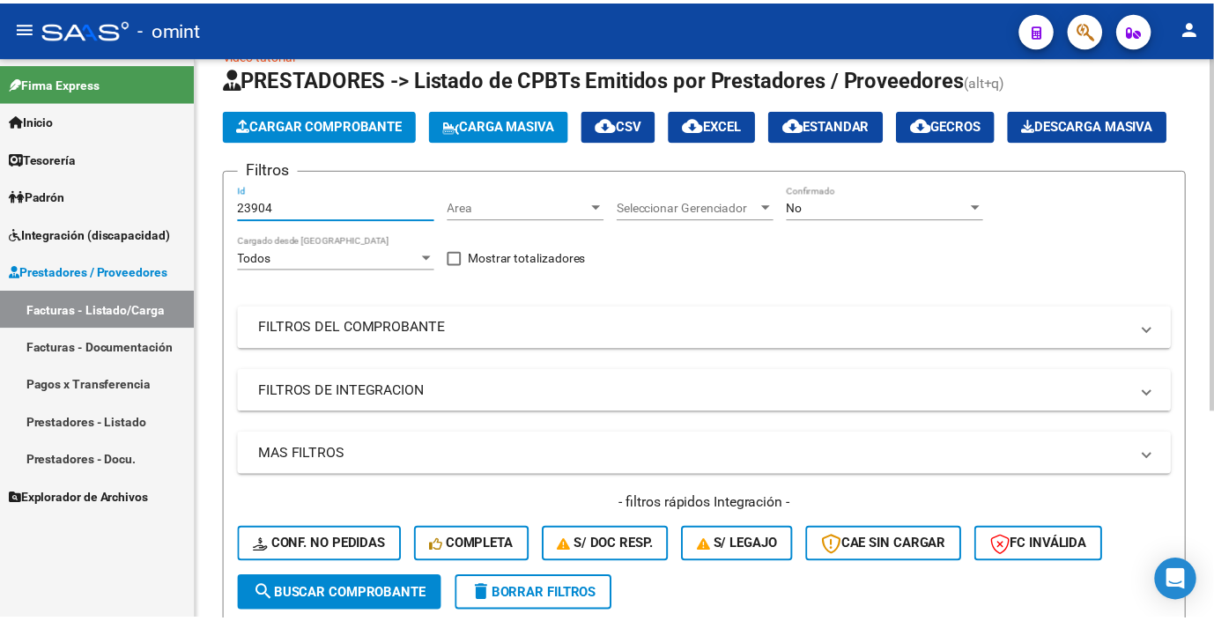
scroll to position [235, 0]
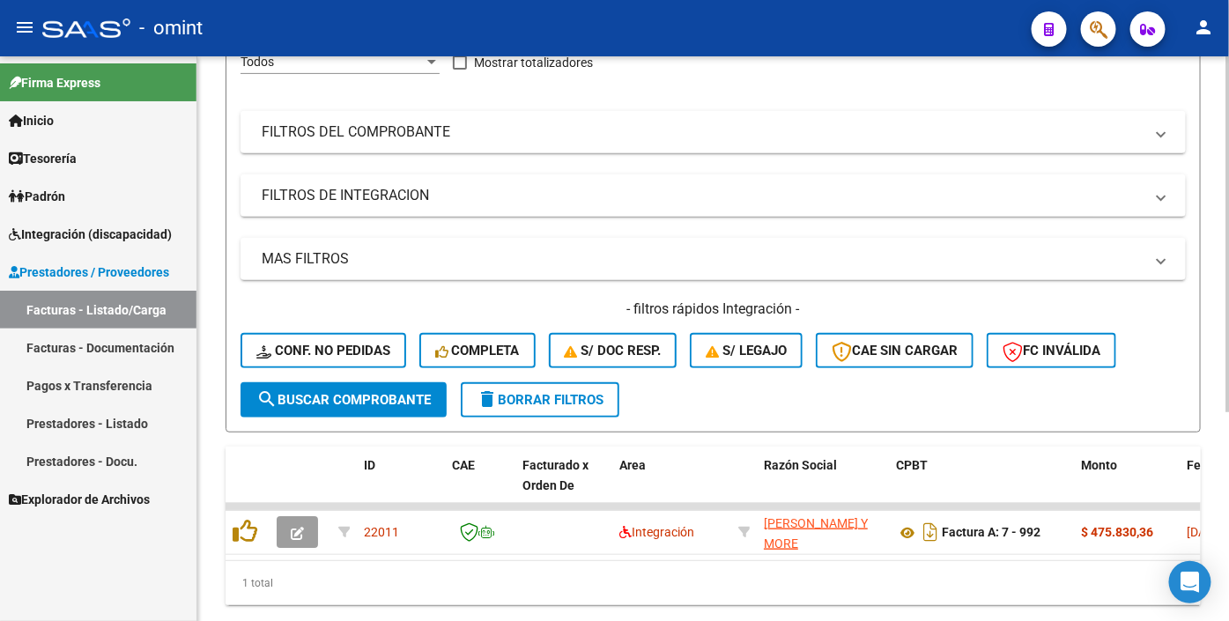
type input "23904"
click at [350, 408] on span "search Buscar Comprobante" at bounding box center [343, 400] width 175 height 16
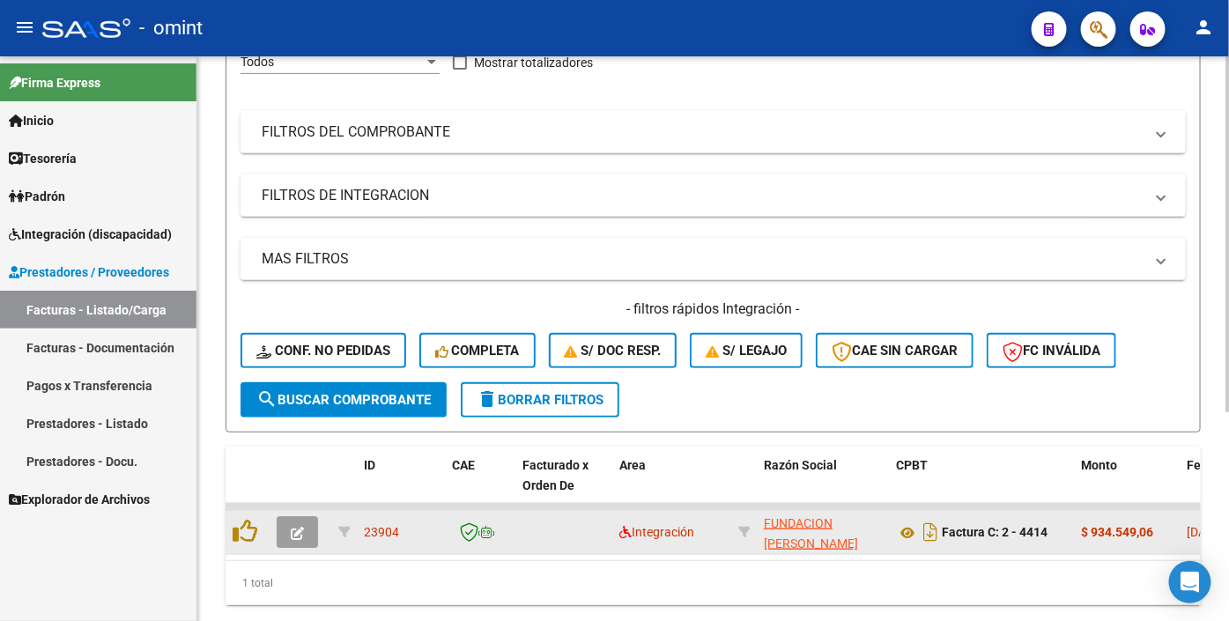
drag, startPoint x: 259, startPoint y: 568, endPoint x: 271, endPoint y: 569, distance: 11.6
click at [260, 546] on div at bounding box center [248, 532] width 30 height 27
click at [304, 548] on button "button" at bounding box center [297, 532] width 41 height 32
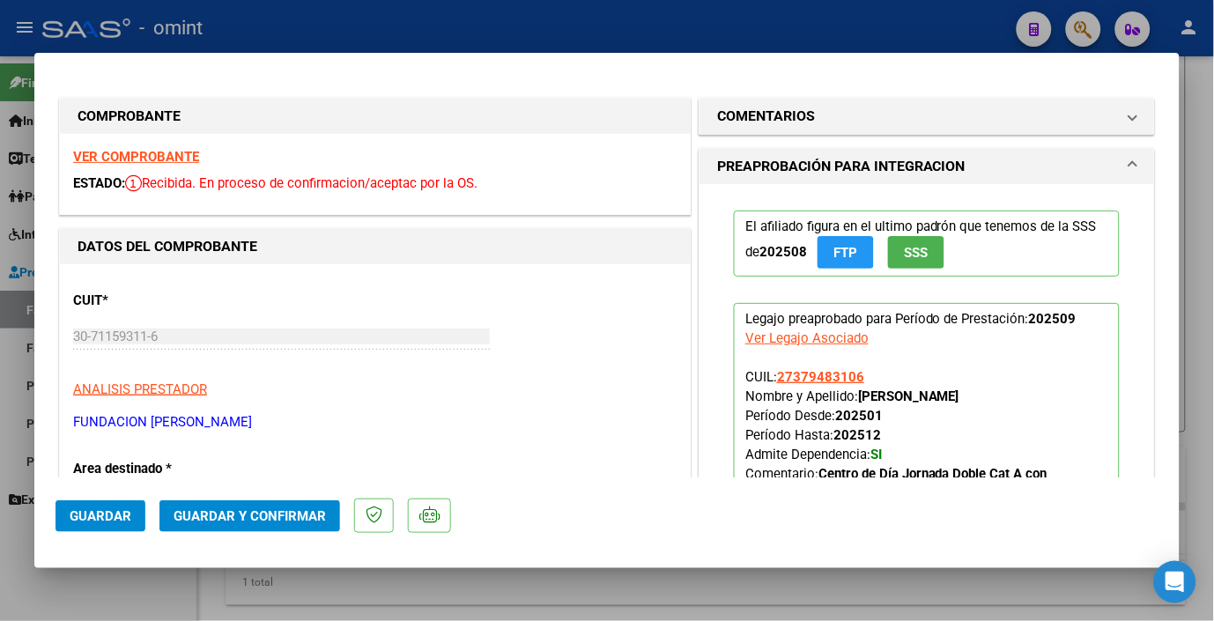
click at [125, 165] on div "VER COMPROBANTE ESTADO: Recibida. En proceso de confirmacion/aceptac por la OS." at bounding box center [375, 174] width 631 height 80
click at [127, 157] on strong "VER COMPROBANTE" at bounding box center [136, 157] width 126 height 16
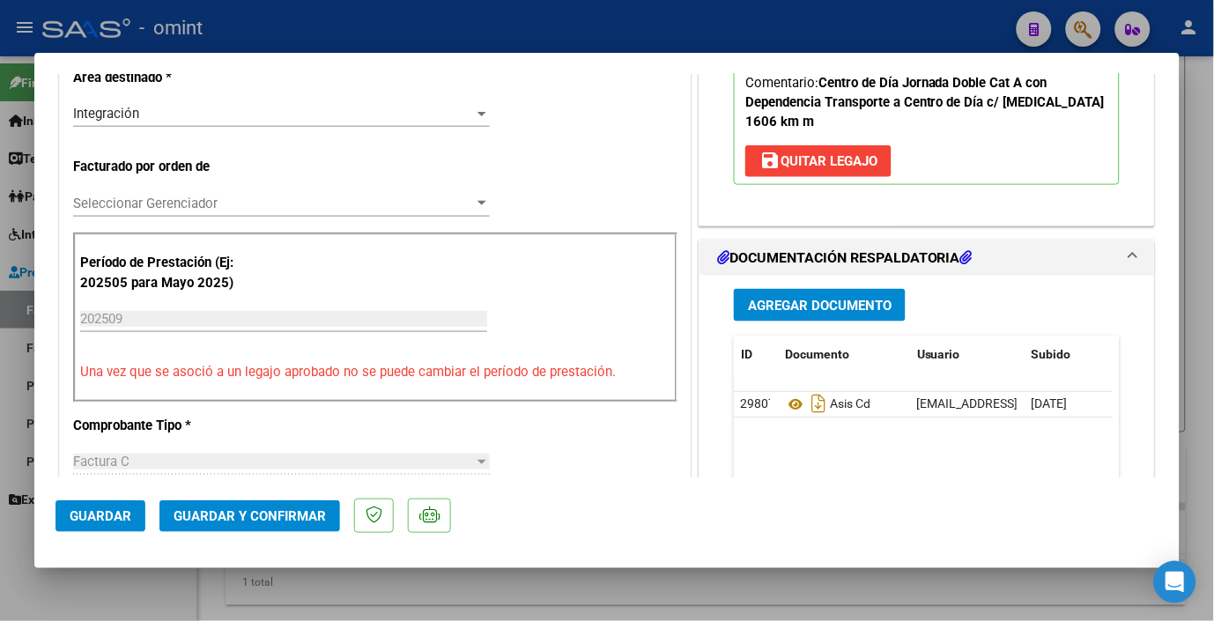
scroll to position [1077, 0]
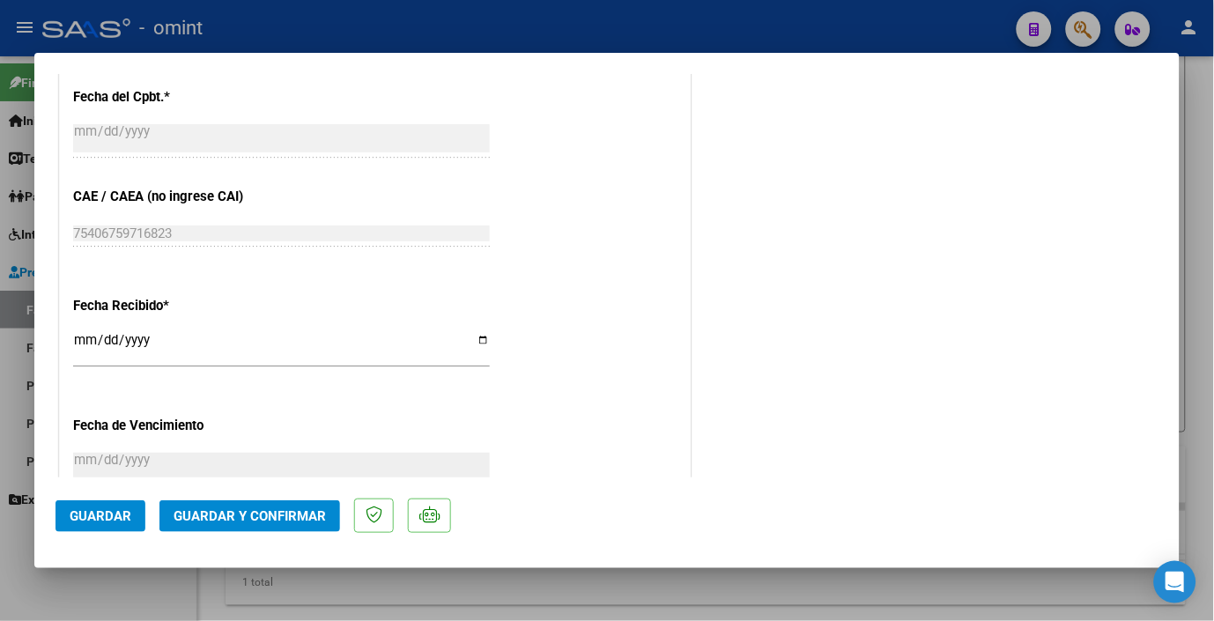
click at [99, 509] on span "Guardar" at bounding box center [101, 517] width 62 height 16
drag, startPoint x: 309, startPoint y: 26, endPoint x: 430, endPoint y: 56, distance: 124.4
click at [310, 26] on div at bounding box center [607, 310] width 1214 height 621
type input "$ 0,00"
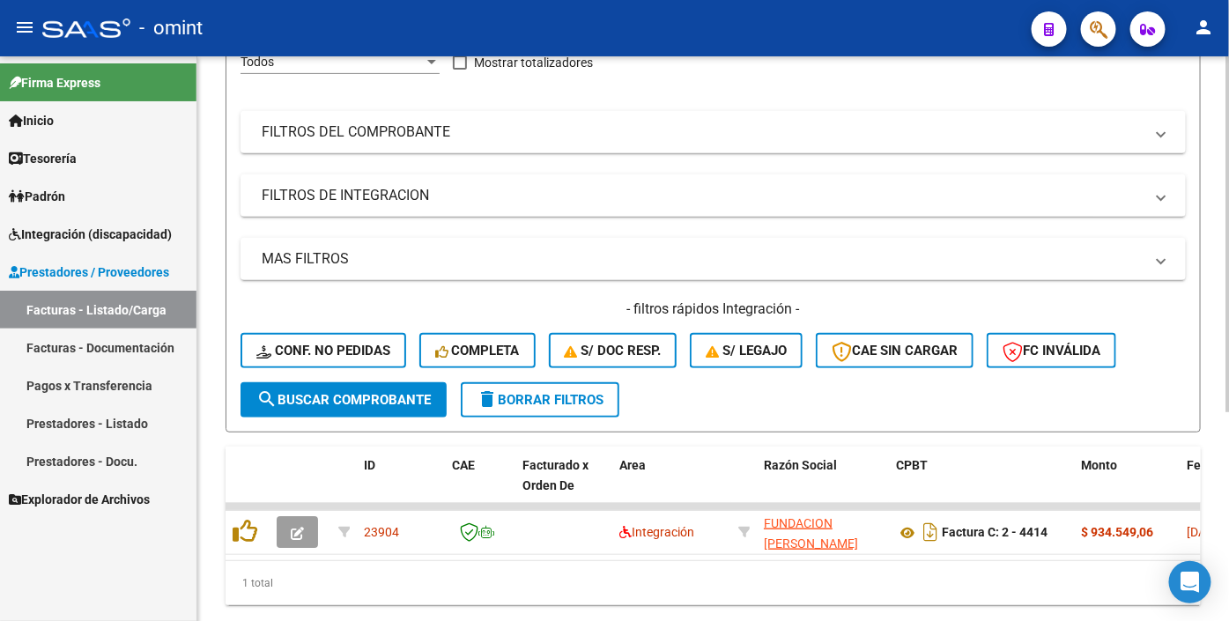
scroll to position [0, 0]
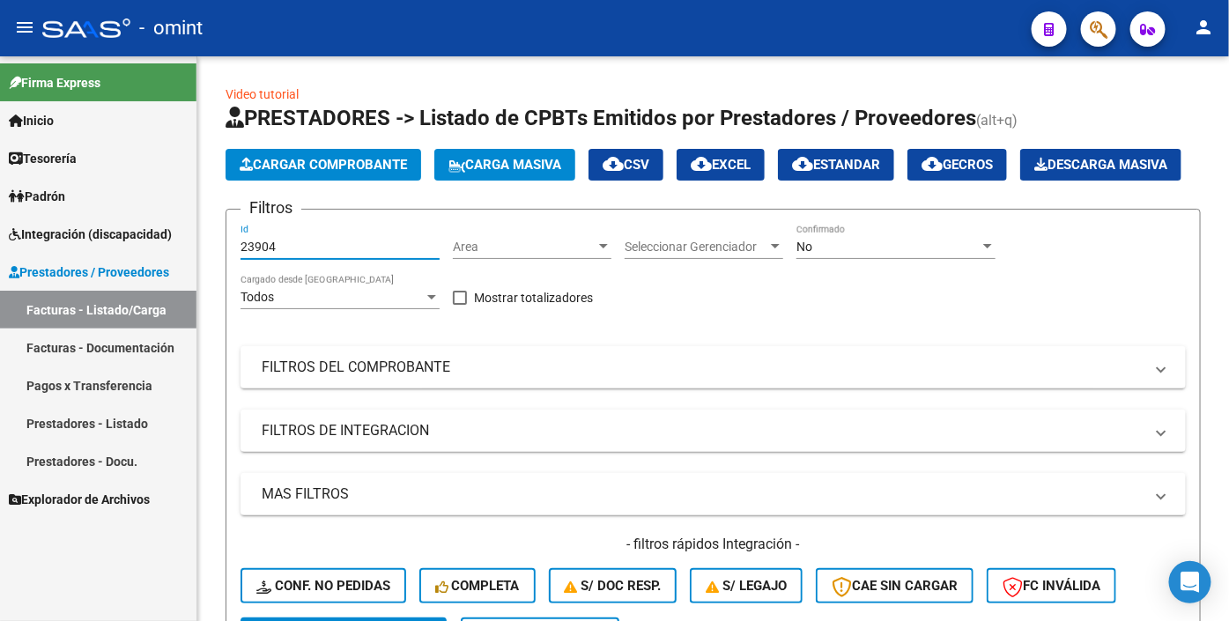
drag, startPoint x: 286, startPoint y: 289, endPoint x: 137, endPoint y: 273, distance: 148.9
click at [137, 273] on mat-sidenav-container "Firma Express Inicio Calendario SSS Instructivos Contacto OS Tesorería Extracto…" at bounding box center [614, 338] width 1229 height 565
paste input "17748"
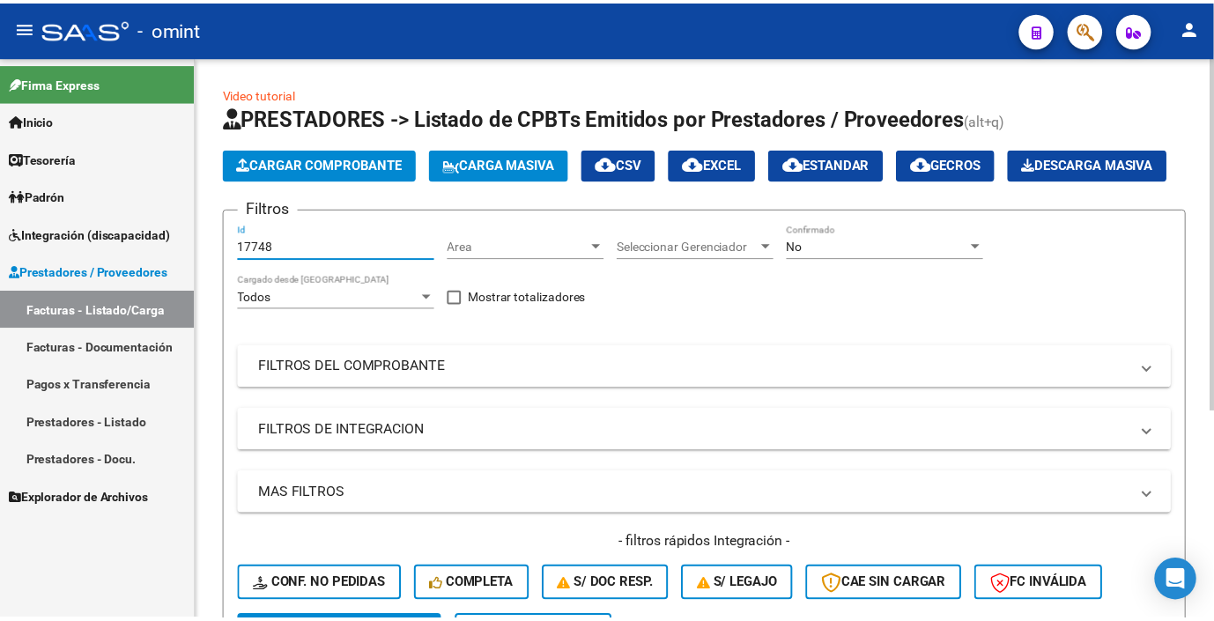
scroll to position [293, 0]
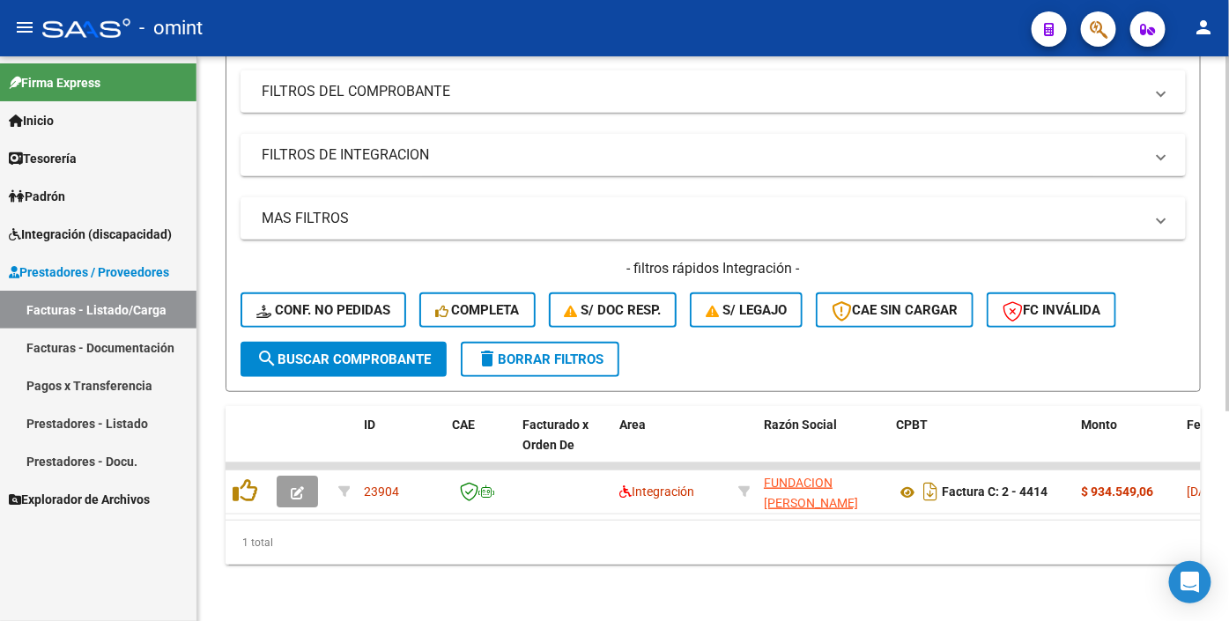
type input "17748"
click at [330, 375] on button "search Buscar Comprobante" at bounding box center [344, 359] width 206 height 35
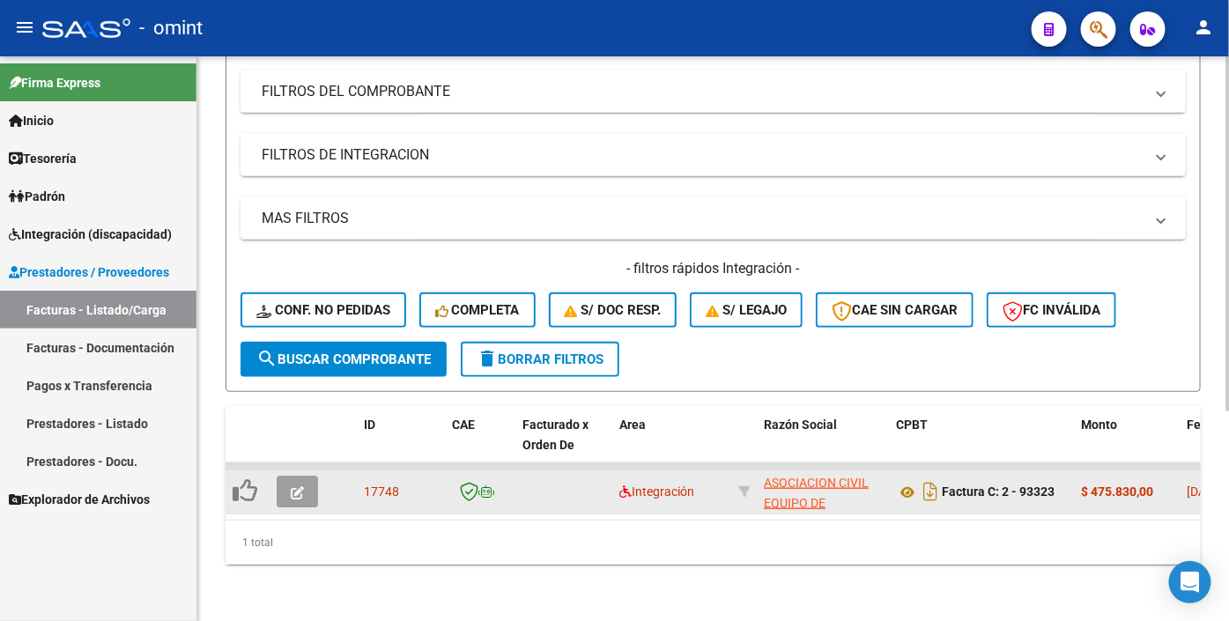
click at [304, 508] on button "button" at bounding box center [297, 492] width 41 height 32
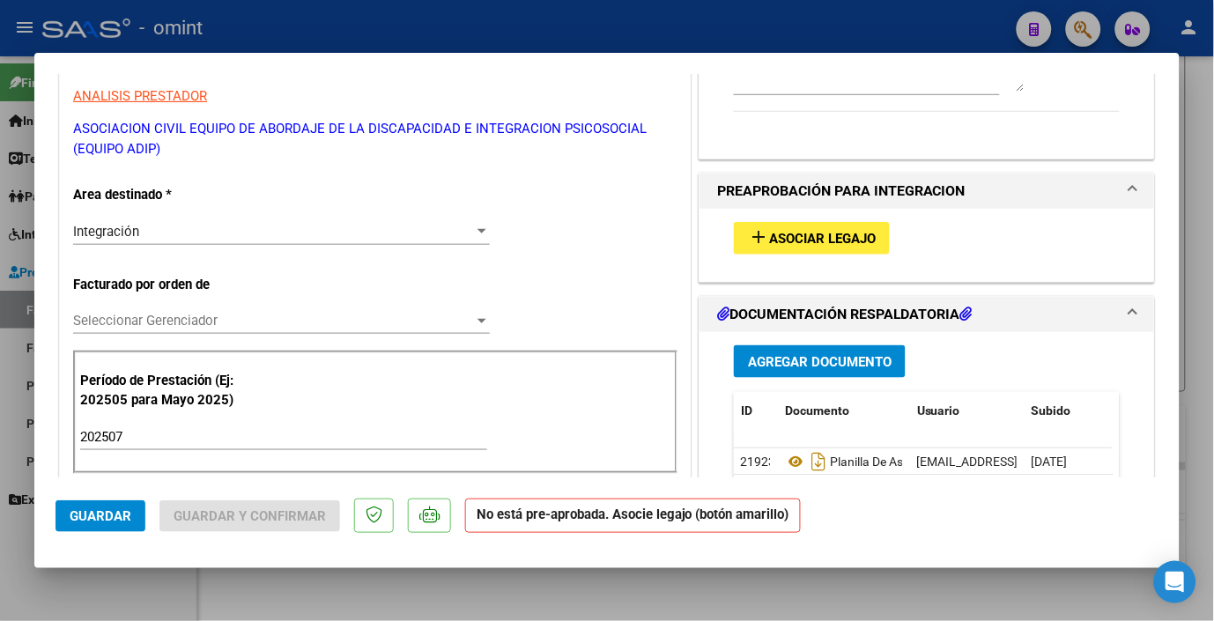
scroll to position [0, 0]
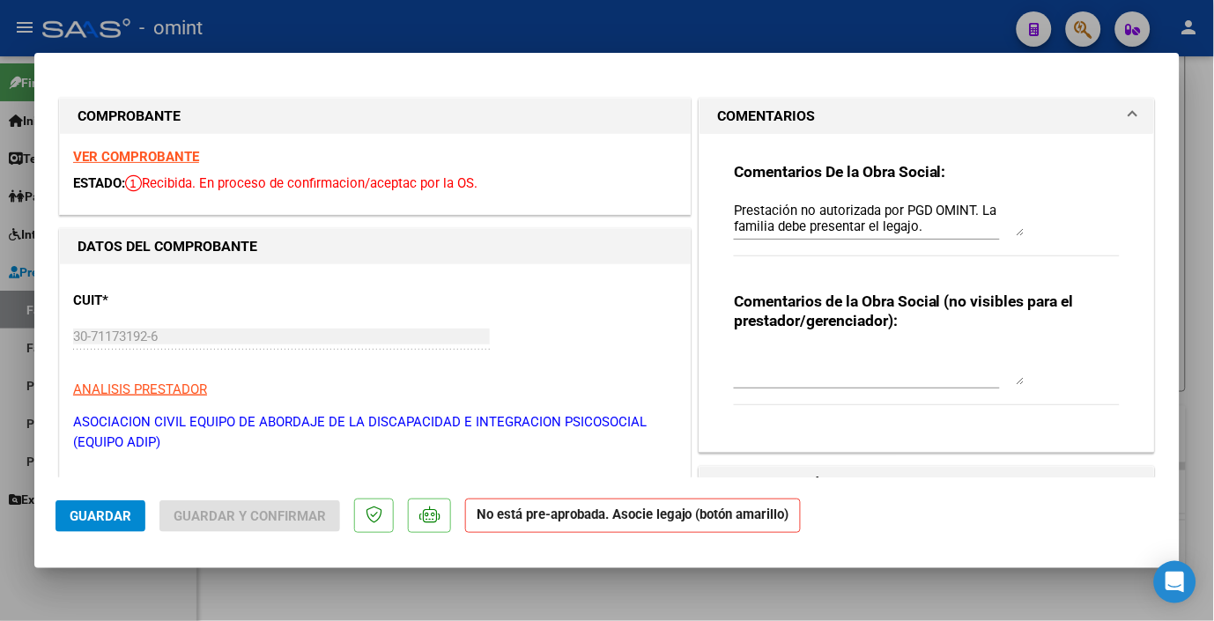
click at [157, 146] on div "VER COMPROBANTE ESTADO: Recibida. En proceso de confirmacion/aceptac por la OS." at bounding box center [375, 174] width 631 height 80
click at [152, 153] on strong "VER COMPROBANTE" at bounding box center [136, 157] width 126 height 16
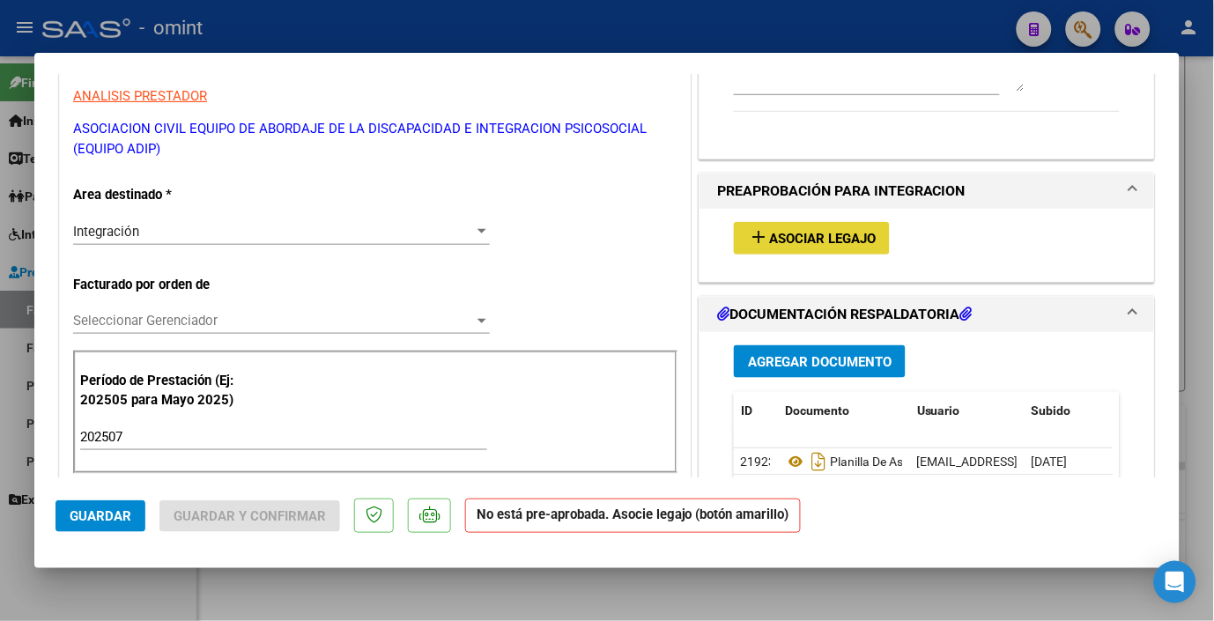
click at [826, 241] on span "Asociar Legajo" at bounding box center [822, 239] width 107 height 16
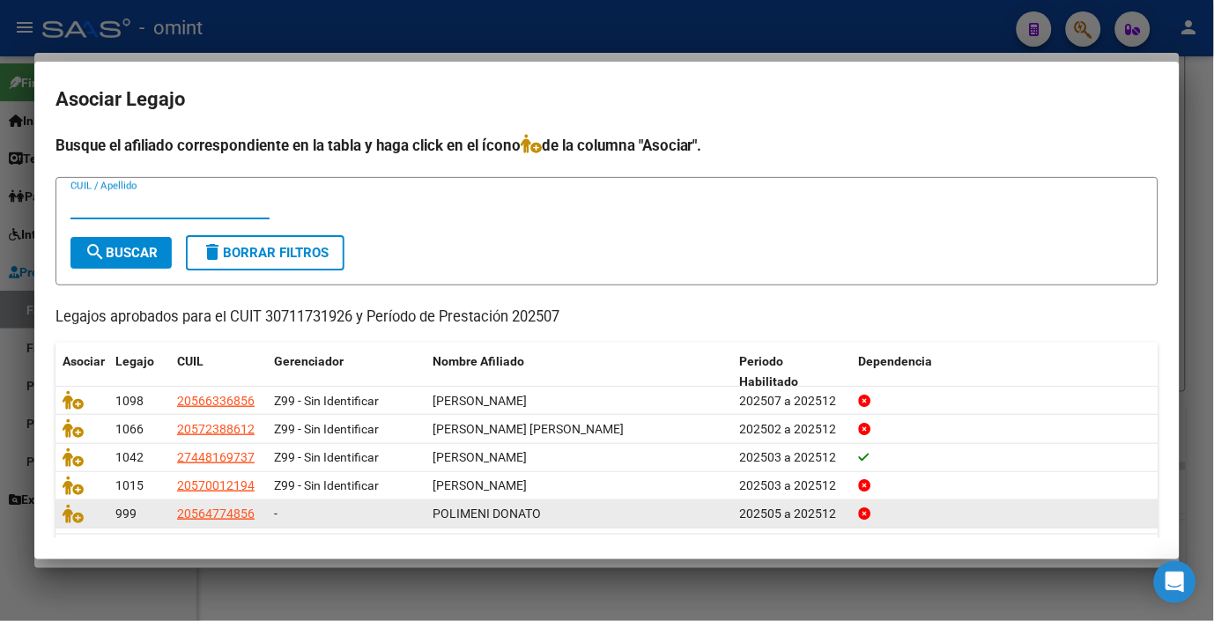
scroll to position [55, 0]
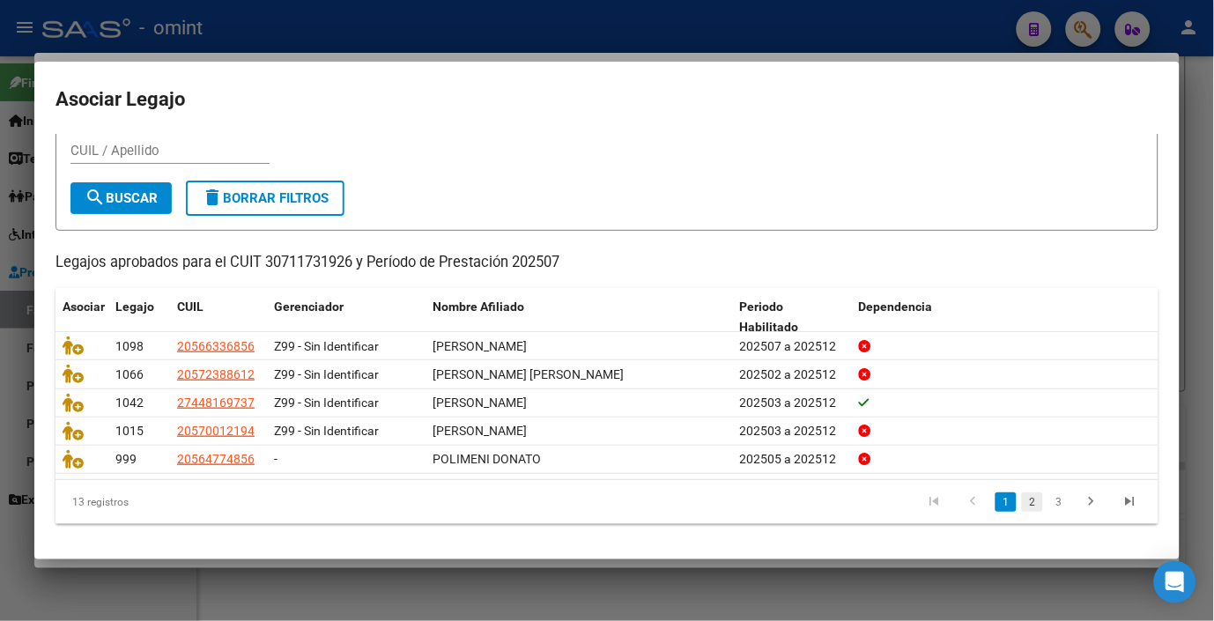
click at [1022, 503] on link "2" at bounding box center [1032, 502] width 21 height 19
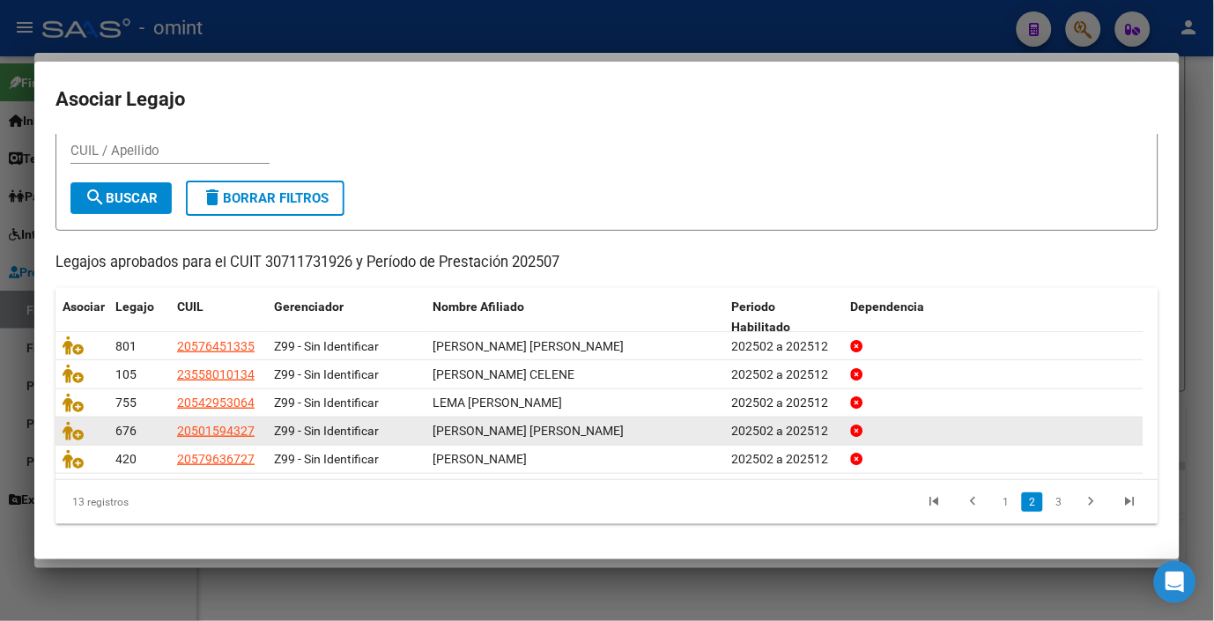
click at [1049, 501] on link "3" at bounding box center [1059, 502] width 21 height 19
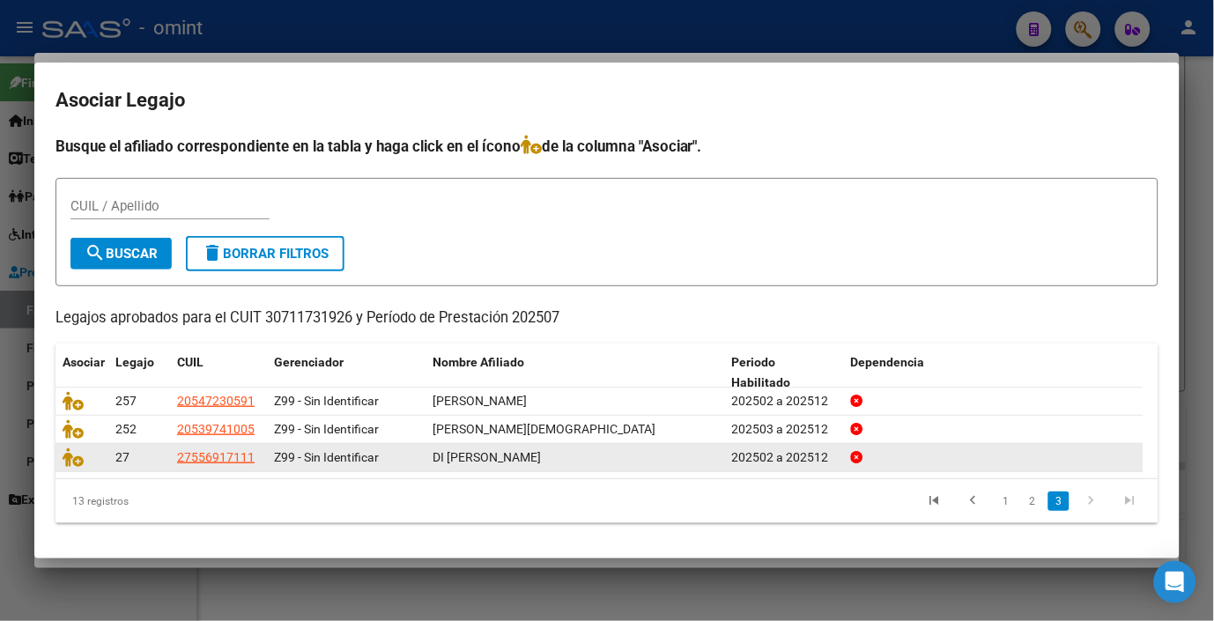
scroll to position [0, 0]
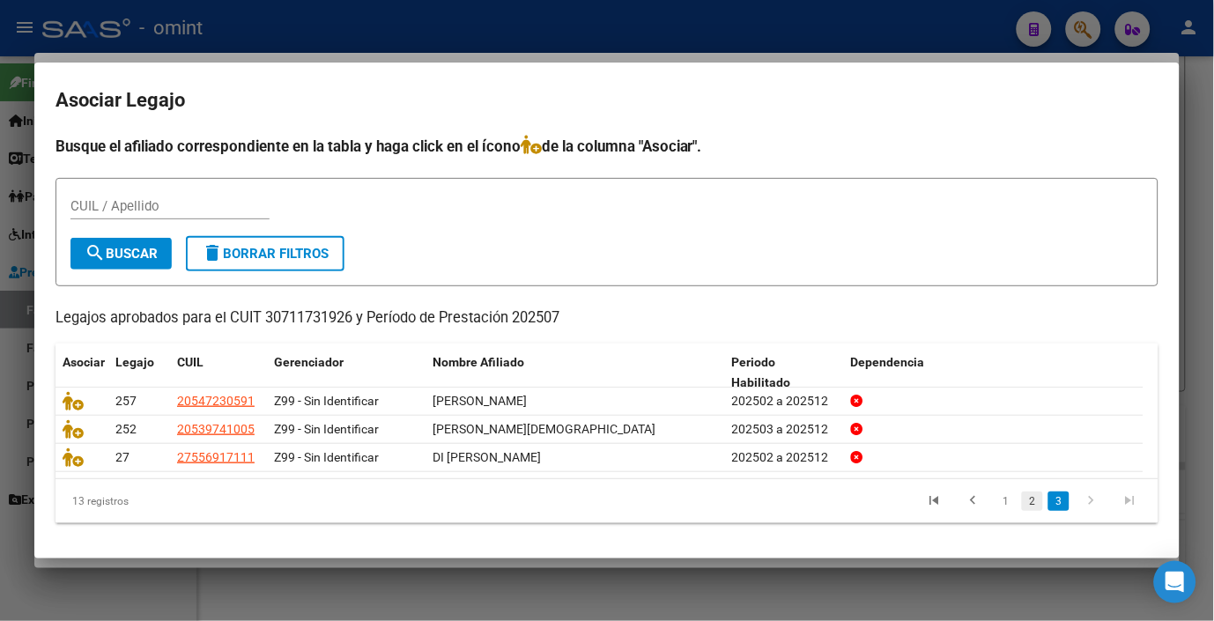
click at [1033, 503] on link "2" at bounding box center [1032, 501] width 21 height 19
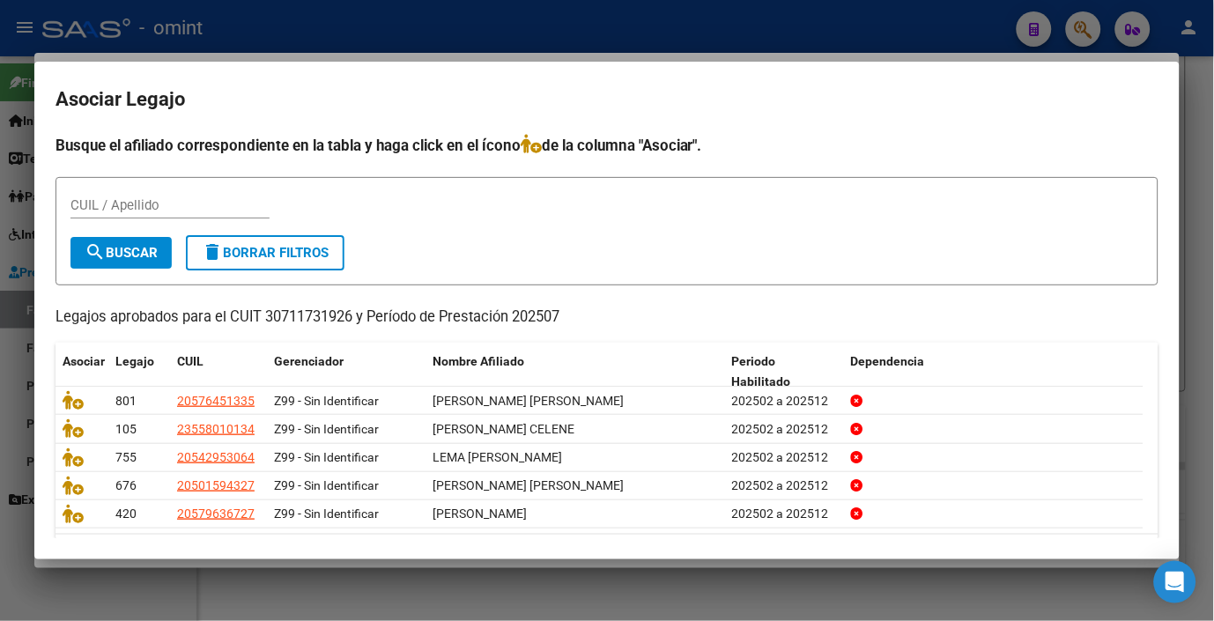
scroll to position [55, 0]
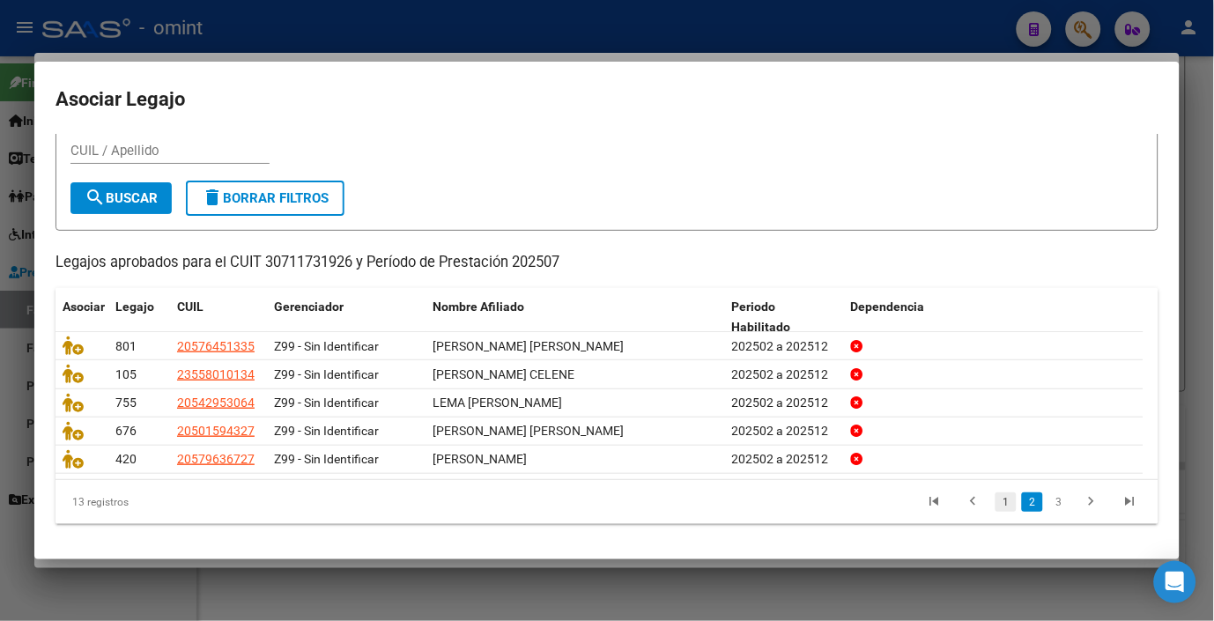
click at [996, 501] on link "1" at bounding box center [1006, 502] width 21 height 19
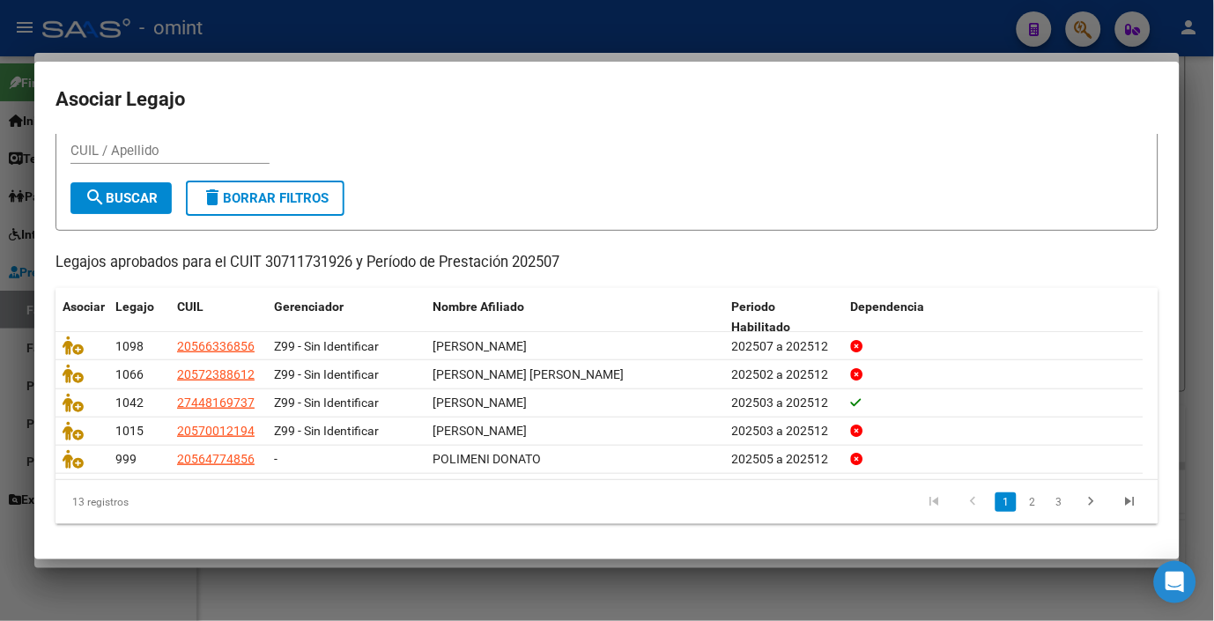
drag, startPoint x: 345, startPoint y: 11, endPoint x: 338, endPoint y: 23, distance: 13.5
click at [347, 12] on div at bounding box center [607, 310] width 1214 height 621
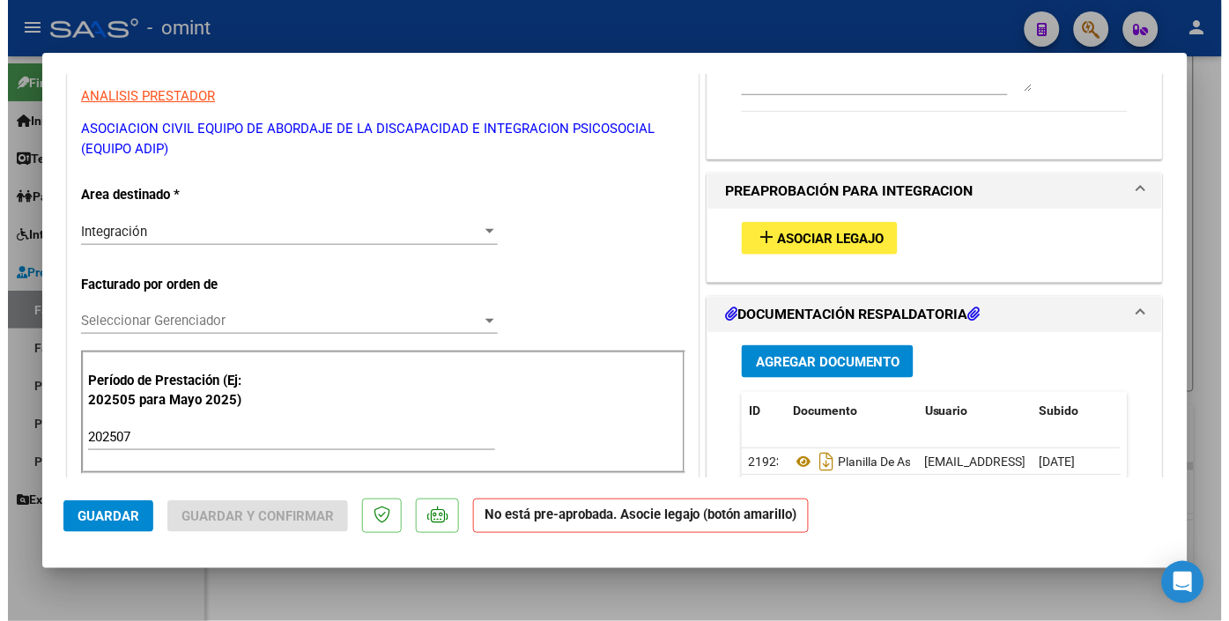
scroll to position [0, 0]
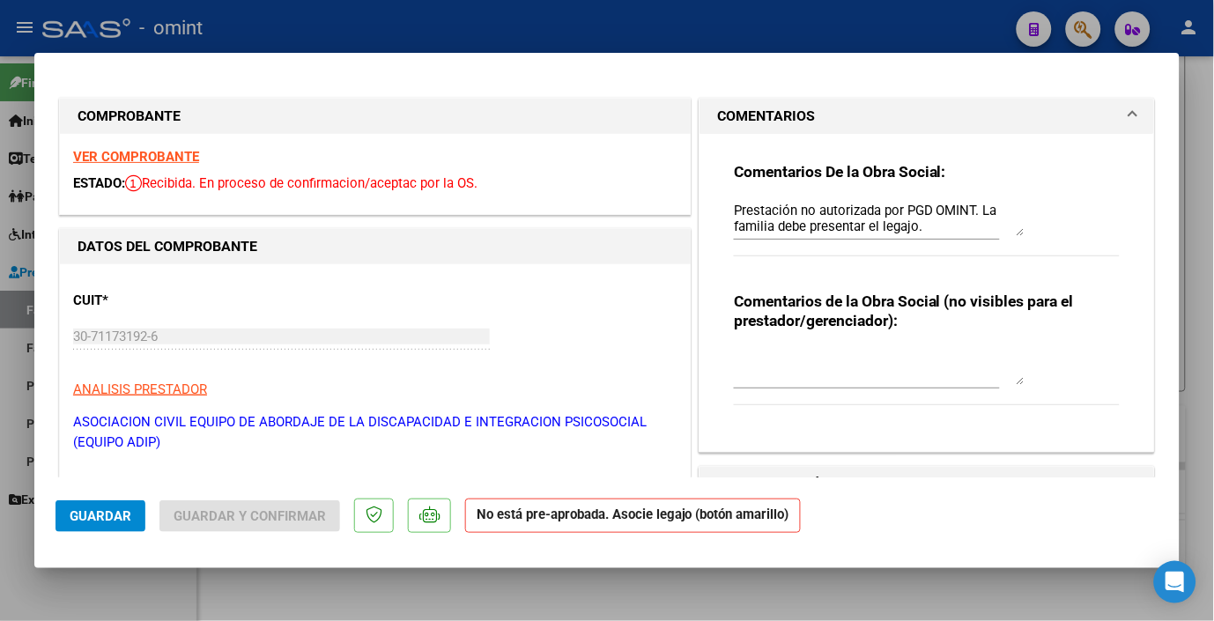
drag, startPoint x: 251, startPoint y: 11, endPoint x: 265, endPoint y: 11, distance: 14.1
click at [253, 11] on div at bounding box center [607, 310] width 1214 height 621
type input "$ 0,00"
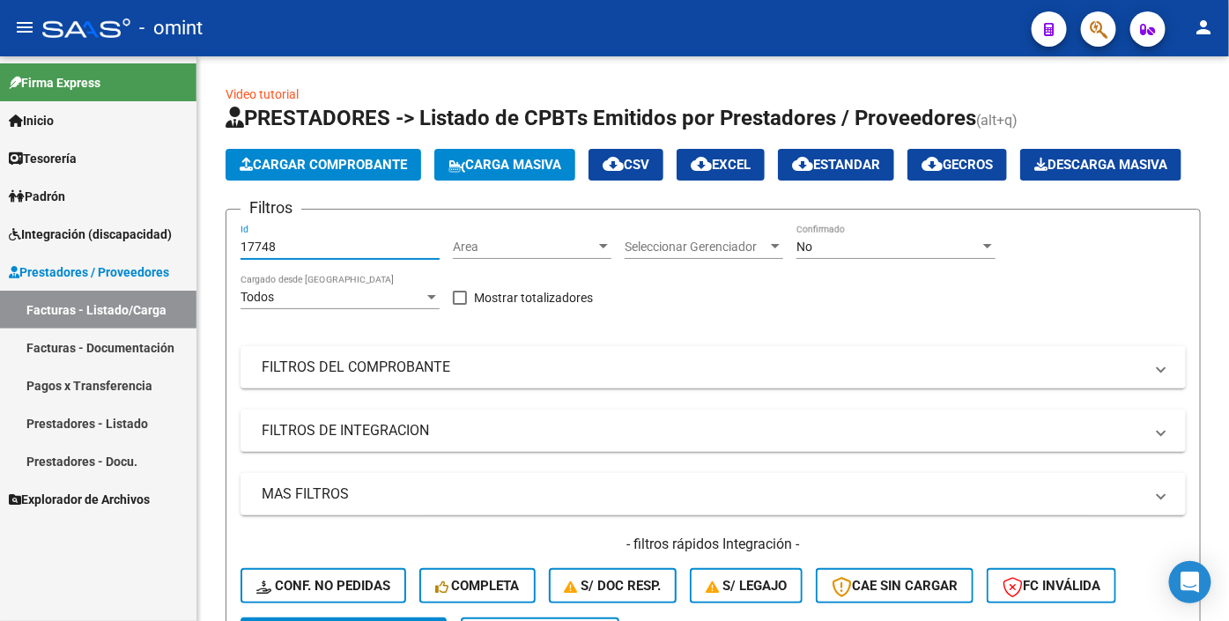
drag, startPoint x: 270, startPoint y: 293, endPoint x: 190, endPoint y: 296, distance: 79.4
click at [189, 296] on mat-sidenav-container "Firma Express Inicio Calendario SSS Instructivos Contacto OS Tesorería Extracto…" at bounding box center [614, 338] width 1229 height 565
paste input "23157"
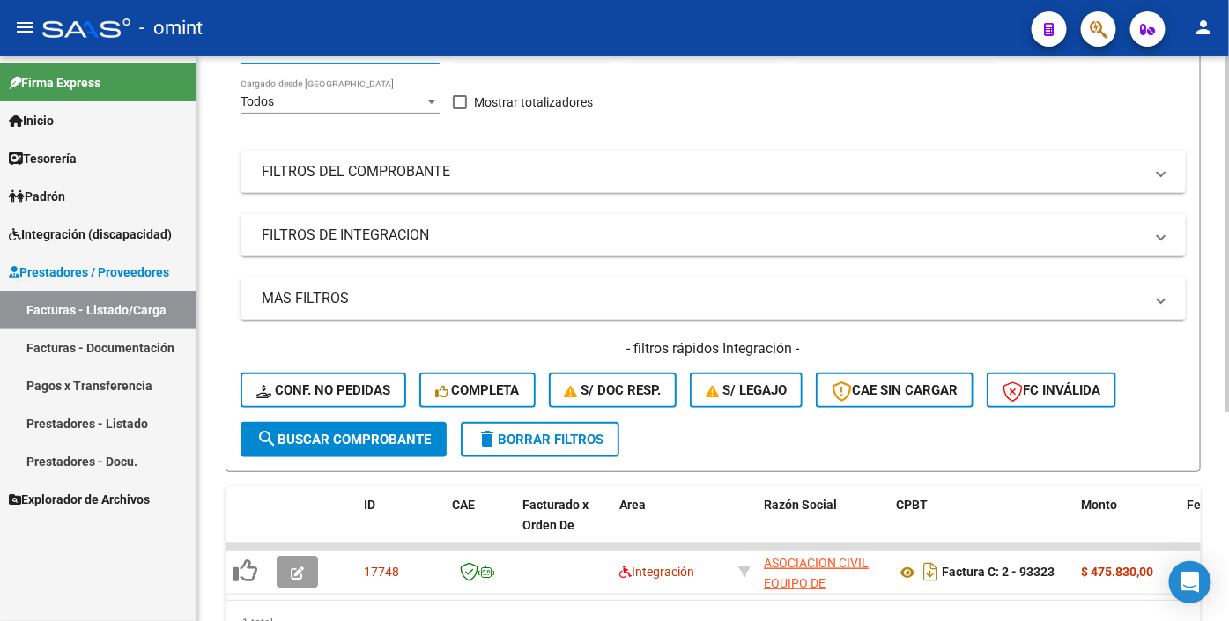
type input "23157"
click at [330, 457] on button "search Buscar Comprobante" at bounding box center [344, 439] width 206 height 35
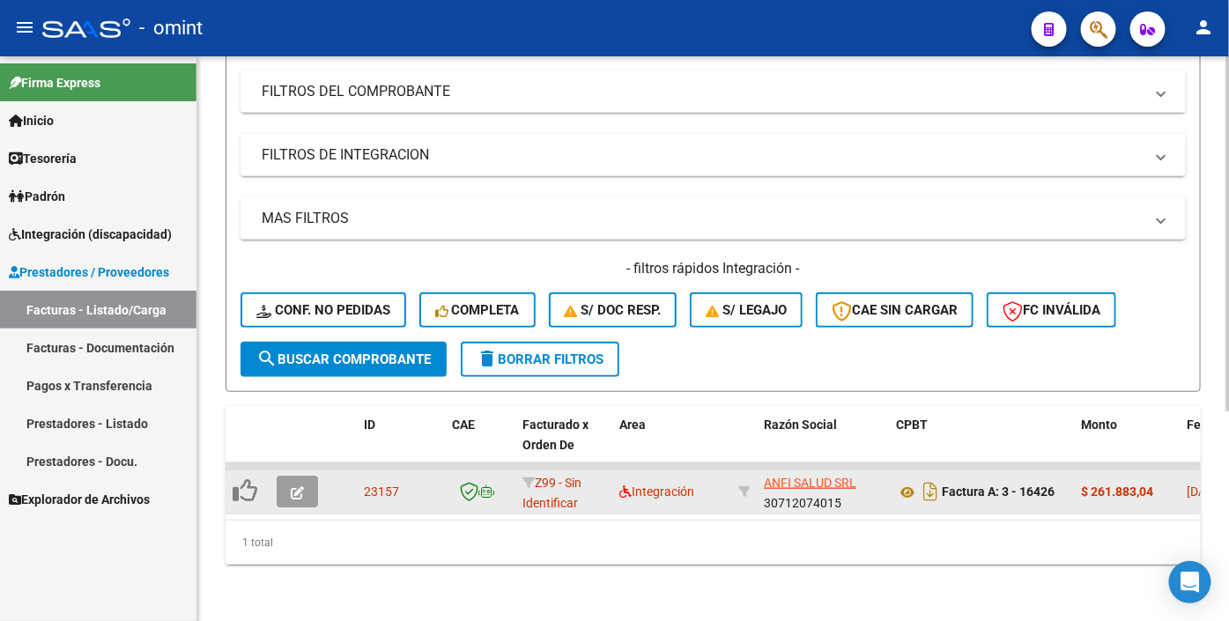
click at [309, 471] on datatable-body-cell at bounding box center [301, 492] width 62 height 43
click at [301, 486] on icon "button" at bounding box center [297, 492] width 13 height 13
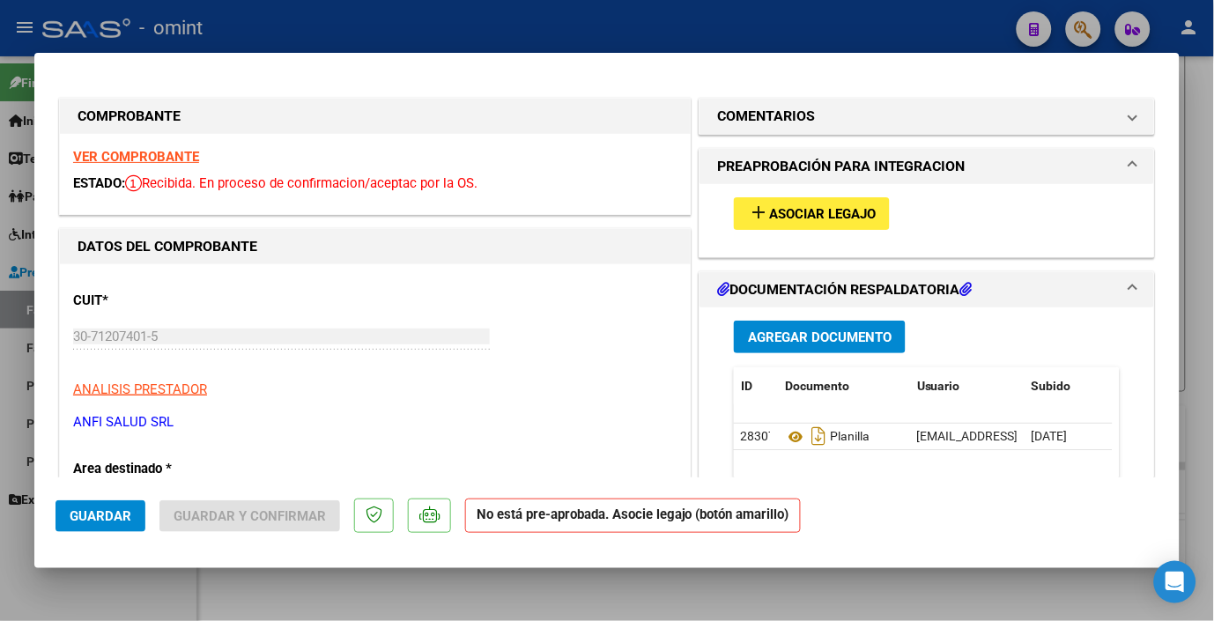
click at [124, 160] on strong "VER COMPROBANTE" at bounding box center [136, 157] width 126 height 16
click at [778, 206] on span "Asociar Legajo" at bounding box center [822, 214] width 107 height 16
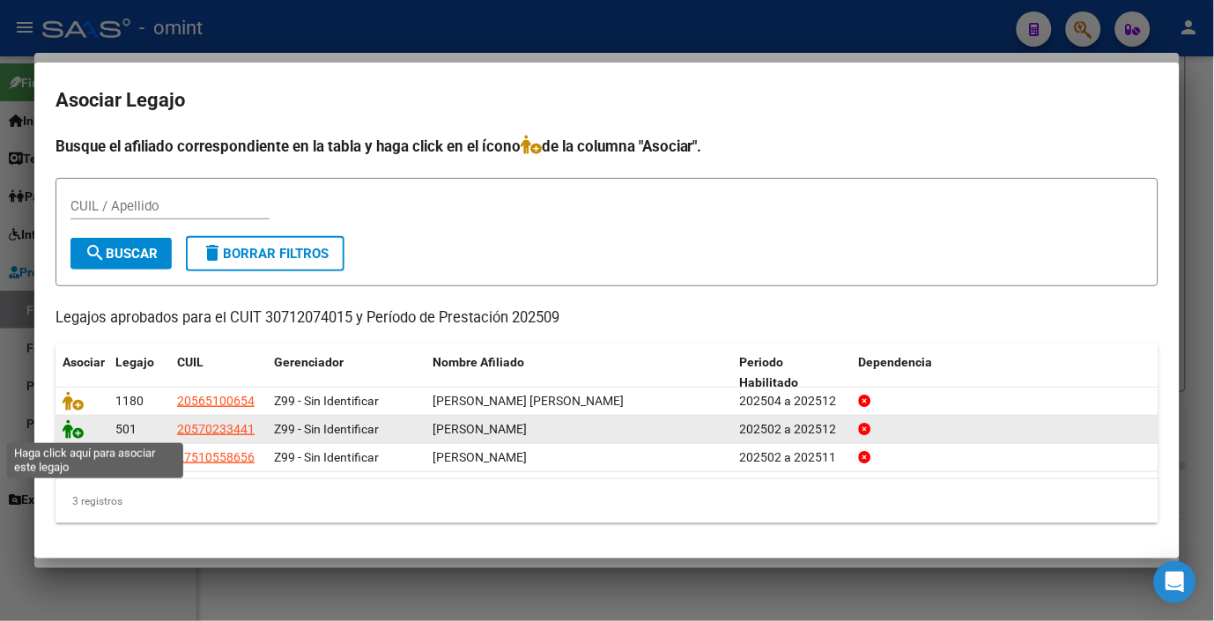
click at [65, 430] on icon at bounding box center [73, 429] width 21 height 19
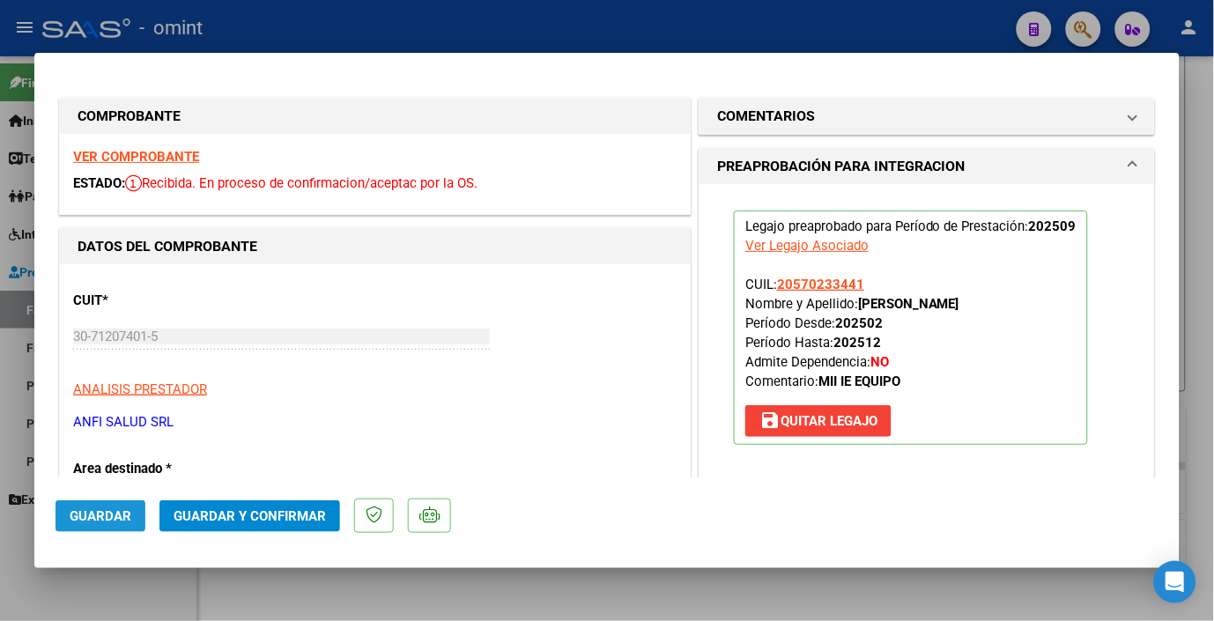
drag, startPoint x: 99, startPoint y: 515, endPoint x: 284, endPoint y: 464, distance: 191.8
click at [99, 514] on span "Guardar" at bounding box center [101, 517] width 62 height 16
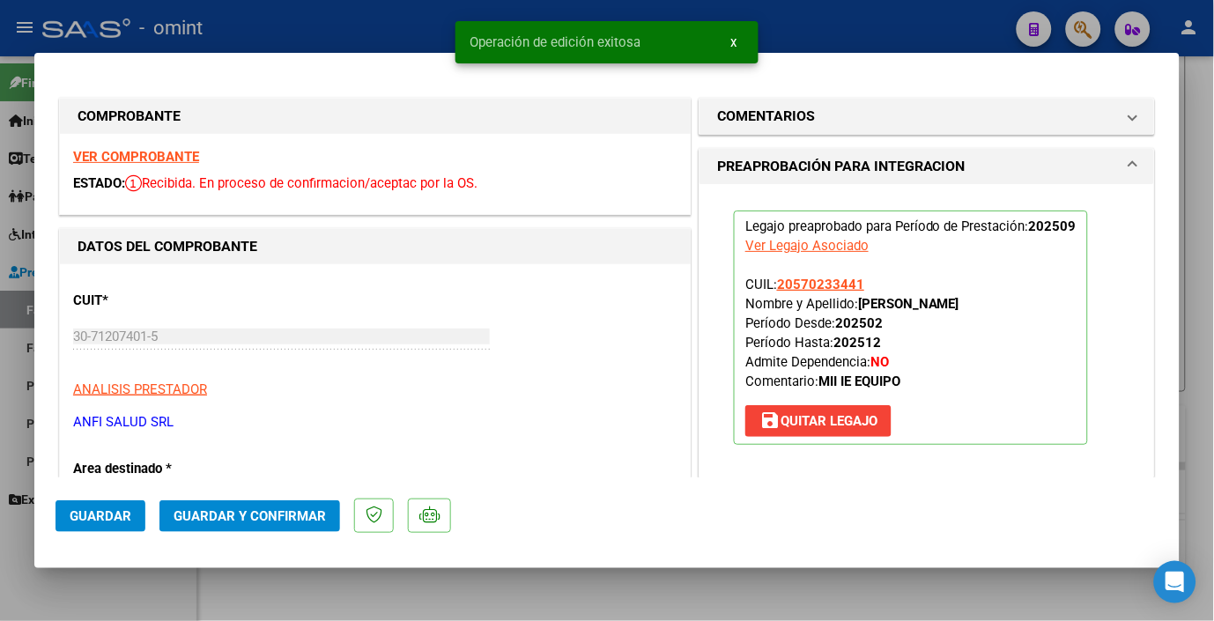
click at [437, 25] on div "Operación de edición exitosa x" at bounding box center [606, 42] width 345 height 85
click at [618, 4] on div "Operación de edición exitosa x" at bounding box center [606, 42] width 345 height 85
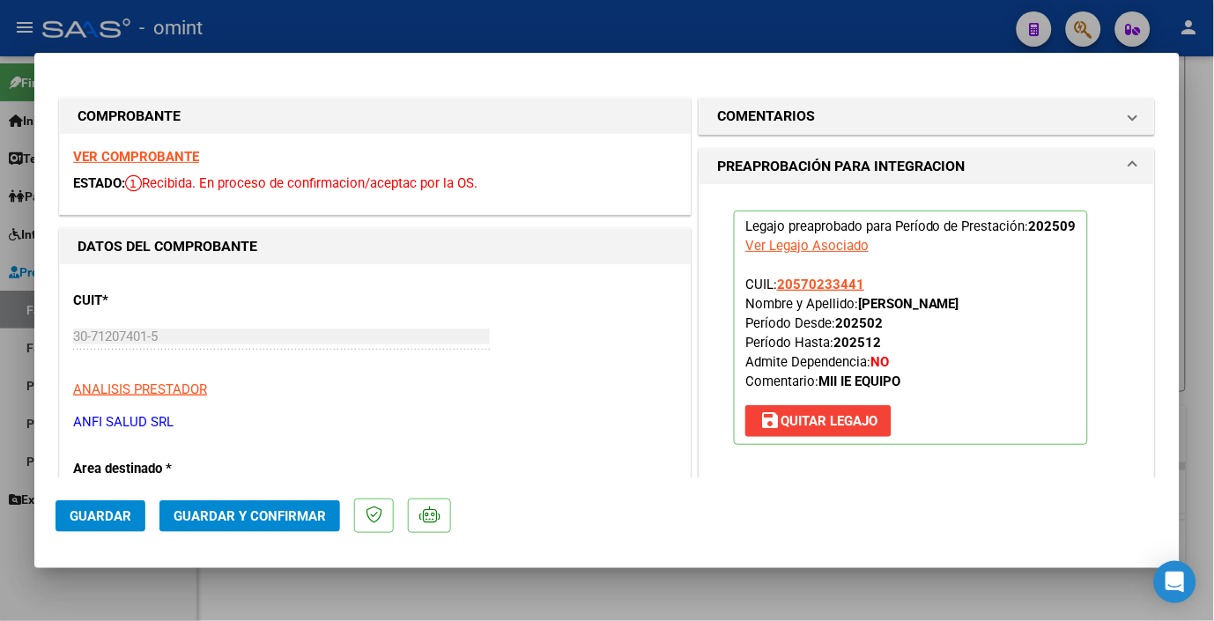
drag, startPoint x: 264, startPoint y: 20, endPoint x: 488, endPoint y: 36, distance: 224.4
click at [268, 25] on div at bounding box center [607, 310] width 1214 height 621
type input "$ 0,00"
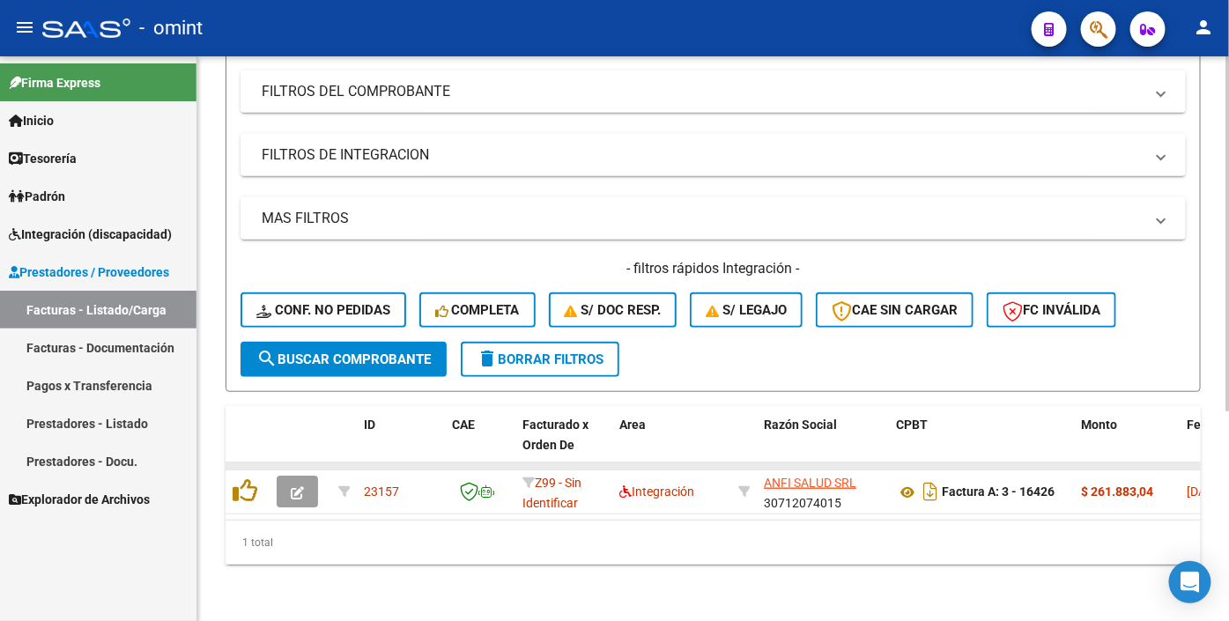
scroll to position [0, 0]
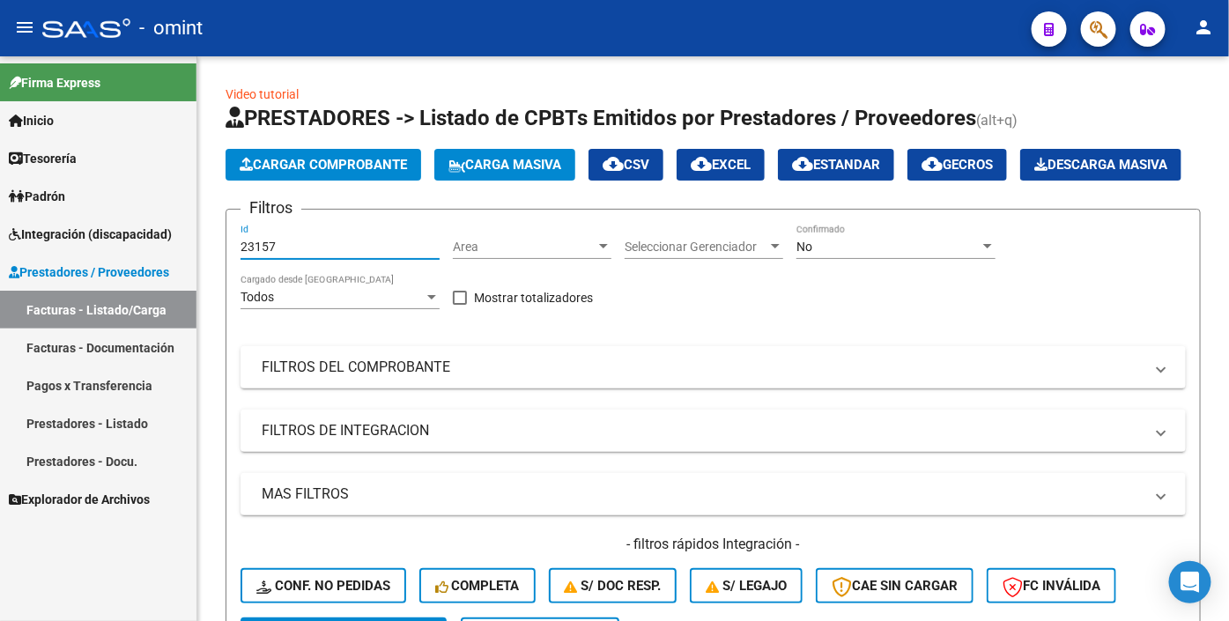
drag, startPoint x: 247, startPoint y: 284, endPoint x: 39, endPoint y: 235, distance: 213.6
click at [40, 236] on mat-sidenav-container "Firma Express Inicio Calendario SSS Instructivos Contacto OS Tesorería Extracto…" at bounding box center [614, 338] width 1229 height 565
type input "23157"
paste input "23123"
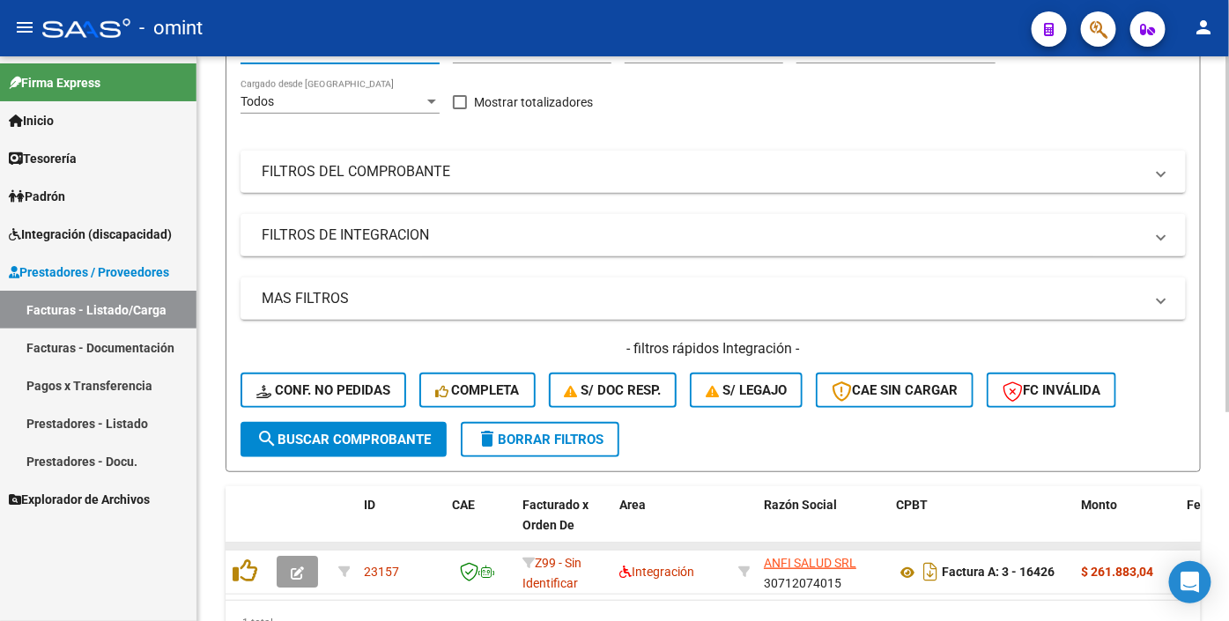
scroll to position [293, 0]
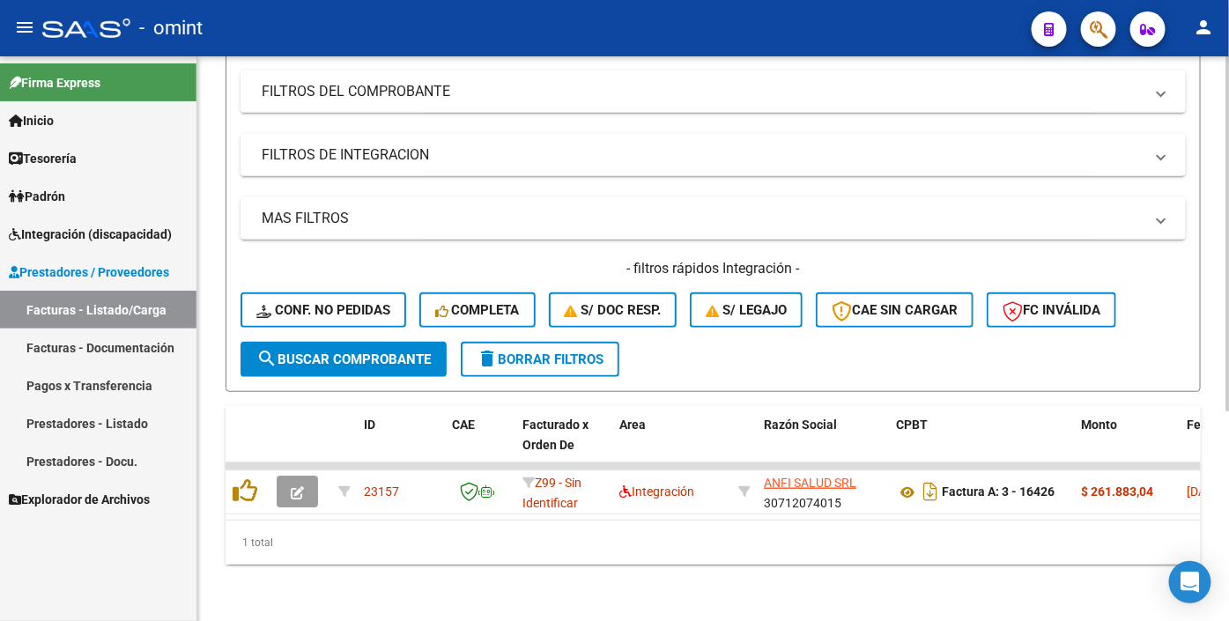
type input "23123"
click at [307, 342] on div "- filtros rápidos Integración - Conf. no pedidas Completa S/ Doc Resp. S/ legaj…" at bounding box center [714, 300] width 946 height 83
drag, startPoint x: 296, startPoint y: 380, endPoint x: 354, endPoint y: 377, distance: 58.2
click at [297, 368] on span "search Buscar Comprobante" at bounding box center [343, 360] width 175 height 16
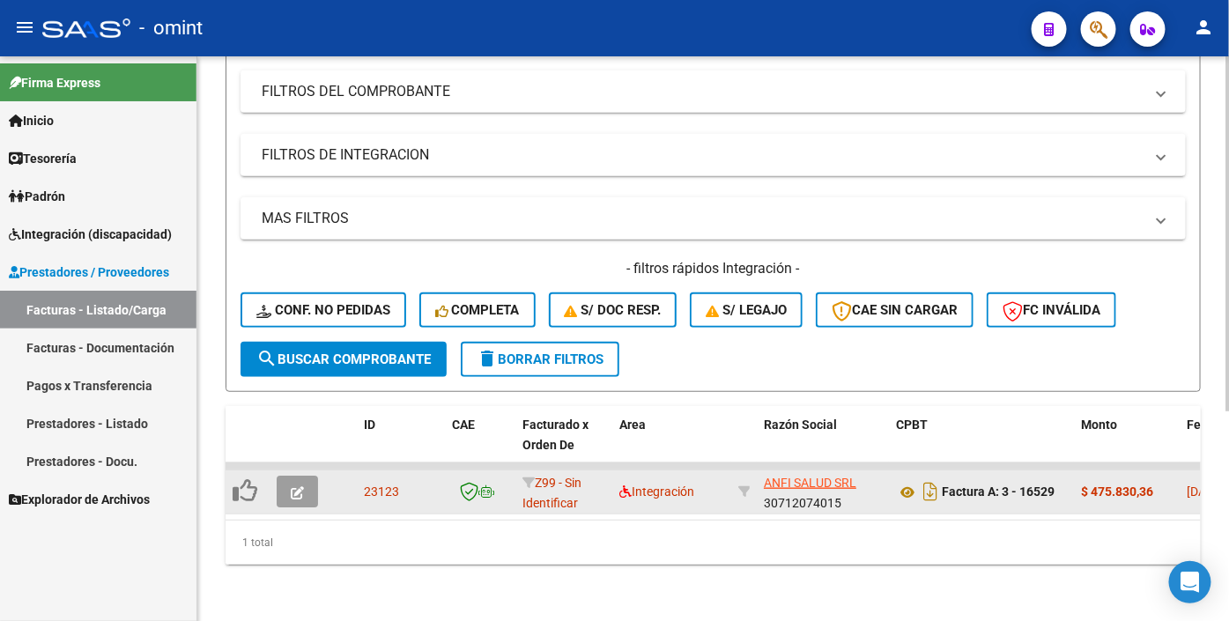
click at [291, 500] on icon "button" at bounding box center [297, 492] width 13 height 13
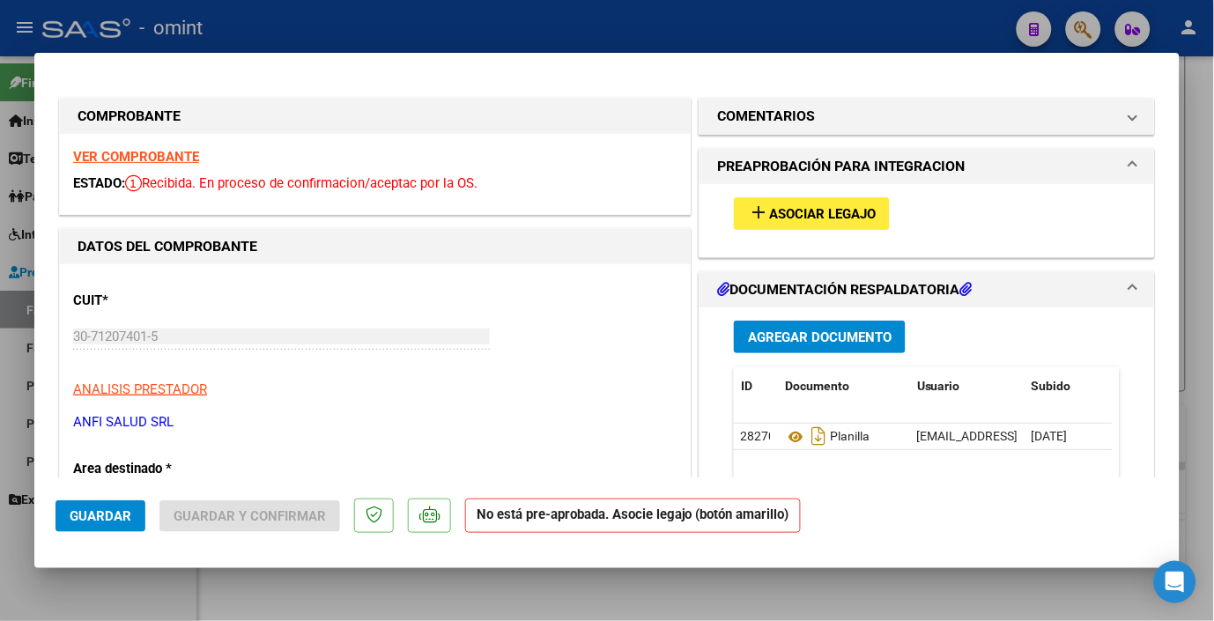
click at [142, 152] on strong "VER COMPROBANTE" at bounding box center [136, 157] width 126 height 16
click at [783, 210] on span "Asociar Legajo" at bounding box center [822, 214] width 107 height 16
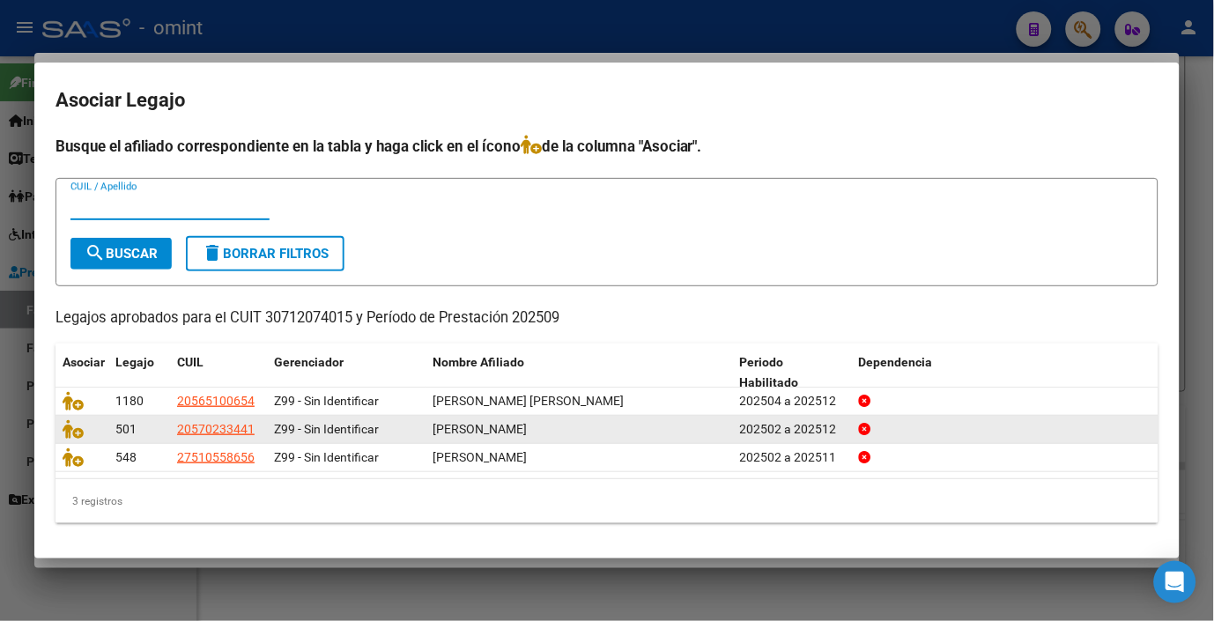
click at [60, 426] on datatable-body-cell at bounding box center [82, 429] width 53 height 27
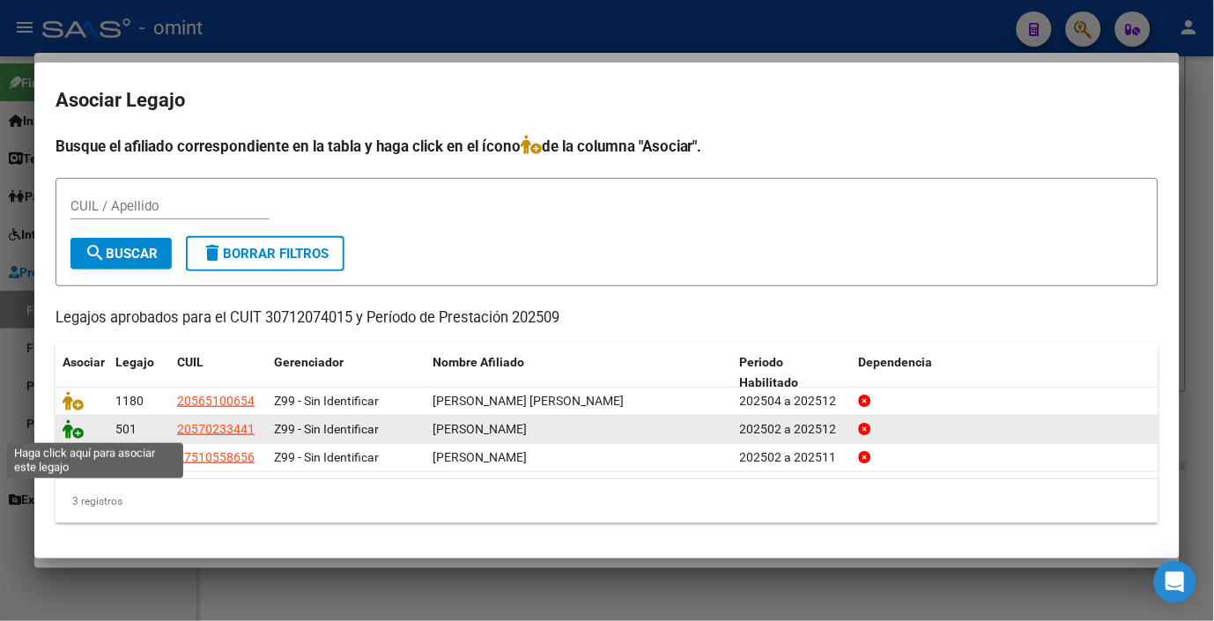
click at [69, 434] on icon at bounding box center [73, 429] width 21 height 19
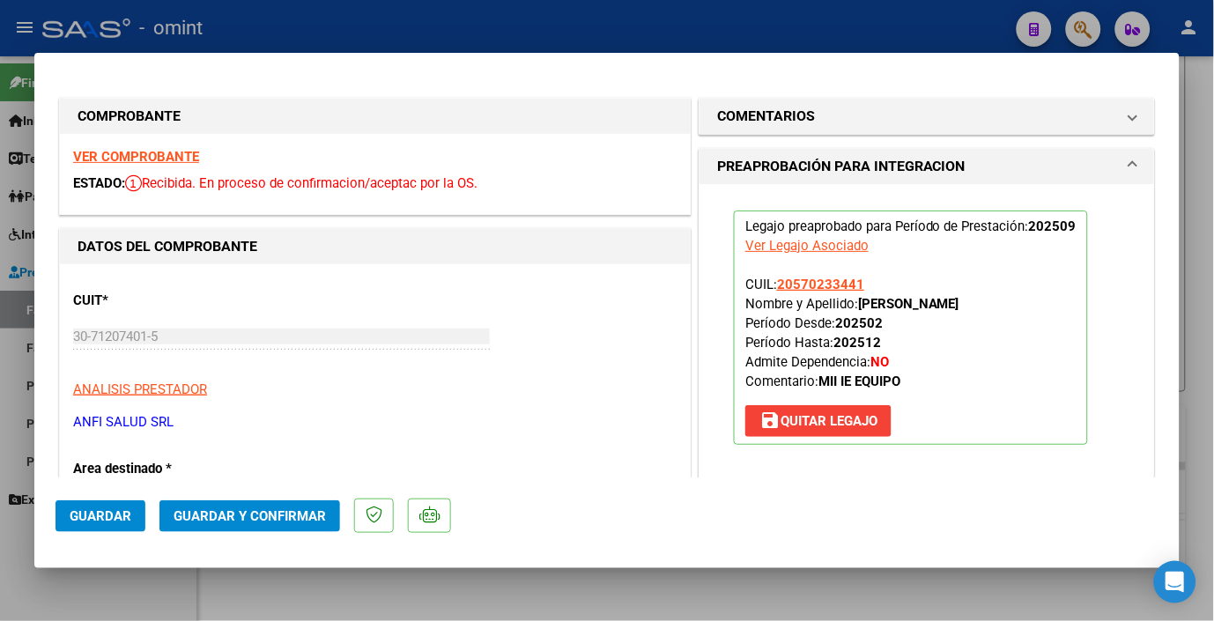
click at [113, 516] on span "Guardar" at bounding box center [101, 517] width 62 height 16
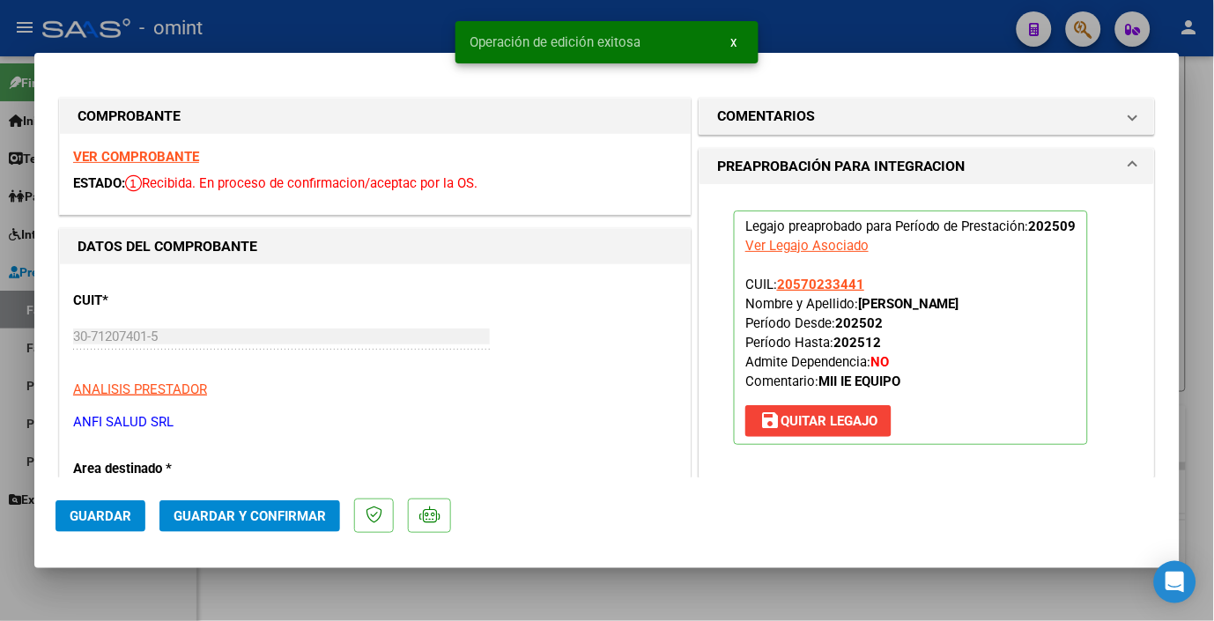
click at [354, 24] on div at bounding box center [607, 310] width 1214 height 621
type input "$ 0,00"
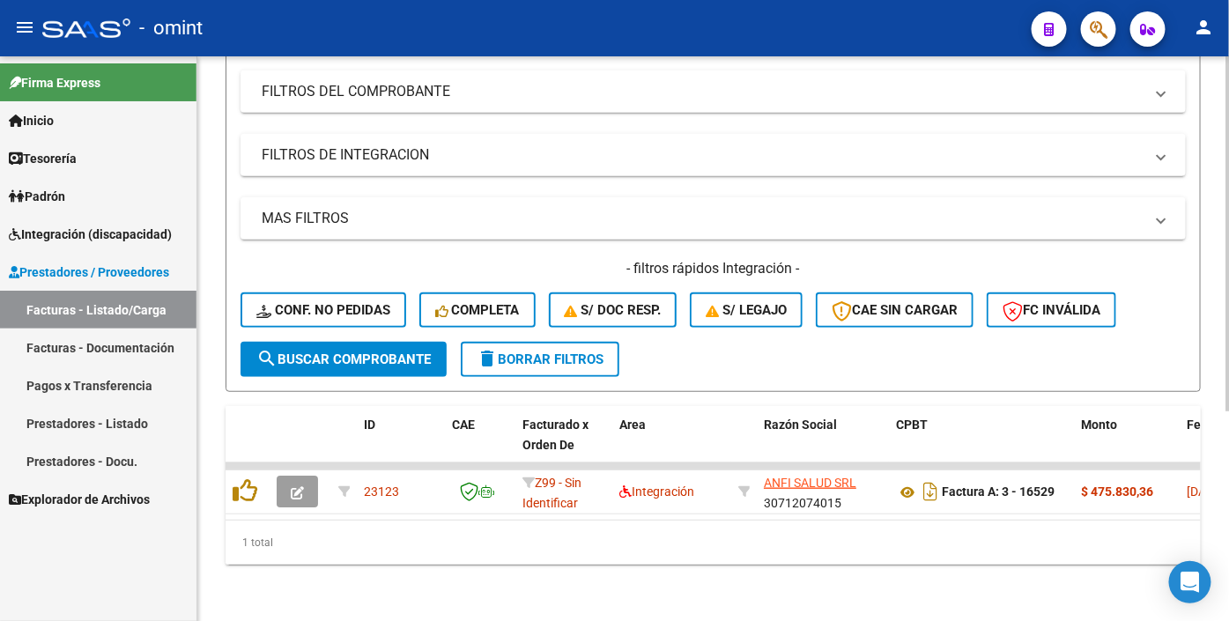
scroll to position [0, 0]
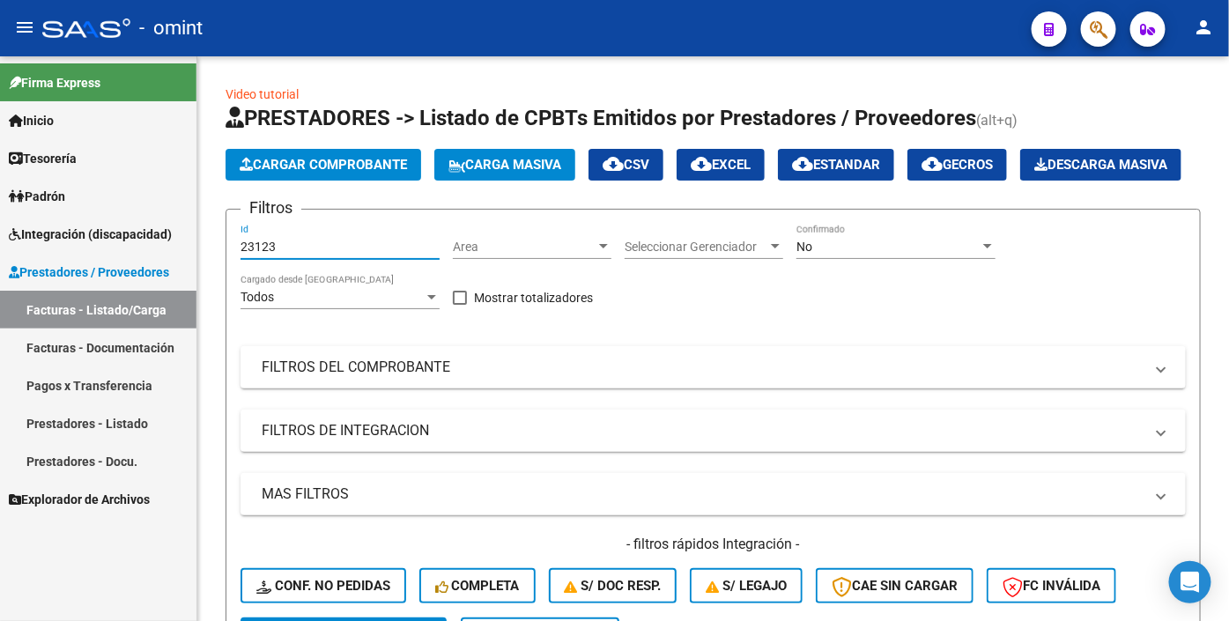
drag, startPoint x: 294, startPoint y: 292, endPoint x: 27, endPoint y: 266, distance: 268.3
click at [25, 267] on mat-sidenav-container "Firma Express Inicio Calendario SSS Instructivos Contacto OS Tesorería Extracto…" at bounding box center [614, 338] width 1229 height 565
paste input "23170"
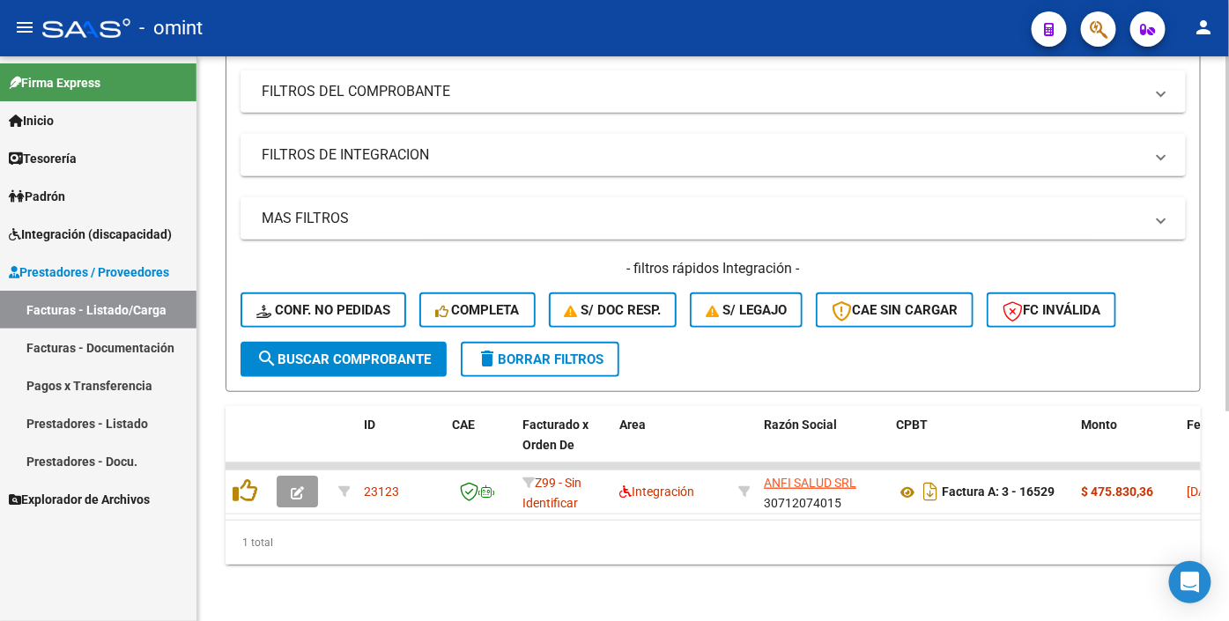
type input "23170"
click at [297, 368] on span "search Buscar Comprobante" at bounding box center [343, 360] width 175 height 16
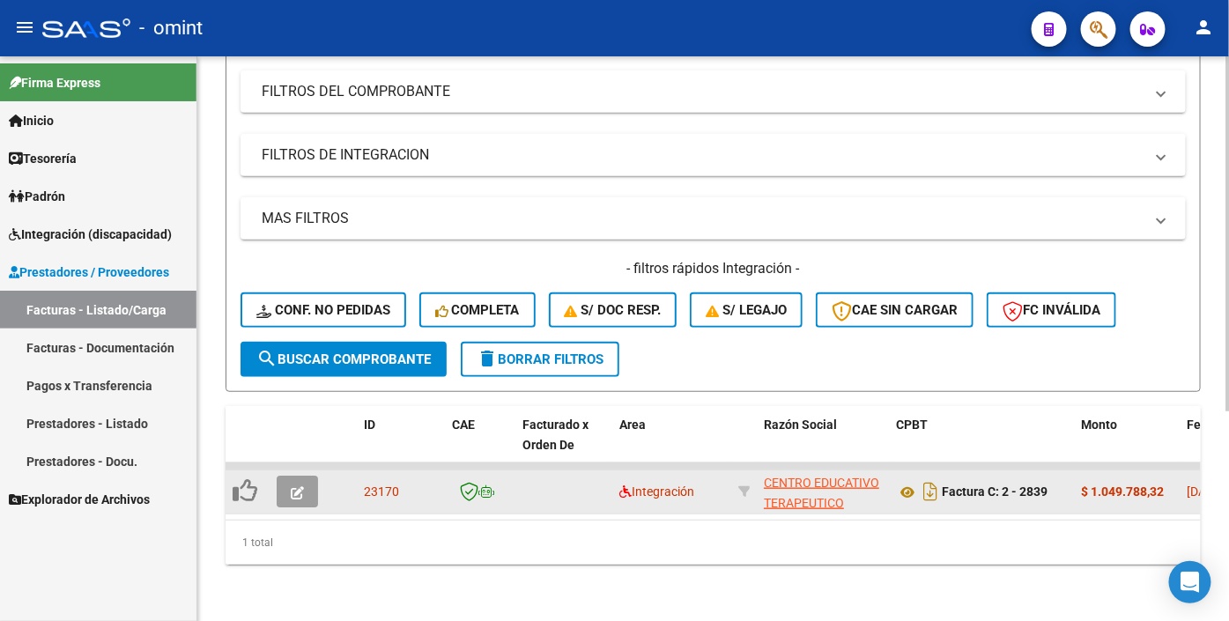
click at [310, 508] on button "button" at bounding box center [297, 492] width 41 height 32
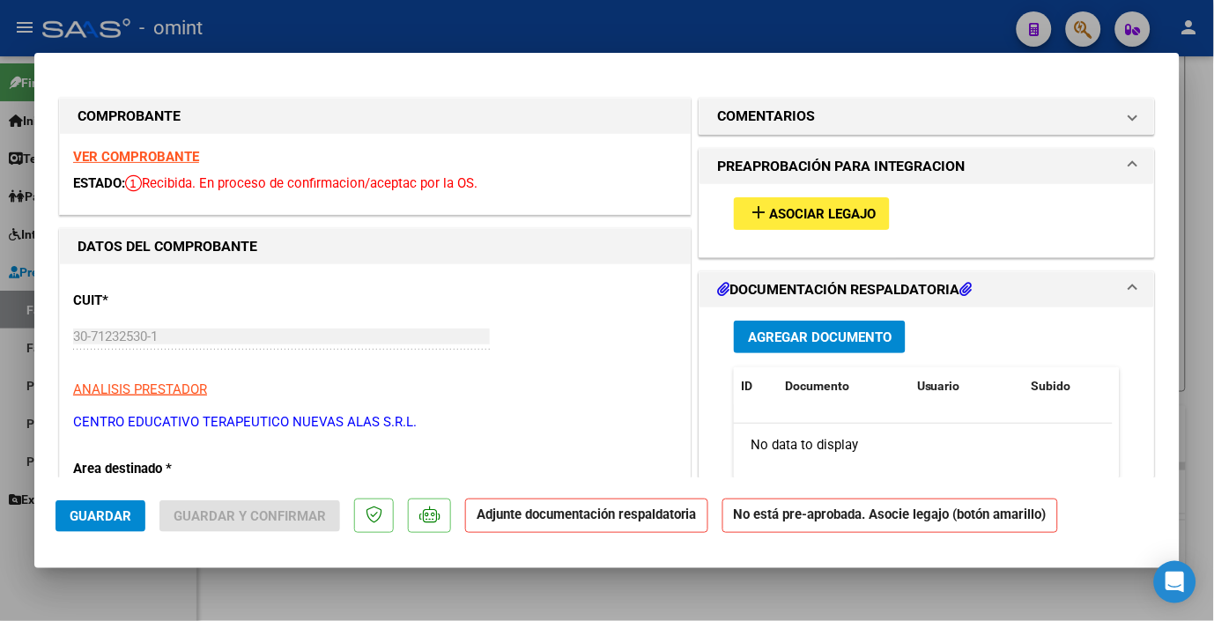
click at [189, 159] on strong "VER COMPROBANTE" at bounding box center [136, 157] width 126 height 16
click at [770, 216] on span "Asociar Legajo" at bounding box center [822, 214] width 107 height 16
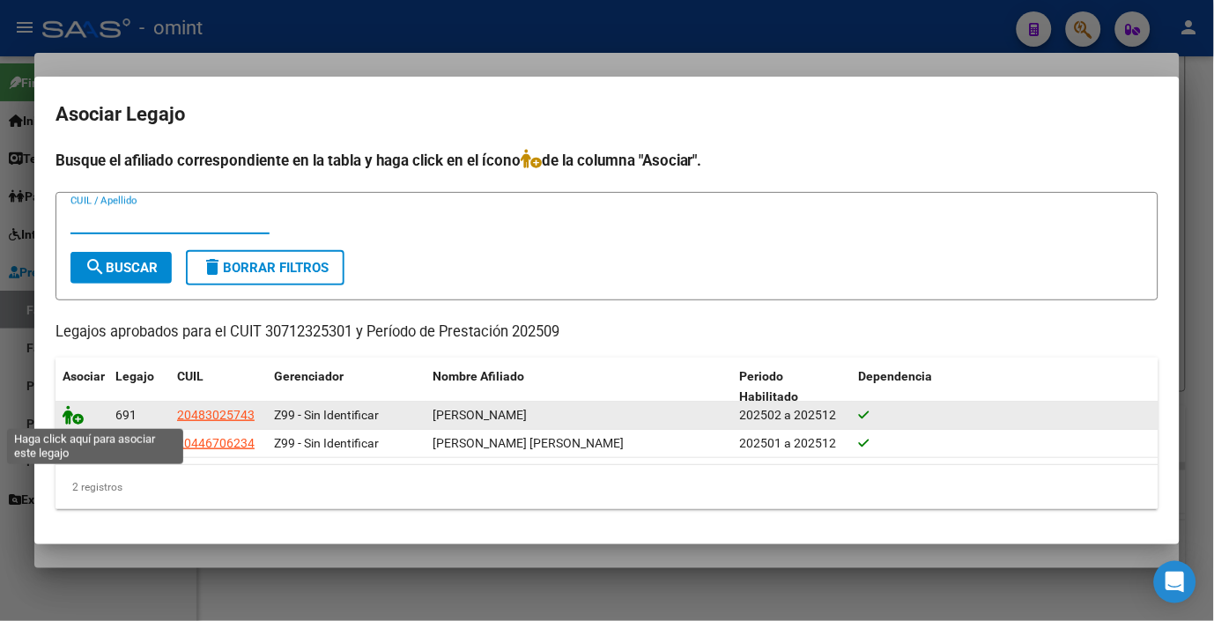
click at [67, 419] on icon at bounding box center [73, 414] width 21 height 19
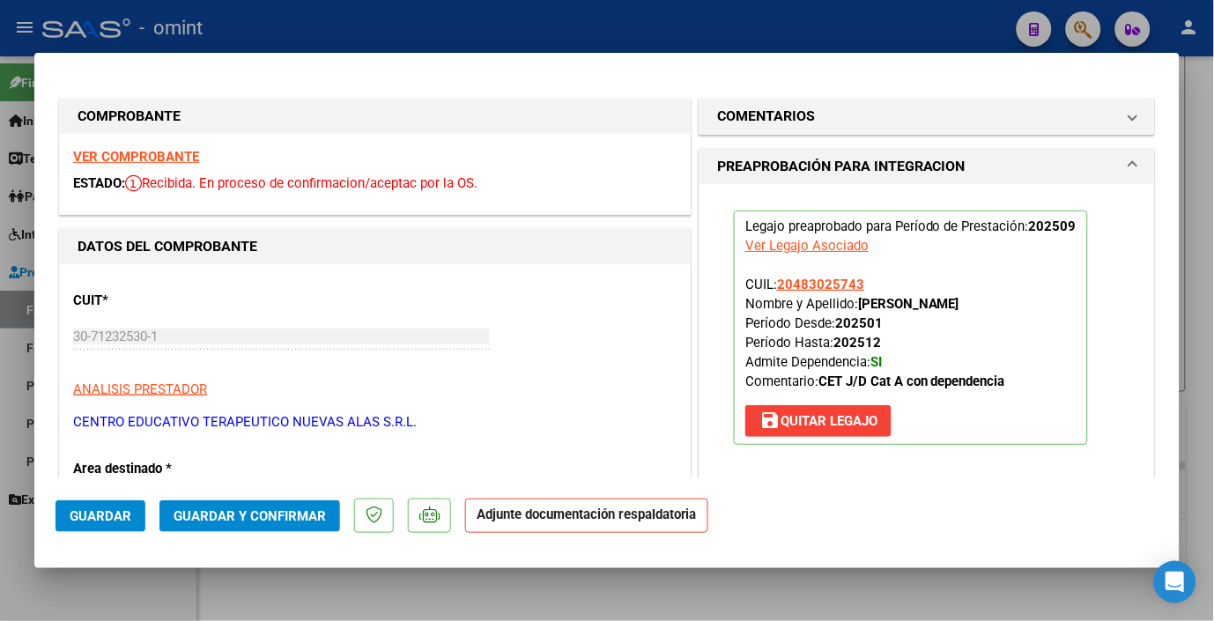
click at [89, 521] on span "Guardar" at bounding box center [101, 517] width 62 height 16
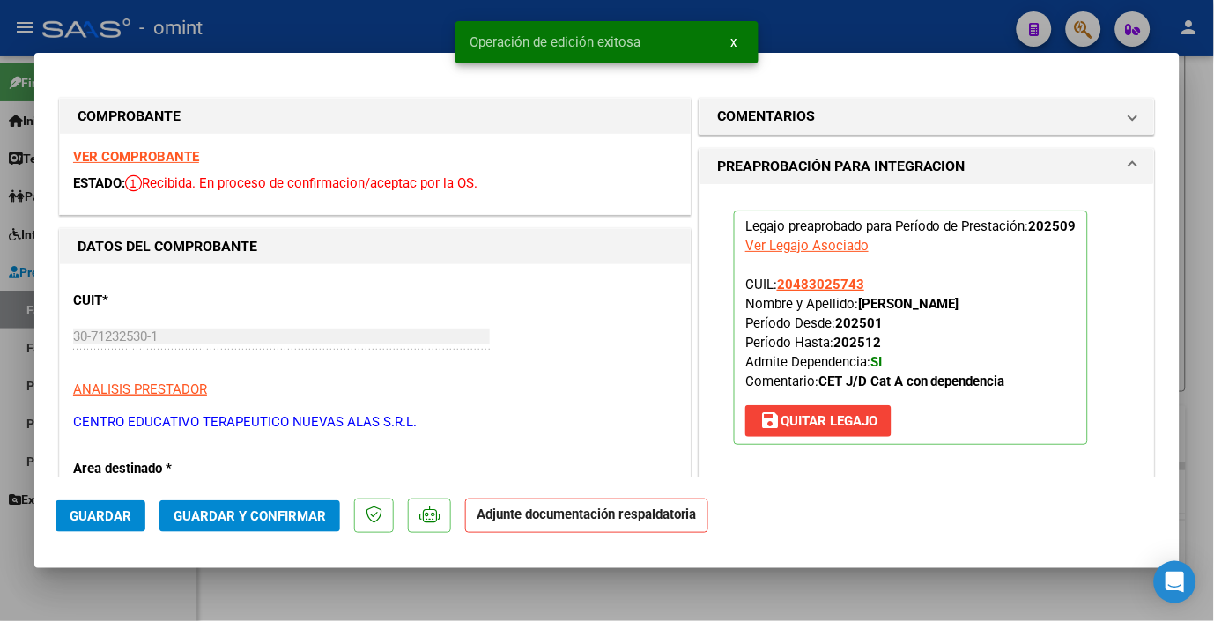
click at [273, 45] on div at bounding box center [607, 310] width 1214 height 621
type input "$ 0,00"
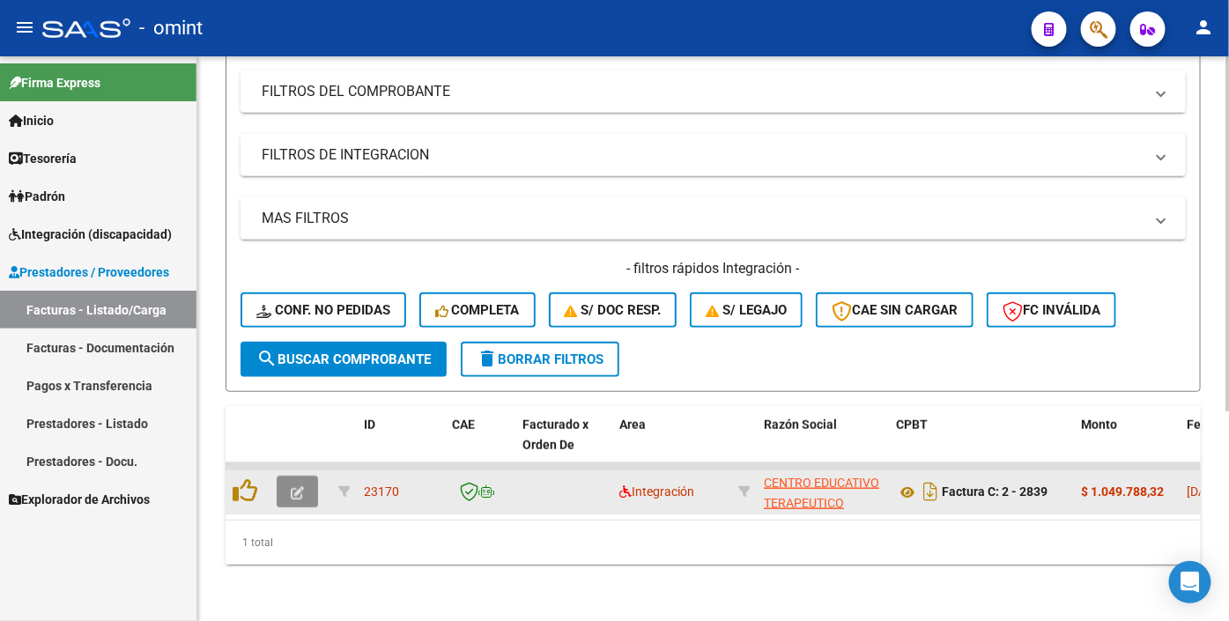
click at [292, 500] on icon "button" at bounding box center [297, 492] width 13 height 13
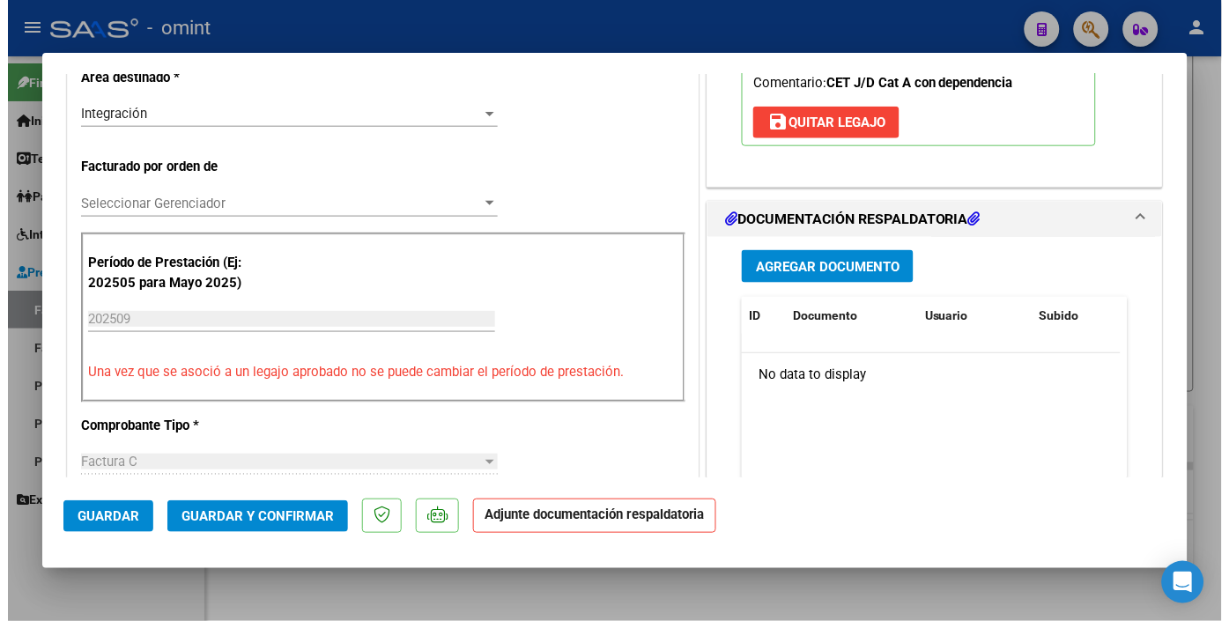
scroll to position [979, 0]
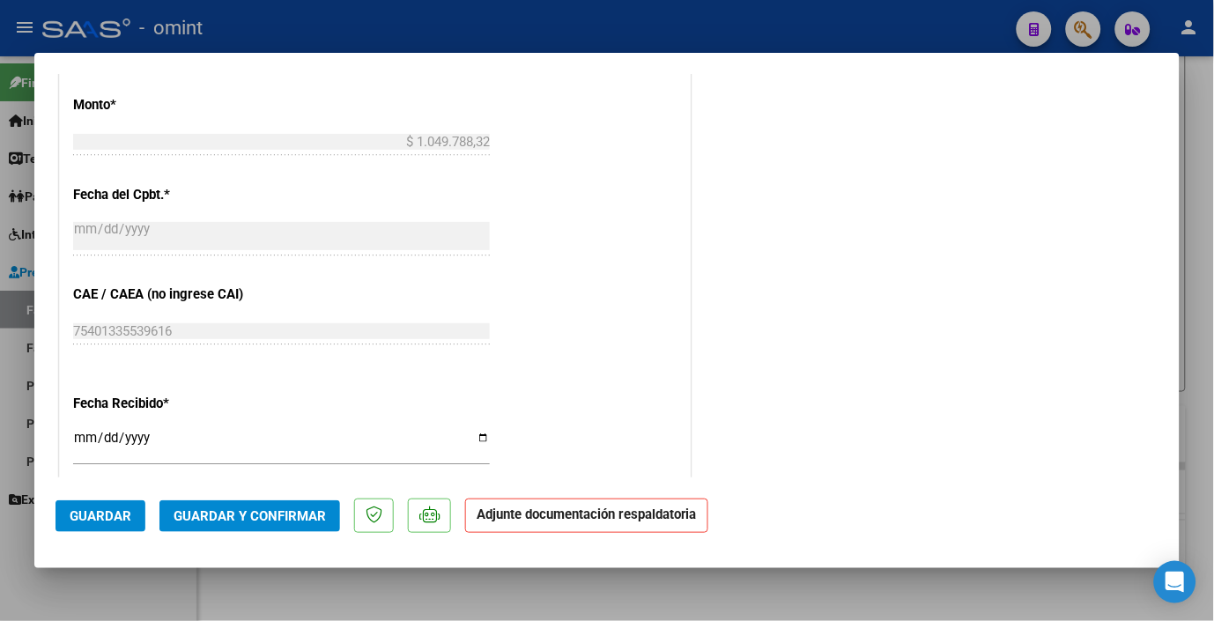
click at [432, 28] on div at bounding box center [607, 310] width 1214 height 621
type input "$ 0,00"
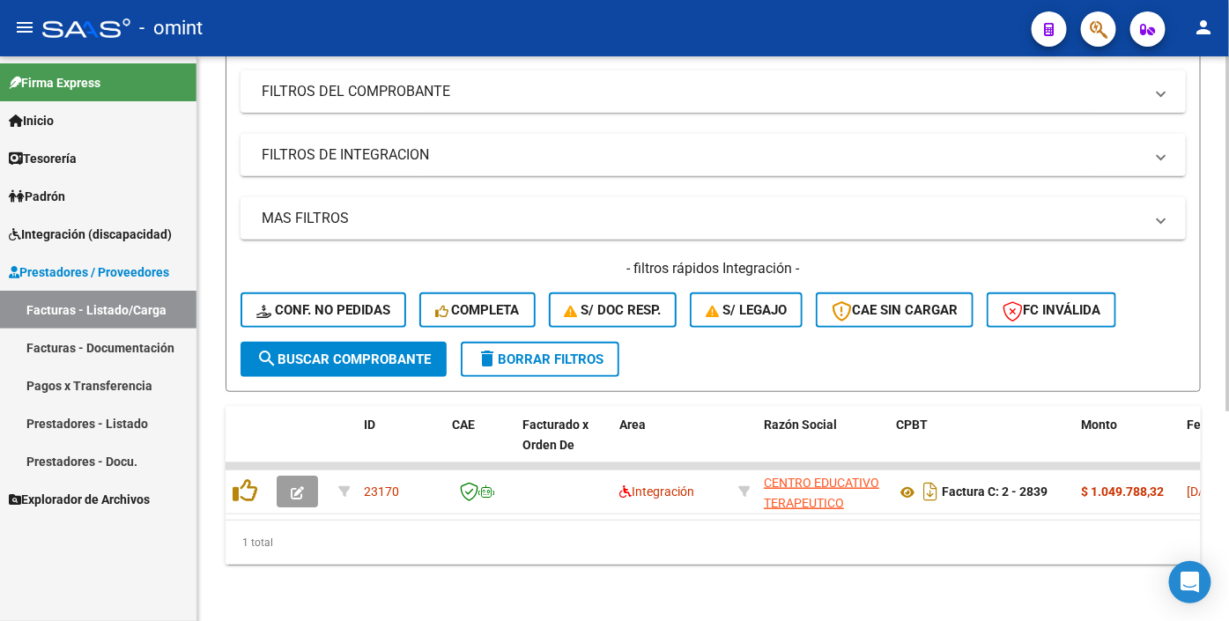
scroll to position [0, 0]
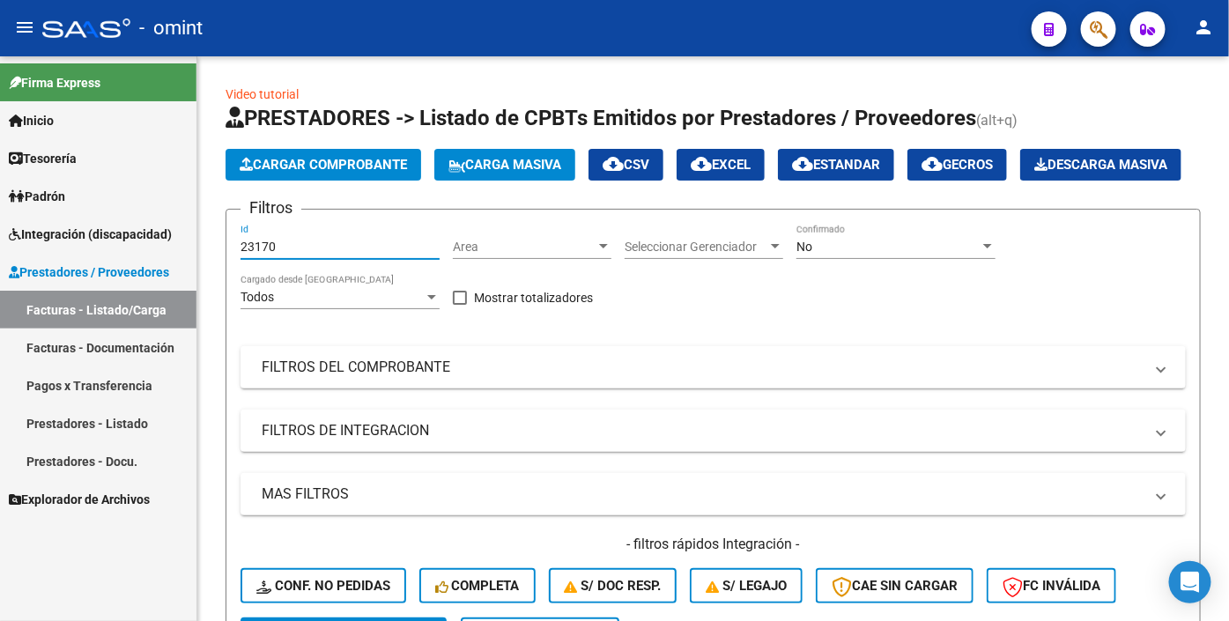
drag, startPoint x: 286, startPoint y: 291, endPoint x: 161, endPoint y: 275, distance: 126.1
click at [164, 277] on mat-sidenav-container "Firma Express Inicio Calendario SSS Instructivos Contacto OS Tesorería Extracto…" at bounding box center [614, 338] width 1229 height 565
paste input "22613"
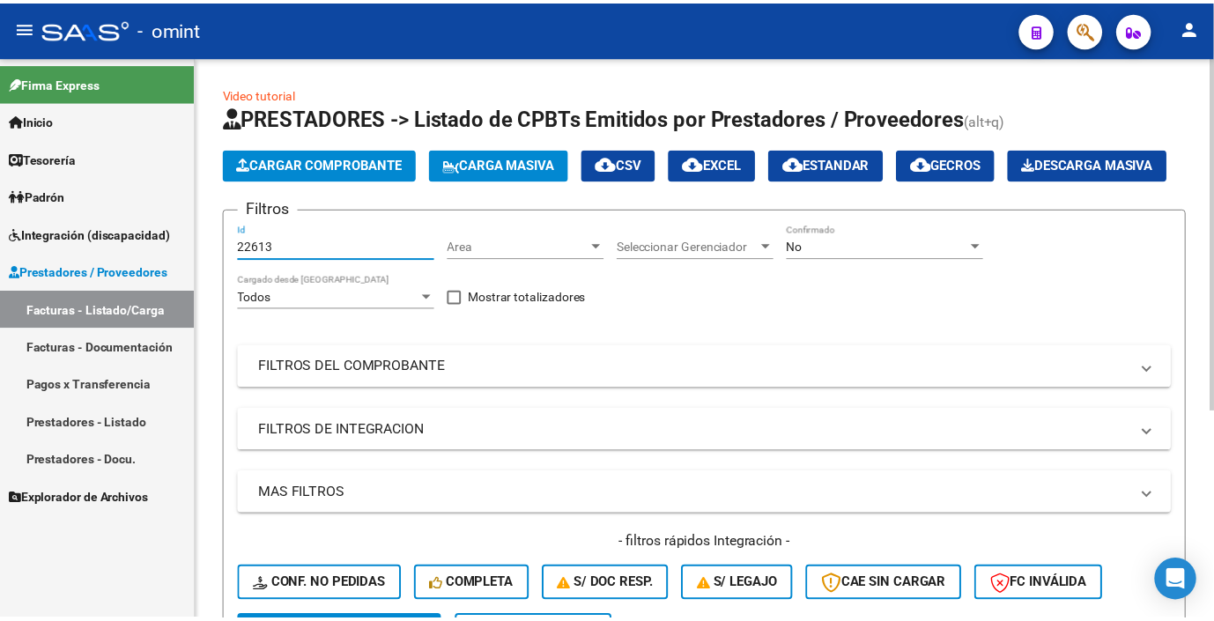
scroll to position [293, 0]
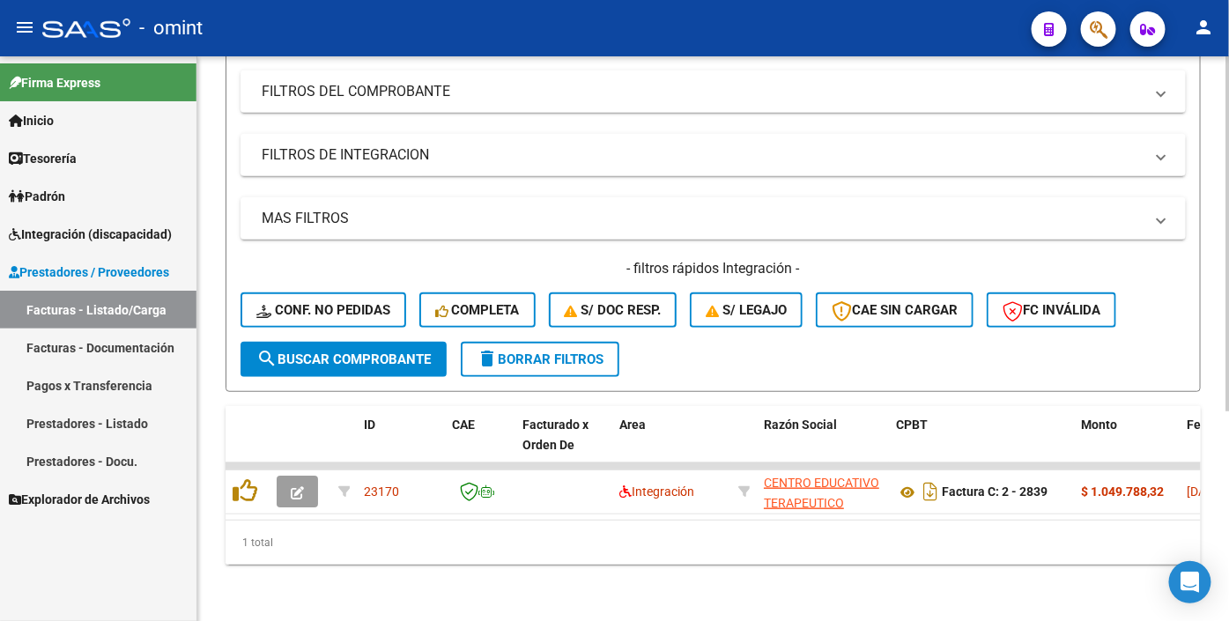
type input "22613"
drag, startPoint x: 333, startPoint y: 389, endPoint x: 390, endPoint y: 397, distance: 57.8
click at [336, 368] on span "search Buscar Comprobante" at bounding box center [343, 360] width 175 height 16
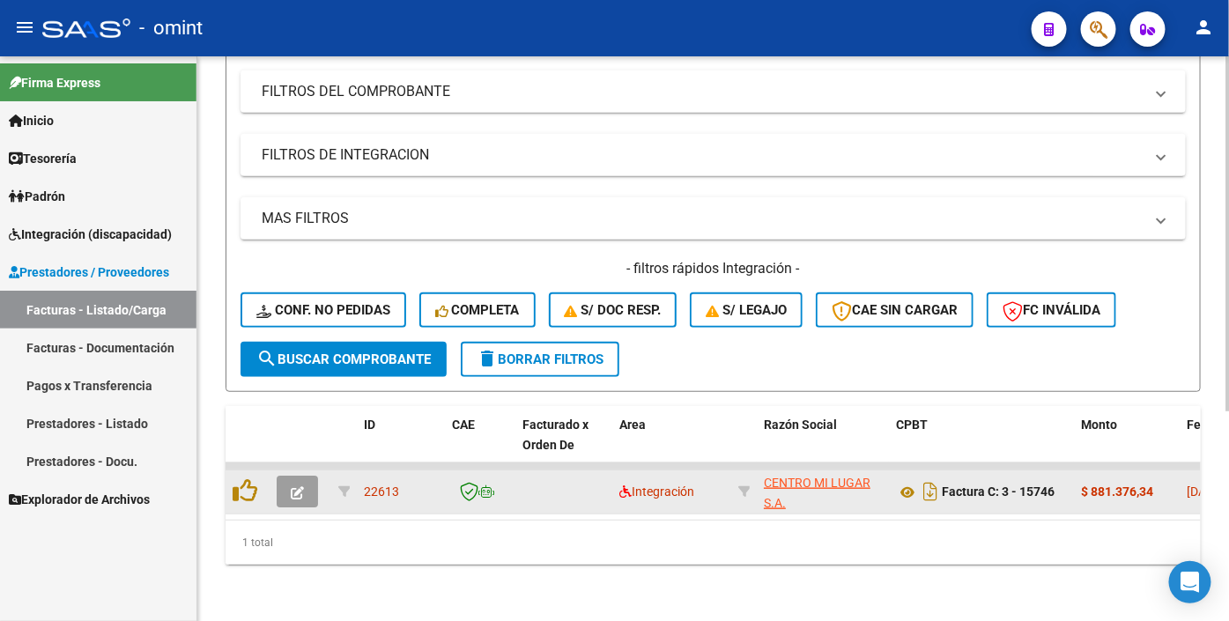
click at [287, 508] on button "button" at bounding box center [297, 492] width 41 height 32
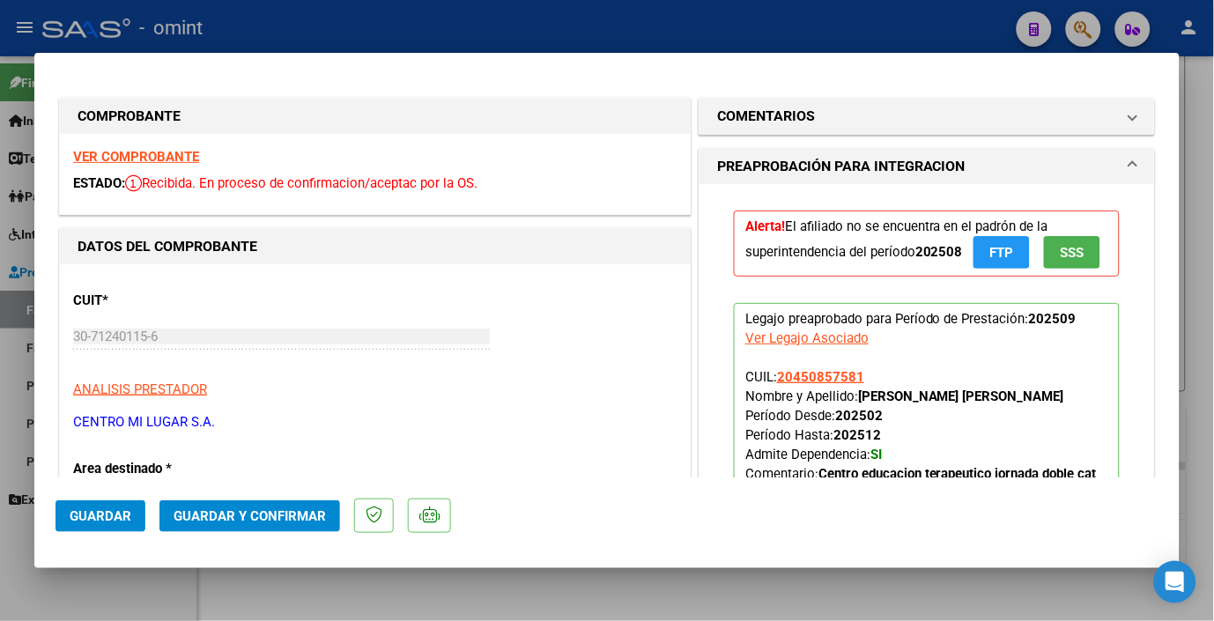
click at [171, 155] on strong "VER COMPROBANTE" at bounding box center [136, 157] width 126 height 16
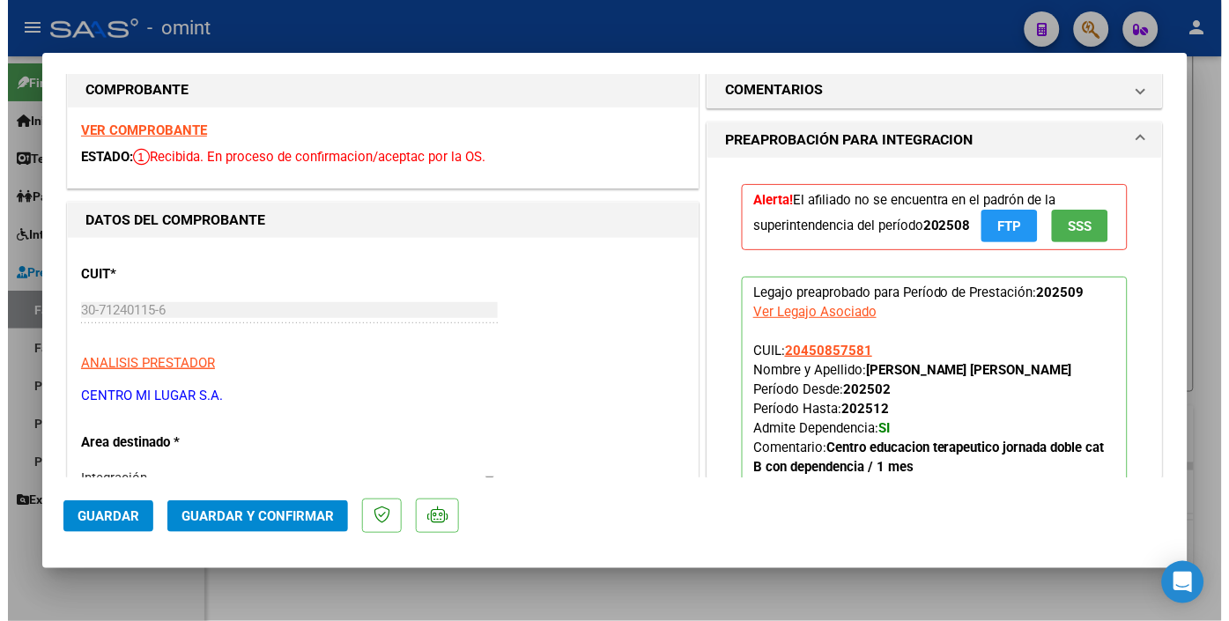
scroll to position [0, 0]
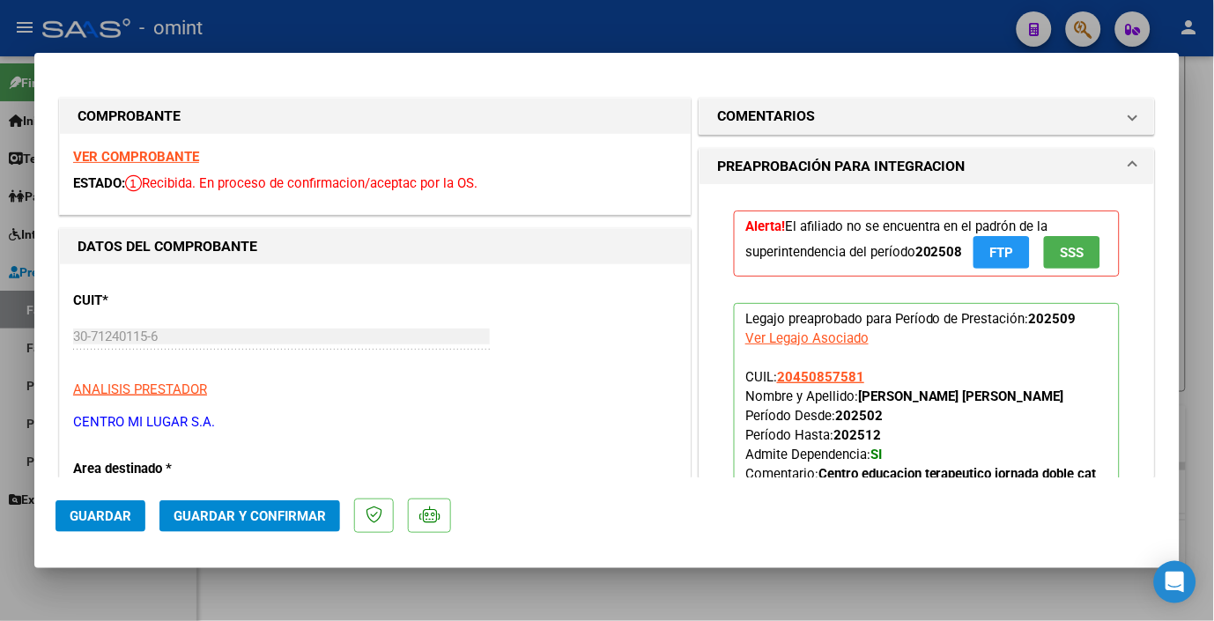
click at [88, 512] on span "Guardar" at bounding box center [101, 517] width 62 height 16
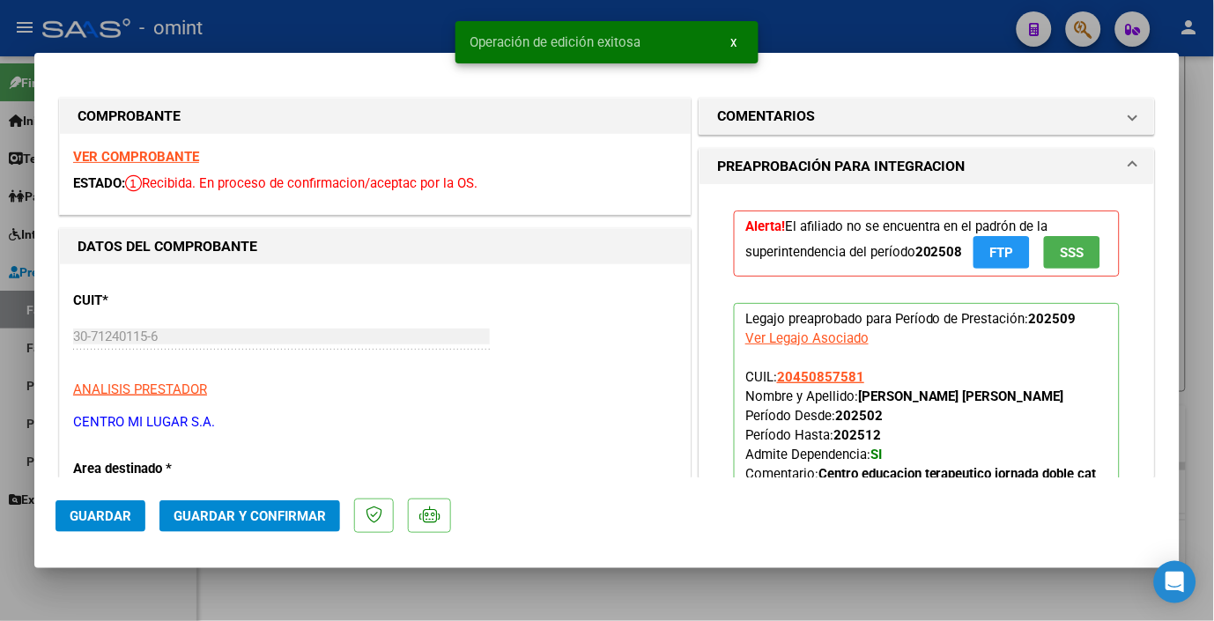
click at [500, 22] on snack-bar-container "Operación de edición exitosa x" at bounding box center [607, 42] width 303 height 42
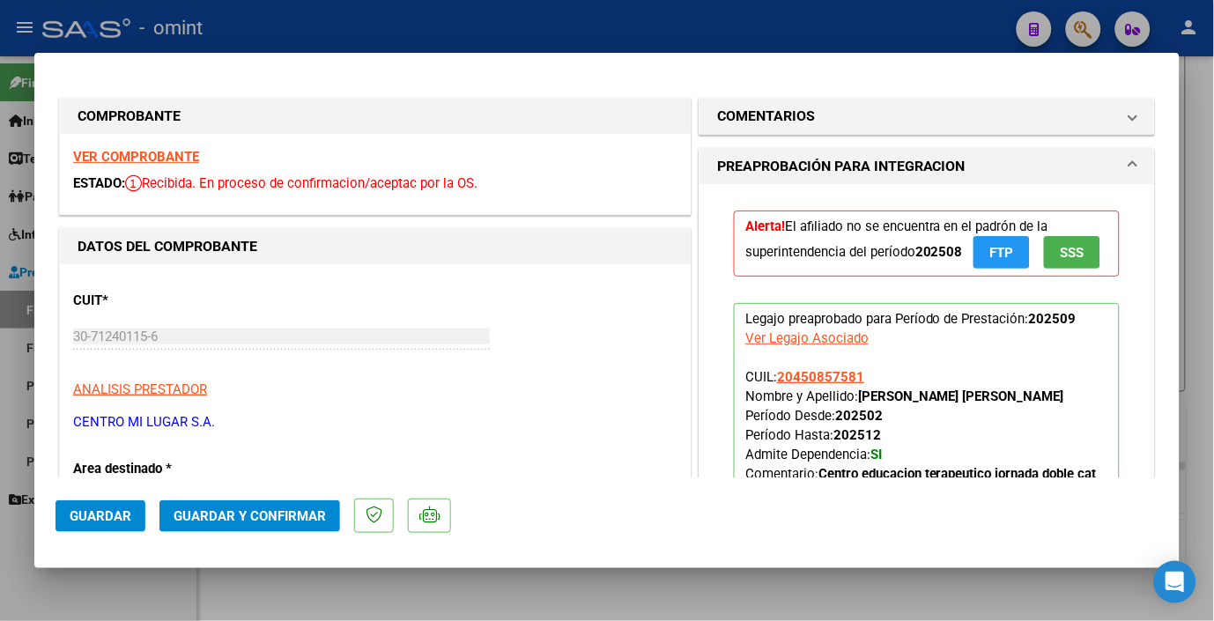
drag, startPoint x: 110, startPoint y: 516, endPoint x: 127, endPoint y: 506, distance: 19.8
click at [110, 517] on span "Guardar" at bounding box center [101, 517] width 62 height 16
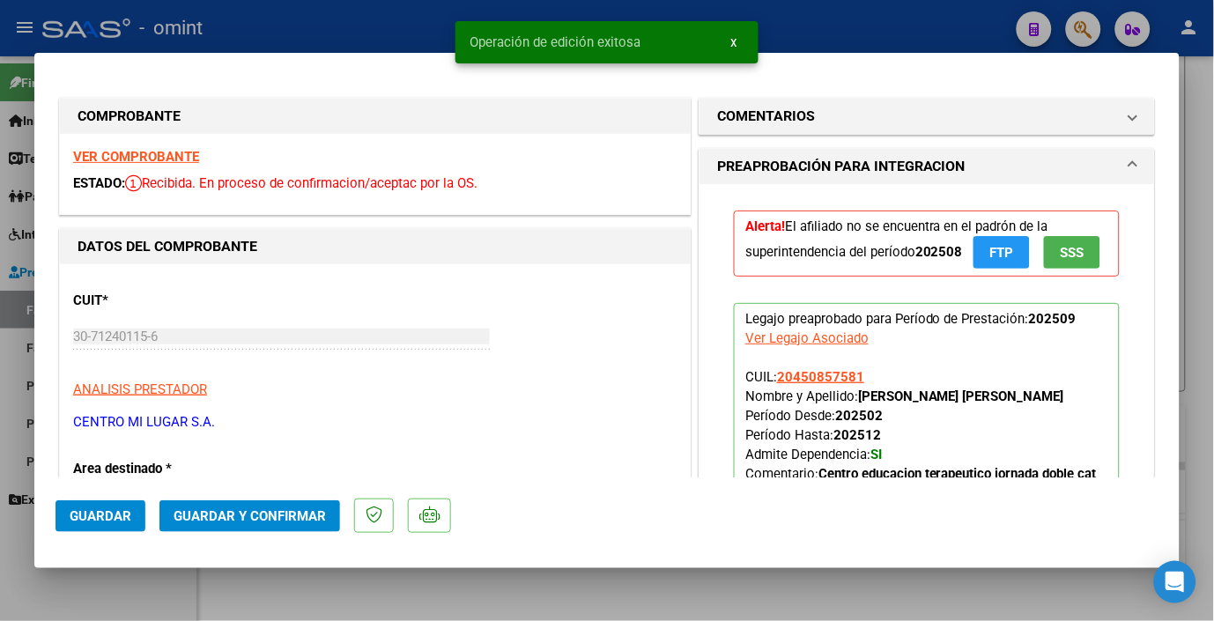
drag, startPoint x: 390, startPoint y: 4, endPoint x: 583, endPoint y: 88, distance: 211.2
click at [390, 5] on div at bounding box center [607, 310] width 1214 height 621
type input "$ 0,00"
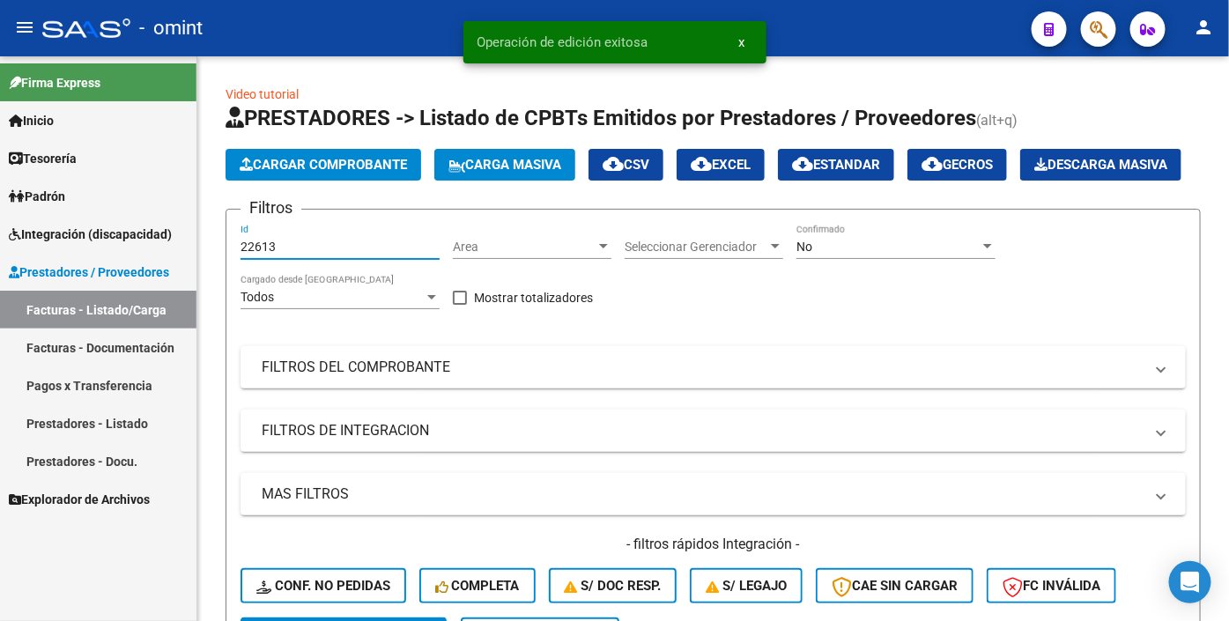
drag, startPoint x: 278, startPoint y: 287, endPoint x: 44, endPoint y: 248, distance: 237.8
click at [44, 248] on mat-sidenav-container "Firma Express Inicio Calendario SSS Instructivos Contacto OS Tesorería Extracto…" at bounding box center [614, 338] width 1229 height 565
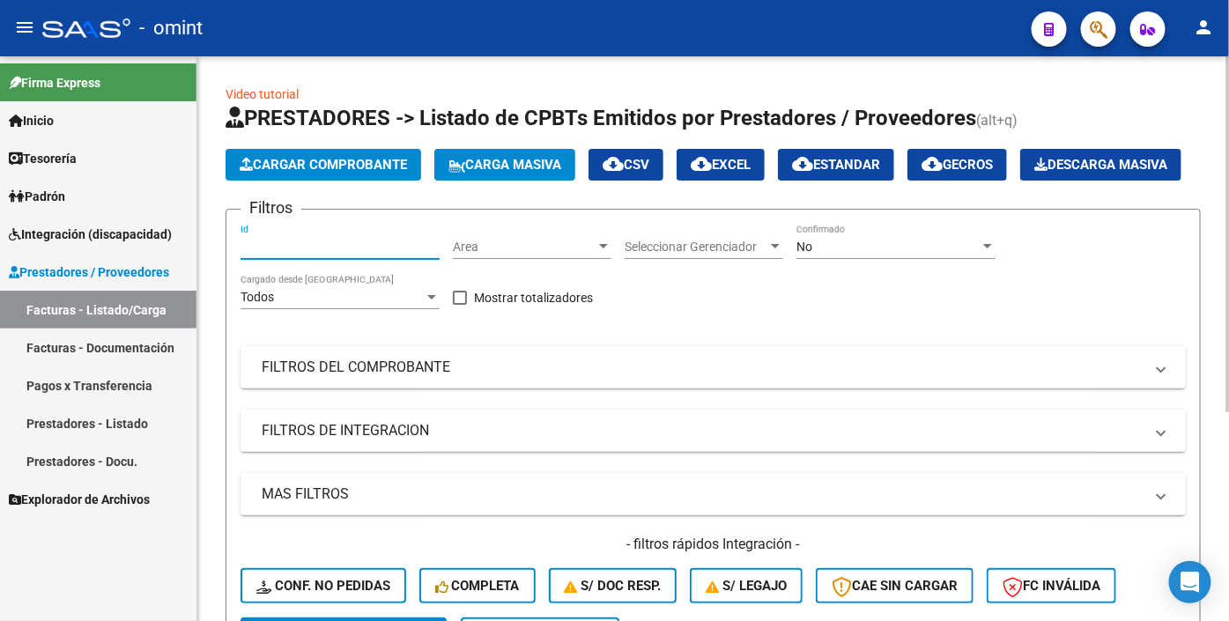
paste input "22342"
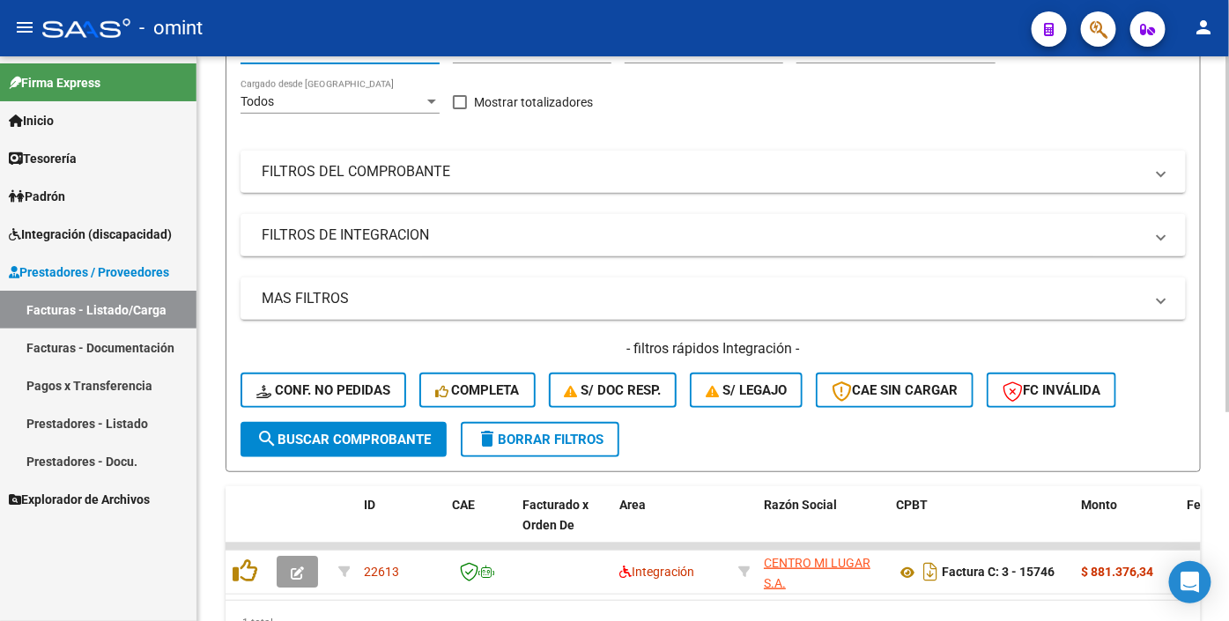
type input "22342"
click at [317, 448] on span "search Buscar Comprobante" at bounding box center [343, 440] width 175 height 16
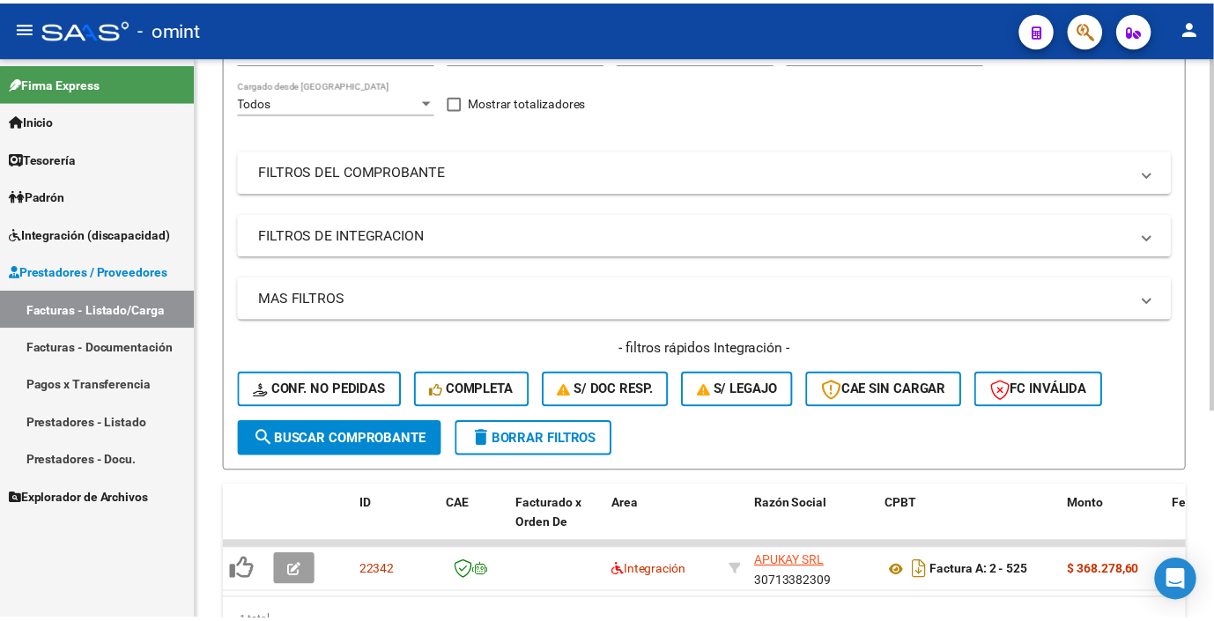
scroll to position [332, 0]
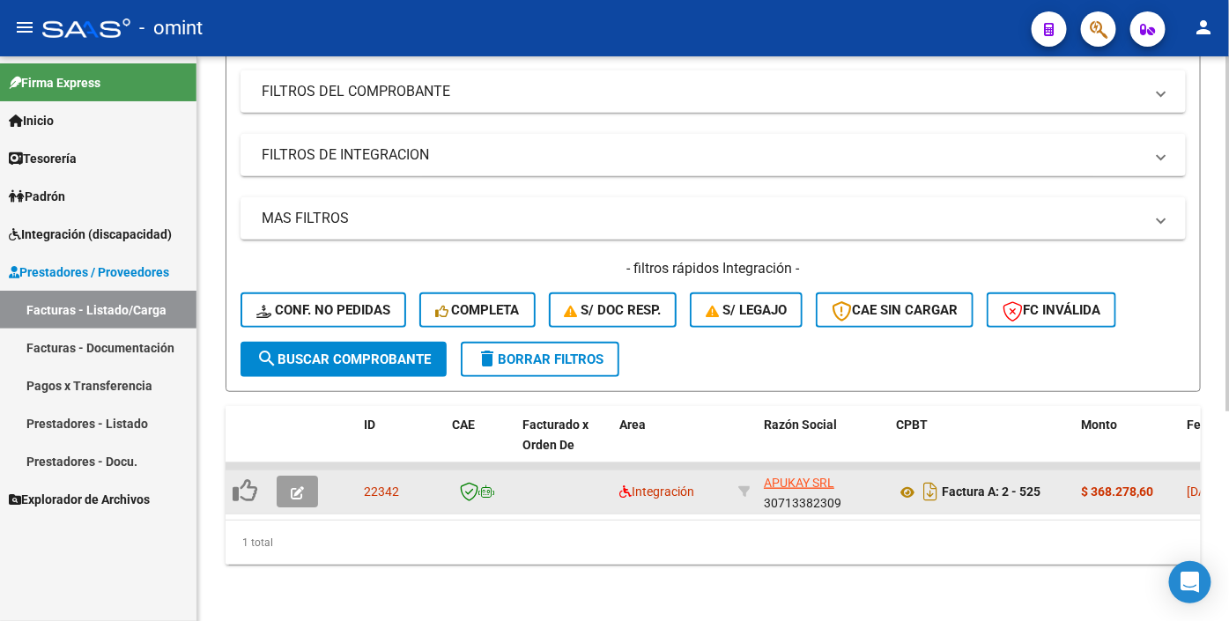
click at [310, 476] on button "button" at bounding box center [297, 492] width 41 height 32
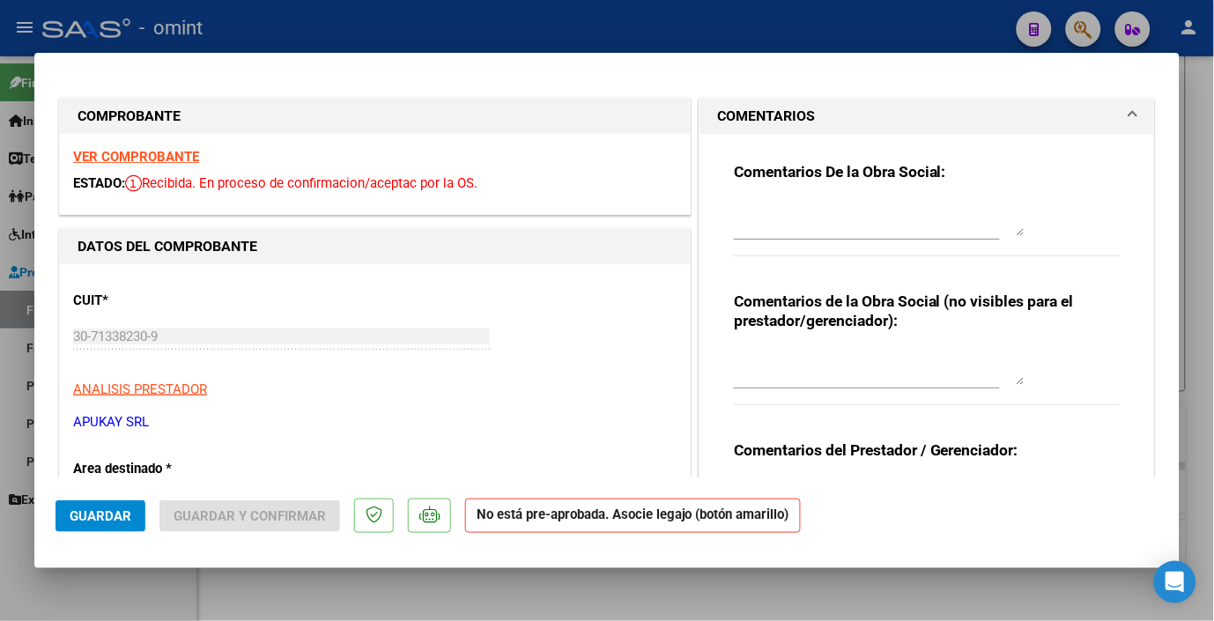
click at [126, 160] on strong "VER COMPROBANTE" at bounding box center [136, 157] width 126 height 16
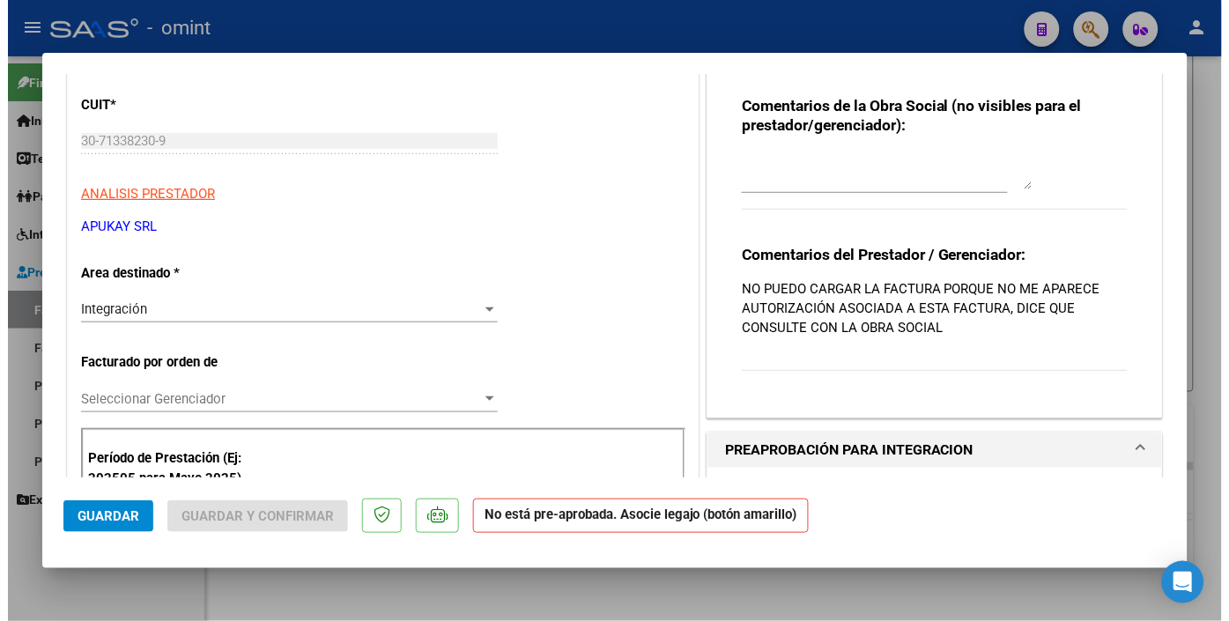
scroll to position [391, 0]
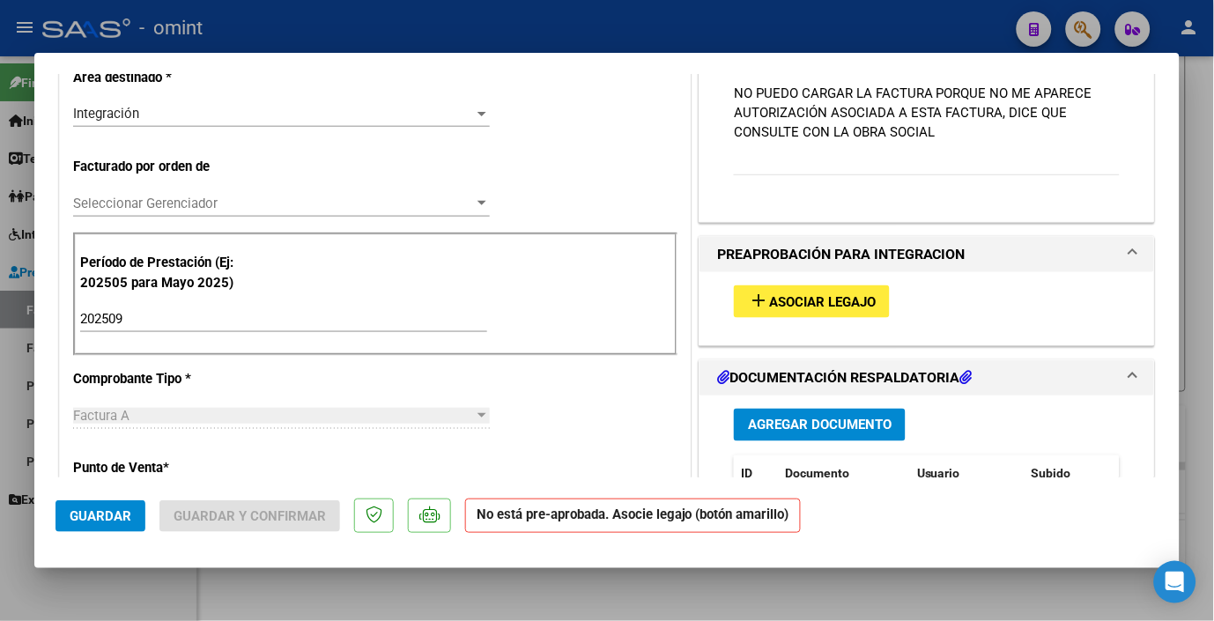
click at [803, 301] on span "Asociar Legajo" at bounding box center [822, 302] width 107 height 16
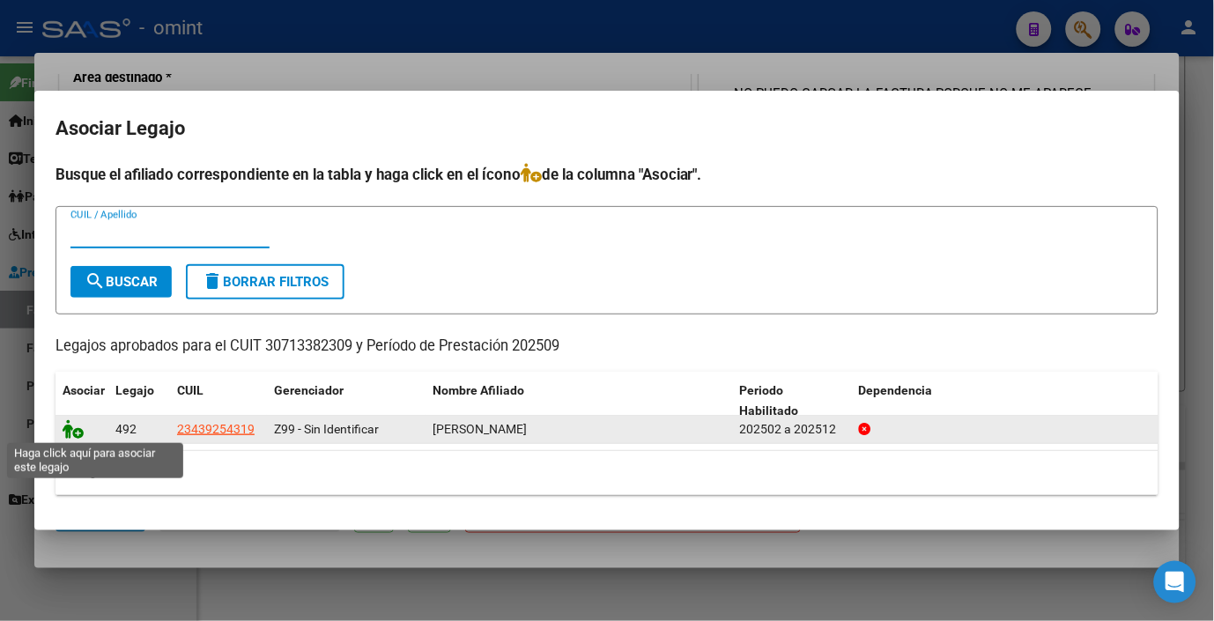
click at [65, 427] on icon at bounding box center [73, 429] width 21 height 19
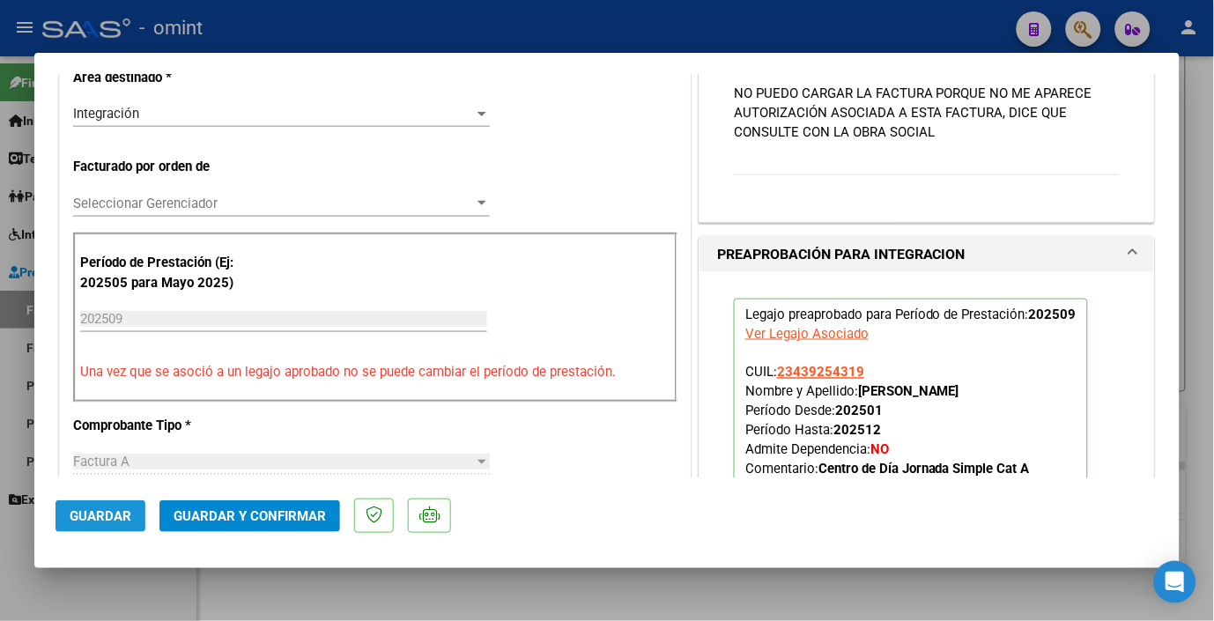
click at [116, 522] on span "Guardar" at bounding box center [101, 517] width 62 height 16
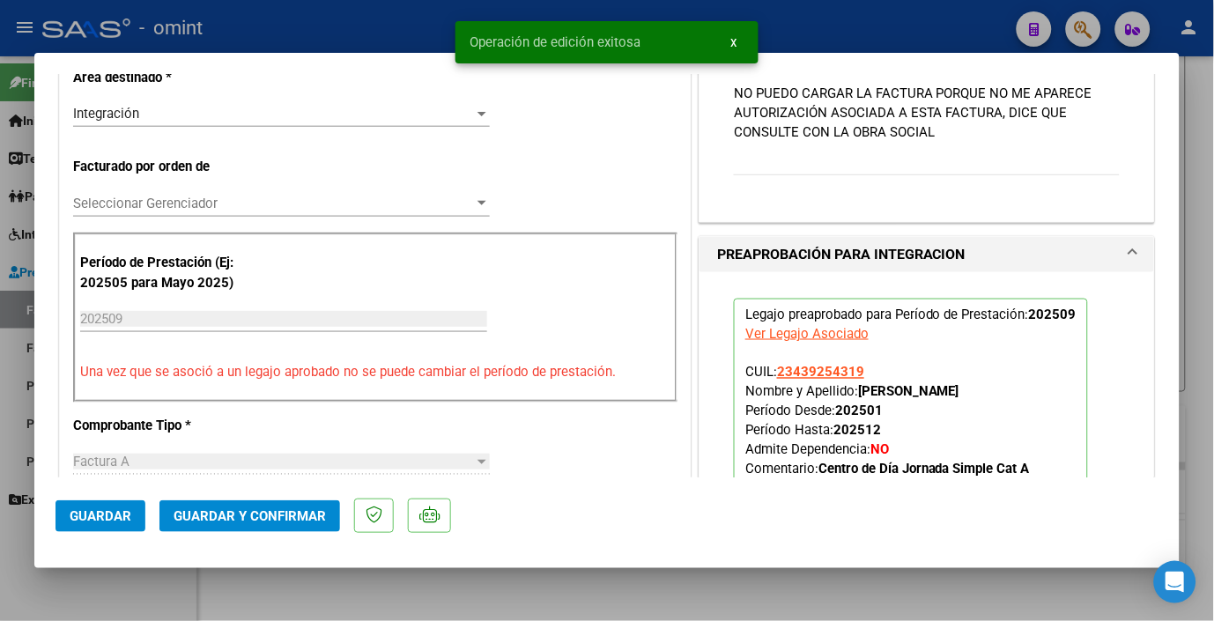
click at [375, 26] on div at bounding box center [607, 310] width 1214 height 621
type input "$ 0,00"
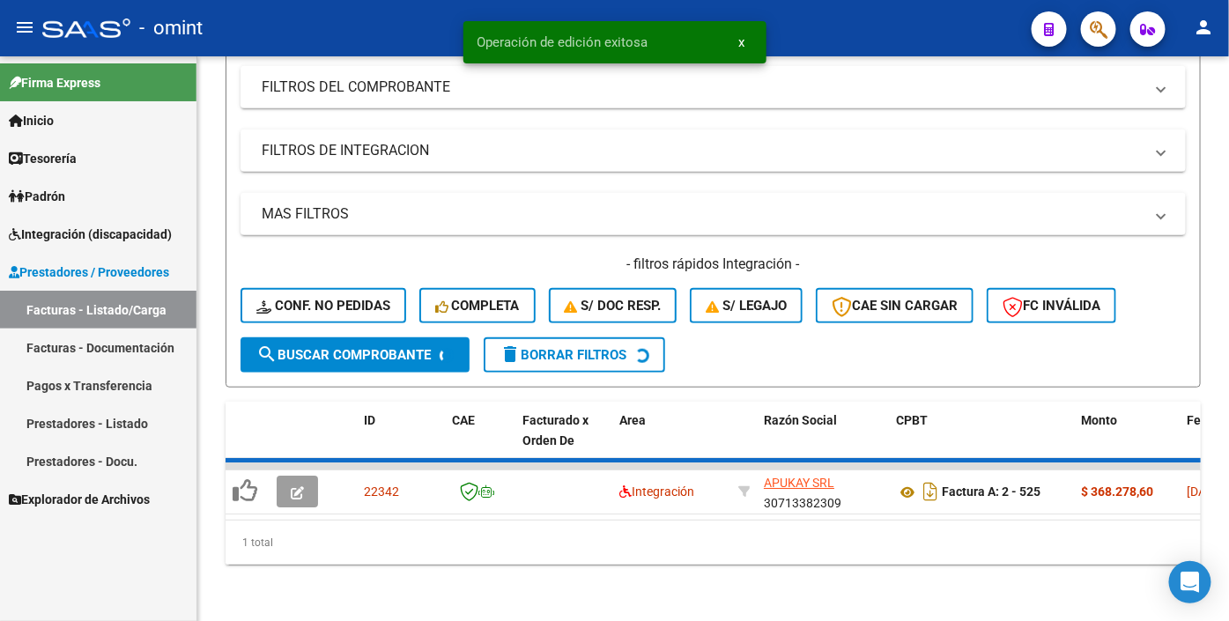
scroll to position [332, 0]
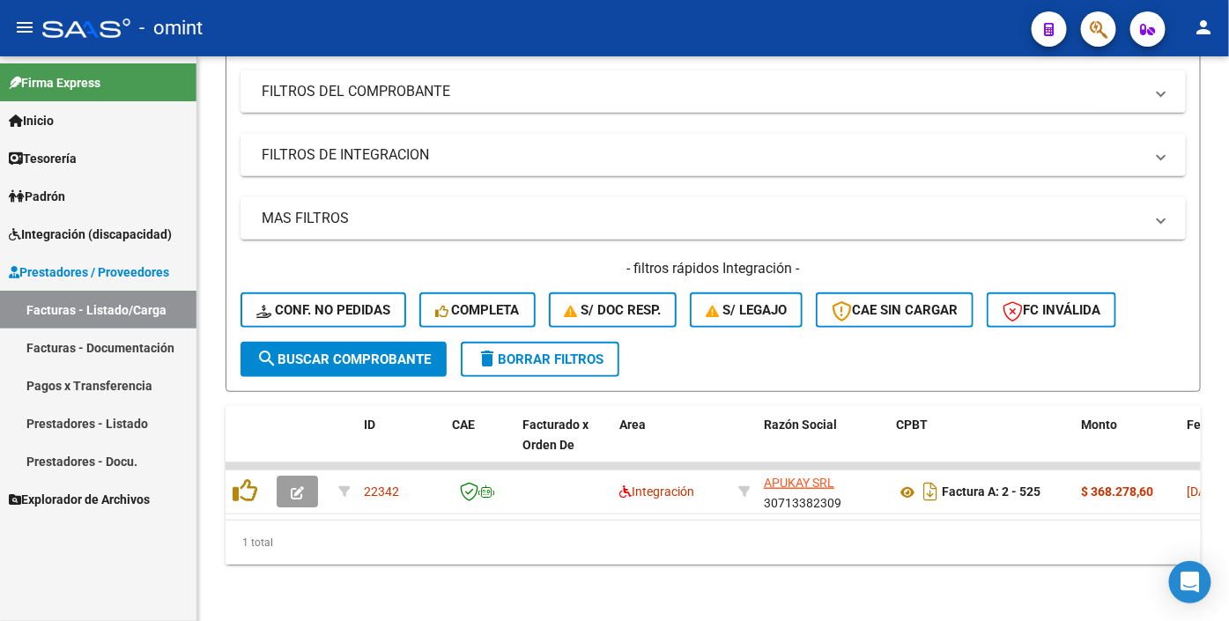
click at [138, 309] on link "Facturas - Listado/Carga" at bounding box center [98, 310] width 197 height 38
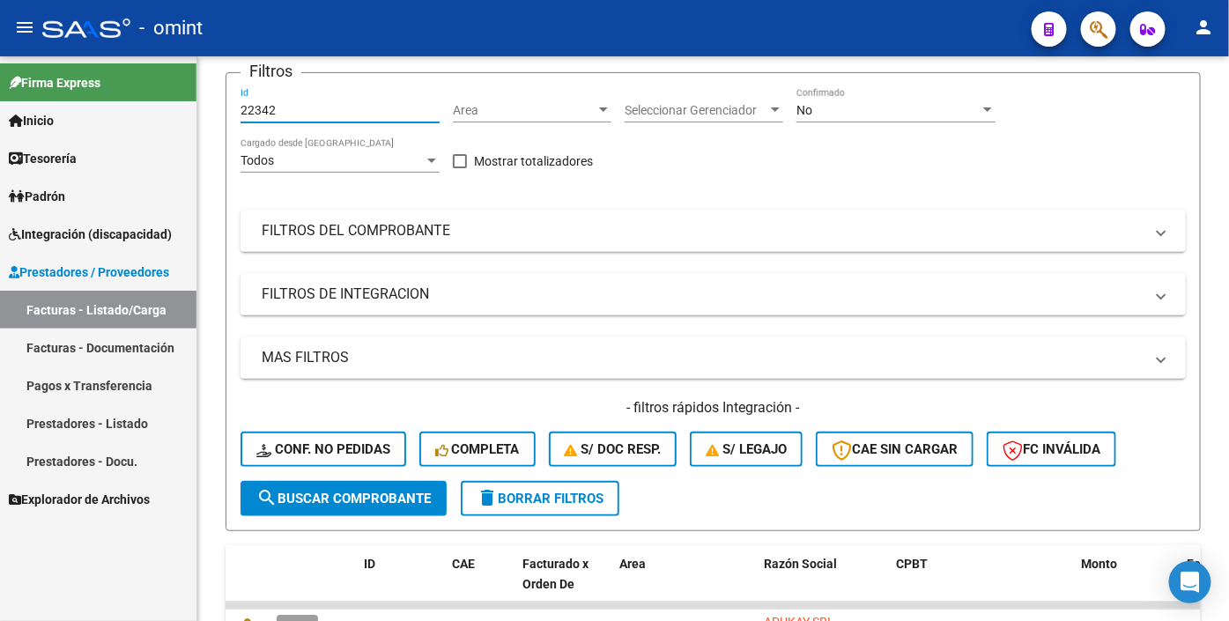
drag, startPoint x: 301, startPoint y: 157, endPoint x: 148, endPoint y: 144, distance: 153.9
click at [142, 145] on mat-sidenav-container "Firma Express Inicio Calendario SSS Instructivos Contacto OS Tesorería Extracto…" at bounding box center [614, 338] width 1229 height 565
drag, startPoint x: 311, startPoint y: 163, endPoint x: 298, endPoint y: 150, distance: 18.7
paste input "22093"
type input "22093"
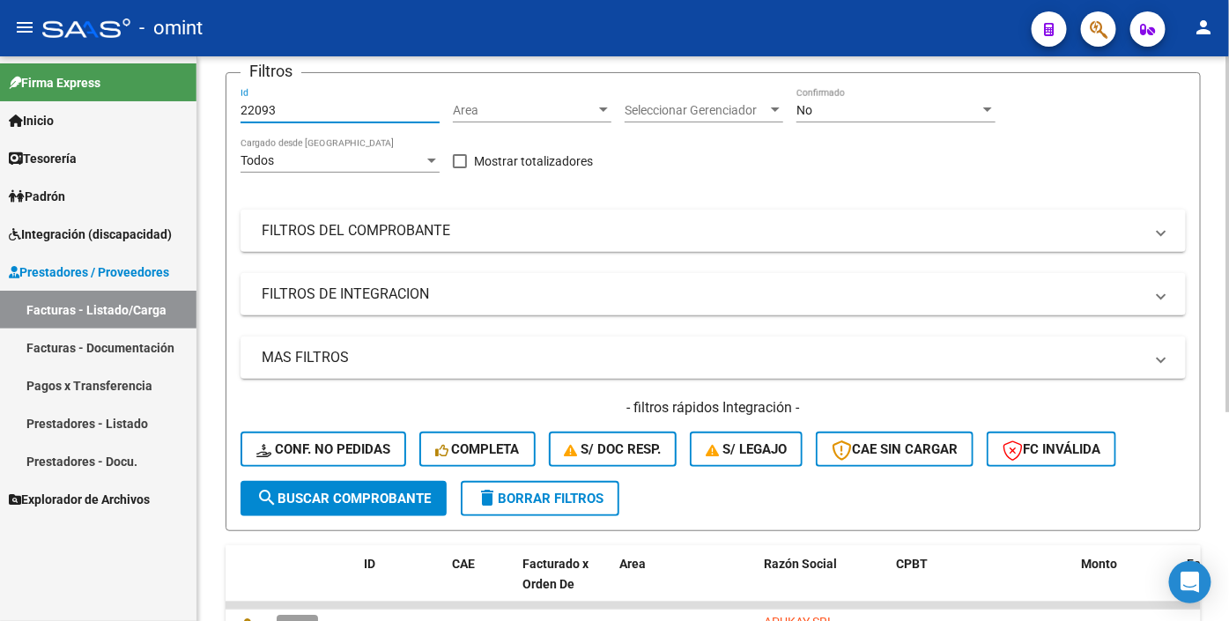
click at [304, 507] on span "search Buscar Comprobante" at bounding box center [343, 499] width 175 height 16
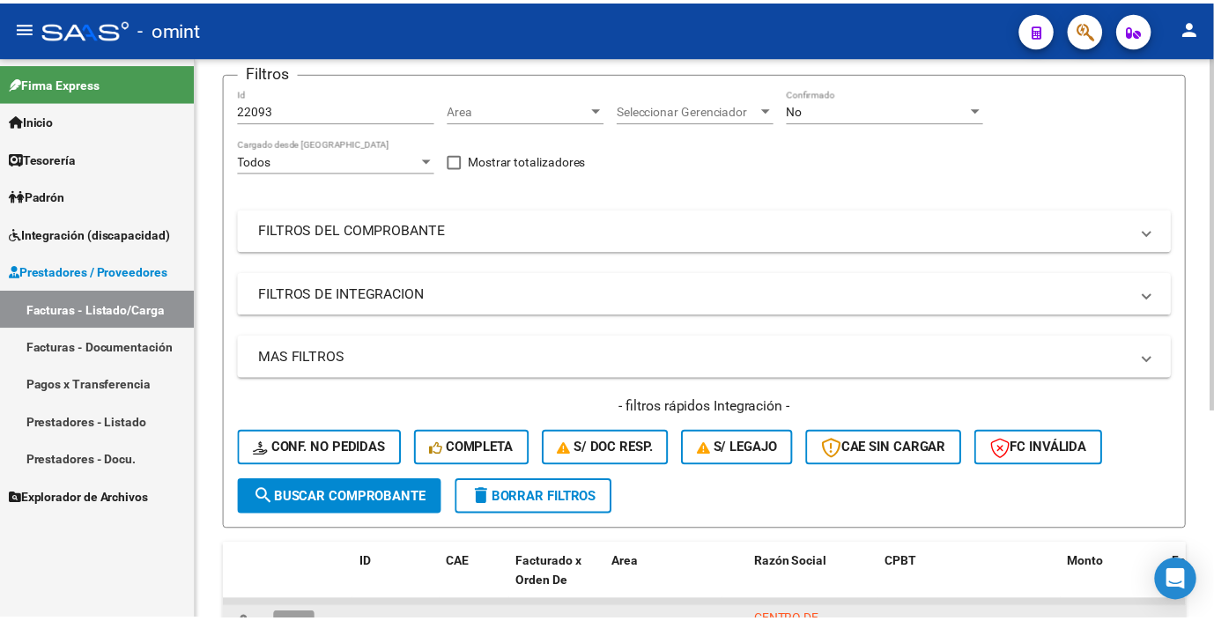
scroll to position [332, 0]
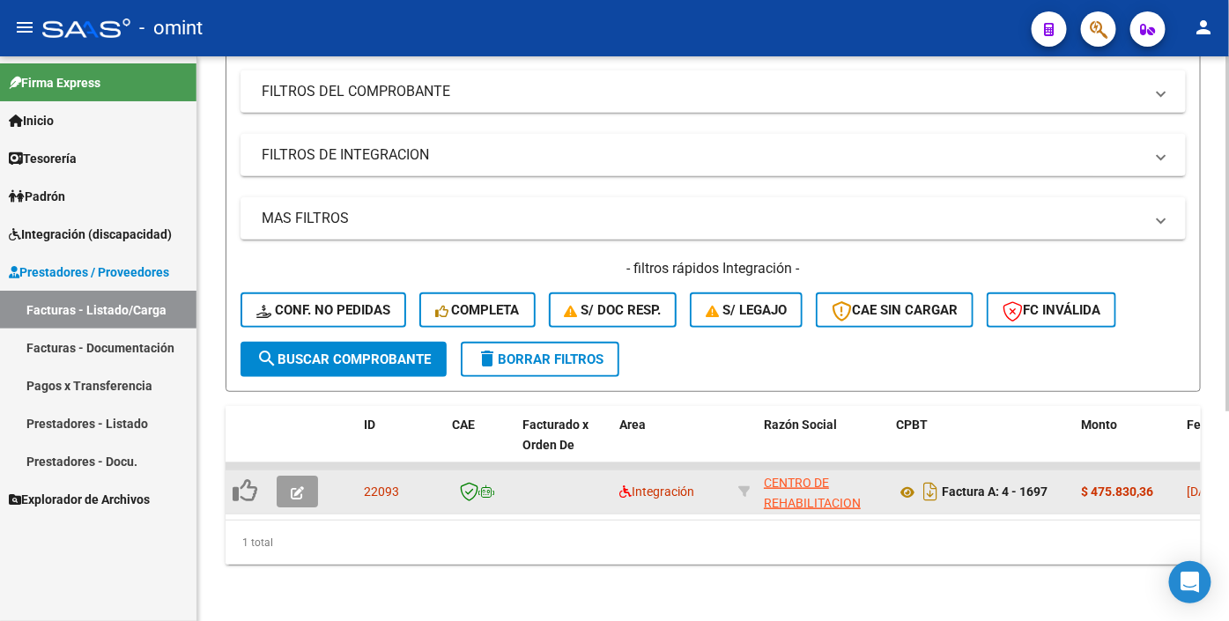
click at [291, 486] on icon "button" at bounding box center [297, 492] width 13 height 13
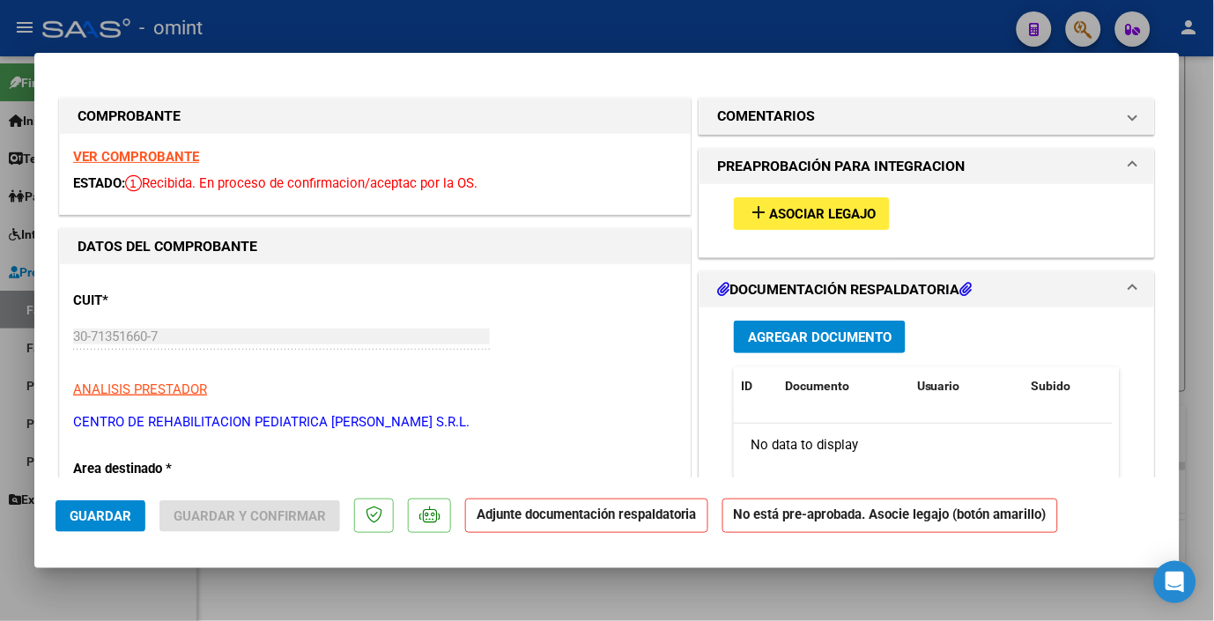
click at [155, 157] on strong "VER COMPROBANTE" at bounding box center [136, 157] width 126 height 16
click at [795, 212] on span "Asociar Legajo" at bounding box center [822, 214] width 107 height 16
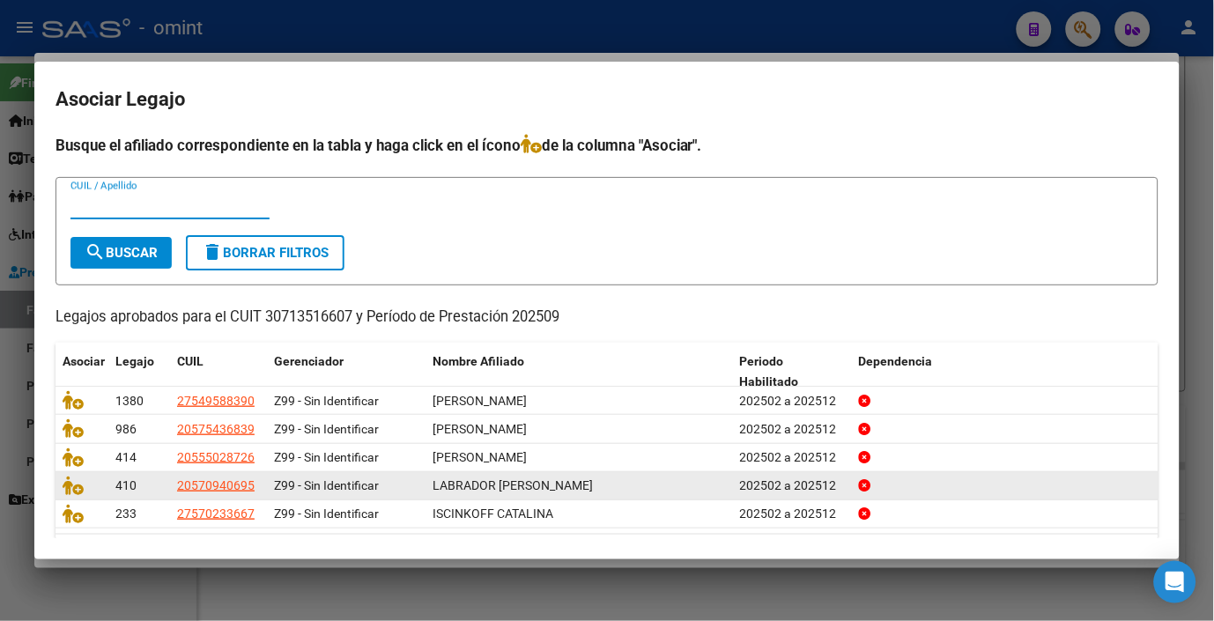
scroll to position [55, 0]
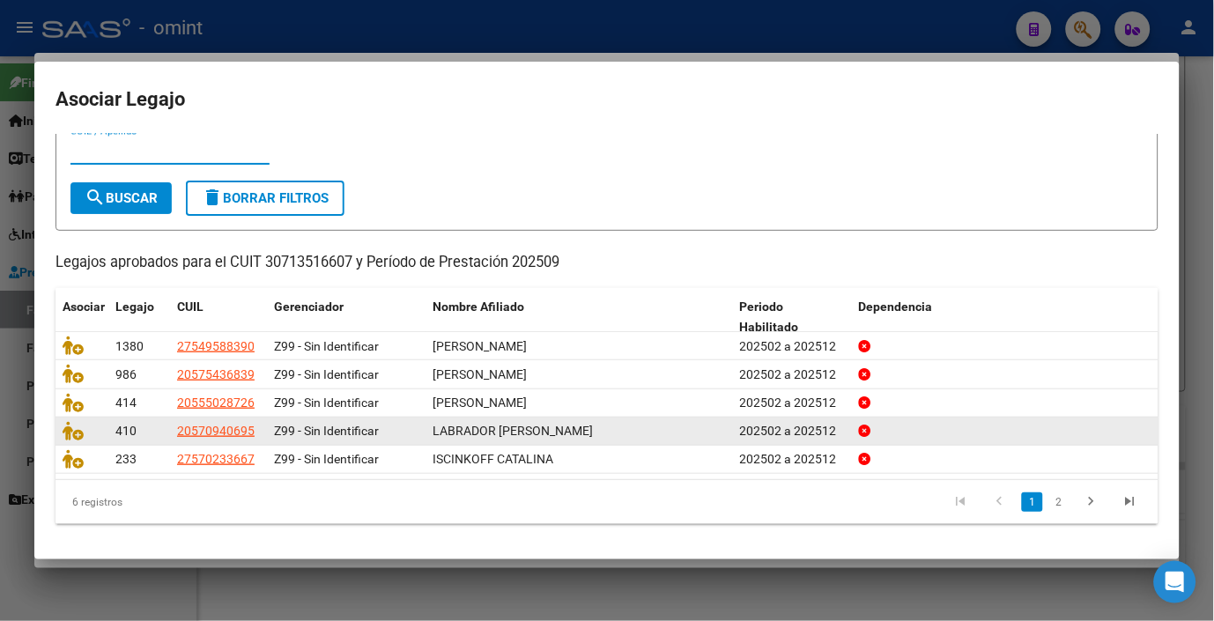
click at [1049, 501] on link "2" at bounding box center [1059, 502] width 21 height 19
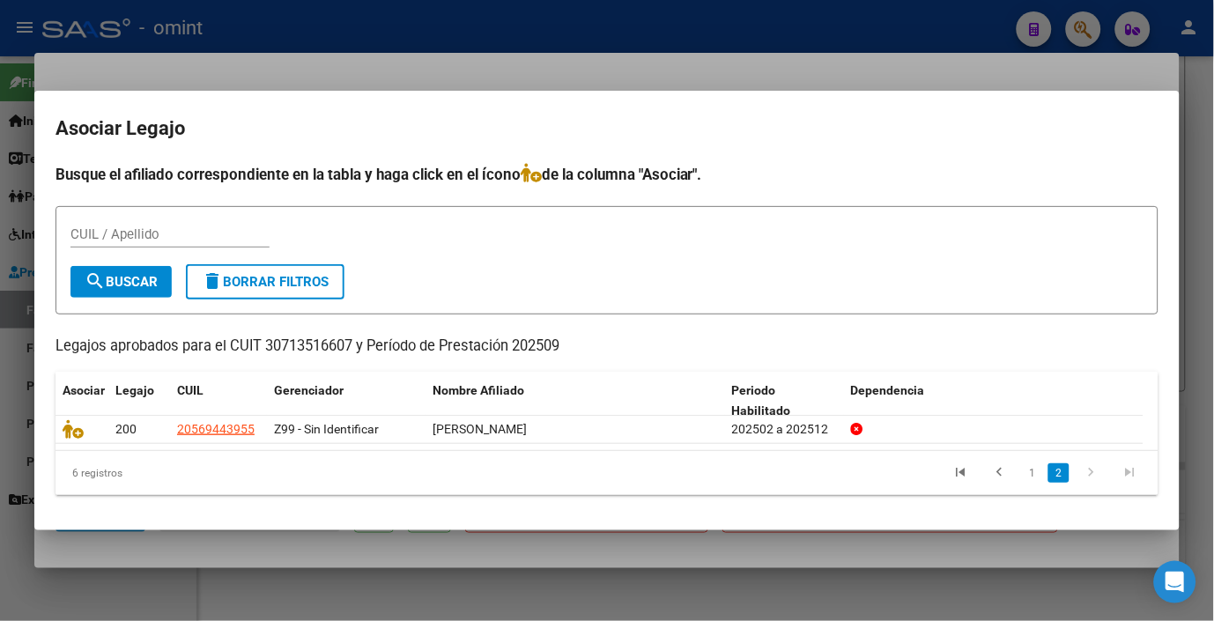
scroll to position [0, 0]
click at [1031, 472] on link "1" at bounding box center [1032, 473] width 21 height 19
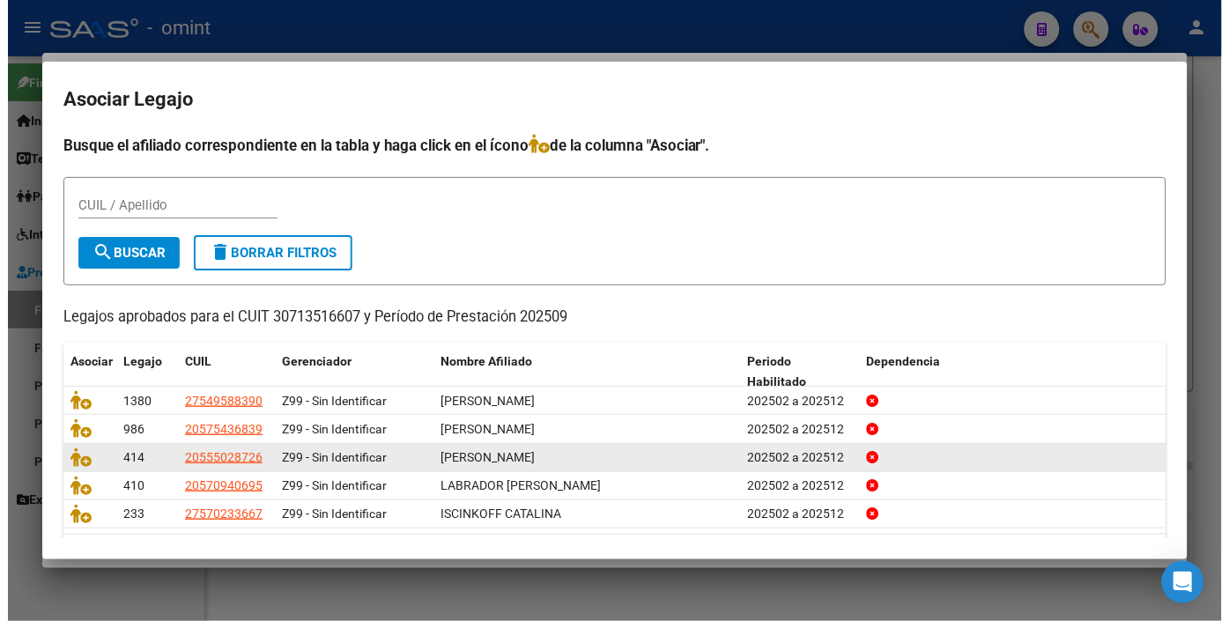
scroll to position [55, 0]
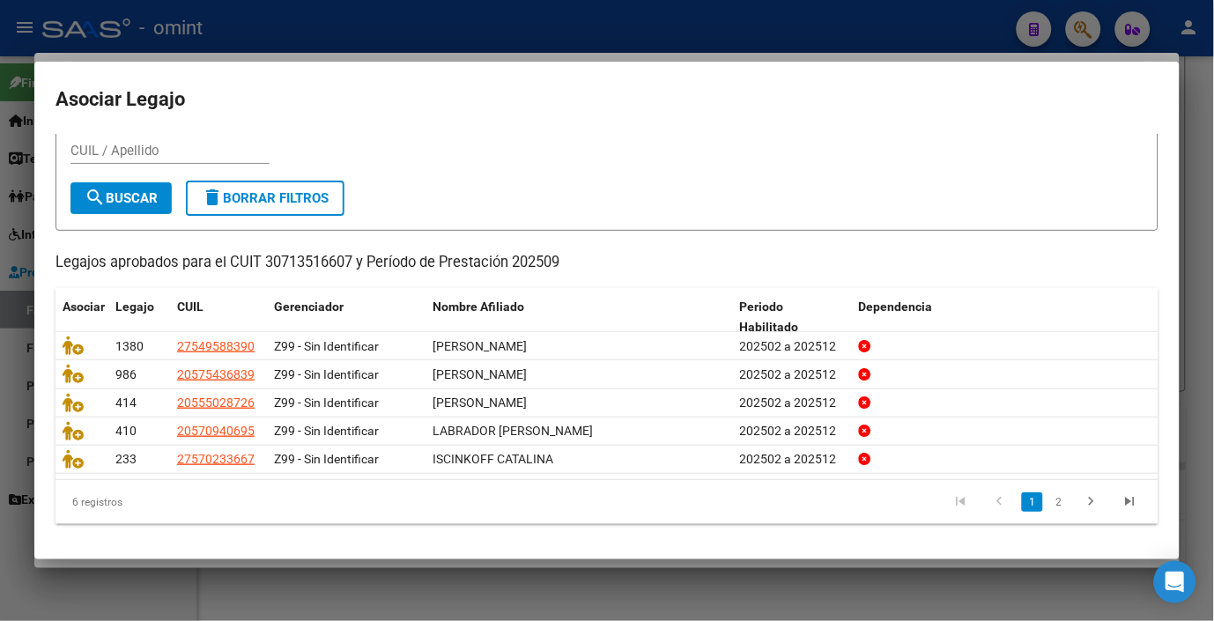
drag, startPoint x: 271, startPoint y: 24, endPoint x: 389, endPoint y: 55, distance: 122.1
click at [271, 25] on div at bounding box center [607, 310] width 1214 height 621
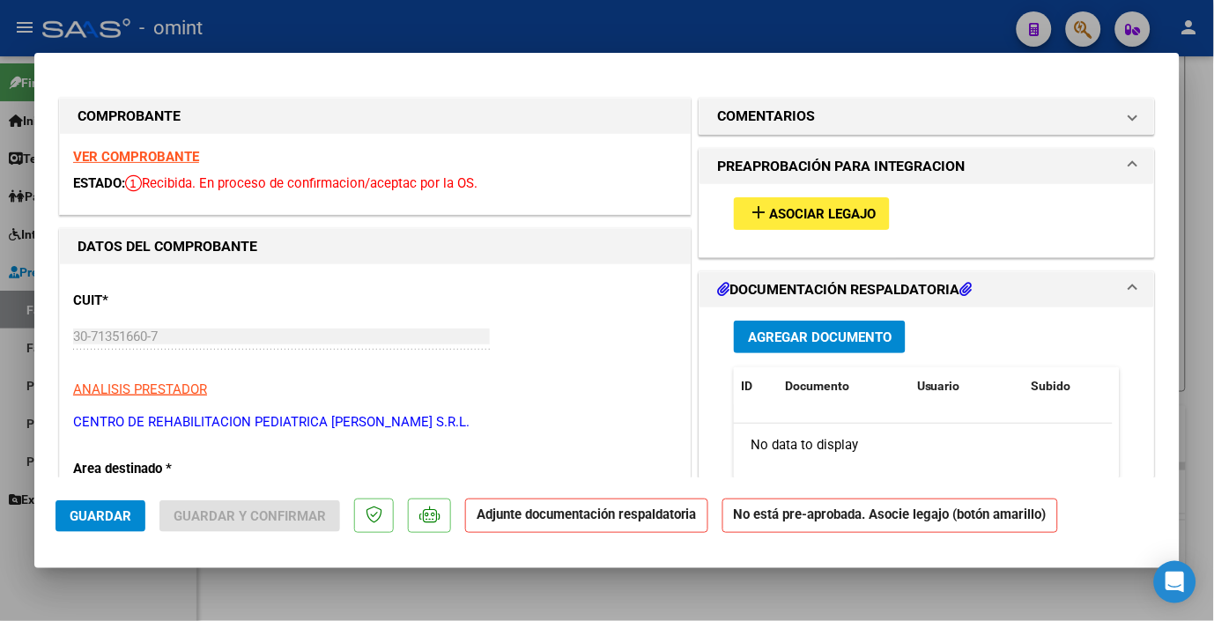
drag, startPoint x: 249, startPoint y: 22, endPoint x: 386, endPoint y: 45, distance: 138.5
click at [252, 22] on div at bounding box center [607, 310] width 1214 height 621
type input "$ 0,00"
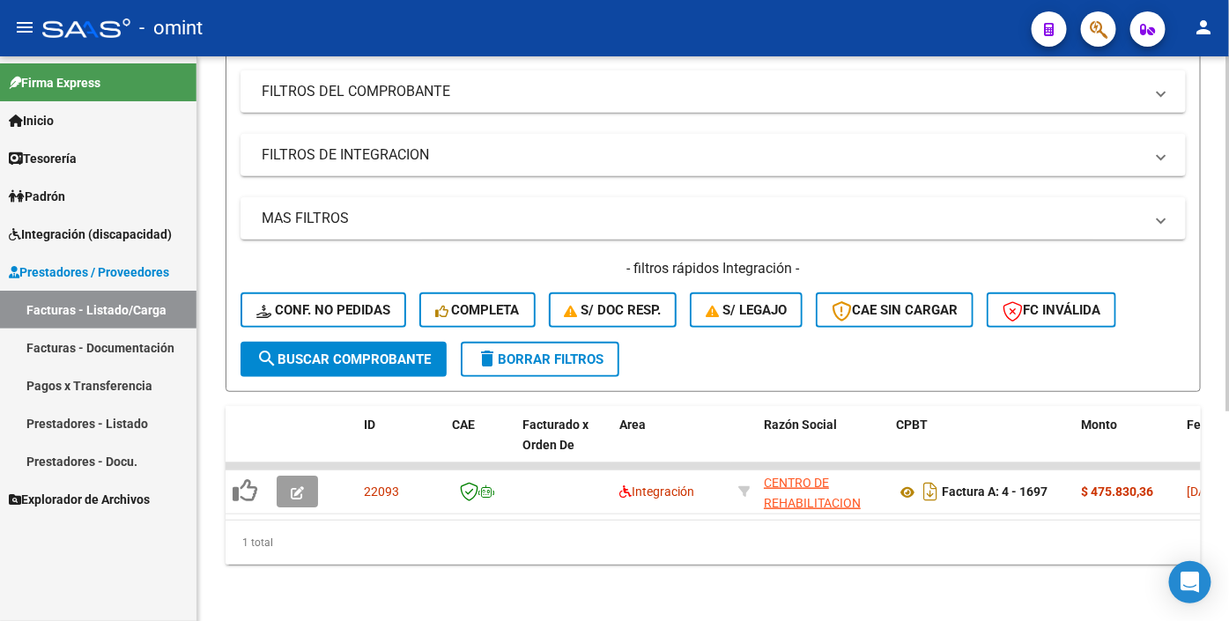
scroll to position [39, 0]
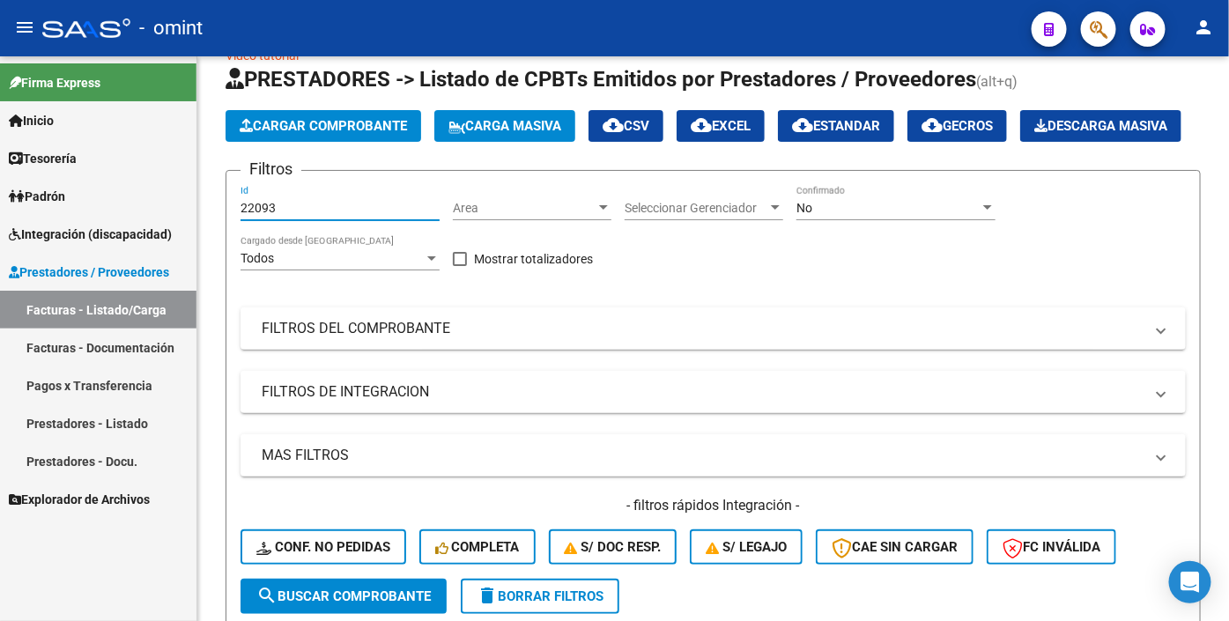
drag, startPoint x: 314, startPoint y: 249, endPoint x: 48, endPoint y: 207, distance: 269.5
click at [48, 208] on mat-sidenav-container "Firma Express Inicio Calendario SSS Instructivos Contacto OS Tesorería Extracto…" at bounding box center [614, 338] width 1229 height 565
paste input "22088"
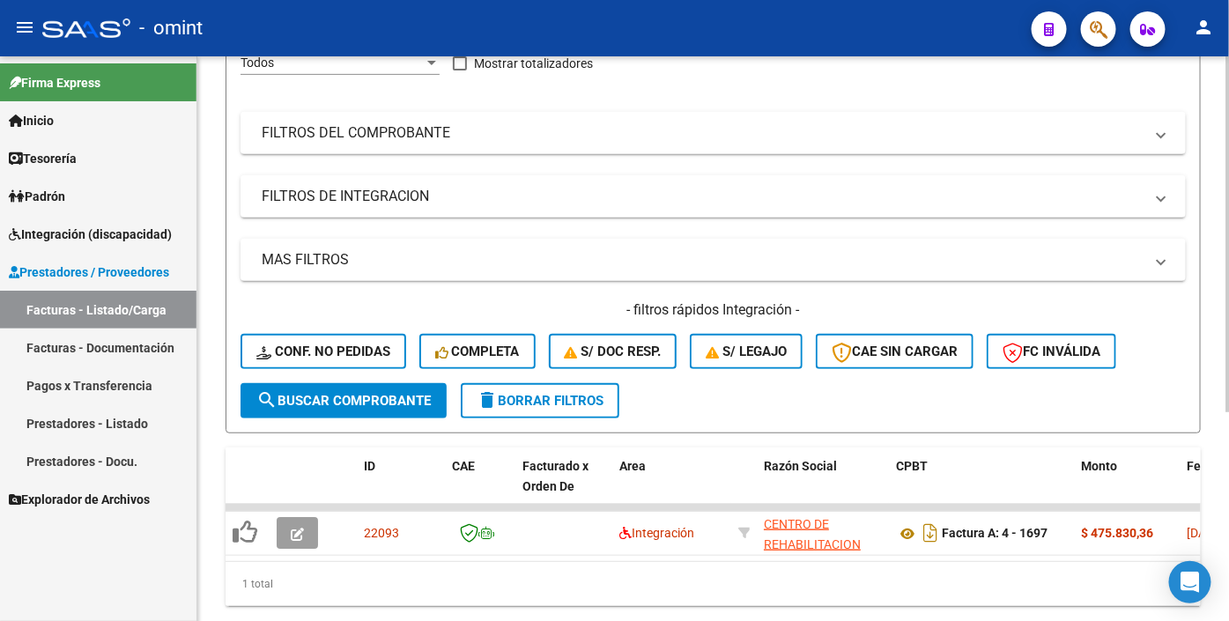
type input "22088"
click at [336, 409] on span "search Buscar Comprobante" at bounding box center [343, 401] width 175 height 16
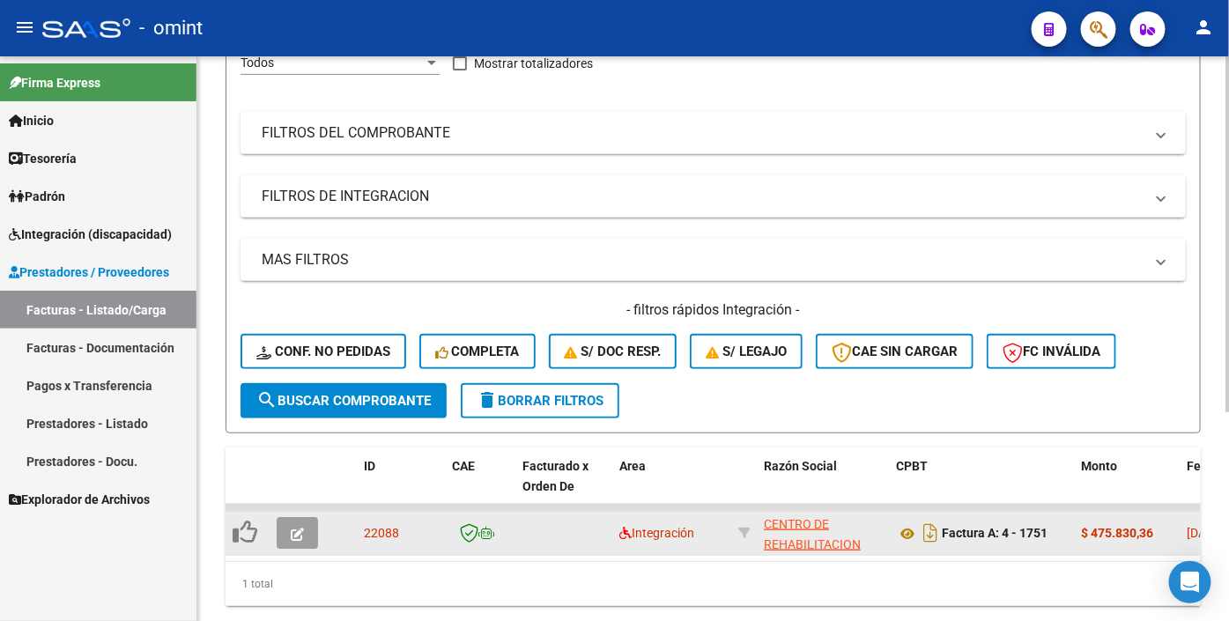
click at [313, 549] on button "button" at bounding box center [297, 533] width 41 height 32
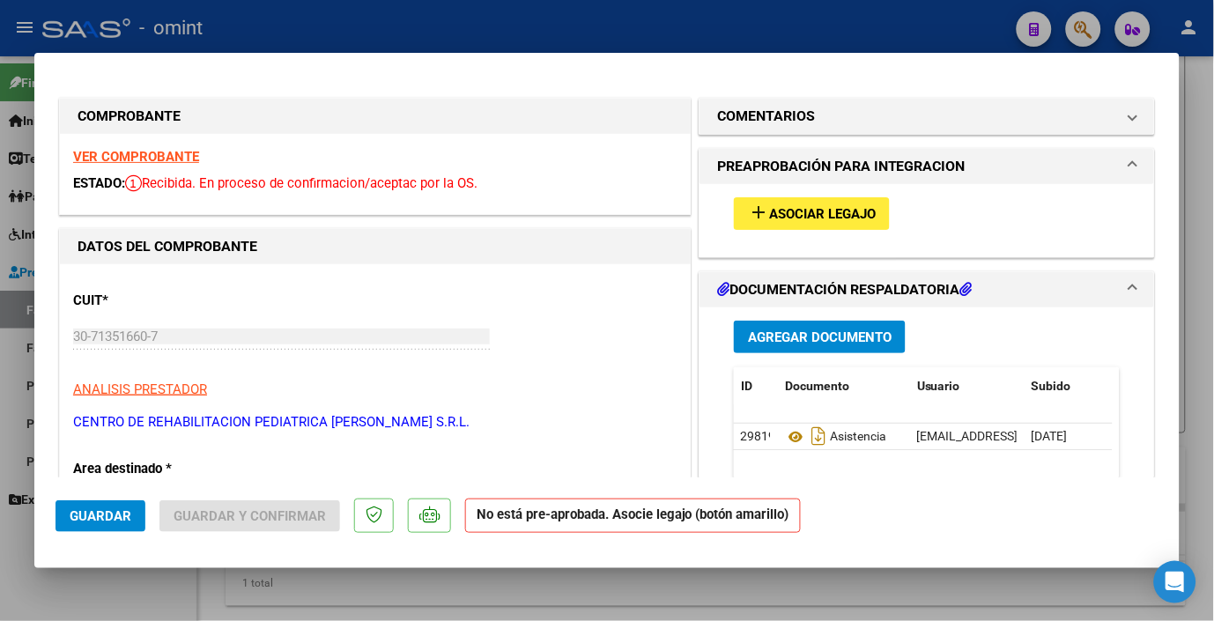
click at [167, 153] on strong "VER COMPROBANTE" at bounding box center [136, 157] width 126 height 16
click at [812, 207] on span "Asociar Legajo" at bounding box center [822, 214] width 107 height 16
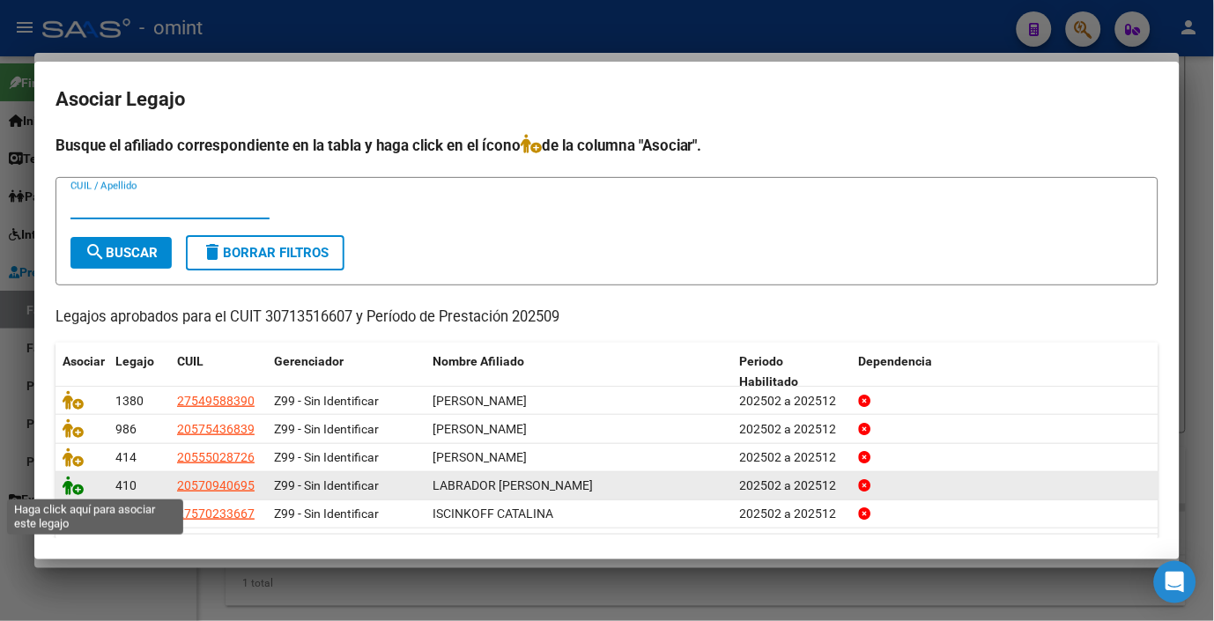
click at [75, 482] on icon at bounding box center [73, 485] width 21 height 19
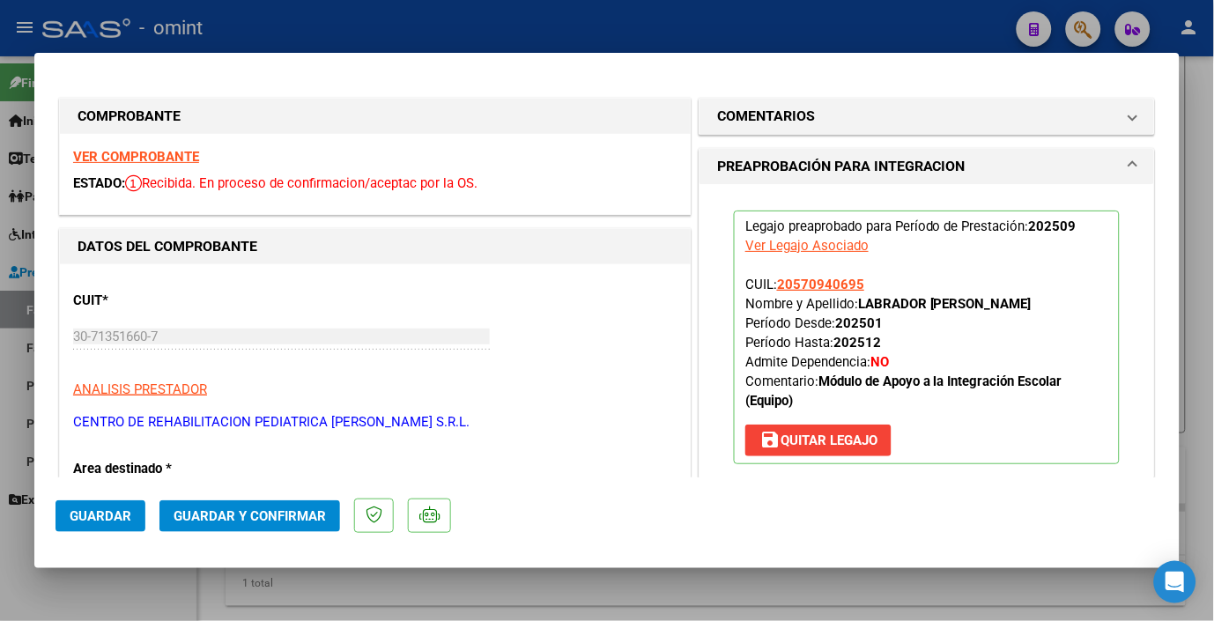
click at [115, 512] on span "Guardar" at bounding box center [101, 517] width 62 height 16
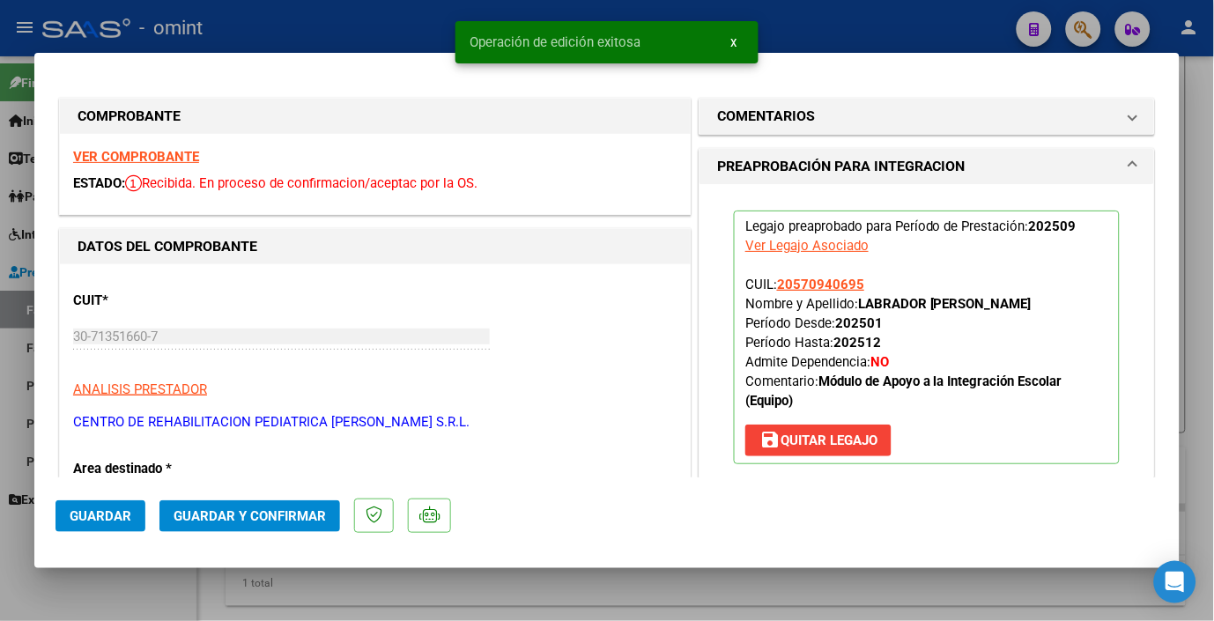
click at [427, 24] on div at bounding box center [607, 310] width 1214 height 621
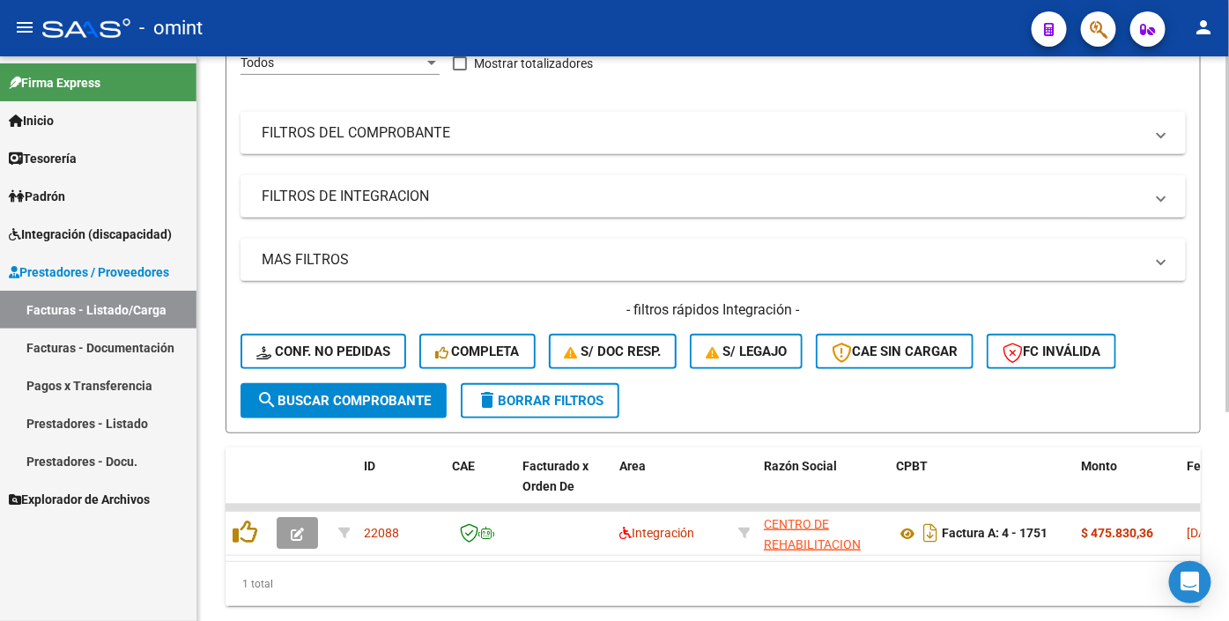
scroll to position [39, 0]
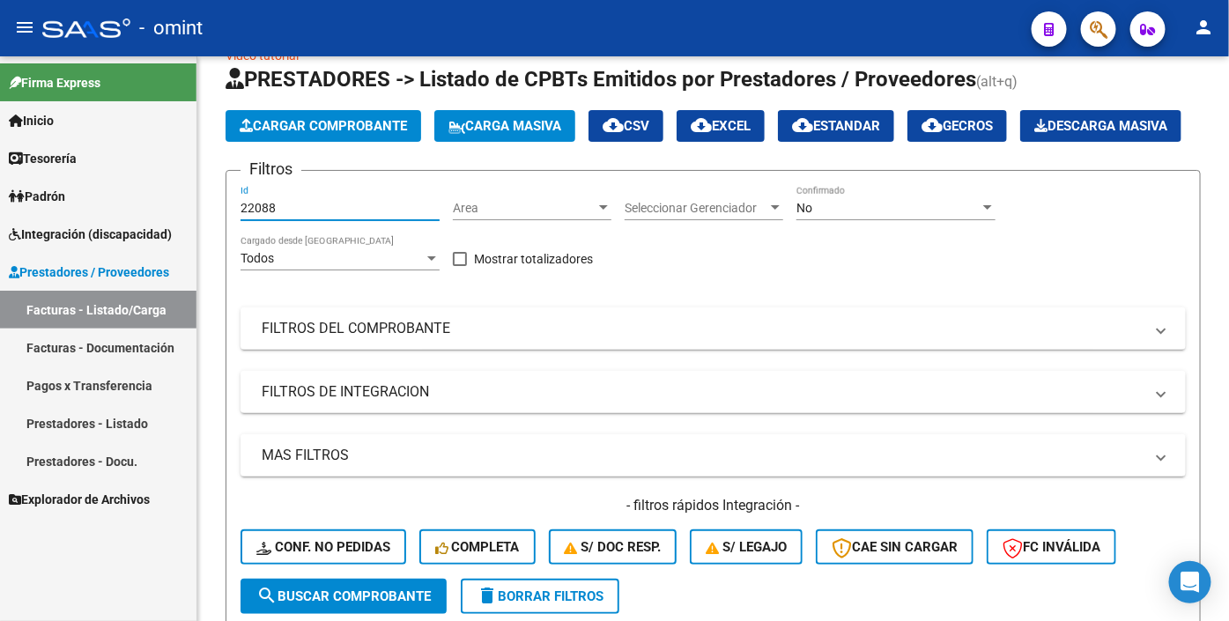
drag, startPoint x: 286, startPoint y: 248, endPoint x: 100, endPoint y: 220, distance: 187.1
click at [100, 220] on mat-sidenav-container "Firma Express Inicio Calendario SSS Instructivos Contacto OS Tesorería Extracto…" at bounding box center [614, 338] width 1229 height 565
paste input "24195"
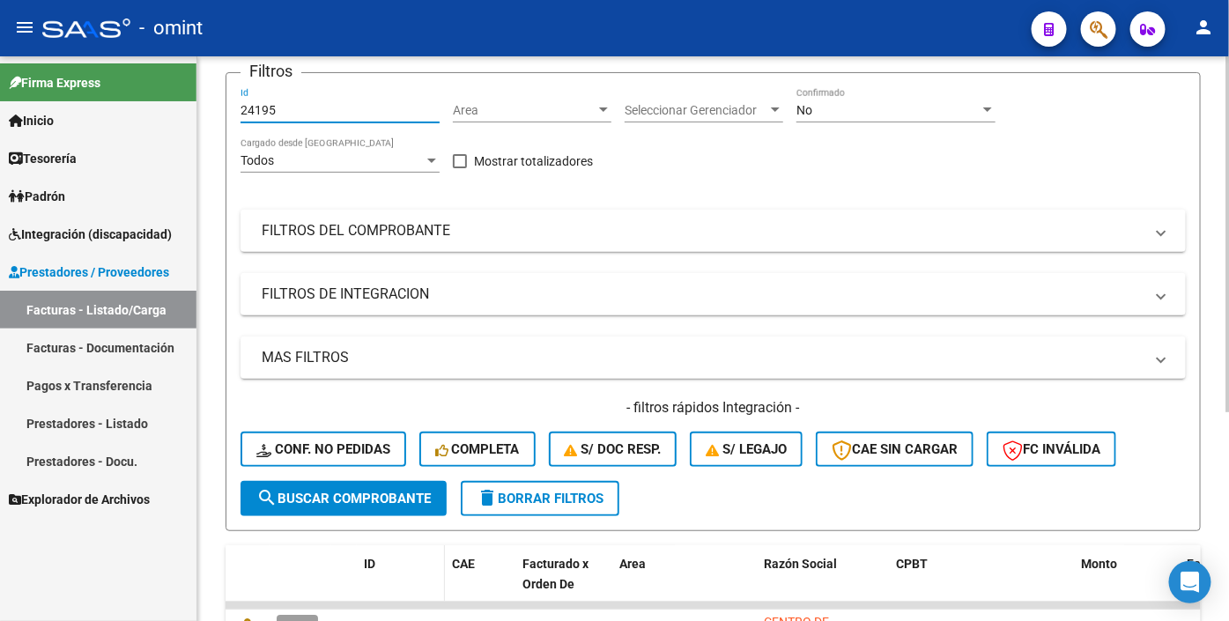
scroll to position [234, 0]
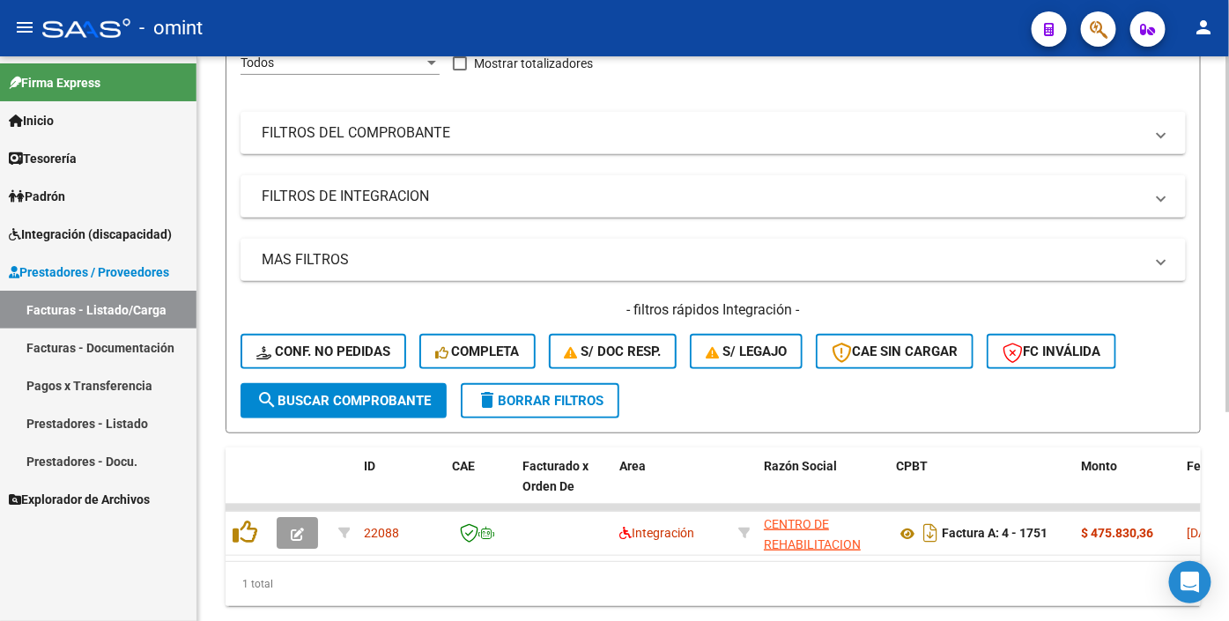
type input "24195"
click at [309, 427] on form "Filtros 24195 Id Area Area Seleccionar Gerenciador Seleccionar Gerenciador No C…" at bounding box center [714, 203] width 976 height 459
click at [300, 409] on span "search Buscar Comprobante" at bounding box center [343, 401] width 175 height 16
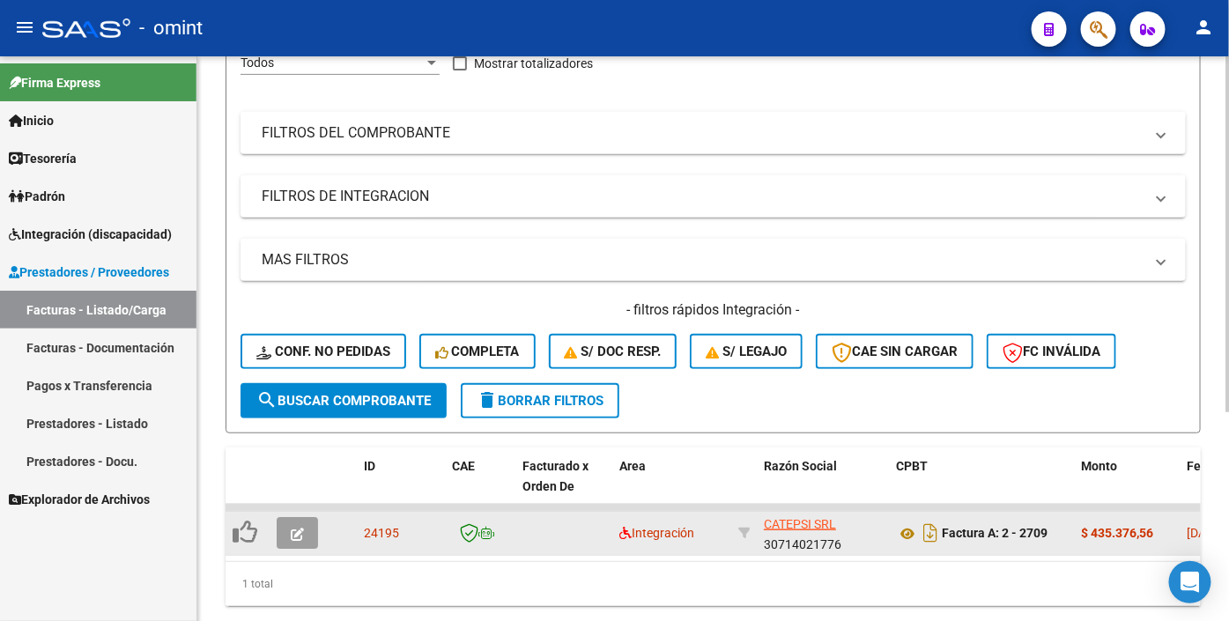
click at [301, 541] on span "button" at bounding box center [297, 533] width 13 height 16
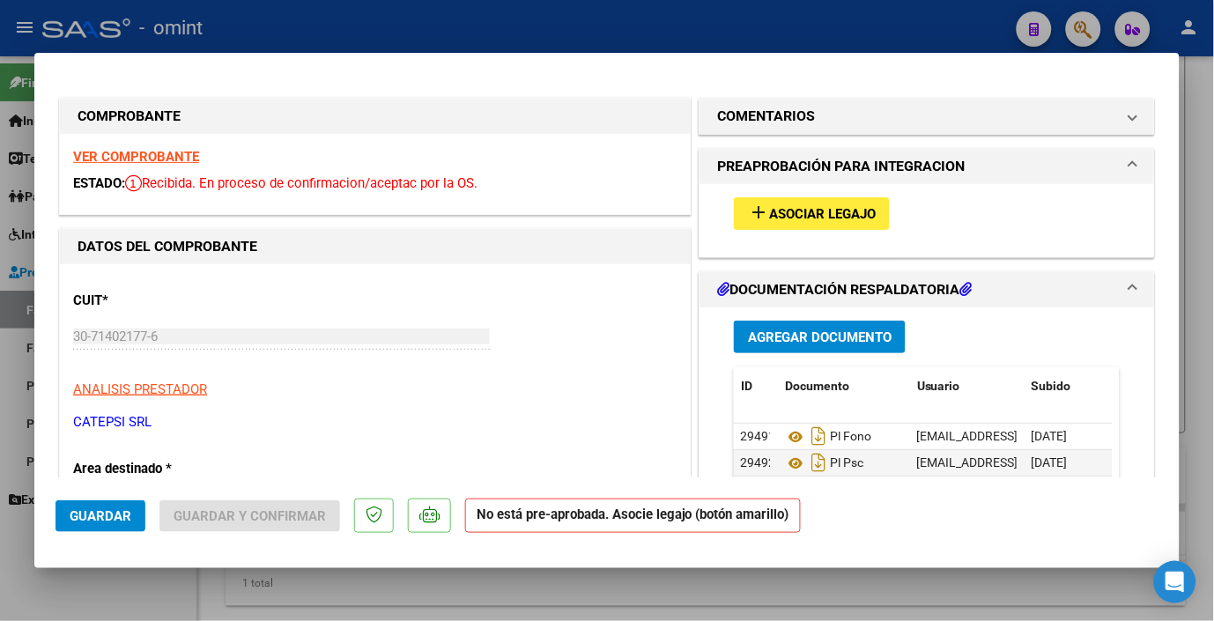
click at [180, 161] on strong "VER COMPROBANTE" at bounding box center [136, 157] width 126 height 16
click at [791, 210] on span "Asociar Legajo" at bounding box center [822, 214] width 107 height 16
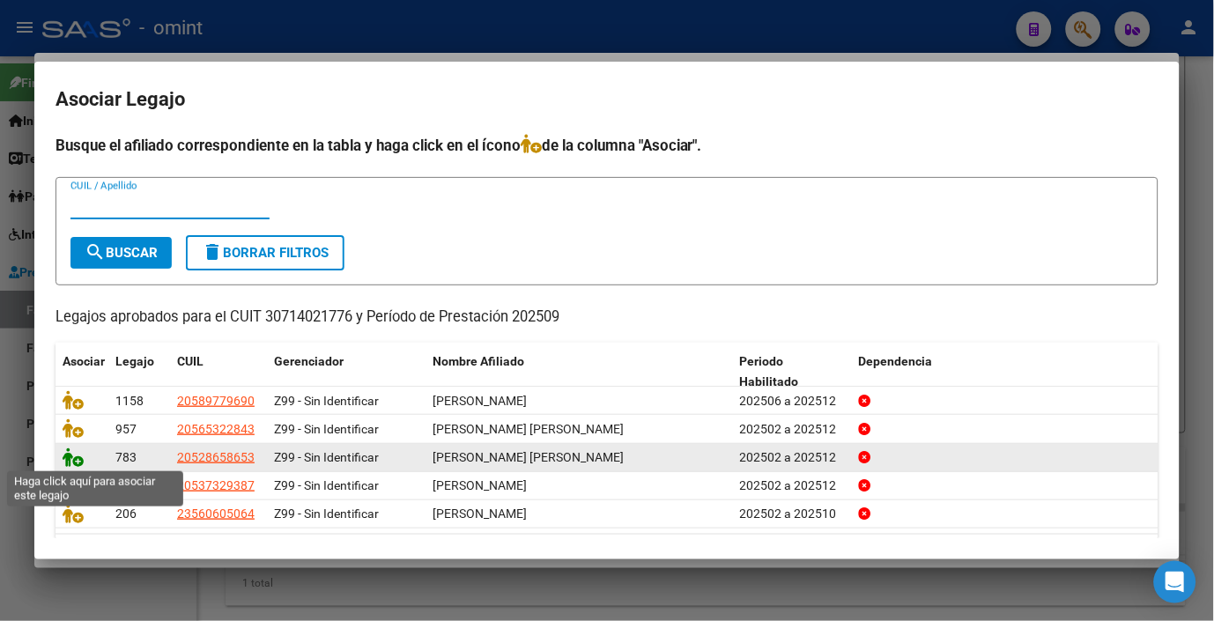
click at [75, 454] on icon at bounding box center [73, 457] width 21 height 19
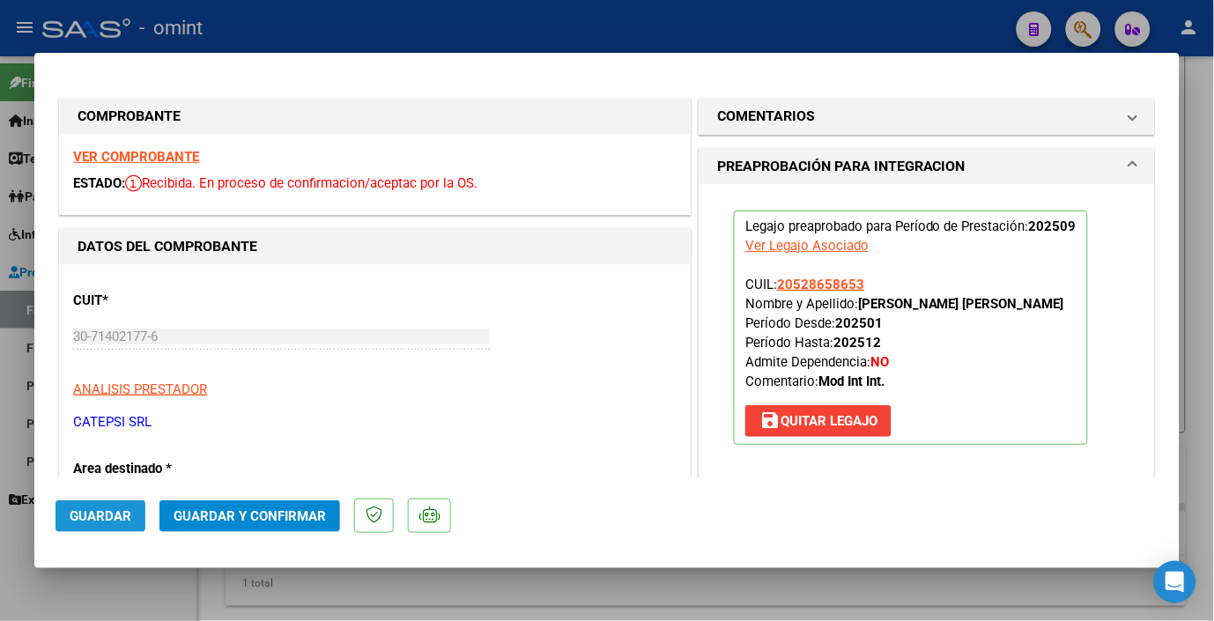
click at [102, 515] on span "Guardar" at bounding box center [101, 517] width 62 height 16
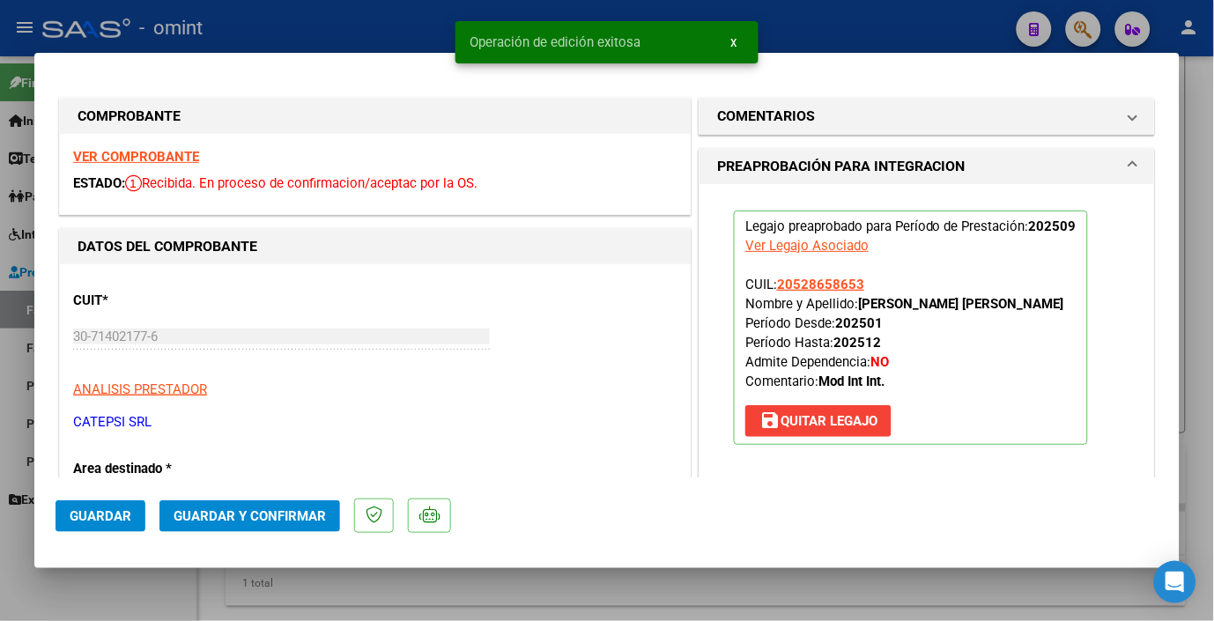
click at [383, 28] on div at bounding box center [607, 310] width 1214 height 621
type input "$ 0,00"
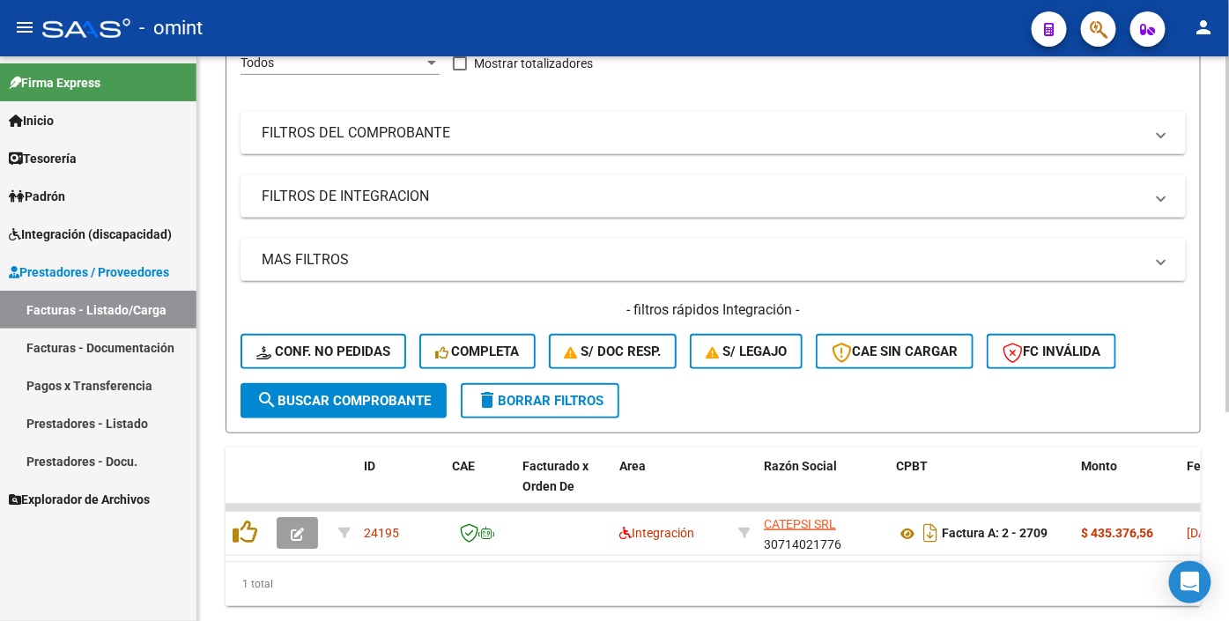
scroll to position [0, 0]
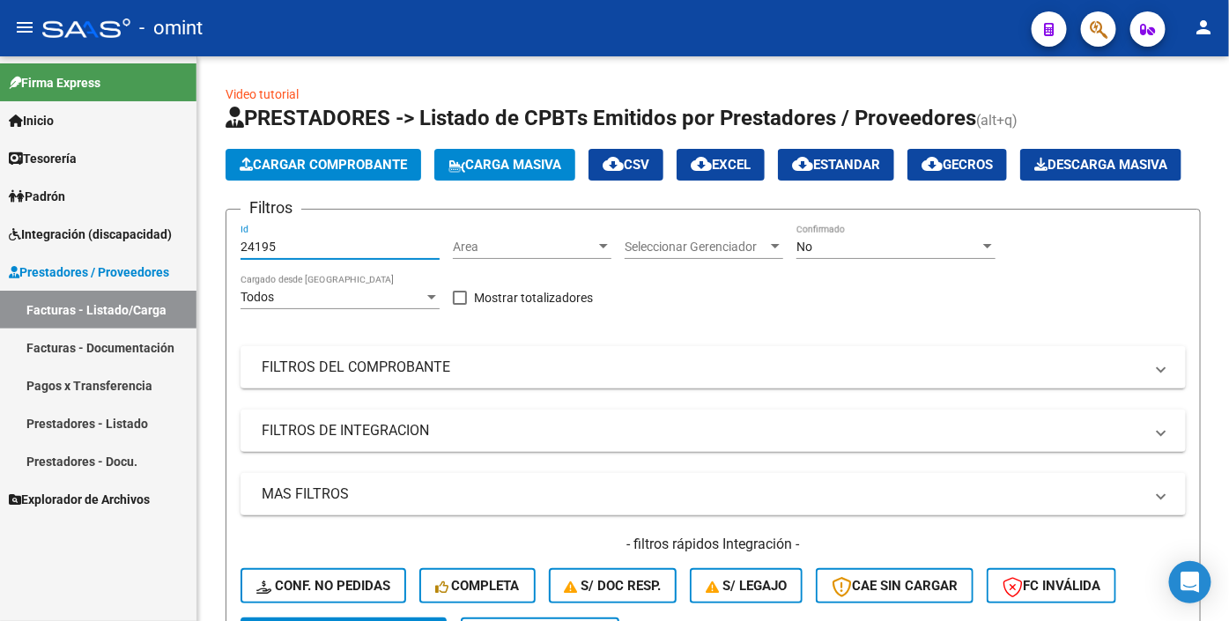
drag, startPoint x: 303, startPoint y: 293, endPoint x: -12, endPoint y: 241, distance: 319.9
click at [0, 241] on html "menu - omint person Firma Express Inicio Calendario SSS Instructivos Contacto O…" at bounding box center [614, 310] width 1229 height 621
drag, startPoint x: 263, startPoint y: 300, endPoint x: 265, endPoint y: 286, distance: 14.3
paste input "24176"
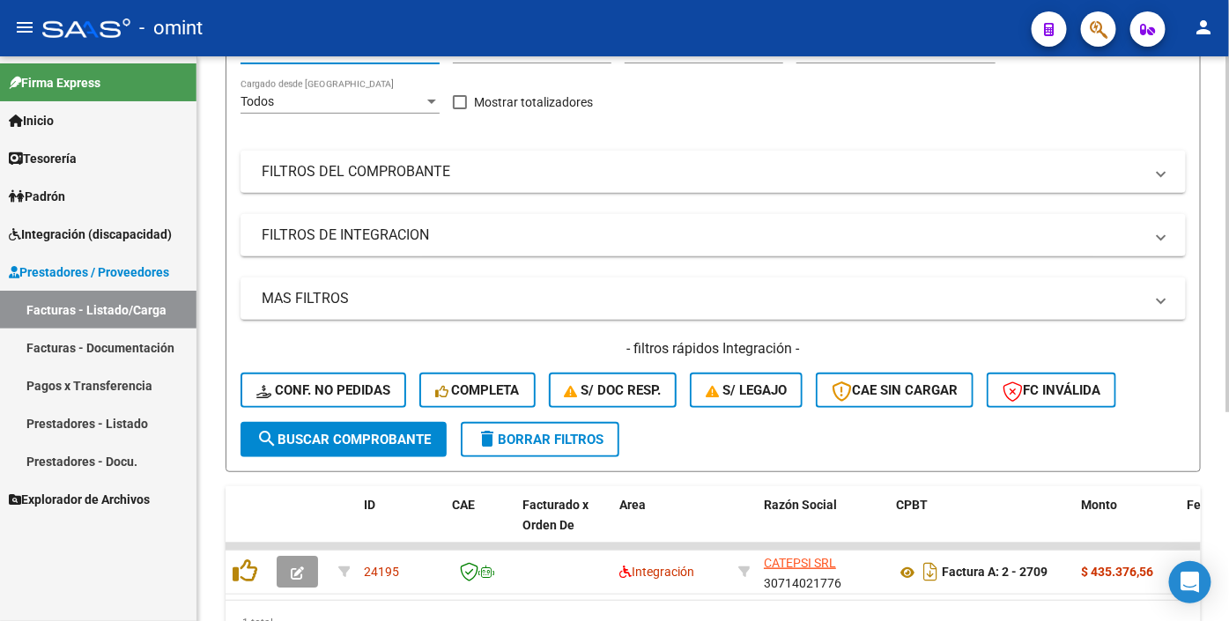
type input "24176"
drag, startPoint x: 314, startPoint y: 478, endPoint x: 333, endPoint y: 469, distance: 21.3
click at [316, 448] on span "search Buscar Comprobante" at bounding box center [343, 440] width 175 height 16
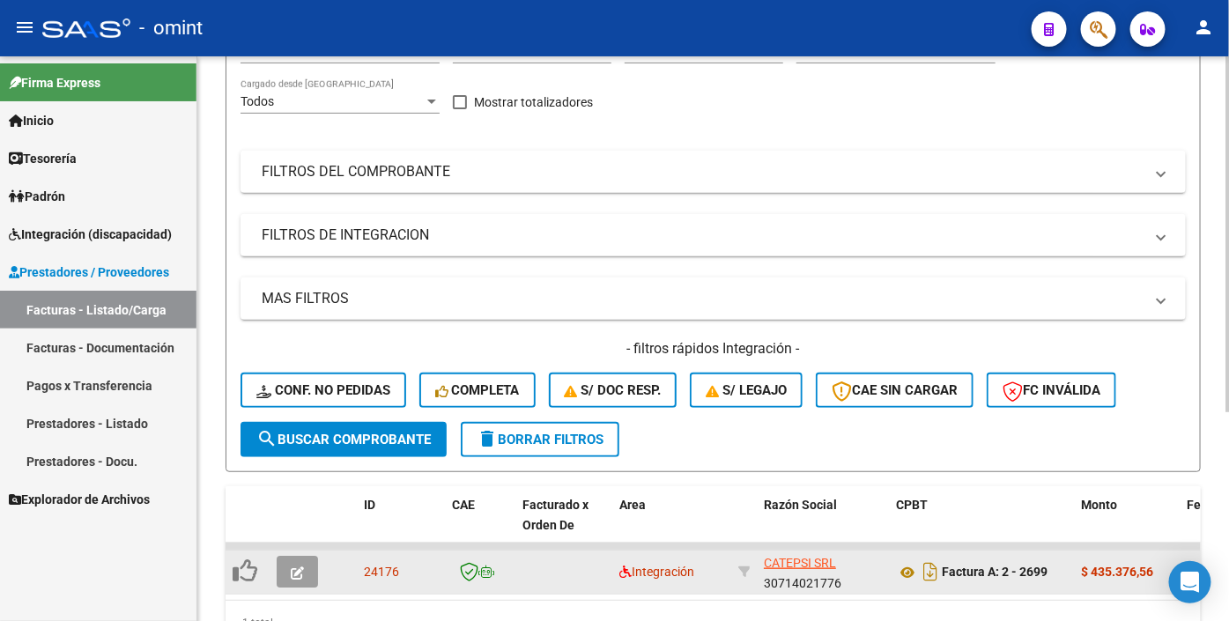
scroll to position [332, 0]
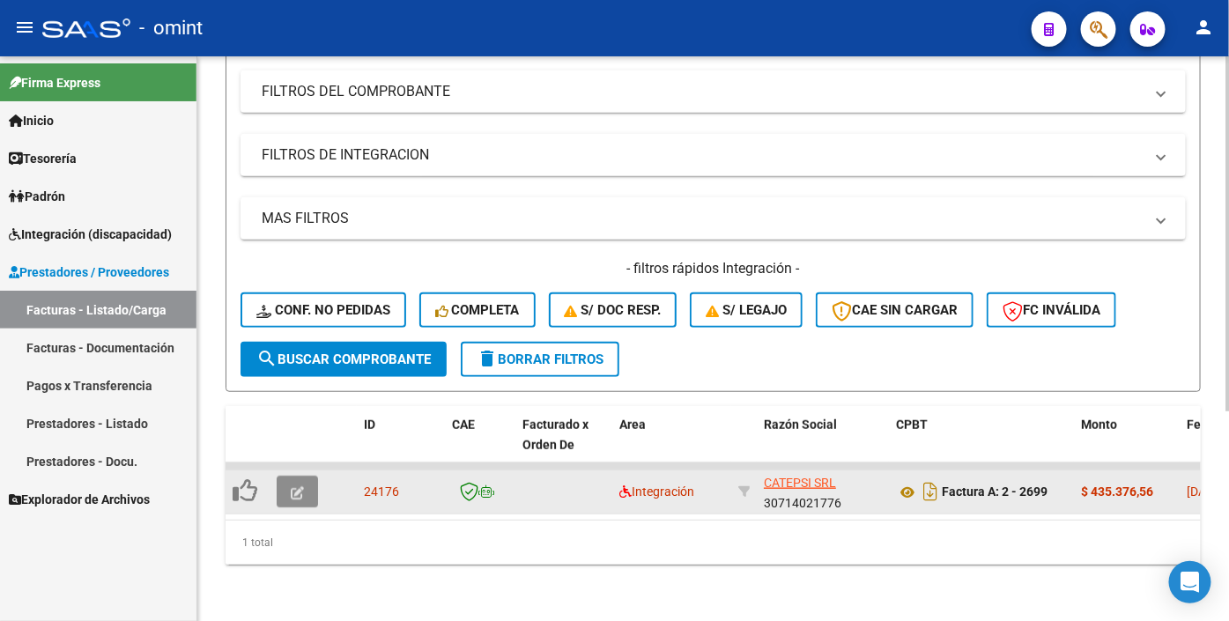
click at [309, 482] on button "button" at bounding box center [297, 492] width 41 height 32
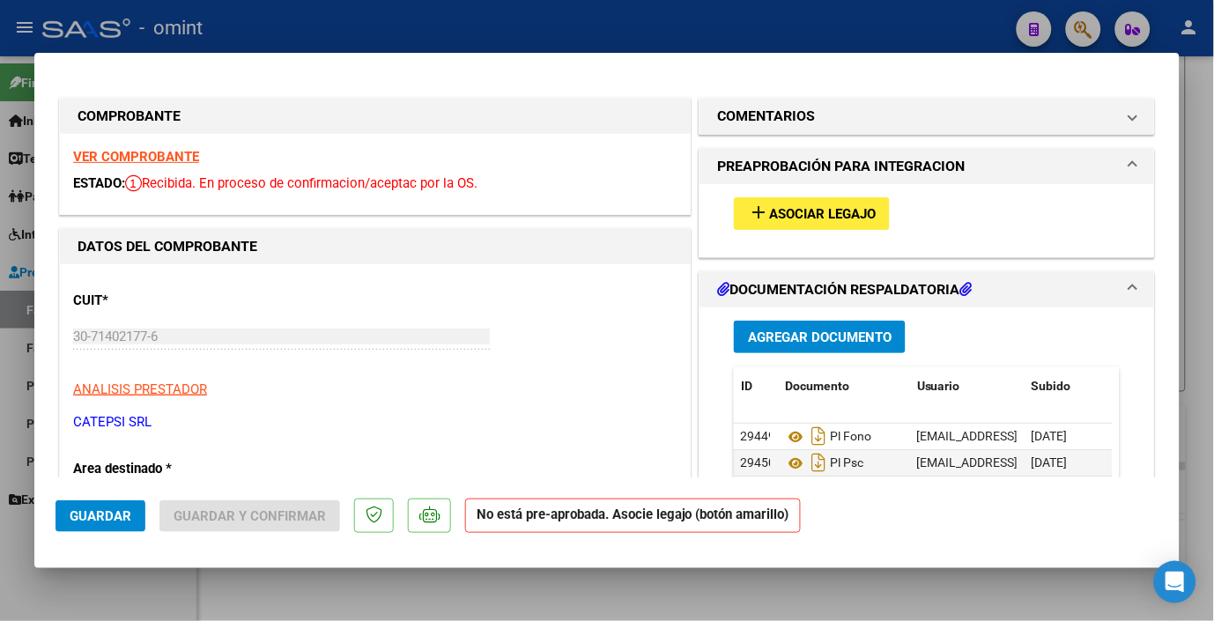
click at [168, 150] on strong "VER COMPROBANTE" at bounding box center [136, 157] width 126 height 16
click at [832, 206] on span "Asociar Legajo" at bounding box center [822, 214] width 107 height 16
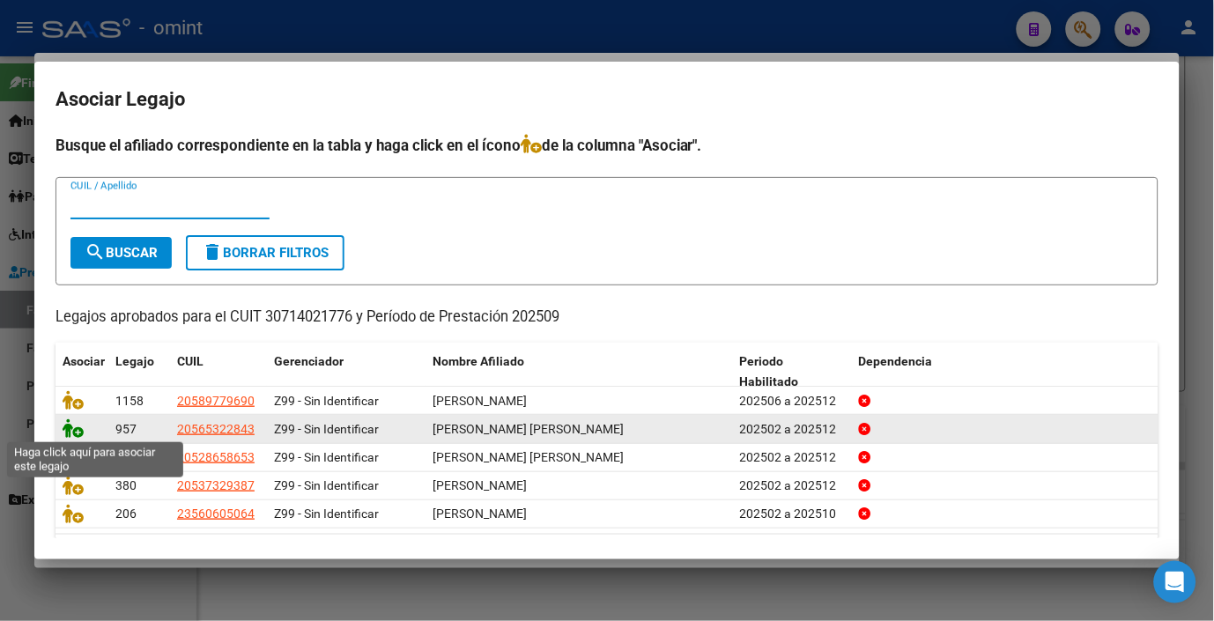
click at [65, 427] on icon at bounding box center [73, 428] width 21 height 19
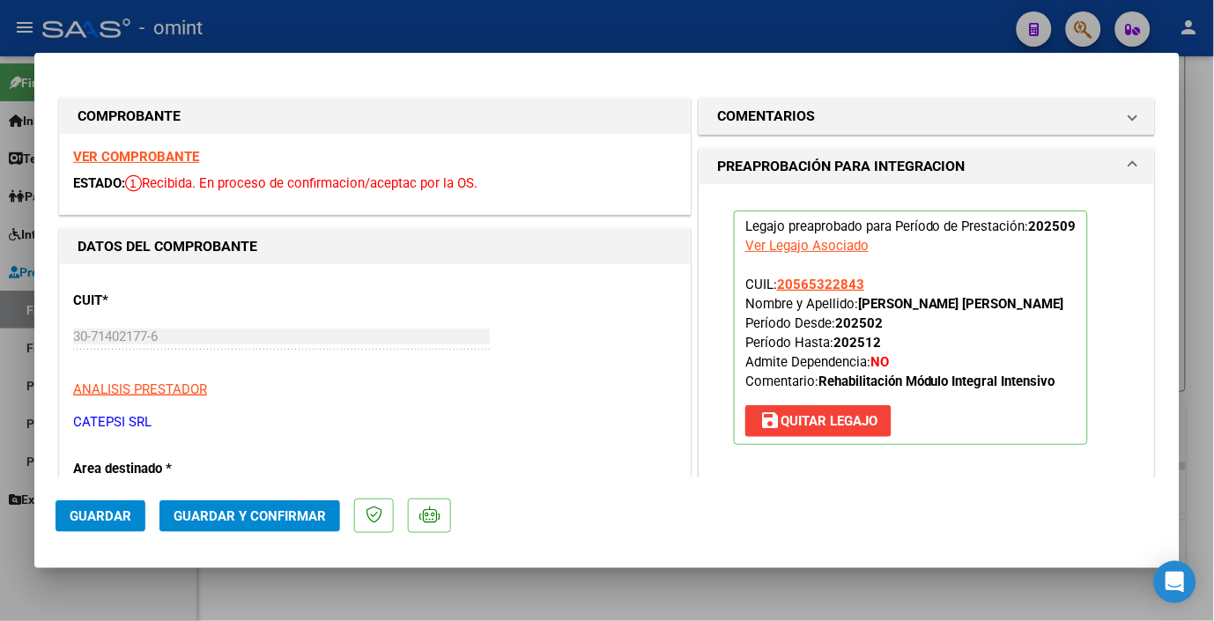
click at [280, 21] on div at bounding box center [607, 310] width 1214 height 621
type input "$ 0,00"
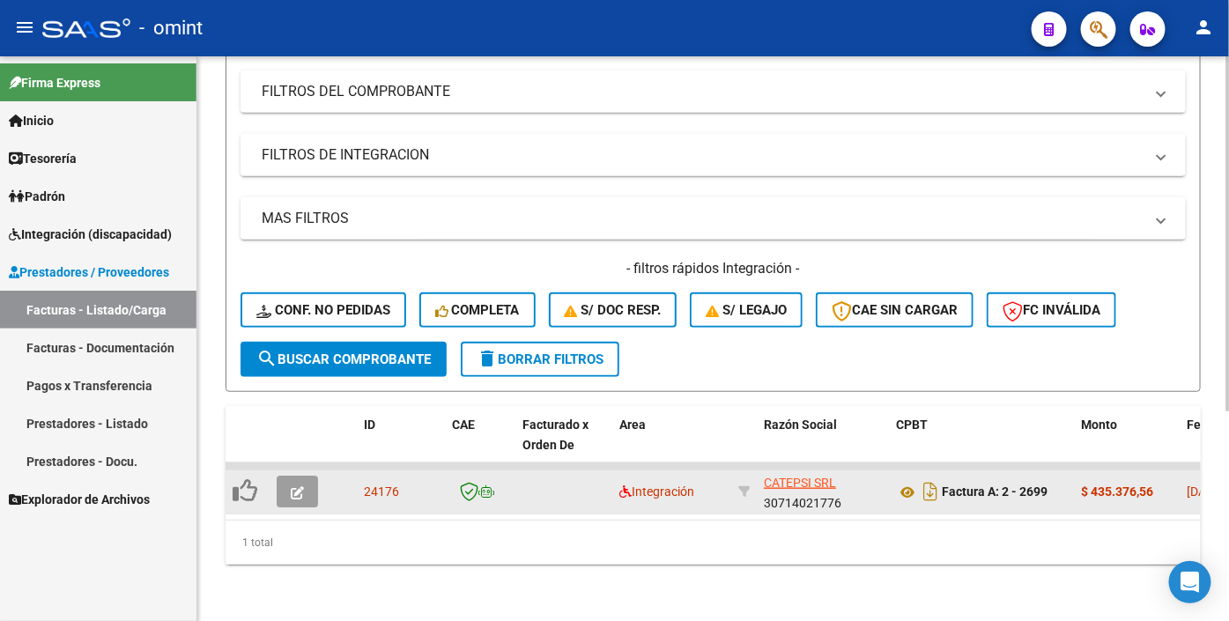
click at [298, 486] on icon "button" at bounding box center [297, 492] width 13 height 13
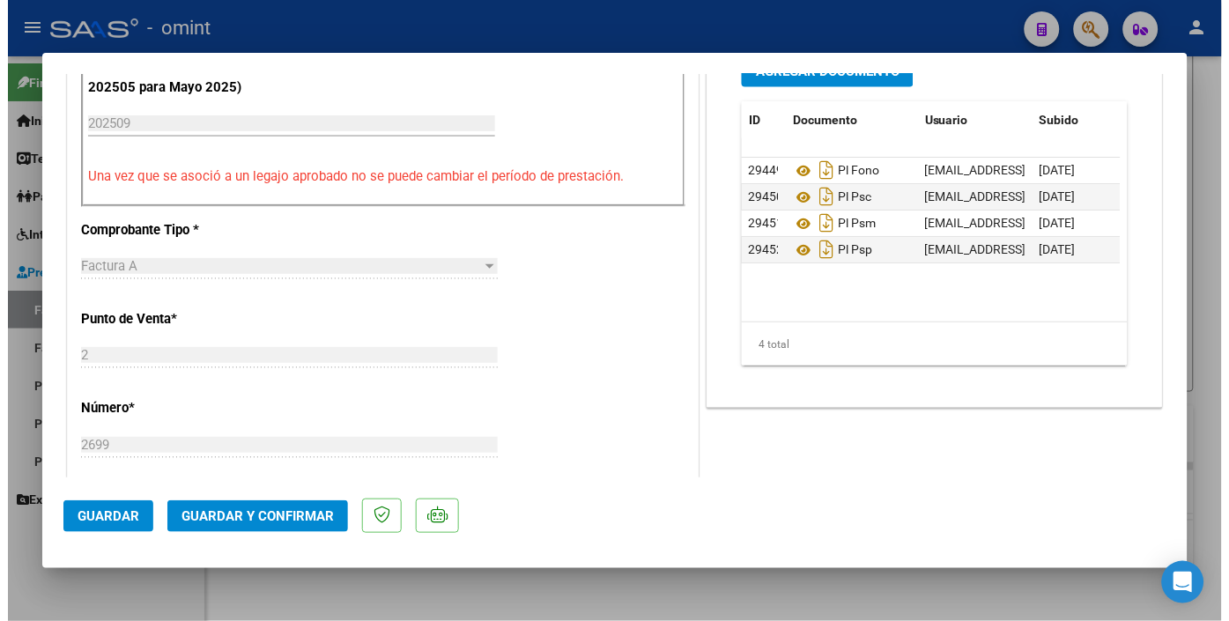
scroll to position [0, 0]
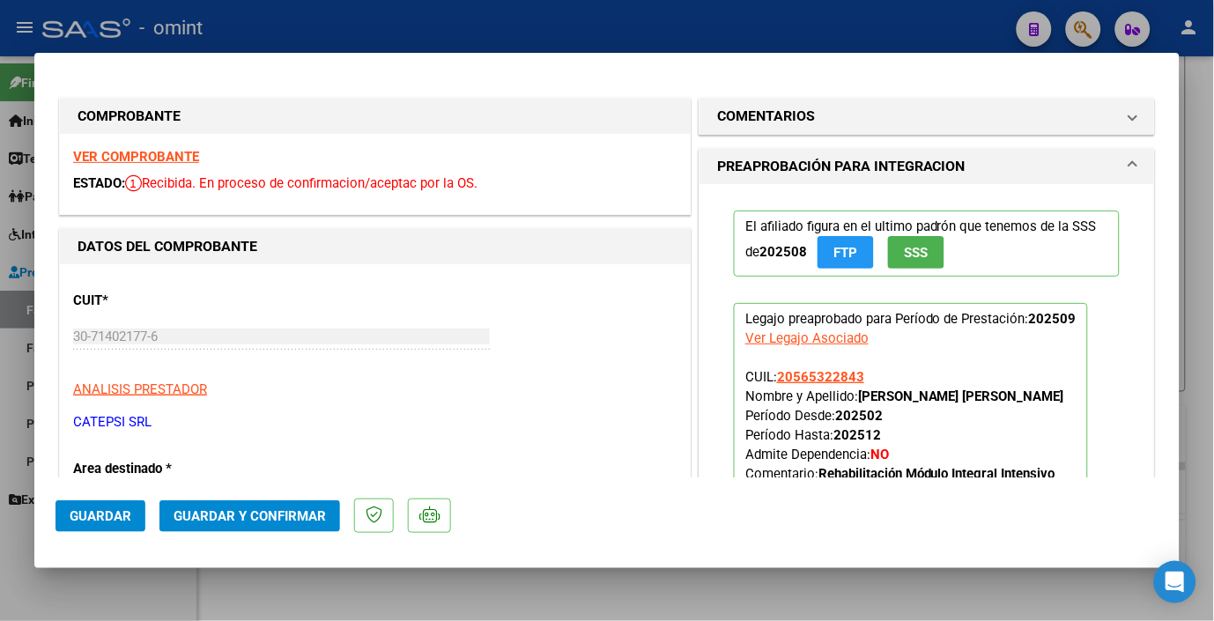
click at [168, 157] on strong "VER COMPROBANTE" at bounding box center [136, 157] width 126 height 16
click at [91, 511] on span "Guardar" at bounding box center [101, 517] width 62 height 16
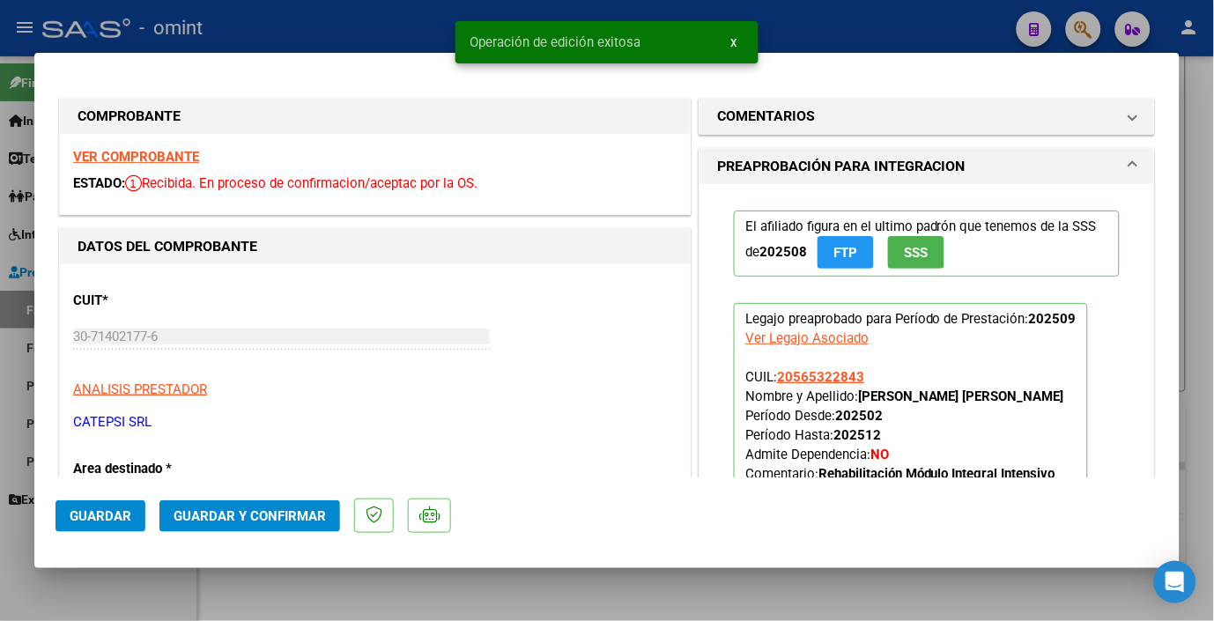
drag, startPoint x: 292, startPoint y: 27, endPoint x: 366, endPoint y: 36, distance: 74.6
click at [292, 26] on div at bounding box center [607, 310] width 1214 height 621
type input "$ 0,00"
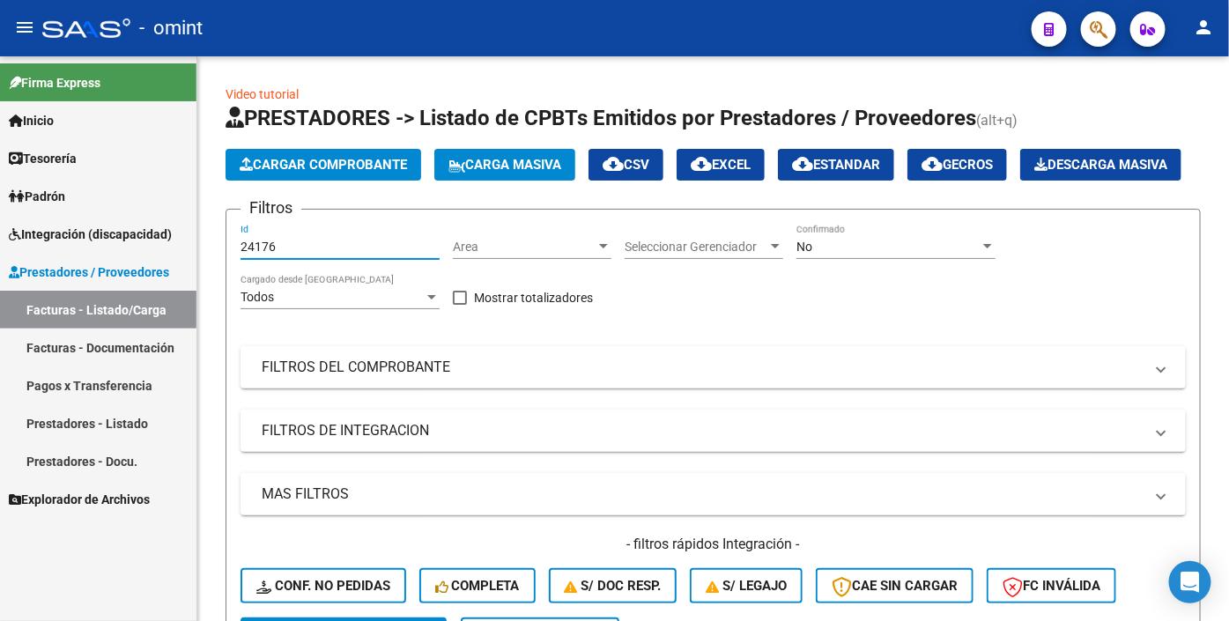
drag, startPoint x: 283, startPoint y: 294, endPoint x: 133, endPoint y: 253, distance: 155.4
click at [134, 253] on mat-sidenav-container "Firma Express Inicio Calendario SSS Instructivos Contacto OS Tesorería Extracto…" at bounding box center [614, 338] width 1229 height 565
paste input "24237"
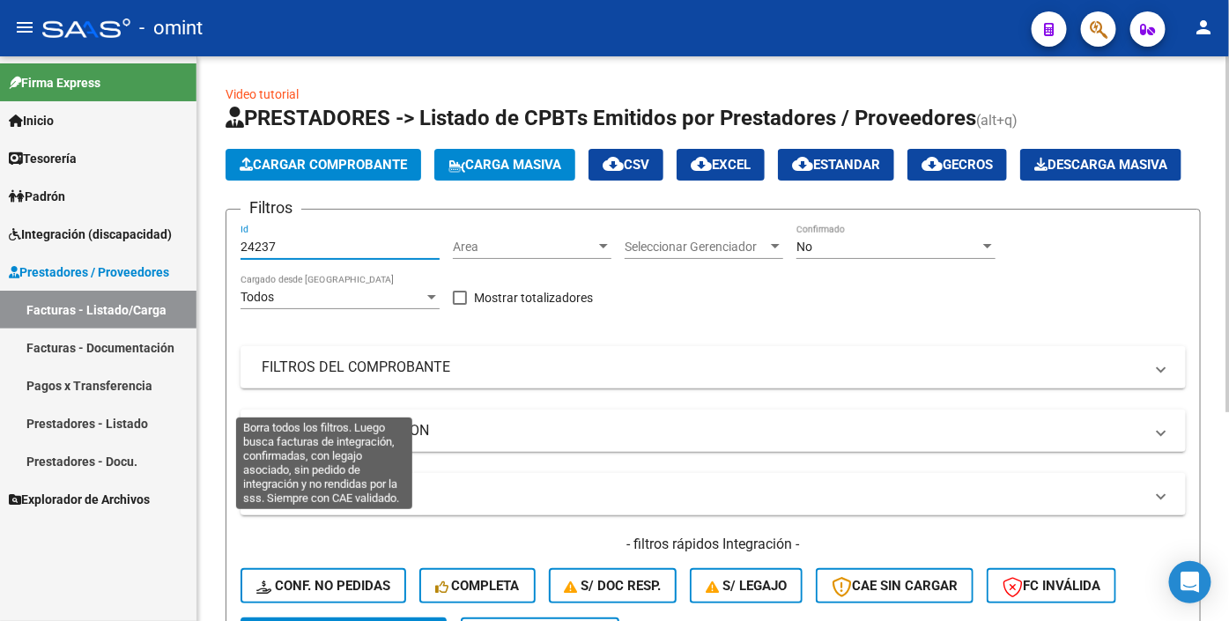
scroll to position [98, 0]
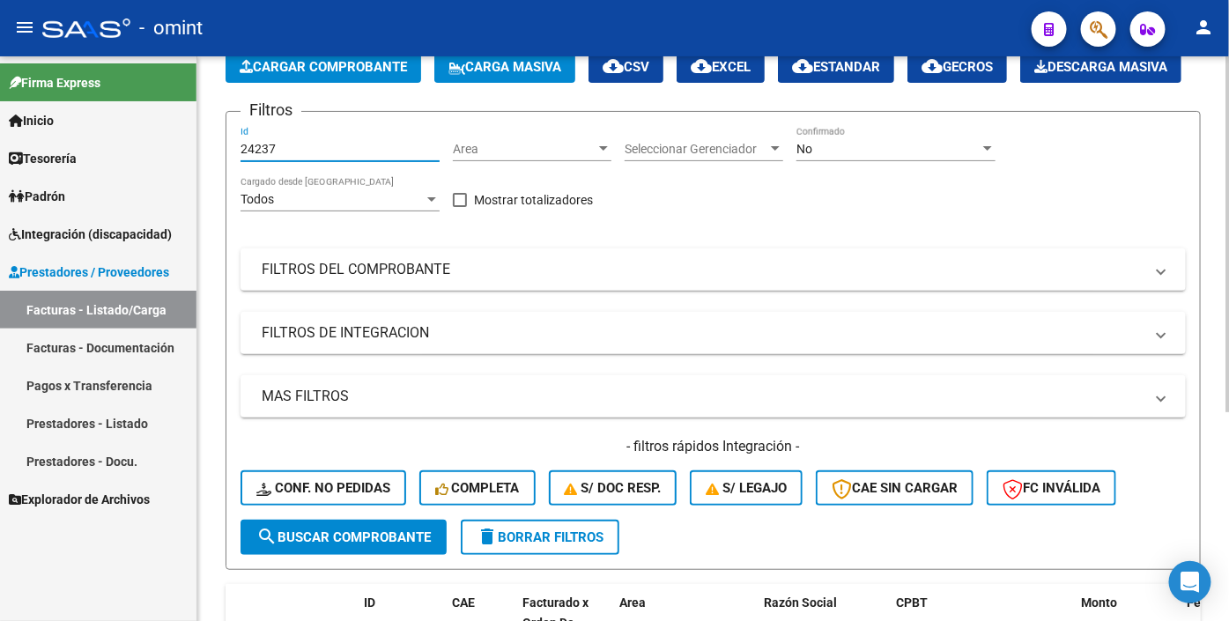
type input "24237"
drag, startPoint x: 286, startPoint y: 575, endPoint x: 402, endPoint y: 560, distance: 117.3
click at [288, 546] on span "search Buscar Comprobante" at bounding box center [343, 538] width 175 height 16
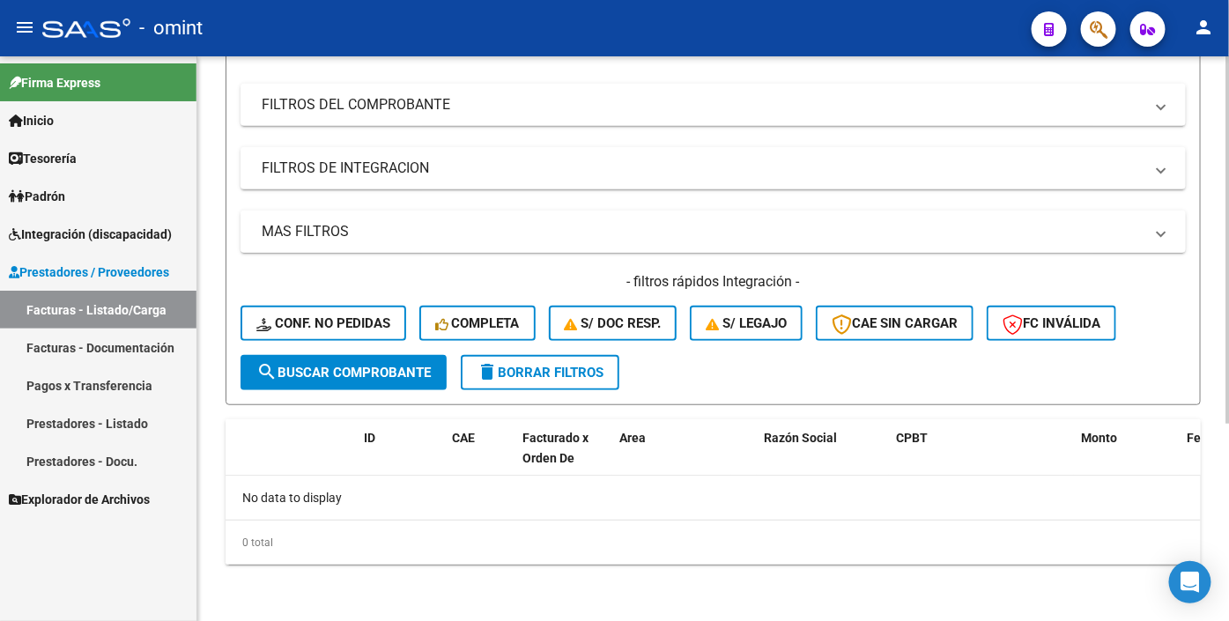
scroll to position [206, 0]
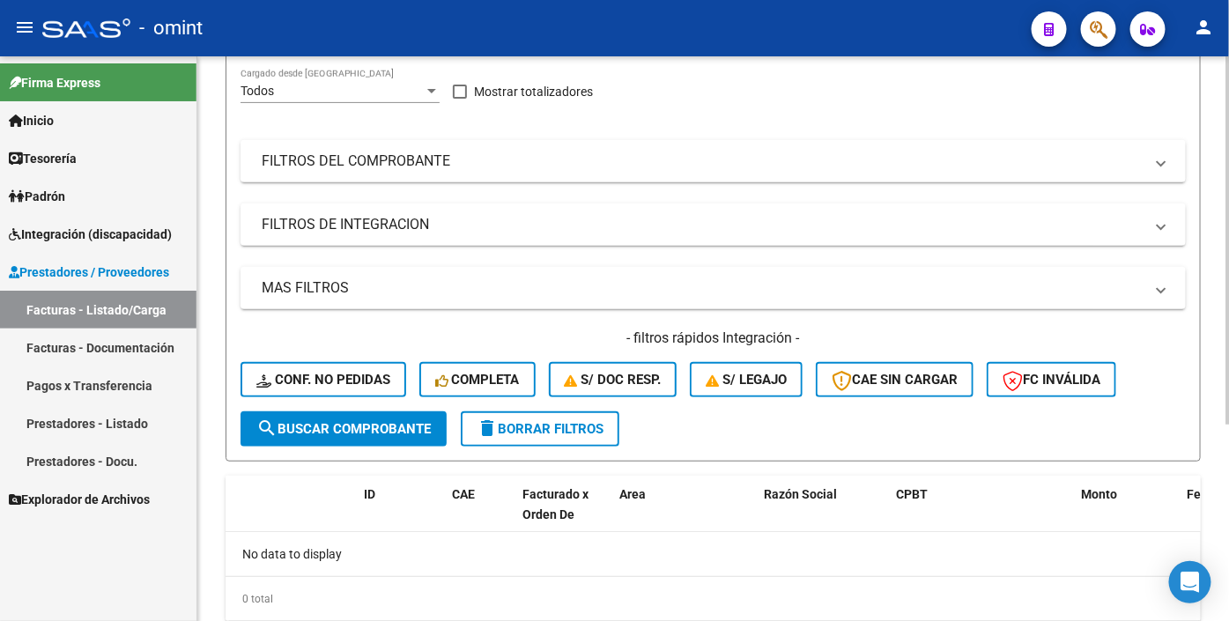
click at [357, 437] on span "search Buscar Comprobante" at bounding box center [343, 429] width 175 height 16
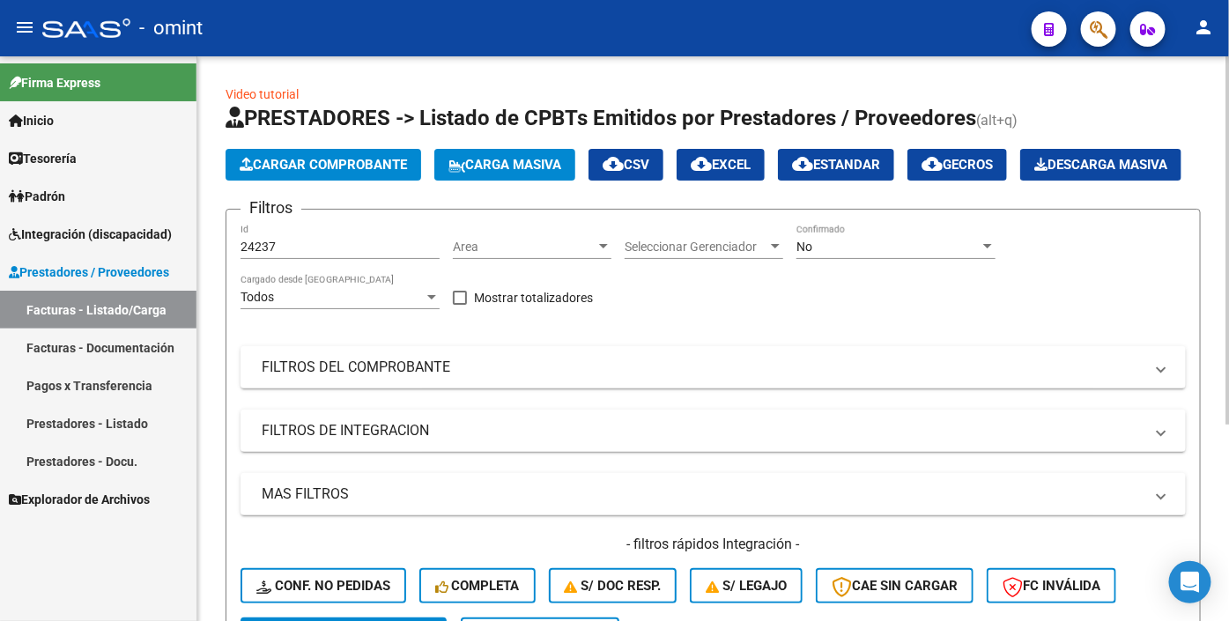
click at [765, 255] on span "Seleccionar Gerenciador" at bounding box center [696, 247] width 143 height 15
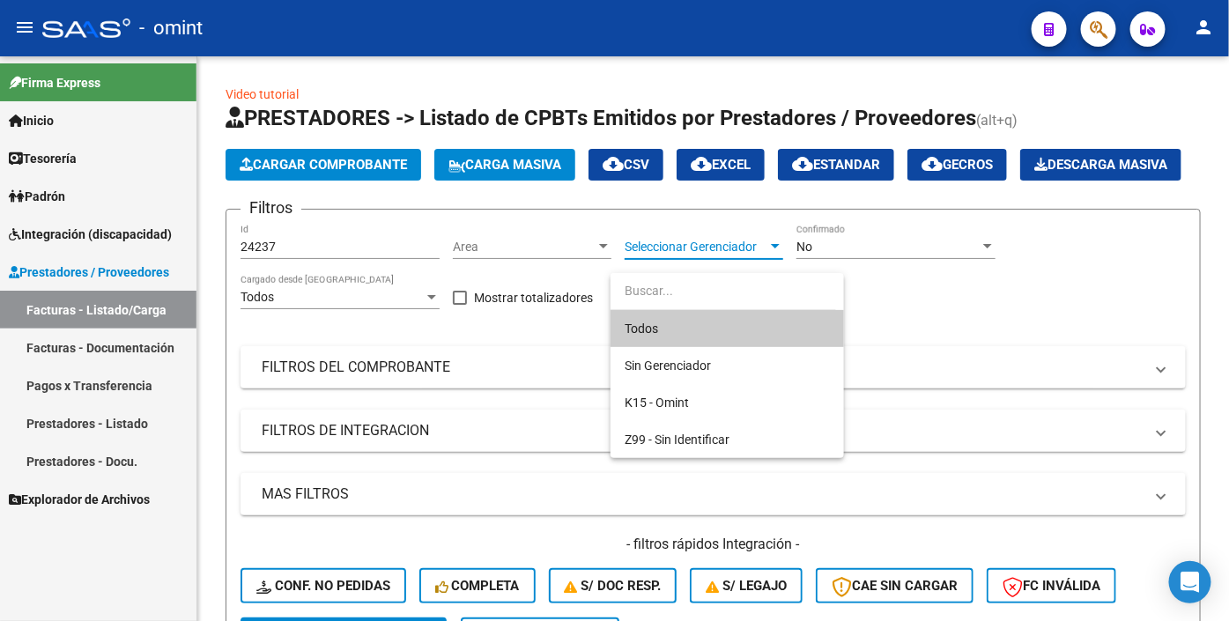
click at [666, 337] on span "Todos" at bounding box center [727, 328] width 205 height 37
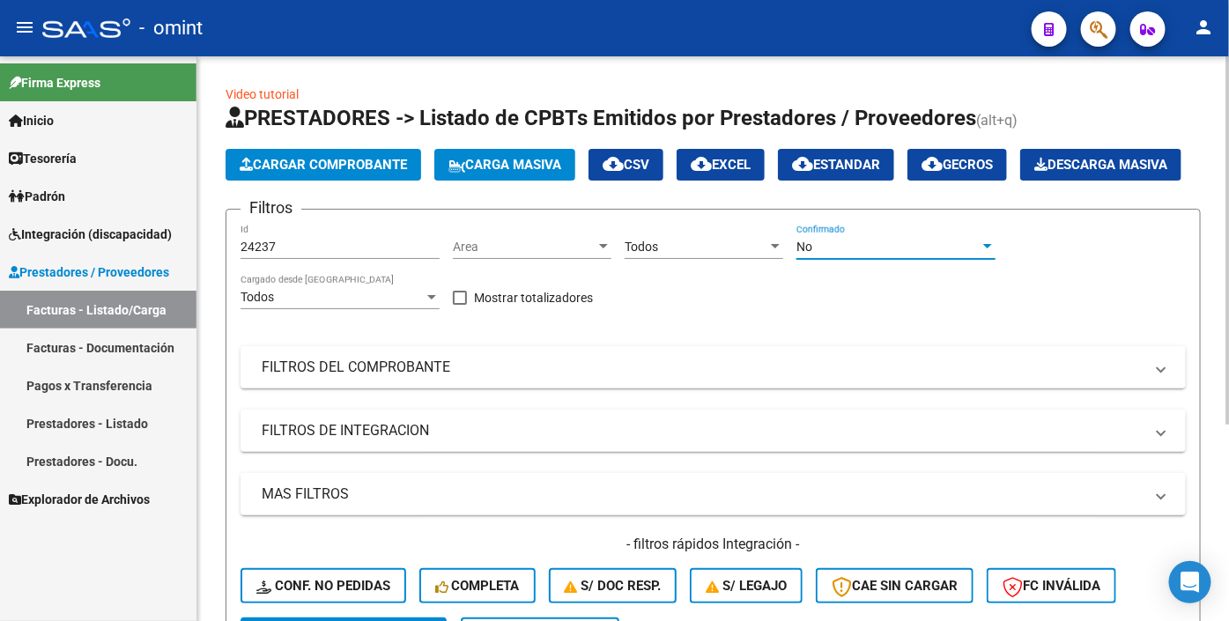
click at [975, 255] on div "No" at bounding box center [888, 247] width 183 height 15
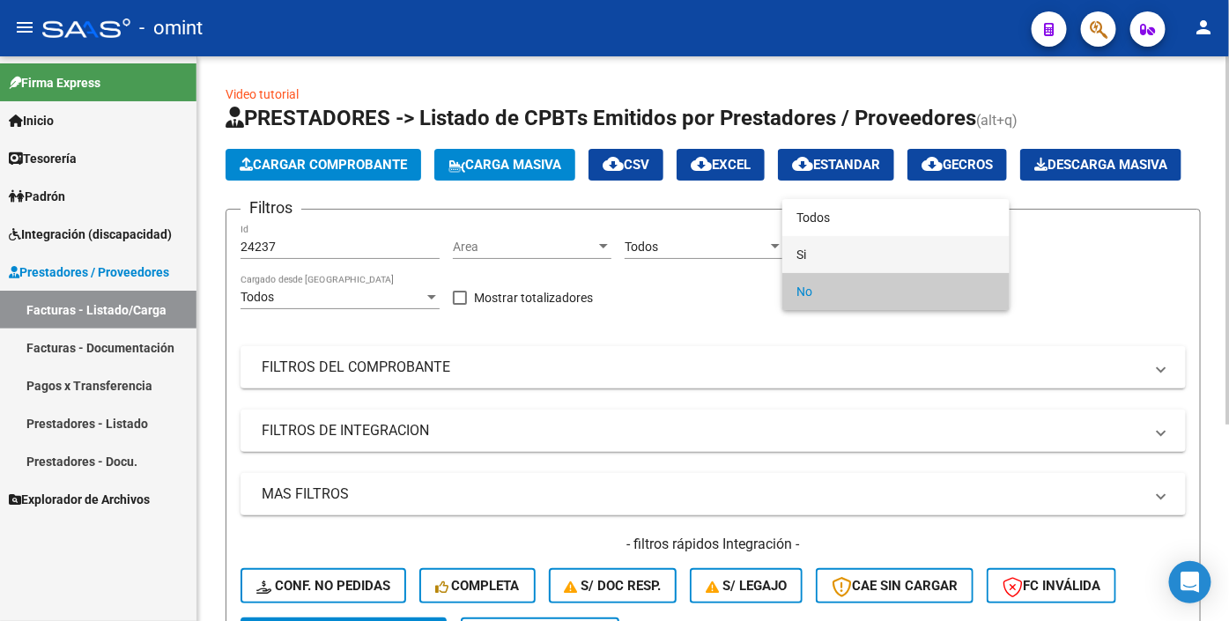
click at [817, 254] on span "Si" at bounding box center [896, 254] width 199 height 37
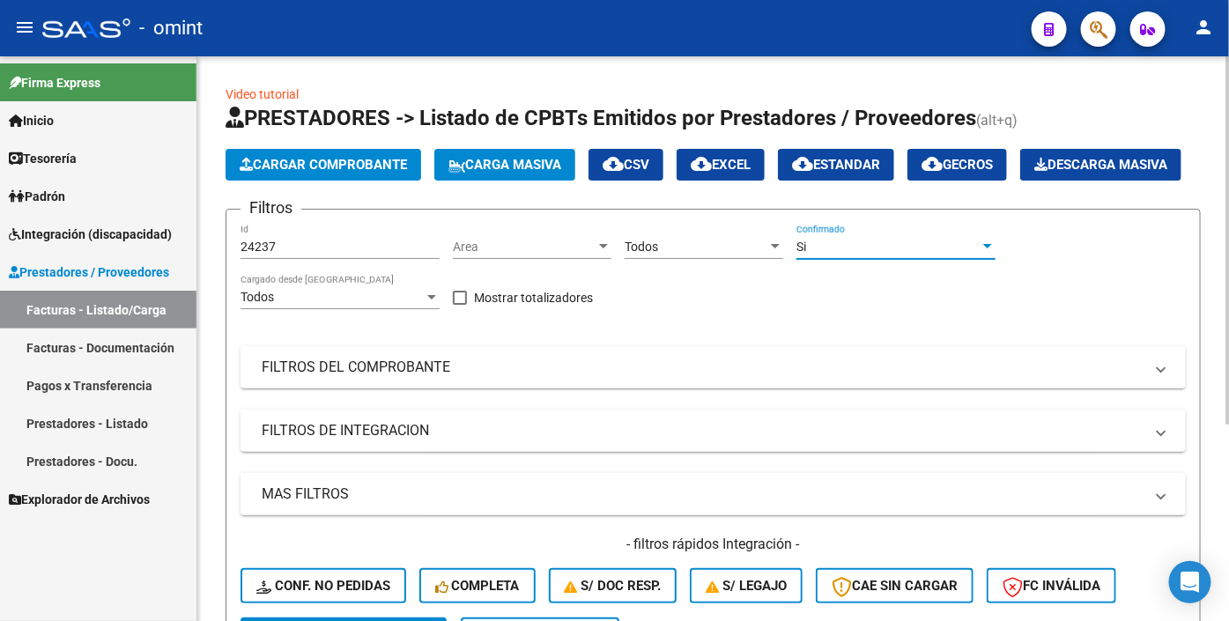
scroll to position [293, 0]
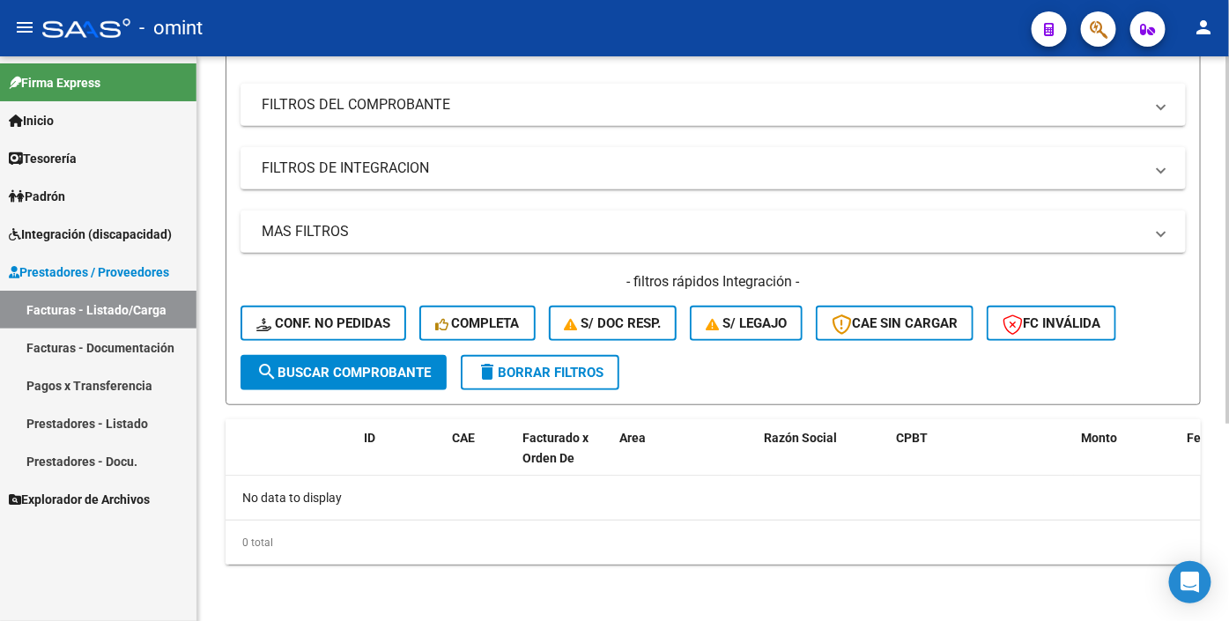
click at [342, 355] on div "- filtros rápidos Integración - Conf. no pedidas Completa S/ Doc Resp. S/ legaj…" at bounding box center [714, 313] width 946 height 83
drag, startPoint x: 389, startPoint y: 251, endPoint x: 398, endPoint y: 241, distance: 13.7
click at [390, 241] on mat-panel-title "MAS FILTROS" at bounding box center [703, 231] width 882 height 19
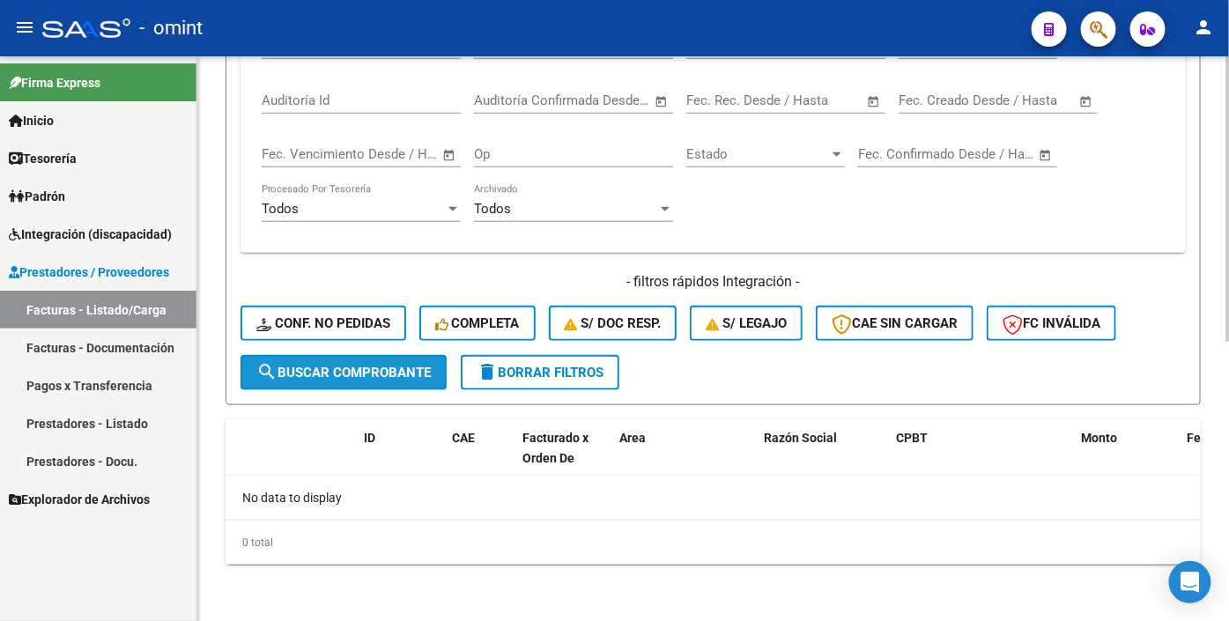
drag, startPoint x: 327, startPoint y: 381, endPoint x: 347, endPoint y: 377, distance: 20.6
click at [328, 381] on span "search Buscar Comprobante" at bounding box center [343, 373] width 175 height 16
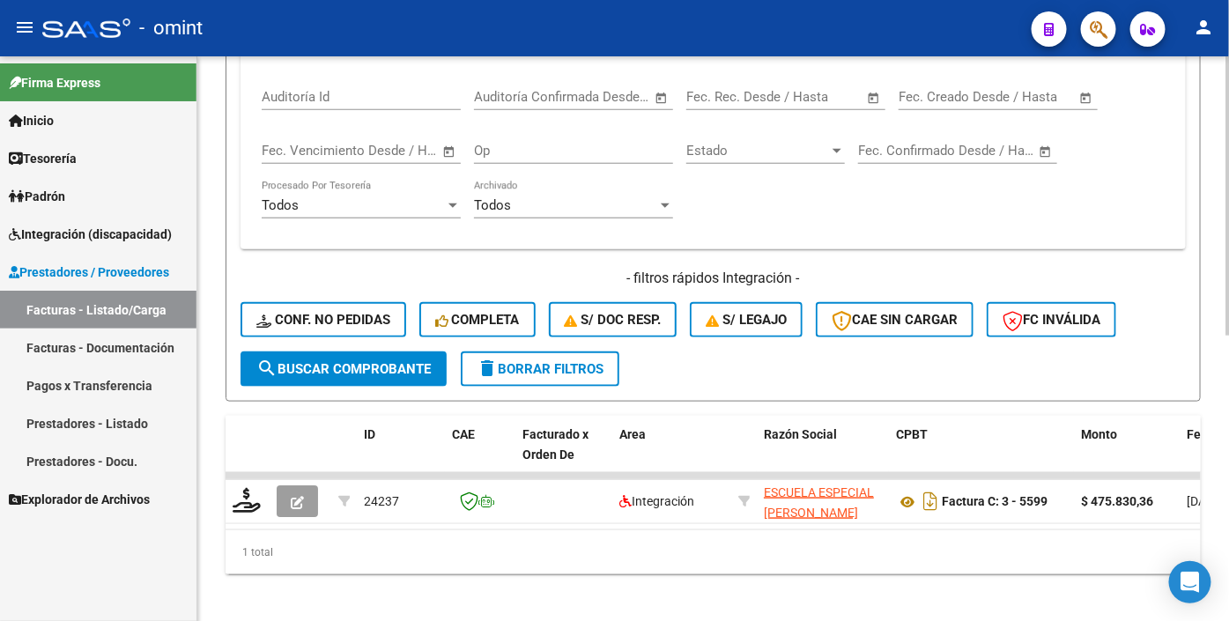
scroll to position [551, 0]
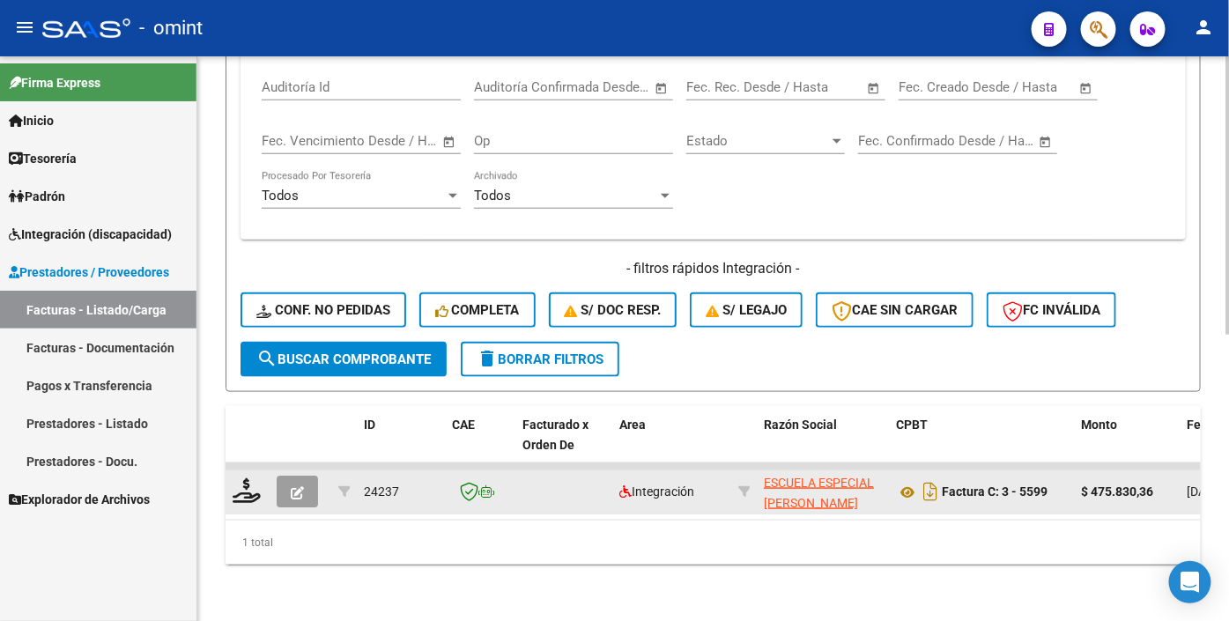
click at [303, 499] on span "button" at bounding box center [297, 492] width 13 height 16
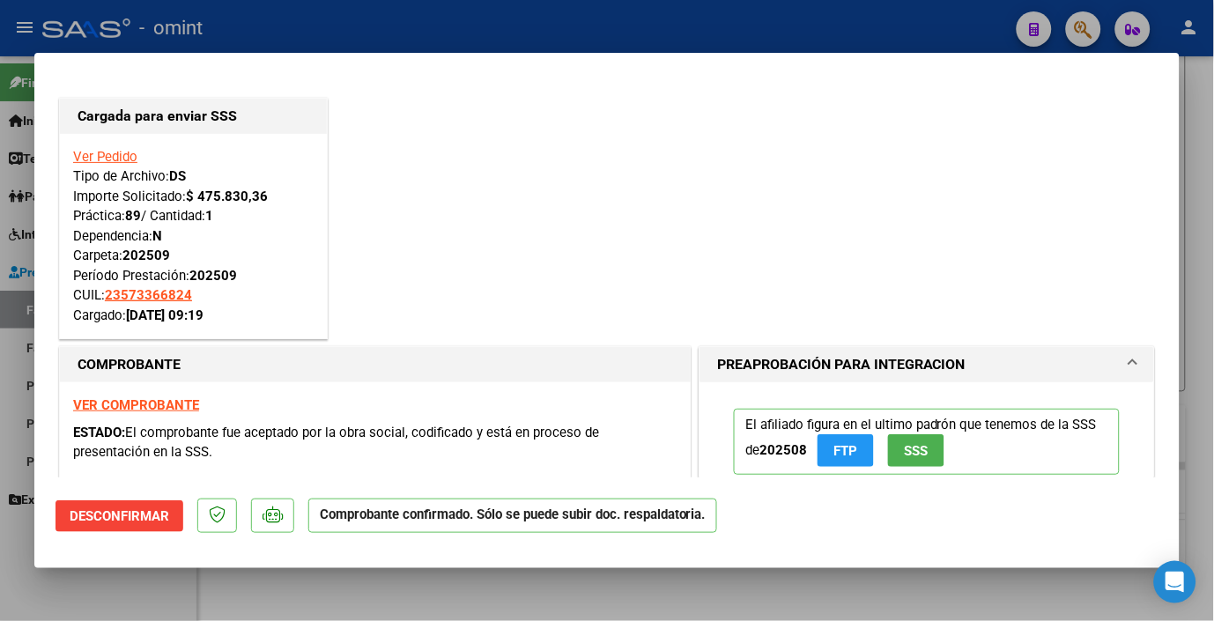
drag, startPoint x: 380, startPoint y: 55, endPoint x: 380, endPoint y: 42, distance: 12.3
click at [380, 54] on mat-dialog-container "Cargada para enviar SSS Ver Pedido Tipo de Archivo: DS Importe Solicitado: $ 47…" at bounding box center [607, 311] width 1146 height 516
click at [423, 32] on div at bounding box center [607, 310] width 1214 height 621
type input "$ 0,00"
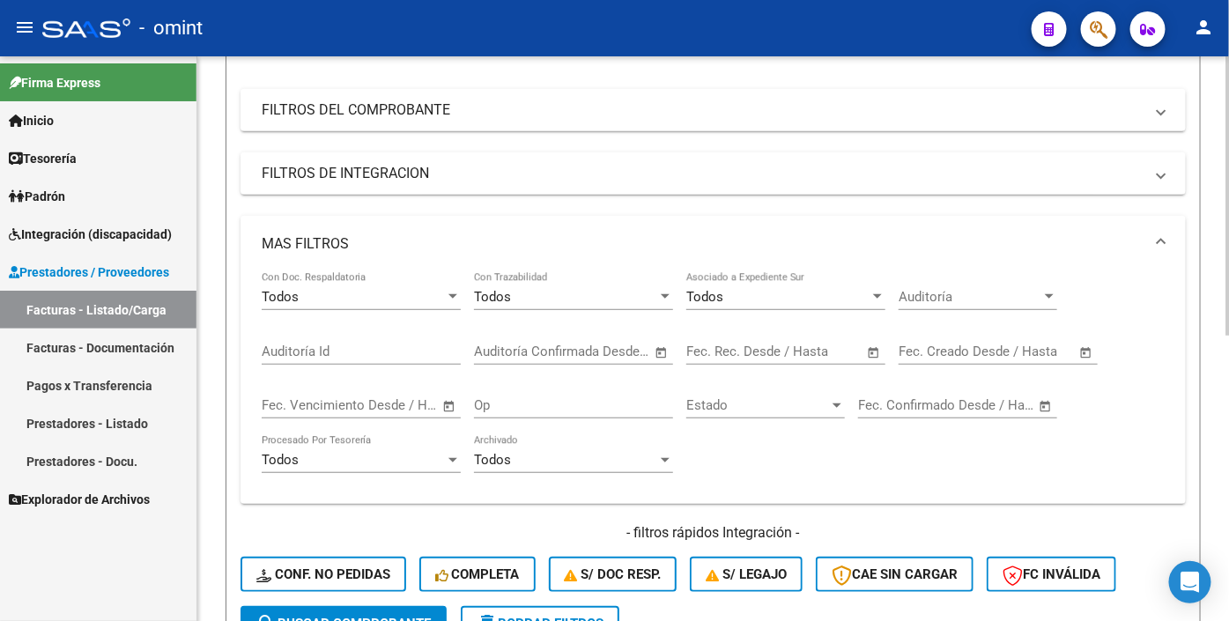
scroll to position [62, 0]
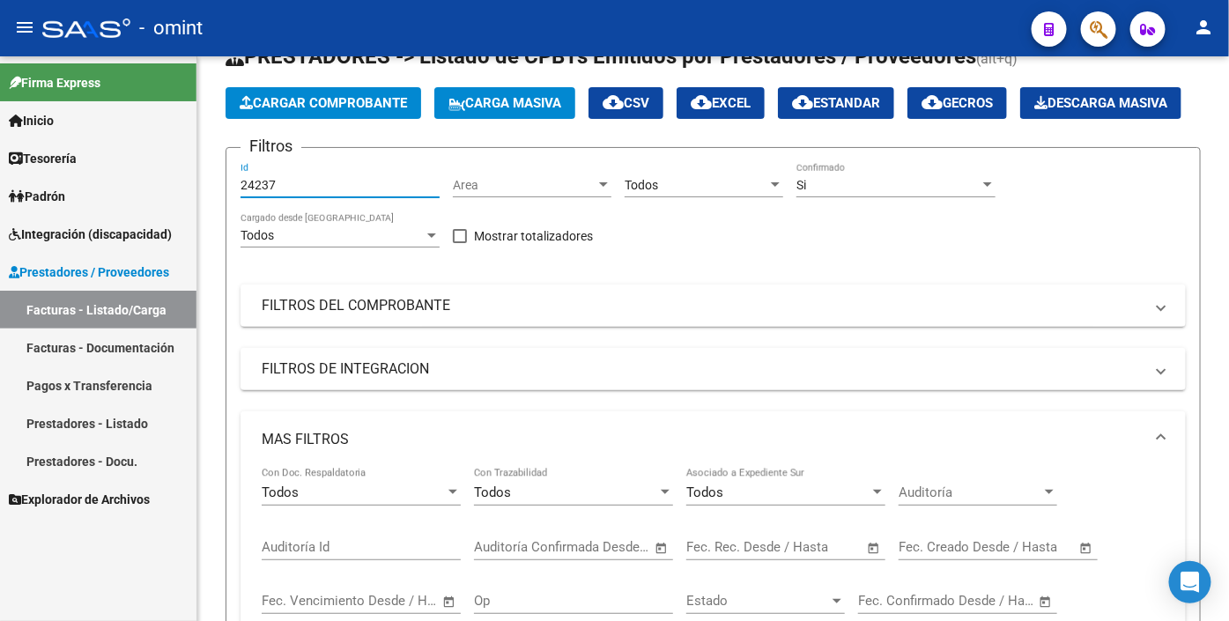
drag, startPoint x: 286, startPoint y: 230, endPoint x: 72, endPoint y: 212, distance: 214.1
click at [72, 212] on mat-sidenav-container "Firma Express Inicio Calendario SSS Instructivos Contacto OS Tesorería Extracto…" at bounding box center [614, 338] width 1229 height 565
paste input "22459"
type input "22459"
click at [758, 197] on div "Todos Seleccionar Gerenciador" at bounding box center [704, 179] width 159 height 35
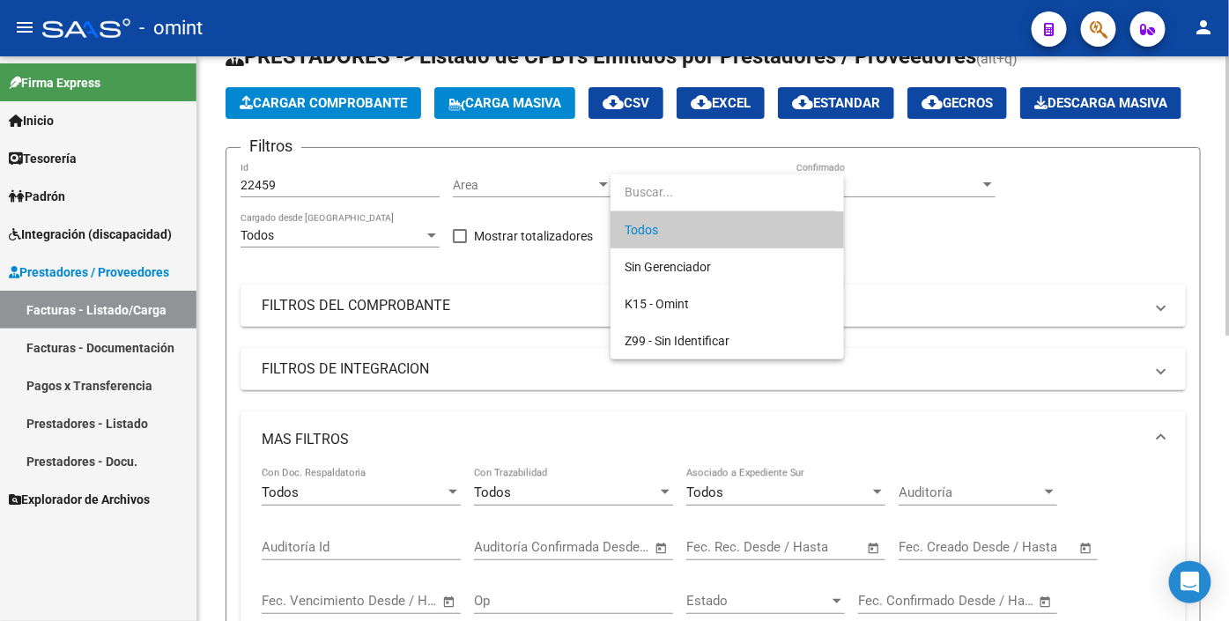
drag, startPoint x: 758, startPoint y: 223, endPoint x: 751, endPoint y: 234, distance: 12.7
click at [752, 235] on span "Todos" at bounding box center [727, 230] width 205 height 37
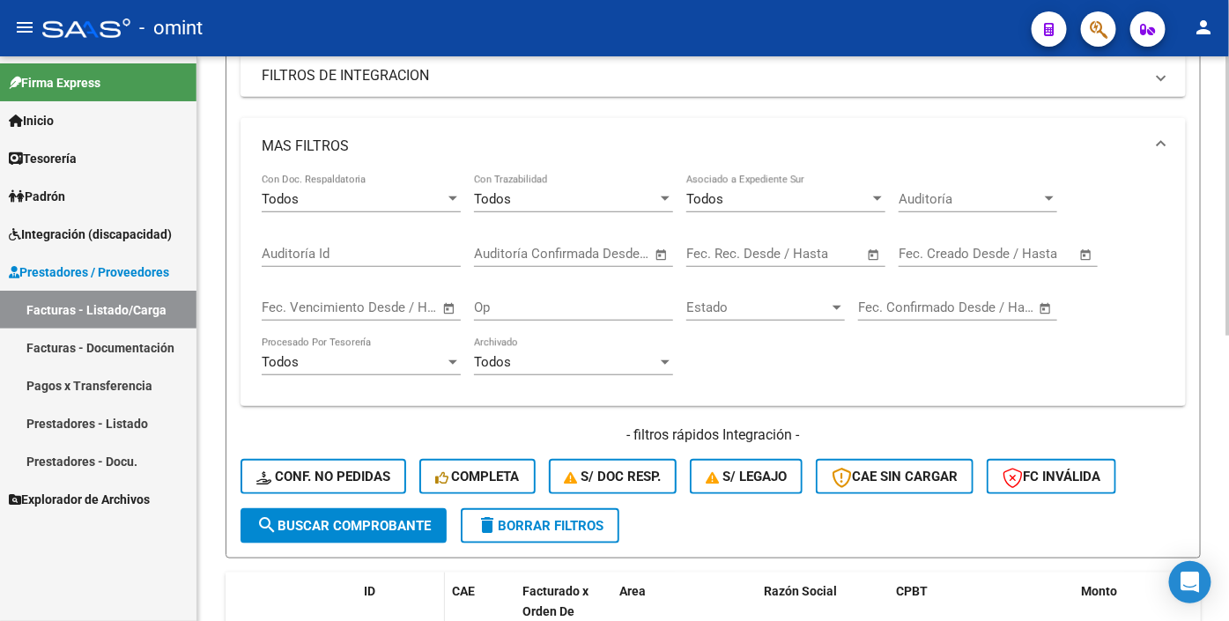
scroll to position [453, 0]
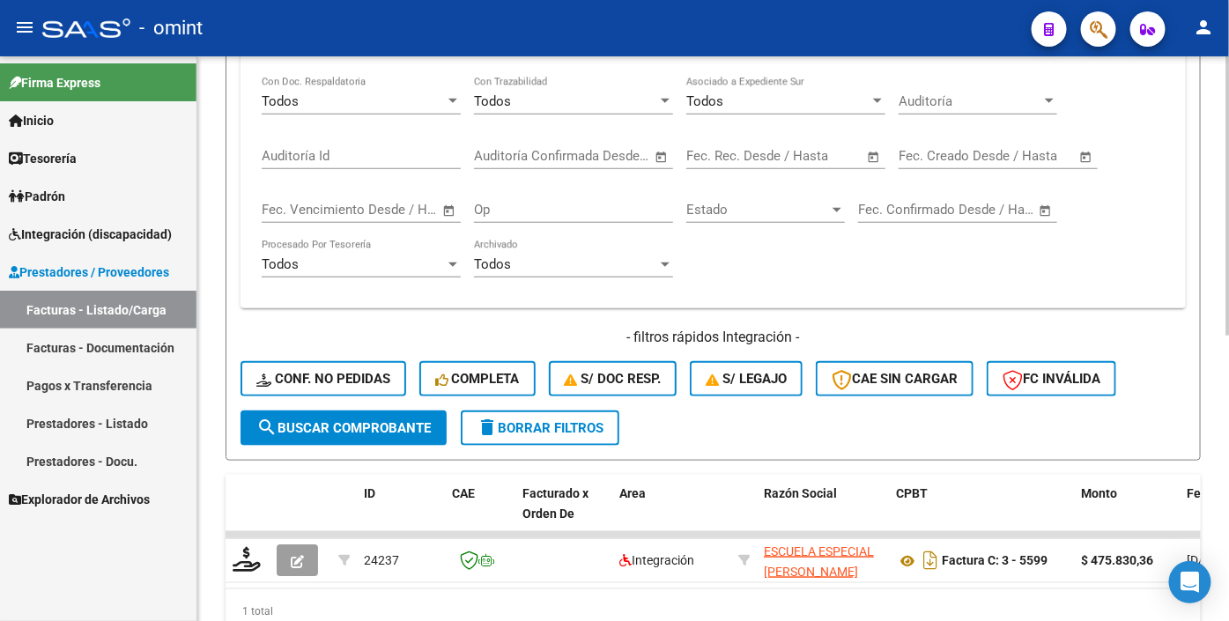
click at [394, 436] on span "search Buscar Comprobante" at bounding box center [343, 428] width 175 height 16
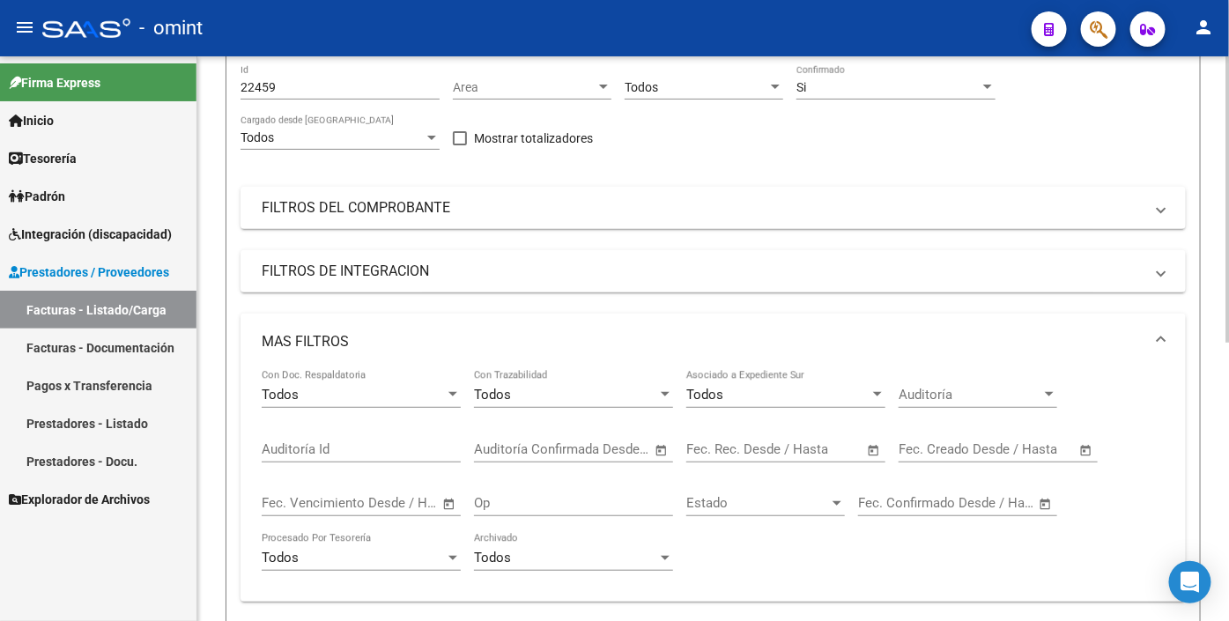
scroll to position [551, 0]
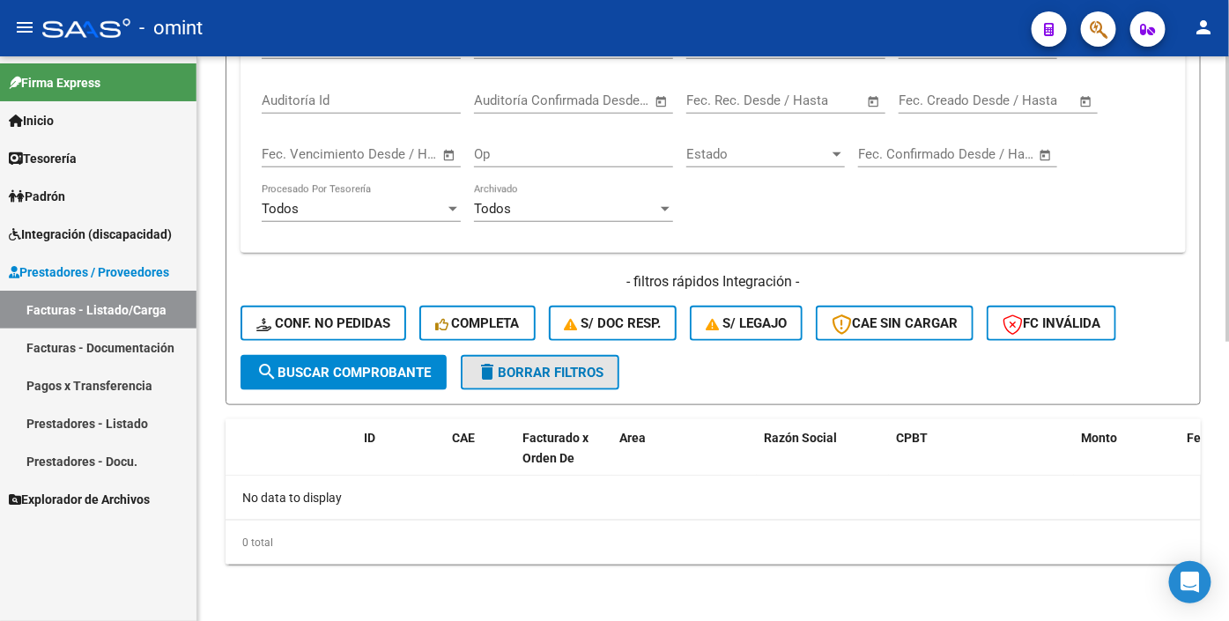
click at [526, 373] on span "delete Borrar Filtros" at bounding box center [540, 373] width 127 height 16
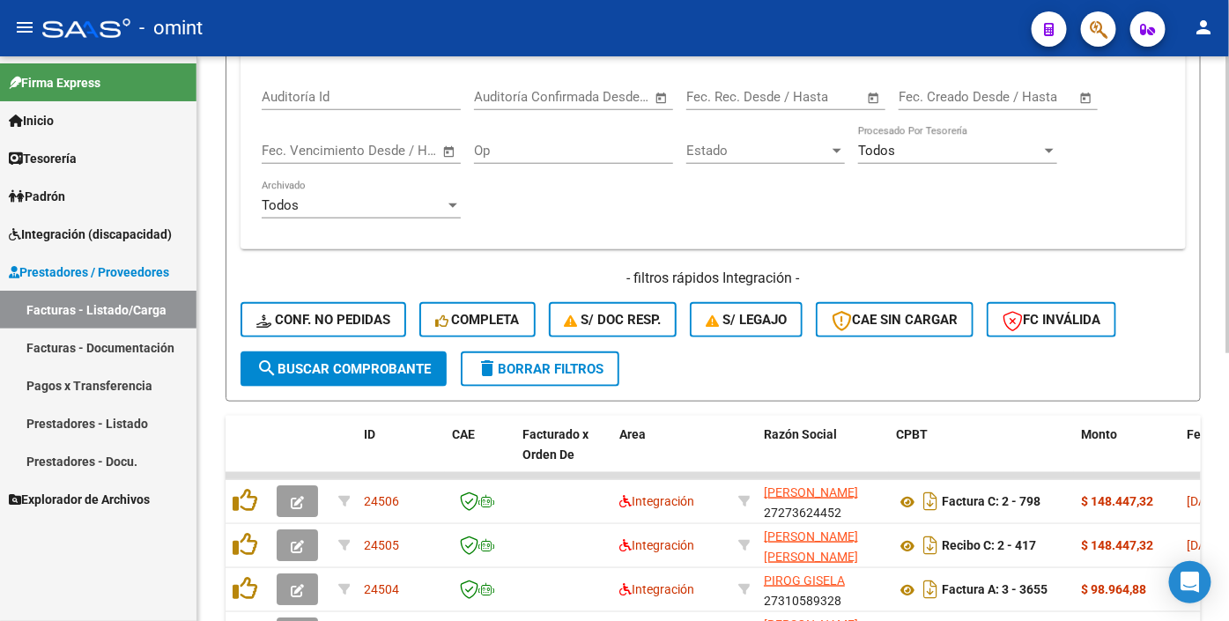
scroll to position [0, 0]
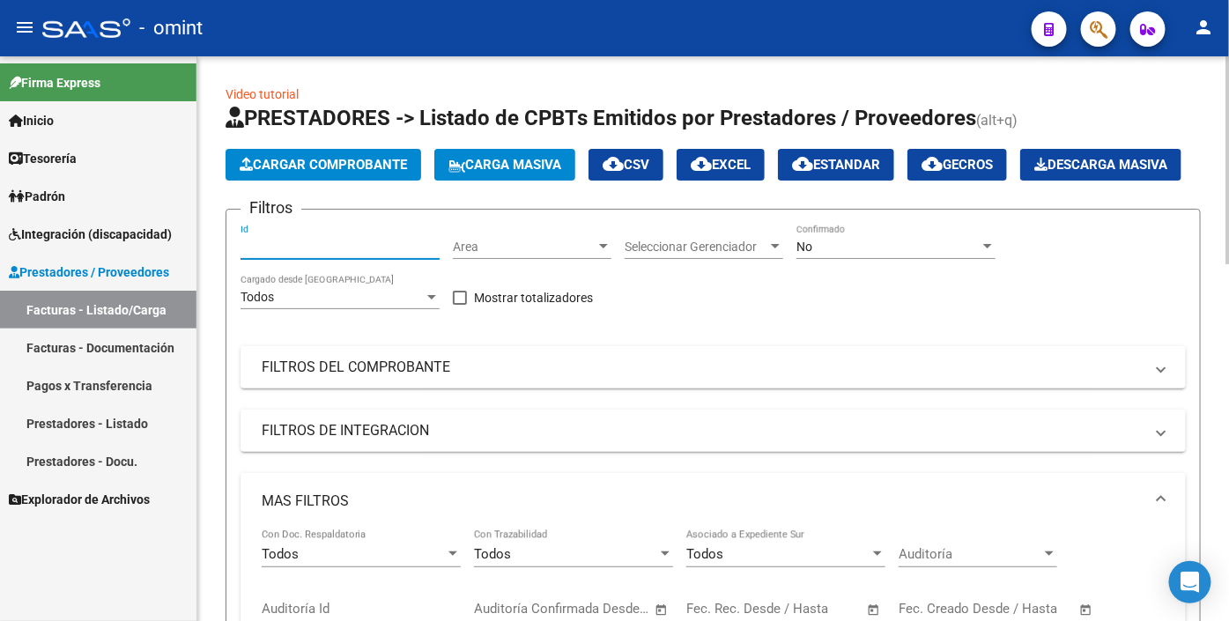
paste input "22459"
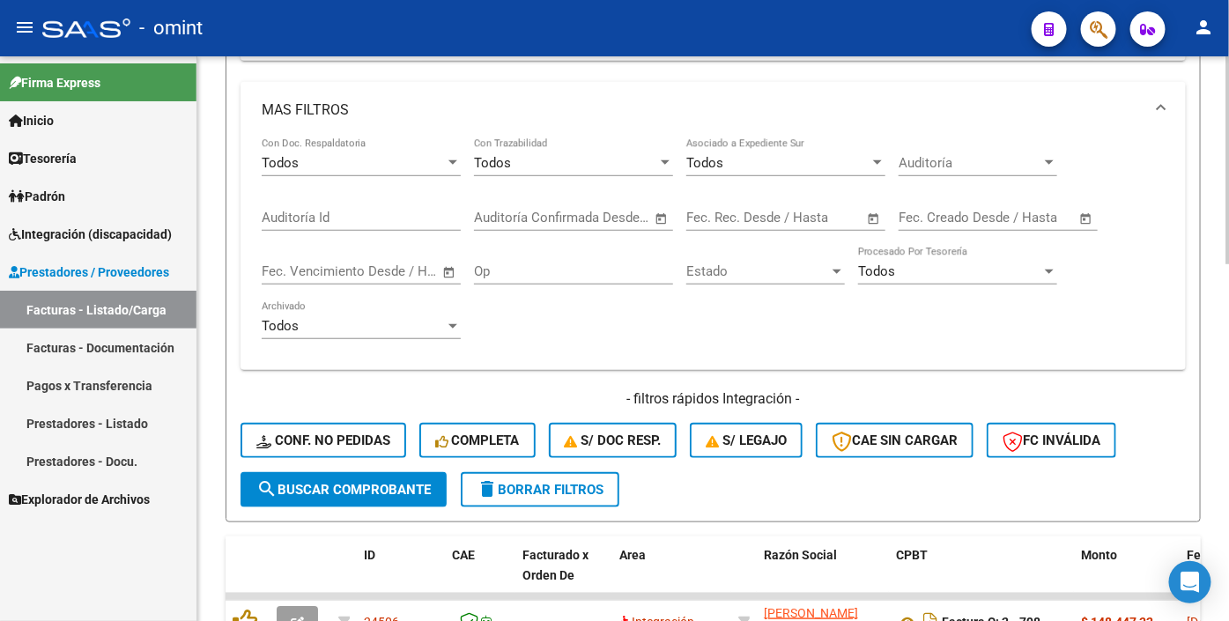
type input "22459"
click at [359, 508] on button "search Buscar Comprobante" at bounding box center [344, 489] width 206 height 35
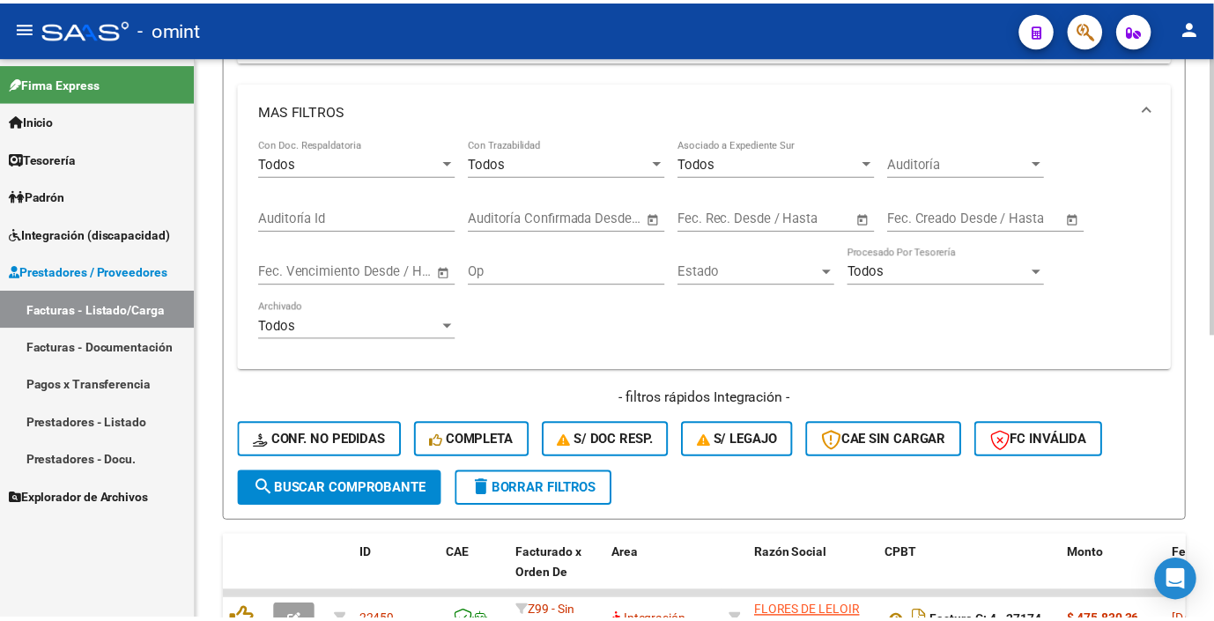
scroll to position [579, 0]
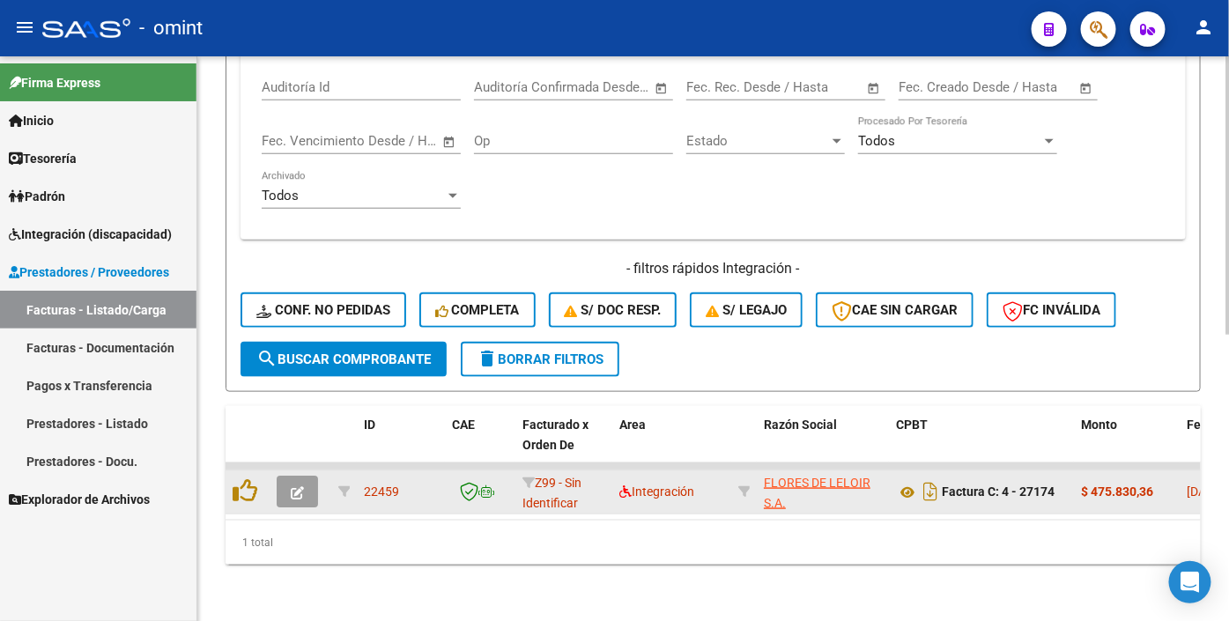
click at [323, 482] on div at bounding box center [301, 492] width 48 height 32
click at [296, 487] on button "button" at bounding box center [297, 492] width 41 height 32
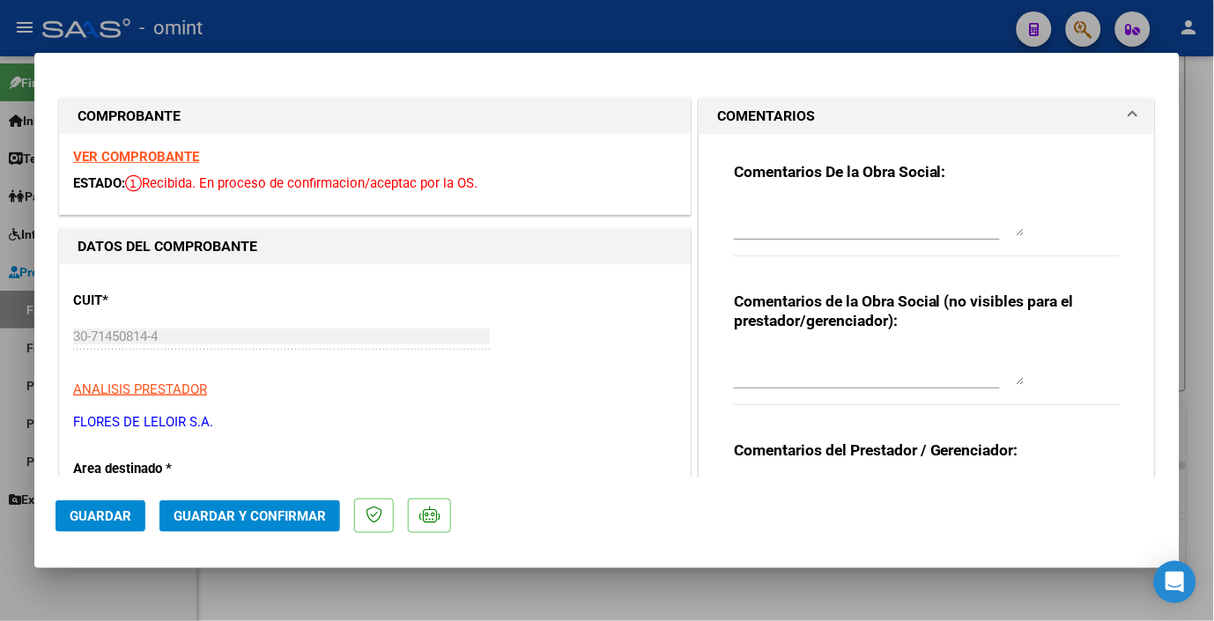
click at [177, 152] on strong "VER COMPROBANTE" at bounding box center [136, 157] width 126 height 16
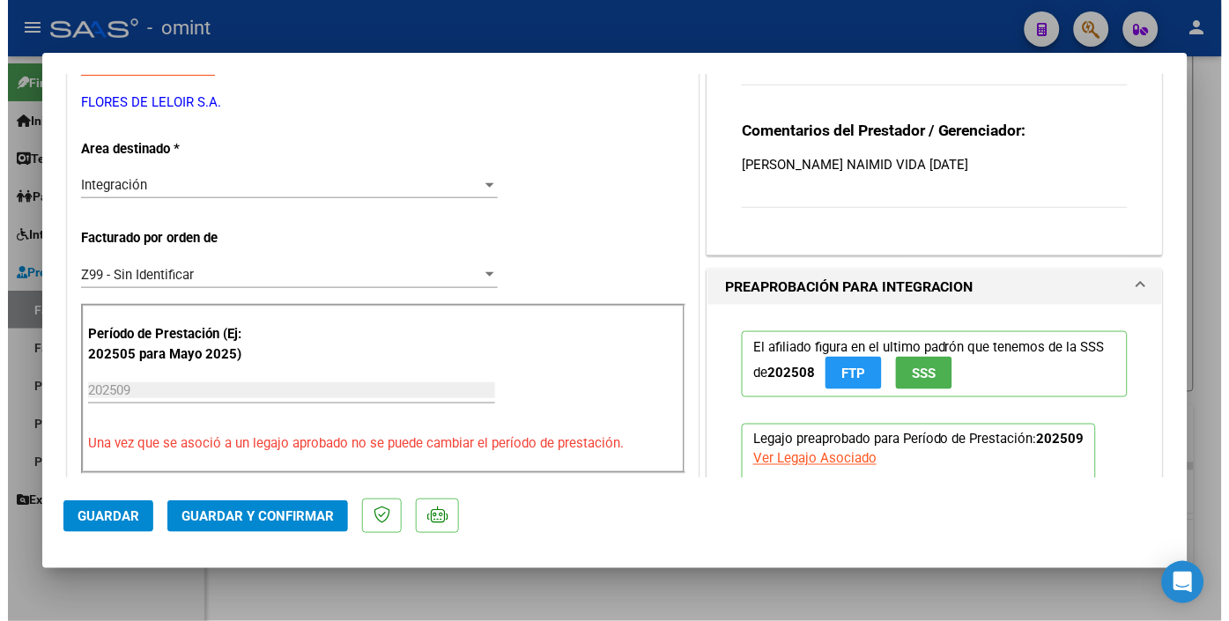
scroll to position [0, 0]
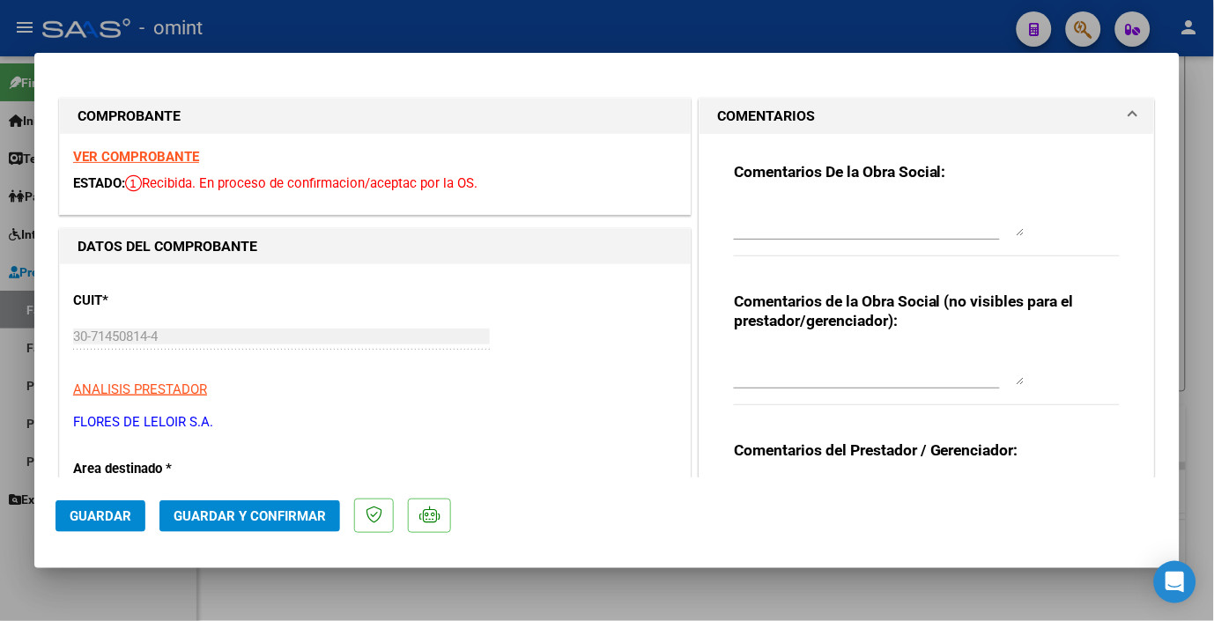
click at [446, 2] on div at bounding box center [607, 310] width 1214 height 621
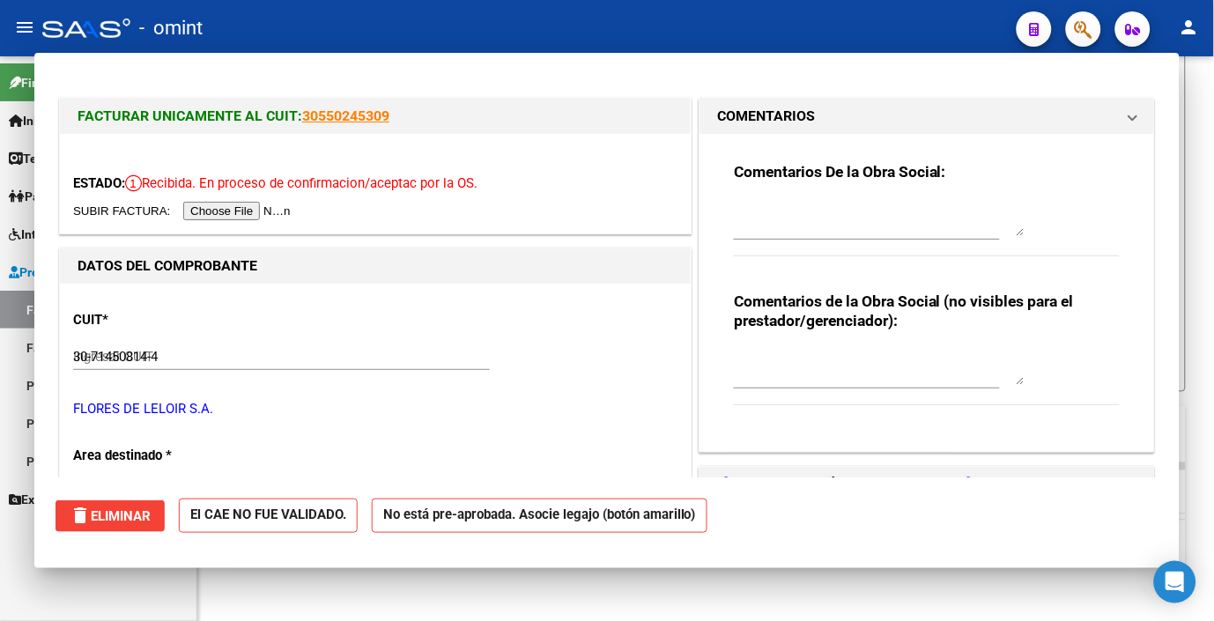
type input "$ 0,00"
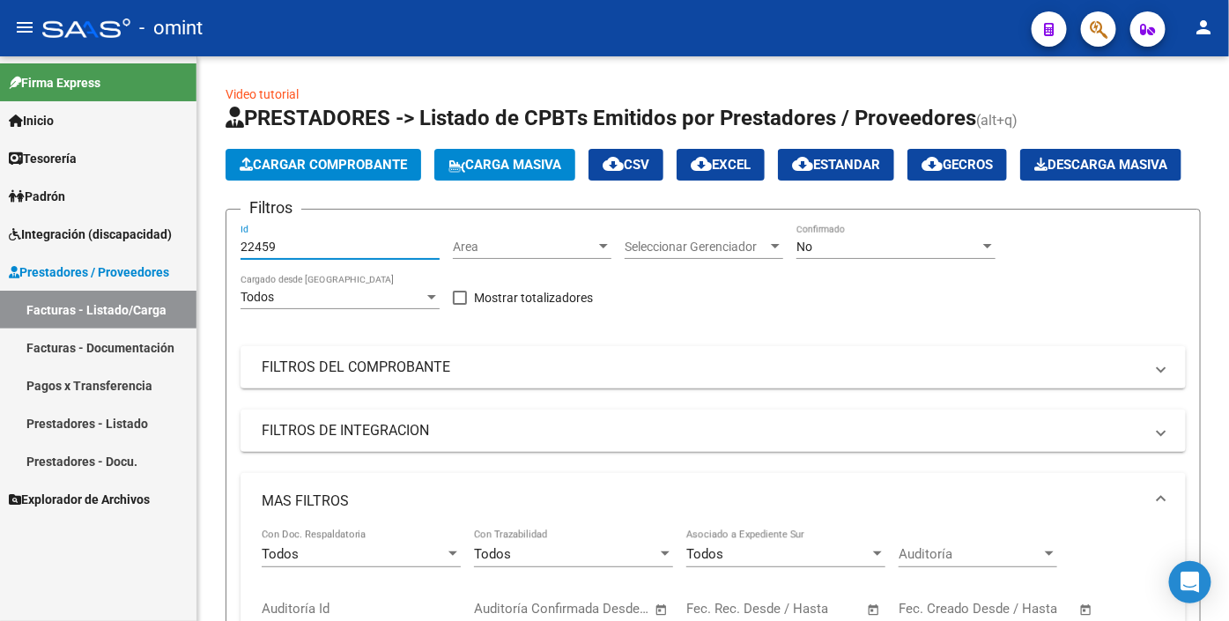
drag, startPoint x: 274, startPoint y: 289, endPoint x: 106, endPoint y: 257, distance: 171.3
click at [106, 258] on mat-sidenav-container "Firma Express Inicio Calendario SSS Instructivos Contacto OS Tesorería Extracto…" at bounding box center [614, 338] width 1229 height 565
paste input "24250"
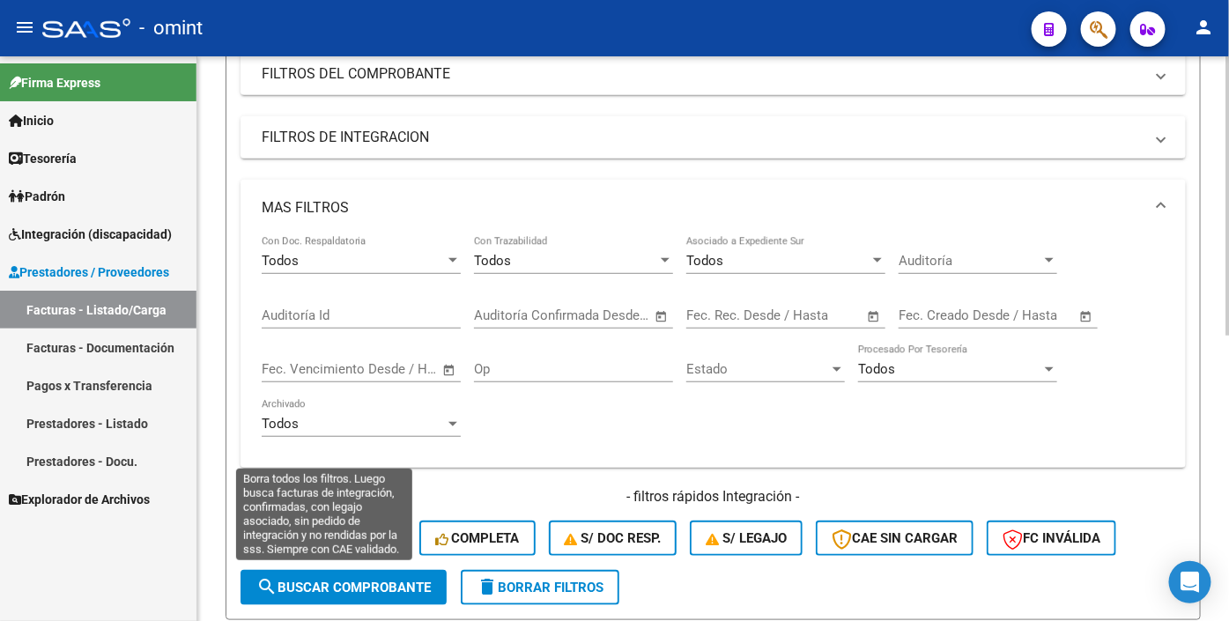
scroll to position [489, 0]
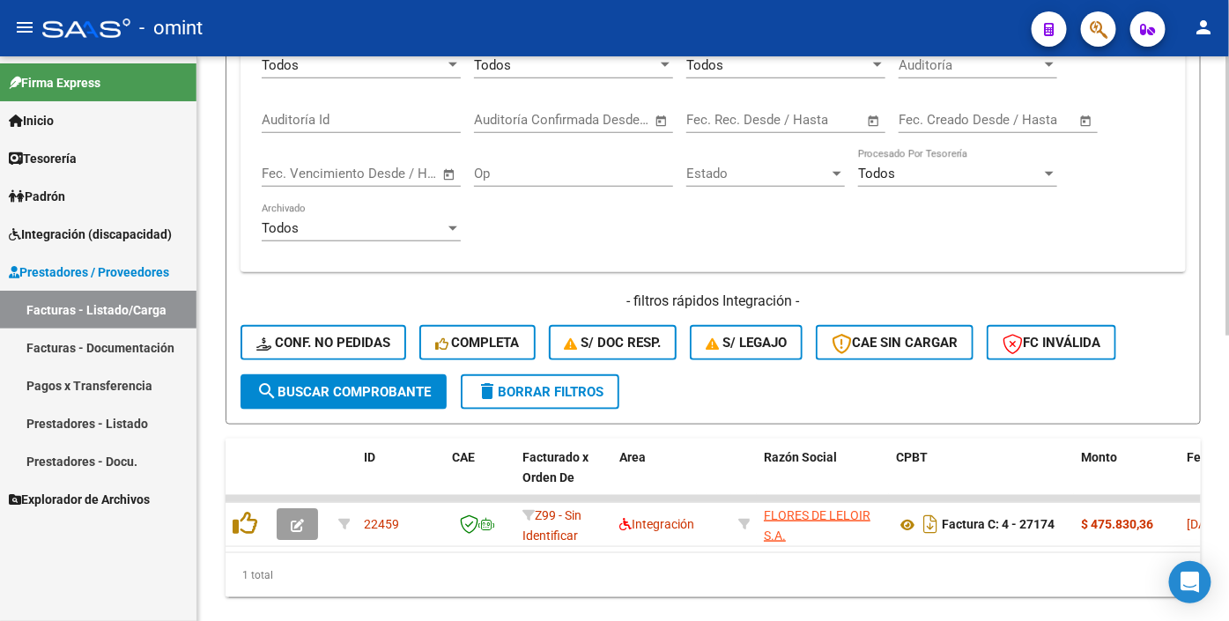
type input "24250"
click at [306, 400] on span "search Buscar Comprobante" at bounding box center [343, 392] width 175 height 16
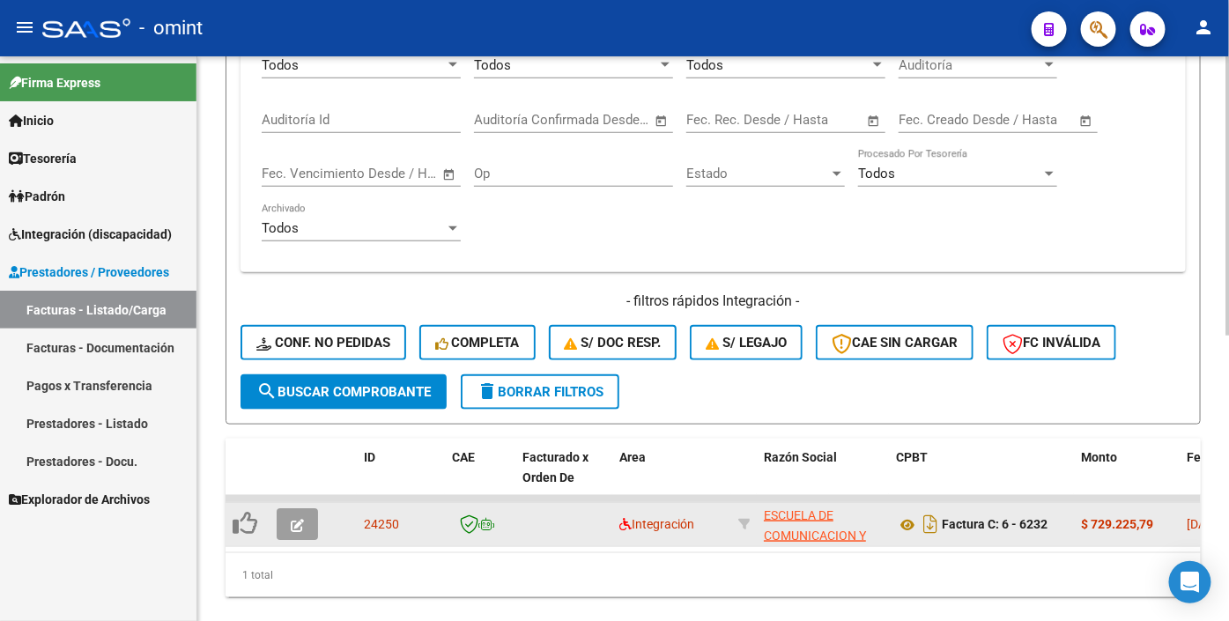
click at [305, 540] on button "button" at bounding box center [297, 525] width 41 height 32
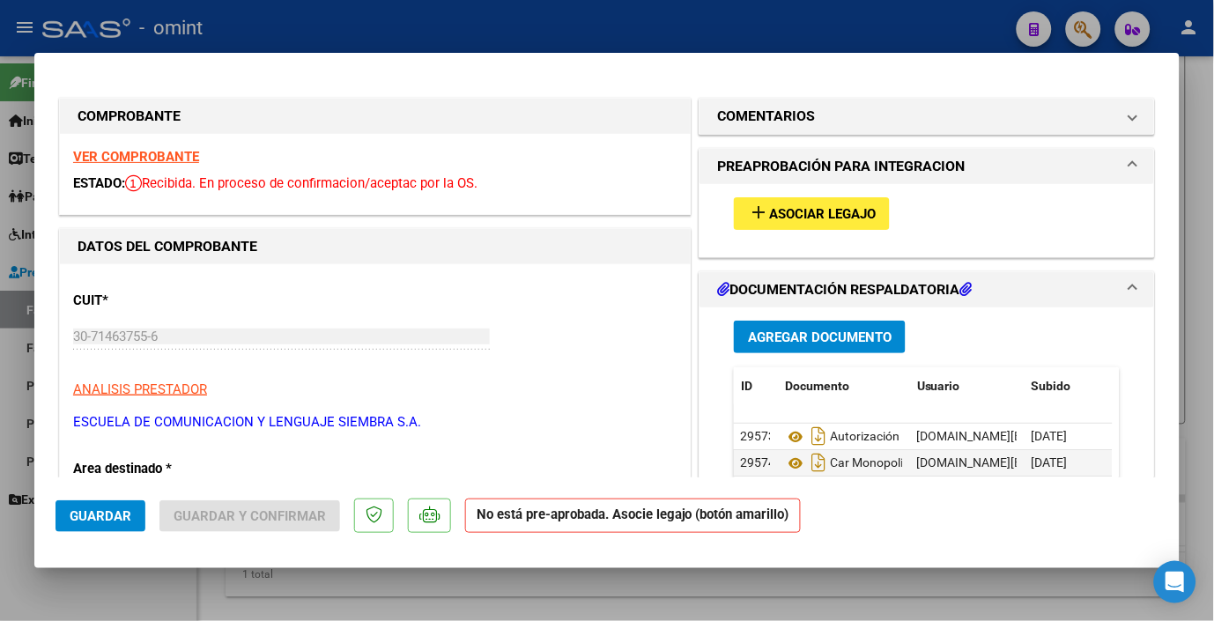
click at [139, 152] on strong "VER COMPROBANTE" at bounding box center [136, 157] width 126 height 16
click at [780, 205] on span "add Asociar Legajo" at bounding box center [812, 213] width 128 height 16
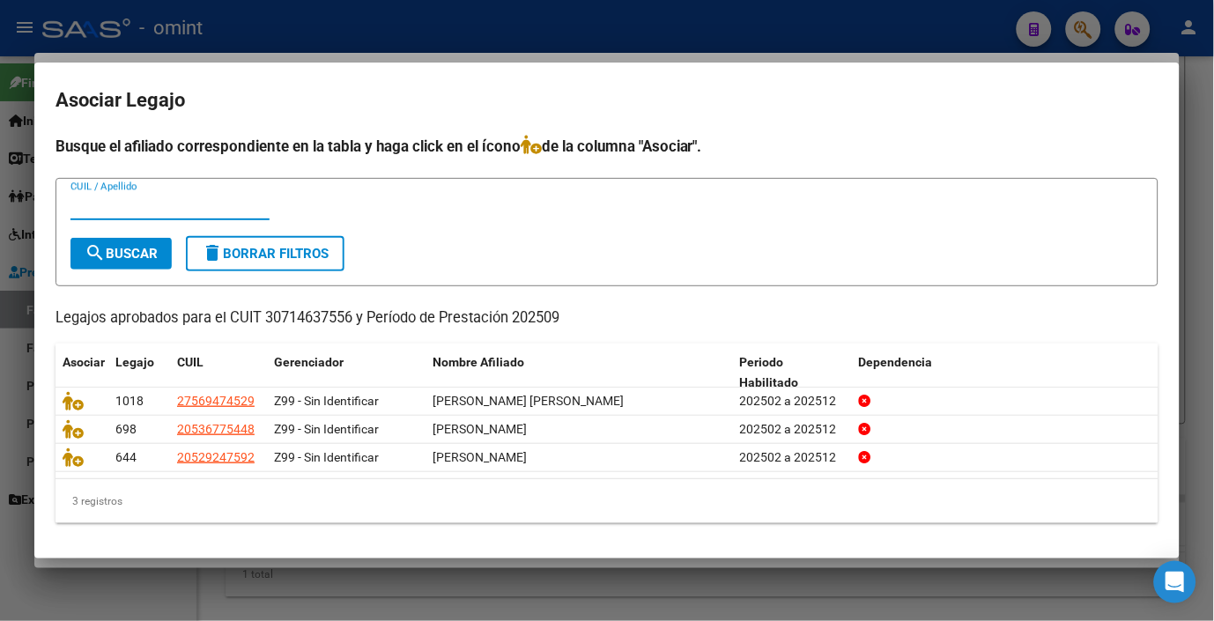
click at [207, 22] on div at bounding box center [607, 310] width 1214 height 621
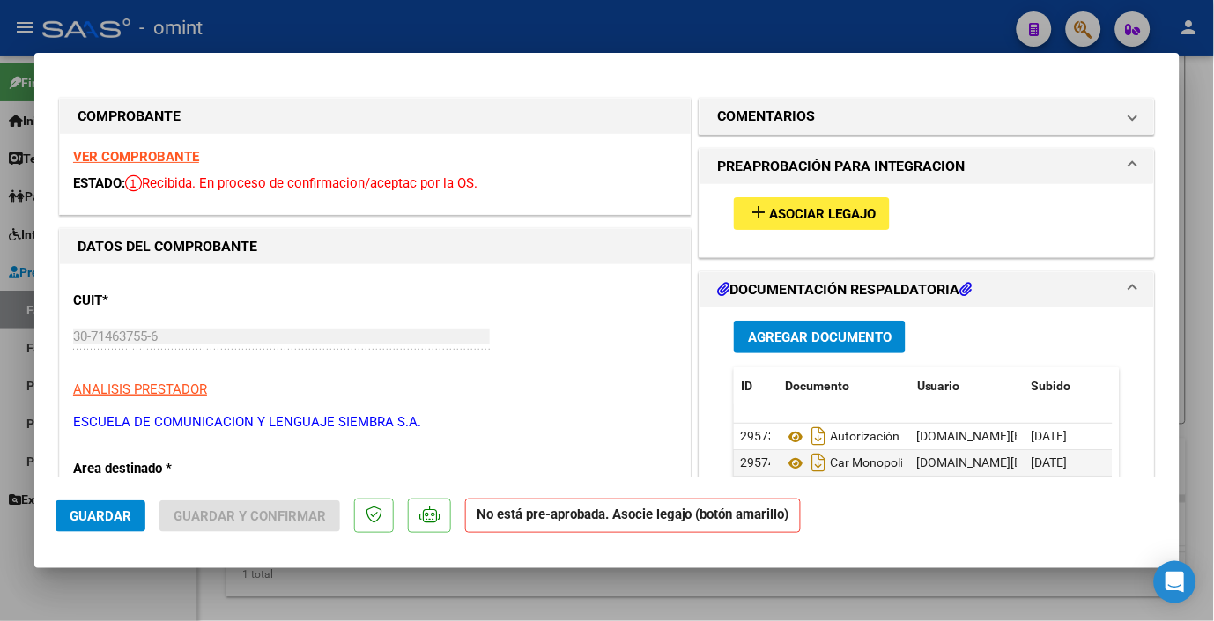
drag, startPoint x: 220, startPoint y: 1, endPoint x: 277, endPoint y: 24, distance: 60.9
click at [221, 3] on div at bounding box center [607, 310] width 1214 height 621
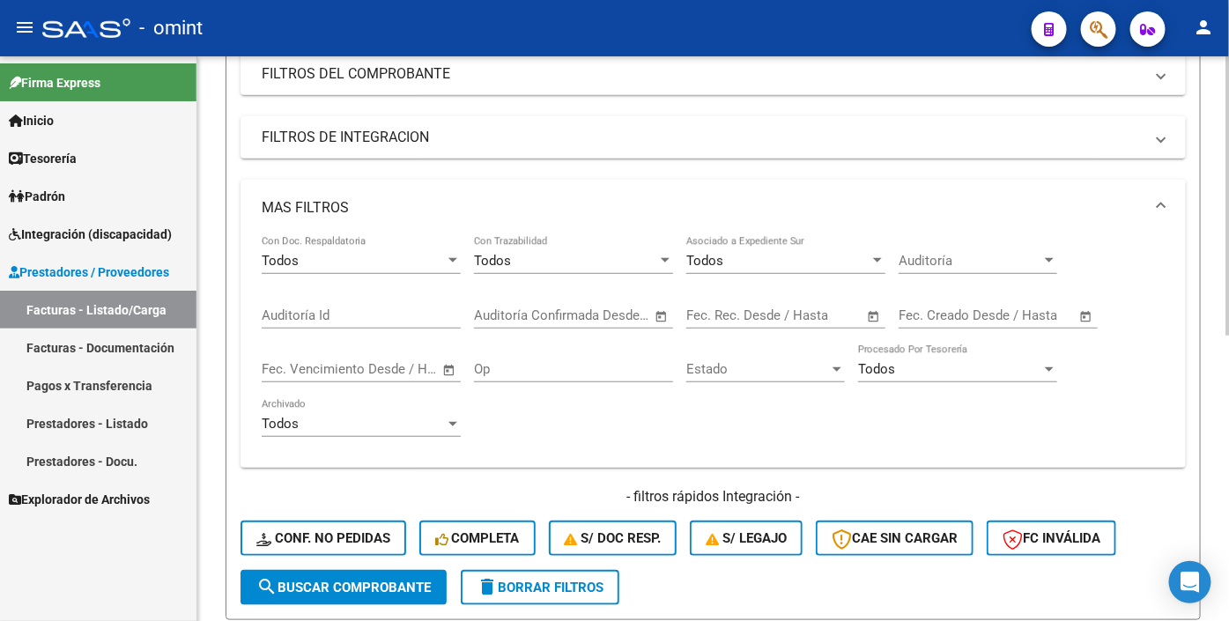
scroll to position [391, 0]
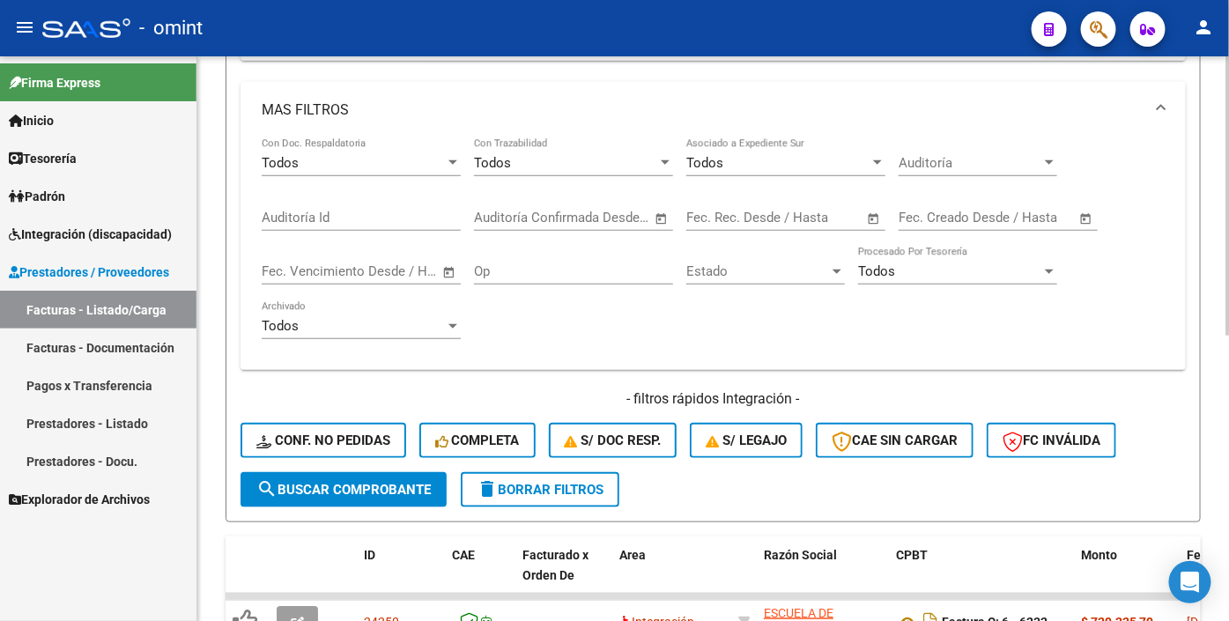
click at [562, 498] on span "delete Borrar Filtros" at bounding box center [540, 490] width 127 height 16
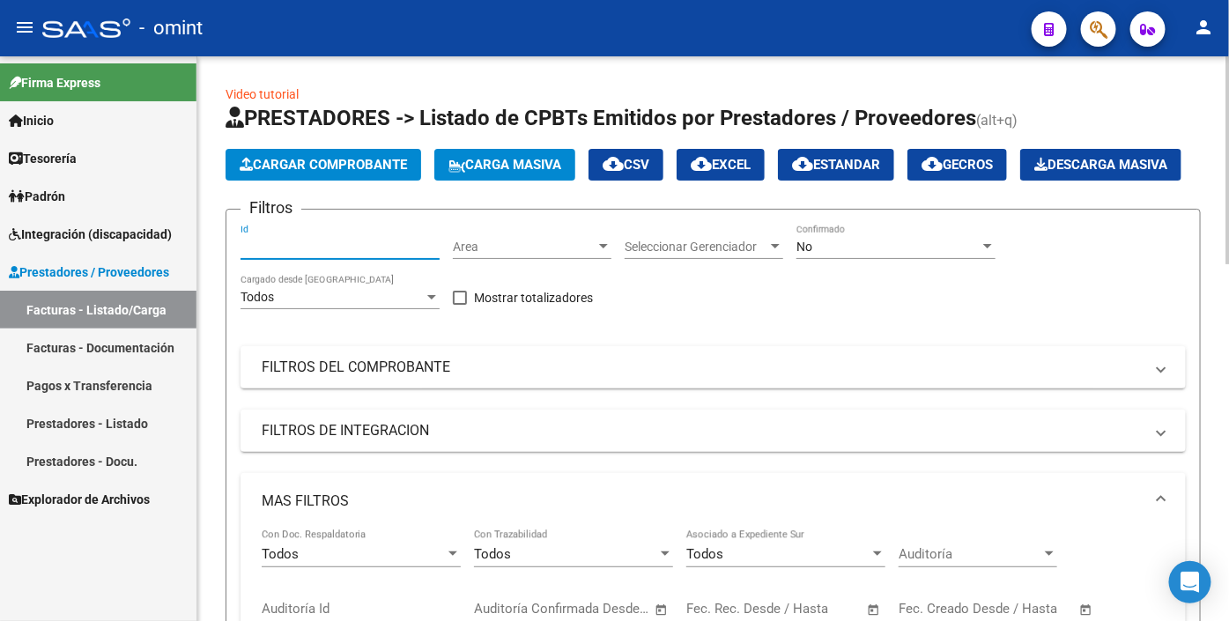
paste input "23173"
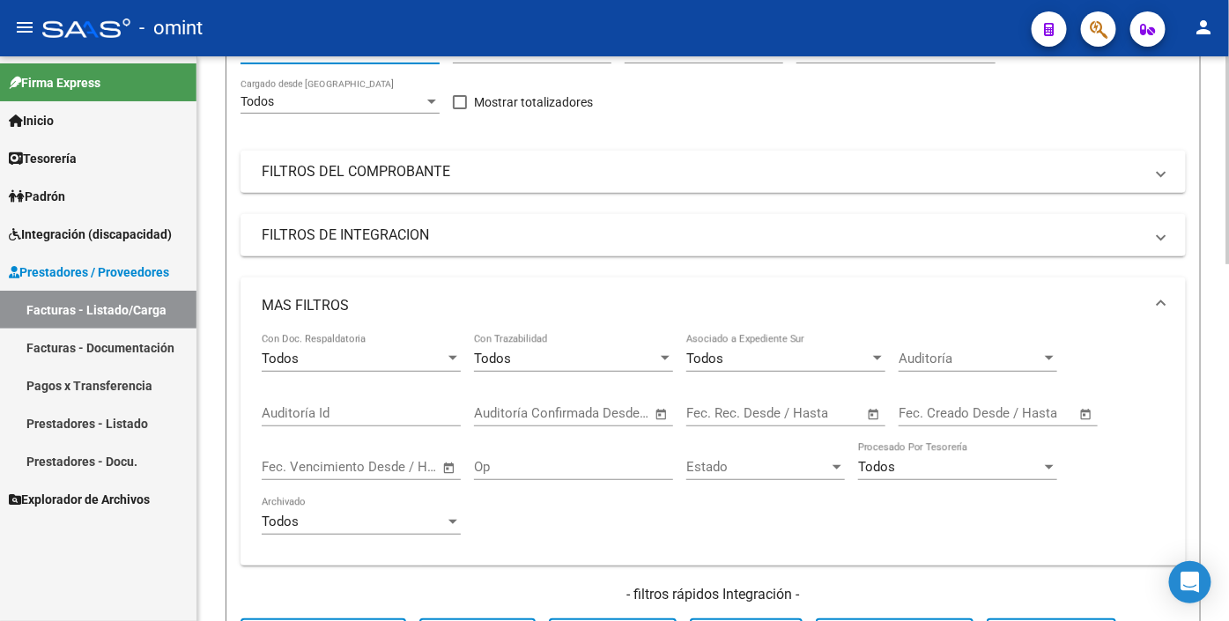
scroll to position [489, 0]
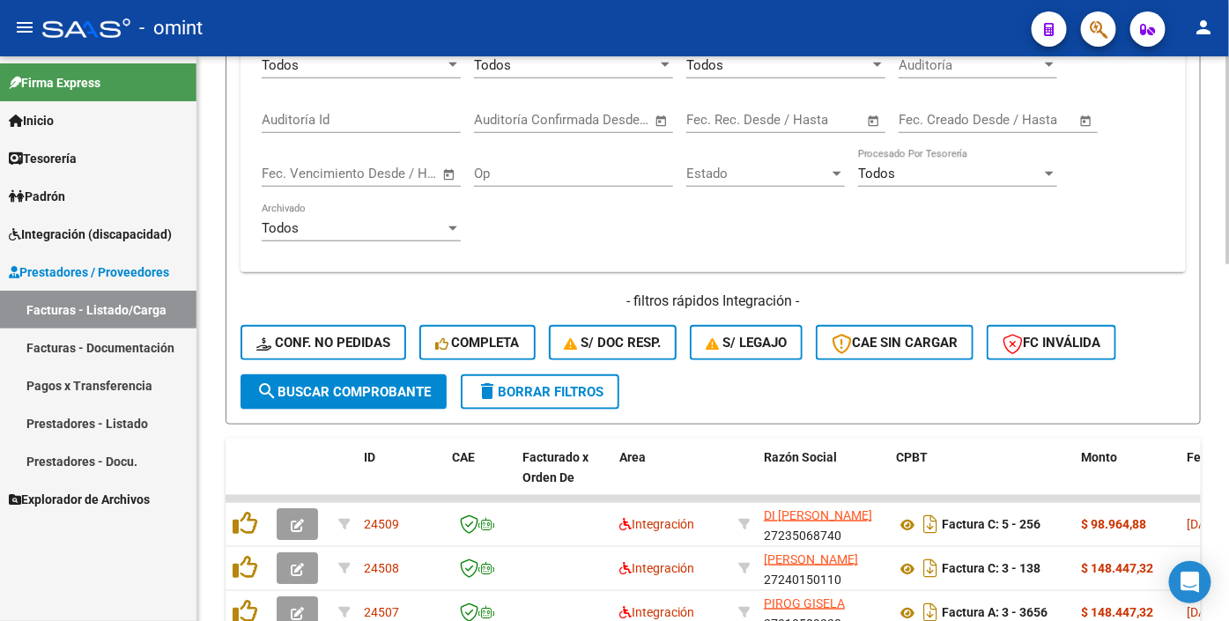
type input "23173"
click at [319, 400] on span "search Buscar Comprobante" at bounding box center [343, 392] width 175 height 16
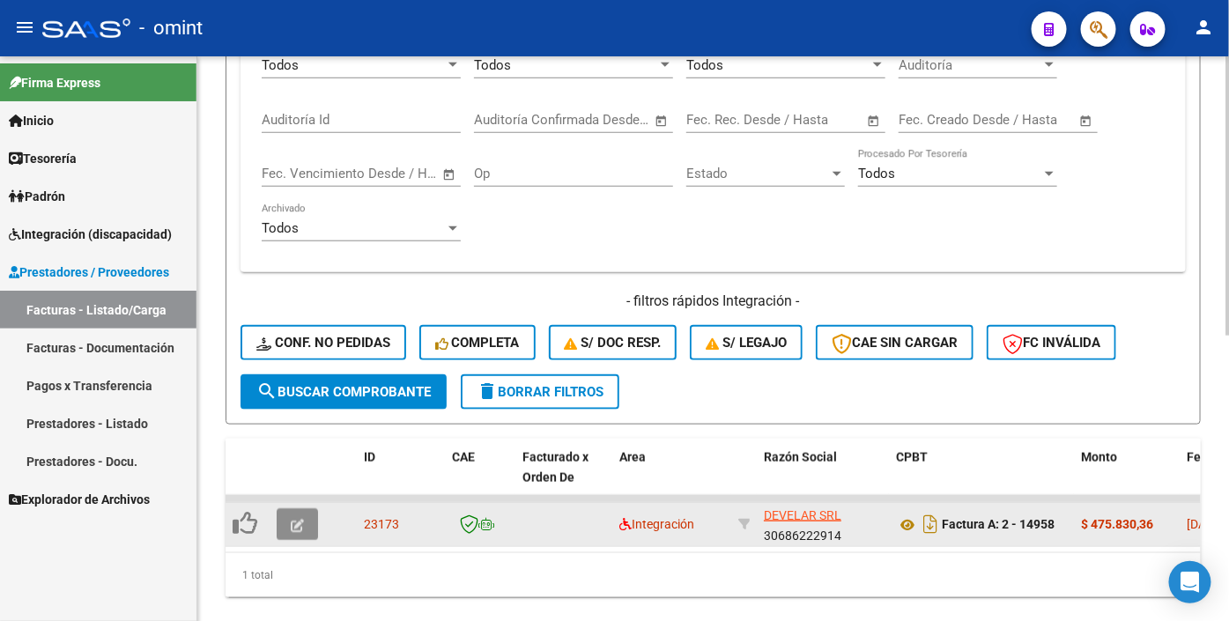
click at [303, 532] on icon "button" at bounding box center [297, 525] width 13 height 13
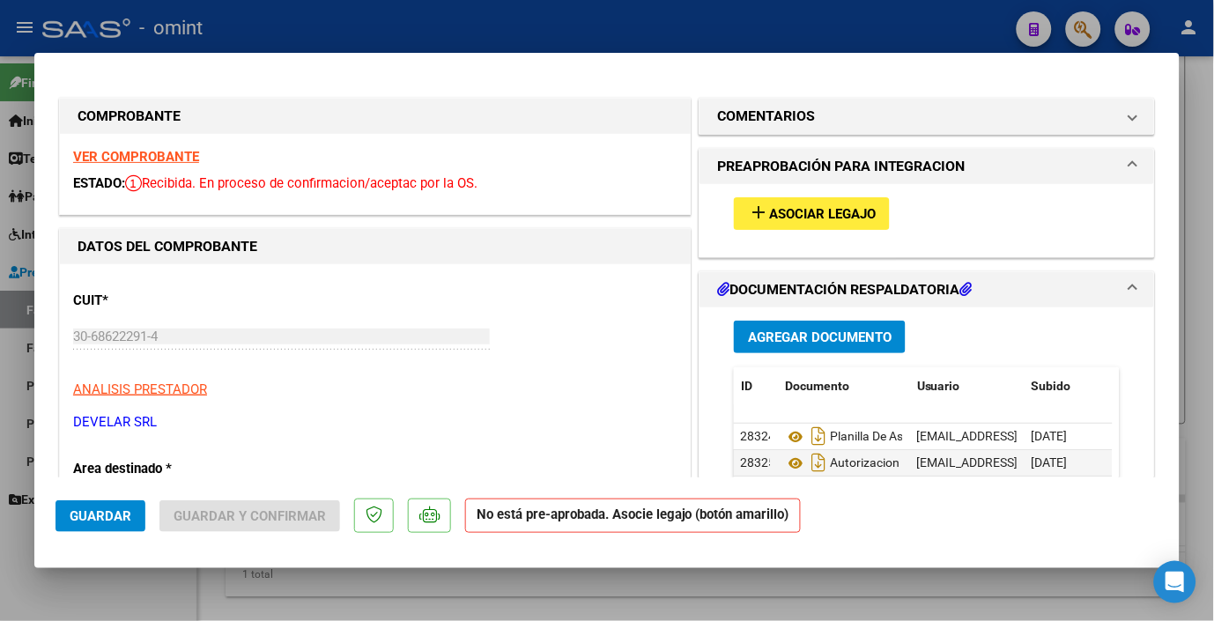
click at [186, 154] on strong "VER COMPROBANTE" at bounding box center [136, 157] width 126 height 16
click at [780, 216] on span "Asociar Legajo" at bounding box center [822, 214] width 107 height 16
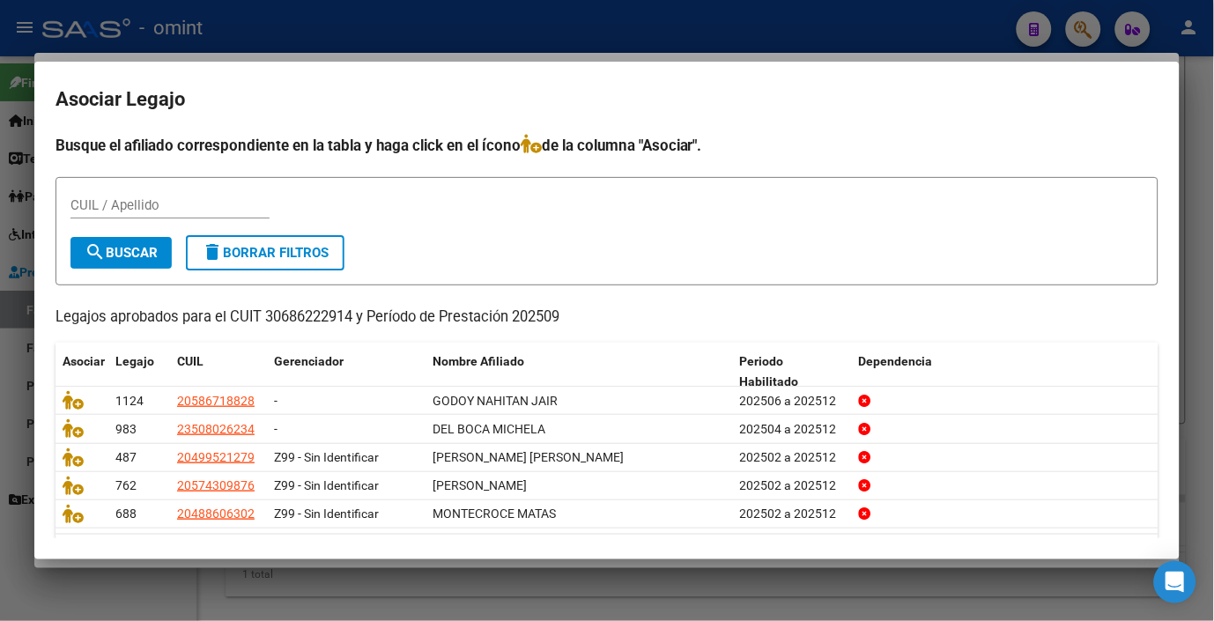
click at [439, 22] on div at bounding box center [607, 310] width 1214 height 621
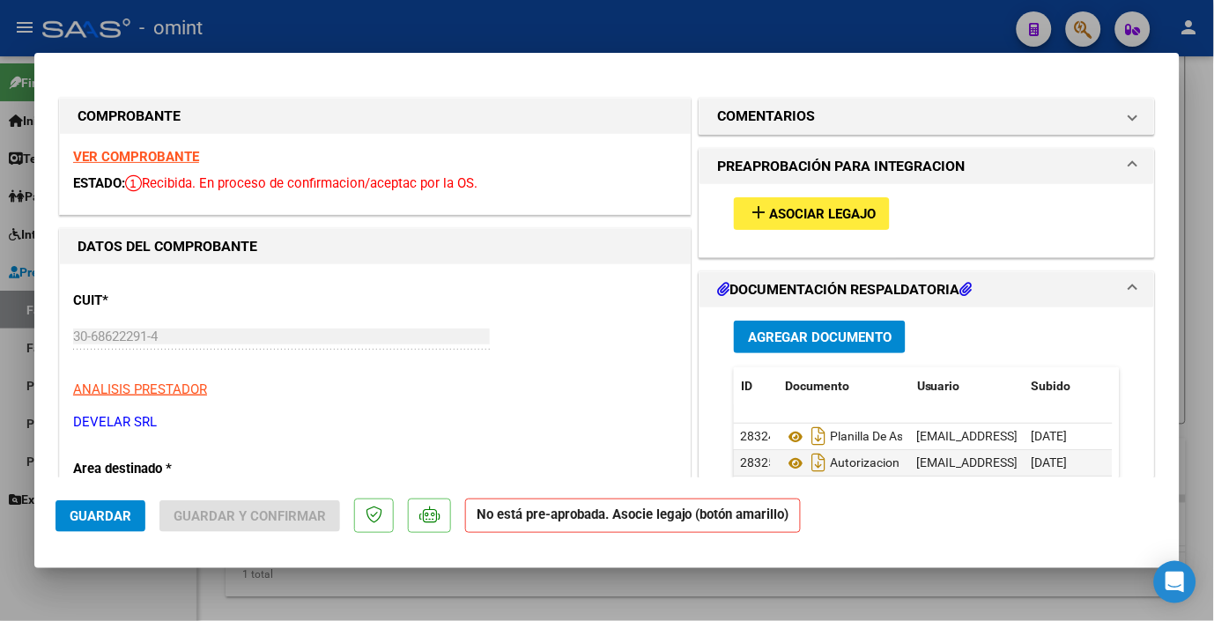
click at [375, 21] on div at bounding box center [607, 310] width 1214 height 621
type input "$ 0,00"
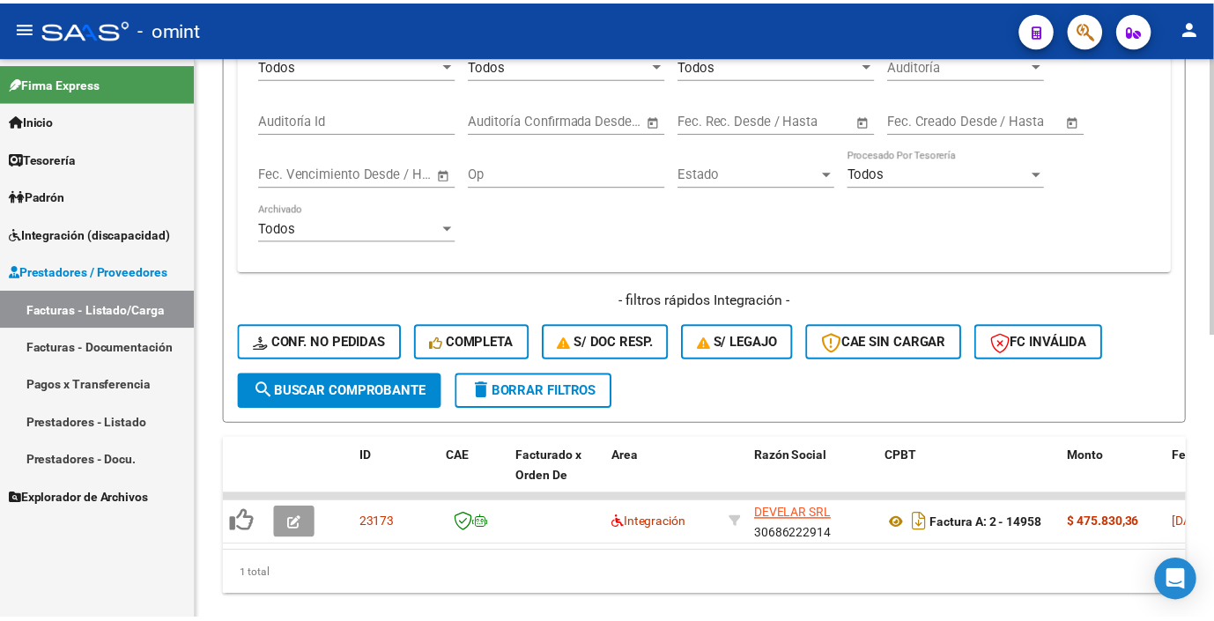
scroll to position [579, 0]
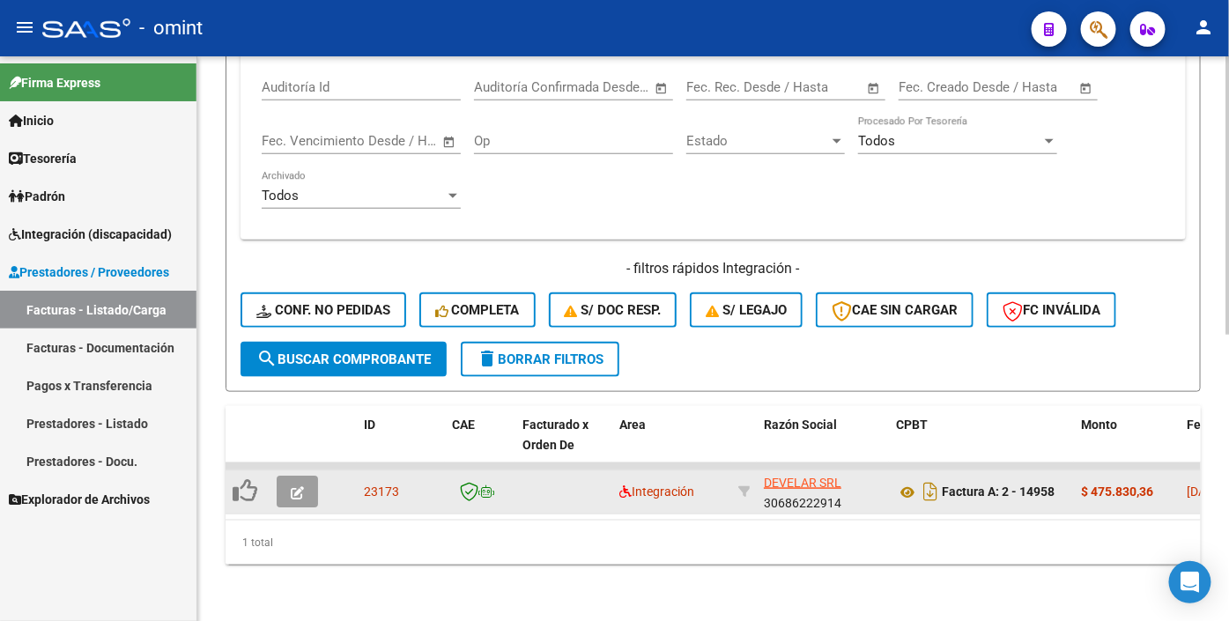
click at [309, 481] on button "button" at bounding box center [297, 492] width 41 height 32
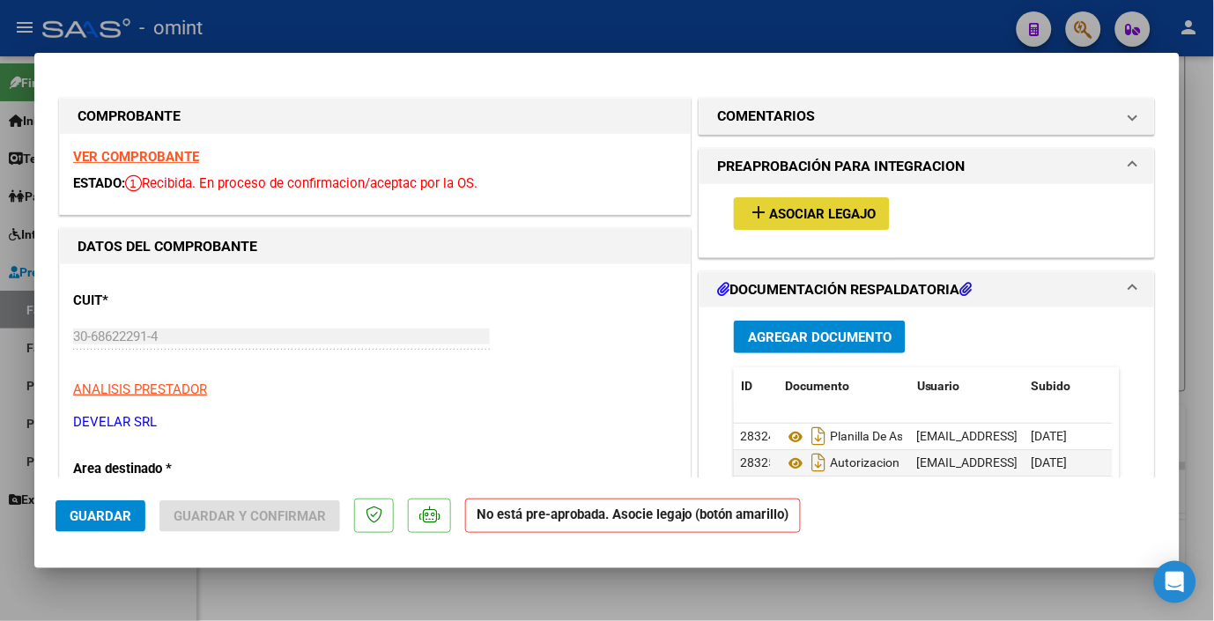
click at [805, 203] on button "add Asociar Legajo" at bounding box center [812, 213] width 156 height 33
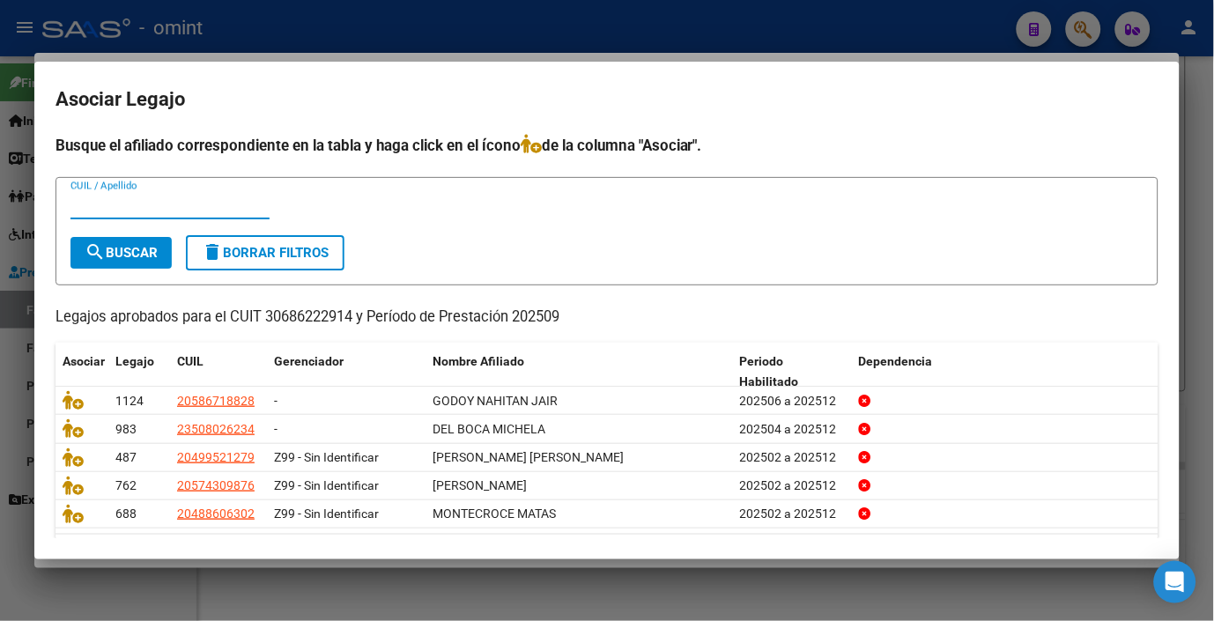
scroll to position [55, 0]
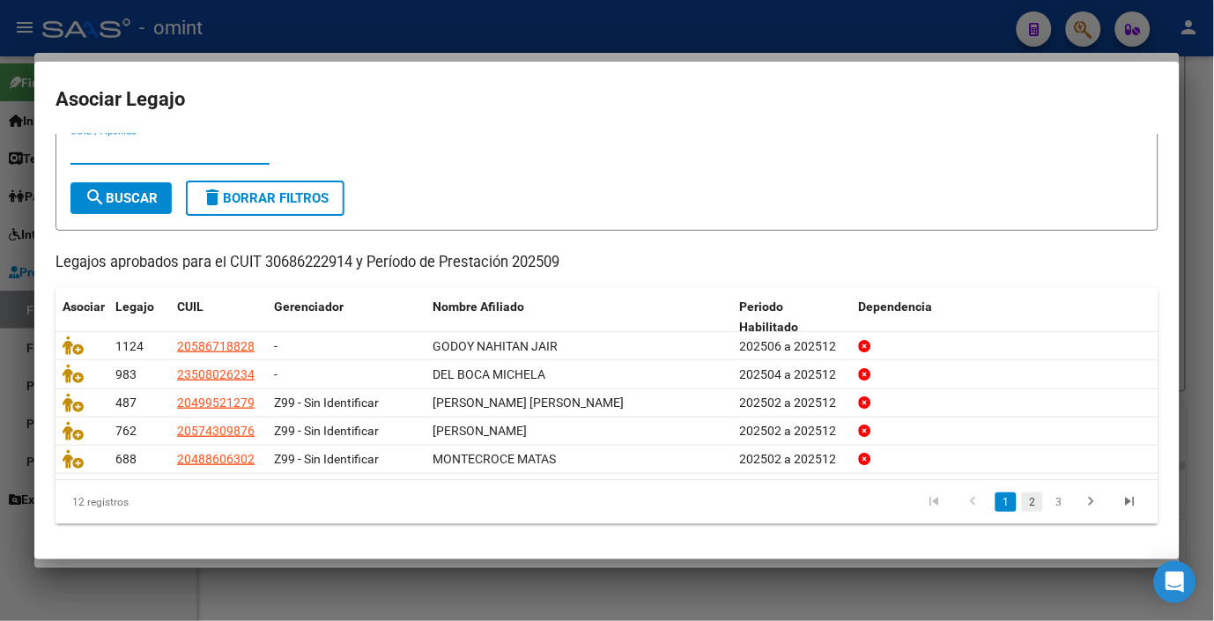
click at [1022, 500] on link "2" at bounding box center [1032, 502] width 21 height 19
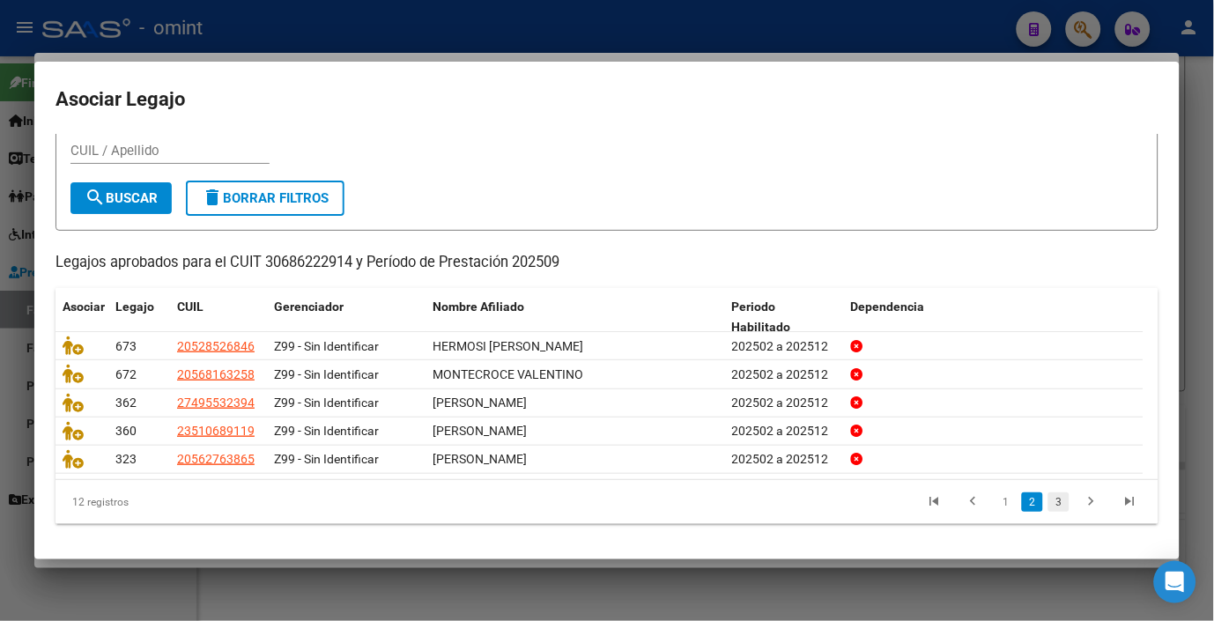
click at [1049, 498] on link "3" at bounding box center [1059, 502] width 21 height 19
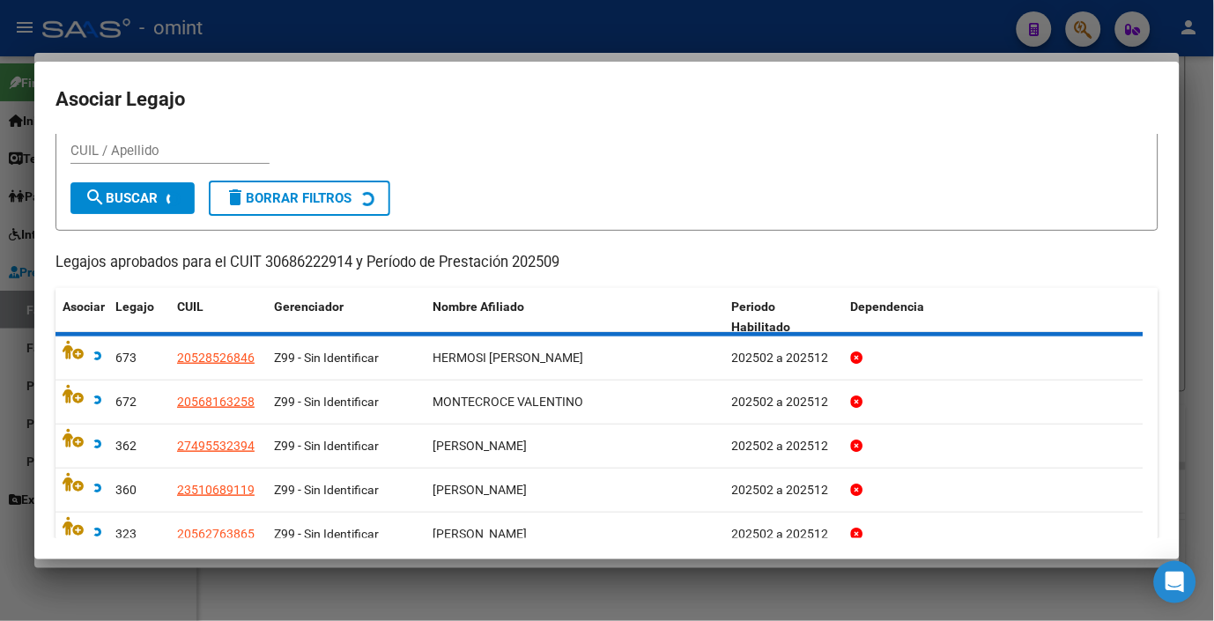
scroll to position [0, 0]
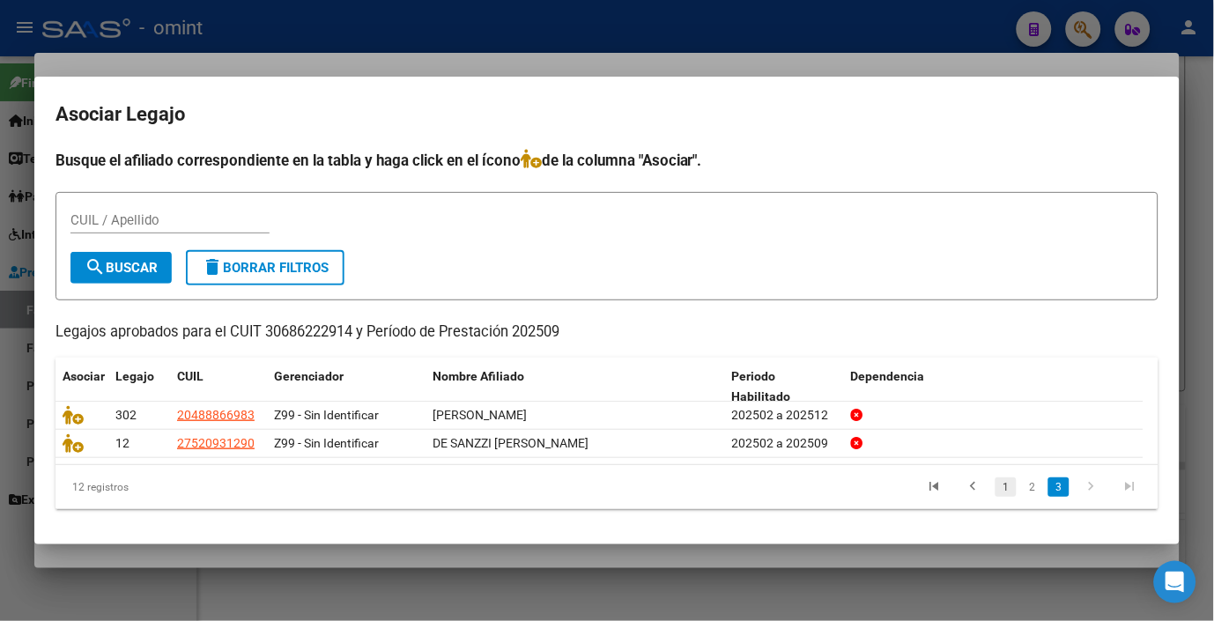
click at [1000, 482] on link "1" at bounding box center [1006, 487] width 21 height 19
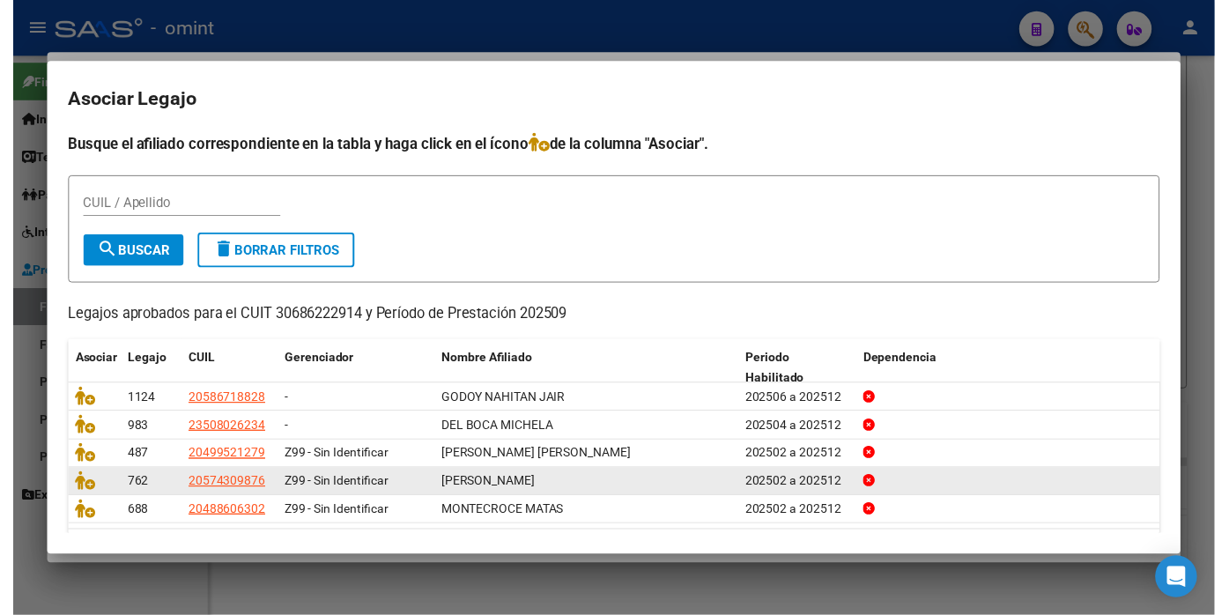
scroll to position [55, 0]
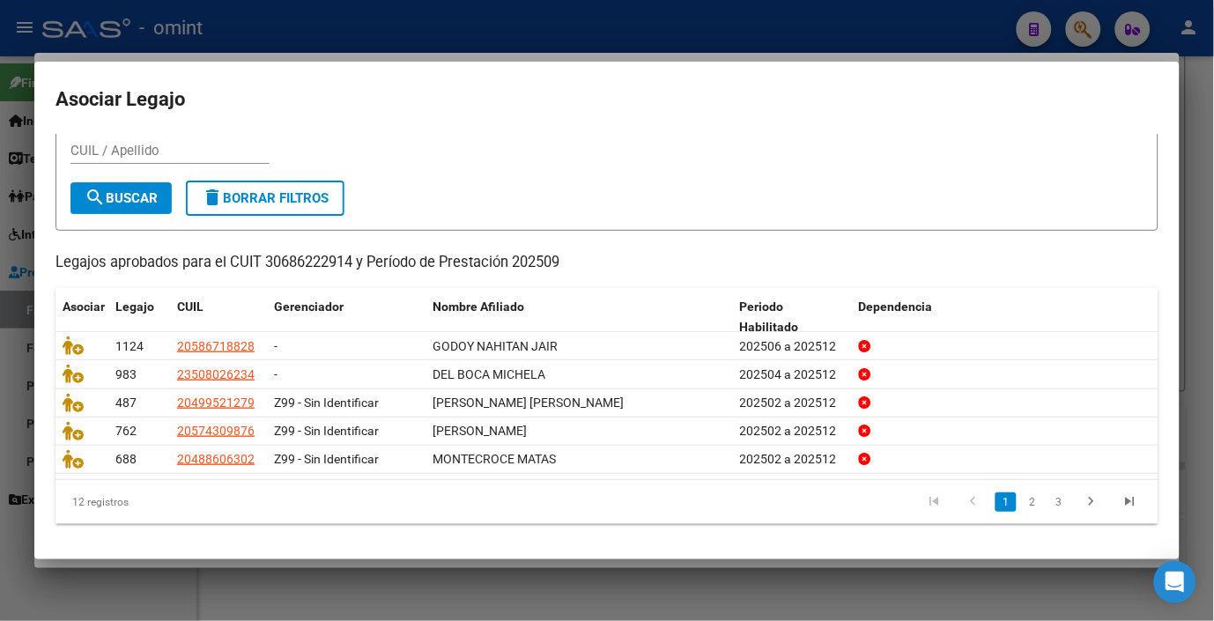
click at [404, 19] on div at bounding box center [607, 310] width 1214 height 621
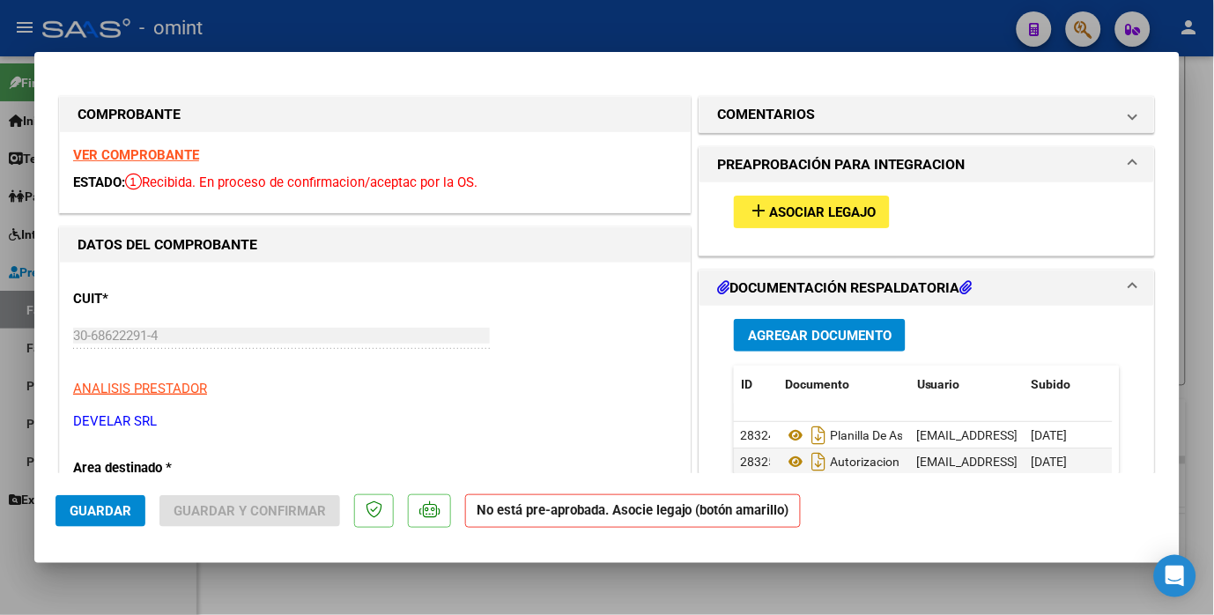
click at [234, 36] on div at bounding box center [607, 307] width 1214 height 615
type input "$ 0,00"
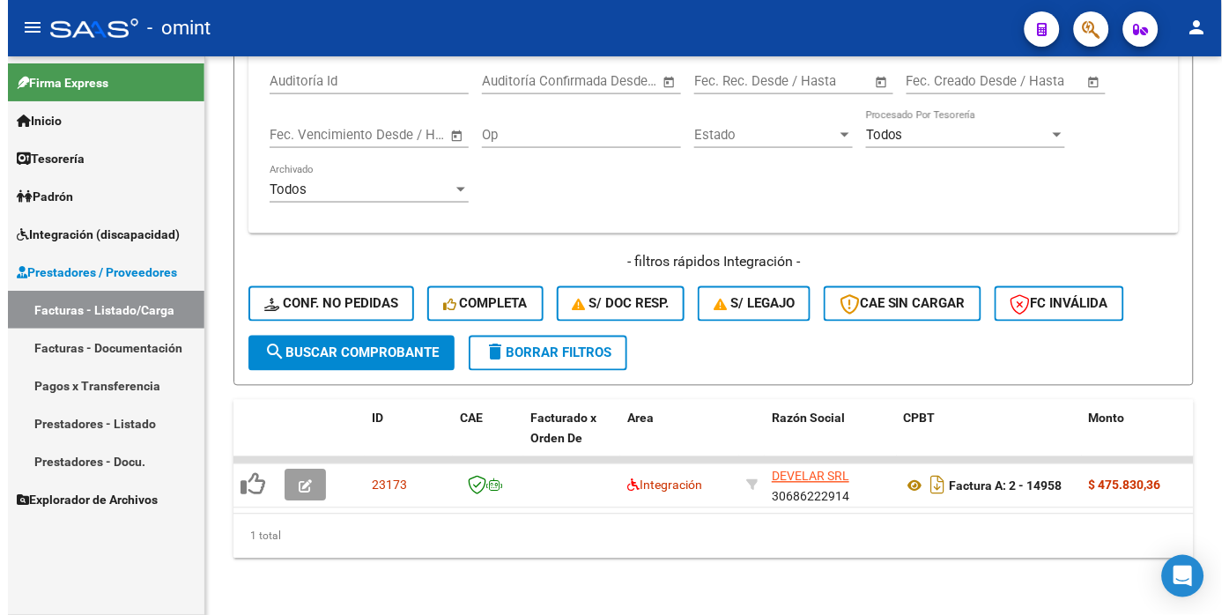
scroll to position [579, 0]
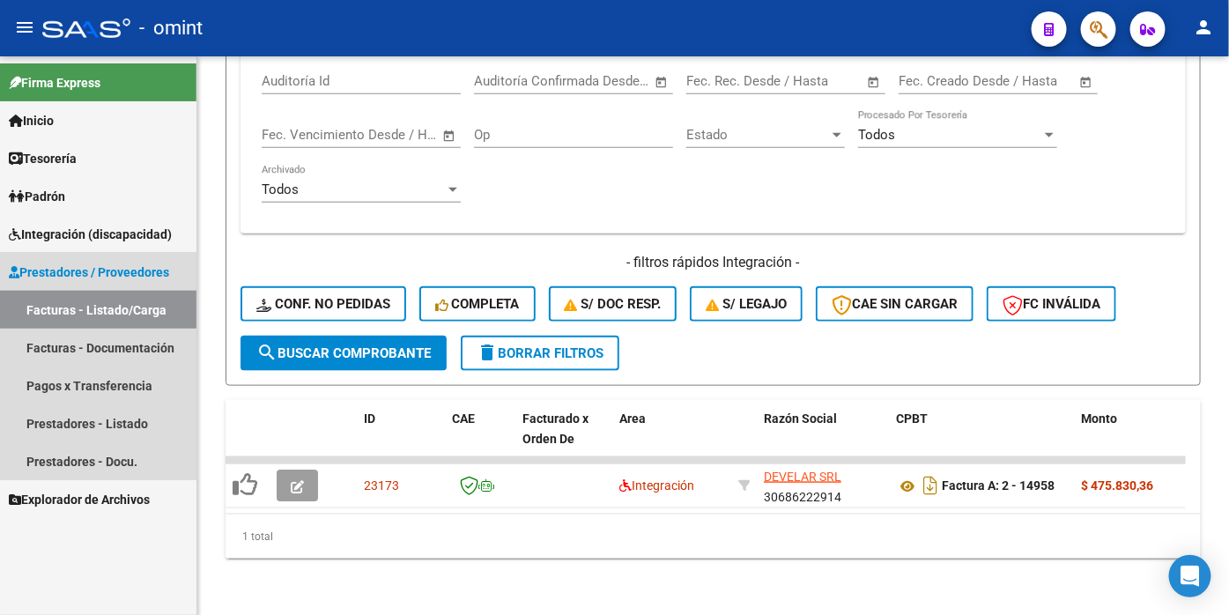
click at [121, 306] on link "Facturas - Listado/Carga" at bounding box center [98, 310] width 197 height 38
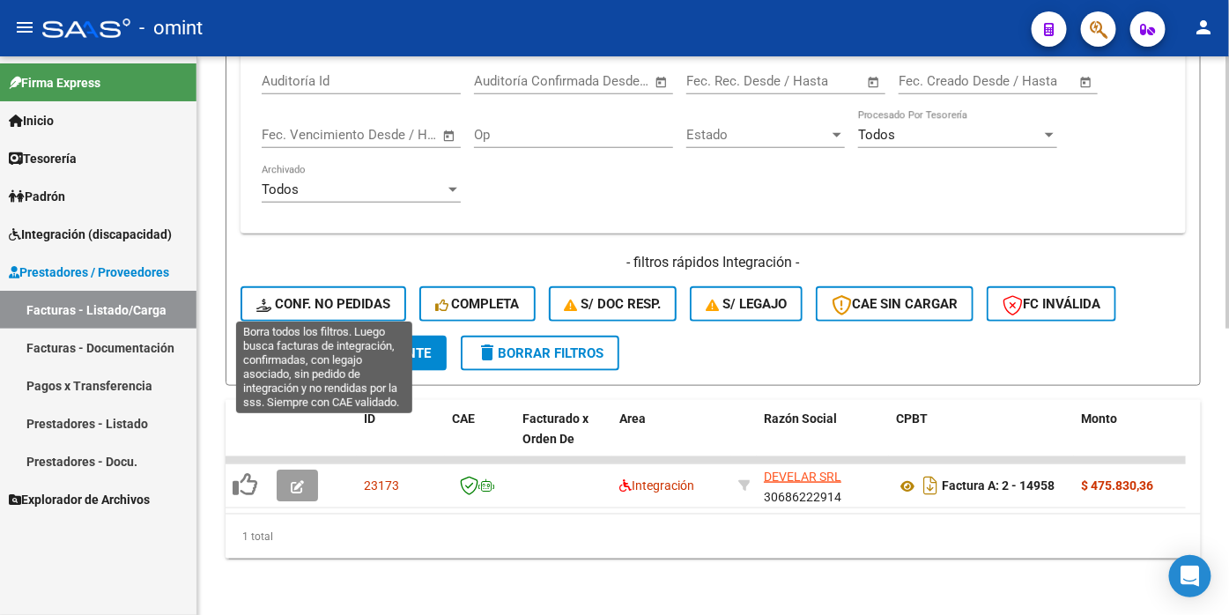
drag, startPoint x: 303, startPoint y: 298, endPoint x: 368, endPoint y: 247, distance: 82.9
click at [303, 297] on span "Conf. no pedidas" at bounding box center [323, 304] width 134 height 16
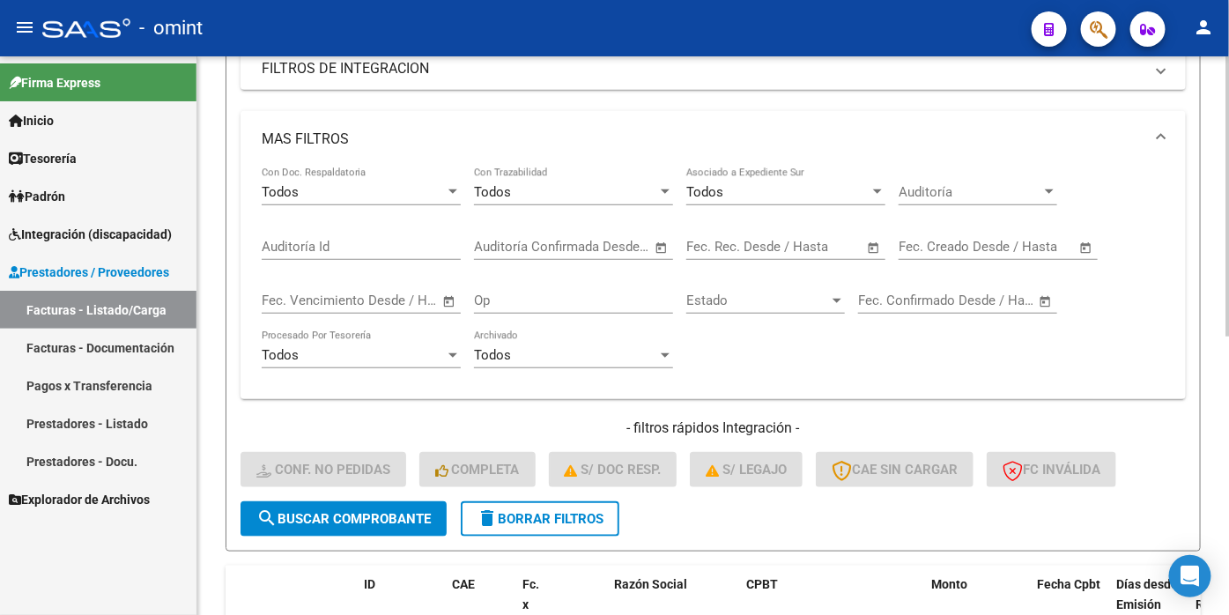
scroll to position [68, 0]
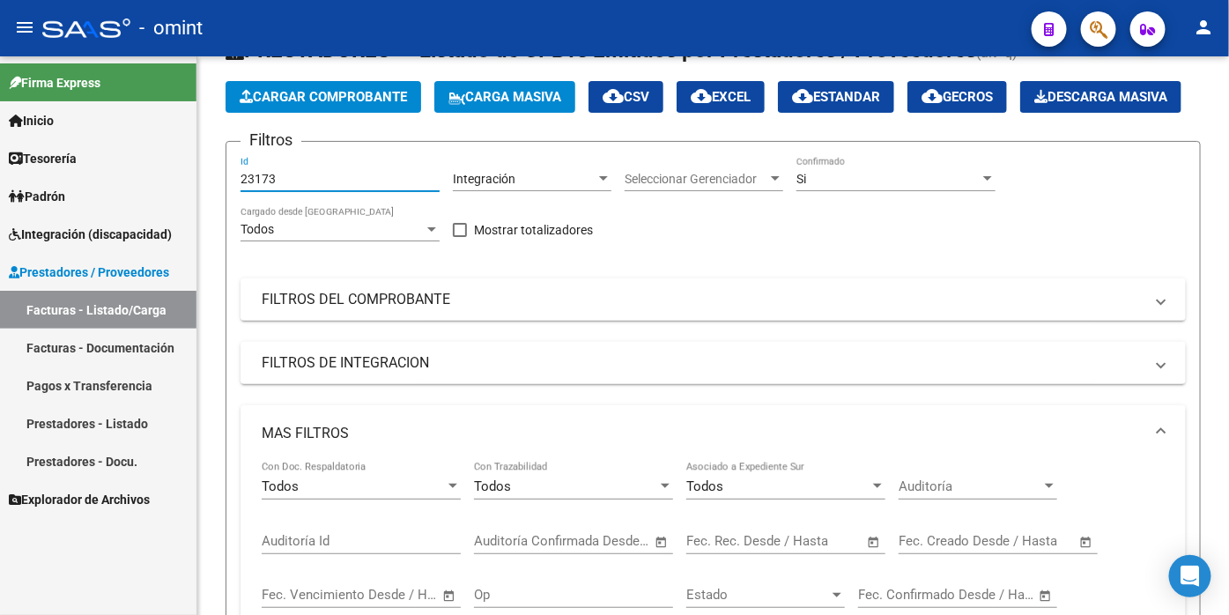
drag, startPoint x: 282, startPoint y: 219, endPoint x: 165, endPoint y: 189, distance: 121.0
click at [167, 189] on mat-sidenav-container "Firma Express Inicio Calendario SSS Instructivos Contacto OS Tesorería Extracto…" at bounding box center [614, 335] width 1229 height 559
paste input "22188"
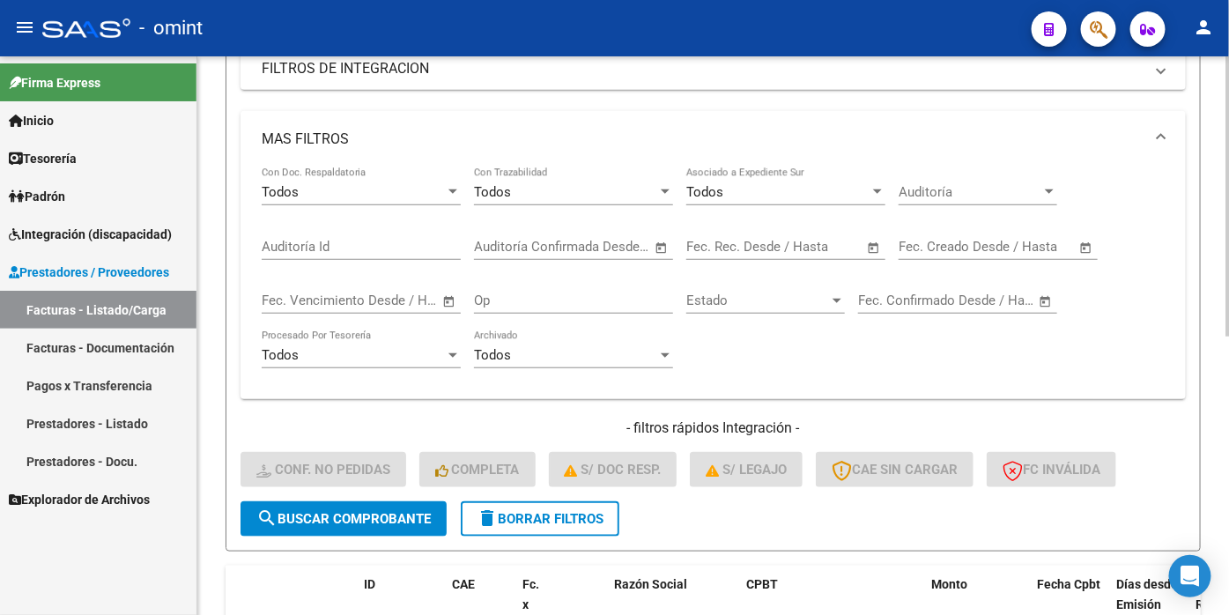
type input "22188"
click at [304, 537] on button "search Buscar Comprobante" at bounding box center [344, 518] width 206 height 35
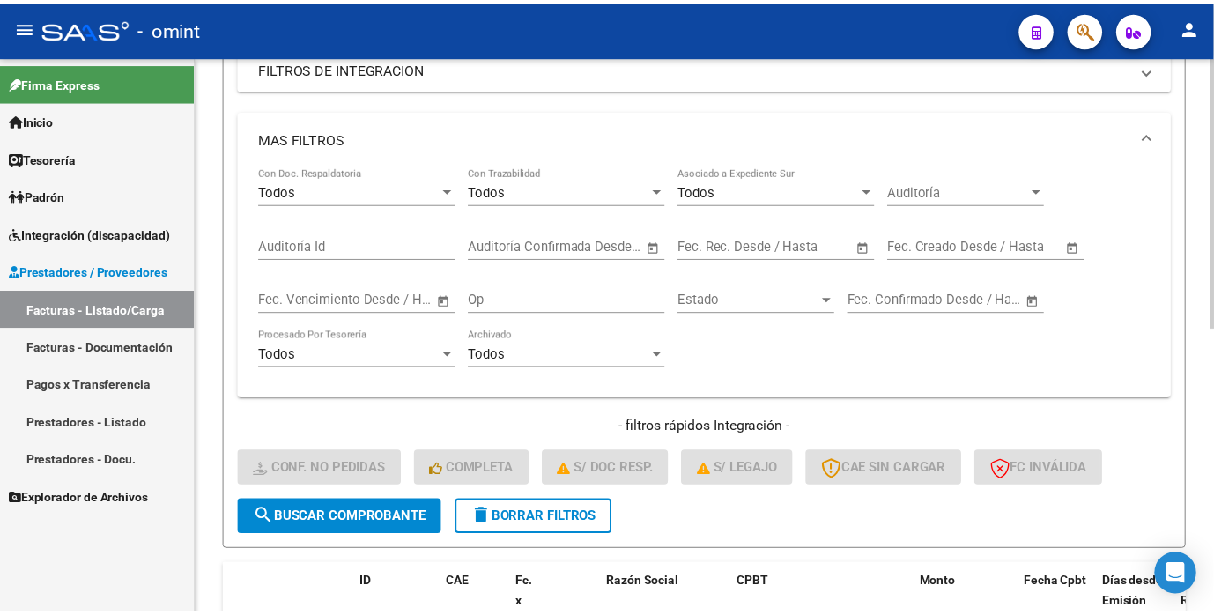
scroll to position [585, 0]
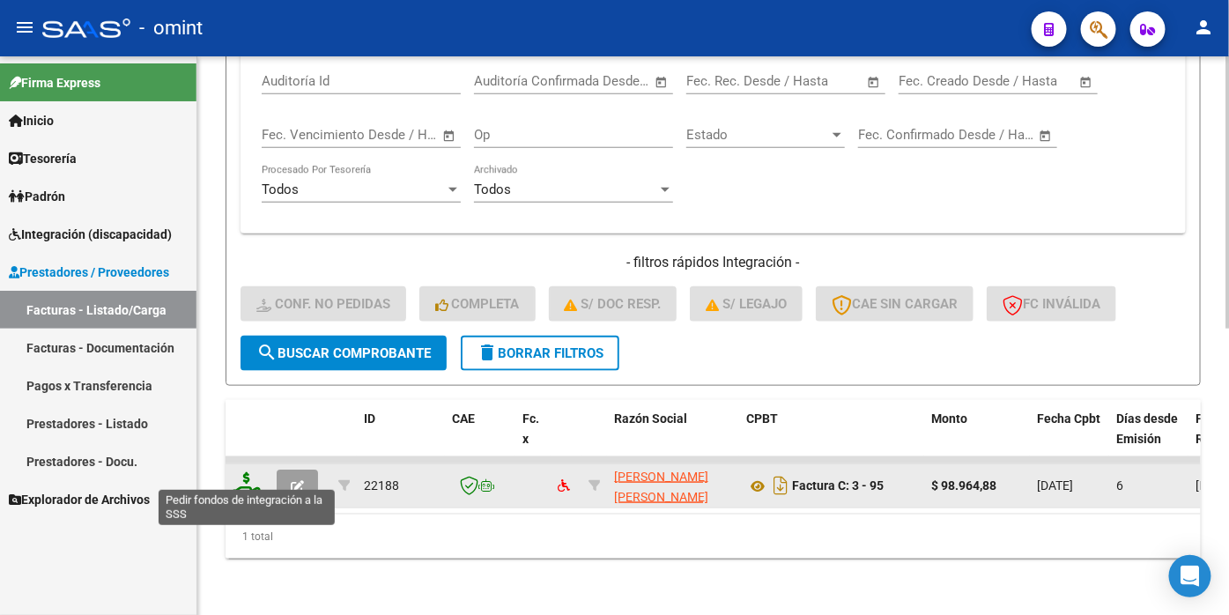
click at [254, 472] on icon at bounding box center [247, 484] width 28 height 25
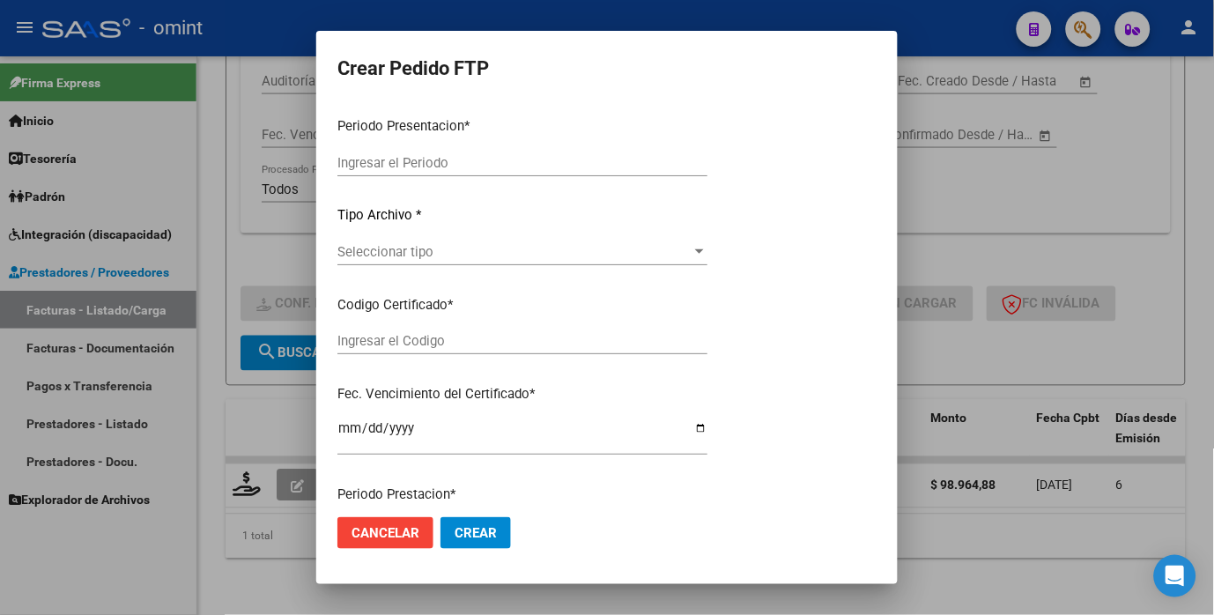
type input "202509"
type input "$ 98.964,88"
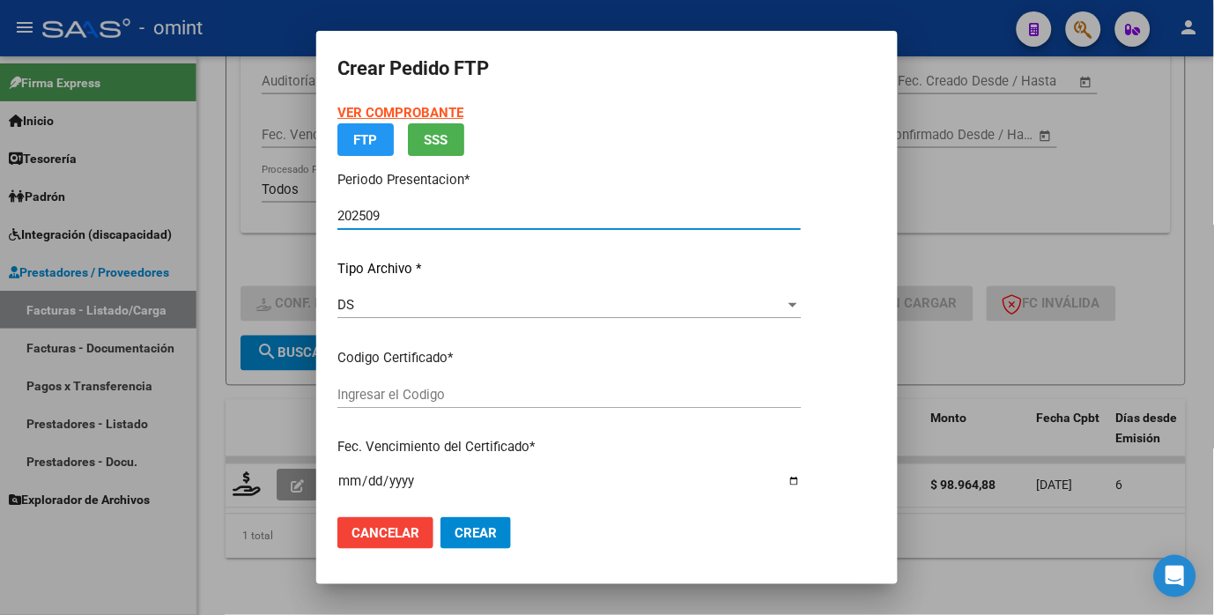
type input "2474989036"
type input "[DATE]"
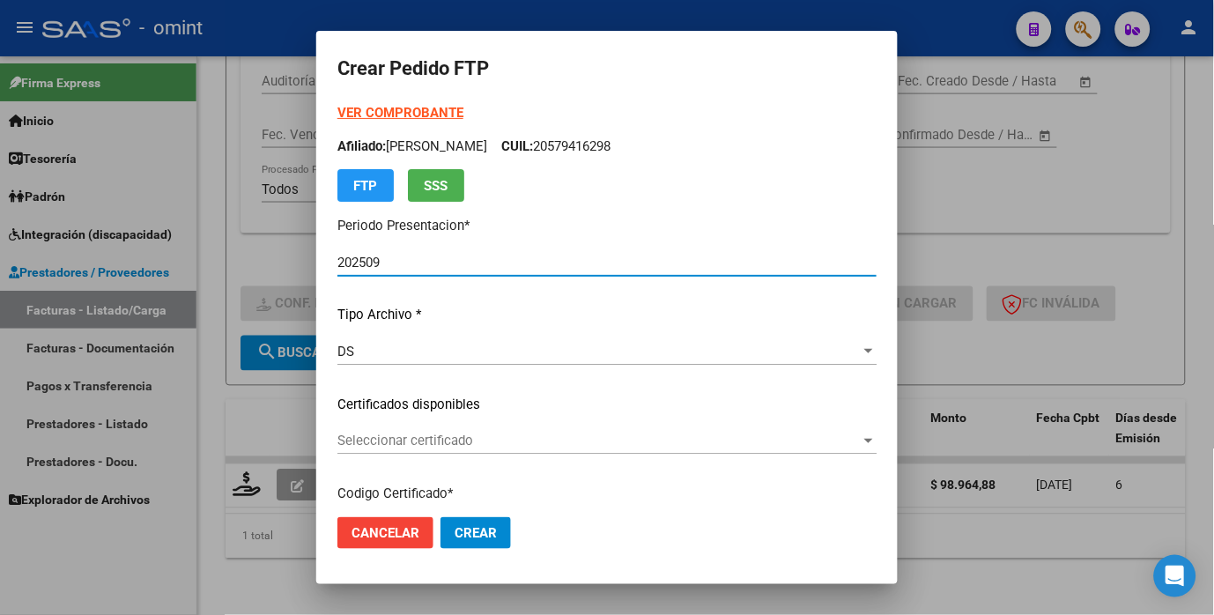
click at [869, 427] on div "VER COMPROBANTE ARCA Padrón Afiliado: [PERSON_NAME]: 20579416298 FTP SSS Period…" at bounding box center [607, 391] width 539 height 576
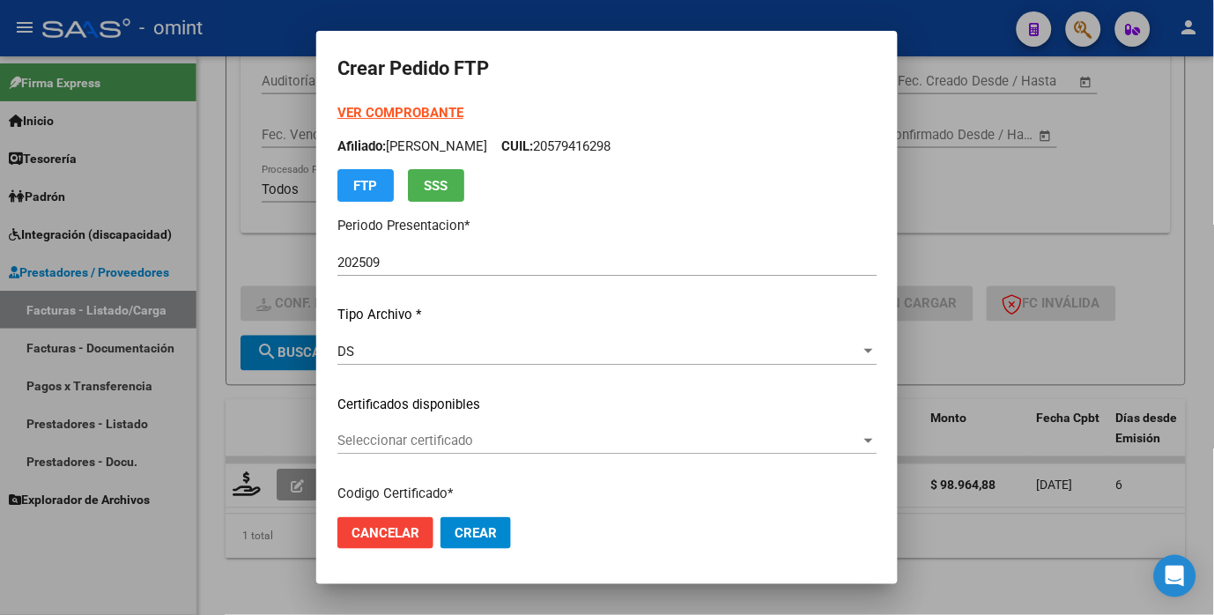
click at [861, 442] on span "Seleccionar certificado" at bounding box center [600, 441] width 524 height 16
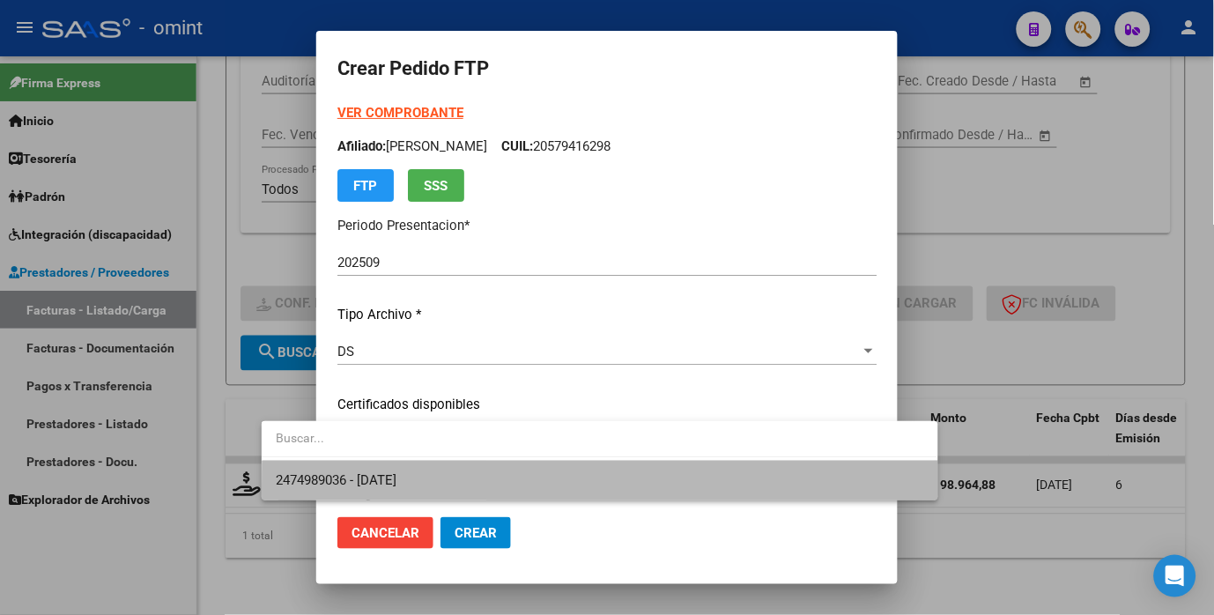
click at [698, 486] on span "2474989036 - [DATE]" at bounding box center [600, 481] width 648 height 40
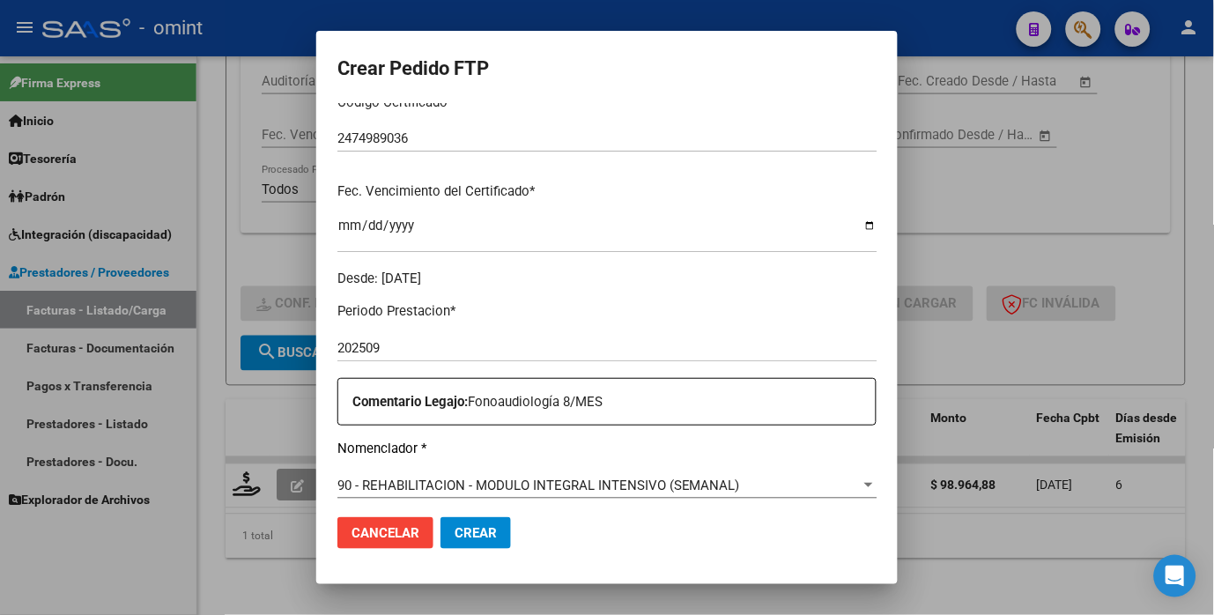
scroll to position [685, 0]
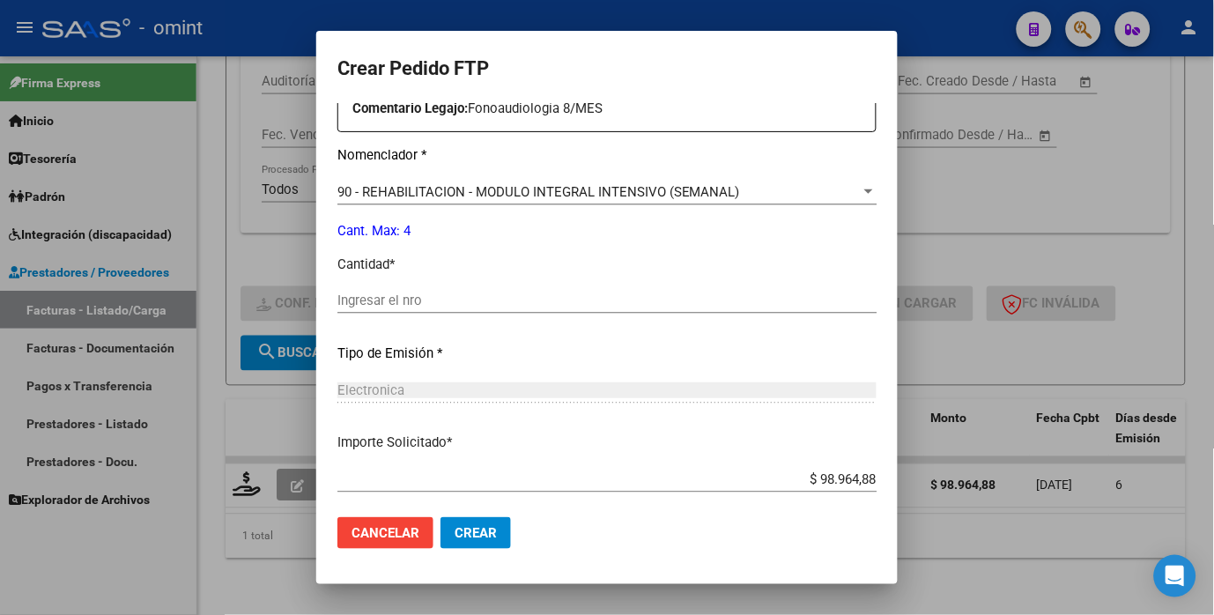
click at [338, 301] on input "Ingresar el nro" at bounding box center [607, 301] width 539 height 16
type input "4"
click at [497, 377] on div "Electronica Seleccionar tipo" at bounding box center [607, 390] width 539 height 26
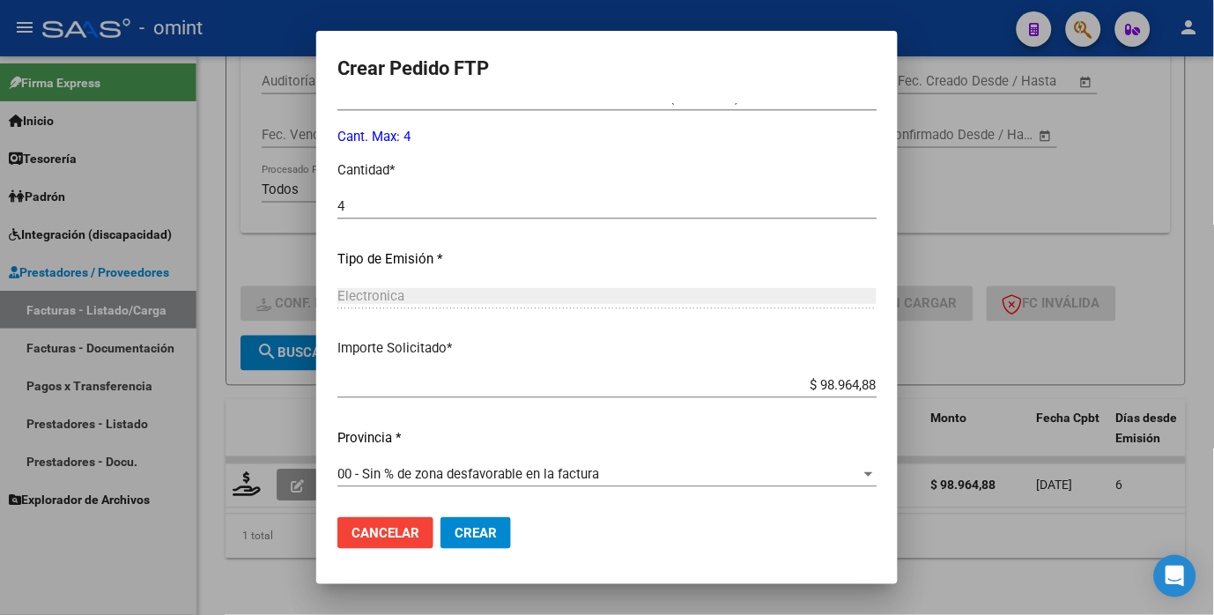
click at [455, 529] on span "Crear" at bounding box center [476, 533] width 42 height 16
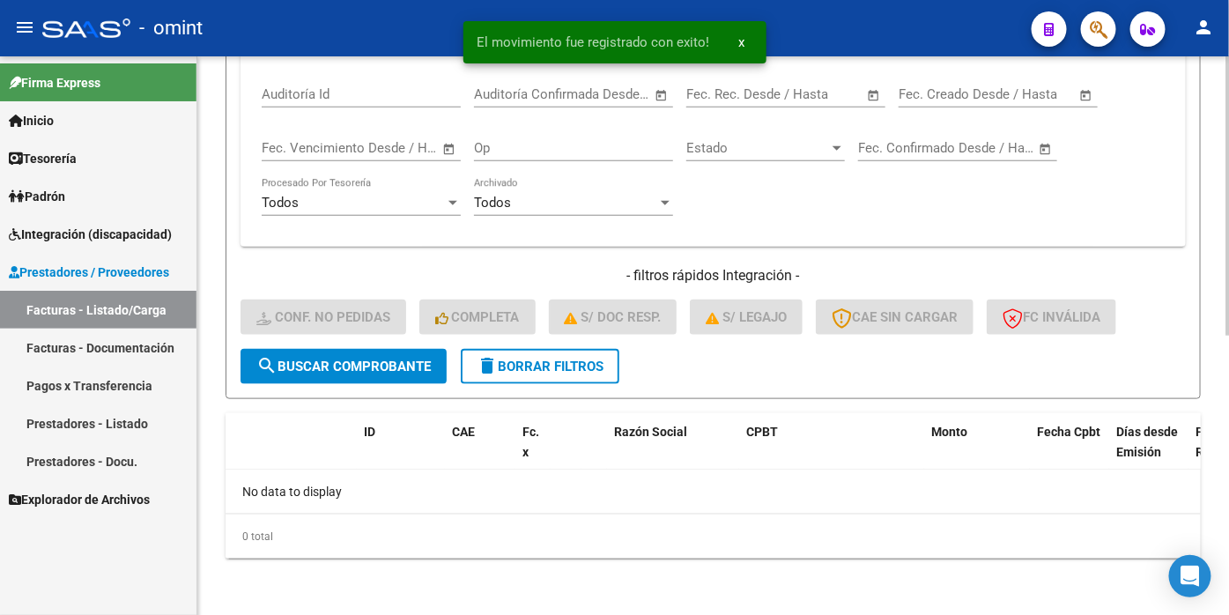
scroll to position [558, 0]
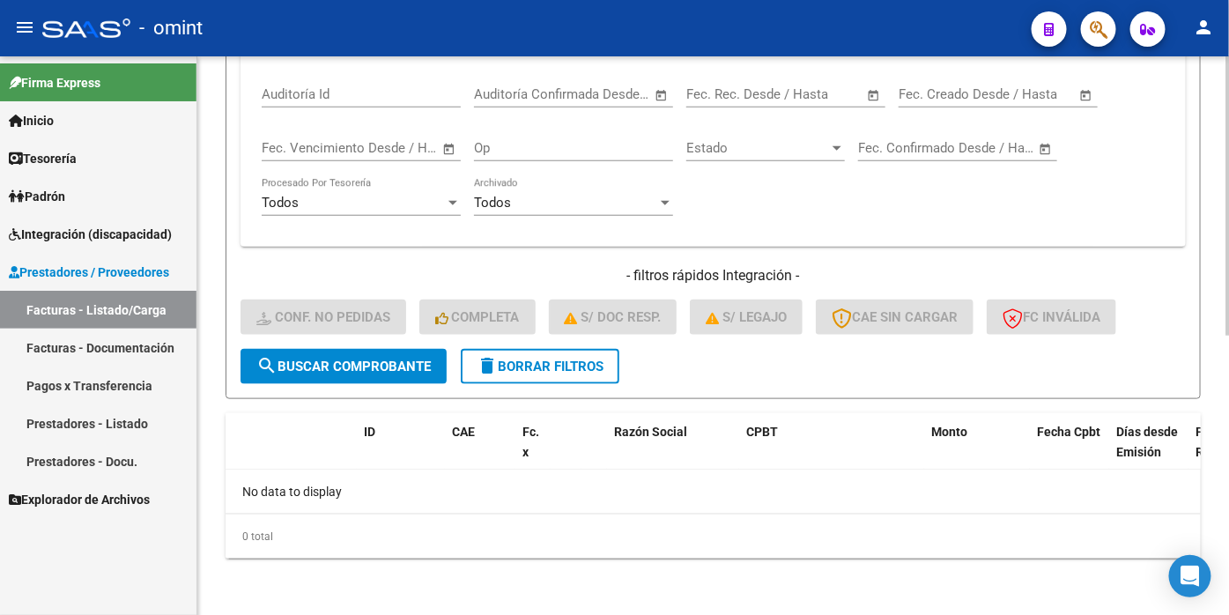
click at [534, 366] on span "delete Borrar Filtros" at bounding box center [540, 367] width 127 height 16
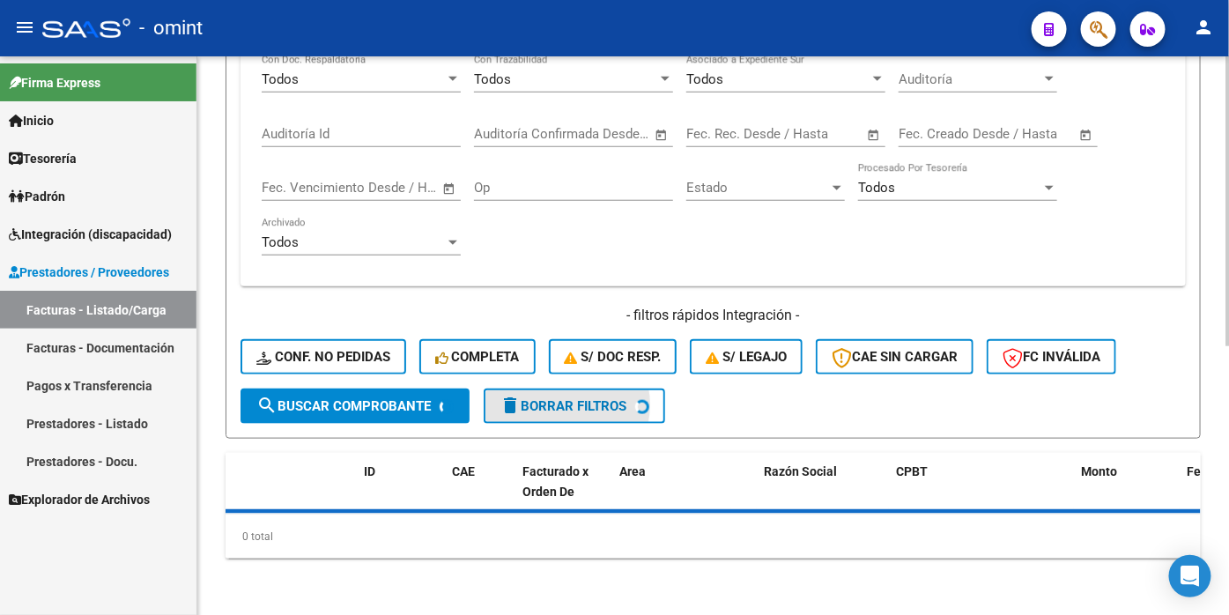
scroll to position [517, 0]
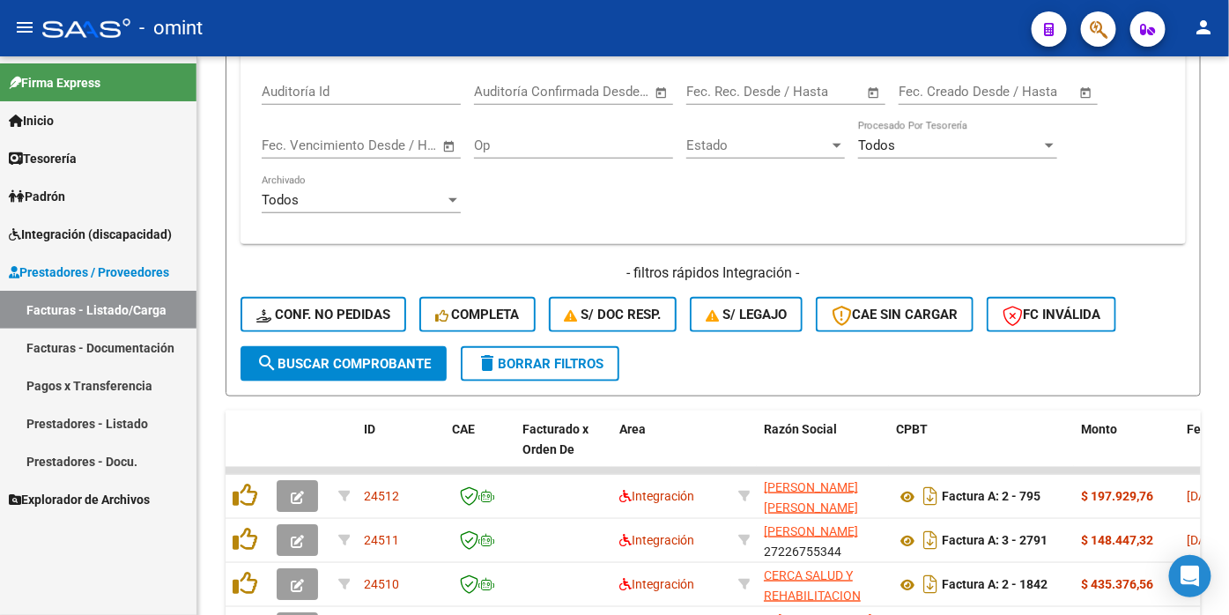
click at [120, 344] on link "Facturas - Documentación" at bounding box center [98, 348] width 197 height 38
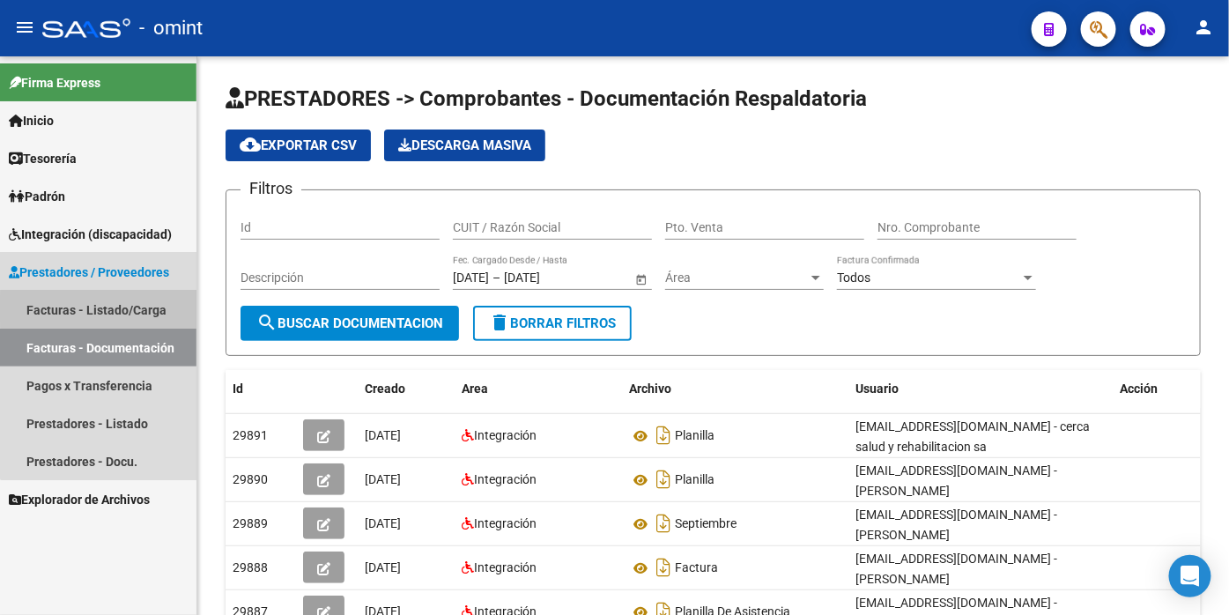
click at [121, 309] on link "Facturas - Listado/Carga" at bounding box center [98, 310] width 197 height 38
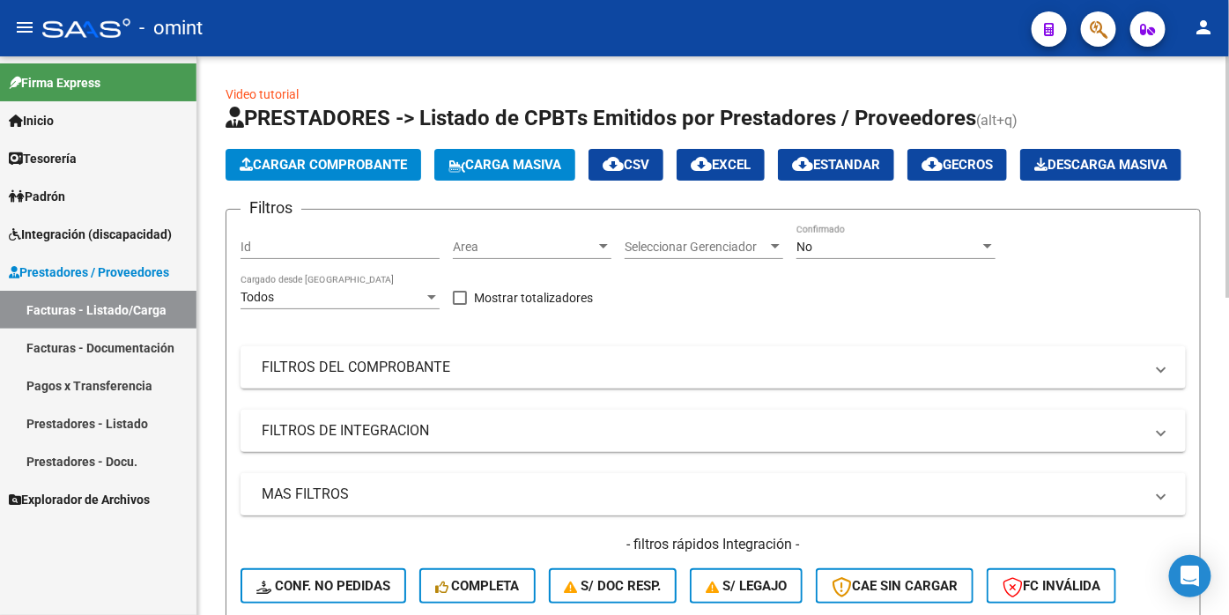
scroll to position [196, 0]
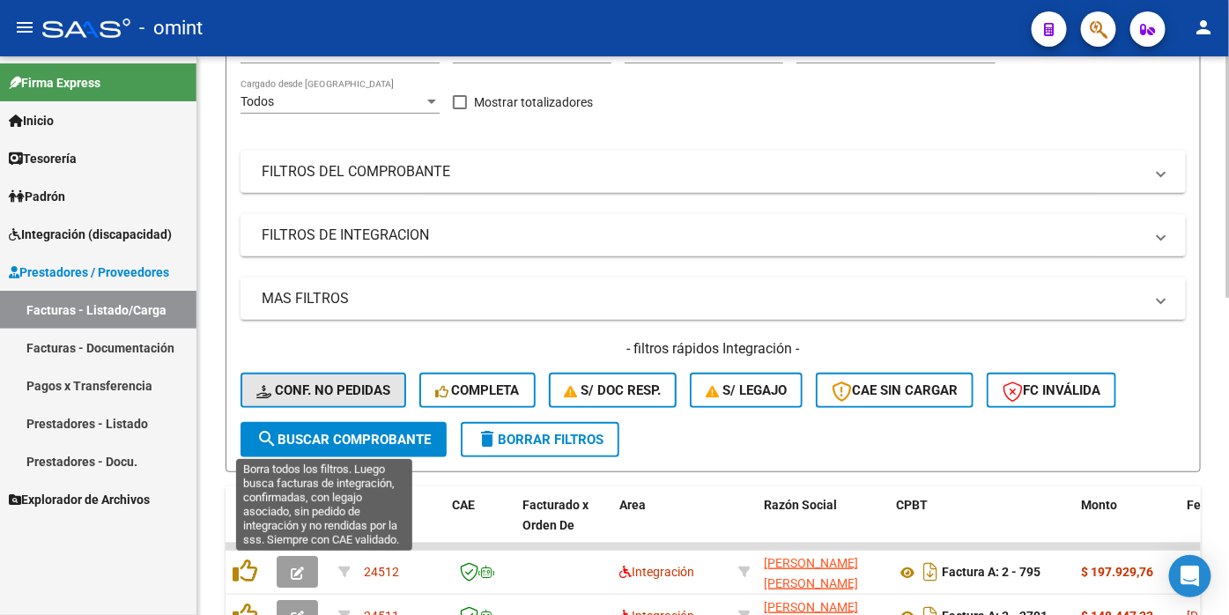
click at [351, 408] on button "Conf. no pedidas" at bounding box center [324, 390] width 166 height 35
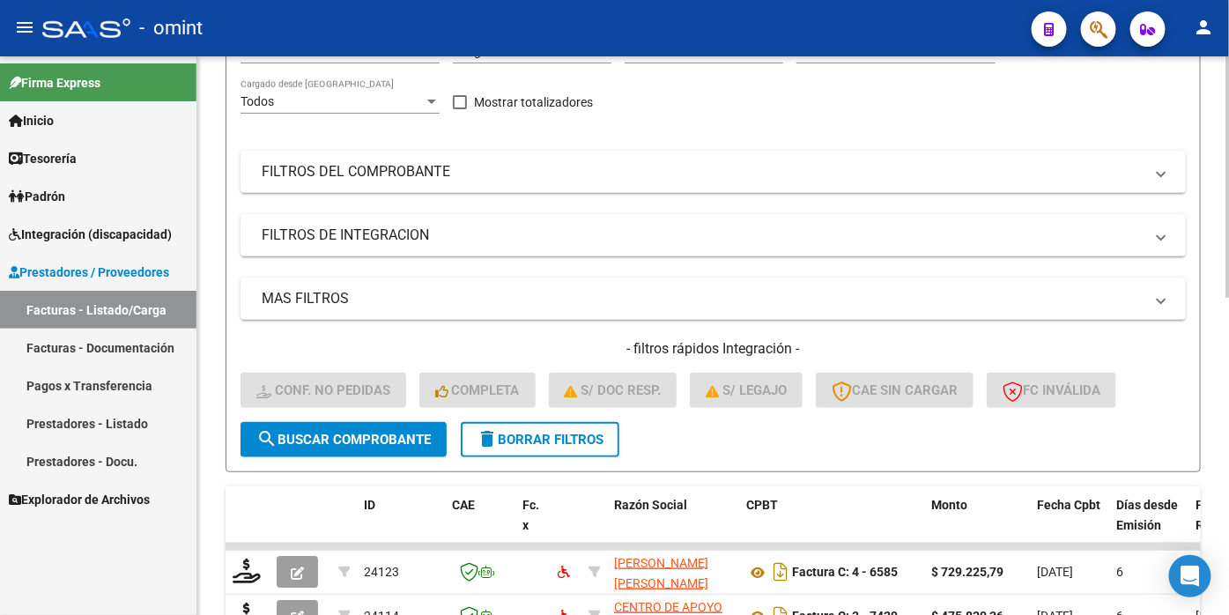
scroll to position [0, 0]
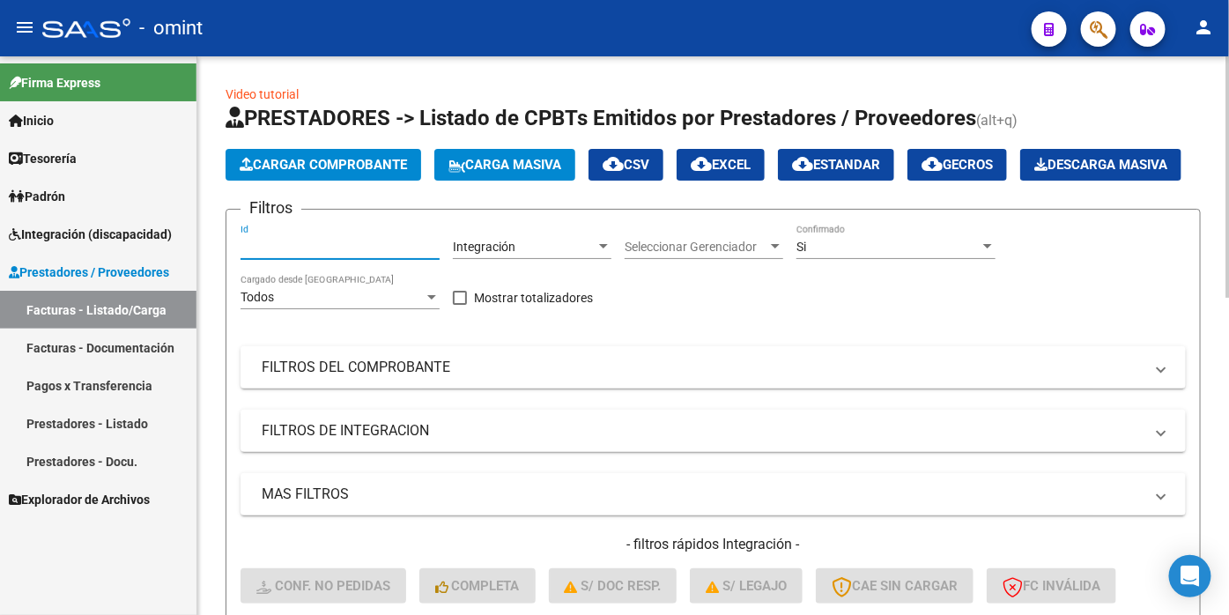
drag, startPoint x: 256, startPoint y: 286, endPoint x: 242, endPoint y: 293, distance: 15.4
paste input "22202"
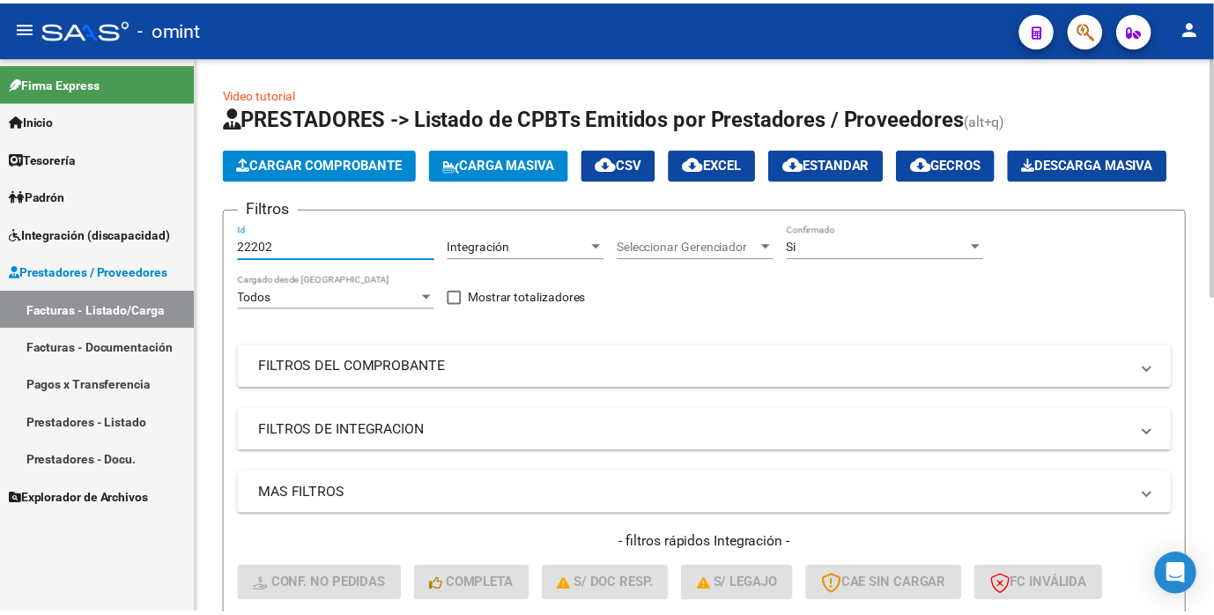
scroll to position [293, 0]
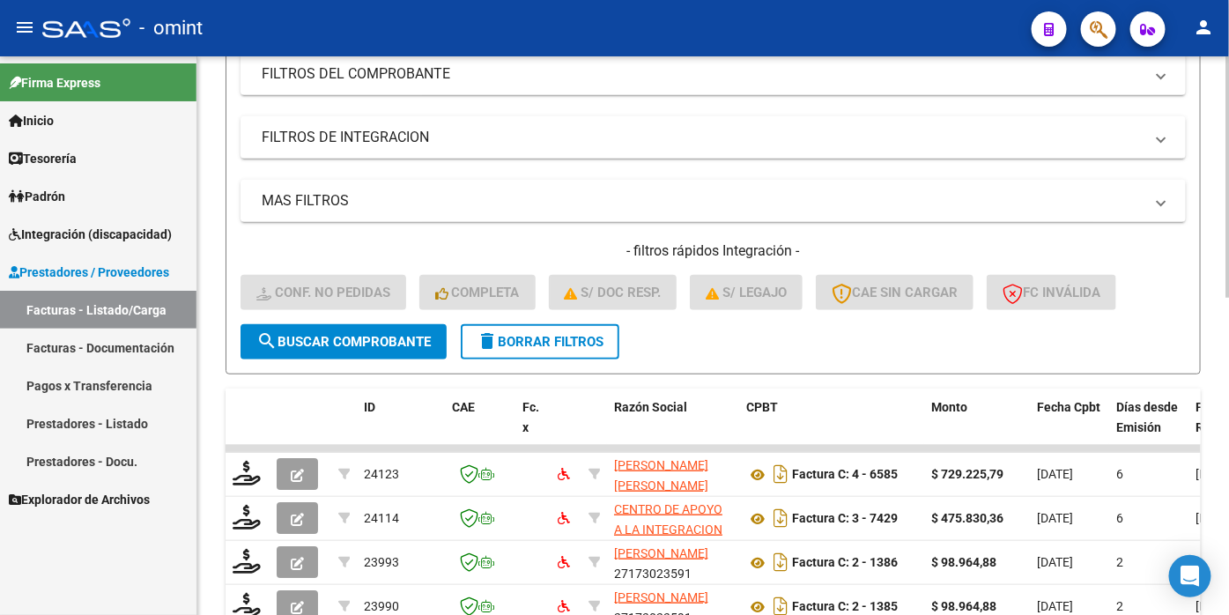
type input "22202"
click at [377, 350] on span "search Buscar Comprobante" at bounding box center [343, 342] width 175 height 16
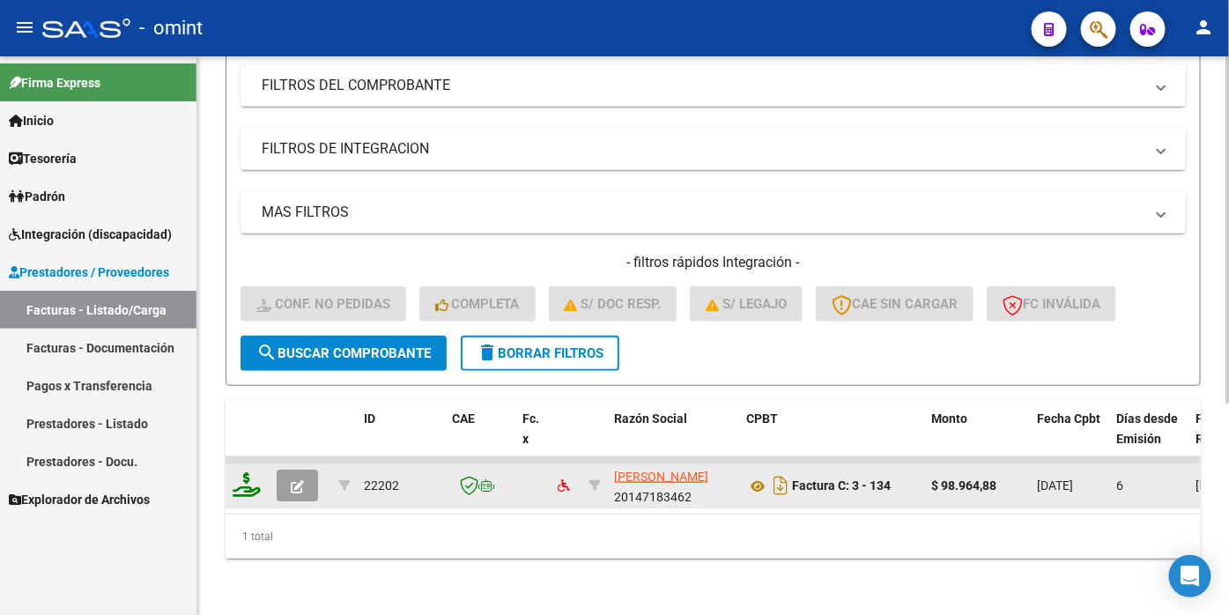
click at [258, 497] on icon at bounding box center [247, 484] width 28 height 25
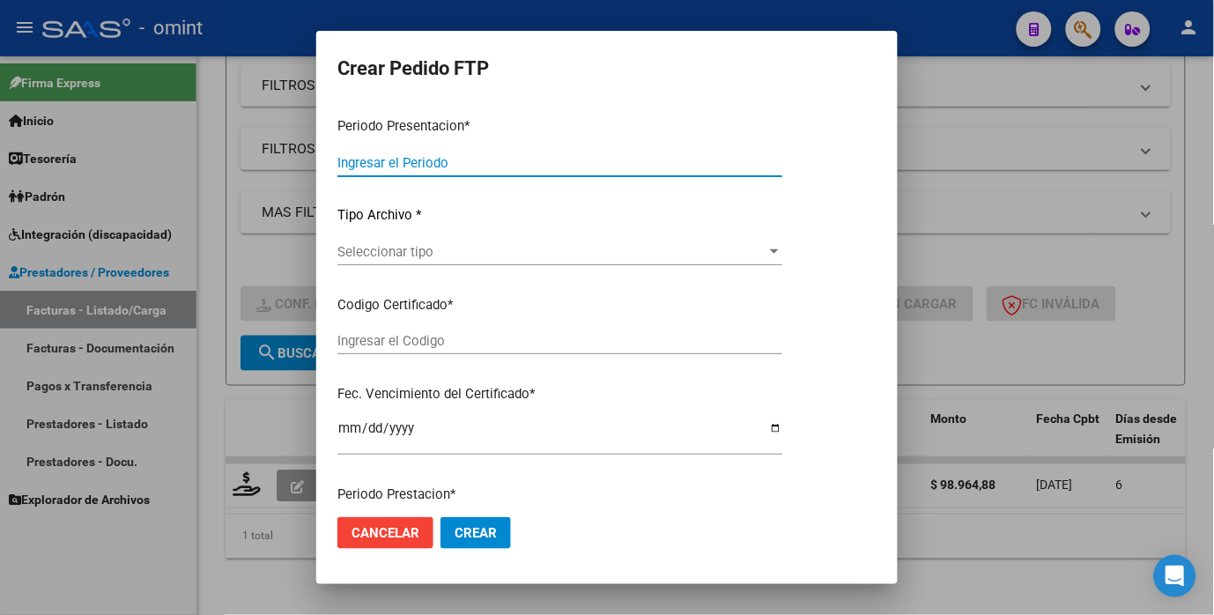
type input "202509"
type input "$ 98.964,88"
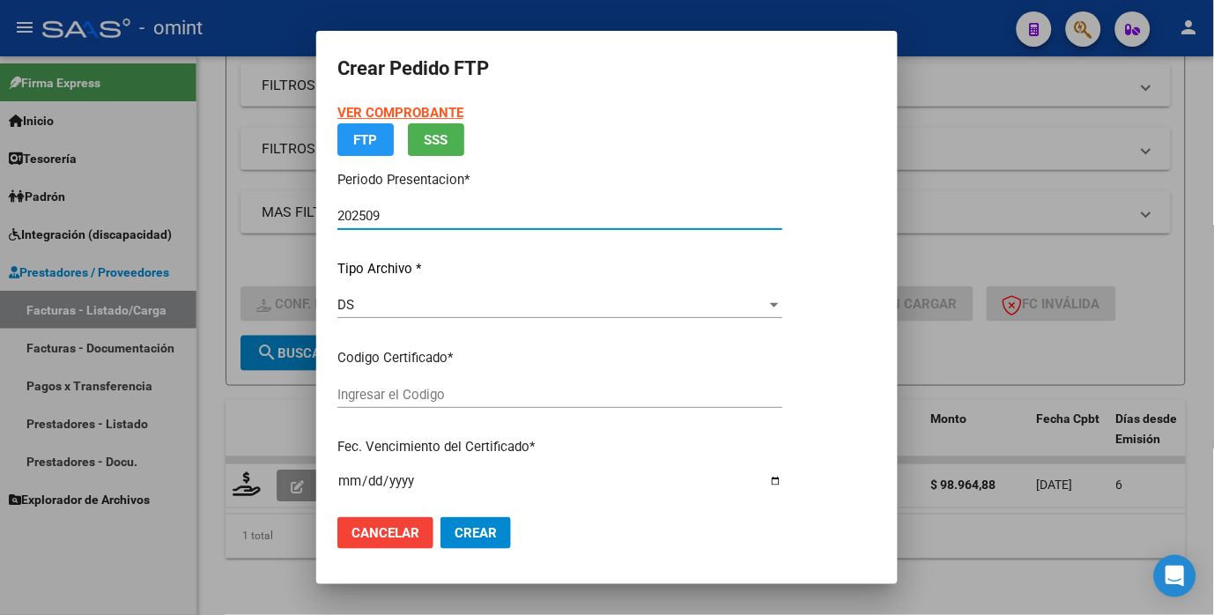
type input "2474989036"
type input "[DATE]"
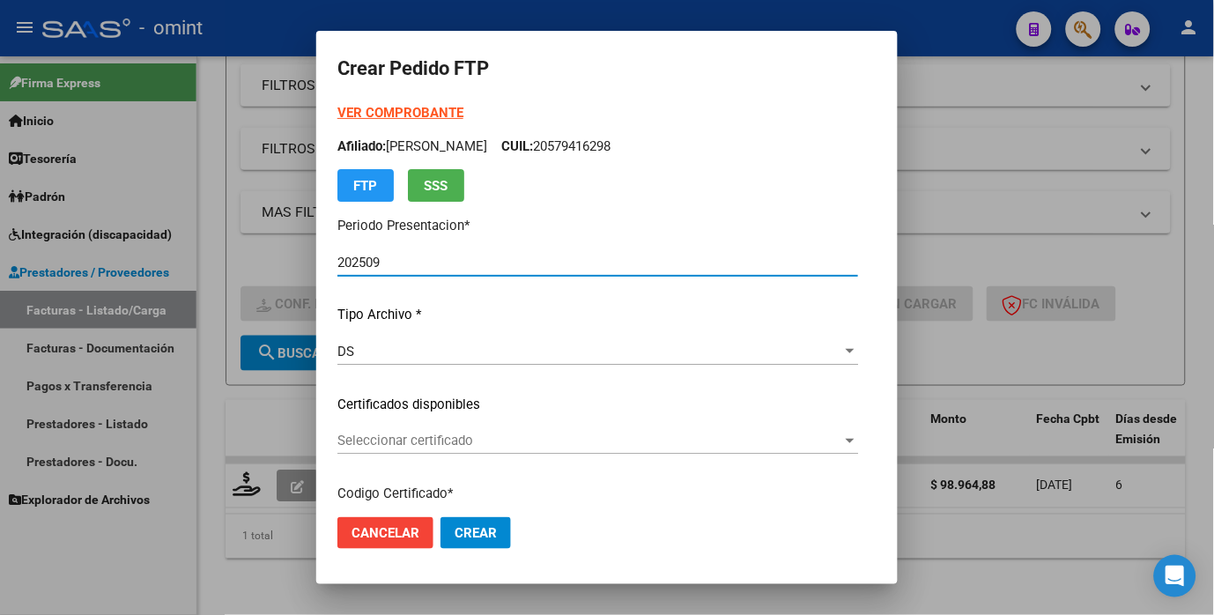
click at [841, 444] on span "Seleccionar certificado" at bounding box center [590, 441] width 505 height 16
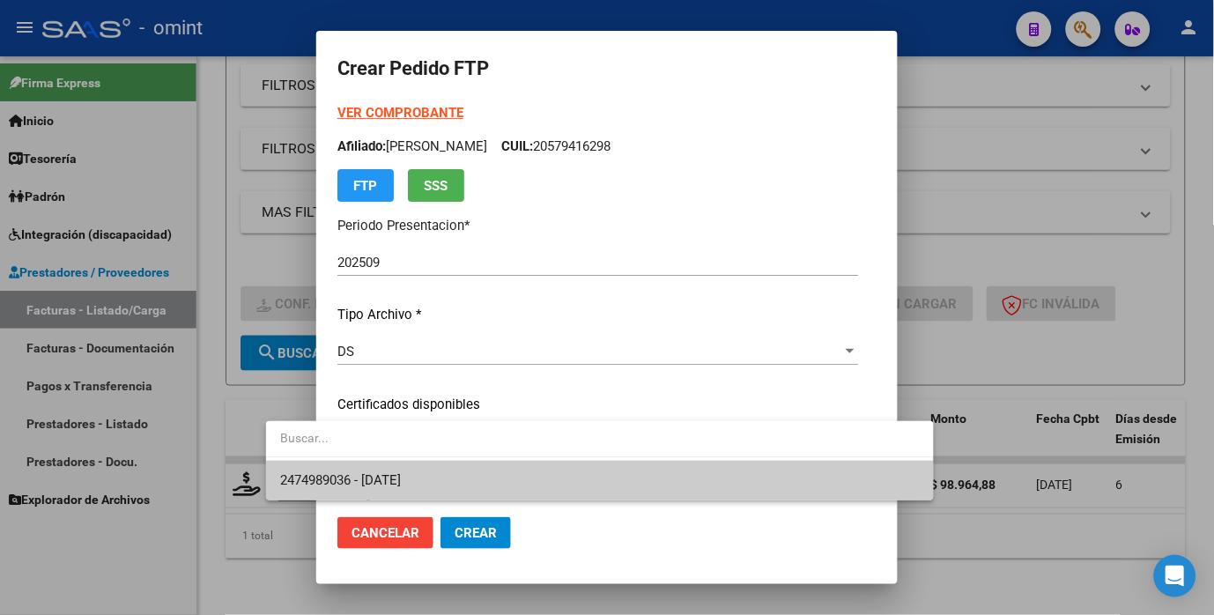
click at [696, 464] on span "2474989036 - [DATE]" at bounding box center [600, 481] width 640 height 40
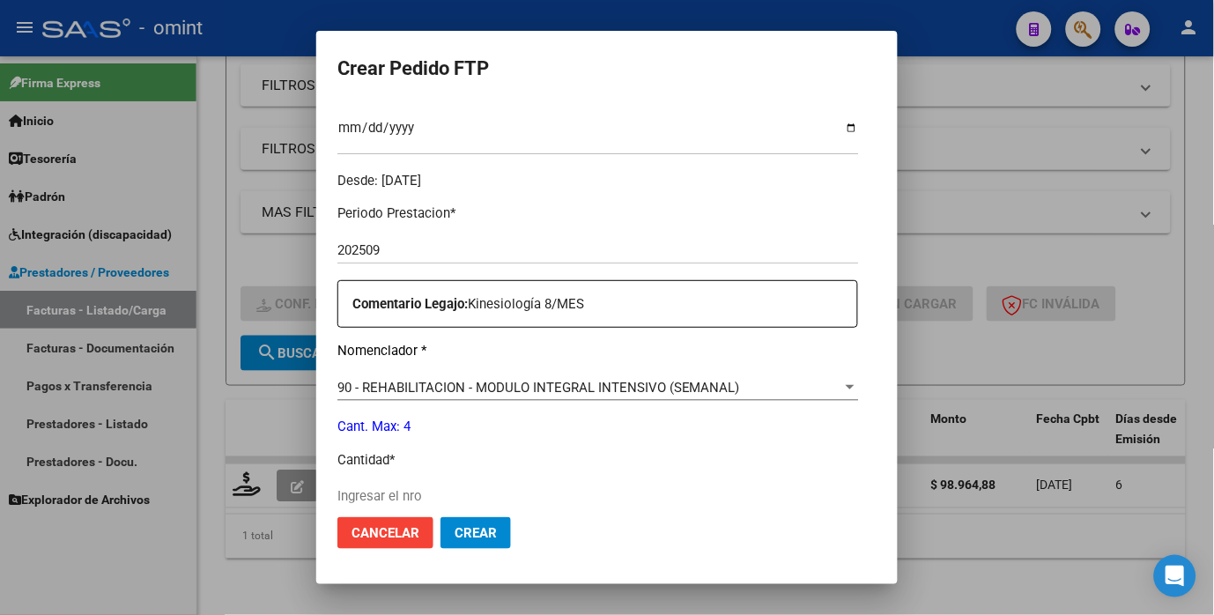
scroll to position [587, 0]
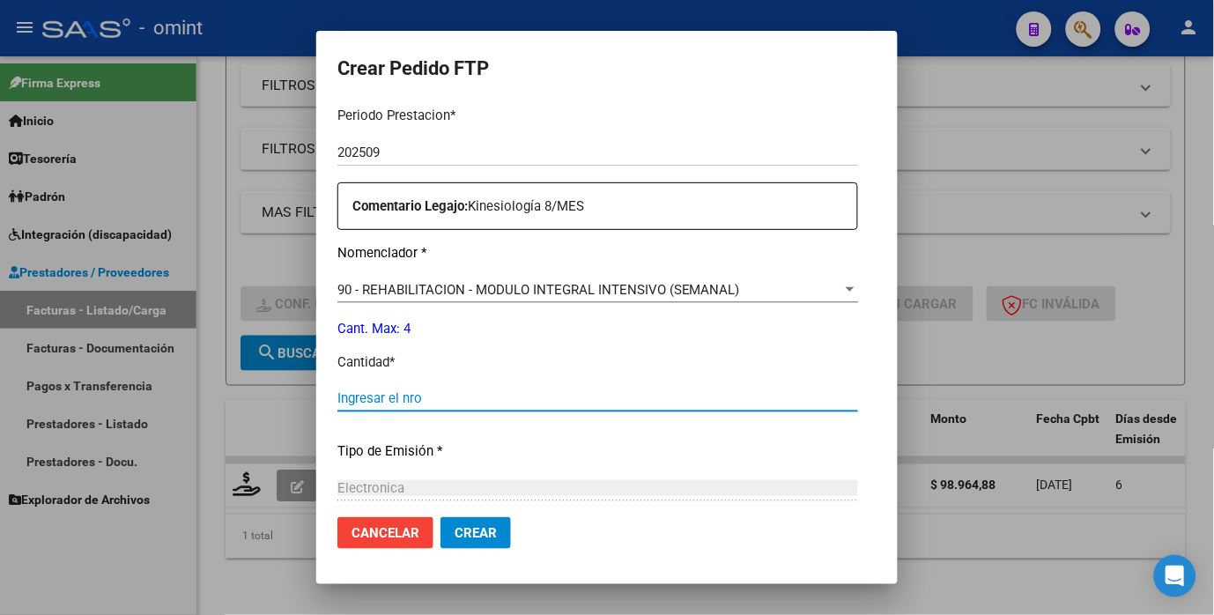
click at [355, 391] on input "Ingresar el nro" at bounding box center [598, 398] width 521 height 16
type input "4"
click at [547, 478] on div "Electronica Seleccionar tipo" at bounding box center [598, 488] width 521 height 26
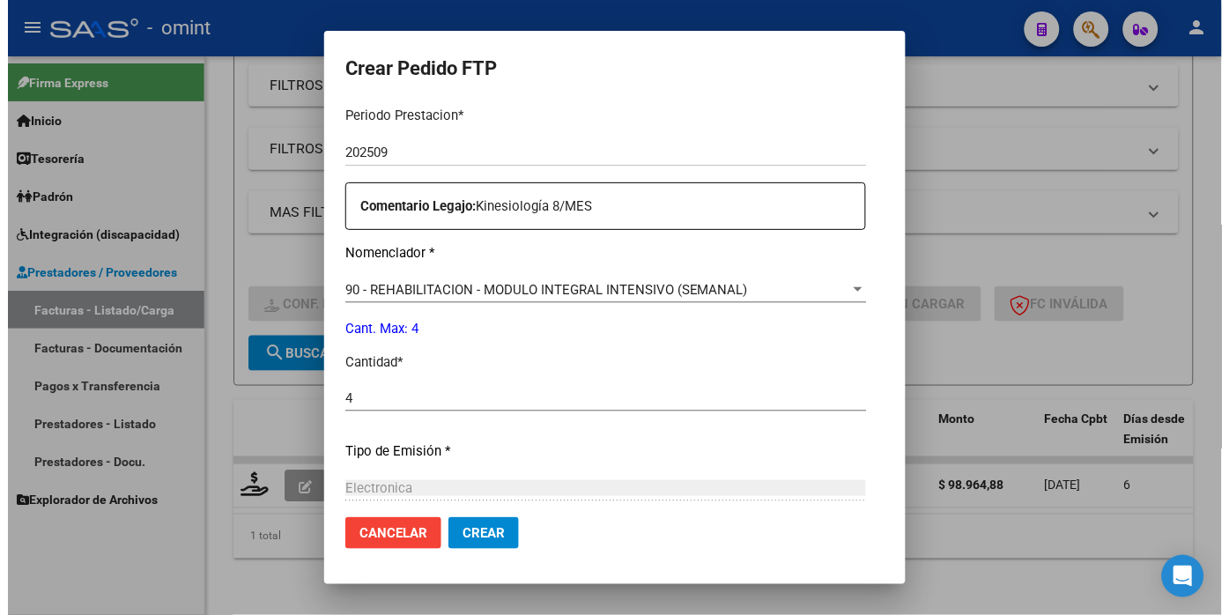
scroll to position [779, 0]
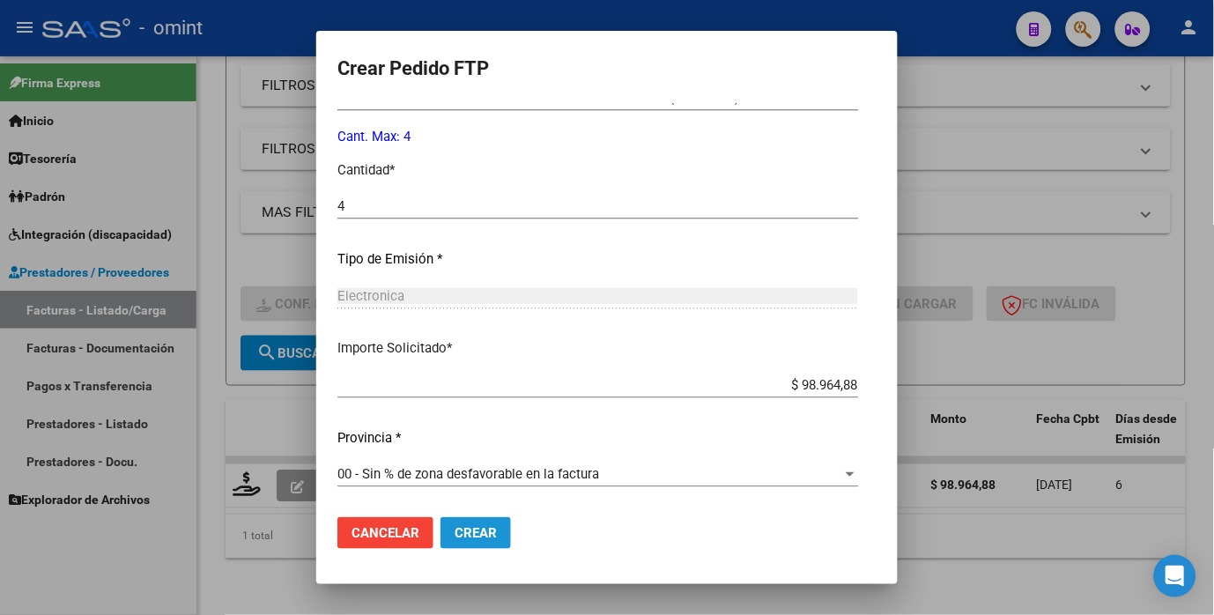
click at [455, 532] on span "Crear" at bounding box center [476, 533] width 42 height 16
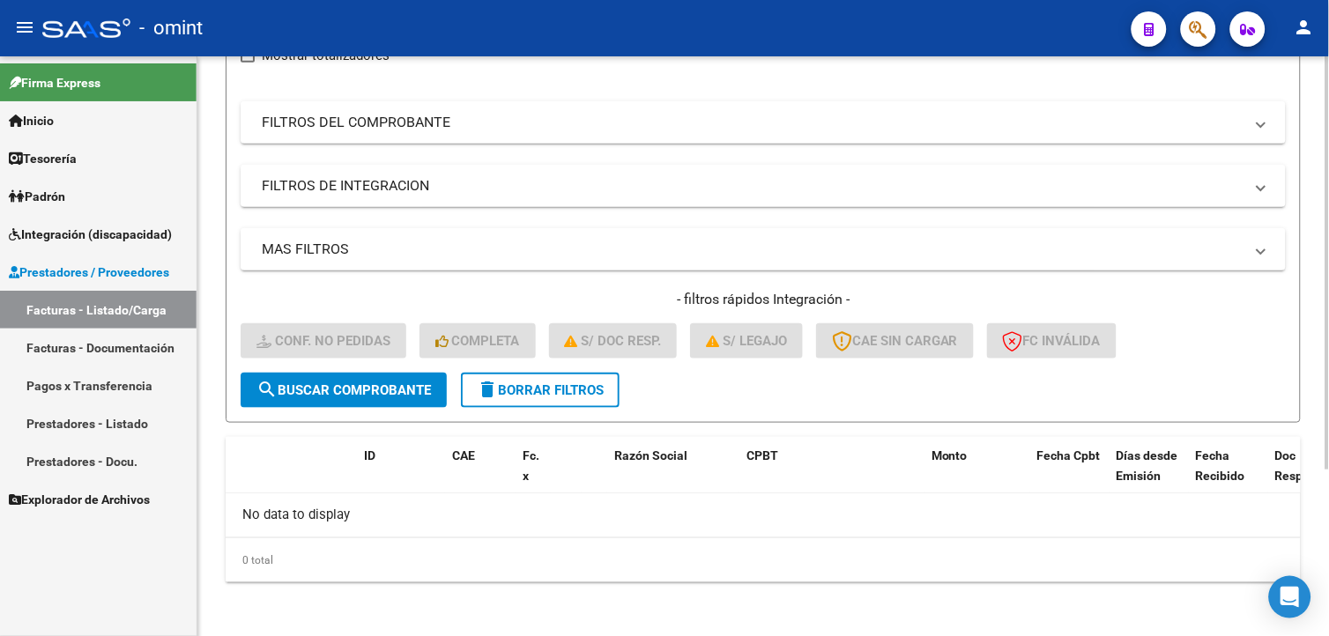
scroll to position [0, 0]
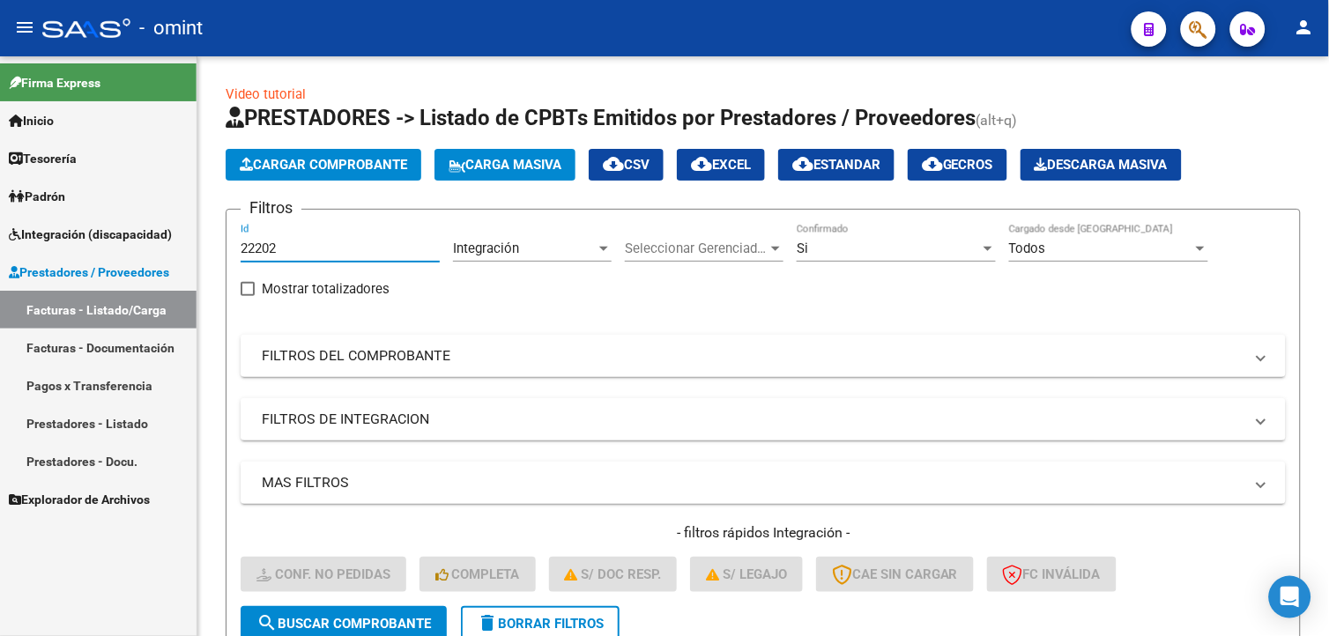
drag, startPoint x: 289, startPoint y: 252, endPoint x: 30, endPoint y: 191, distance: 266.1
click at [32, 196] on mat-sidenav-container "Firma Express Inicio Calendario SSS Instructivos Contacto OS Tesorería Extracto…" at bounding box center [664, 346] width 1329 height 580
paste input "22195"
type input "22195"
click at [386, 620] on button "search Buscar Comprobante" at bounding box center [344, 623] width 206 height 35
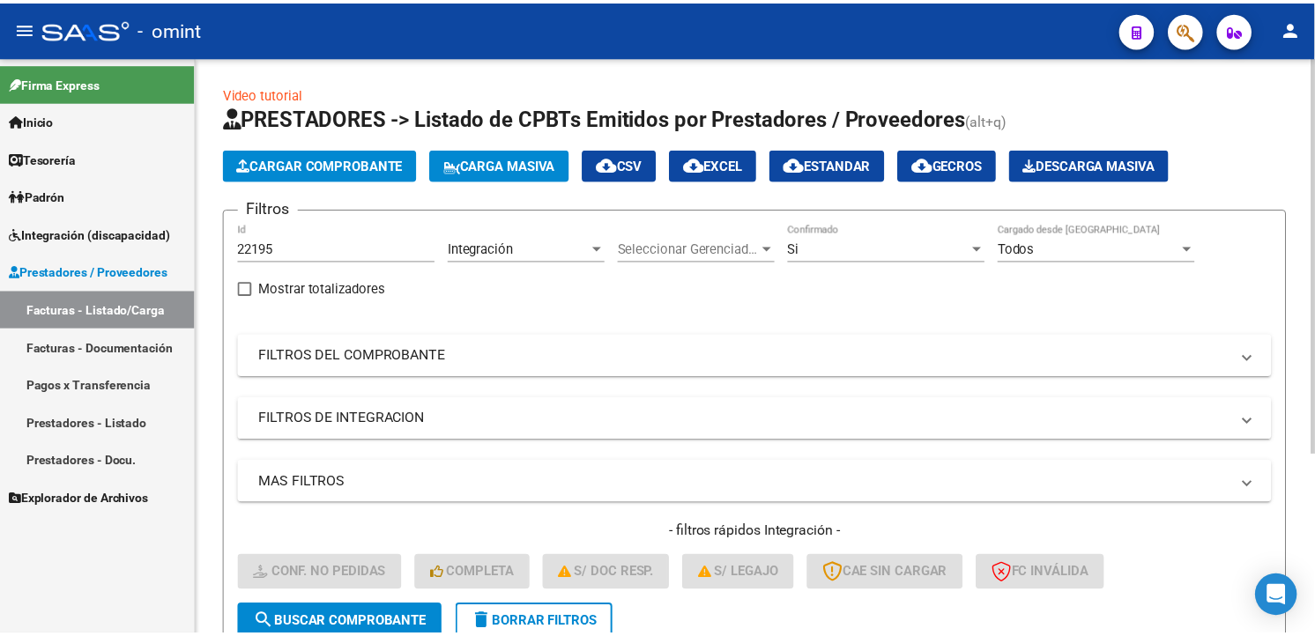
scroll to position [261, 0]
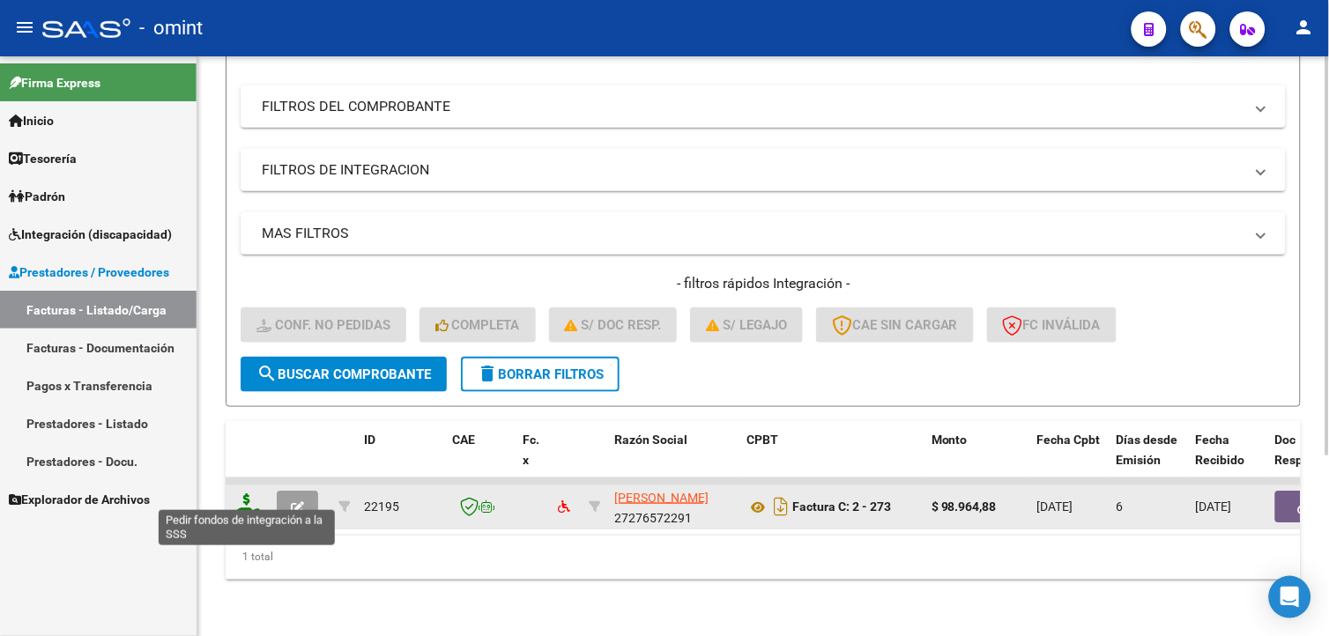
click at [256, 498] on icon at bounding box center [247, 506] width 28 height 25
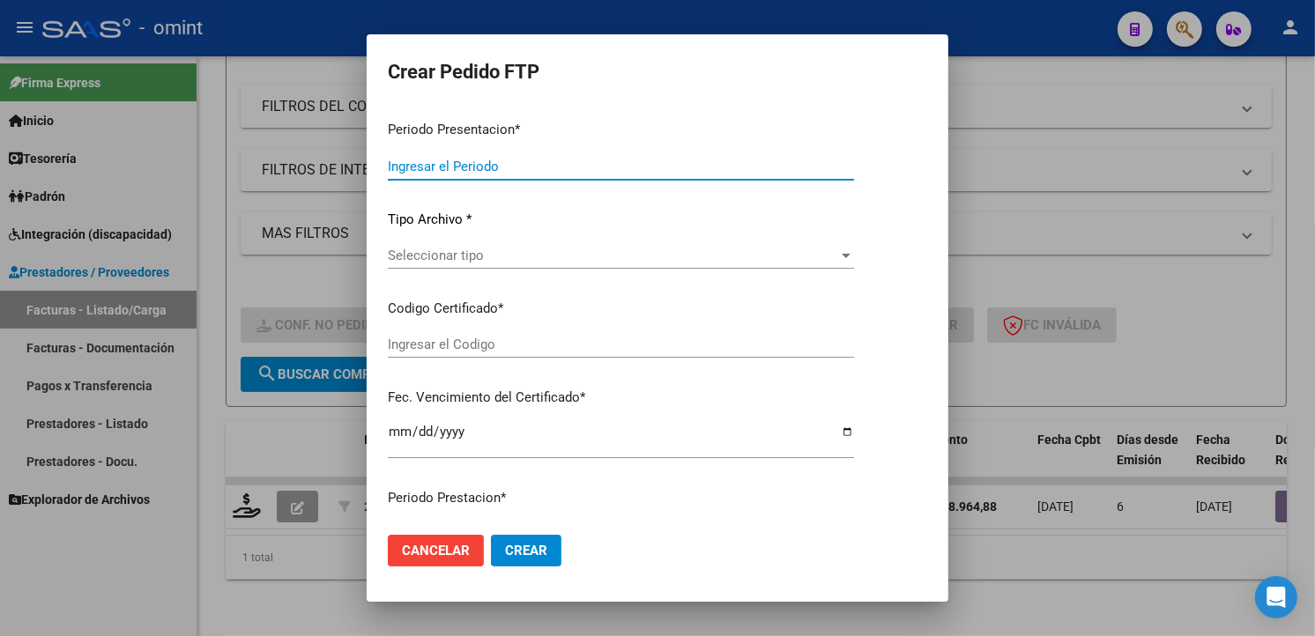
type input "202509"
type input "$ 98.964,88"
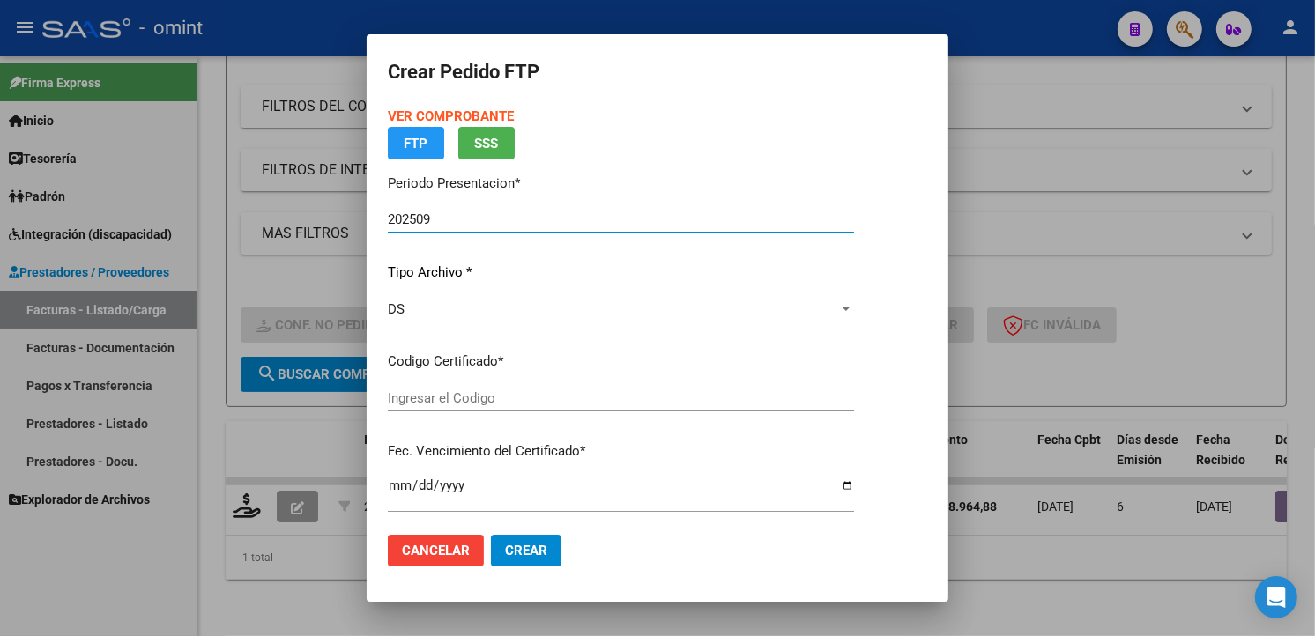
type input "2474989036"
type input "[DATE]"
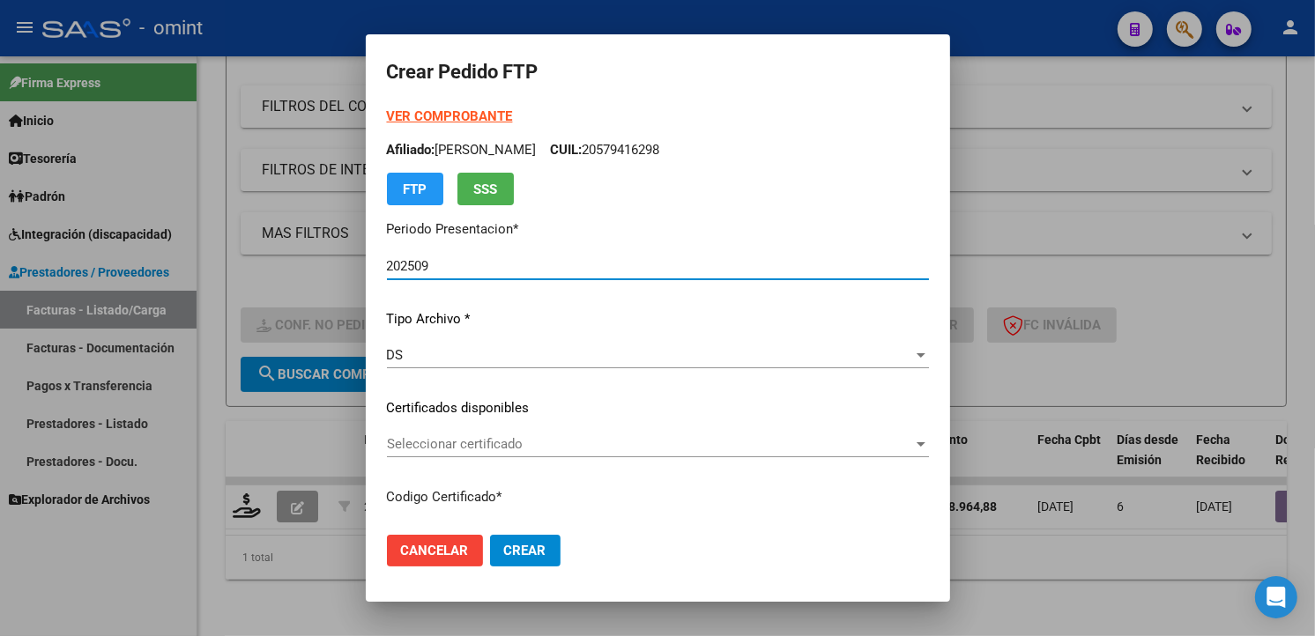
click at [913, 446] on span "Seleccionar certificado" at bounding box center [650, 444] width 526 height 16
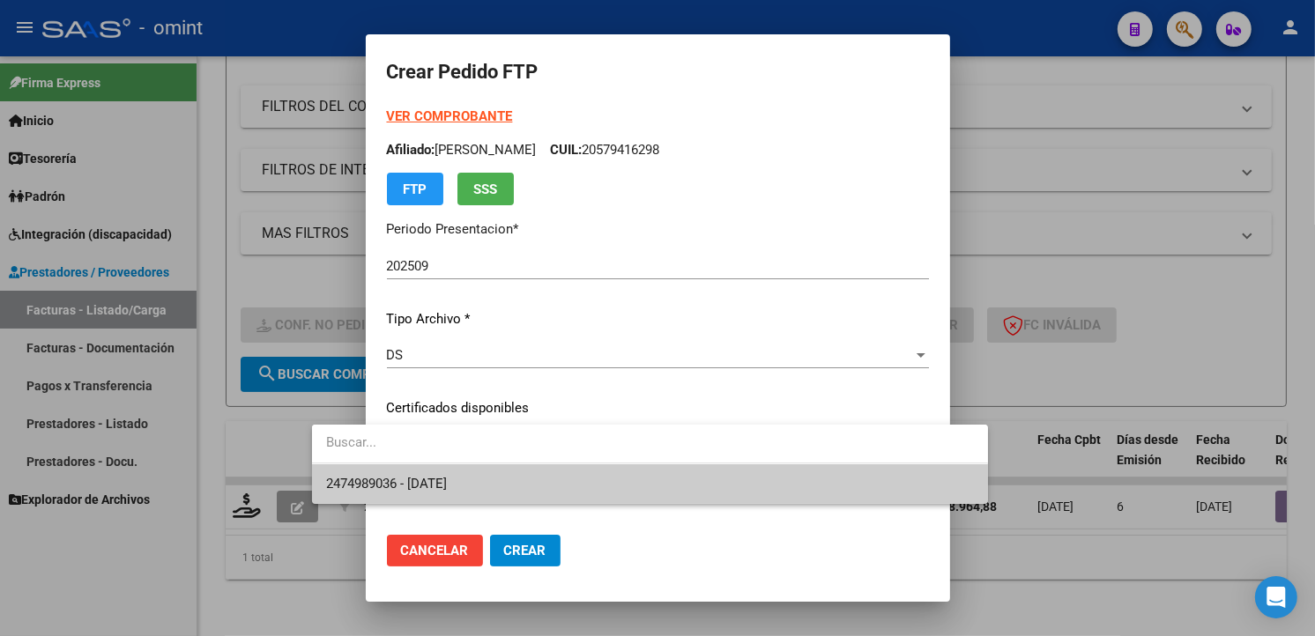
click at [779, 487] on span "2474989036 - [DATE]" at bounding box center [650, 484] width 648 height 40
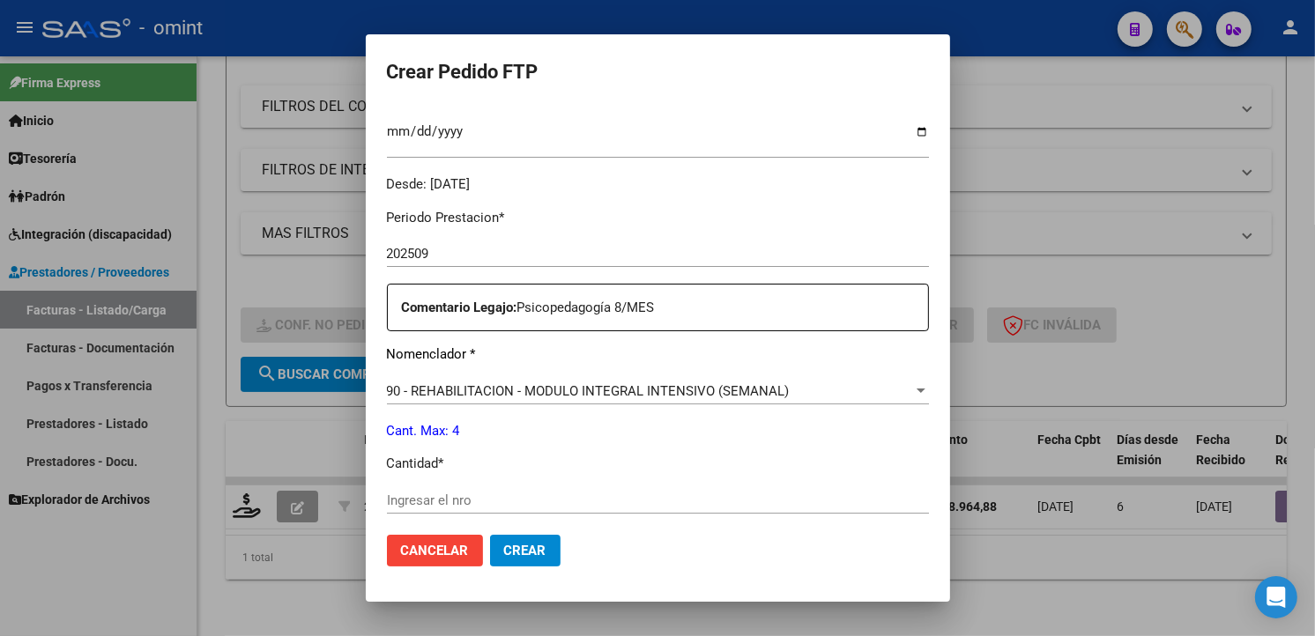
scroll to position [587, 0]
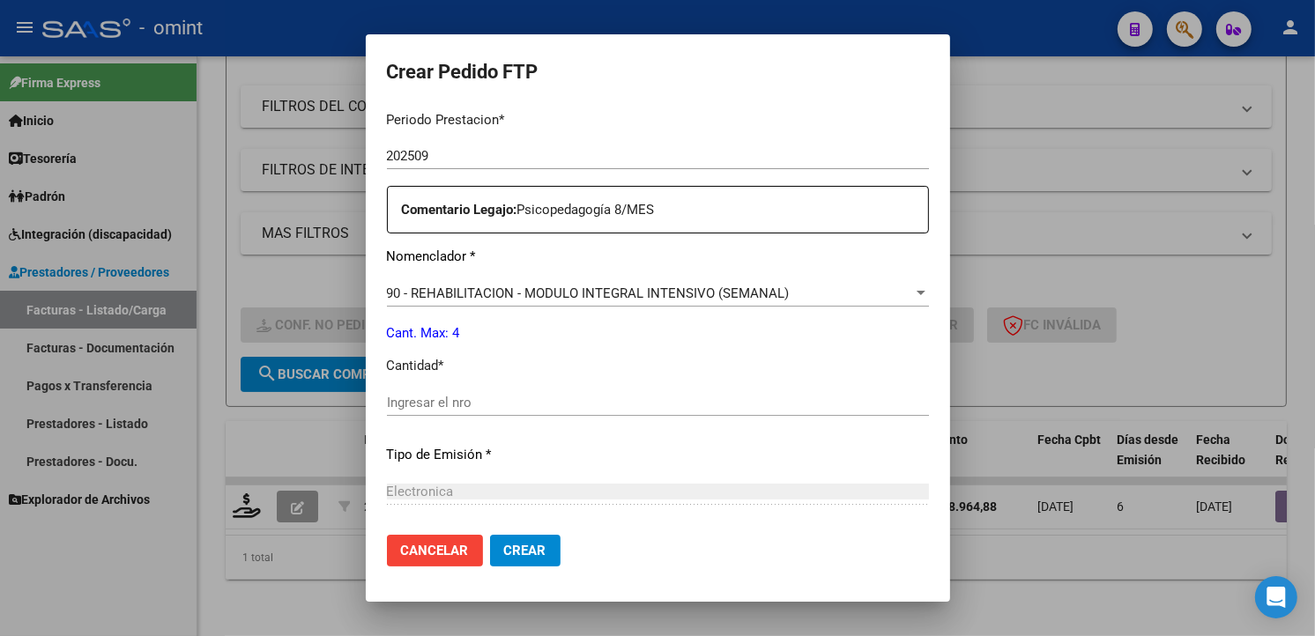
click at [387, 395] on input "Ingresar el nro" at bounding box center [658, 403] width 542 height 16
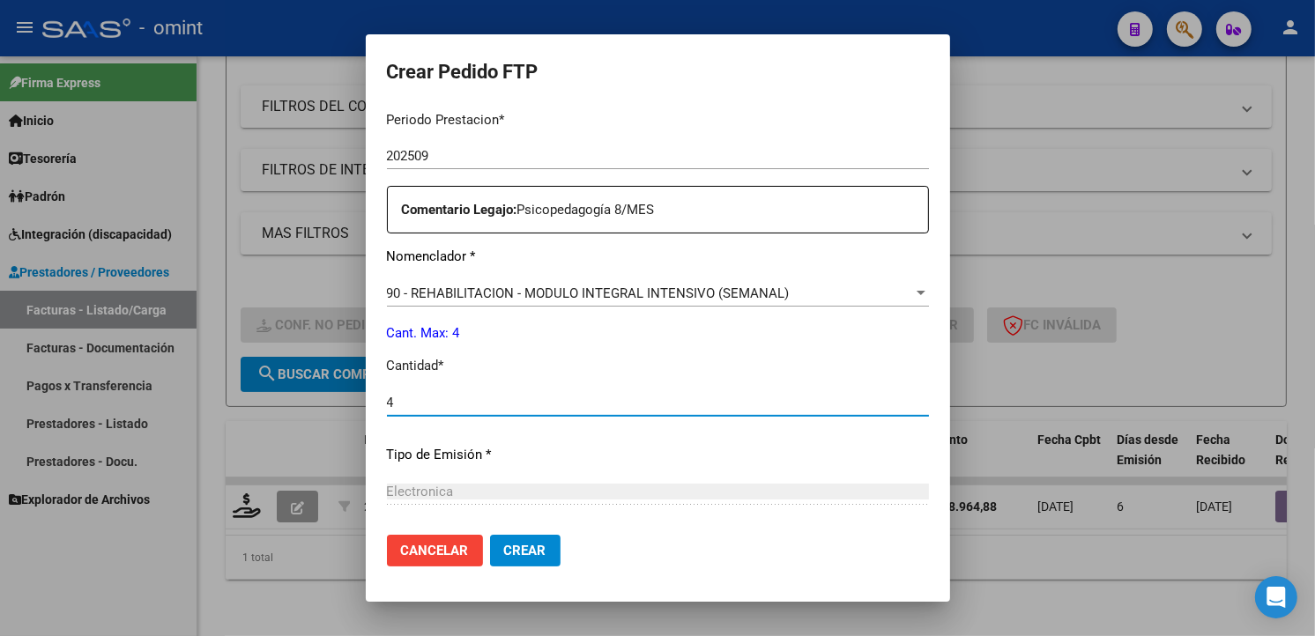
type input "4"
click at [530, 460] on p "Tipo de Emisión *" at bounding box center [658, 455] width 542 height 20
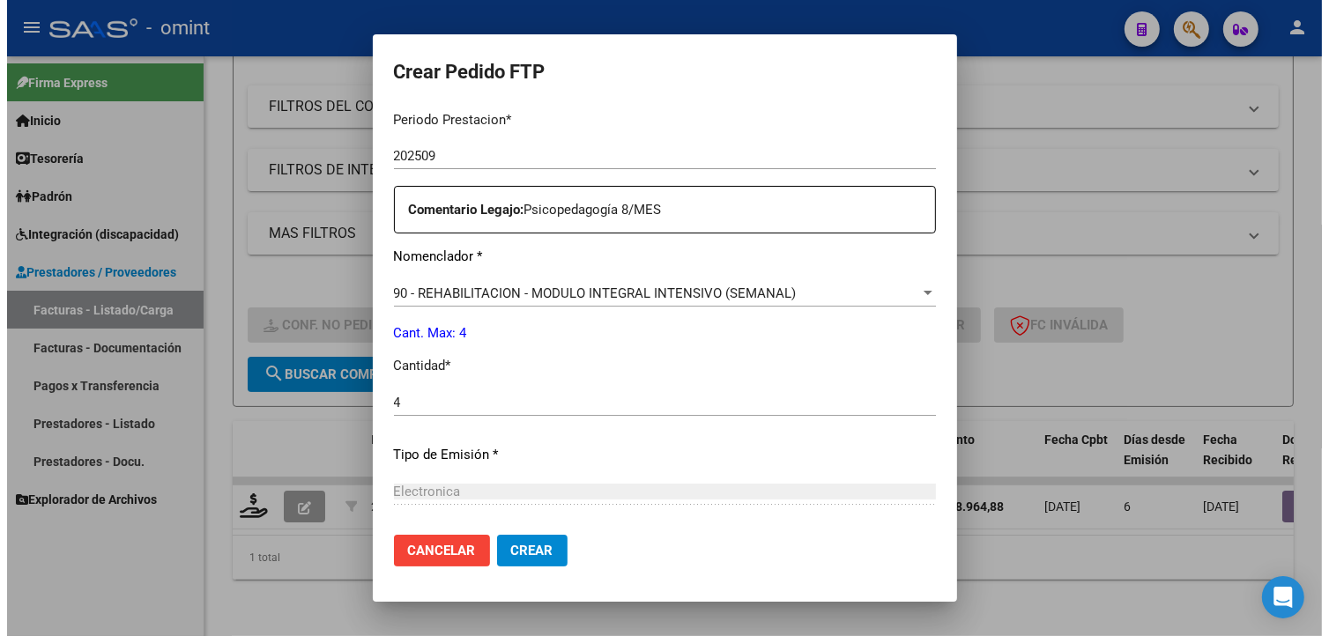
scroll to position [765, 0]
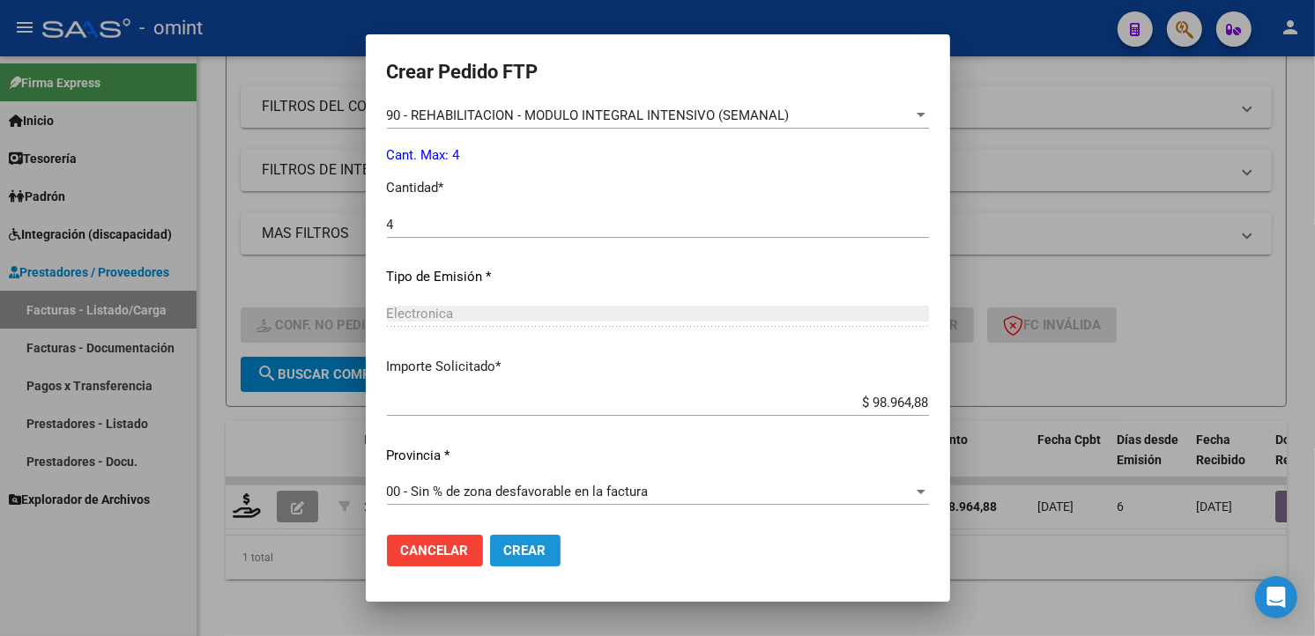
click at [490, 541] on button "Crear" at bounding box center [525, 551] width 71 height 32
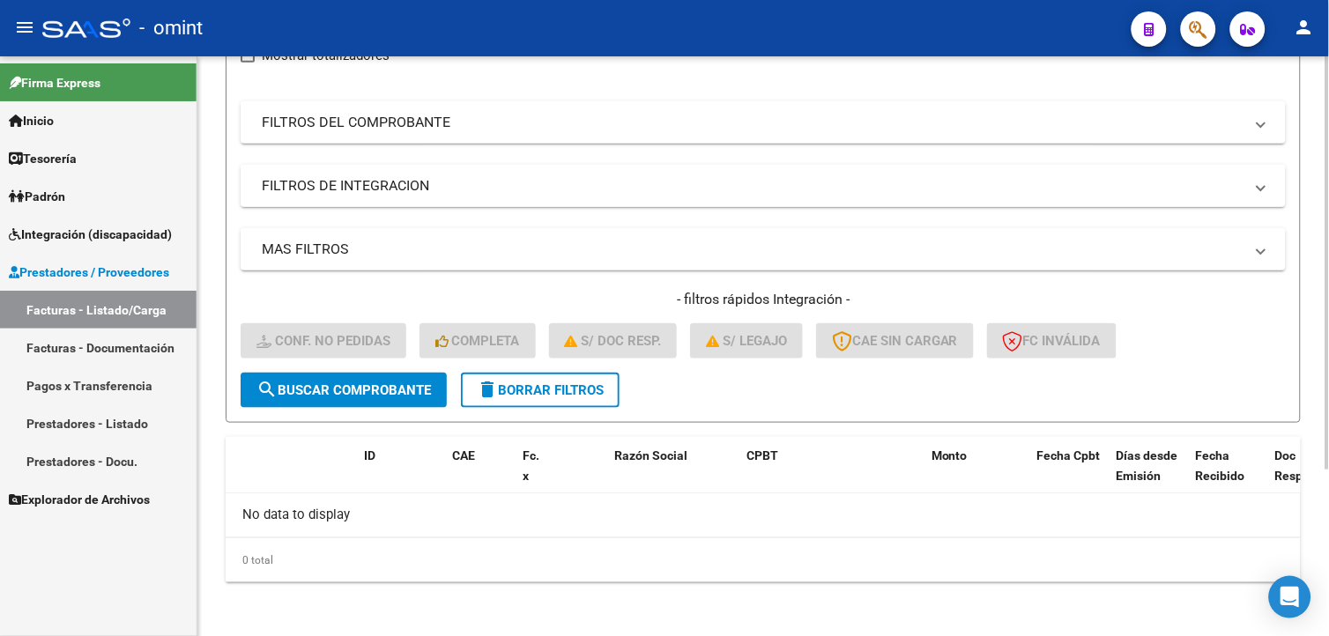
scroll to position [0, 0]
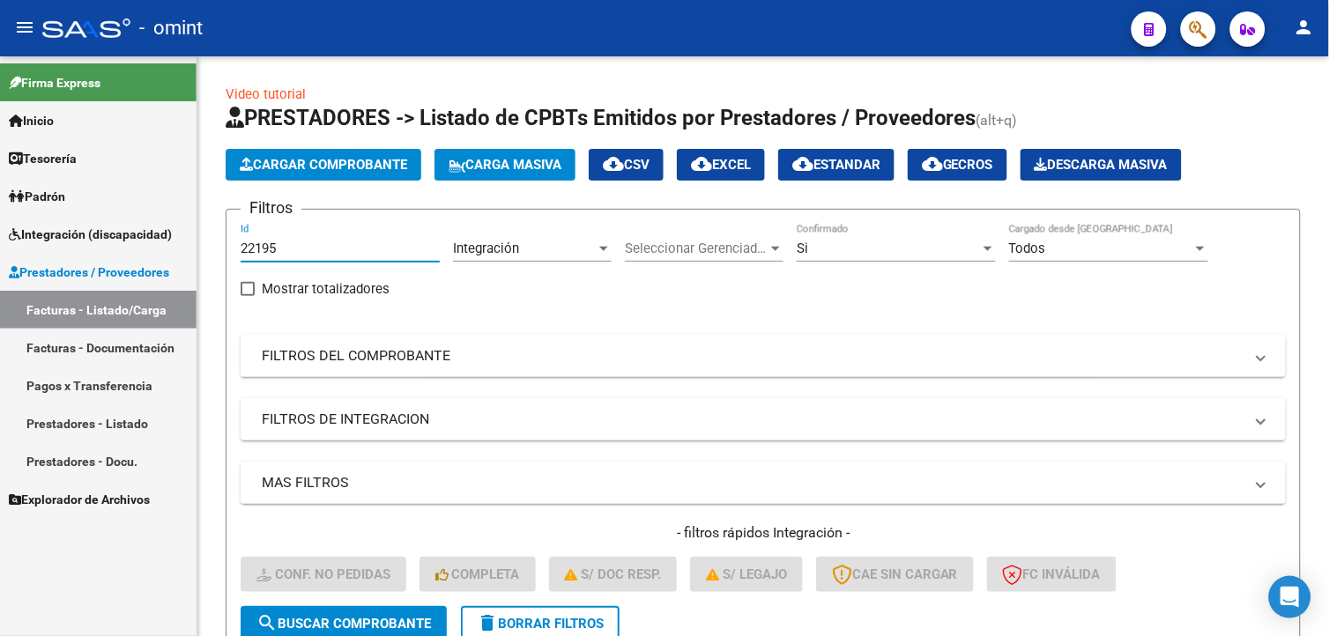
drag, startPoint x: 273, startPoint y: 241, endPoint x: 0, endPoint y: 160, distance: 285.2
click at [0, 160] on html "menu - omint person Firma Express Inicio Calendario SSS Instructivos Contacto O…" at bounding box center [664, 318] width 1329 height 636
paste input "22677"
type input "22677"
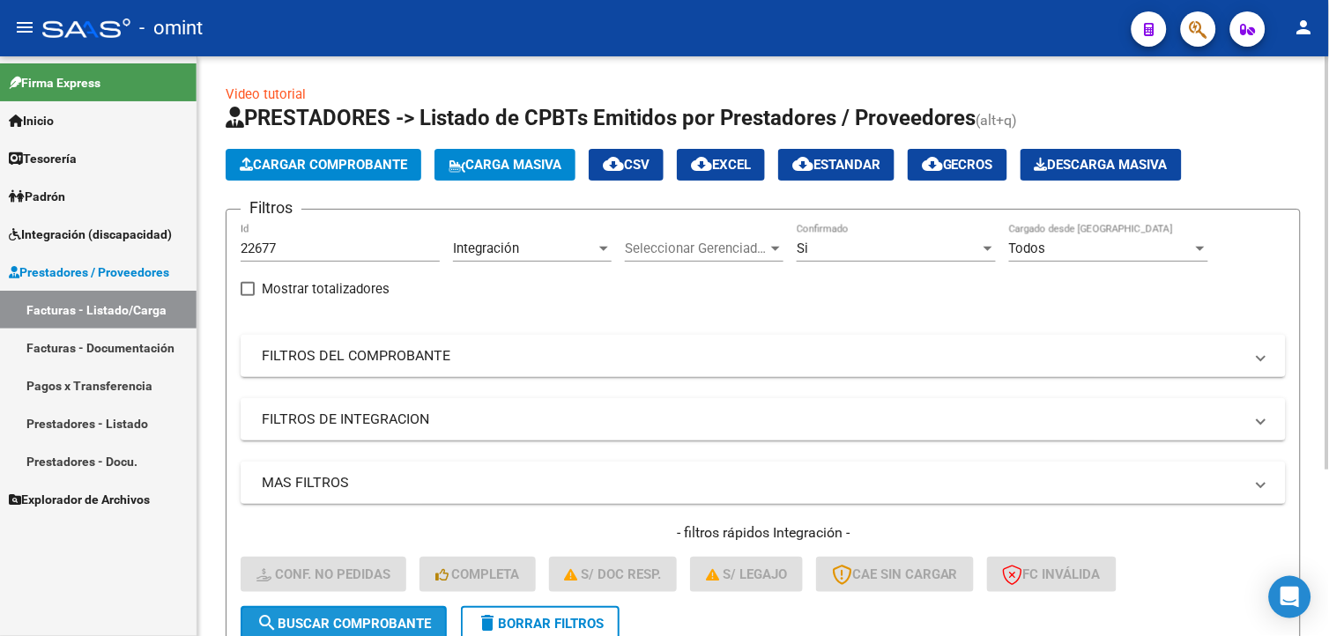
click at [347, 619] on span "search Buscar Comprobante" at bounding box center [343, 624] width 175 height 16
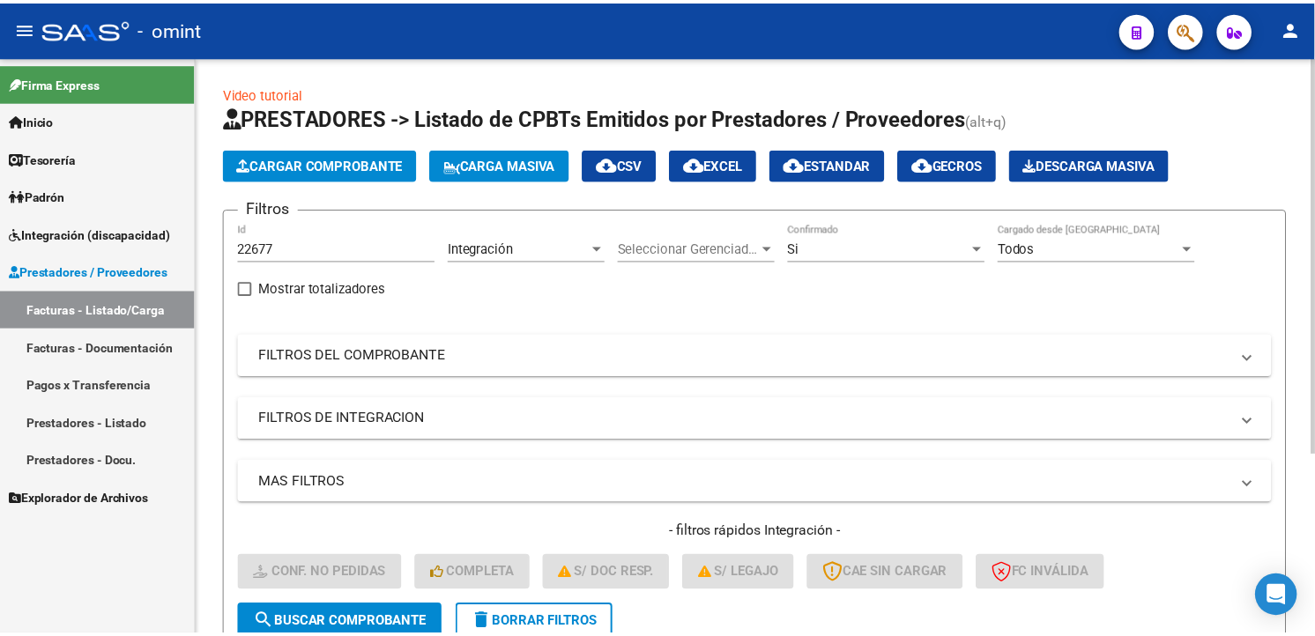
scroll to position [261, 0]
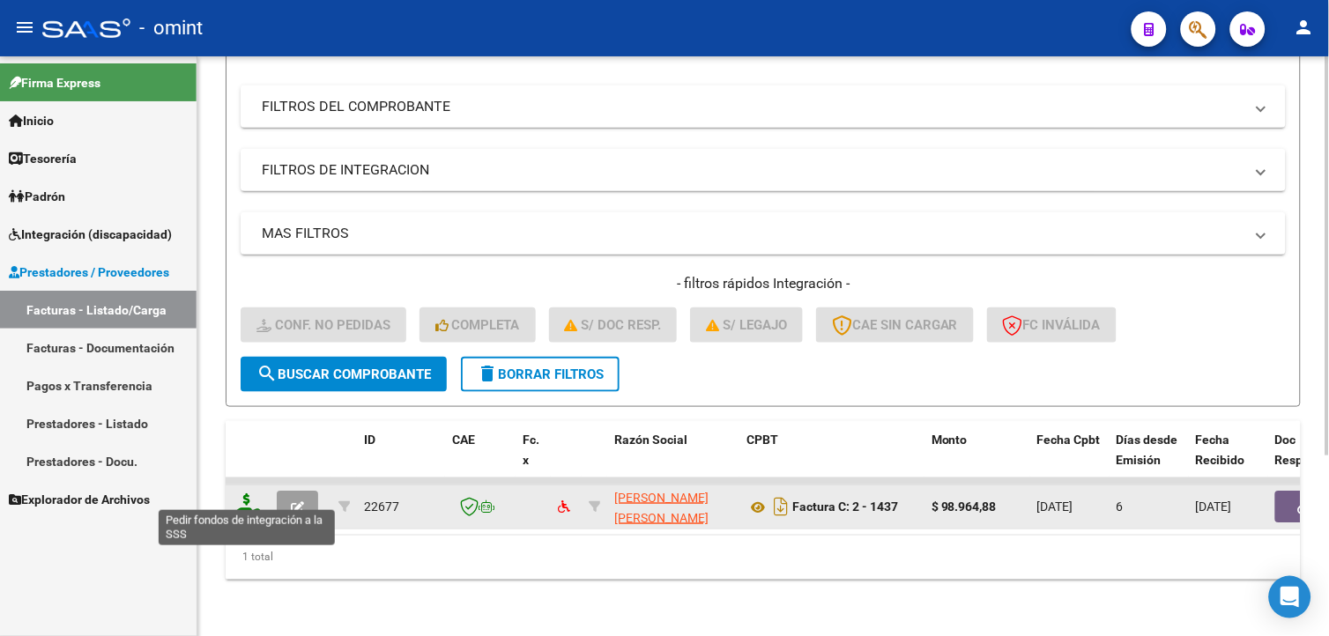
click at [241, 494] on icon at bounding box center [247, 506] width 28 height 25
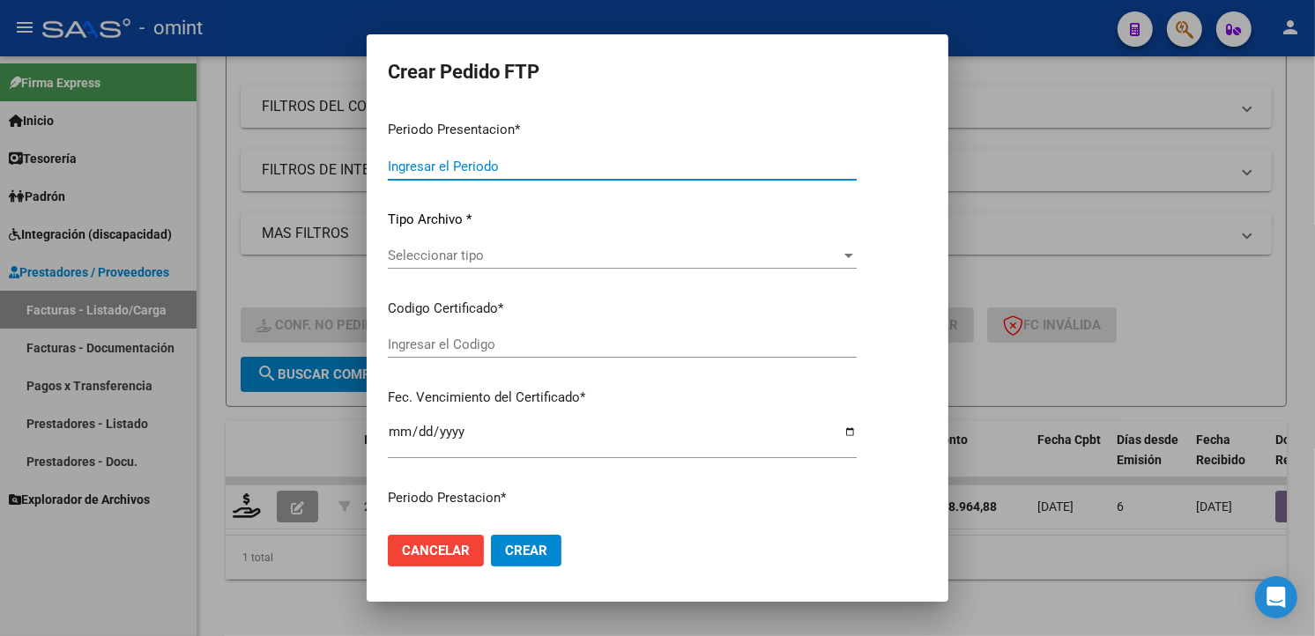
type input "202509"
type input "$ 98.964,88"
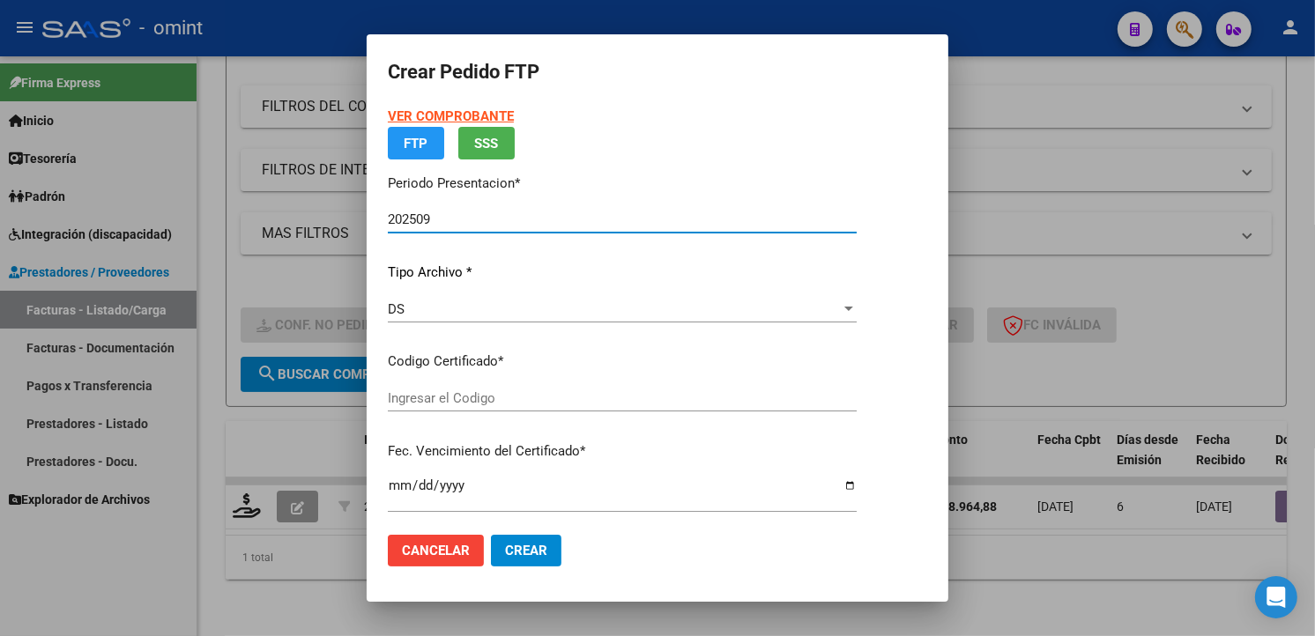
type input "2474989036"
type input "[DATE]"
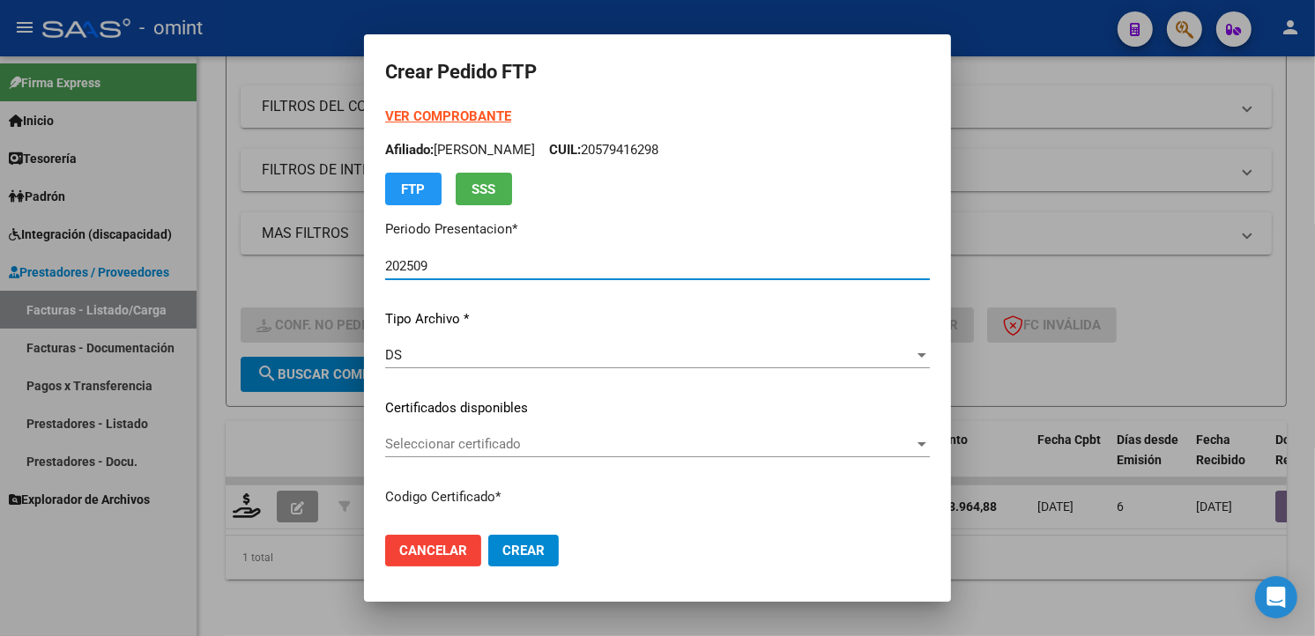
scroll to position [196, 0]
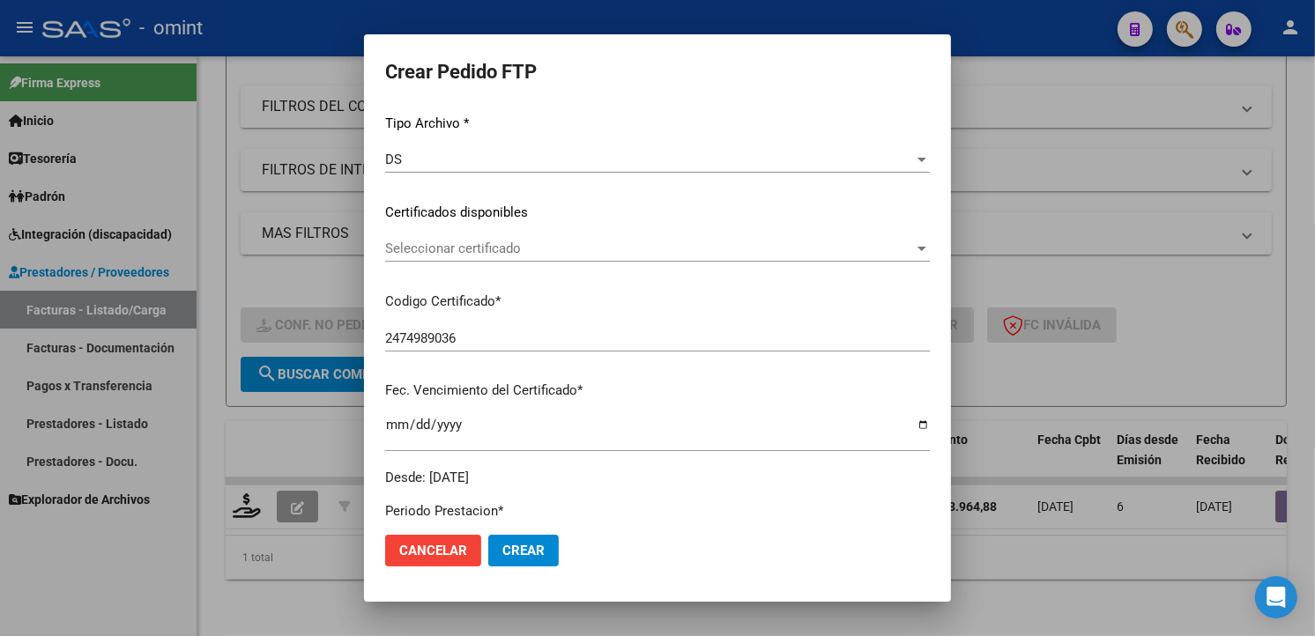
click at [930, 259] on div "Seleccionar certificado Seleccionar certificado" at bounding box center [657, 248] width 545 height 26
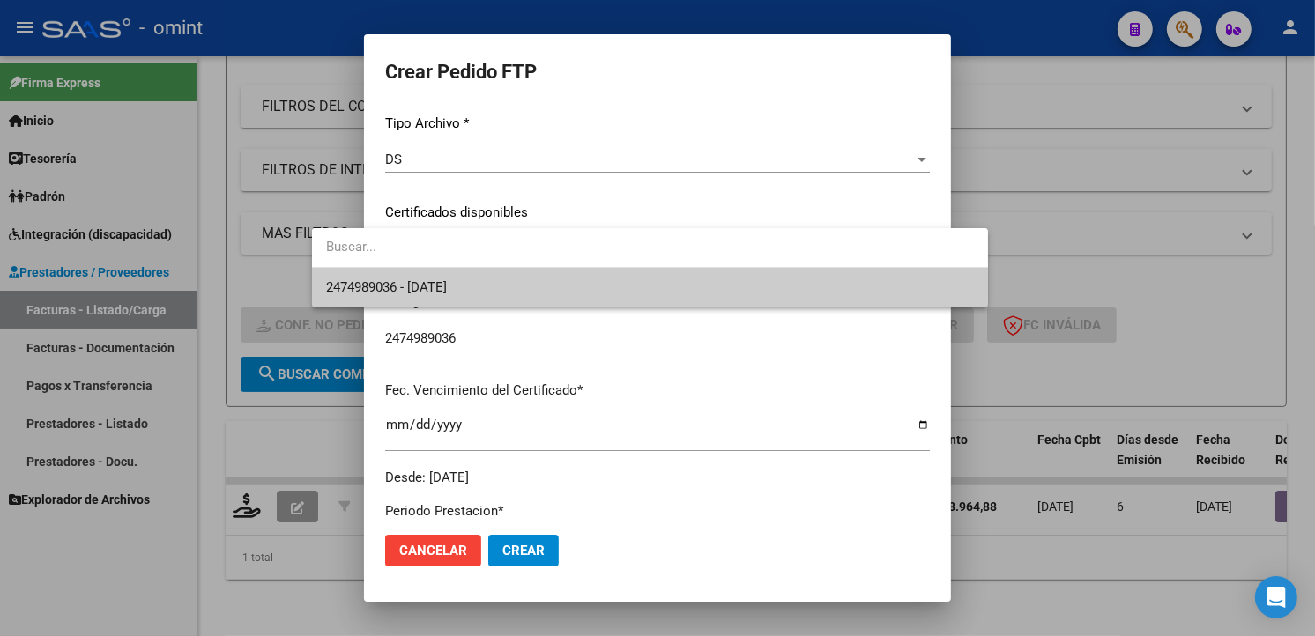
click at [874, 313] on div at bounding box center [657, 318] width 1315 height 636
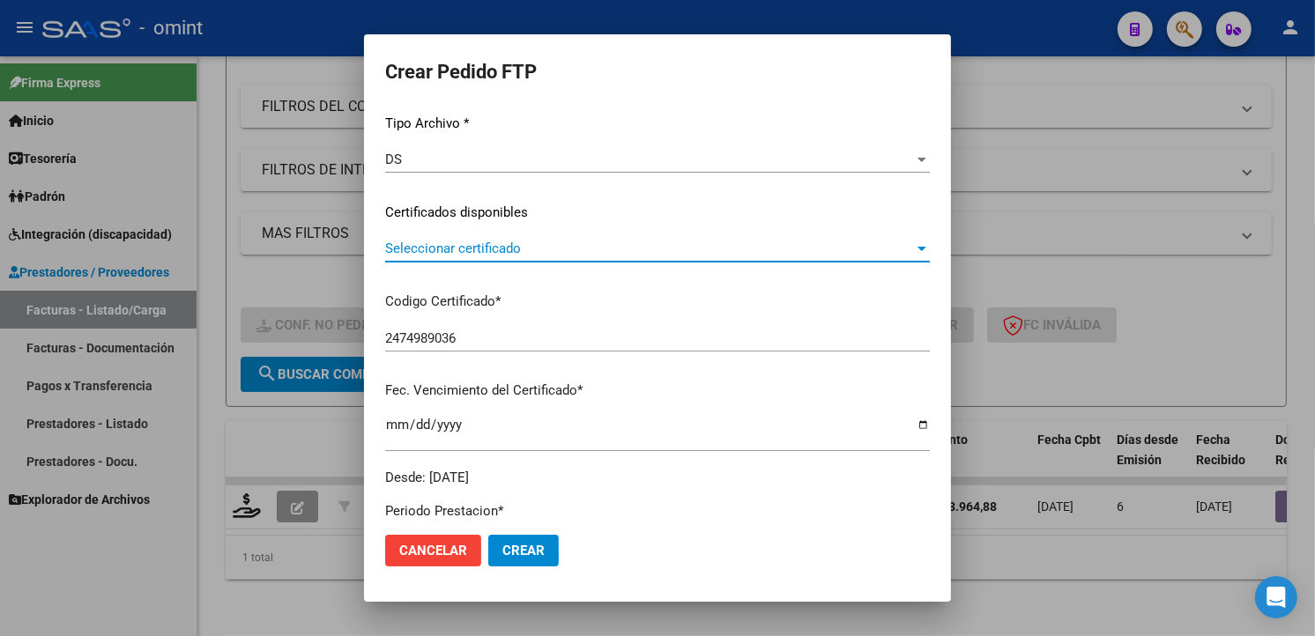
click at [858, 249] on span "Seleccionar certificado" at bounding box center [649, 249] width 529 height 16
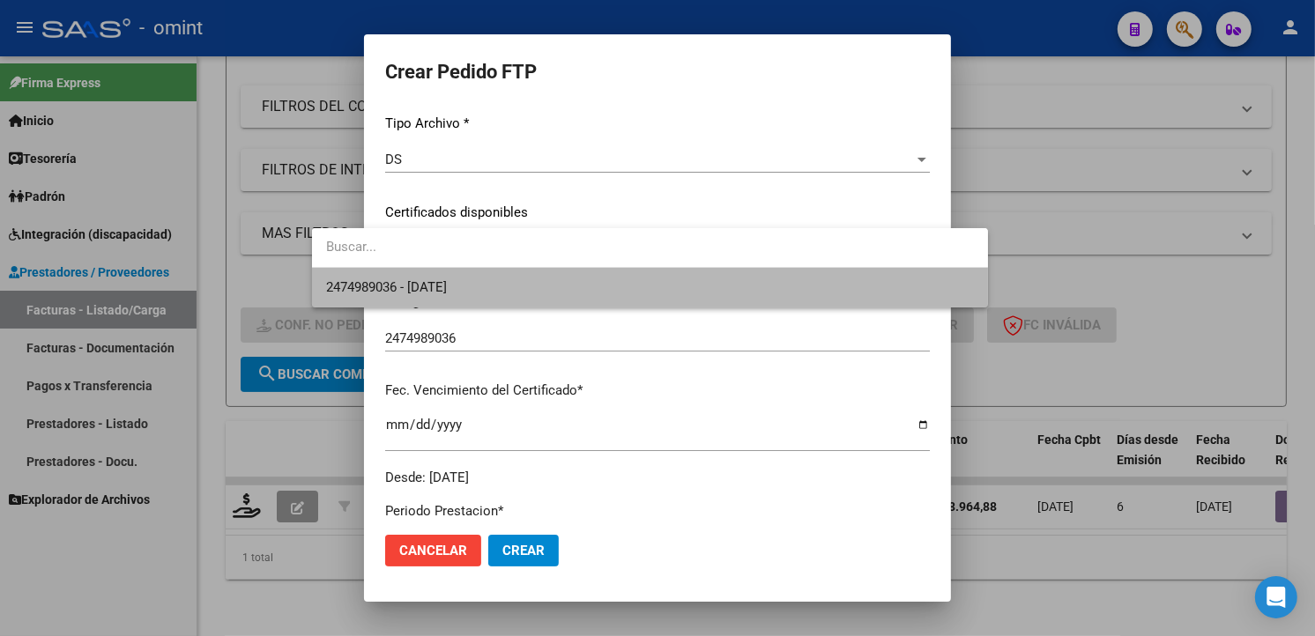
click at [821, 293] on span "2474989036 - [DATE]" at bounding box center [650, 288] width 648 height 40
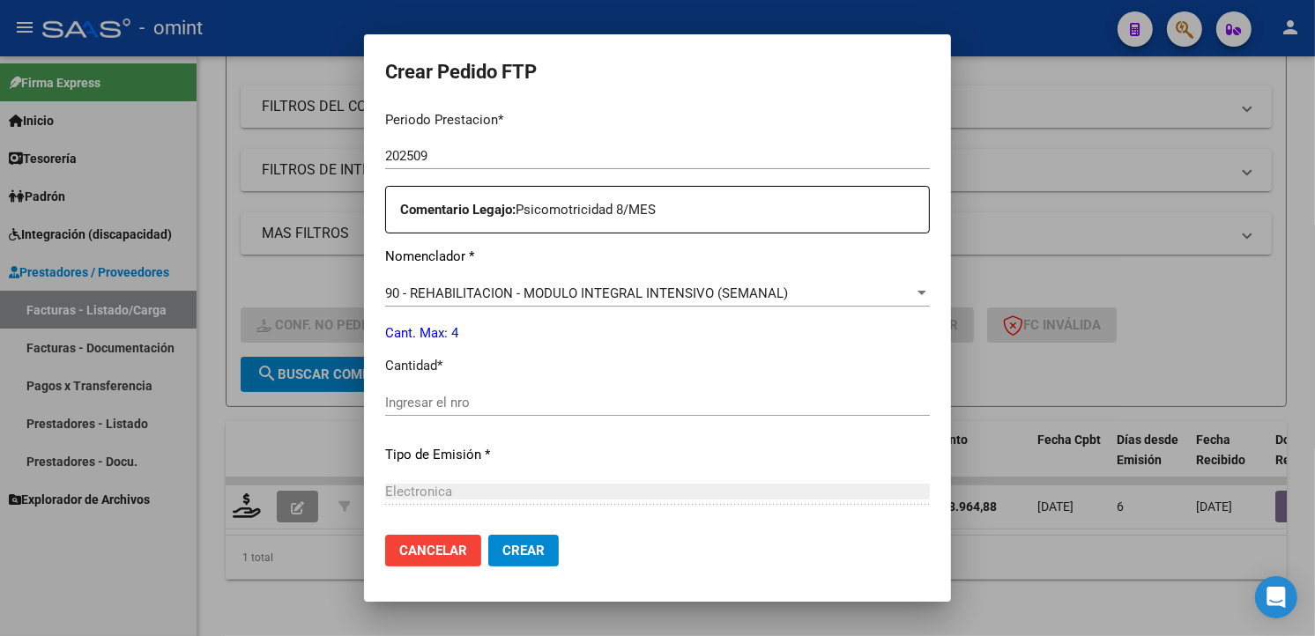
scroll to position [685, 0]
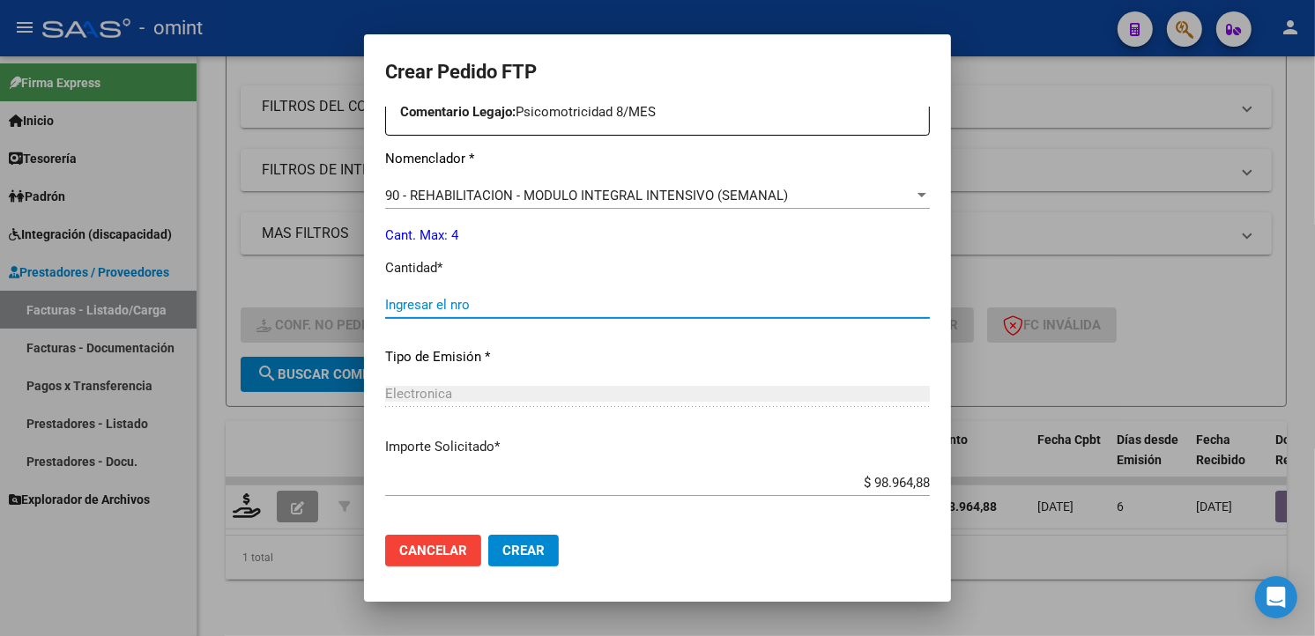
click at [436, 301] on input "Ingresar el nro" at bounding box center [657, 305] width 545 height 16
type input "4"
click at [675, 373] on div "Periodo Prestacion * 202509 Ingresar el Periodo Prestacion Comentario Legajo: […" at bounding box center [657, 301] width 545 height 604
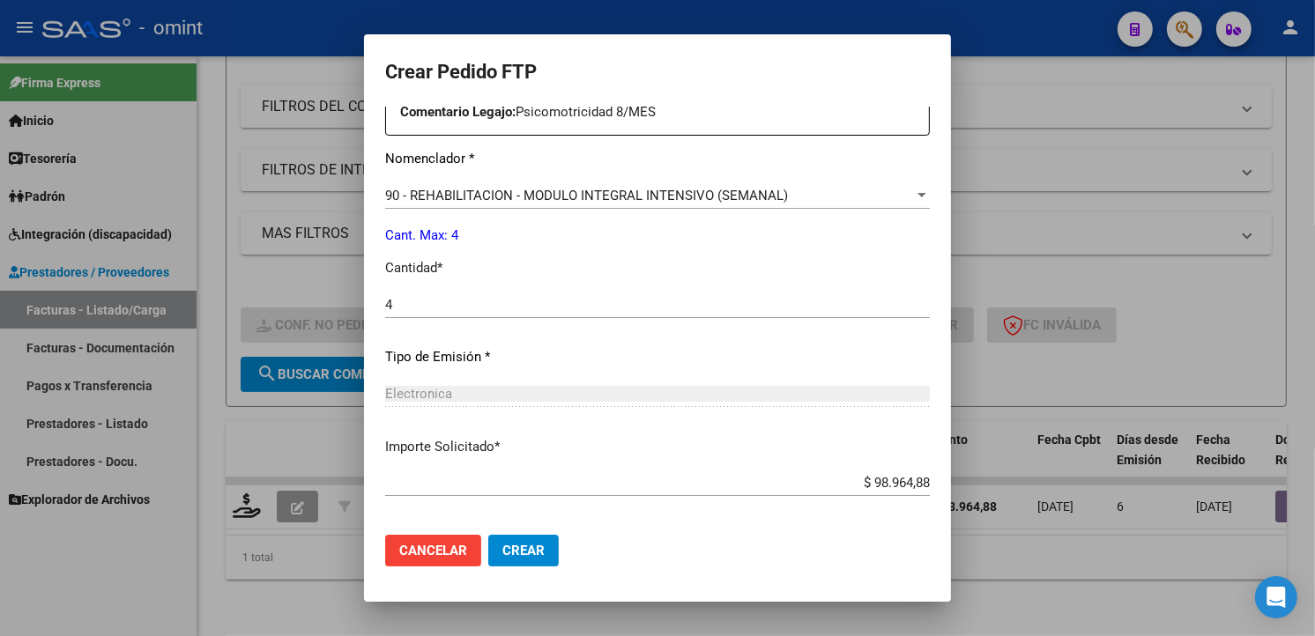
scroll to position [765, 0]
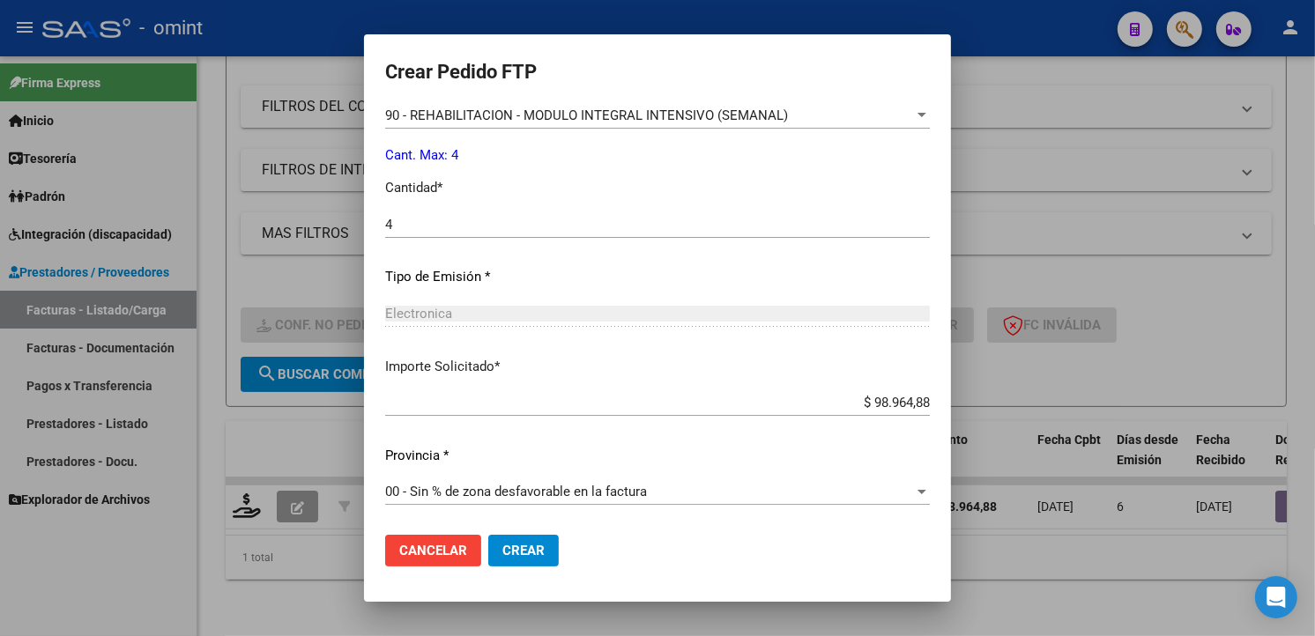
click at [488, 559] on button "Crear" at bounding box center [523, 551] width 71 height 32
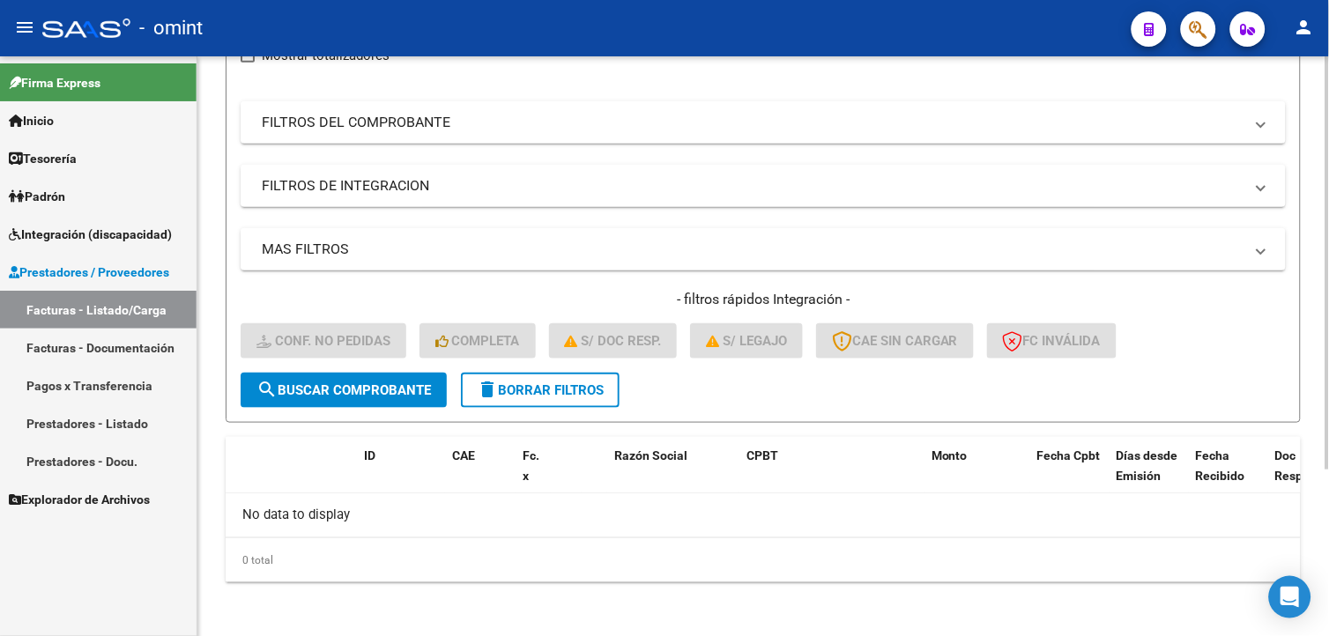
scroll to position [0, 0]
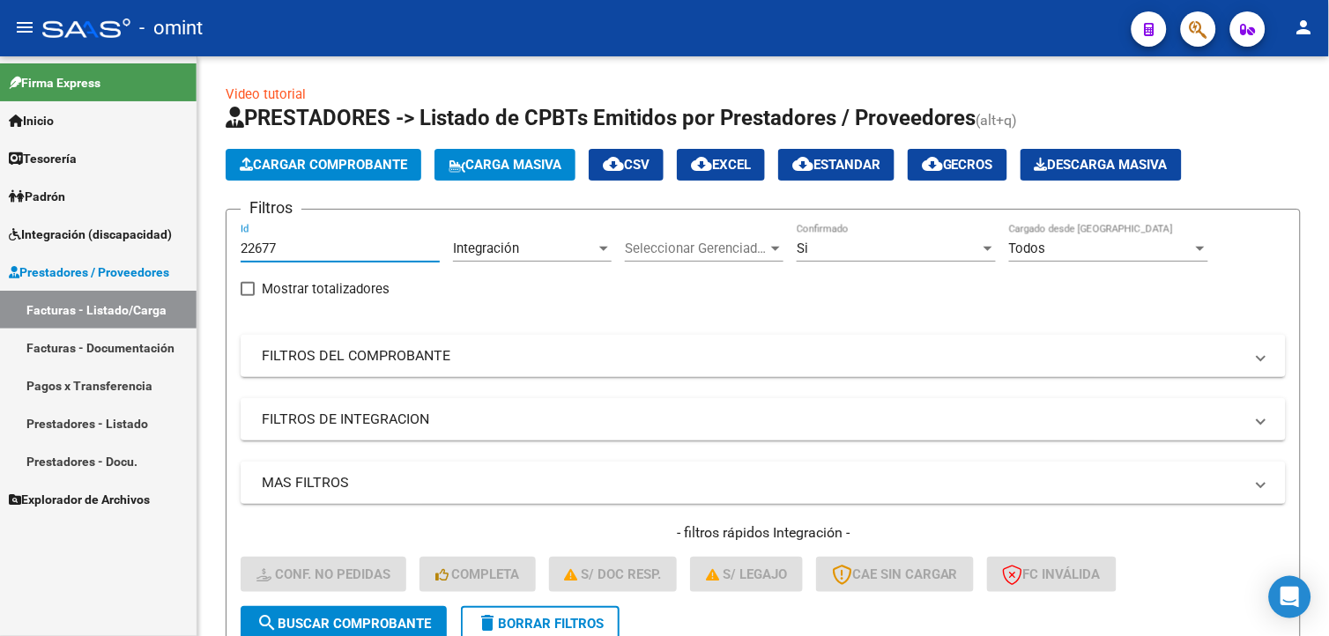
drag, startPoint x: 289, startPoint y: 247, endPoint x: 92, endPoint y: 229, distance: 198.2
click at [92, 229] on mat-sidenav-container "Firma Express Inicio Calendario SSS Instructivos Contacto OS Tesorería Extracto…" at bounding box center [664, 346] width 1329 height 580
paste input "22190"
type input "22190"
click at [614, 373] on mat-expansion-panel-header "FILTROS DEL COMPROBANTE" at bounding box center [763, 356] width 1045 height 42
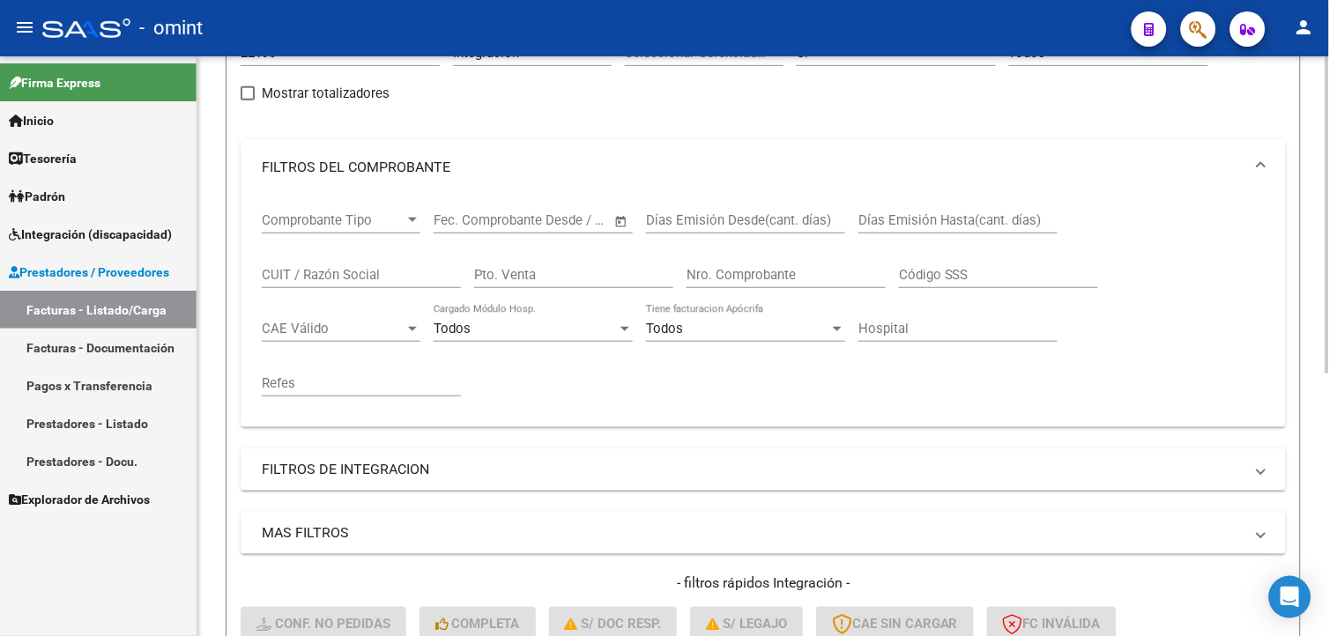
scroll to position [479, 0]
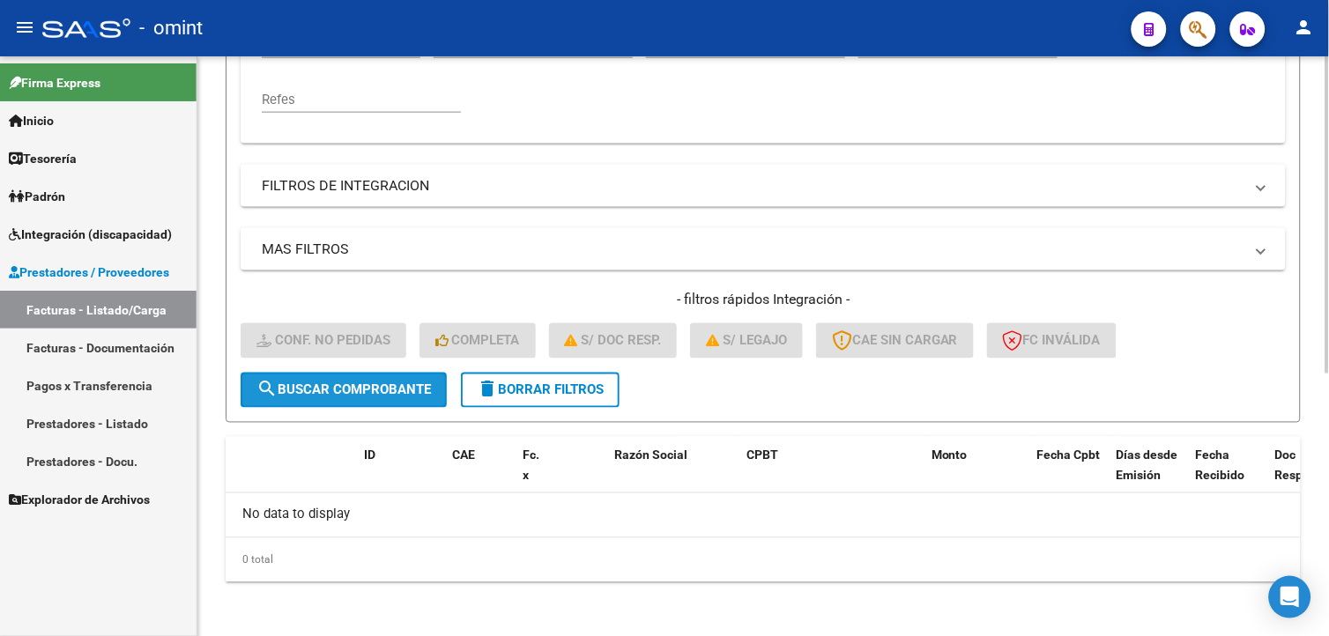
drag, startPoint x: 307, startPoint y: 388, endPoint x: 454, endPoint y: 381, distance: 147.3
click at [311, 389] on span "search Buscar Comprobante" at bounding box center [343, 390] width 175 height 16
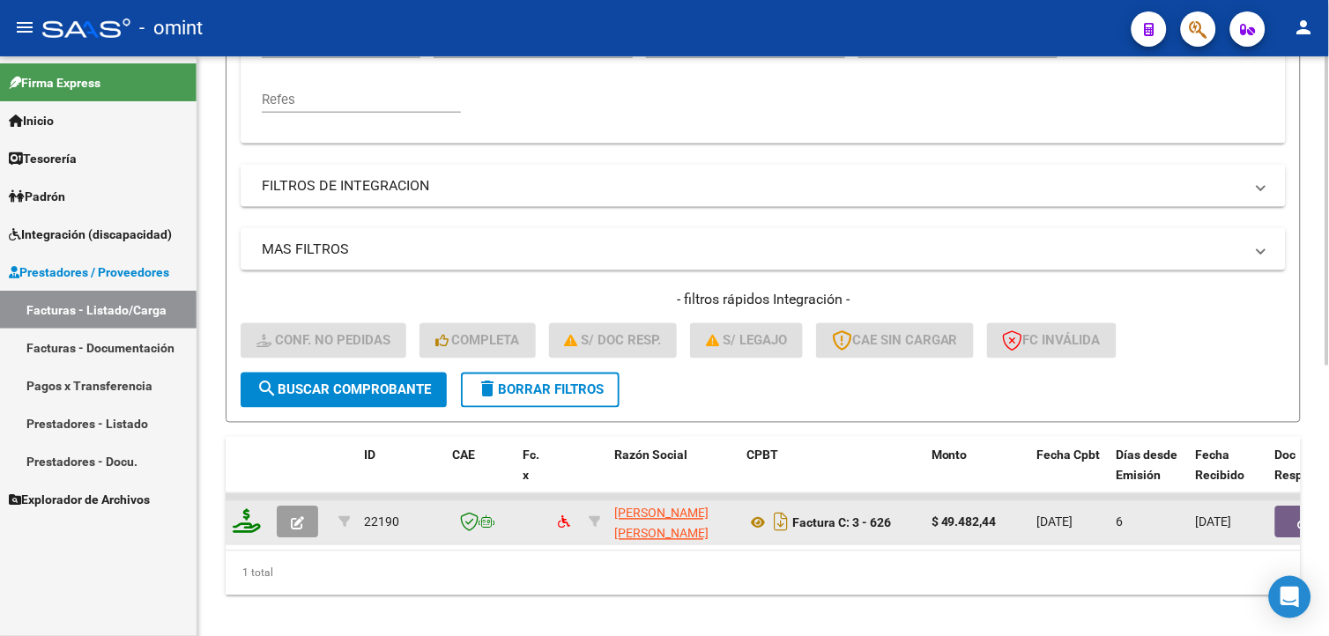
click at [247, 525] on icon at bounding box center [247, 521] width 28 height 25
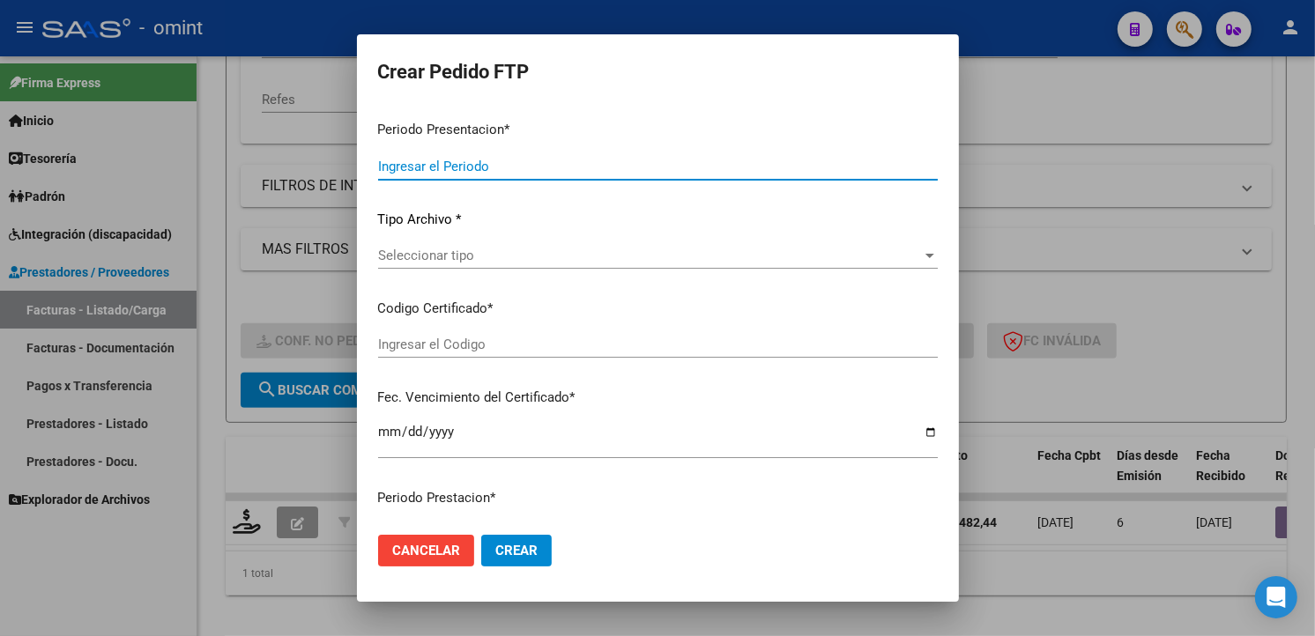
type input "202509"
type input "$ 49.482,44"
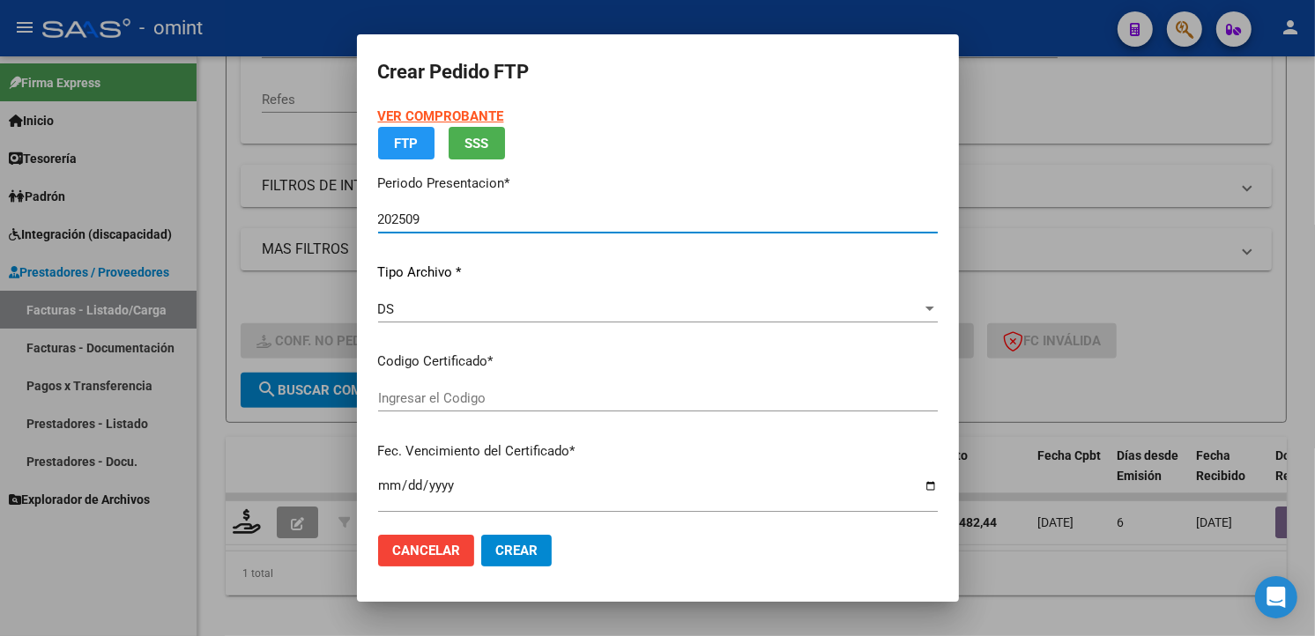
type input "2474989036"
type input "[DATE]"
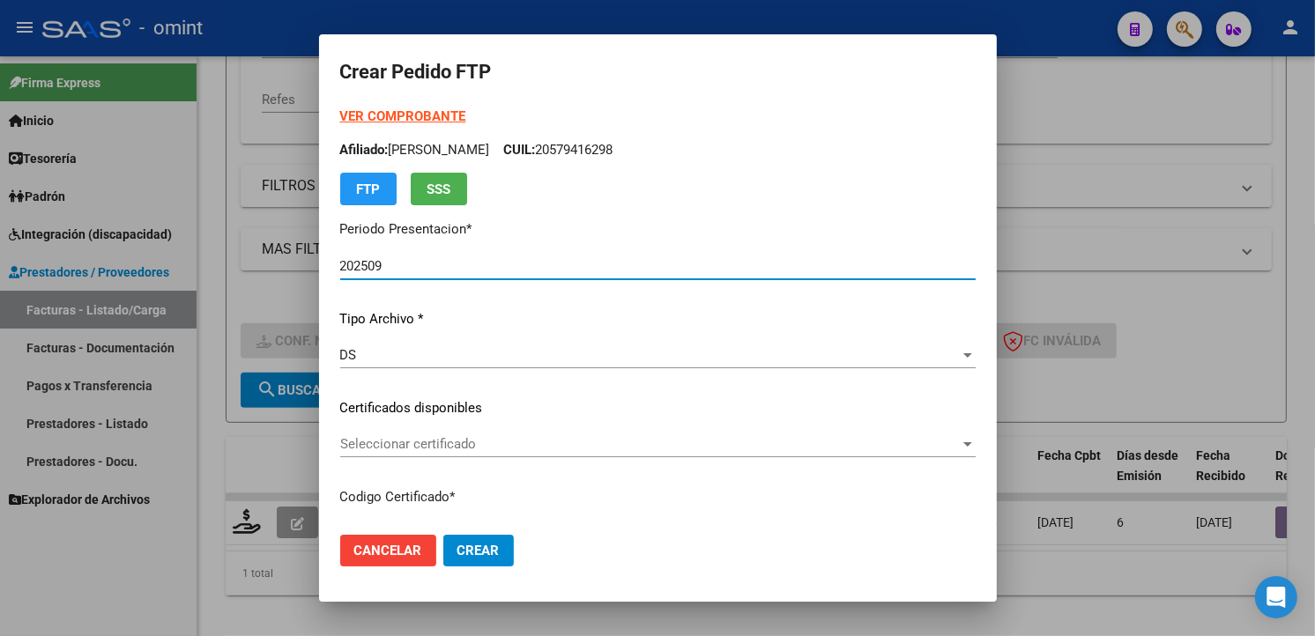
click at [923, 442] on span "Seleccionar certificado" at bounding box center [650, 444] width 620 height 16
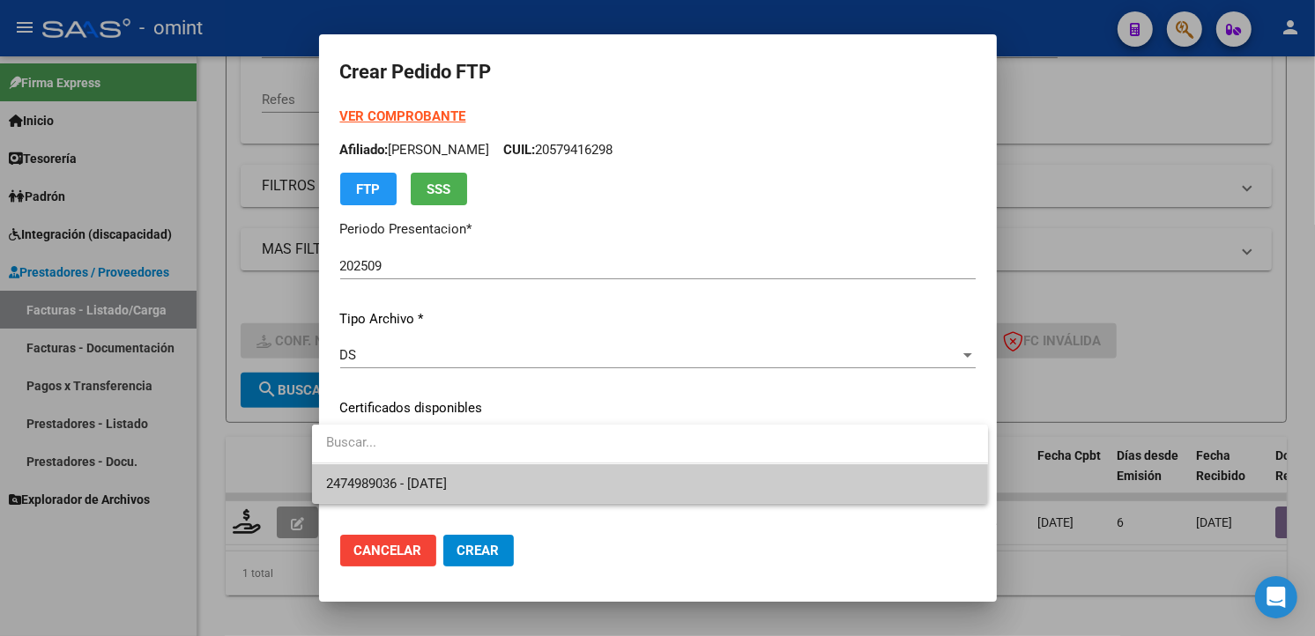
click at [849, 472] on span "2474989036 - [DATE]" at bounding box center [650, 484] width 648 height 40
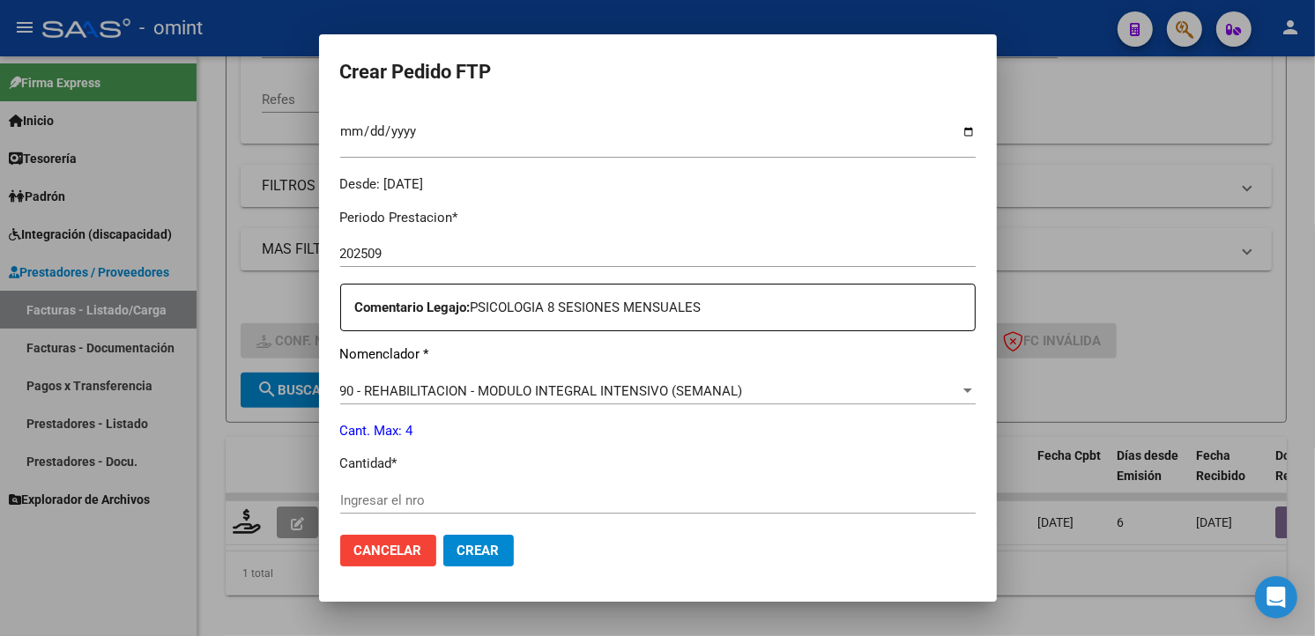
scroll to position [587, 0]
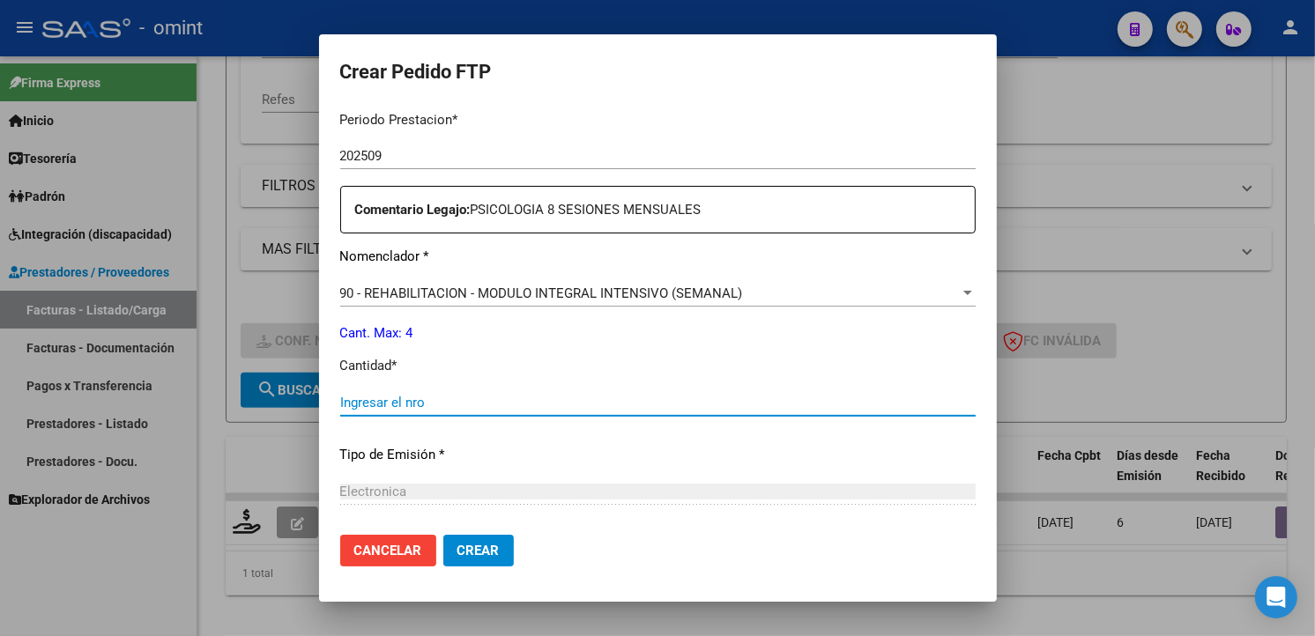
drag, startPoint x: 353, startPoint y: 393, endPoint x: 366, endPoint y: 393, distance: 12.3
click at [356, 392] on div "Ingresar el nro" at bounding box center [657, 403] width 635 height 26
type input "4"
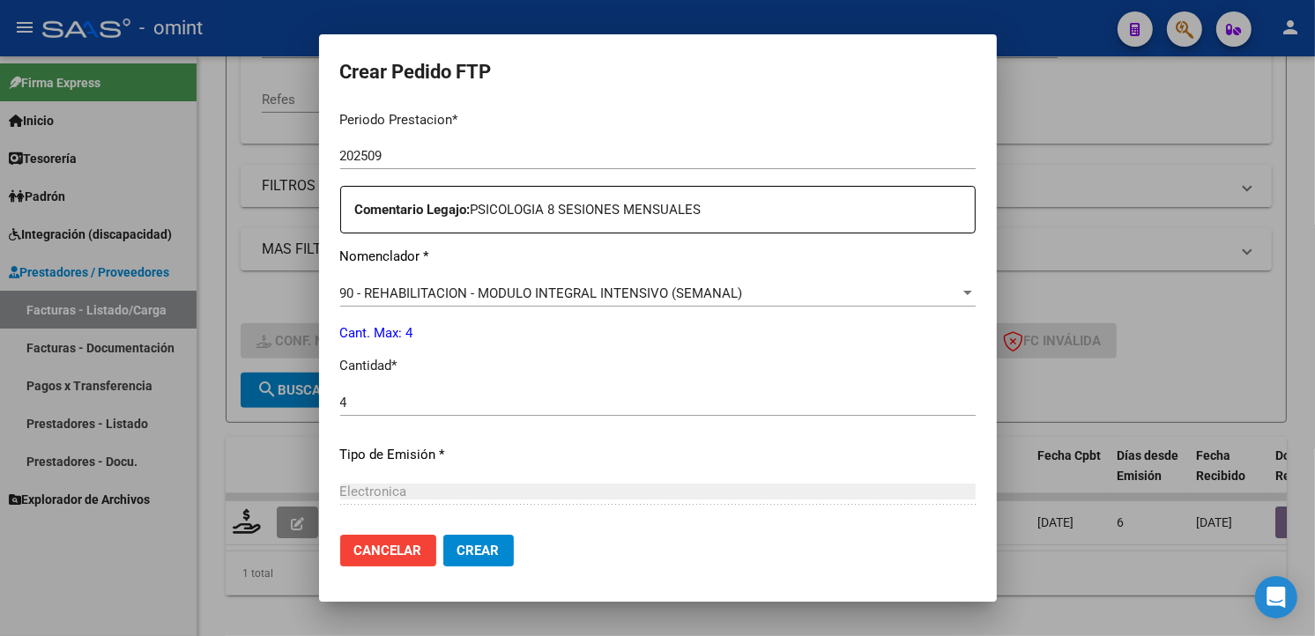
click at [694, 457] on p "Tipo de Emisión *" at bounding box center [657, 455] width 635 height 20
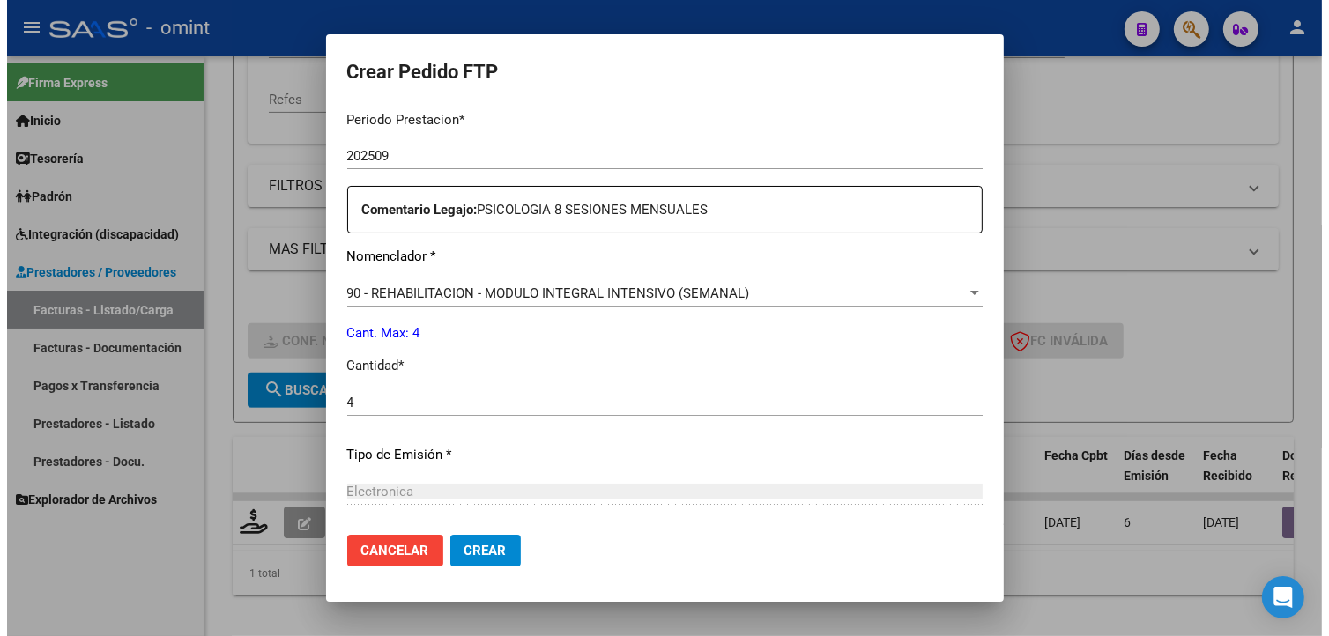
scroll to position [765, 0]
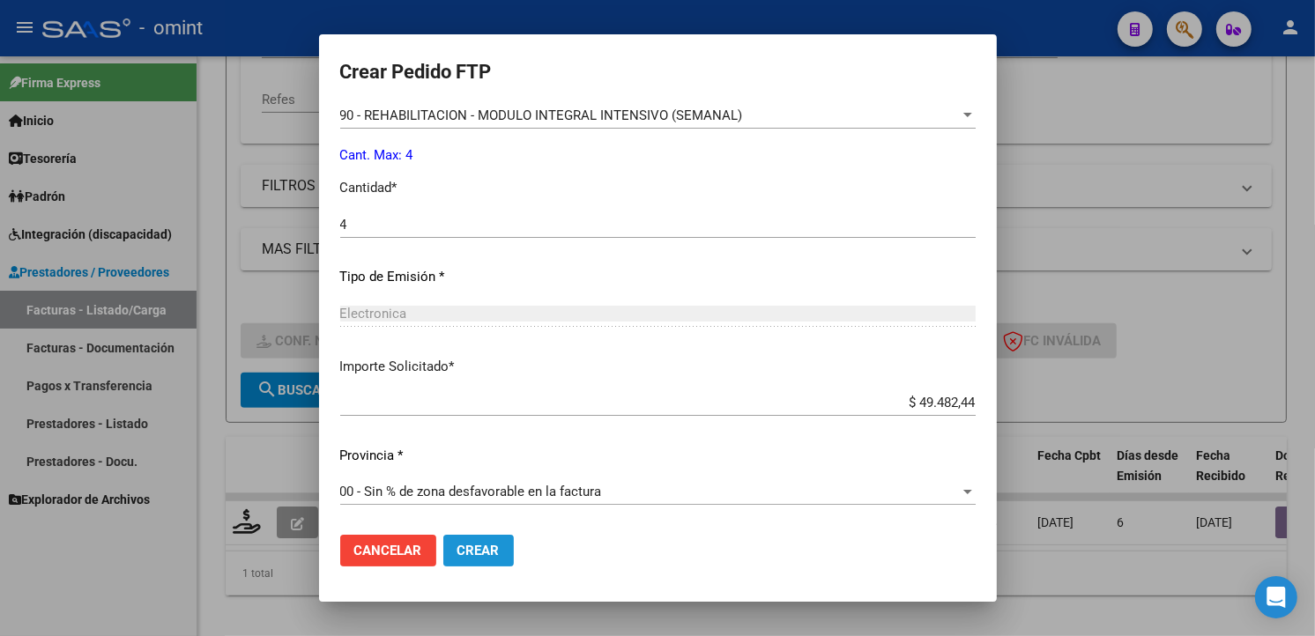
click at [464, 558] on span "Crear" at bounding box center [478, 551] width 42 height 16
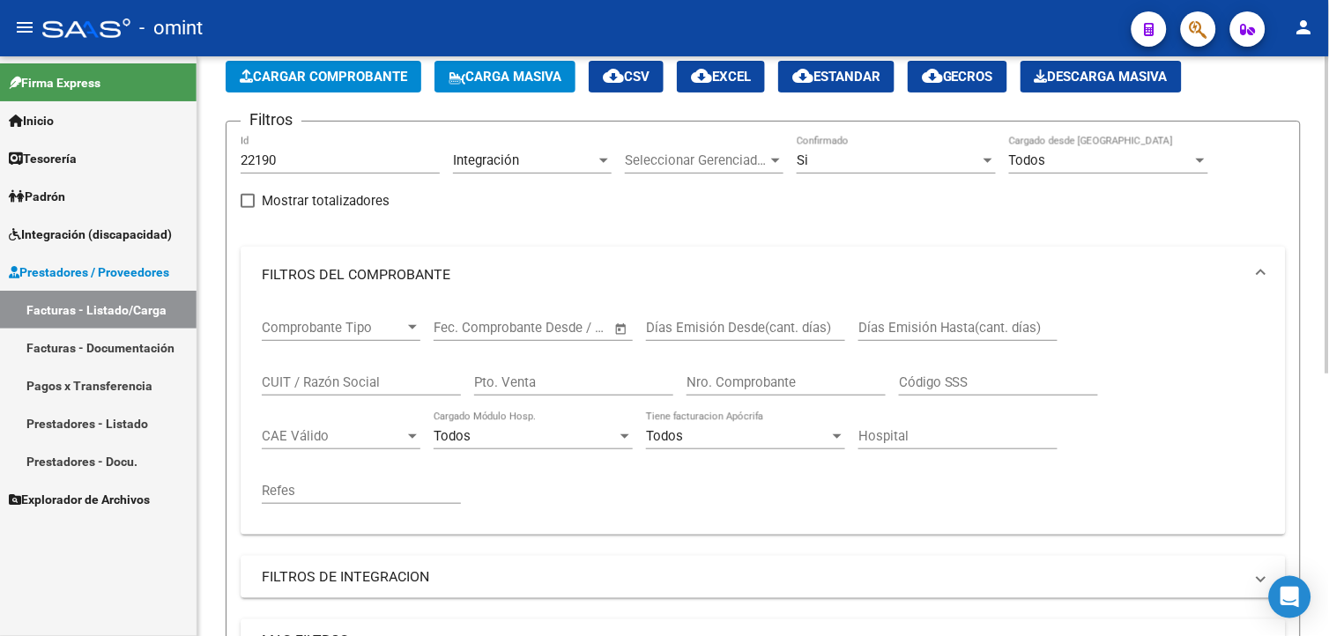
scroll to position [0, 0]
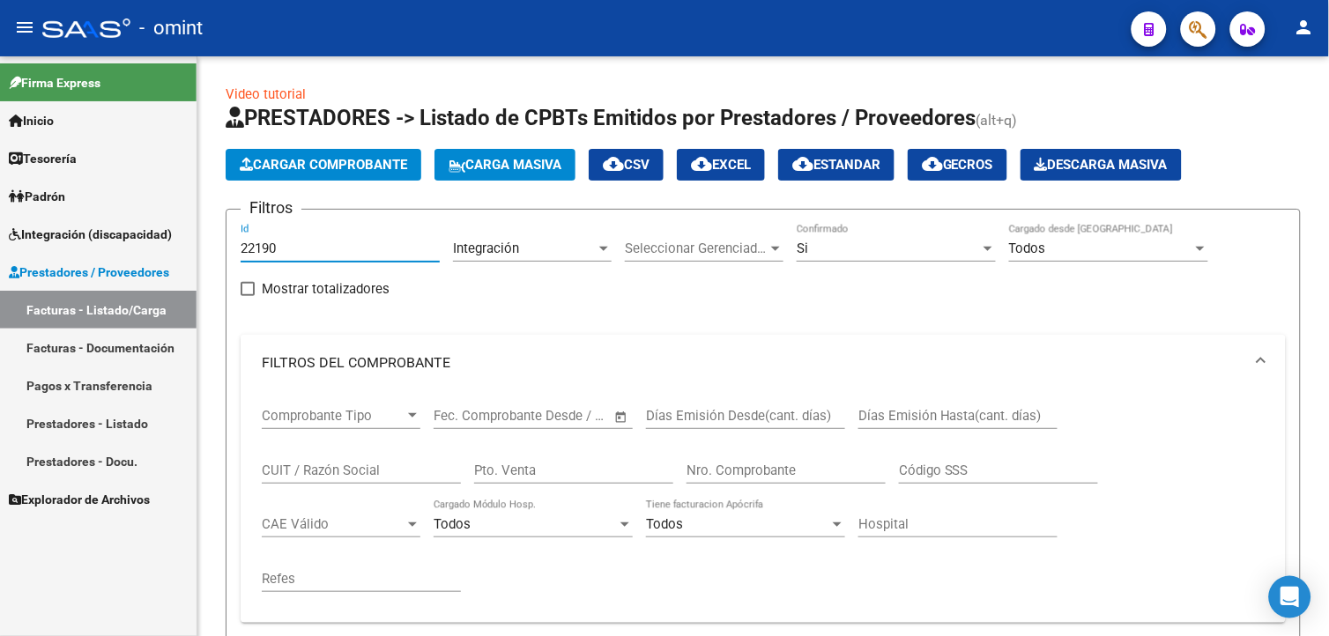
drag, startPoint x: 292, startPoint y: 242, endPoint x: 111, endPoint y: 226, distance: 181.4
click at [111, 230] on mat-sidenav-container "Firma Express Inicio Calendario SSS Instructivos Contacto OS Tesorería Extracto…" at bounding box center [664, 346] width 1329 height 580
paste input "24322"
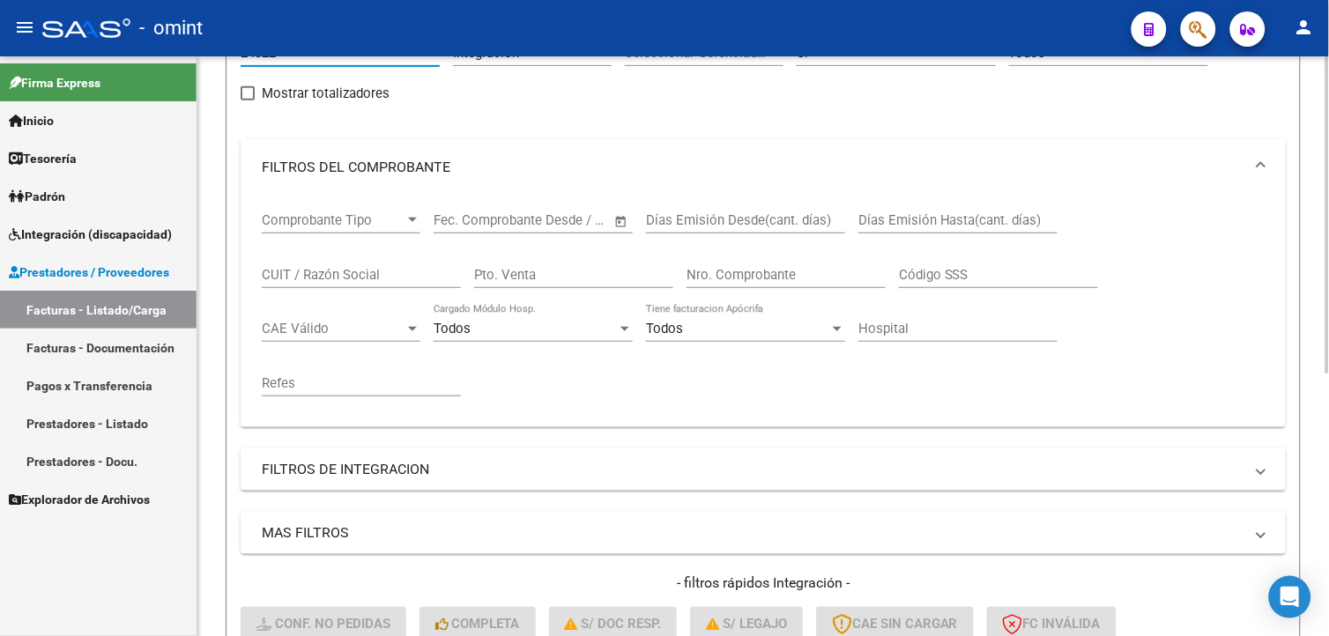
scroll to position [391, 0]
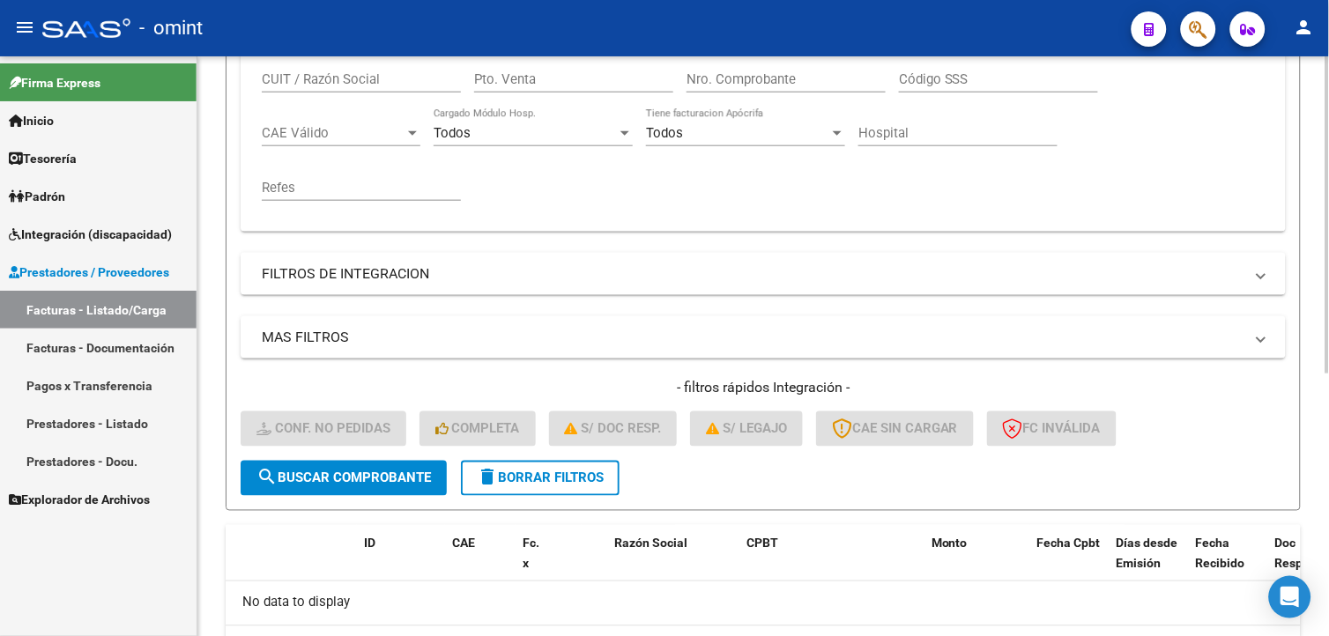
click at [333, 480] on span "search Buscar Comprobante" at bounding box center [343, 479] width 175 height 16
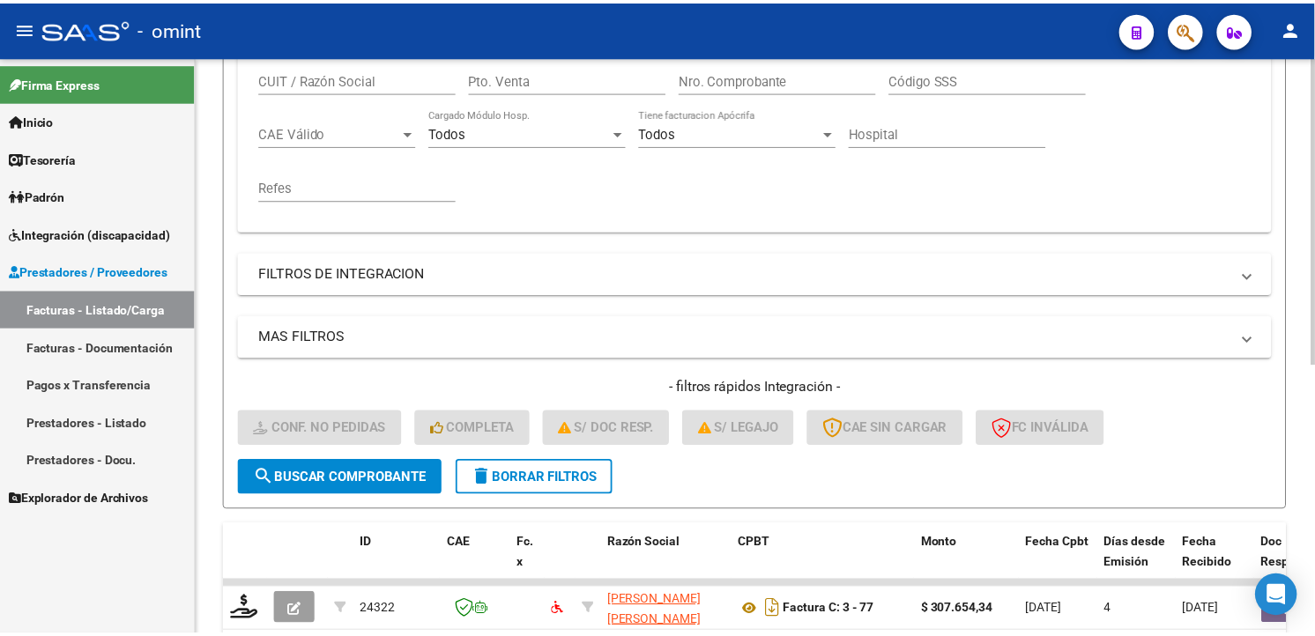
scroll to position [508, 0]
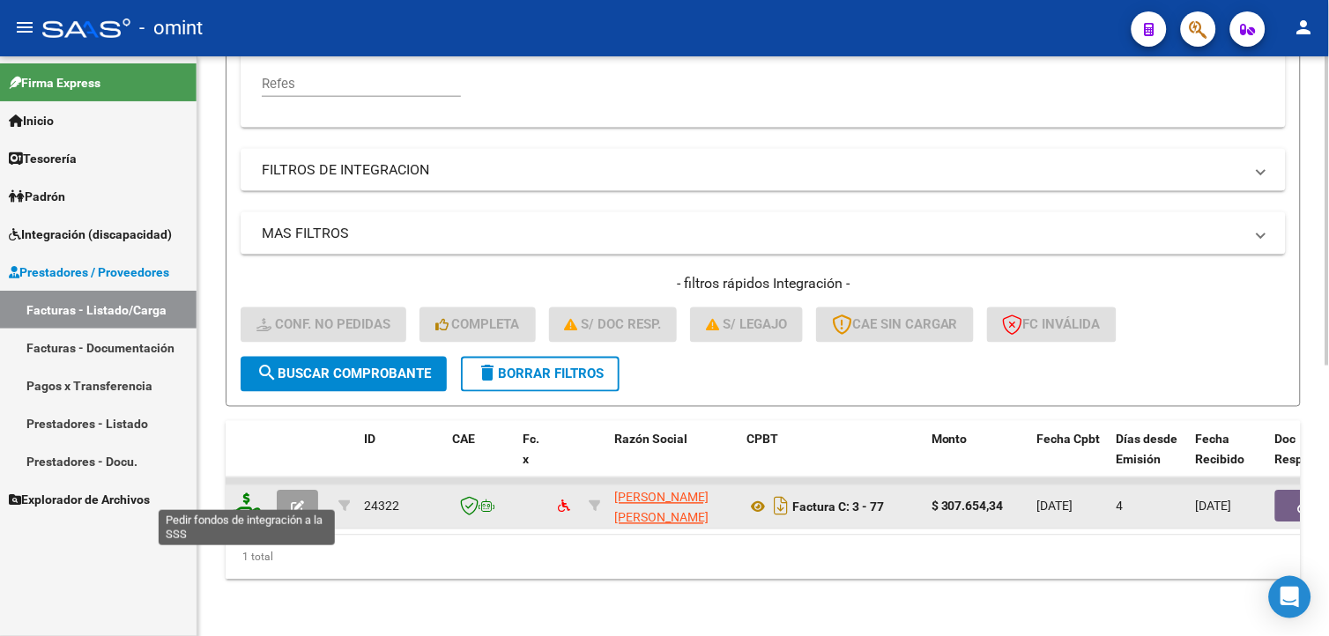
click at [241, 494] on icon at bounding box center [247, 506] width 28 height 25
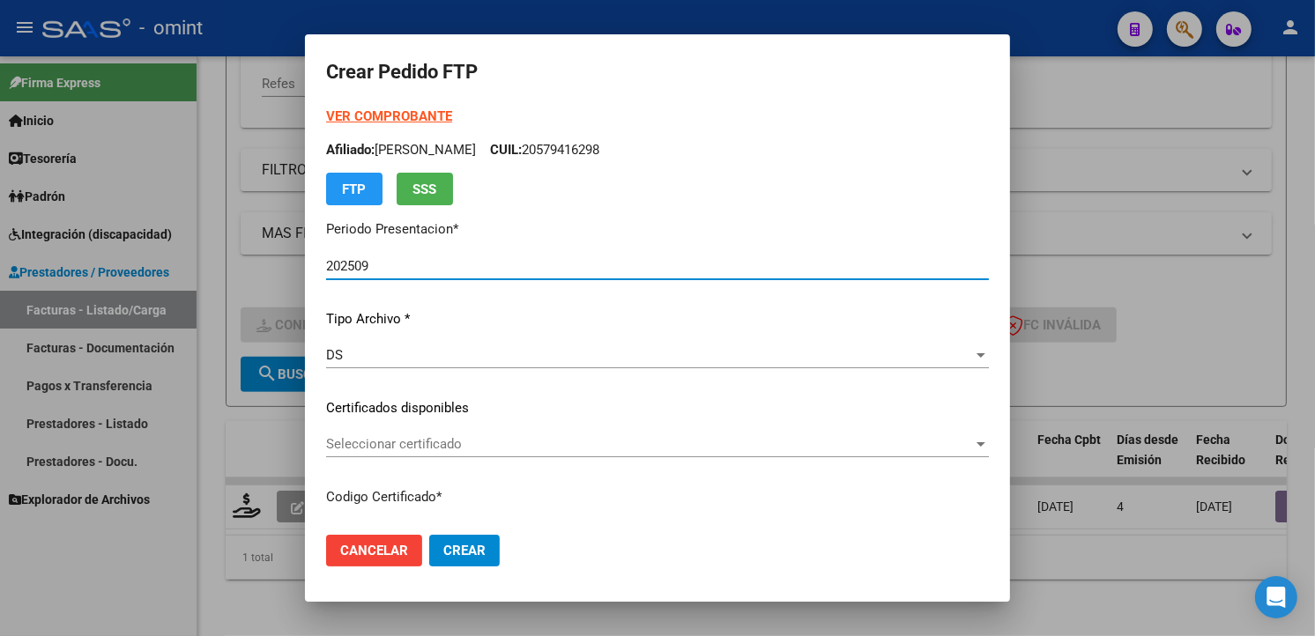
click at [926, 446] on span "Seleccionar certificado" at bounding box center [649, 444] width 647 height 16
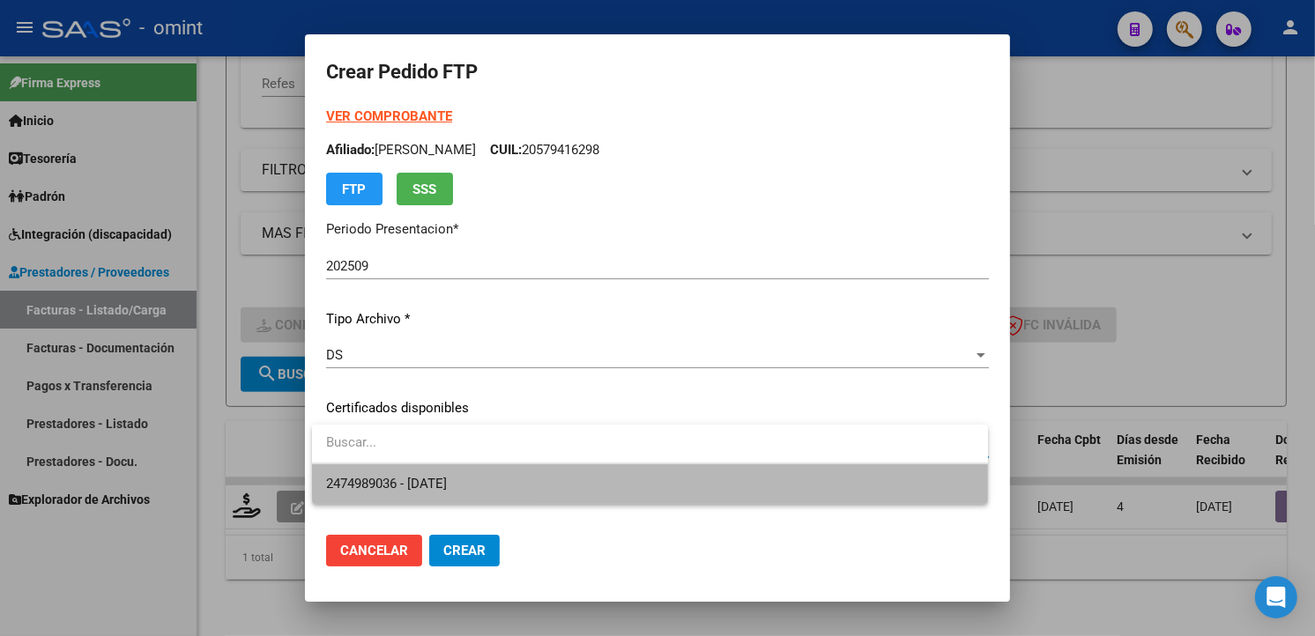
click at [772, 471] on span "2474989036 - [DATE]" at bounding box center [650, 484] width 648 height 40
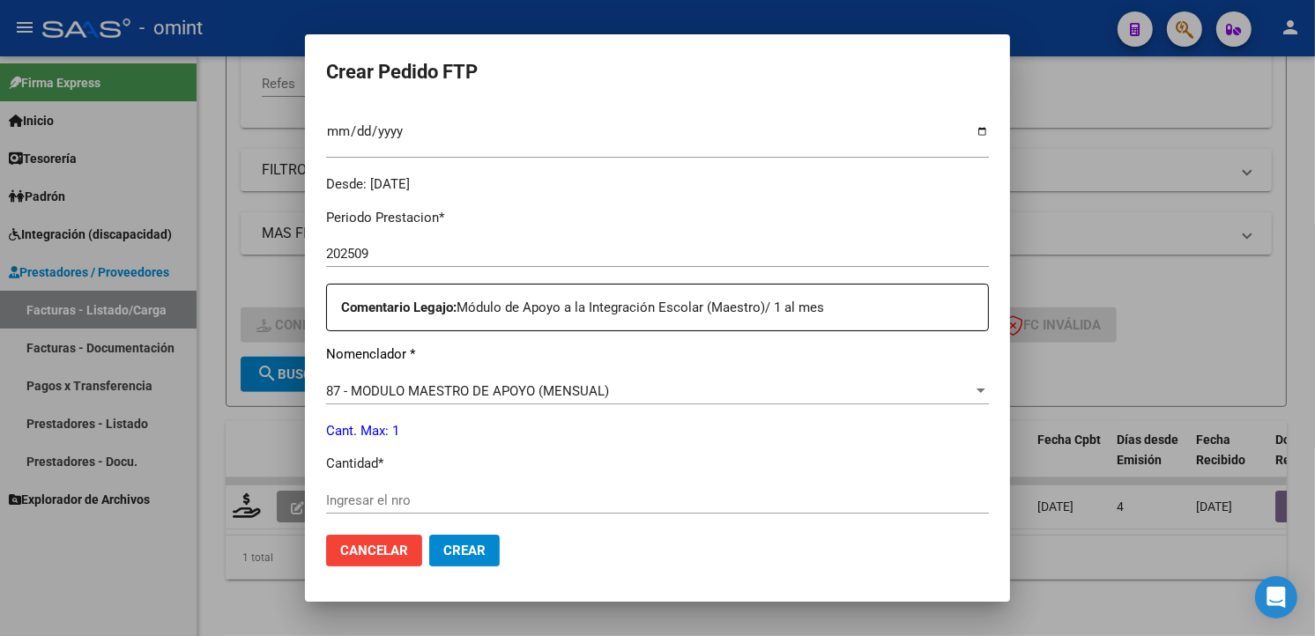
scroll to position [587, 0]
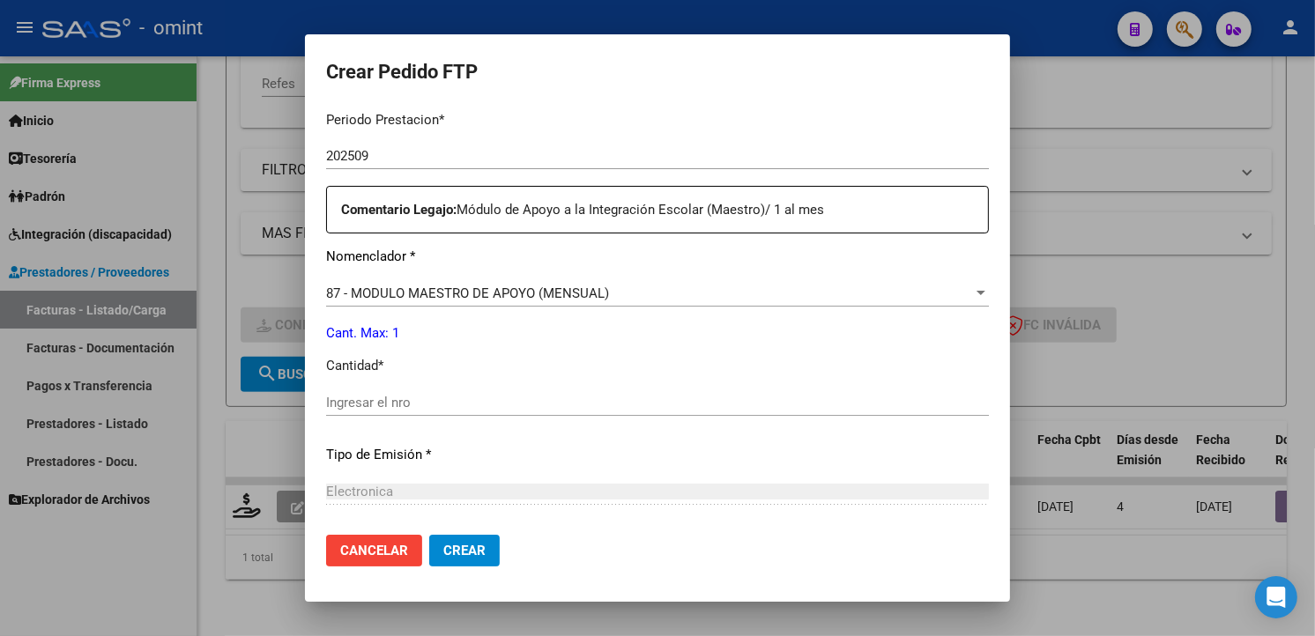
click at [416, 405] on input "Ingresar el nro" at bounding box center [657, 403] width 663 height 16
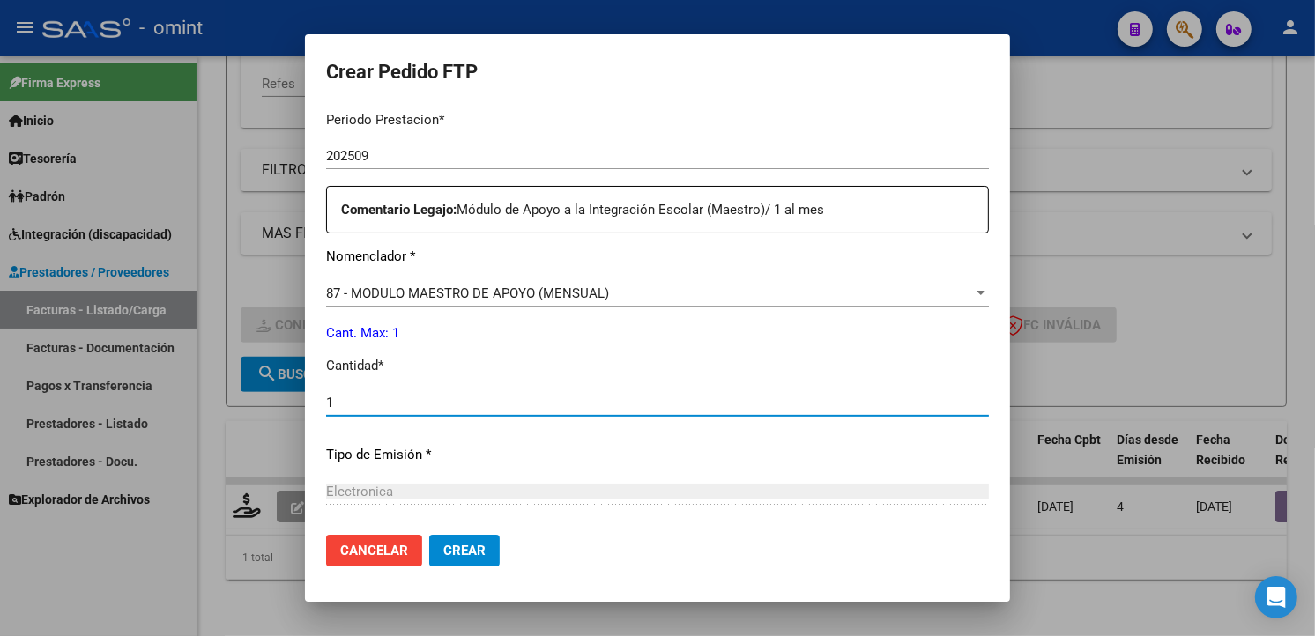
click at [692, 481] on div "Electronica Seleccionar tipo" at bounding box center [657, 492] width 663 height 26
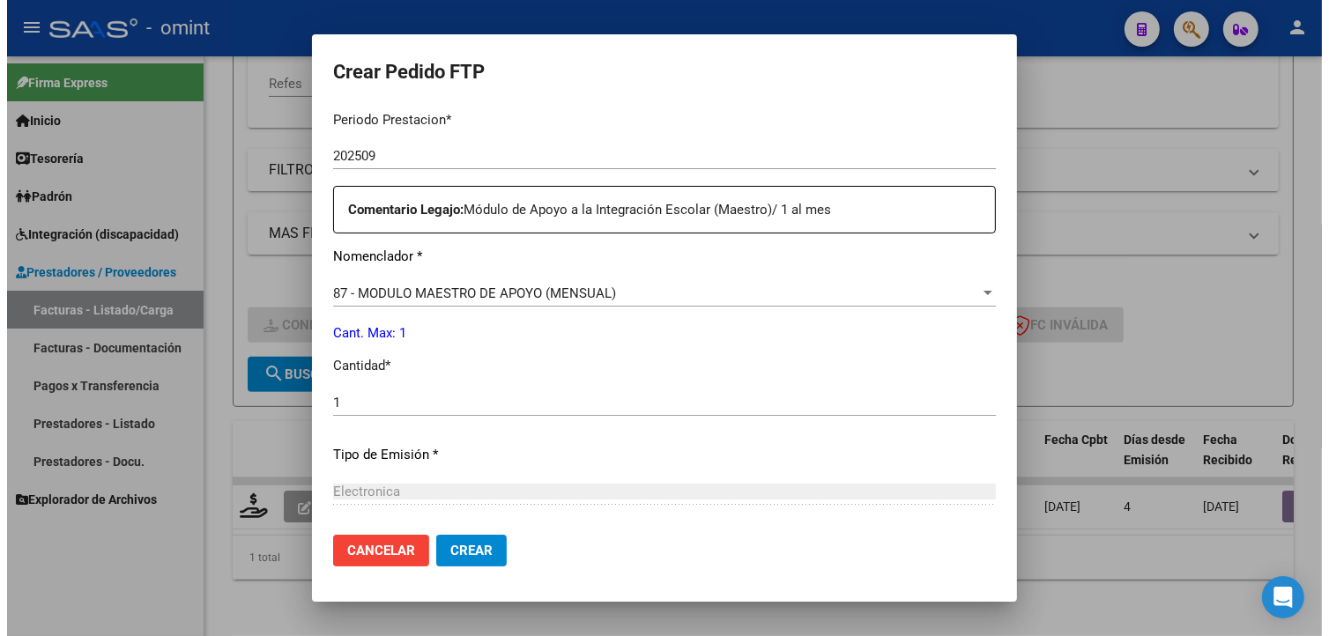
scroll to position [765, 0]
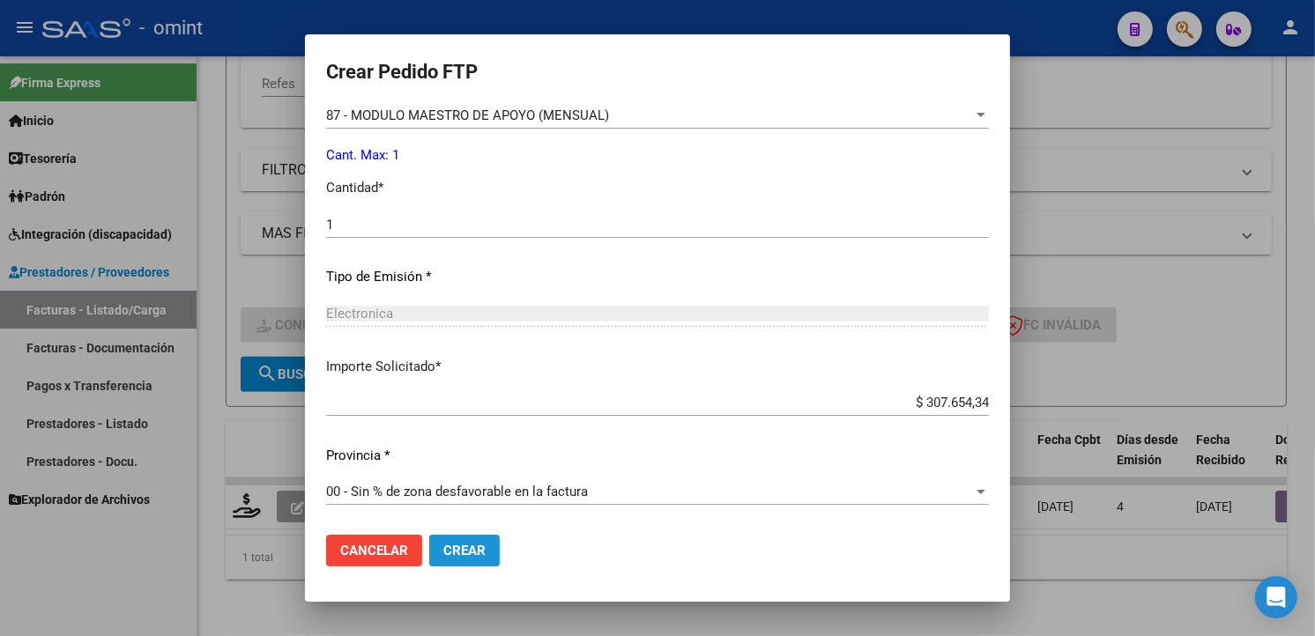
click at [472, 558] on span "Crear" at bounding box center [464, 551] width 42 height 16
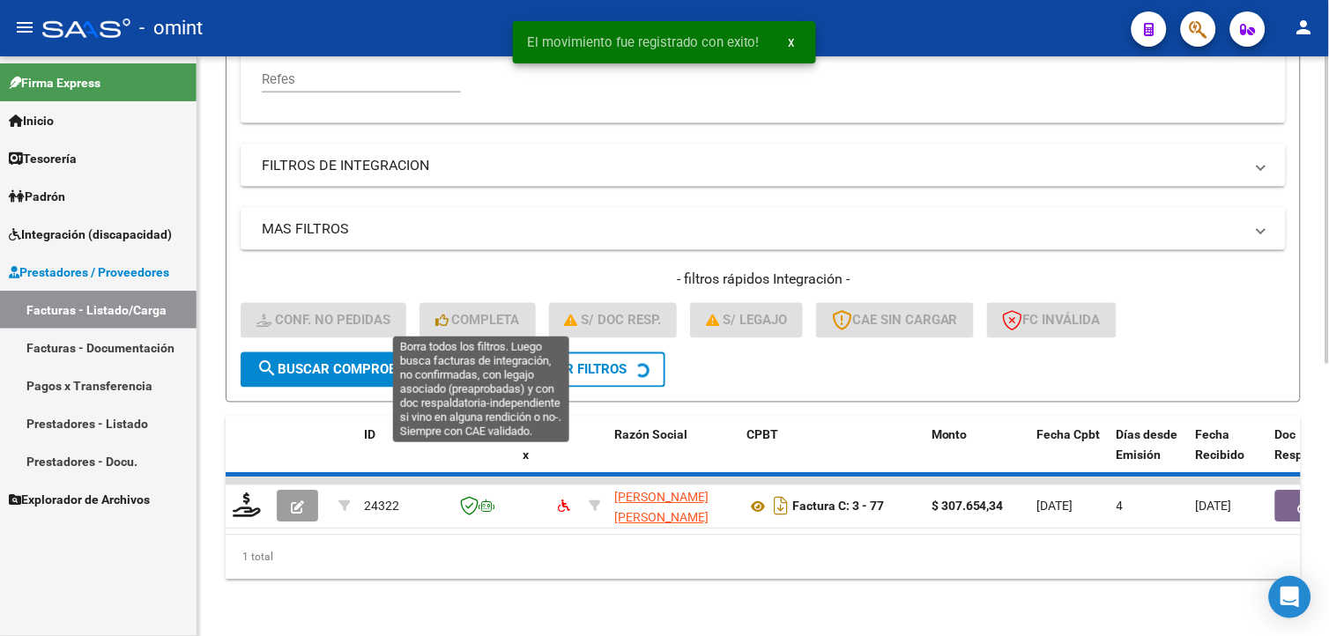
scroll to position [480, 0]
